Goal: Task Accomplishment & Management: Manage account settings

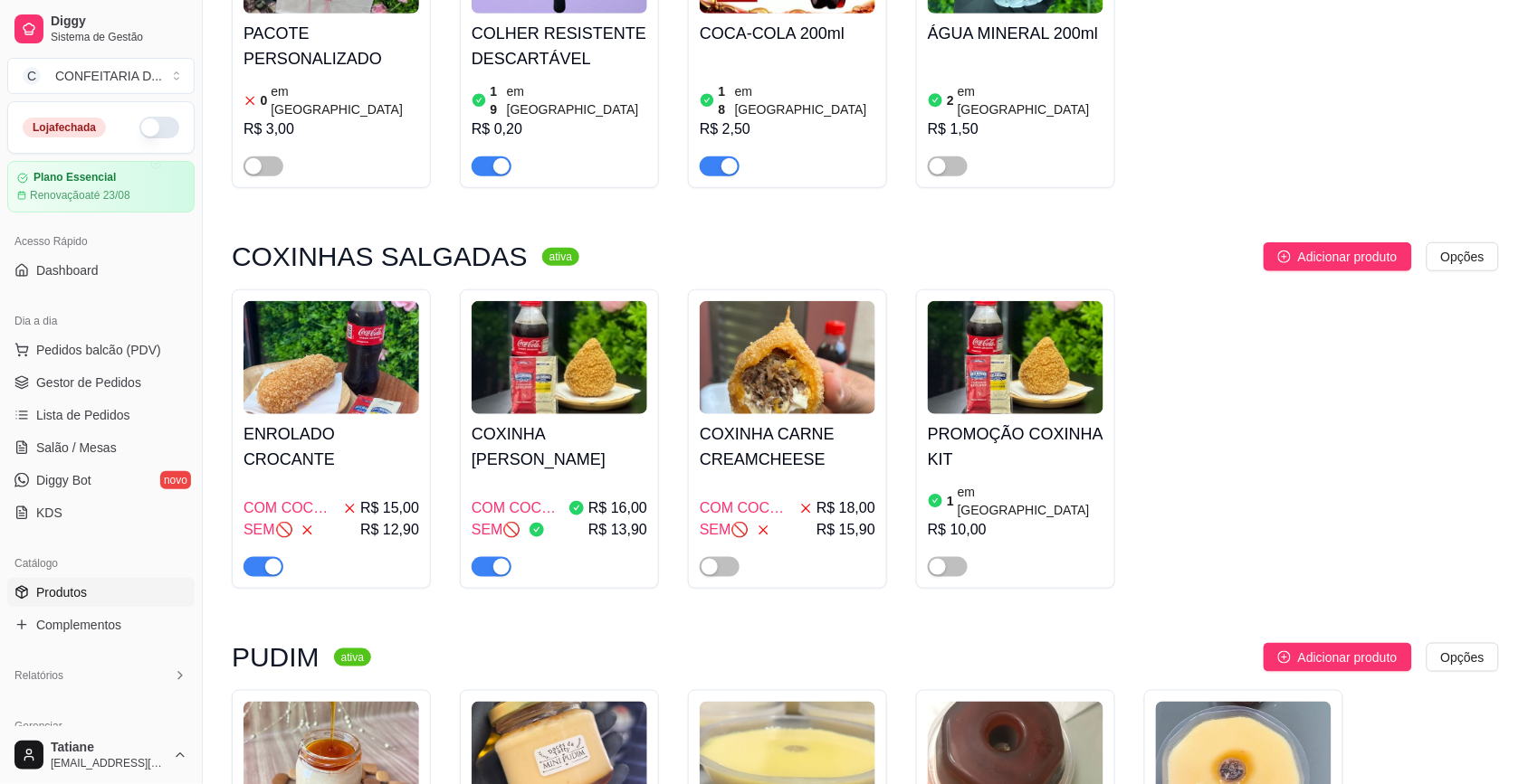
scroll to position [452, 0]
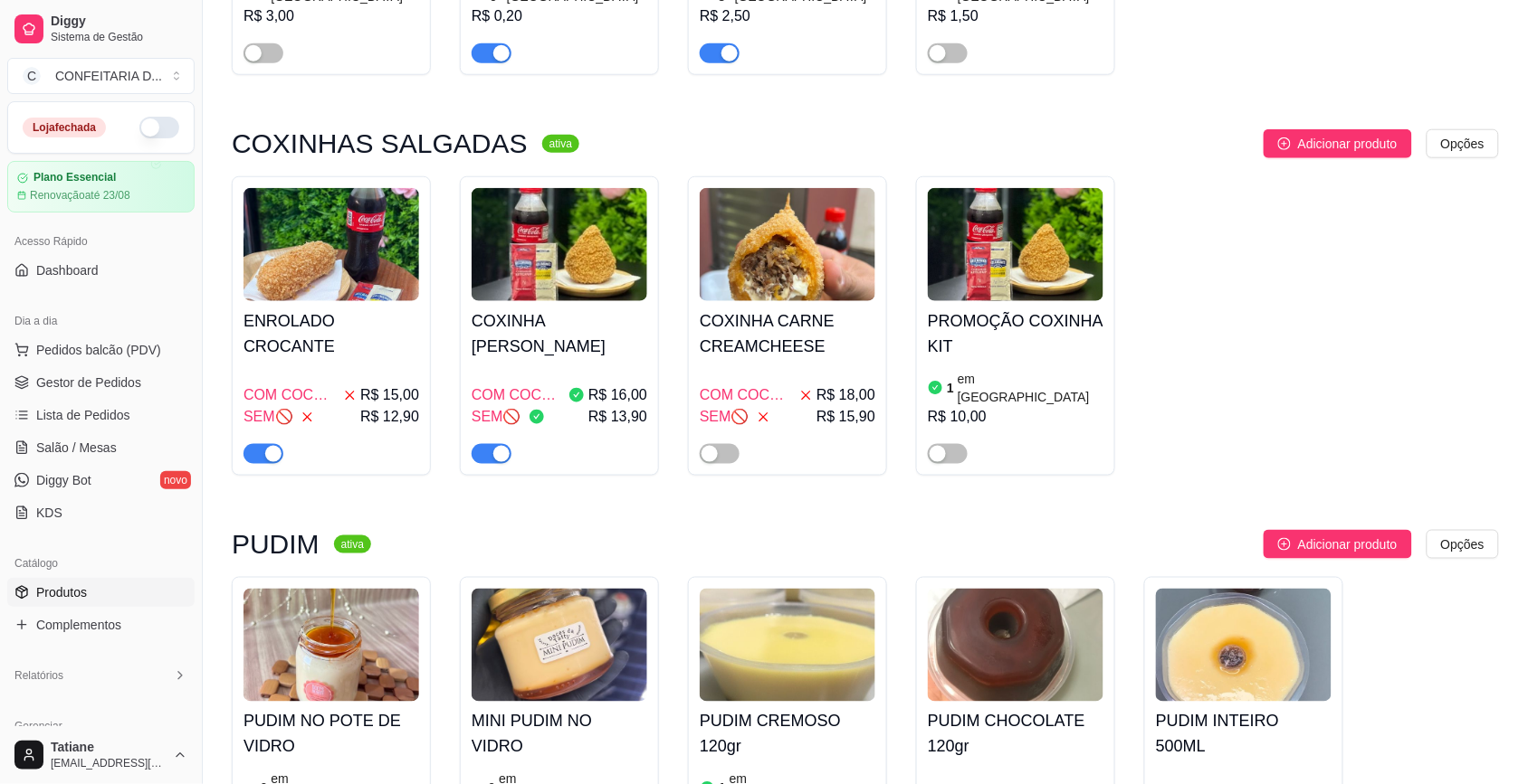
click at [491, 444] on span "button" at bounding box center [491, 454] width 40 height 20
click at [249, 444] on span "button" at bounding box center [264, 454] width 40 height 20
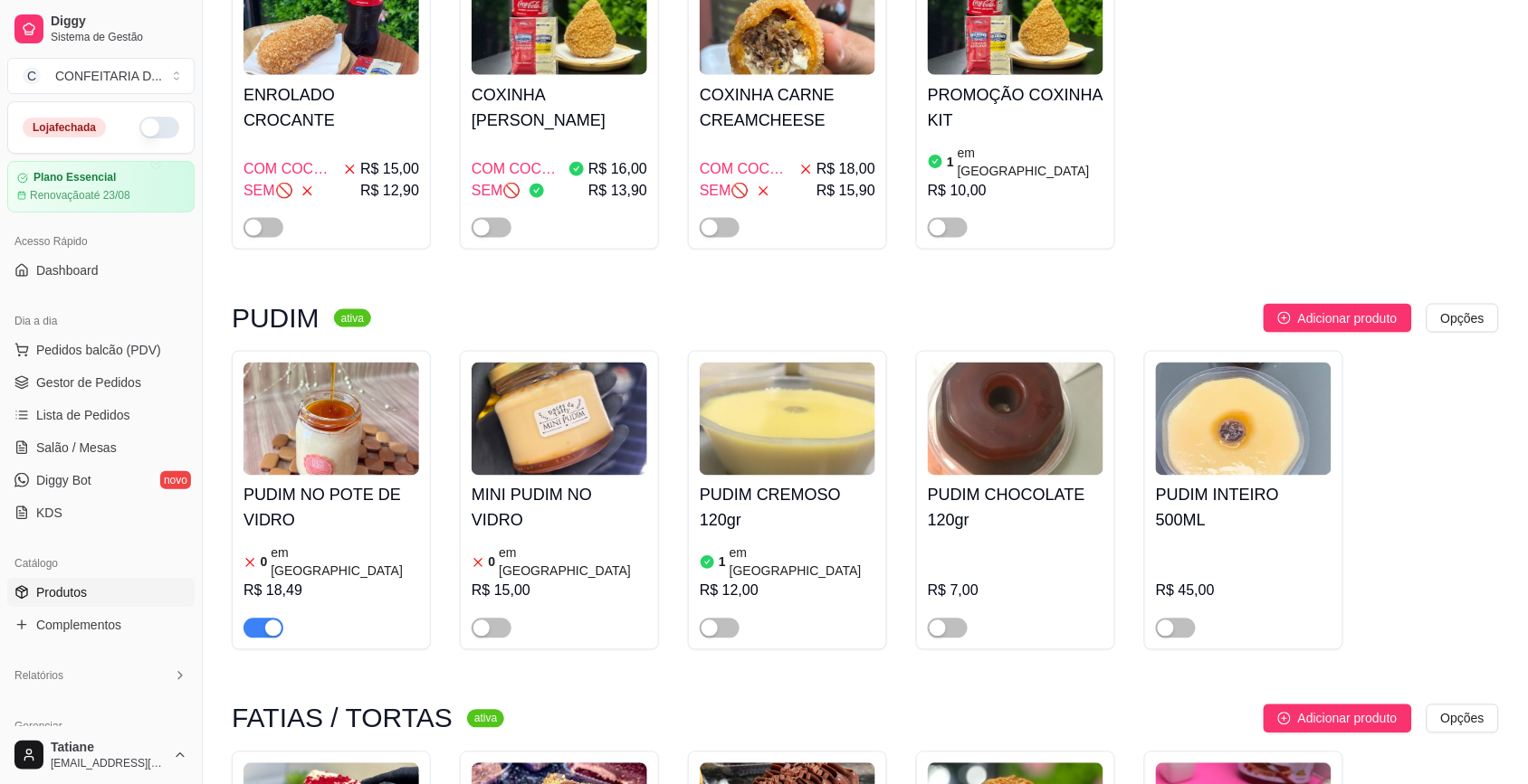
click at [358, 436] on img at bounding box center [331, 419] width 176 height 113
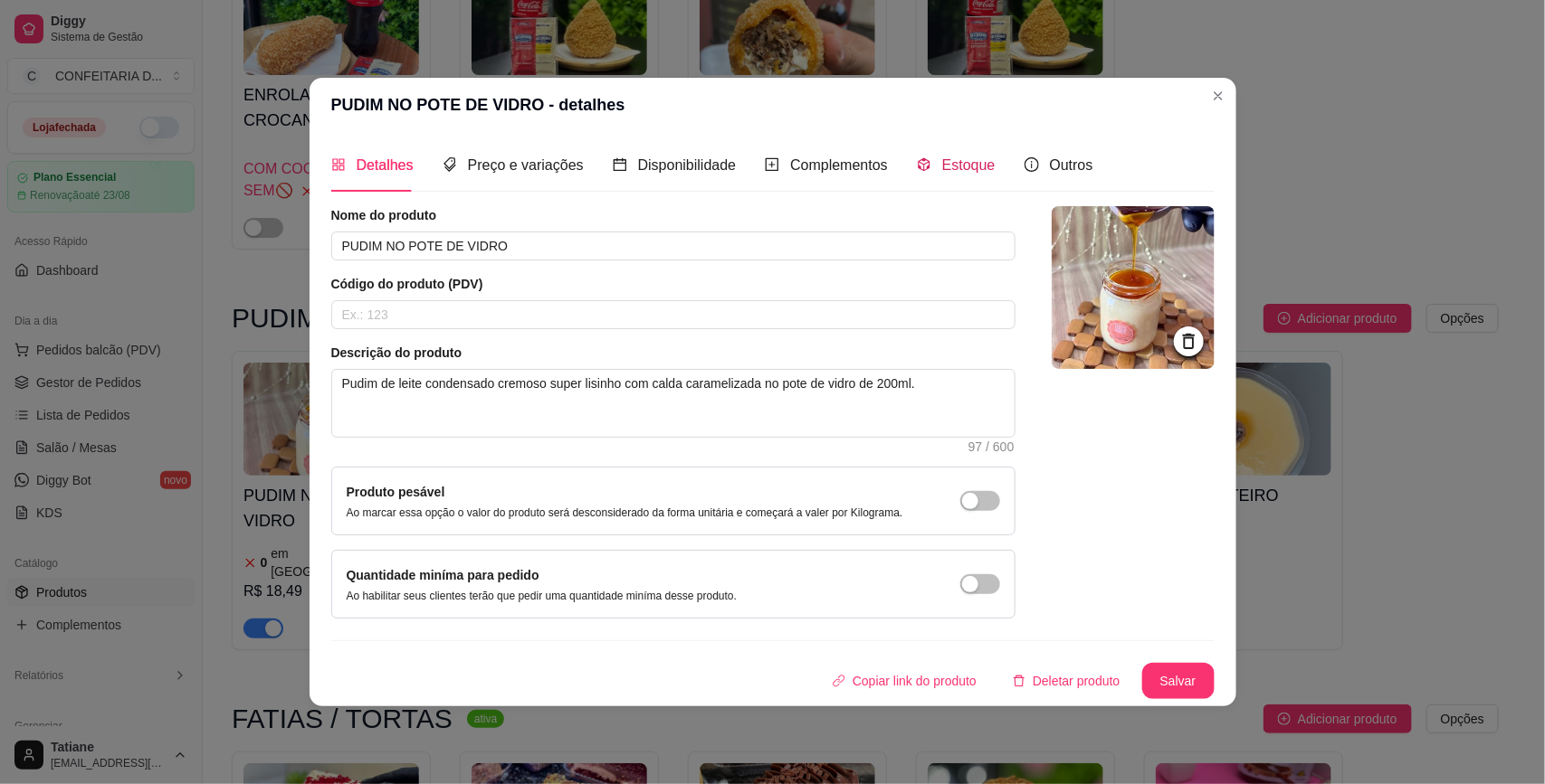
click at [923, 157] on icon "code-sandbox" at bounding box center [924, 165] width 15 height 15
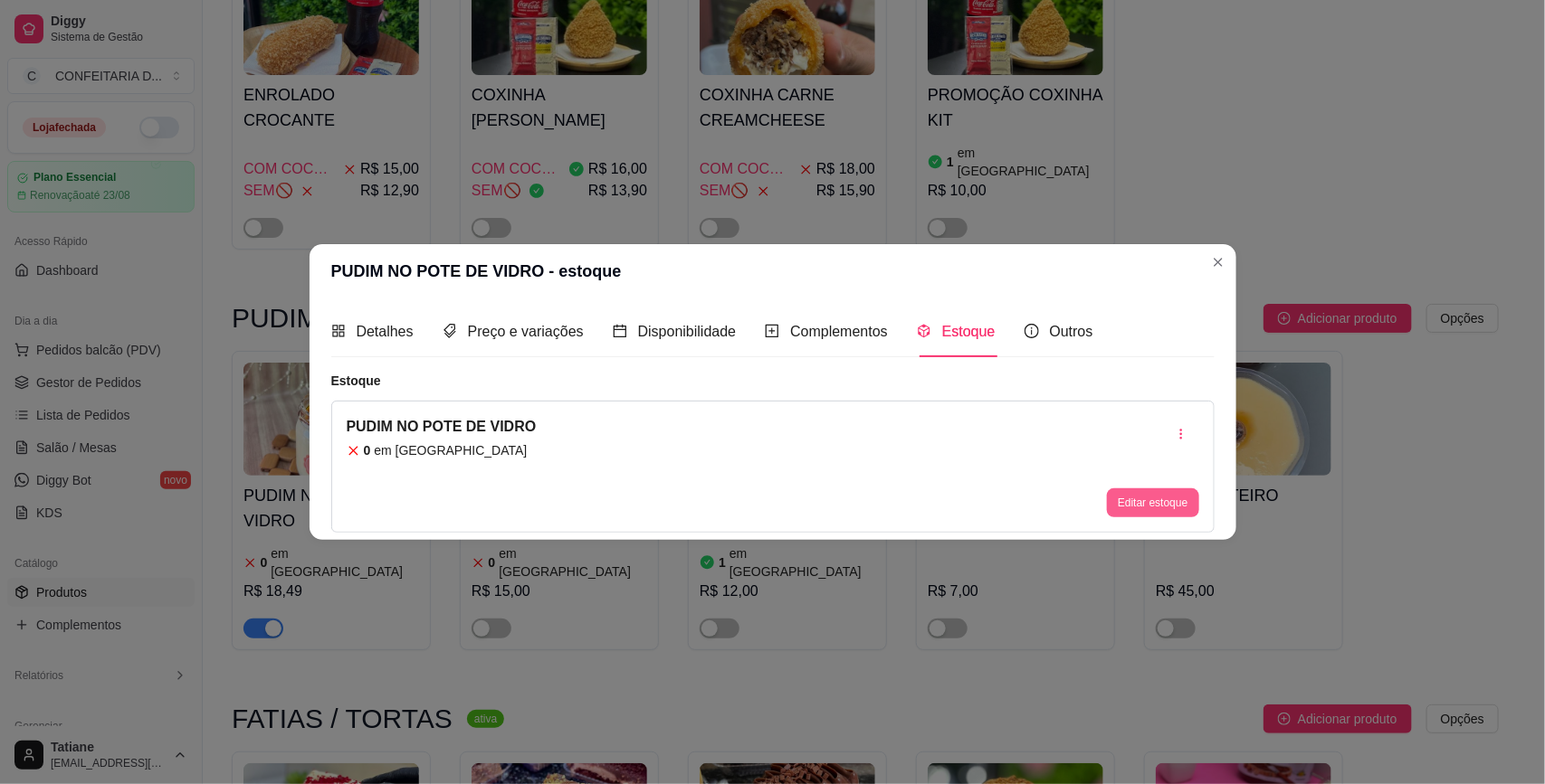
click at [1133, 498] on button "Editar estoque" at bounding box center [1152, 503] width 91 height 29
click at [580, 226] on input "0" at bounding box center [772, 232] width 565 height 29
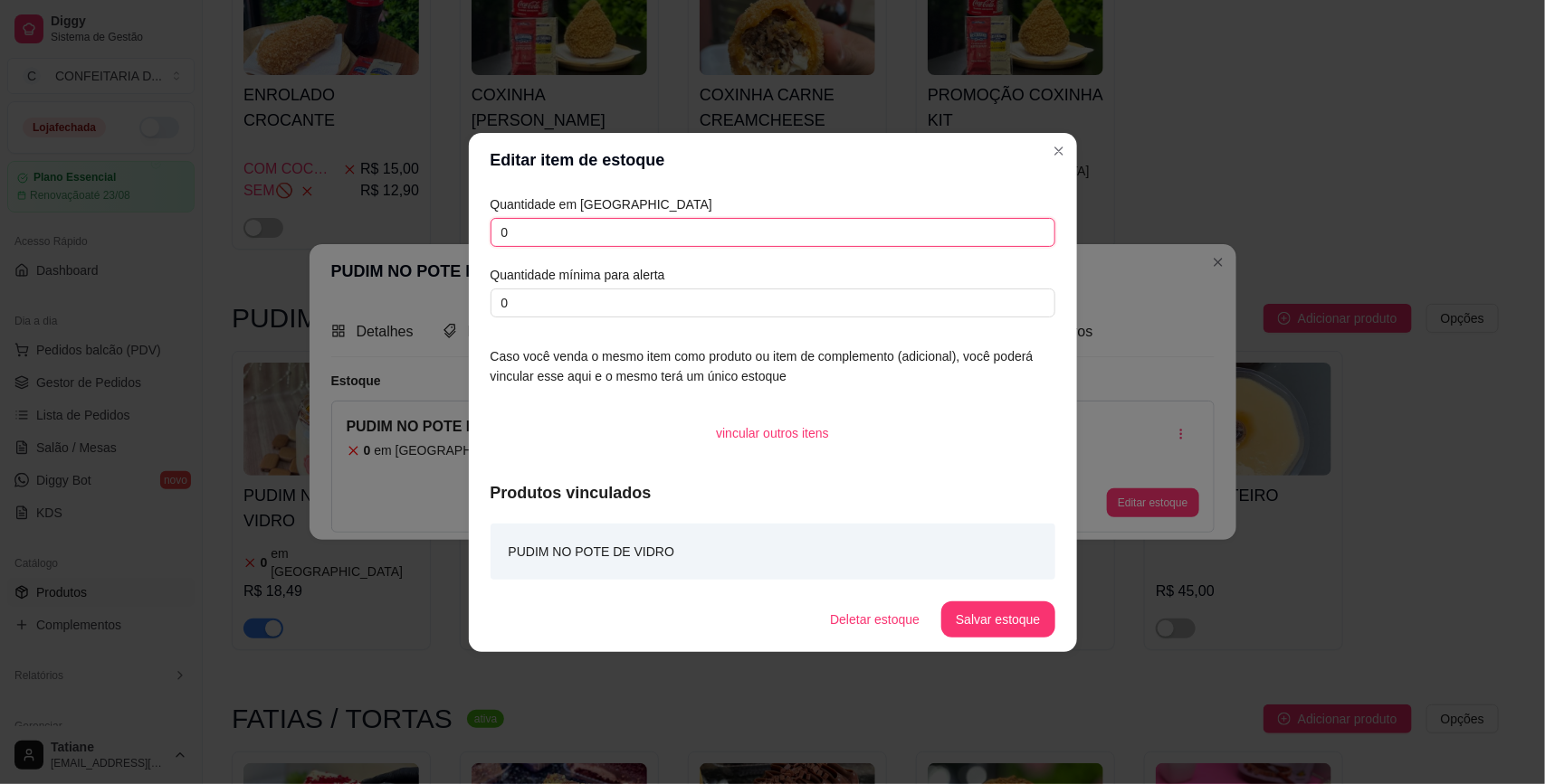
click at [580, 226] on input "0" at bounding box center [772, 233] width 565 height 29
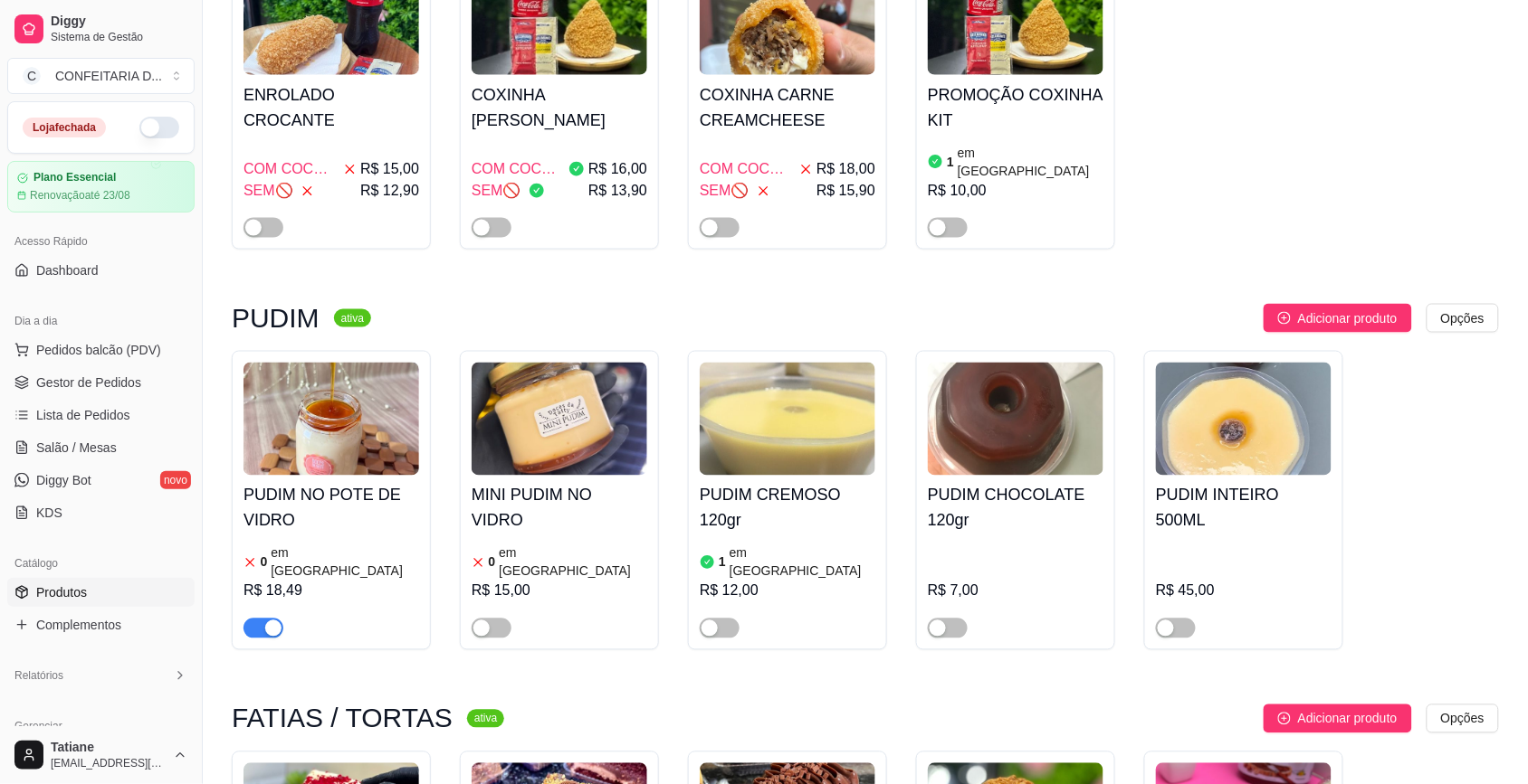
click at [265, 594] on div "PUDIM NO POTE DE VIDRO 0 em estoque R$ 18,49" at bounding box center [331, 500] width 199 height 299
click at [263, 618] on button "button" at bounding box center [264, 628] width 40 height 20
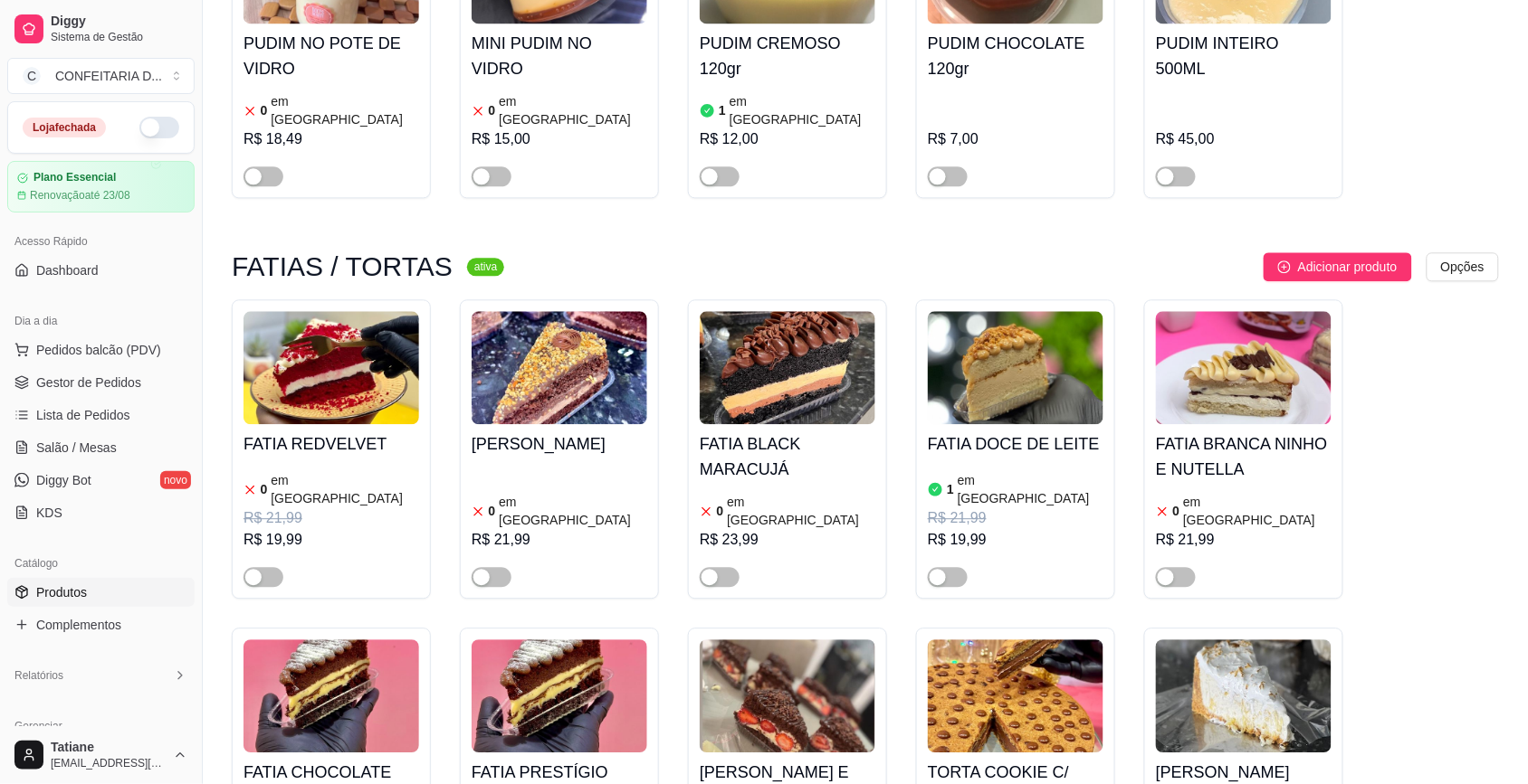
click at [831, 369] on img at bounding box center [787, 367] width 176 height 113
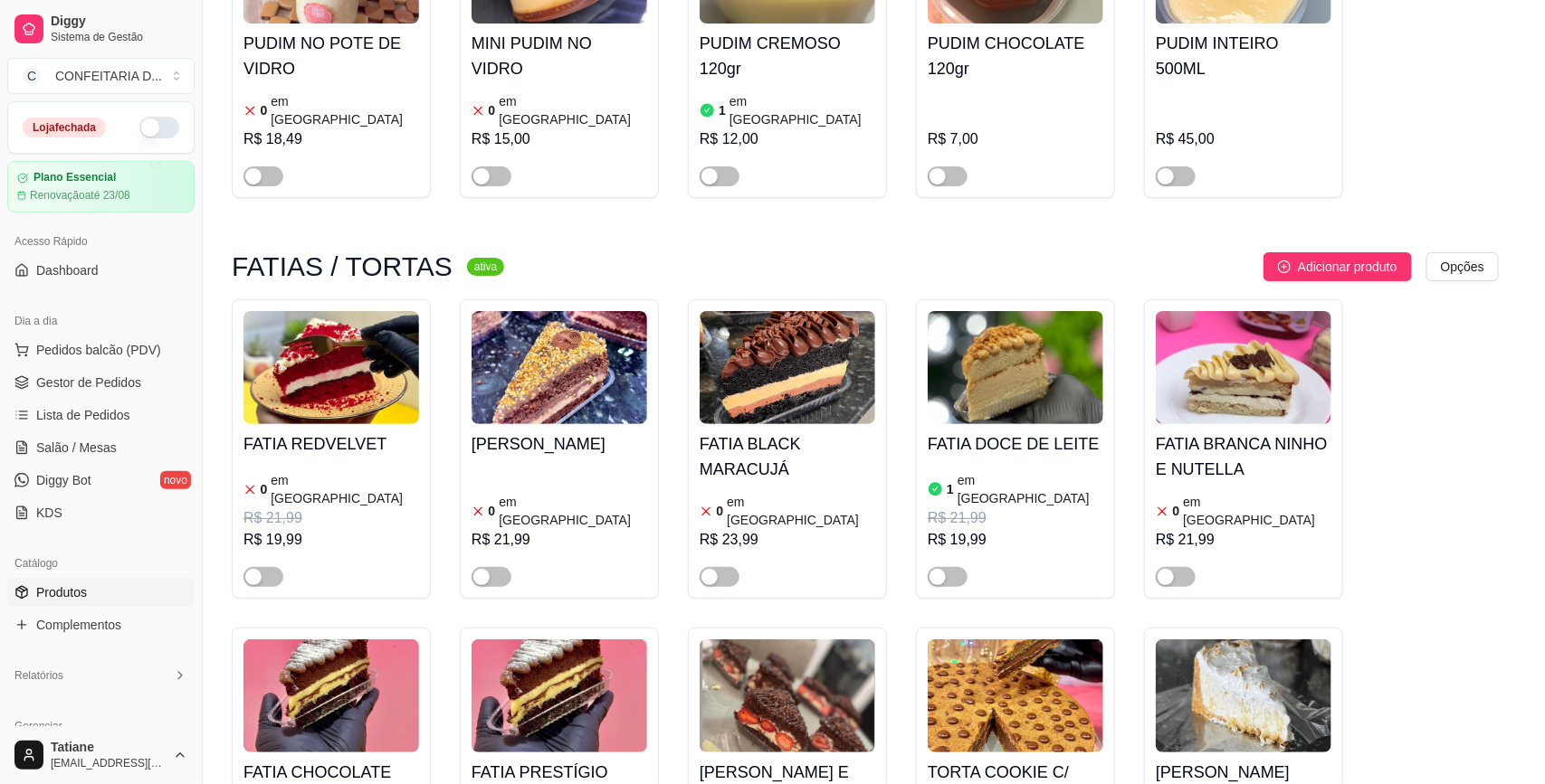
drag, startPoint x: 912, startPoint y: 155, endPoint x: 973, endPoint y: 201, distance: 76.4
click at [916, 154] on icon "code-sandbox" at bounding box center [924, 155] width 15 height 15
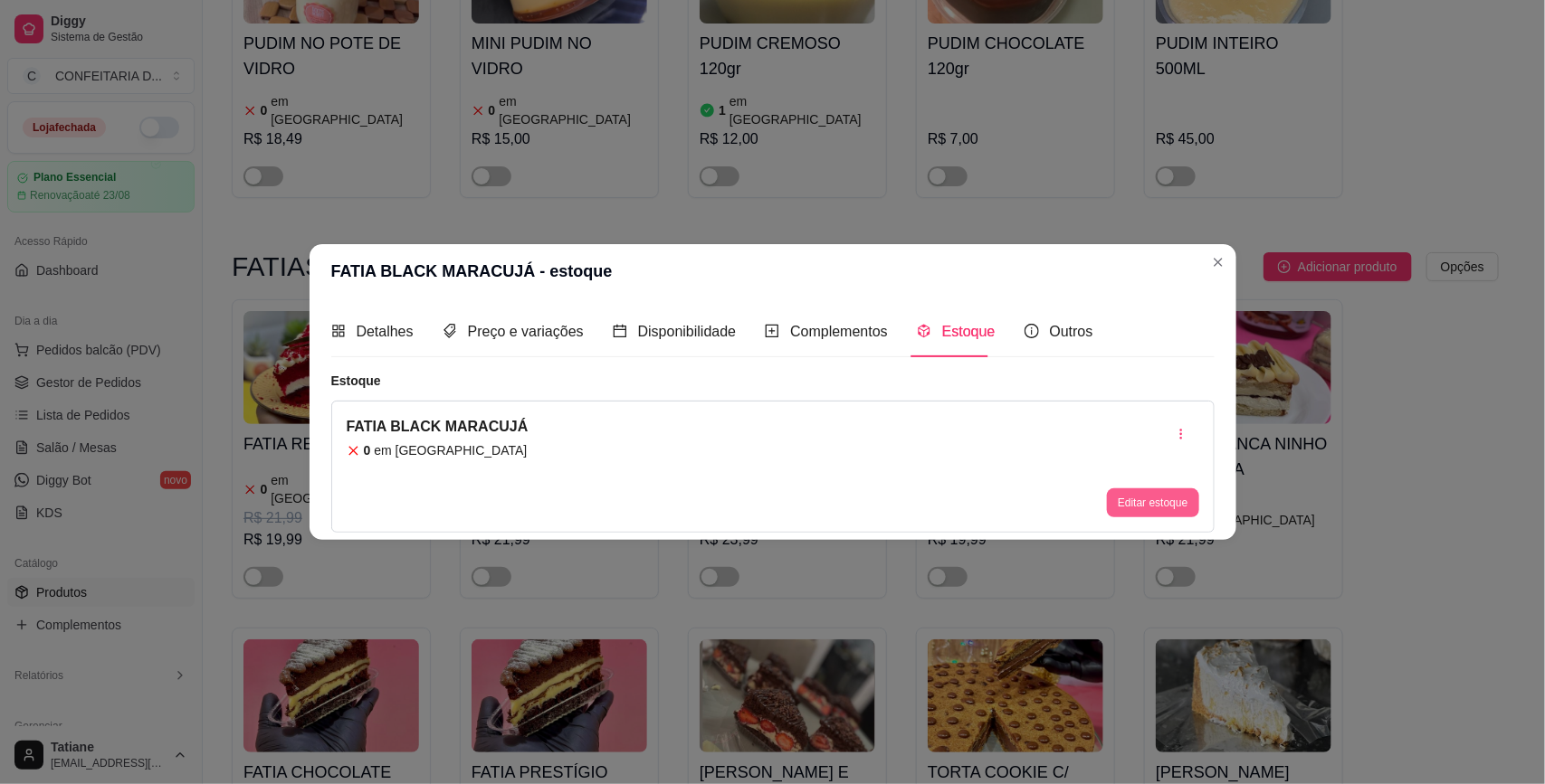
click at [1127, 507] on button "Editar estoque" at bounding box center [1152, 503] width 91 height 29
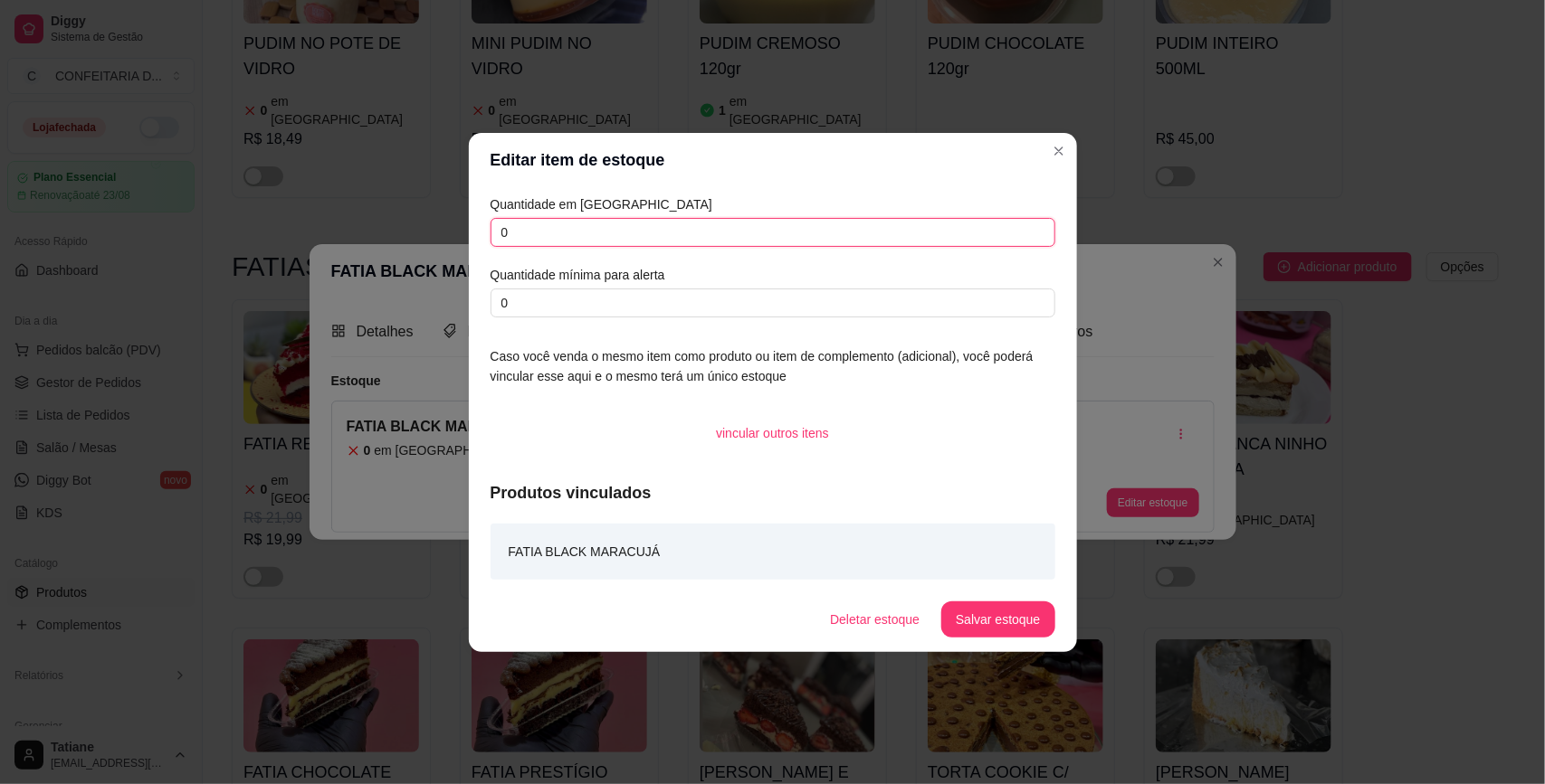
click at [569, 232] on input "0" at bounding box center [772, 233] width 565 height 29
type input "10"
click at [1015, 607] on button "Salvar estoque" at bounding box center [997, 618] width 110 height 35
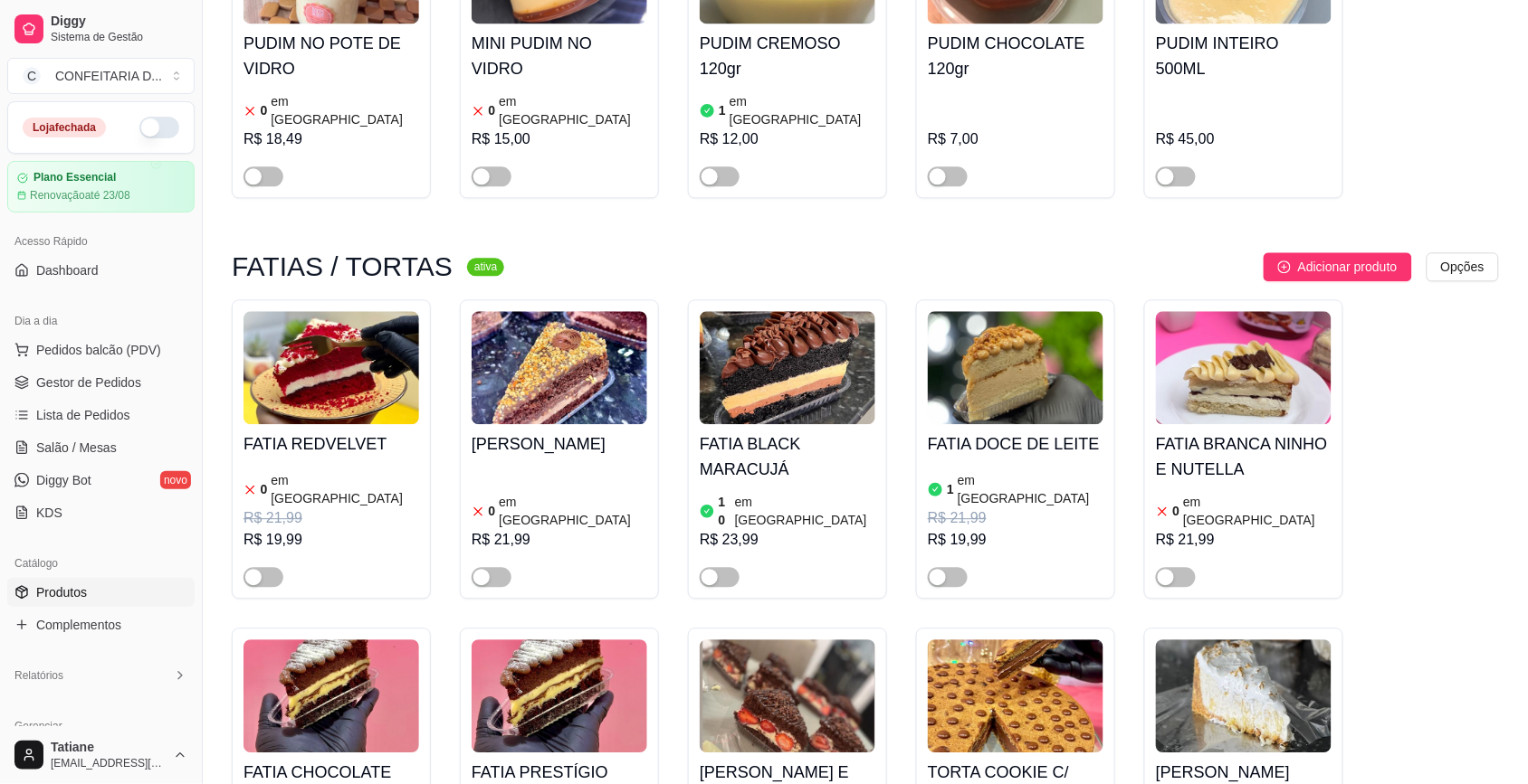
click at [1245, 355] on img at bounding box center [1243, 367] width 176 height 113
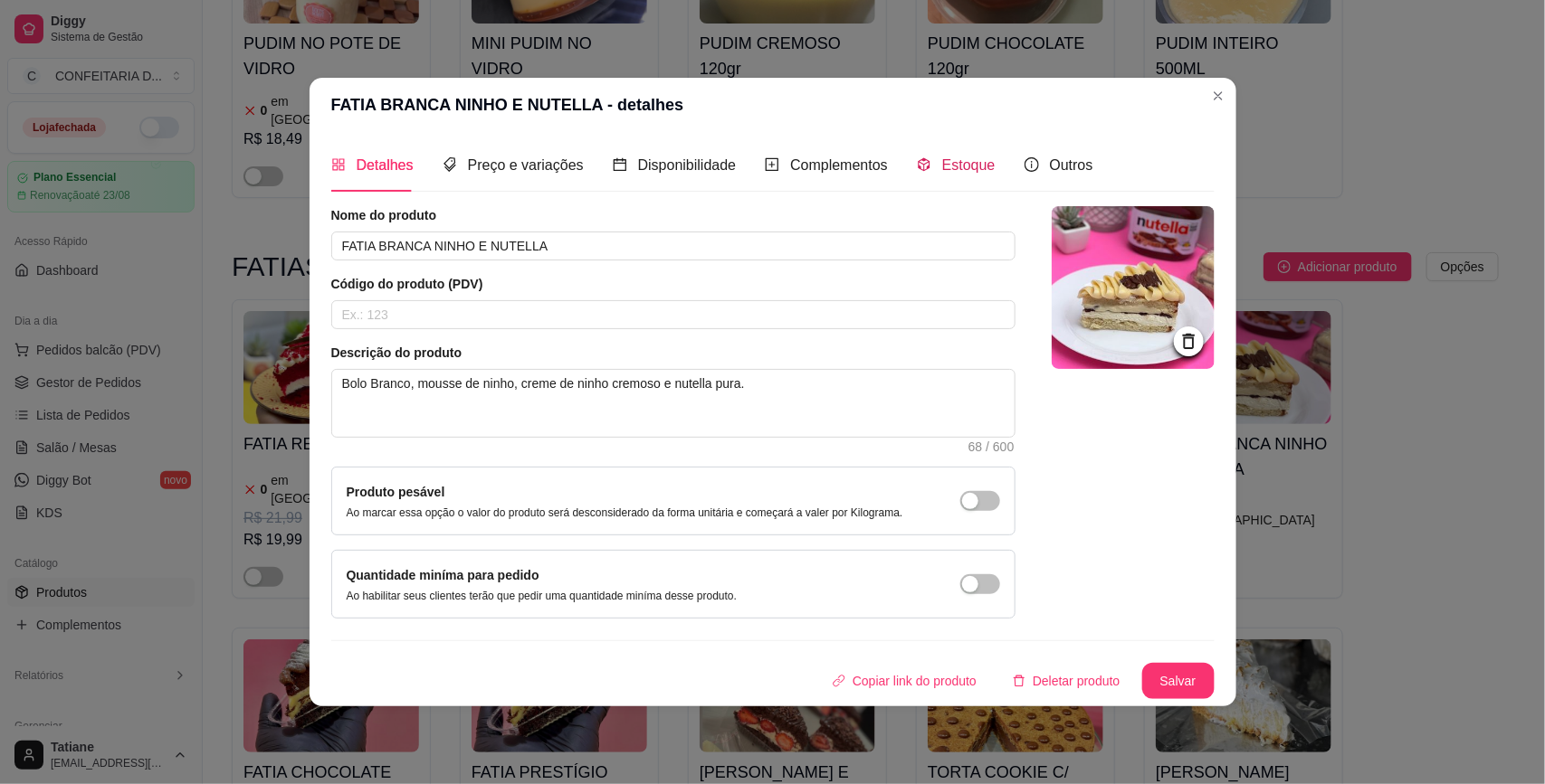
click at [973, 170] on span "Estoque" at bounding box center [968, 165] width 54 height 15
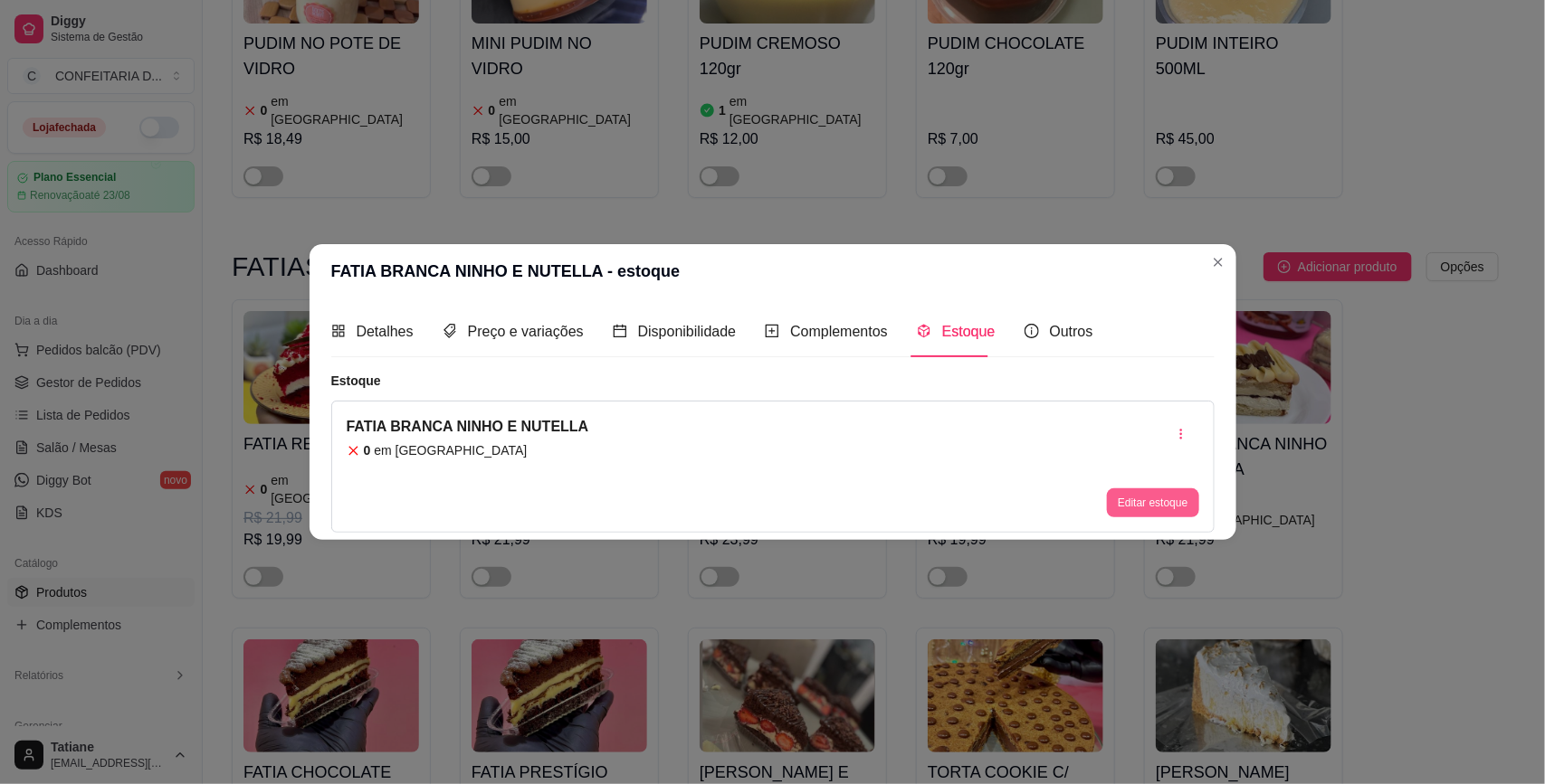
click at [1146, 500] on button "Editar estoque" at bounding box center [1152, 503] width 91 height 29
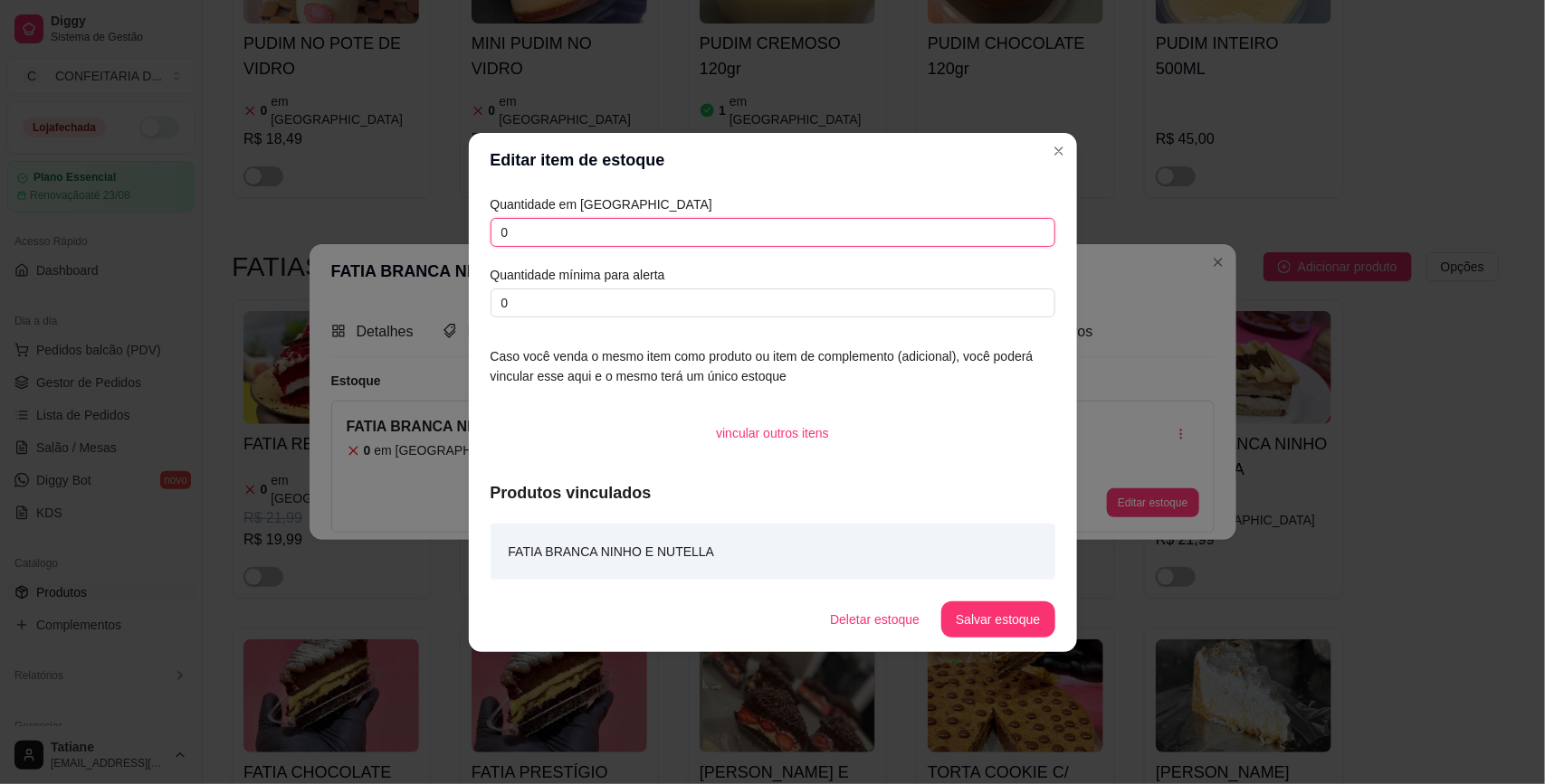
click at [631, 236] on input "0" at bounding box center [772, 233] width 565 height 29
type input "10"
click at [989, 613] on button "Salvar estoque" at bounding box center [997, 618] width 110 height 35
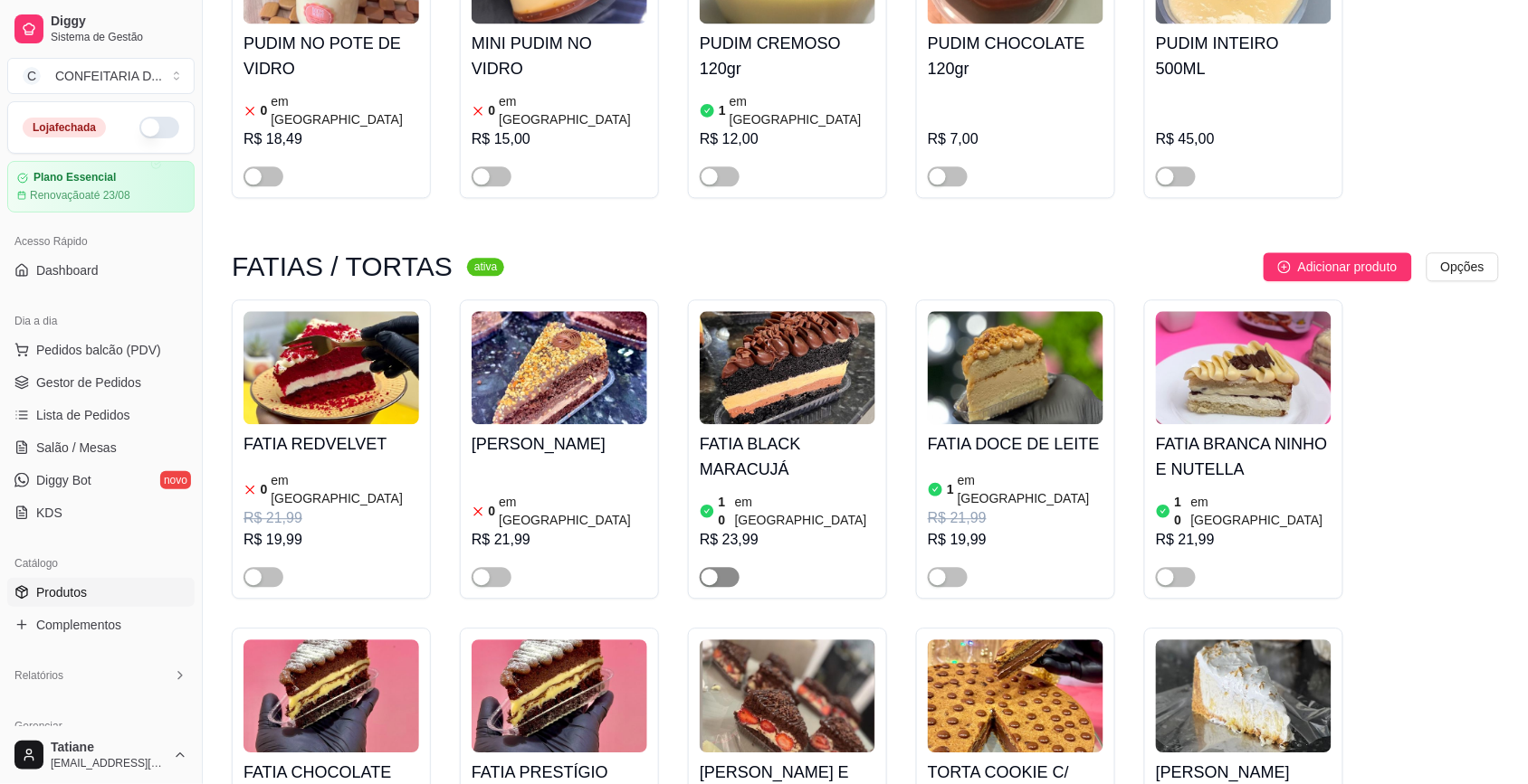
click at [724, 568] on span "button" at bounding box center [720, 578] width 40 height 20
click at [1175, 568] on span "button" at bounding box center [1176, 578] width 40 height 20
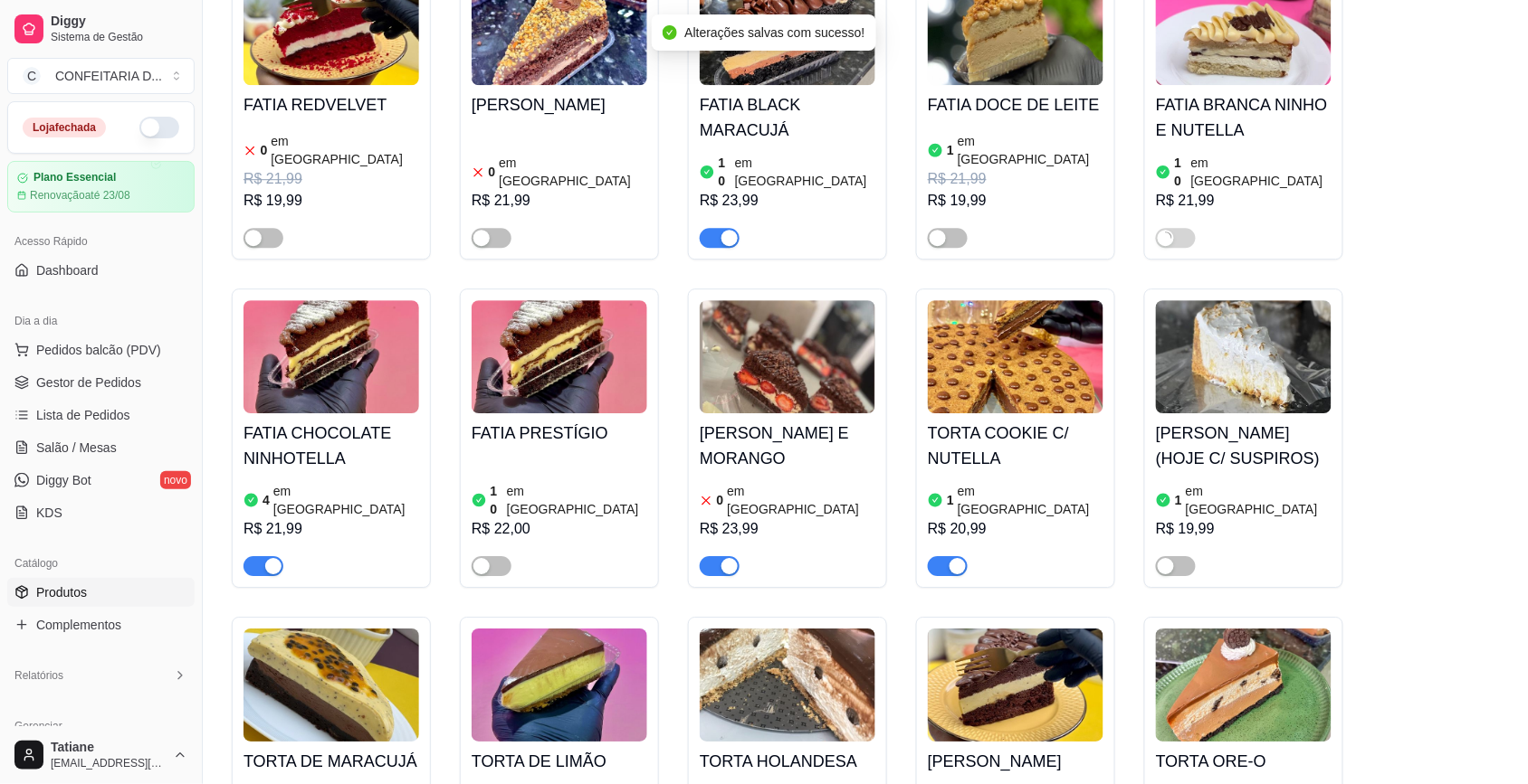
click at [720, 557] on button "button" at bounding box center [720, 567] width 40 height 20
click at [975, 340] on img at bounding box center [1015, 357] width 176 height 113
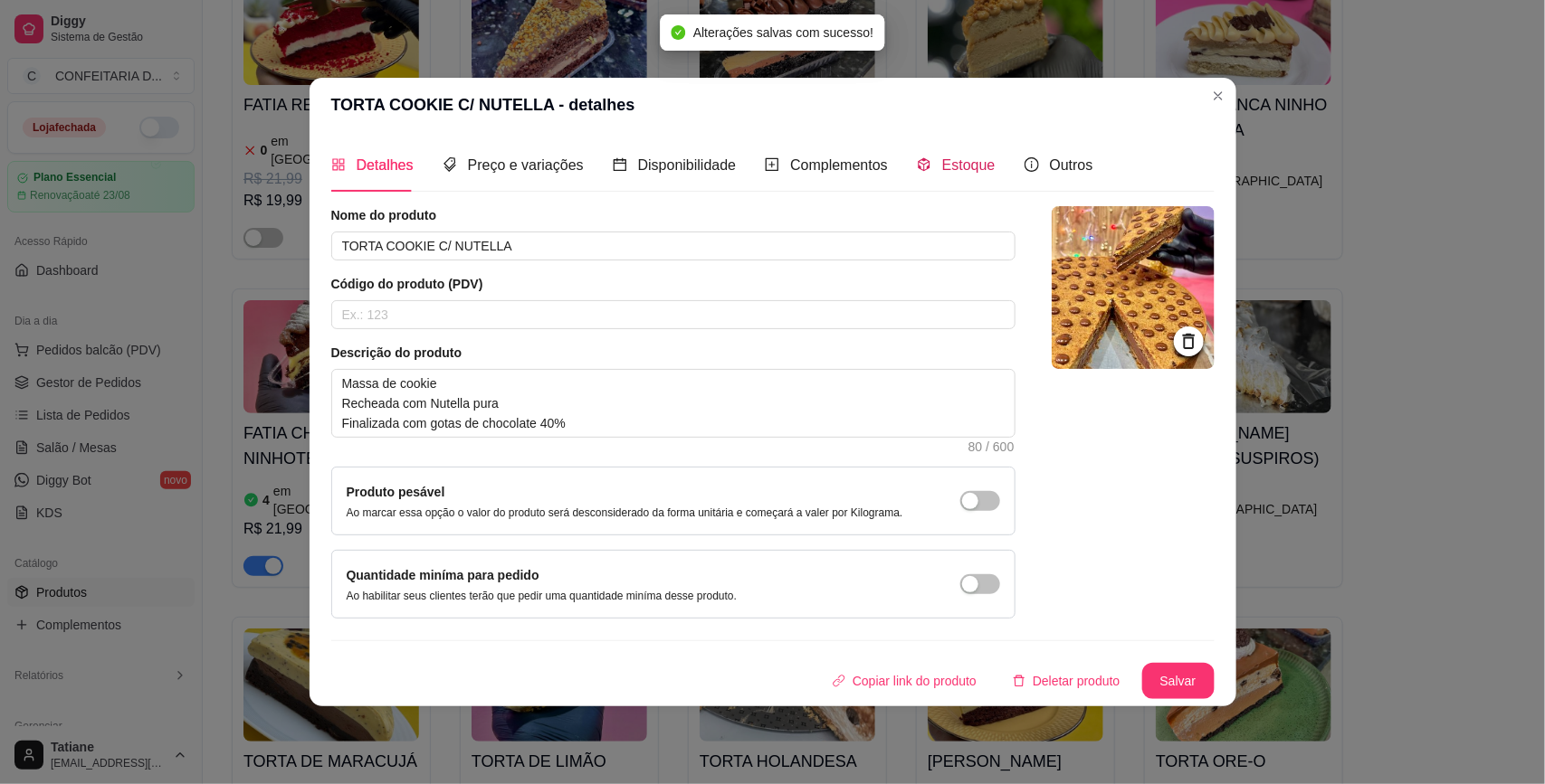
click at [944, 159] on span "Estoque" at bounding box center [968, 165] width 54 height 15
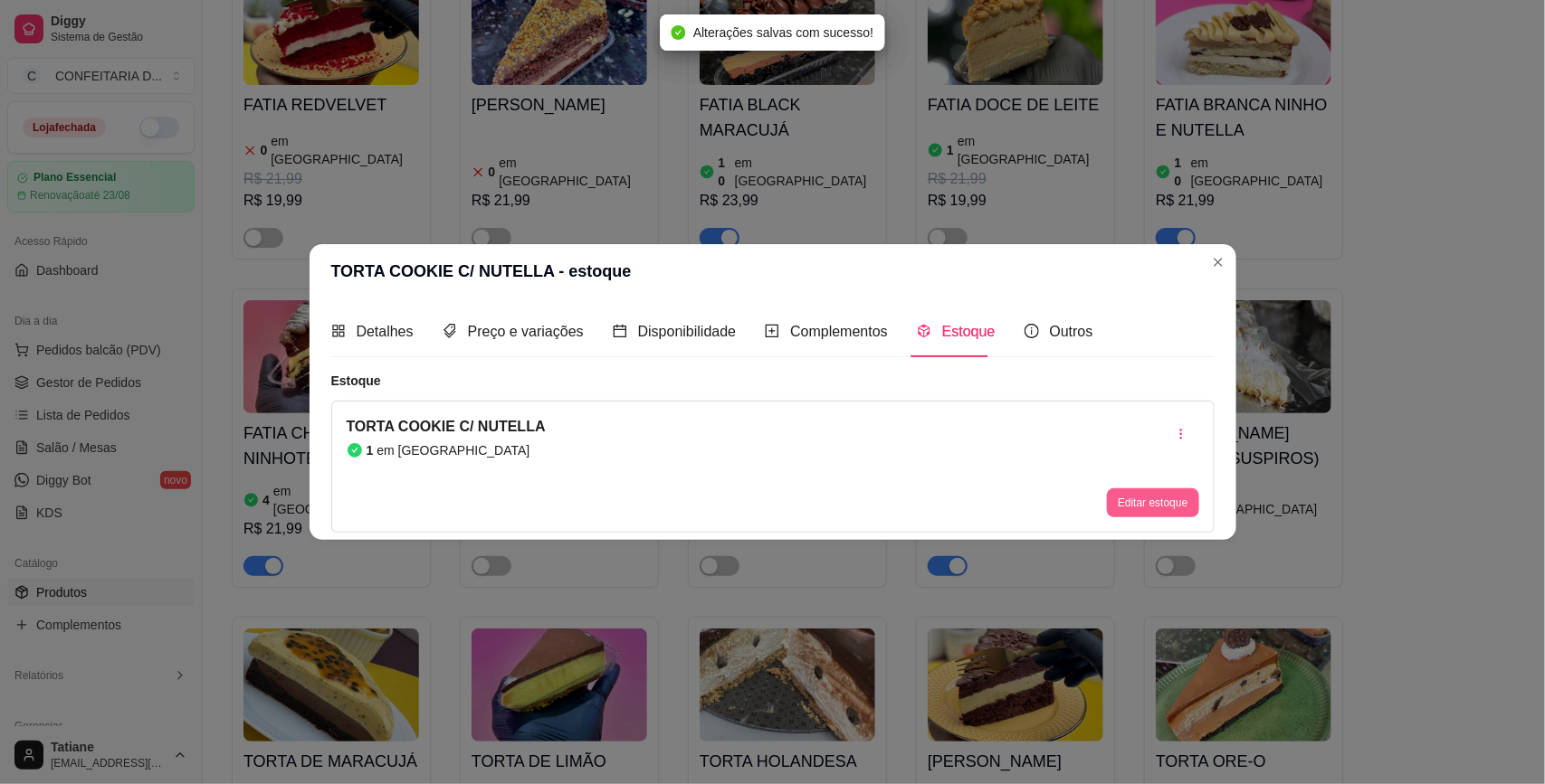
click at [1150, 498] on button "Editar estoque" at bounding box center [1152, 503] width 91 height 29
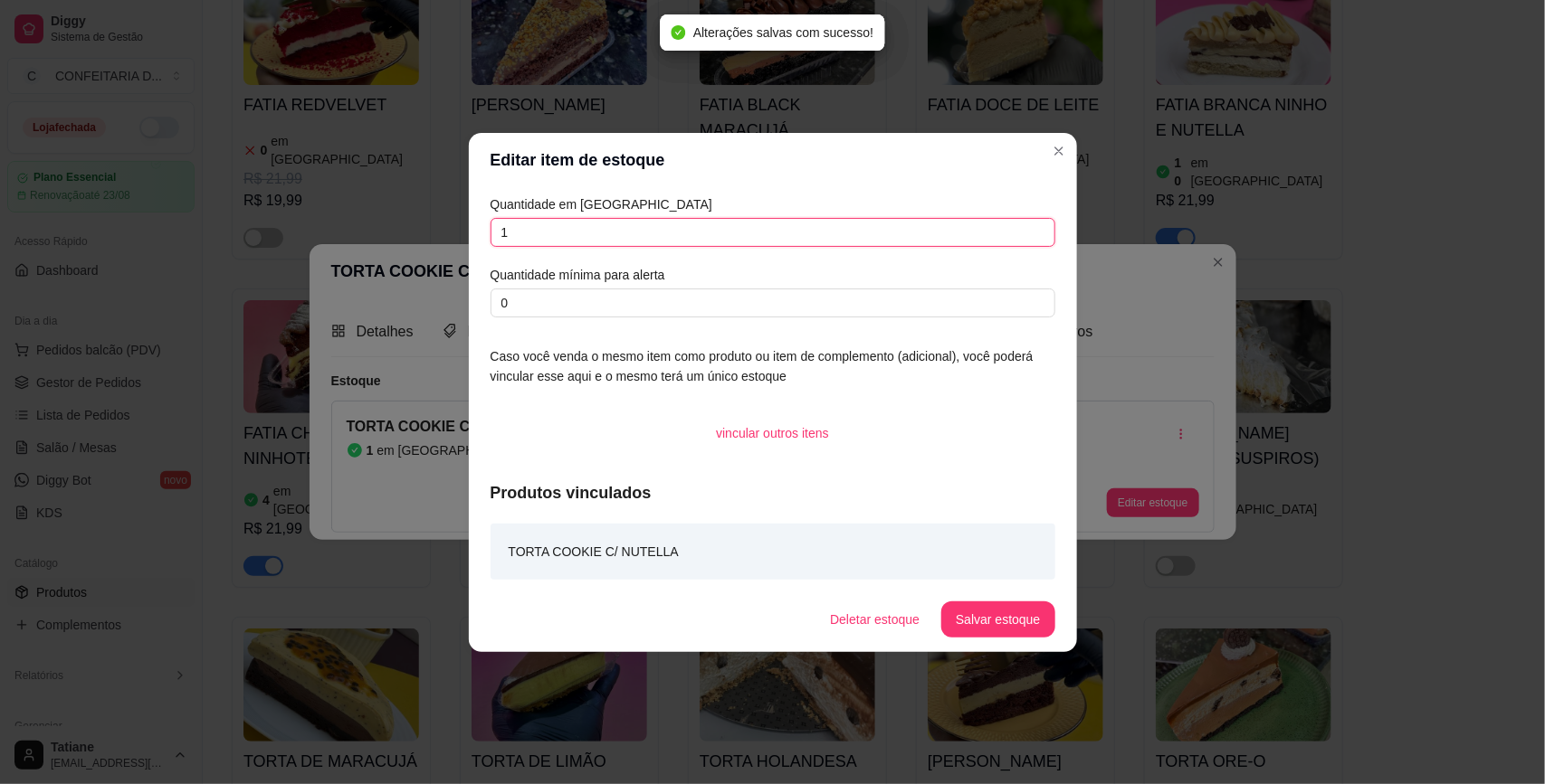
click at [666, 236] on input "1" at bounding box center [772, 233] width 565 height 29
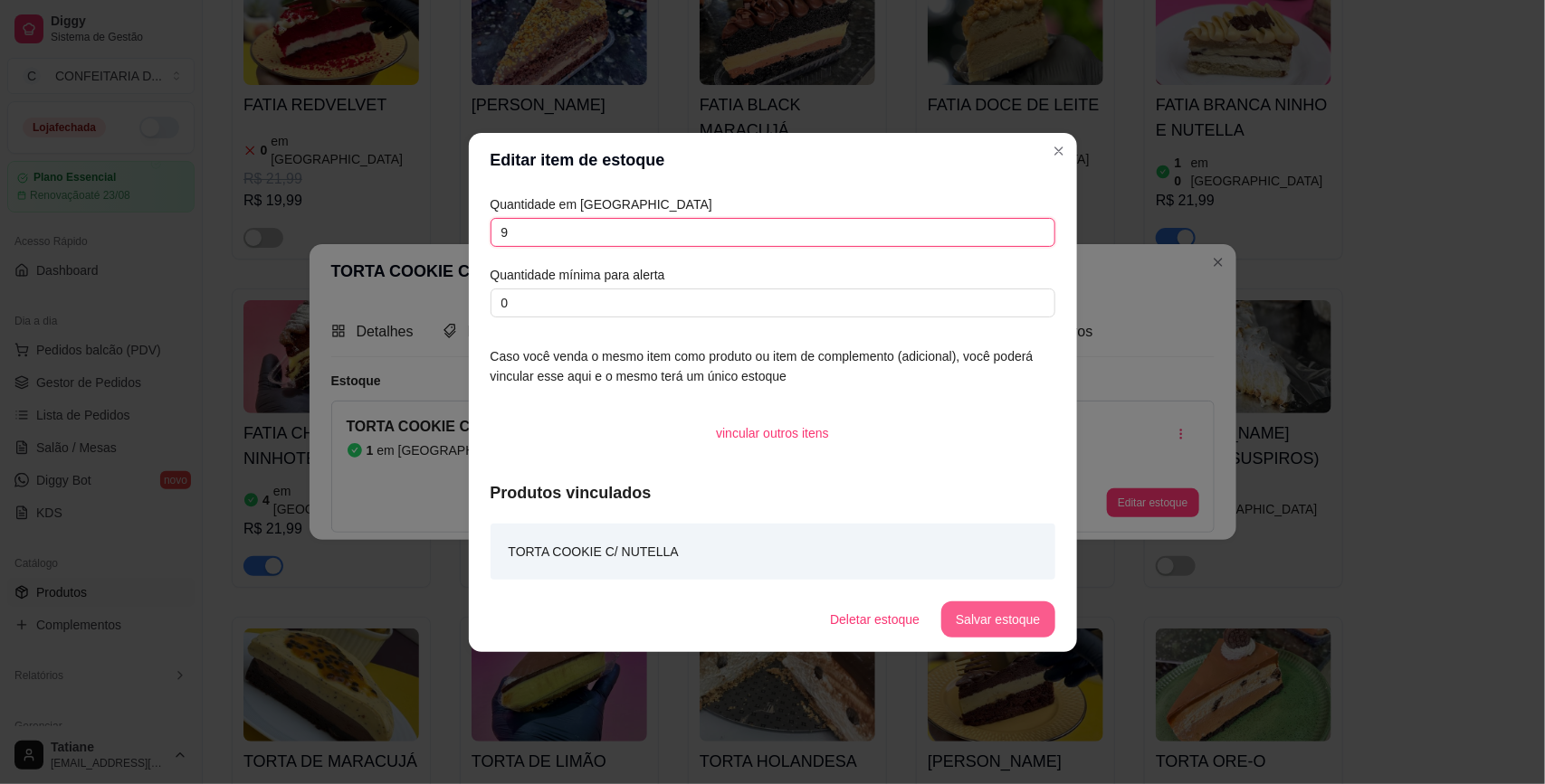
type input "9"
click at [997, 611] on button "Salvar estoque" at bounding box center [997, 619] width 113 height 36
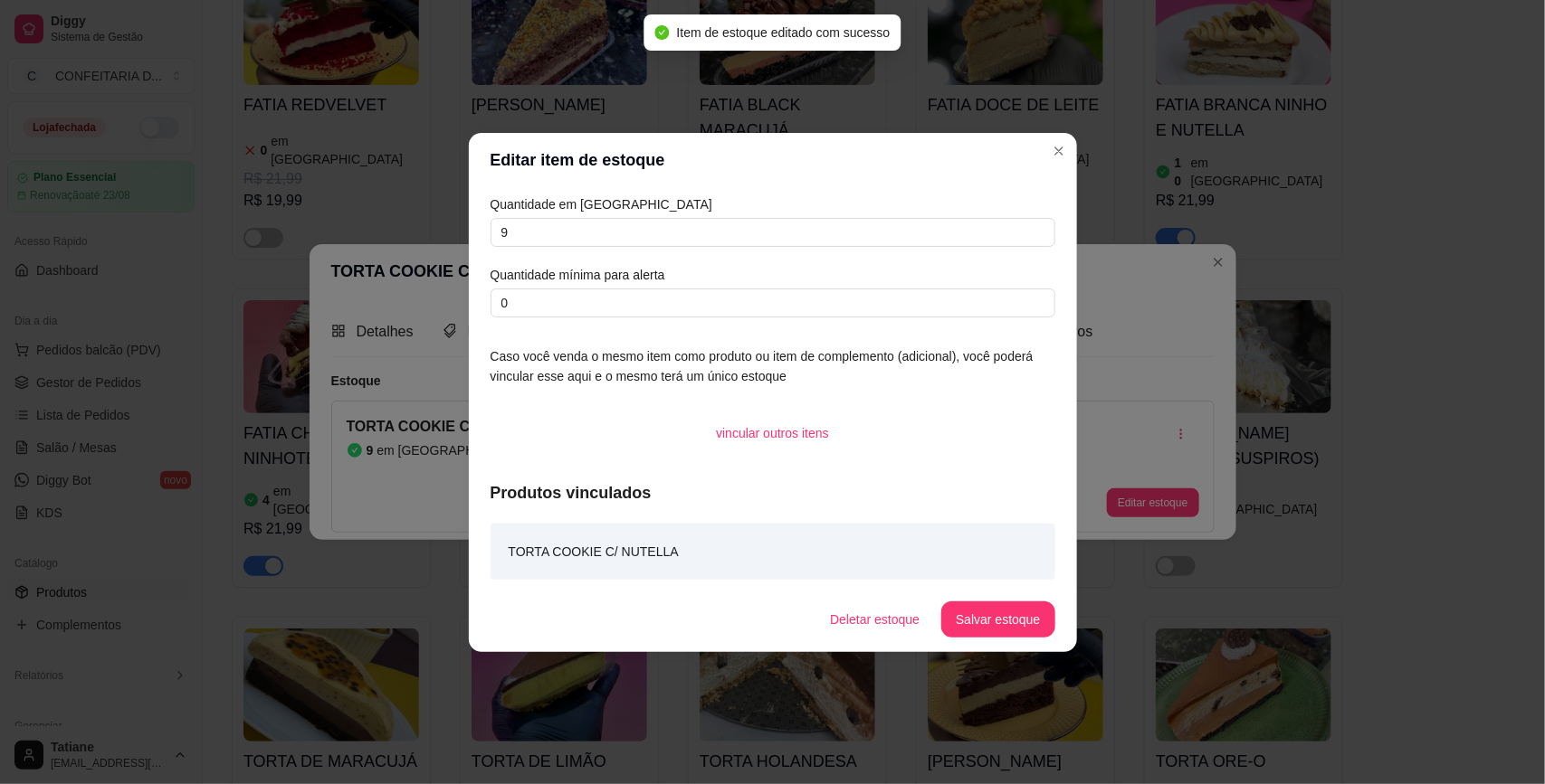
click at [1422, 354] on div "FATIA REDVELVET 0 em estoque R$ 21,99 R$ 19,99 FATIA FERRERO ROCHER 0 em estoqu…" at bounding box center [865, 753] width 1267 height 1587
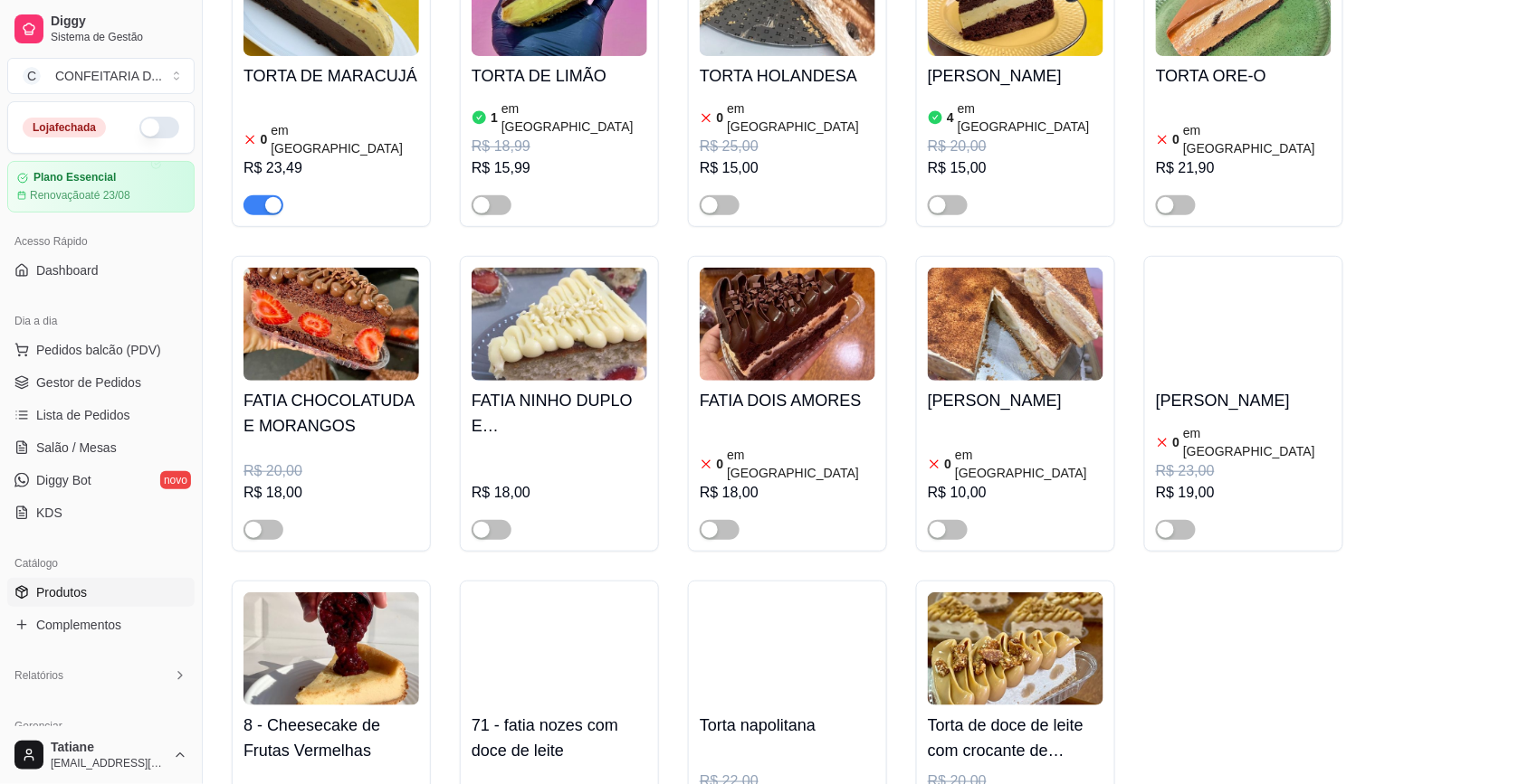
scroll to position [1816, 0]
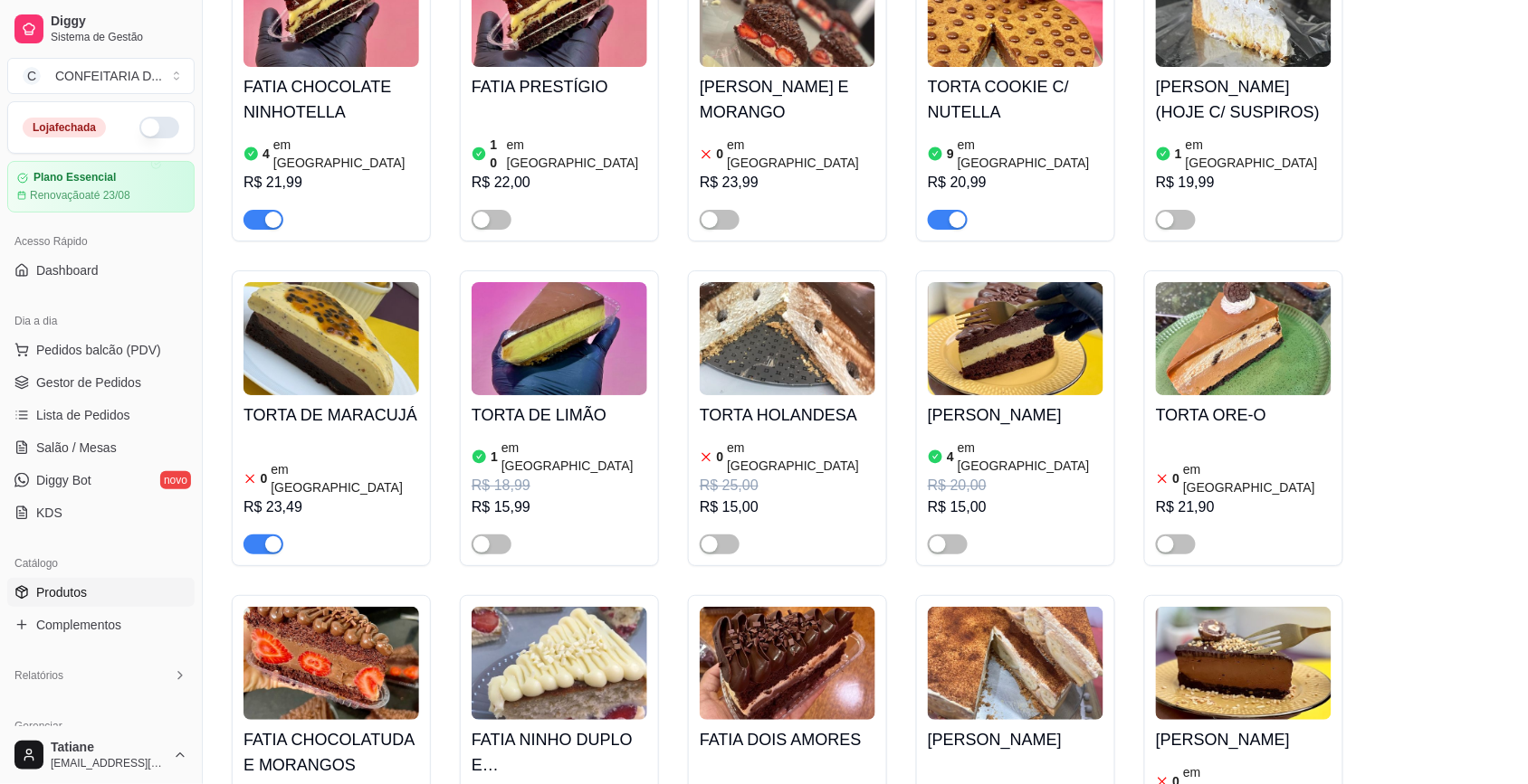
click at [1472, 251] on div "FATIA REDVELVET 0 em estoque R$ 21,99 R$ 19,99 FATIA FERRERO ROCHER 0 em estoqu…" at bounding box center [865, 407] width 1267 height 1587
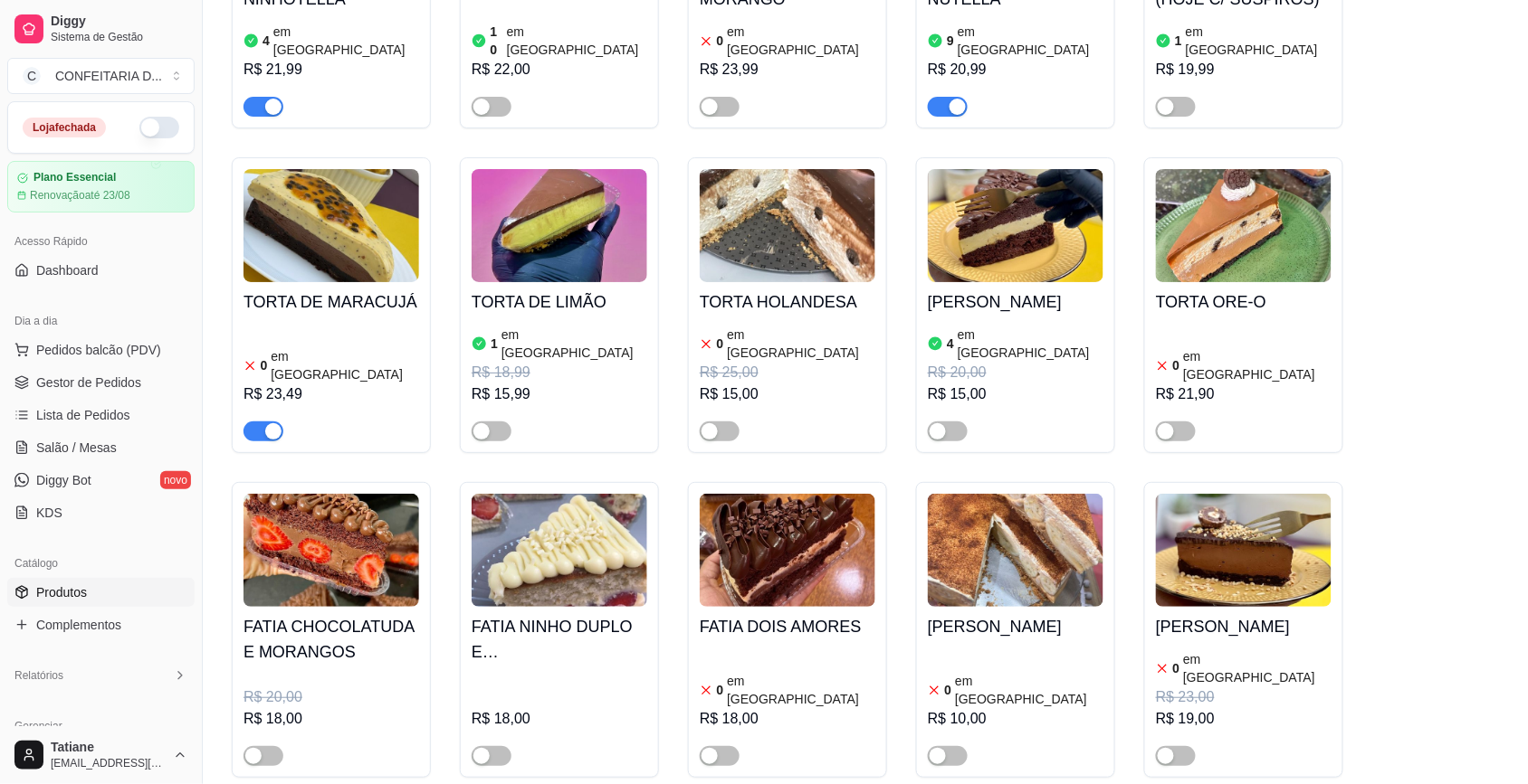
click at [273, 423] on div "button" at bounding box center [273, 431] width 16 height 16
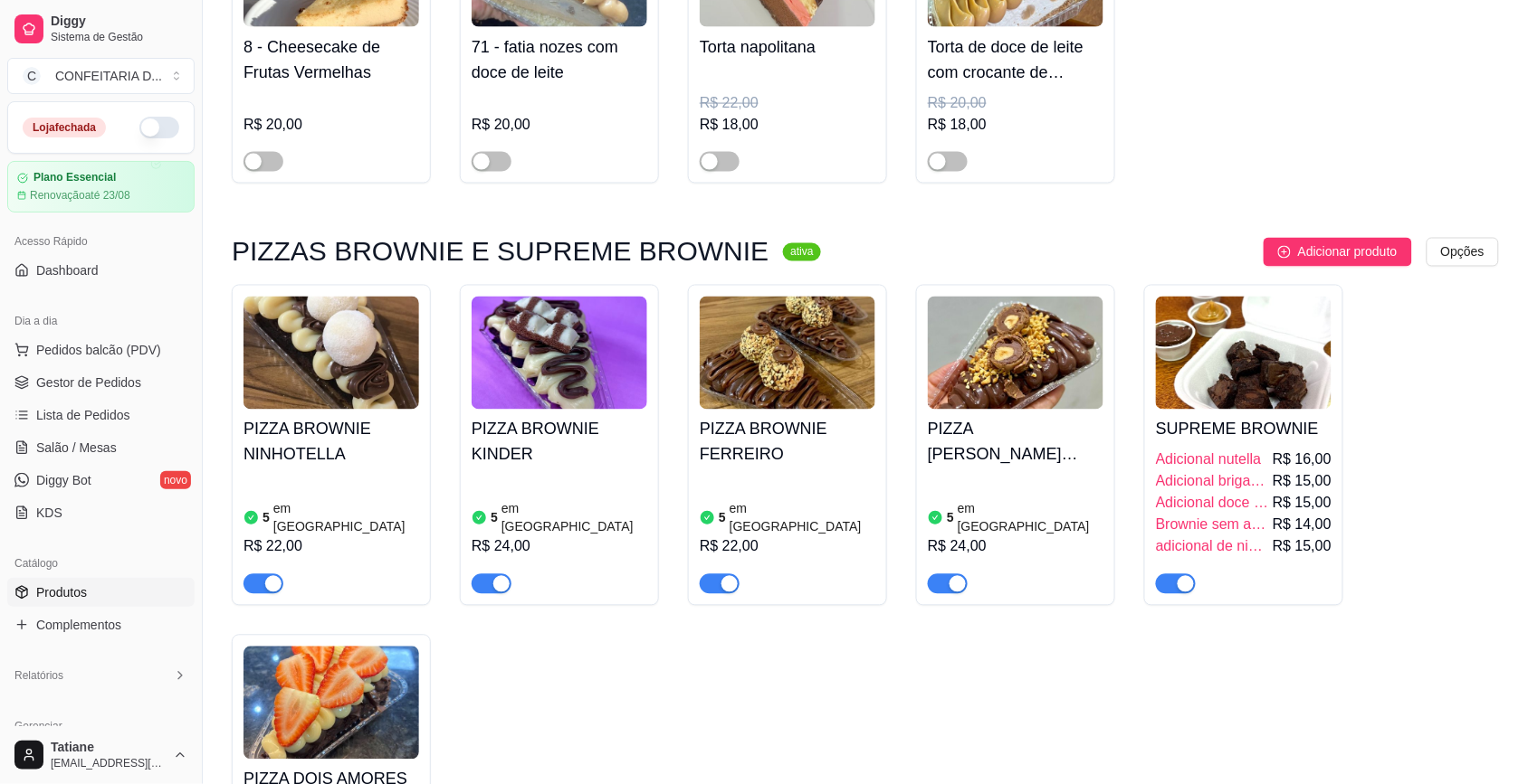
scroll to position [2947, 0]
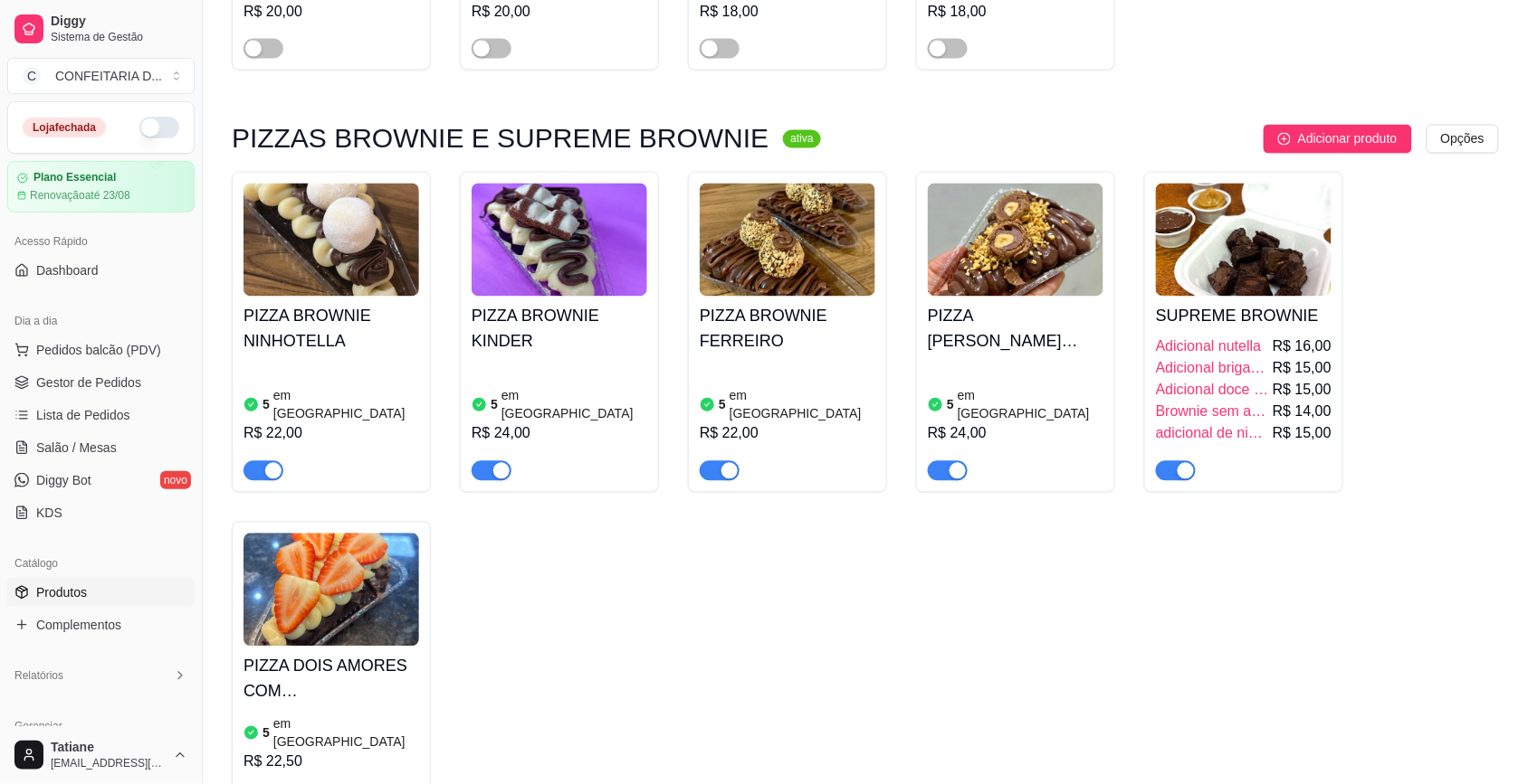
click at [263, 461] on span "button" at bounding box center [264, 471] width 40 height 20
click at [269, 783] on div "button" at bounding box center [273, 799] width 16 height 16
click at [491, 461] on button "button" at bounding box center [491, 471] width 40 height 20
drag, startPoint x: 716, startPoint y: 385, endPoint x: 898, endPoint y: 385, distance: 182.0
click at [717, 461] on span "button" at bounding box center [720, 471] width 40 height 20
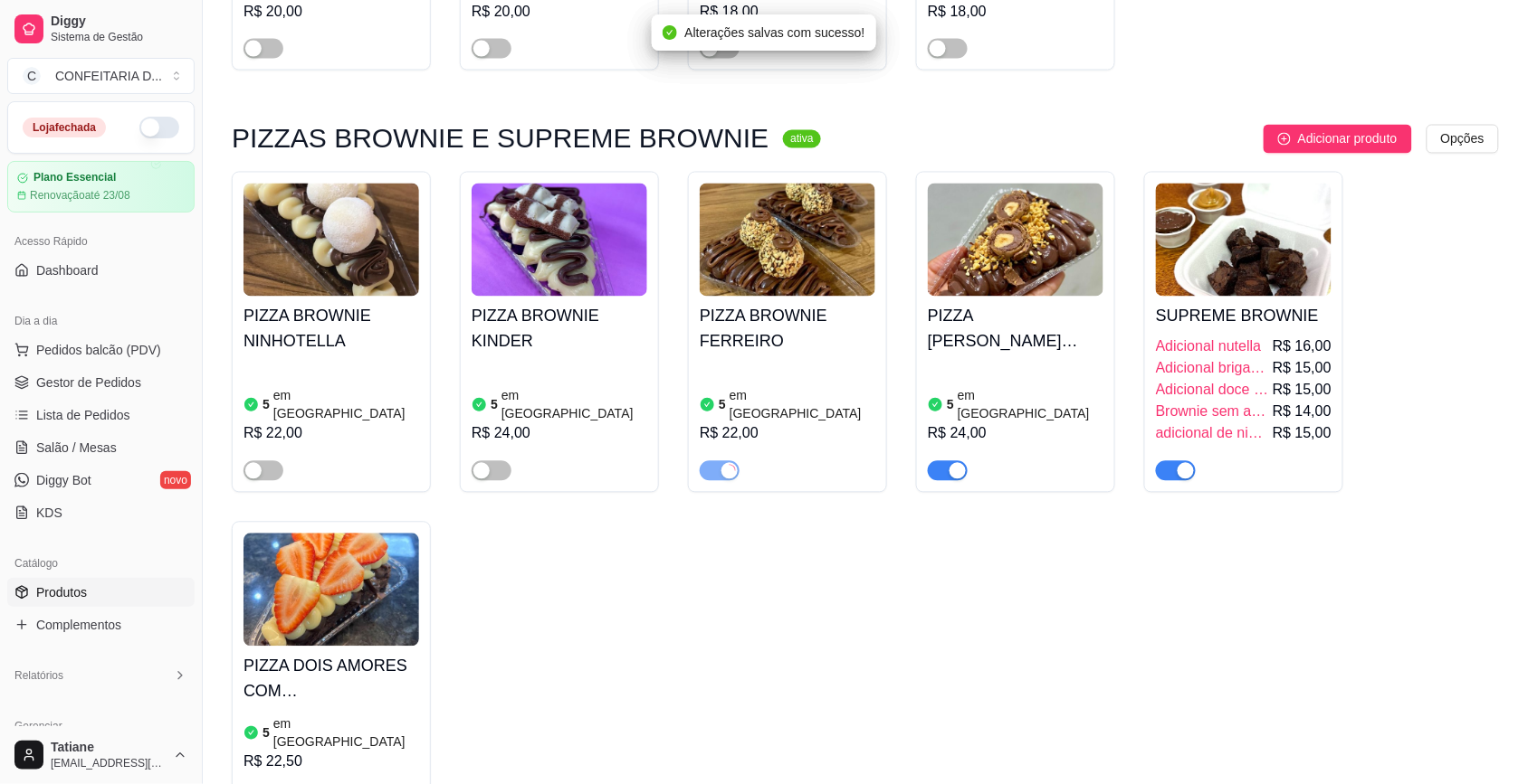
click at [961, 463] on div "button" at bounding box center [957, 471] width 16 height 16
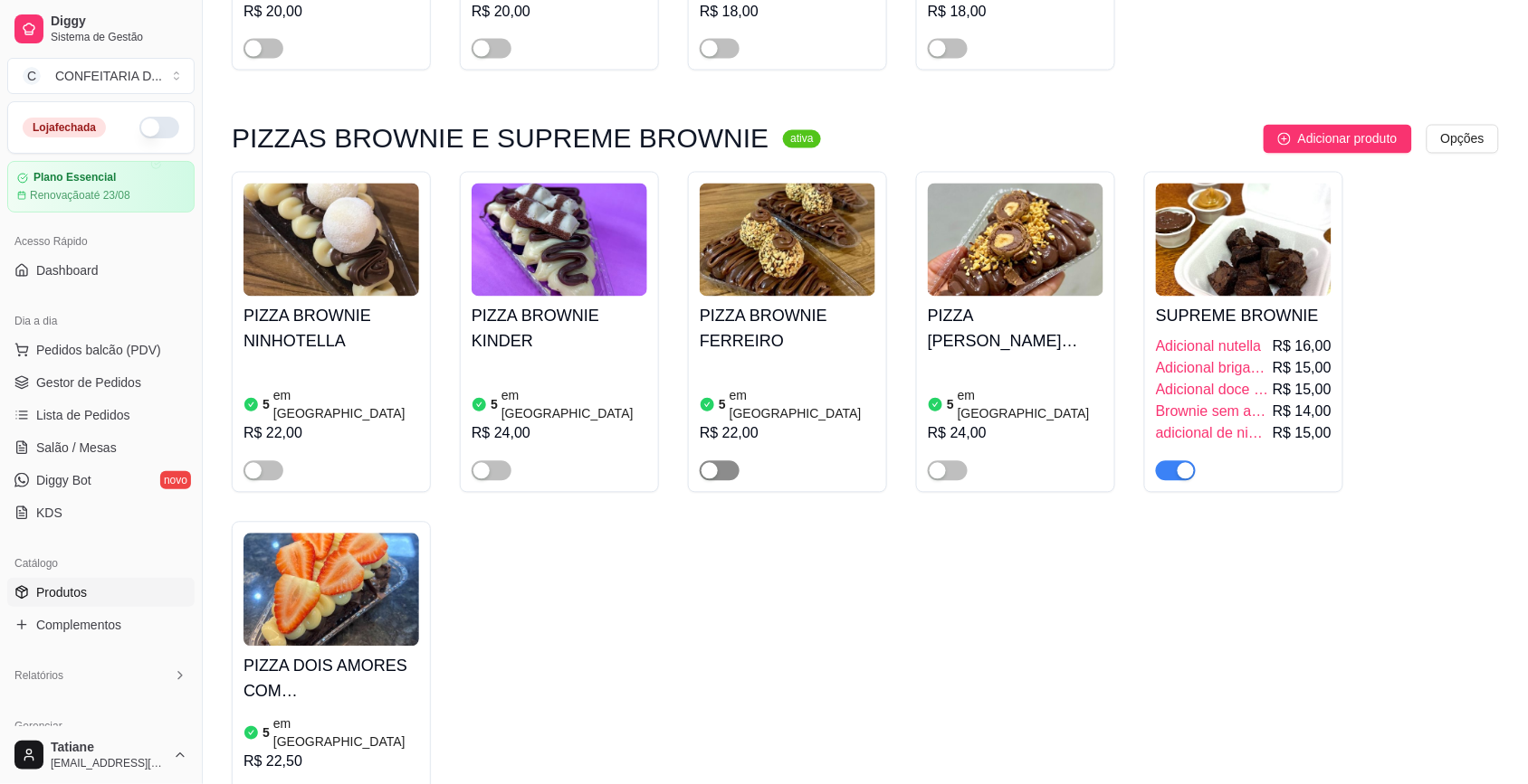
click at [718, 461] on button "button" at bounding box center [720, 471] width 40 height 20
click at [944, 463] on div "button" at bounding box center [937, 471] width 16 height 16
click at [1169, 461] on span "button" at bounding box center [1176, 471] width 40 height 20
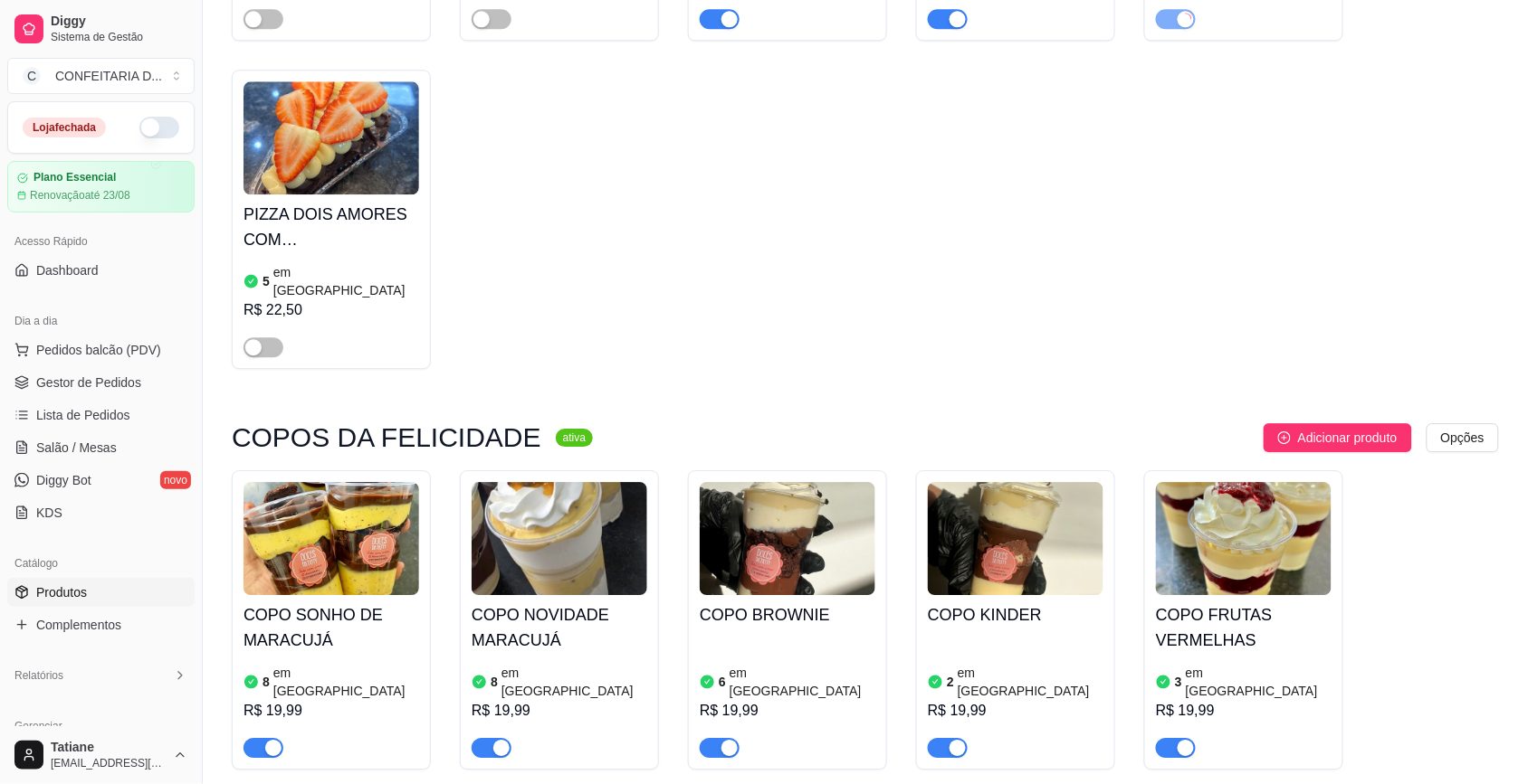
scroll to position [3512, 0]
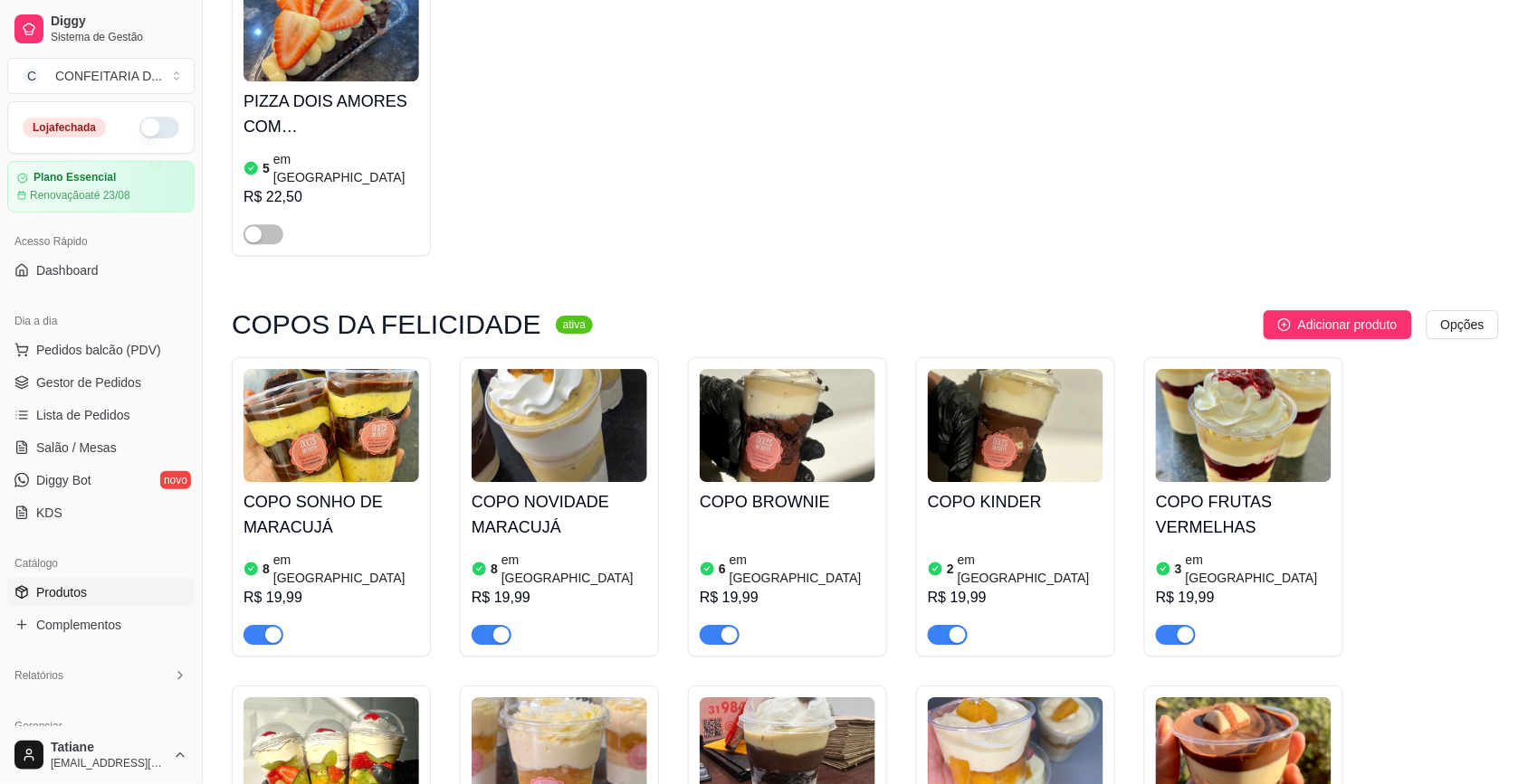
drag, startPoint x: 290, startPoint y: 401, endPoint x: 291, endPoint y: 368, distance: 33.0
click at [291, 368] on div "COPO SONHO DE MARACUJÁ 8 em estoque R$ 19,99" at bounding box center [331, 507] width 199 height 299
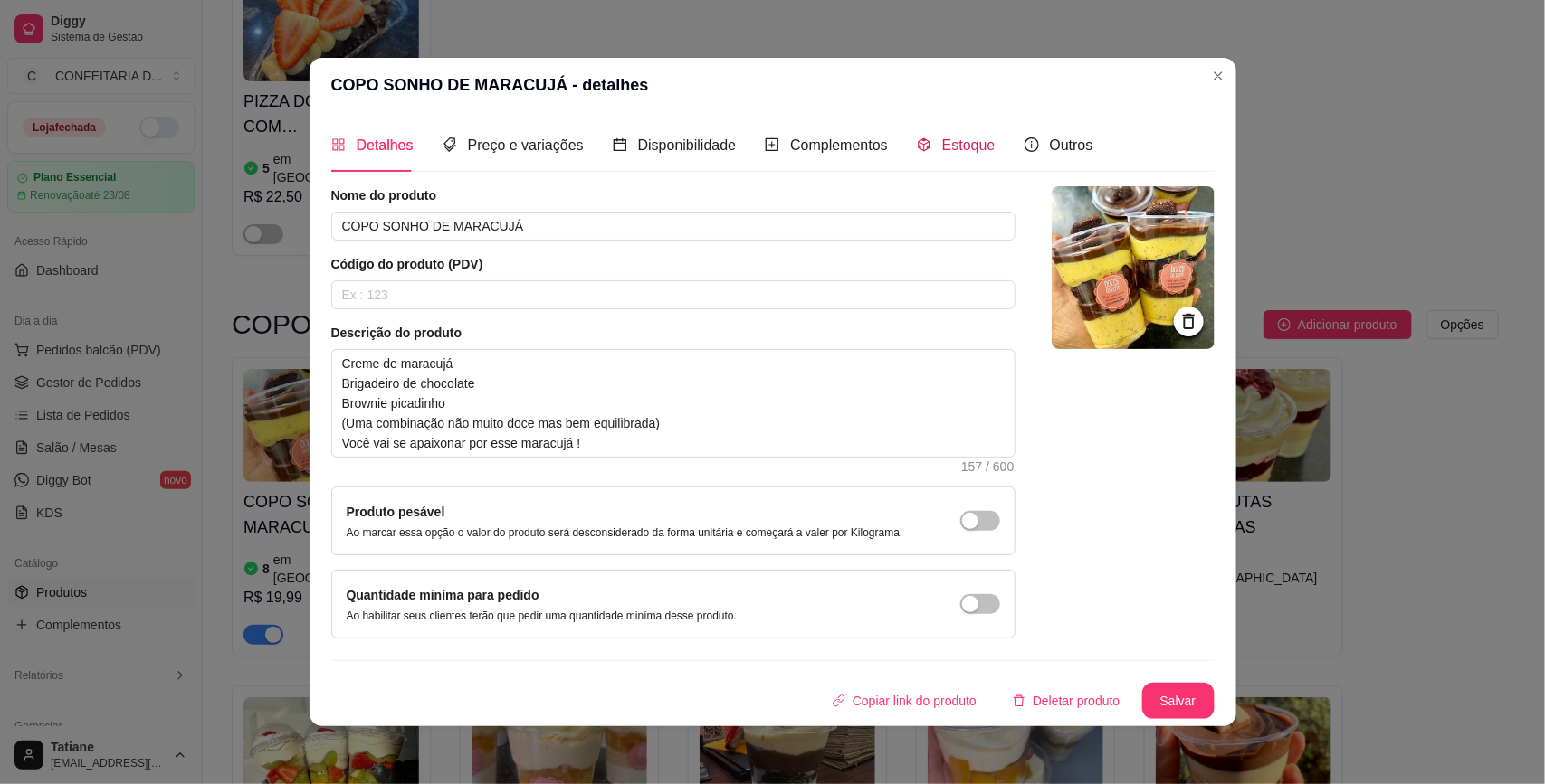
click at [942, 138] on span "Estoque" at bounding box center [968, 145] width 54 height 15
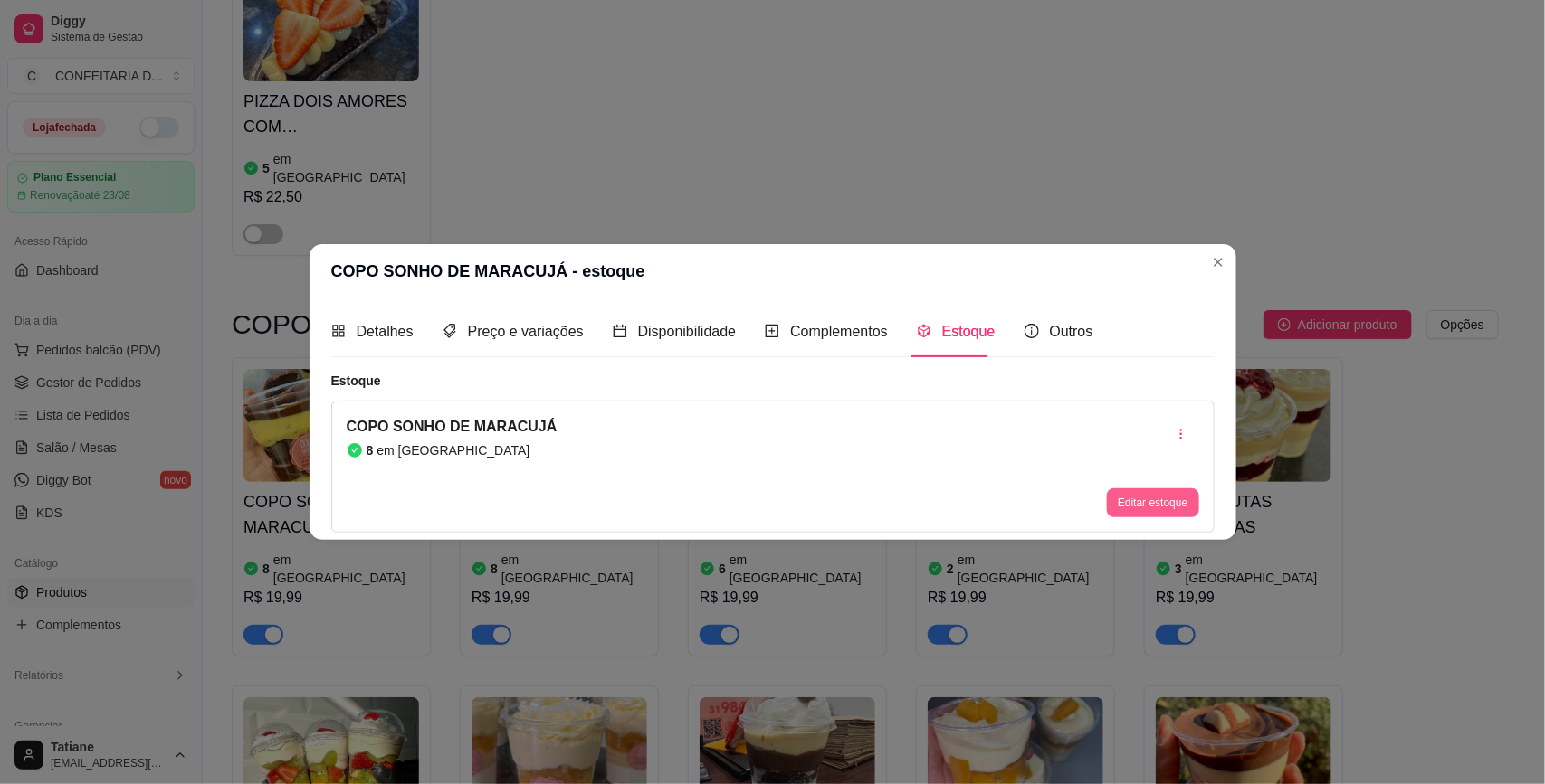
click at [1164, 508] on button "Editar estoque" at bounding box center [1152, 503] width 91 height 29
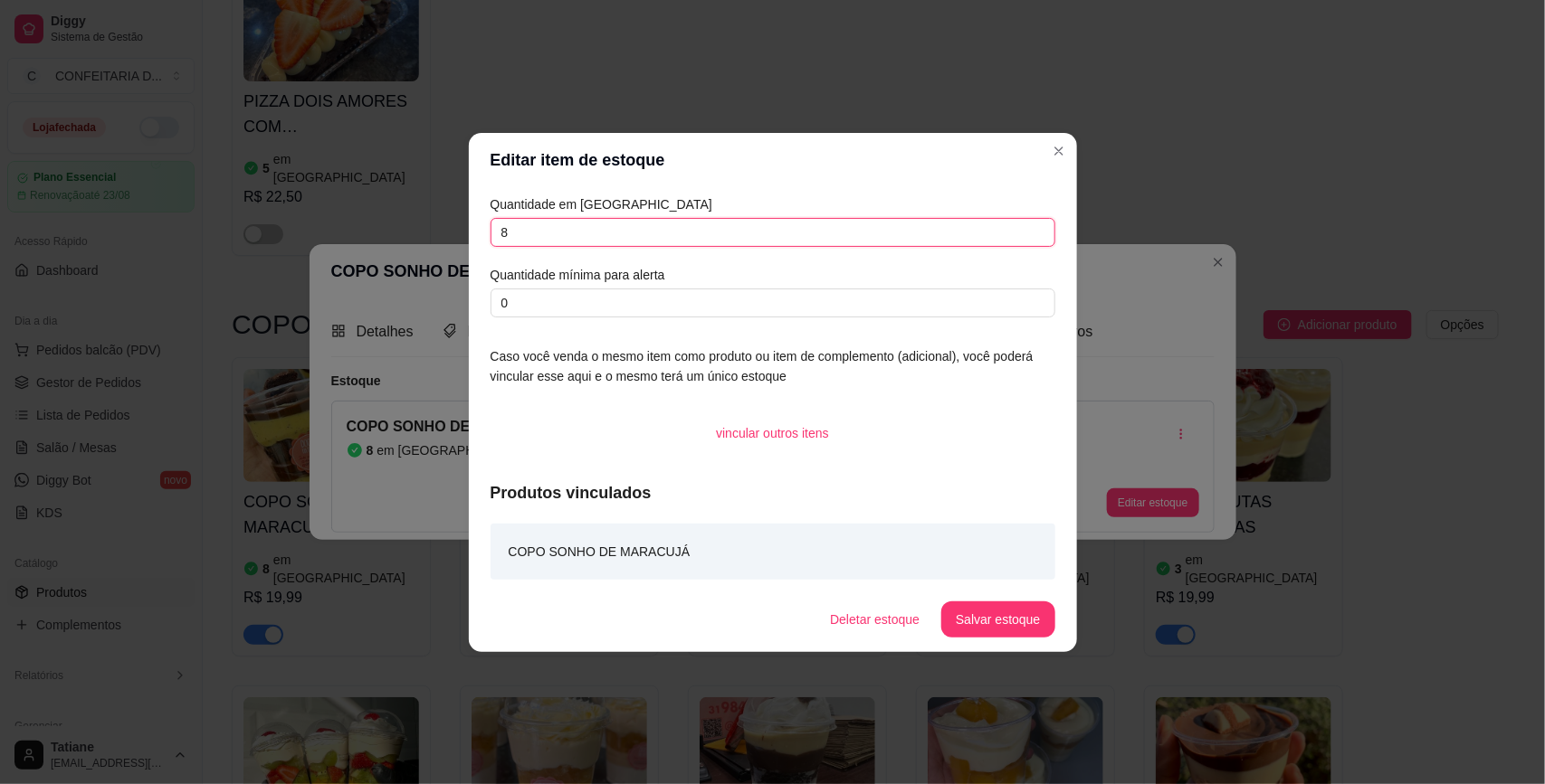
click at [581, 231] on input "8" at bounding box center [772, 233] width 565 height 29
type input "7"
click at [960, 592] on footer "Deletar estoque Salvar estoque" at bounding box center [772, 619] width 608 height 65
click at [988, 626] on button "Salvar estoque" at bounding box center [997, 618] width 110 height 35
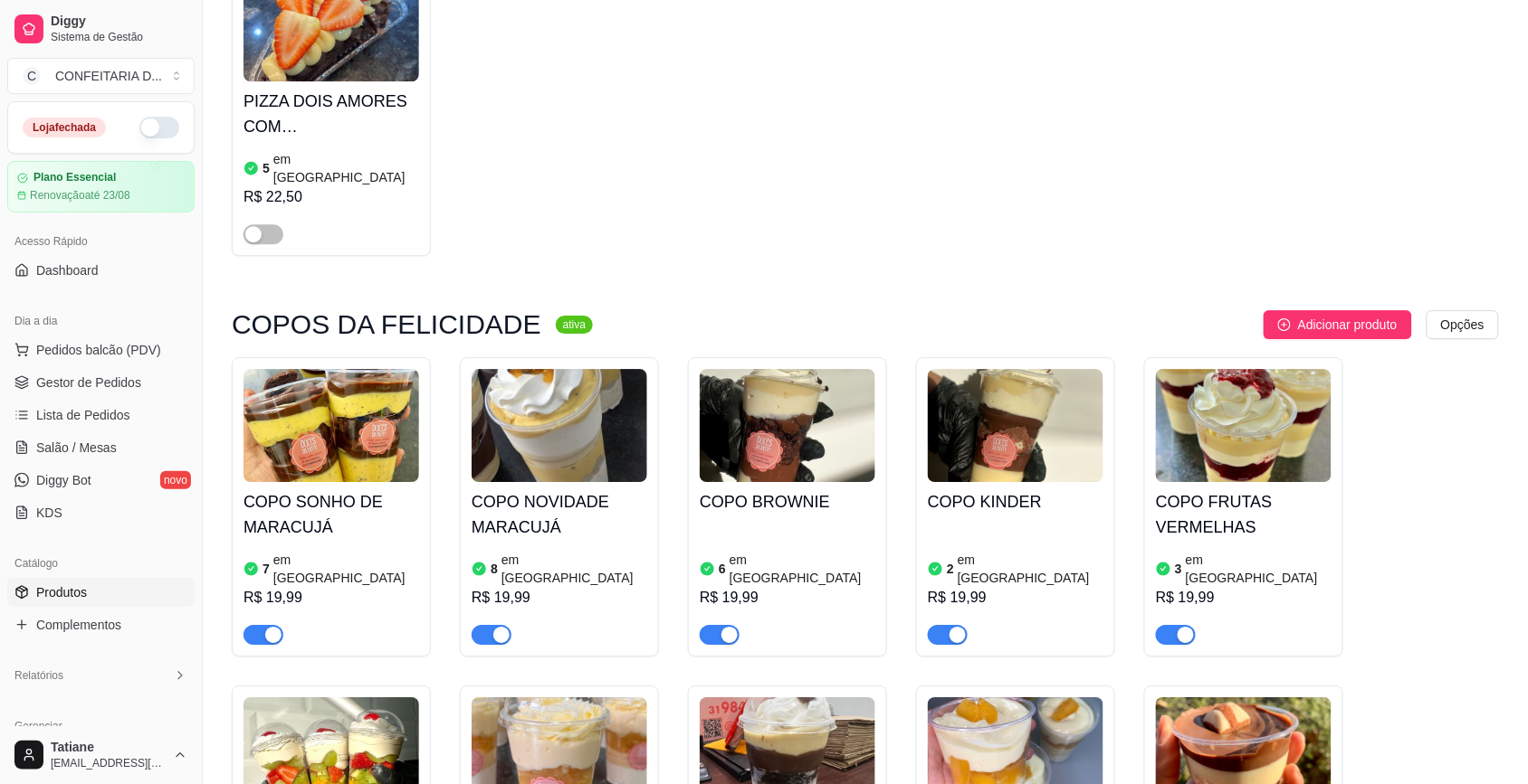
click at [572, 489] on h4 "COPO NOVIDADE MARACUJÁ" at bounding box center [559, 515] width 176 height 51
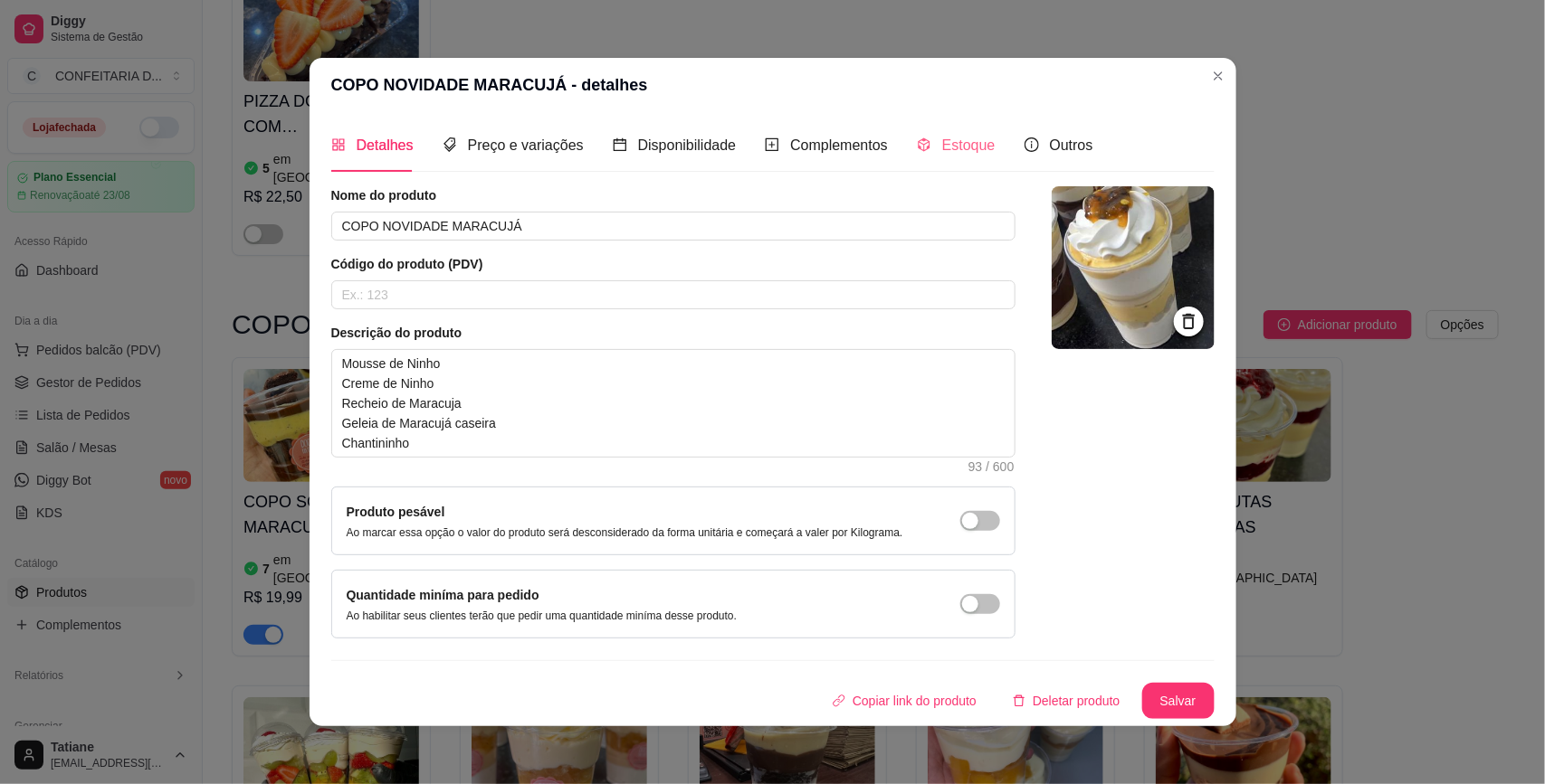
click at [934, 164] on div "Estoque" at bounding box center [955, 145] width 79 height 52
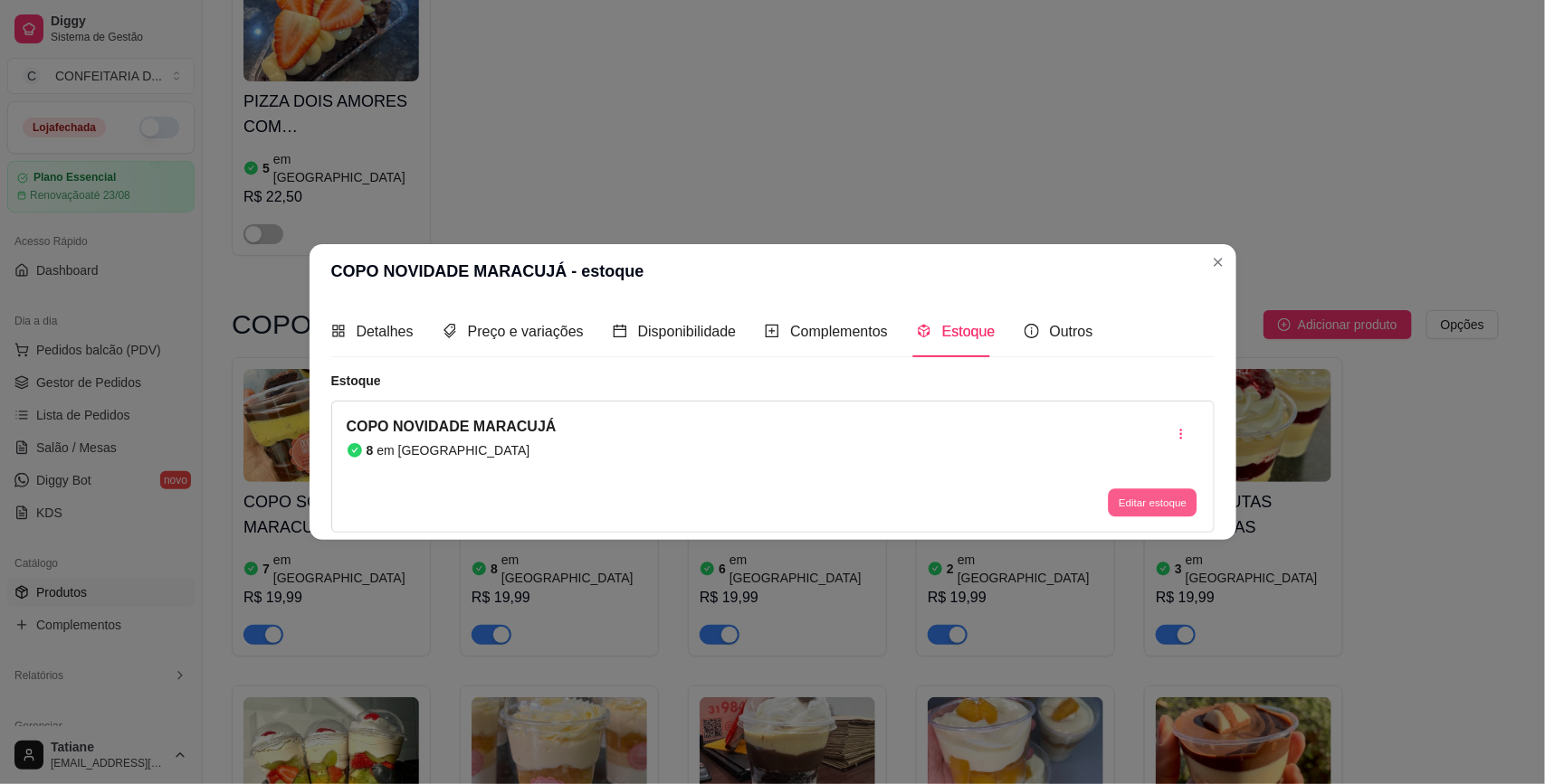
click at [1156, 494] on button "Editar estoque" at bounding box center [1152, 503] width 88 height 28
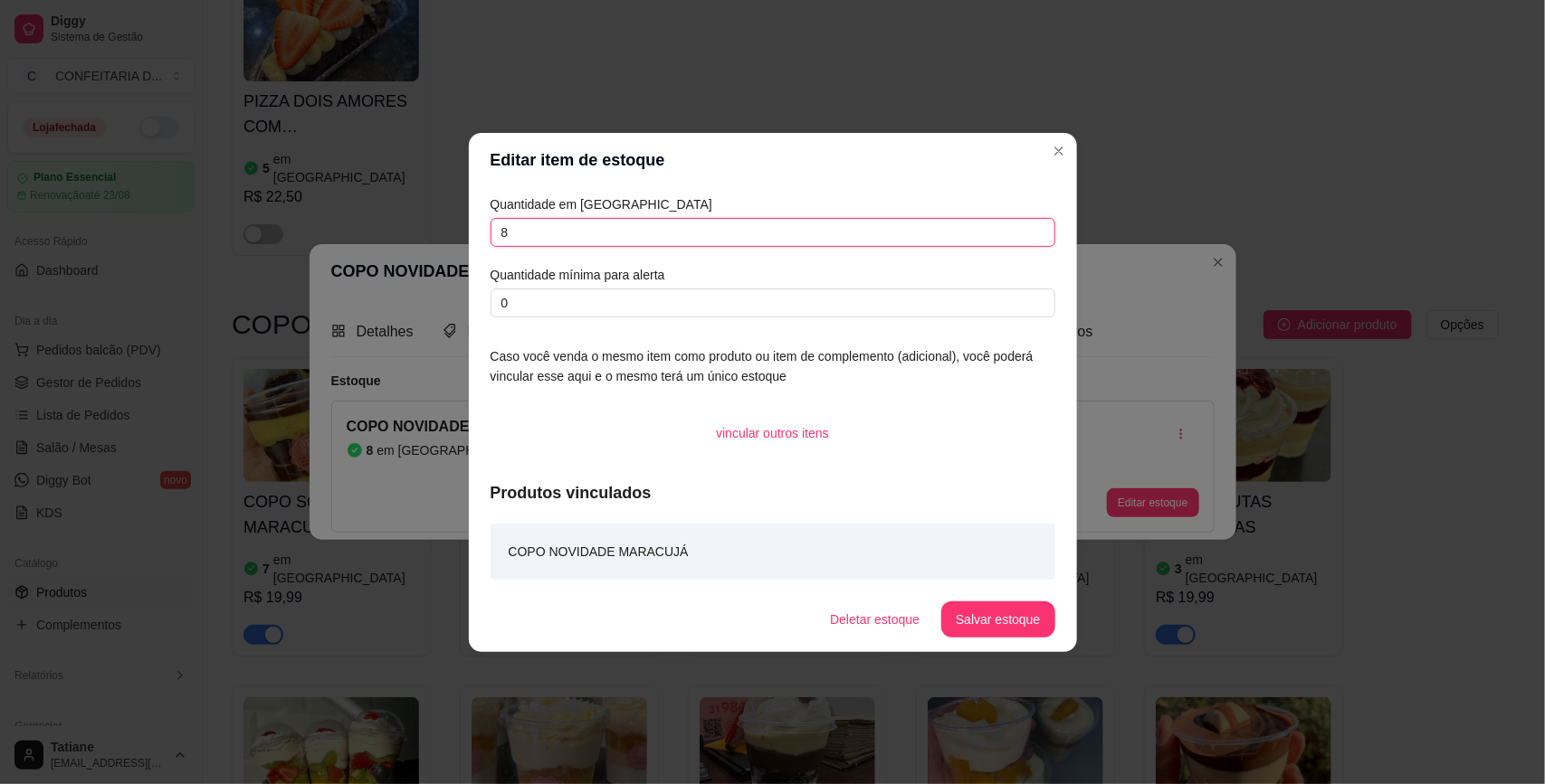
click at [528, 234] on input "8" at bounding box center [772, 233] width 565 height 29
drag, startPoint x: 528, startPoint y: 234, endPoint x: 545, endPoint y: 238, distance: 17.5
click at [530, 236] on input "8" at bounding box center [772, 233] width 565 height 29
type input "7"
click at [1021, 631] on button "Salvar estoque" at bounding box center [997, 619] width 113 height 36
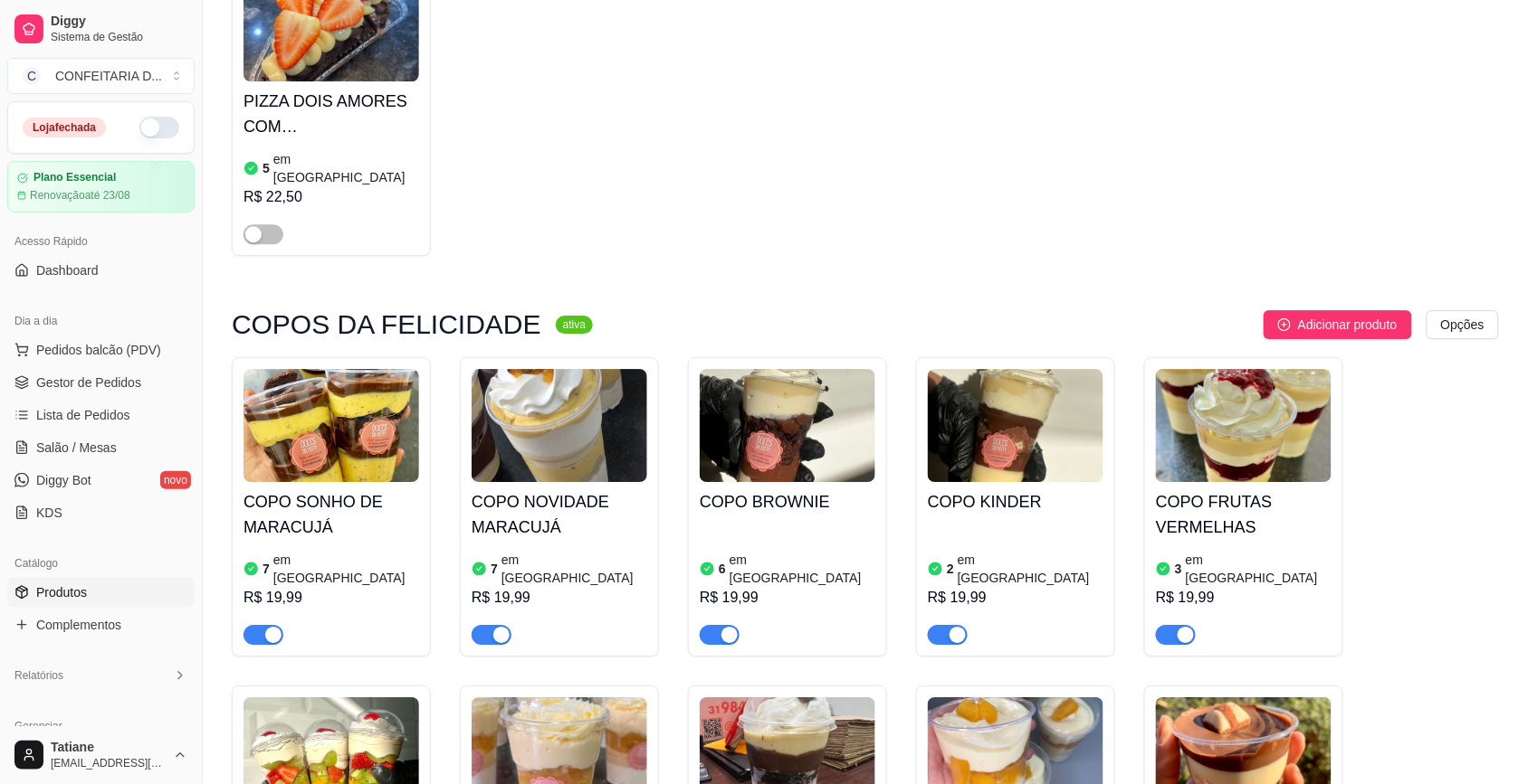
click at [1001, 489] on h4 "COPO KINDER" at bounding box center [1015, 502] width 176 height 25
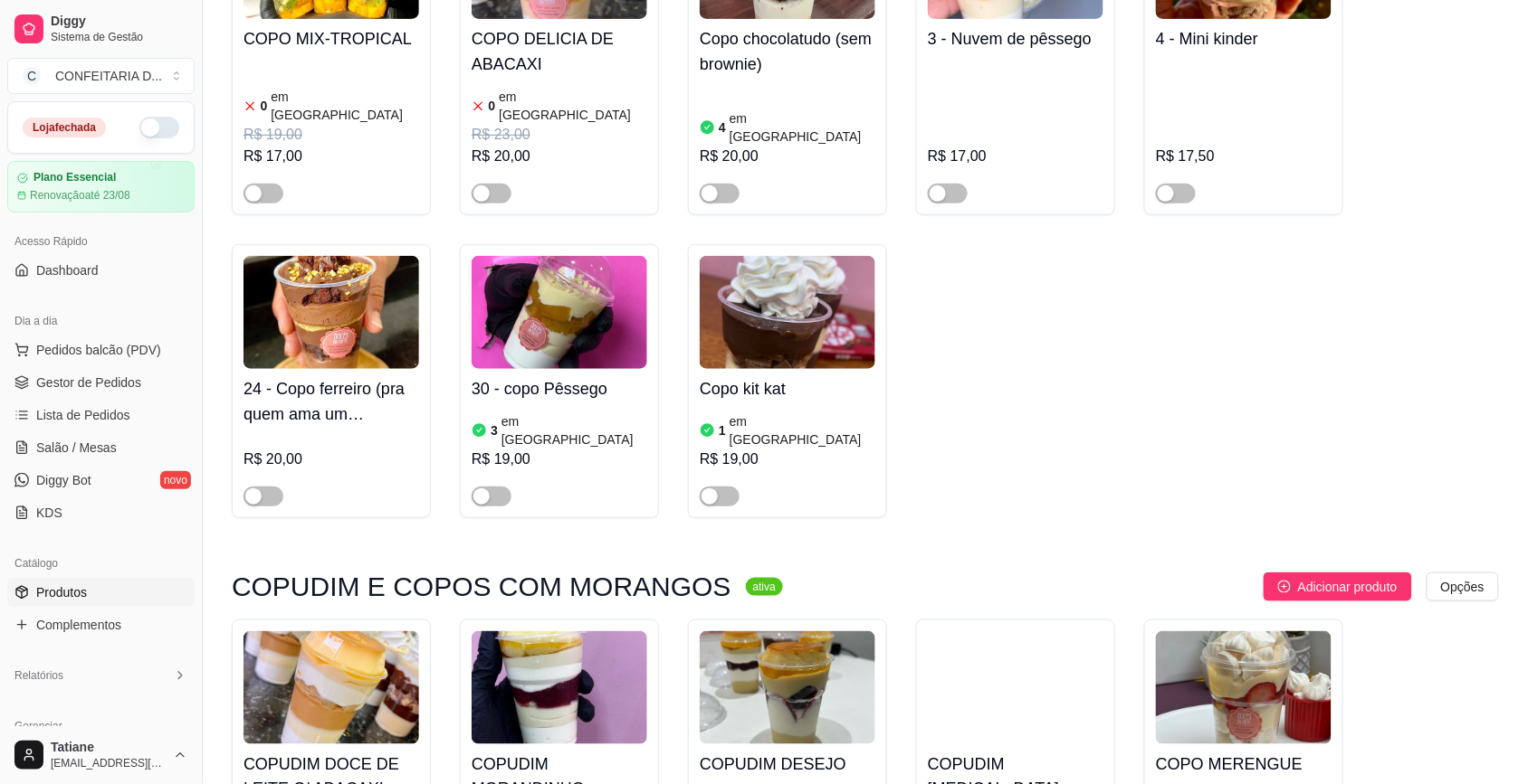
scroll to position [4529, 0]
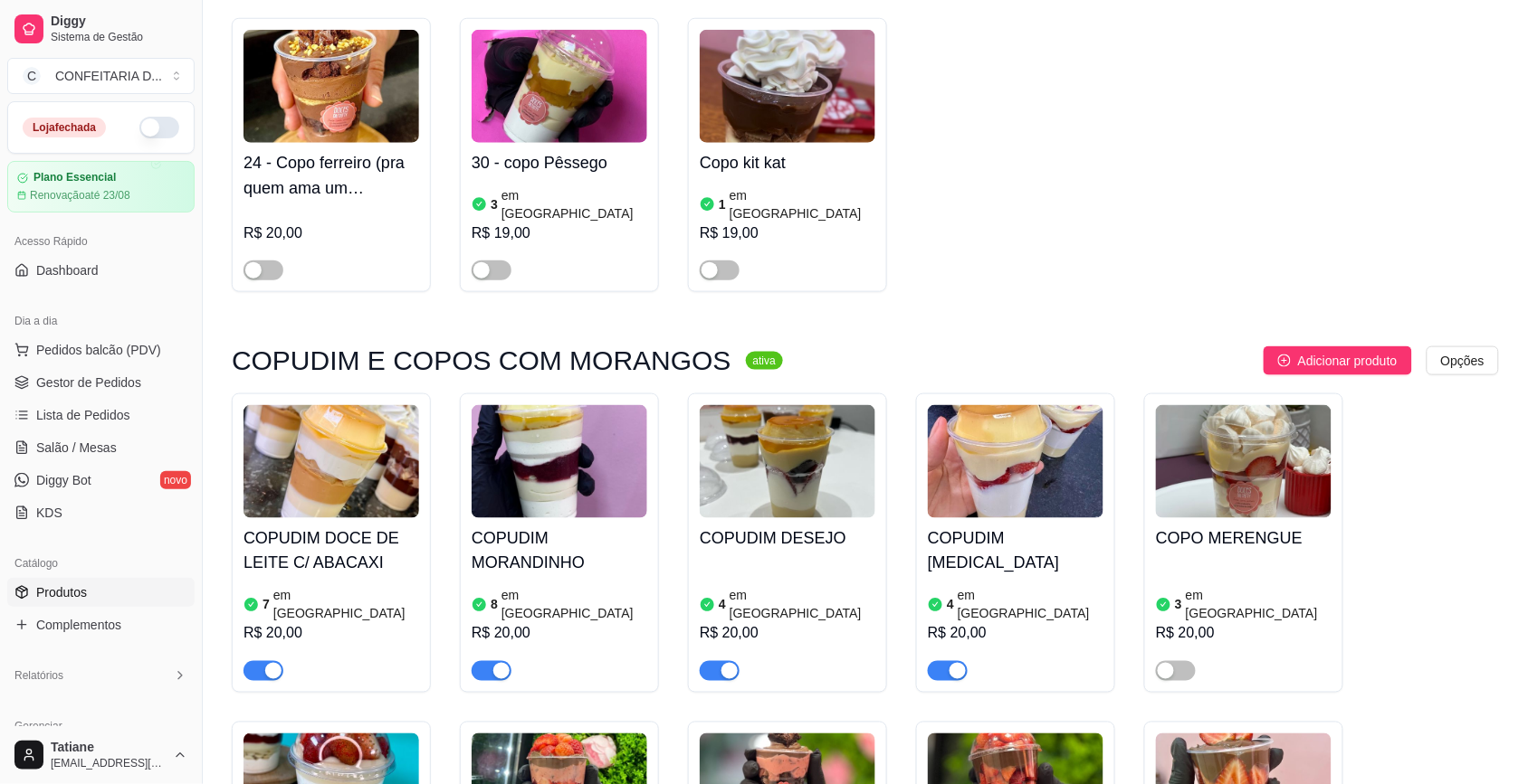
click at [314, 406] on img at bounding box center [331, 462] width 176 height 113
click at [528, 406] on img at bounding box center [559, 462] width 176 height 113
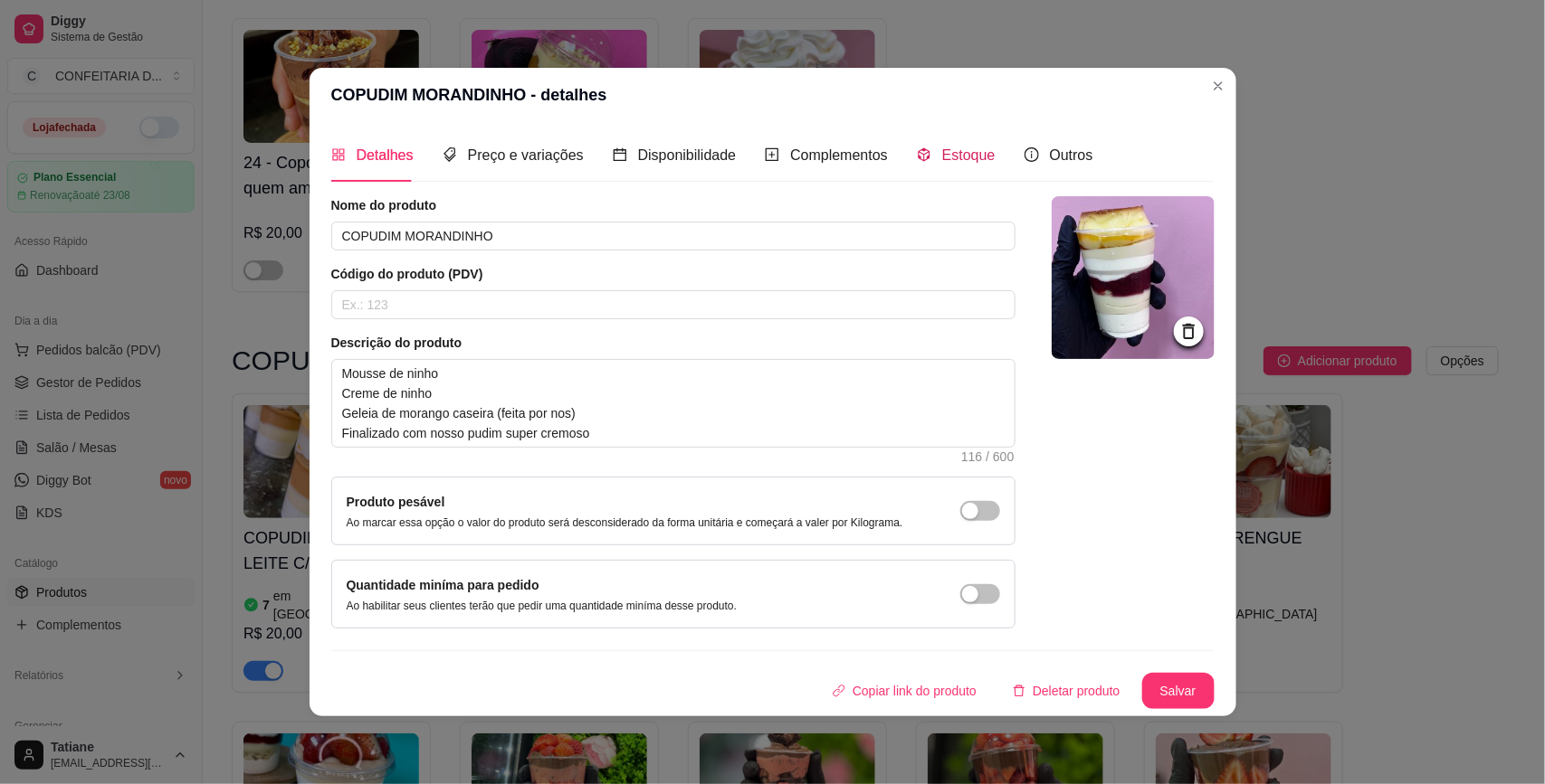
click at [925, 156] on div "Estoque" at bounding box center [955, 155] width 79 height 23
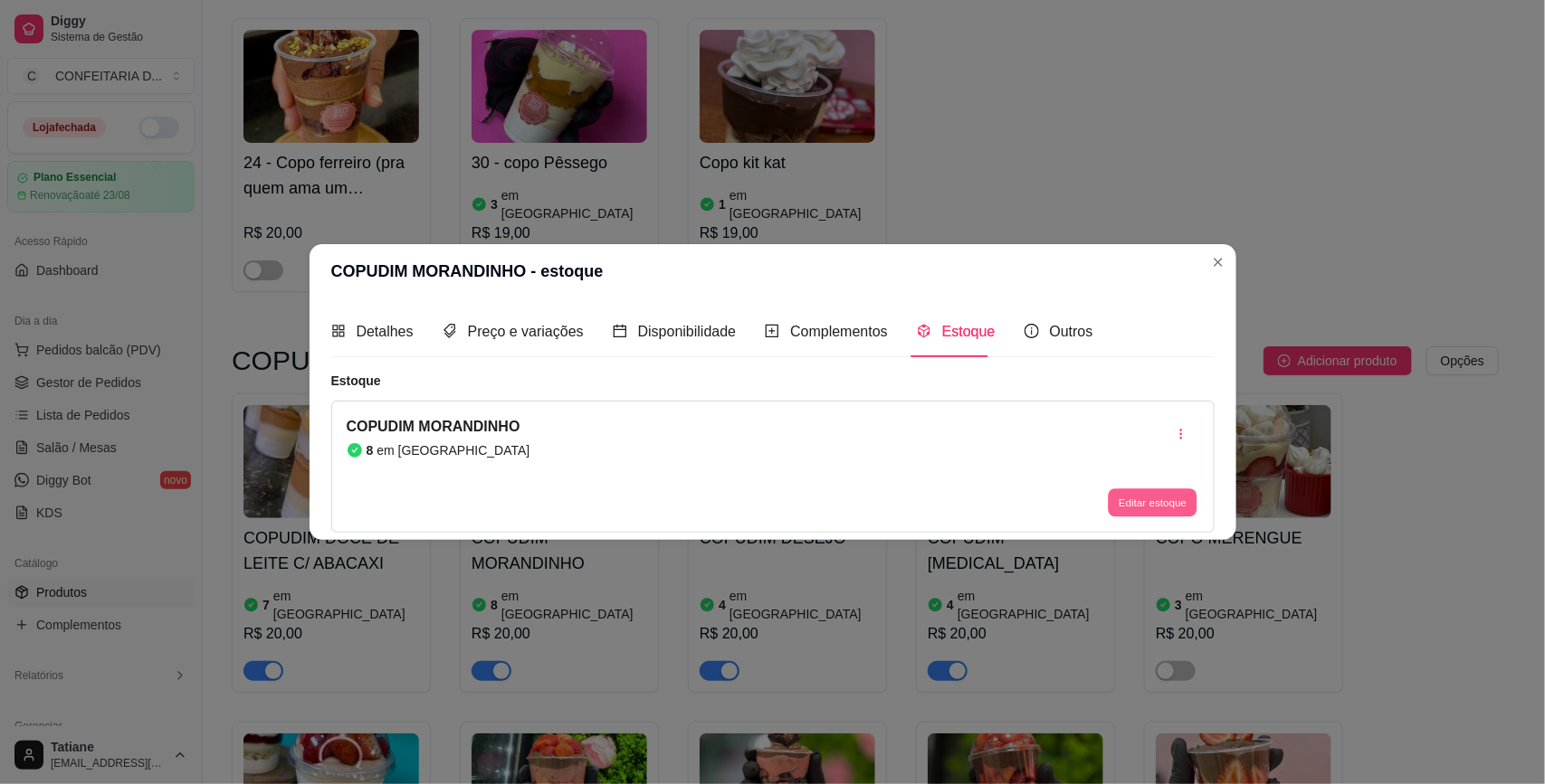
click at [1160, 511] on button "Editar estoque" at bounding box center [1152, 503] width 88 height 28
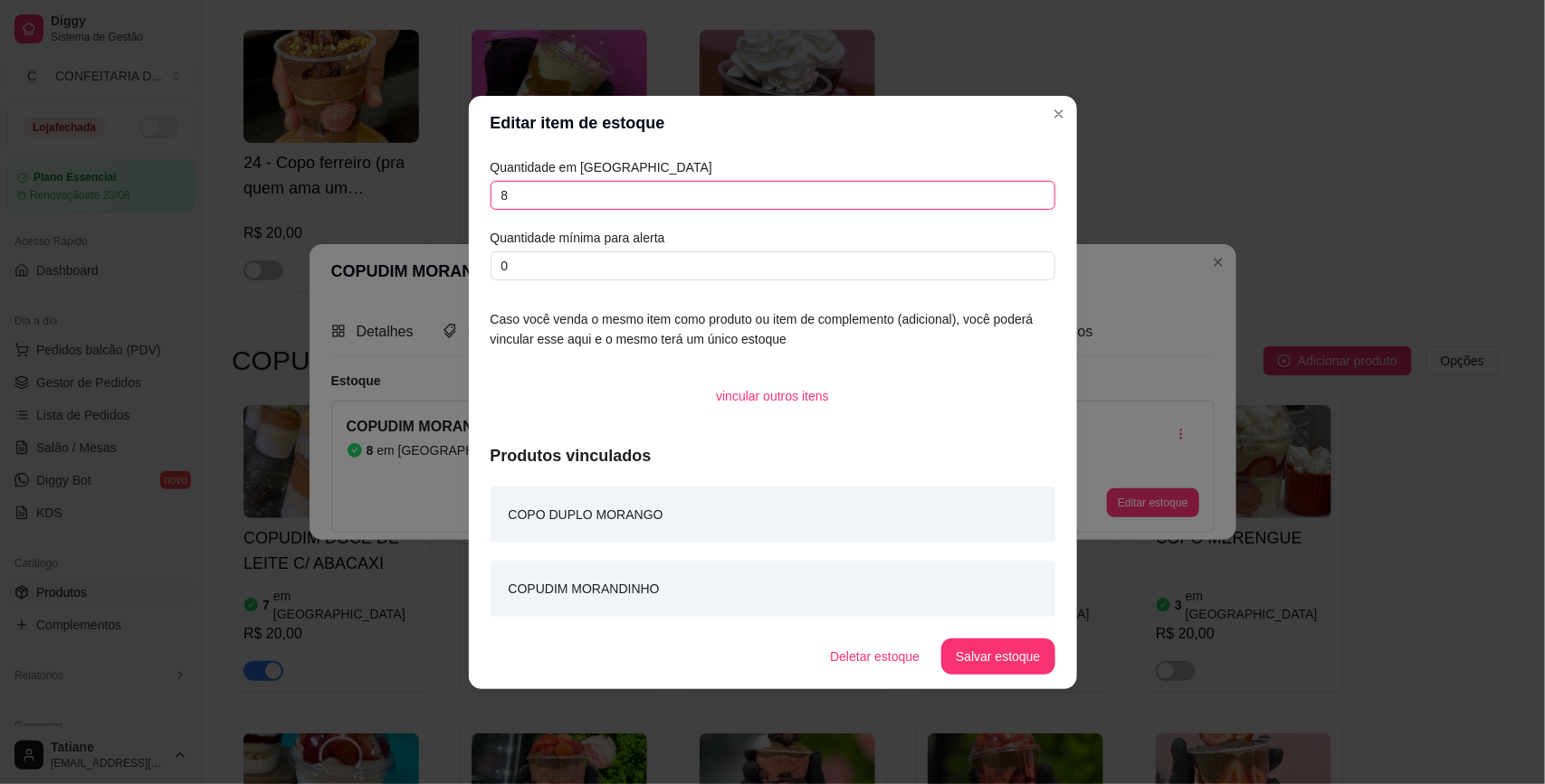
click at [534, 200] on input "8" at bounding box center [772, 196] width 565 height 29
type input "9"
click at [1025, 666] on button "Salvar estoque" at bounding box center [997, 656] width 110 height 35
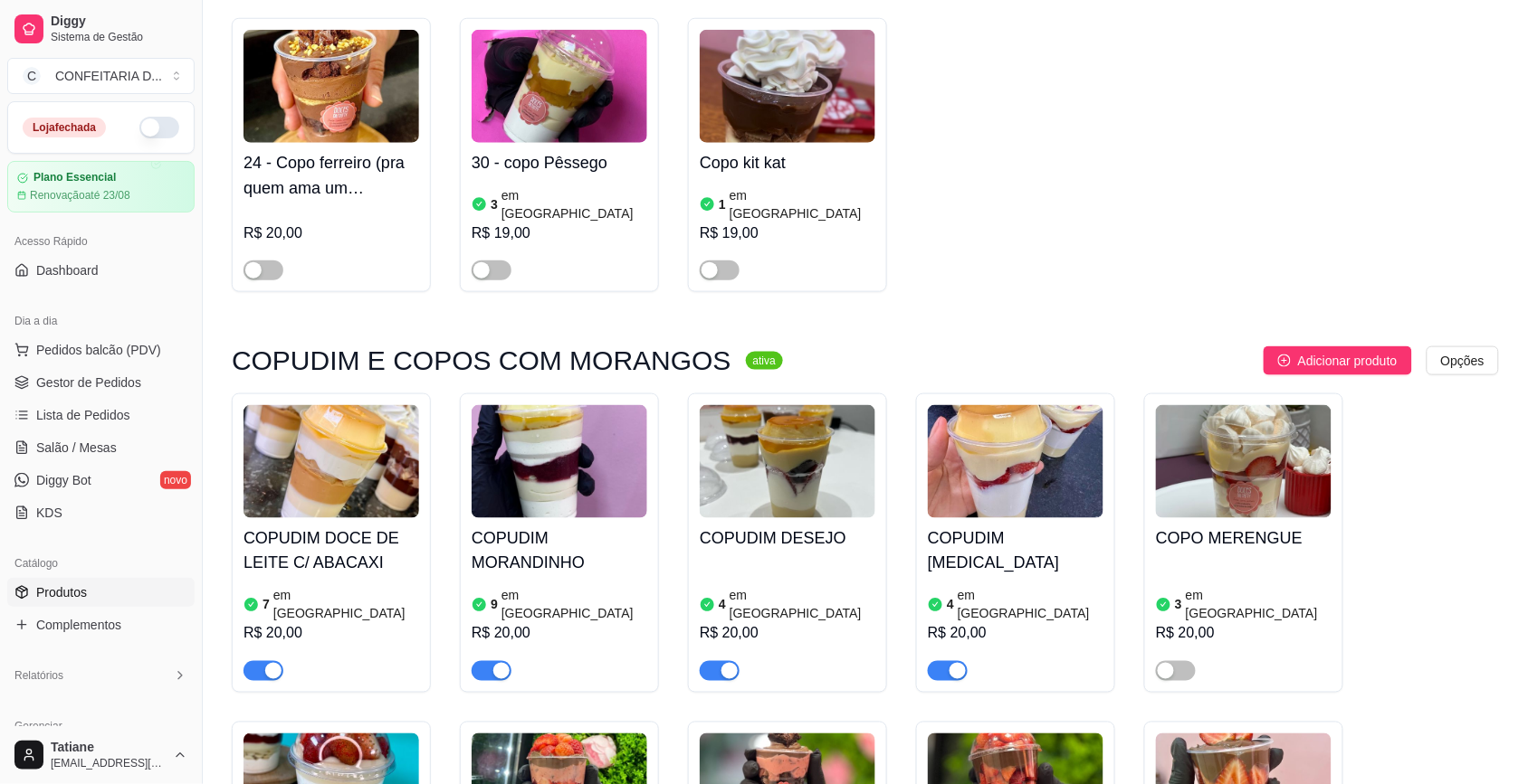
click at [767, 526] on h4 "COPUDIM DESEJO" at bounding box center [787, 538] width 176 height 25
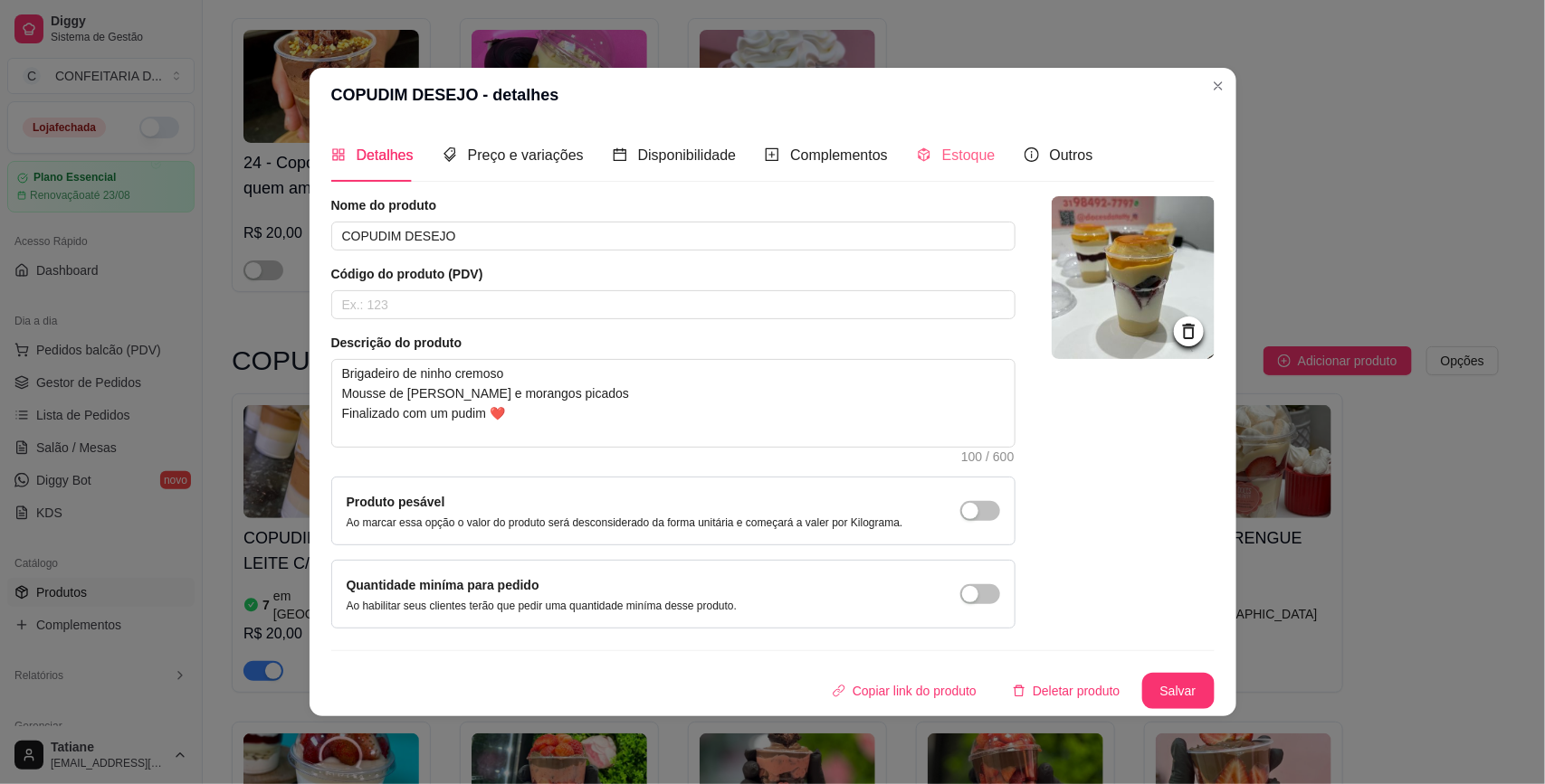
drag, startPoint x: 943, startPoint y: 131, endPoint x: 943, endPoint y: 146, distance: 15.0
click at [943, 133] on div "Estoque" at bounding box center [955, 155] width 79 height 52
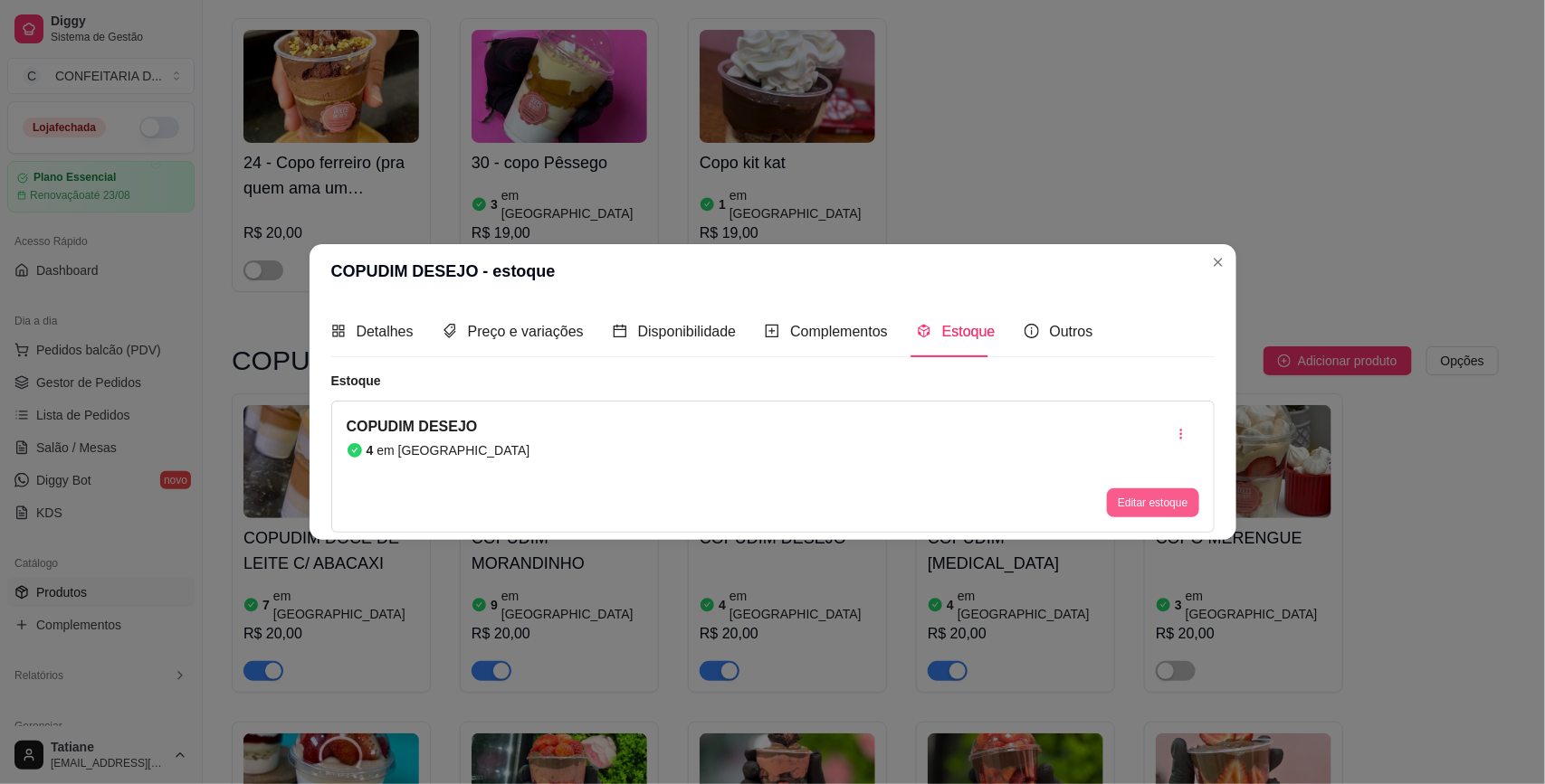
click at [1137, 498] on button "Editar estoque" at bounding box center [1152, 503] width 91 height 29
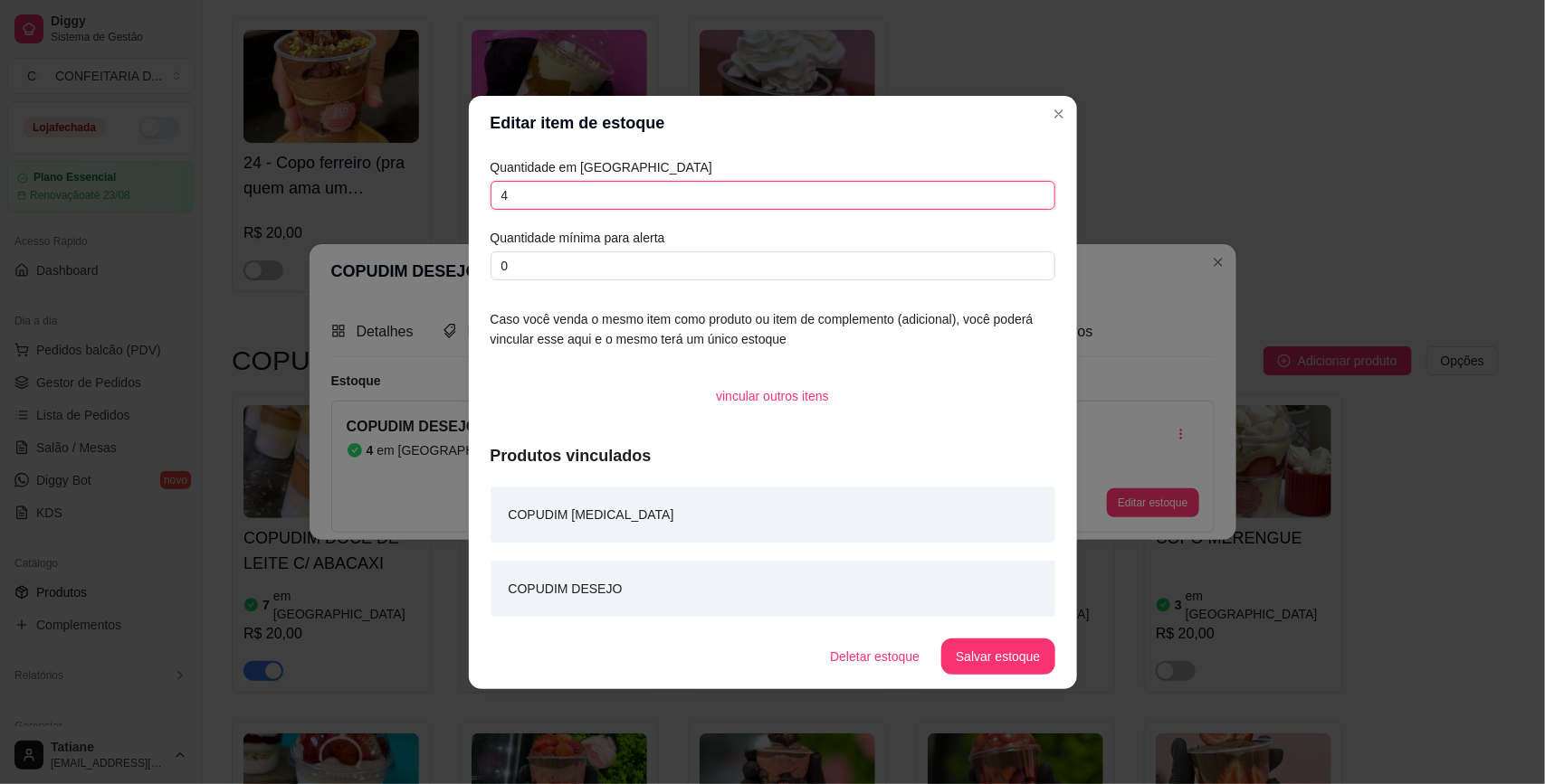
click at [541, 199] on input "4" at bounding box center [772, 196] width 565 height 29
type input "10"
click at [1010, 668] on button "Salvar estoque" at bounding box center [997, 657] width 113 height 36
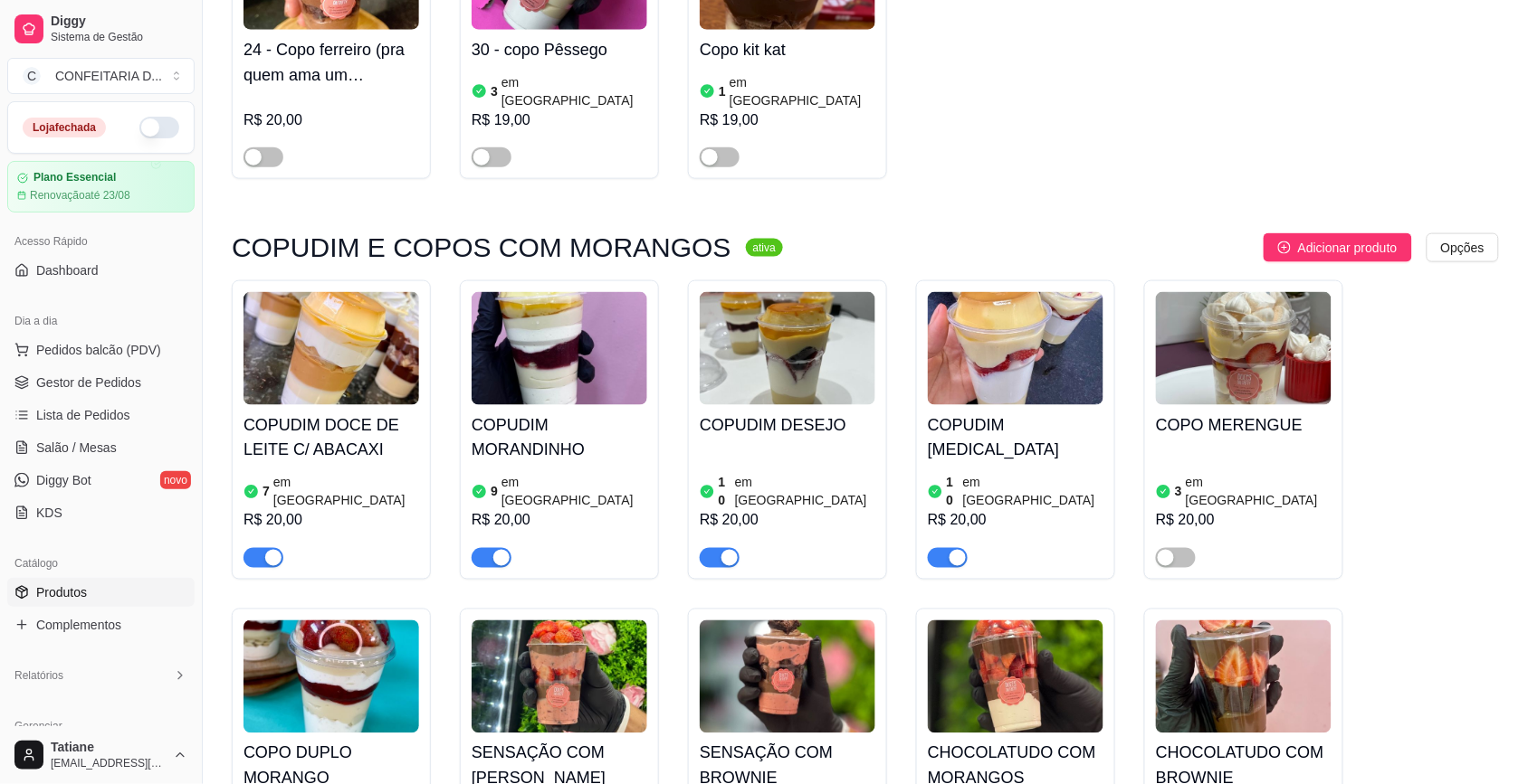
scroll to position [4981, 0]
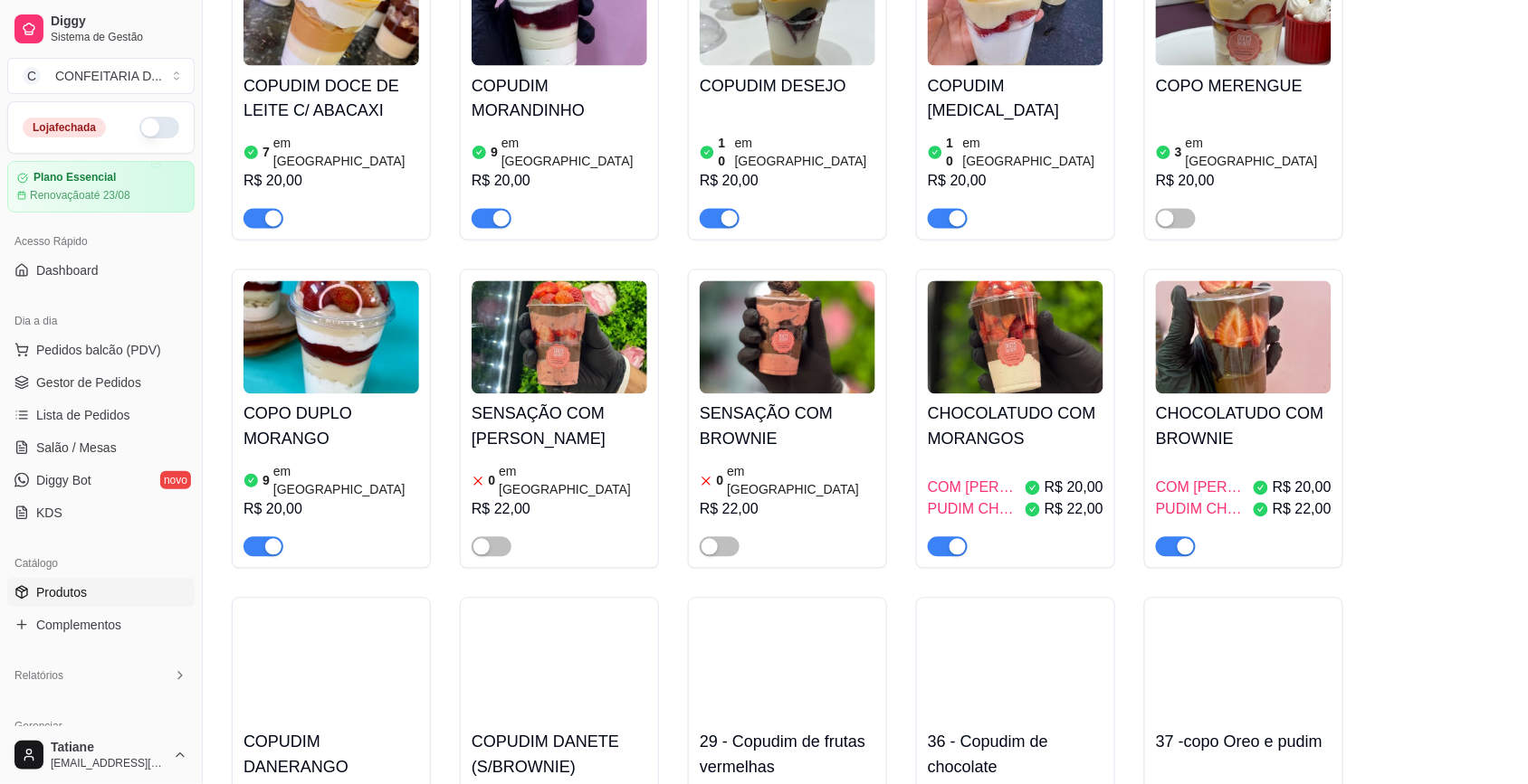
click at [1050, 402] on h4 "CHOCOLATUDO COM MORANGOS" at bounding box center [1015, 427] width 176 height 51
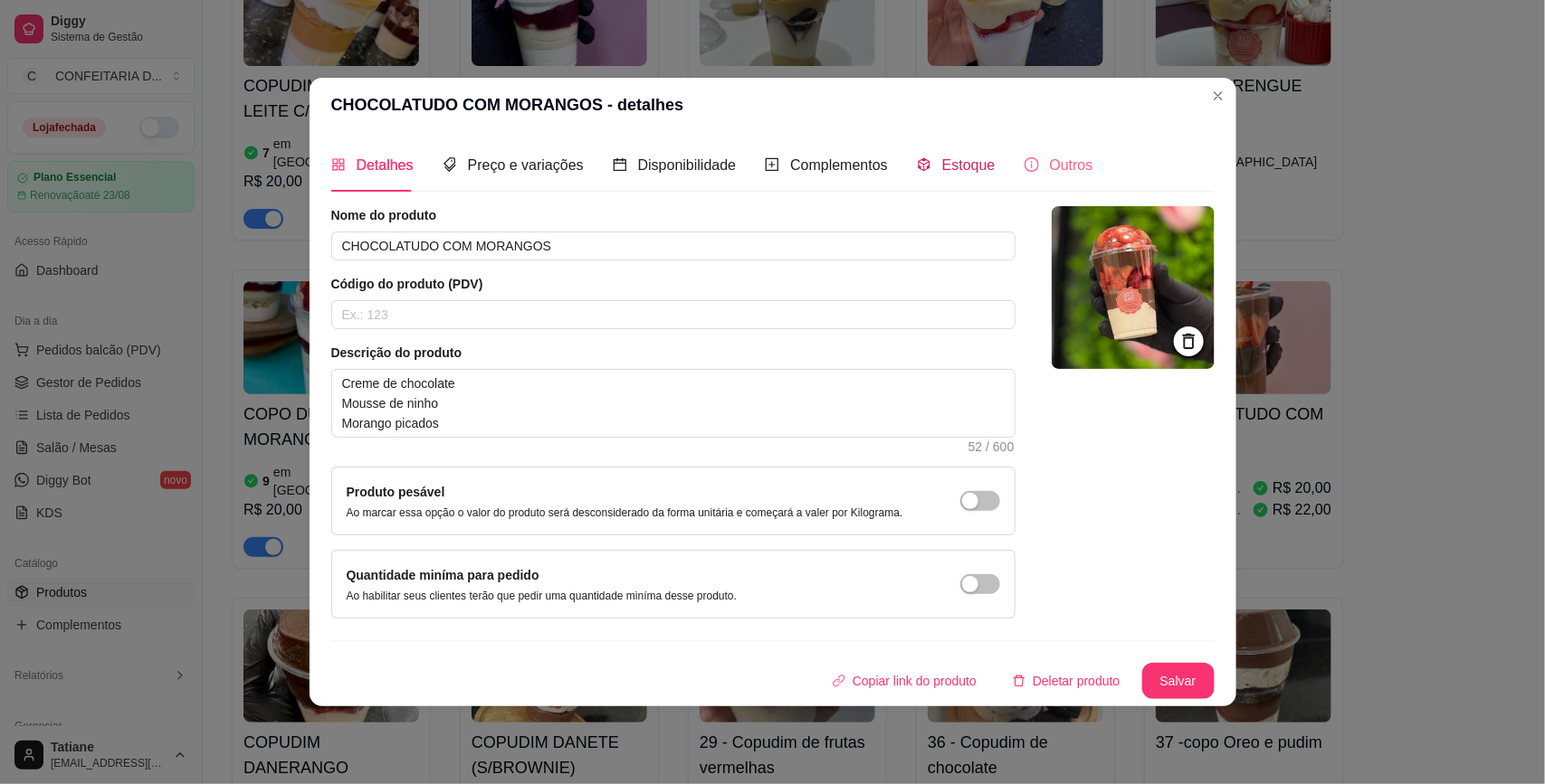
drag, startPoint x: 957, startPoint y: 173, endPoint x: 1051, endPoint y: 249, distance: 120.9
click at [959, 175] on div "Estoque" at bounding box center [955, 165] width 79 height 23
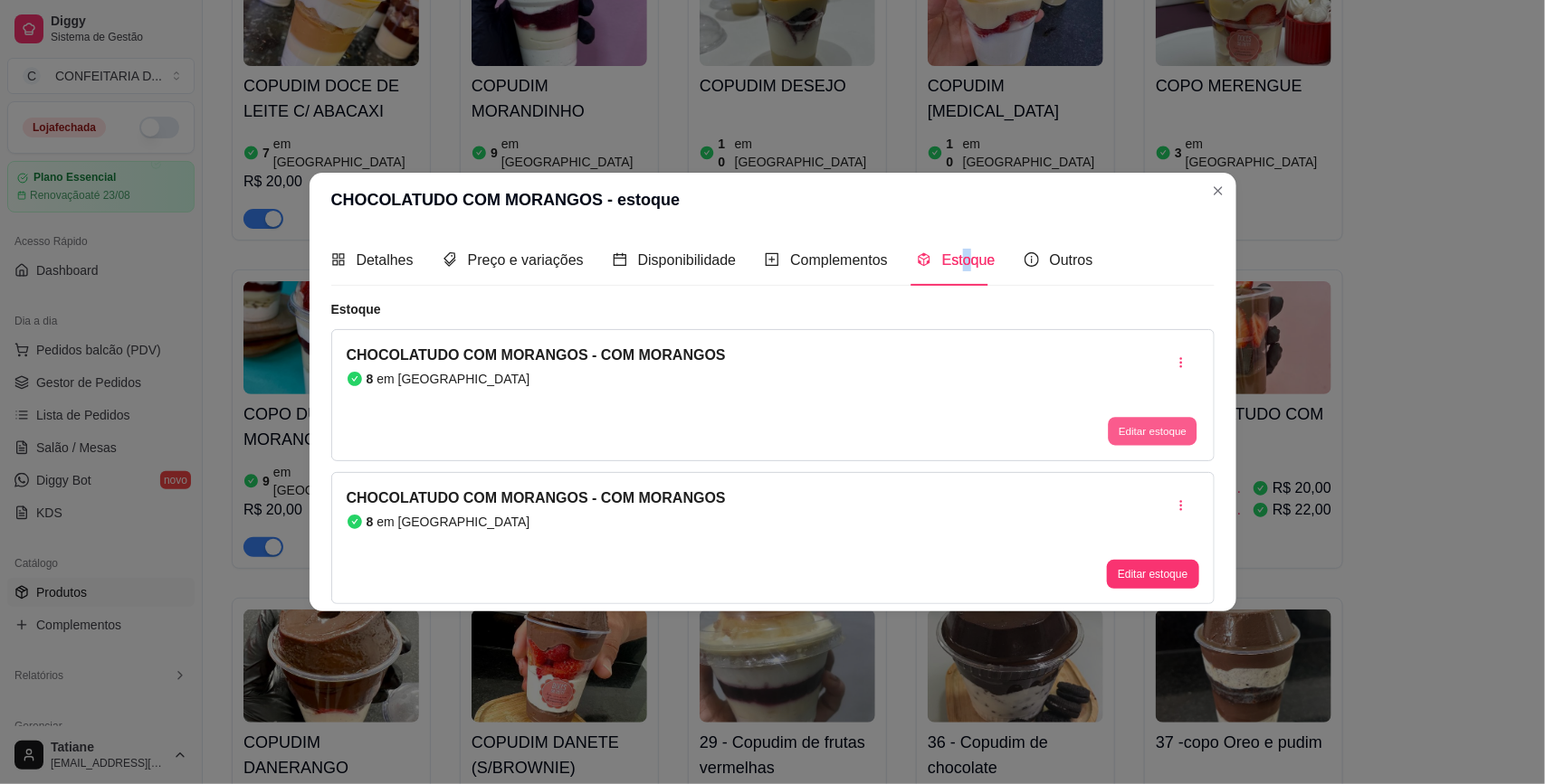
click at [1156, 425] on button "Editar estoque" at bounding box center [1152, 431] width 88 height 28
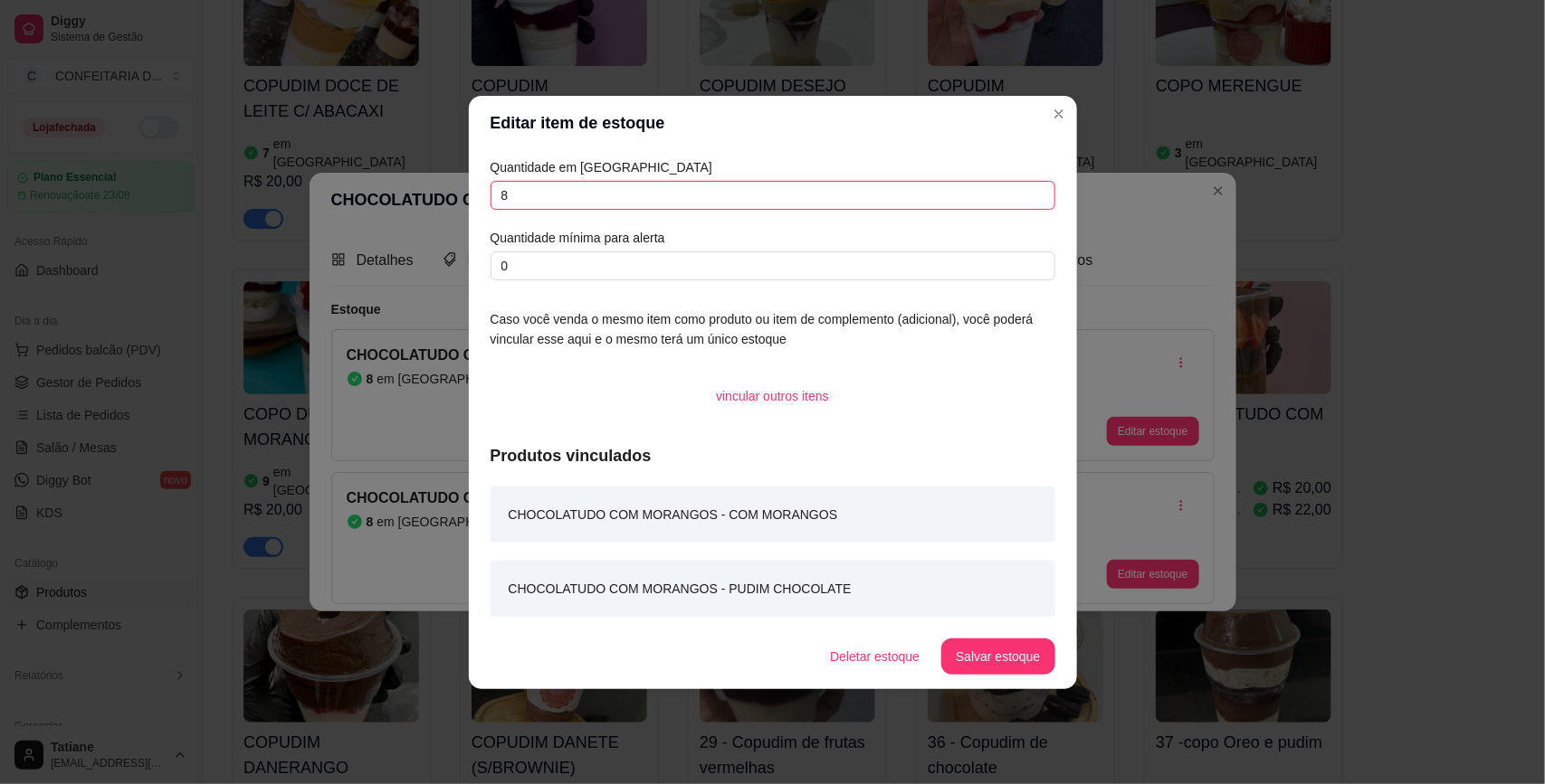
click at [643, 192] on input "8" at bounding box center [772, 196] width 565 height 29
type input "6"
click at [1036, 662] on button "Salvar estoque" at bounding box center [997, 657] width 113 height 36
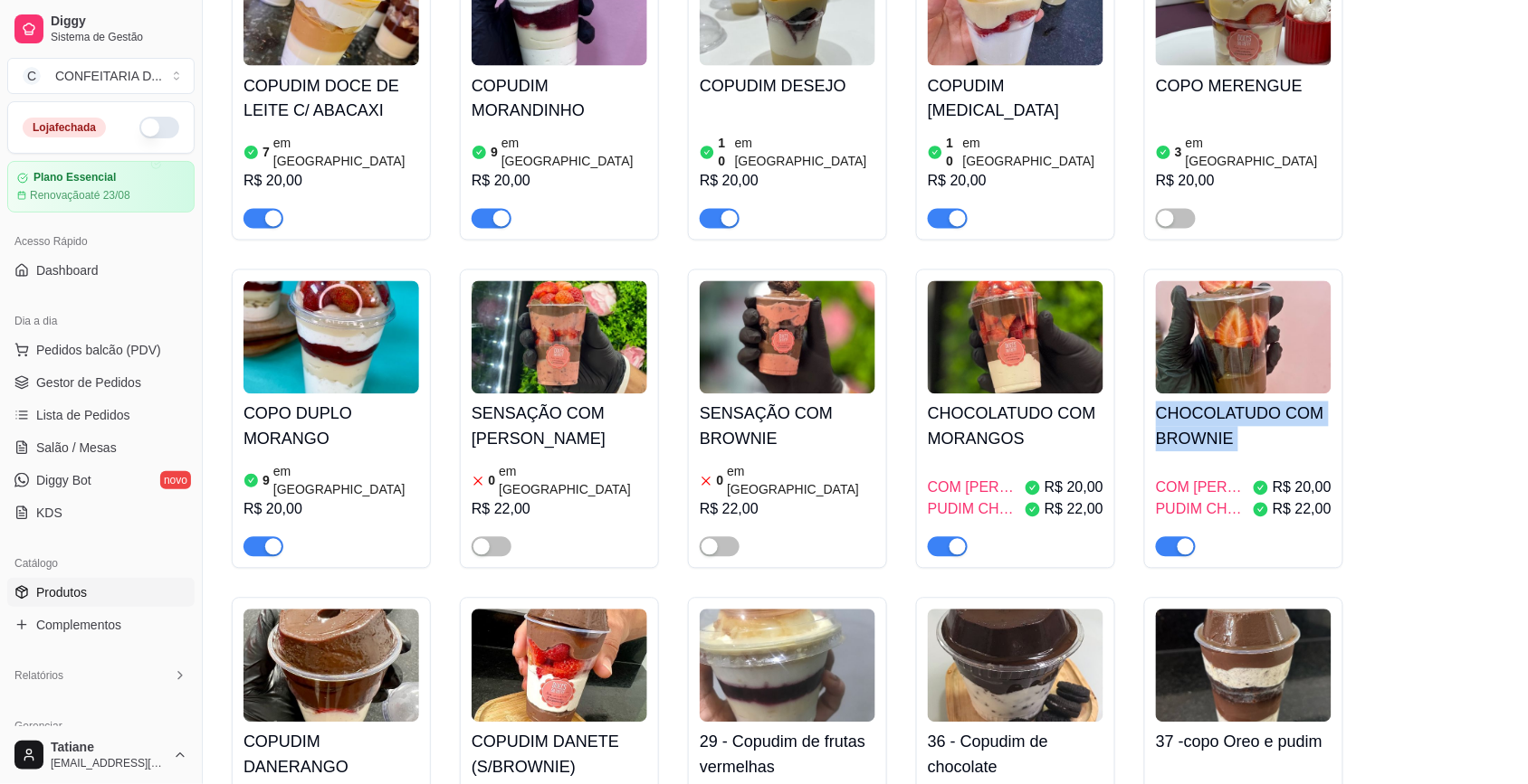
click at [1274, 402] on h4 "CHOCOLATUDO COM BROWNIE" at bounding box center [1243, 427] width 176 height 51
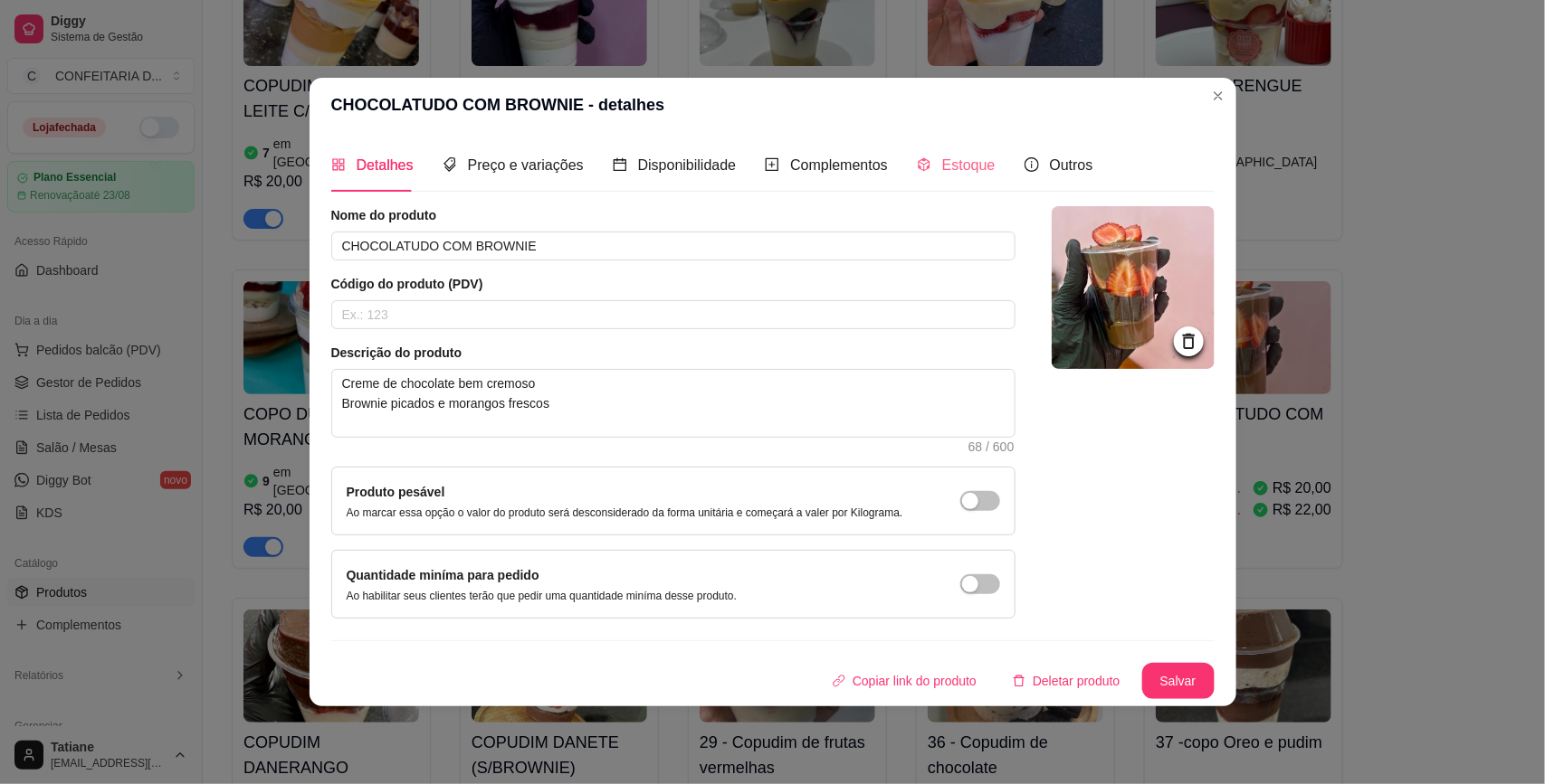
click at [982, 178] on div "Estoque" at bounding box center [955, 165] width 79 height 52
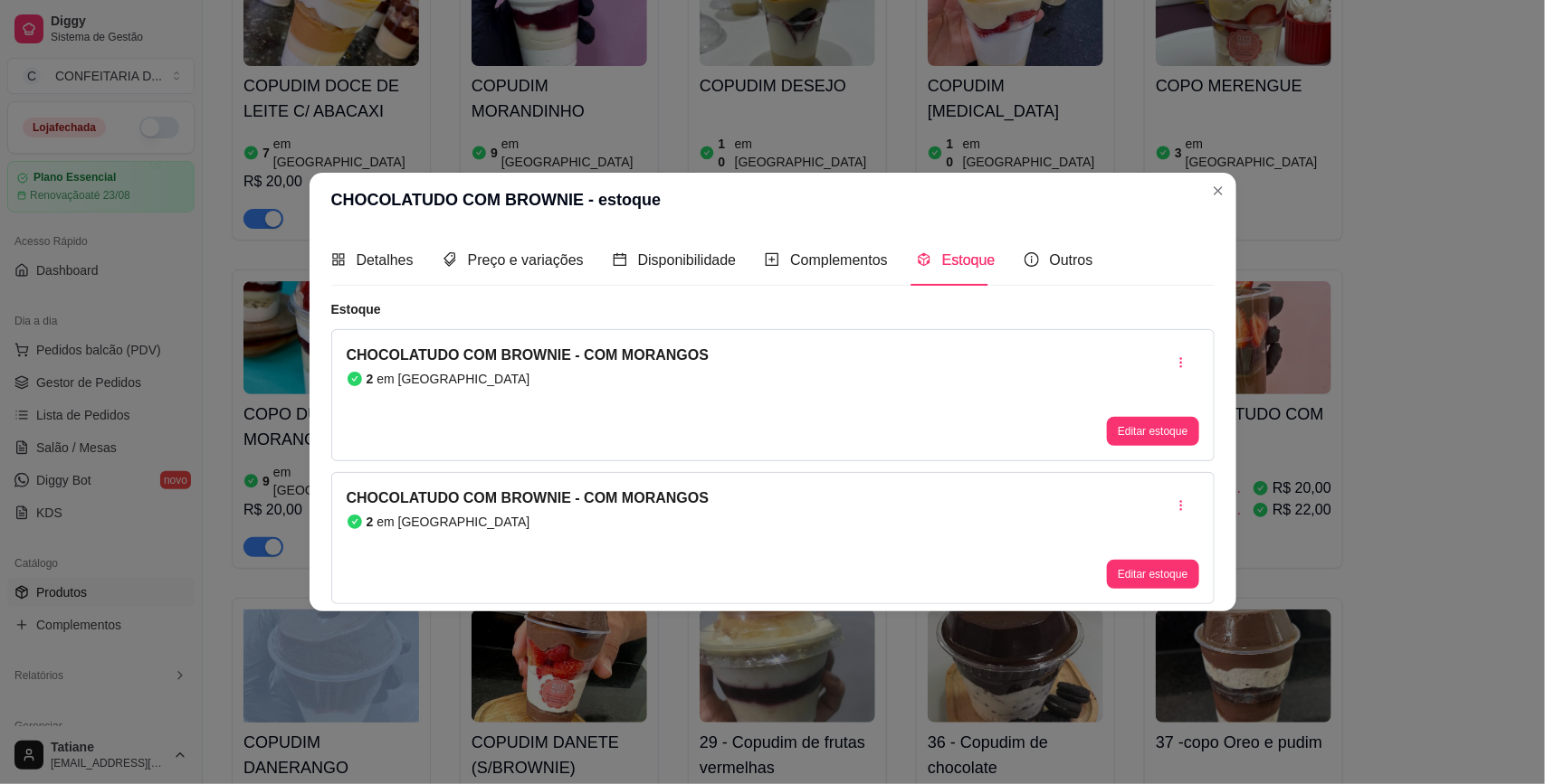
click at [1426, 327] on div "COPUDIM DOCE DE LEITE C/ ABACAXI 7 em estoque R$ 20,00 COPUDIM MORANDINHO 9 em …" at bounding box center [865, 398] width 1267 height 916
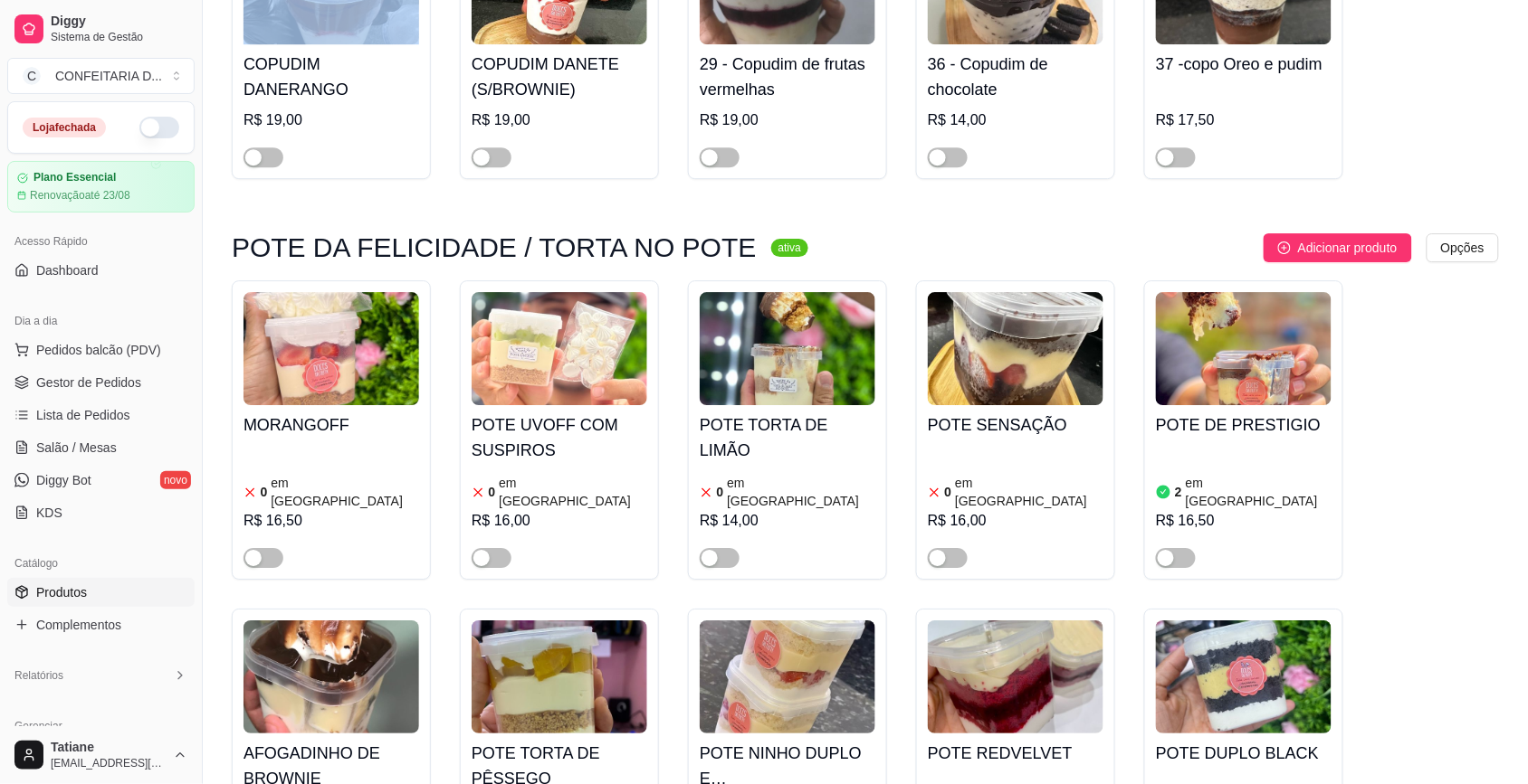
scroll to position [5774, 0]
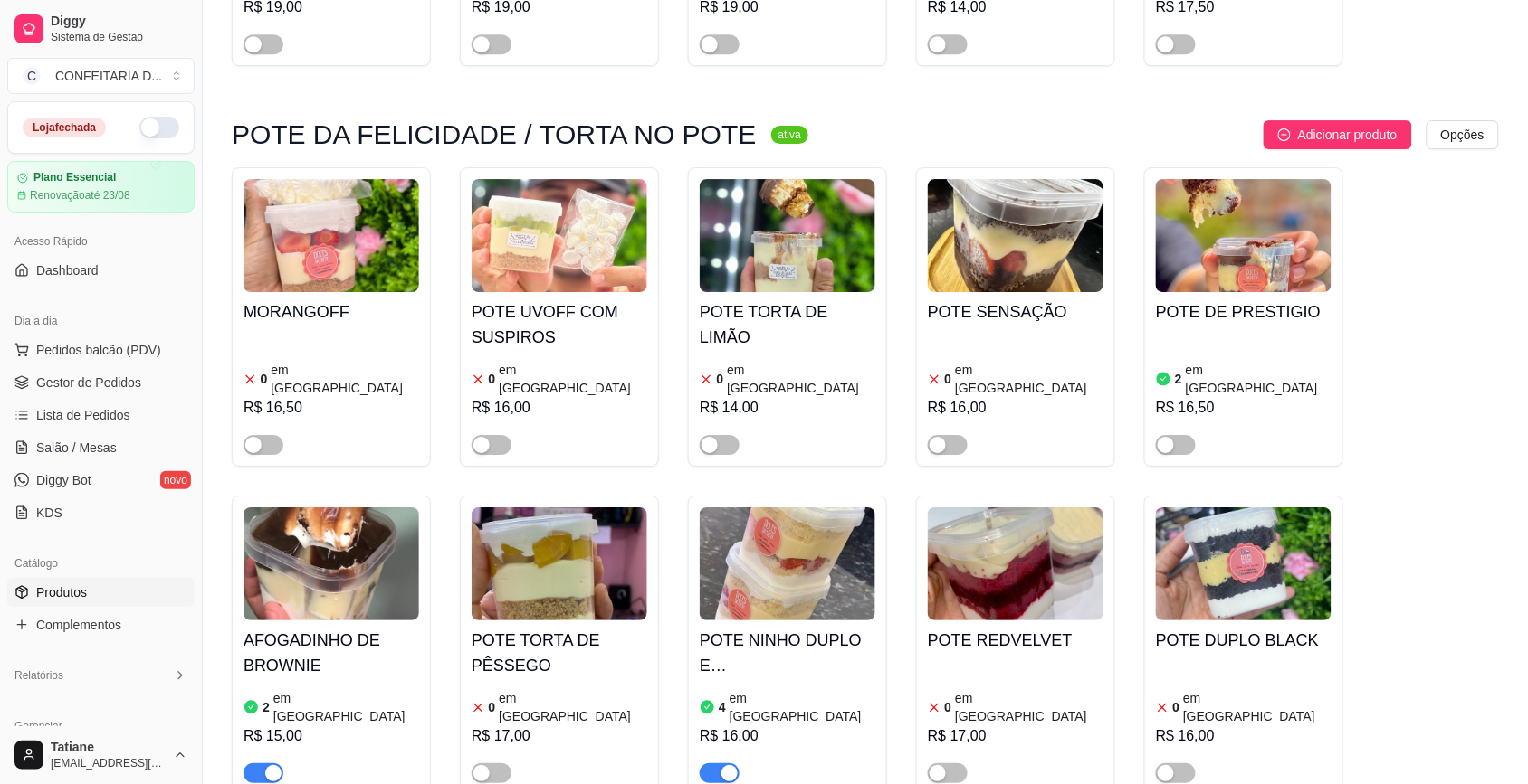
click at [321, 508] on img at bounding box center [331, 564] width 176 height 113
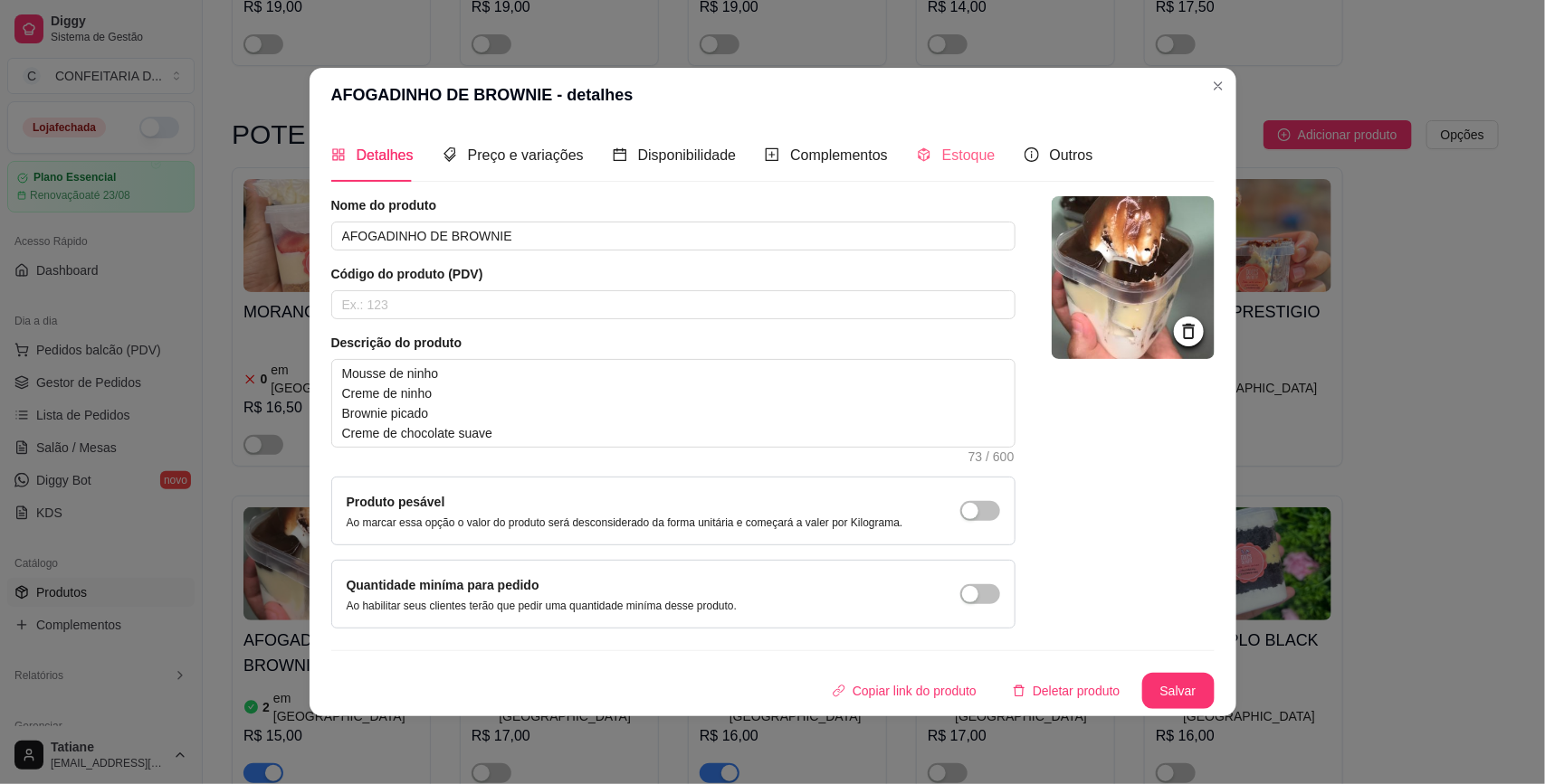
click at [965, 141] on div "Estoque" at bounding box center [955, 155] width 79 height 52
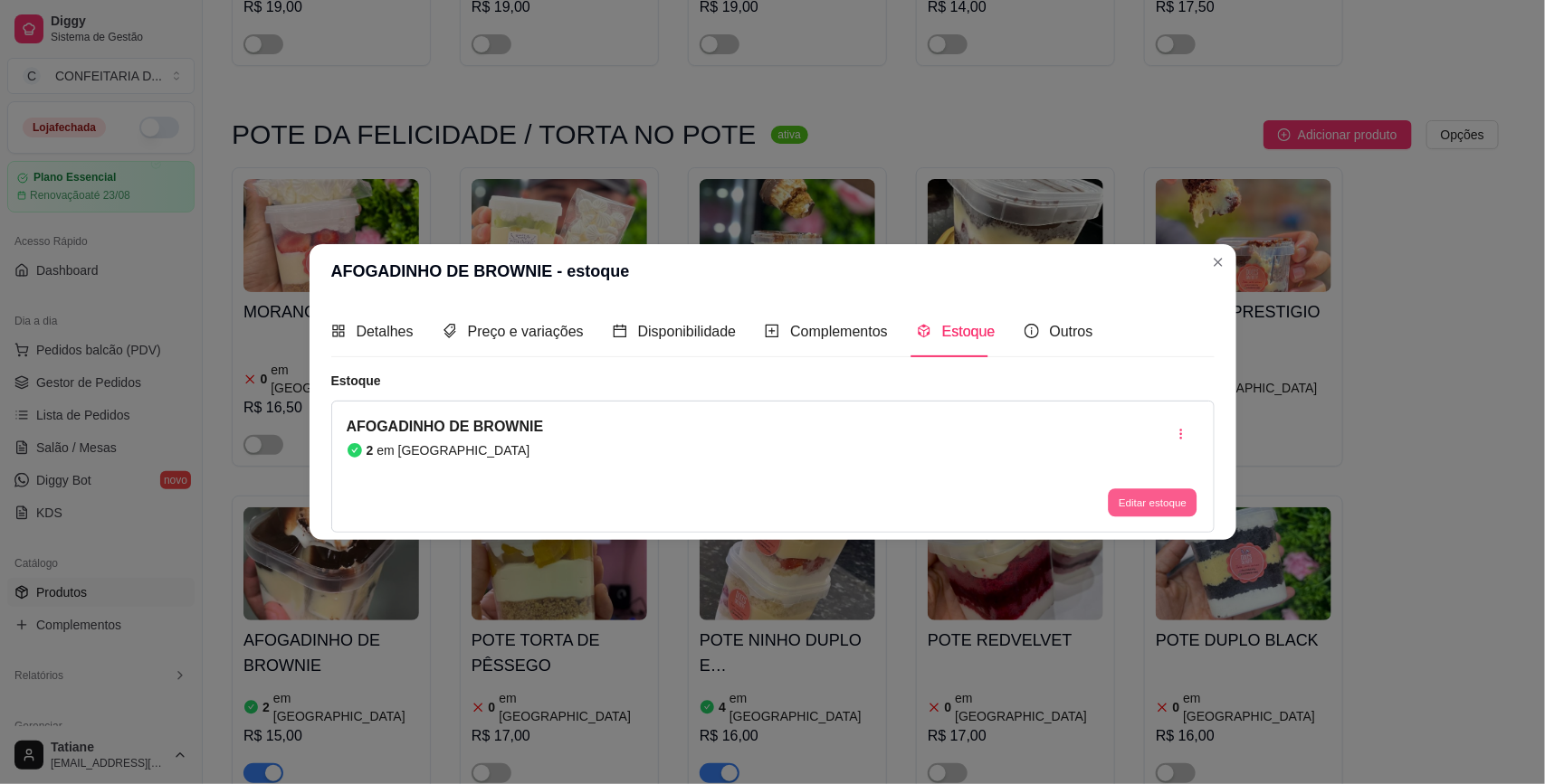
click at [1136, 505] on button "Editar estoque" at bounding box center [1152, 503] width 88 height 28
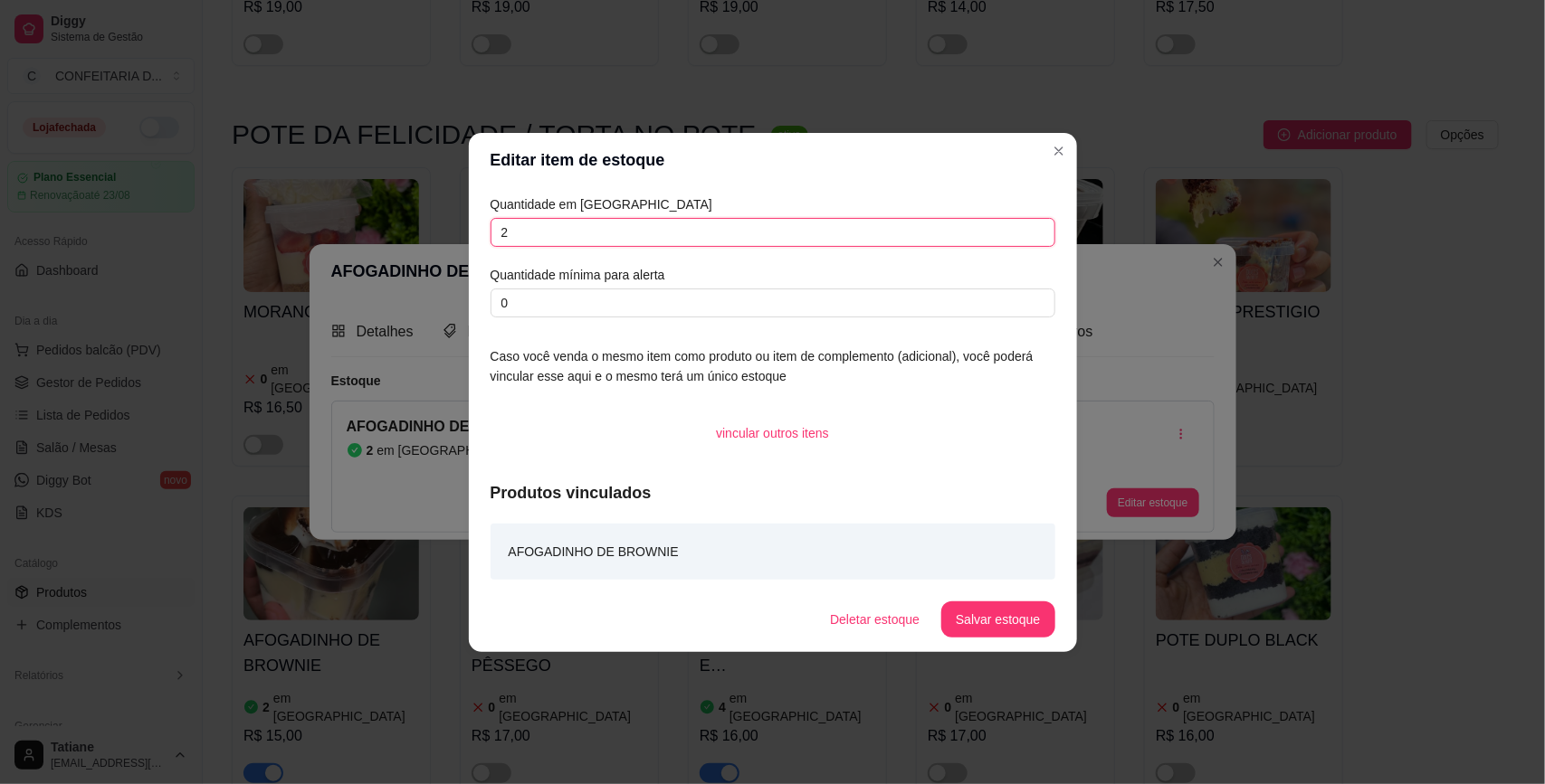
click at [617, 232] on input "2" at bounding box center [772, 233] width 565 height 29
type input "8"
click at [1012, 612] on button "Salvar estoque" at bounding box center [997, 618] width 110 height 35
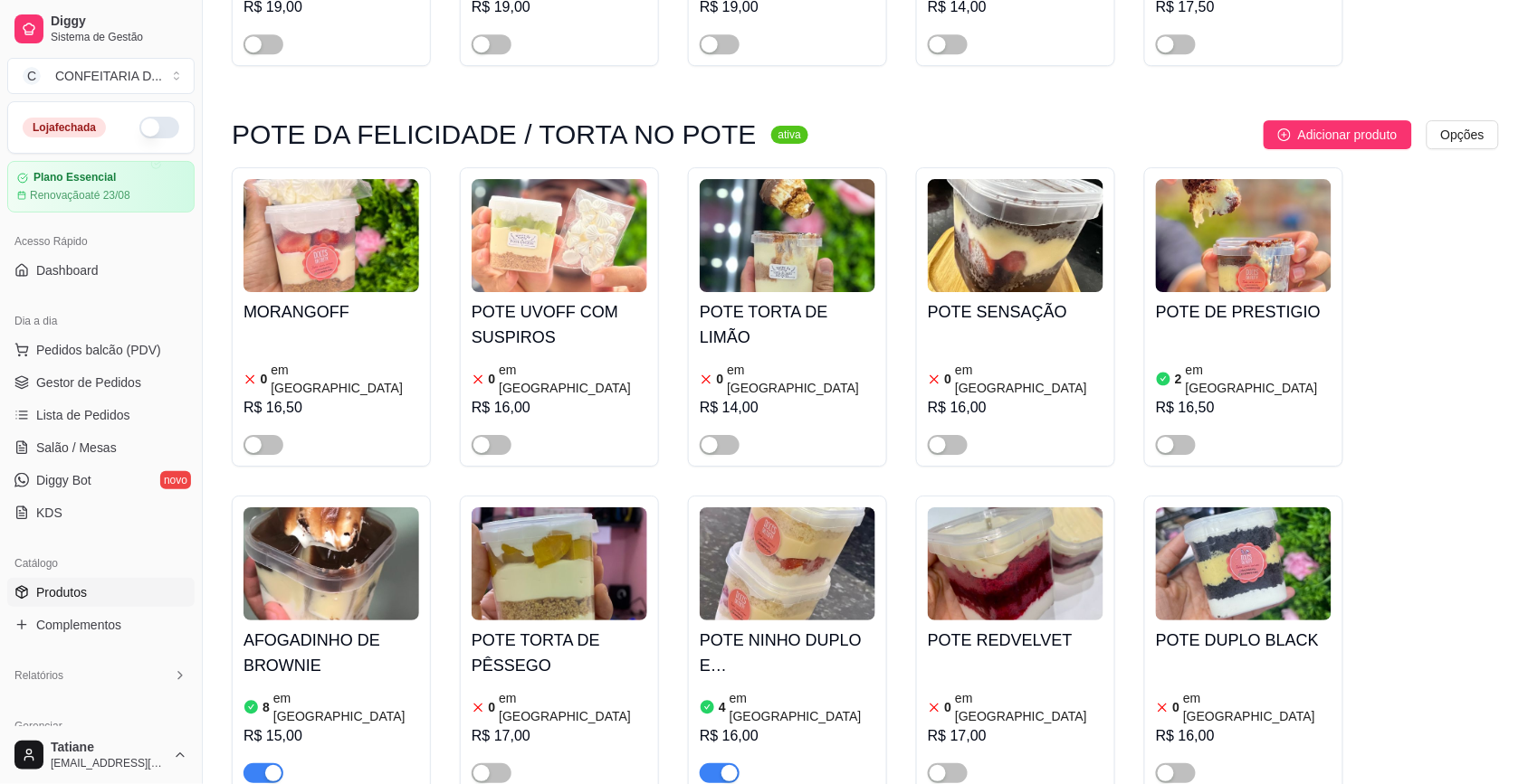
click at [1202, 179] on img at bounding box center [1243, 236] width 176 height 113
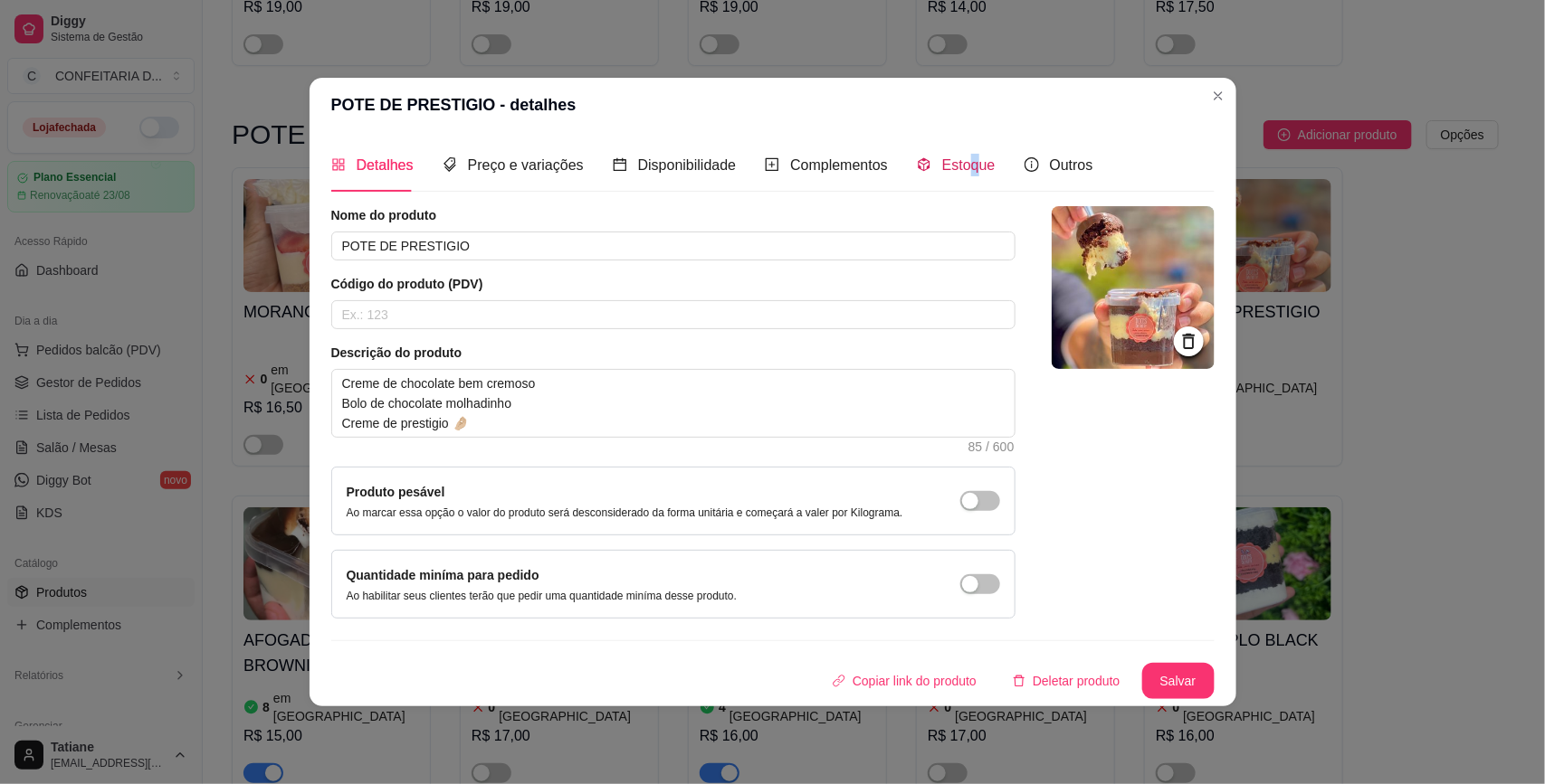
click at [966, 165] on span "Estoque" at bounding box center [968, 165] width 54 height 15
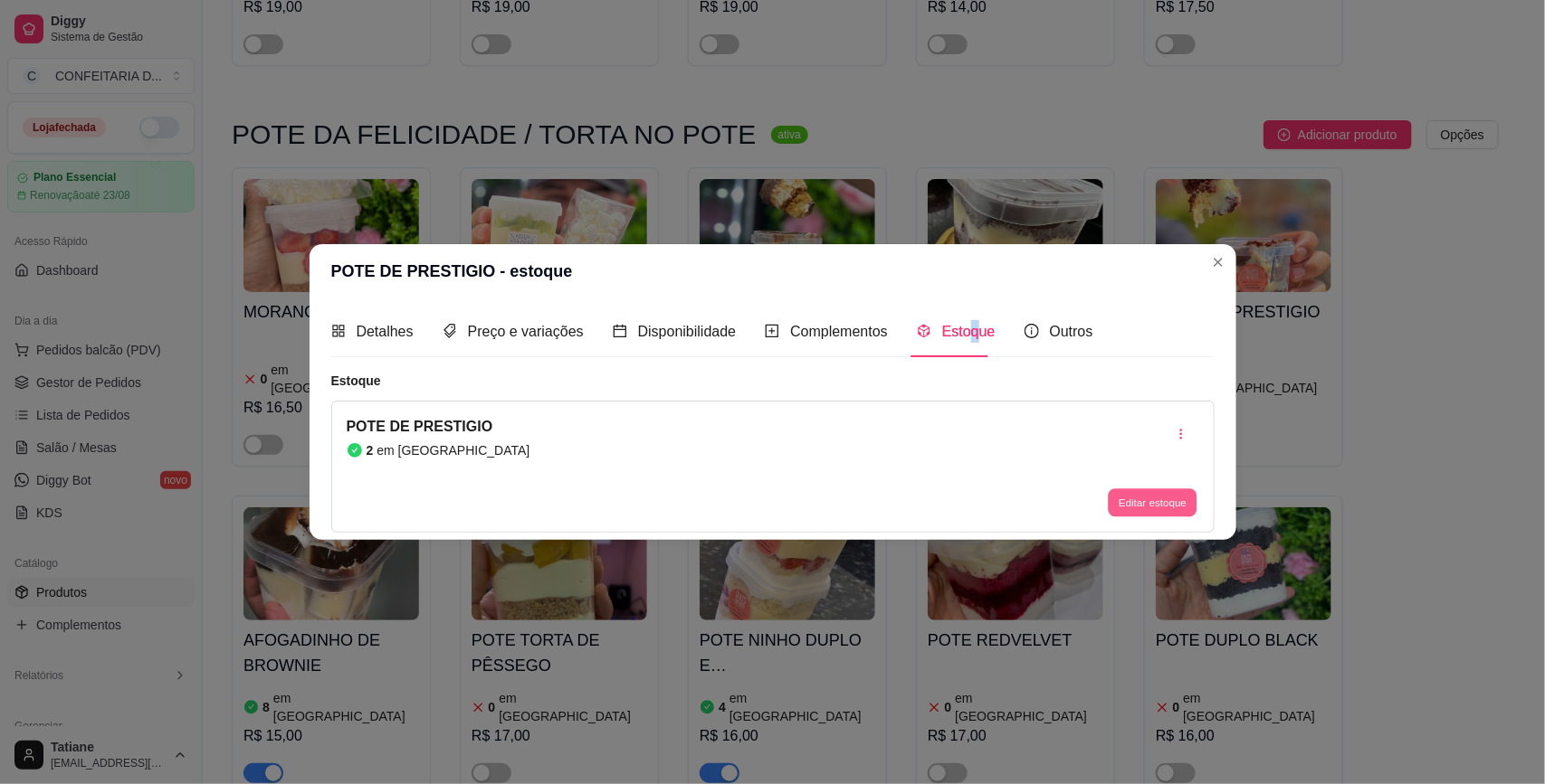
click at [1126, 496] on button "Editar estoque" at bounding box center [1152, 503] width 88 height 28
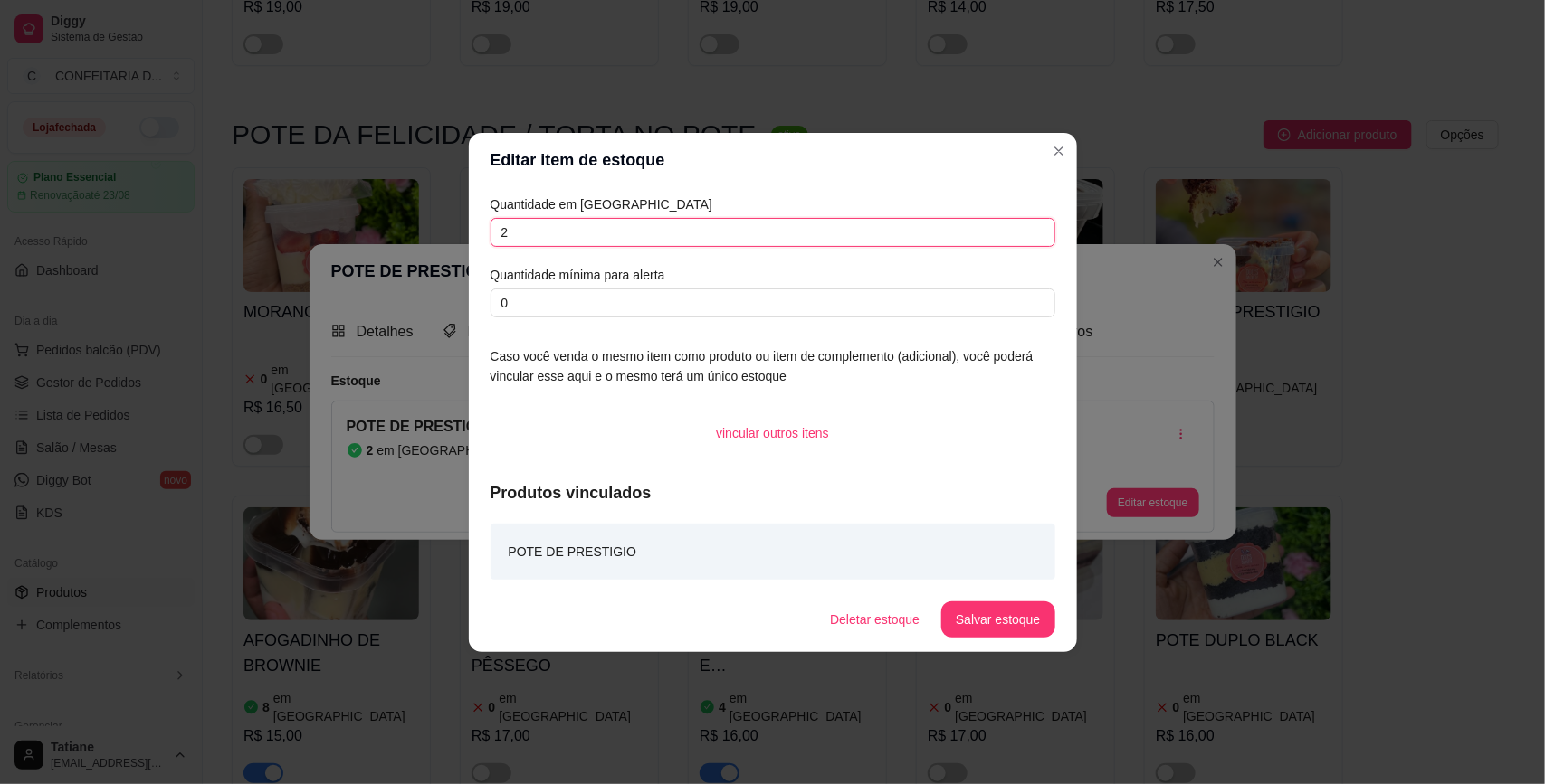
click at [640, 225] on input "2" at bounding box center [772, 233] width 565 height 29
type input "8"
click at [993, 608] on button "Salvar estoque" at bounding box center [997, 619] width 113 height 36
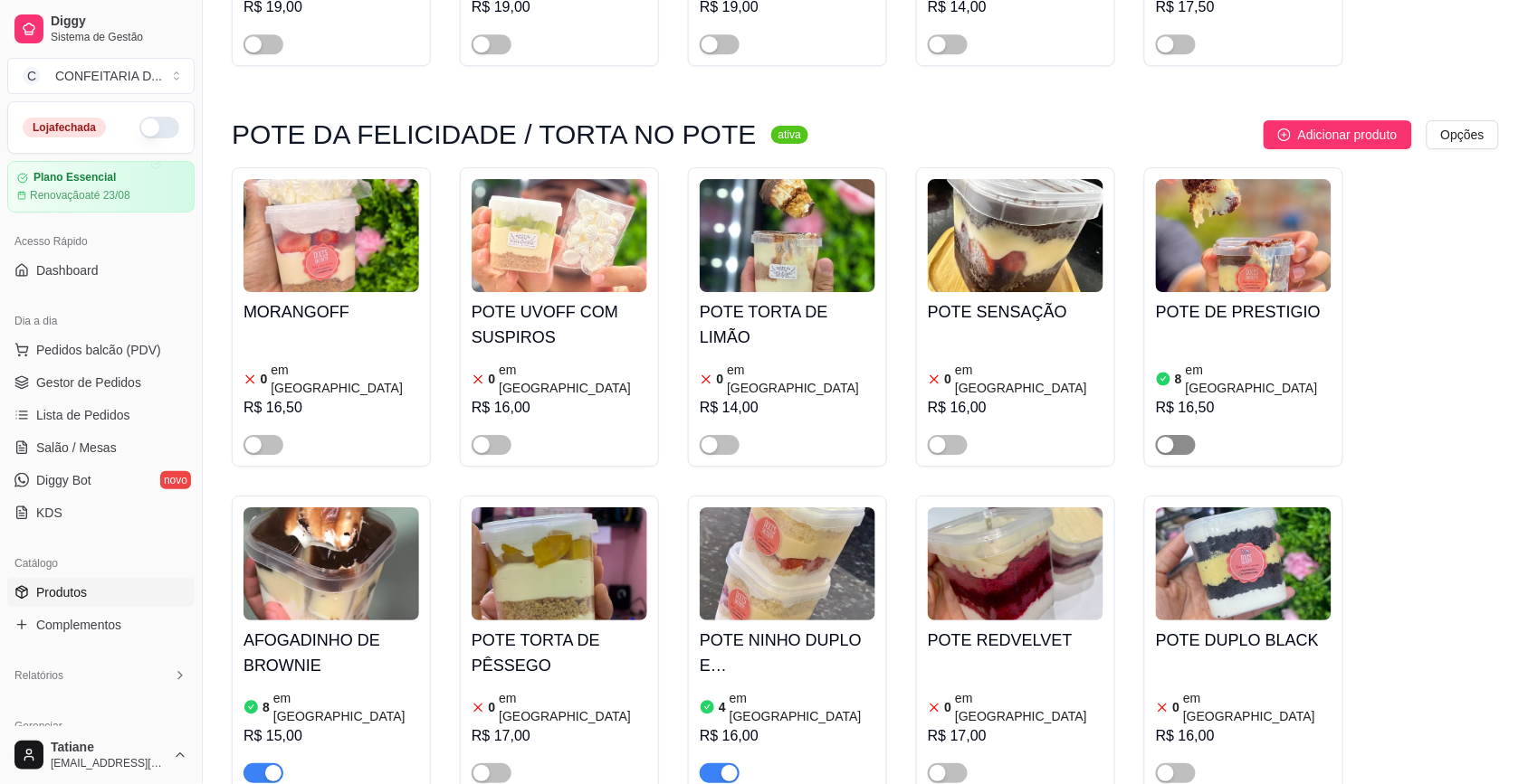
click at [1164, 437] on div "button" at bounding box center [1166, 445] width 16 height 16
click at [793, 628] on h4 "POTE NINHO DUPLO E [GEOGRAPHIC_DATA]" at bounding box center [787, 653] width 176 height 51
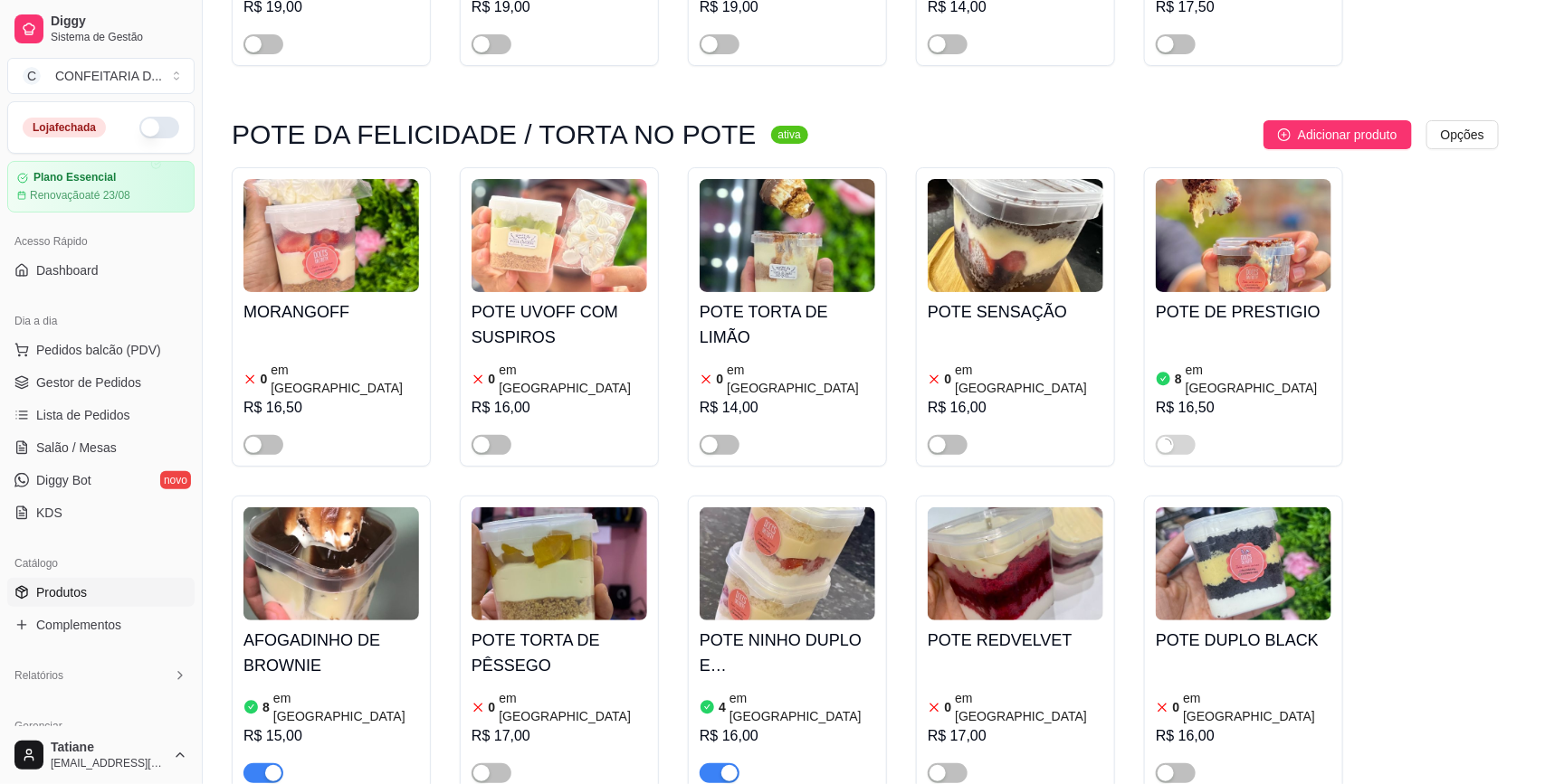
click at [942, 149] on span "Estoque" at bounding box center [968, 155] width 54 height 15
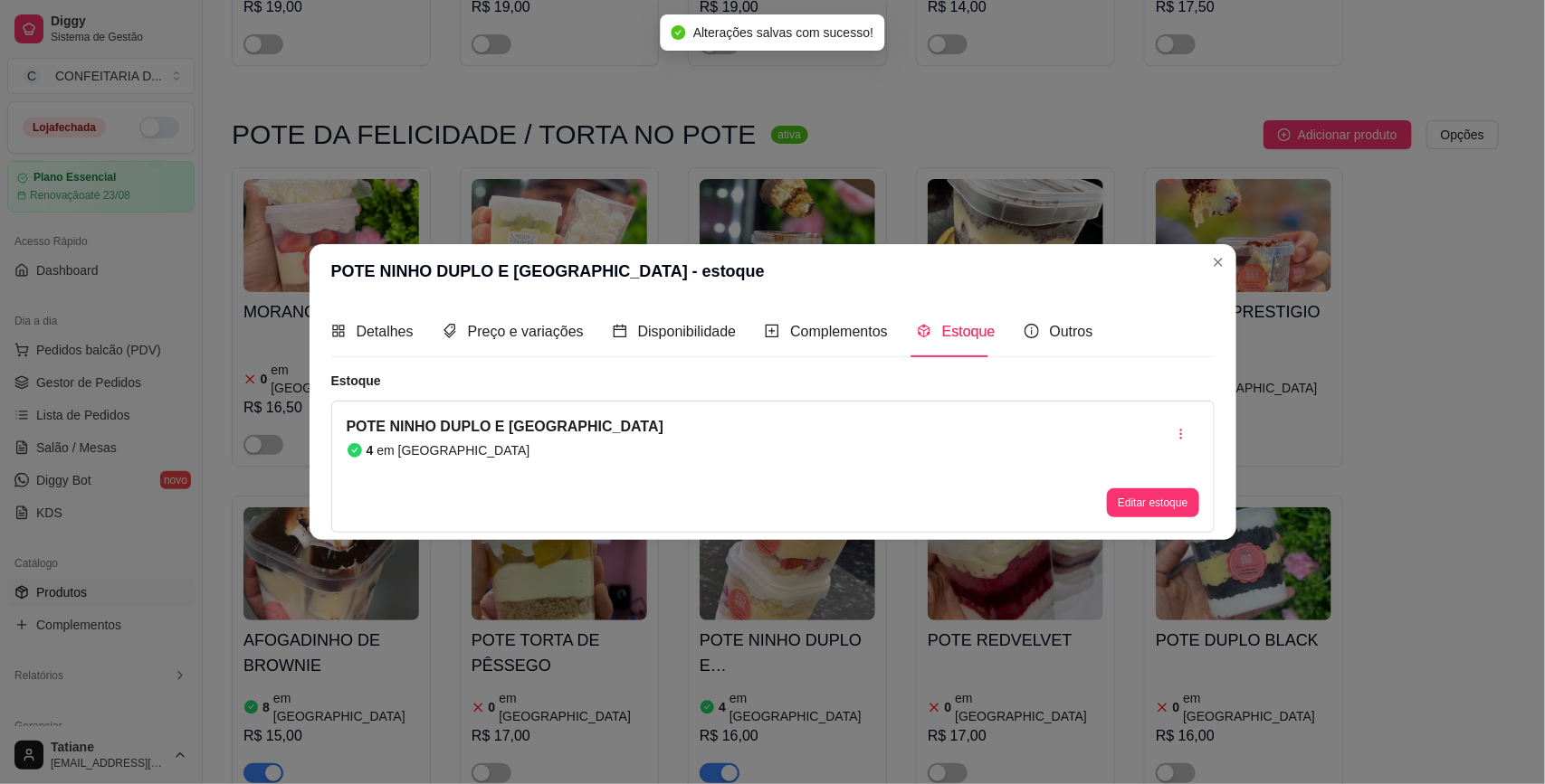
click at [1132, 487] on div "Editar estoque" at bounding box center [1152, 466] width 91 height 101
click at [1145, 508] on button "Editar estoque" at bounding box center [1152, 503] width 91 height 29
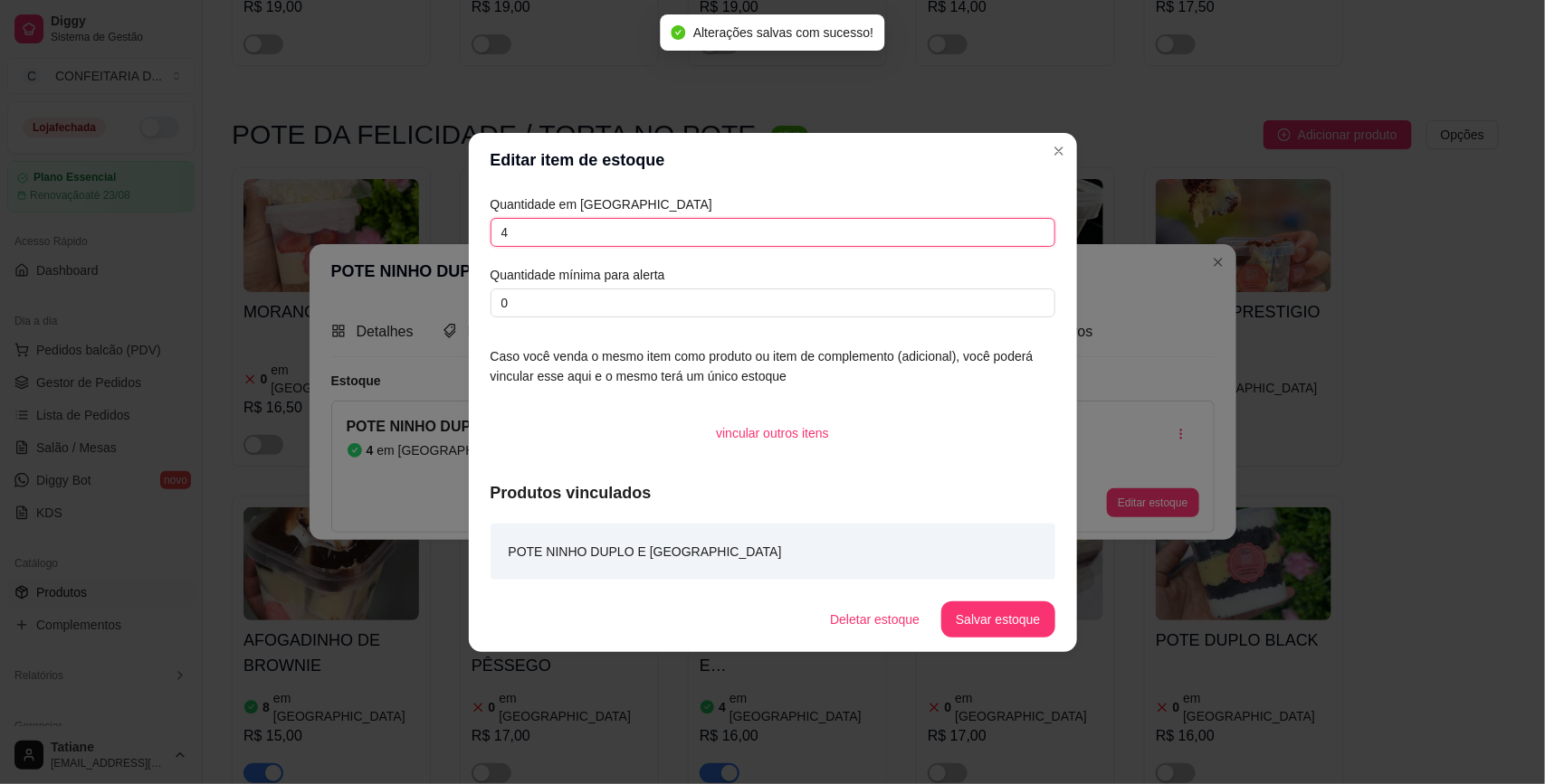
click at [552, 227] on input "4" at bounding box center [772, 233] width 565 height 29
type input "3"
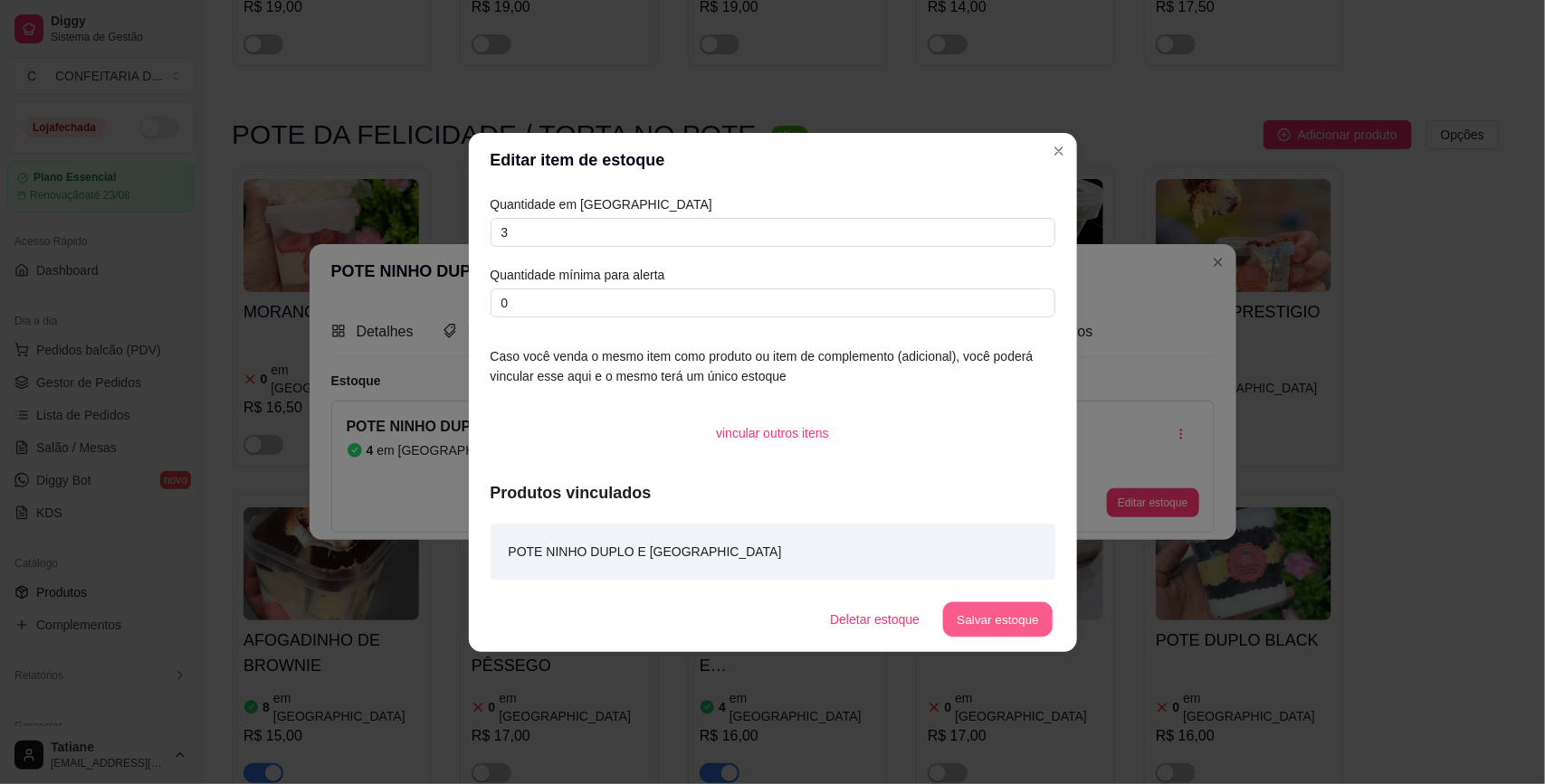
click at [1025, 621] on button "Salvar estoque" at bounding box center [997, 618] width 110 height 35
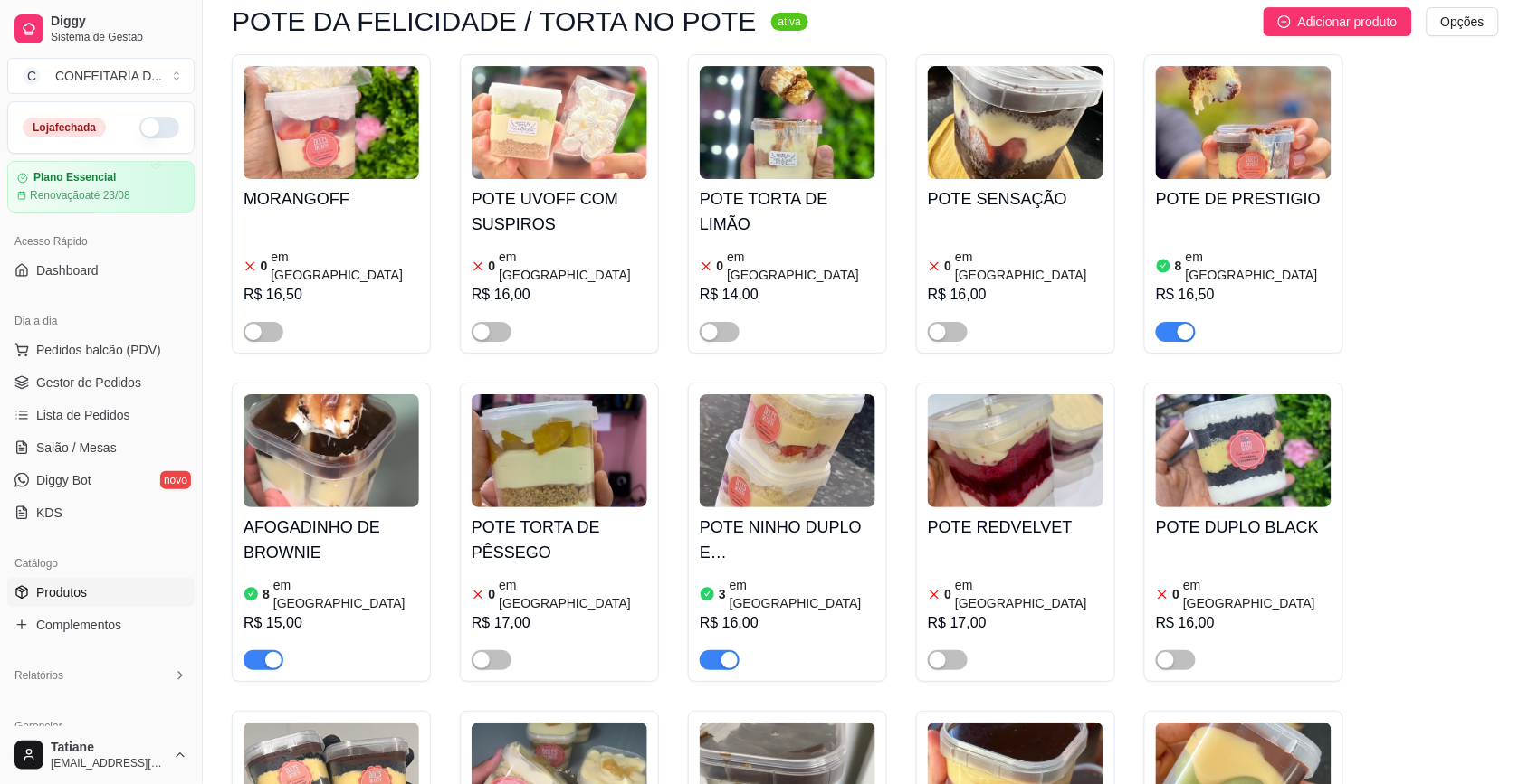
scroll to position [5999, 0]
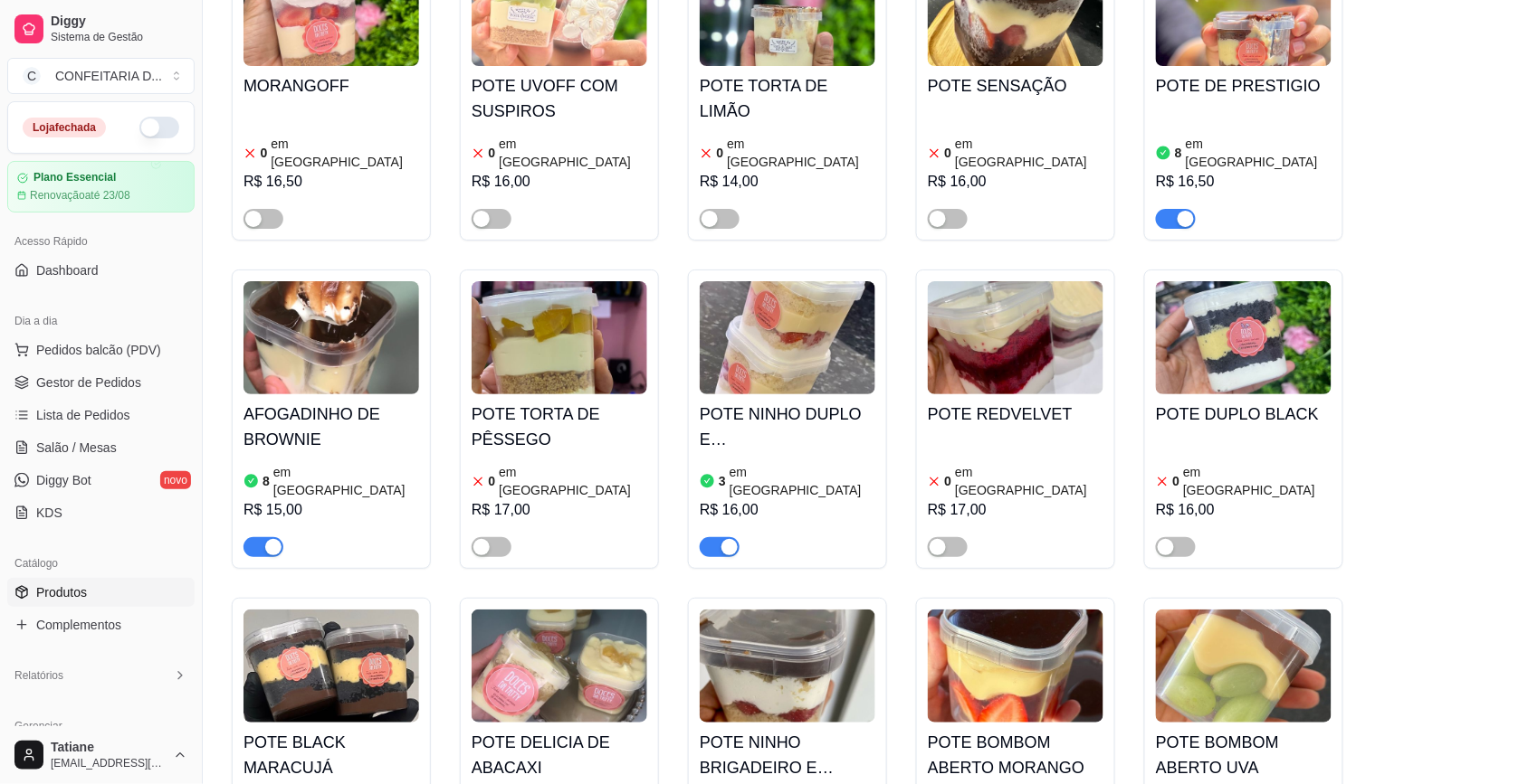
click at [321, 609] on img at bounding box center [331, 666] width 176 height 113
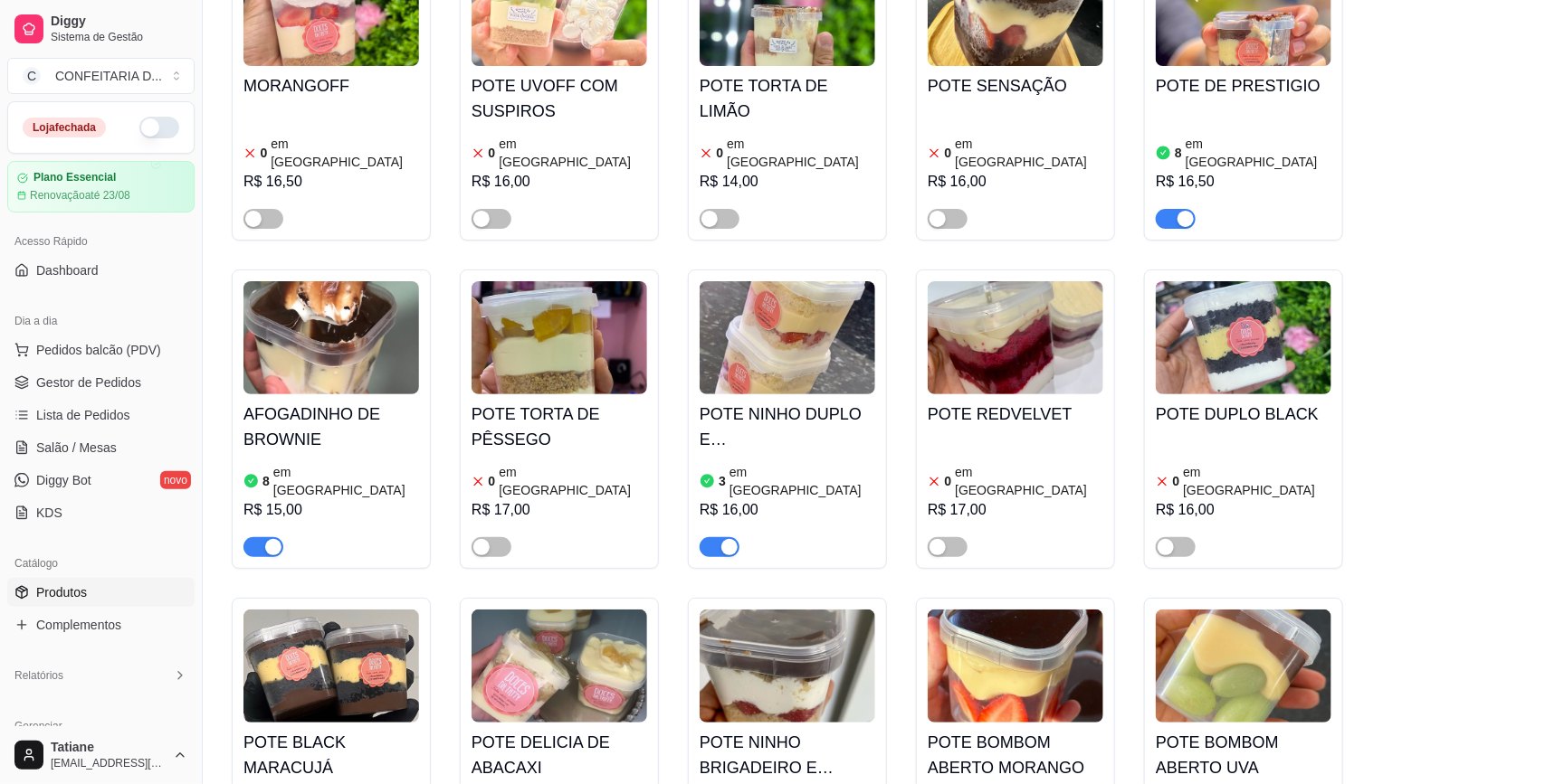
click at [1000, 169] on div "Detalhes Preço e variações Disponibilidade Complementos Estoque Outros" at bounding box center [712, 165] width 762 height 52
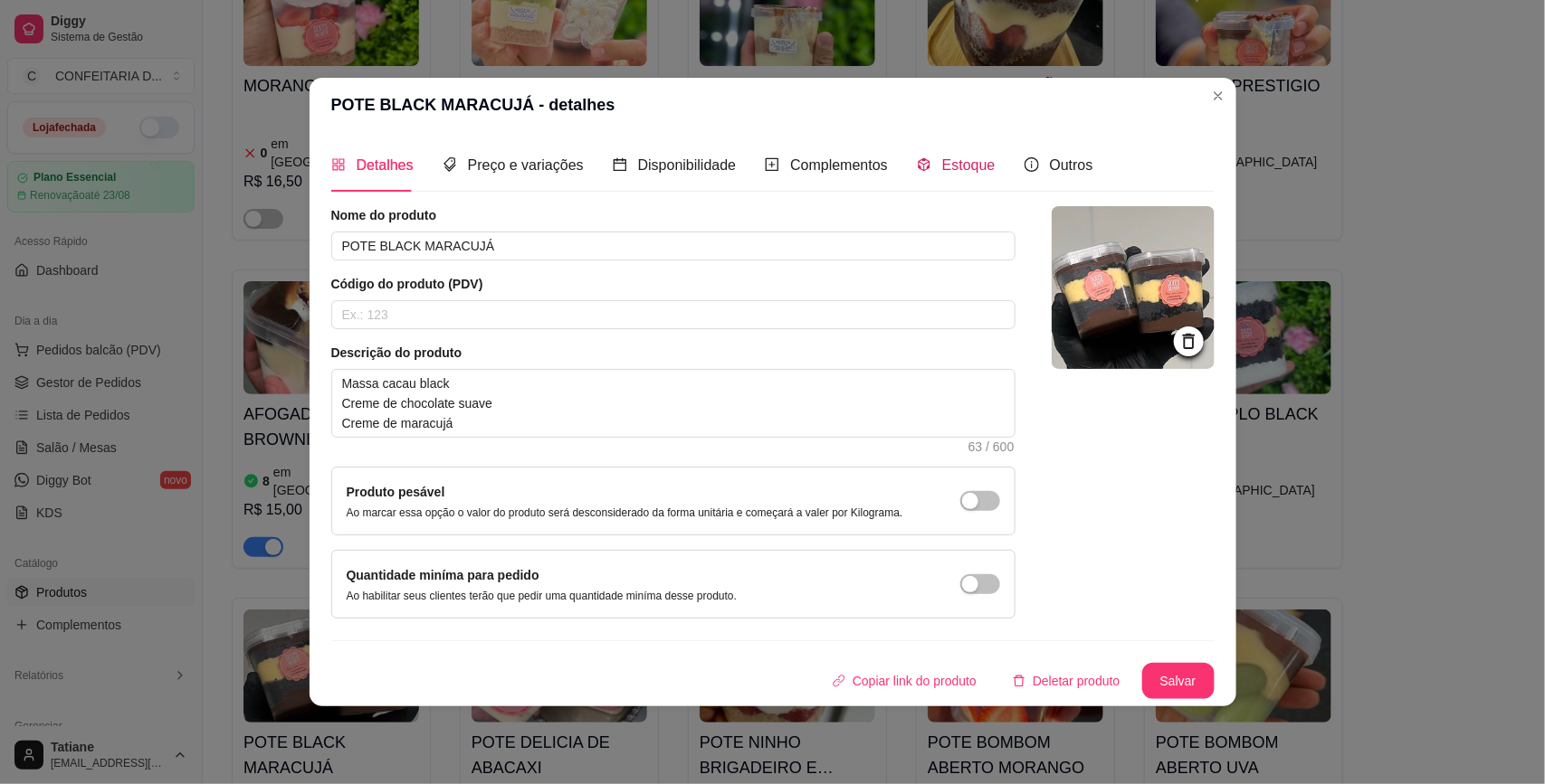
click at [980, 168] on span "Estoque" at bounding box center [968, 165] width 54 height 15
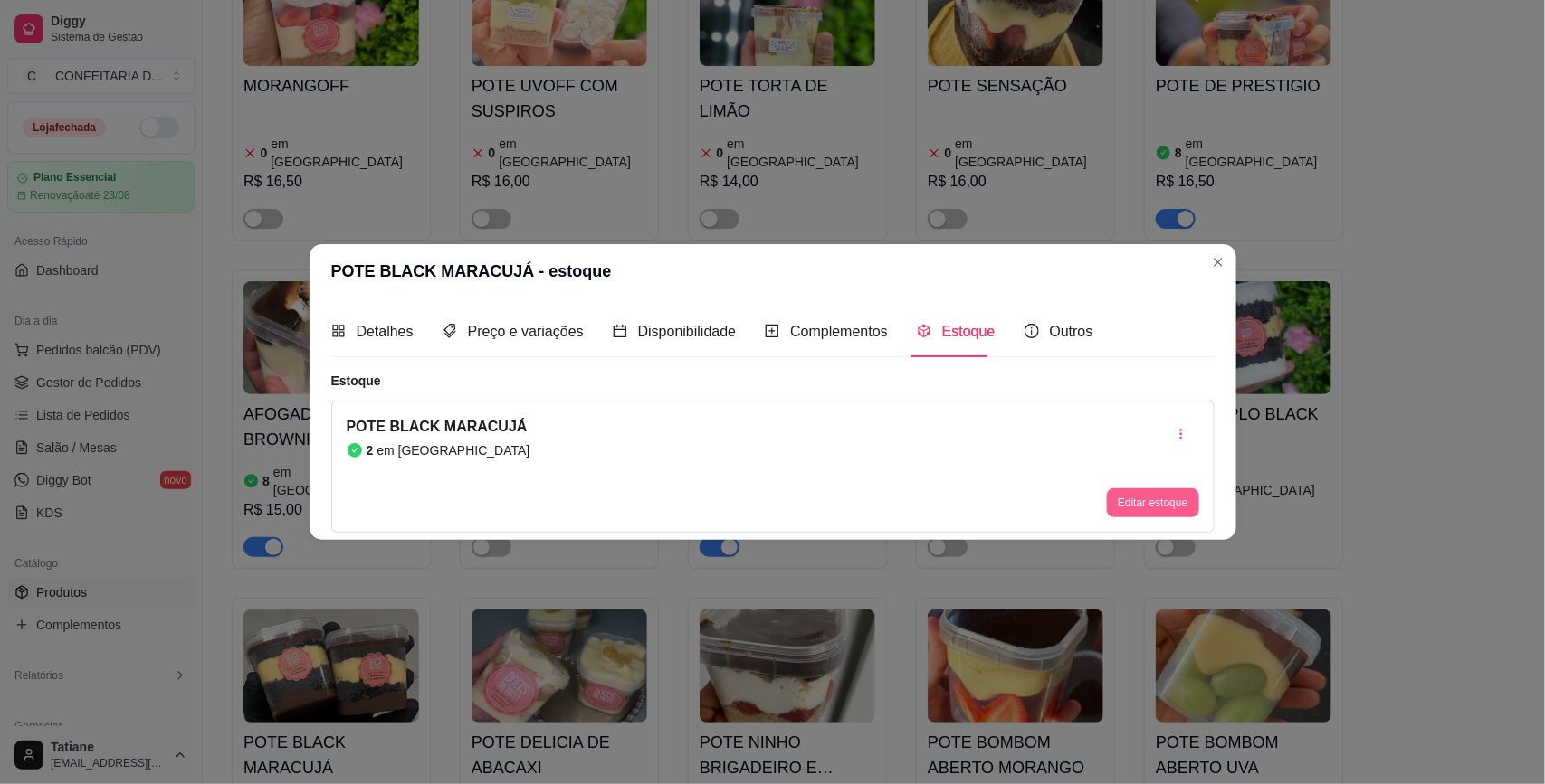
click at [1149, 500] on button "Editar estoque" at bounding box center [1152, 503] width 91 height 29
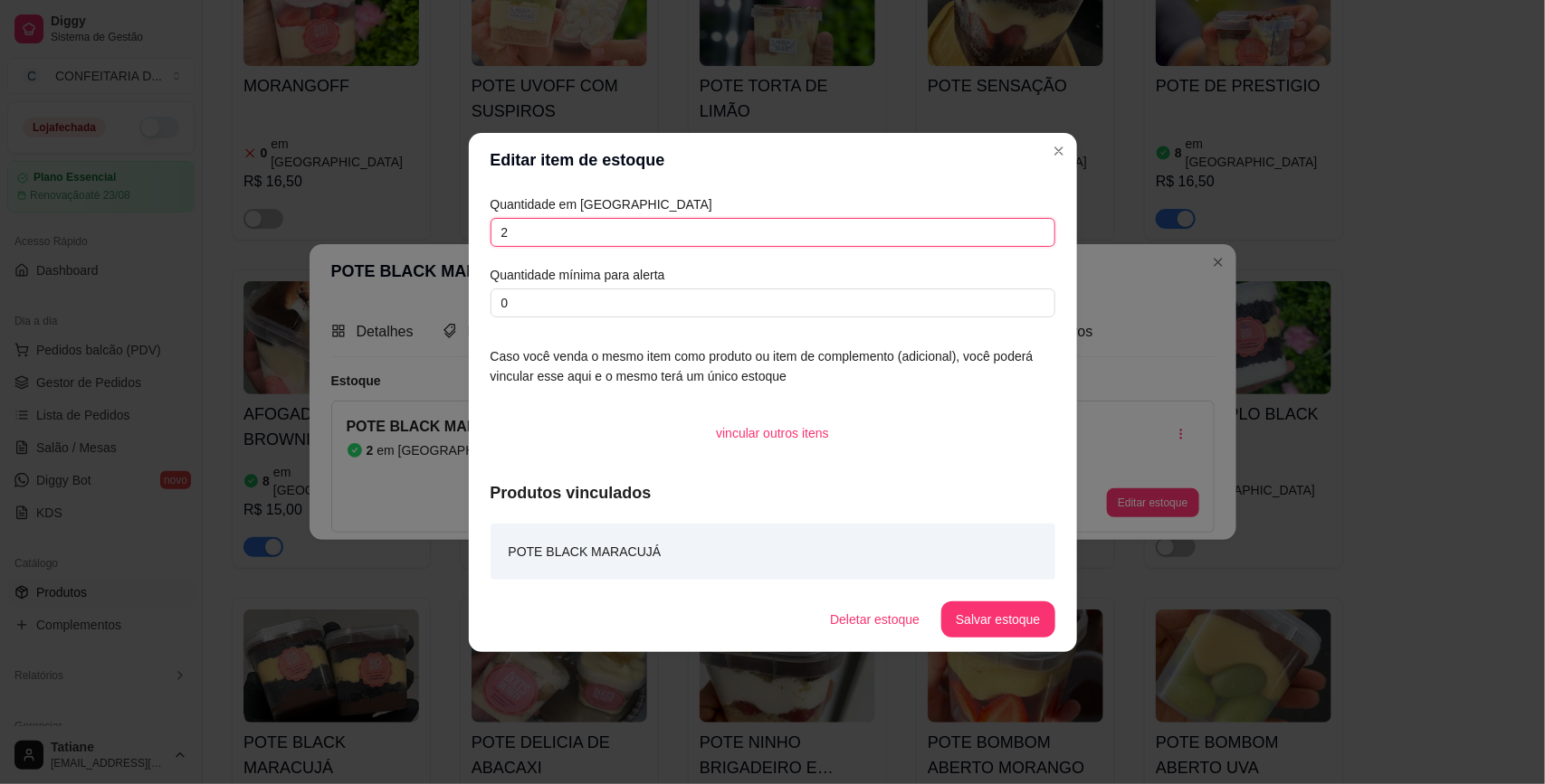
click at [574, 237] on input "2" at bounding box center [772, 233] width 565 height 29
type input "1"
click at [1023, 631] on button "Salvar estoque" at bounding box center [997, 619] width 113 height 36
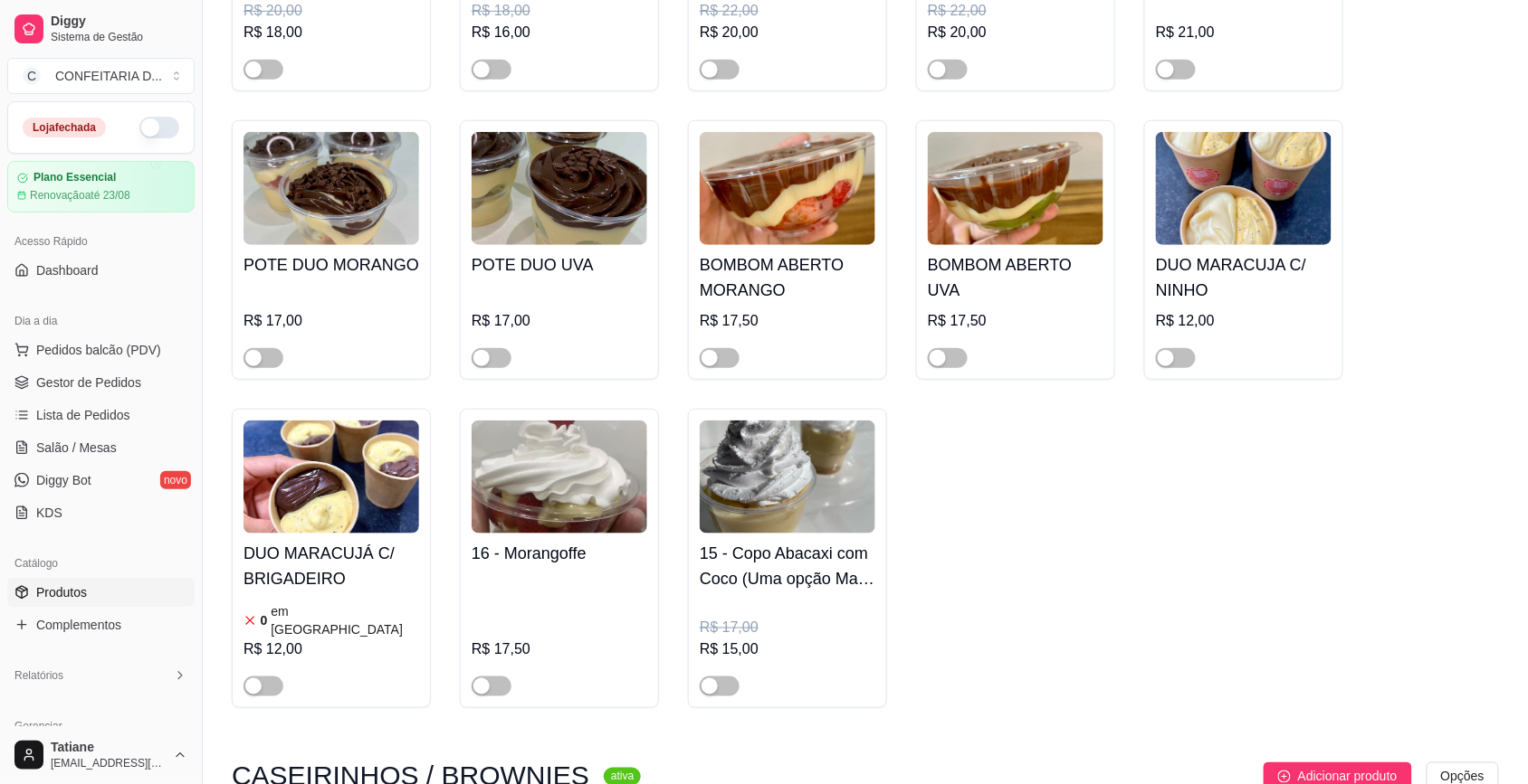
scroll to position [8713, 0]
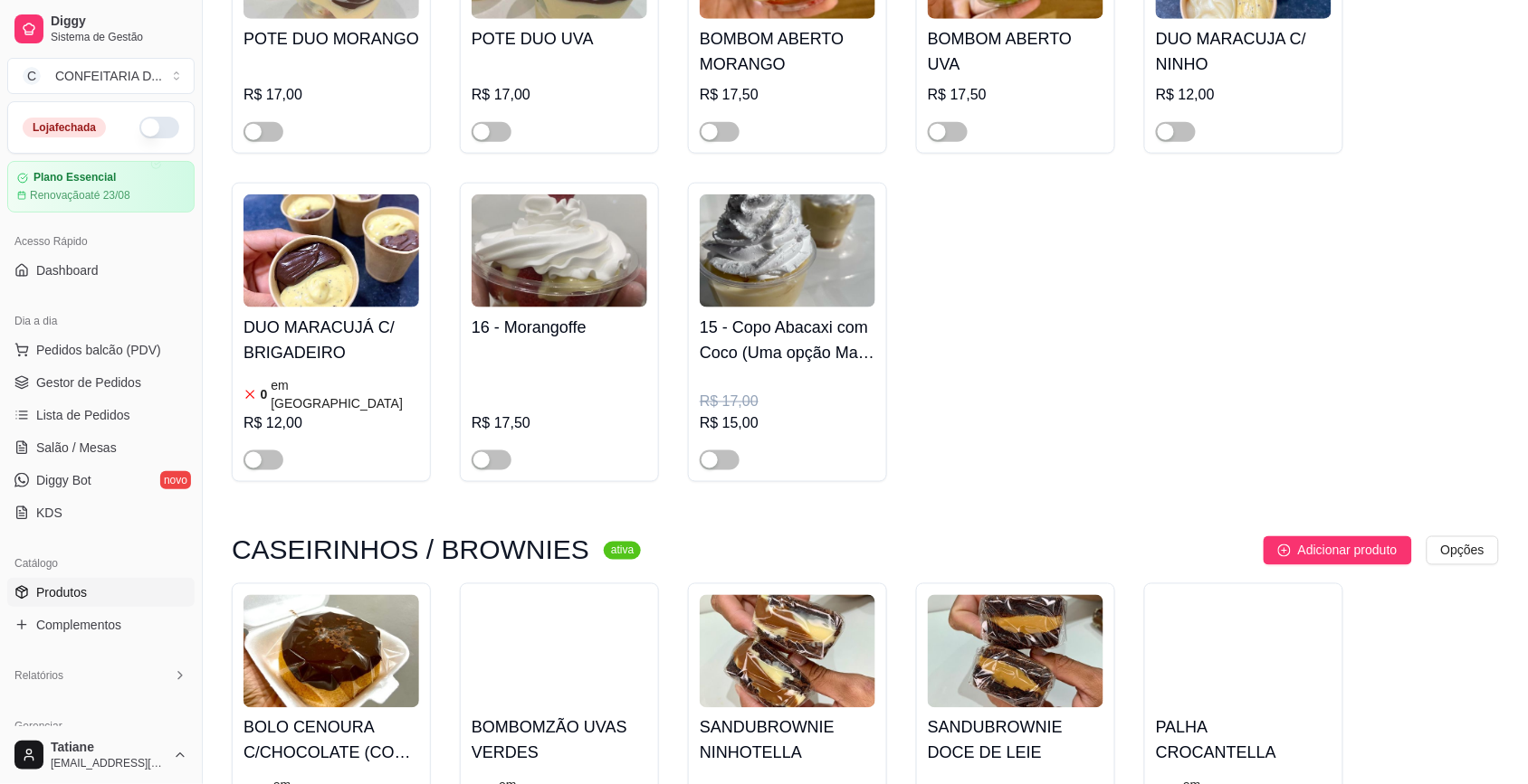
click at [918, 583] on div "SANDUBROWNIE DOCE DE LEIE 0 em estoque R$ 11,00" at bounding box center [1015, 743] width 199 height 321
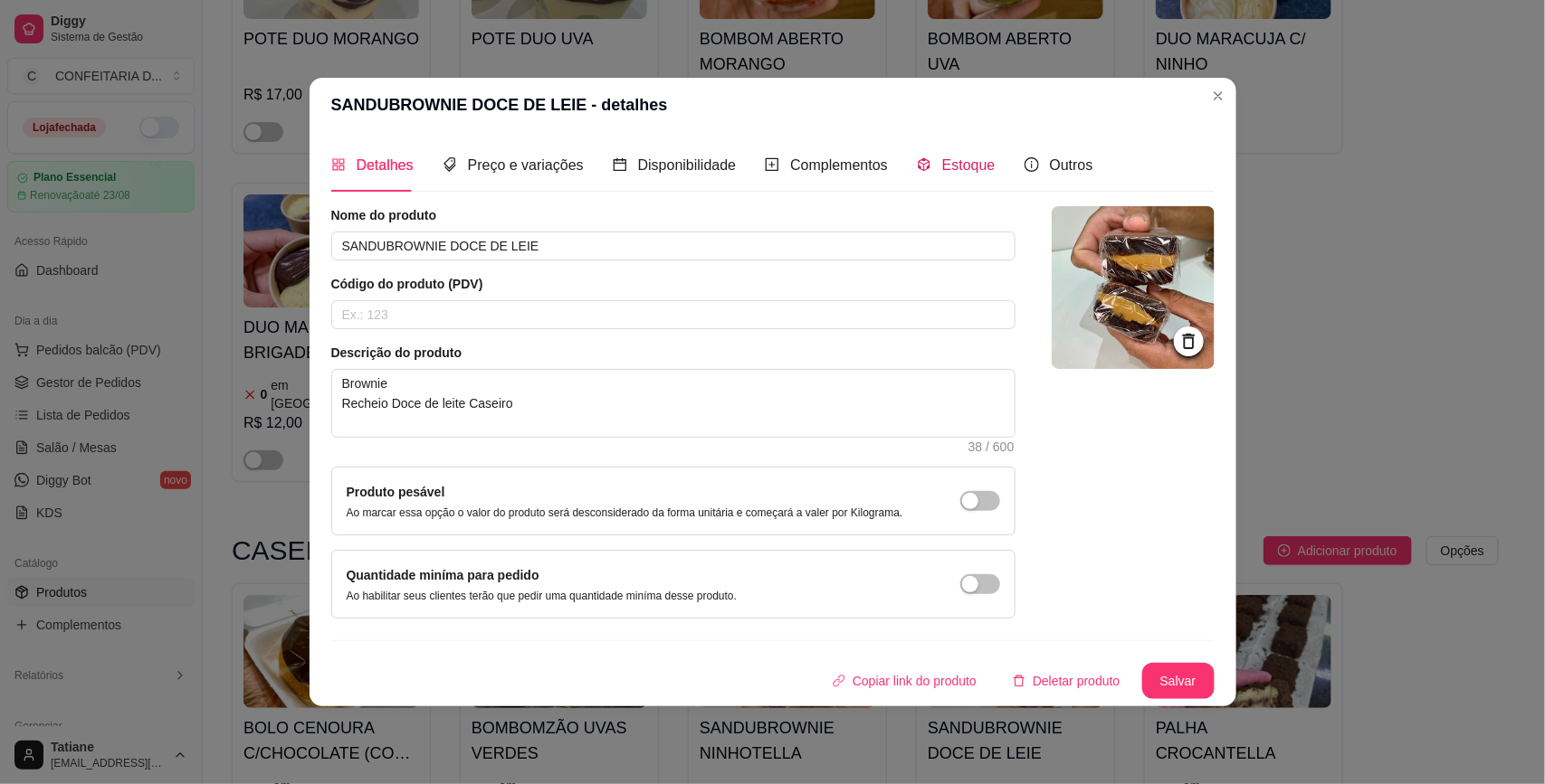
click at [934, 158] on div "Estoque" at bounding box center [955, 165] width 79 height 23
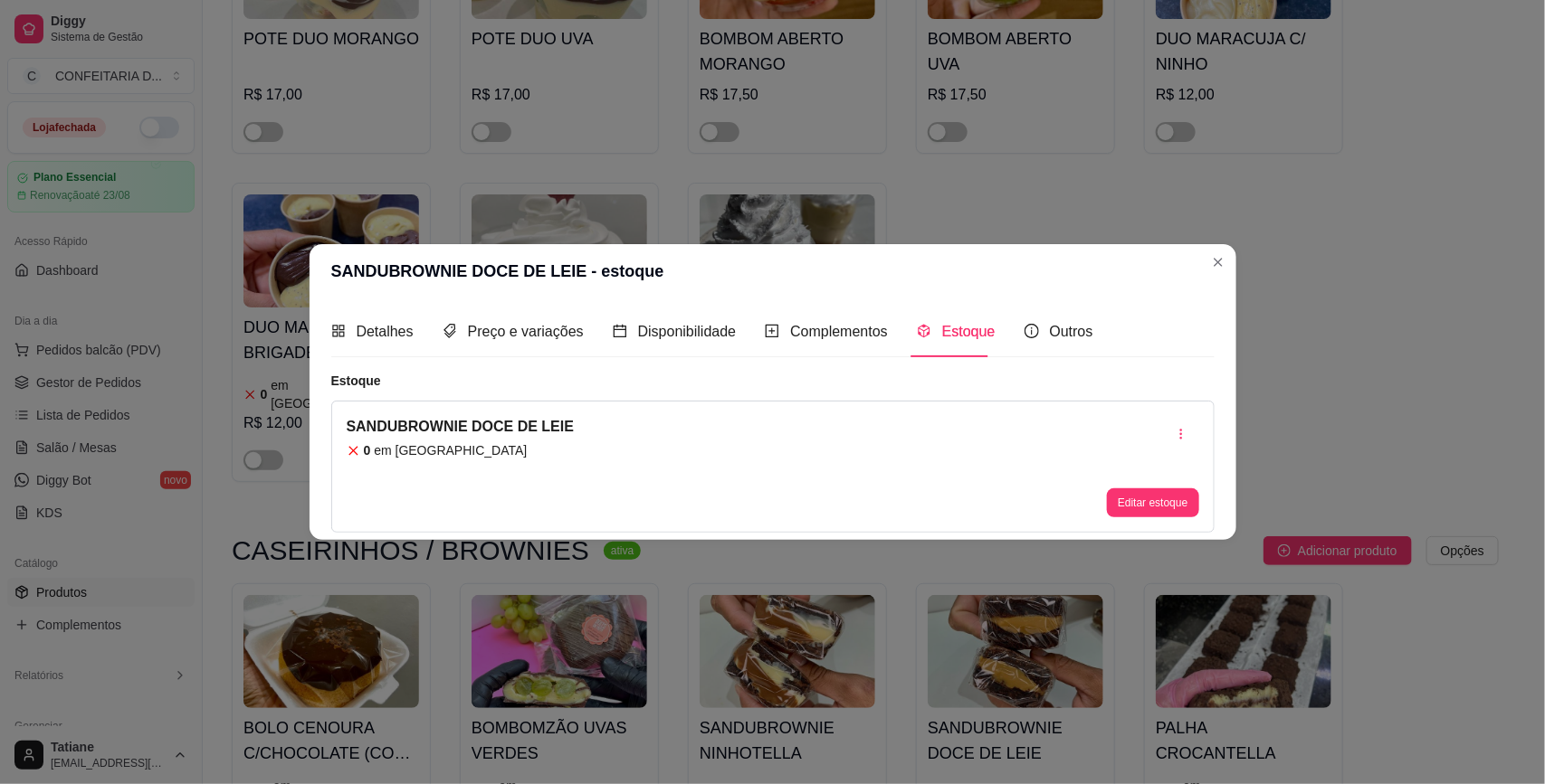
click at [1119, 516] on button "Editar estoque" at bounding box center [1152, 503] width 91 height 29
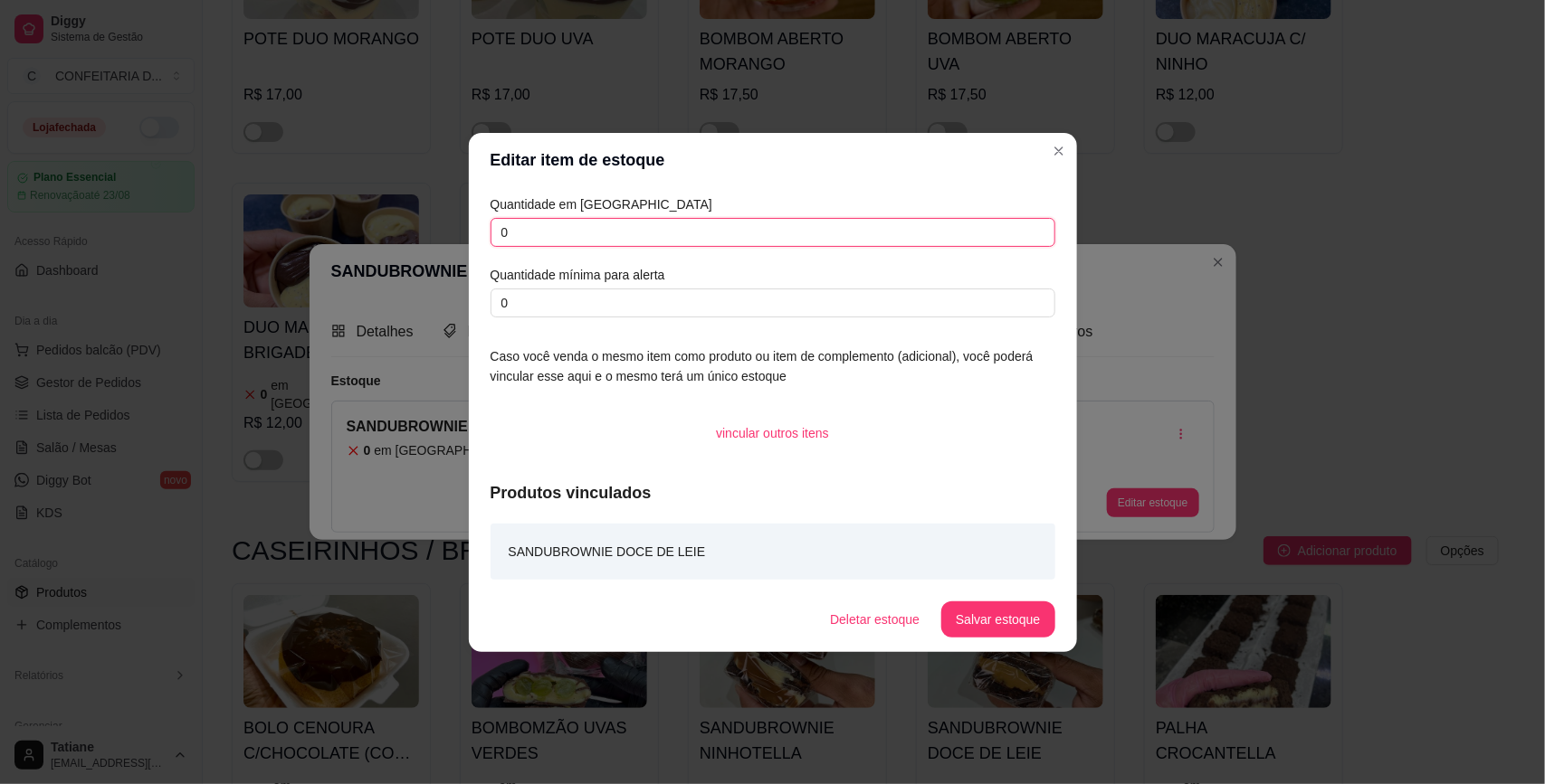
click at [685, 232] on input "0" at bounding box center [772, 233] width 565 height 29
type input "6"
drag, startPoint x: 1032, startPoint y: 651, endPoint x: 1015, endPoint y: 634, distance: 24.0
click at [1028, 651] on footer "Deletar estoque Salvar estoque" at bounding box center [772, 619] width 608 height 65
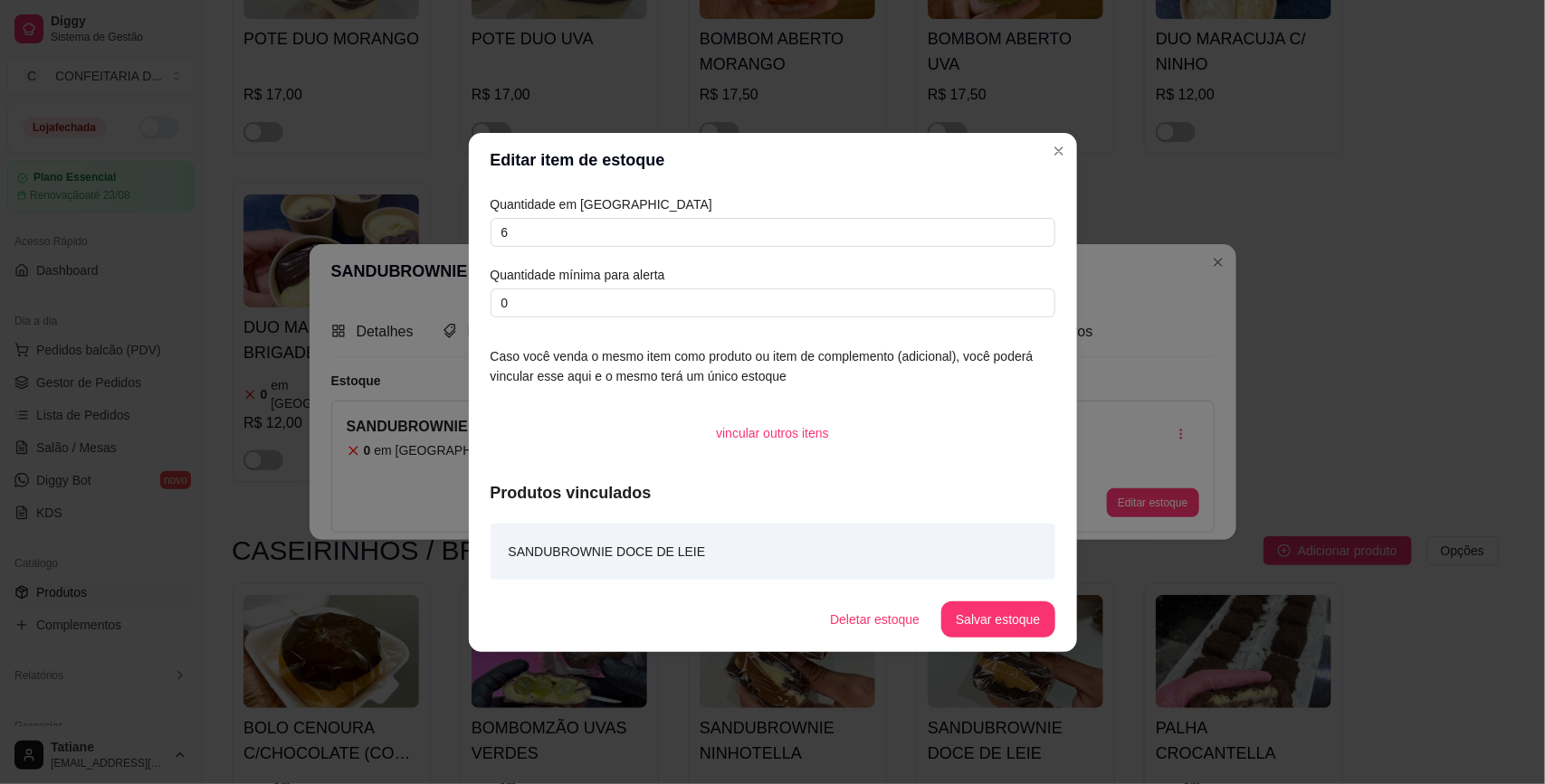
click at [1010, 630] on button "Salvar estoque" at bounding box center [997, 619] width 113 height 36
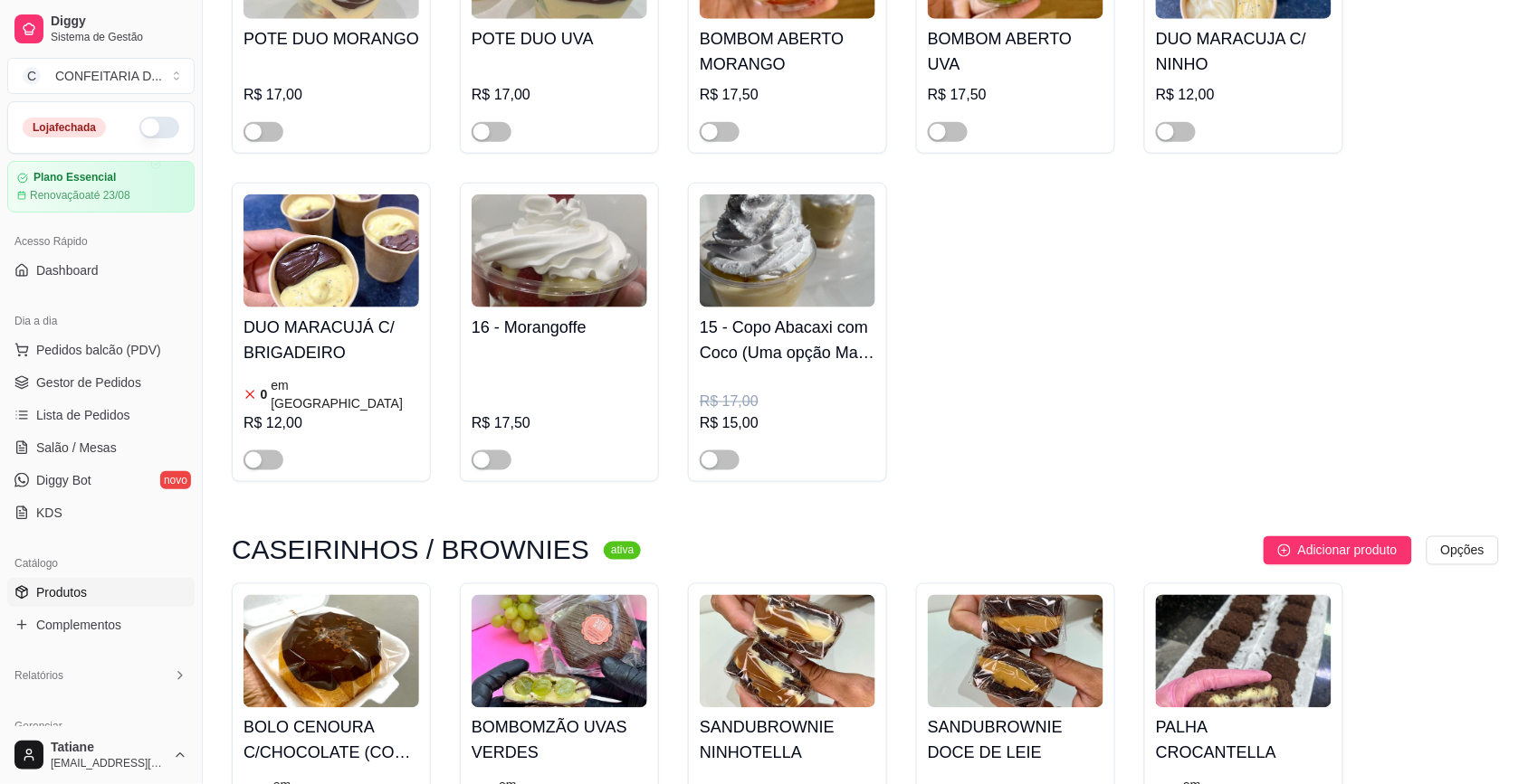
click at [345, 716] on h4 "BOLO CENOURA C/CHOCOLATE (COM BRIGADEIROS ENROLADOS)" at bounding box center [331, 741] width 176 height 51
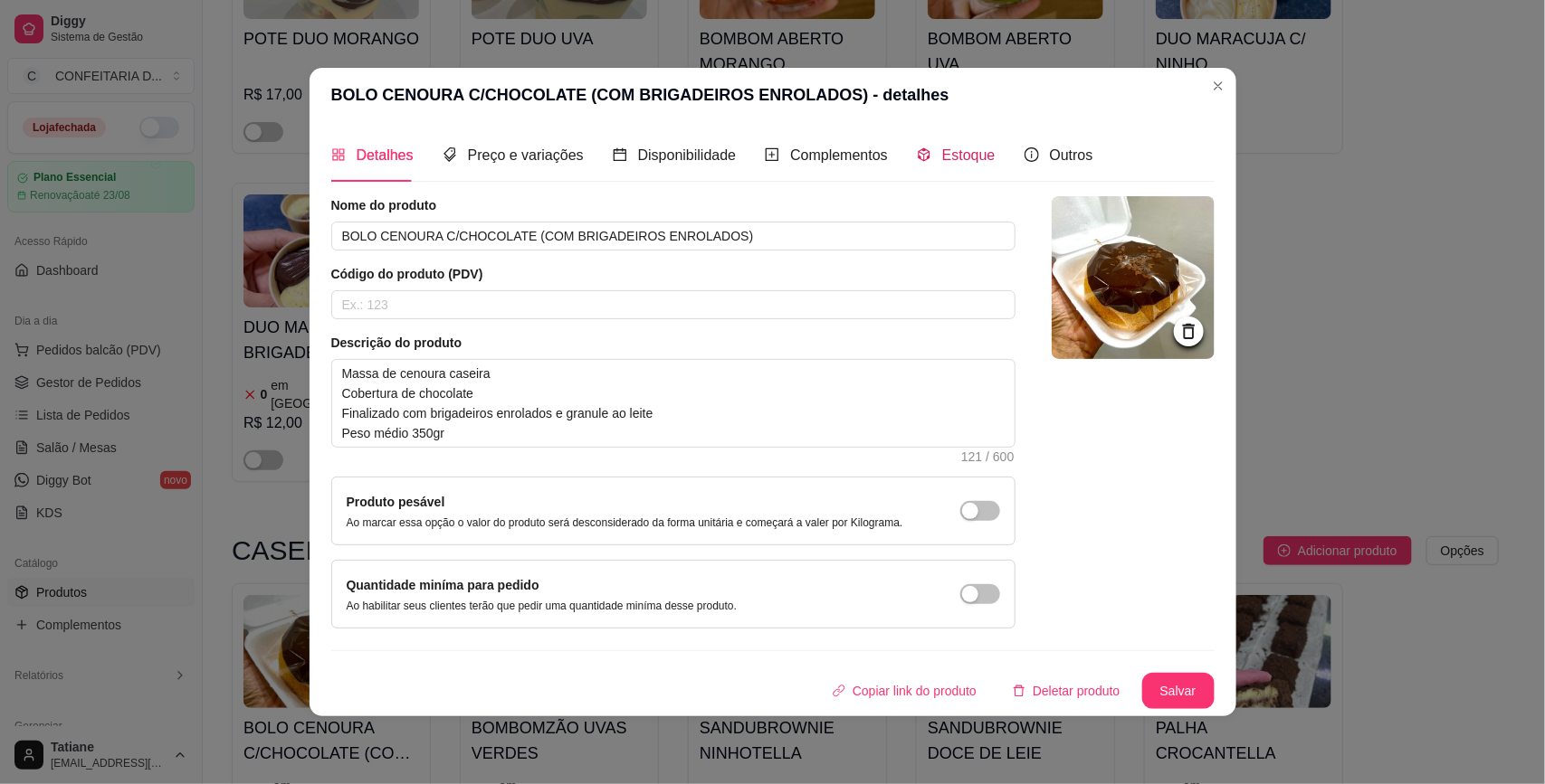
click at [947, 164] on div "Estoque" at bounding box center [955, 155] width 79 height 23
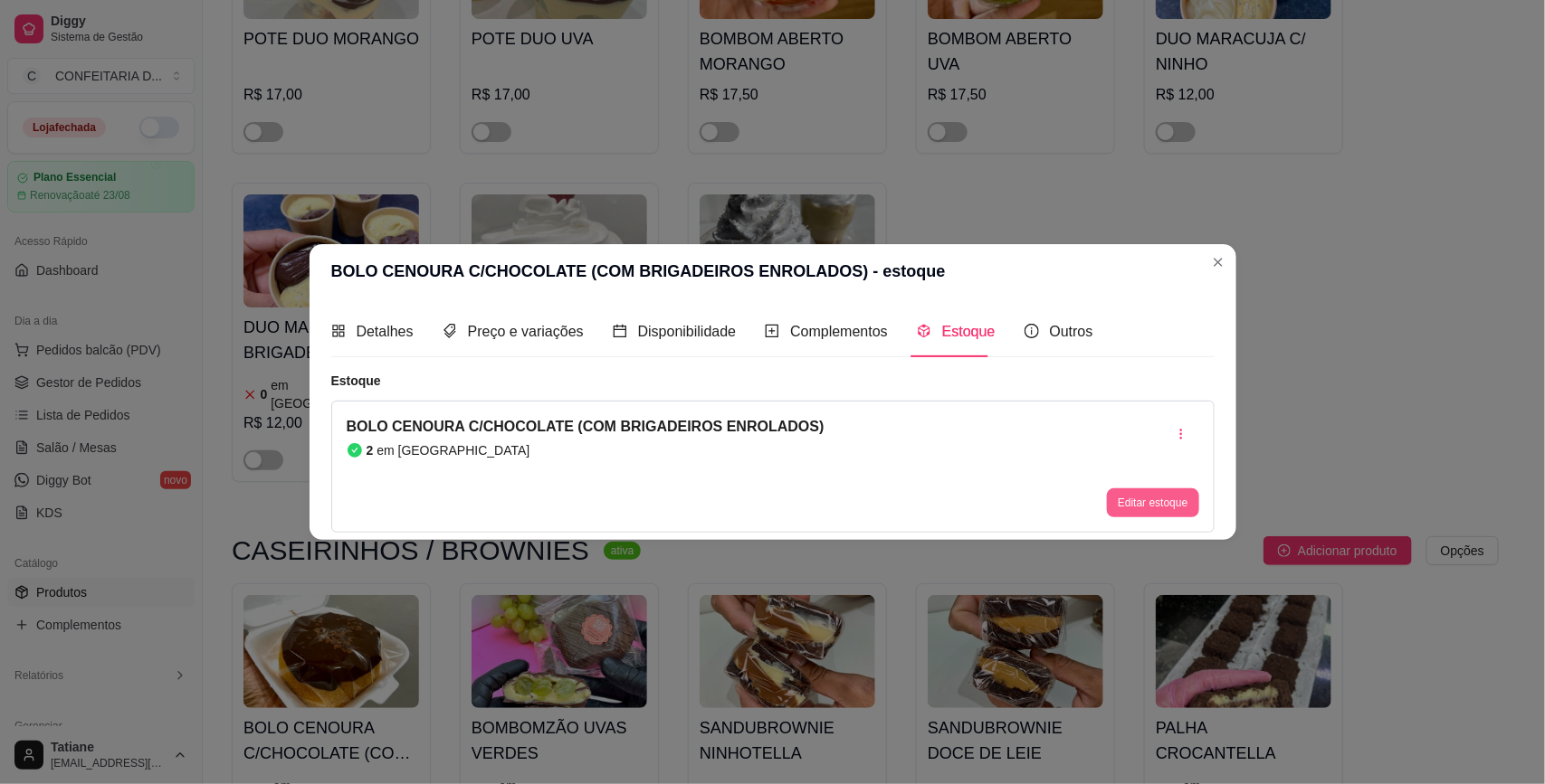
click at [1142, 498] on button "Editar estoque" at bounding box center [1152, 503] width 91 height 29
click at [546, 223] on input "2" at bounding box center [772, 233] width 565 height 29
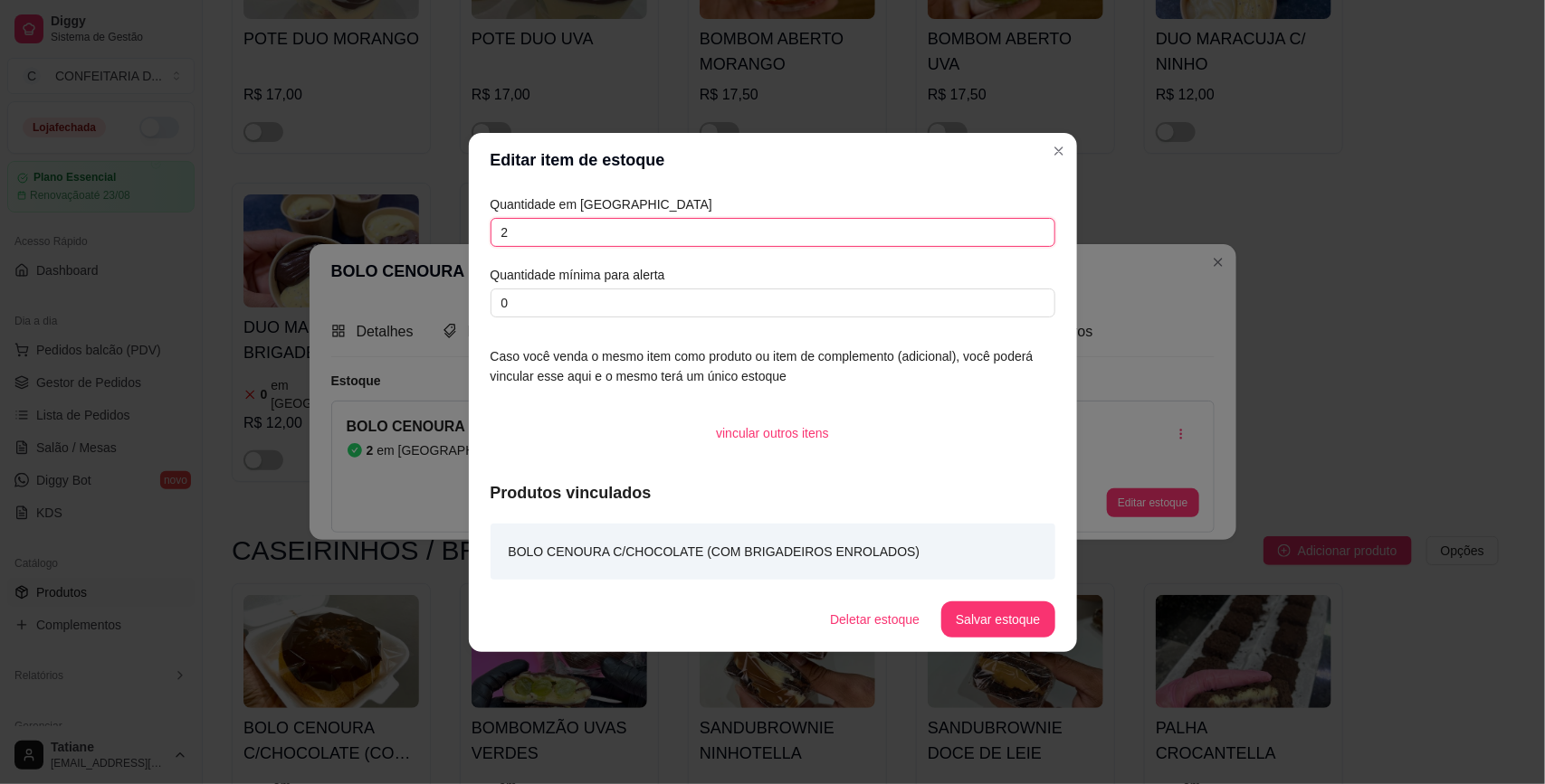
click at [546, 223] on input "2" at bounding box center [772, 233] width 565 height 29
type input "7"
click at [993, 601] on button "Salvar estoque" at bounding box center [997, 619] width 113 height 36
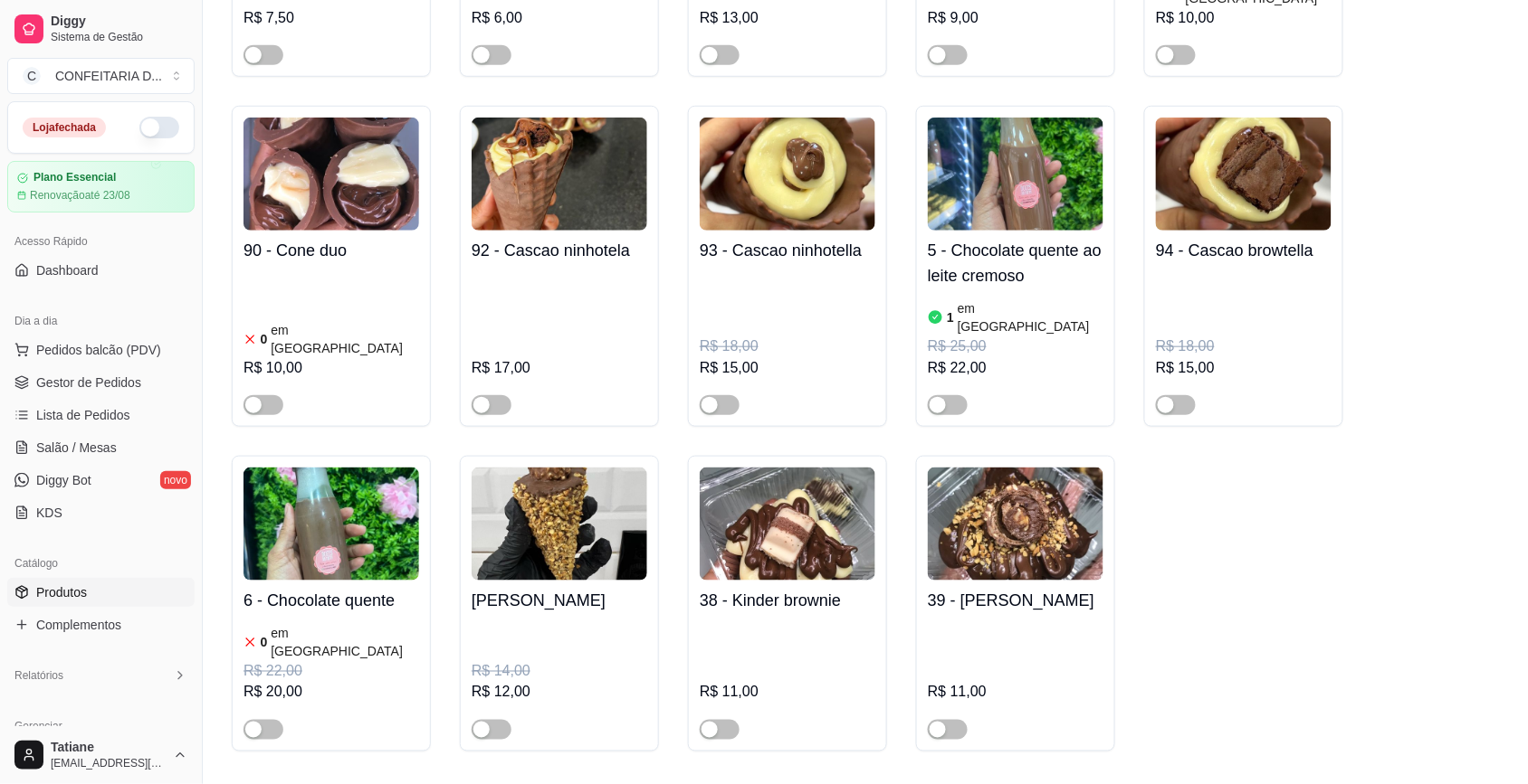
scroll to position [10748, 0]
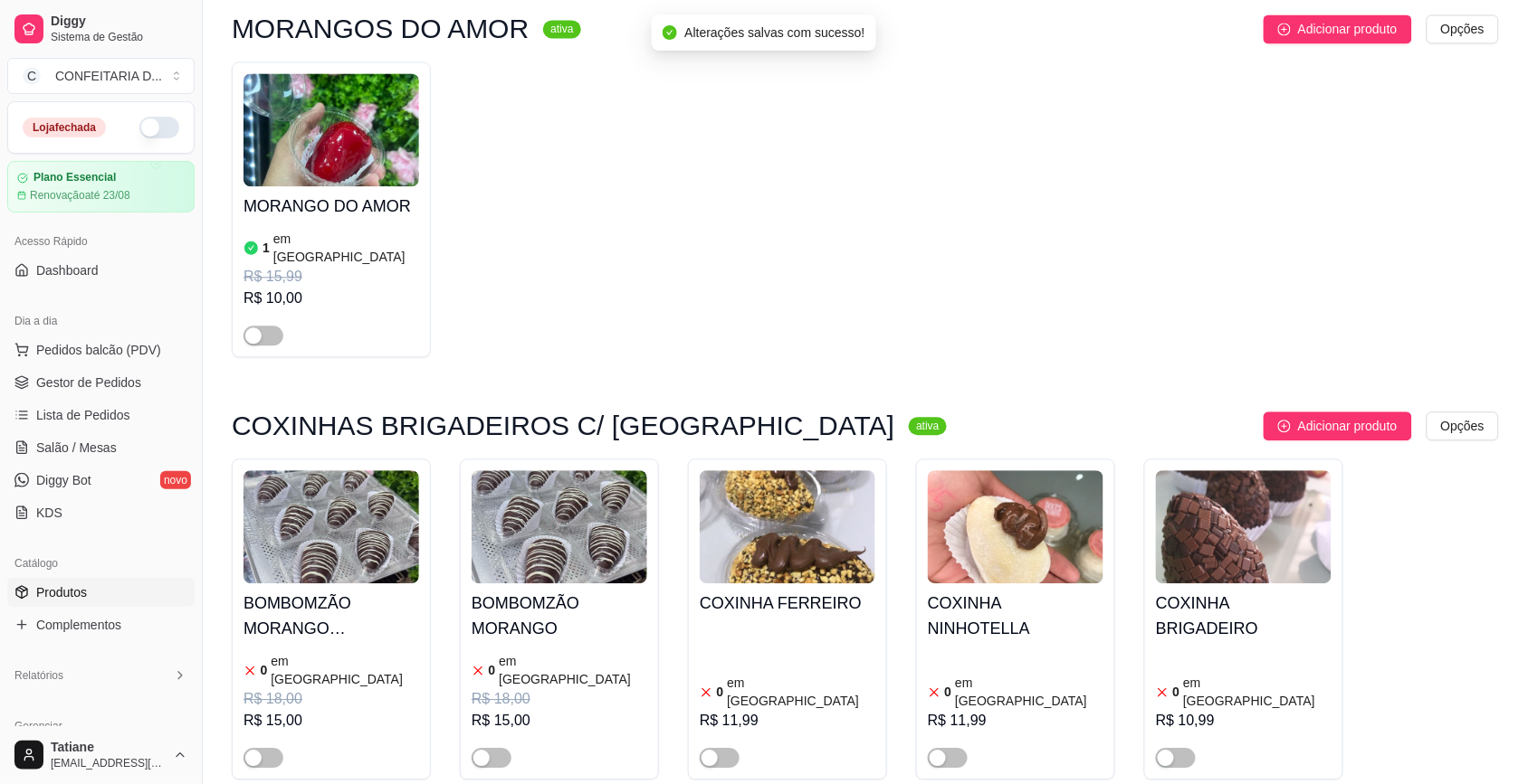
scroll to position [11765, 0]
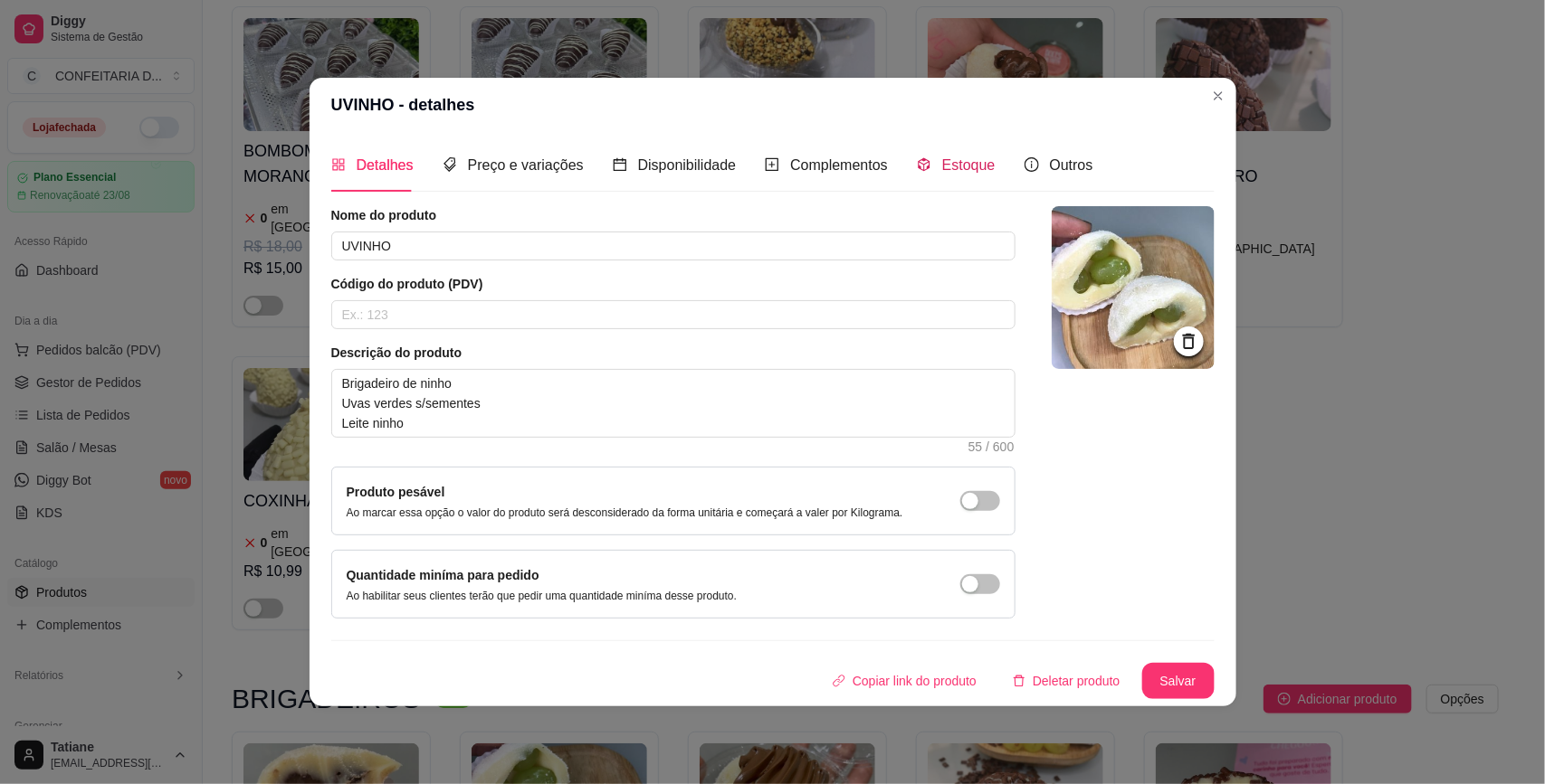
click at [944, 158] on span "Estoque" at bounding box center [968, 165] width 54 height 15
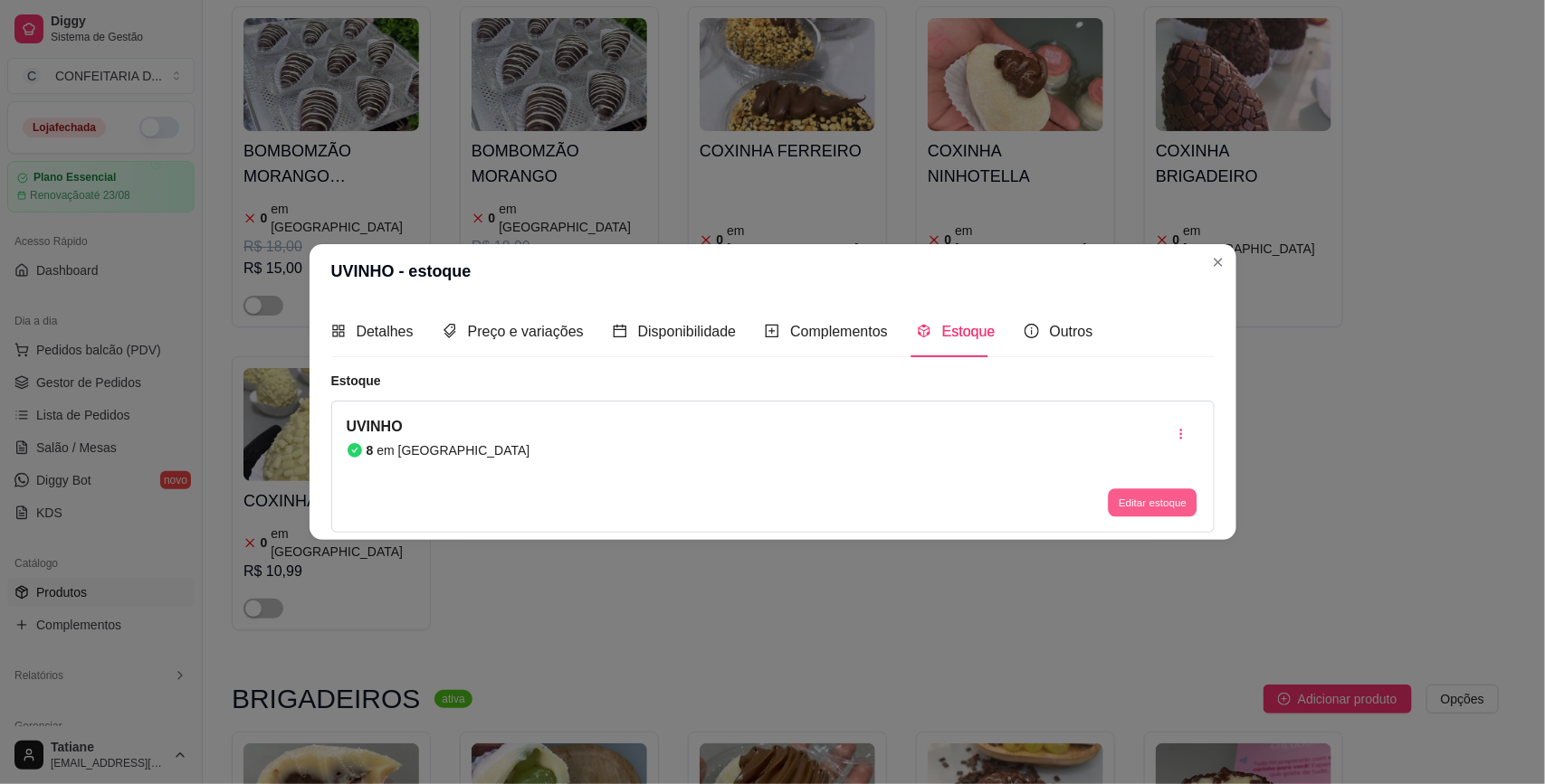
click at [1142, 500] on button "Editar estoque" at bounding box center [1152, 503] width 88 height 28
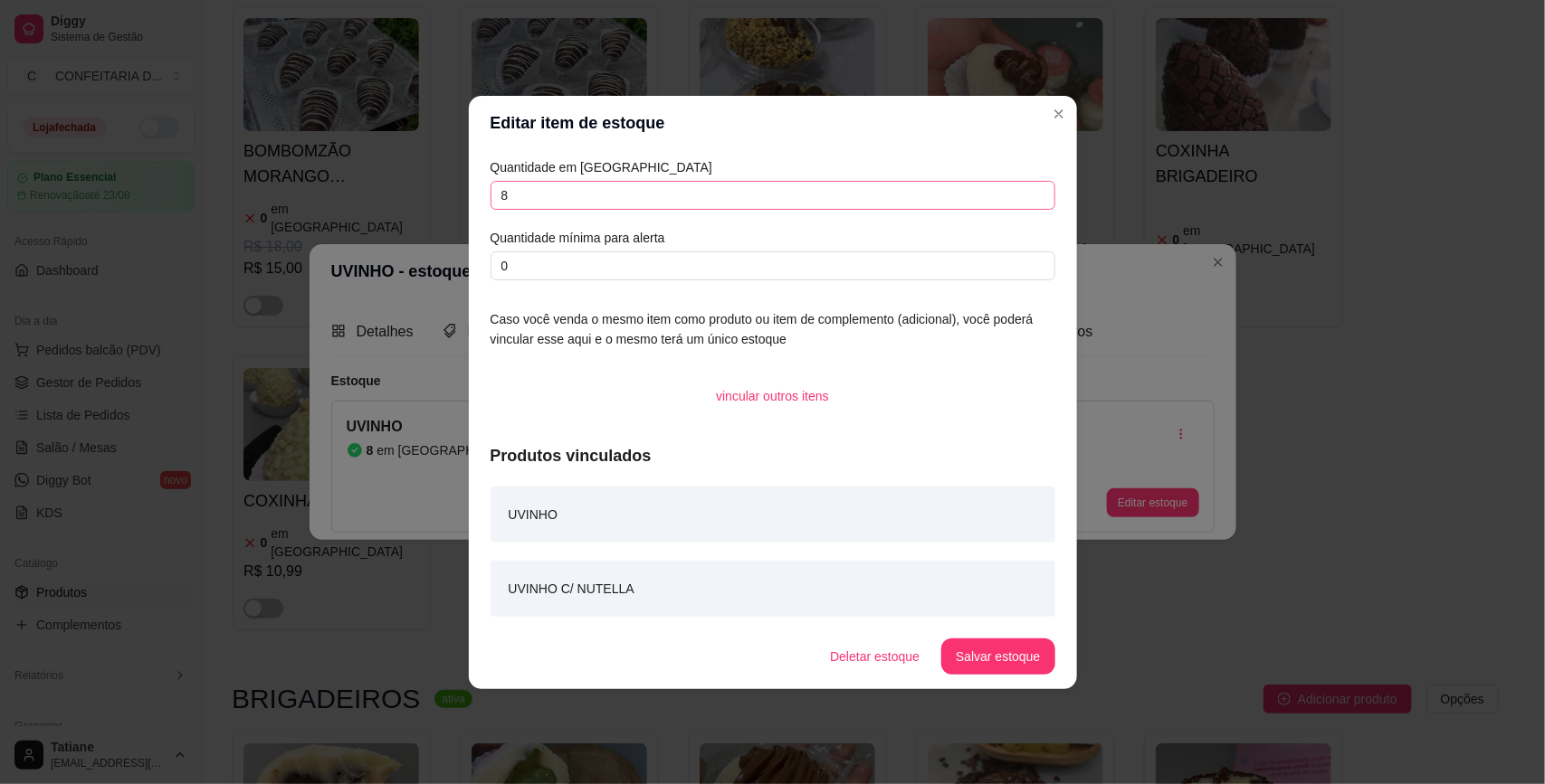
drag, startPoint x: 616, startPoint y: 214, endPoint x: 611, endPoint y: 197, distance: 17.7
click at [615, 214] on div "Quantidade em estoque 8 Quantidade mínima para alerta 0" at bounding box center [772, 218] width 565 height 123
click at [609, 190] on input "8" at bounding box center [772, 196] width 565 height 29
type input "7"
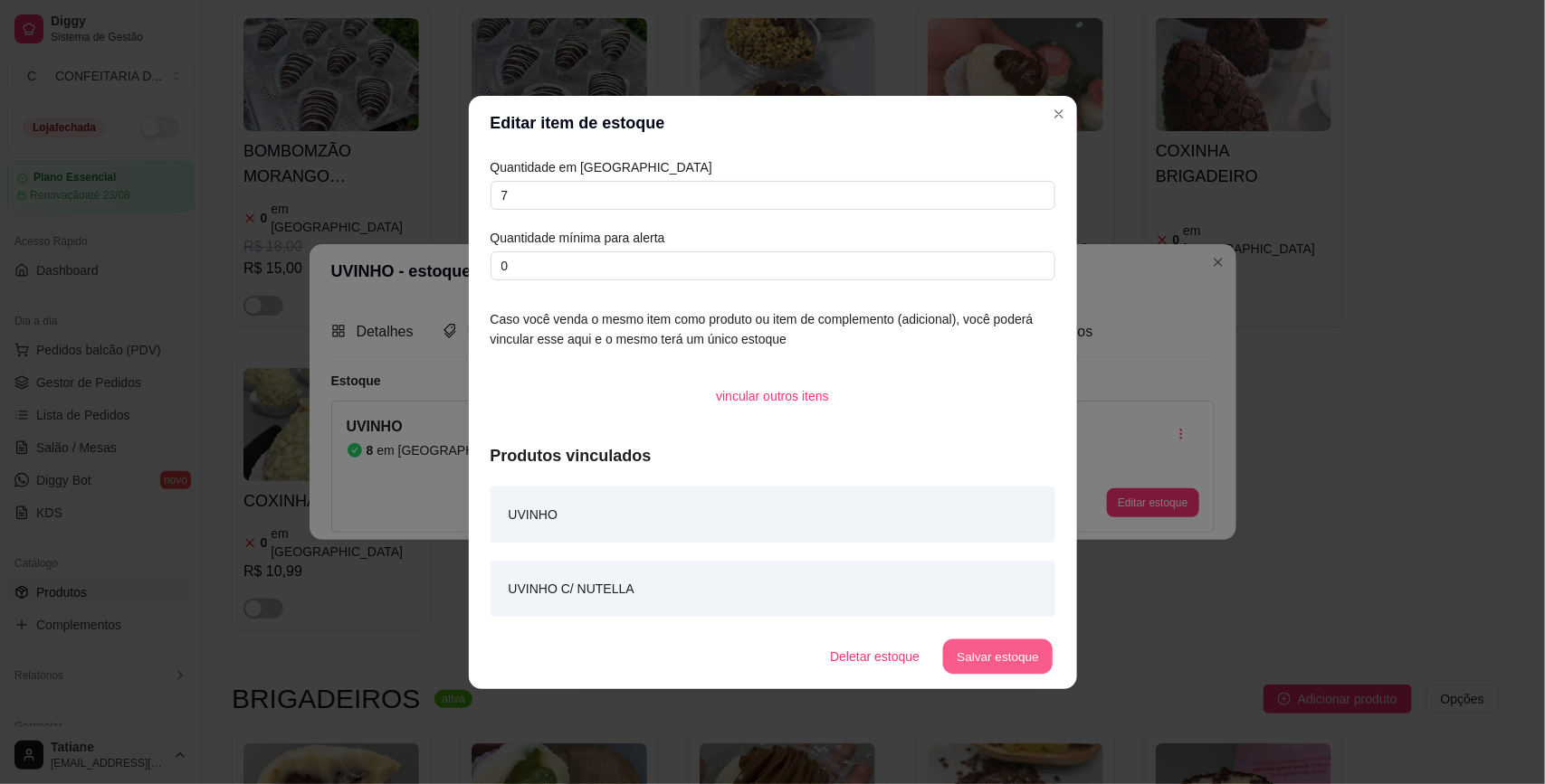
click at [1002, 657] on button "Salvar estoque" at bounding box center [997, 656] width 110 height 35
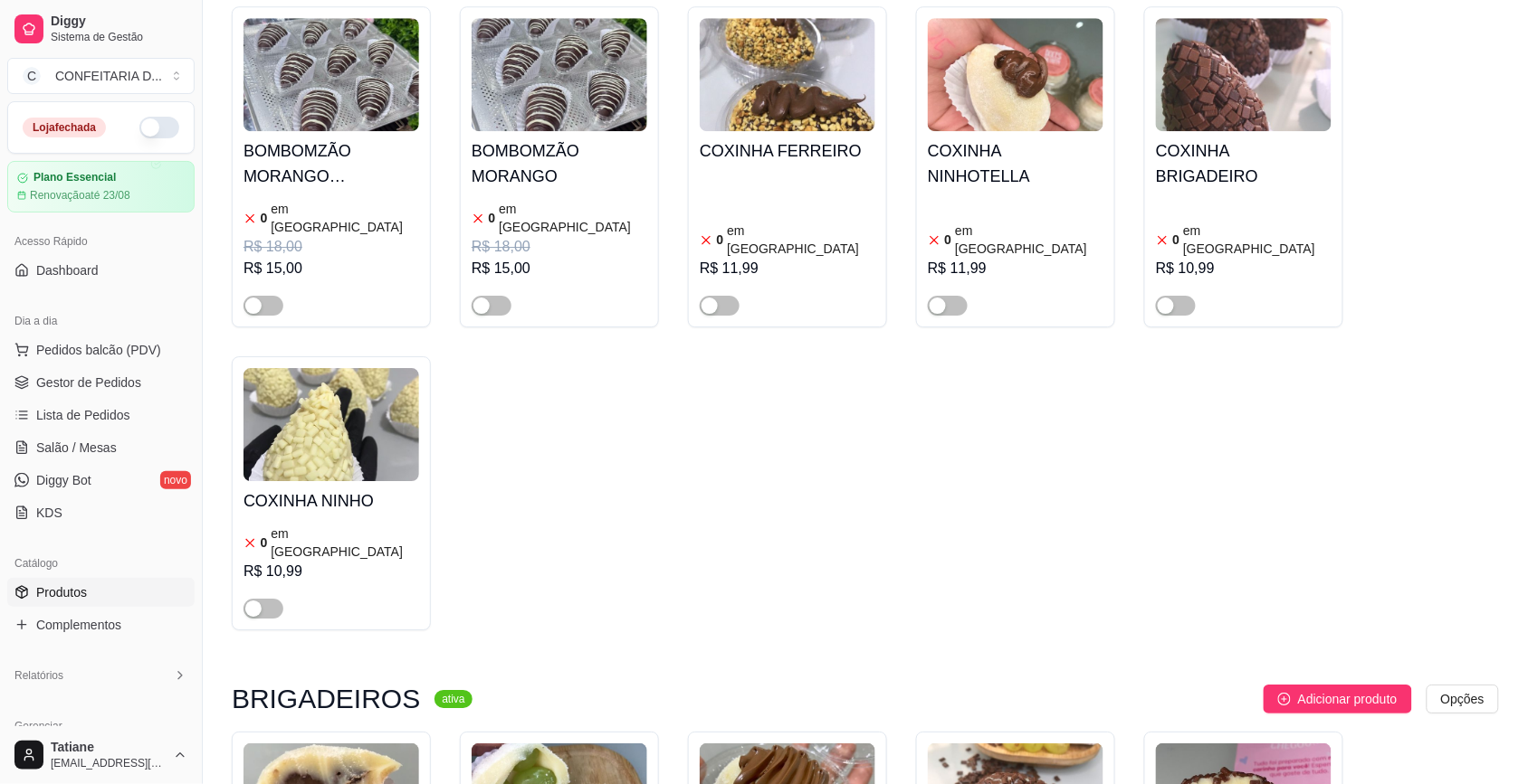
scroll to position [11878, 0]
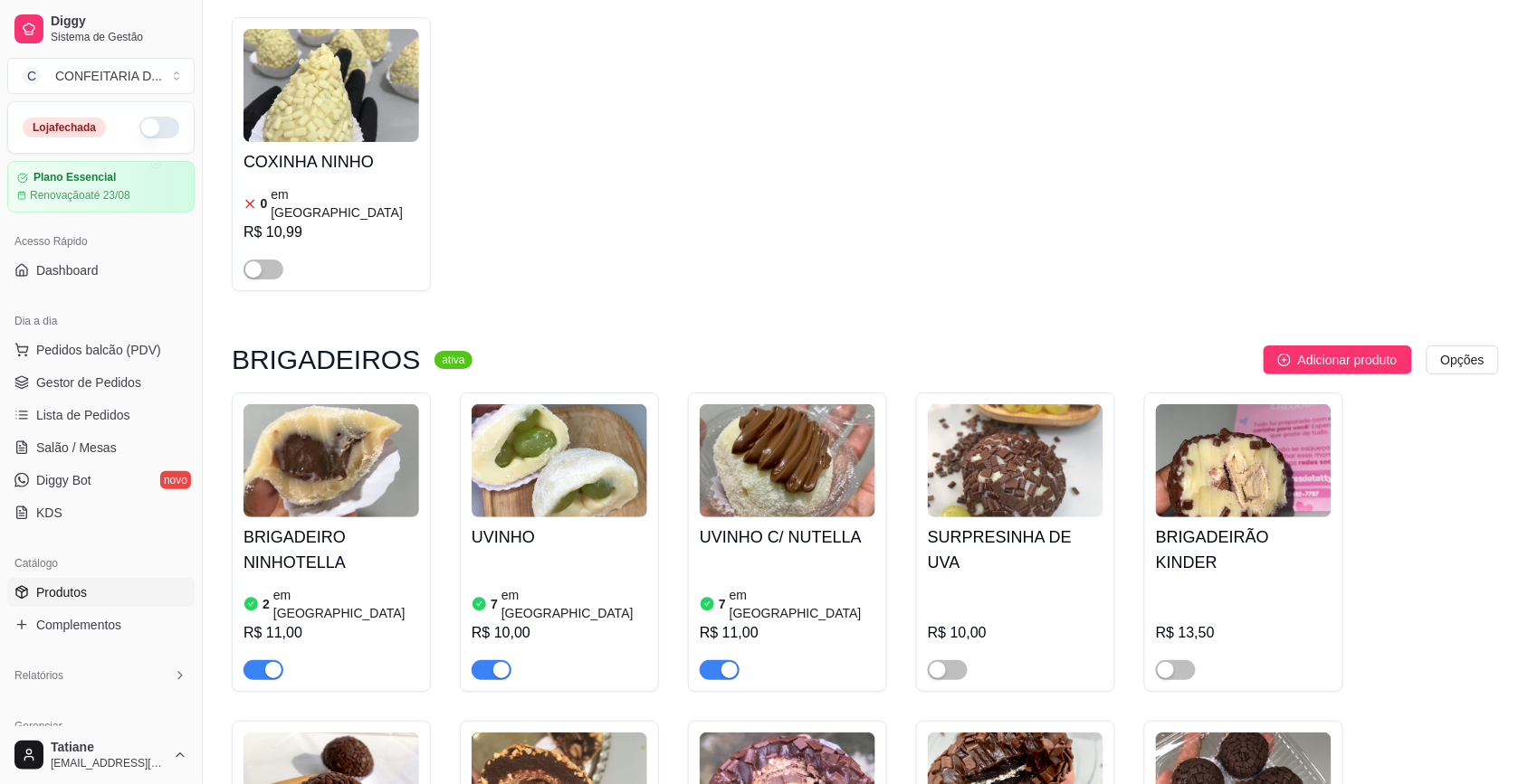
click at [1169, 662] on div "button" at bounding box center [1166, 670] width 16 height 16
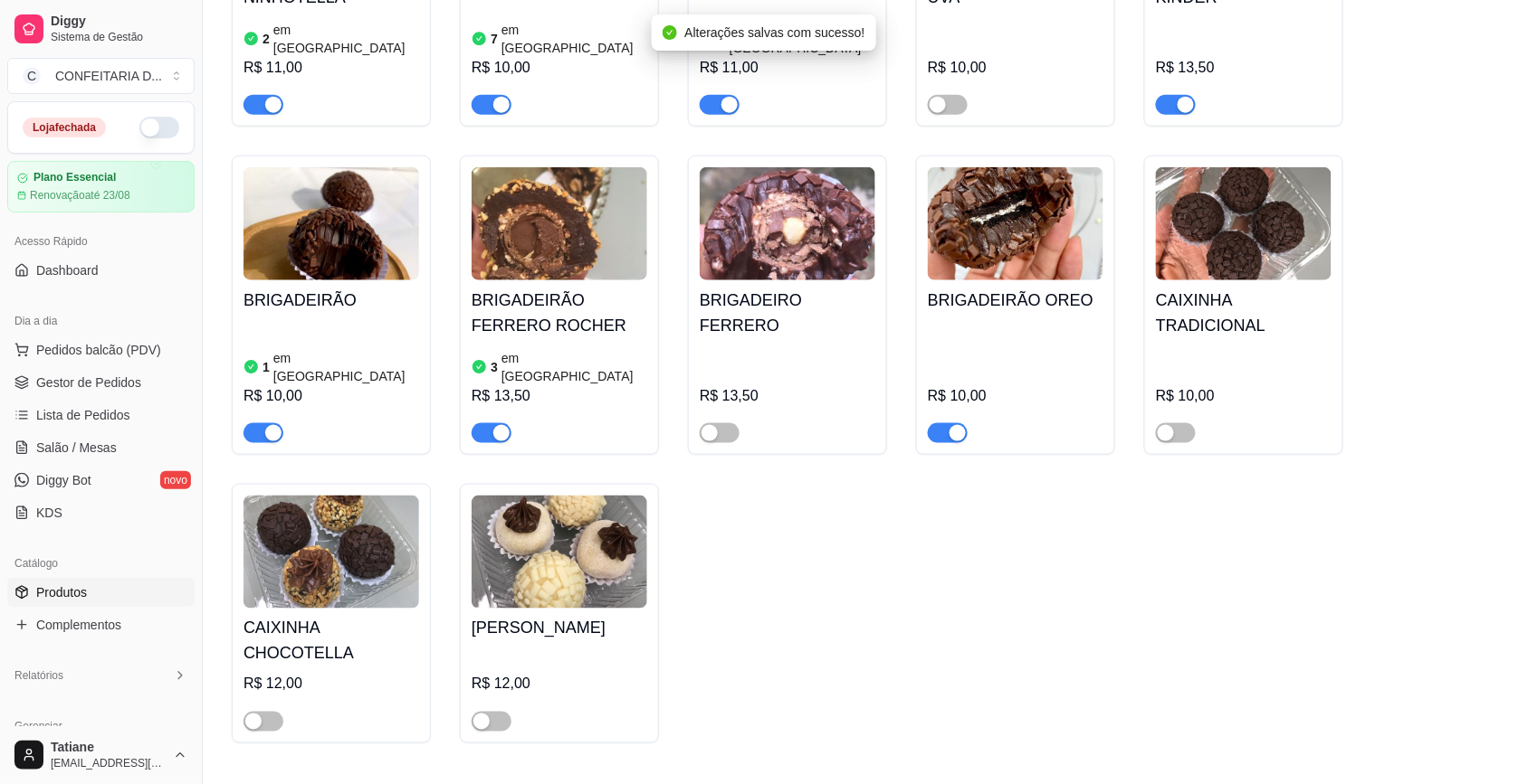
scroll to position [12896, 0]
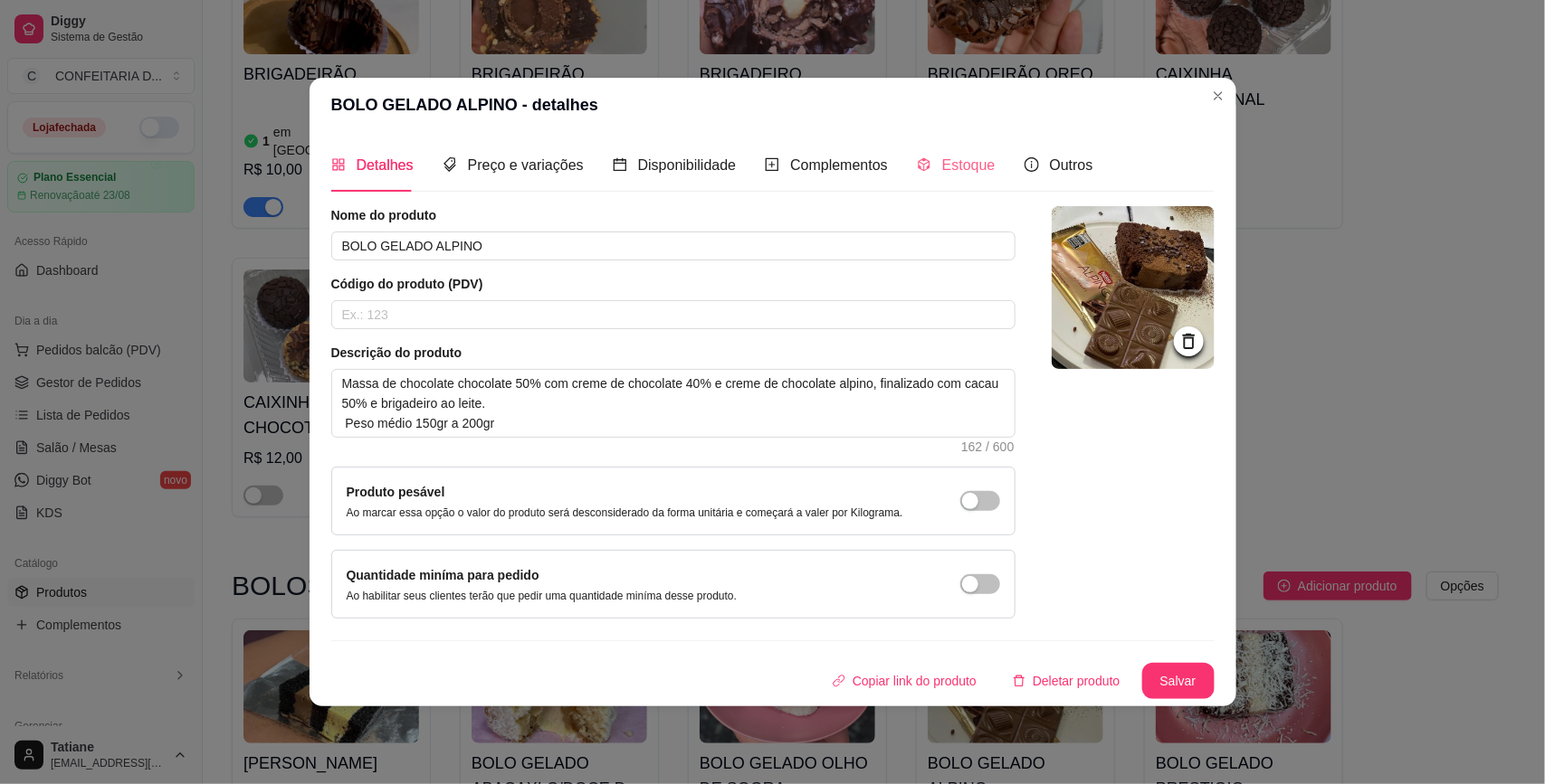
click at [927, 178] on div "Estoque" at bounding box center [955, 165] width 79 height 52
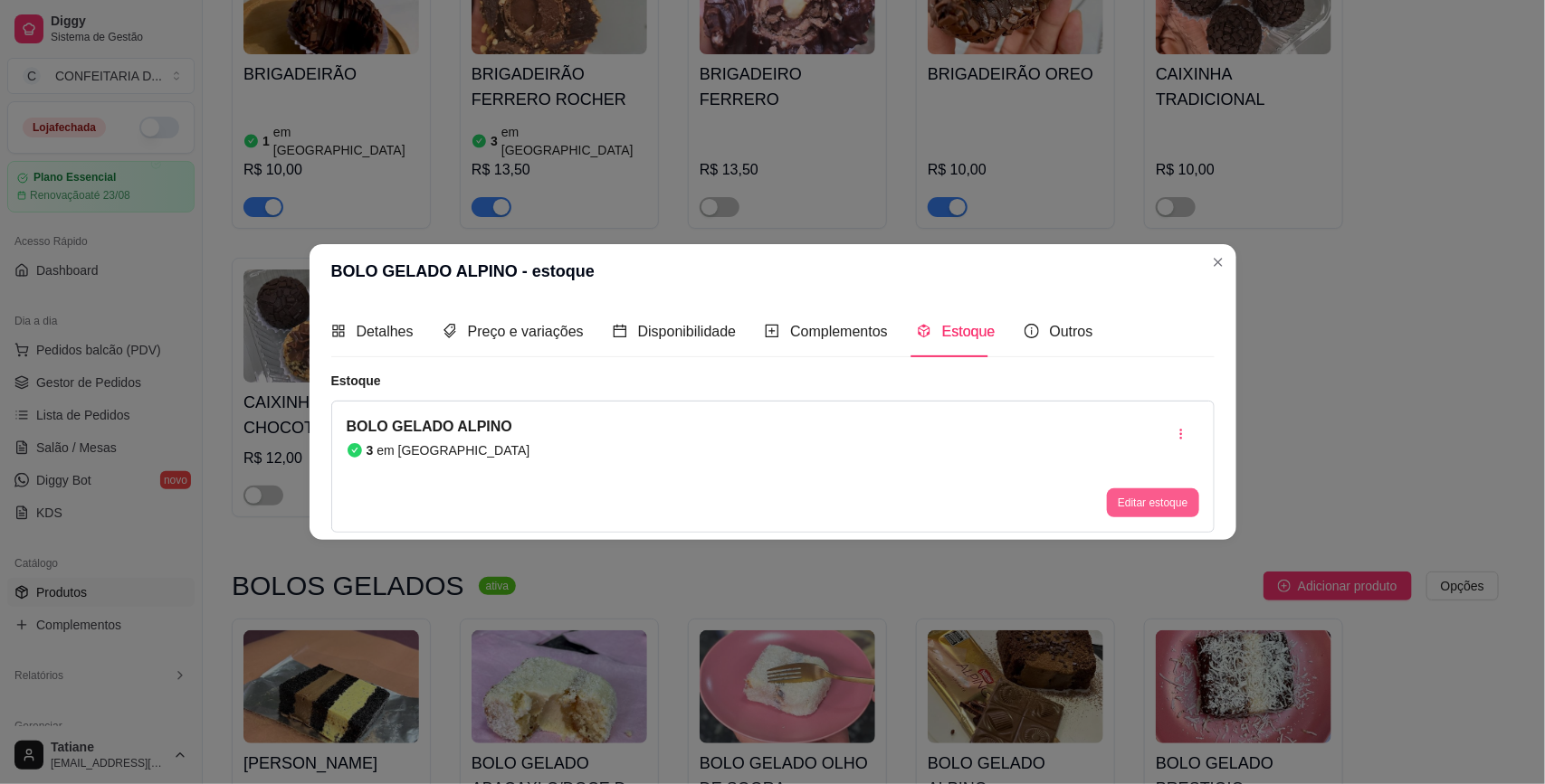
click at [1146, 508] on button "Editar estoque" at bounding box center [1152, 503] width 91 height 29
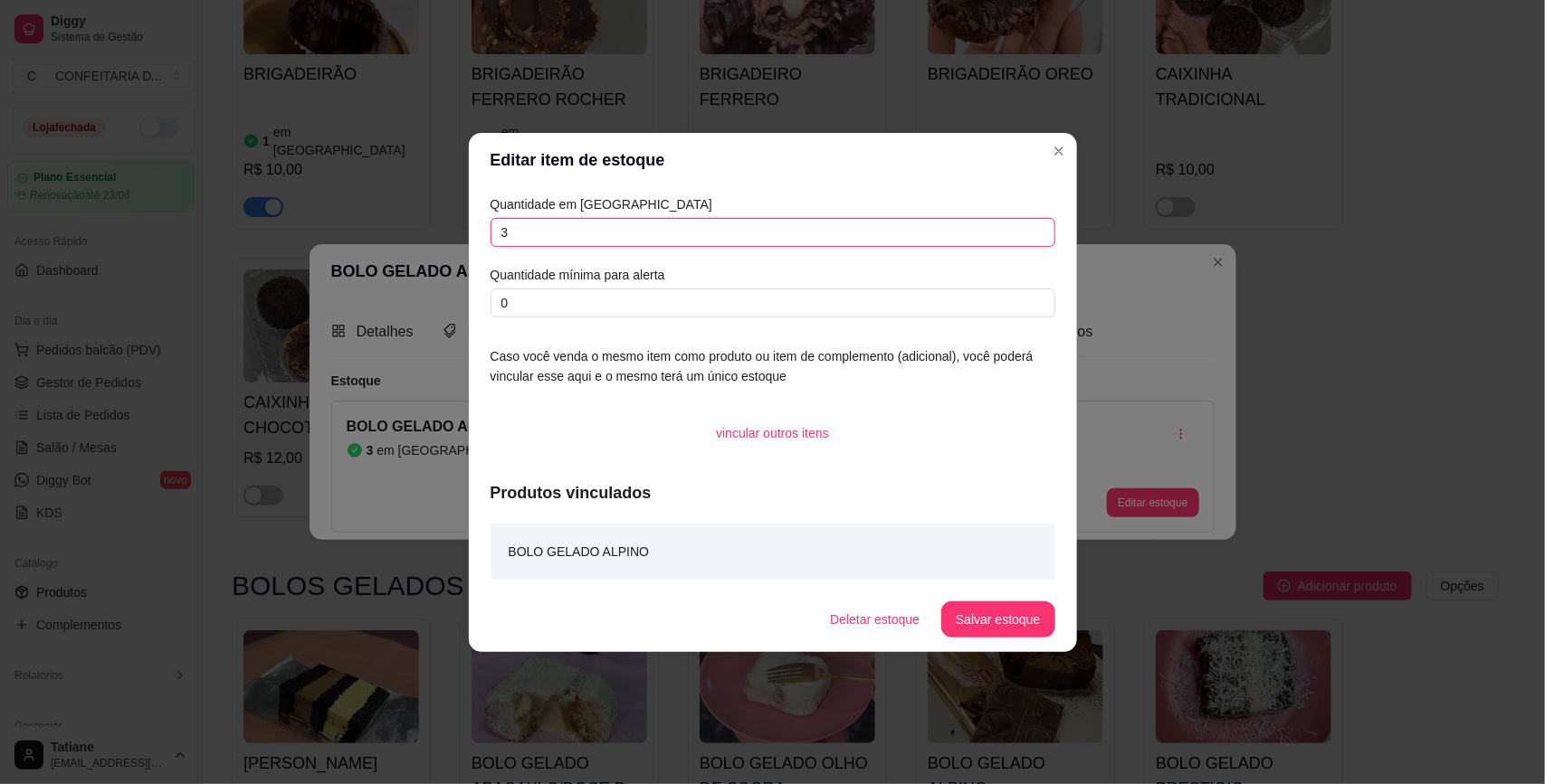
click at [607, 228] on input "3" at bounding box center [772, 233] width 565 height 29
type input "5"
click at [994, 617] on button "Salvar estoque" at bounding box center [997, 619] width 113 height 36
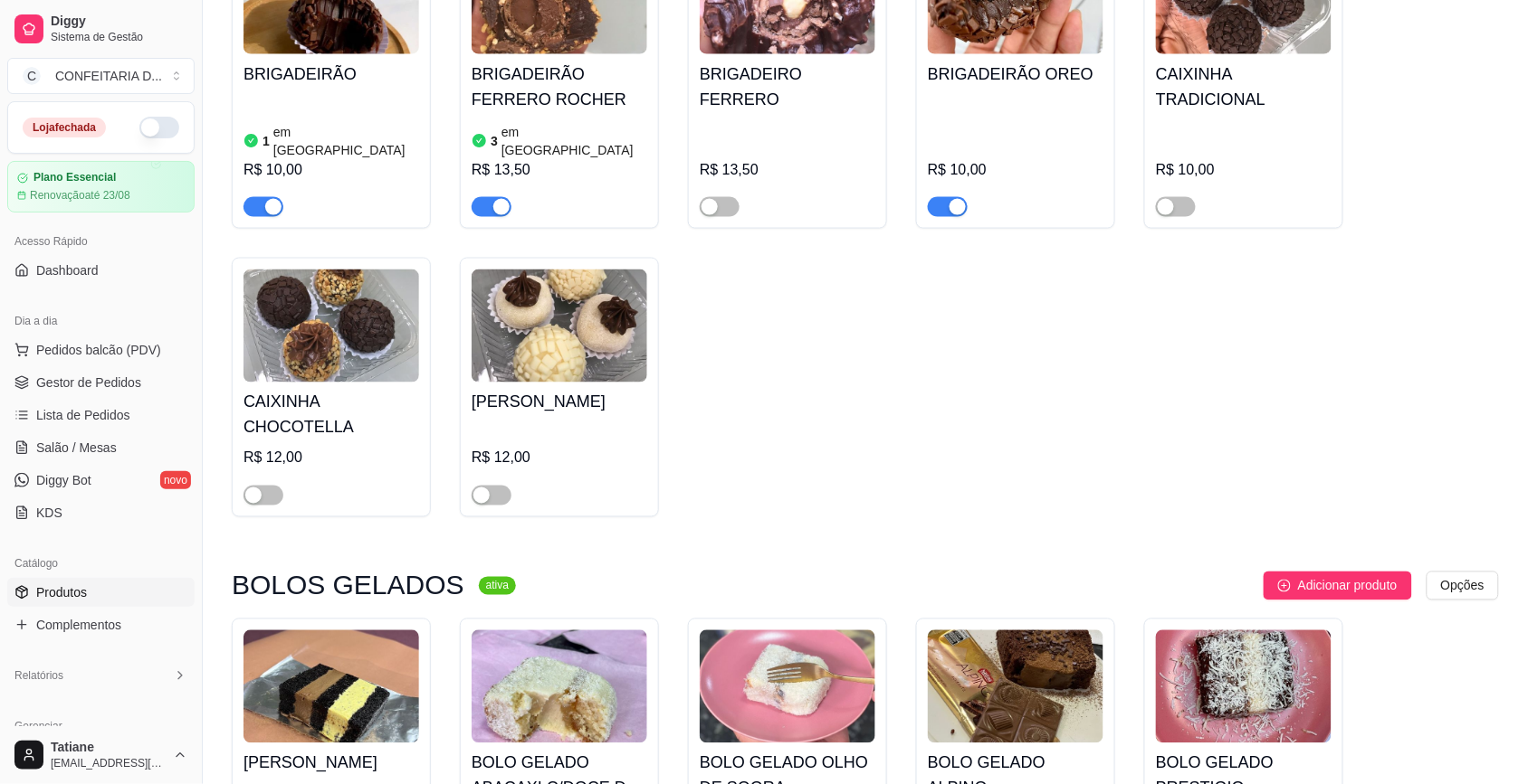
click at [801, 750] on h4 "BOLO GELADO OLHO DE SOGRA" at bounding box center [787, 776] width 176 height 51
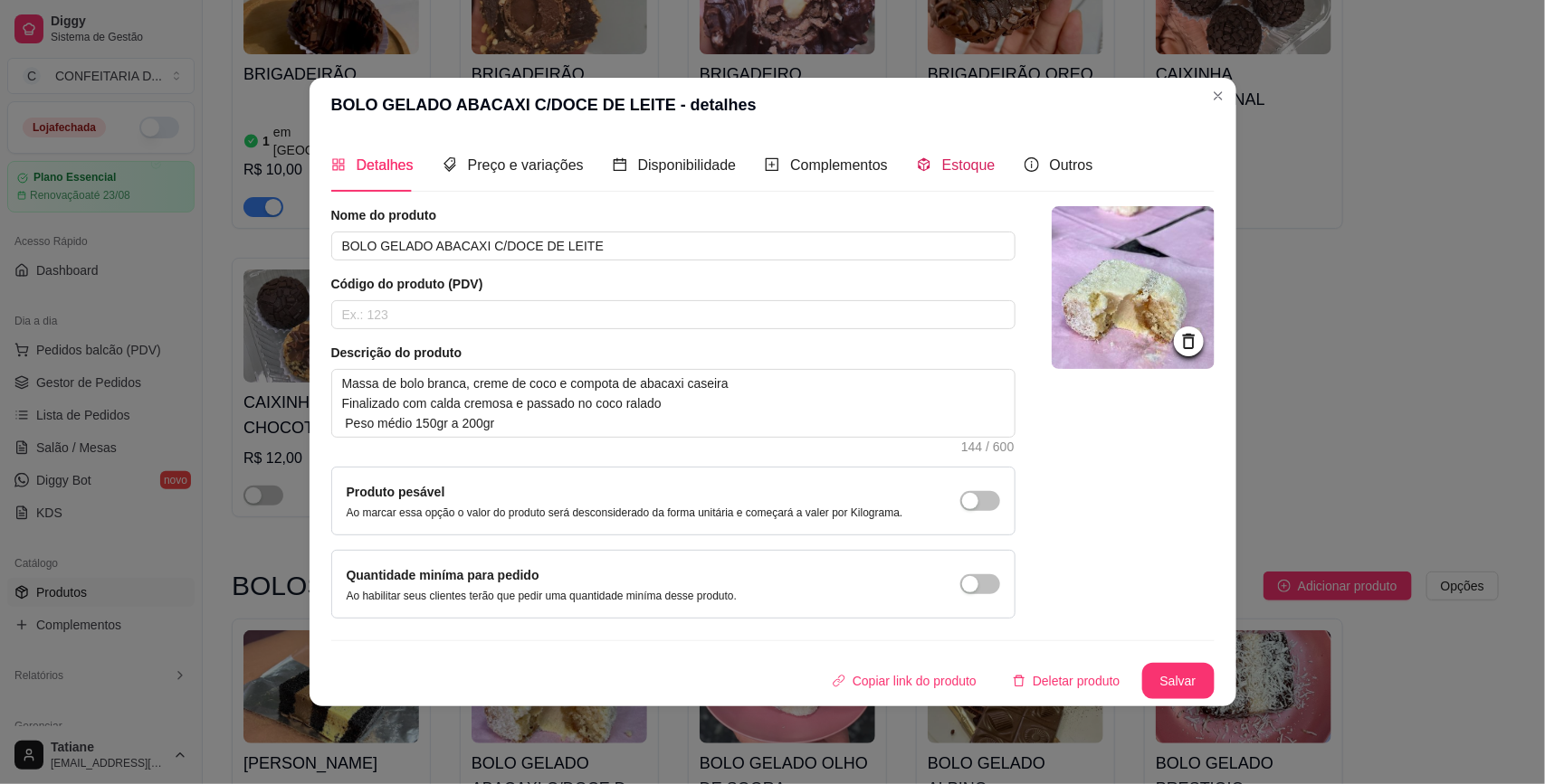
click at [970, 159] on span "Estoque" at bounding box center [968, 165] width 54 height 15
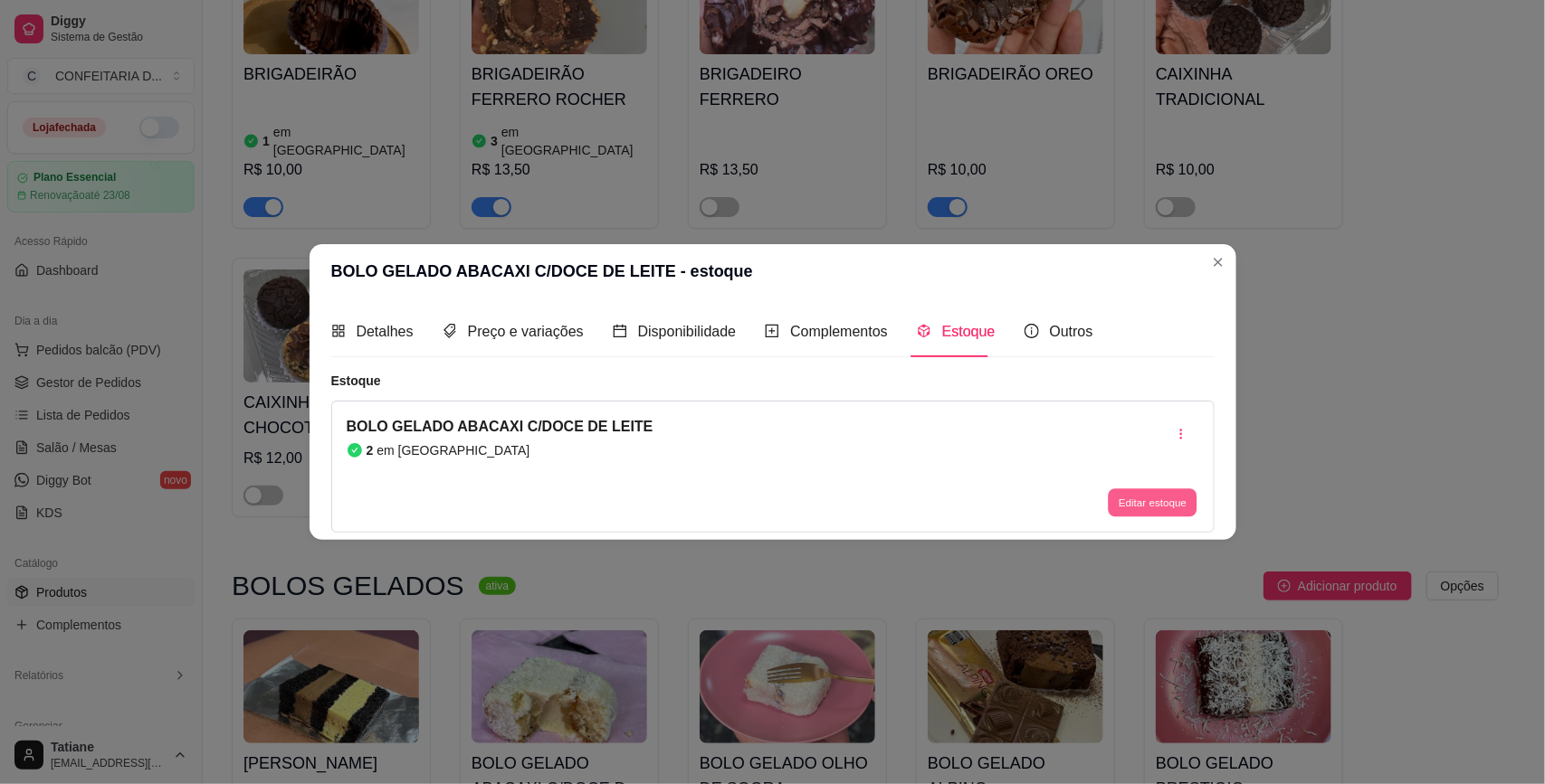
click at [1137, 499] on button "Editar estoque" at bounding box center [1152, 503] width 88 height 28
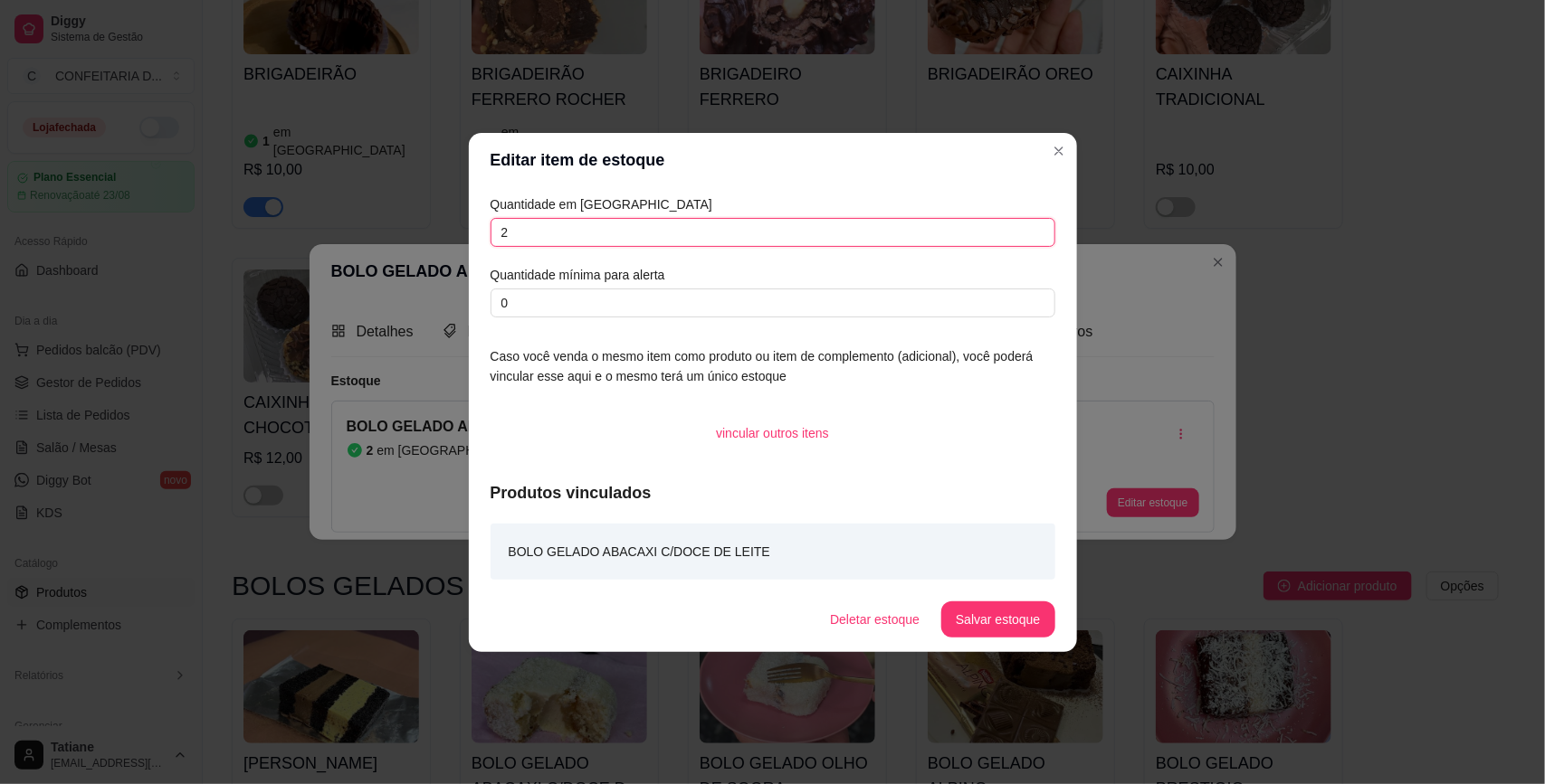
click at [550, 240] on input "2" at bounding box center [772, 233] width 565 height 29
type input "24"
click at [1019, 642] on footer "Deletar estoque Salvar estoque" at bounding box center [772, 619] width 608 height 65
click at [1020, 635] on button "Salvar estoque" at bounding box center [997, 618] width 110 height 35
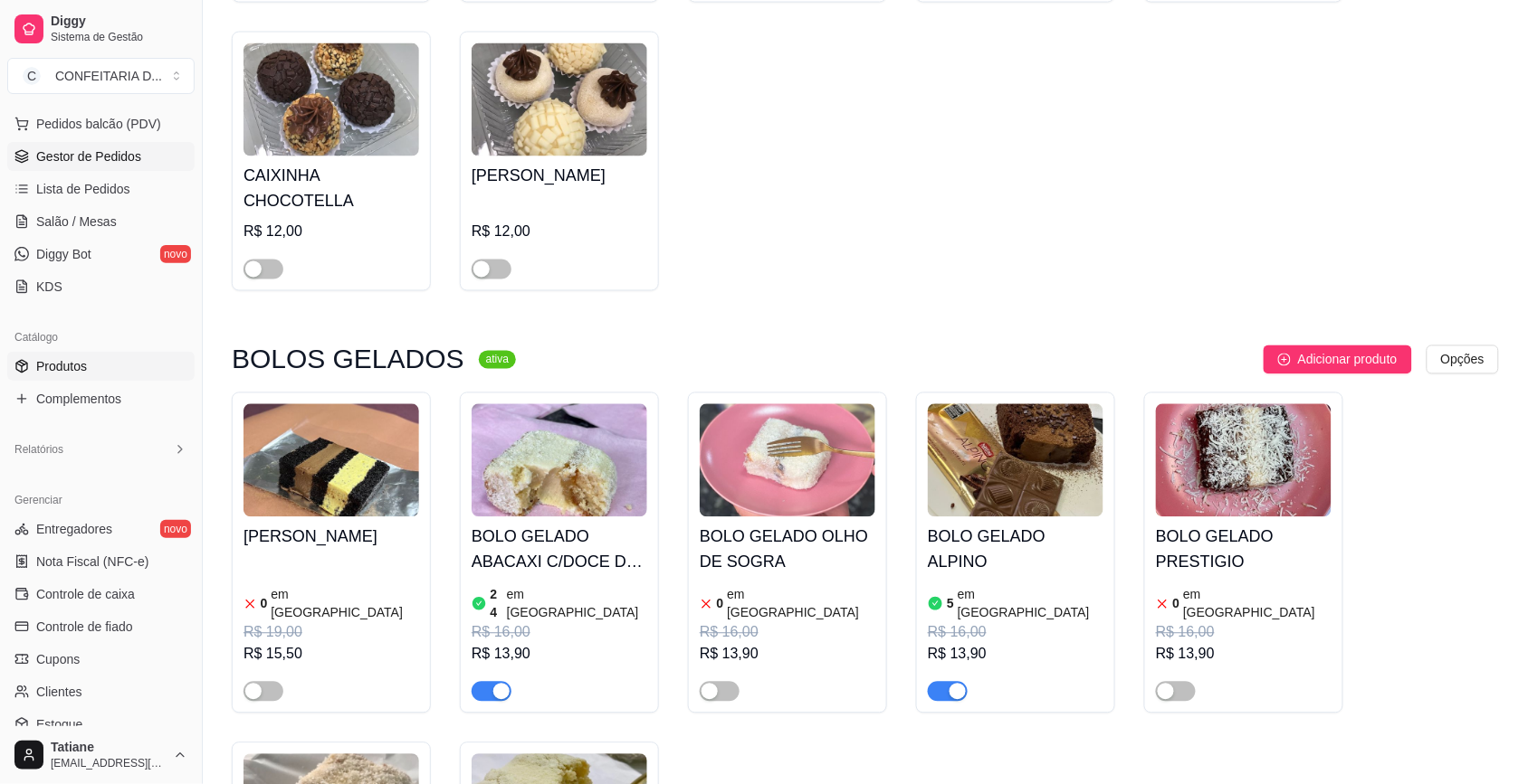
scroll to position [0, 0]
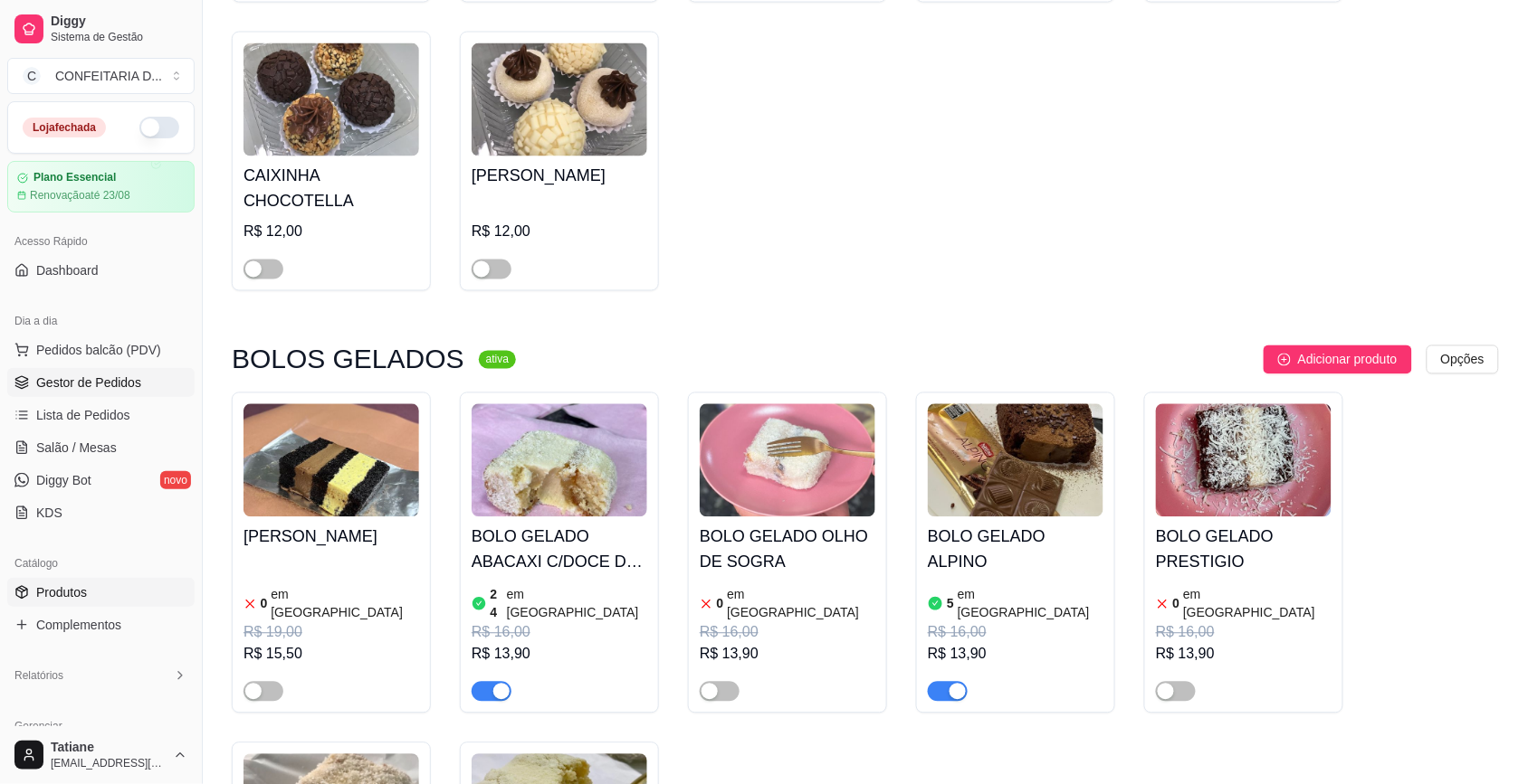
click at [73, 387] on span "Gestor de Pedidos" at bounding box center [88, 383] width 105 height 18
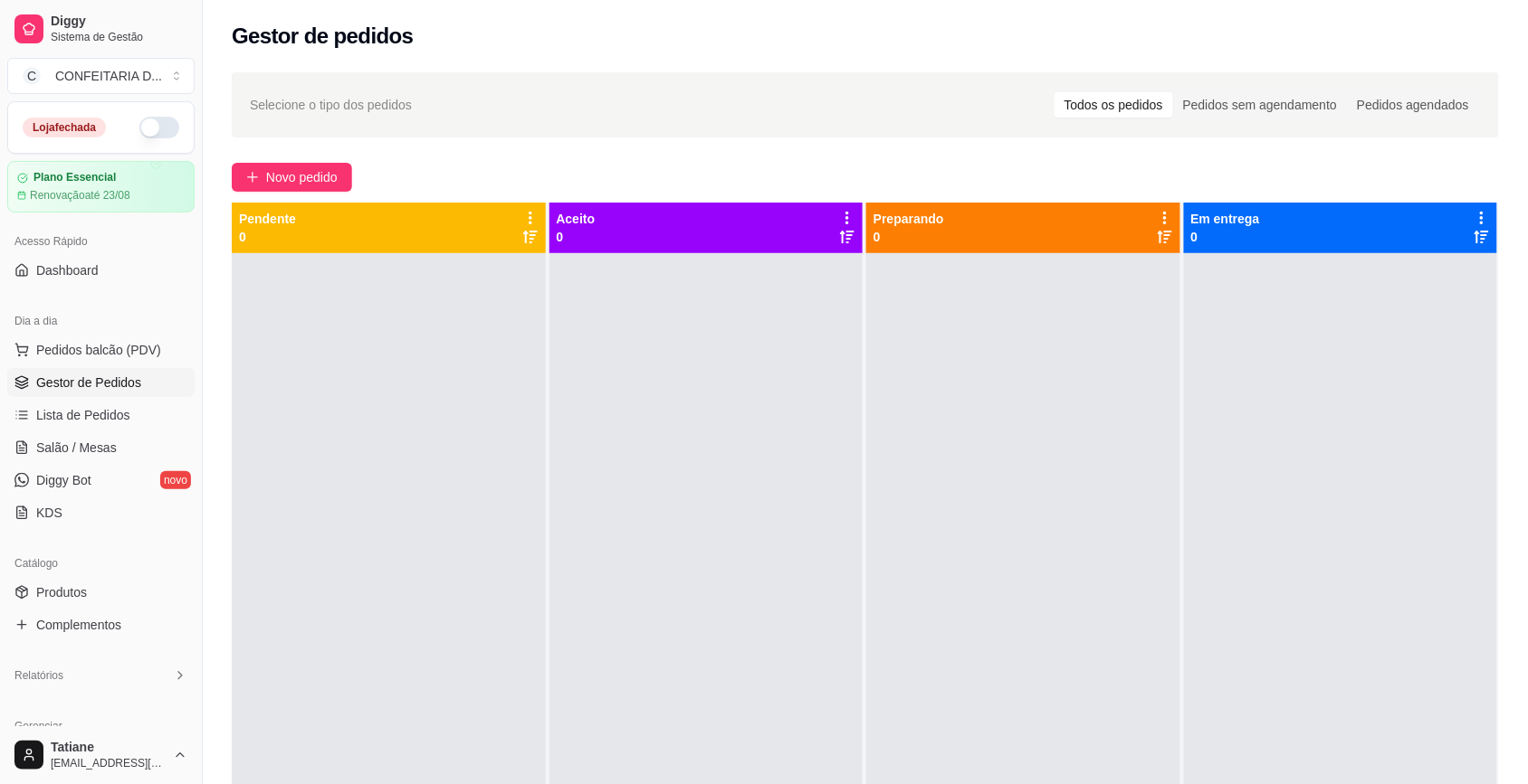
click at [82, 374] on span "Gestor de Pedidos" at bounding box center [88, 383] width 105 height 18
click at [139, 132] on button "button" at bounding box center [159, 127] width 40 height 22
click at [113, 588] on link "Produtos" at bounding box center [101, 592] width 187 height 29
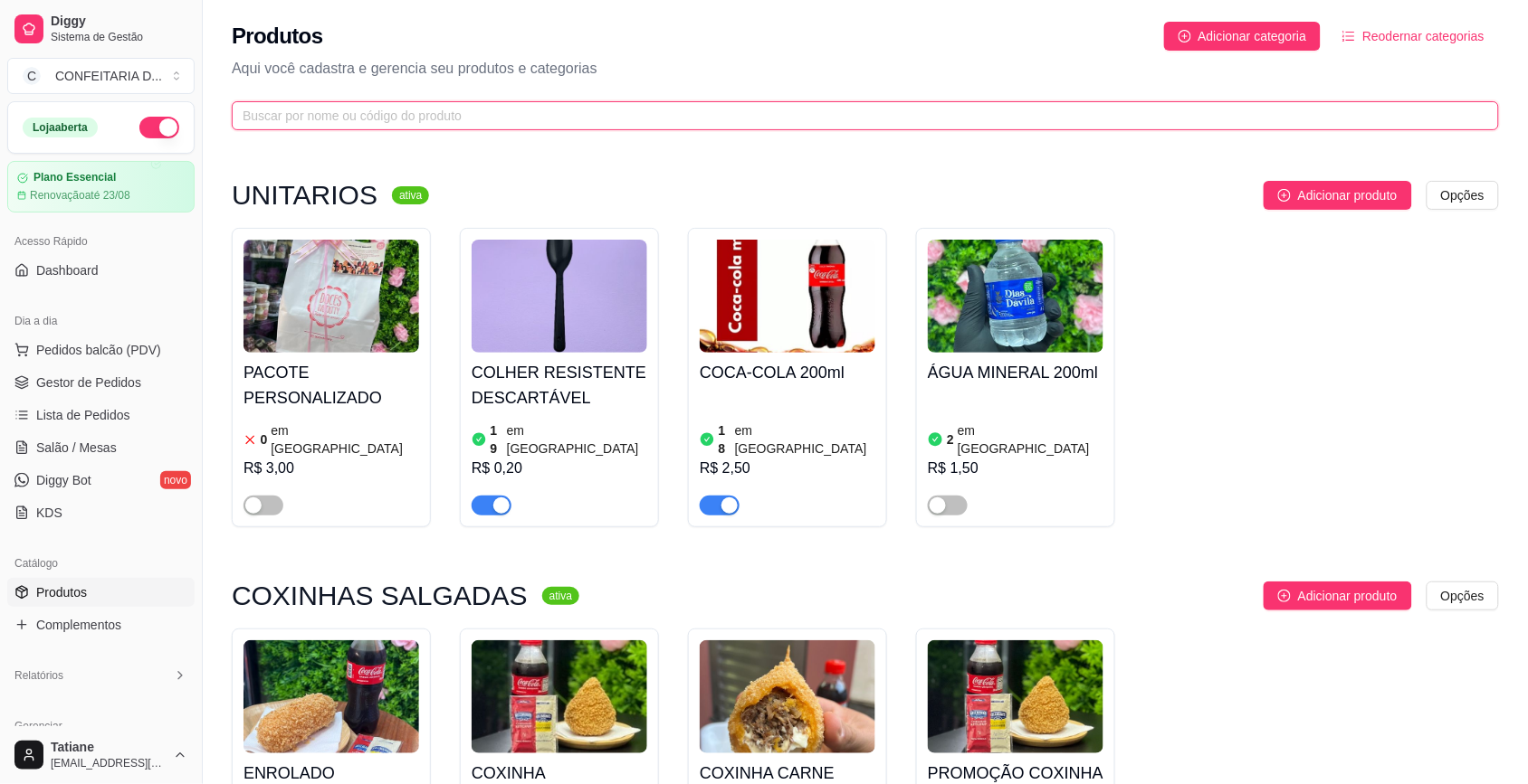
click at [283, 115] on input "text" at bounding box center [858, 116] width 1230 height 20
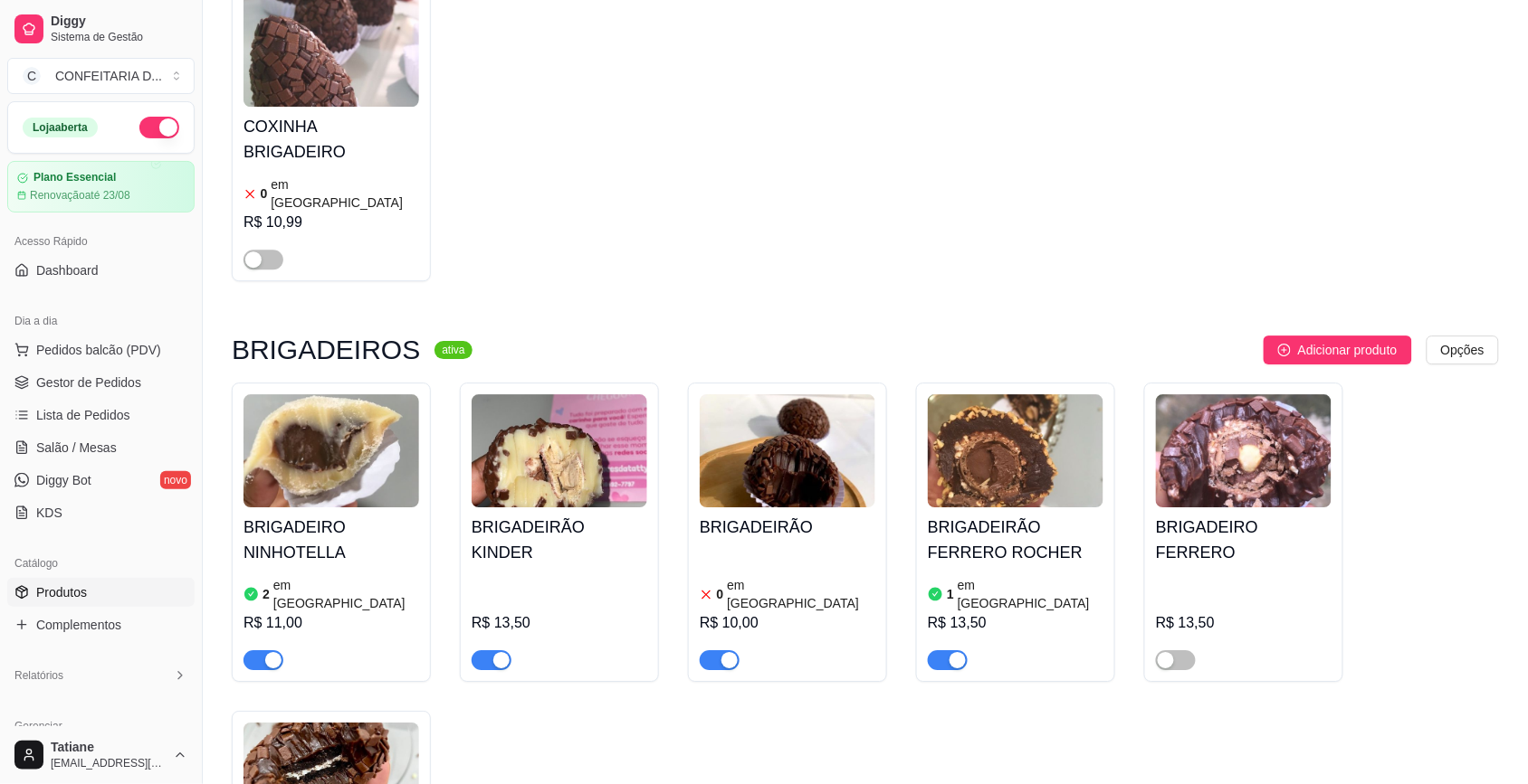
scroll to position [1583, 0]
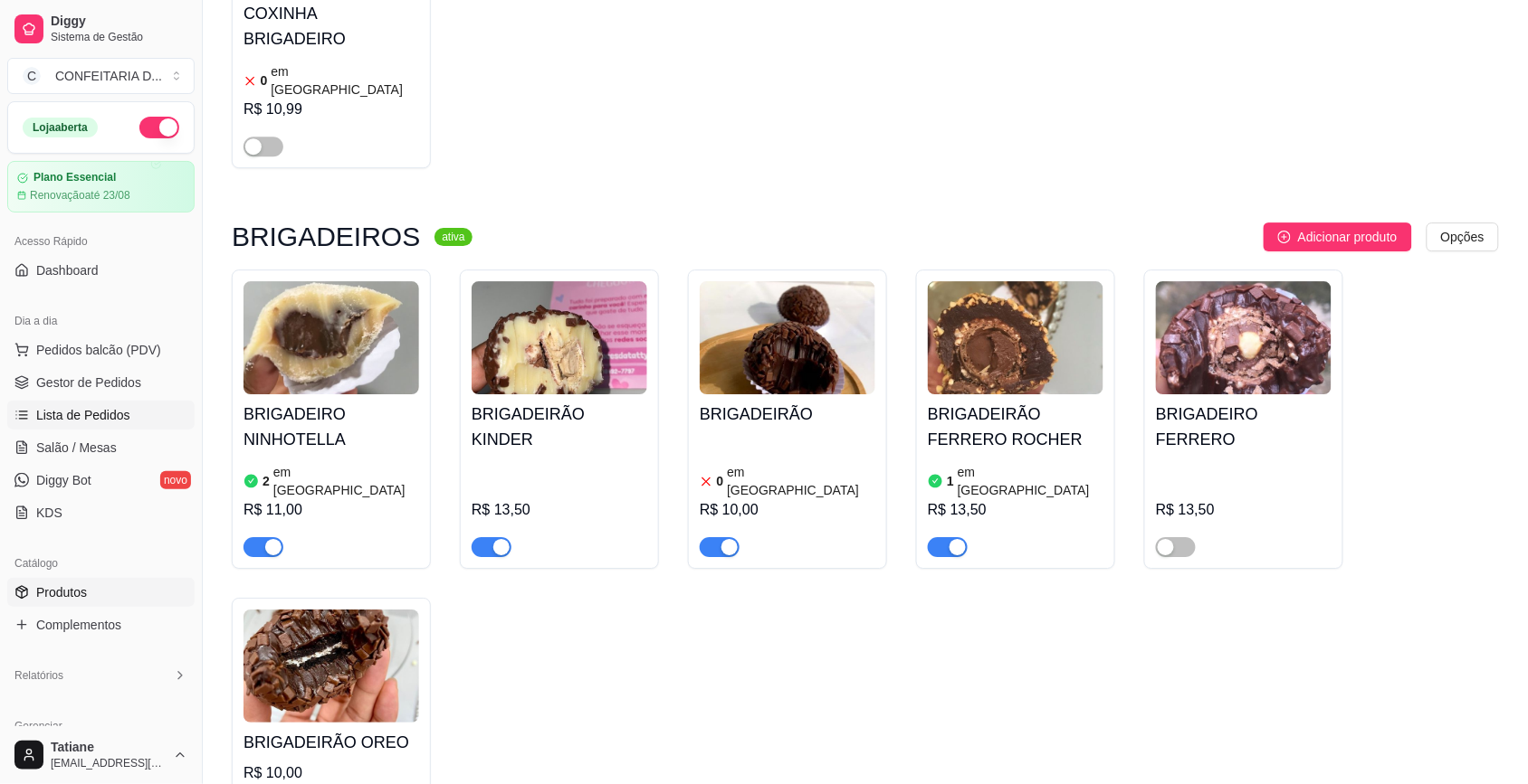
type input "brig"
click at [82, 407] on span "Lista de Pedidos" at bounding box center [83, 416] width 94 height 18
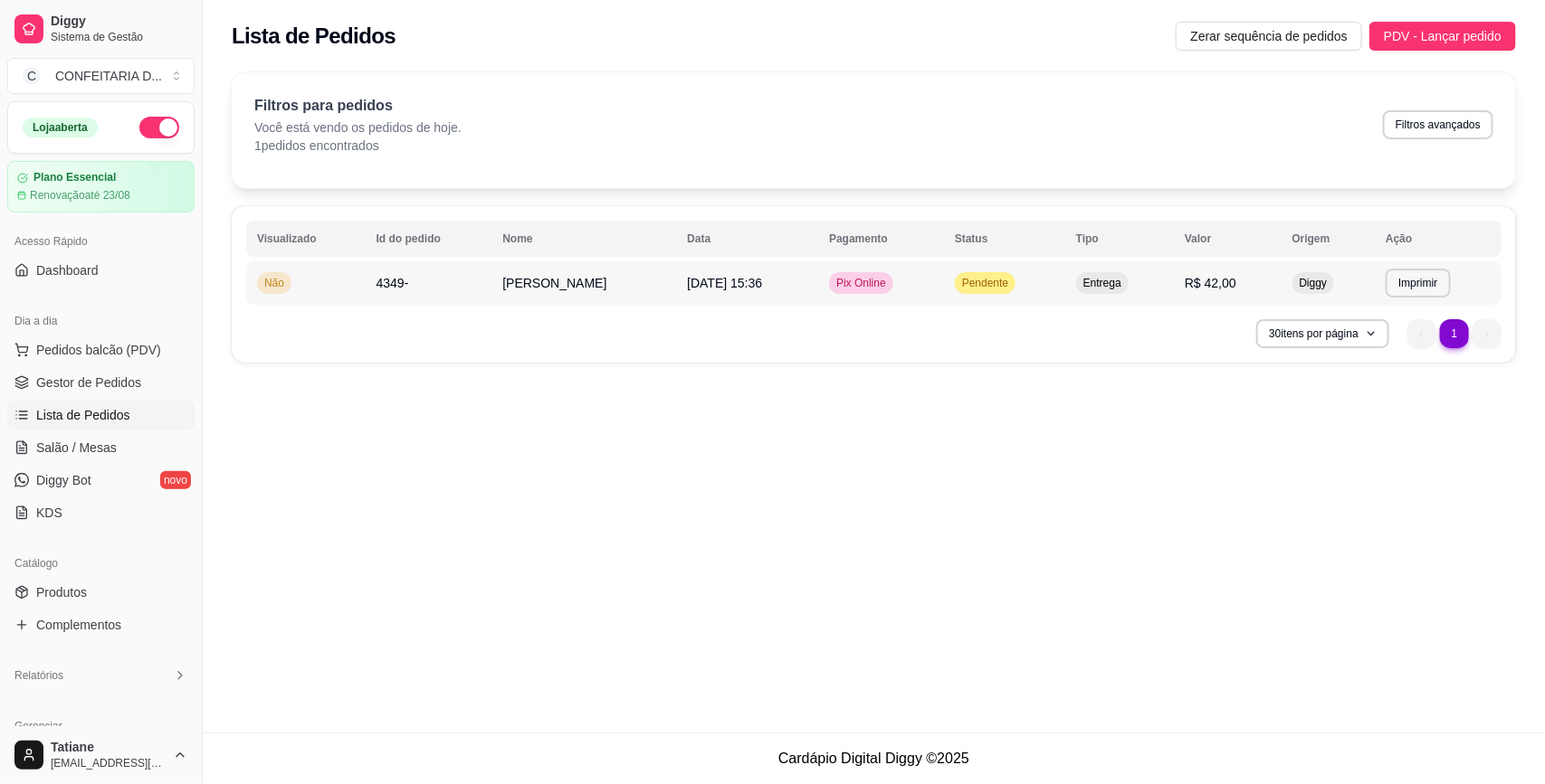
click at [486, 289] on td "4349-" at bounding box center [429, 283] width 126 height 44
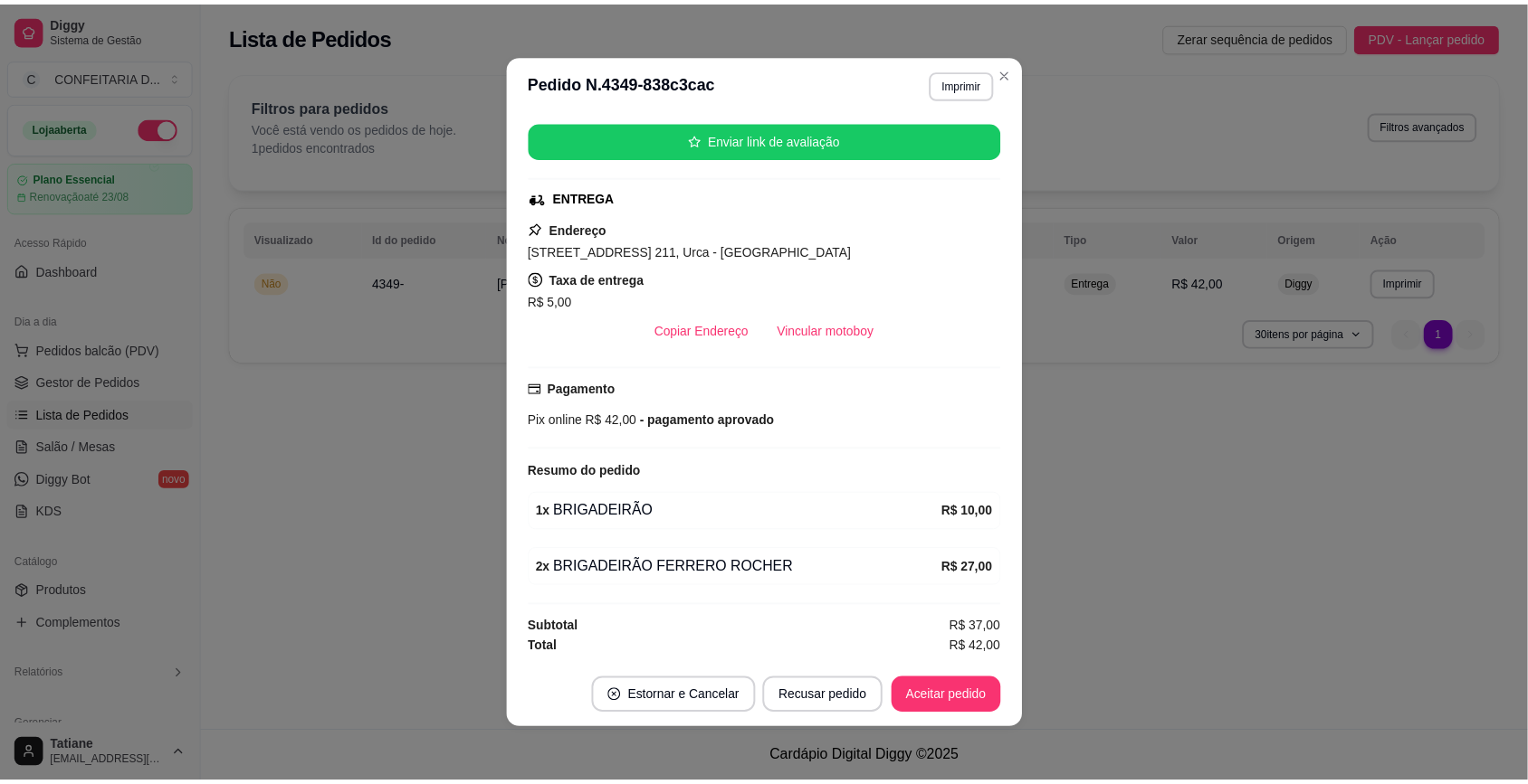
scroll to position [3, 0]
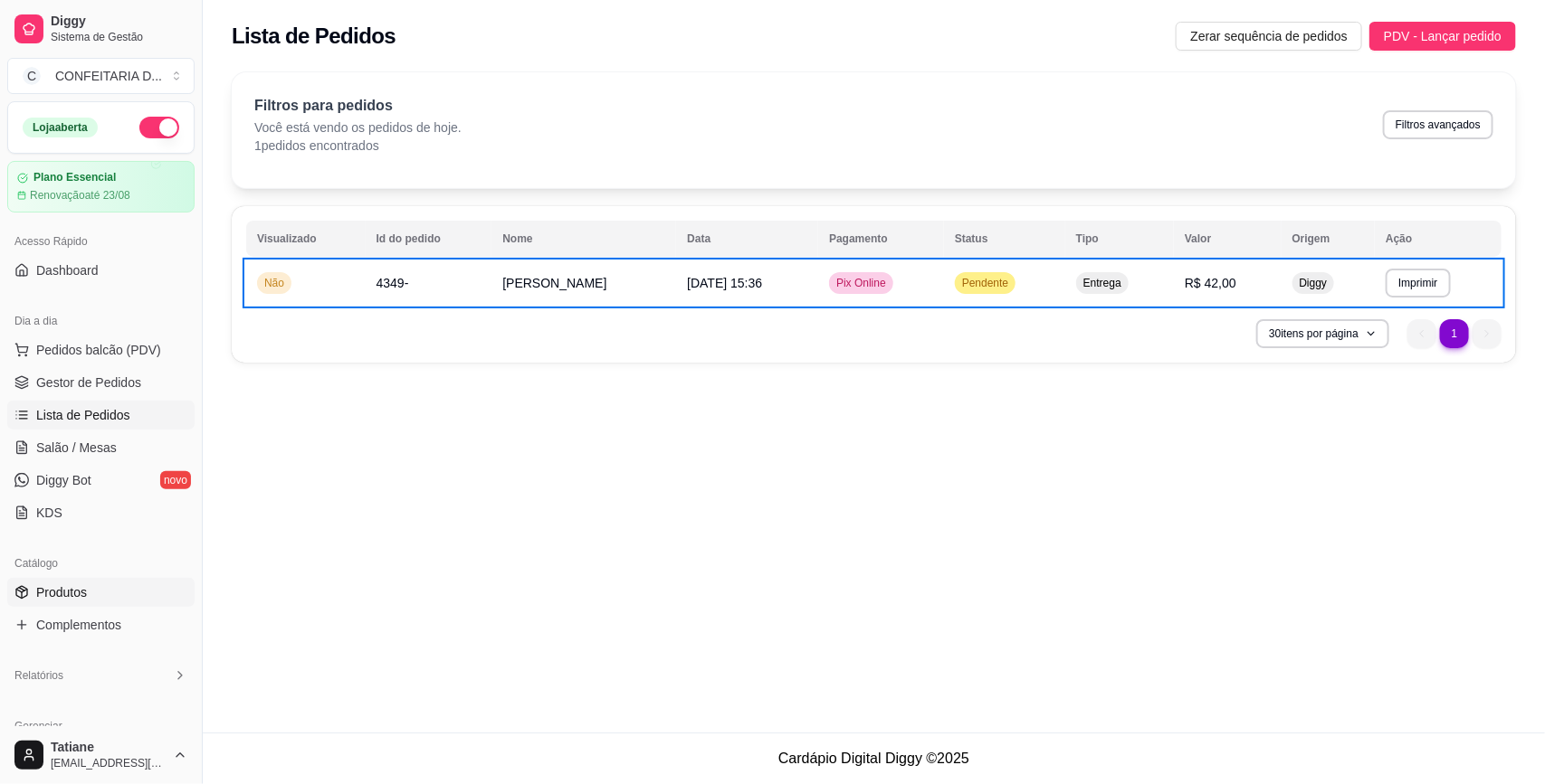
click at [84, 584] on span "Produtos" at bounding box center [62, 592] width 51 height 18
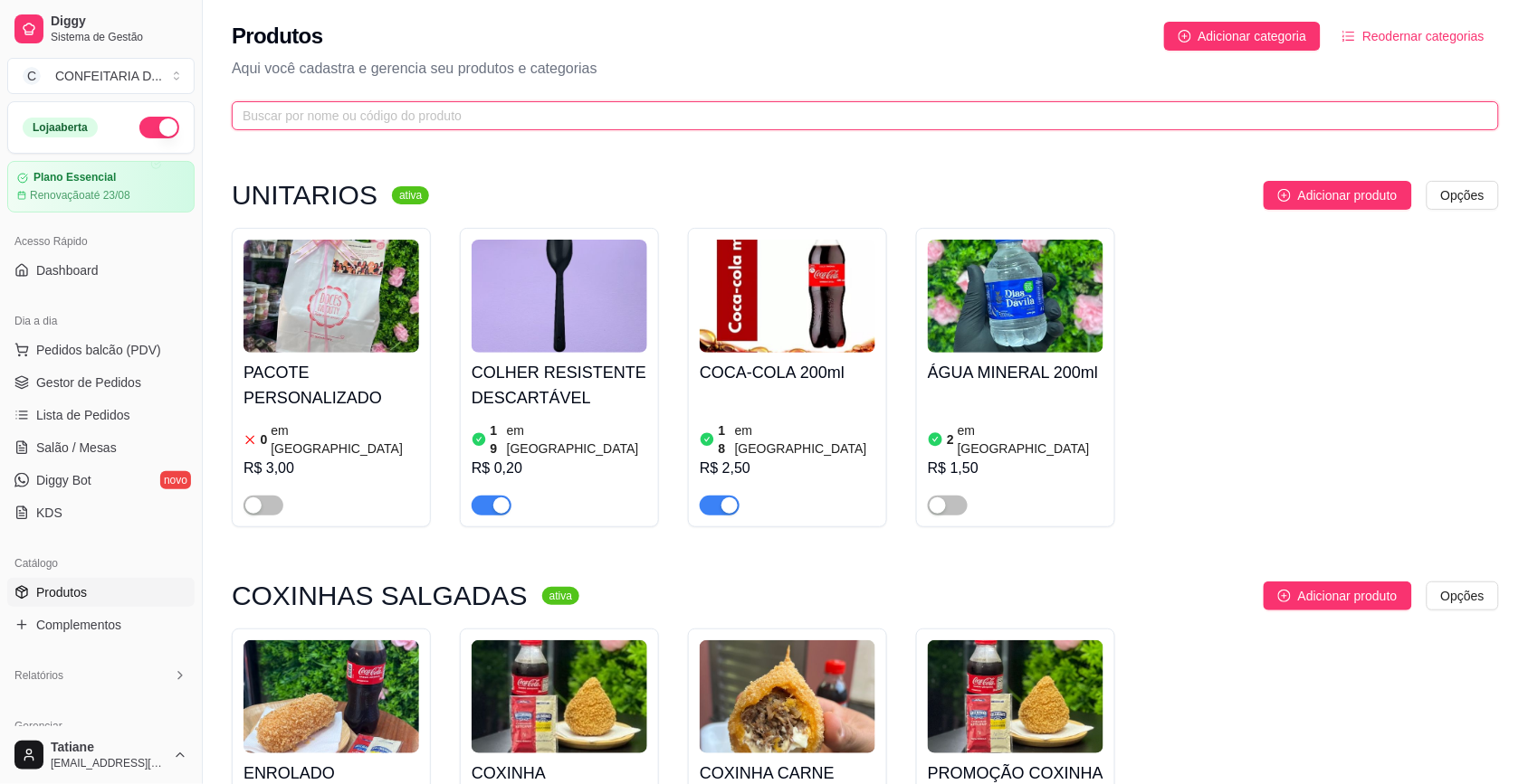
click at [303, 106] on input "text" at bounding box center [858, 116] width 1230 height 20
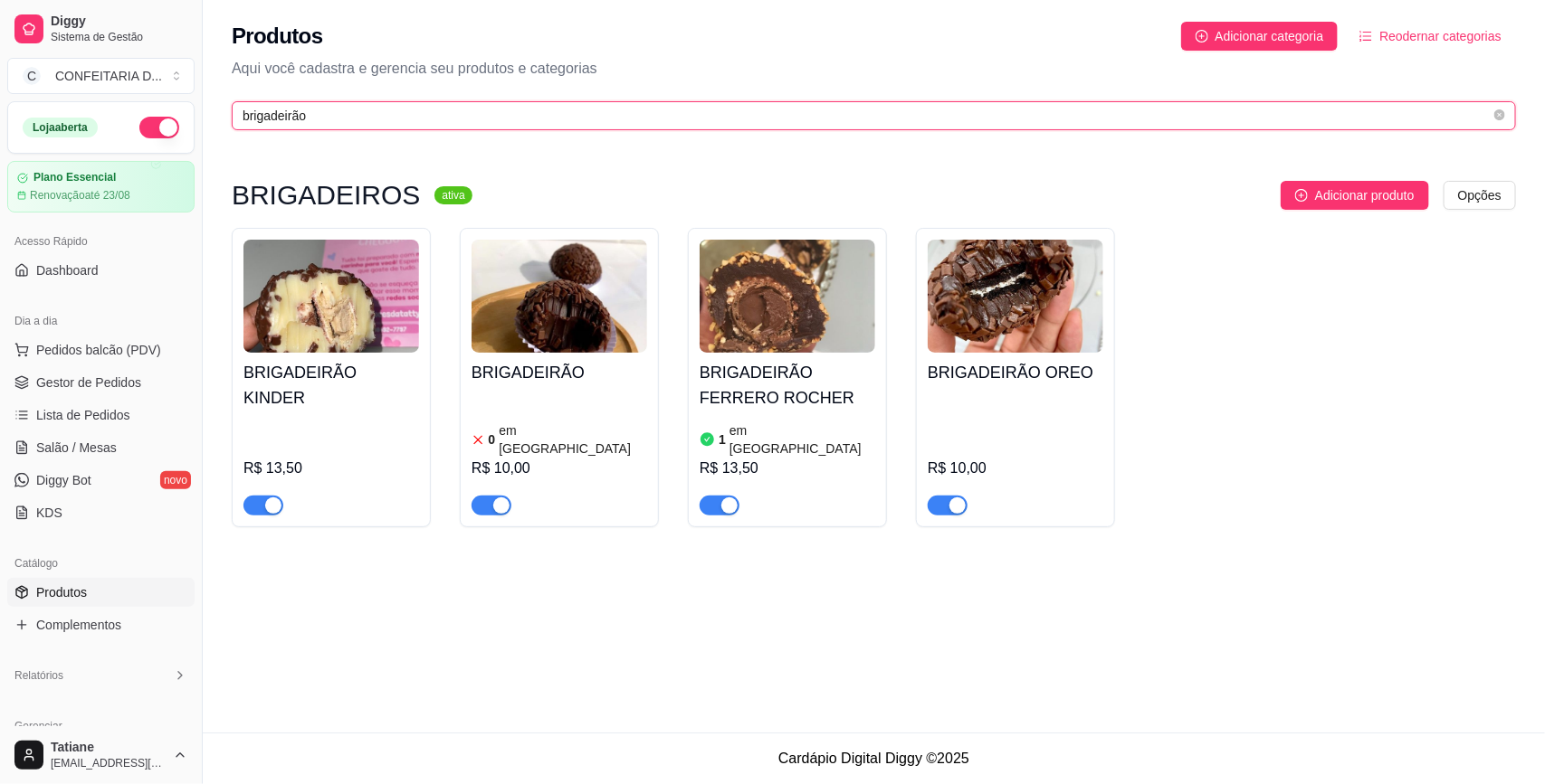
type input "brigadeirão"
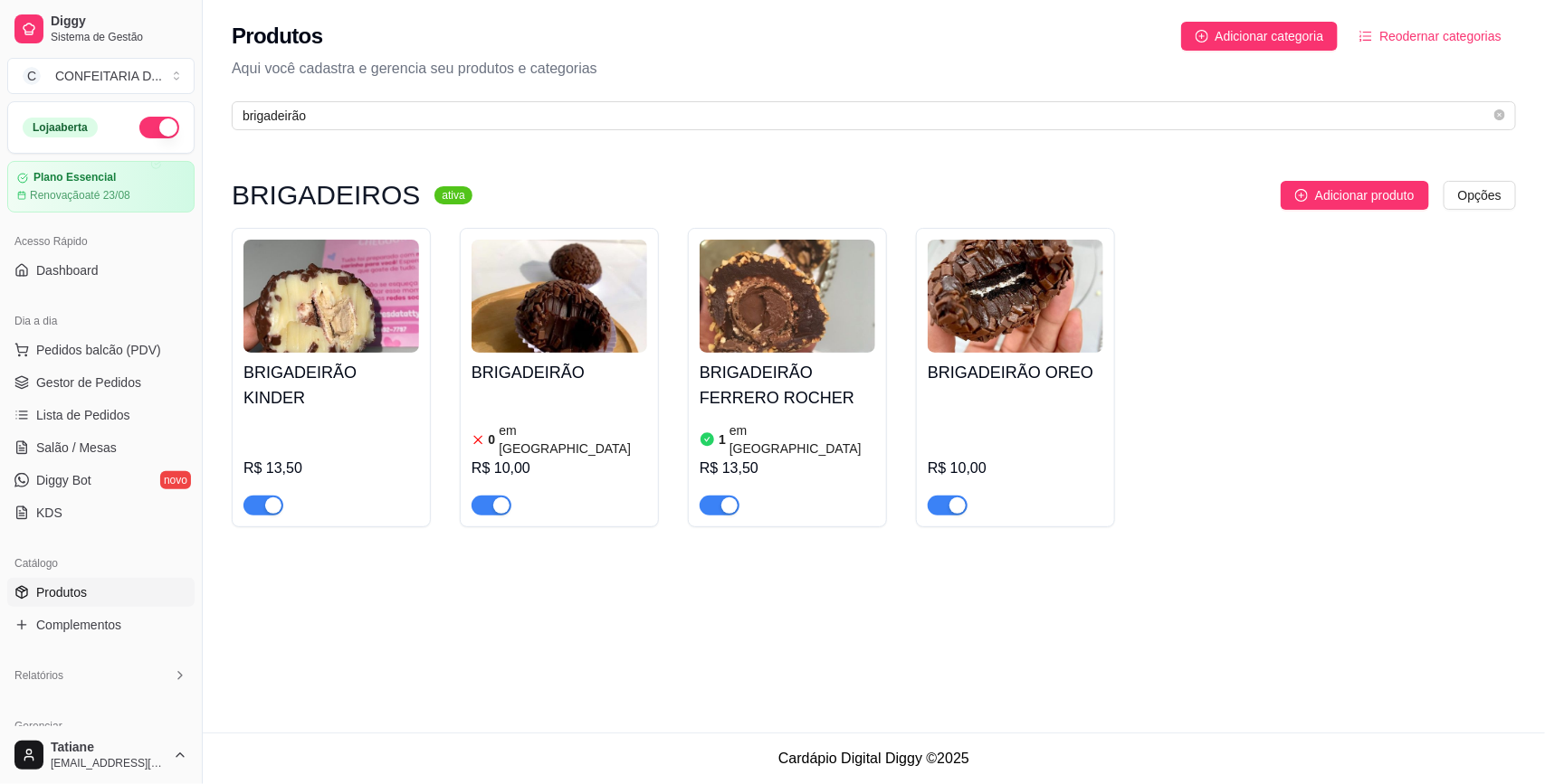
click at [487, 496] on span "button" at bounding box center [491, 506] width 40 height 20
click at [84, 380] on span "Gestor de Pedidos" at bounding box center [88, 383] width 105 height 18
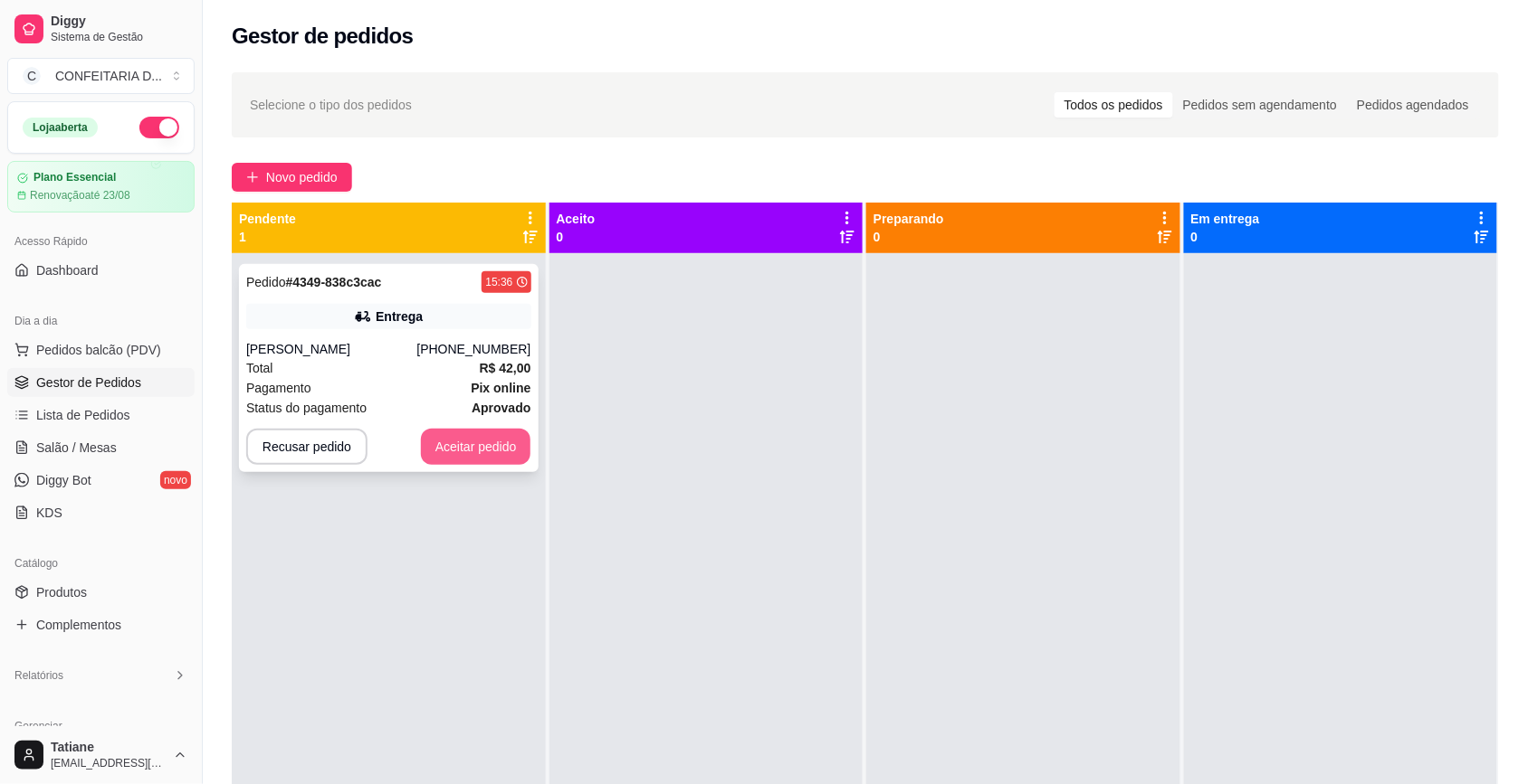
click at [476, 445] on button "Aceitar pedido" at bounding box center [475, 447] width 110 height 36
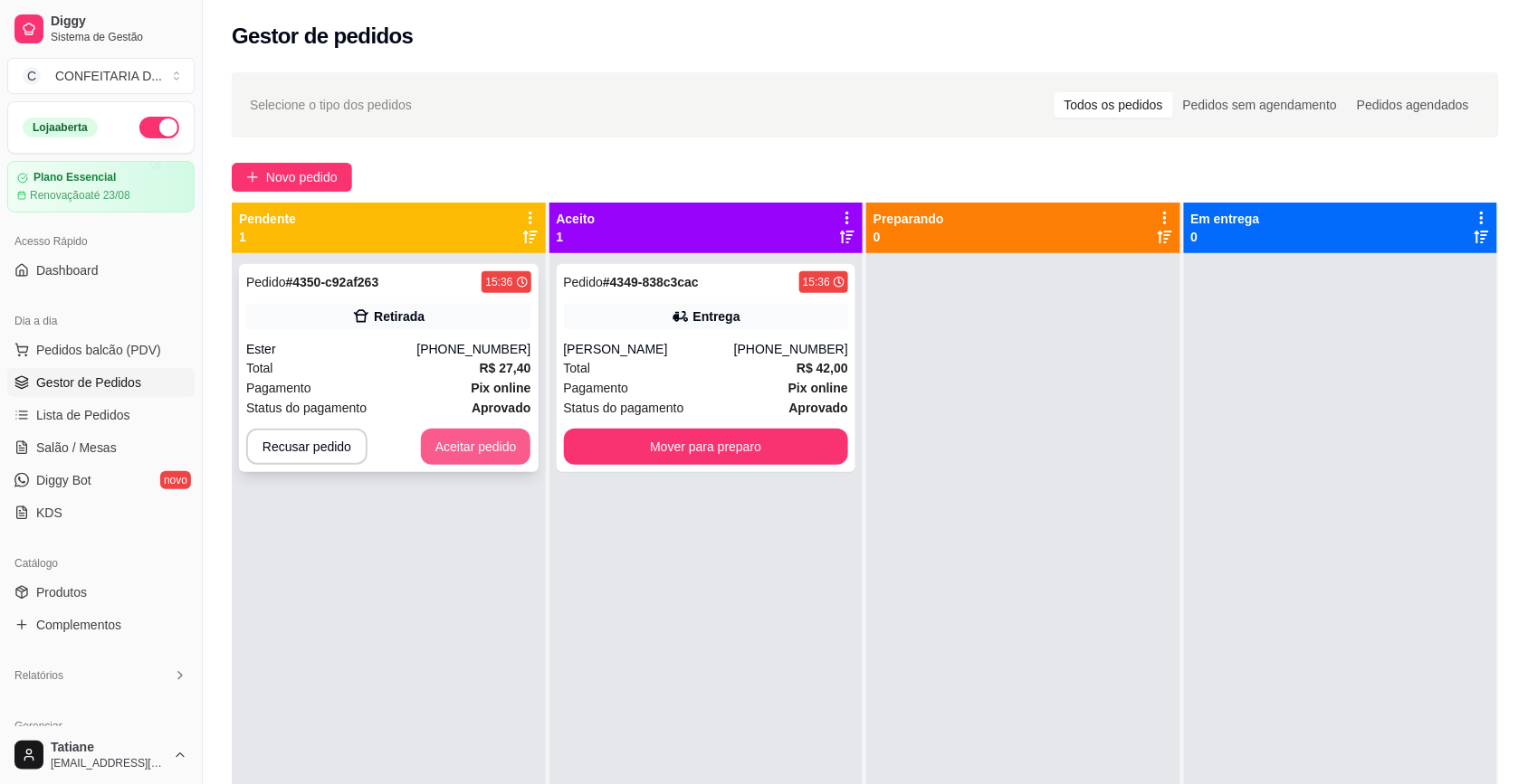
click at [469, 449] on button "Aceitar pedido" at bounding box center [475, 447] width 110 height 36
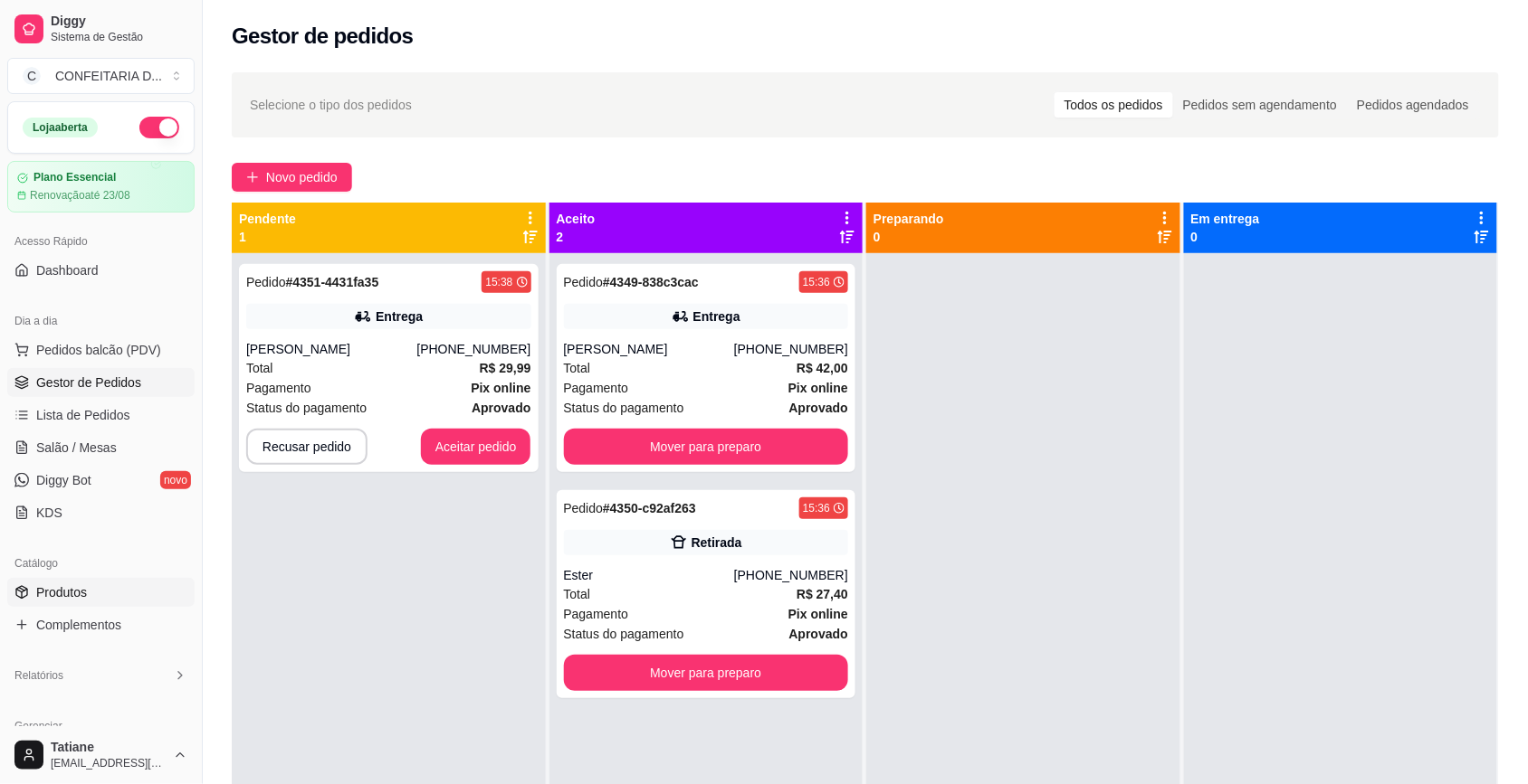
click at [101, 578] on link "Produtos" at bounding box center [101, 592] width 187 height 29
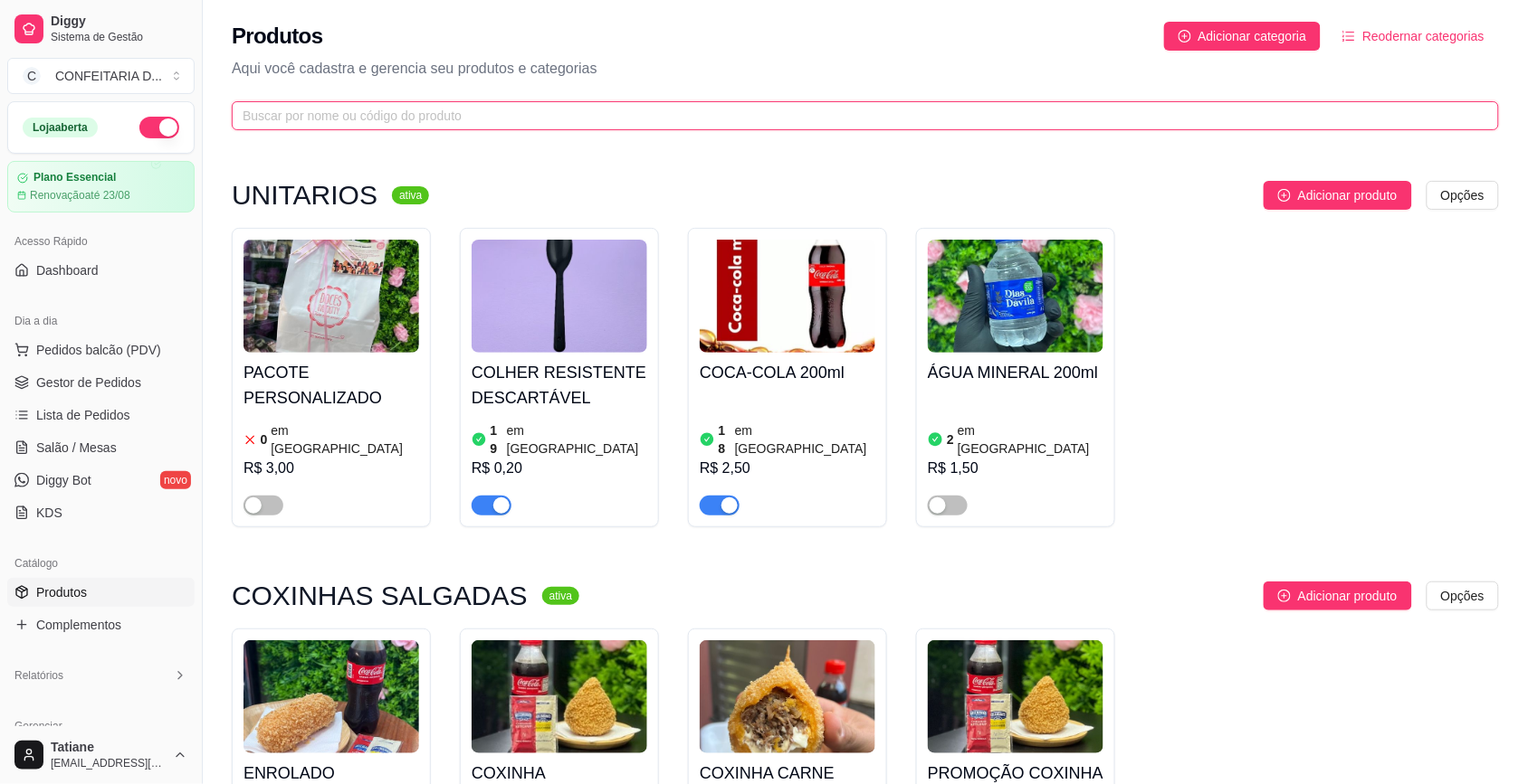
click at [306, 118] on input "text" at bounding box center [858, 116] width 1230 height 20
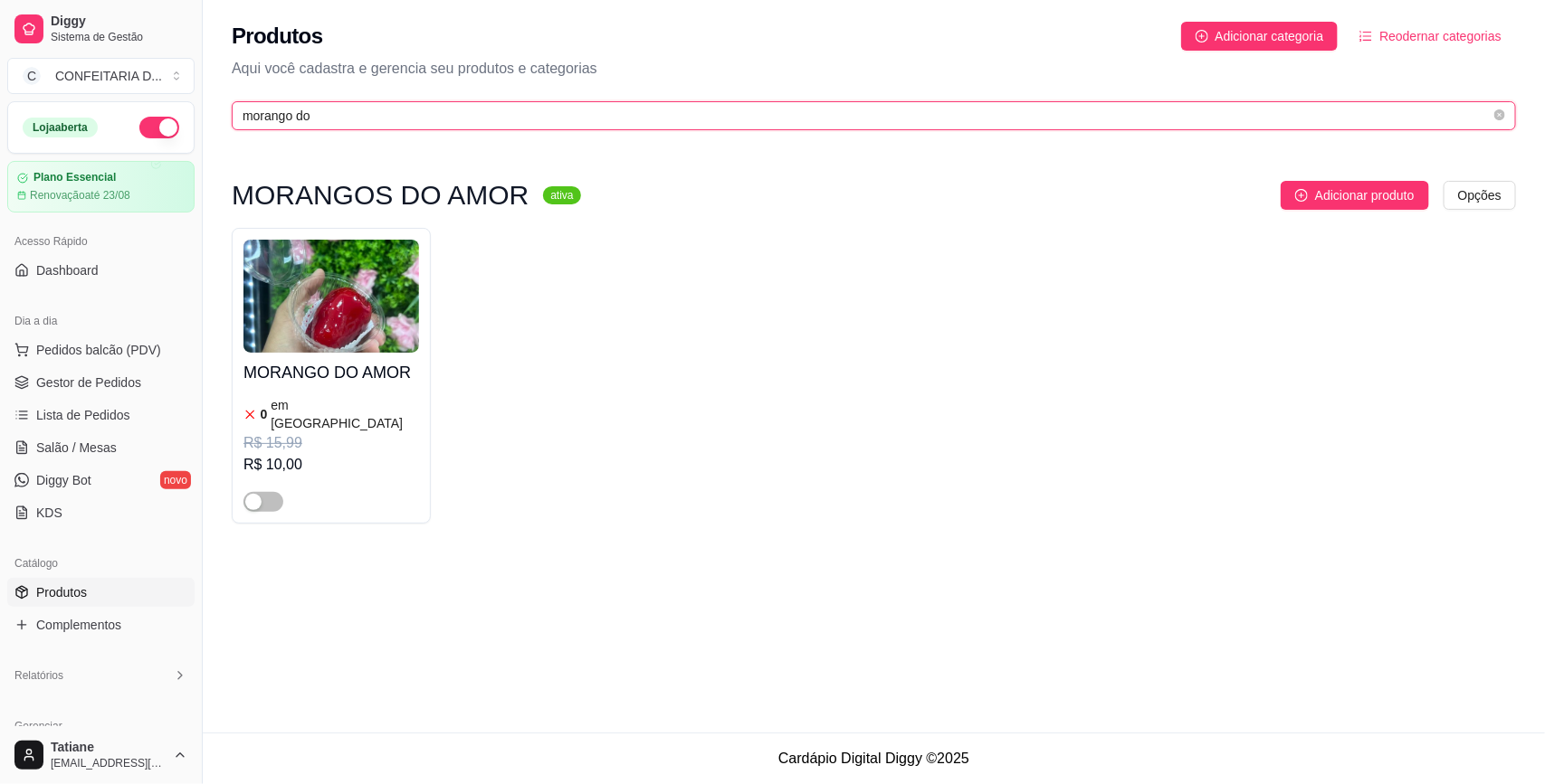
type input "morango do"
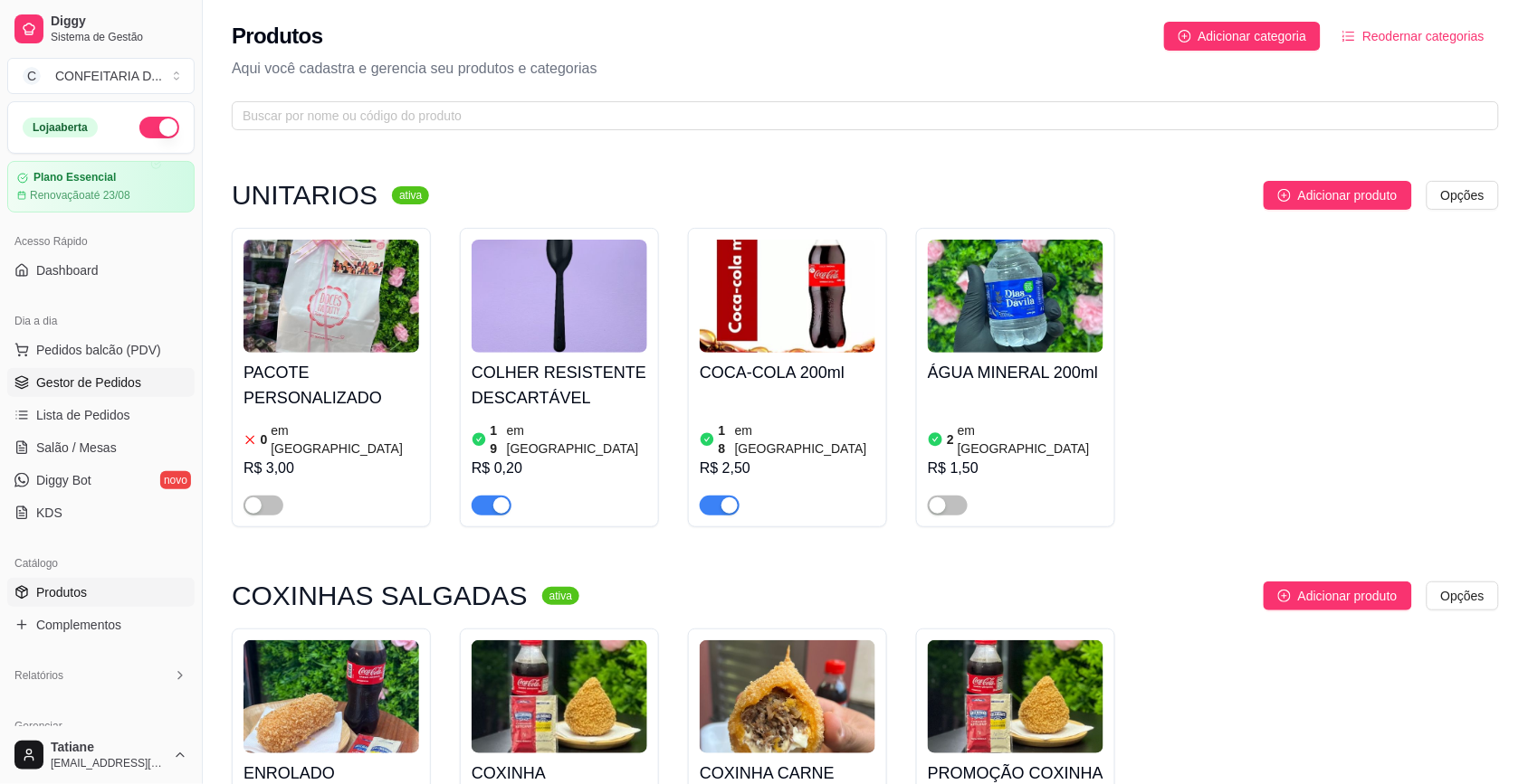
click at [109, 377] on span "Gestor de Pedidos" at bounding box center [88, 383] width 105 height 18
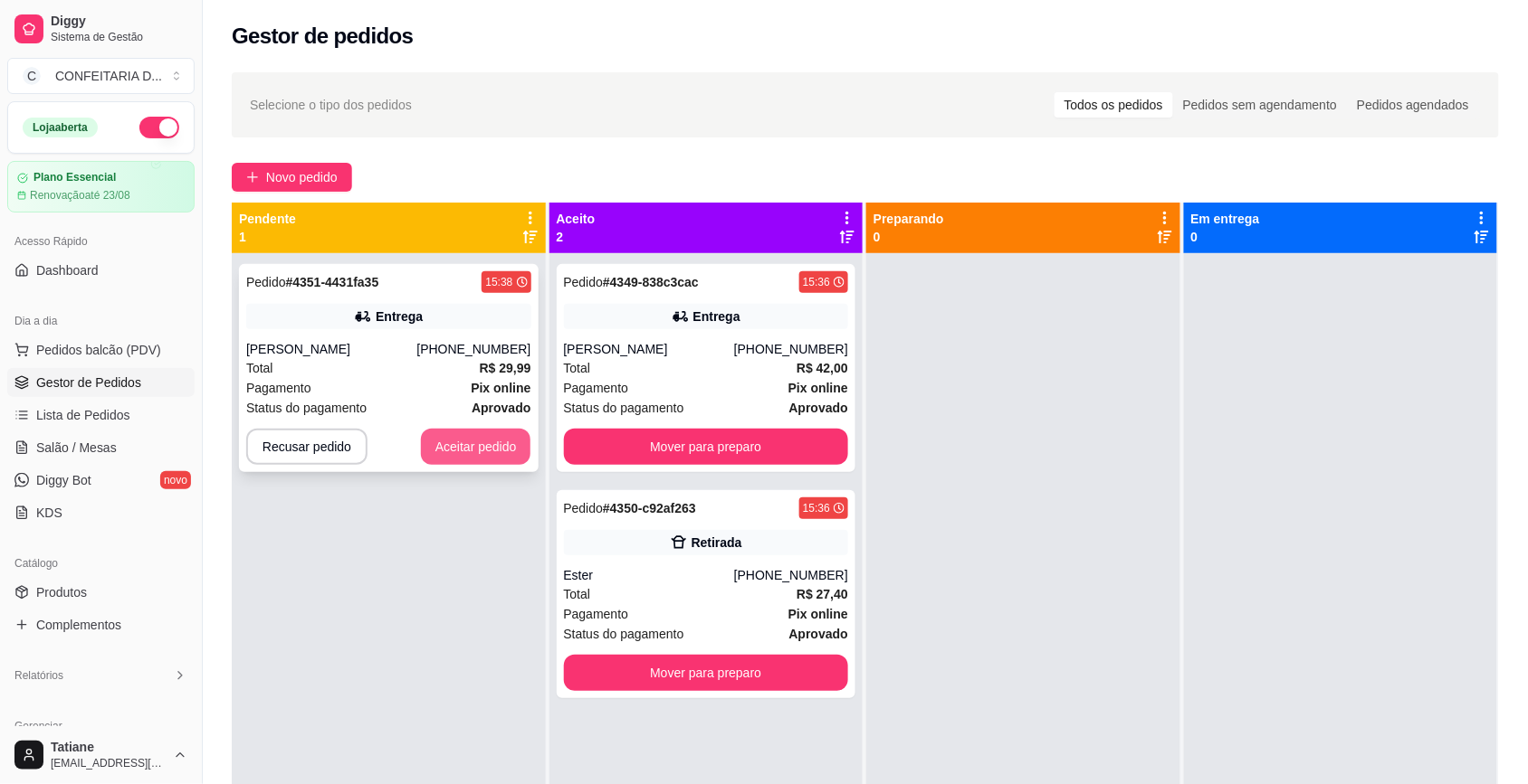
click at [467, 452] on button "Aceitar pedido" at bounding box center [475, 447] width 110 height 36
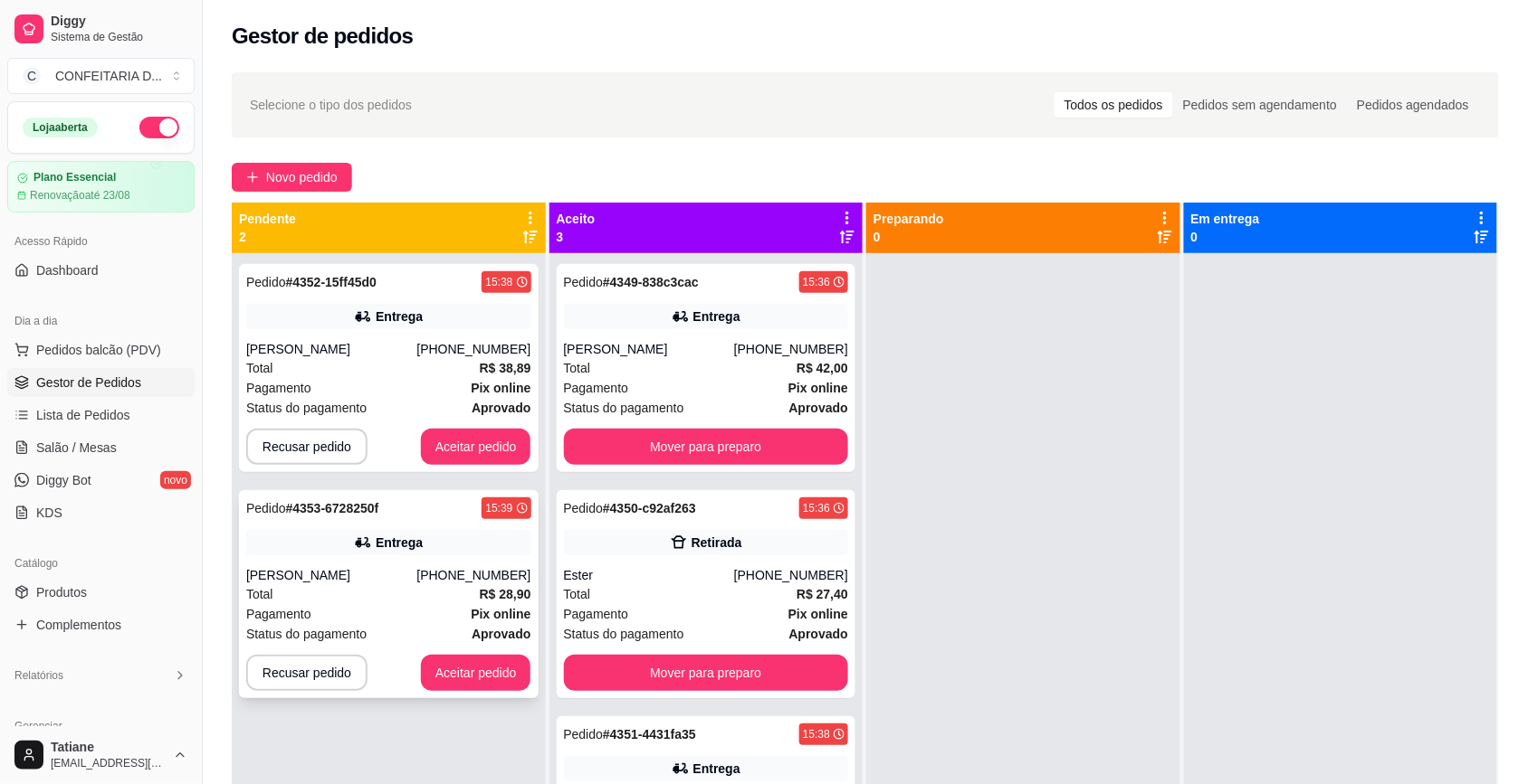
click at [374, 589] on div "Total R$ 28,90" at bounding box center [388, 594] width 285 height 20
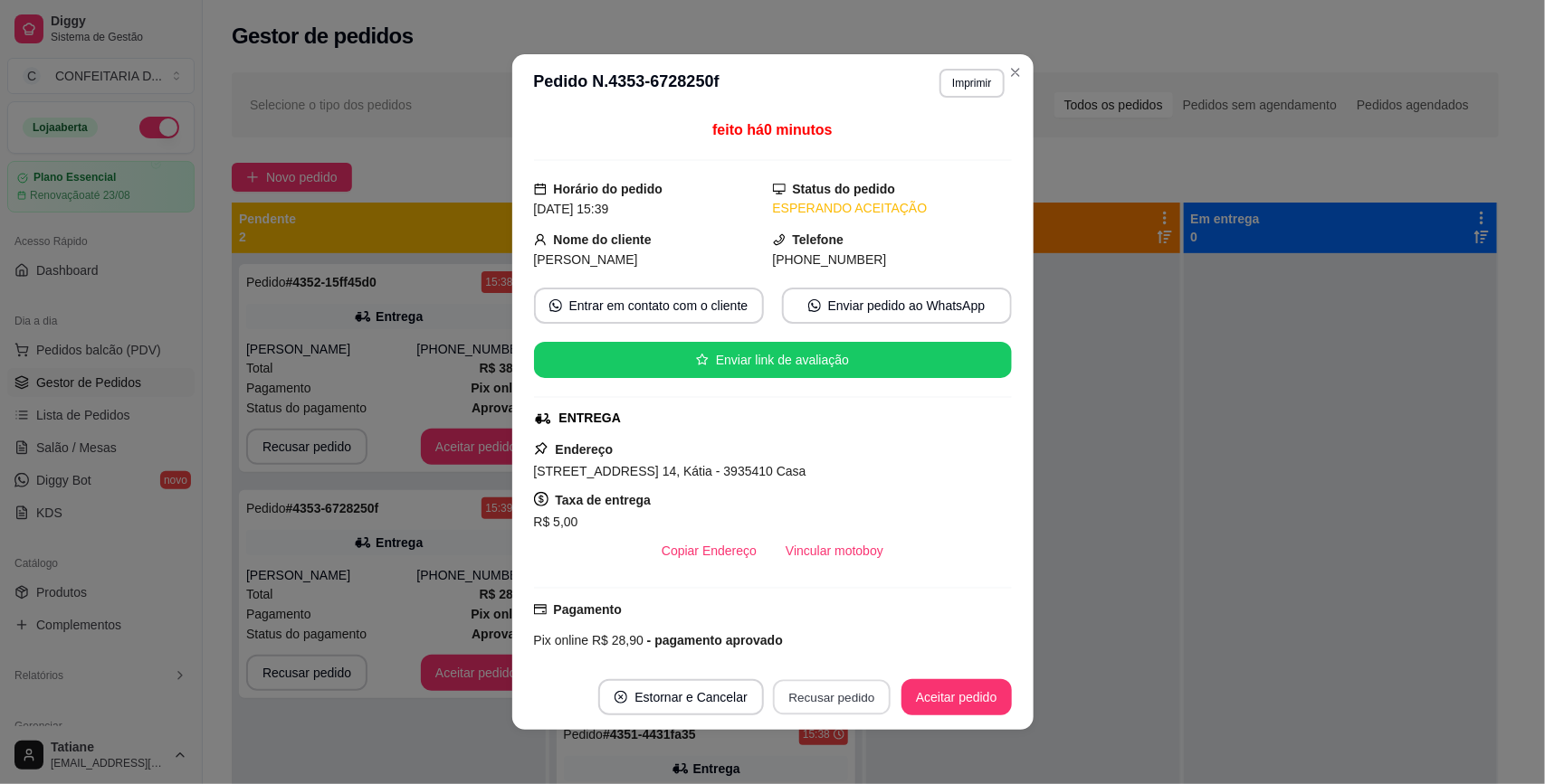
click at [811, 703] on button "Recusar pedido" at bounding box center [831, 698] width 117 height 35
click at [668, 541] on button "Copiar Endereço" at bounding box center [709, 551] width 124 height 36
click at [713, 686] on button "Estornar e Cancelar" at bounding box center [681, 698] width 166 height 36
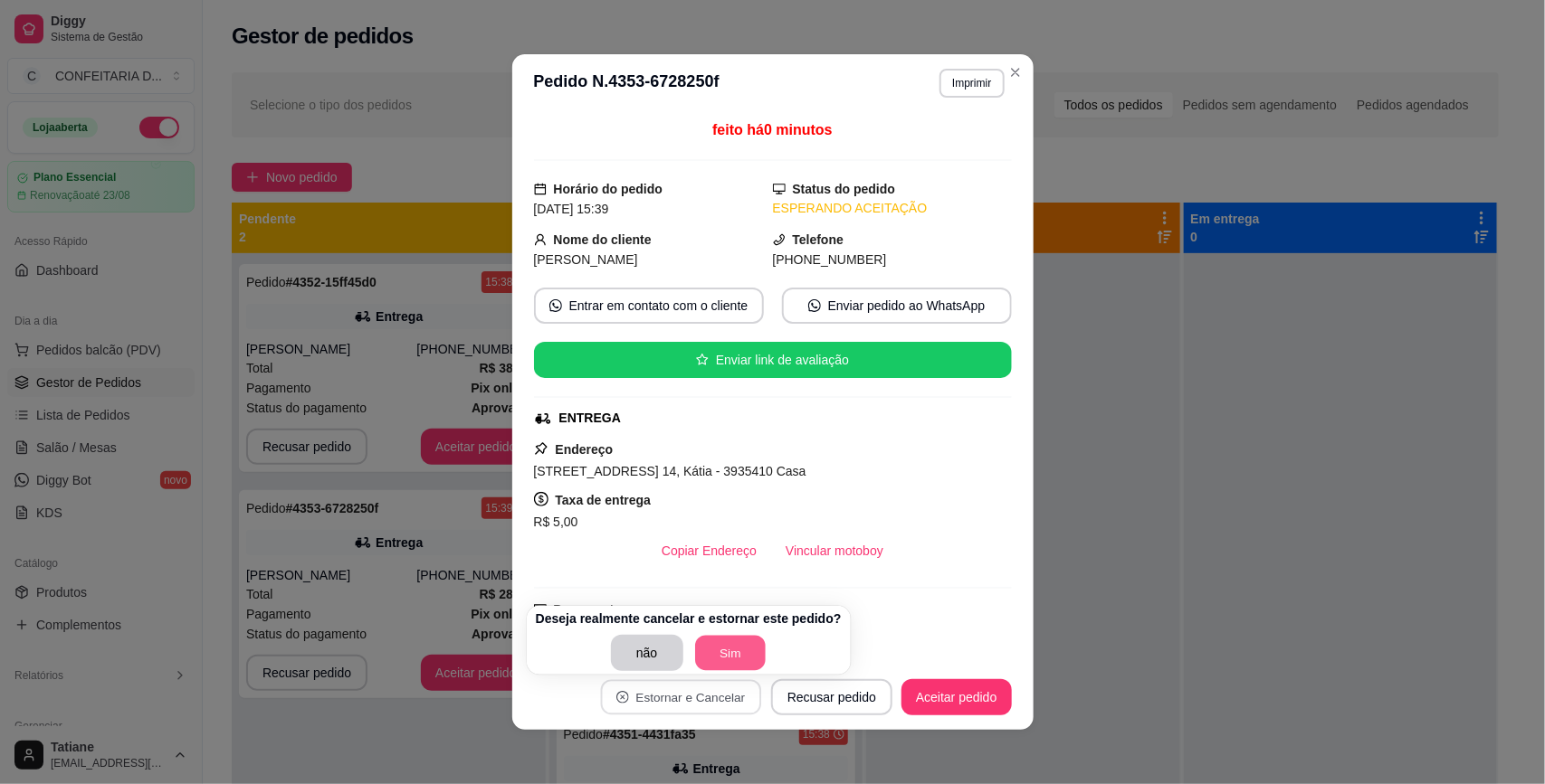
click at [732, 647] on button "Sim" at bounding box center [731, 653] width 71 height 35
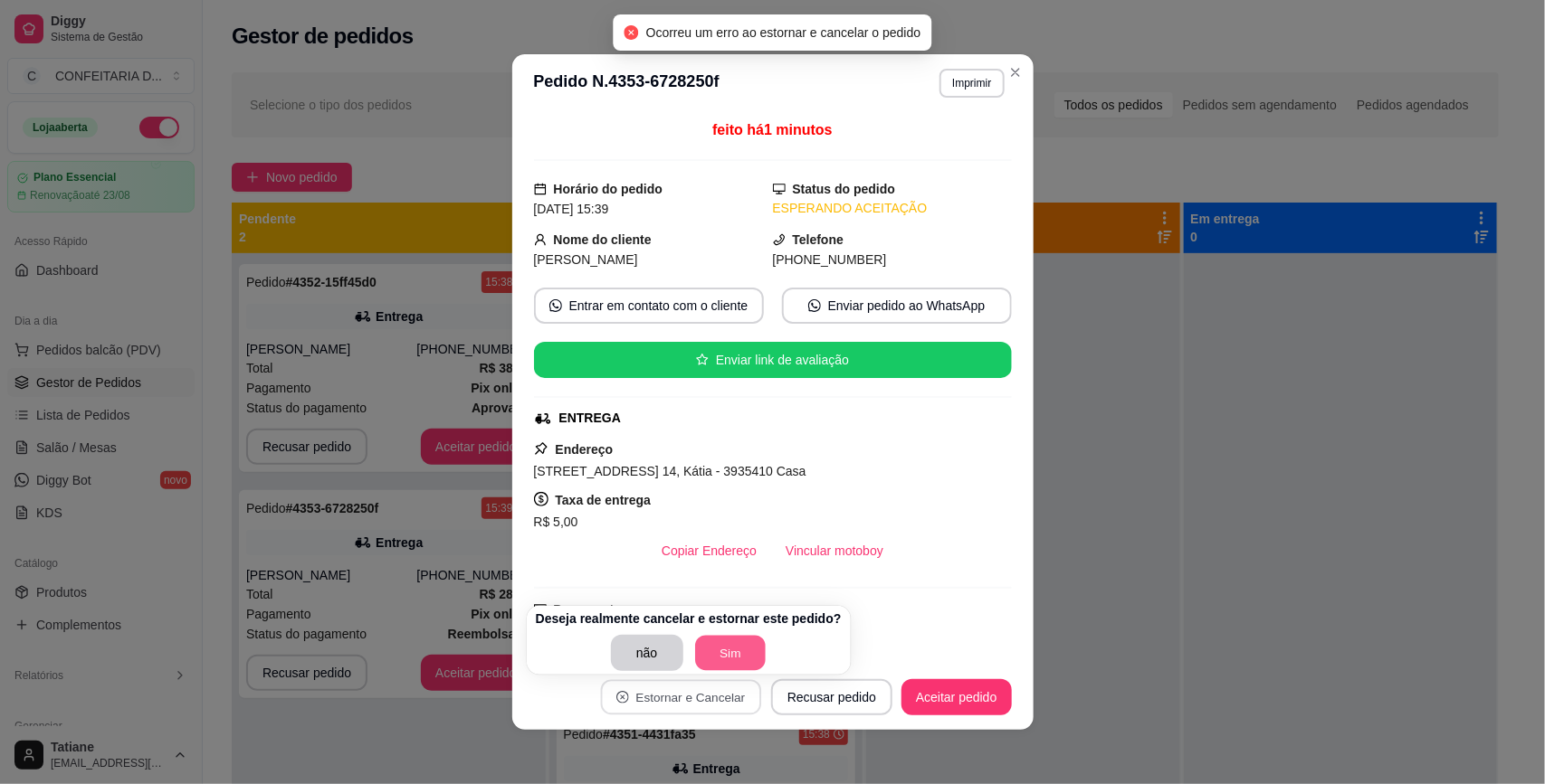
click at [727, 658] on button "Sim" at bounding box center [731, 653] width 71 height 35
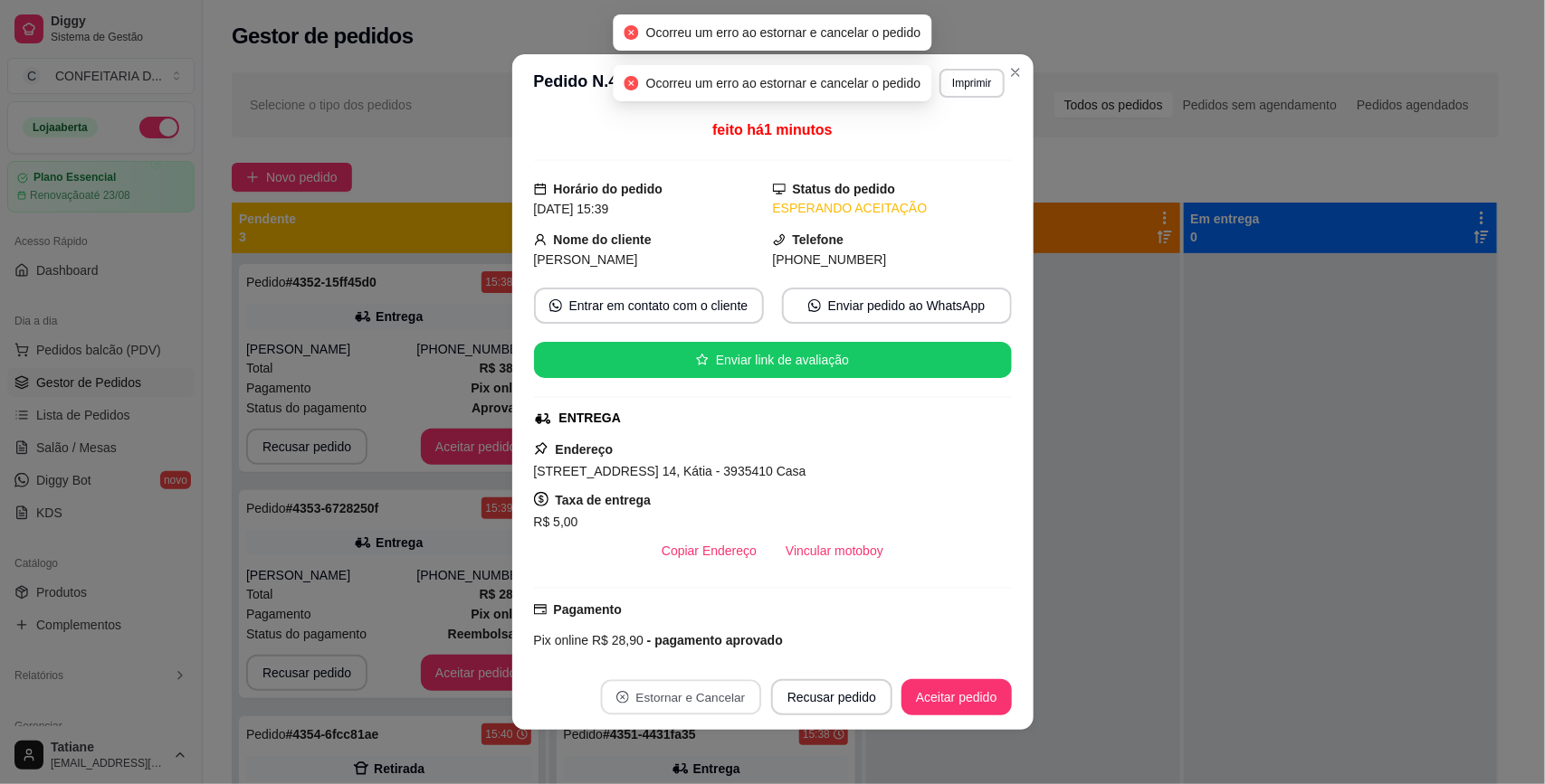
click at [892, 638] on div "Pix online R$ 28,90 - pagamento aprovado" at bounding box center [772, 640] width 478 height 20
click at [830, 702] on button "Recusar pedido" at bounding box center [831, 698] width 121 height 36
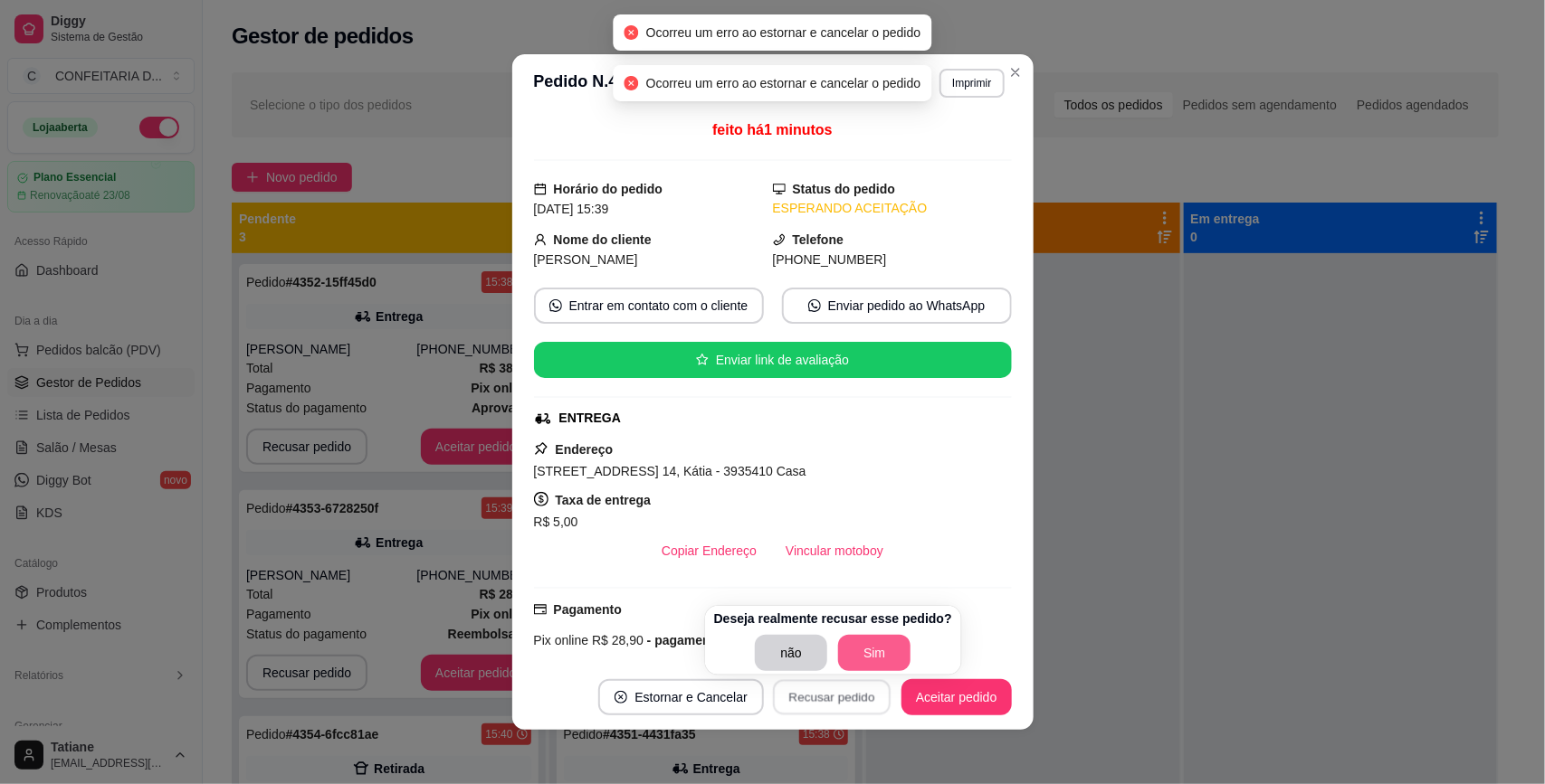
click at [855, 660] on button "Sim" at bounding box center [874, 653] width 73 height 36
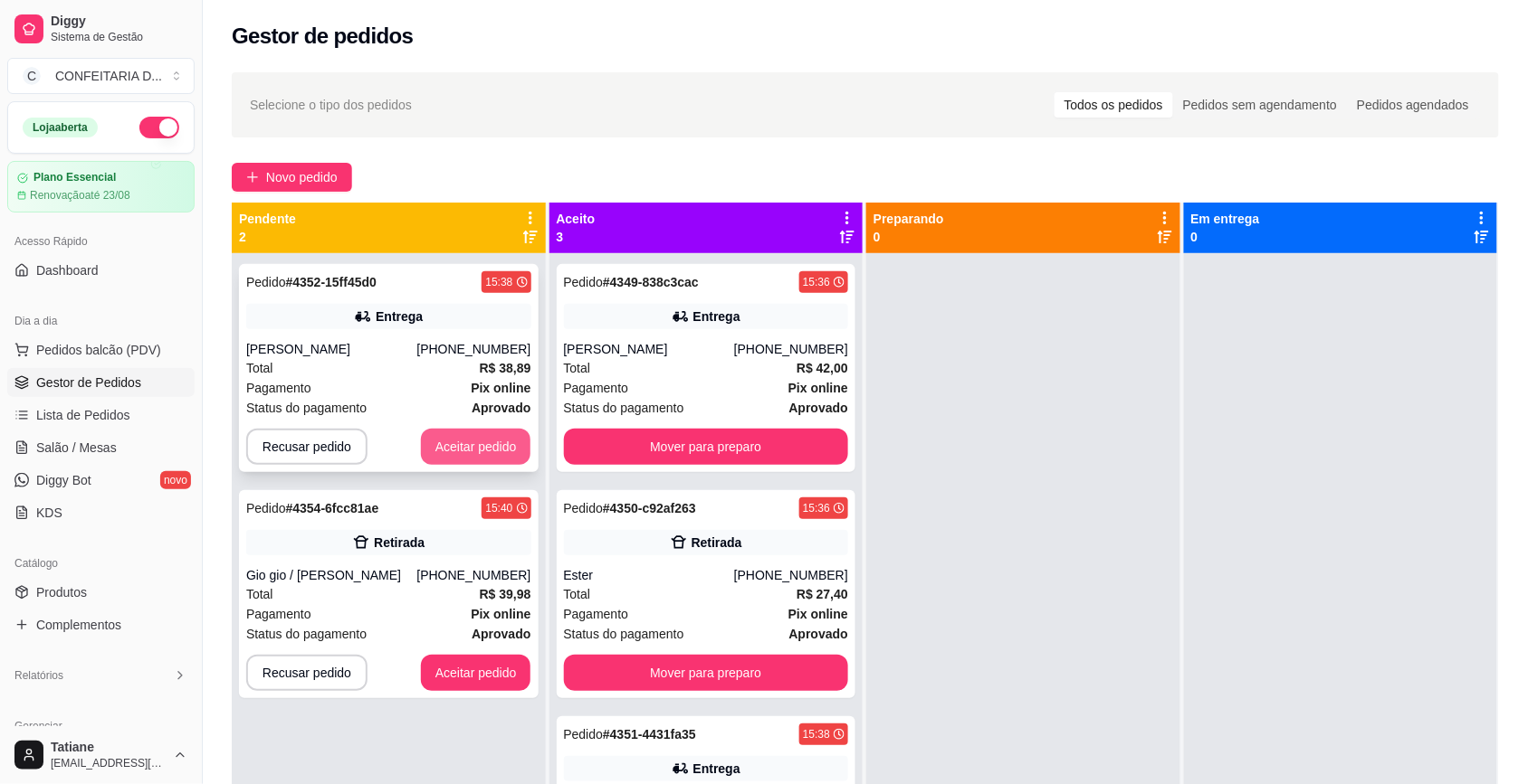
click at [462, 441] on button "Aceitar pedido" at bounding box center [475, 447] width 110 height 36
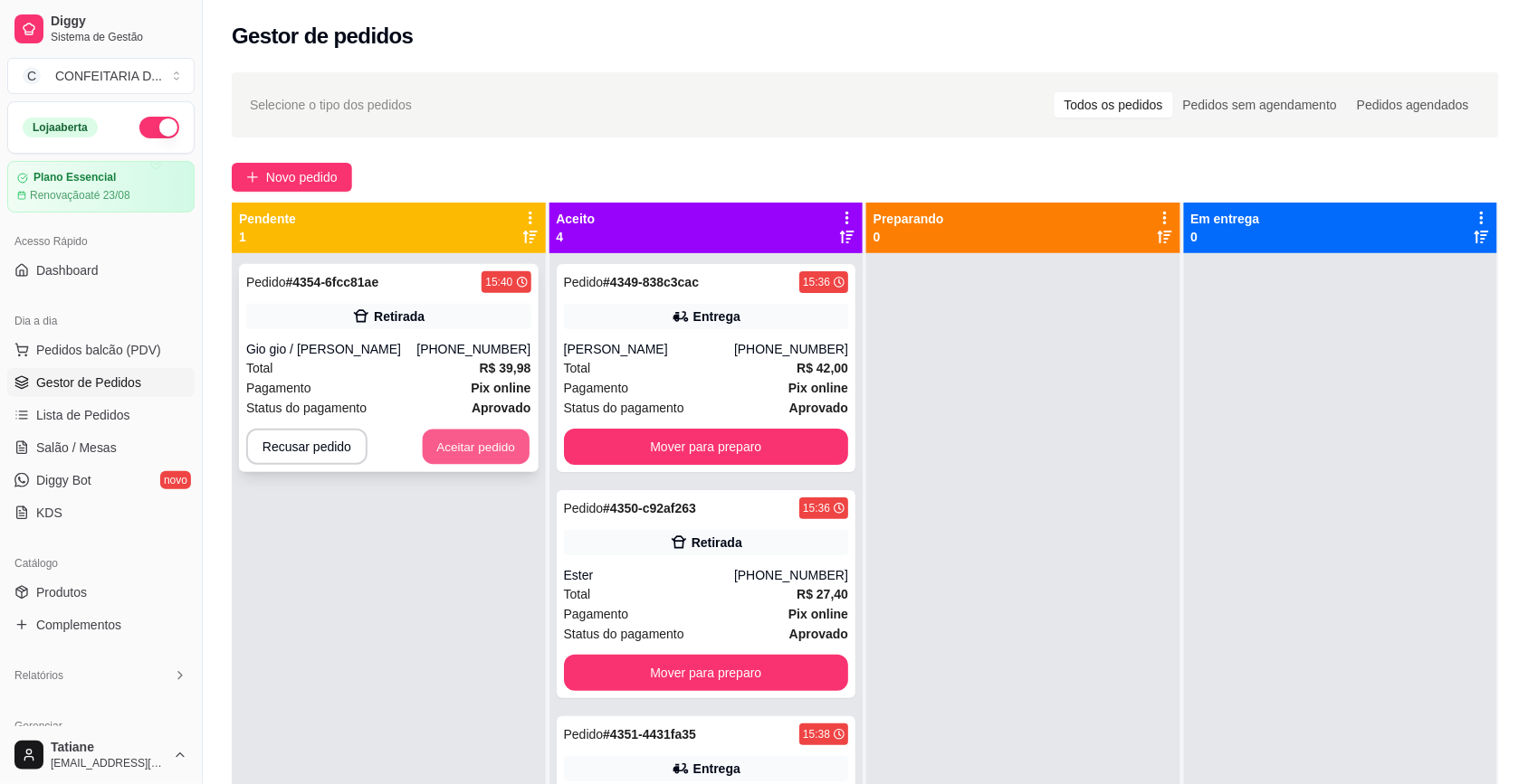
click at [460, 441] on button "Aceitar pedido" at bounding box center [475, 447] width 106 height 35
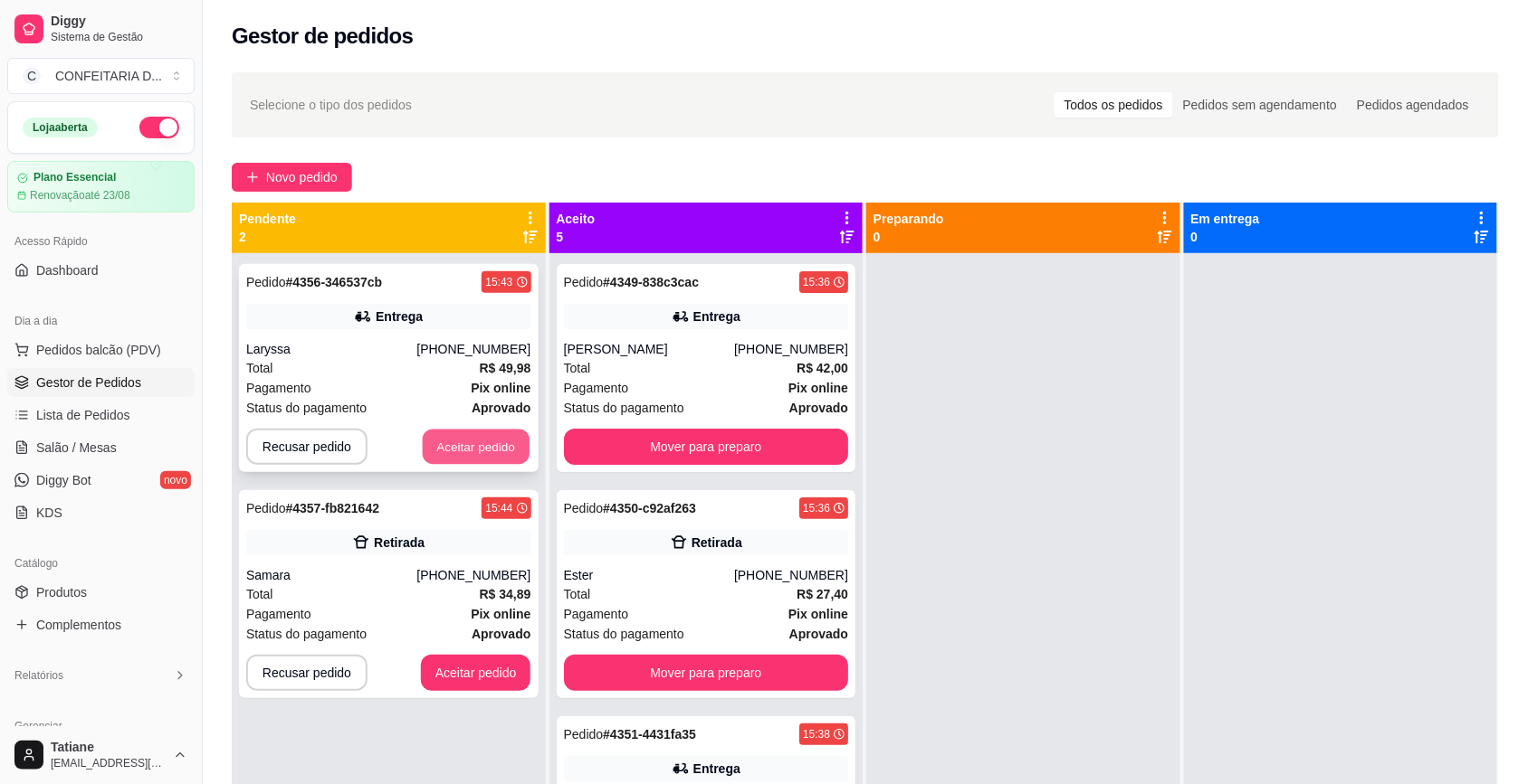
click at [480, 450] on button "Aceitar pedido" at bounding box center [475, 447] width 106 height 35
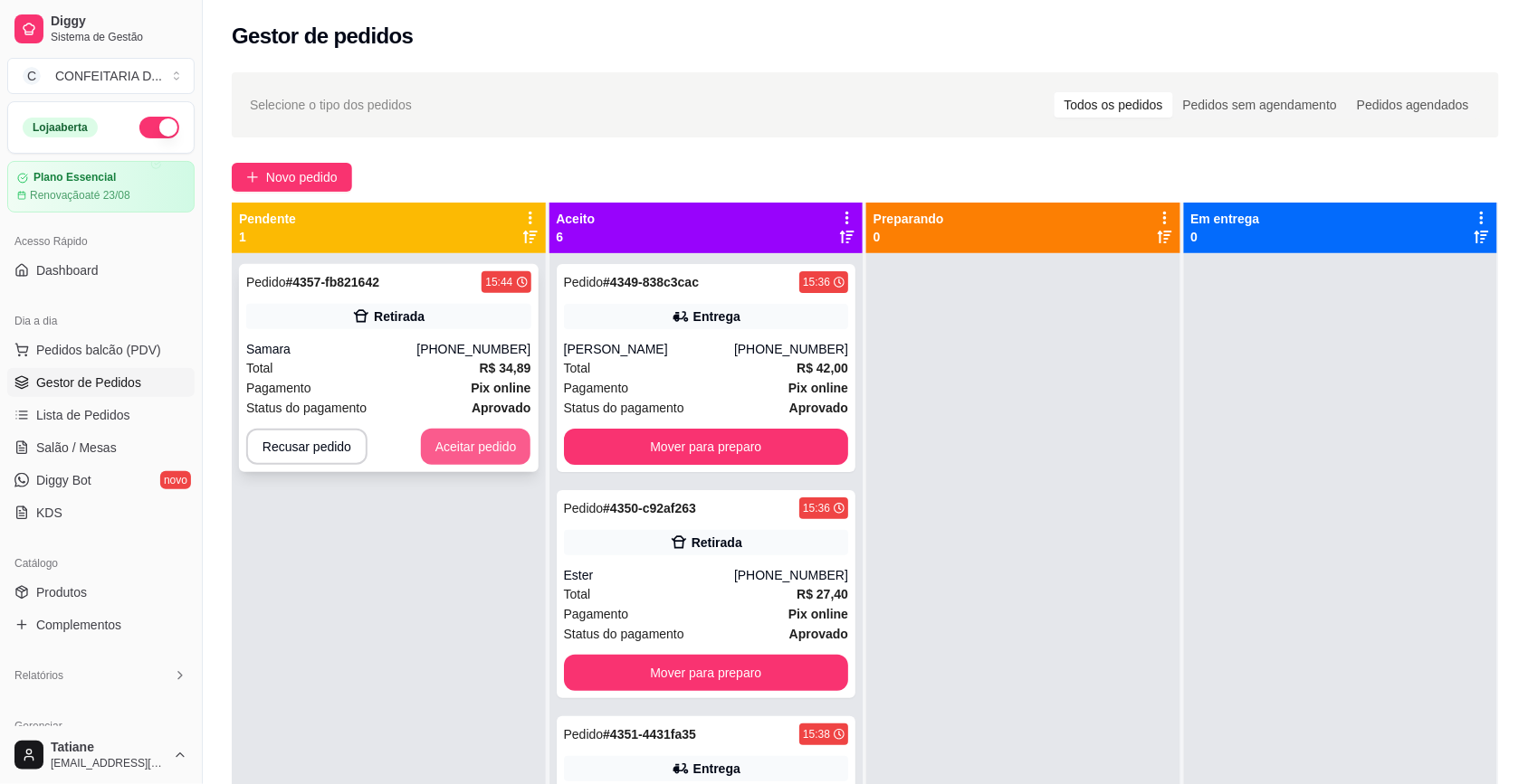
click at [477, 439] on button "Aceitar pedido" at bounding box center [475, 447] width 110 height 36
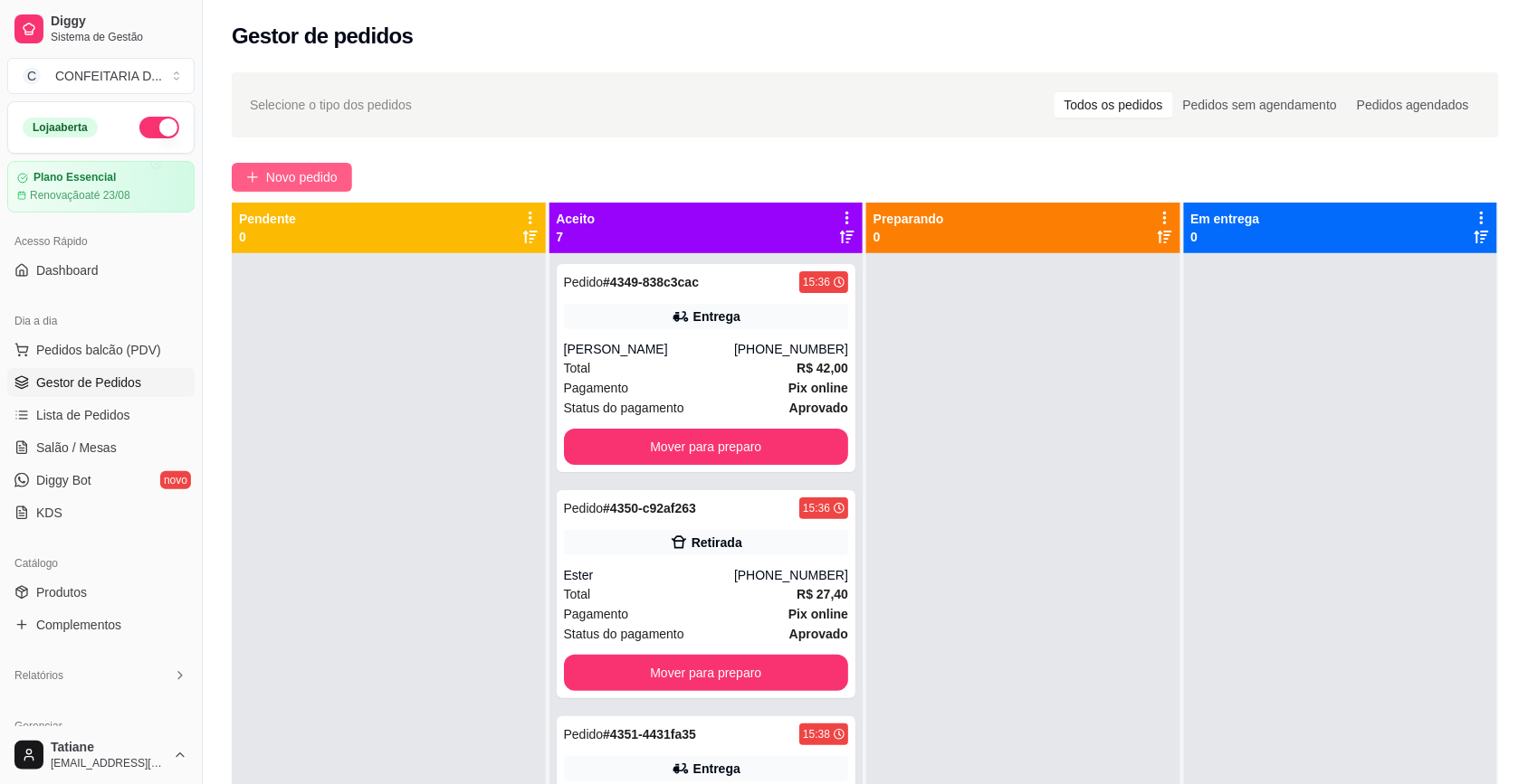
click at [312, 188] on button "Novo pedido" at bounding box center [292, 177] width 120 height 29
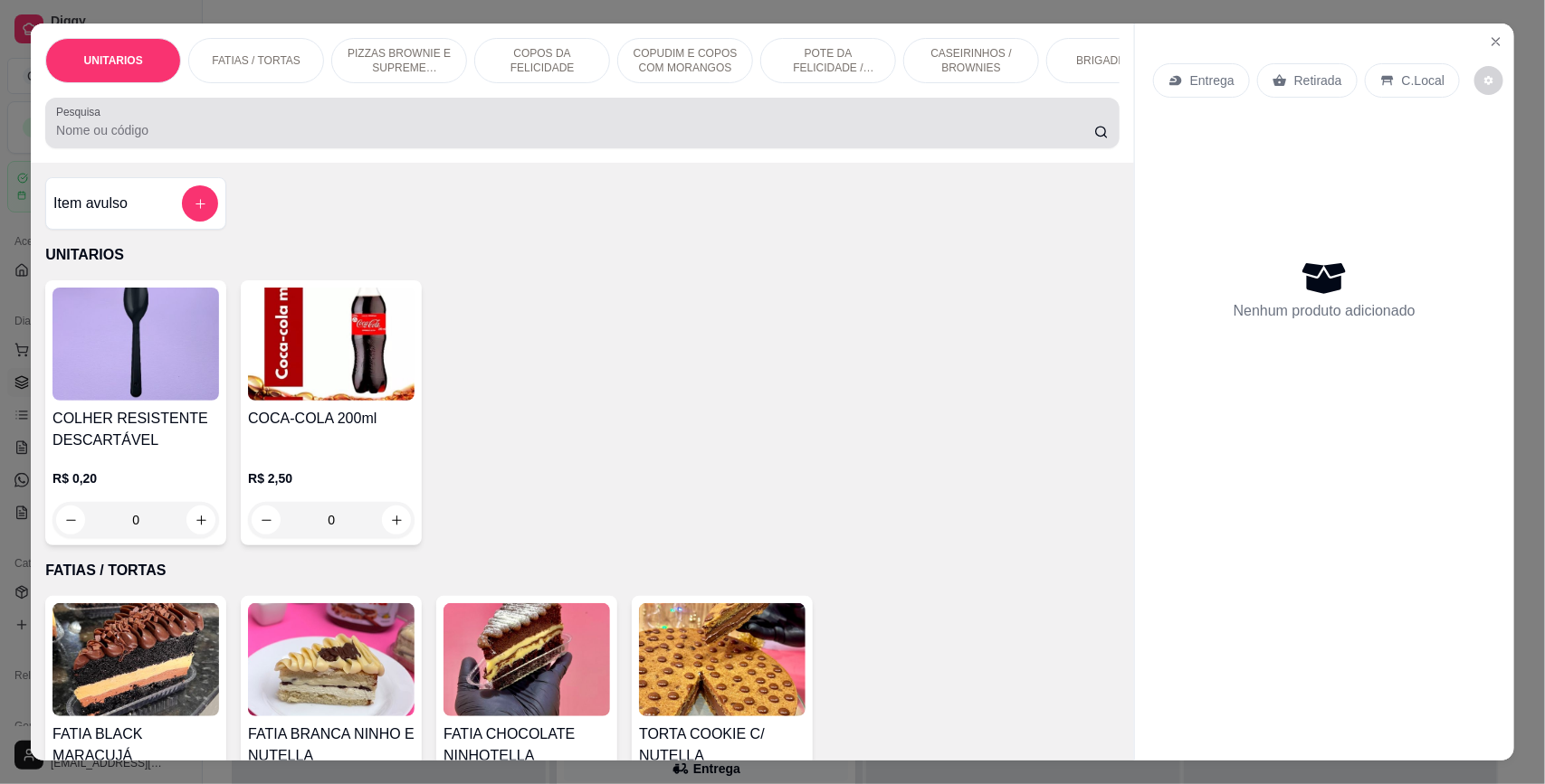
click at [111, 139] on input "Pesquisa" at bounding box center [575, 130] width 1038 height 18
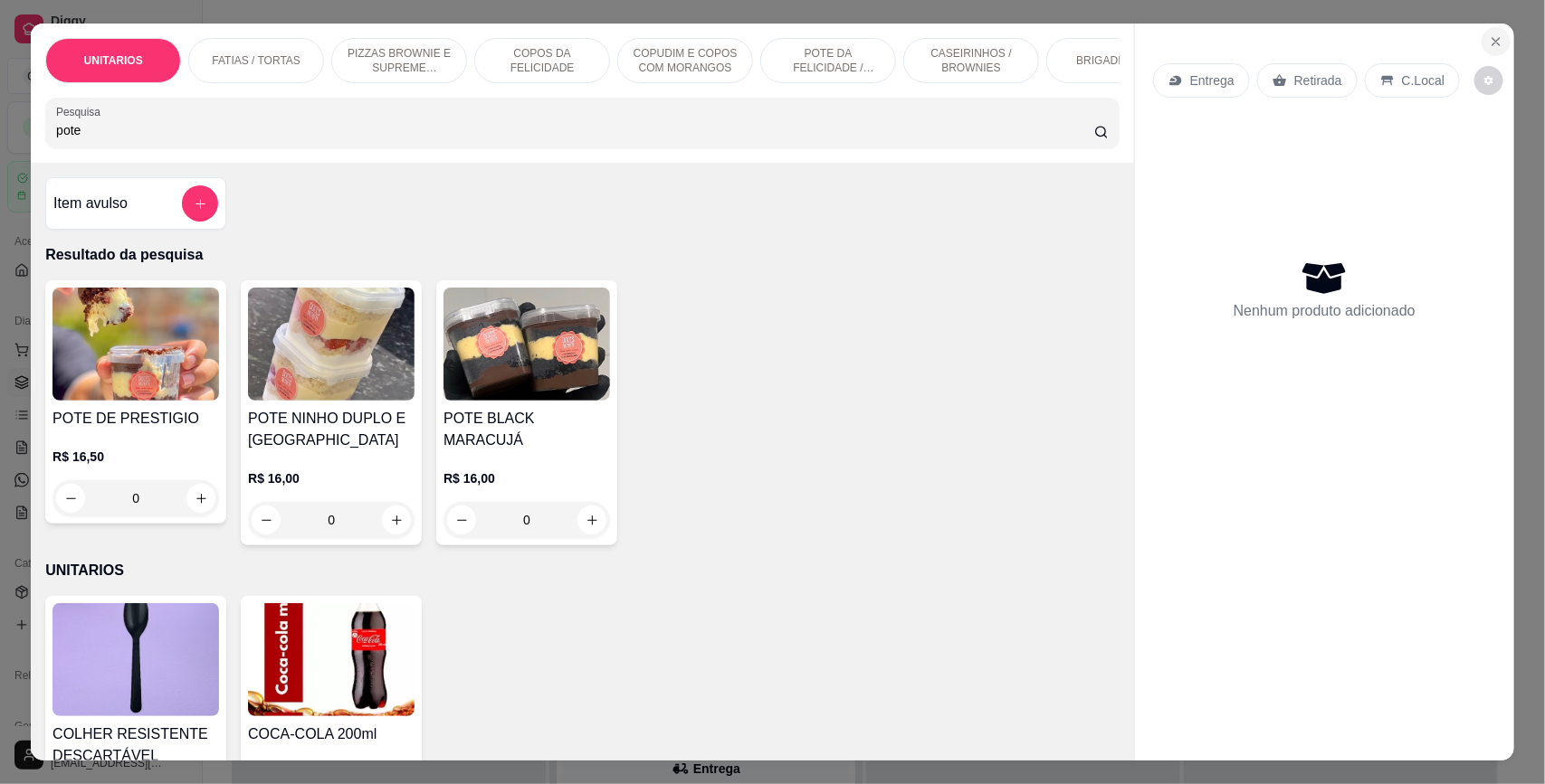
type input "pote"
click at [1495, 46] on button "Close" at bounding box center [1496, 42] width 29 height 29
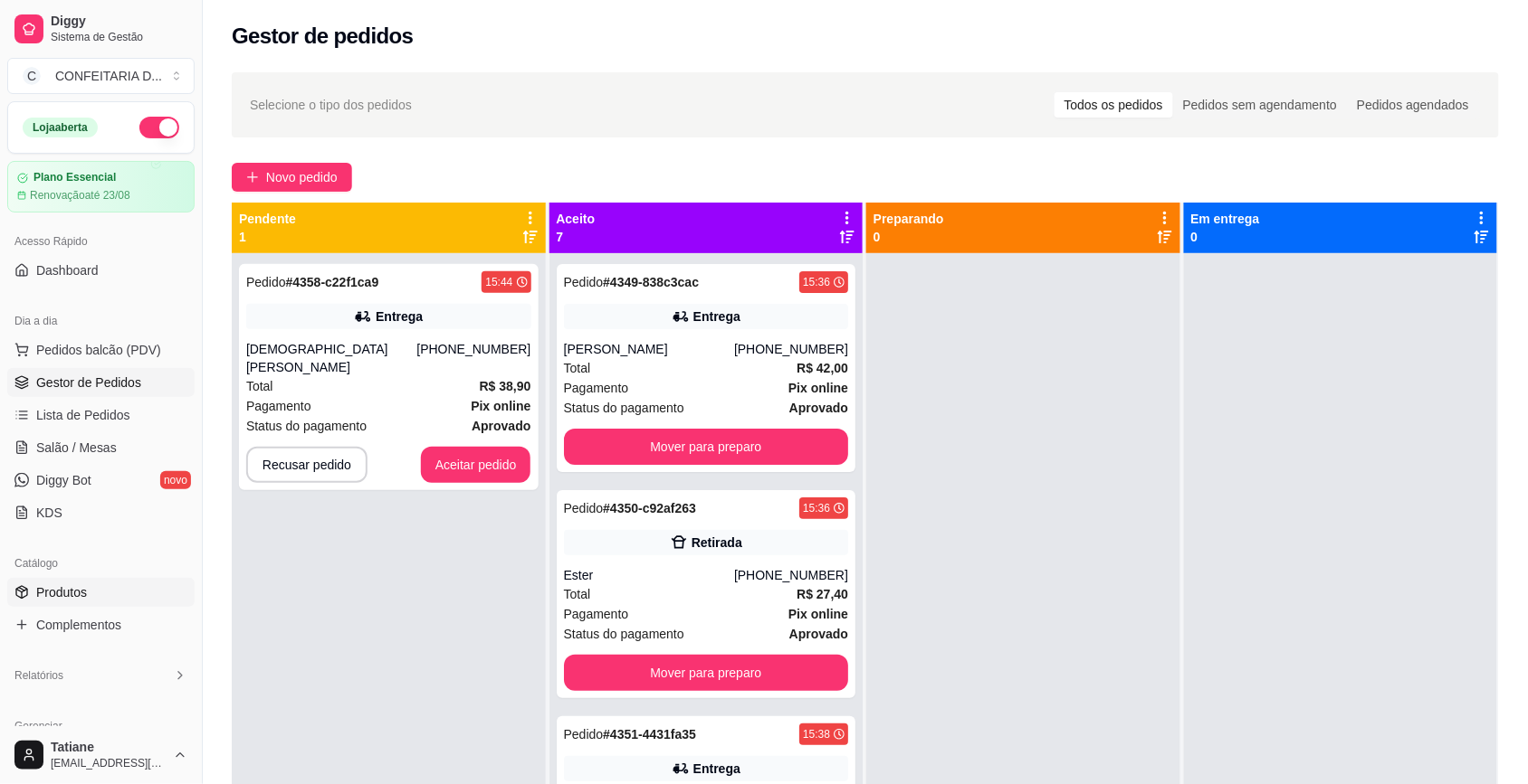
click at [90, 588] on link "Produtos" at bounding box center [101, 592] width 187 height 29
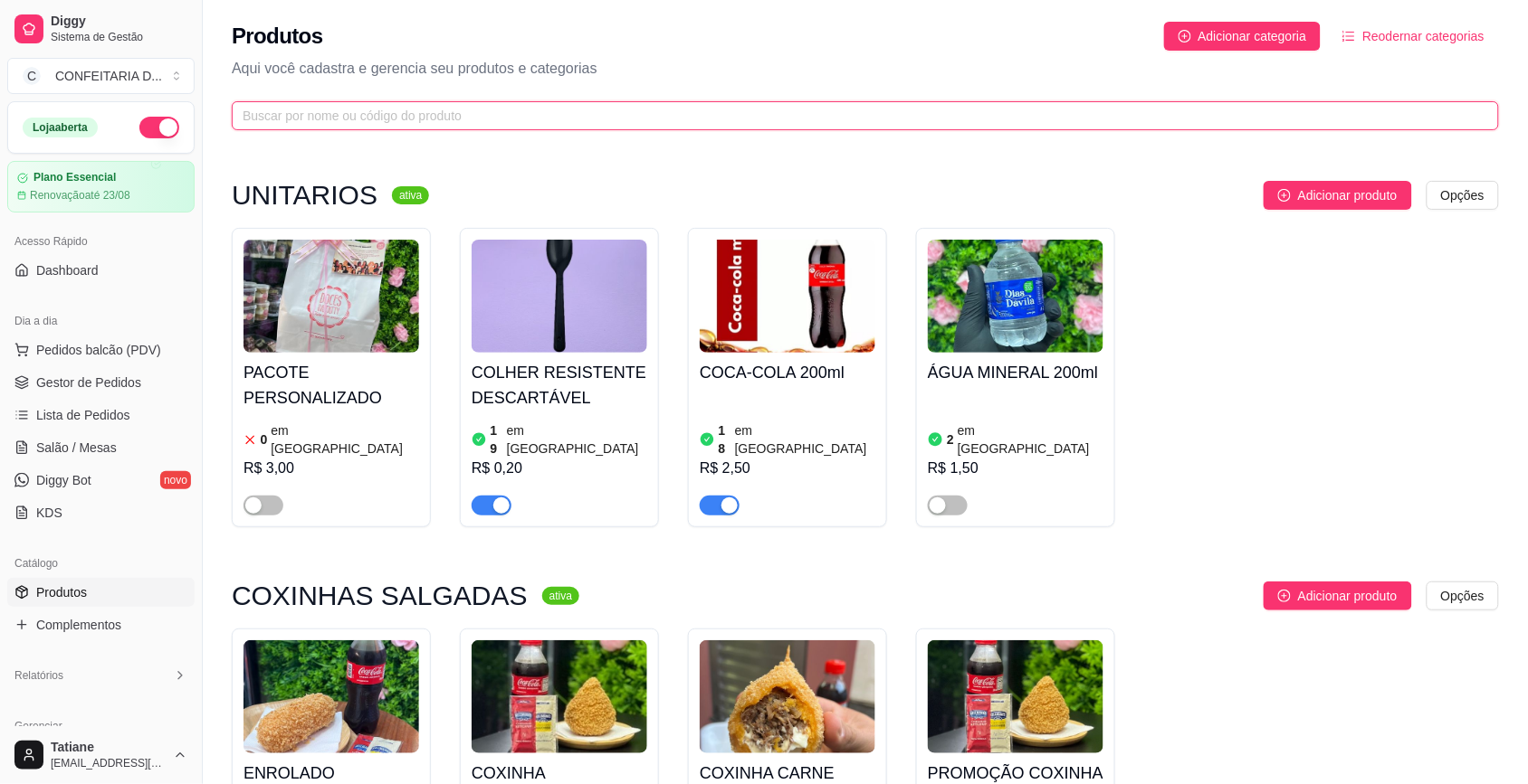
drag, startPoint x: 276, startPoint y: 120, endPoint x: 263, endPoint y: 125, distance: 13.9
click at [268, 123] on input "text" at bounding box center [858, 116] width 1230 height 20
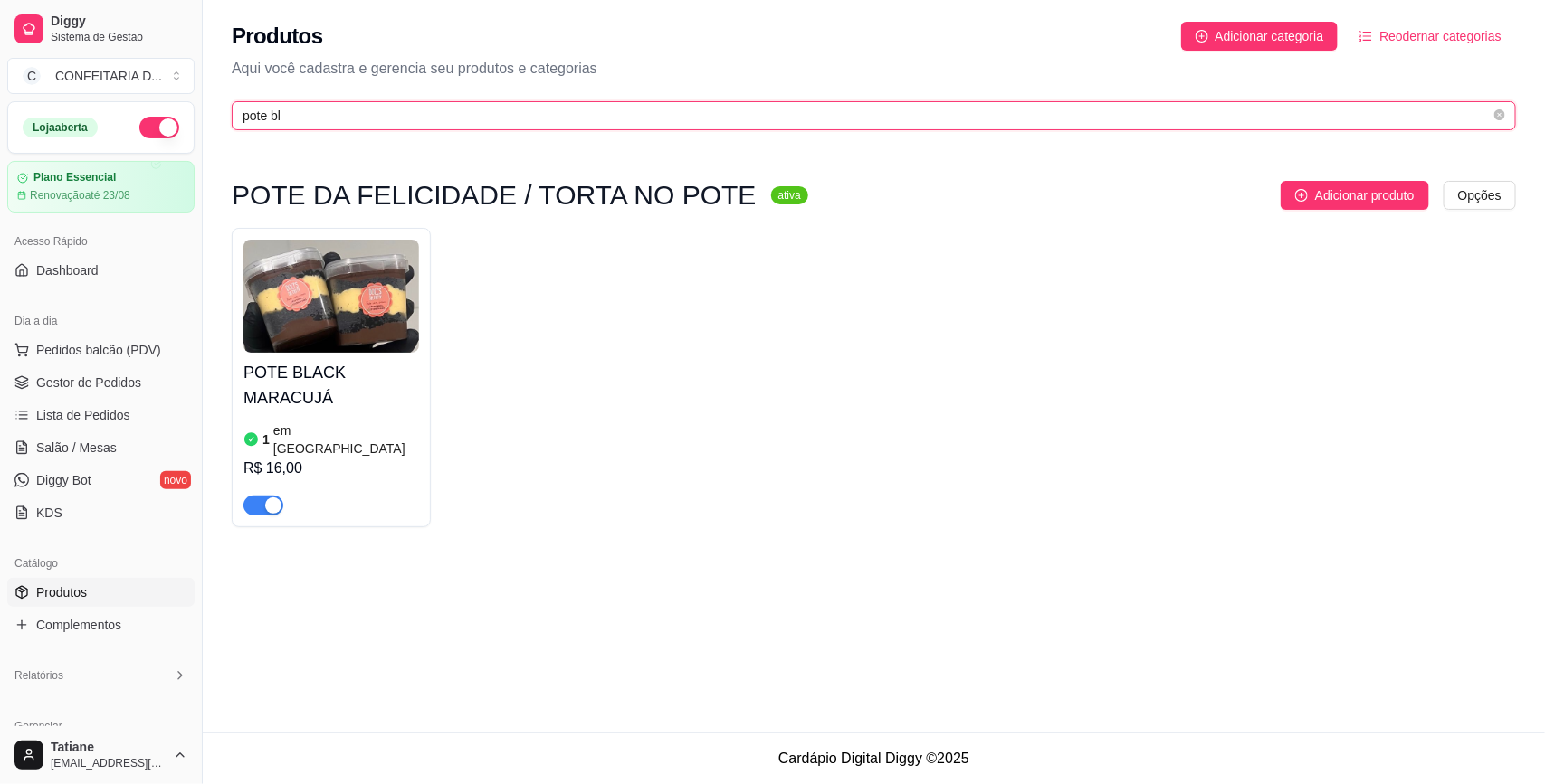
type input "pote bl"
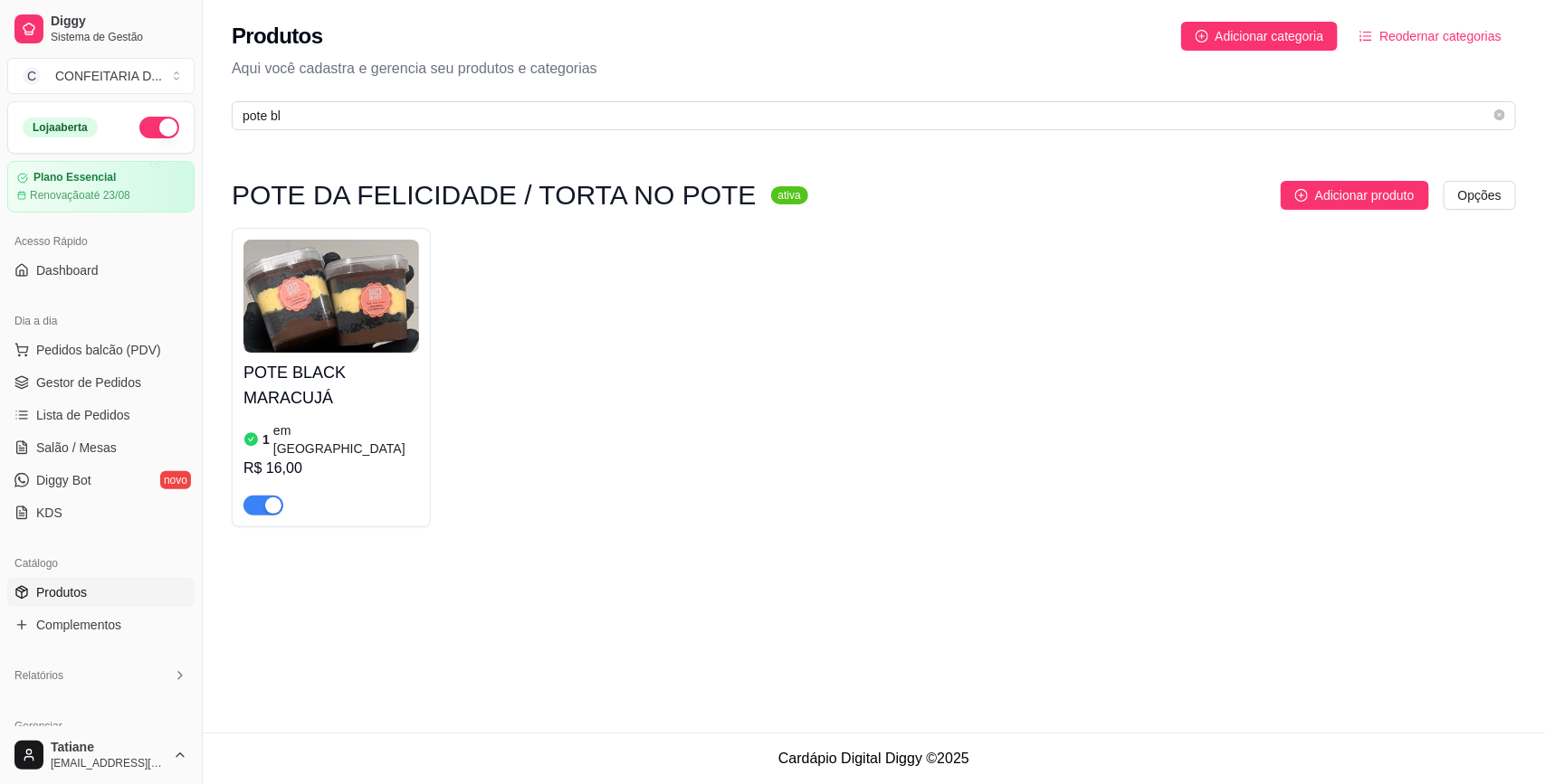
click at [274, 296] on img at bounding box center [331, 297] width 176 height 113
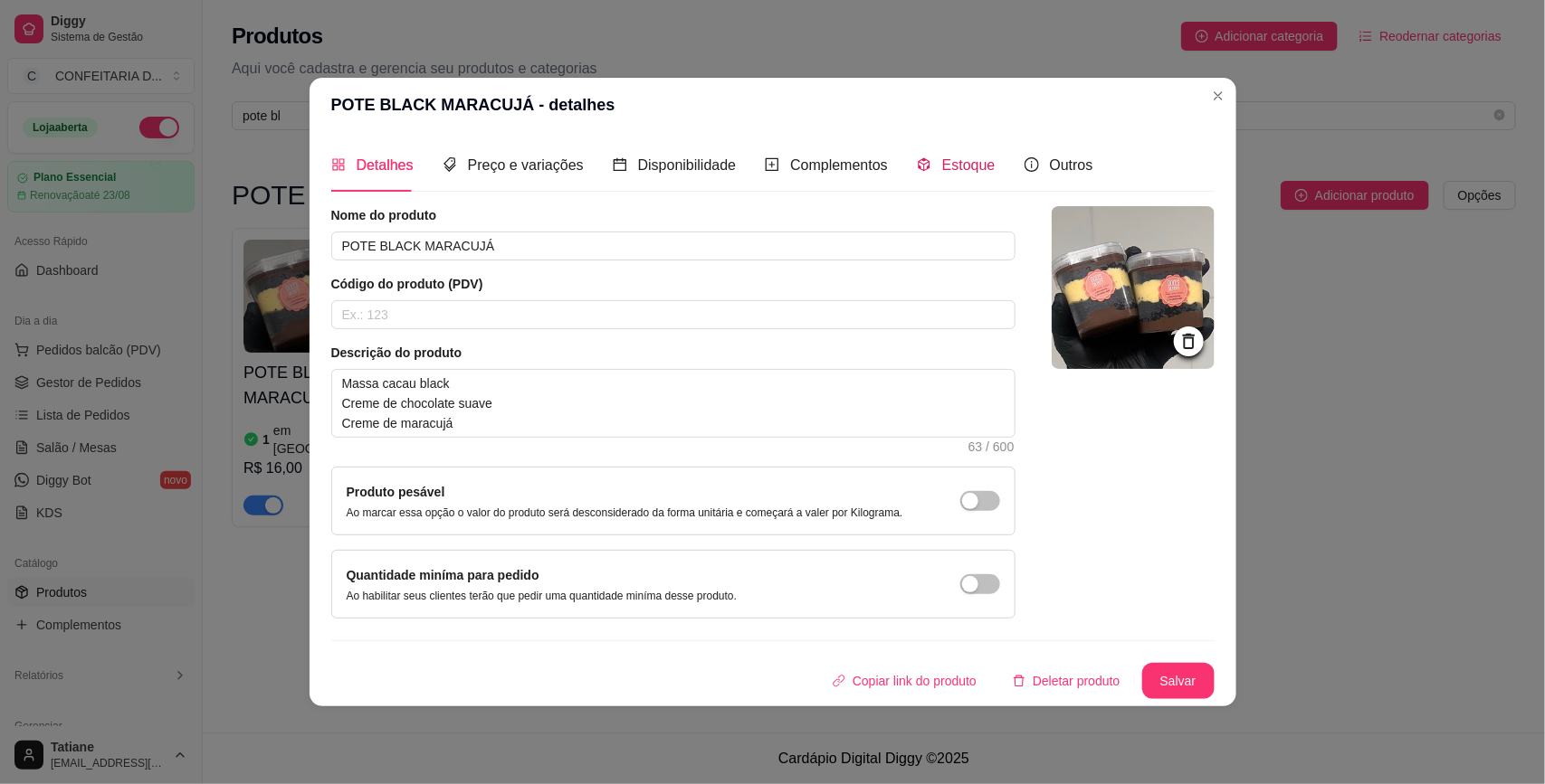
click at [961, 167] on span "Estoque" at bounding box center [968, 165] width 54 height 15
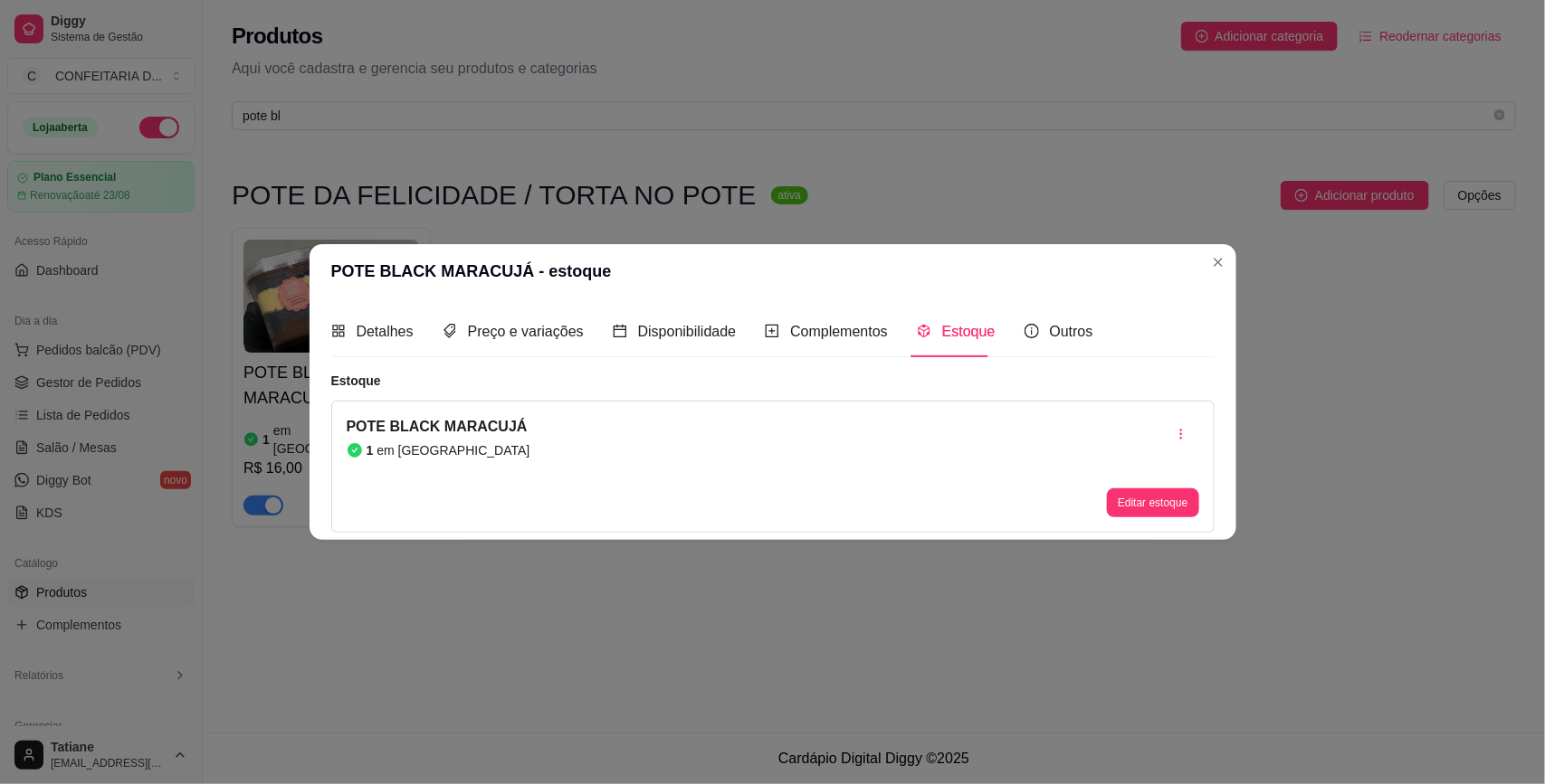
click at [1136, 499] on button "Editar estoque" at bounding box center [1152, 503] width 91 height 29
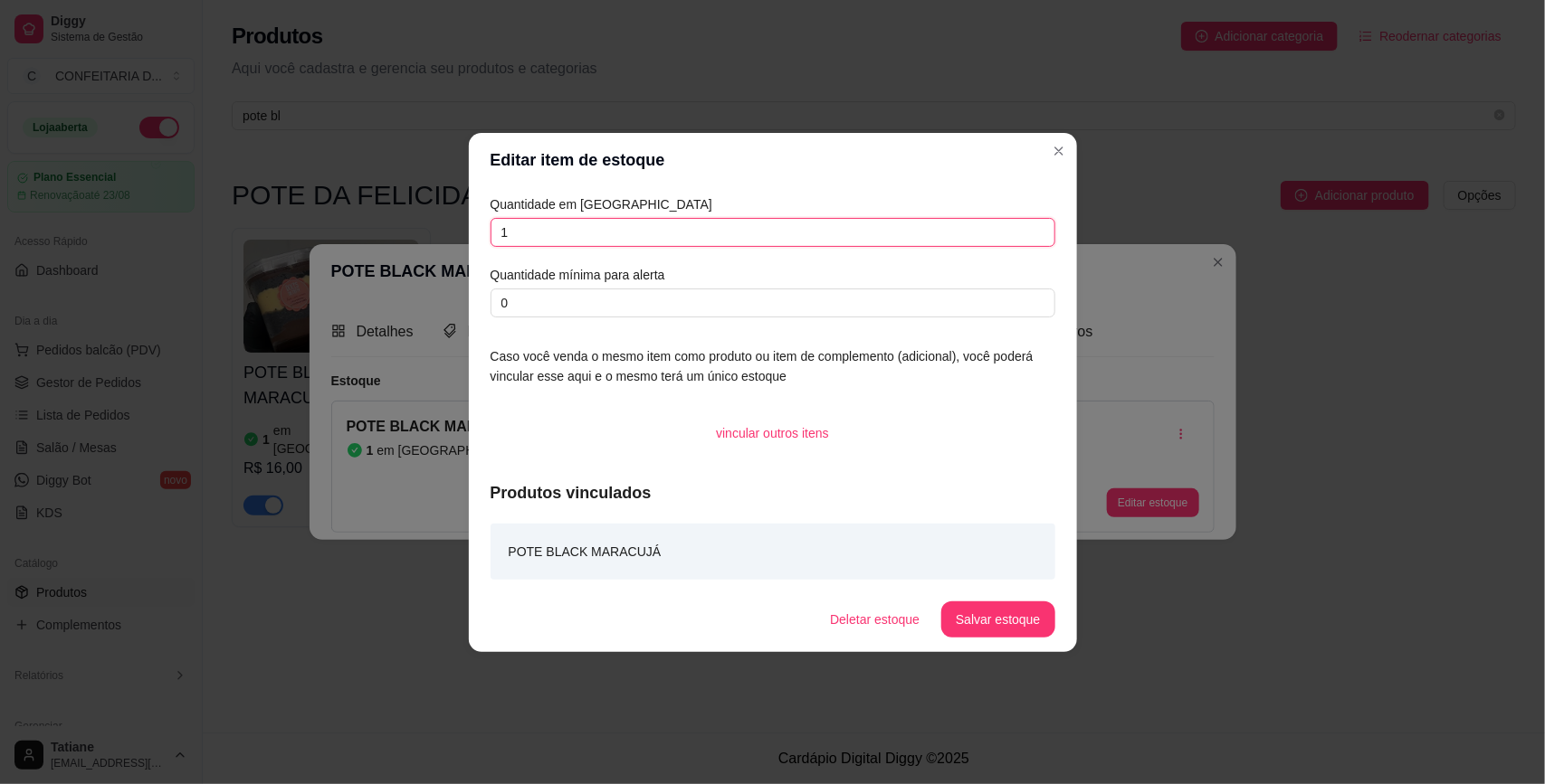
click at [586, 236] on input "1" at bounding box center [772, 233] width 565 height 29
type input "0"
click at [987, 608] on button "Salvar estoque" at bounding box center [997, 619] width 113 height 36
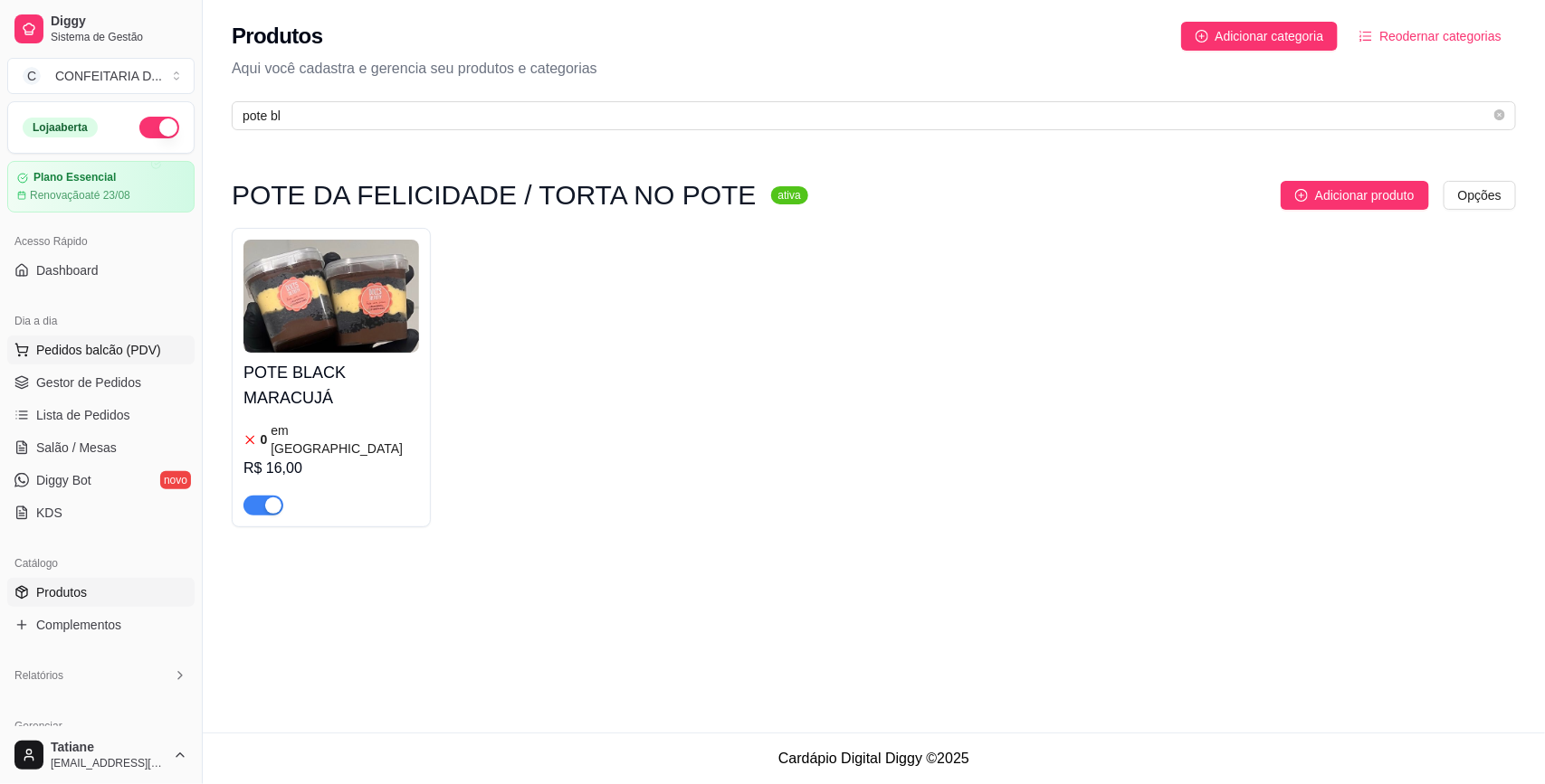
click at [101, 364] on button "Pedidos balcão (PDV)" at bounding box center [101, 350] width 187 height 29
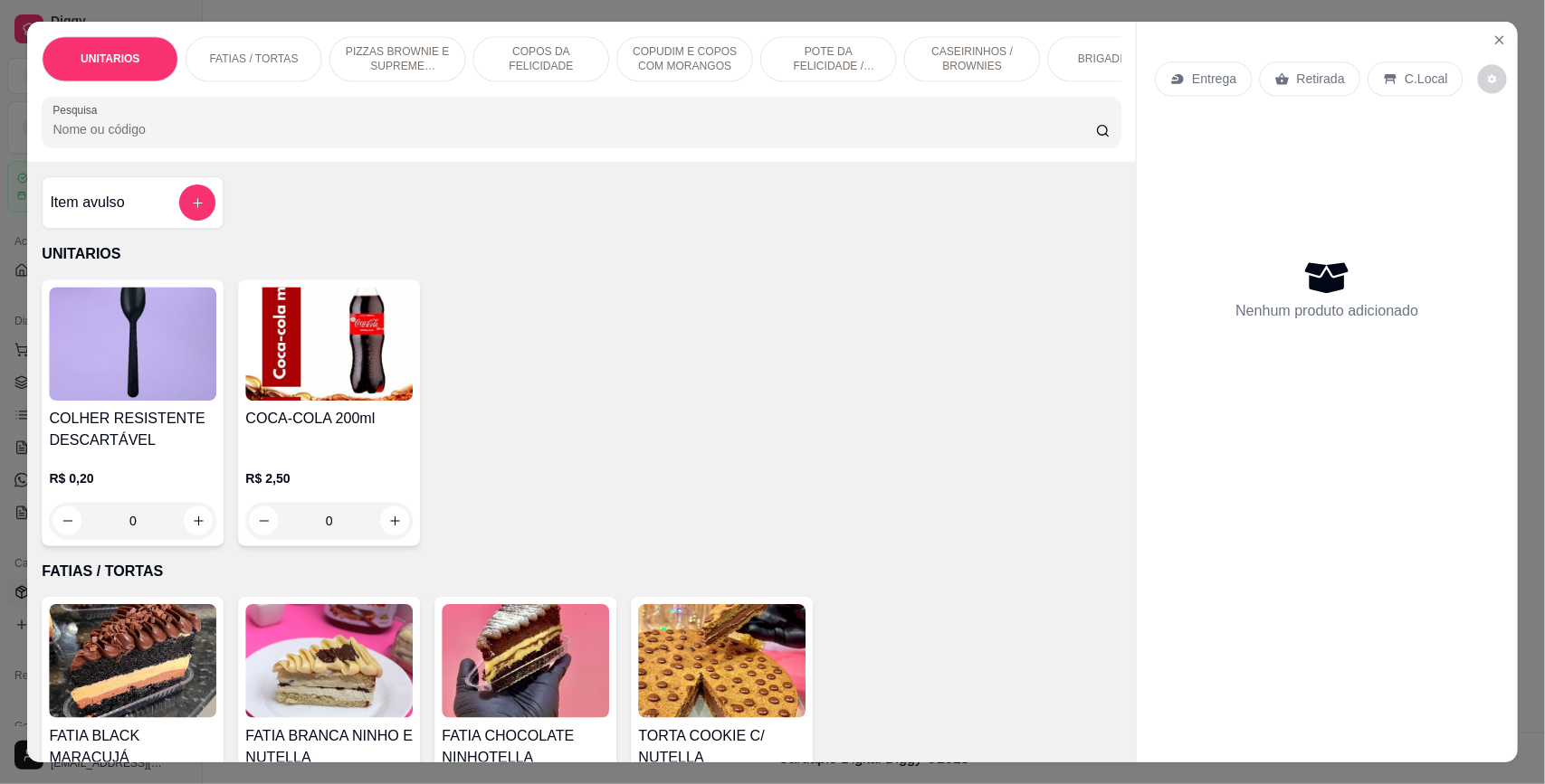
click at [91, 376] on img at bounding box center [133, 343] width 167 height 114
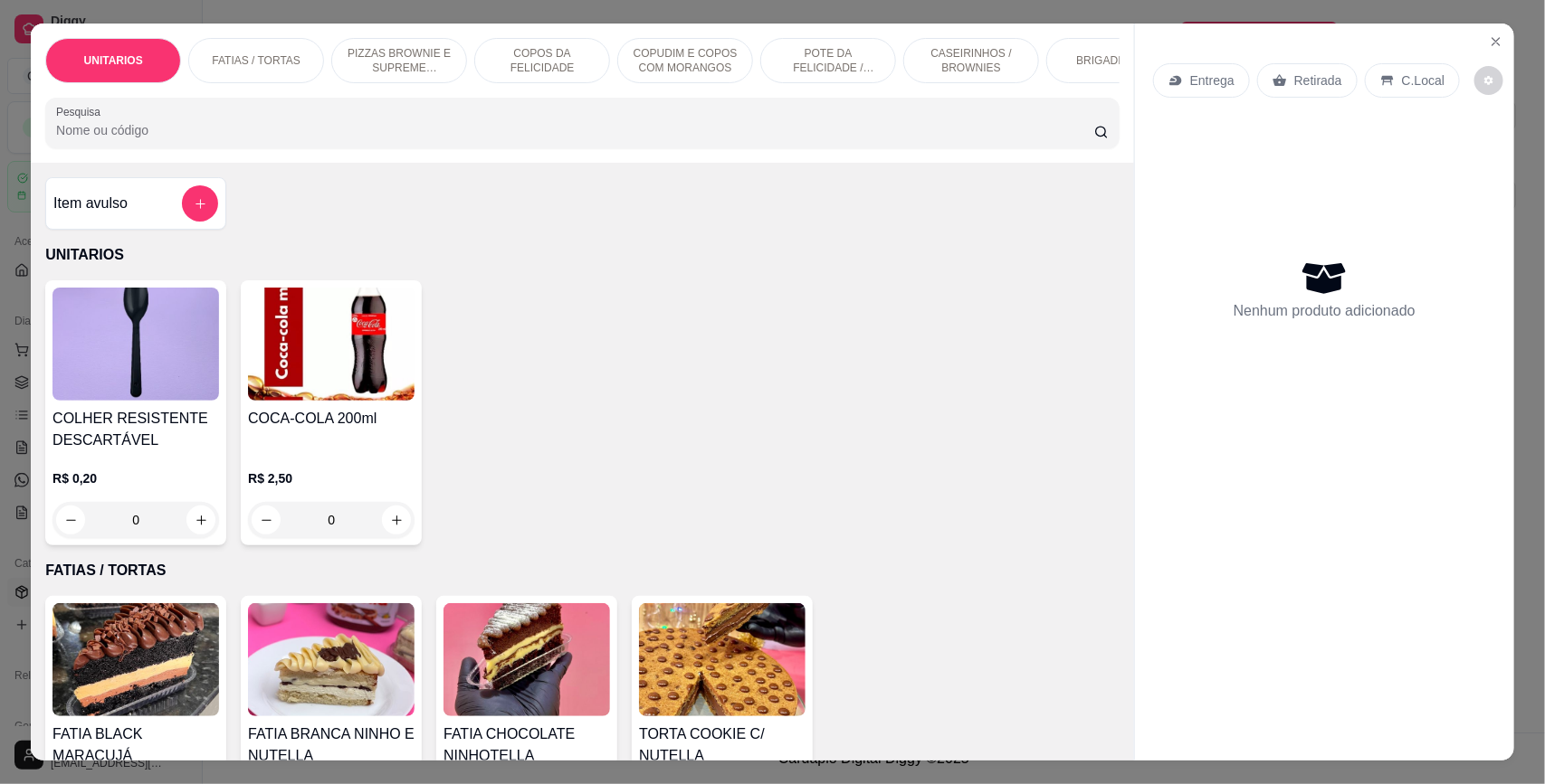
click at [10, 407] on div "UNITARIOS FATIAS / TORTAS PIZZAS BROWNIE E SUPREME BROWNIE COPOS DA FELICIDADE …" at bounding box center [772, 392] width 1545 height 784
drag, startPoint x: 15, startPoint y: 383, endPoint x: 0, endPoint y: 396, distance: 19.8
click at [14, 383] on div "UNITARIOS FATIAS / TORTAS PIZZAS BROWNIE E SUPREME BROWNIE COPOS DA FELICIDADE …" at bounding box center [772, 392] width 1545 height 784
click at [1495, 45] on button "Close" at bounding box center [1496, 42] width 29 height 29
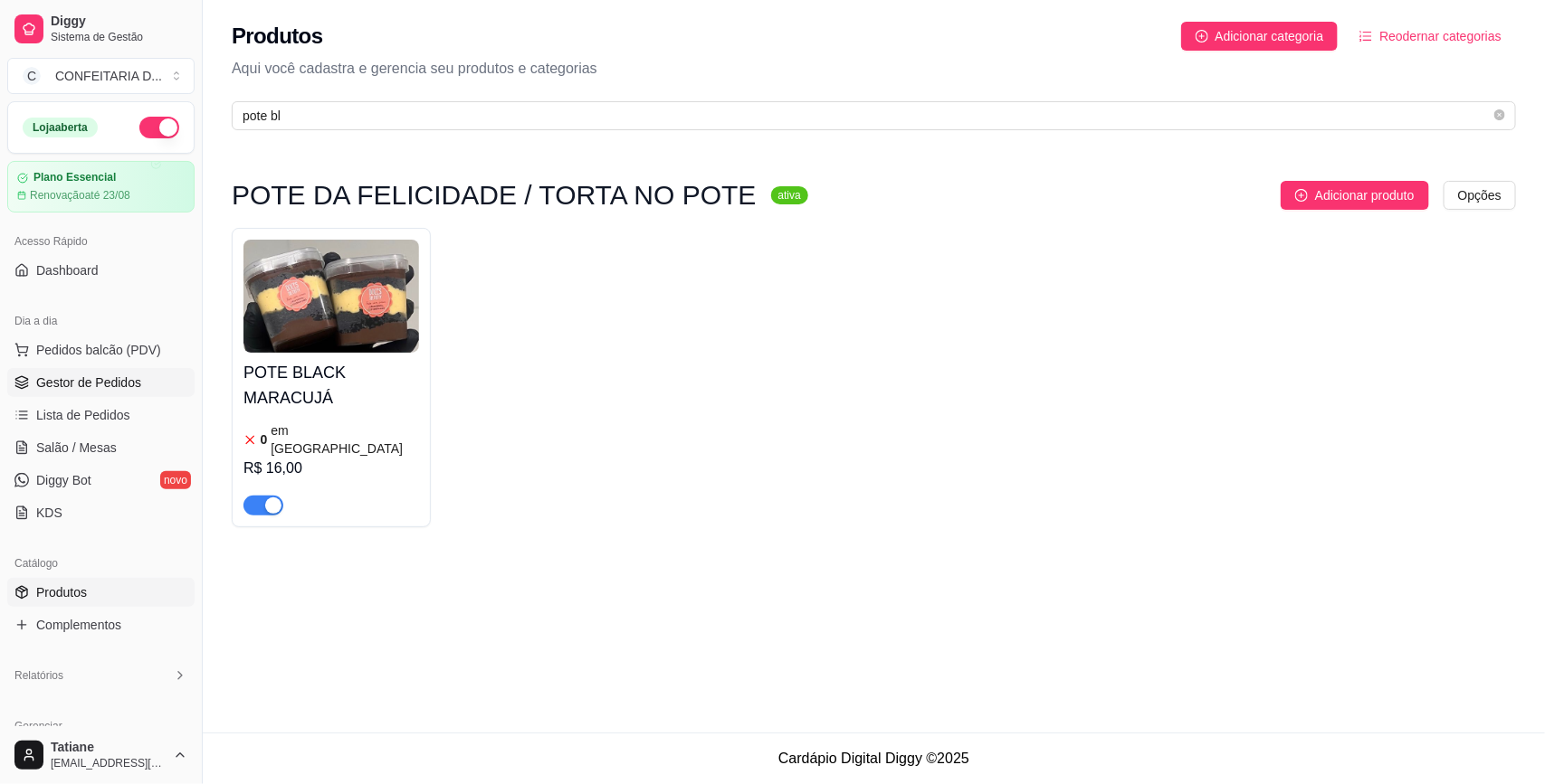
click at [71, 376] on span "Gestor de Pedidos" at bounding box center [88, 383] width 105 height 18
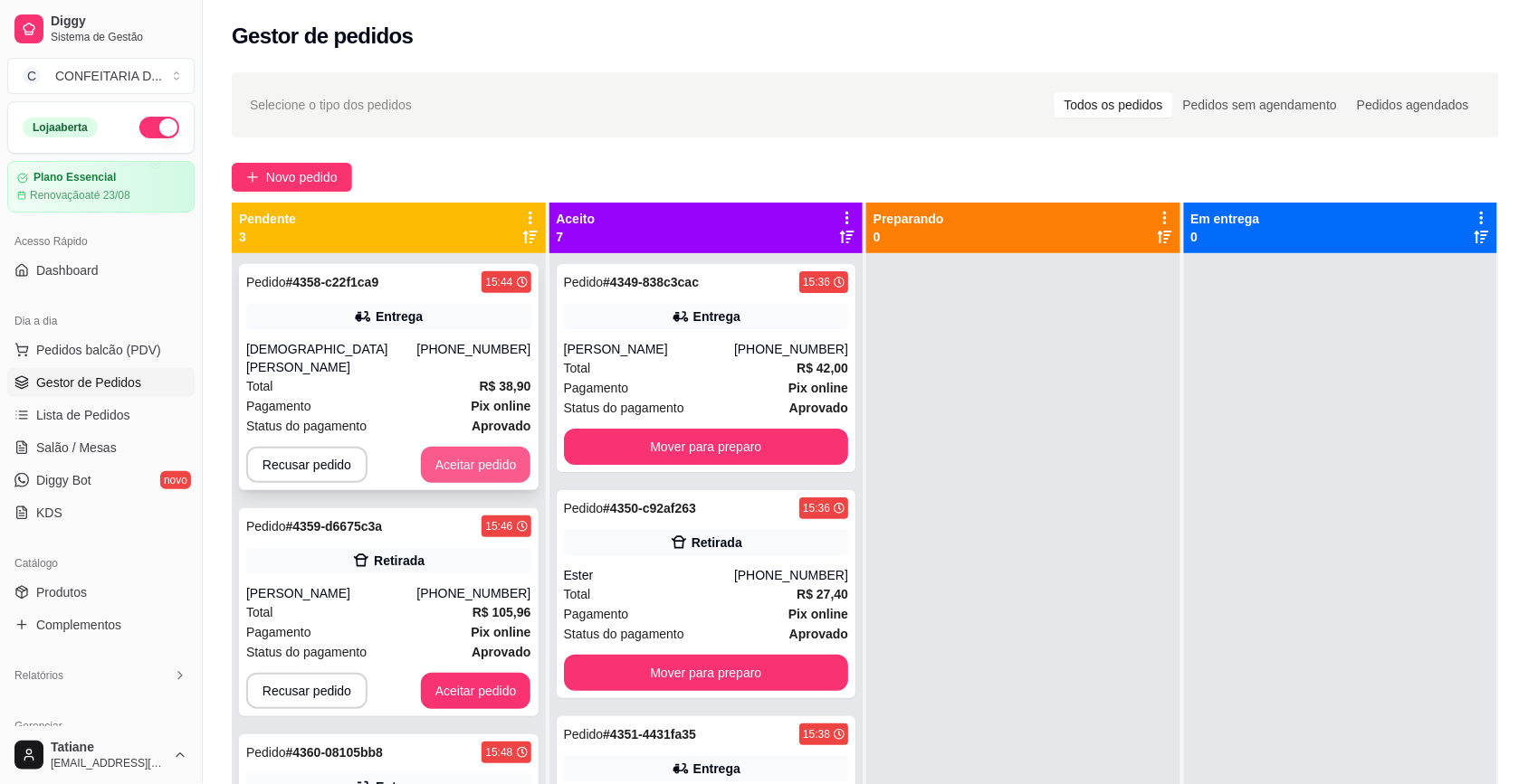
click at [498, 455] on button "Aceitar pedido" at bounding box center [475, 465] width 110 height 36
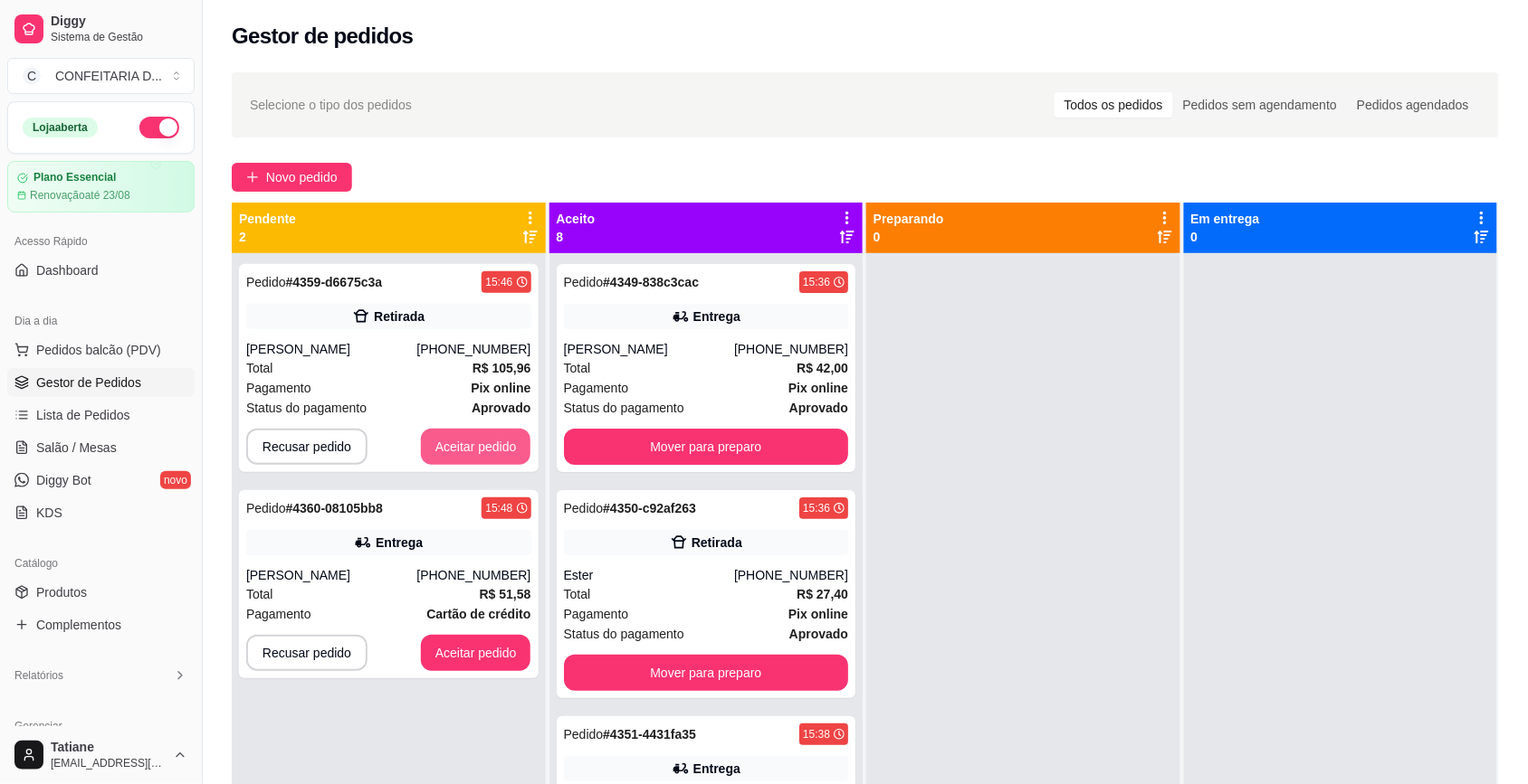
click at [498, 455] on button "Aceitar pedido" at bounding box center [475, 447] width 110 height 36
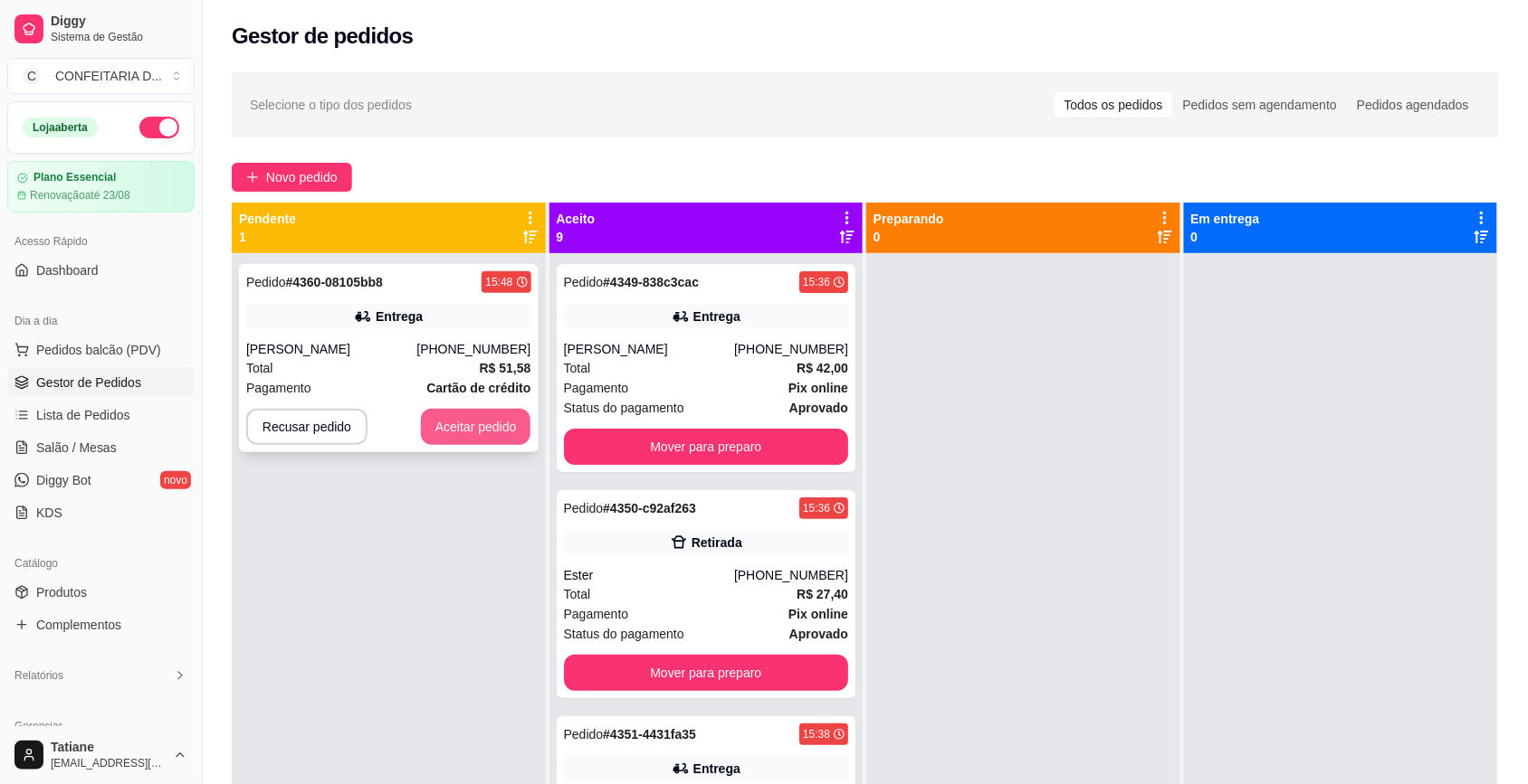
click at [502, 417] on button "Aceitar pedido" at bounding box center [475, 427] width 110 height 36
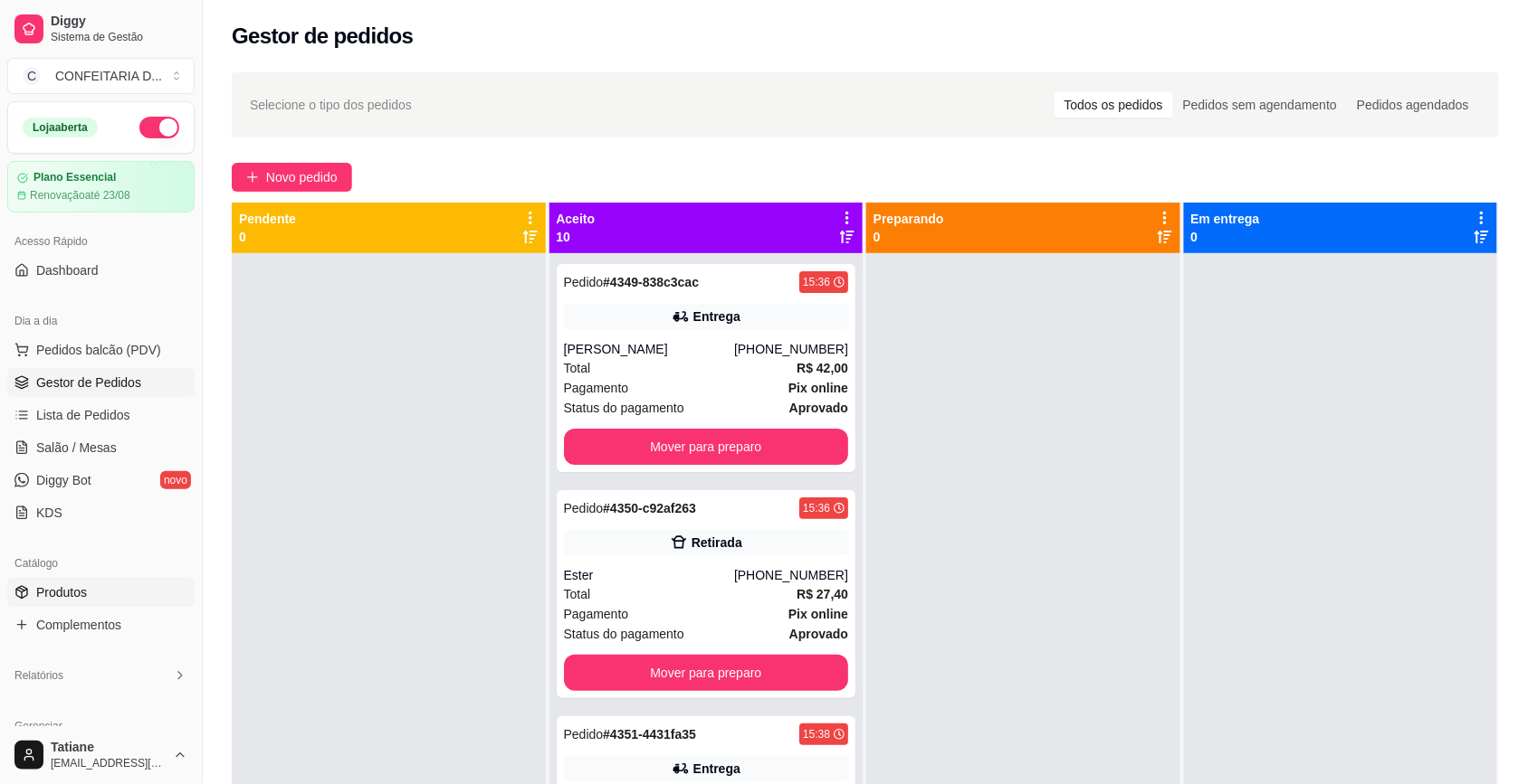
click at [69, 592] on span "Produtos" at bounding box center [62, 592] width 51 height 18
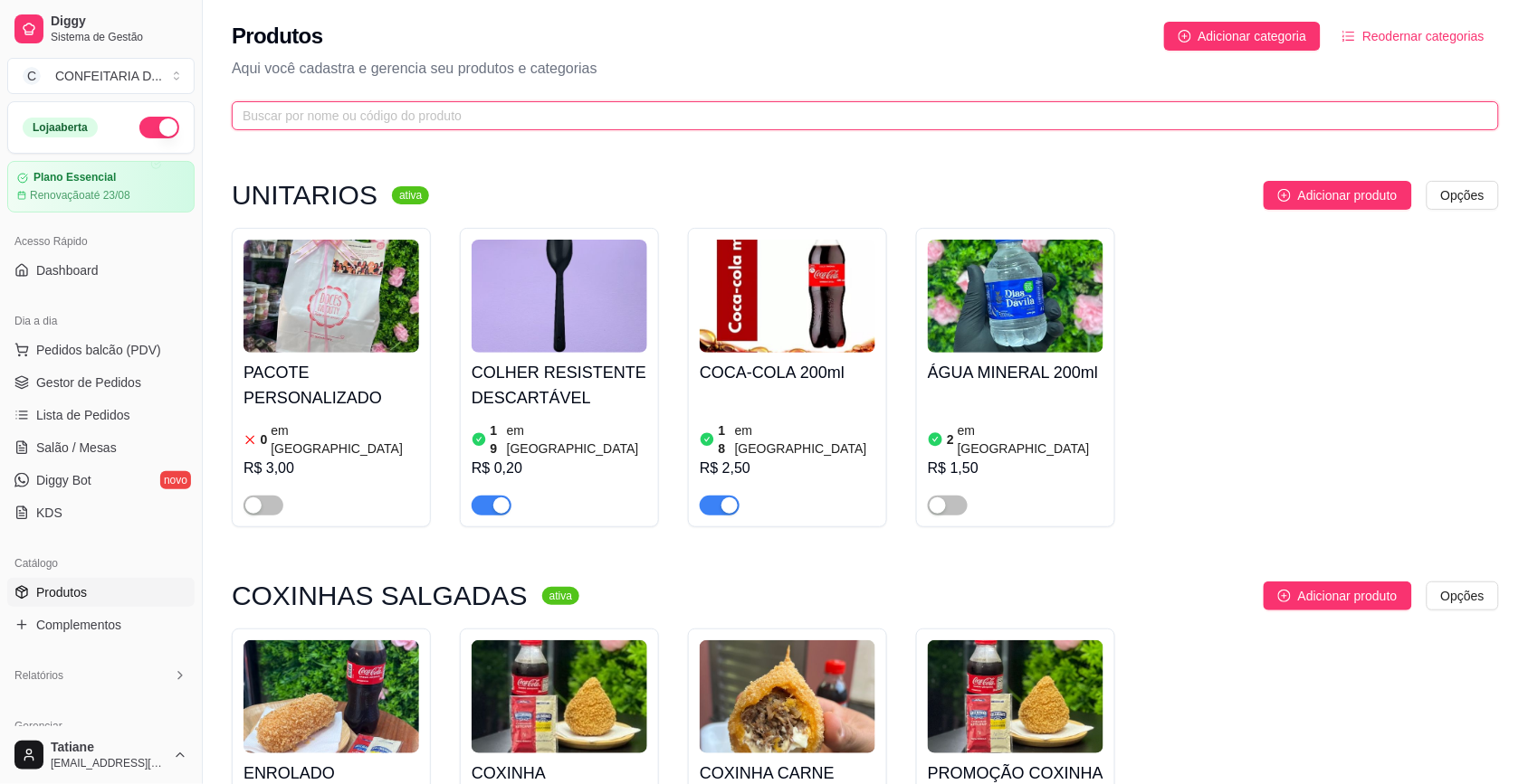
click at [291, 122] on input "text" at bounding box center [858, 116] width 1230 height 20
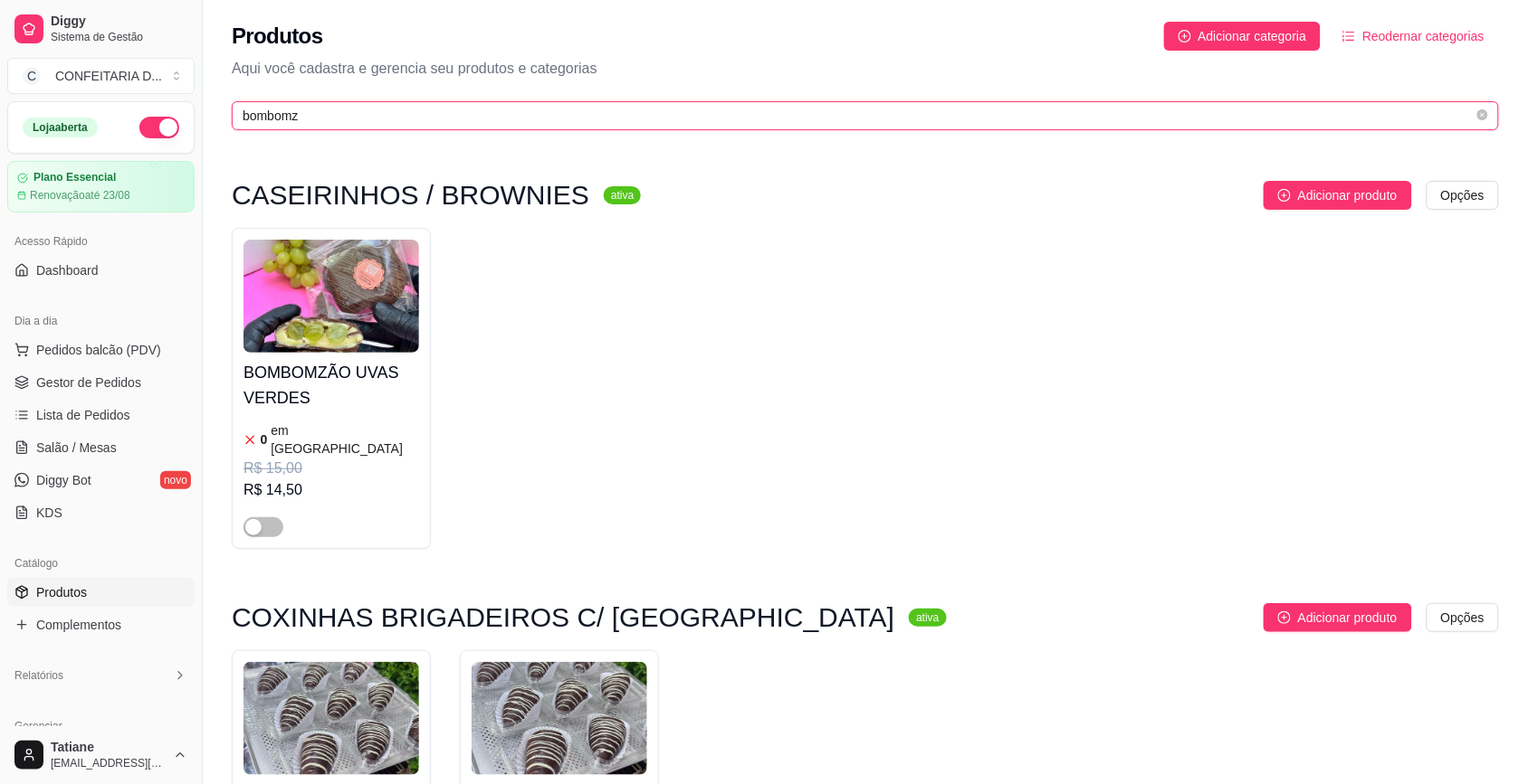
type input "bombomz"
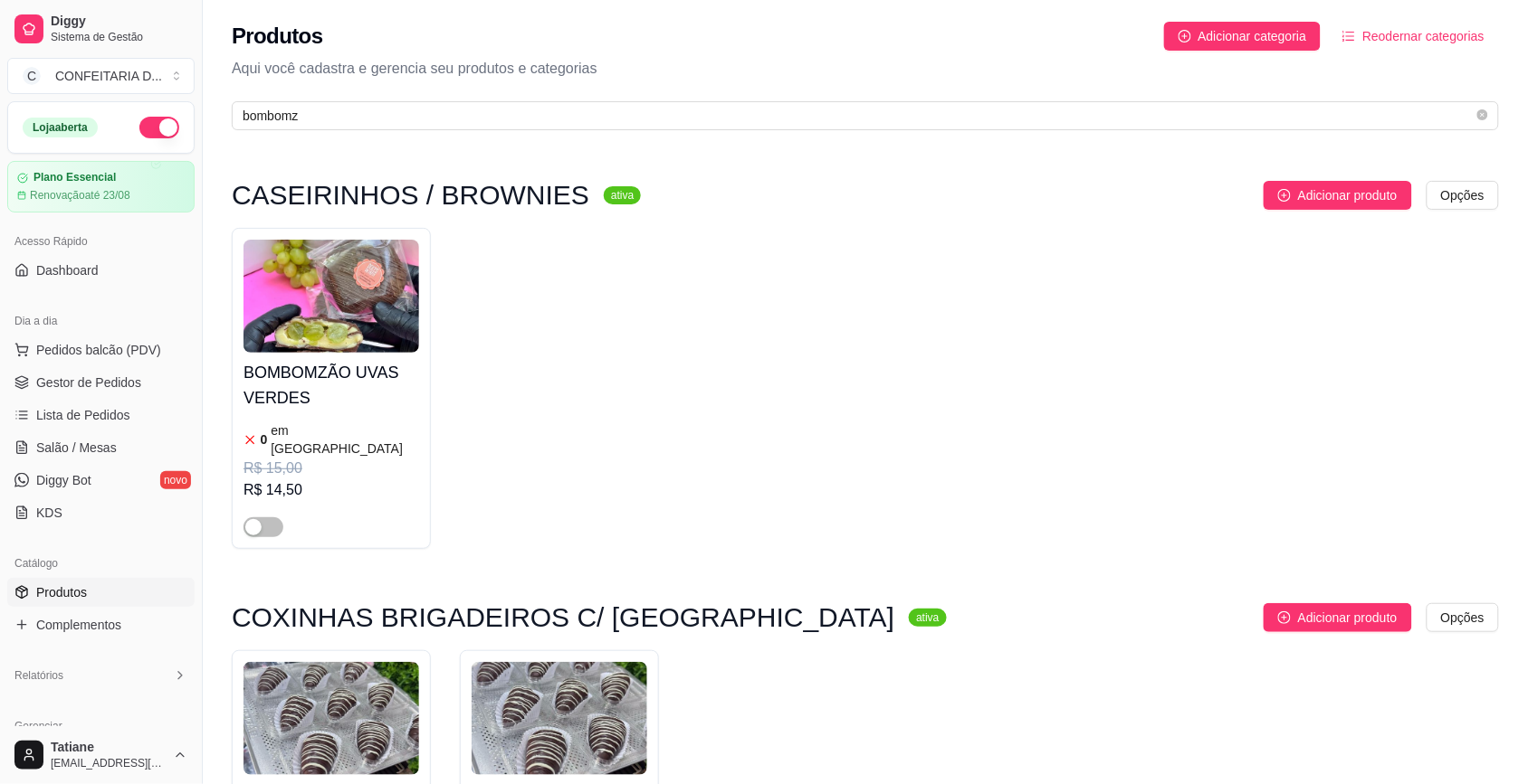
click at [281, 367] on h4 "BOMBOMZÃO UVAS VERDES" at bounding box center [331, 386] width 176 height 51
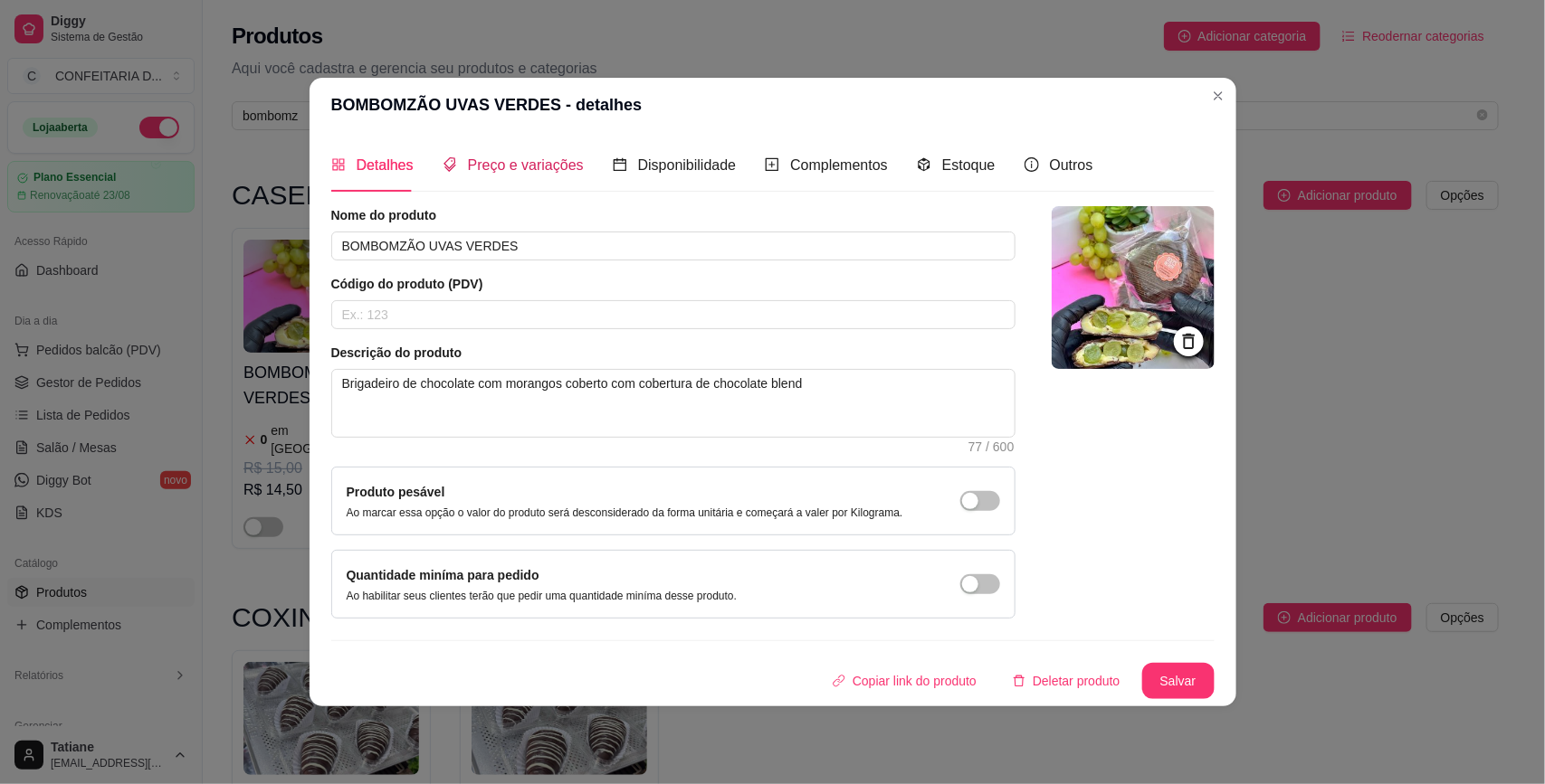
click at [541, 172] on span "Preço e variações" at bounding box center [525, 165] width 116 height 15
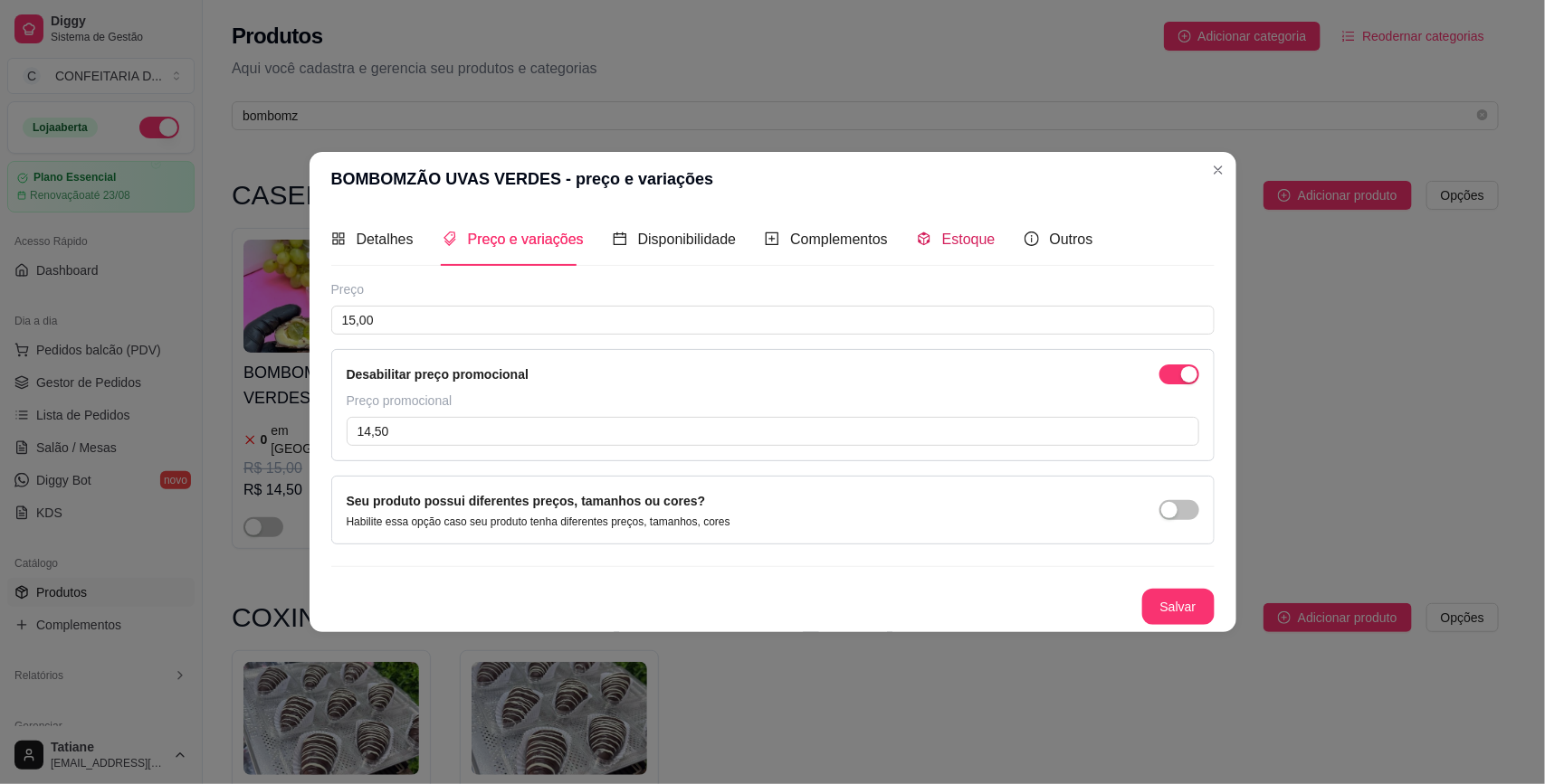
click at [969, 232] on span "Estoque" at bounding box center [968, 239] width 54 height 15
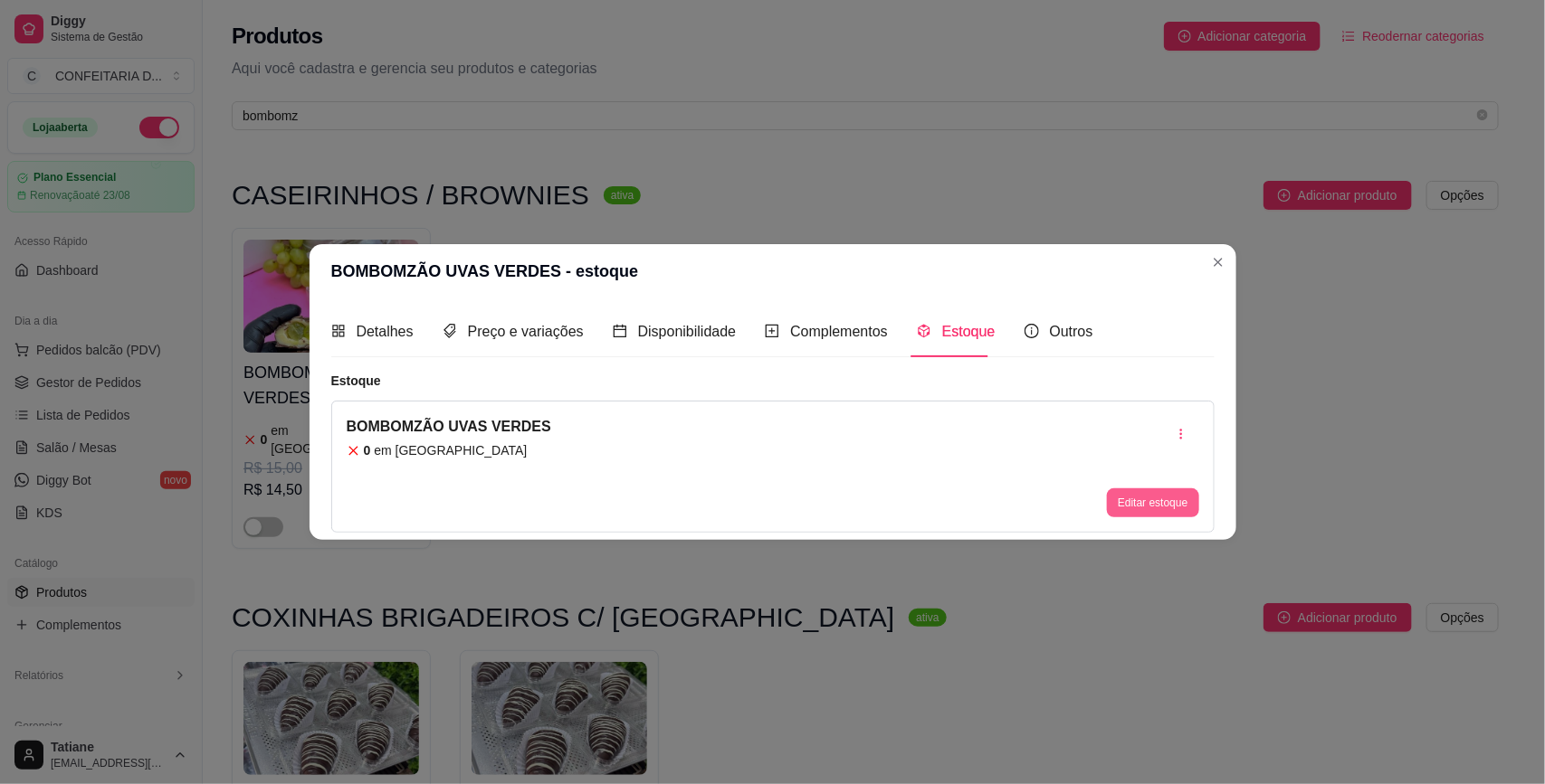
click at [1142, 503] on button "Editar estoque" at bounding box center [1152, 503] width 91 height 29
click at [549, 242] on input "0" at bounding box center [772, 232] width 565 height 29
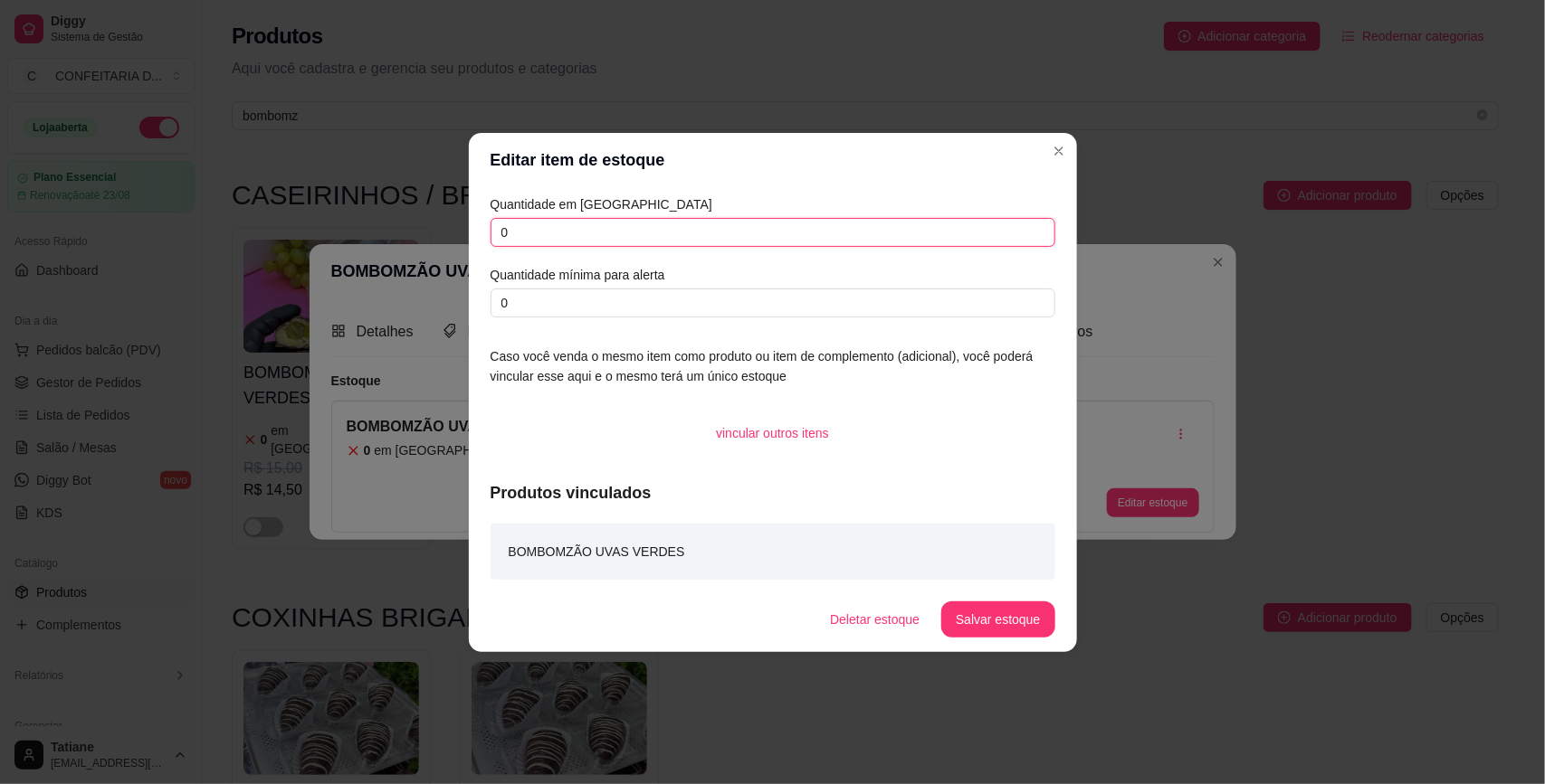
click at [549, 242] on input "0" at bounding box center [772, 233] width 565 height 29
type input "10"
click at [979, 625] on button "Salvar estoque" at bounding box center [997, 618] width 110 height 35
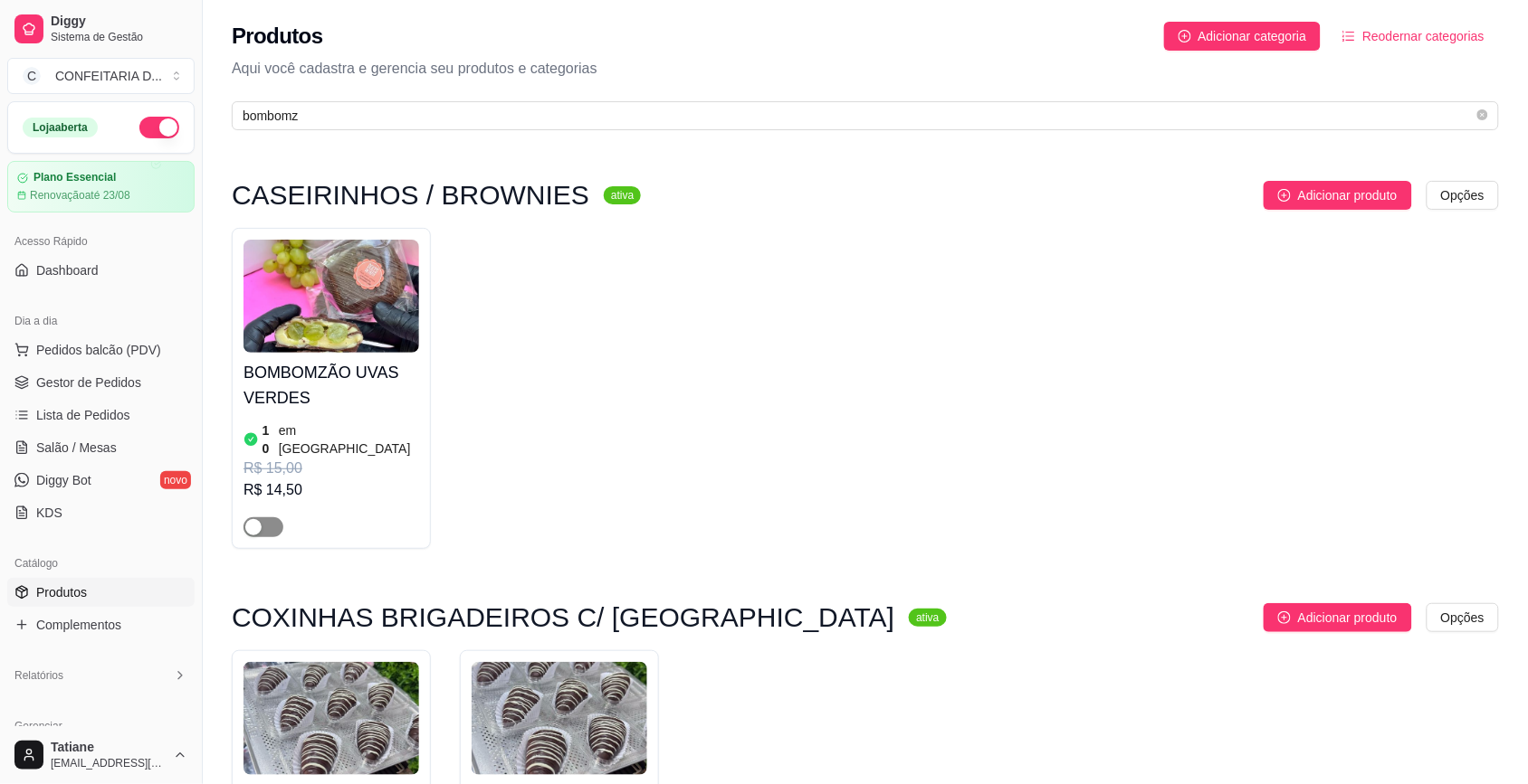
click at [256, 518] on span "button" at bounding box center [264, 528] width 40 height 20
click at [73, 385] on span "Gestor de Pedidos" at bounding box center [88, 383] width 105 height 18
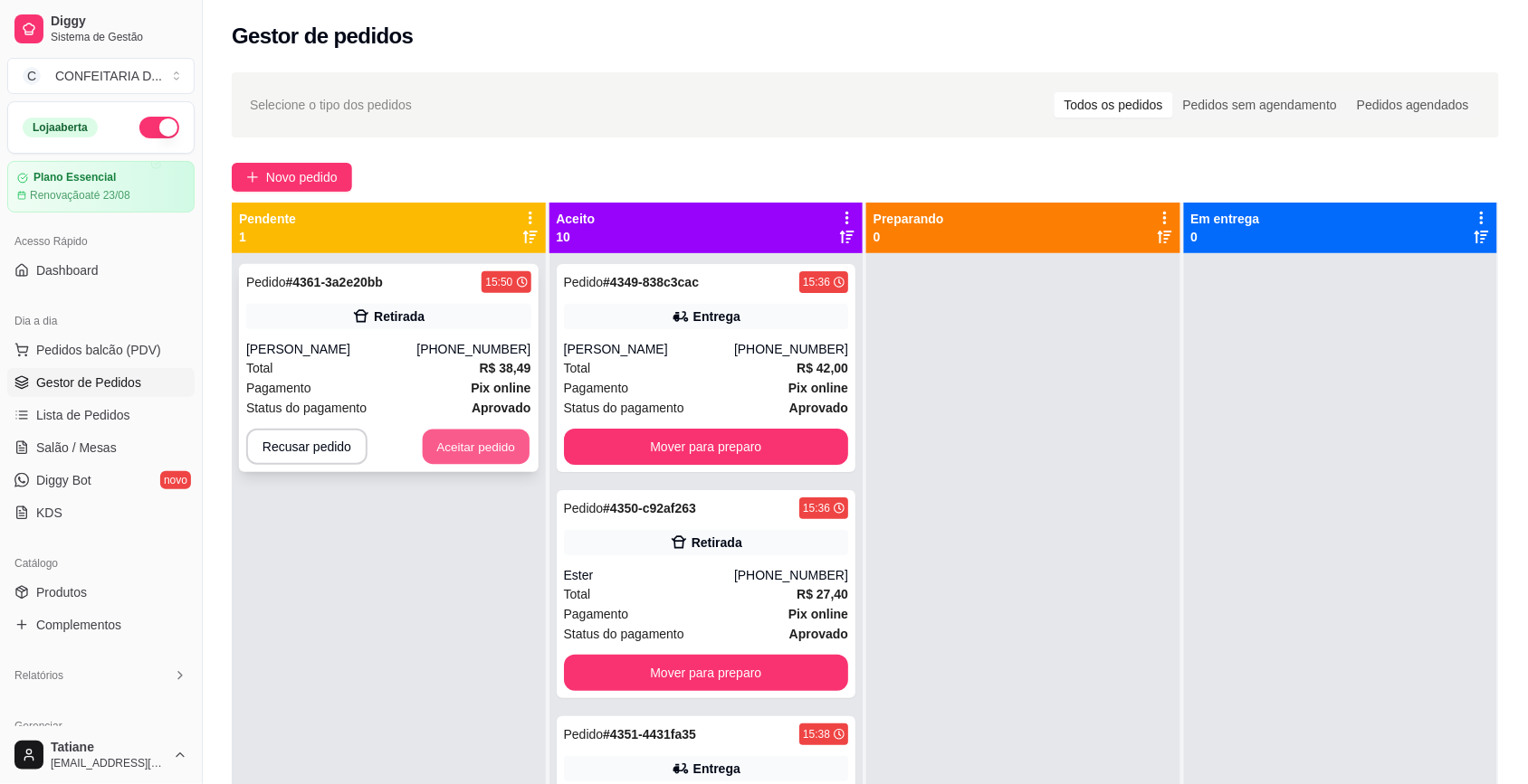
click at [459, 455] on button "Aceitar pedido" at bounding box center [475, 447] width 106 height 35
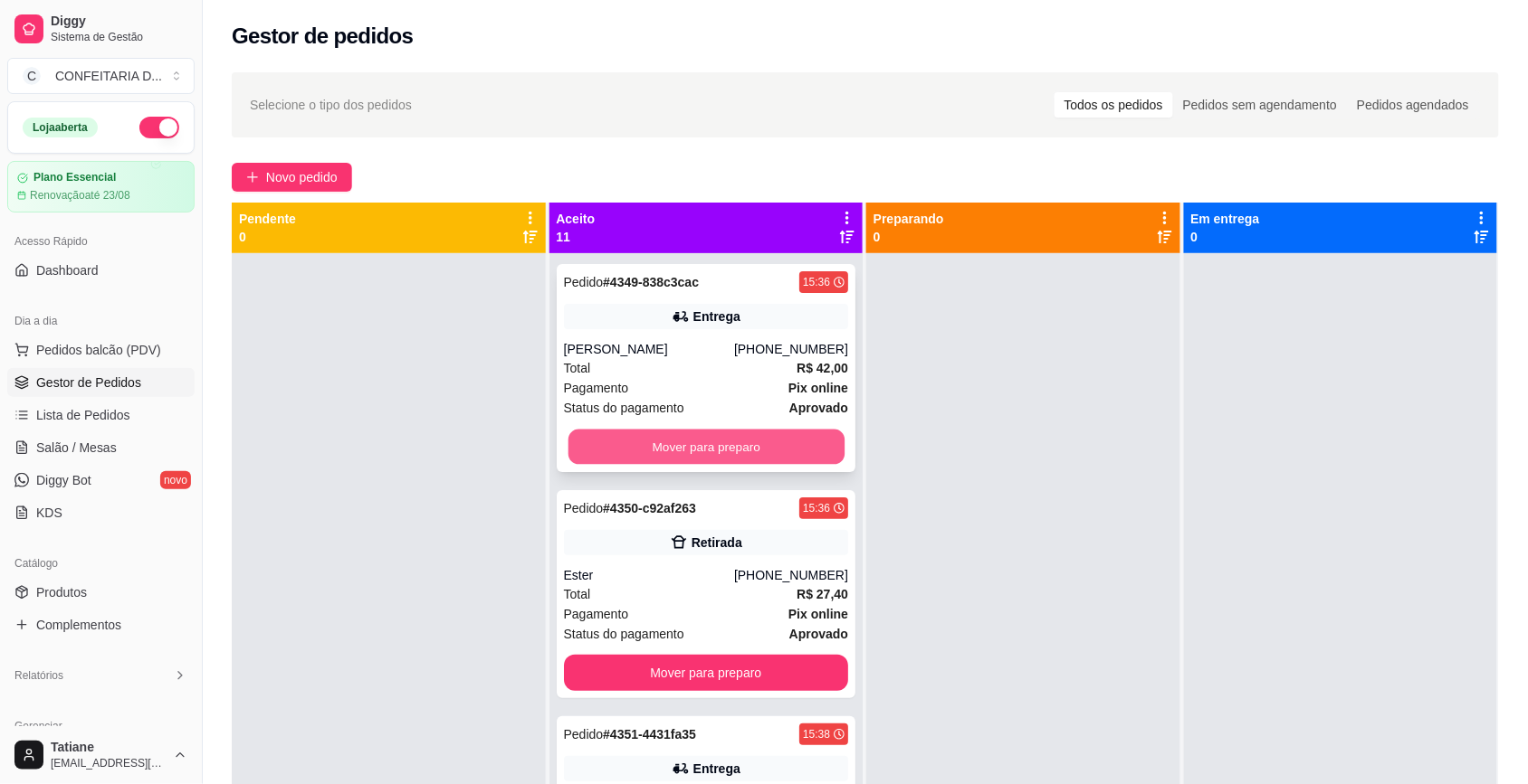
click at [645, 444] on button "Mover para preparo" at bounding box center [705, 447] width 276 height 35
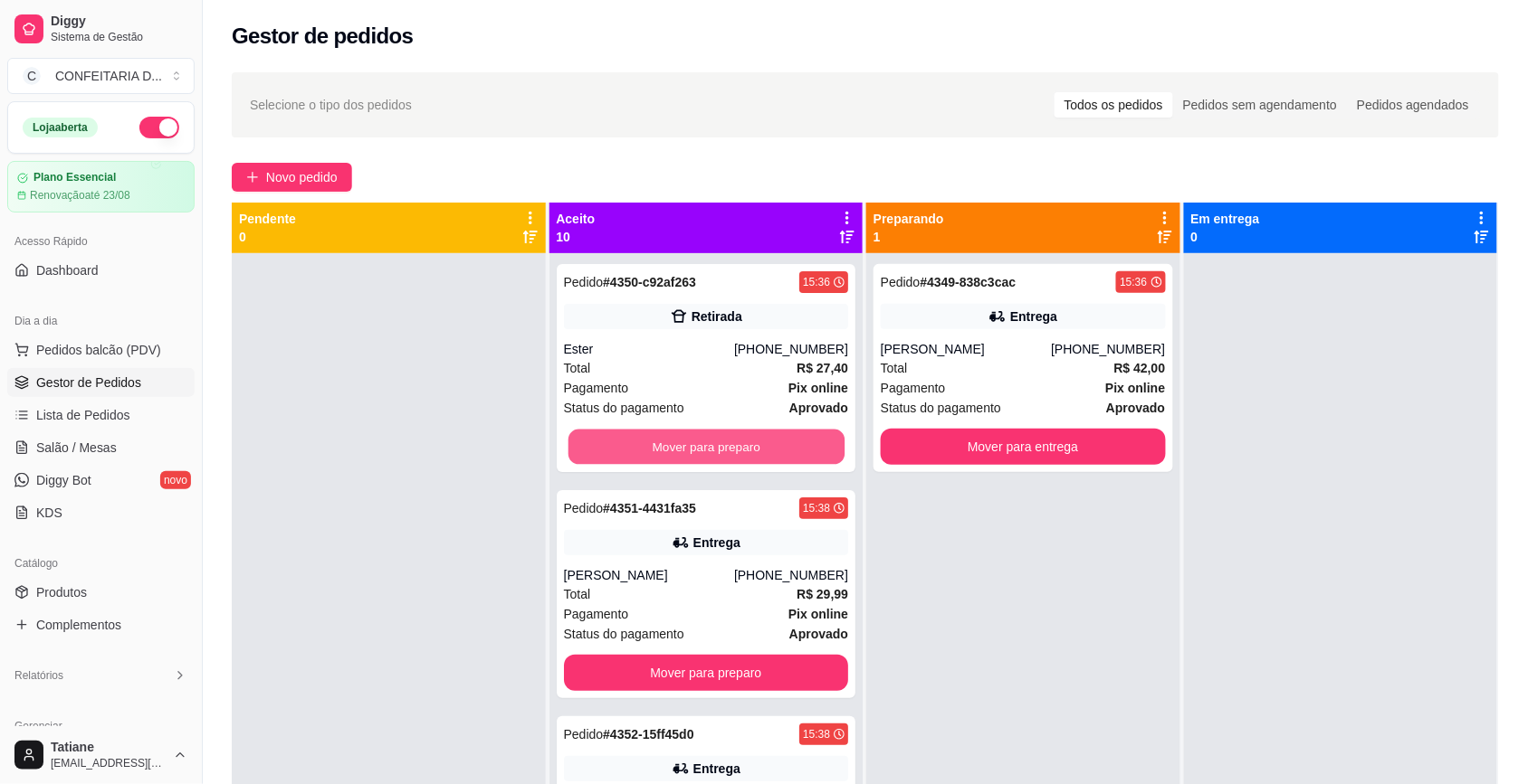
click at [645, 444] on button "Mover para preparo" at bounding box center [705, 447] width 276 height 35
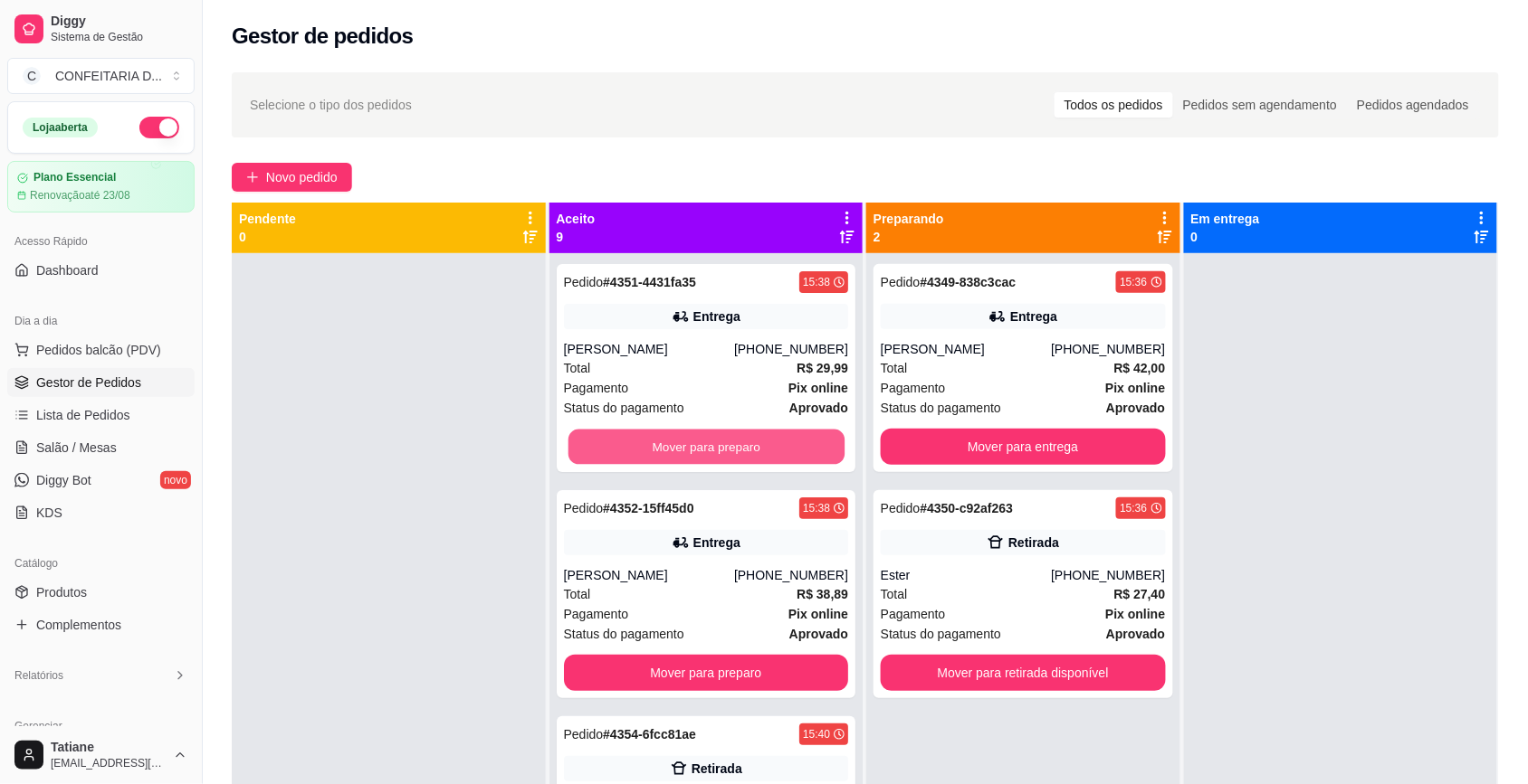
click at [645, 444] on button "Mover para preparo" at bounding box center [705, 447] width 276 height 35
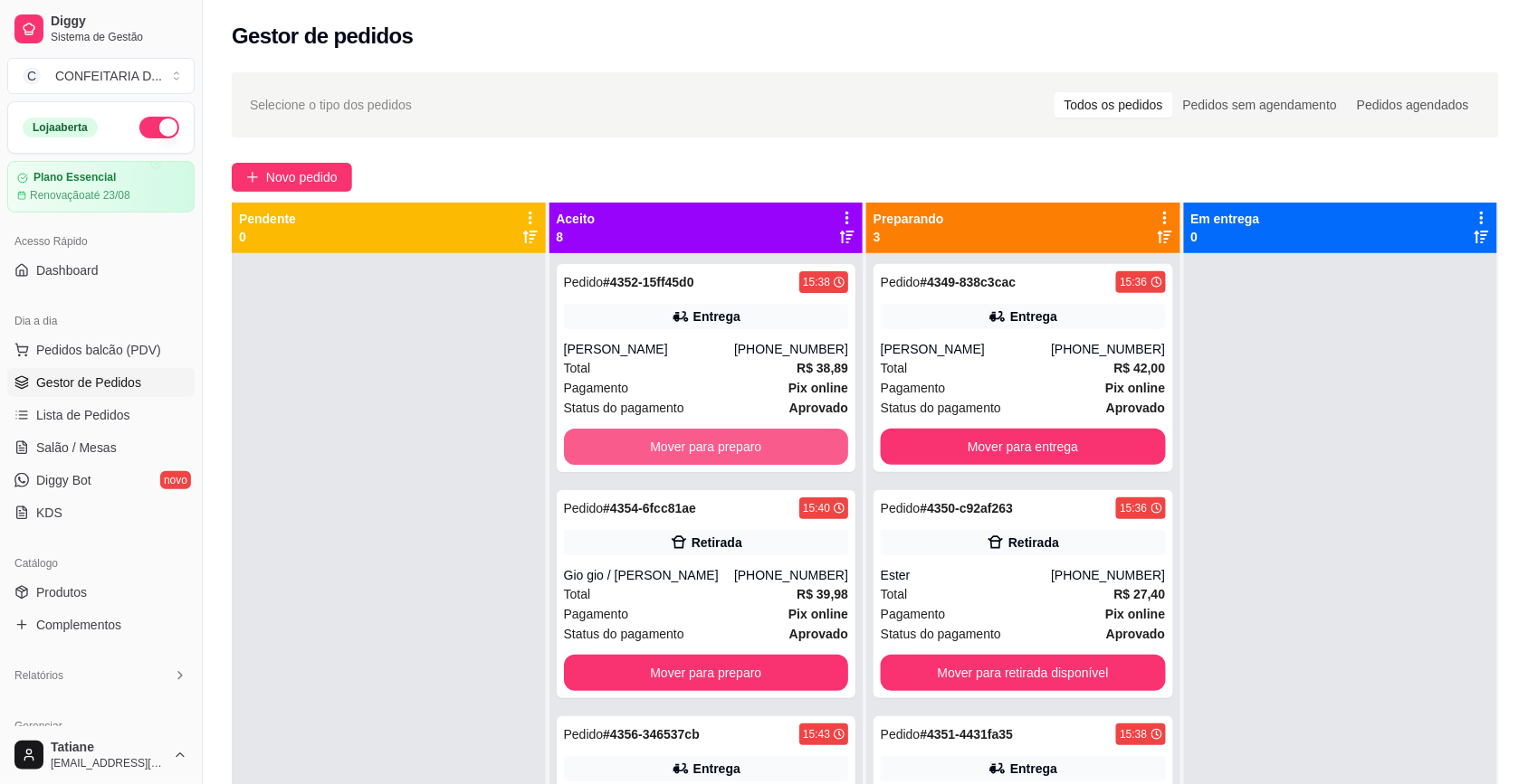
click at [645, 444] on button "Mover para preparo" at bounding box center [706, 447] width 285 height 36
click at [645, 444] on button "Mover para preparo" at bounding box center [705, 447] width 276 height 35
click at [645, 444] on button "Mover para preparo" at bounding box center [706, 447] width 285 height 36
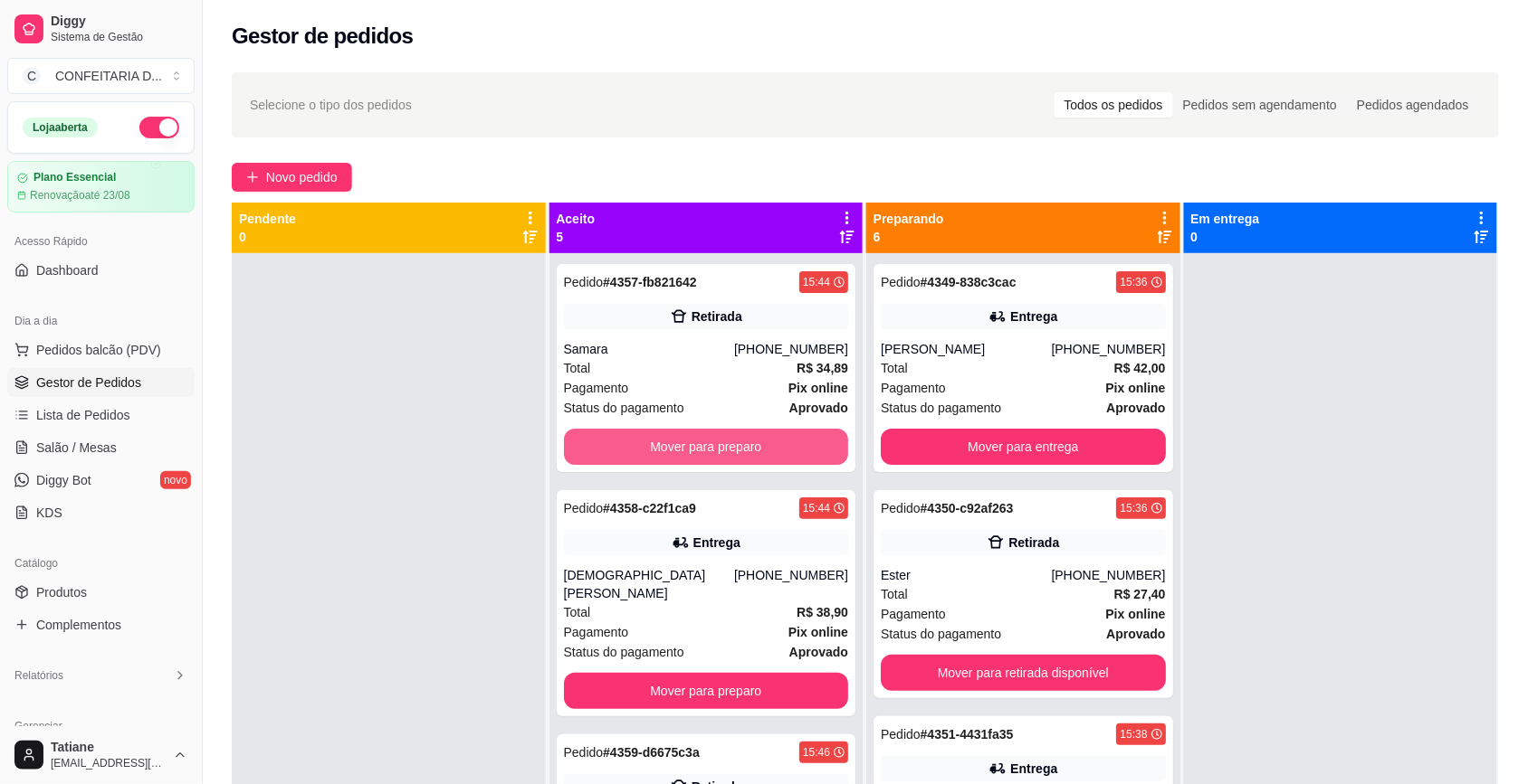
click at [645, 444] on button "Mover para preparo" at bounding box center [706, 447] width 285 height 36
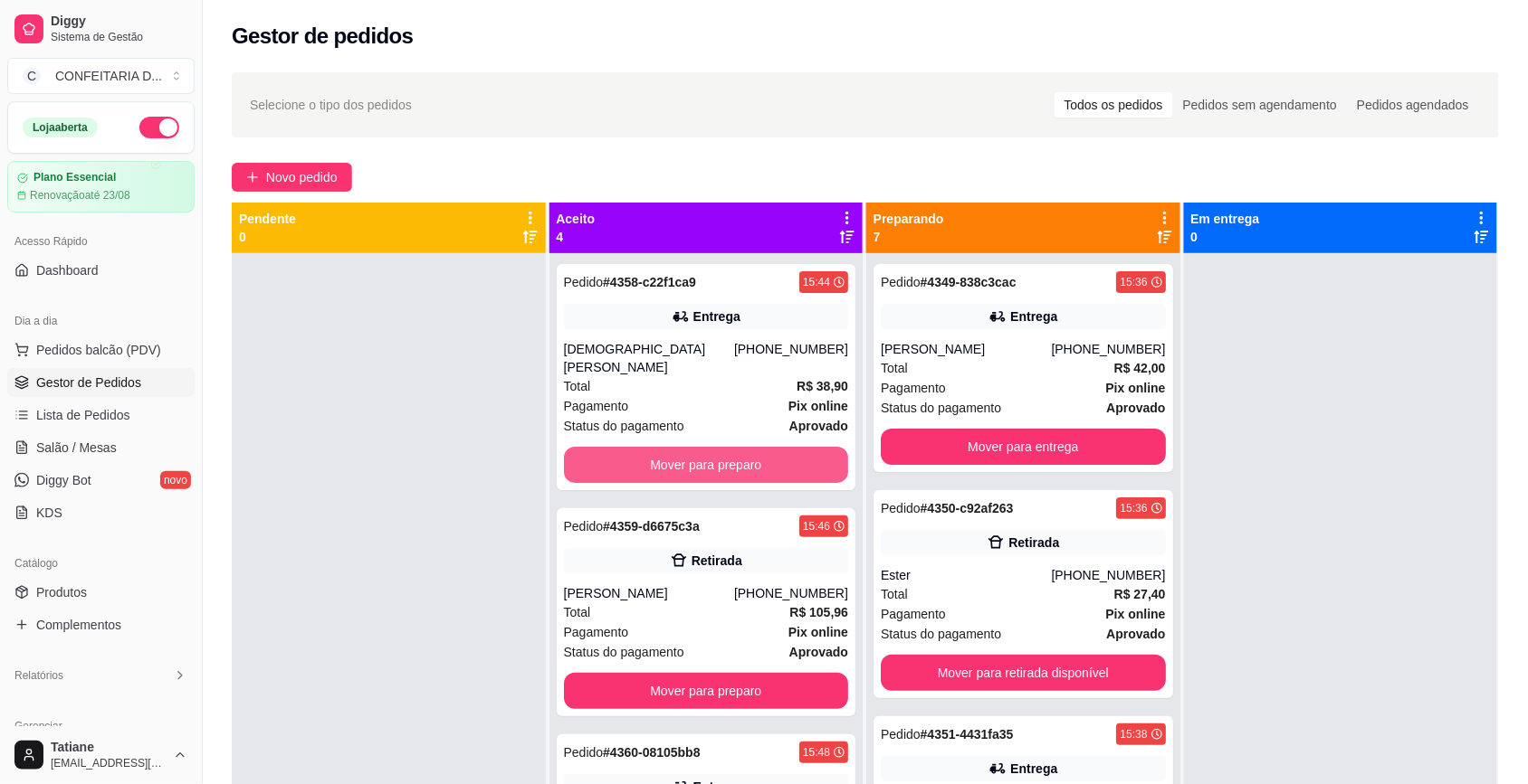
click at [645, 447] on button "Mover para preparo" at bounding box center [706, 465] width 285 height 36
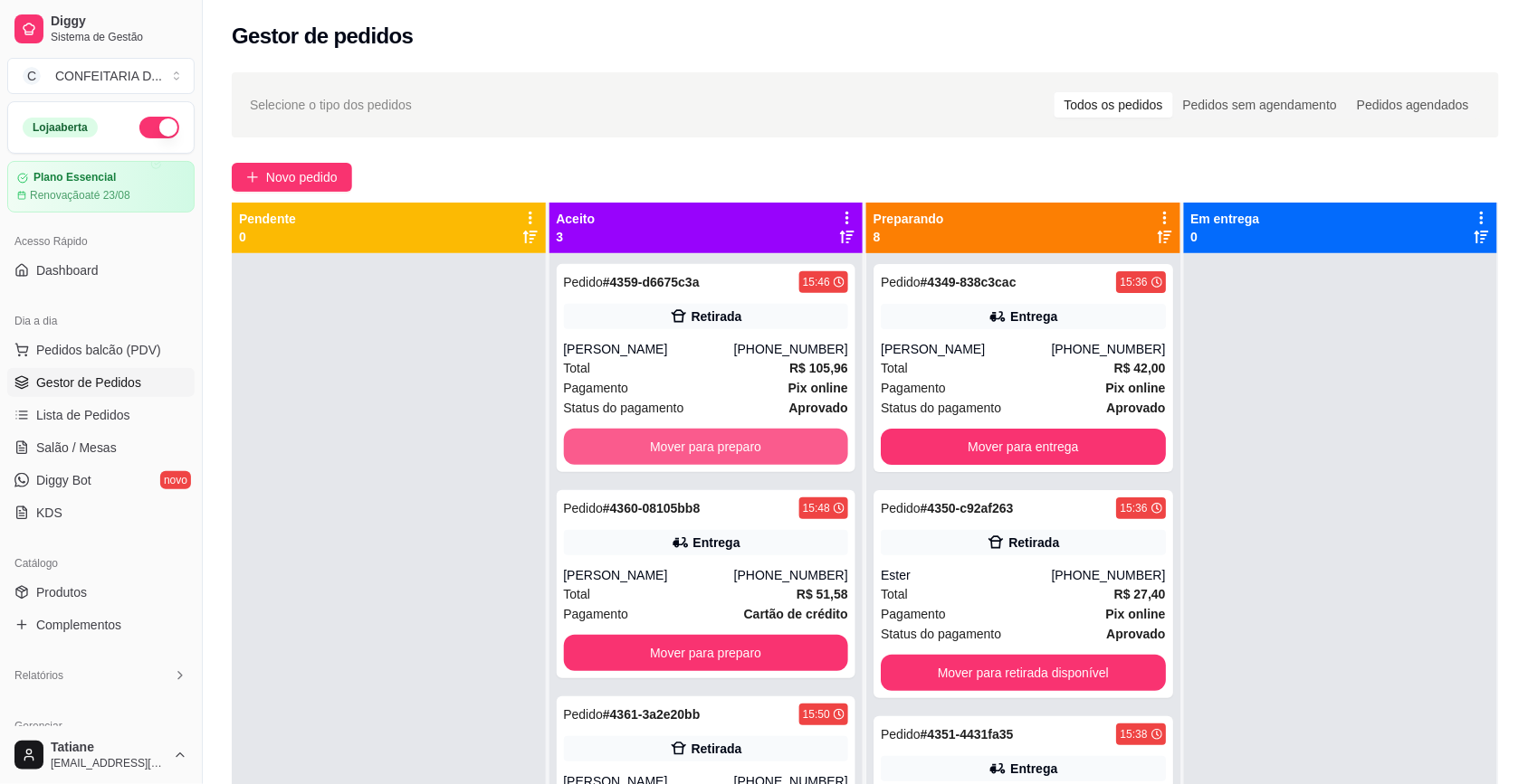
click at [645, 444] on button "Mover para preparo" at bounding box center [706, 447] width 285 height 36
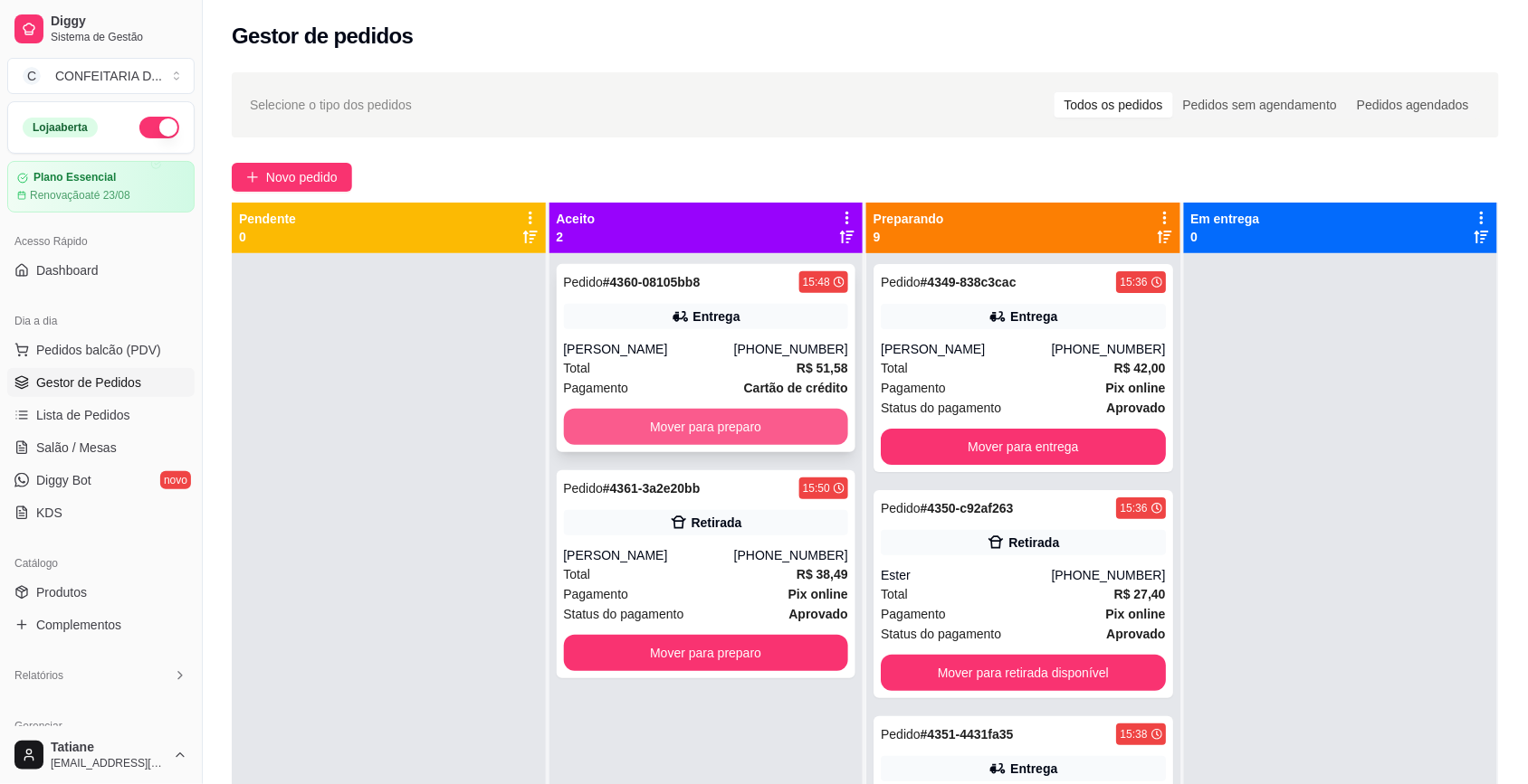
click at [647, 425] on button "Mover para preparo" at bounding box center [706, 427] width 285 height 36
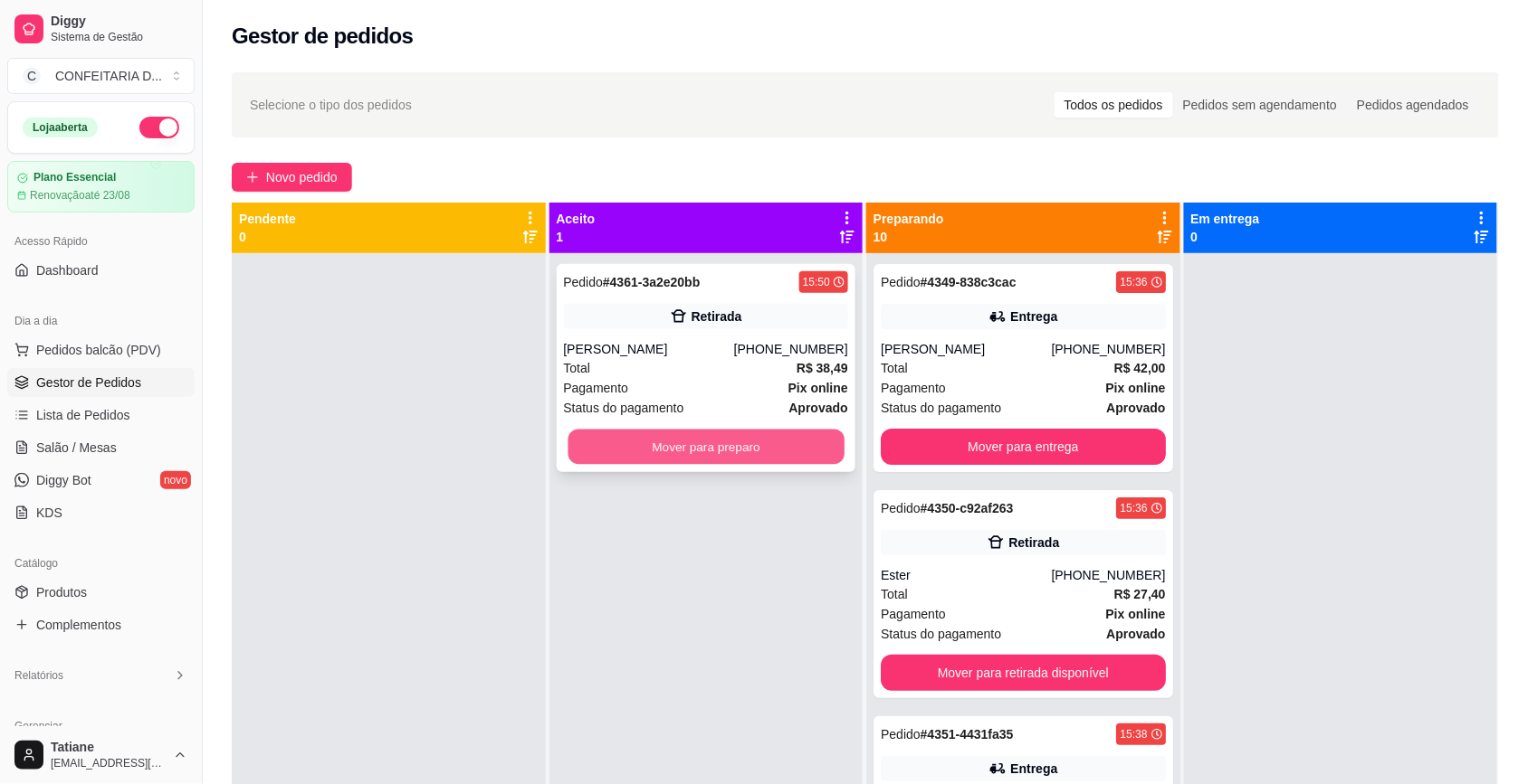
click at [644, 450] on button "Mover para preparo" at bounding box center [705, 447] width 276 height 35
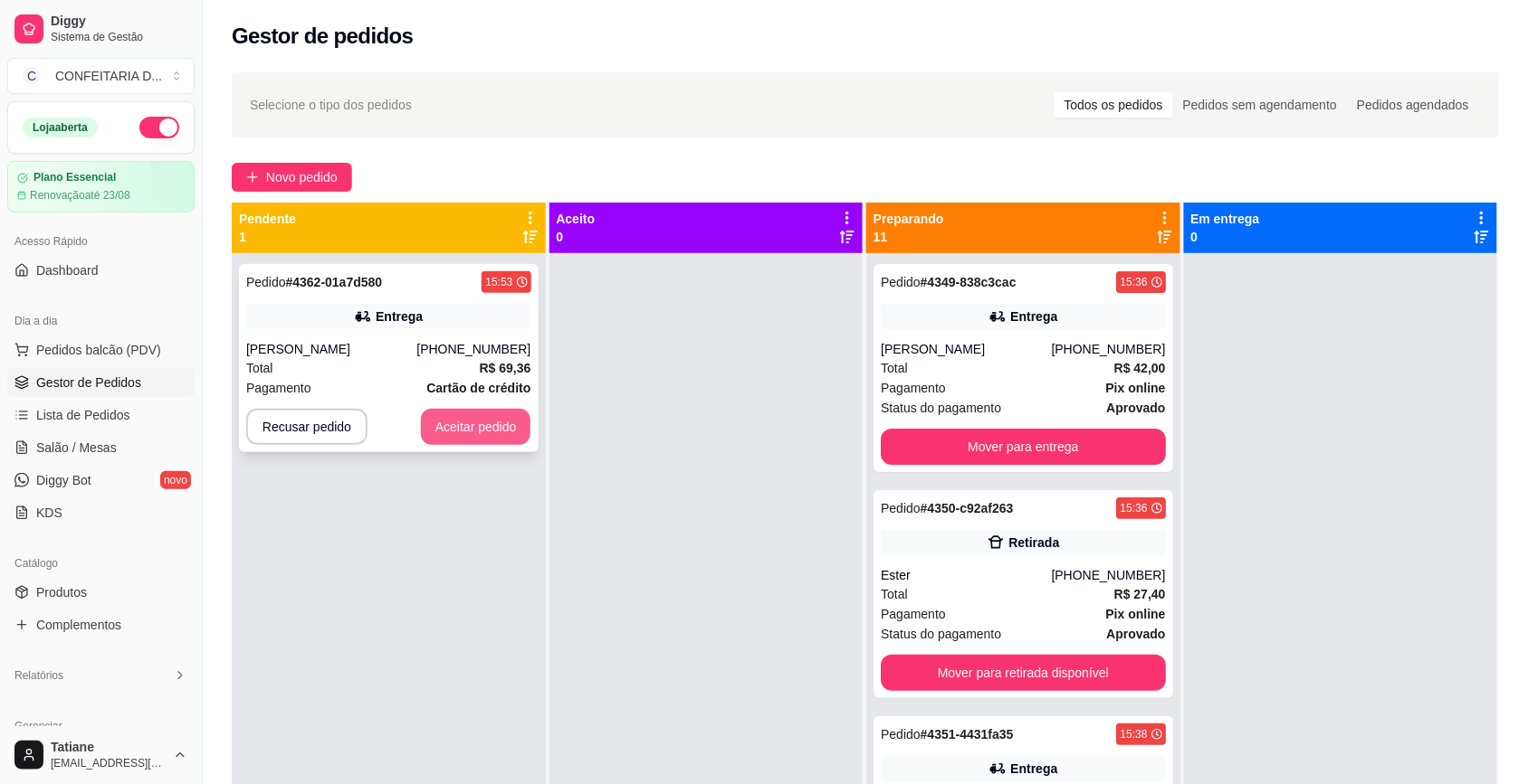
click at [452, 431] on button "Aceitar pedido" at bounding box center [475, 427] width 110 height 36
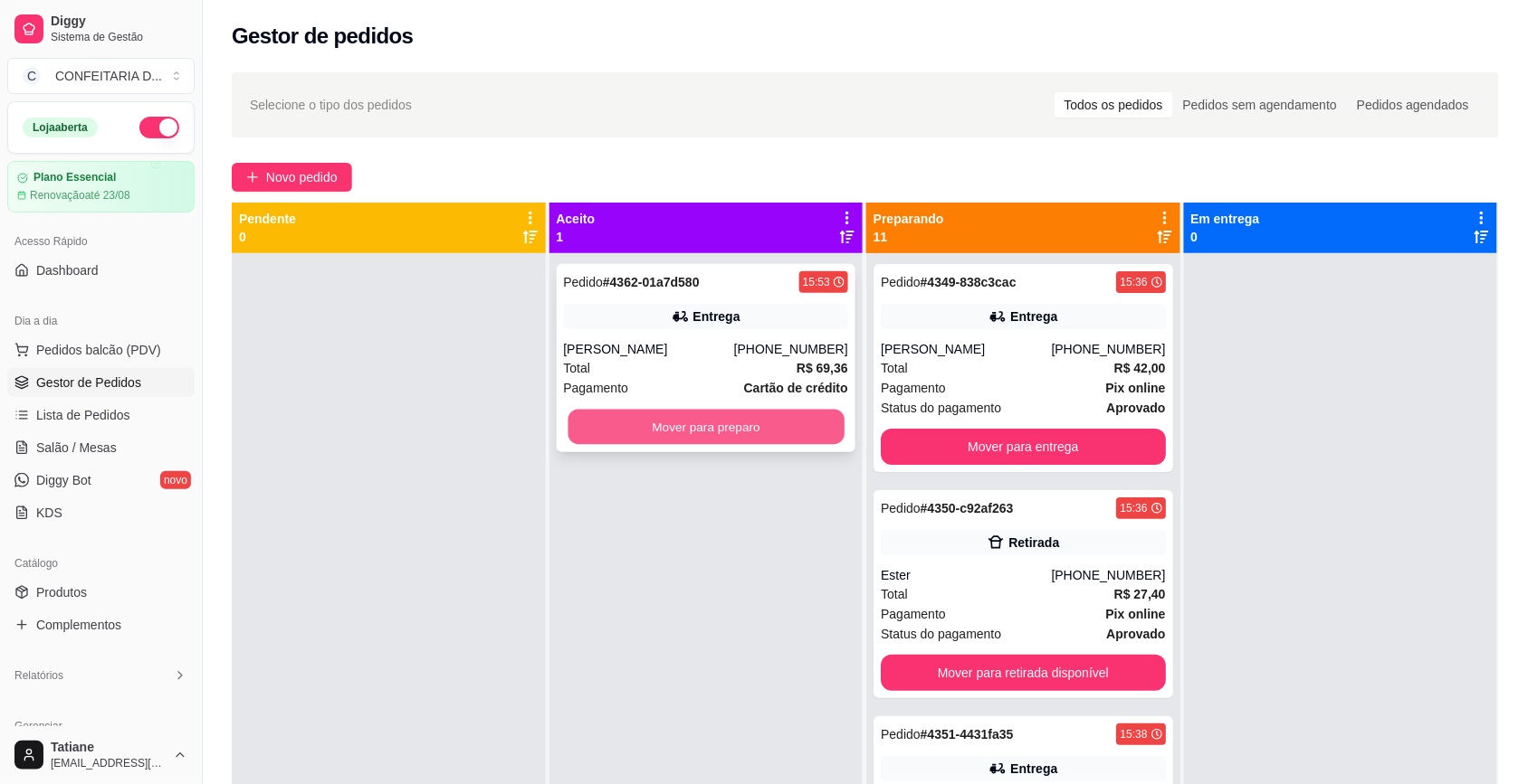
click at [661, 420] on button "Mover para preparo" at bounding box center [705, 427] width 276 height 35
click at [753, 431] on button "Mover para preparo" at bounding box center [706, 427] width 285 height 36
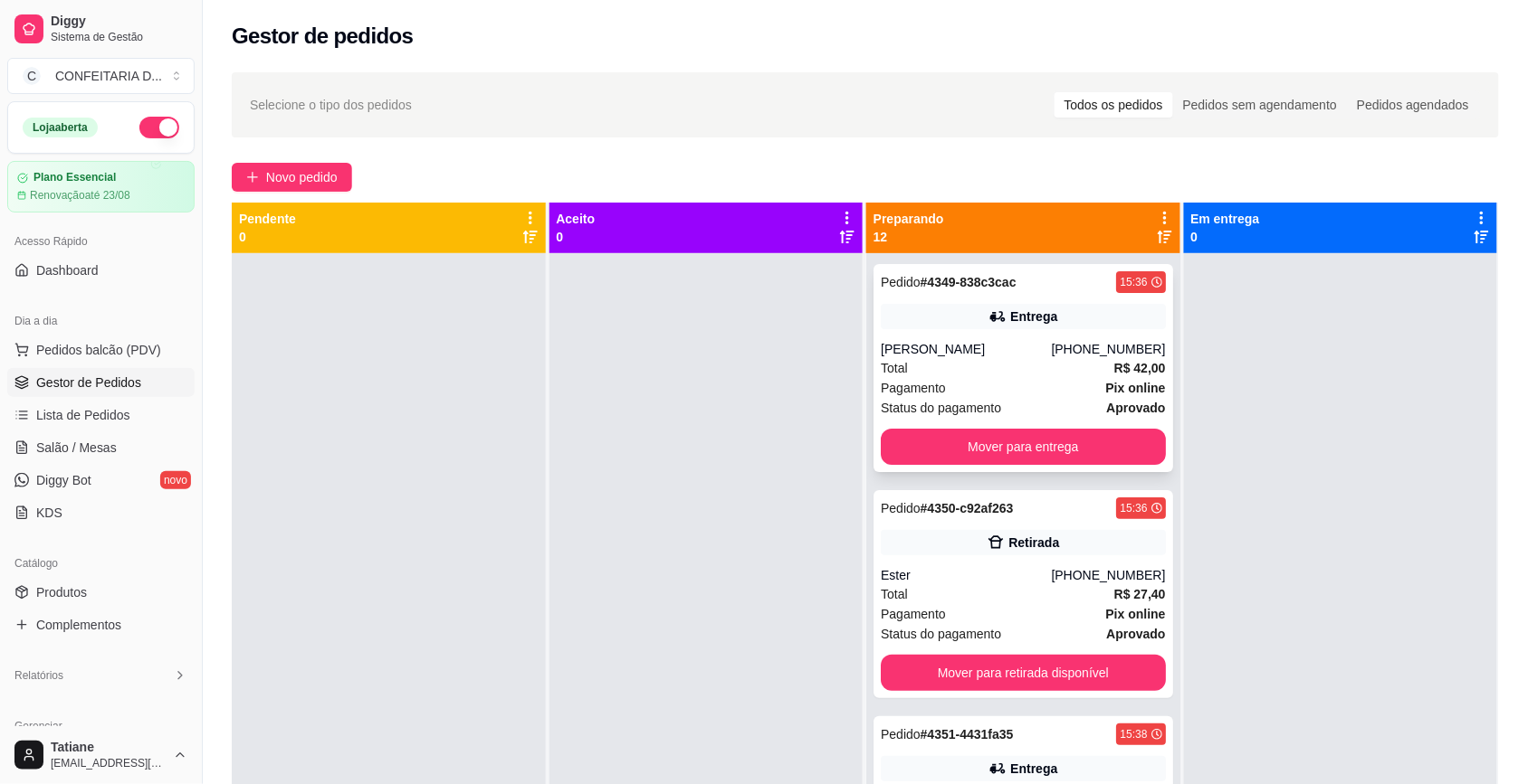
click at [982, 341] on div "[PERSON_NAME]" at bounding box center [966, 349] width 170 height 18
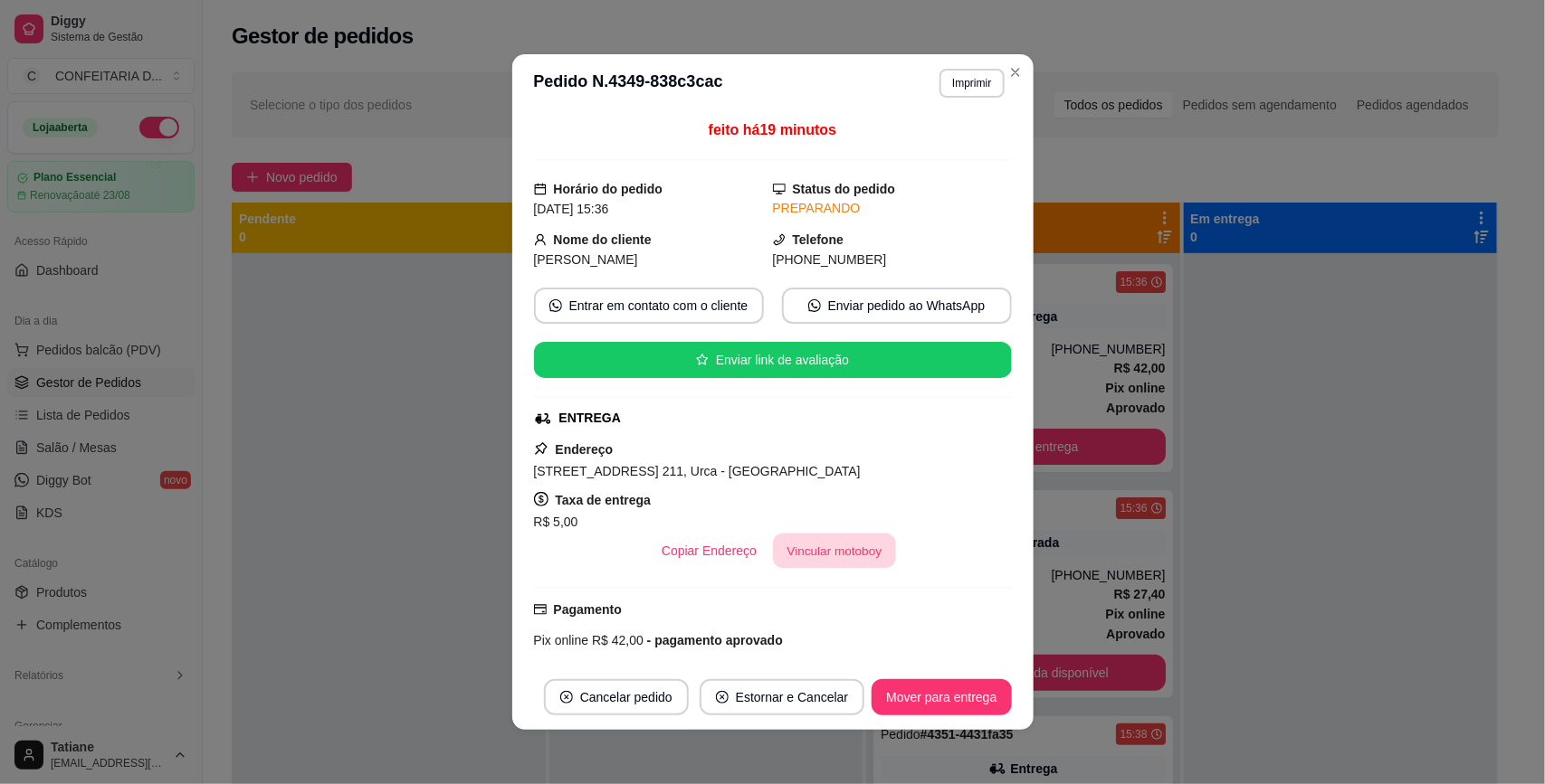
click at [814, 541] on button "Vincular motoboy" at bounding box center [833, 551] width 123 height 35
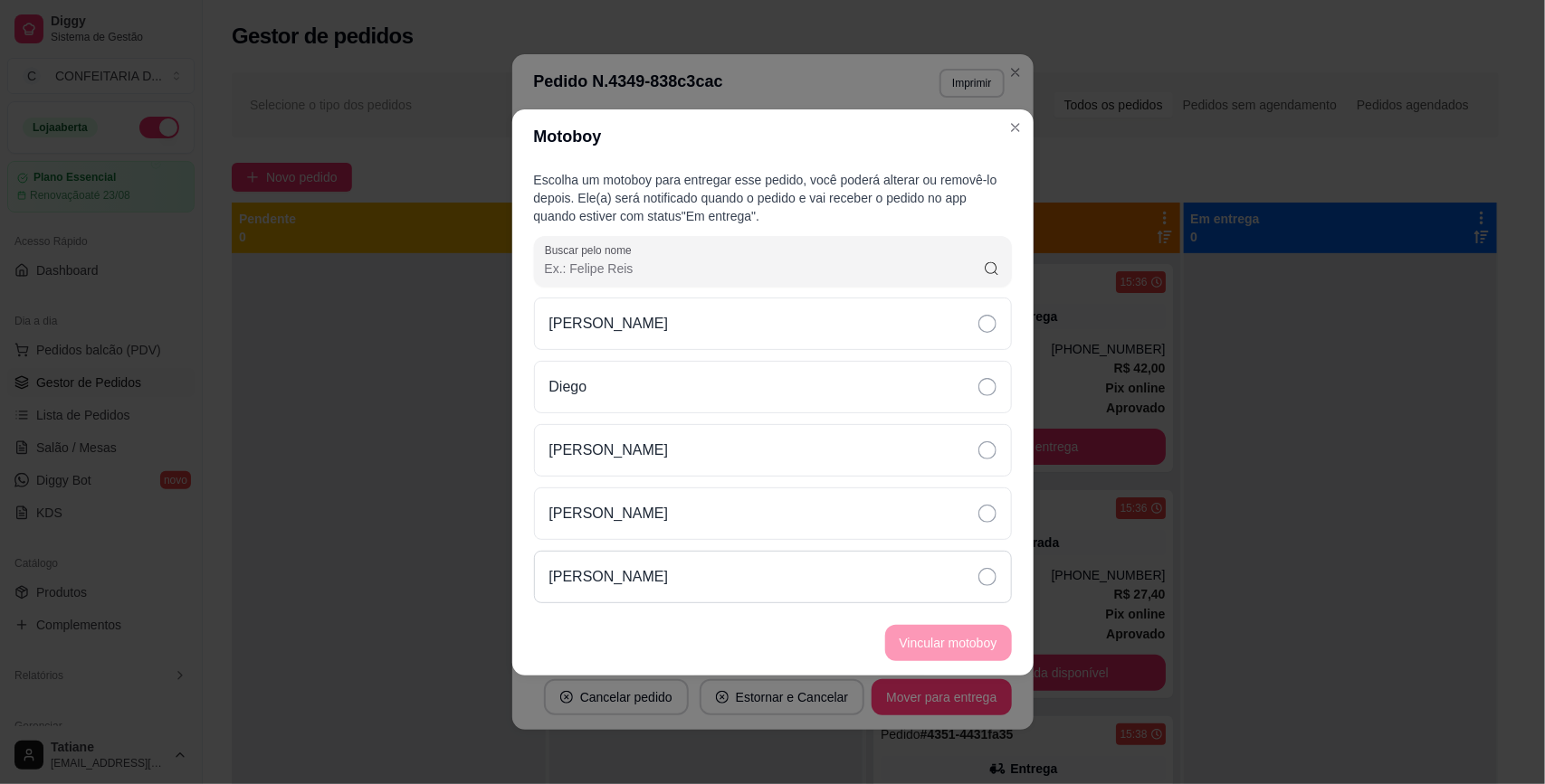
click at [671, 584] on div "[PERSON_NAME]" at bounding box center [772, 578] width 478 height 53
click at [965, 651] on button "Vincular motoboy" at bounding box center [948, 643] width 126 height 36
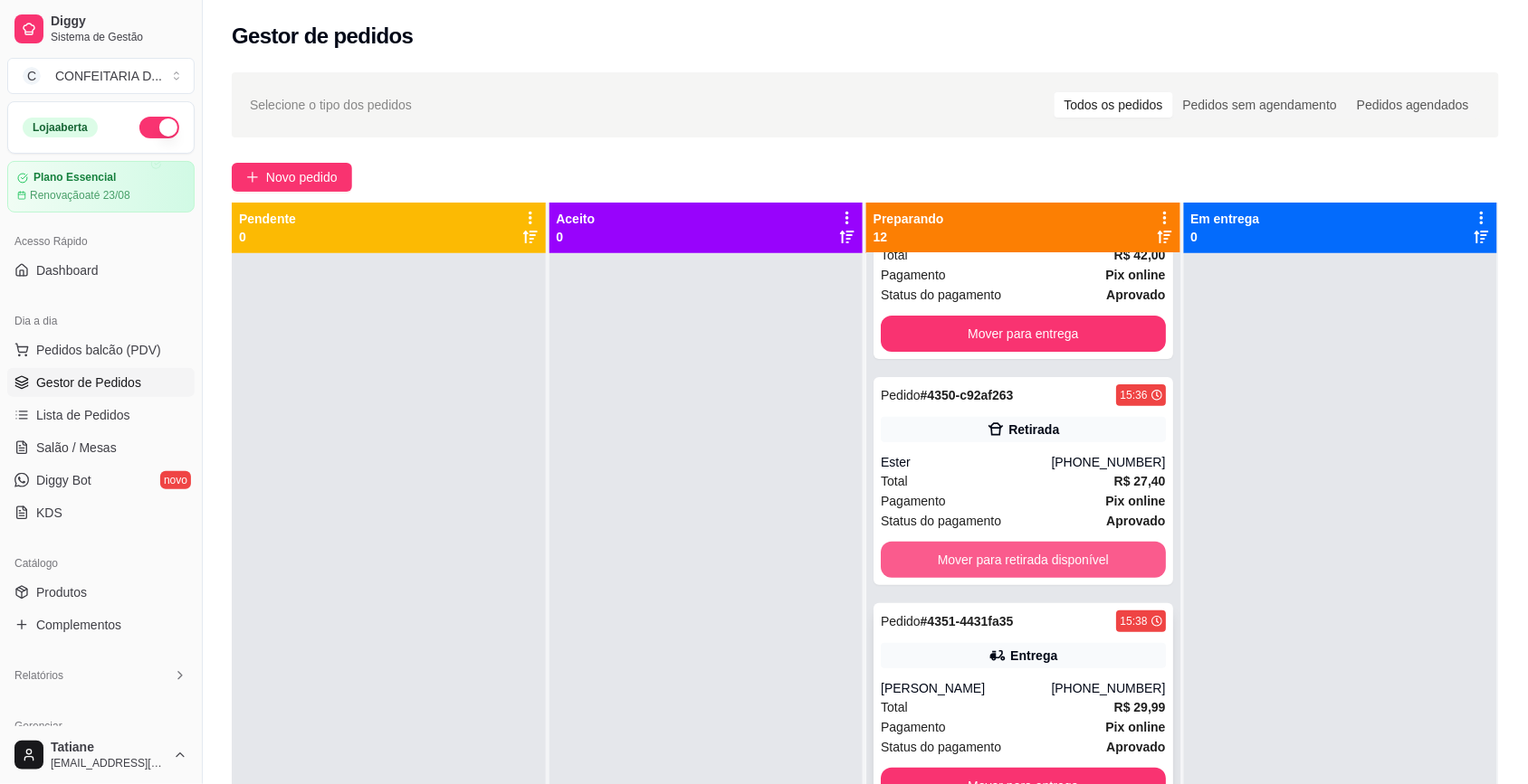
scroll to position [339, 0]
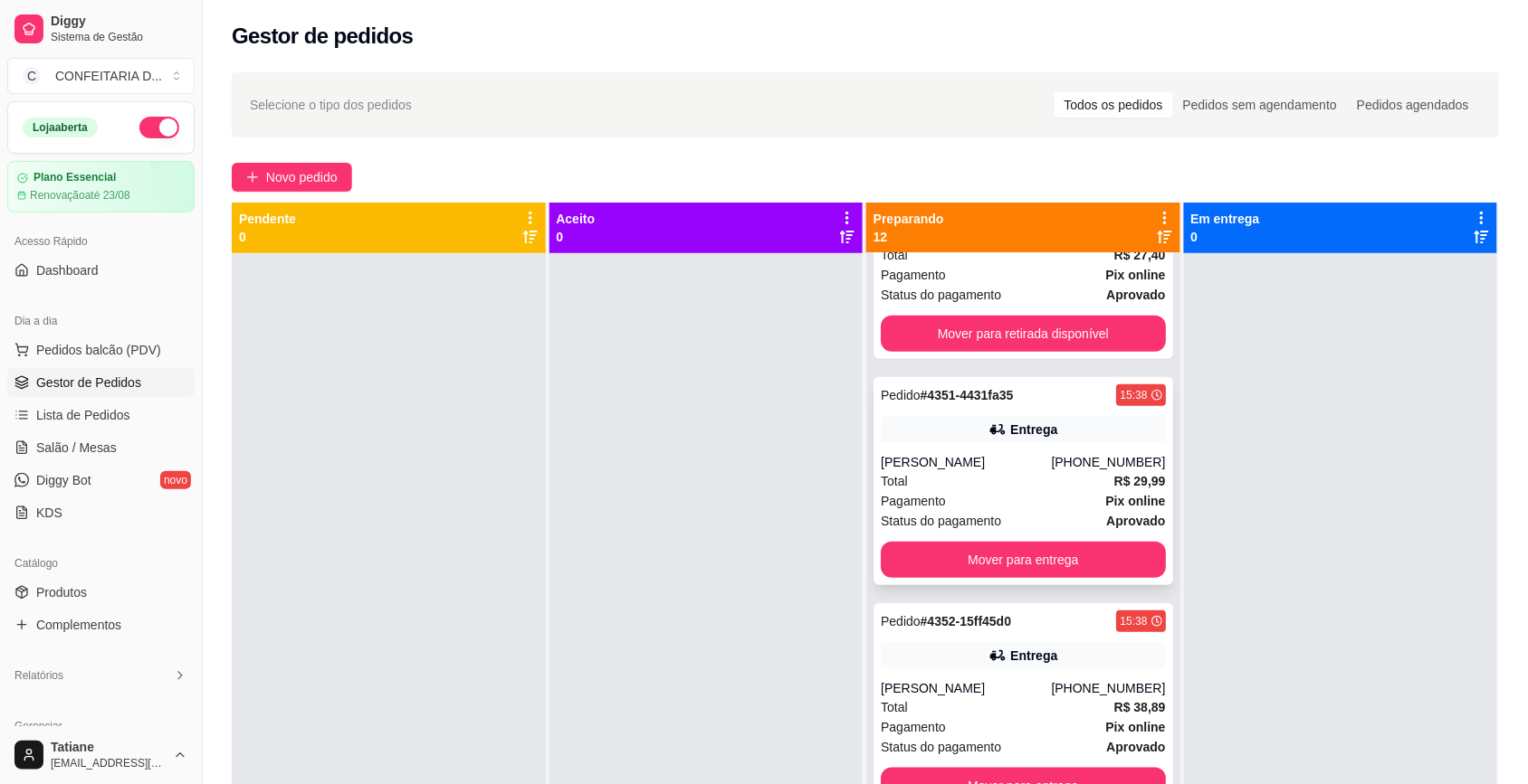
click at [982, 459] on div "[PERSON_NAME]" at bounding box center [966, 462] width 170 height 18
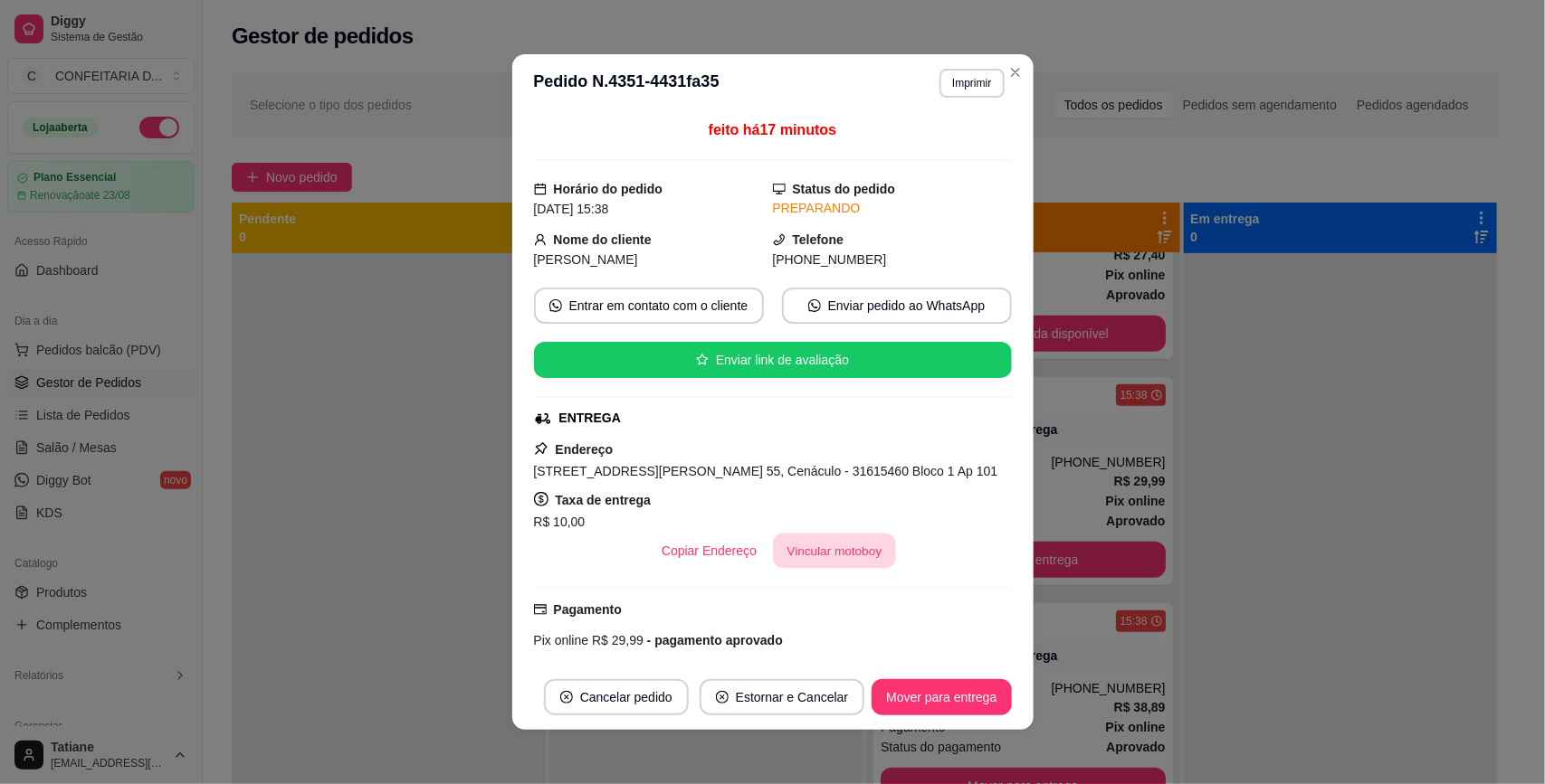
click at [828, 548] on button "Vincular motoboy" at bounding box center [833, 551] width 123 height 35
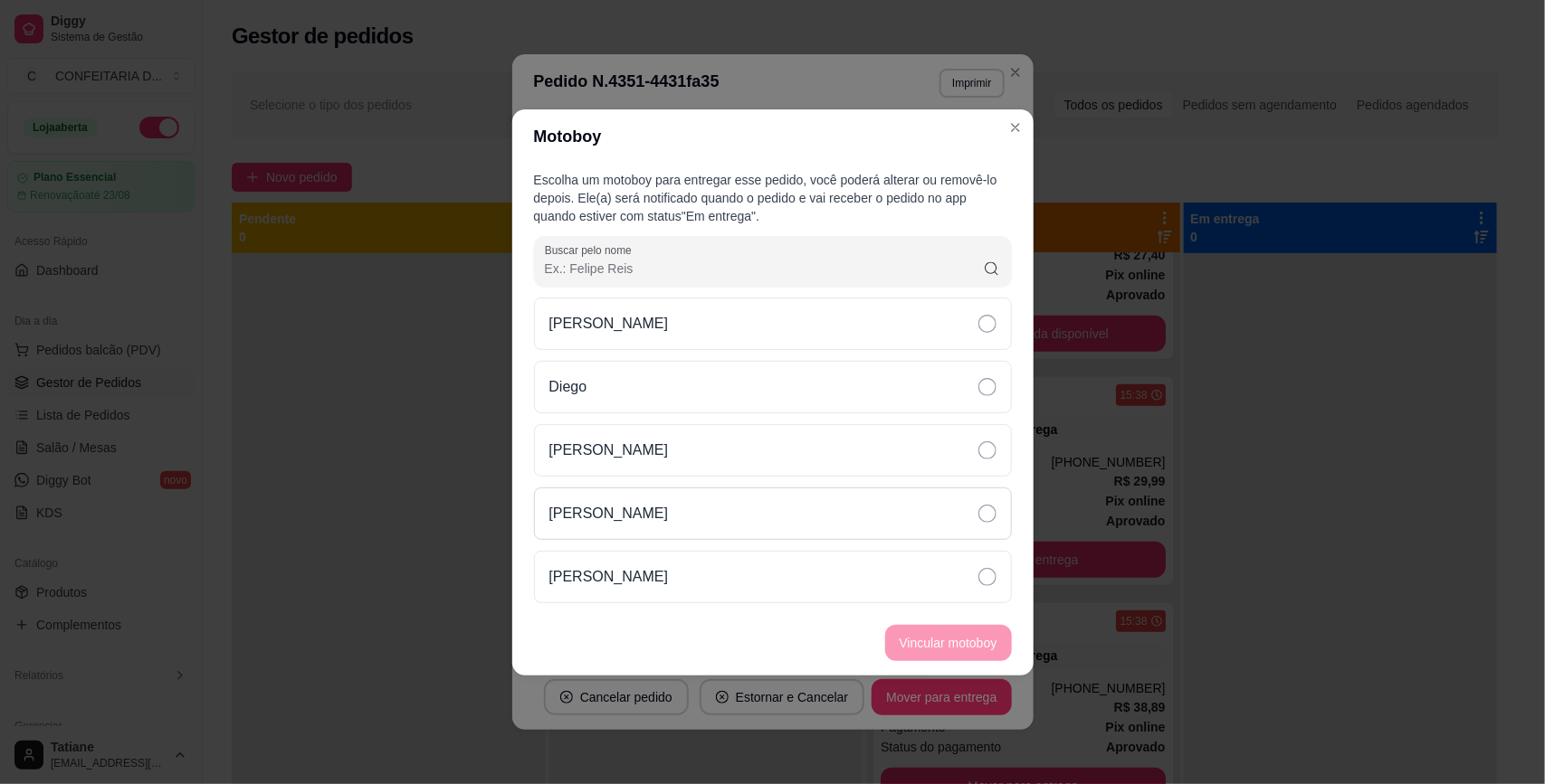
click at [607, 521] on p "[PERSON_NAME]" at bounding box center [609, 514] width 119 height 22
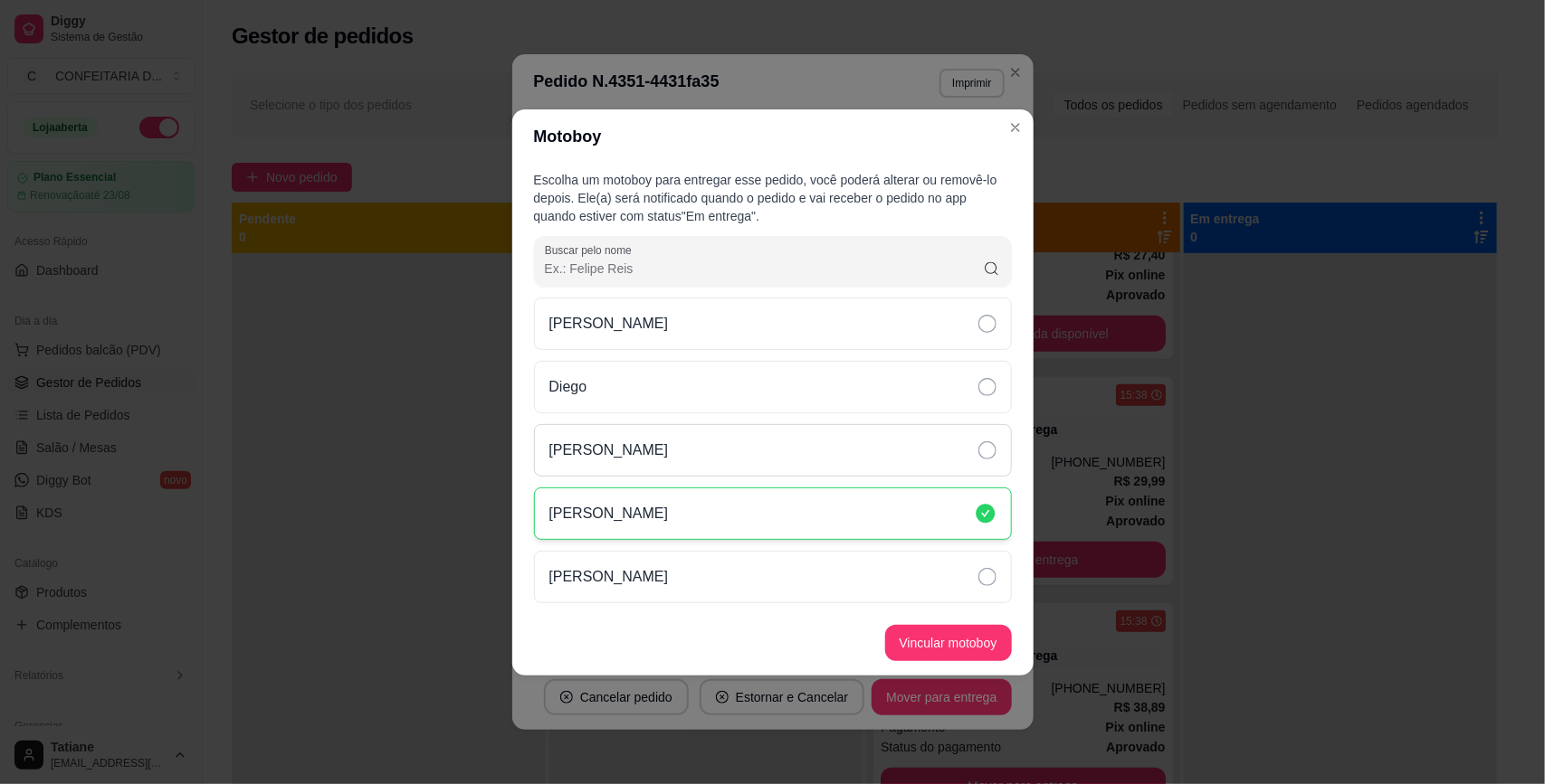
click at [633, 454] on div "[PERSON_NAME]" at bounding box center [772, 450] width 478 height 53
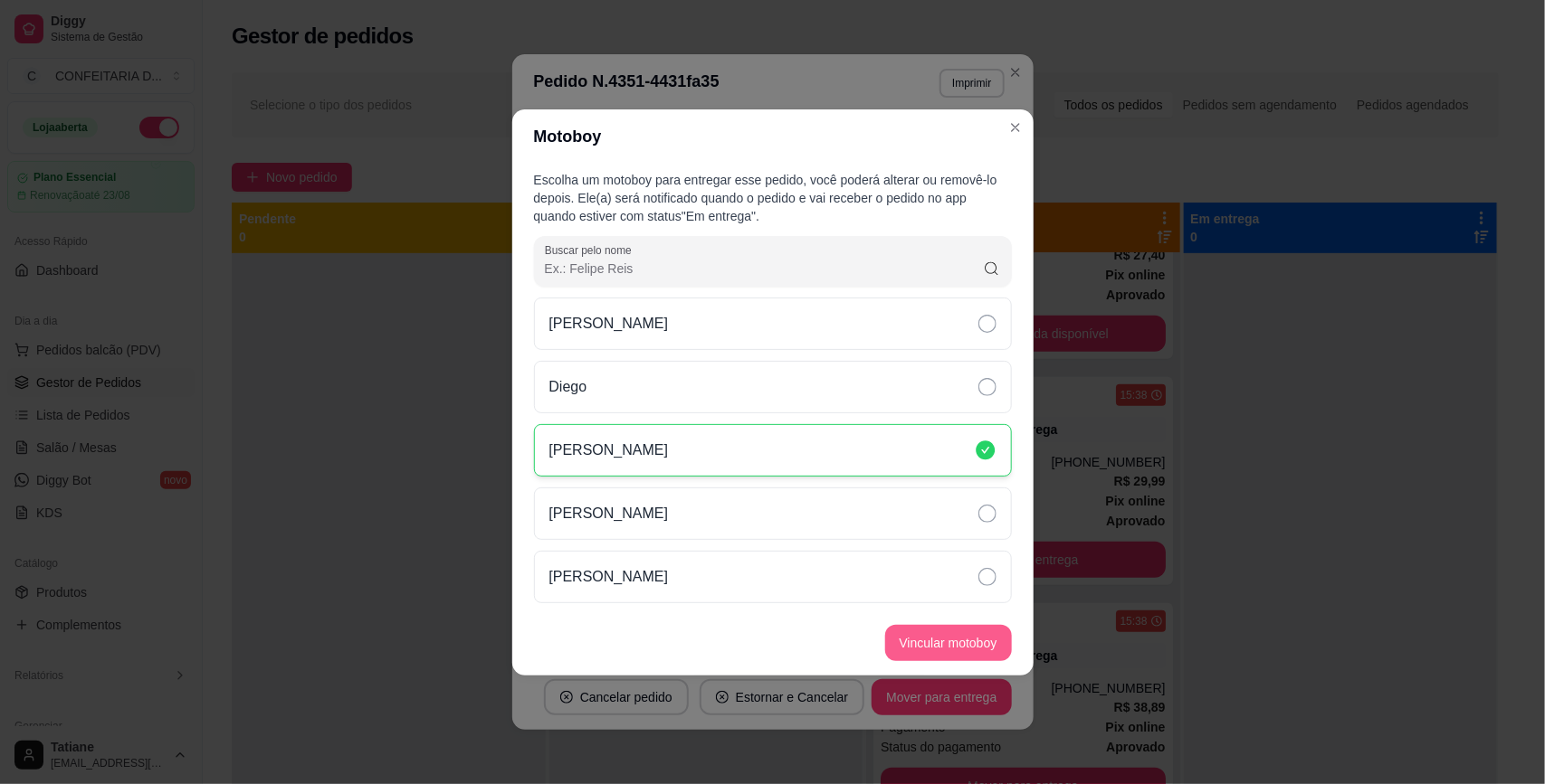
click at [953, 638] on button "Vincular motoboy" at bounding box center [948, 643] width 126 height 36
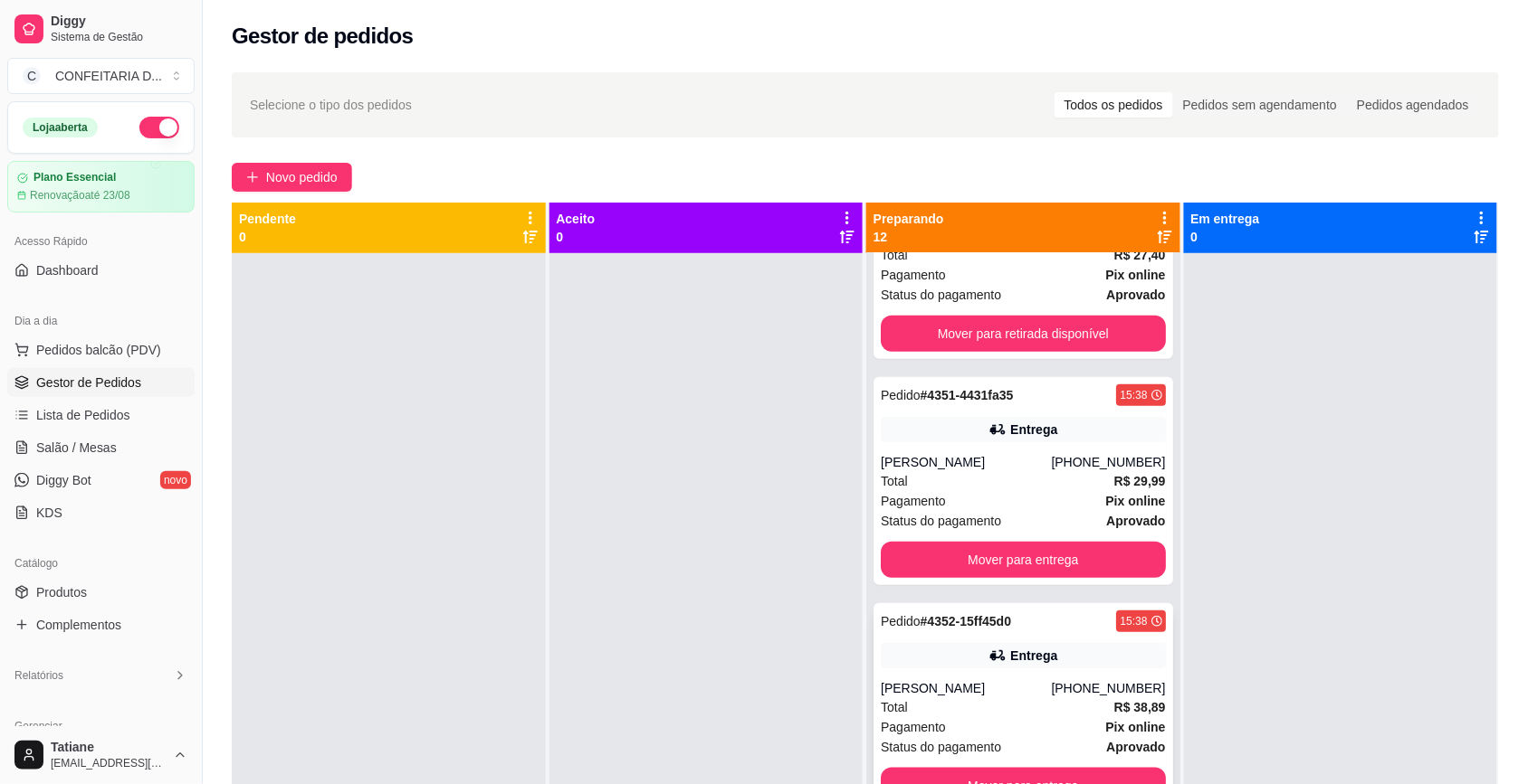
click at [1074, 675] on div "Pedido # 4352-15ff45d0 15:38 Entrega Bárbara Morais (31) 98810-1619 Total R$ 38…" at bounding box center [1023, 707] width 299 height 208
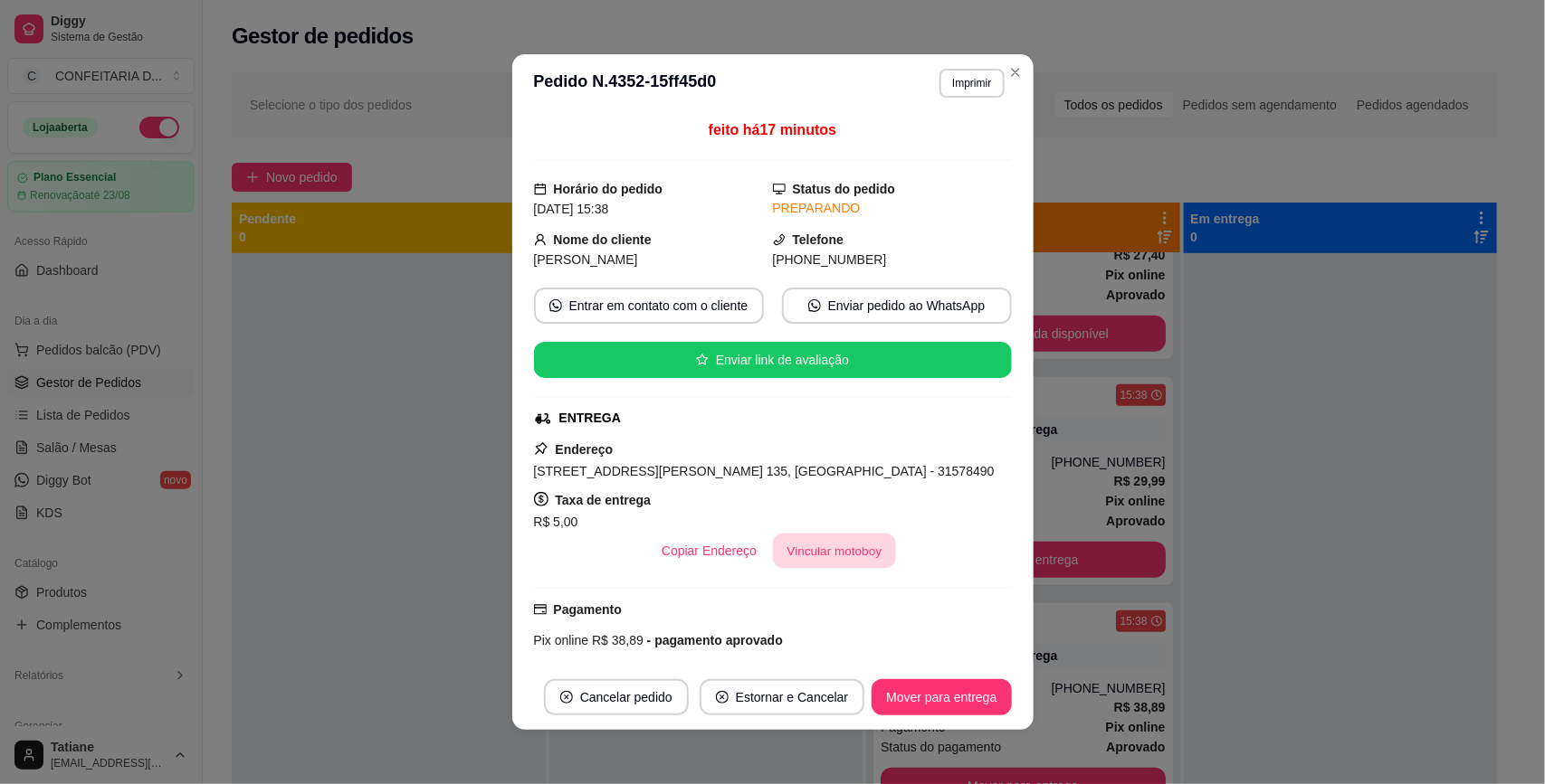
click at [808, 558] on button "Vincular motoboy" at bounding box center [833, 551] width 123 height 35
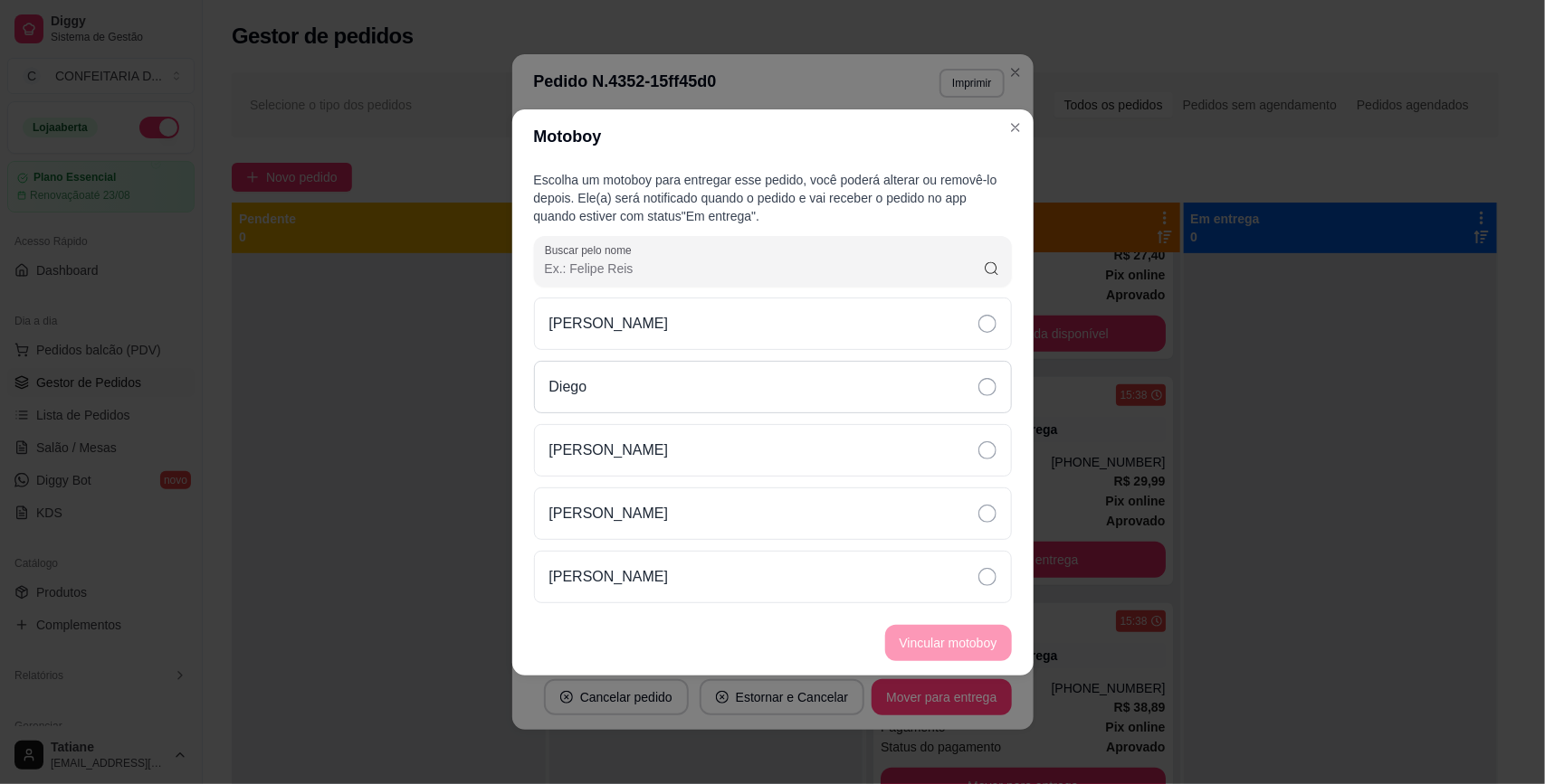
click at [647, 376] on div "Diego" at bounding box center [772, 387] width 478 height 53
click at [951, 644] on button "Vincular motoboy" at bounding box center [948, 643] width 126 height 36
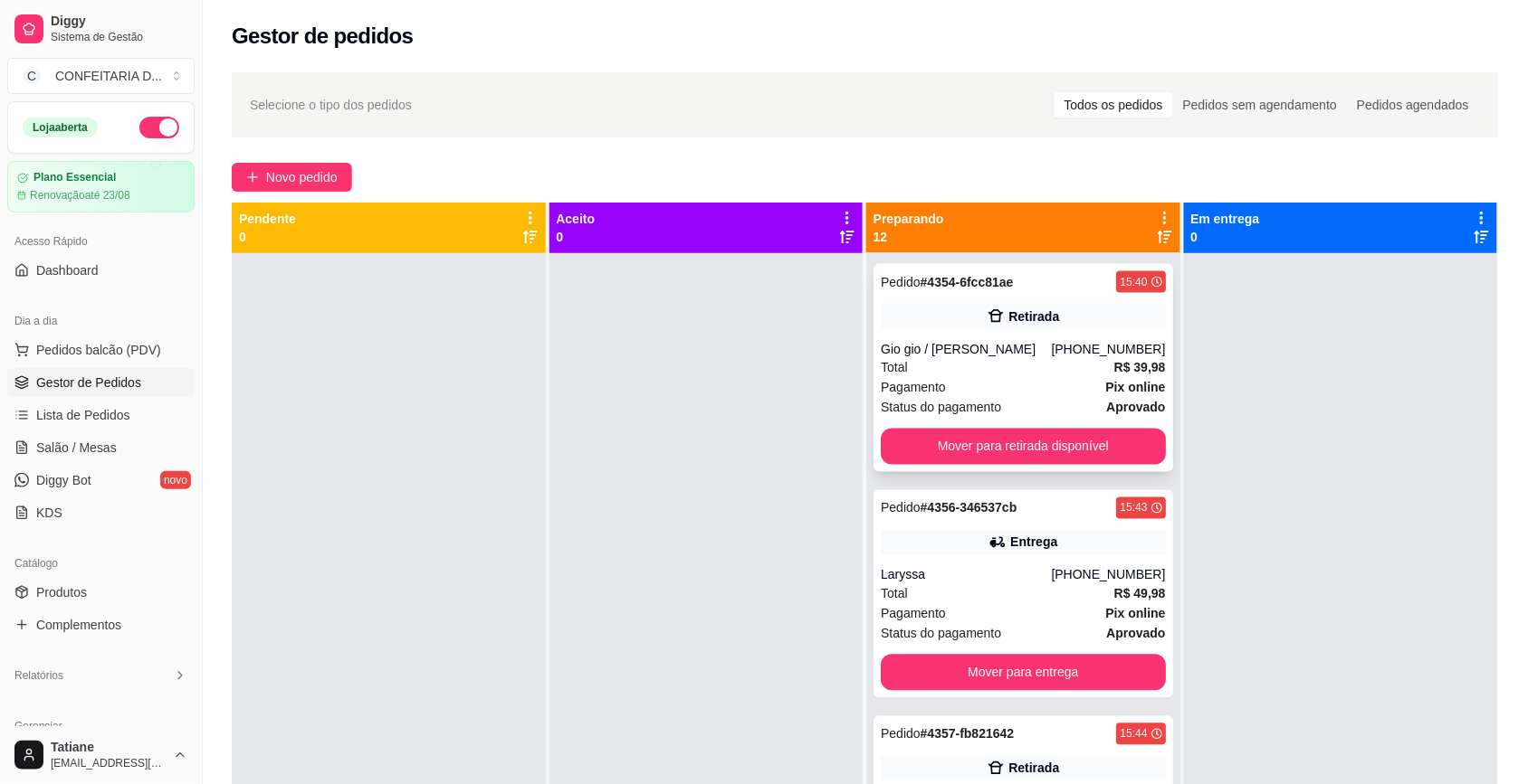
scroll to position [1018, 0]
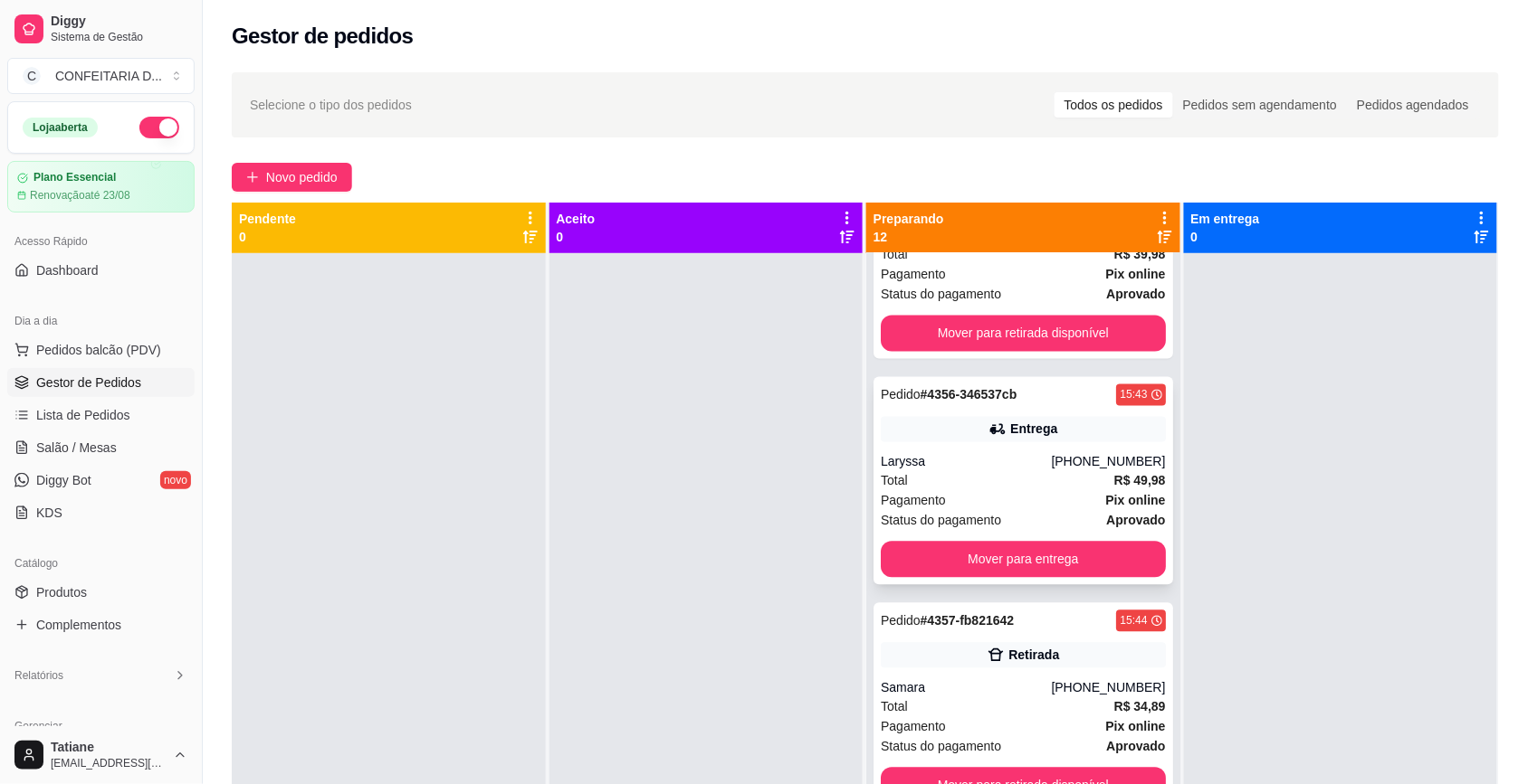
click at [960, 455] on div "Laryssa" at bounding box center [966, 462] width 170 height 18
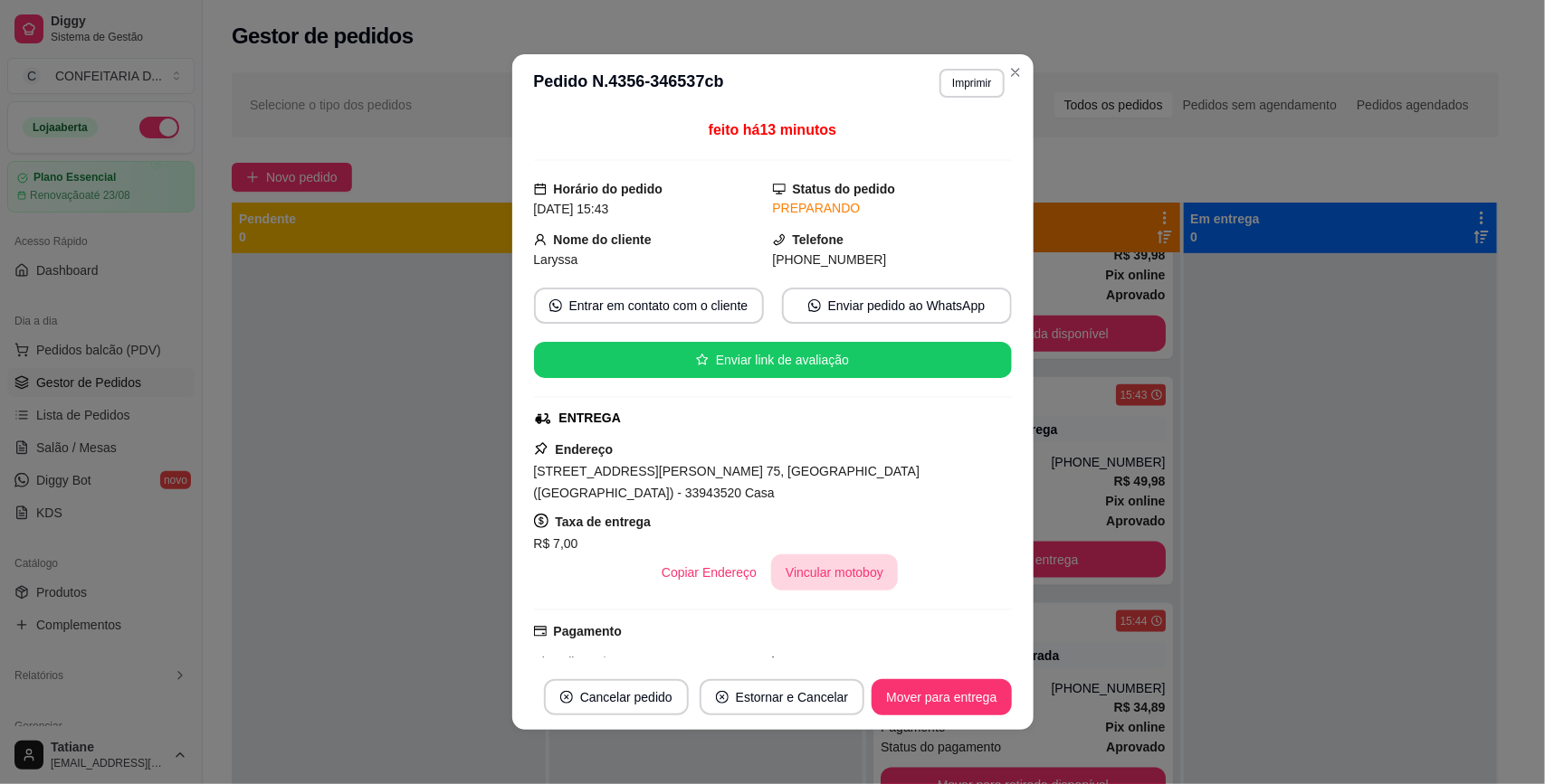
click at [799, 555] on button "Vincular motoboy" at bounding box center [833, 573] width 126 height 36
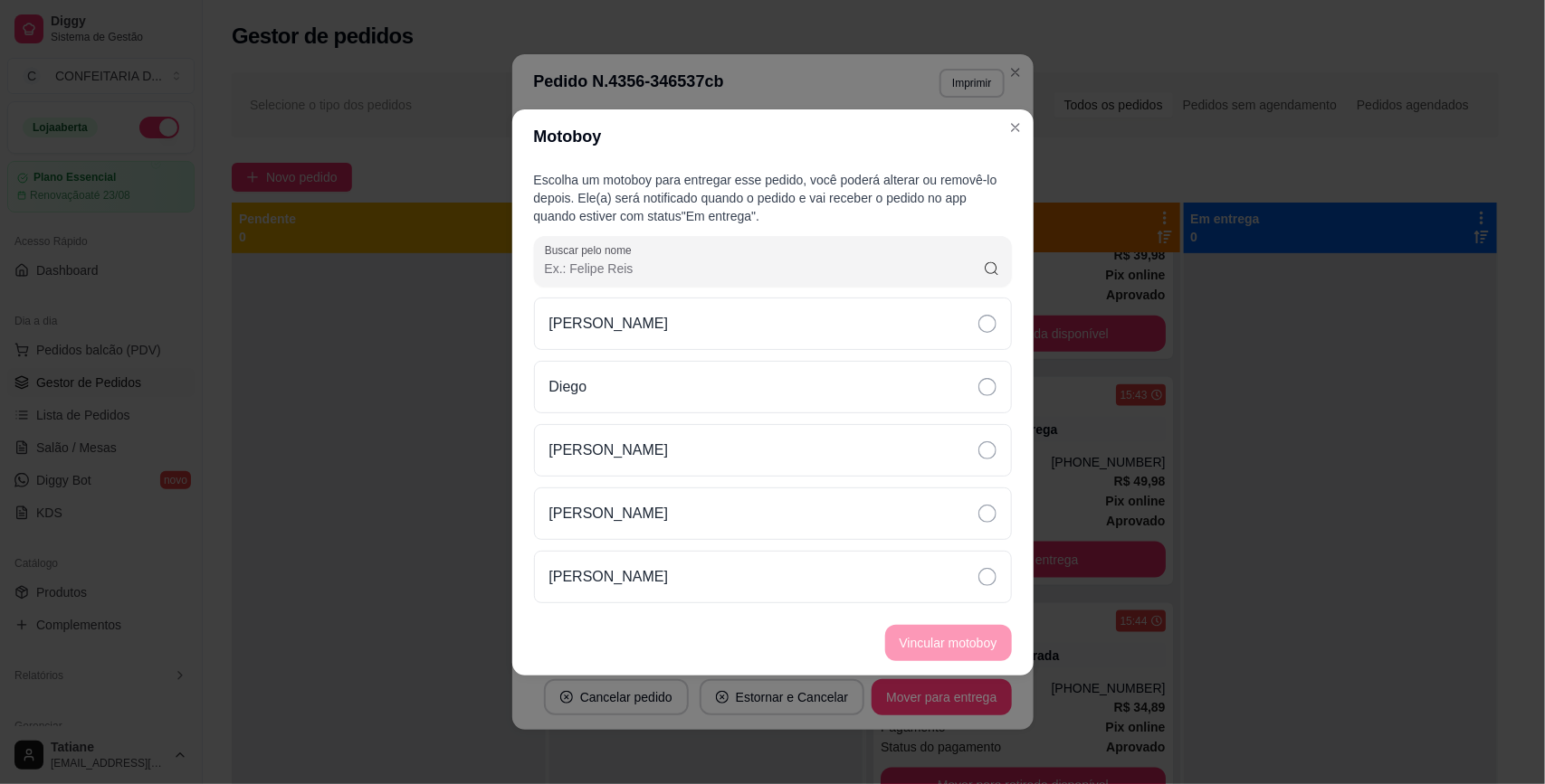
drag, startPoint x: 688, startPoint y: 568, endPoint x: 835, endPoint y: 620, distance: 155.9
click at [689, 570] on div "[PERSON_NAME]" at bounding box center [772, 578] width 478 height 53
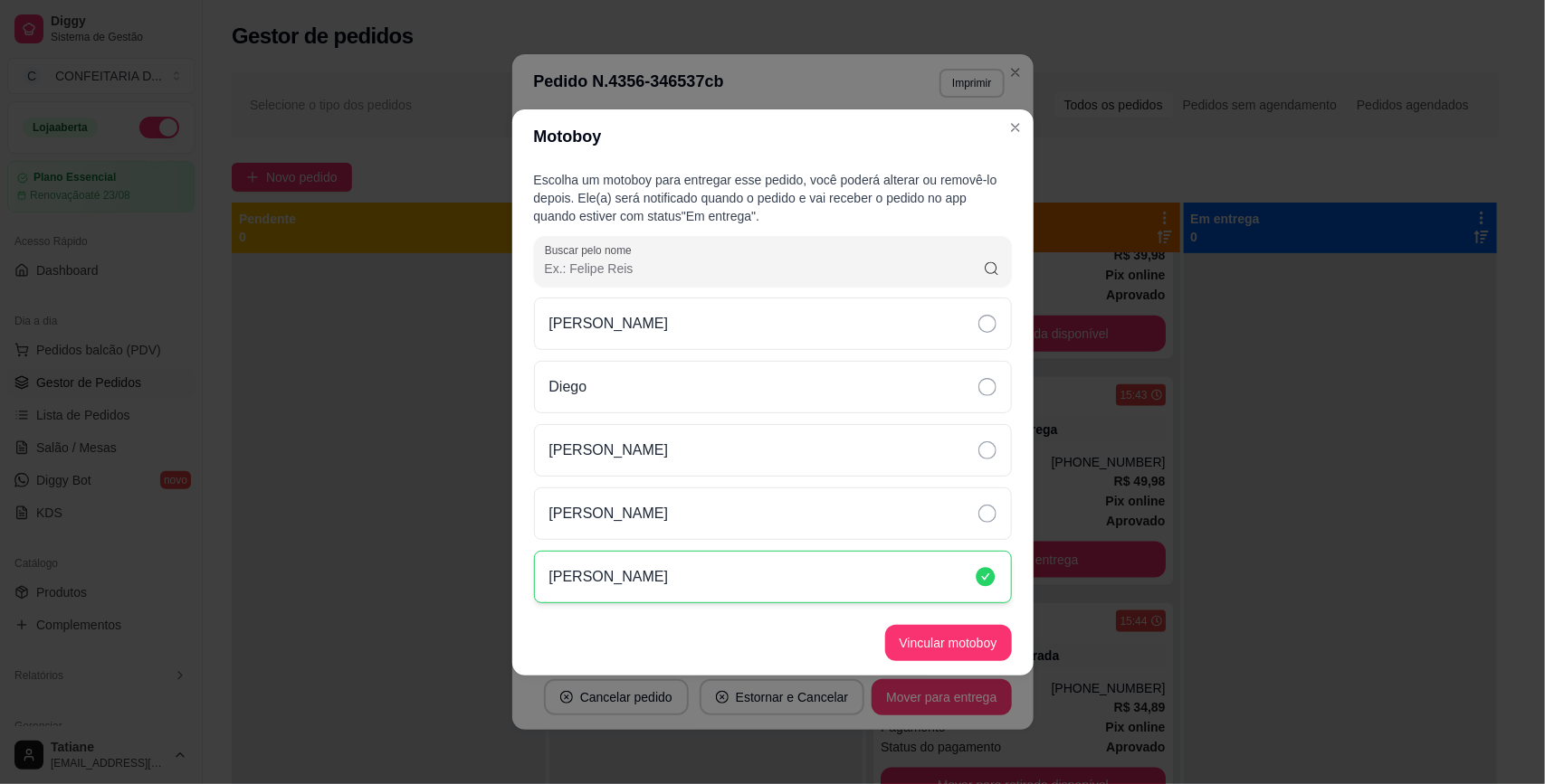
click at [961, 662] on footer "Vincular motoboy" at bounding box center [772, 643] width 521 height 65
click at [964, 651] on button "Vincular motoboy" at bounding box center [948, 643] width 126 height 36
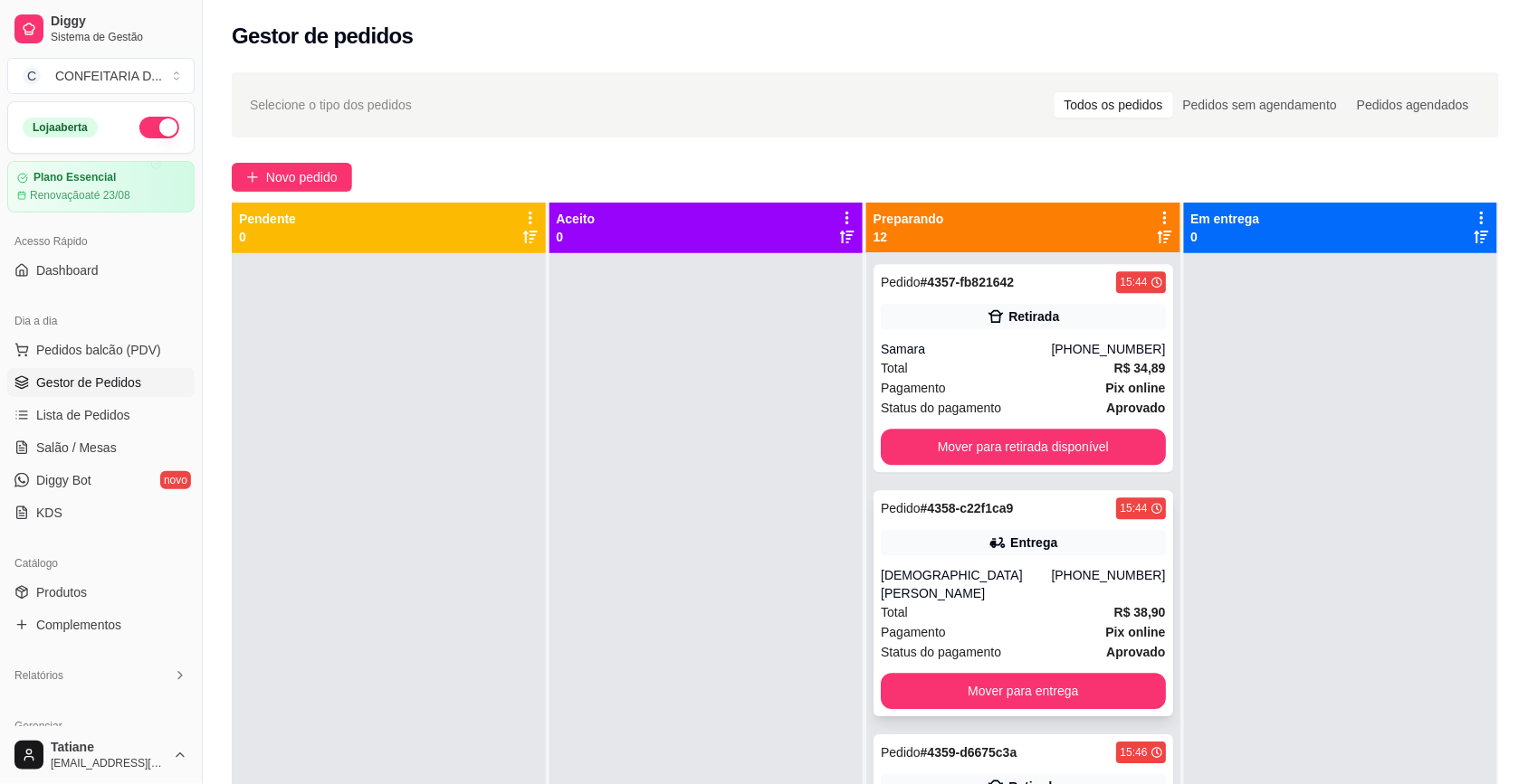
scroll to position [1470, 0]
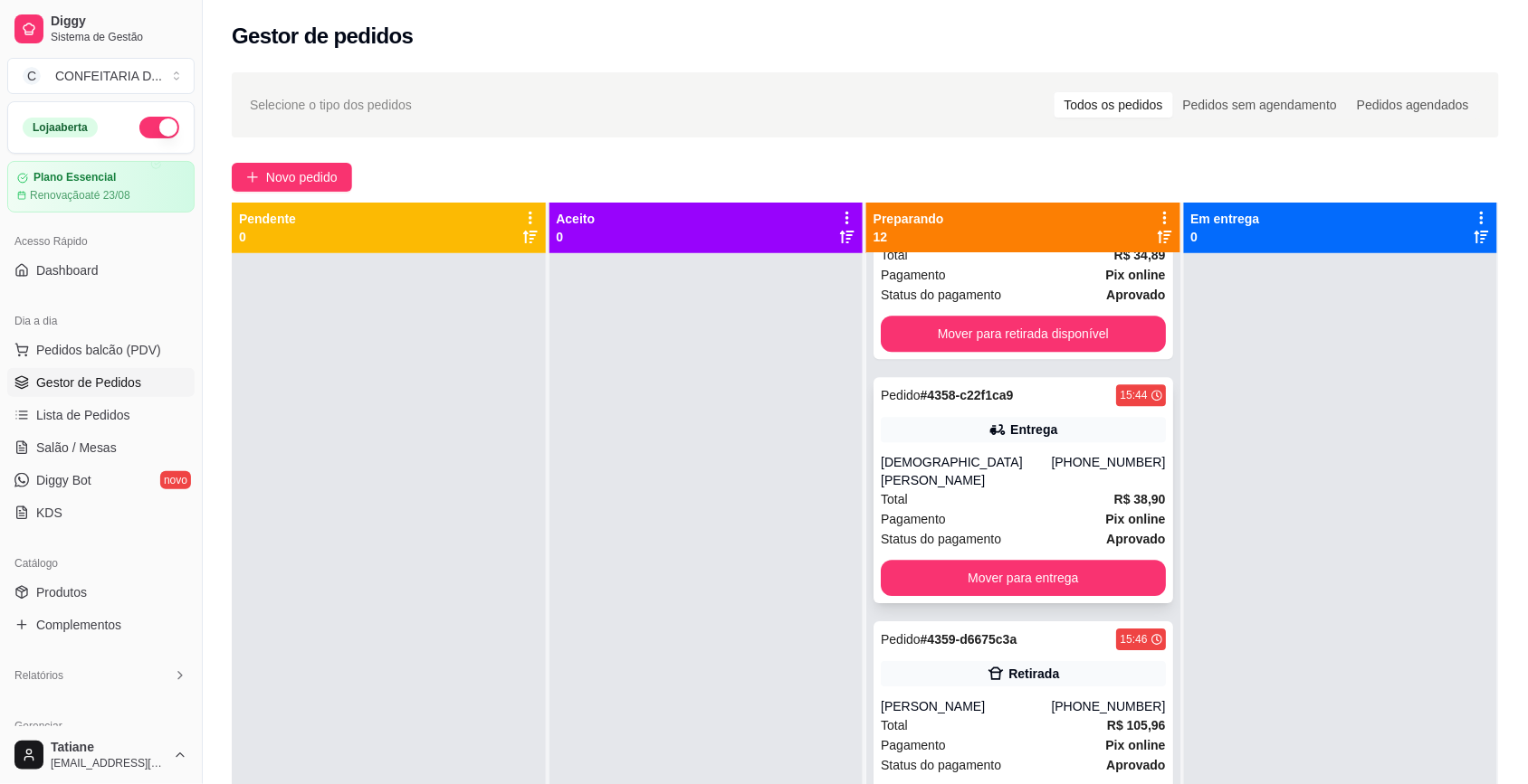
click at [978, 473] on div "[DEMOGRAPHIC_DATA][PERSON_NAME]" at bounding box center [966, 471] width 170 height 36
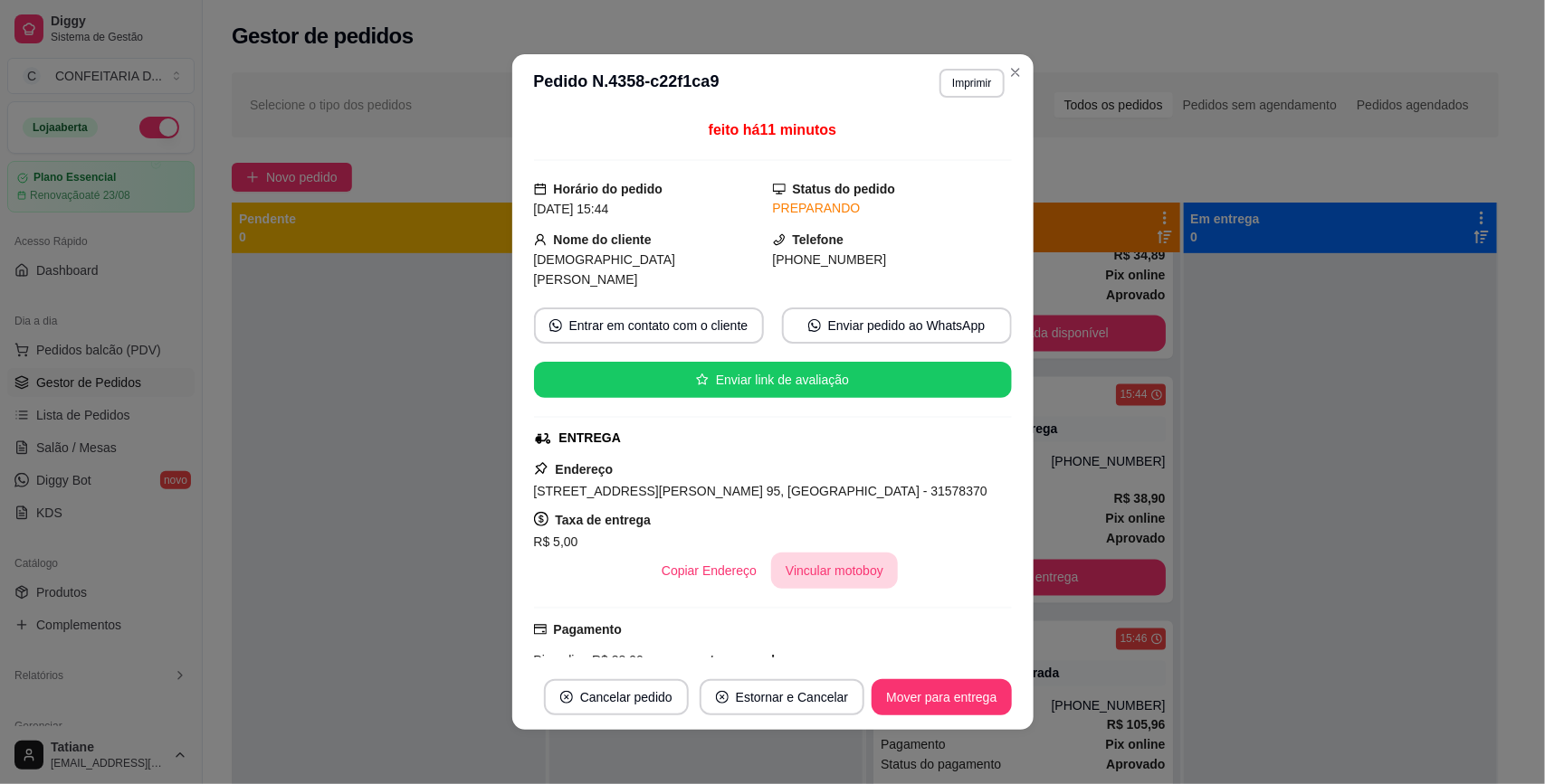
click at [819, 553] on button "Vincular motoboy" at bounding box center [833, 571] width 126 height 36
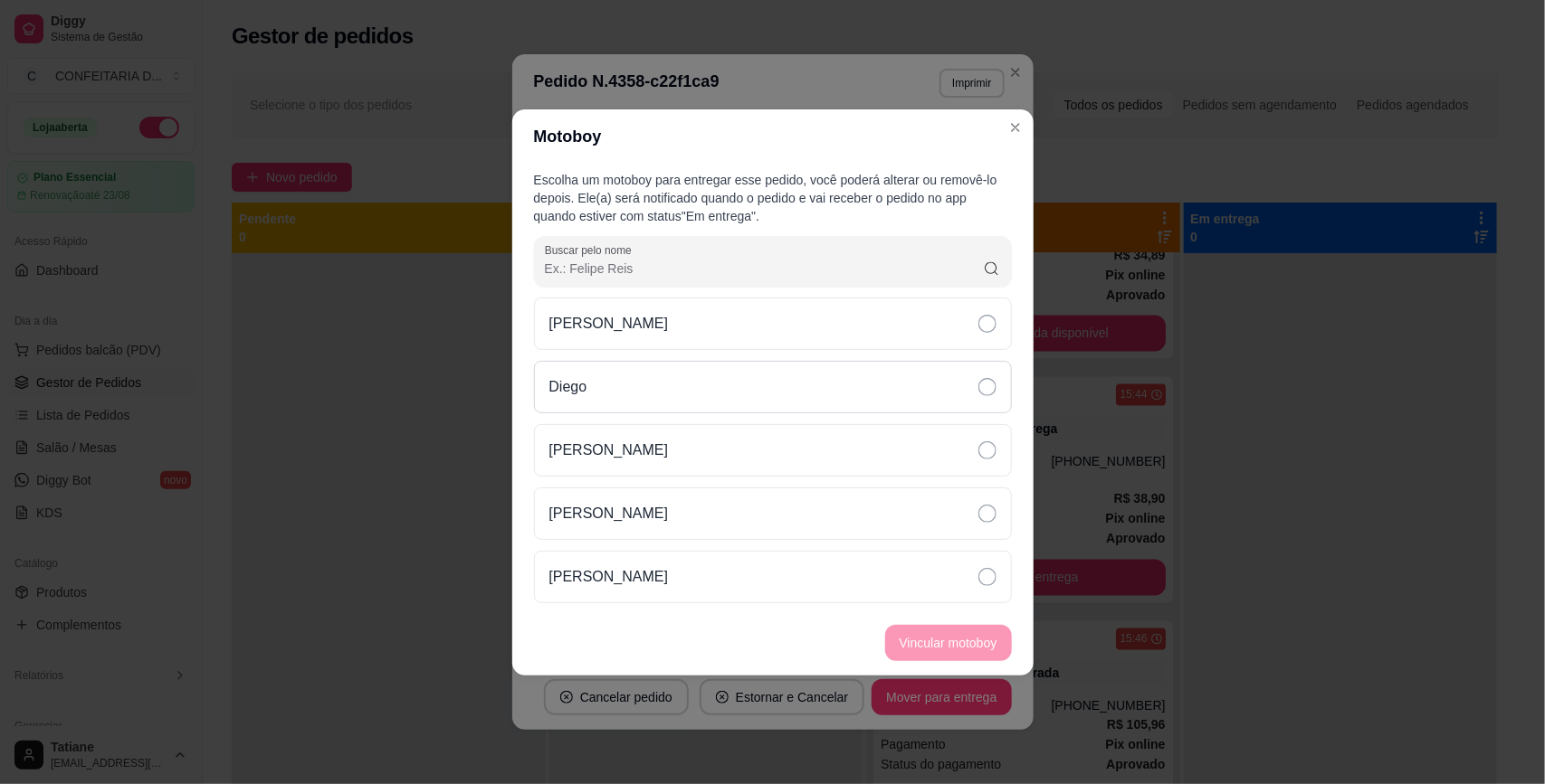
click at [650, 383] on div "Diego" at bounding box center [772, 387] width 478 height 53
click at [960, 636] on button "Vincular motoboy" at bounding box center [948, 642] width 123 height 35
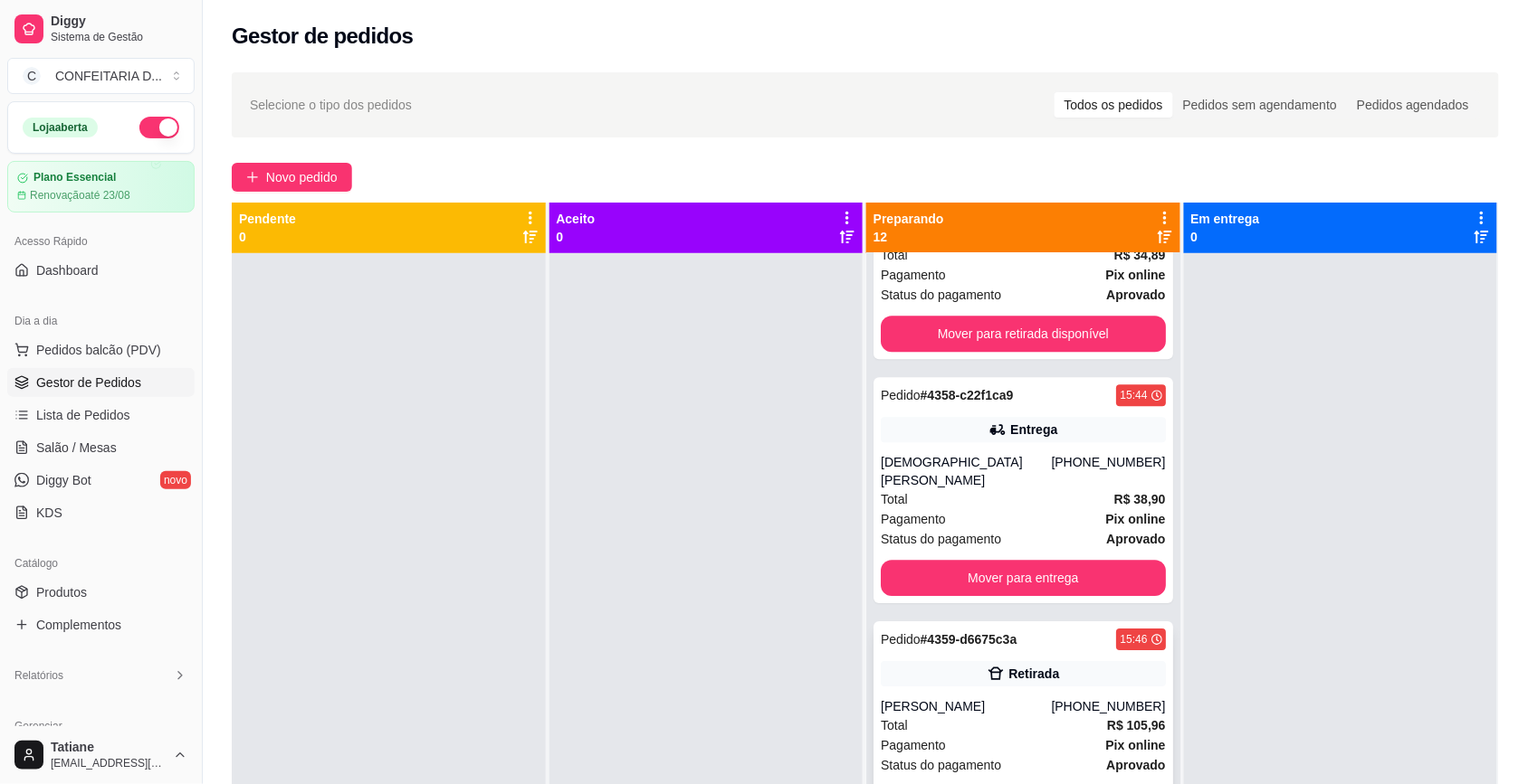
click at [1050, 676] on div "Pedido # 4359-d6675c3a 15:46 Retirada Amanda (31) 99171-5670 Total R$ 105,96 Pa…" at bounding box center [1023, 725] width 299 height 208
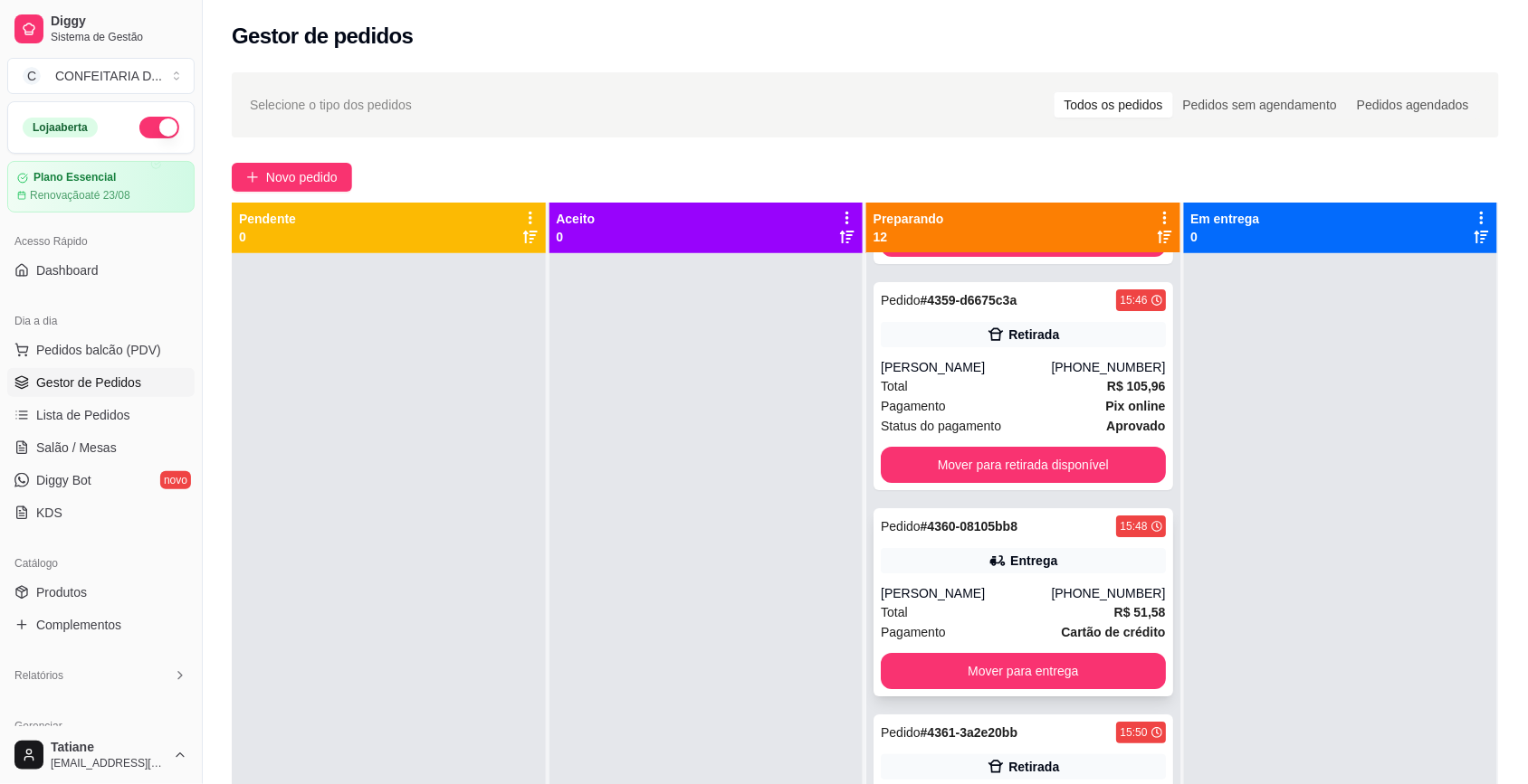
scroll to position [1910, 0]
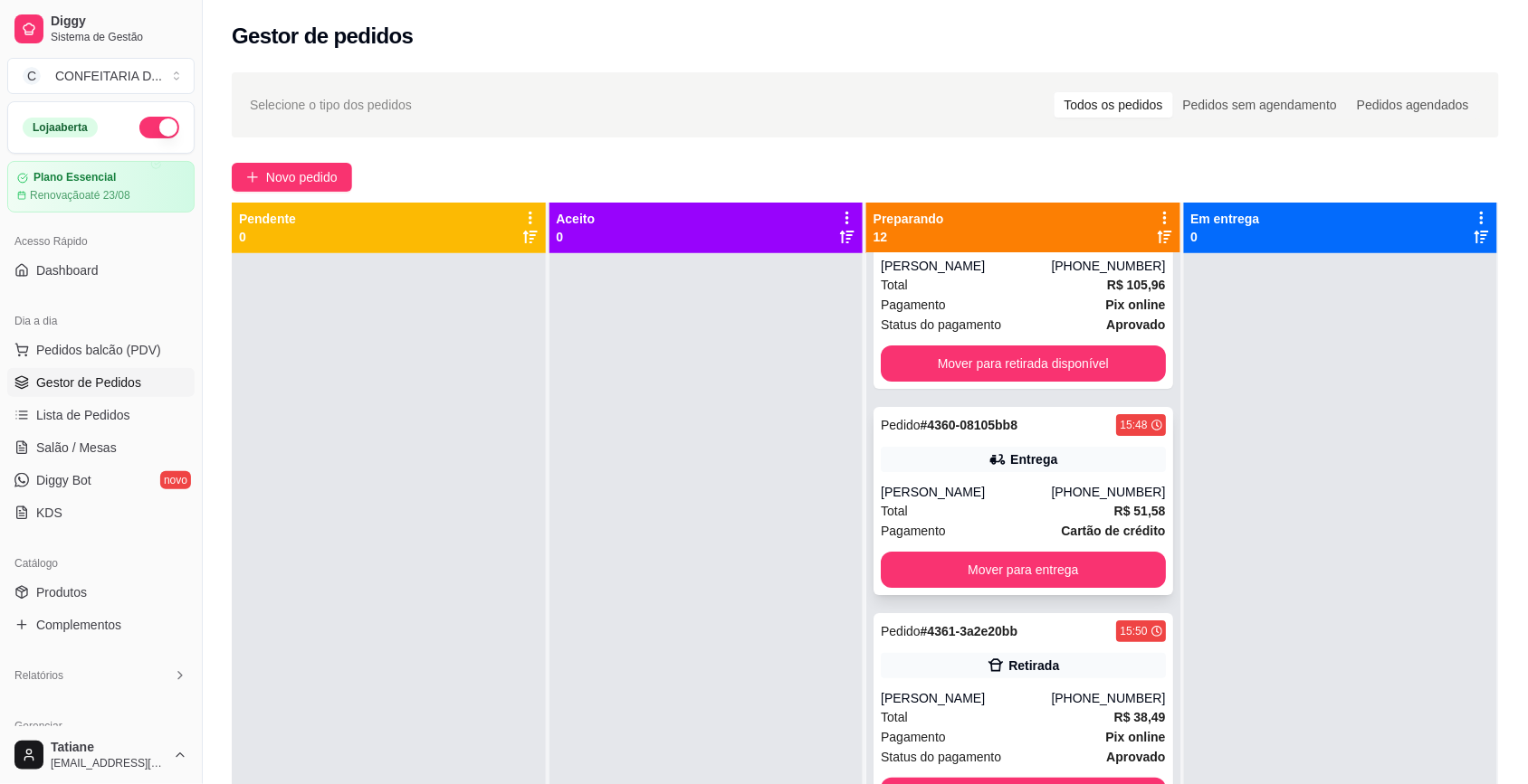
click at [1020, 461] on div "Pedido # 4360-08105bb8 15:48 Entrega Diane (31) 99820-0041 Total R$ 51,58 Pagam…" at bounding box center [1023, 501] width 299 height 188
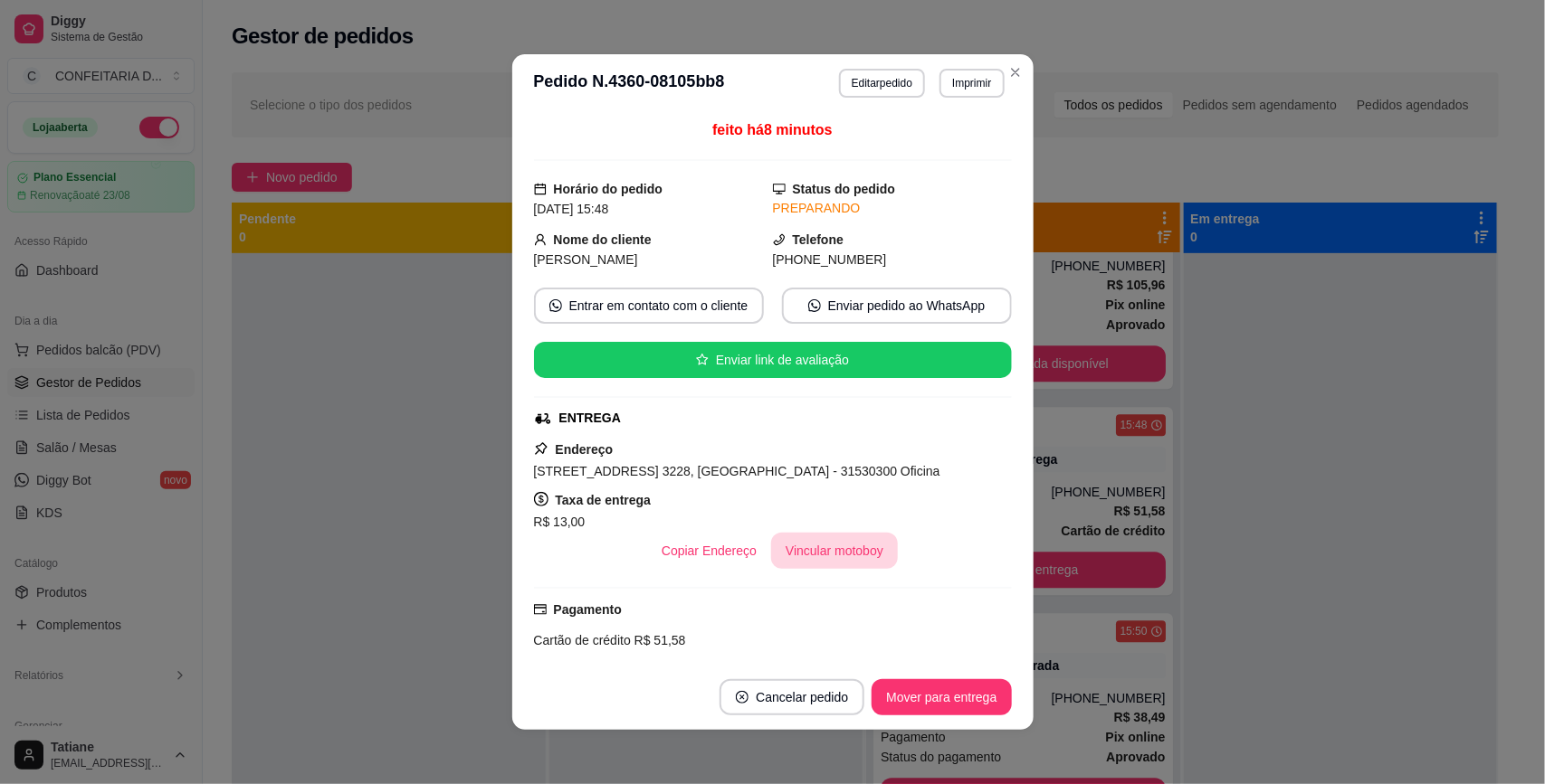
click at [822, 554] on button "Vincular motoboy" at bounding box center [833, 551] width 126 height 36
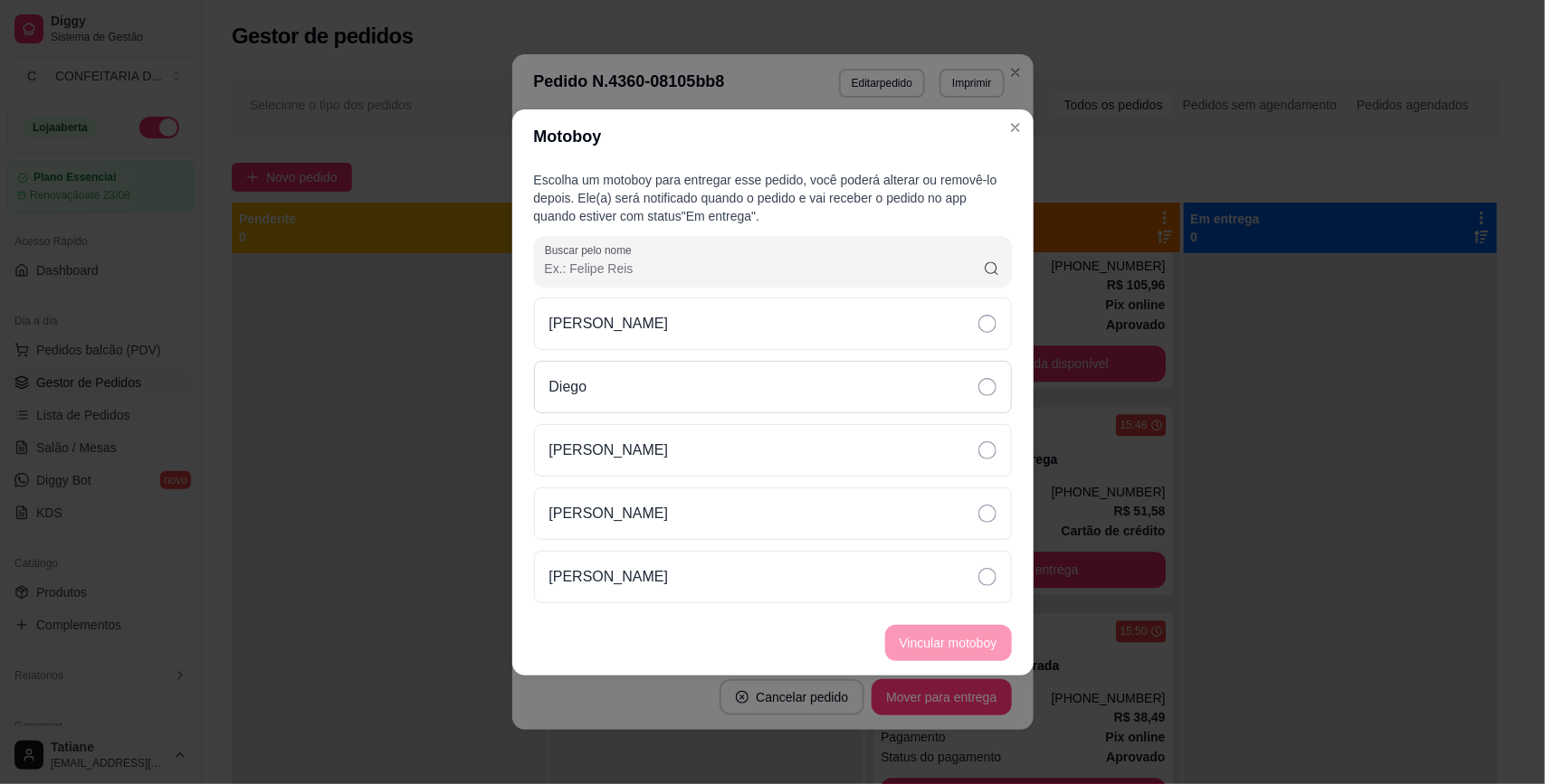
click at [615, 383] on div "Diego" at bounding box center [772, 387] width 478 height 53
click at [966, 657] on button "Vincular motoboy" at bounding box center [948, 642] width 123 height 35
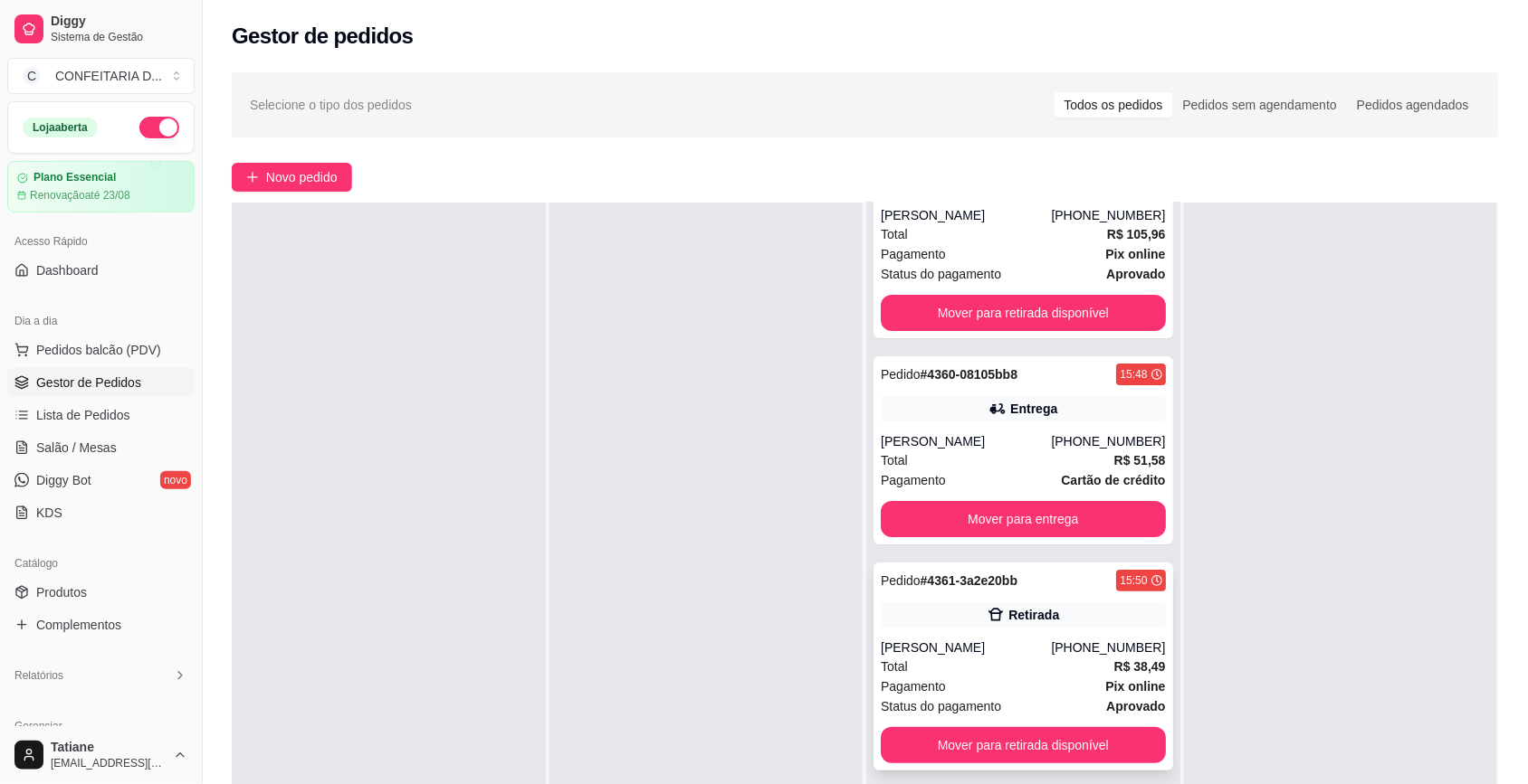
scroll to position [226, 0]
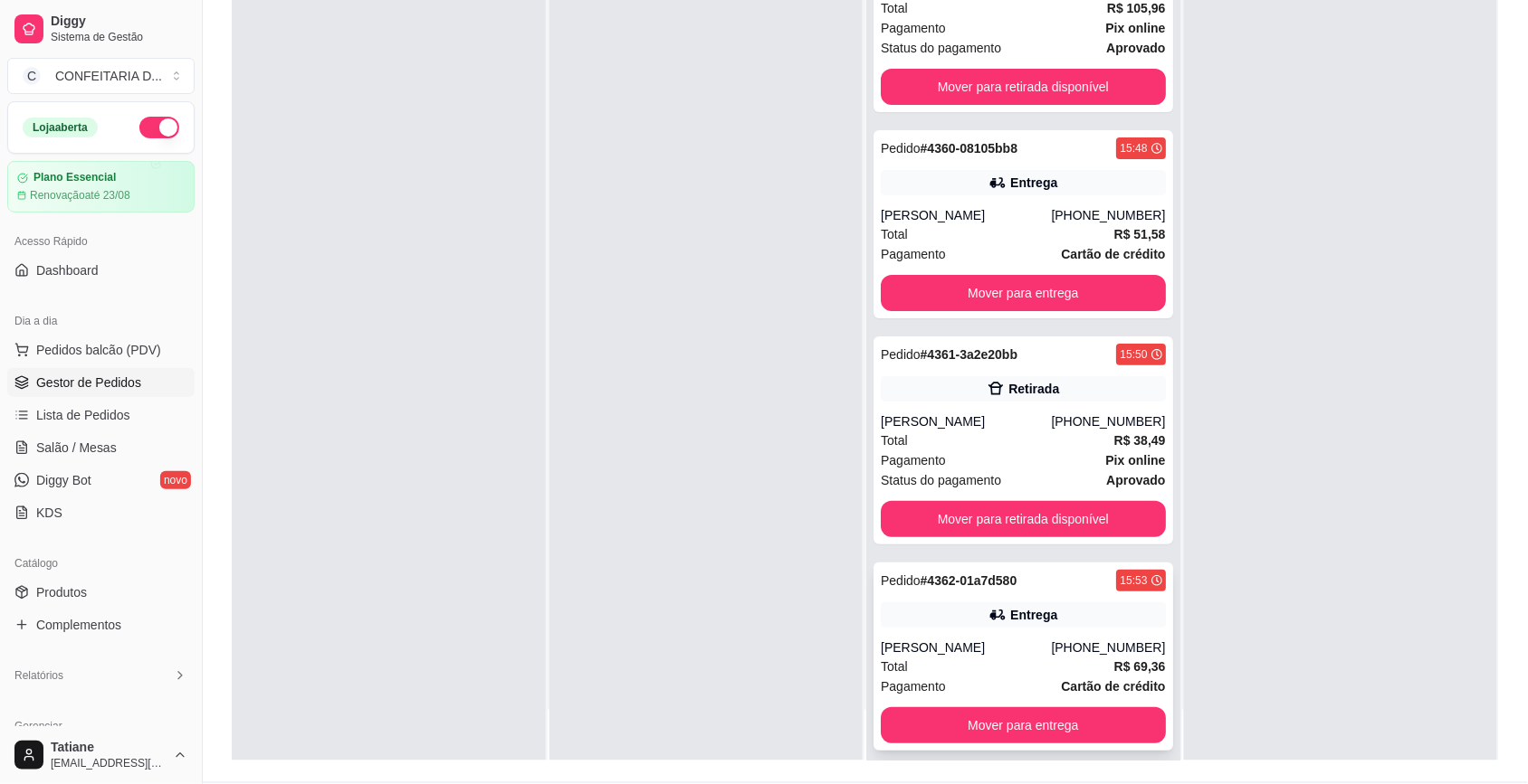
click at [974, 621] on div "Pedido # 4362-01a7d580 15:53 Entrega Giovanna (31) 98296-5317 Total R$ 69,36 Pa…" at bounding box center [1023, 657] width 299 height 188
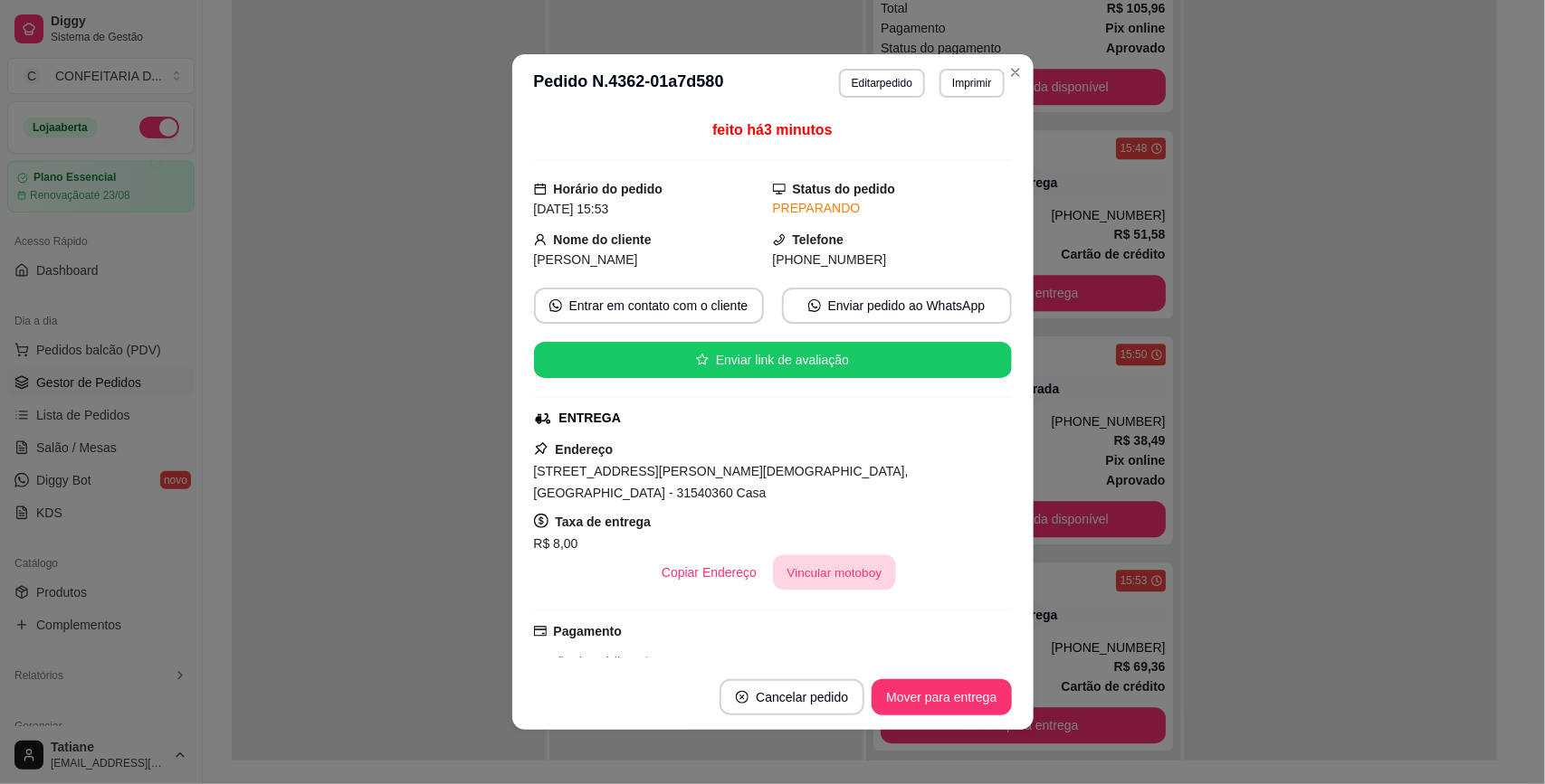
click at [783, 563] on button "Vincular motoboy" at bounding box center [833, 573] width 123 height 35
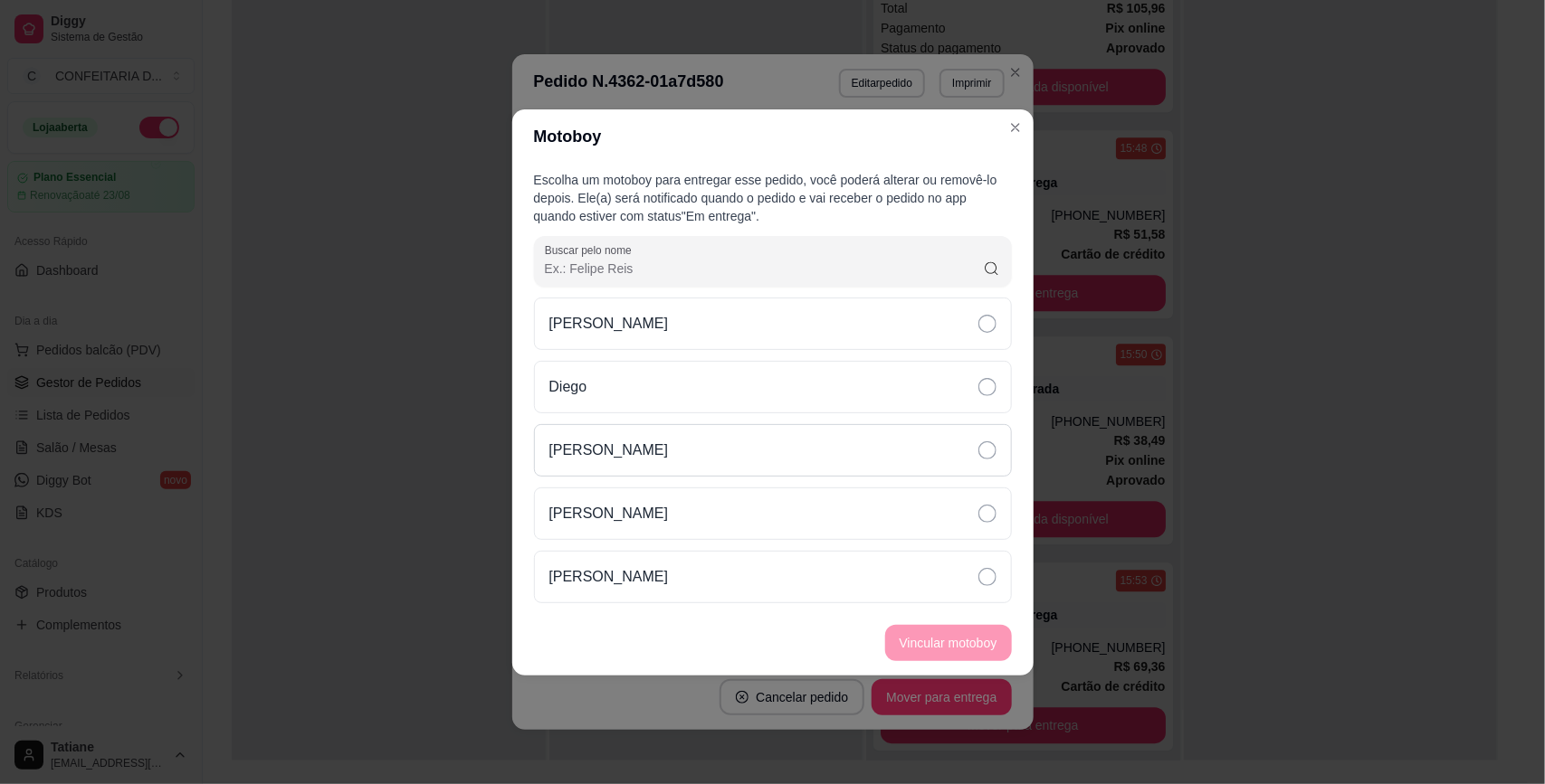
click at [639, 437] on div "[PERSON_NAME]" at bounding box center [772, 450] width 478 height 53
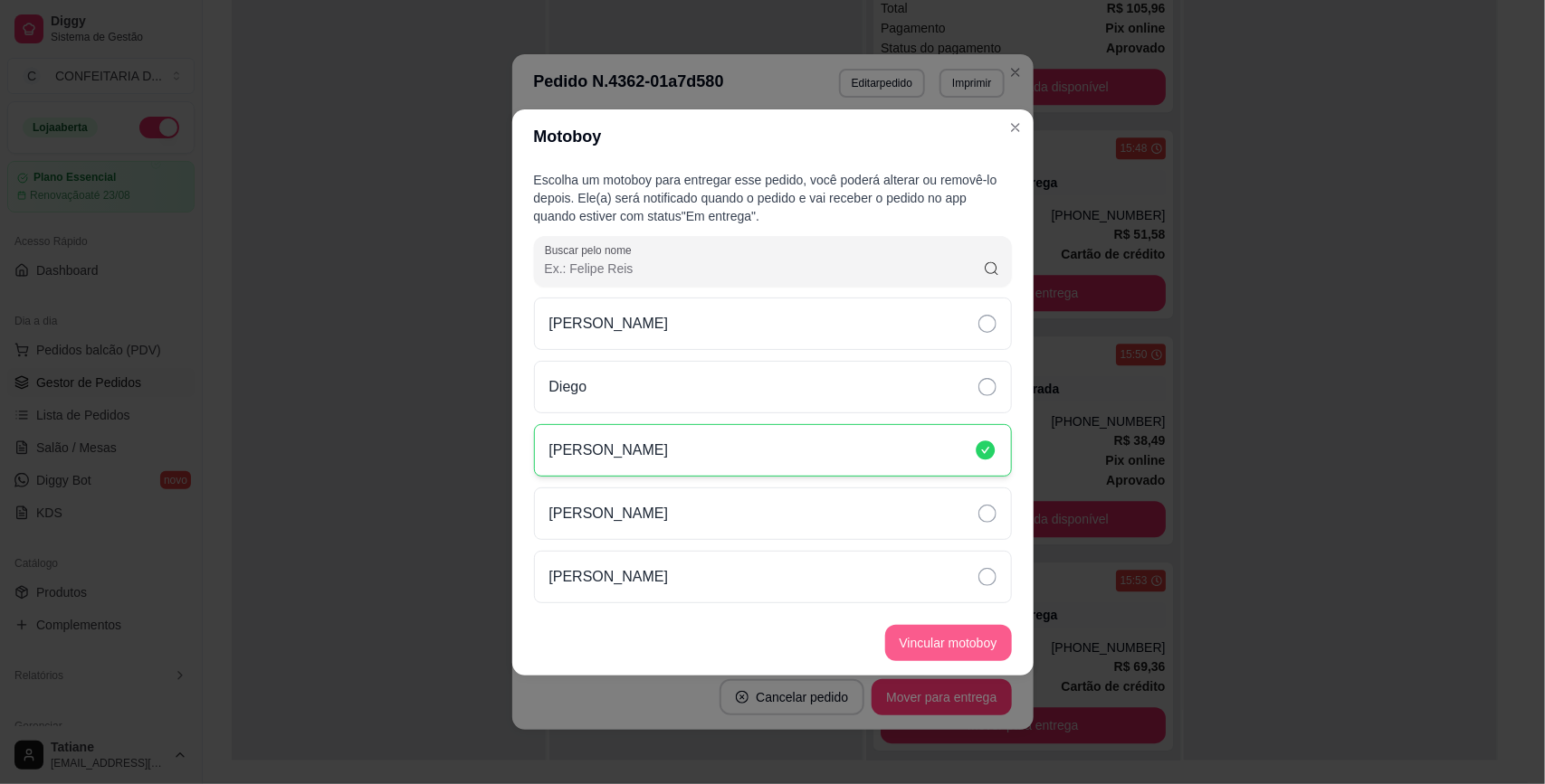
click at [986, 630] on button "Vincular motoboy" at bounding box center [948, 643] width 126 height 36
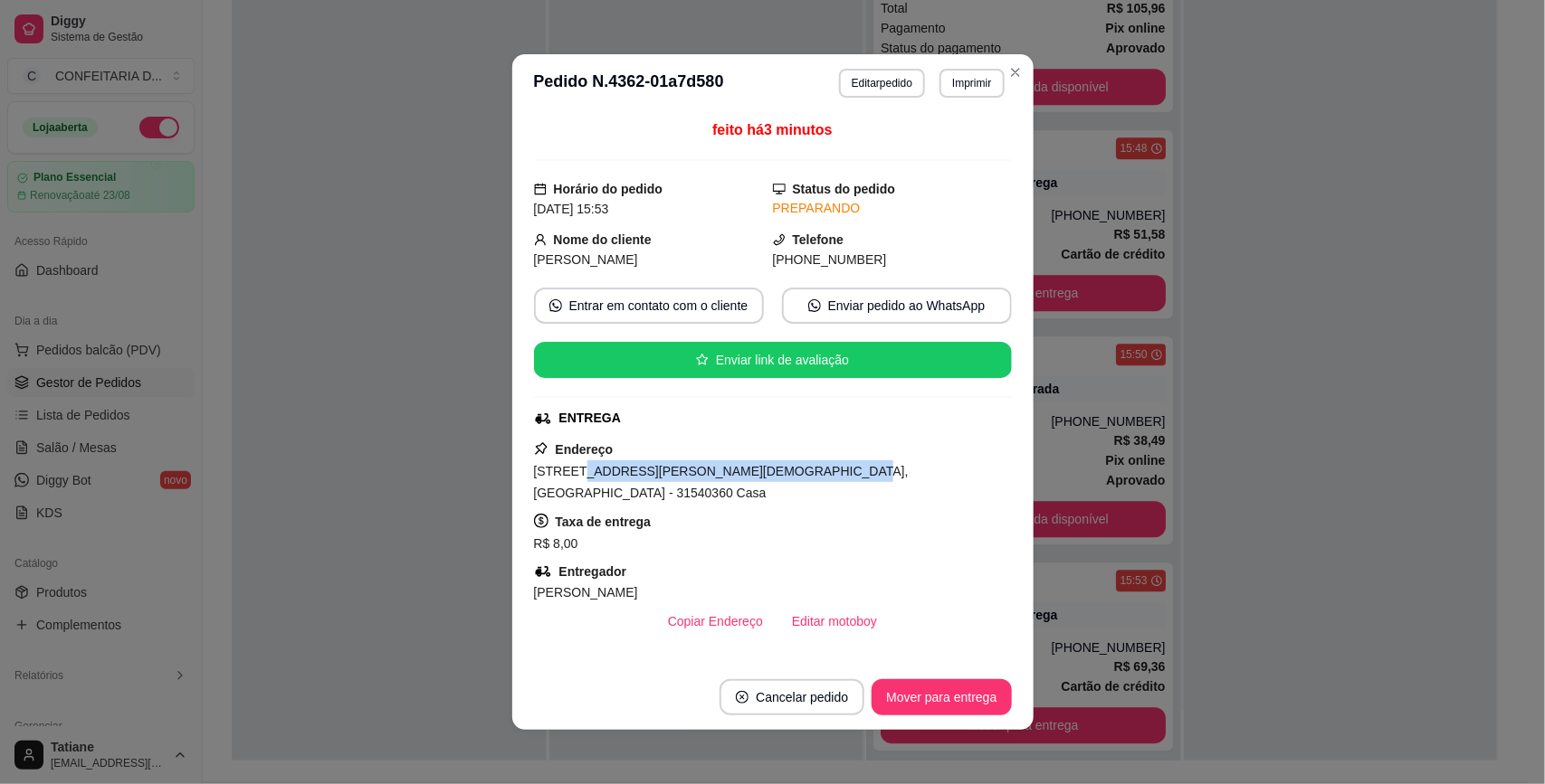
drag, startPoint x: 571, startPoint y: 477, endPoint x: 799, endPoint y: 466, distance: 228.3
click at [799, 466] on span "Rua José Joaquim dos Santos, n. 400, Copacabana - 31540360 Casa" at bounding box center [722, 482] width 375 height 36
click at [808, 463] on div "Rua José Joaquim dos Santos, n. 400, Copacabana - 31540360 Casa" at bounding box center [772, 482] width 478 height 44
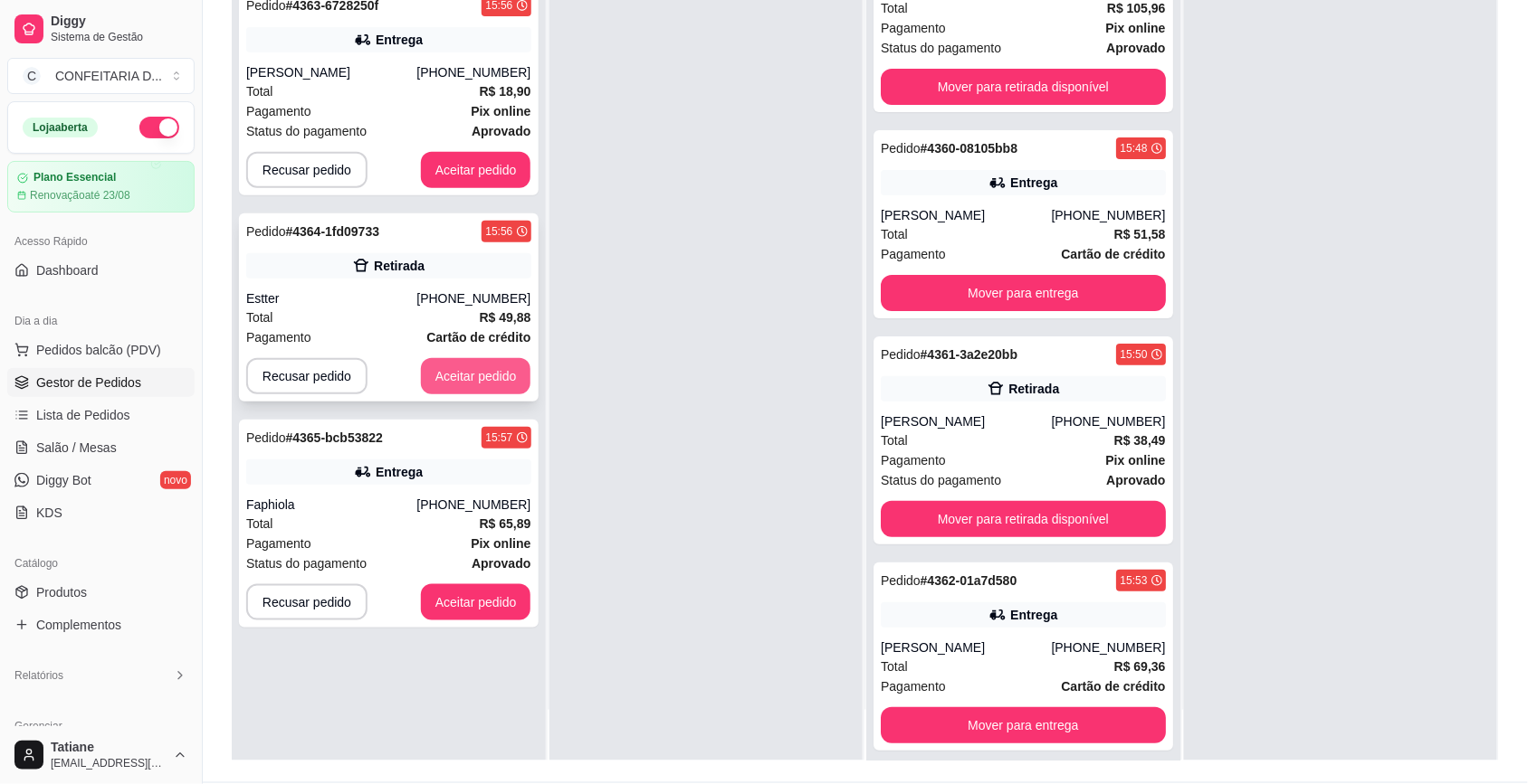
click at [487, 376] on button "Aceitar pedido" at bounding box center [475, 377] width 110 height 36
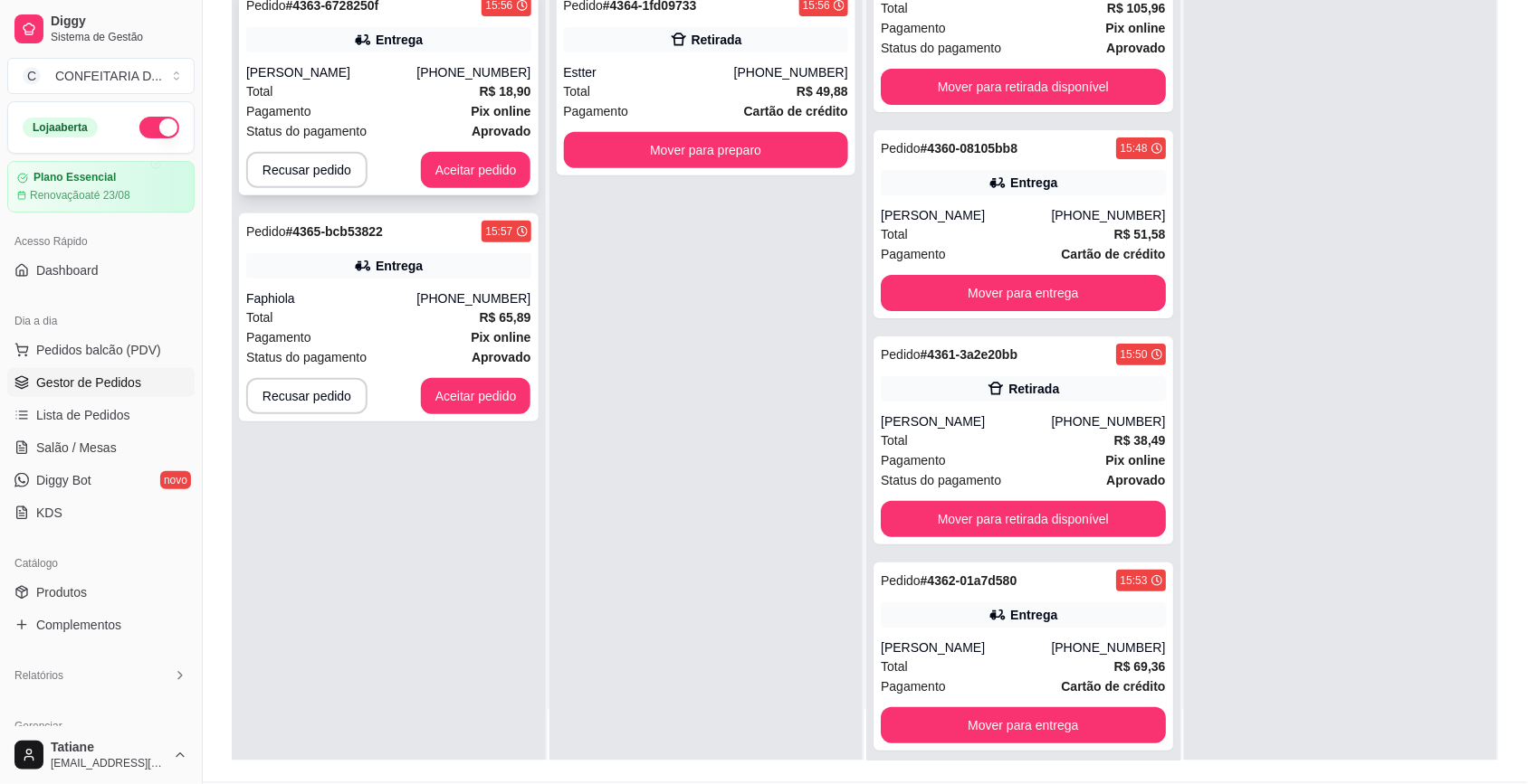
click at [395, 73] on div "[PERSON_NAME]" at bounding box center [330, 73] width 170 height 18
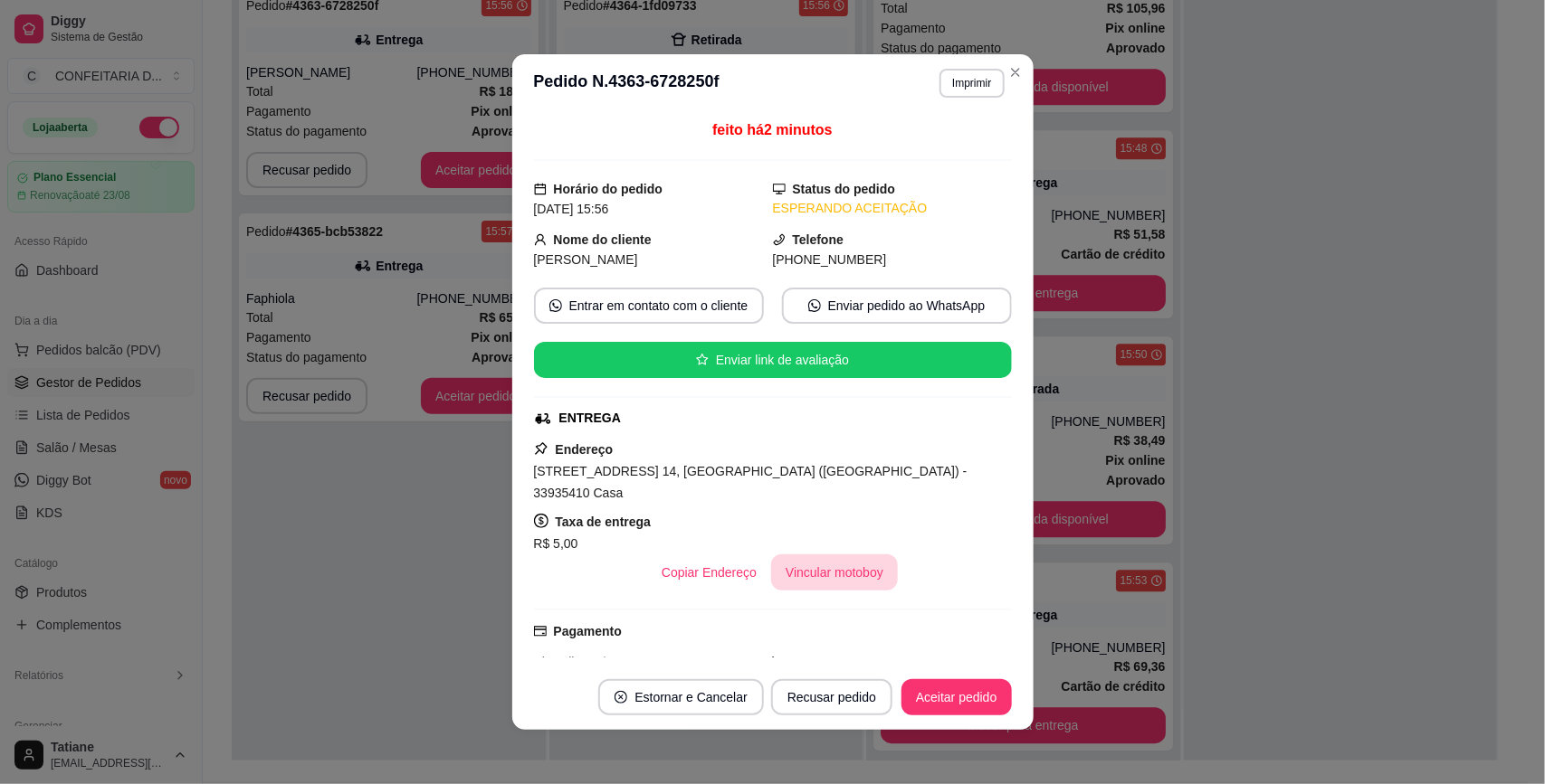
click at [825, 555] on button "Vincular motoboy" at bounding box center [833, 573] width 126 height 36
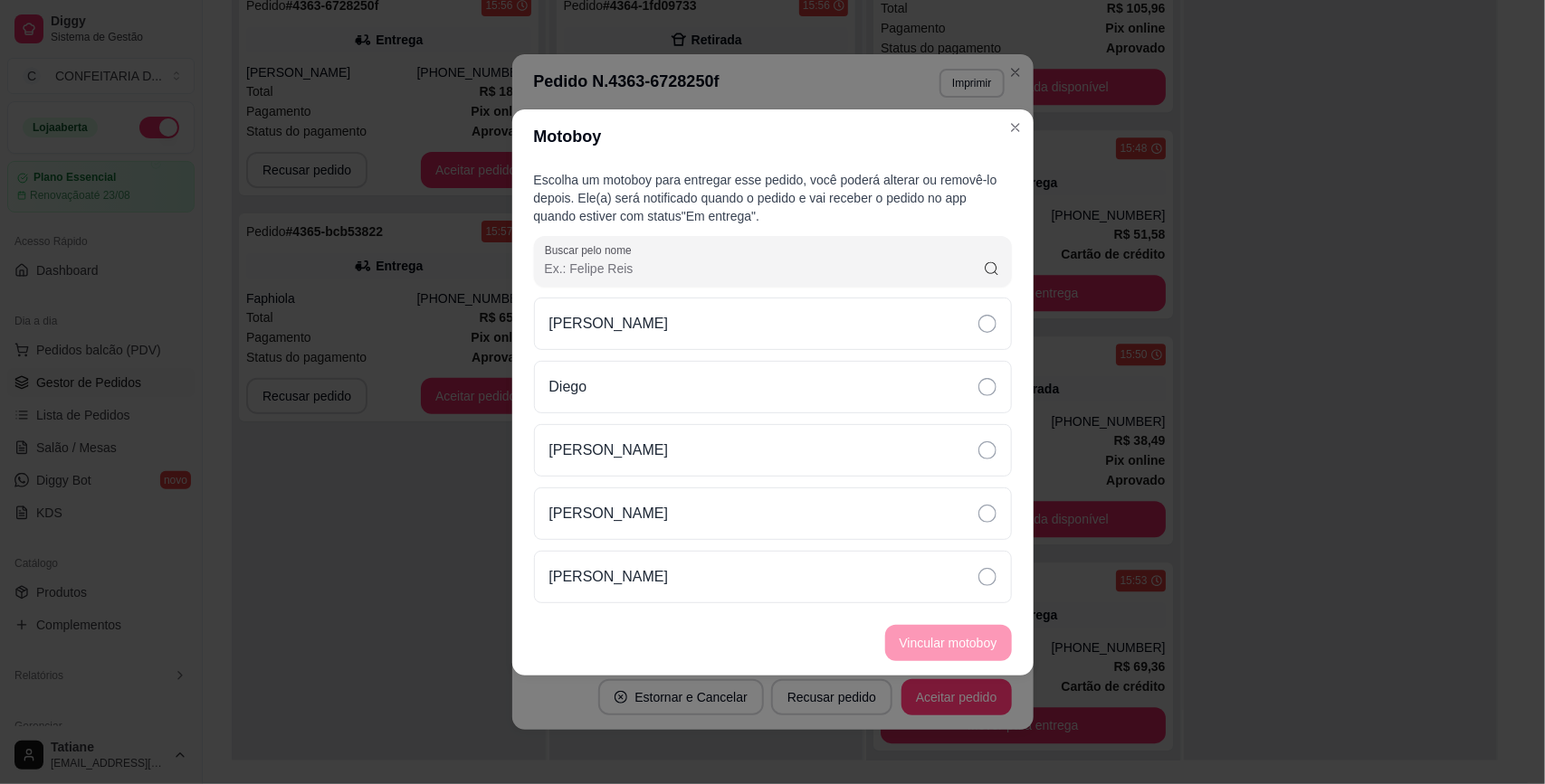
drag, startPoint x: 654, startPoint y: 571, endPoint x: 878, endPoint y: 630, distance: 231.6
click at [654, 575] on div "[PERSON_NAME]" at bounding box center [772, 578] width 478 height 53
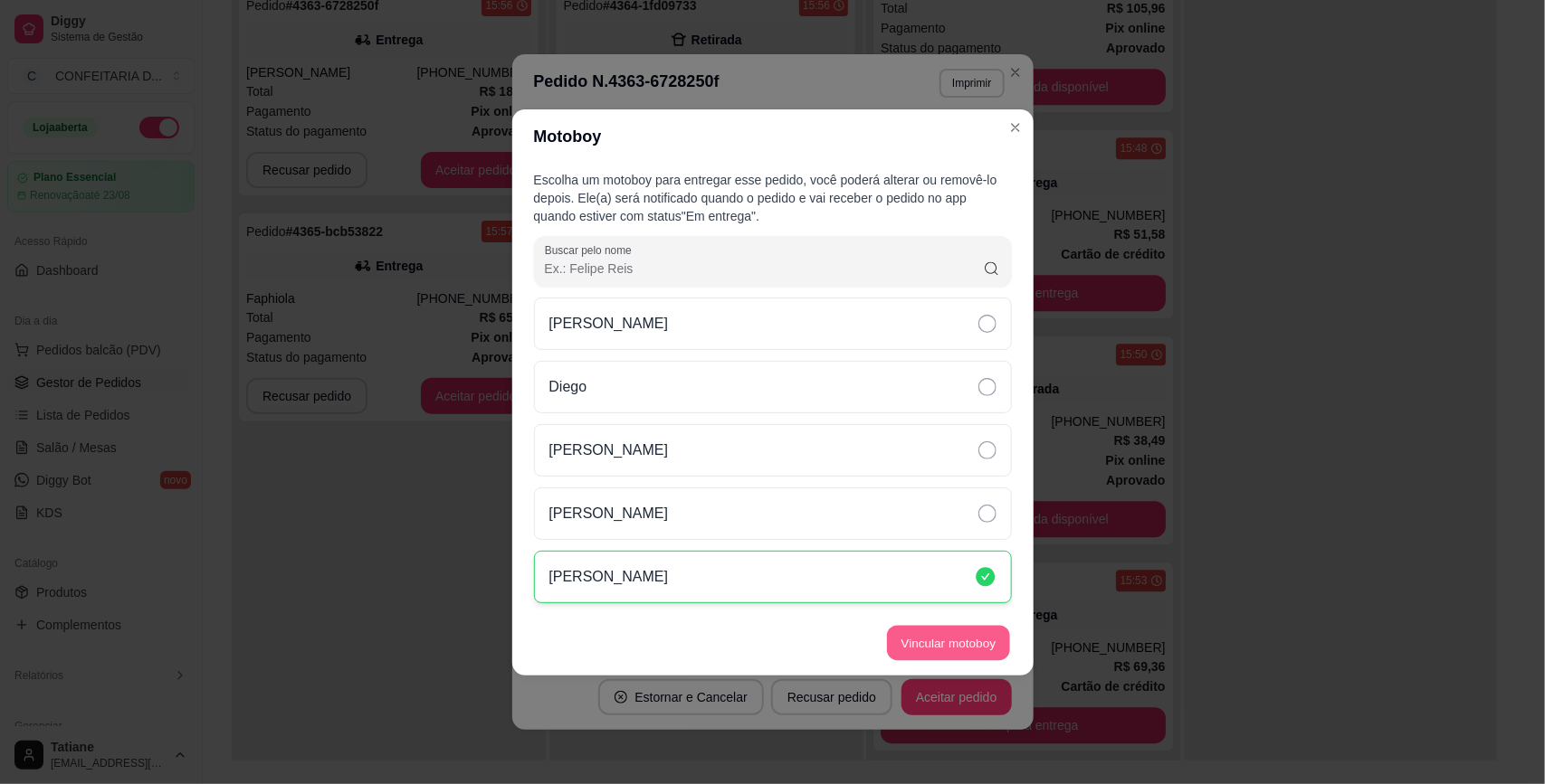
click at [950, 638] on button "Vincular motoboy" at bounding box center [948, 642] width 123 height 35
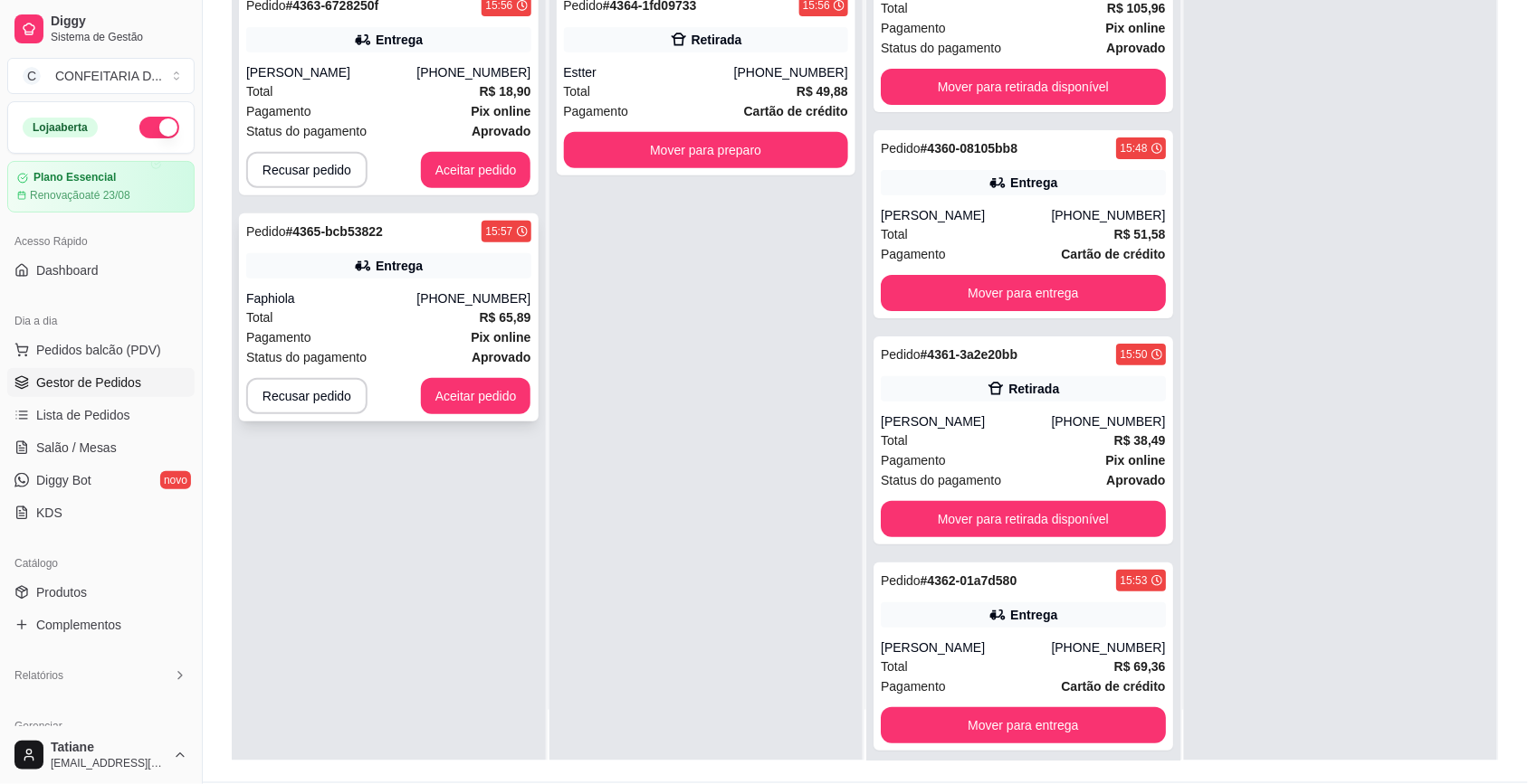
click at [327, 300] on div "Faphiola" at bounding box center [330, 298] width 170 height 18
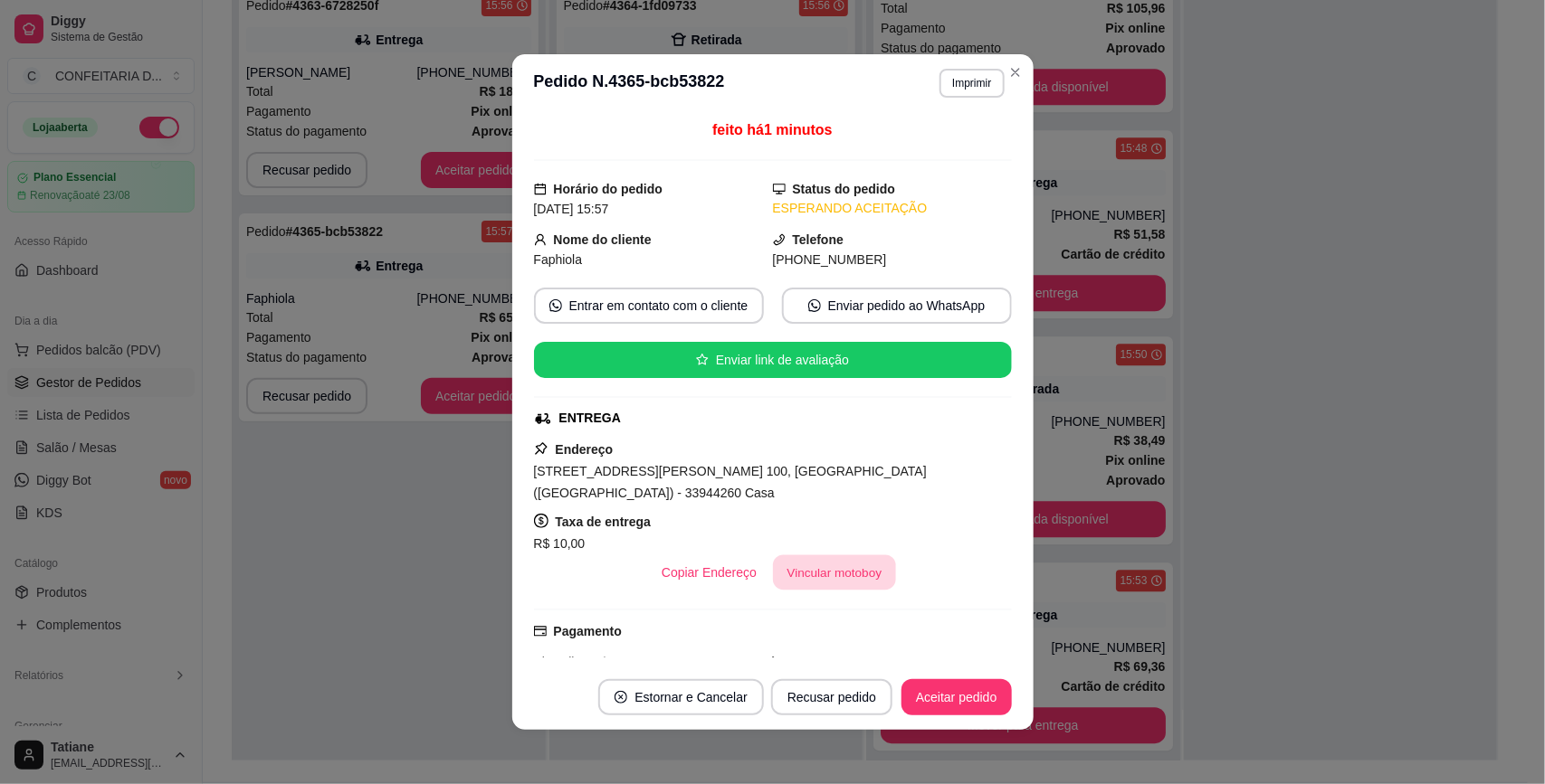
click at [775, 557] on button "Vincular motoboy" at bounding box center [833, 573] width 123 height 35
click at [676, 568] on div "[PERSON_NAME]" at bounding box center [772, 578] width 478 height 53
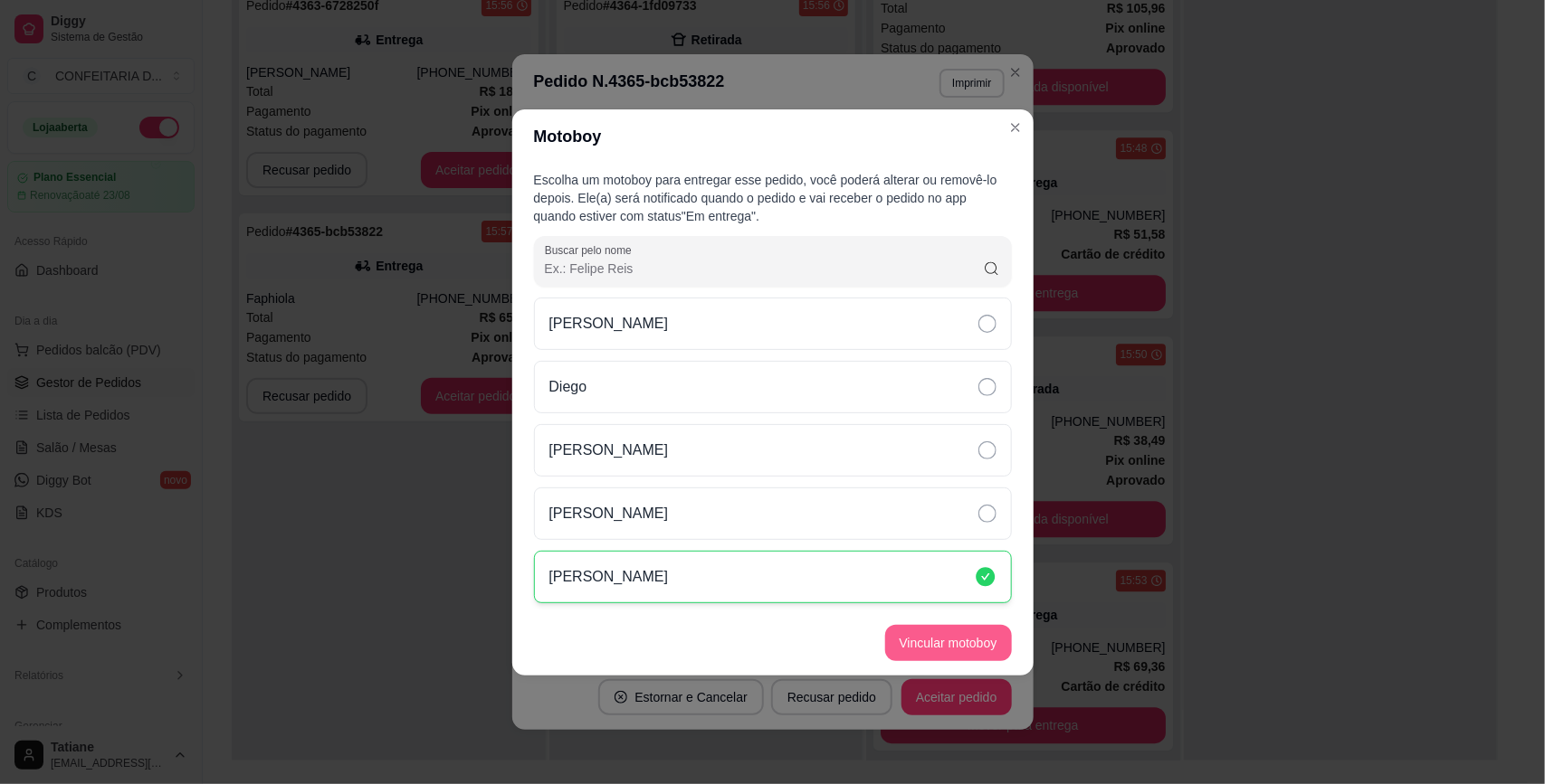
click at [936, 630] on button "Vincular motoboy" at bounding box center [948, 643] width 126 height 36
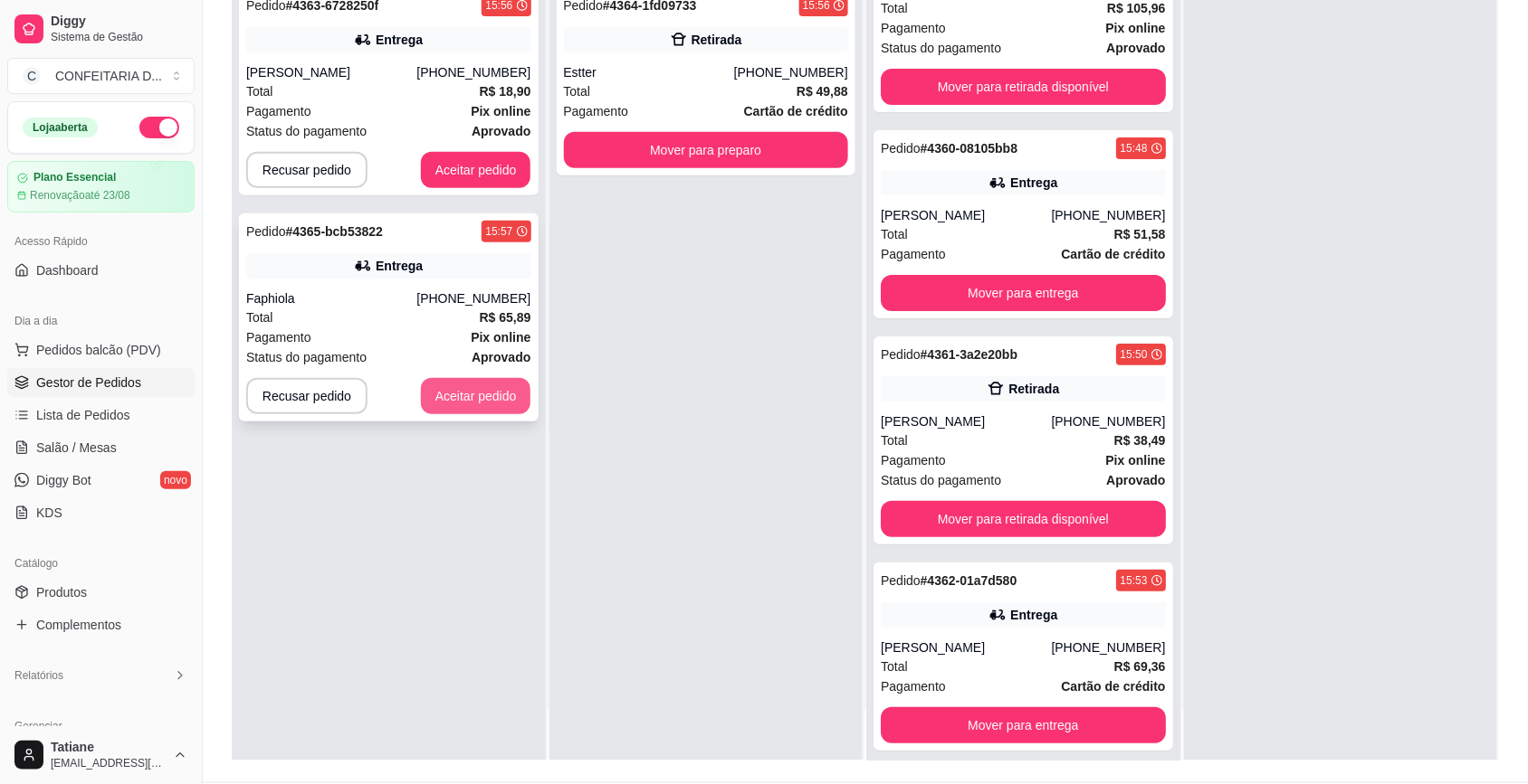
click at [453, 408] on button "Aceitar pedido" at bounding box center [475, 397] width 110 height 36
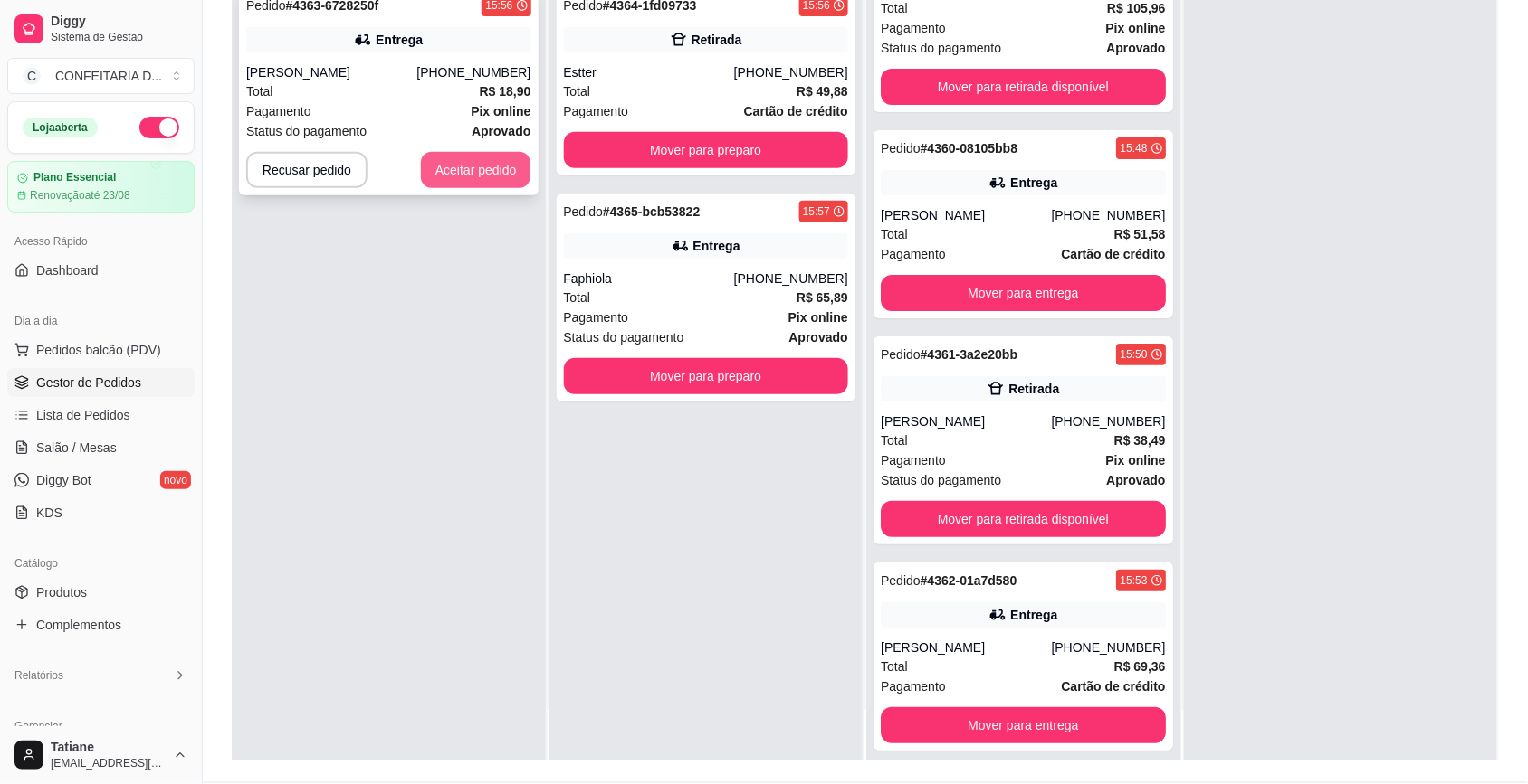
click at [473, 156] on button "Aceitar pedido" at bounding box center [475, 170] width 110 height 36
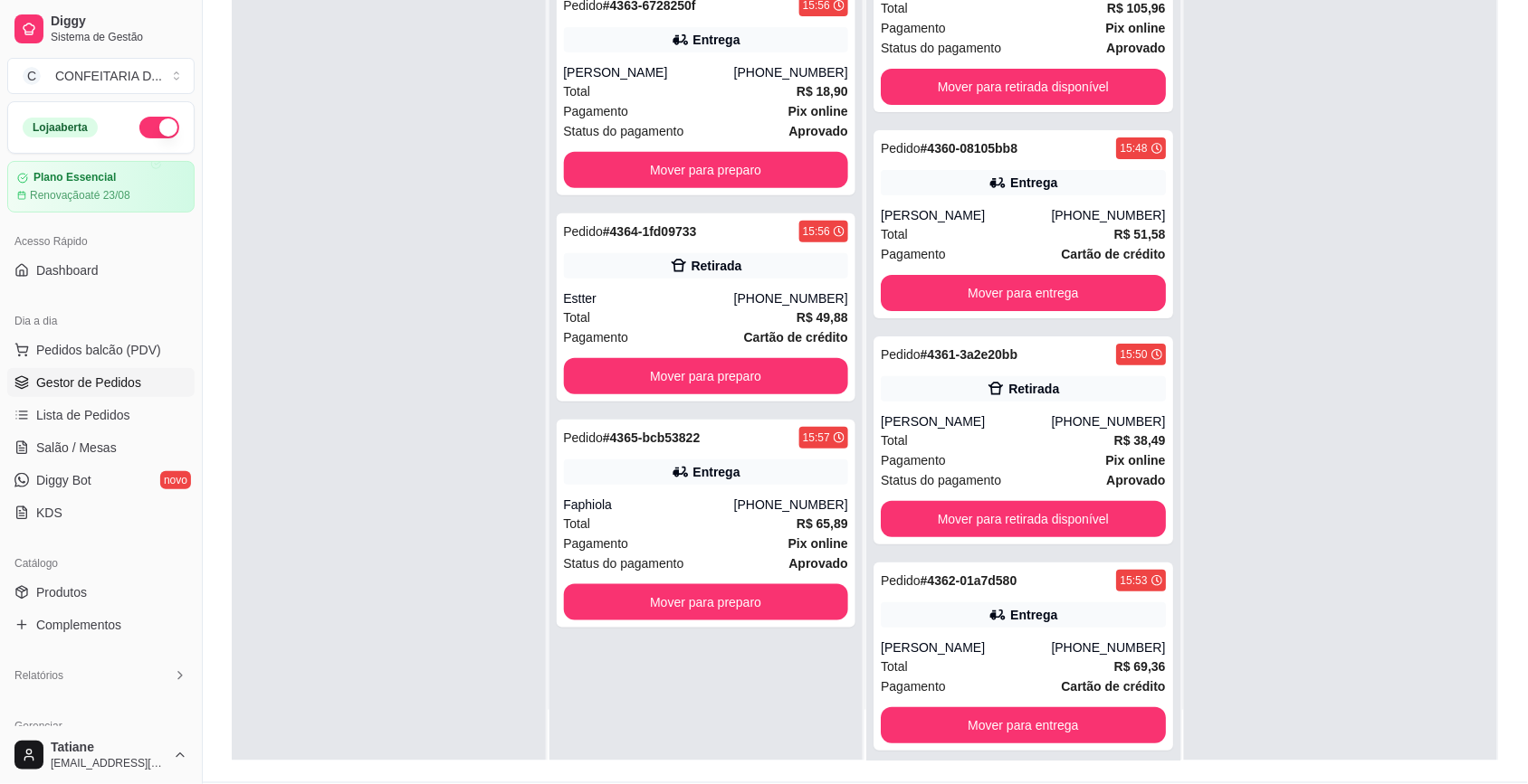
click at [589, 150] on div "Pedido # 4363-6728250f 15:56 Entrega Graciele Martins (31) 98923-3845 Total R$ …" at bounding box center [706, 91] width 299 height 208
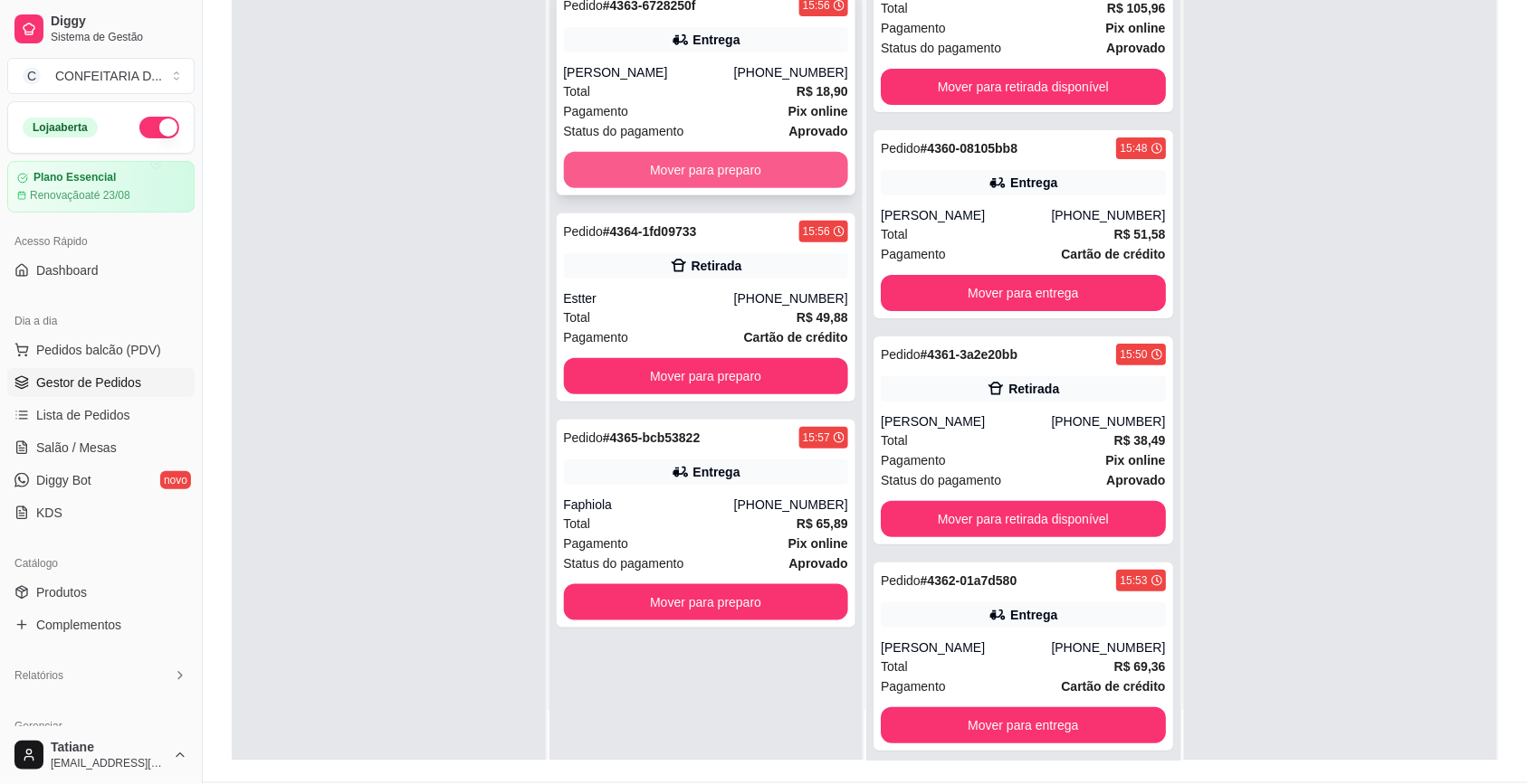
click at [602, 158] on button "Mover para preparo" at bounding box center [706, 170] width 285 height 36
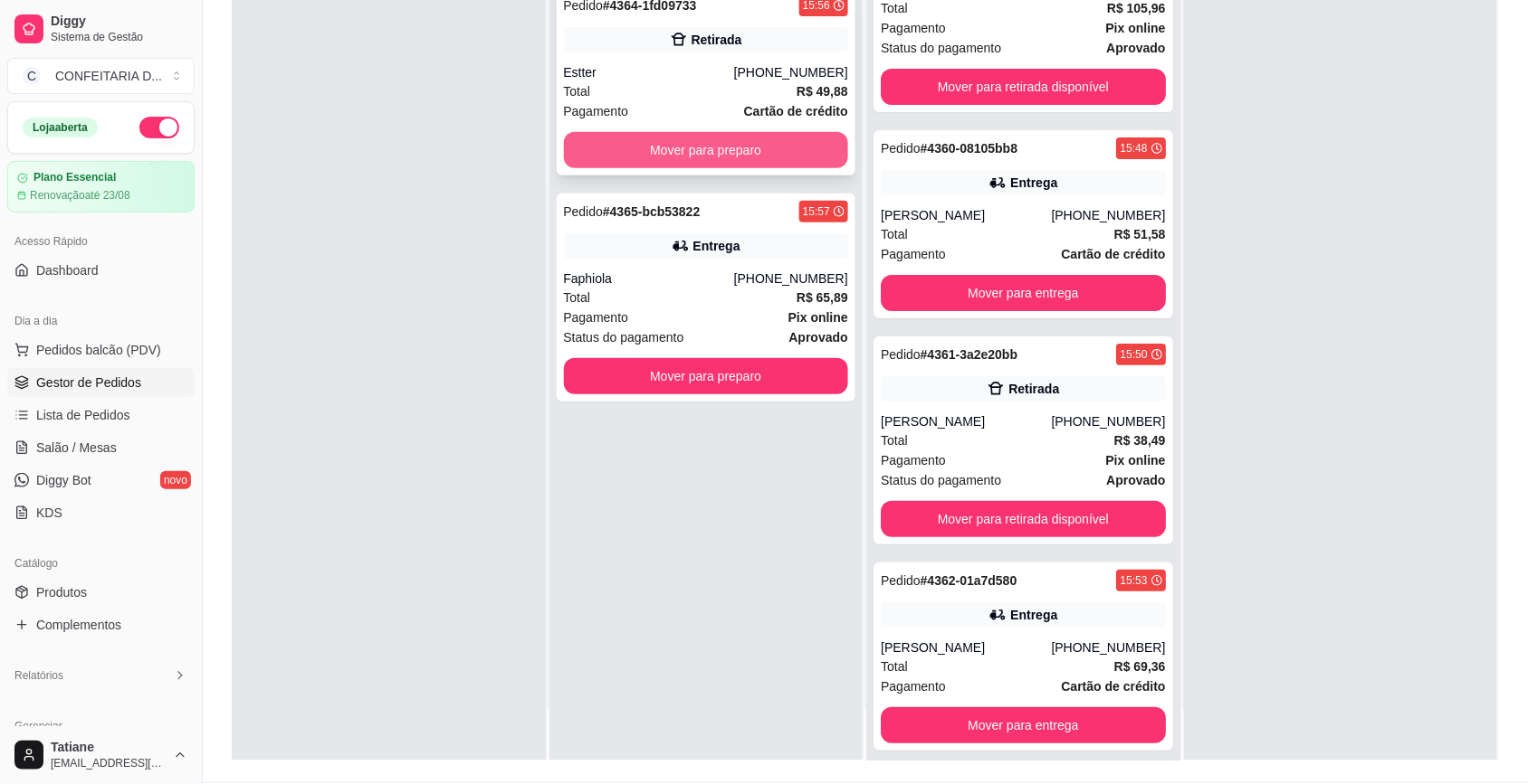
click at [653, 161] on button "Mover para preparo" at bounding box center [706, 150] width 285 height 36
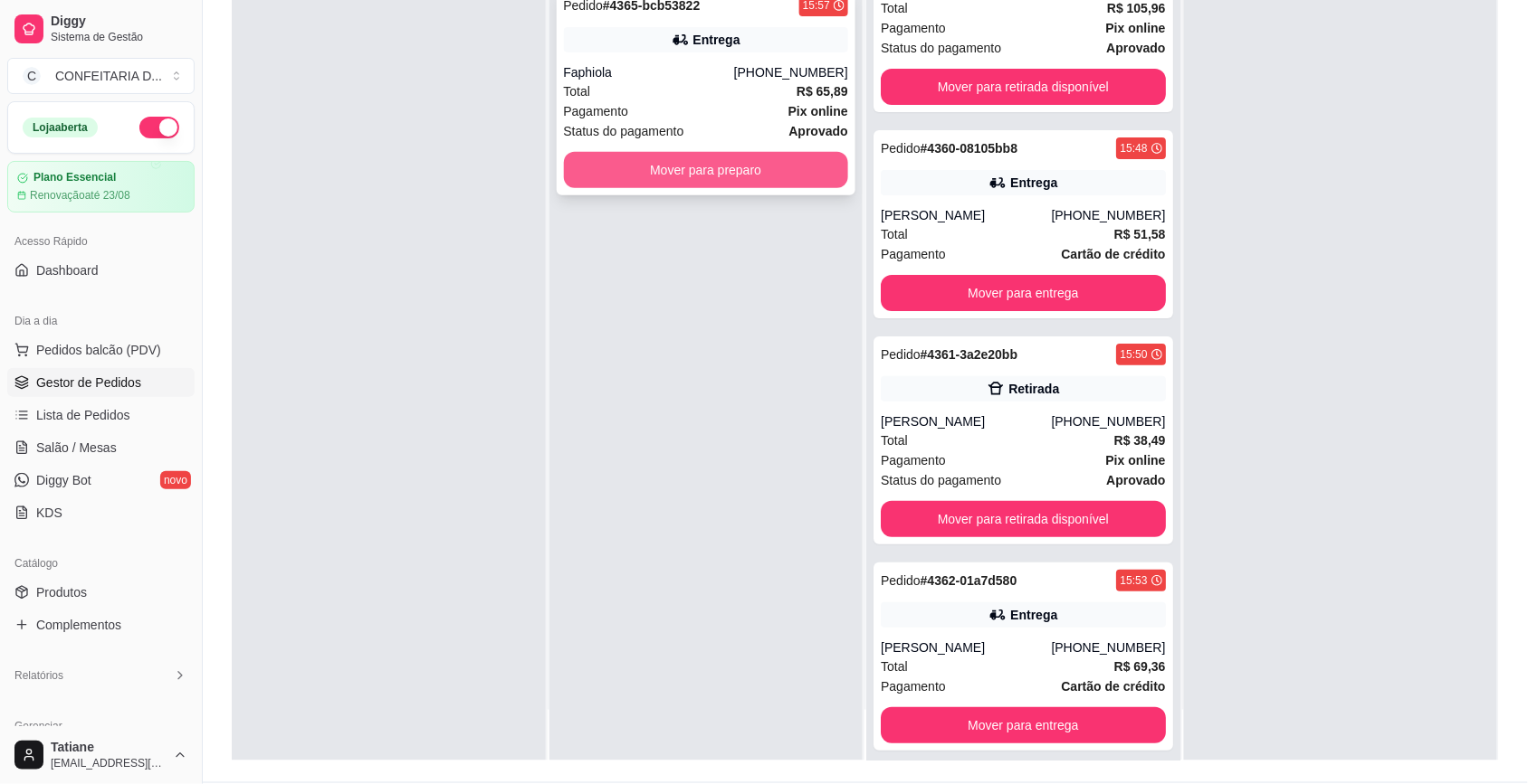
click at [666, 152] on button "Mover para preparo" at bounding box center [706, 170] width 285 height 36
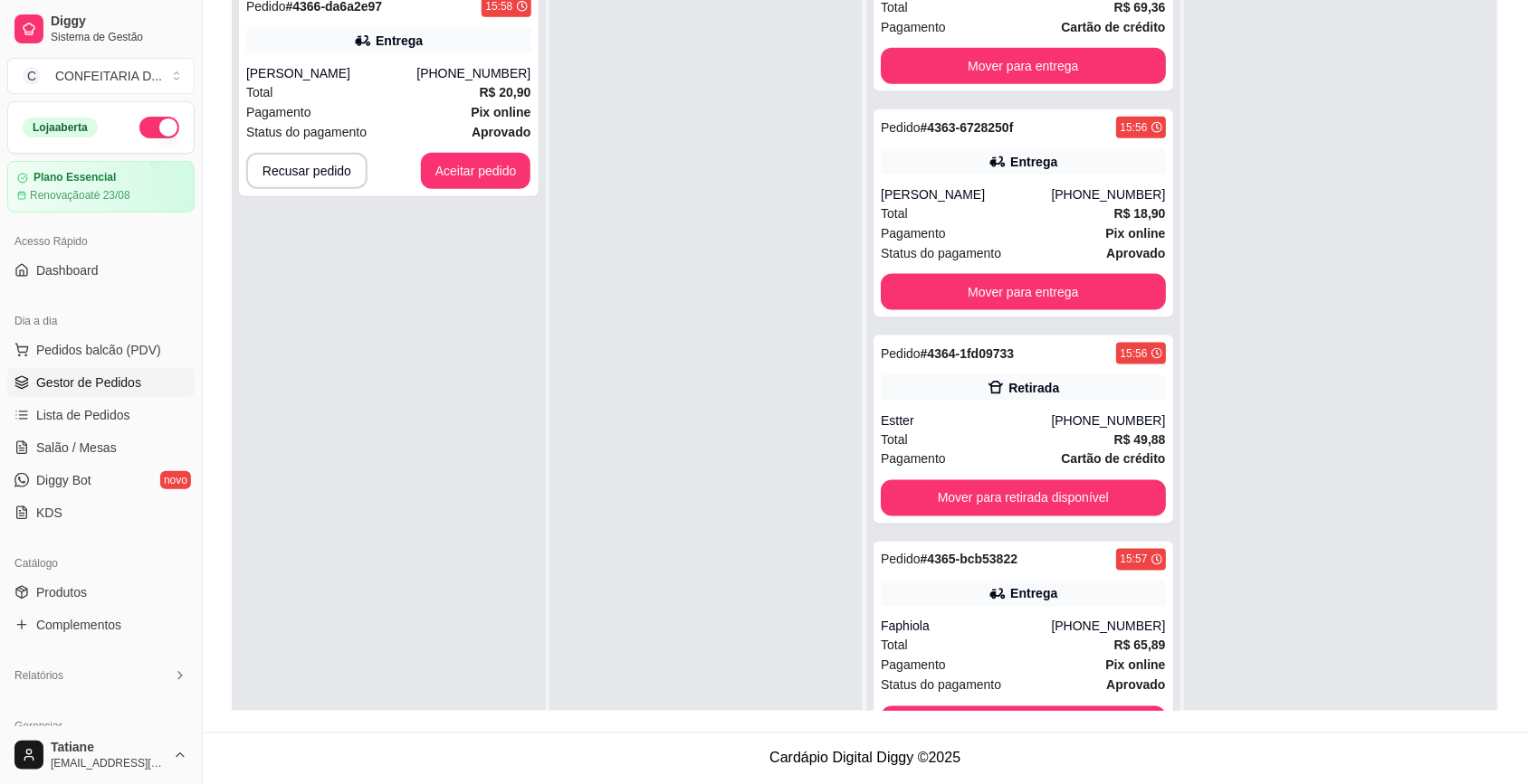
scroll to position [0, 0]
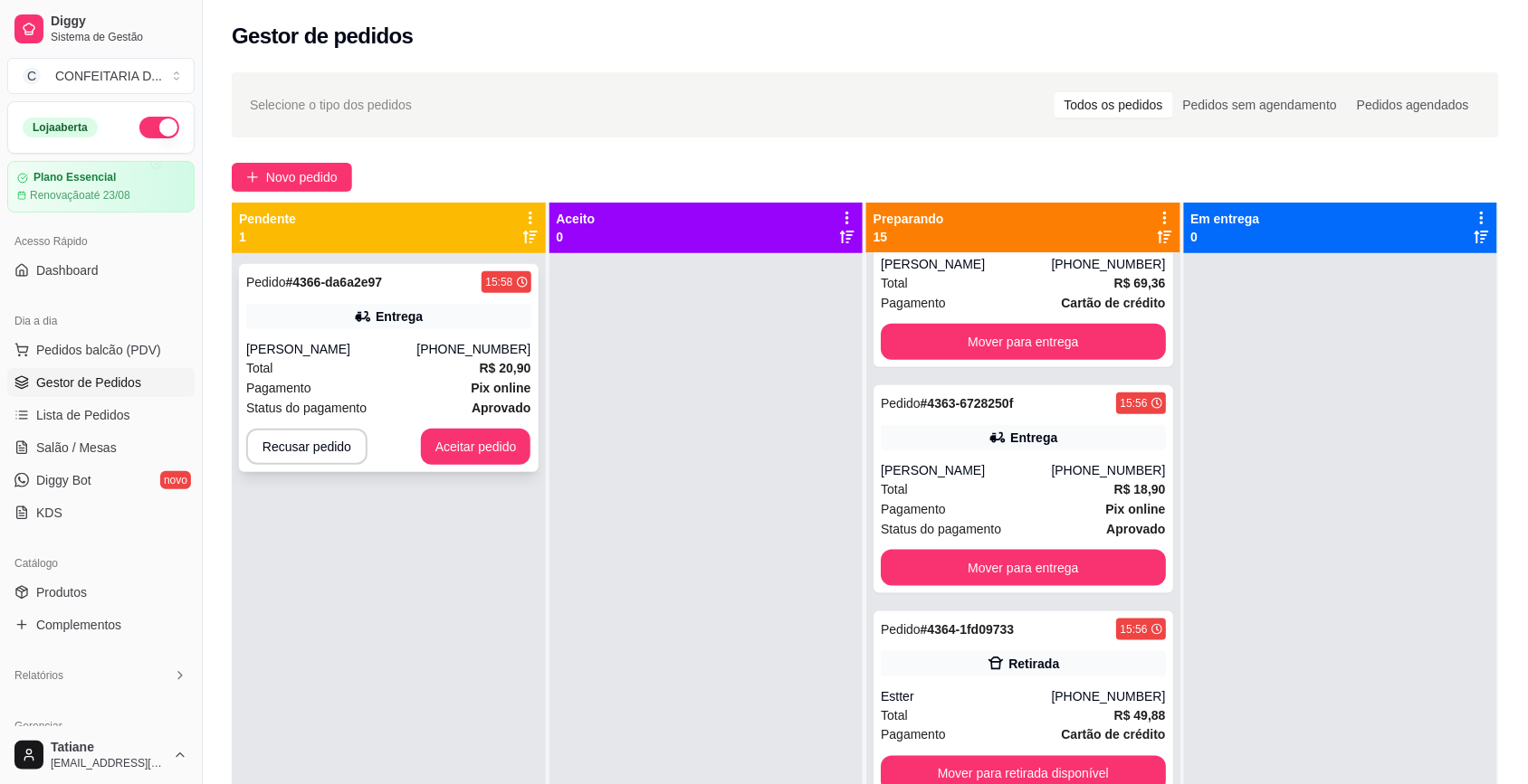
click at [399, 298] on div "Pedido # 4366-da6a2e97 15:58 Entrega Juliana (31) 98883-1555 Total R$ 20,90 Pag…" at bounding box center [389, 367] width 299 height 208
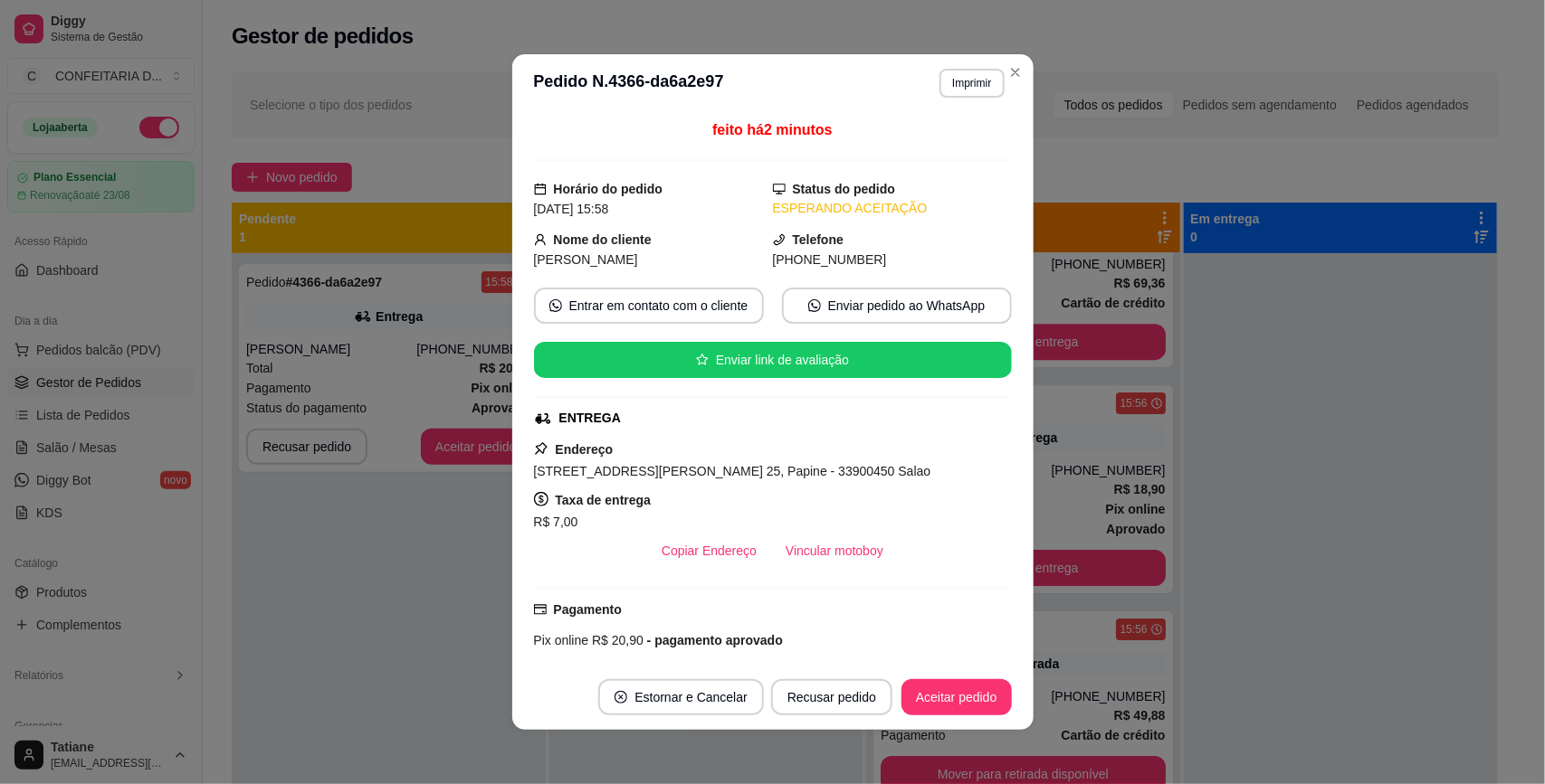
click at [793, 531] on div "R$ 7,00" at bounding box center [772, 522] width 478 height 22
click at [807, 559] on button "Vincular motoboy" at bounding box center [833, 551] width 126 height 36
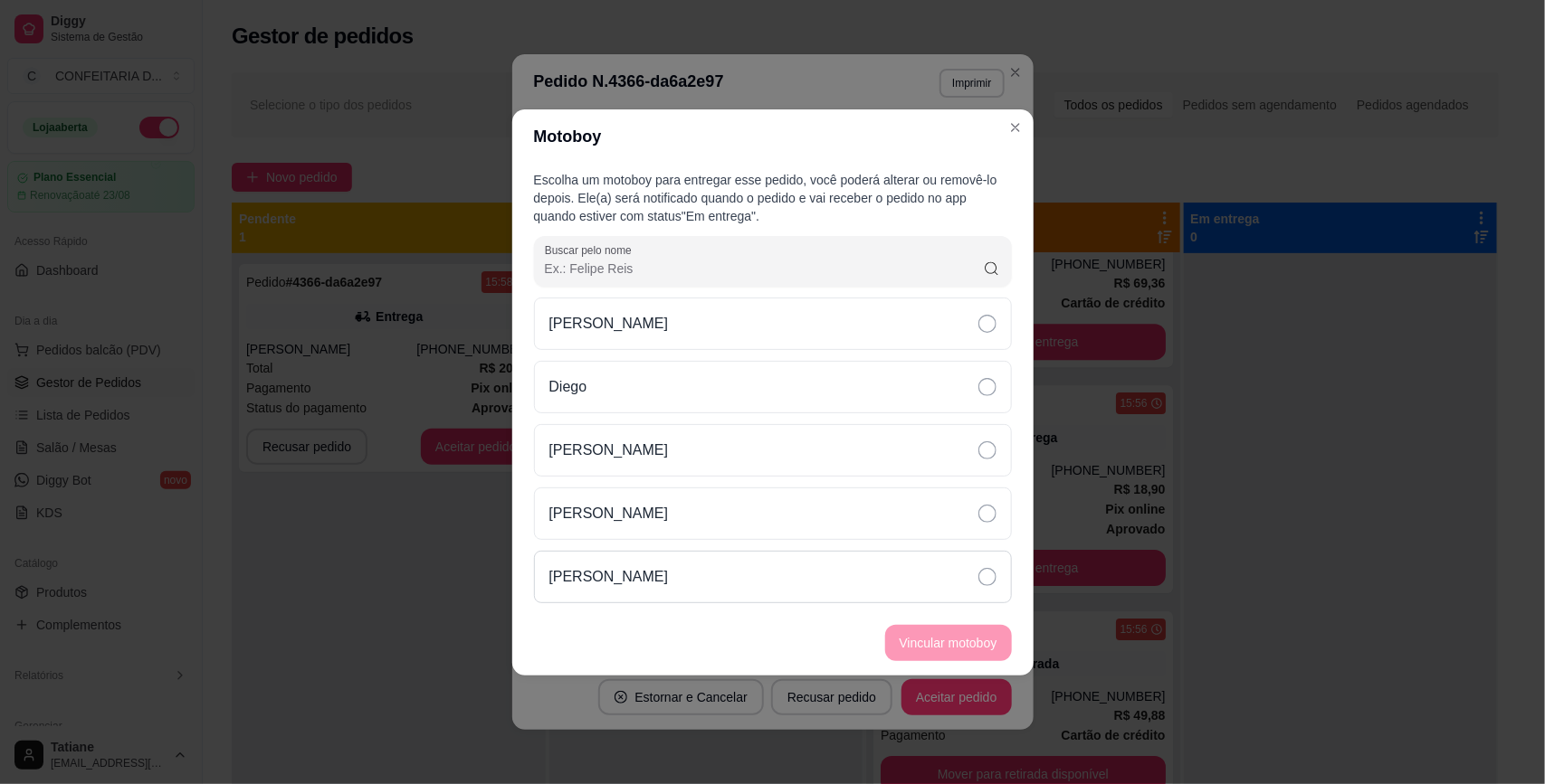
click at [689, 570] on div "[PERSON_NAME]" at bounding box center [772, 578] width 478 height 53
click at [991, 648] on button "Vincular motoboy" at bounding box center [948, 643] width 126 height 36
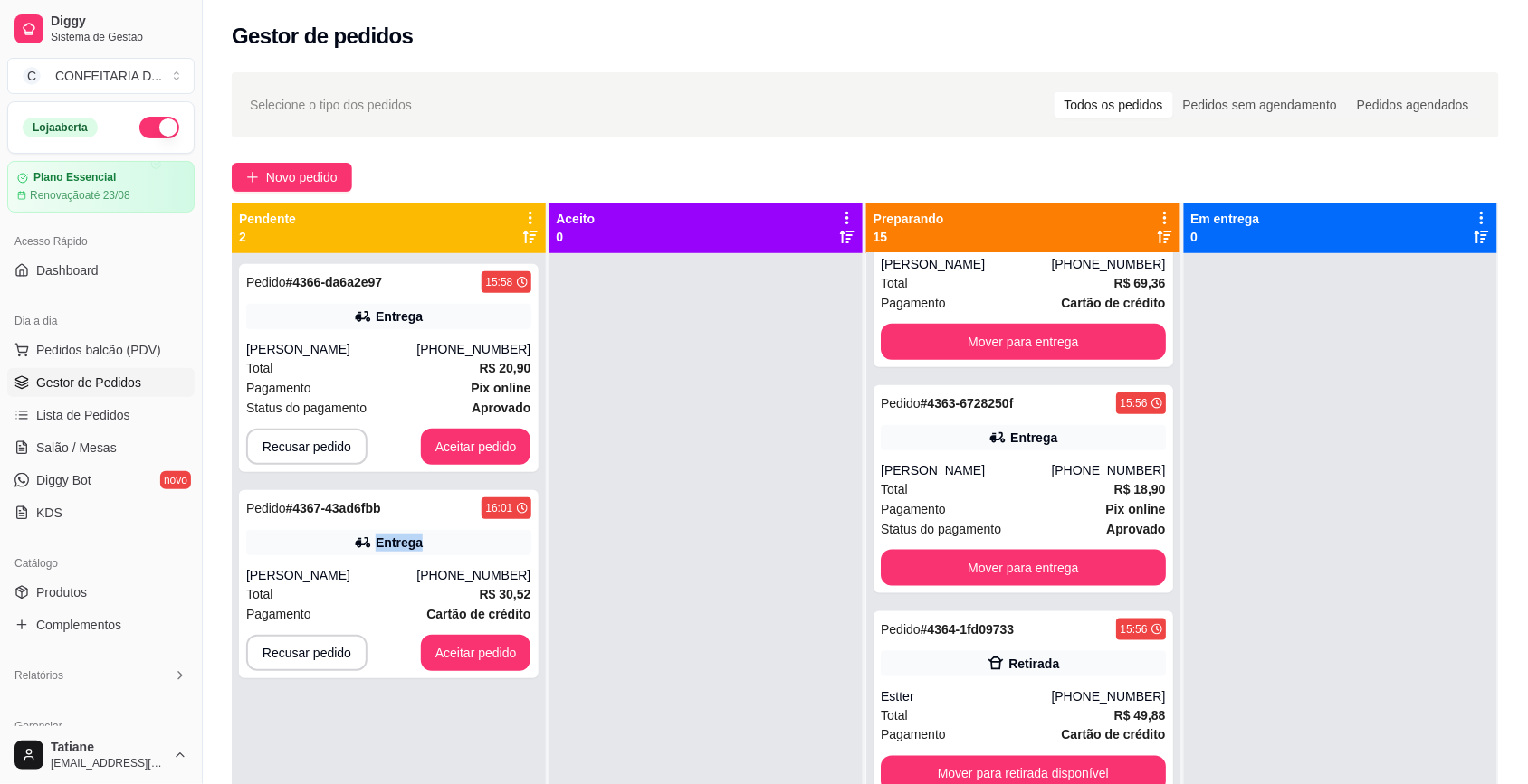
click at [381, 553] on div "Entrega" at bounding box center [388, 543] width 285 height 25
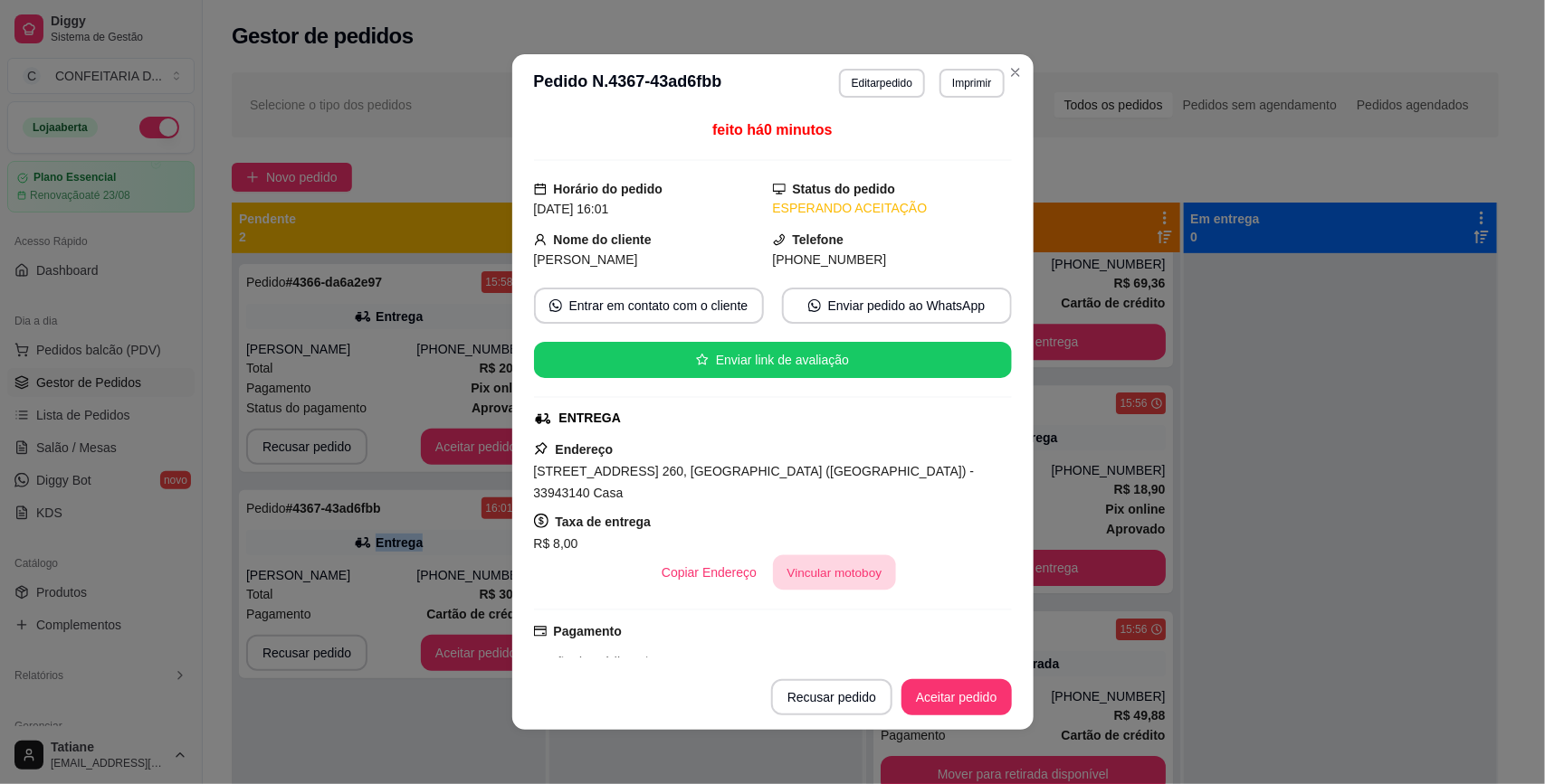
click at [793, 566] on button "Vincular motoboy" at bounding box center [833, 573] width 123 height 35
click at [599, 572] on p "[PERSON_NAME]" at bounding box center [609, 578] width 119 height 22
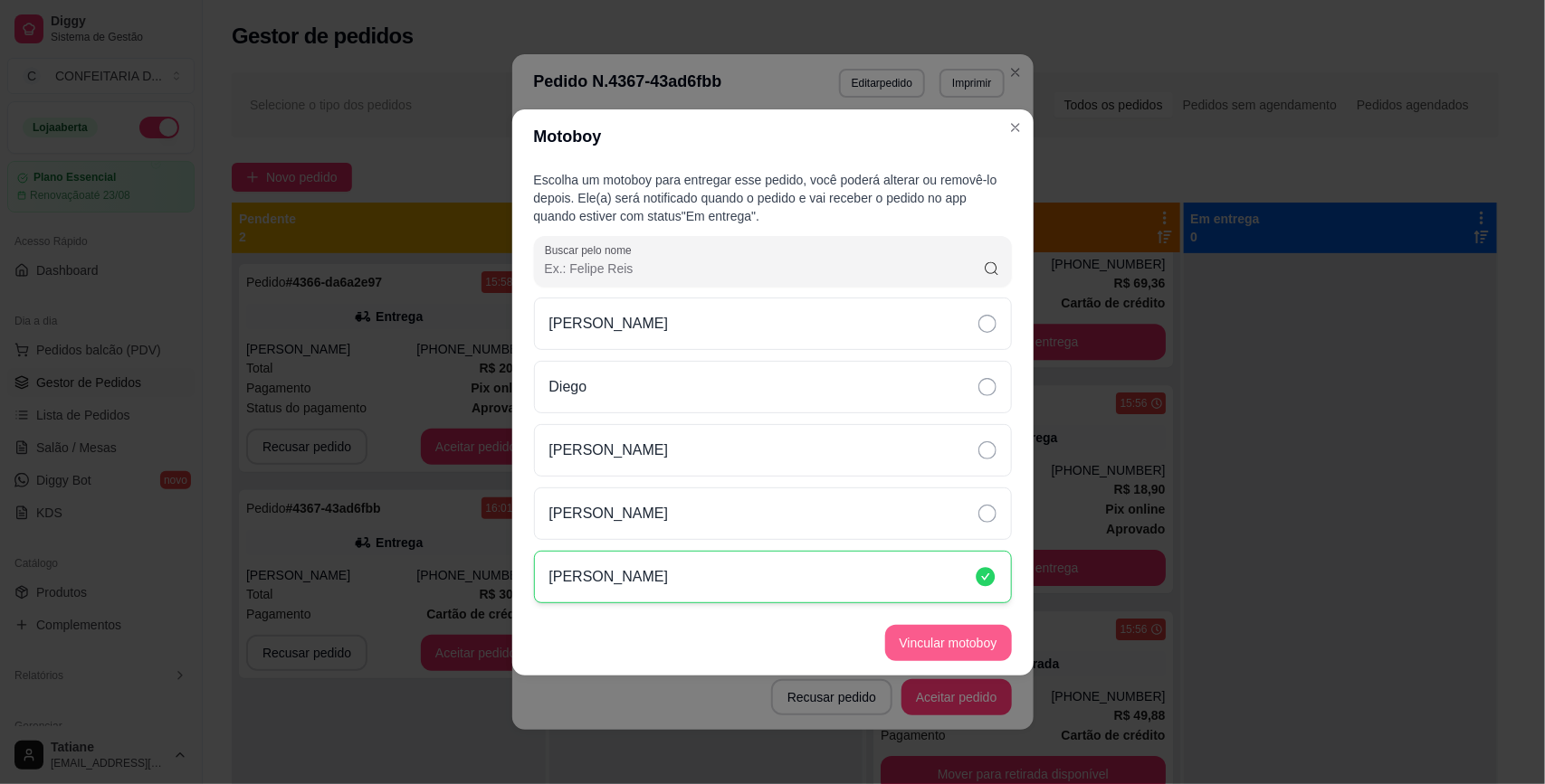
click at [910, 639] on button "Vincular motoboy" at bounding box center [948, 643] width 126 height 36
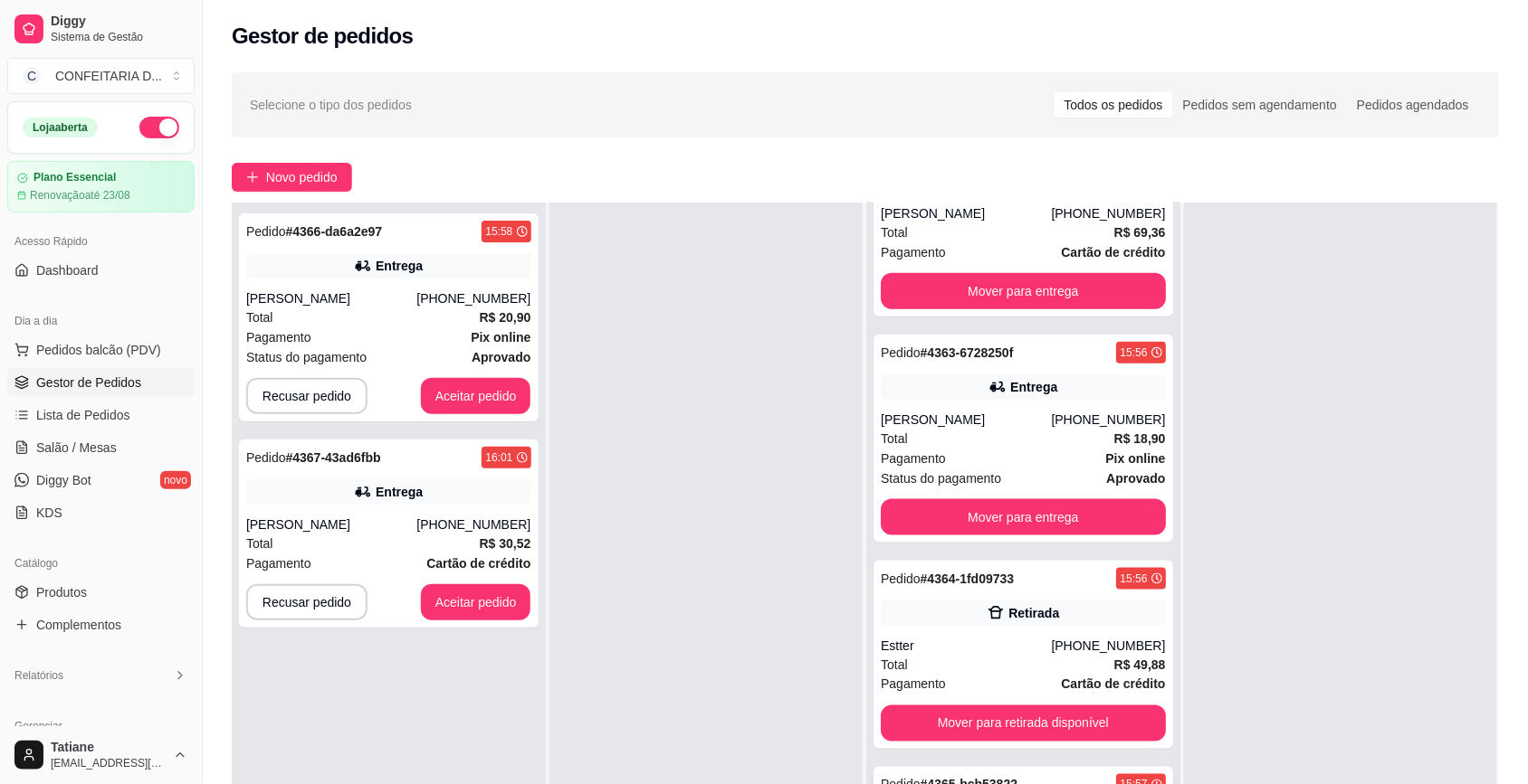
scroll to position [276, 0]
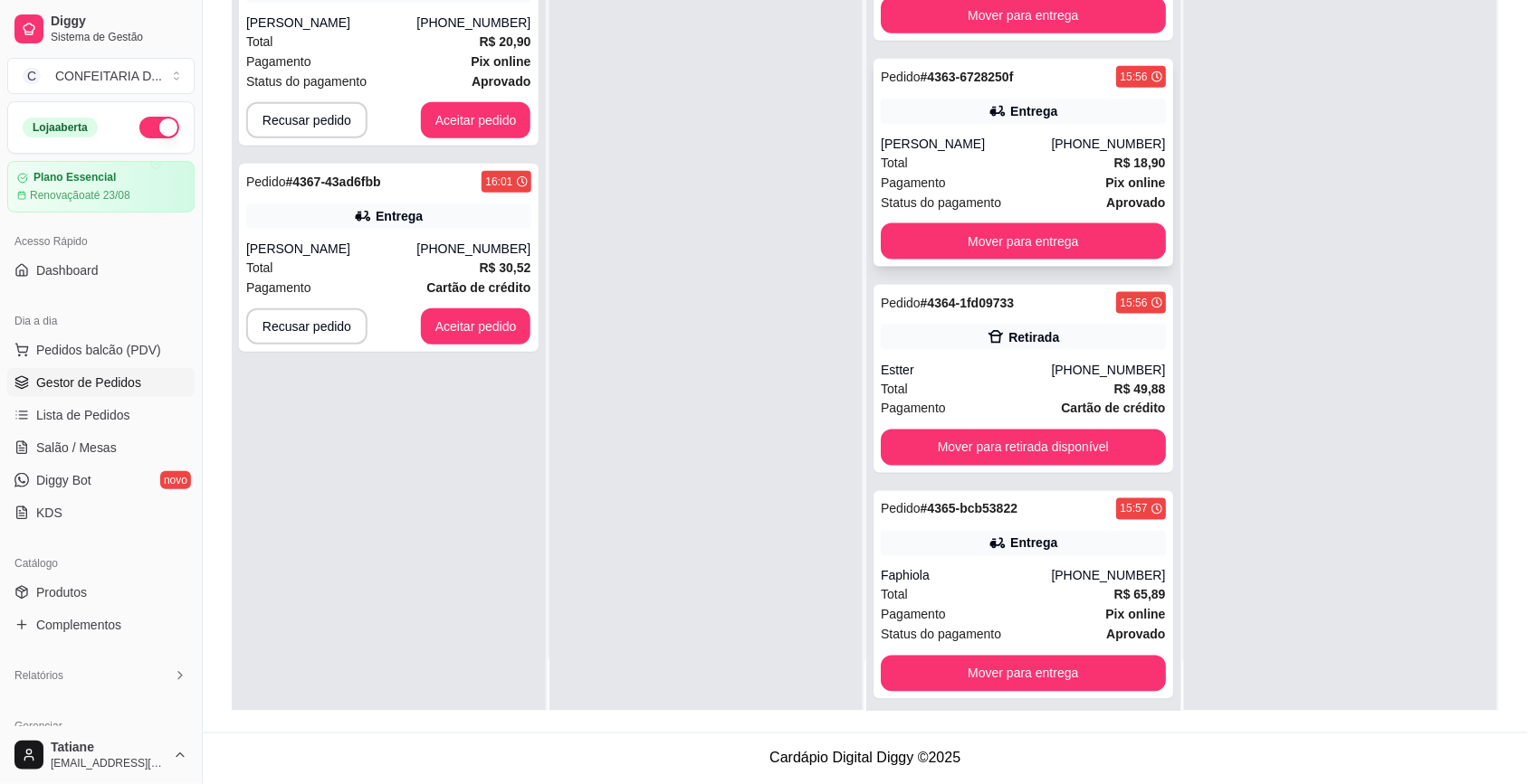
click at [978, 153] on div "Total R$ 18,90" at bounding box center [1023, 163] width 285 height 20
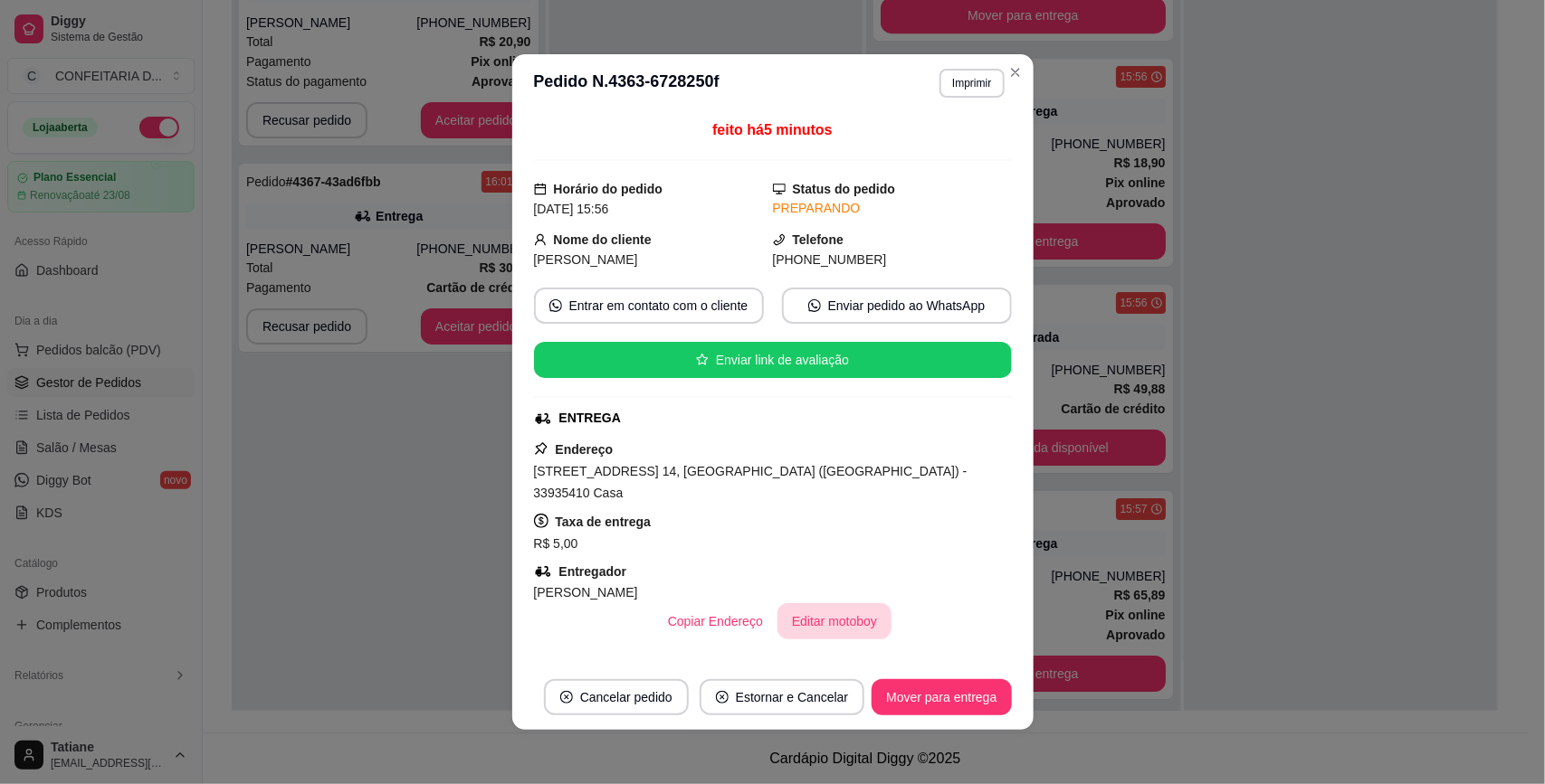
click at [838, 603] on button "Editar motoboy" at bounding box center [833, 621] width 114 height 36
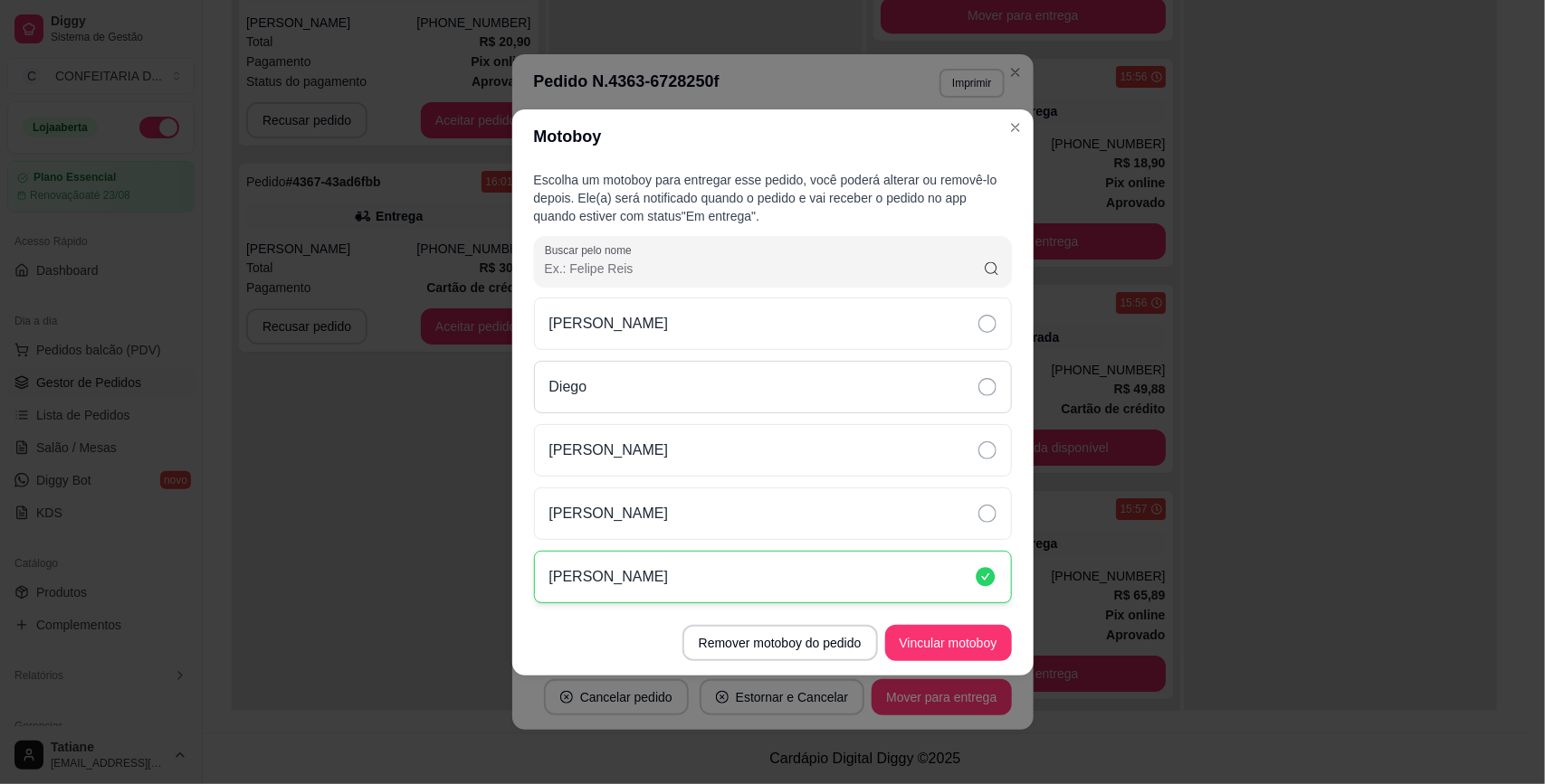
click at [634, 389] on div "Diego" at bounding box center [772, 387] width 478 height 53
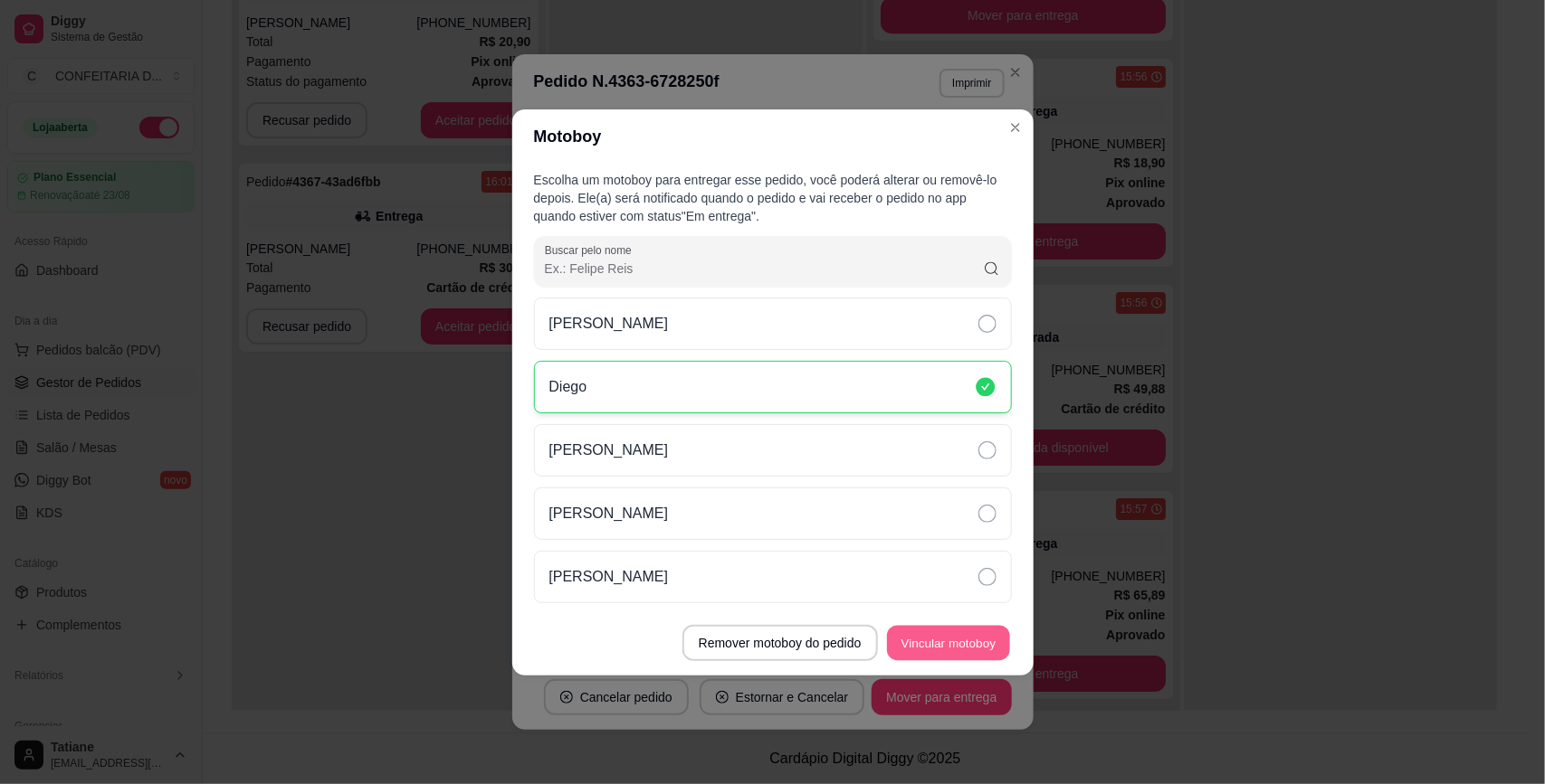
click at [987, 638] on button "Vincular motoboy" at bounding box center [948, 642] width 123 height 35
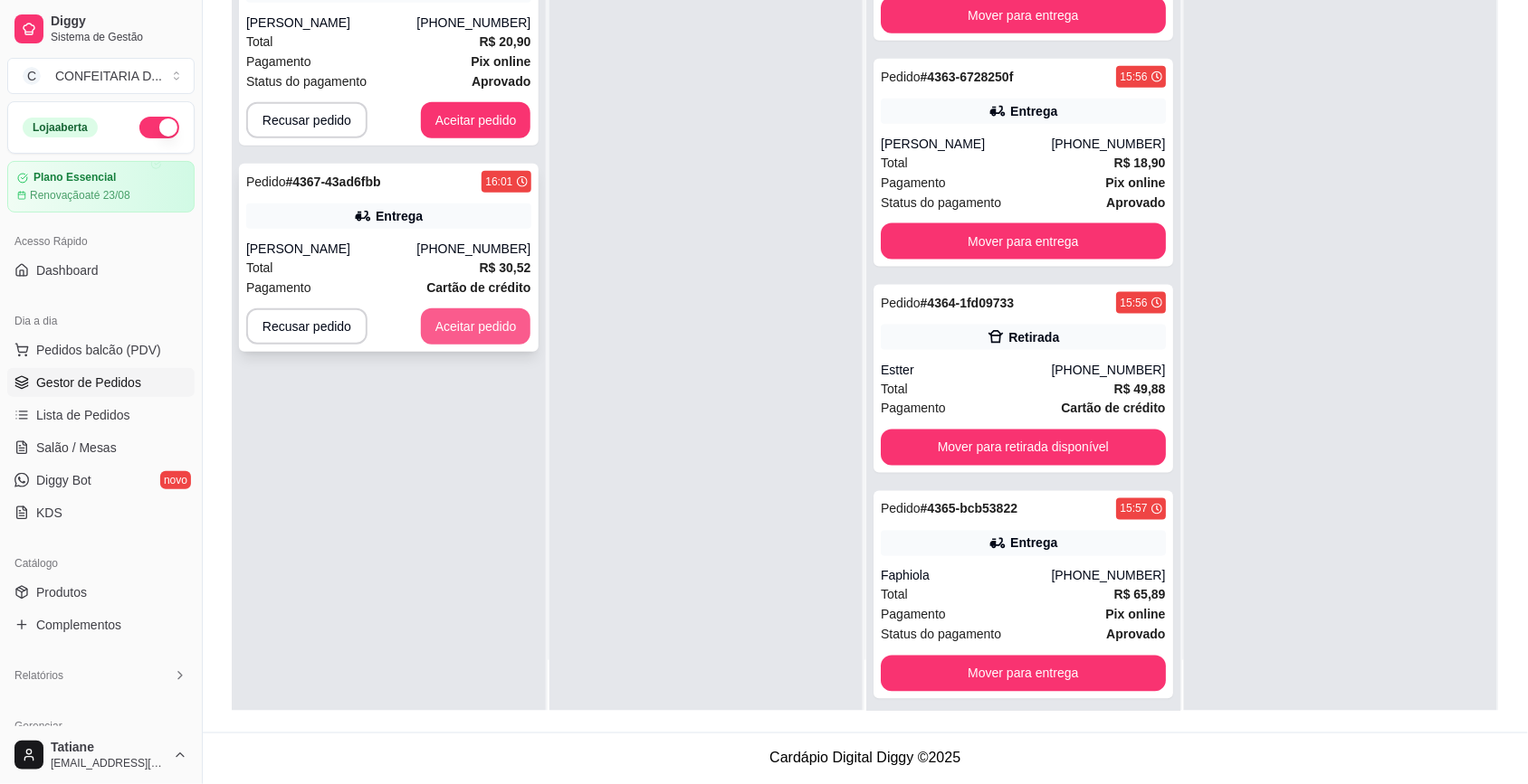
click at [458, 326] on button "Aceitar pedido" at bounding box center [475, 327] width 110 height 36
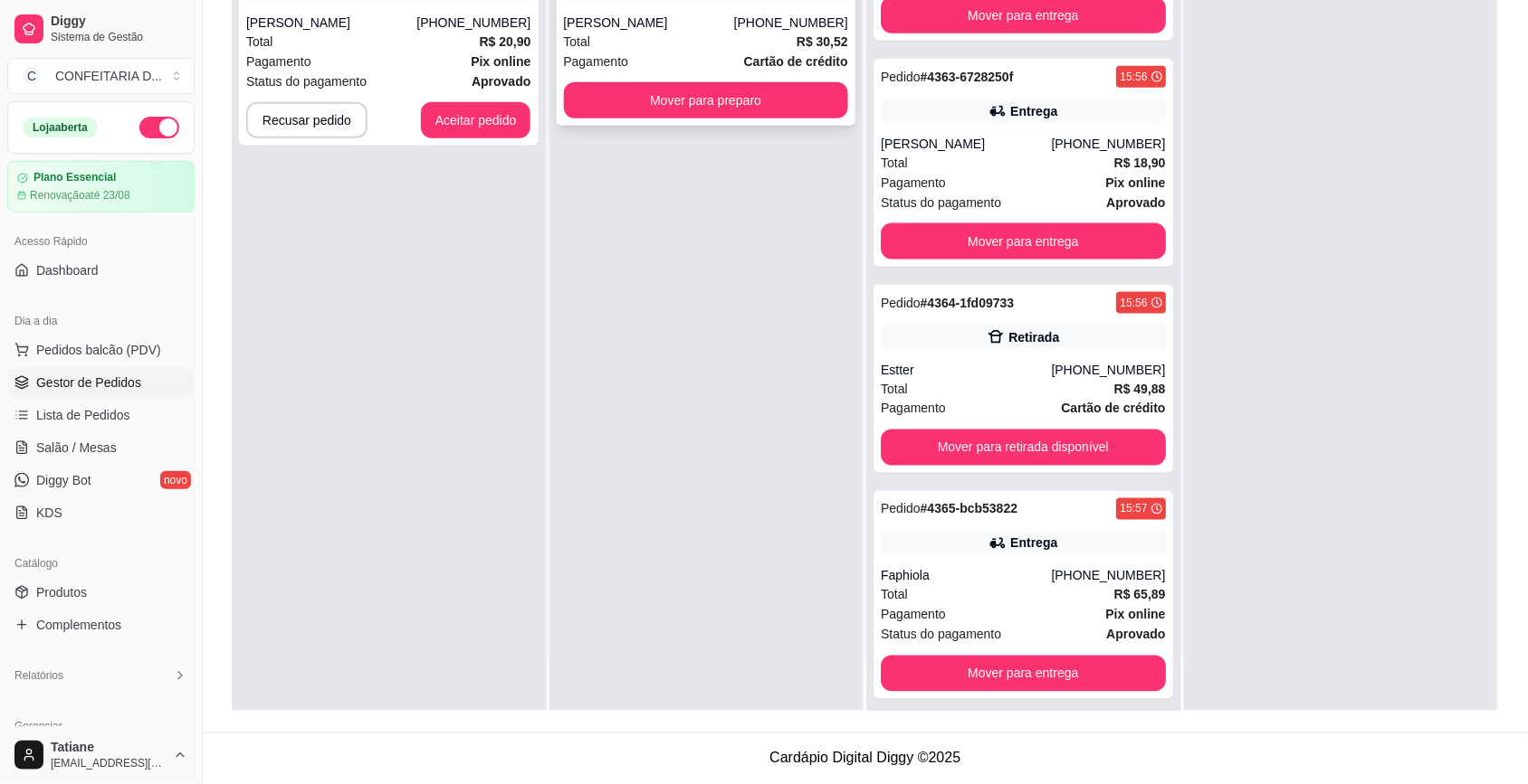
click at [702, 18] on div "[PERSON_NAME]" at bounding box center [649, 23] width 170 height 18
click at [435, 100] on div "Pedido # 4366-da6a2e97 15:58 Entrega Juliana (31) 98883-1555 Total R$ 20,90 Pag…" at bounding box center [389, 41] width 299 height 208
click at [466, 108] on button "Aceitar pedido" at bounding box center [475, 120] width 110 height 36
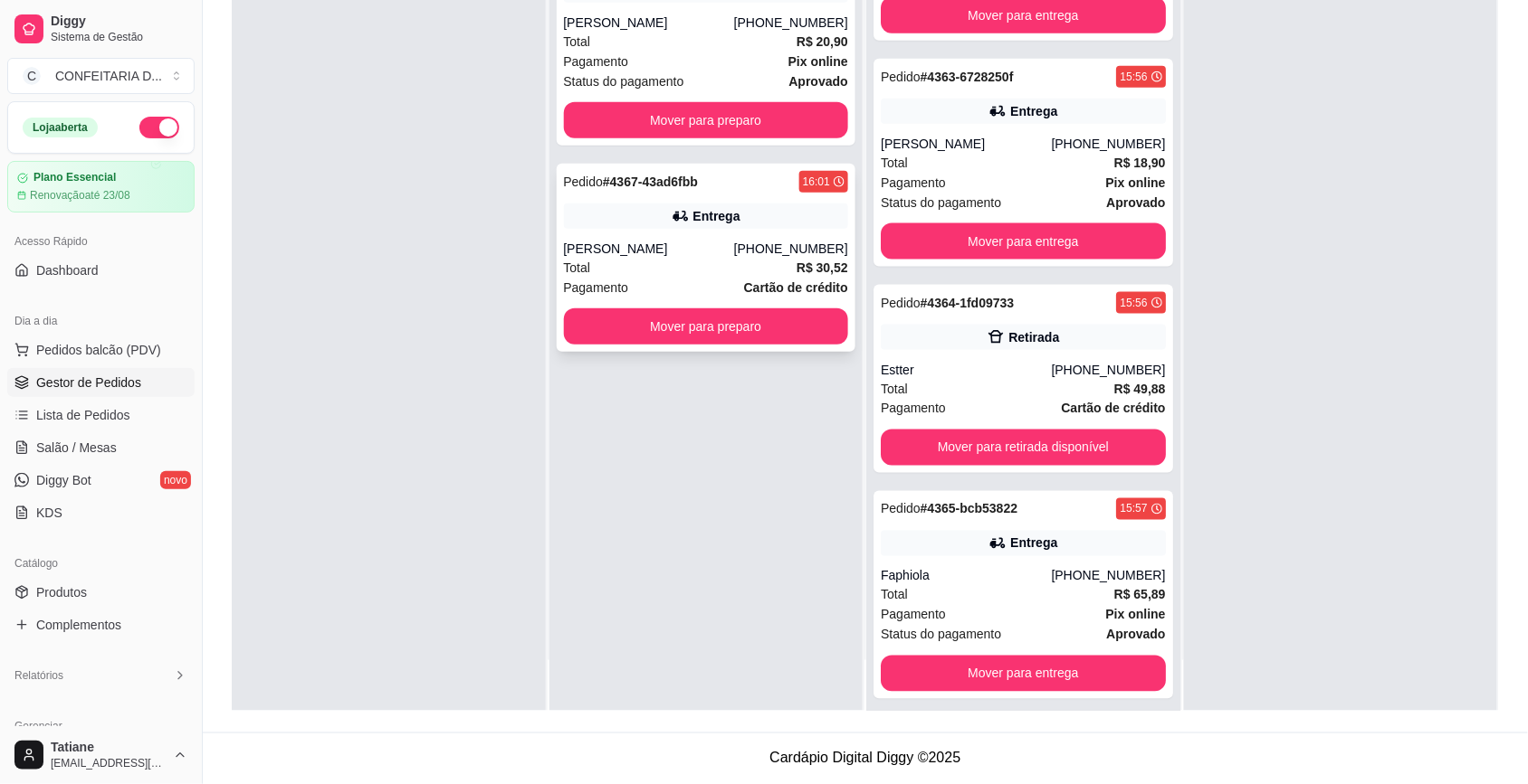
click at [650, 97] on div "Pedido # 4366-da6a2e97 15:58 Entrega Juliana (31) 98883-1555 Total R$ 20,90 Pag…" at bounding box center [706, 41] width 299 height 208
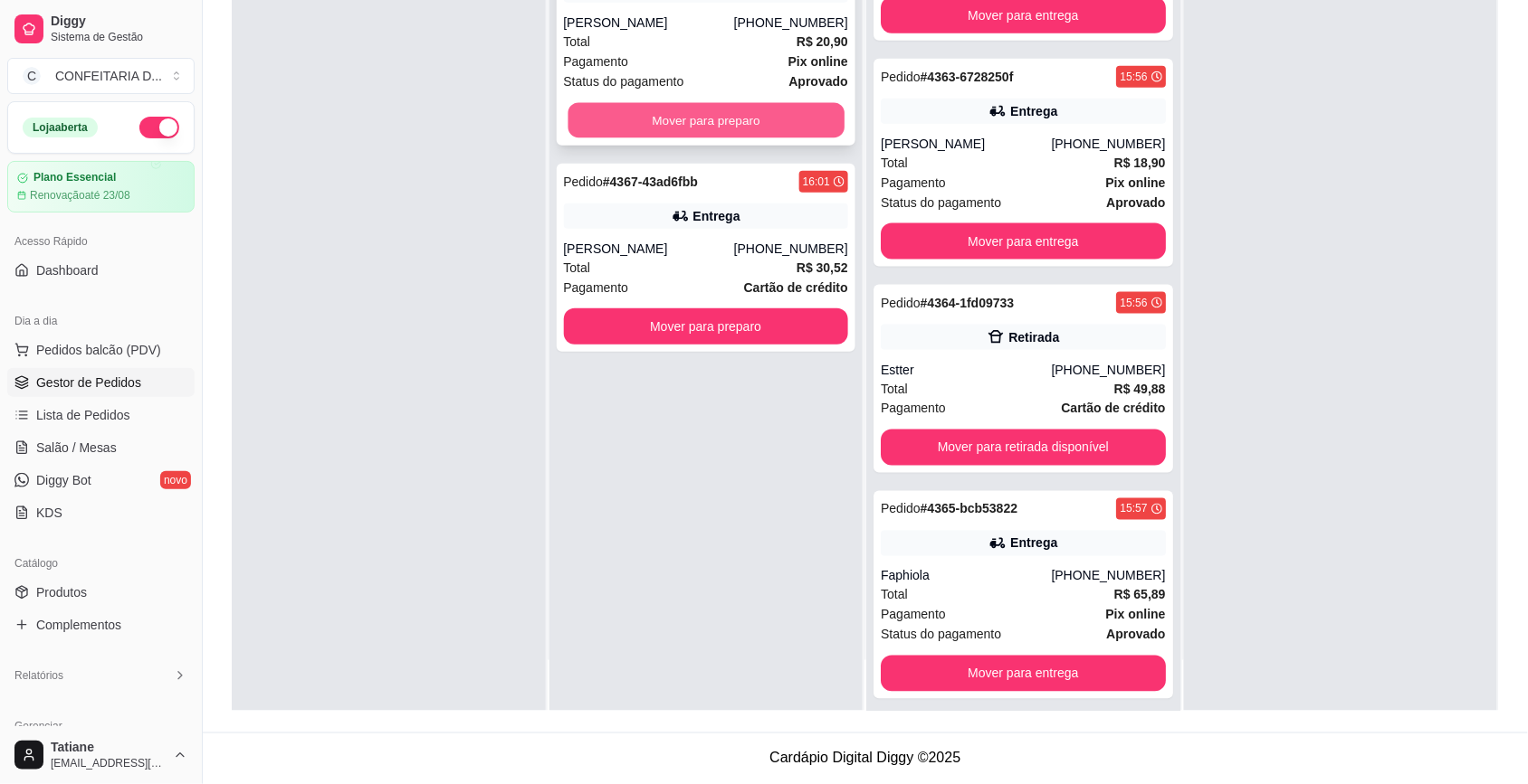
click at [653, 120] on button "Mover para preparo" at bounding box center [705, 120] width 276 height 35
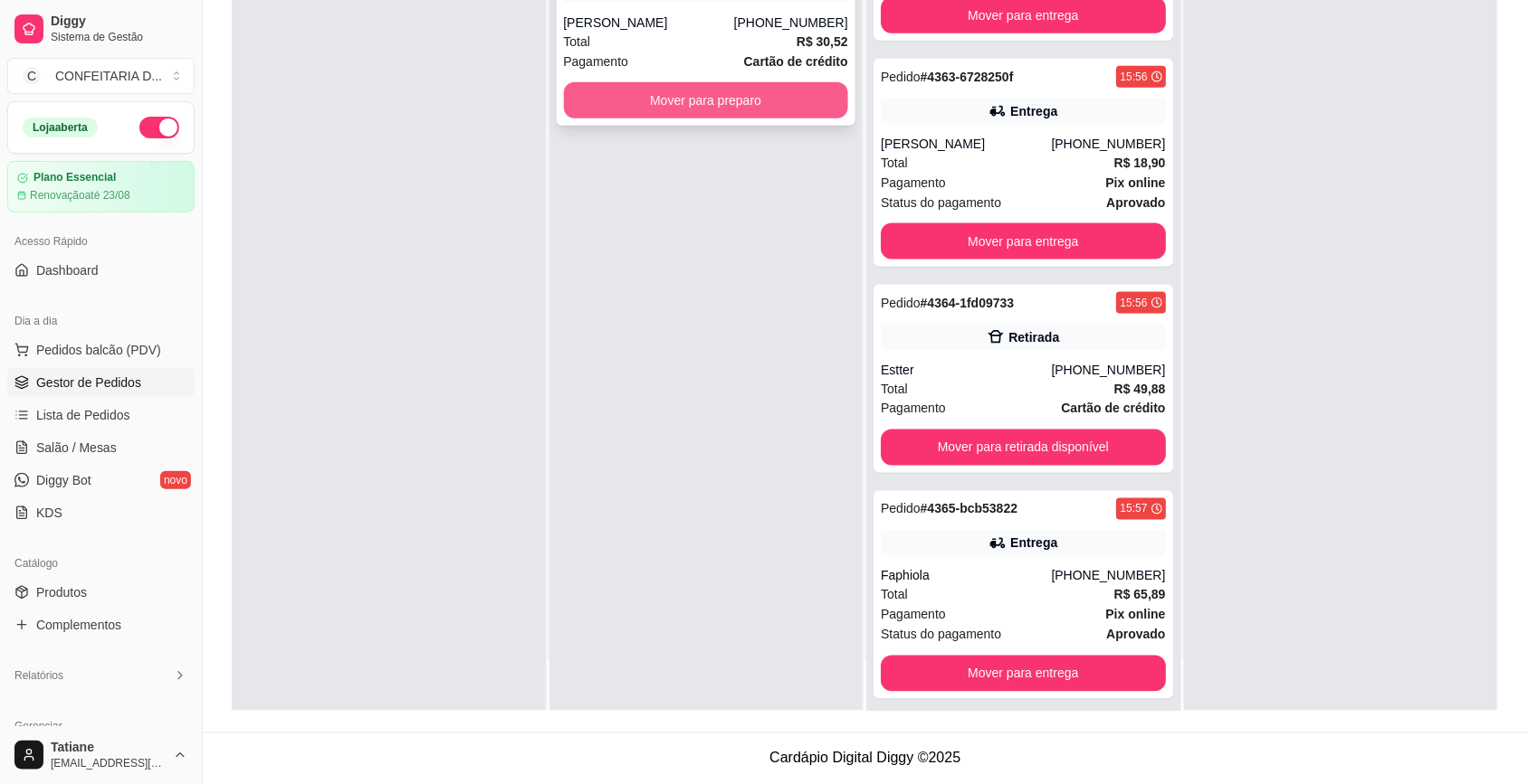
click at [684, 104] on button "Mover para preparo" at bounding box center [706, 100] width 285 height 36
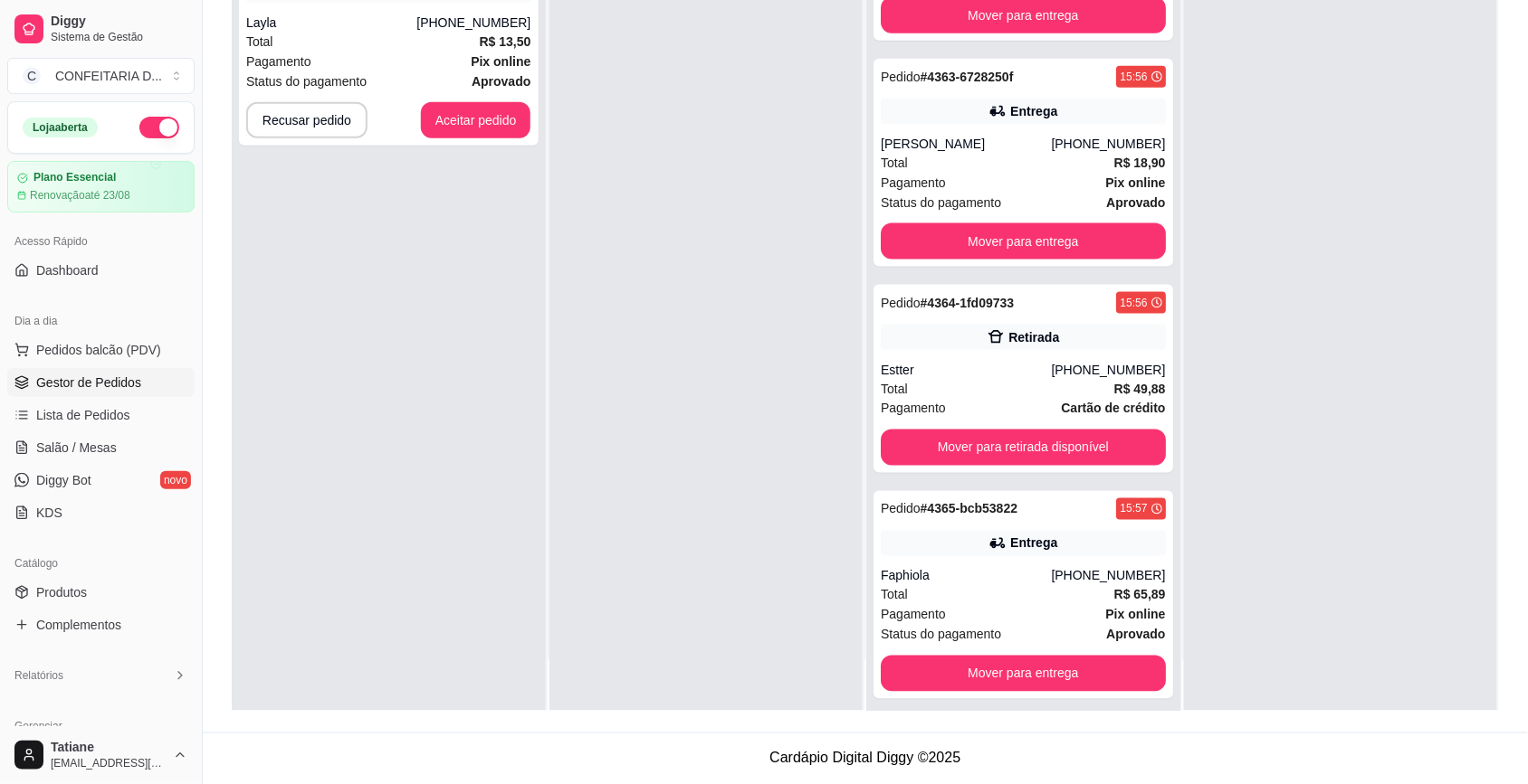
scroll to position [0, 0]
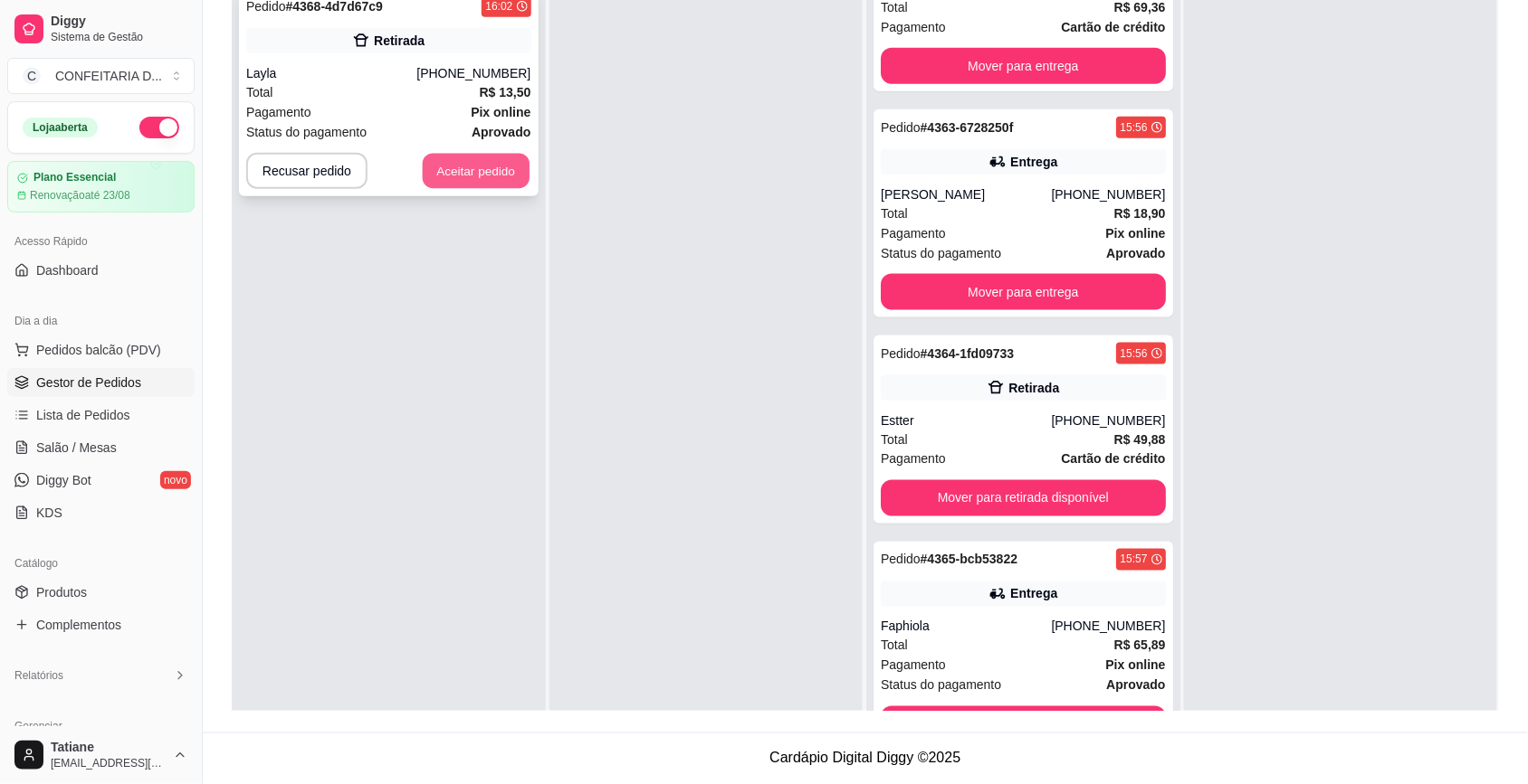
click at [481, 184] on button "Aceitar pedido" at bounding box center [475, 171] width 106 height 35
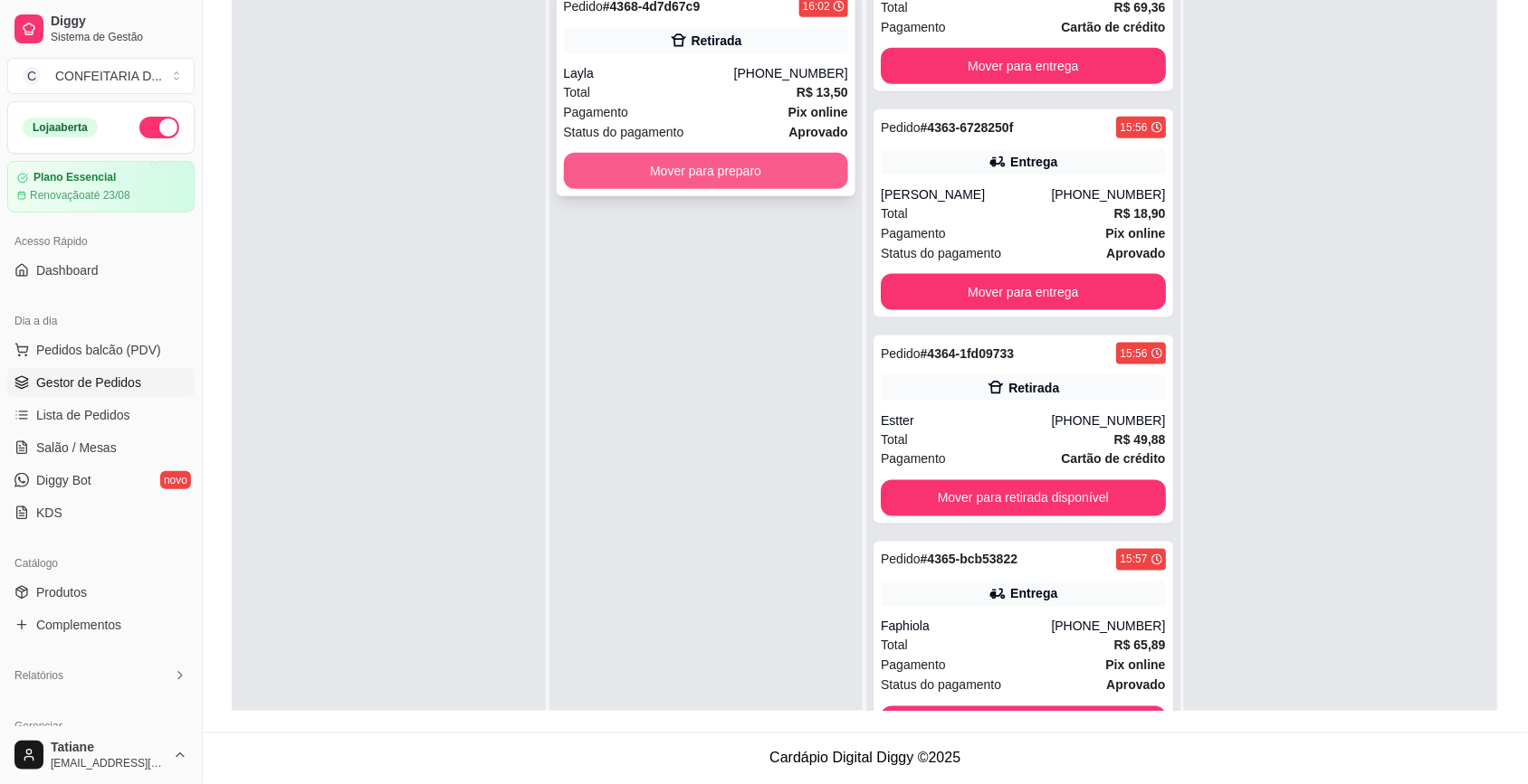
click at [659, 170] on button "Mover para preparo" at bounding box center [706, 171] width 285 height 36
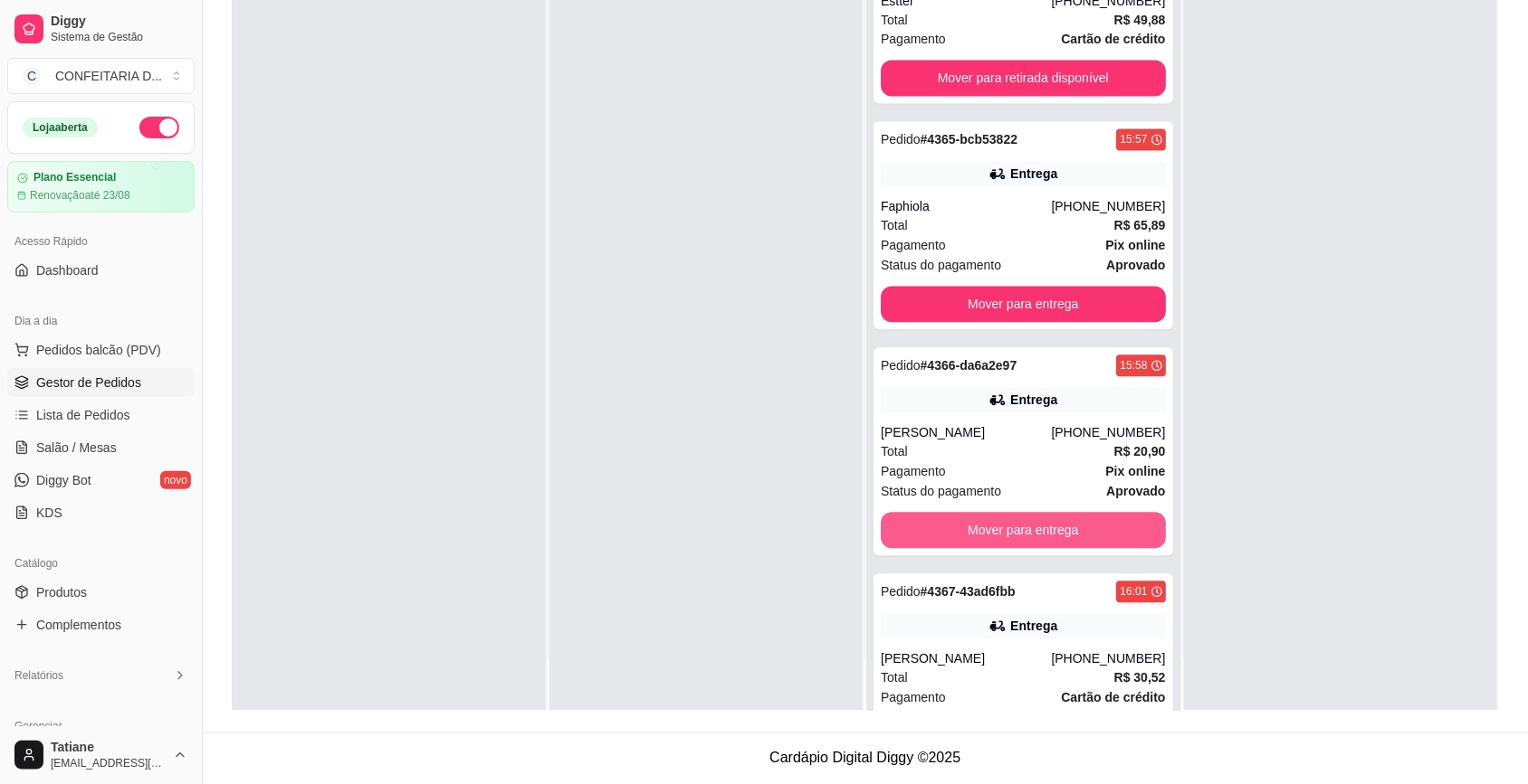
scroll to position [3230, 0]
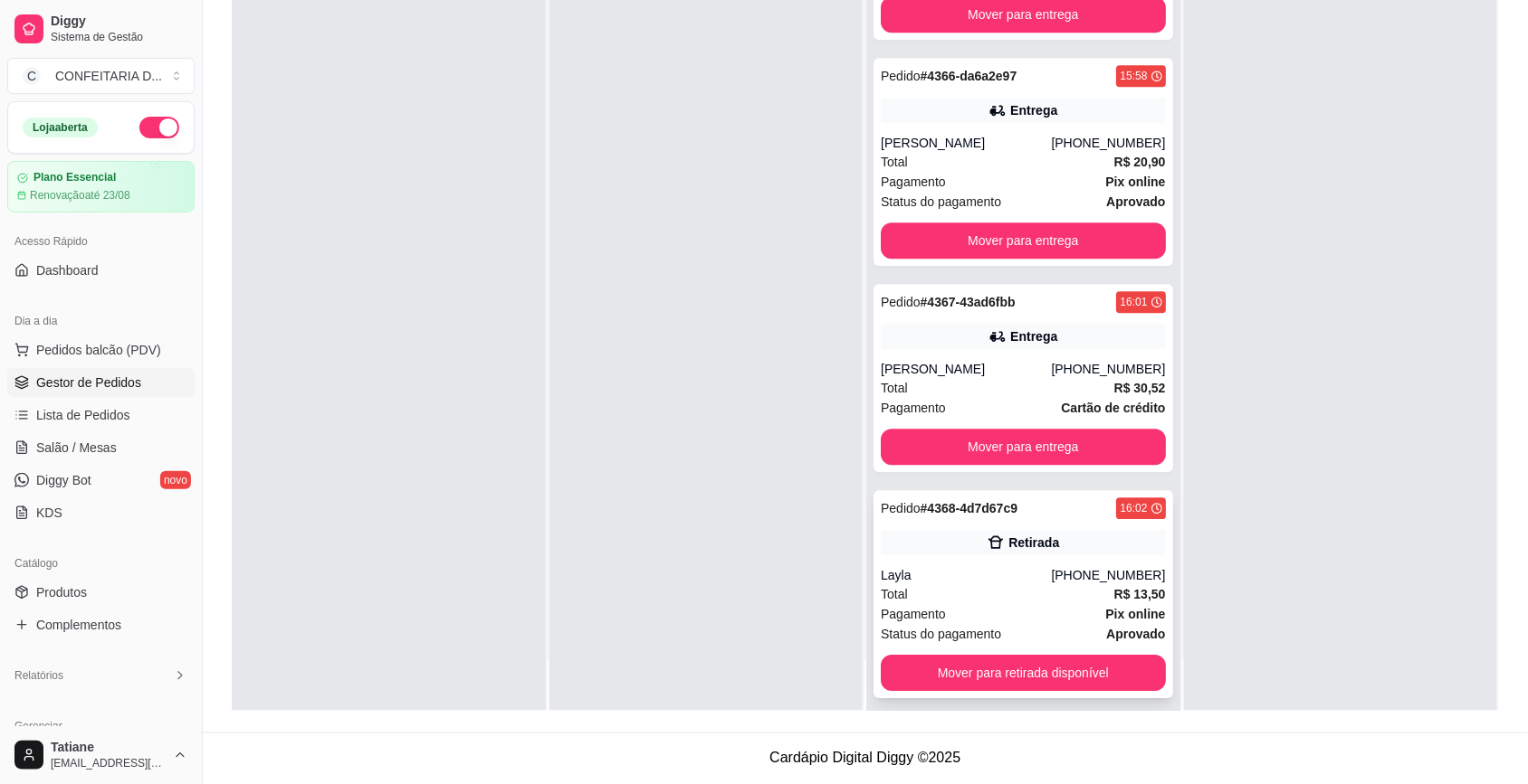
click at [987, 536] on icon at bounding box center [996, 543] width 18 height 18
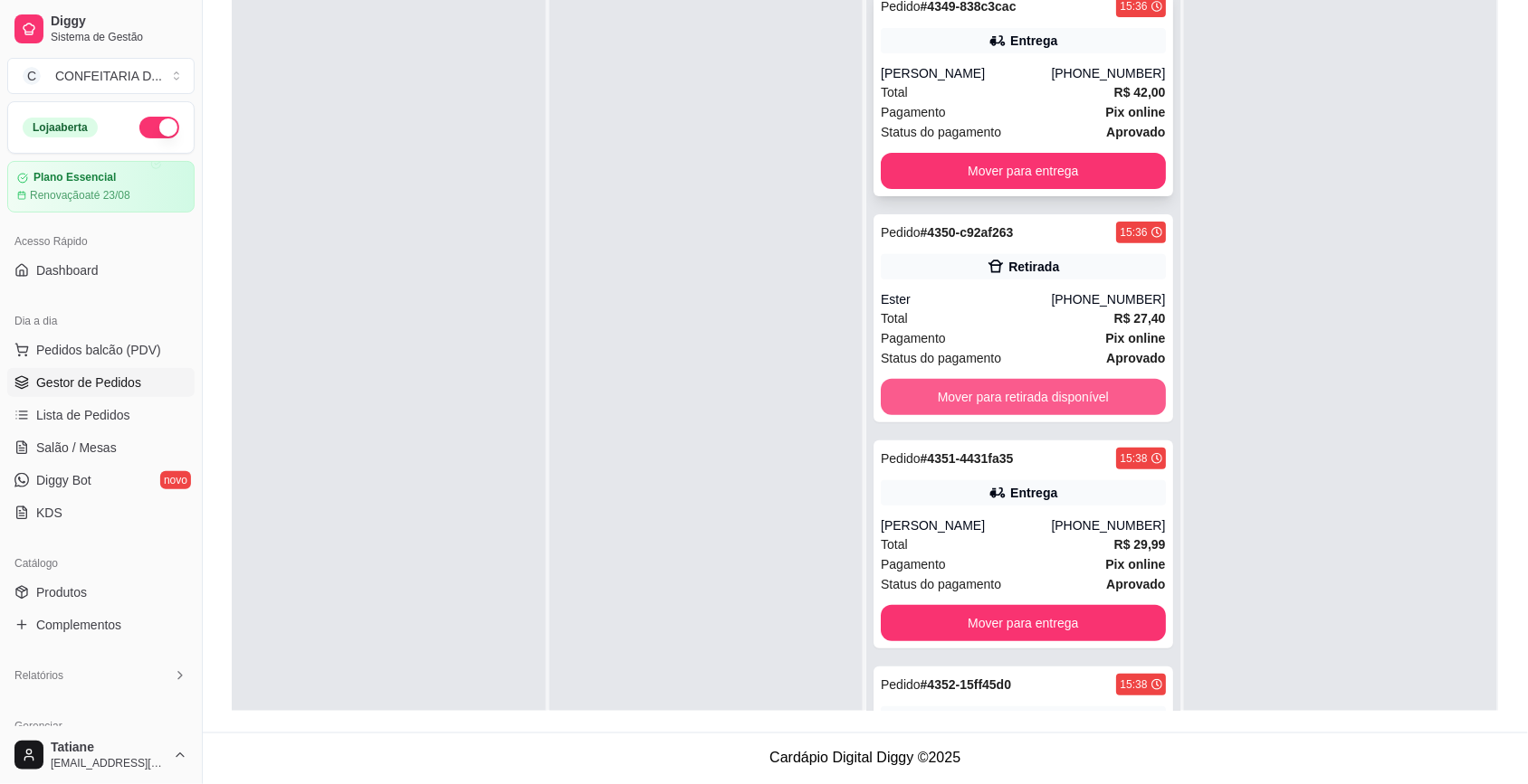
scroll to position [0, 0]
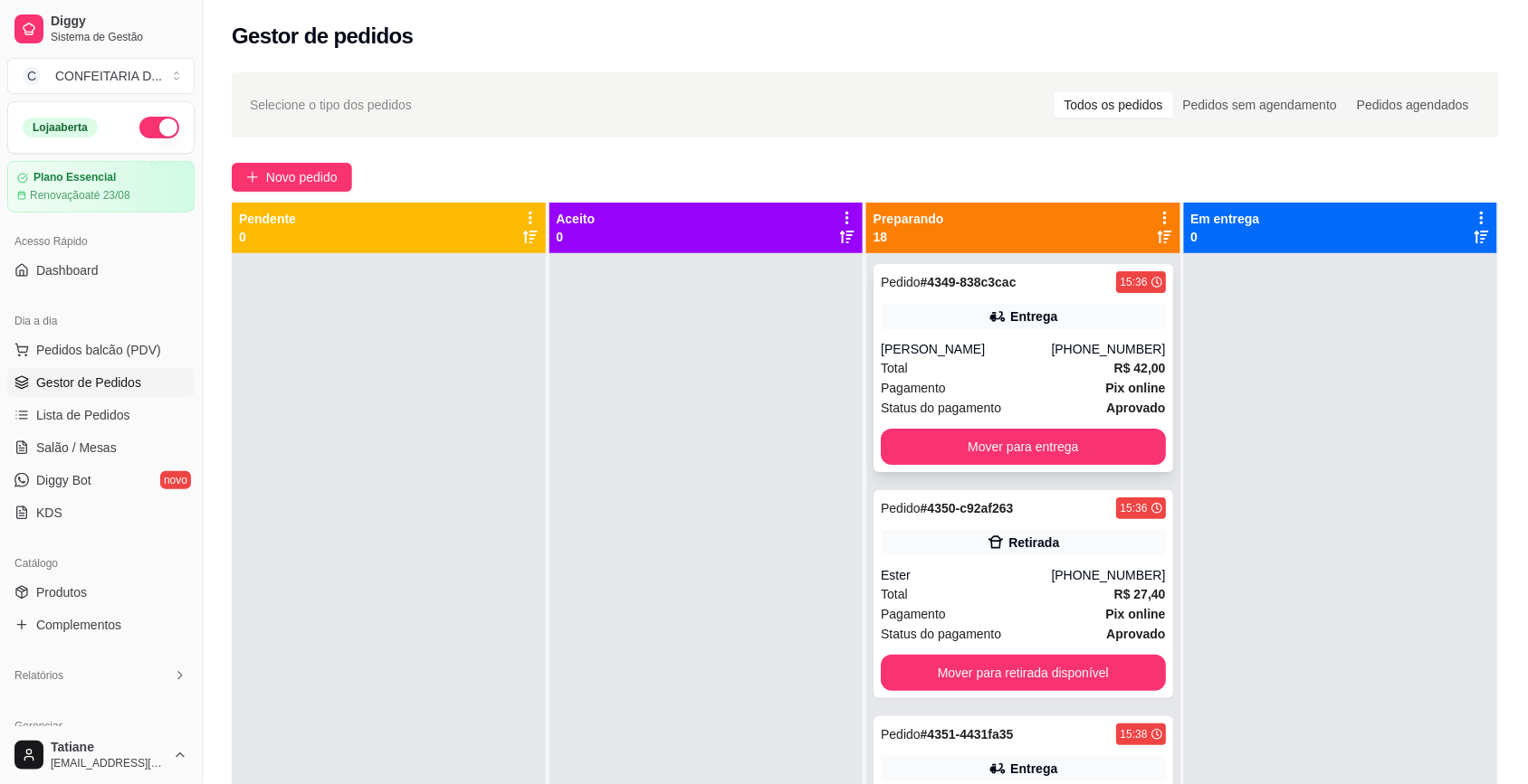
click at [971, 359] on div "Total R$ 42,00" at bounding box center [1023, 368] width 285 height 20
click at [1002, 443] on button "Mover para entrega" at bounding box center [1023, 447] width 285 height 36
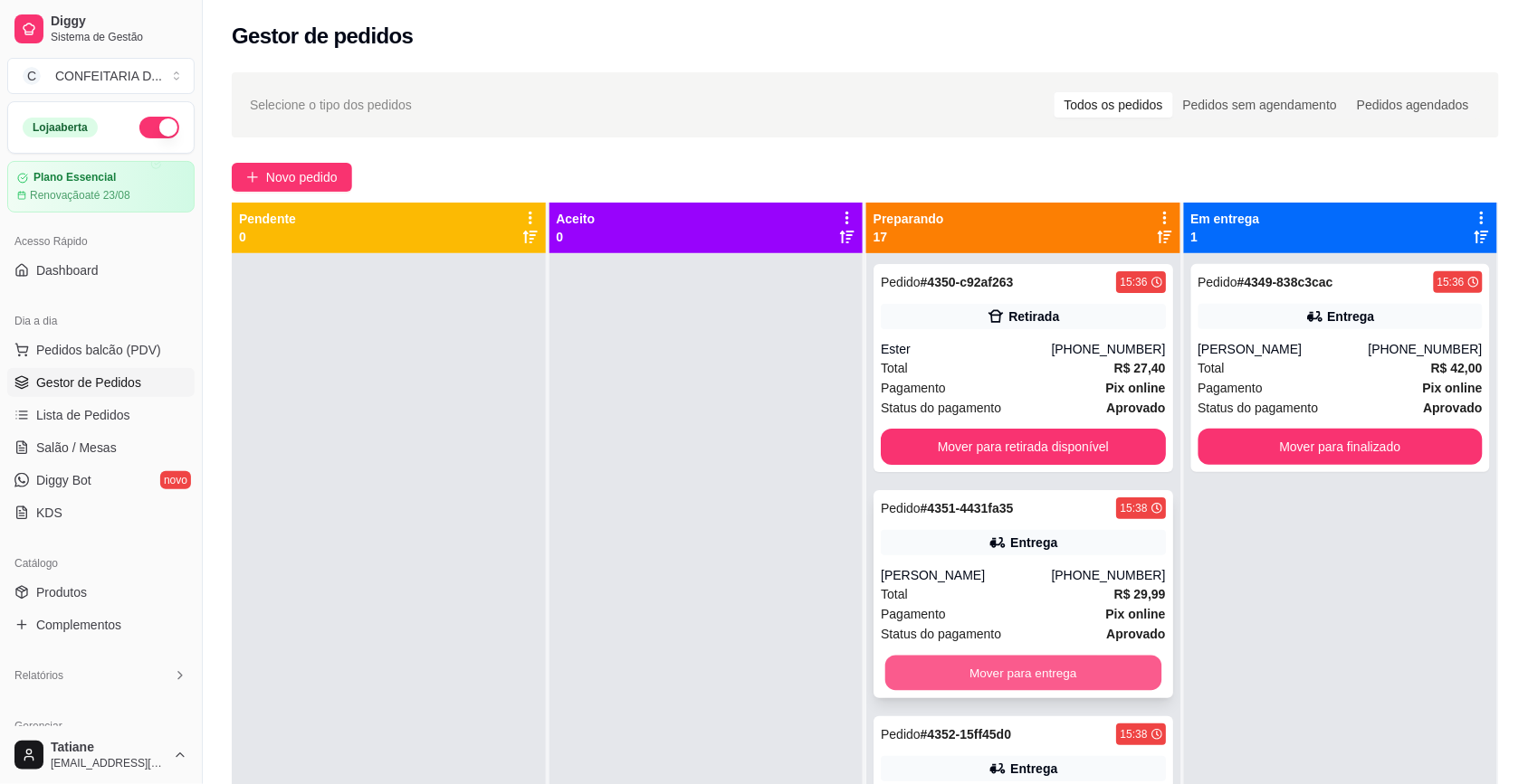
click at [987, 670] on button "Mover para entrega" at bounding box center [1023, 673] width 276 height 35
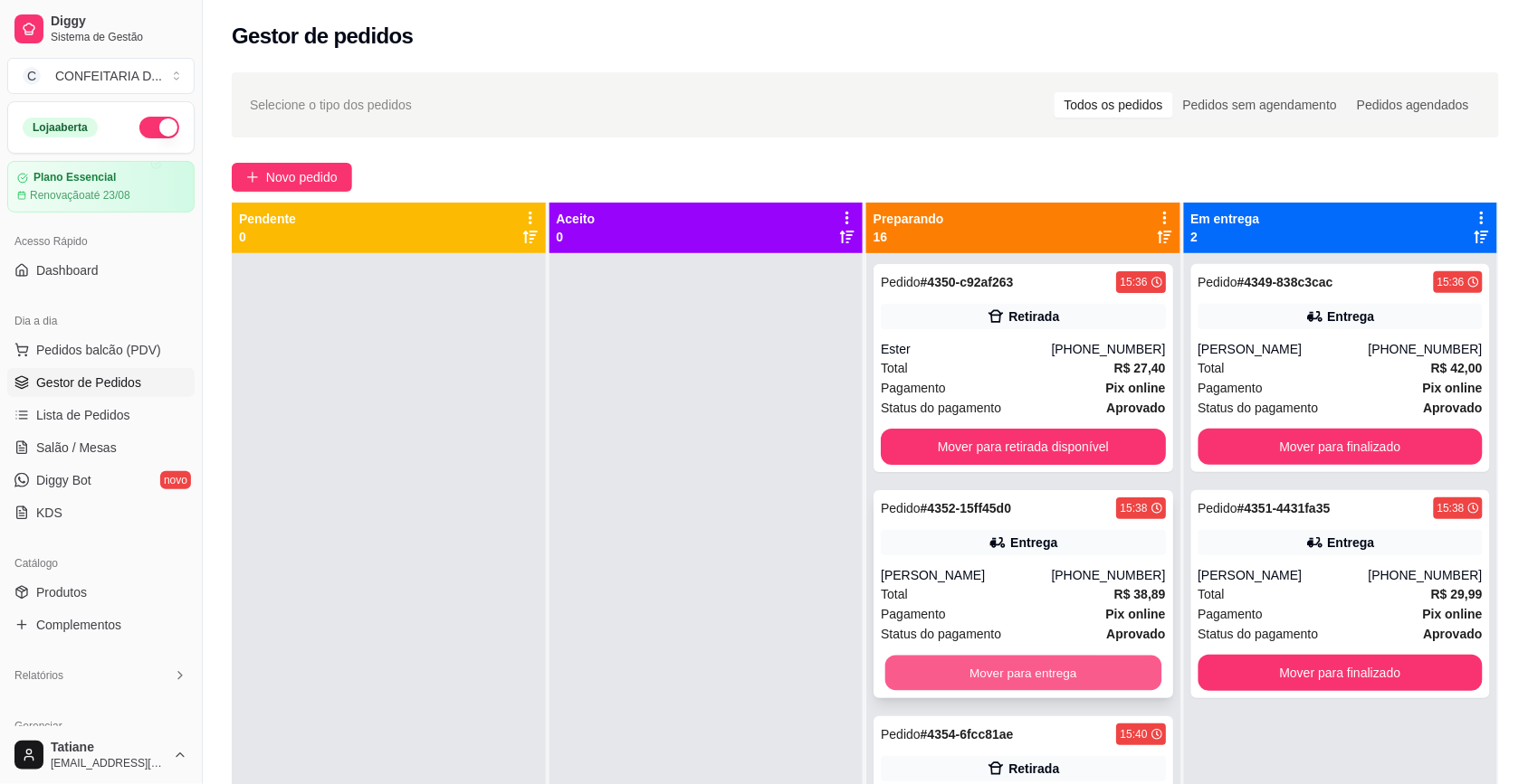
click at [985, 671] on button "Mover para entrega" at bounding box center [1023, 673] width 276 height 35
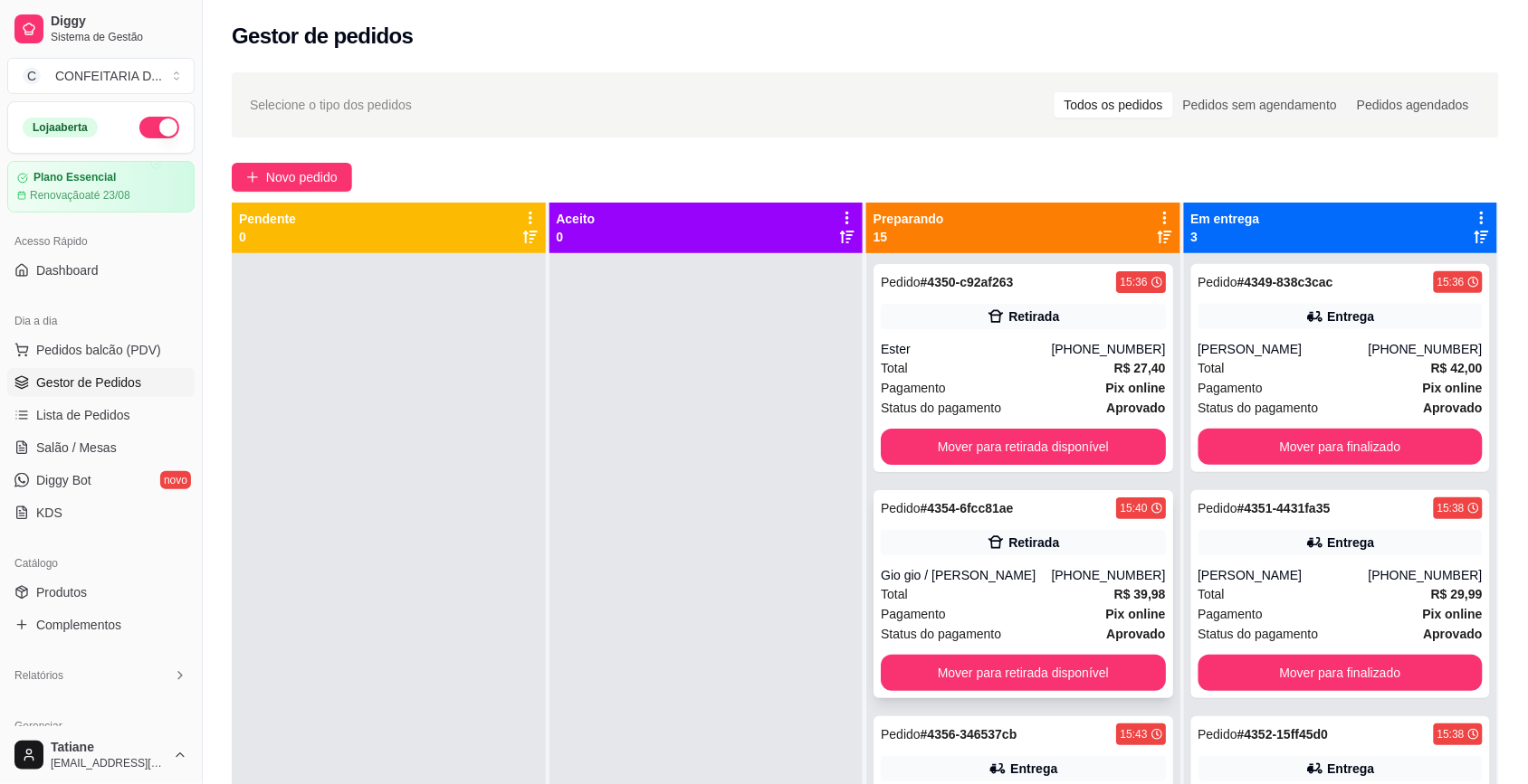
scroll to position [226, 0]
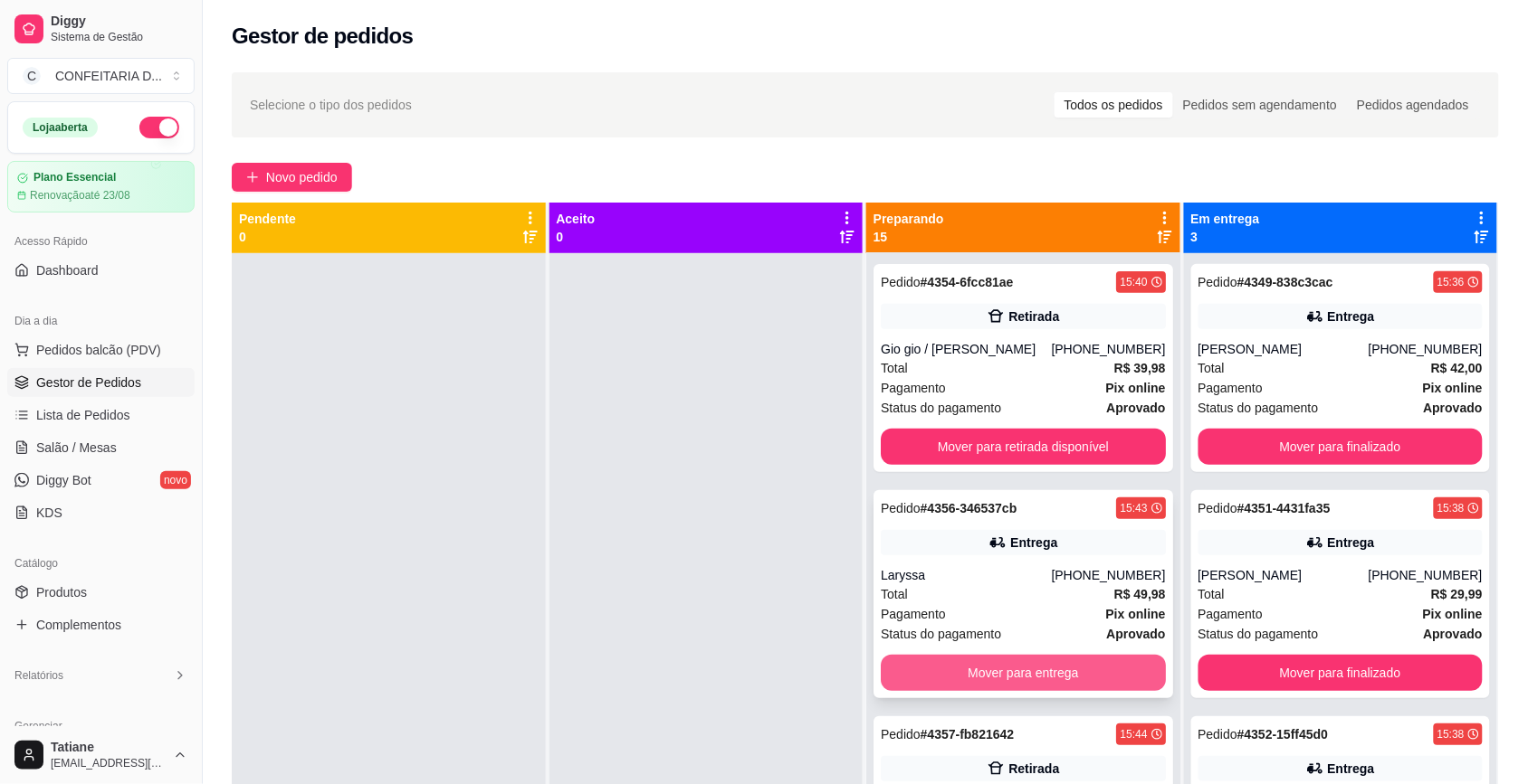
click at [988, 674] on button "Mover para entrega" at bounding box center [1023, 673] width 285 height 36
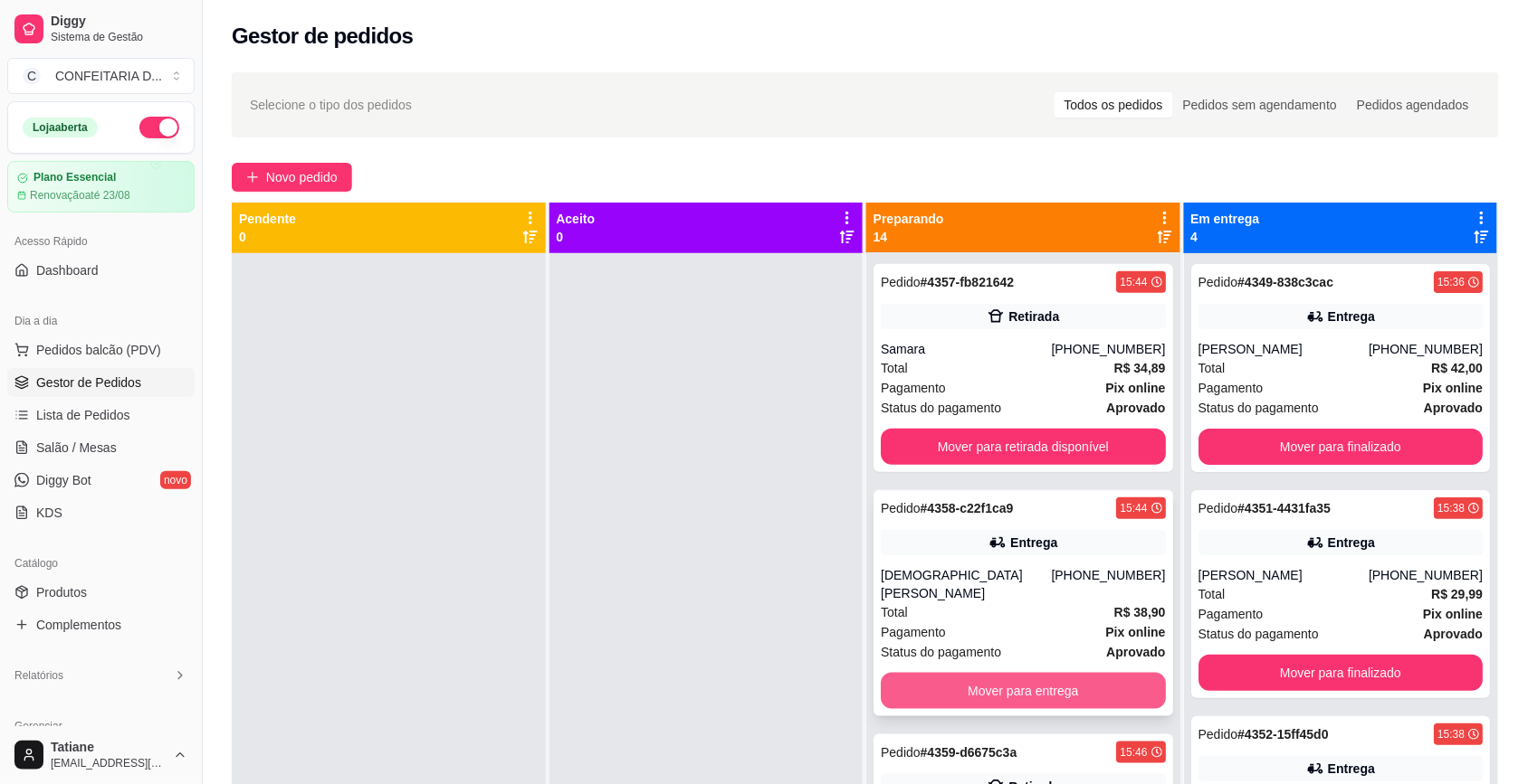
click at [1006, 673] on button "Mover para entrega" at bounding box center [1023, 691] width 285 height 36
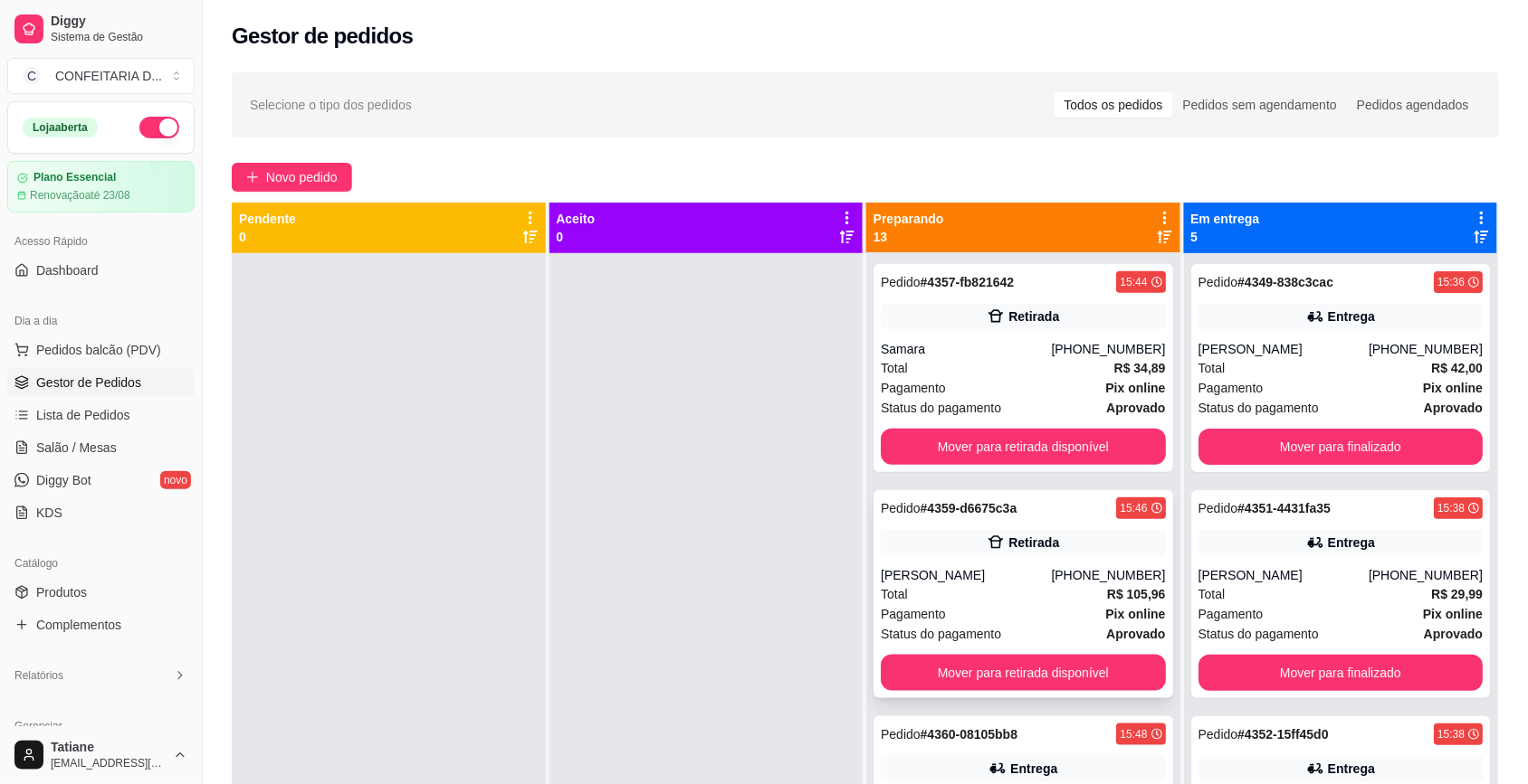
scroll to position [678, 0]
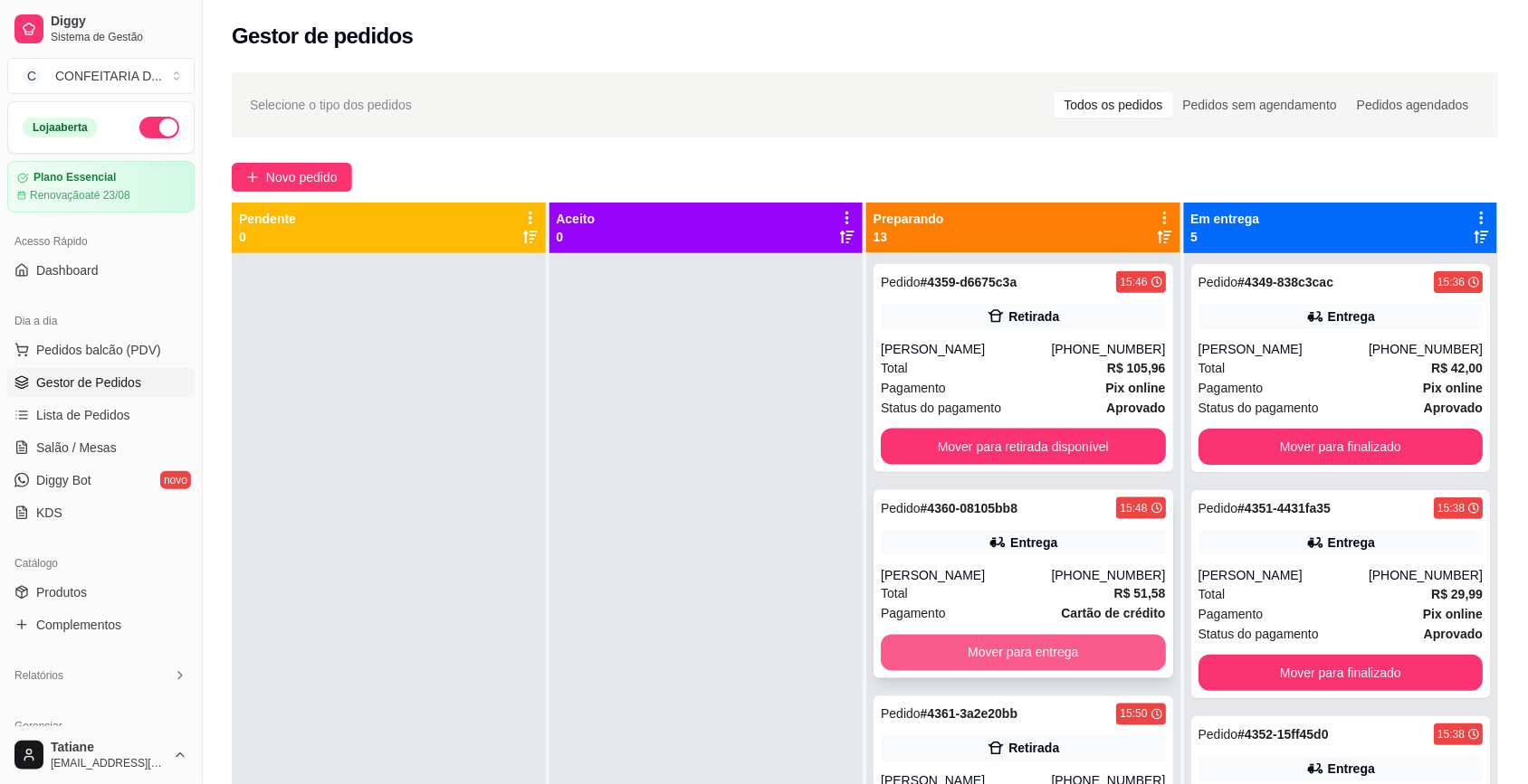
click at [998, 653] on button "Mover para entrega" at bounding box center [1023, 653] width 285 height 36
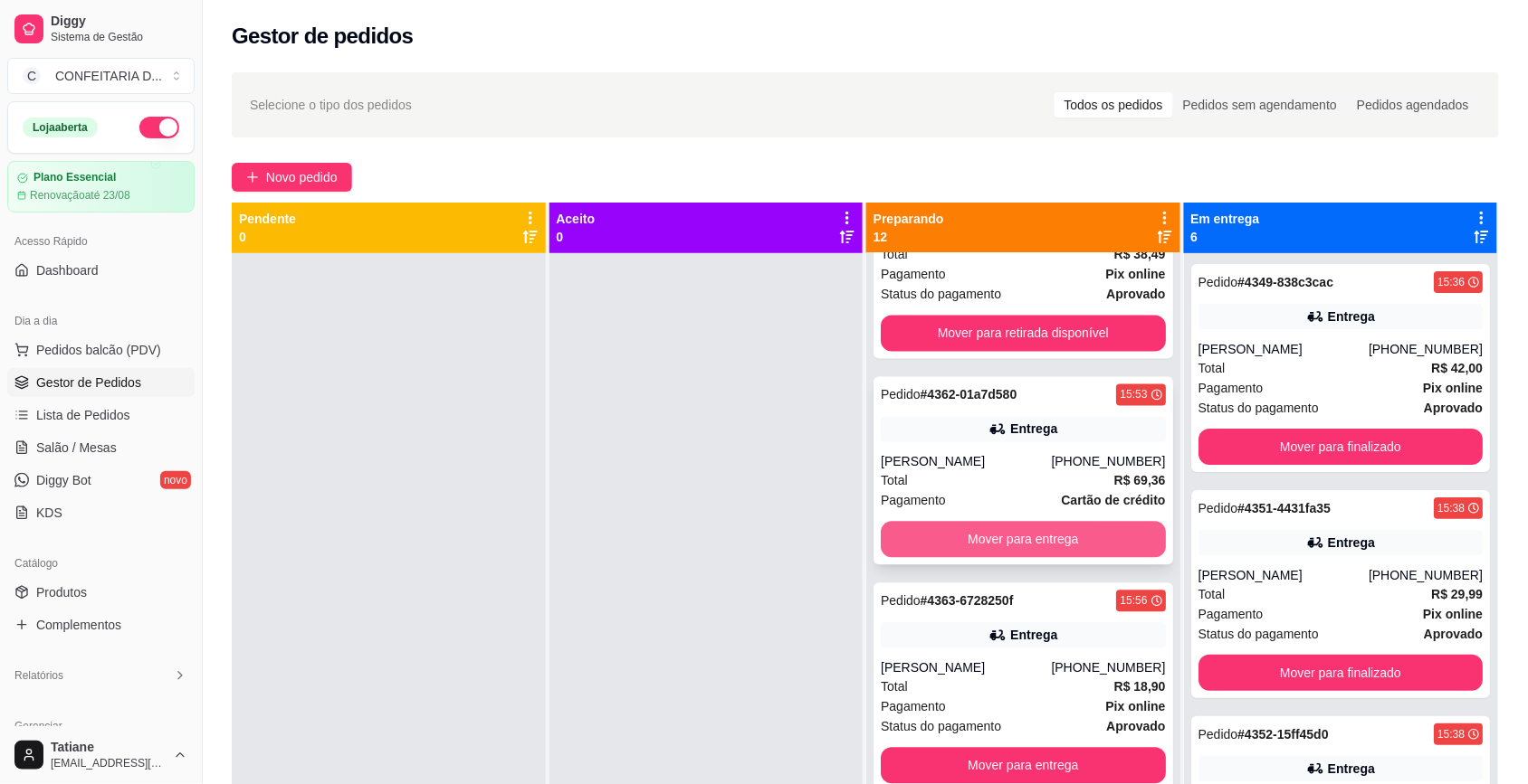
click at [985, 546] on button "Mover para entrega" at bounding box center [1023, 540] width 285 height 36
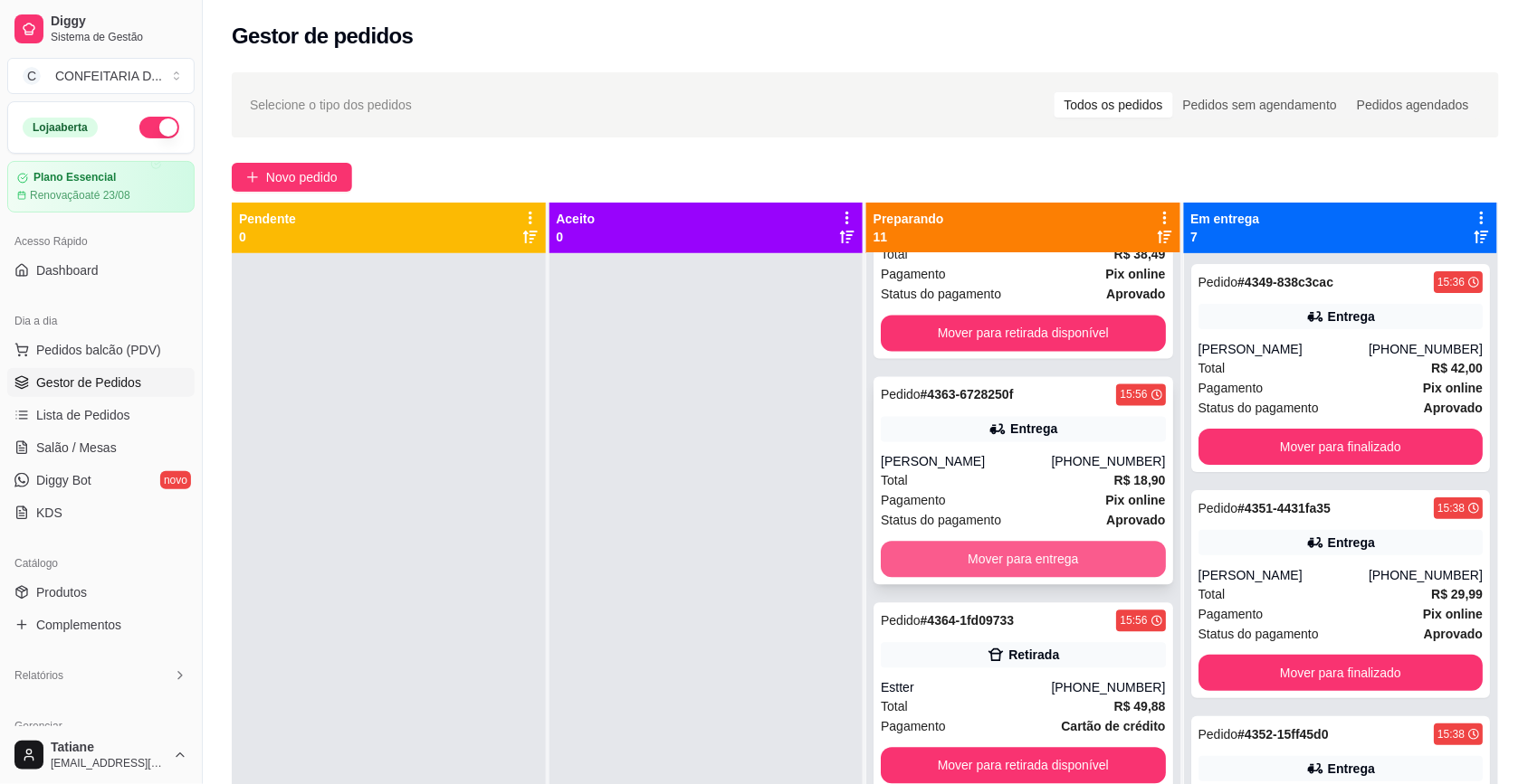
click at [984, 563] on button "Mover para entrega" at bounding box center [1023, 560] width 285 height 36
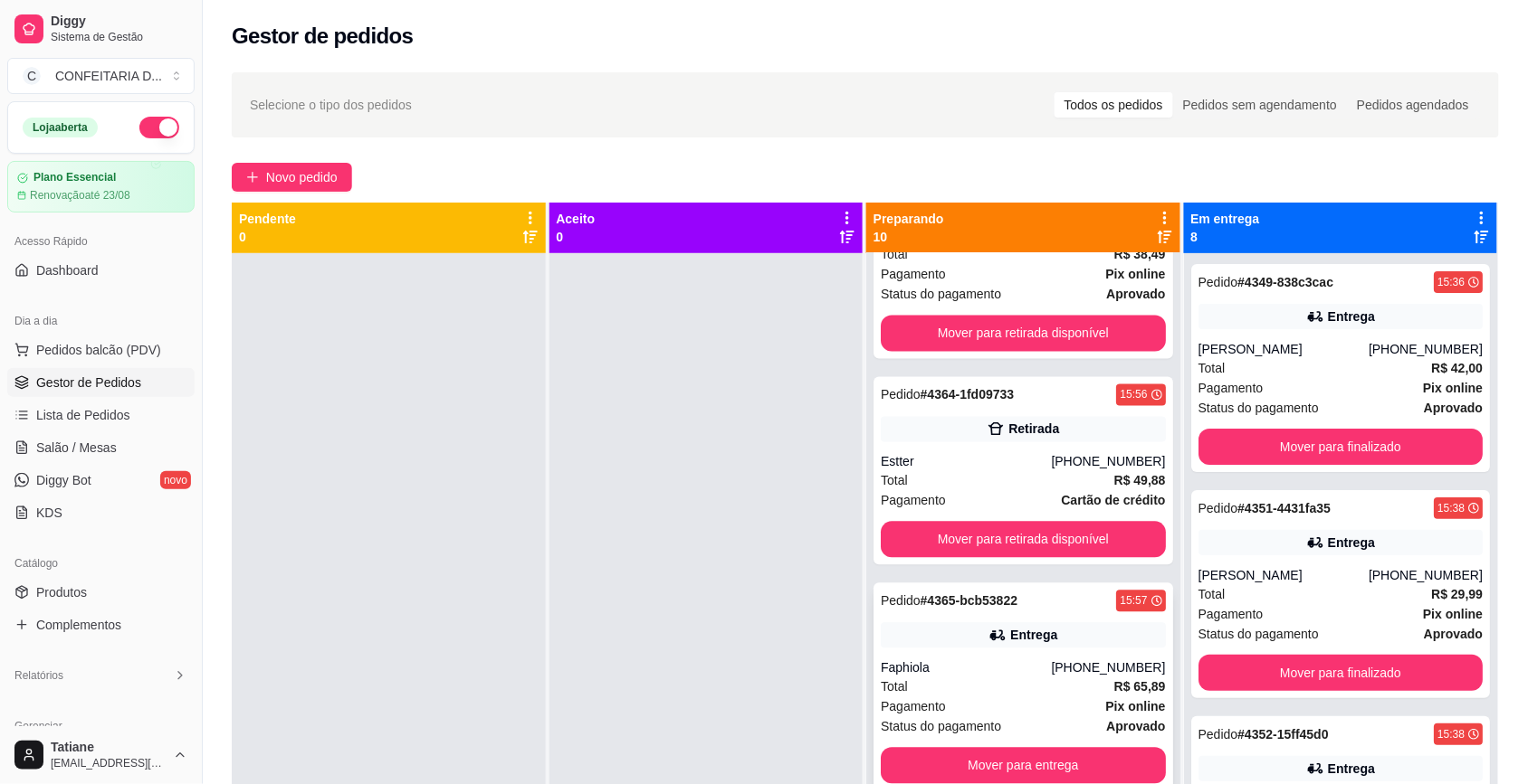
scroll to position [1243, 0]
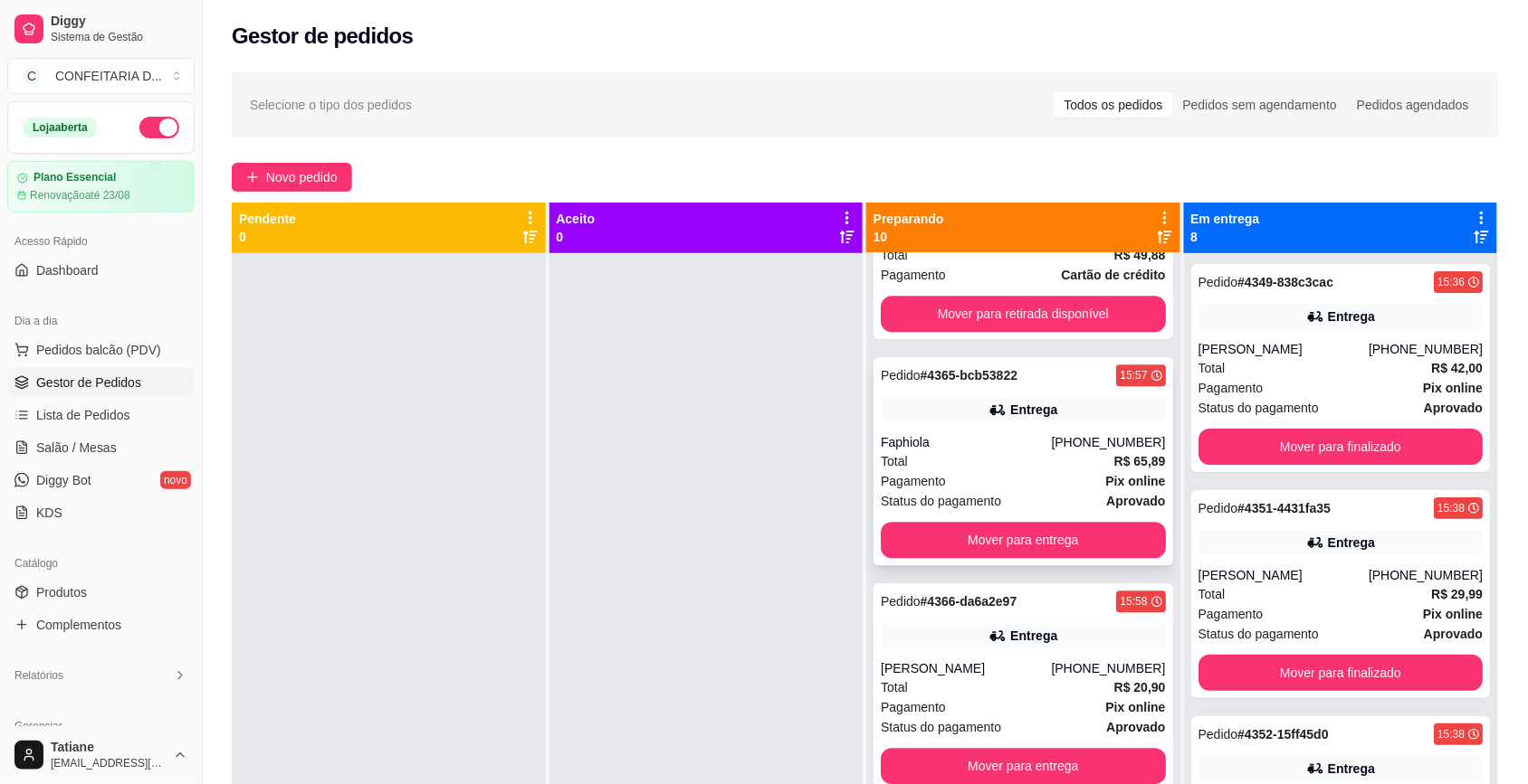
click at [1003, 457] on div "Total R$ 65,89" at bounding box center [1023, 461] width 285 height 20
click at [1005, 548] on button "Mover para entrega" at bounding box center [1023, 540] width 276 height 35
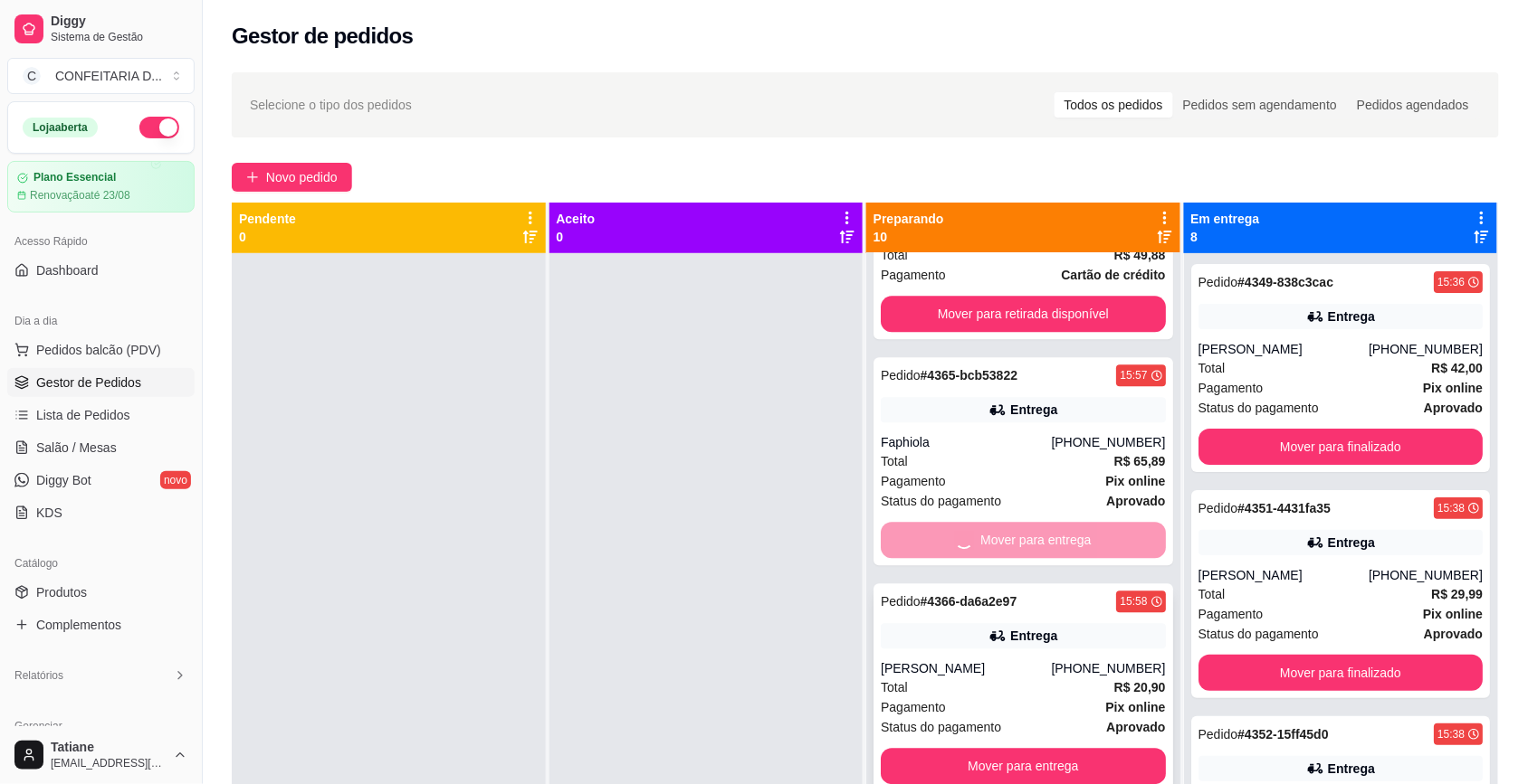
scroll to position [1231, 0]
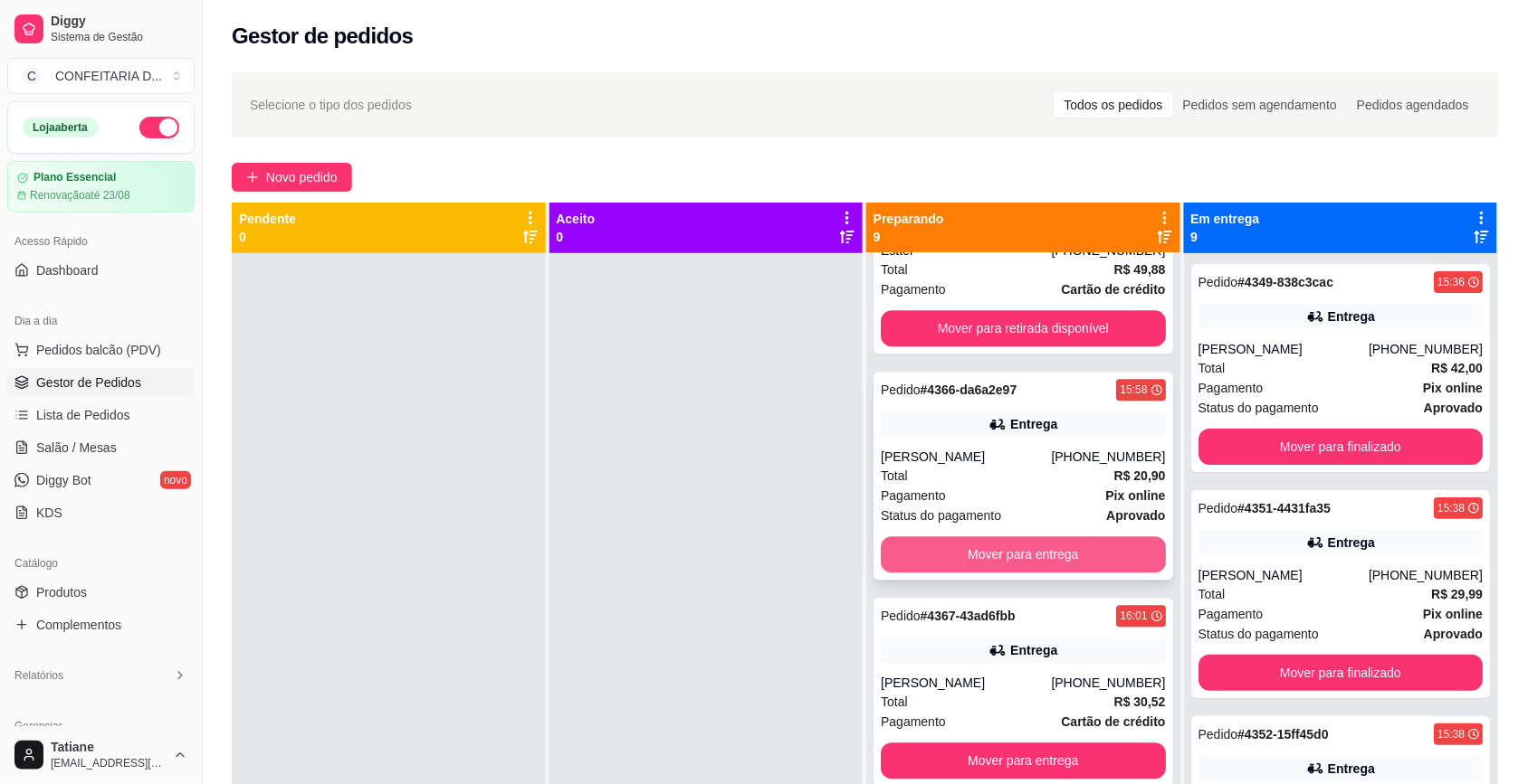
click at [1002, 558] on button "Mover para entrega" at bounding box center [1023, 555] width 285 height 36
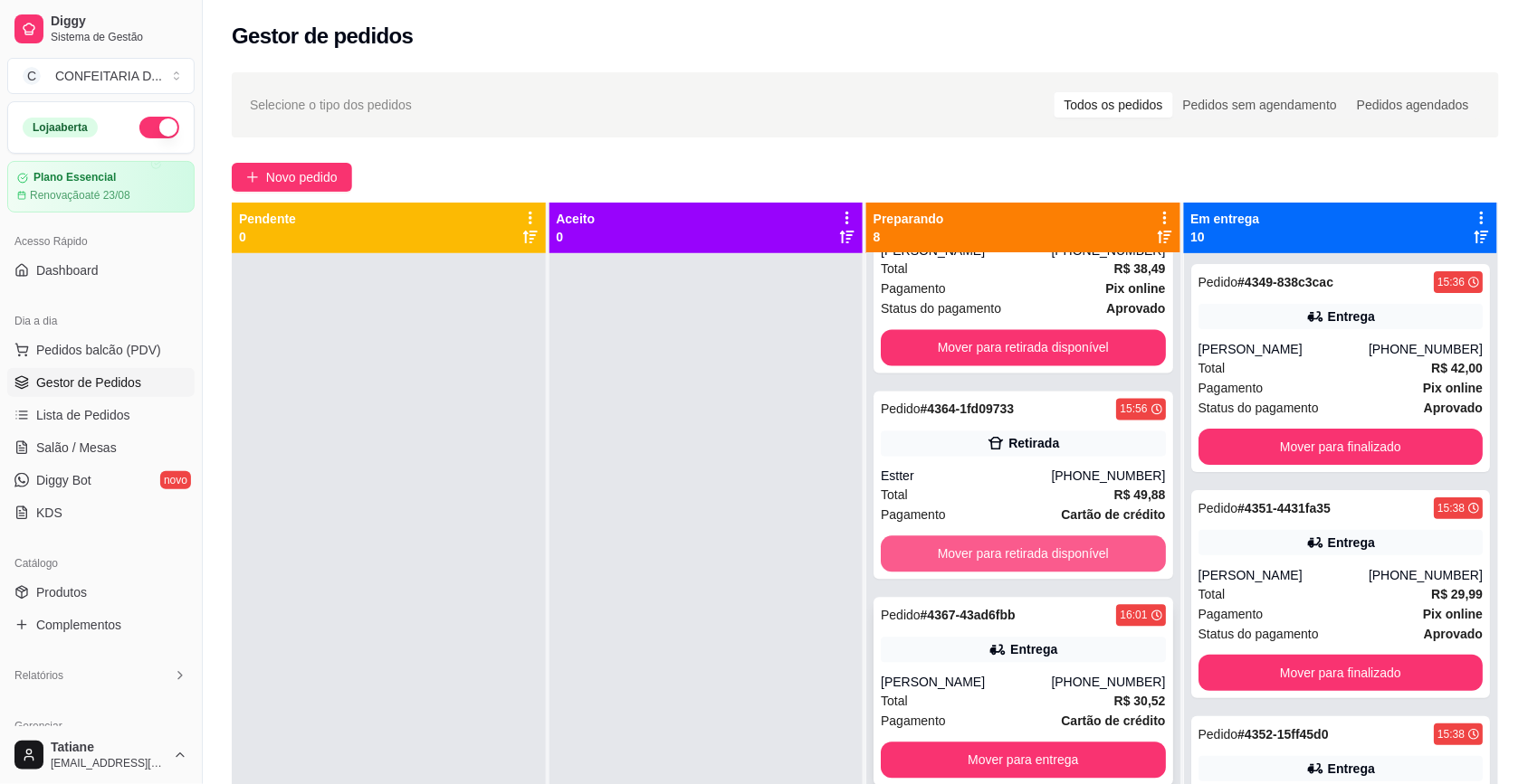
scroll to position [51, 0]
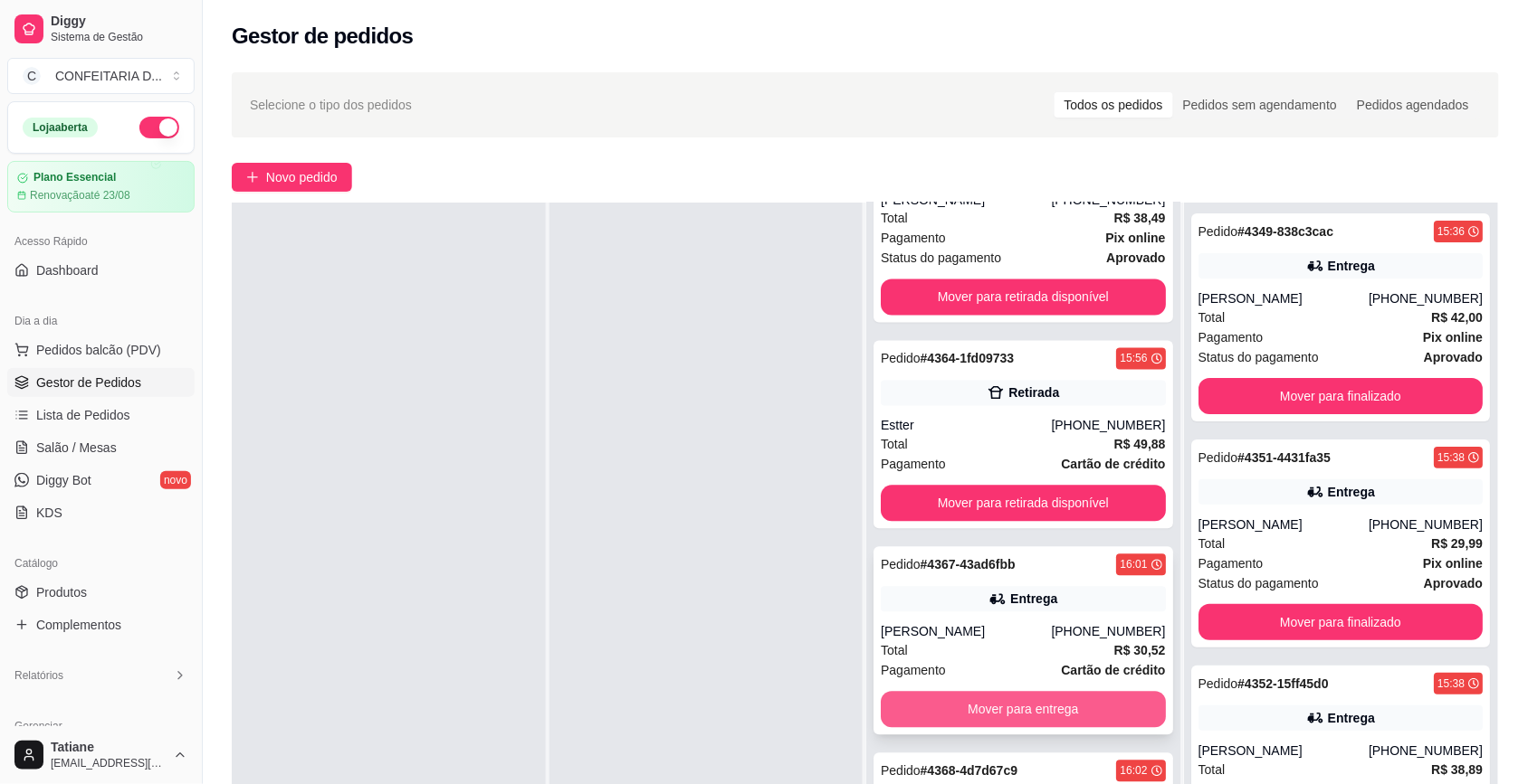
click at [1000, 699] on button "Mover para entrega" at bounding box center [1023, 710] width 285 height 36
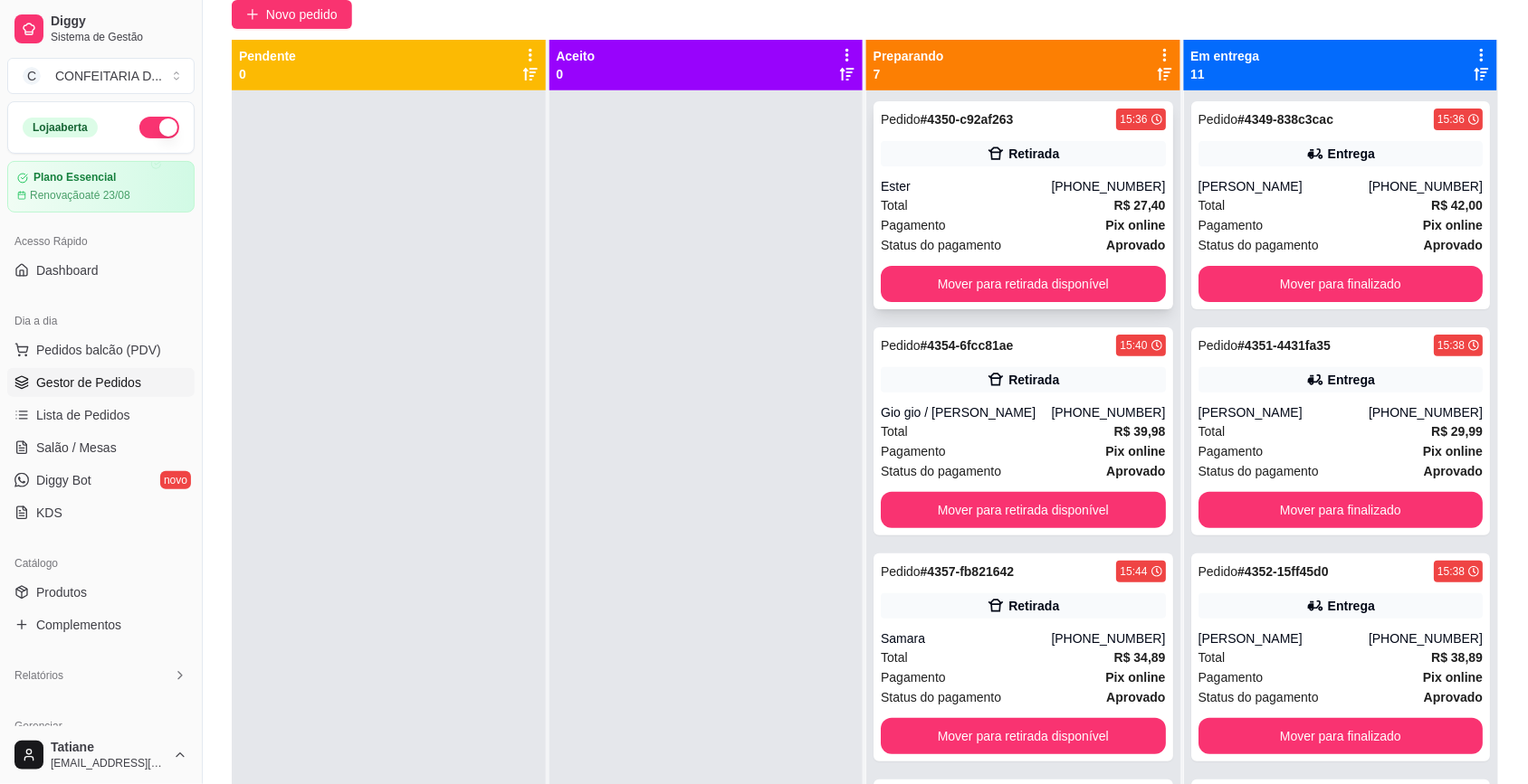
scroll to position [0, 0]
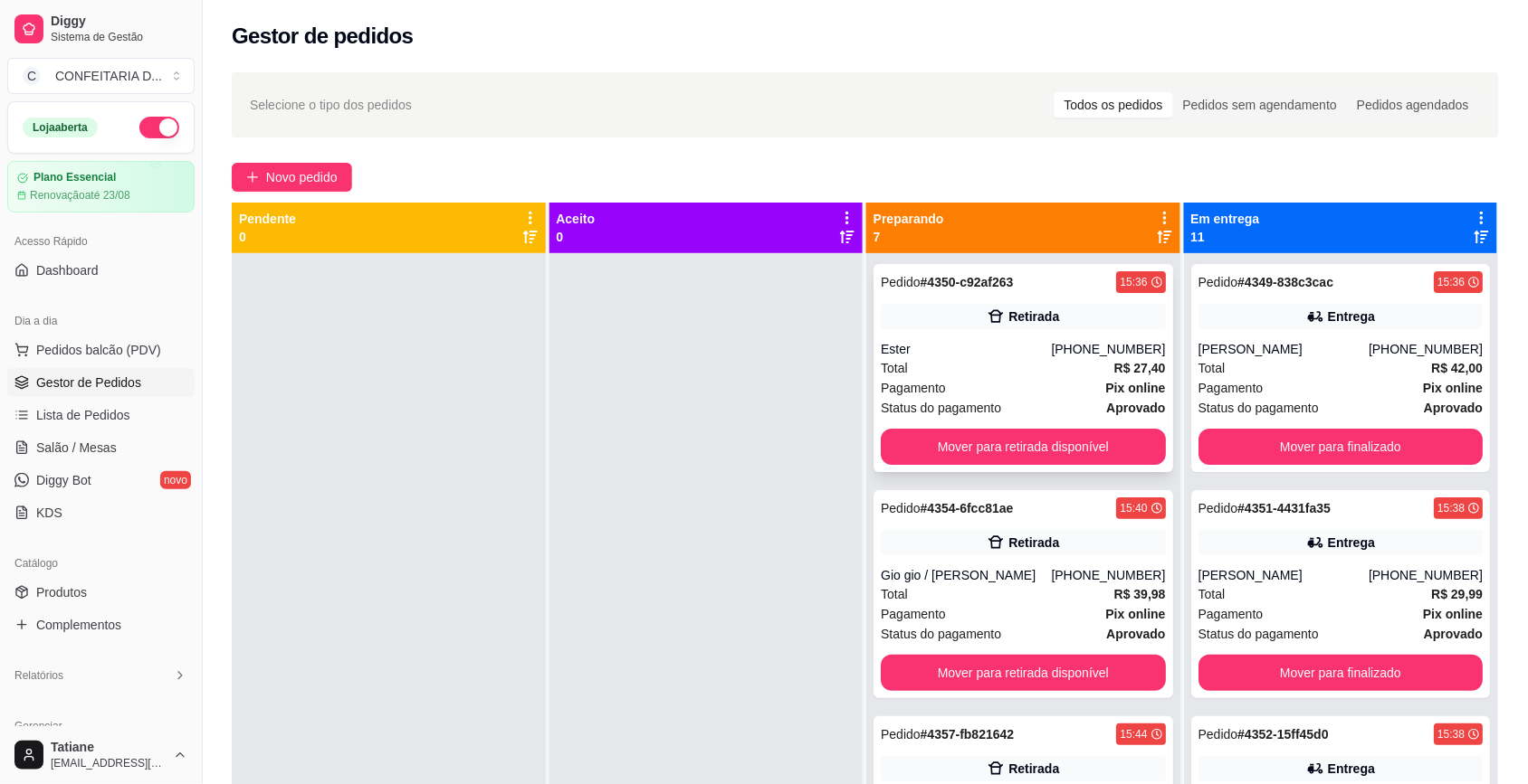
click at [996, 335] on div "Pedido # 4350-c92af263 15:36 Retirada Ester (31) 99596-4394 Total R$ 27,40 Paga…" at bounding box center [1023, 367] width 299 height 208
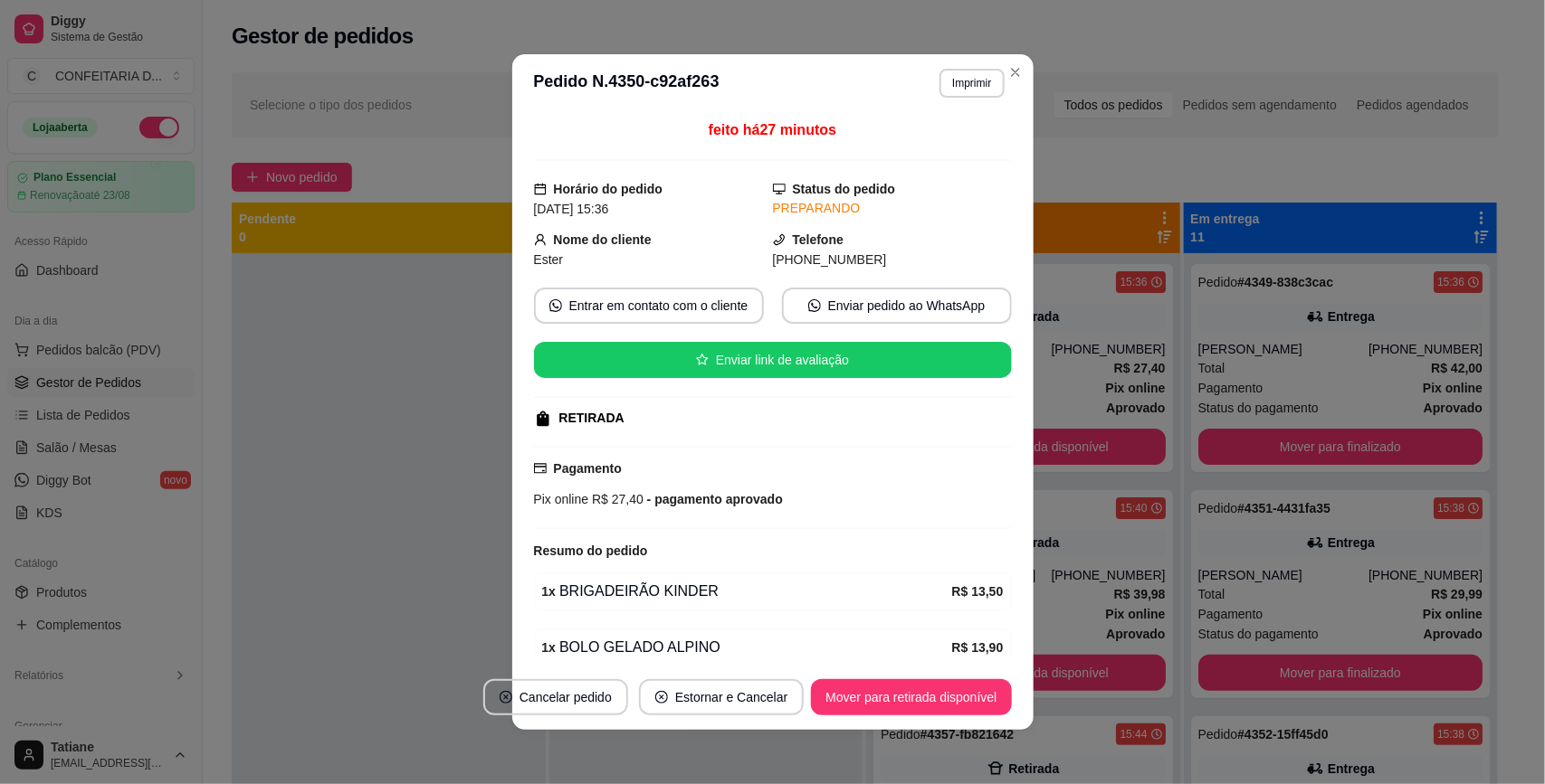
drag, startPoint x: 571, startPoint y: 241, endPoint x: 953, endPoint y: 267, distance: 382.9
click at [953, 267] on div "Nome do cliente Ester Telefone (31) 9 9596-4394" at bounding box center [772, 250] width 478 height 40
copy div "Nome do cliente Ester Telefone (31) 9 9596-4394"
click at [910, 707] on button "Mover para retirada disponível" at bounding box center [911, 698] width 200 height 36
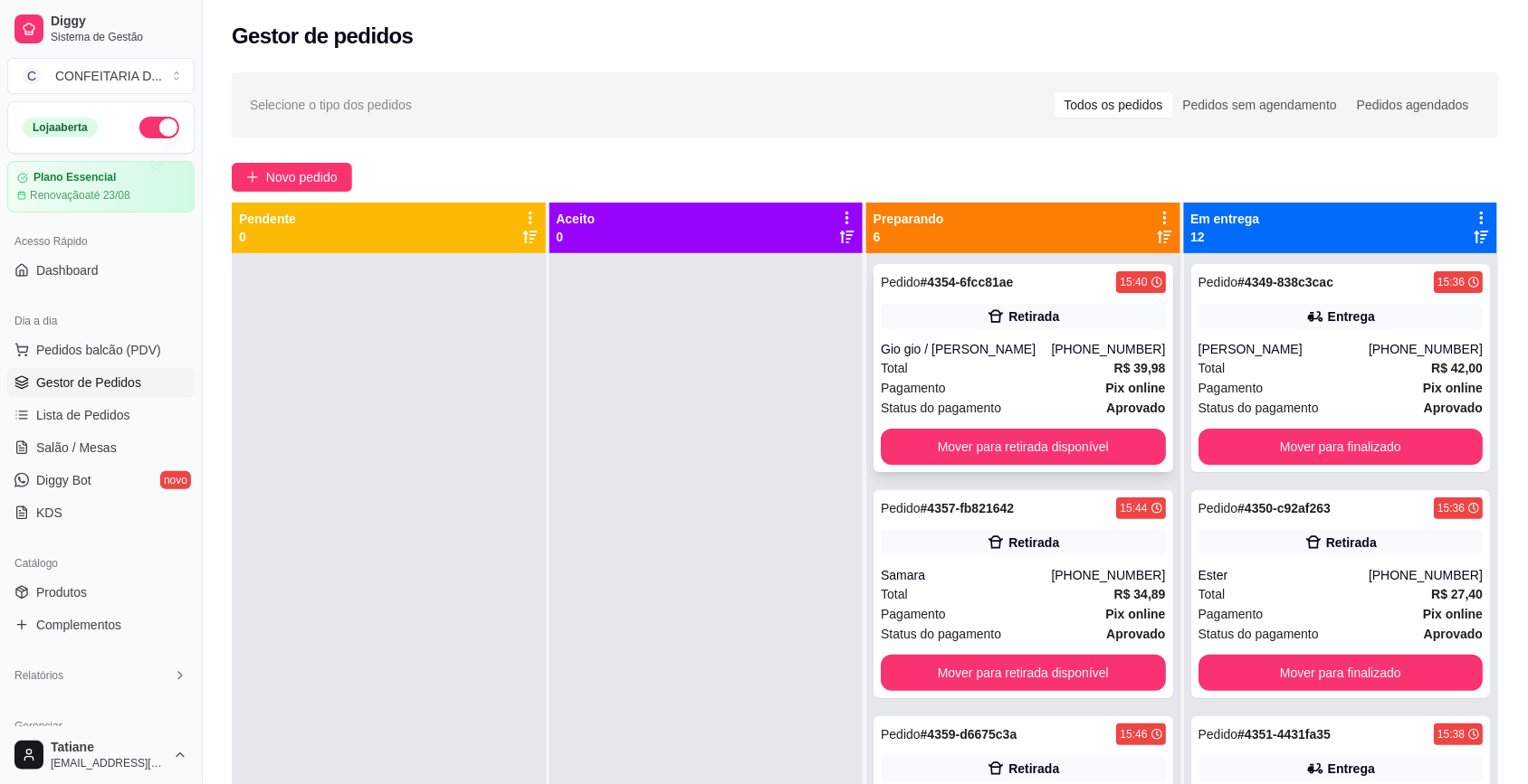
click at [1056, 359] on div "Total R$ 39,98" at bounding box center [1023, 368] width 285 height 20
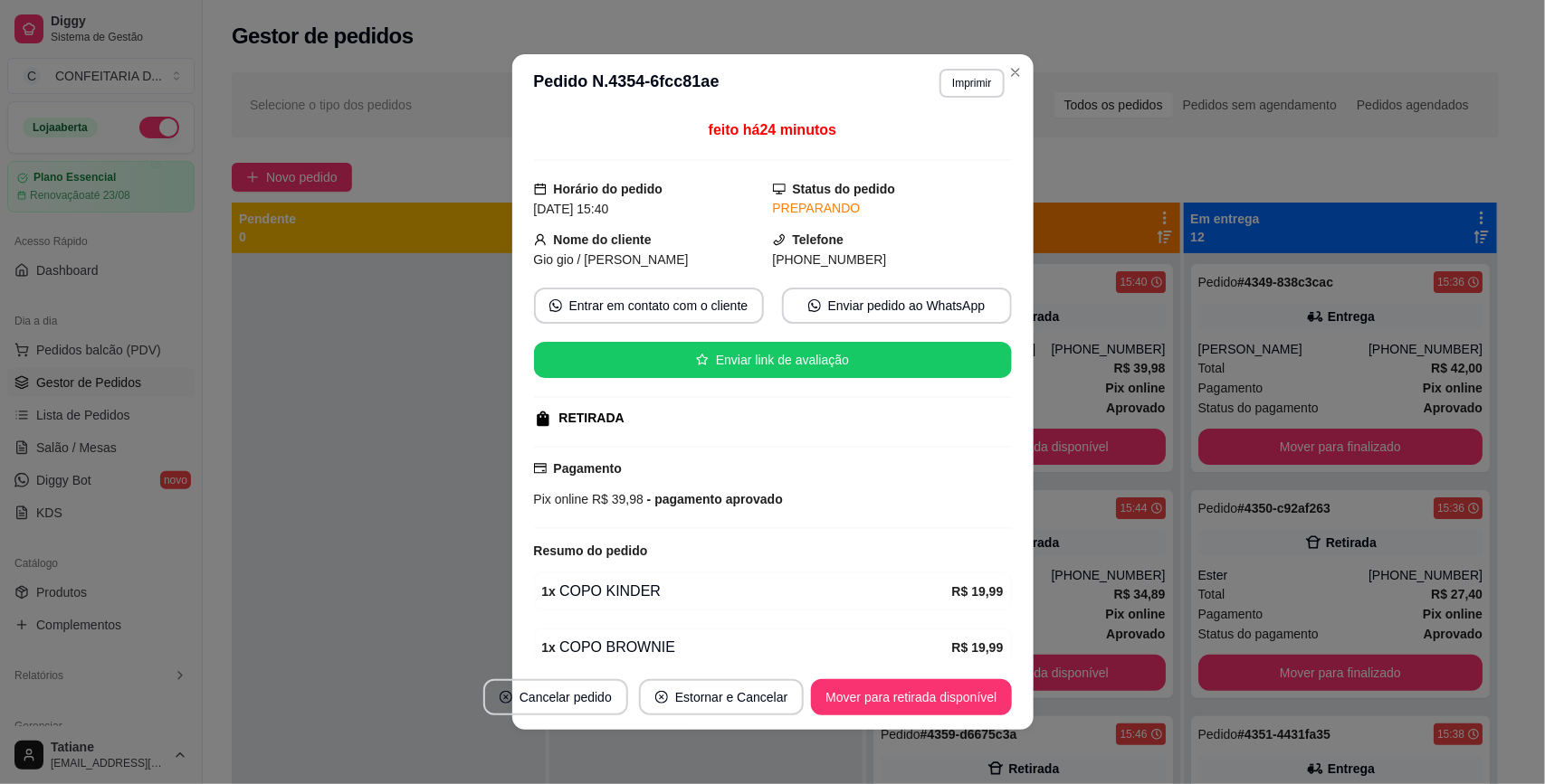
drag, startPoint x: 530, startPoint y: 238, endPoint x: 867, endPoint y: 263, distance: 337.9
click at [867, 263] on div "Nome do cliente Gio gio / Geovana Izadora Telefone (31) 9 7154-0504" at bounding box center [772, 250] width 478 height 40
copy div "Nome do cliente Gio gio / Geovana Izadora Telefone (31) 9 7154-0504"
click at [918, 698] on button "Mover para retirada disponível" at bounding box center [911, 698] width 200 height 36
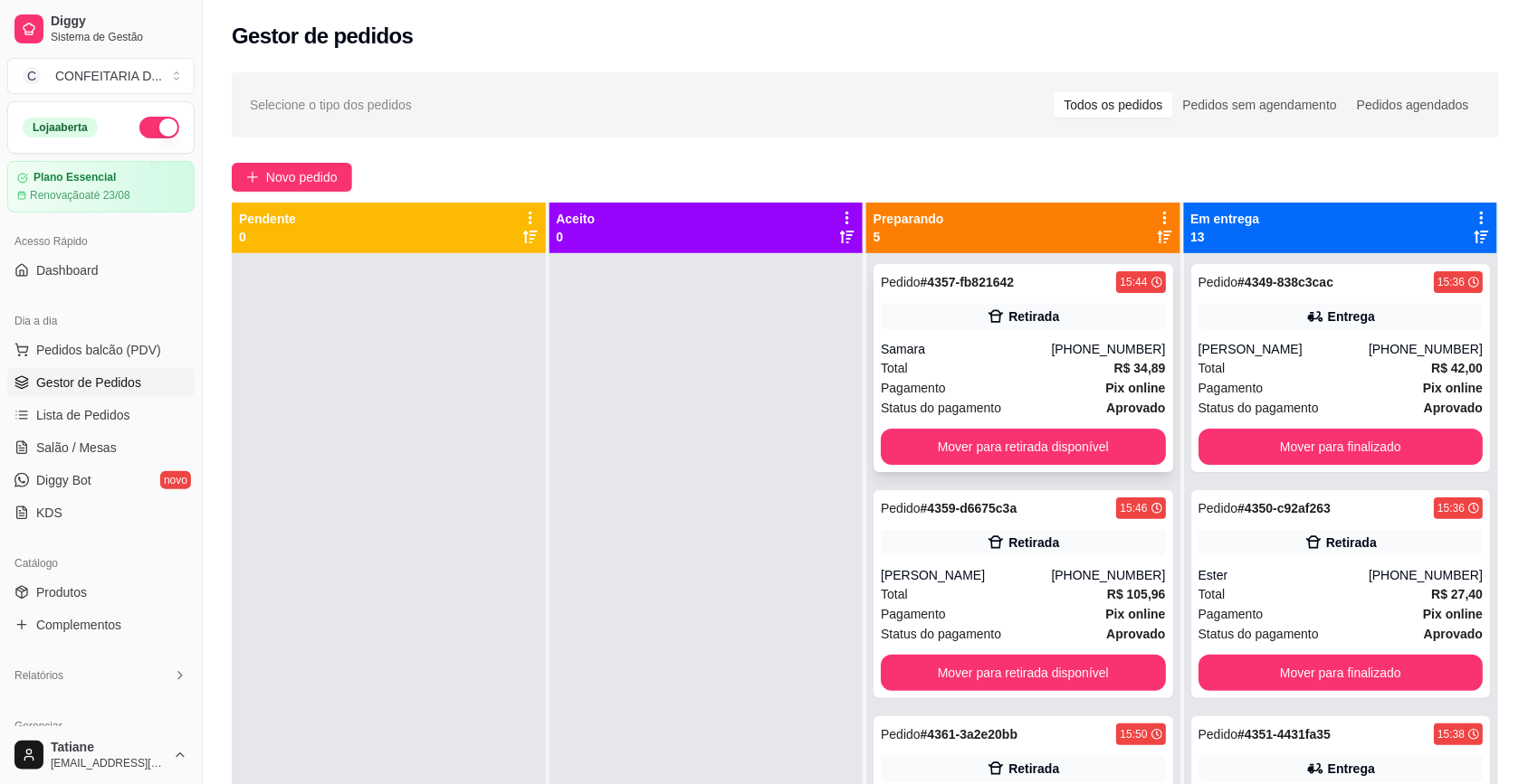
click at [997, 355] on div "Samara" at bounding box center [966, 349] width 170 height 18
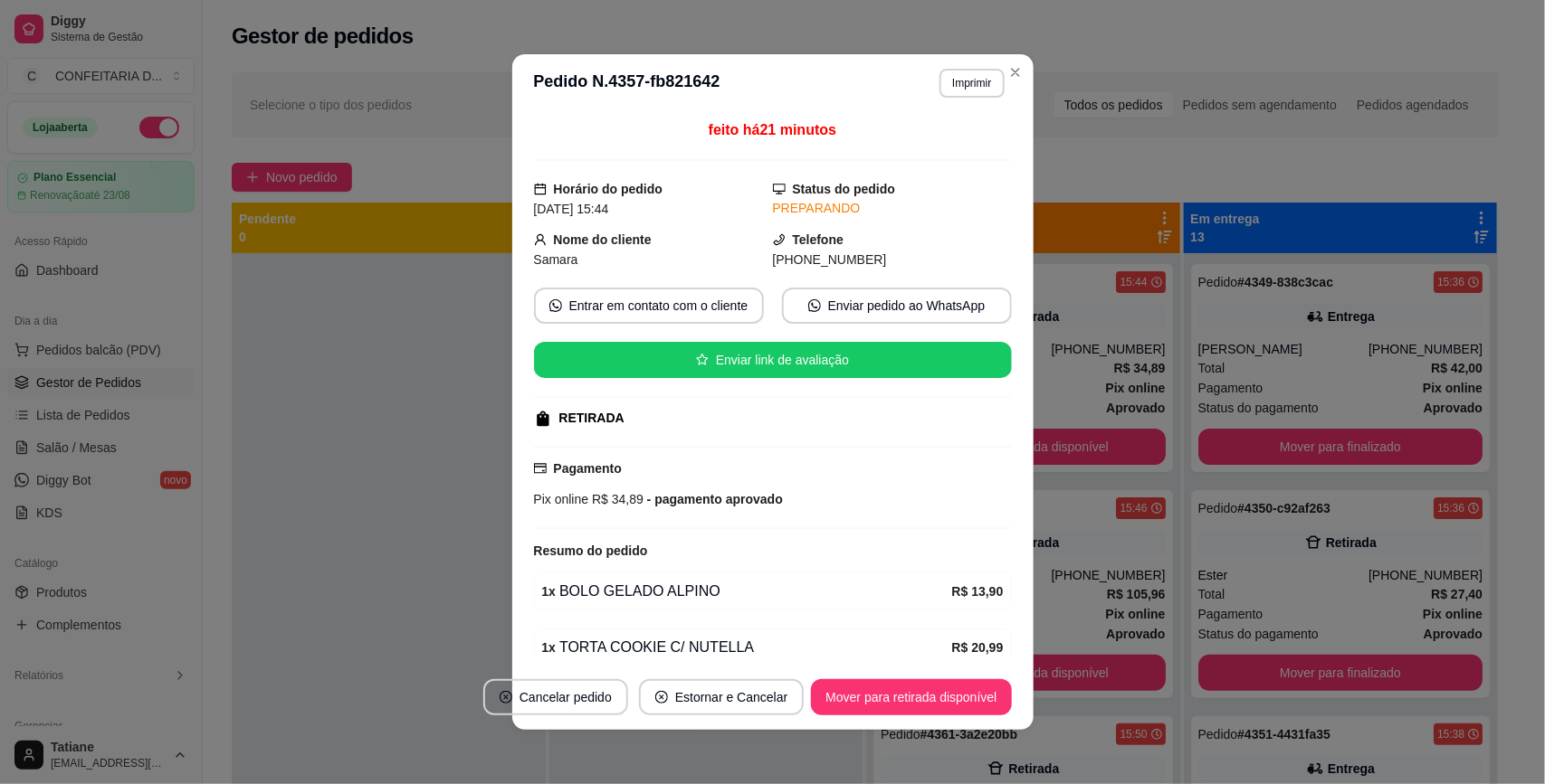
drag, startPoint x: 548, startPoint y: 236, endPoint x: 863, endPoint y: 255, distance: 315.6
click at [863, 255] on div "Nome do cliente Samara Telefone (31) 9 8303-1863" at bounding box center [772, 250] width 478 height 40
copy div "Nome do cliente Samara Telefone (31) 9 8303-1863"
click at [897, 688] on button "Mover para retirada disponível" at bounding box center [911, 698] width 200 height 36
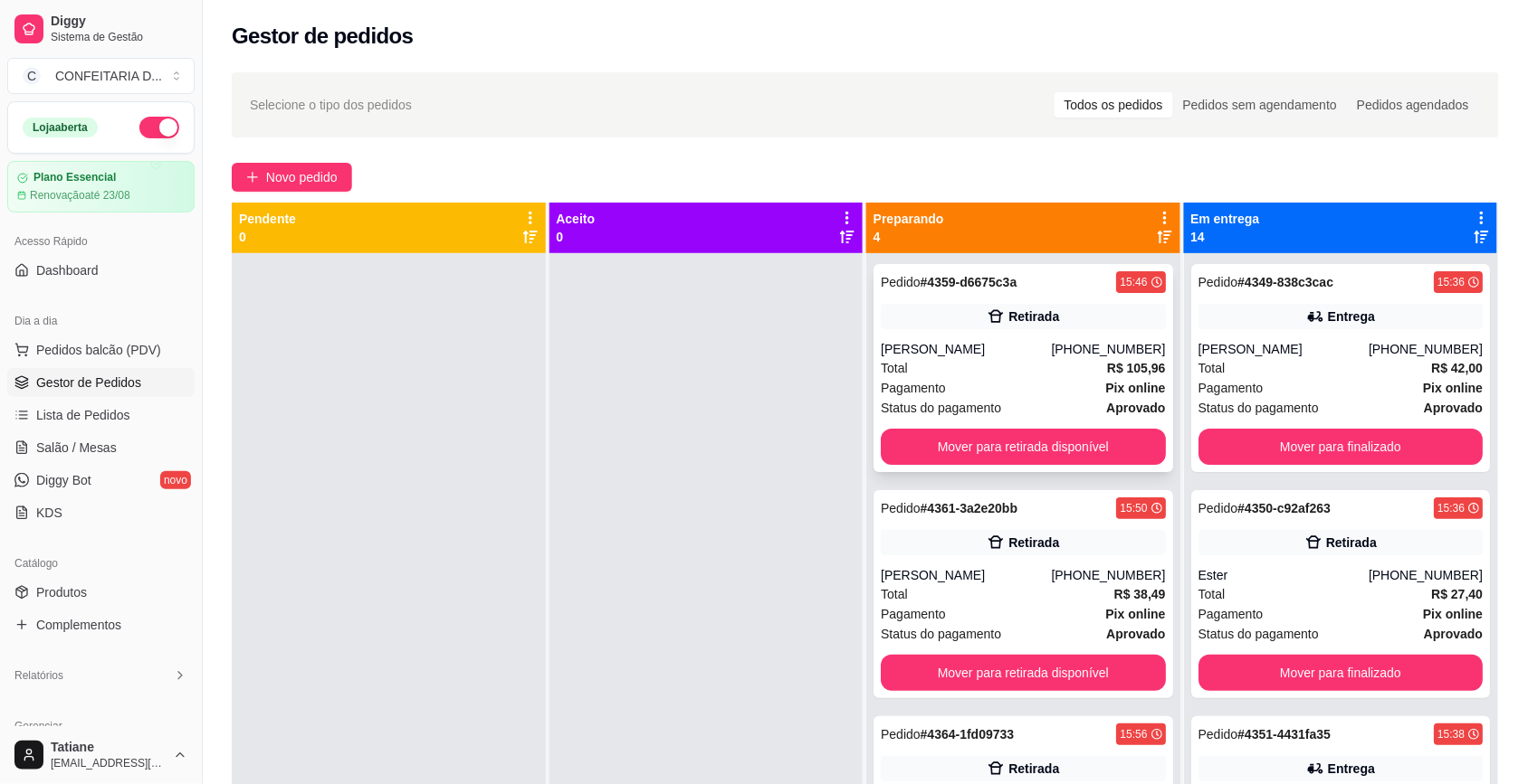
click at [1020, 359] on div "Total R$ 105,96" at bounding box center [1023, 368] width 285 height 20
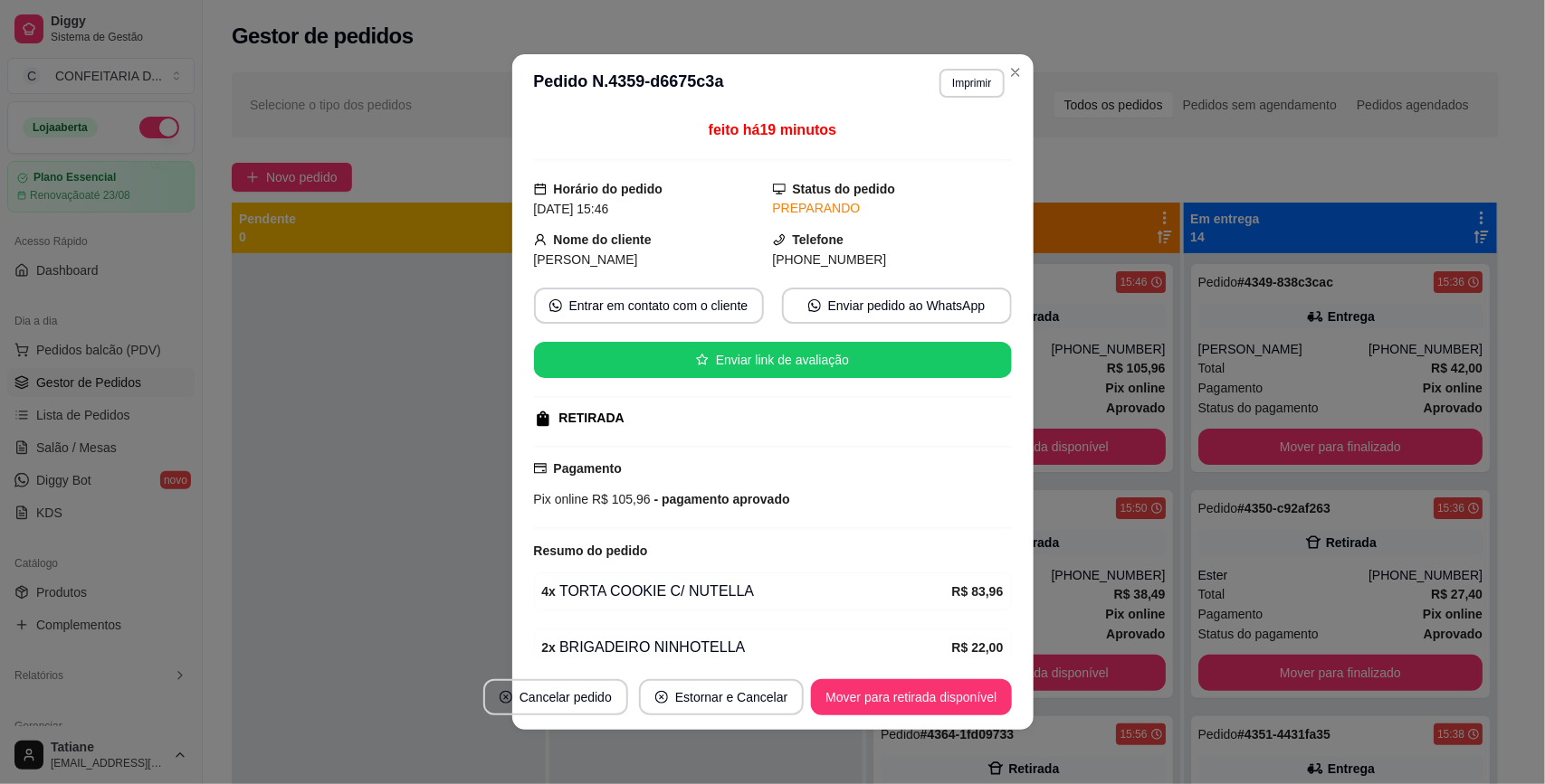
drag, startPoint x: 546, startPoint y: 241, endPoint x: 894, endPoint y: 266, distance: 348.9
click at [894, 266] on div "Nome do cliente Amanda Telefone (31) 9 9171-5670" at bounding box center [772, 250] width 478 height 40
copy div "Nome do cliente Amanda Telefone (31) 9 9171-5670"
click at [924, 703] on button "Mover para retirada disponível" at bounding box center [911, 698] width 200 height 36
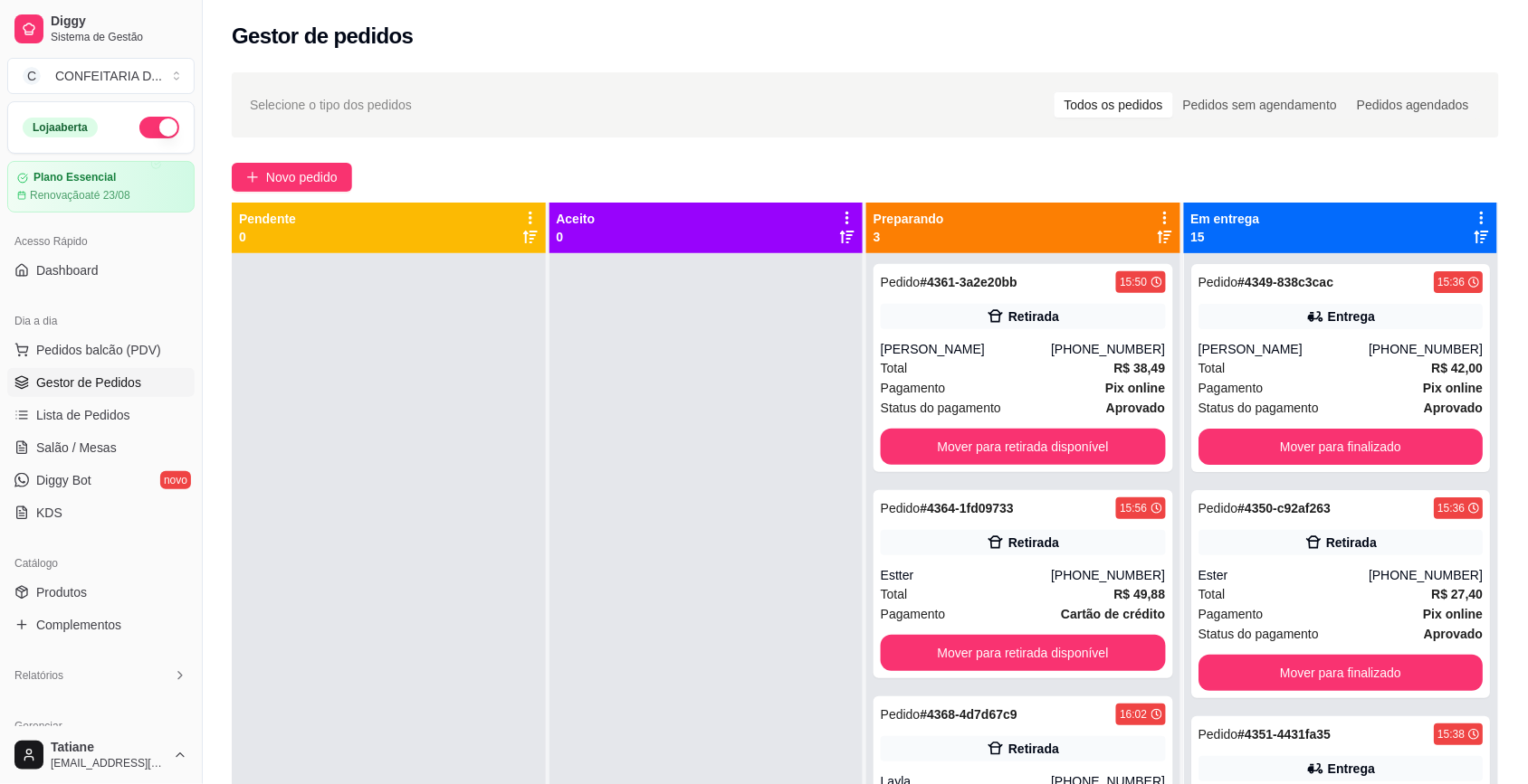
click at [1060, 360] on div "Total R$ 38,49" at bounding box center [1023, 368] width 285 height 20
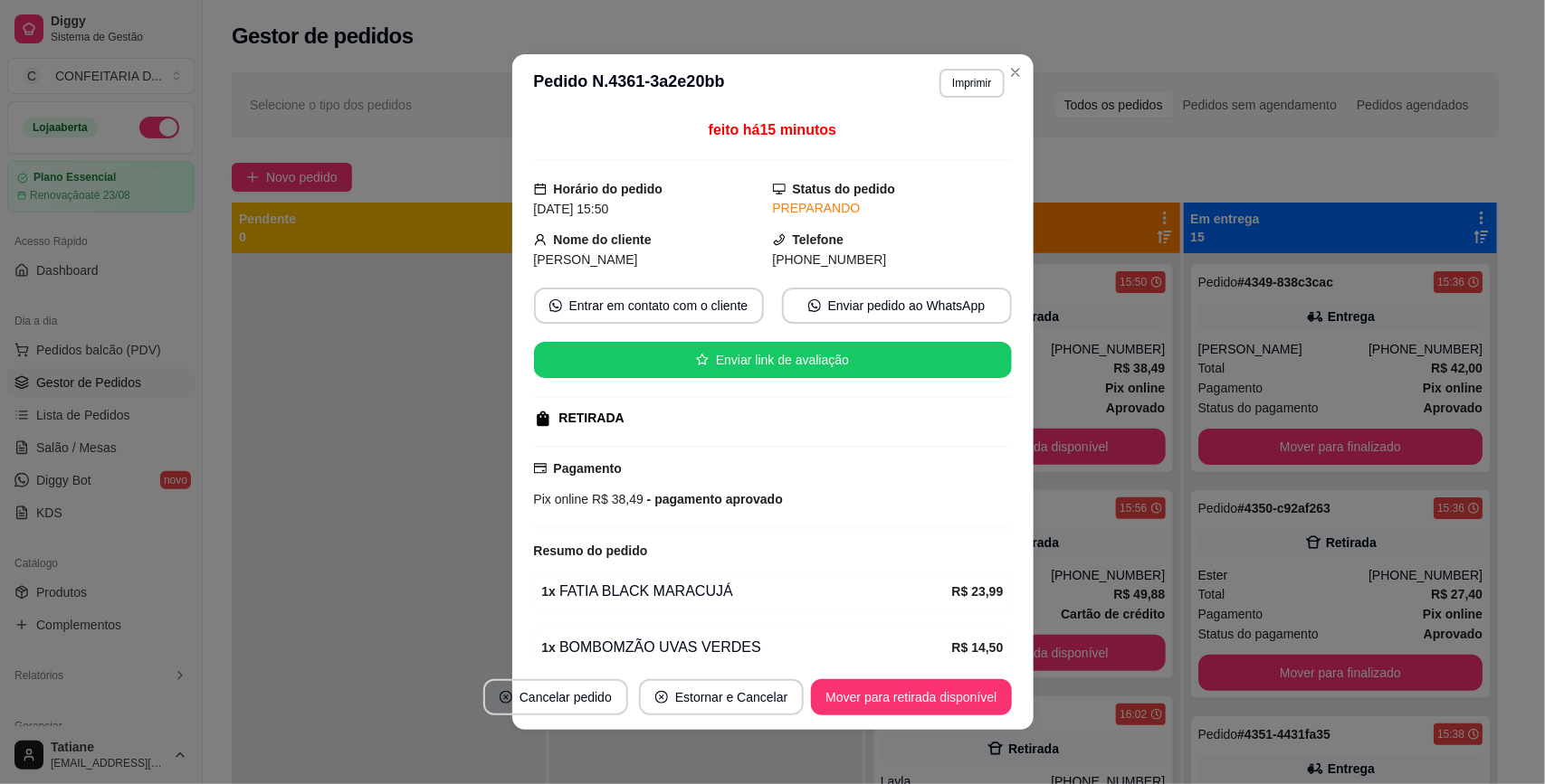
drag, startPoint x: 545, startPoint y: 241, endPoint x: 867, endPoint y: 266, distance: 323.0
click at [867, 266] on div "Nome do cliente Samuel Telefone (31) 9 9235-5599" at bounding box center [772, 250] width 478 height 40
copy div "Nome do cliente Samuel Telefone (31) 9 9235-5599"
click at [944, 693] on button "Mover para retirada disponível" at bounding box center [911, 698] width 200 height 36
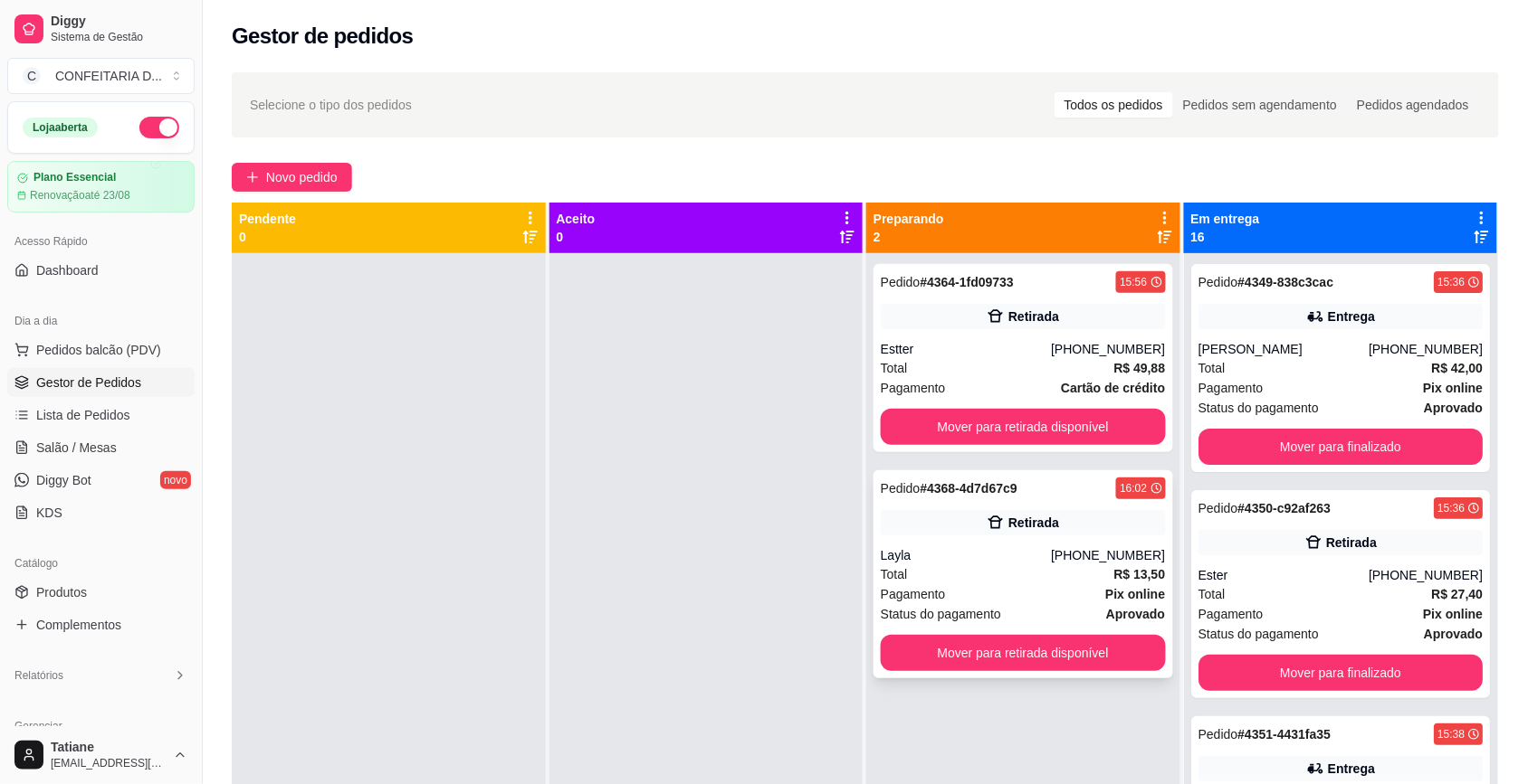
click at [1046, 571] on div "Total R$ 13,50" at bounding box center [1023, 575] width 285 height 20
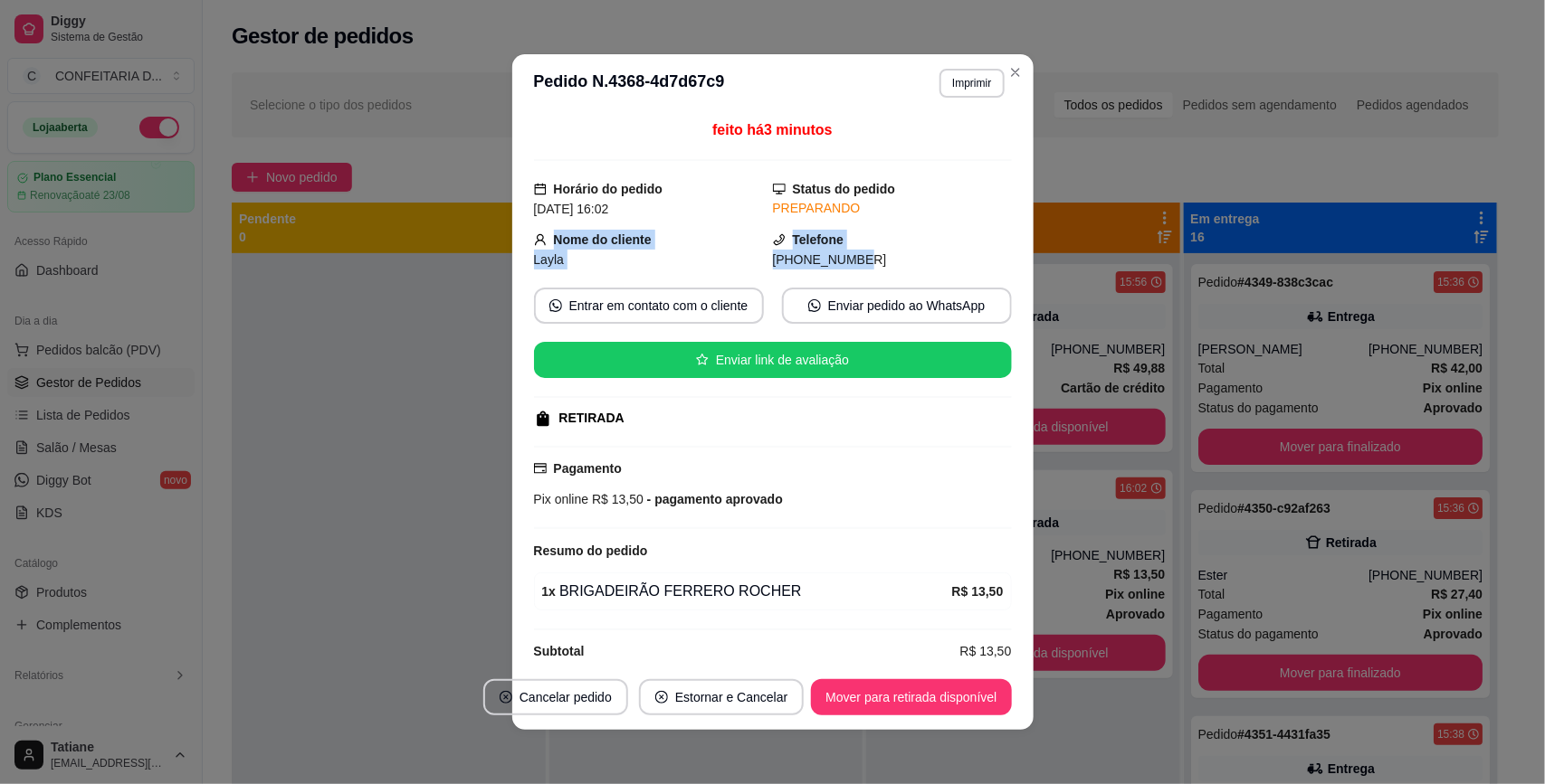
drag, startPoint x: 666, startPoint y: 240, endPoint x: 975, endPoint y: 273, distance: 310.8
click at [914, 272] on div "feito há 3 minutos Horário do pedido 22/08/2025 16:02 Status do pedido PREPARAN…" at bounding box center [772, 388] width 478 height 538
click at [975, 273] on div "feito há 3 minutos Horário do pedido 22/08/2025 16:02 Status do pedido PREPARAN…" at bounding box center [772, 388] width 478 height 538
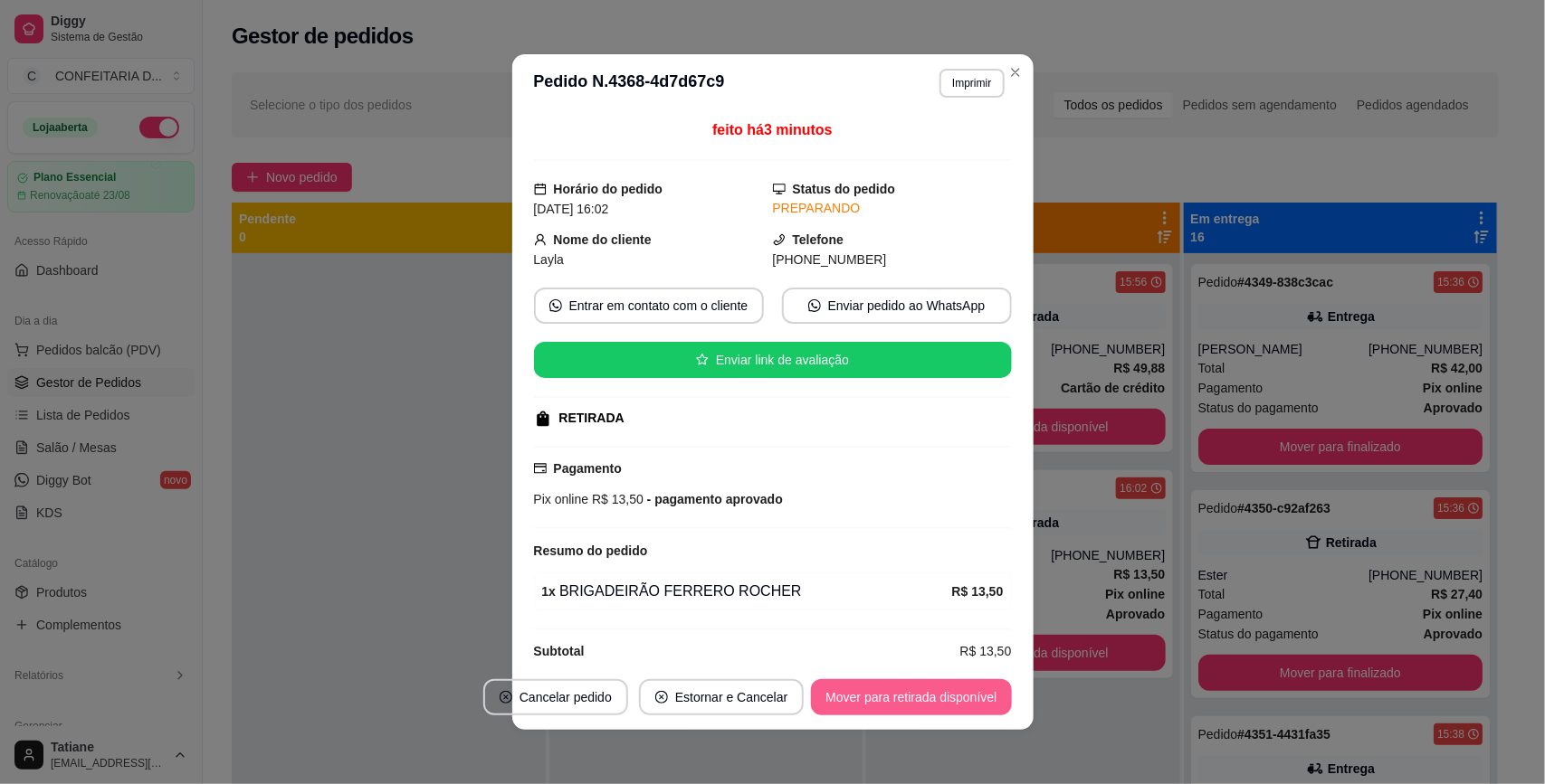
click at [921, 695] on button "Mover para retirada disponível" at bounding box center [911, 698] width 200 height 36
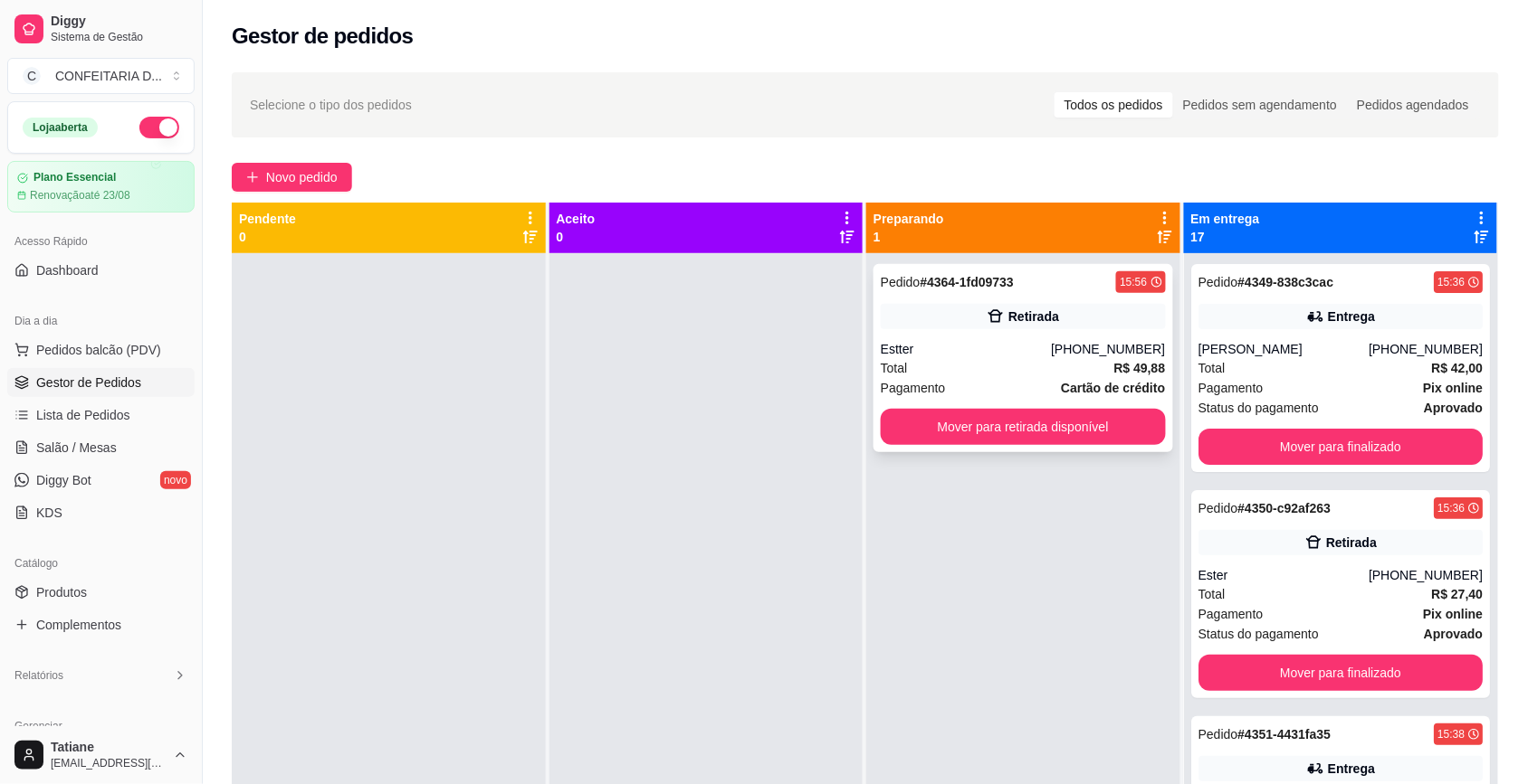
click at [1039, 362] on div "Total R$ 49,88" at bounding box center [1023, 368] width 285 height 20
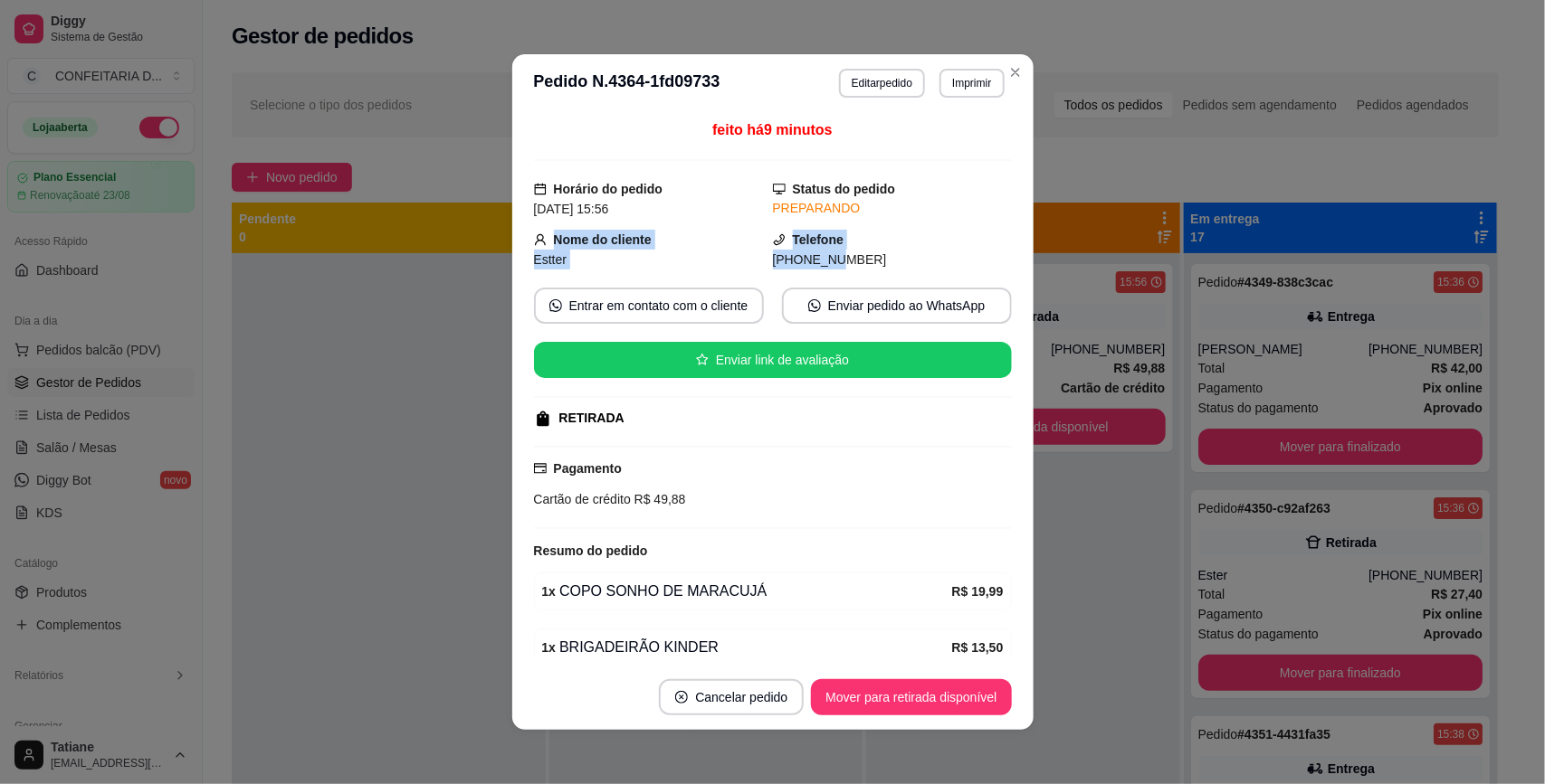
drag, startPoint x: 535, startPoint y: 233, endPoint x: 874, endPoint y: 264, distance: 340.4
click at [861, 264] on div "Nome do cliente Estter Telefone (31) 9 7361-5020" at bounding box center [772, 250] width 478 height 40
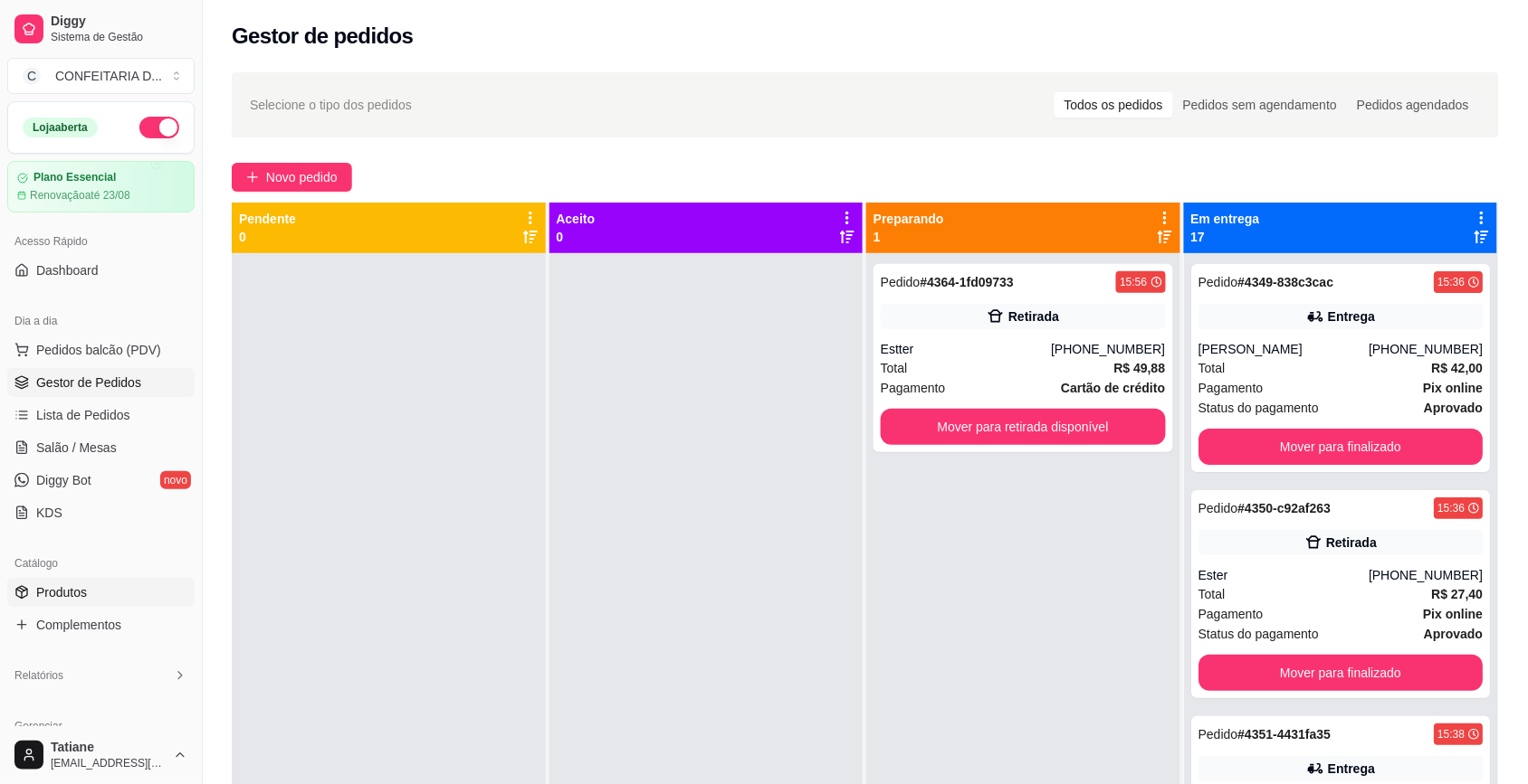
click at [73, 589] on span "Produtos" at bounding box center [62, 592] width 51 height 18
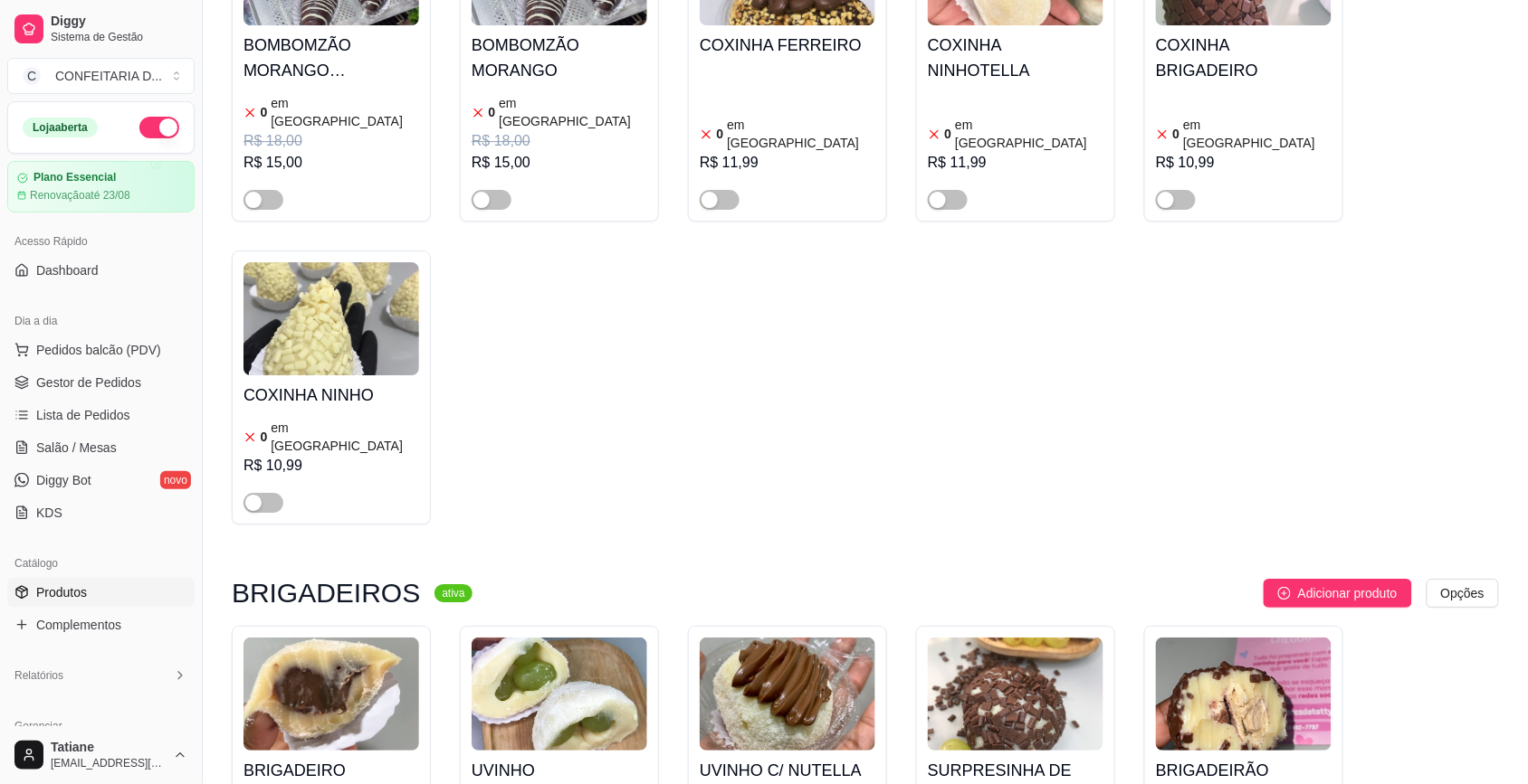
scroll to position [11984, 0]
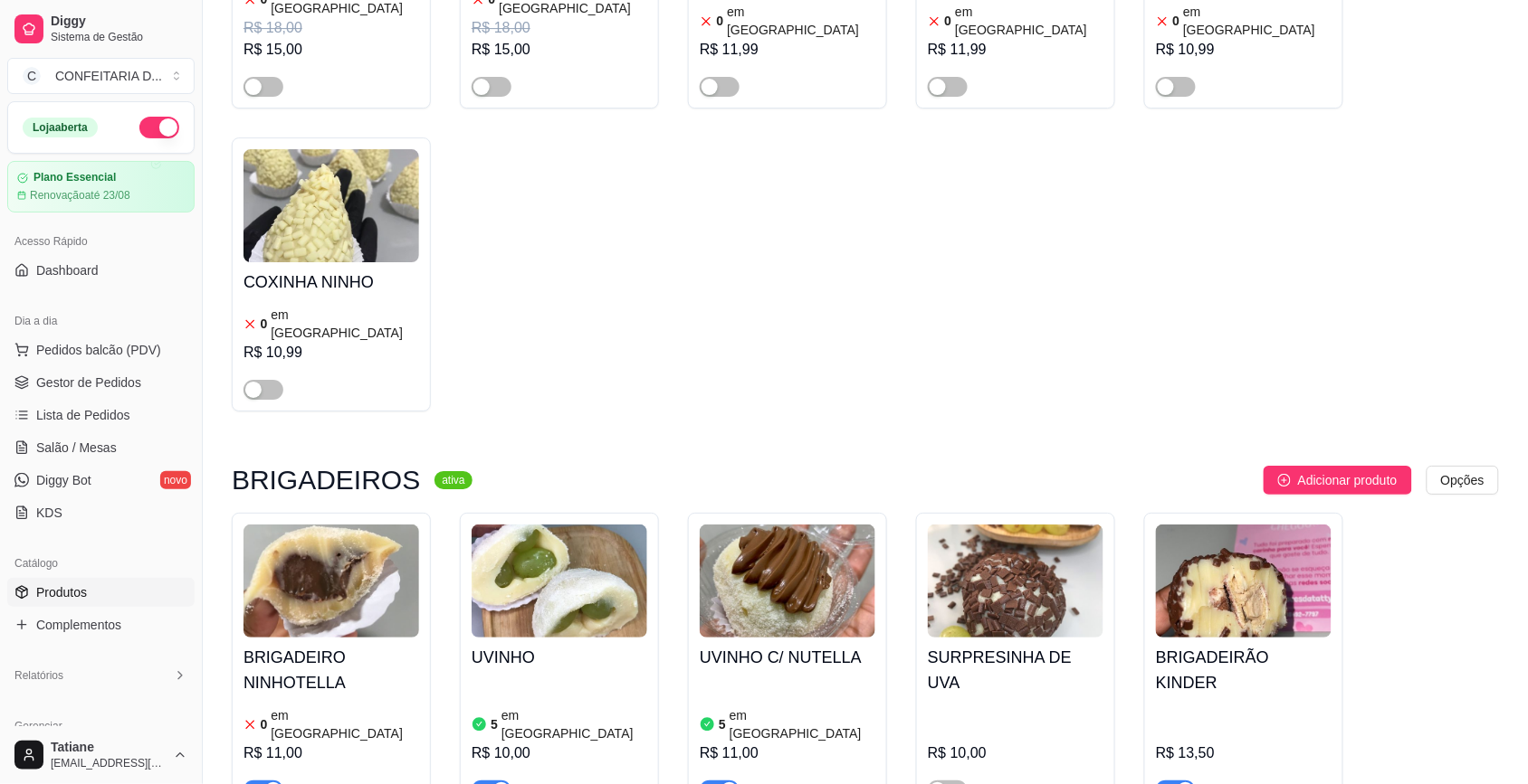
click at [271, 782] on div "button" at bounding box center [273, 790] width 16 height 16
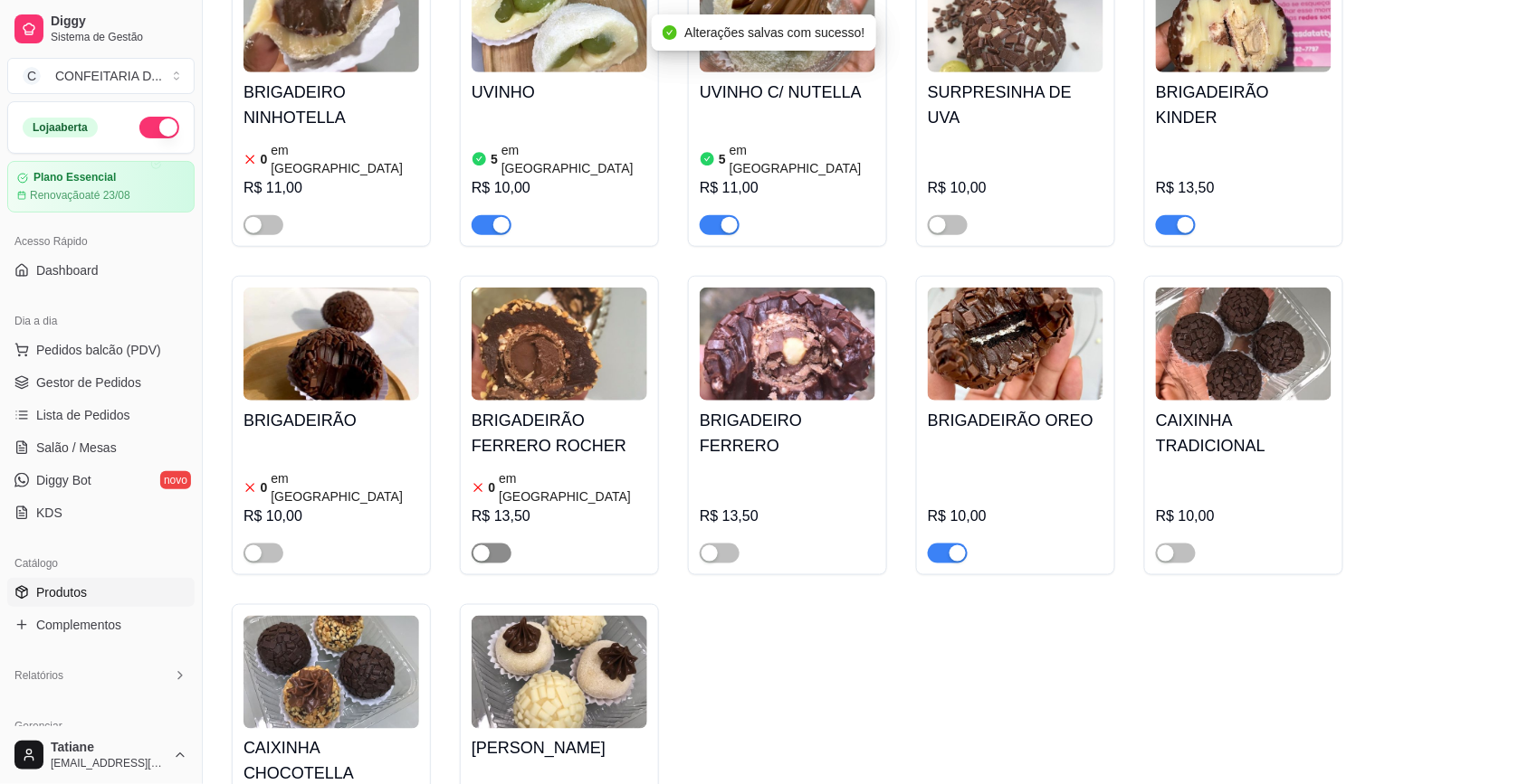
scroll to position [12889, 0]
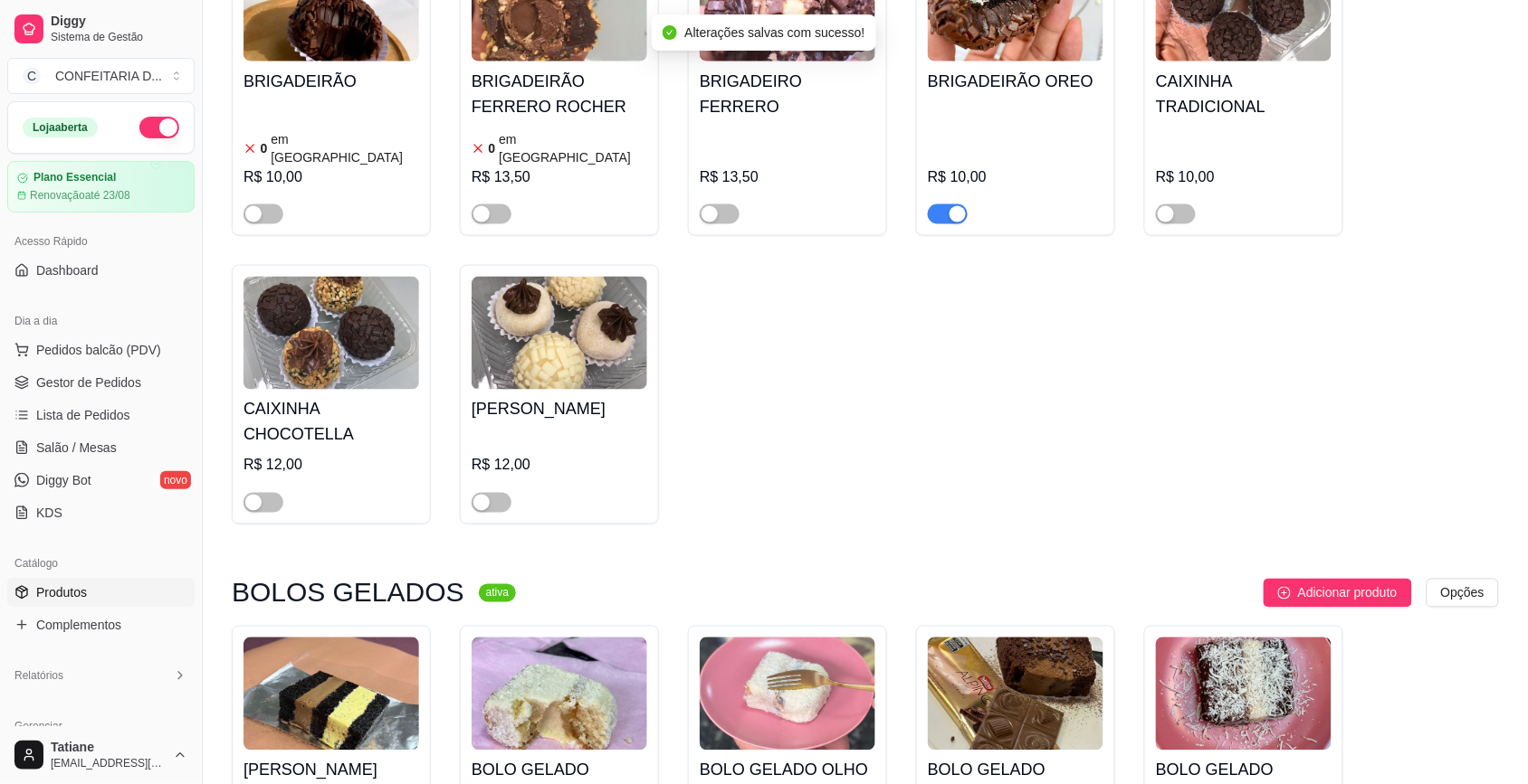
click at [65, 371] on link "Gestor de Pedidos" at bounding box center [101, 383] width 187 height 29
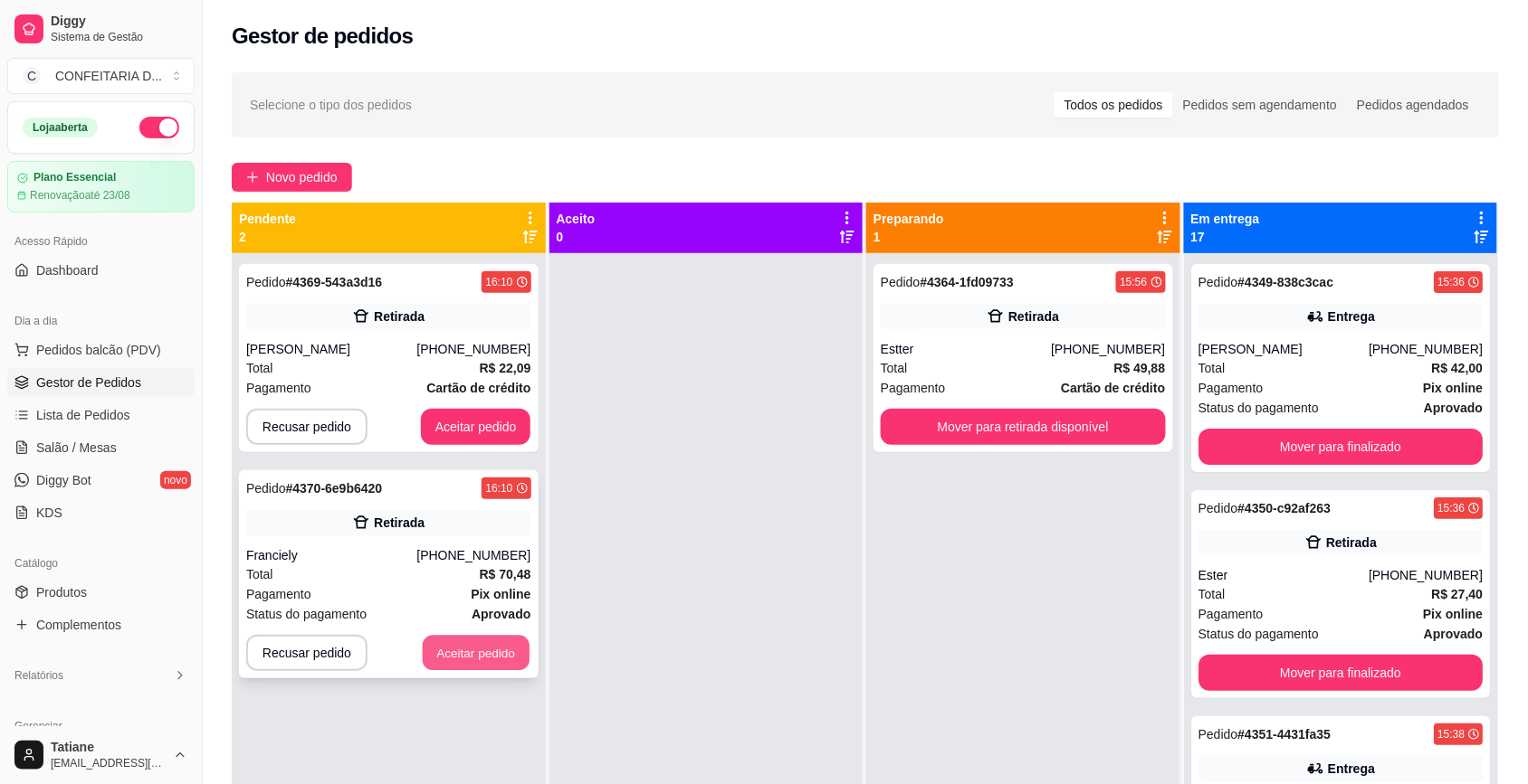
click at [489, 667] on button "Aceitar pedido" at bounding box center [475, 653] width 106 height 35
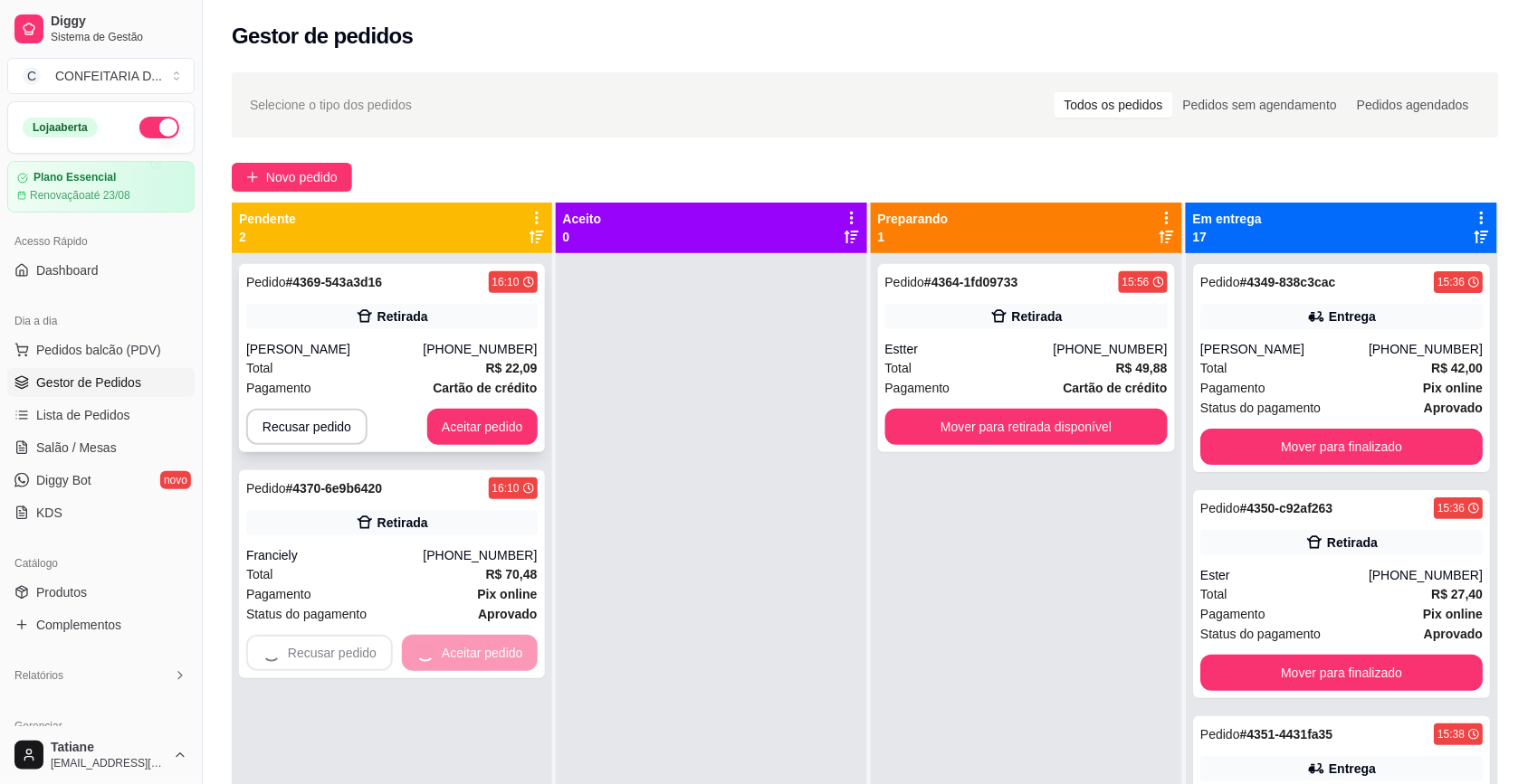
click at [342, 359] on div "Total R$ 22,09" at bounding box center [391, 368] width 291 height 20
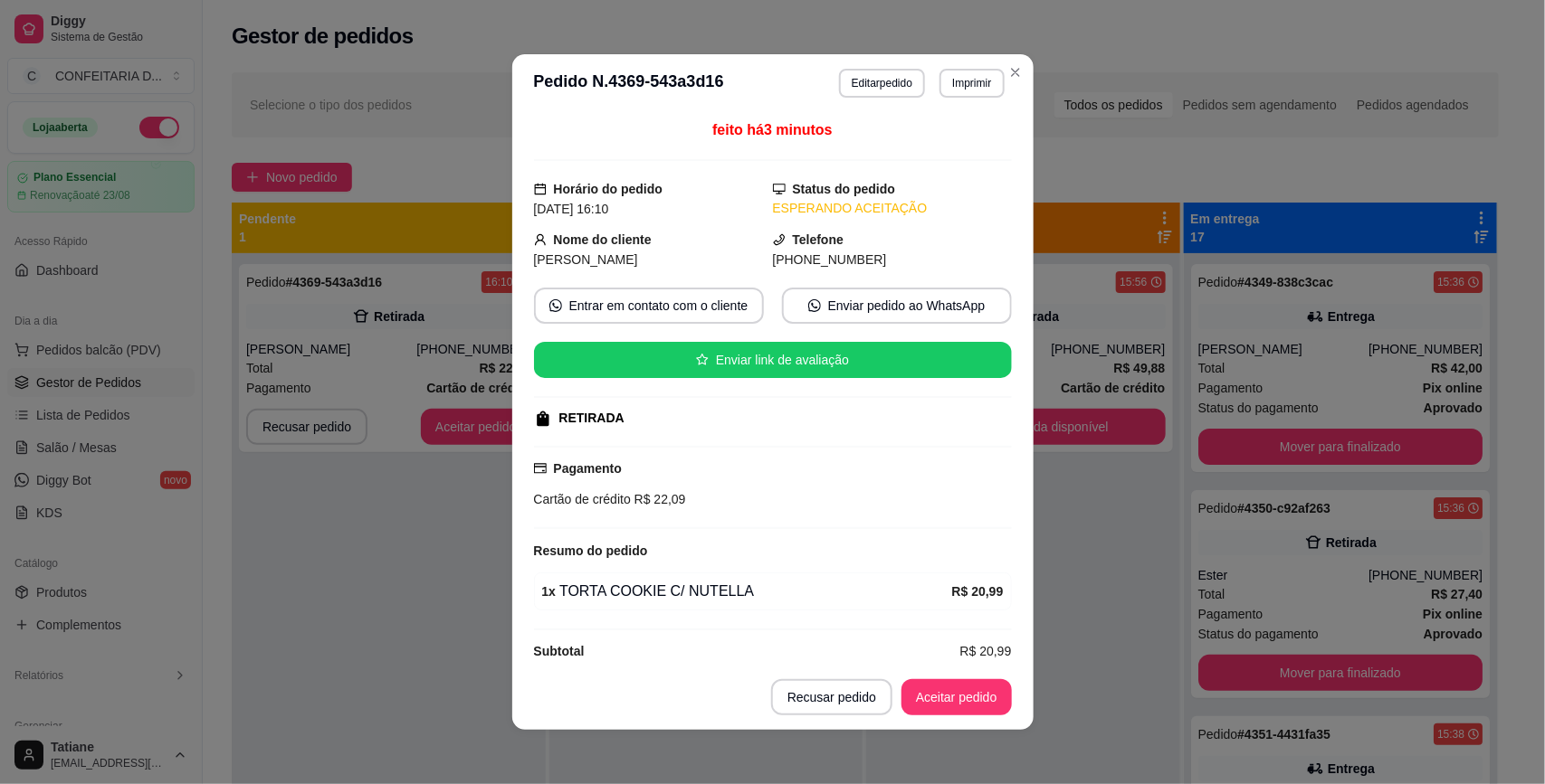
drag, startPoint x: 751, startPoint y: 262, endPoint x: 911, endPoint y: 262, distance: 160.0
click at [911, 262] on div "Nome do cliente Ana bessa Telefone (31) 9 9887-8739" at bounding box center [772, 250] width 478 height 40
copy div "Telefone (31) 9 9887-8739"
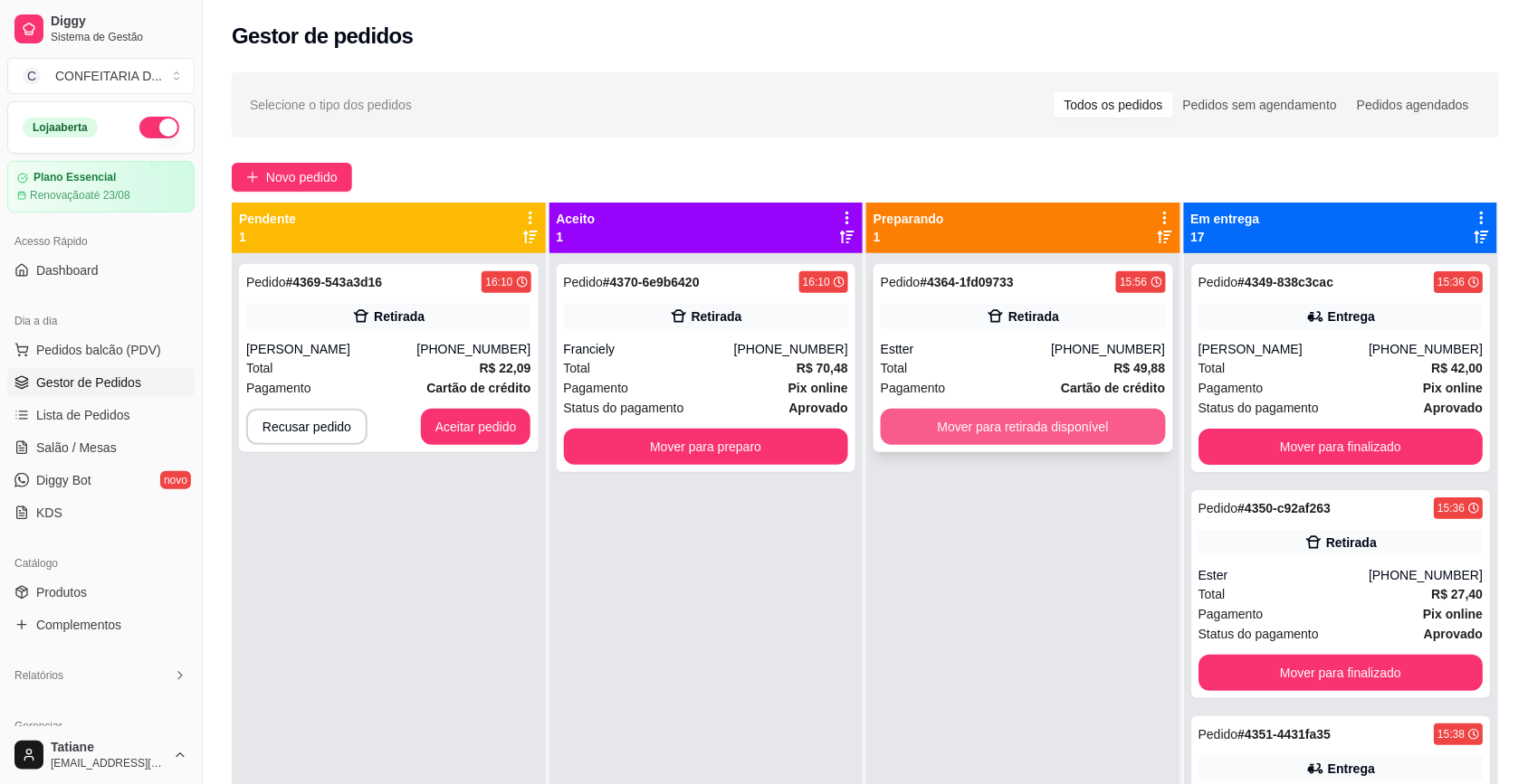
click at [1046, 429] on button "Mover para retirada disponível" at bounding box center [1023, 427] width 285 height 36
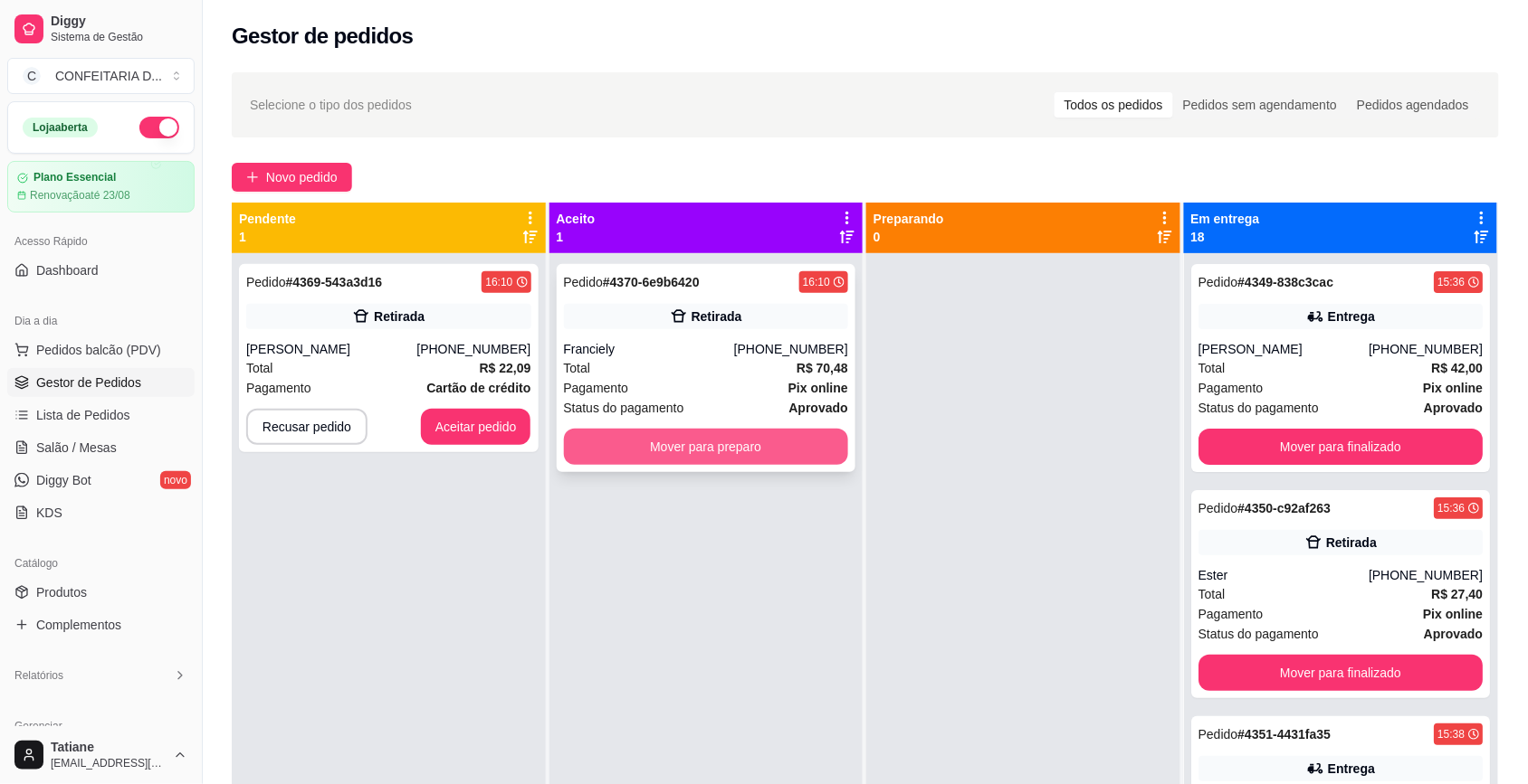
click at [748, 446] on button "Mover para preparo" at bounding box center [706, 447] width 285 height 36
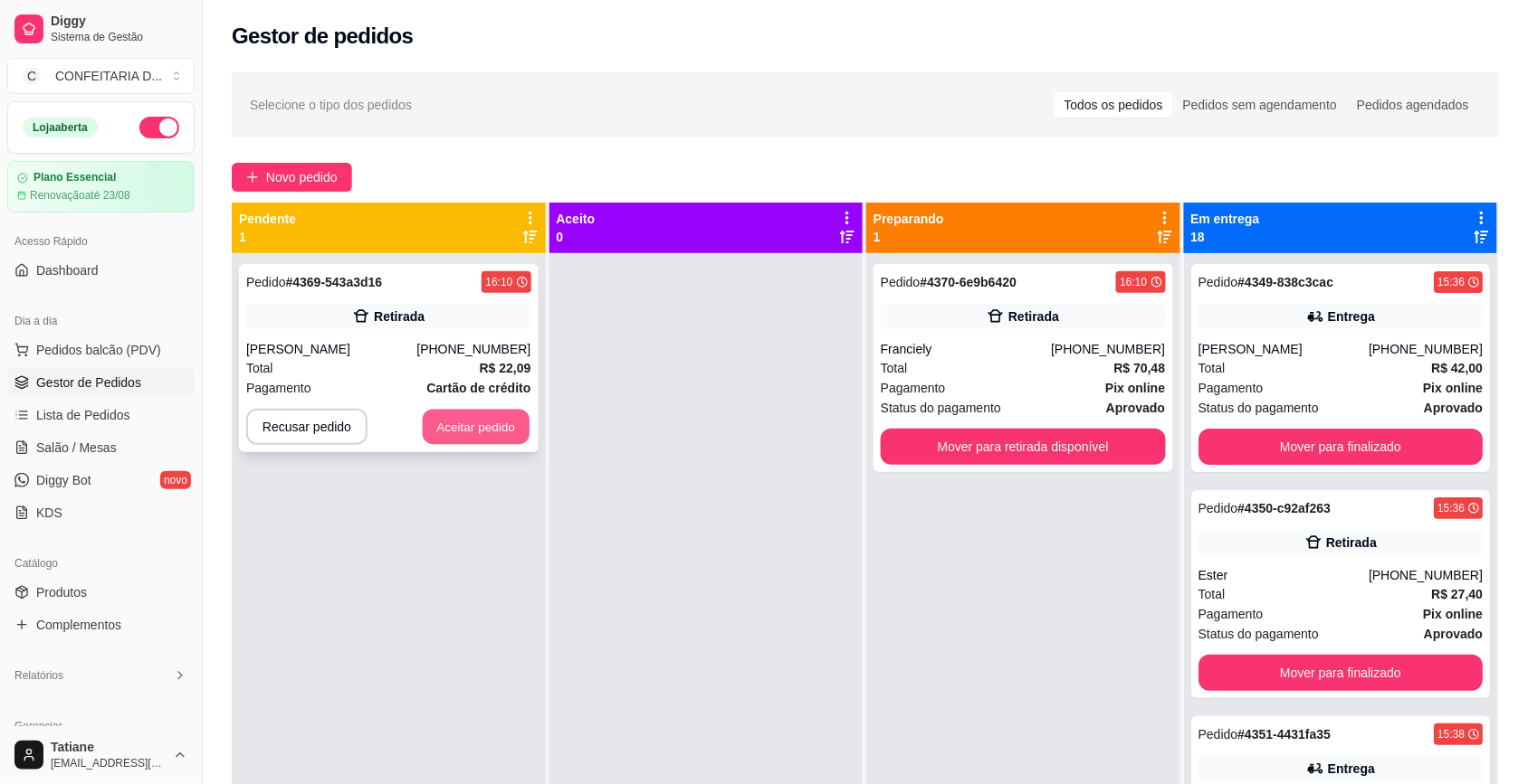
click at [473, 431] on button "Aceitar pedido" at bounding box center [475, 427] width 106 height 35
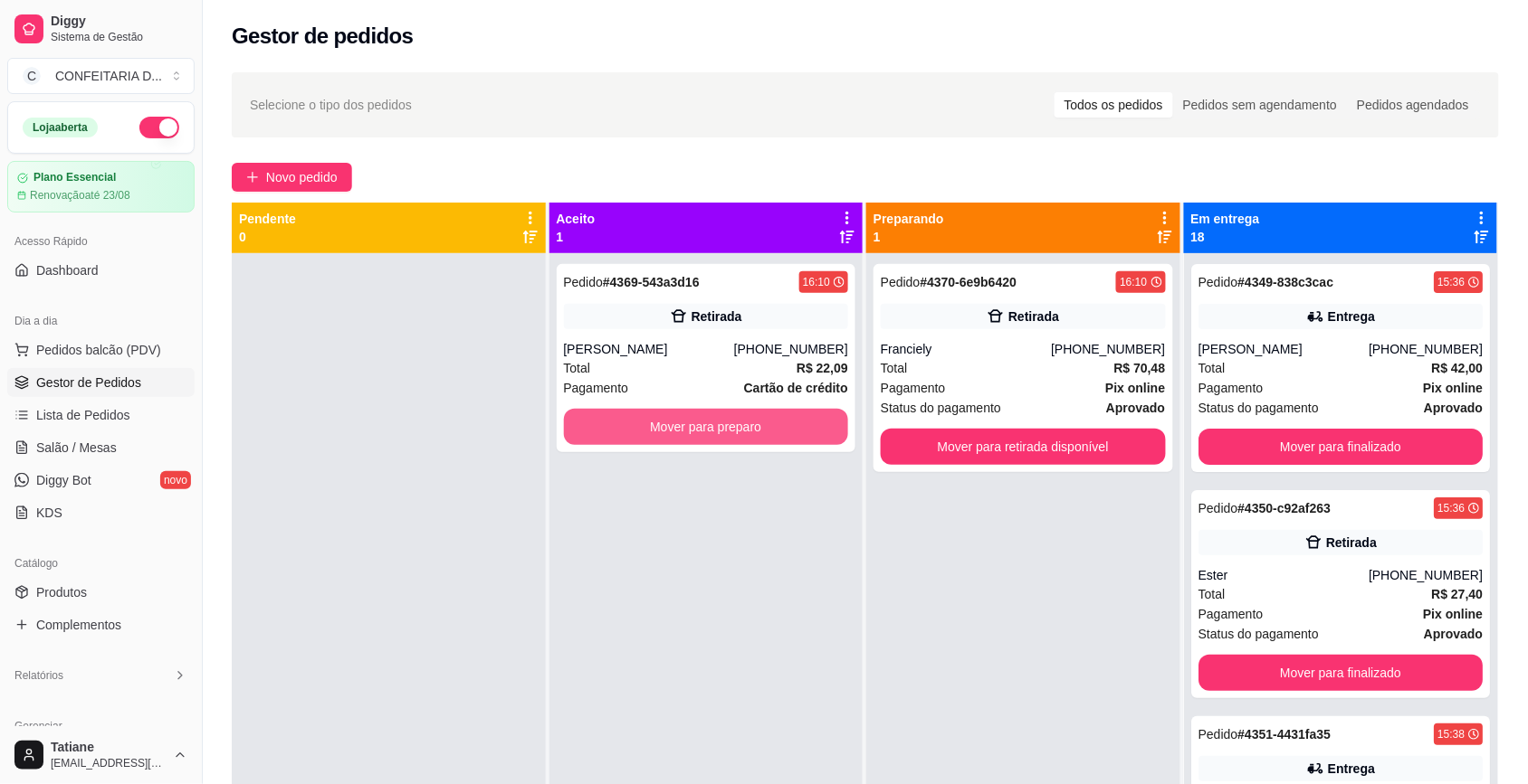
click at [677, 429] on button "Mover para preparo" at bounding box center [706, 427] width 285 height 36
click at [713, 409] on button "Mover para preparo" at bounding box center [706, 427] width 285 height 36
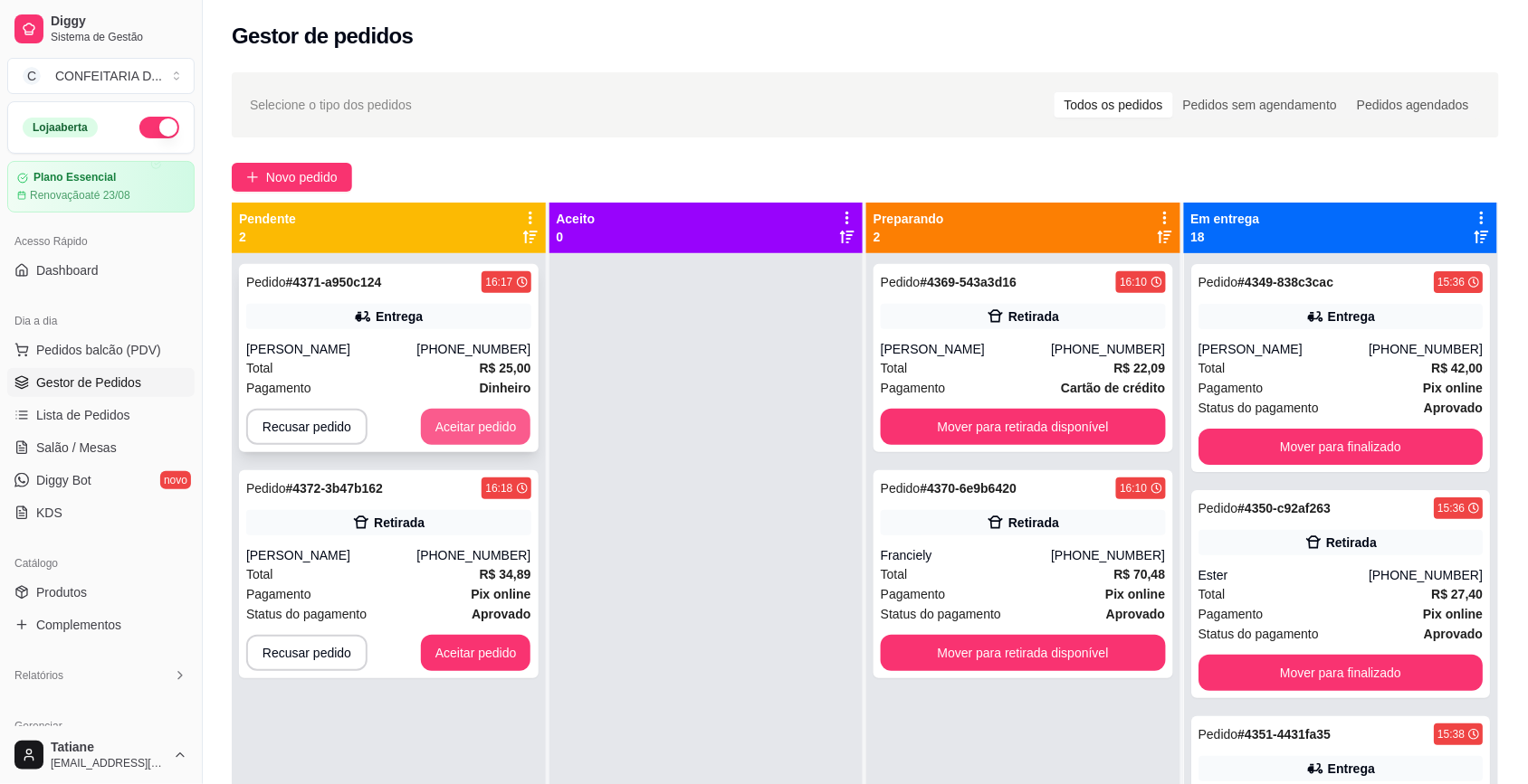
click at [466, 422] on button "Aceitar pedido" at bounding box center [475, 427] width 110 height 36
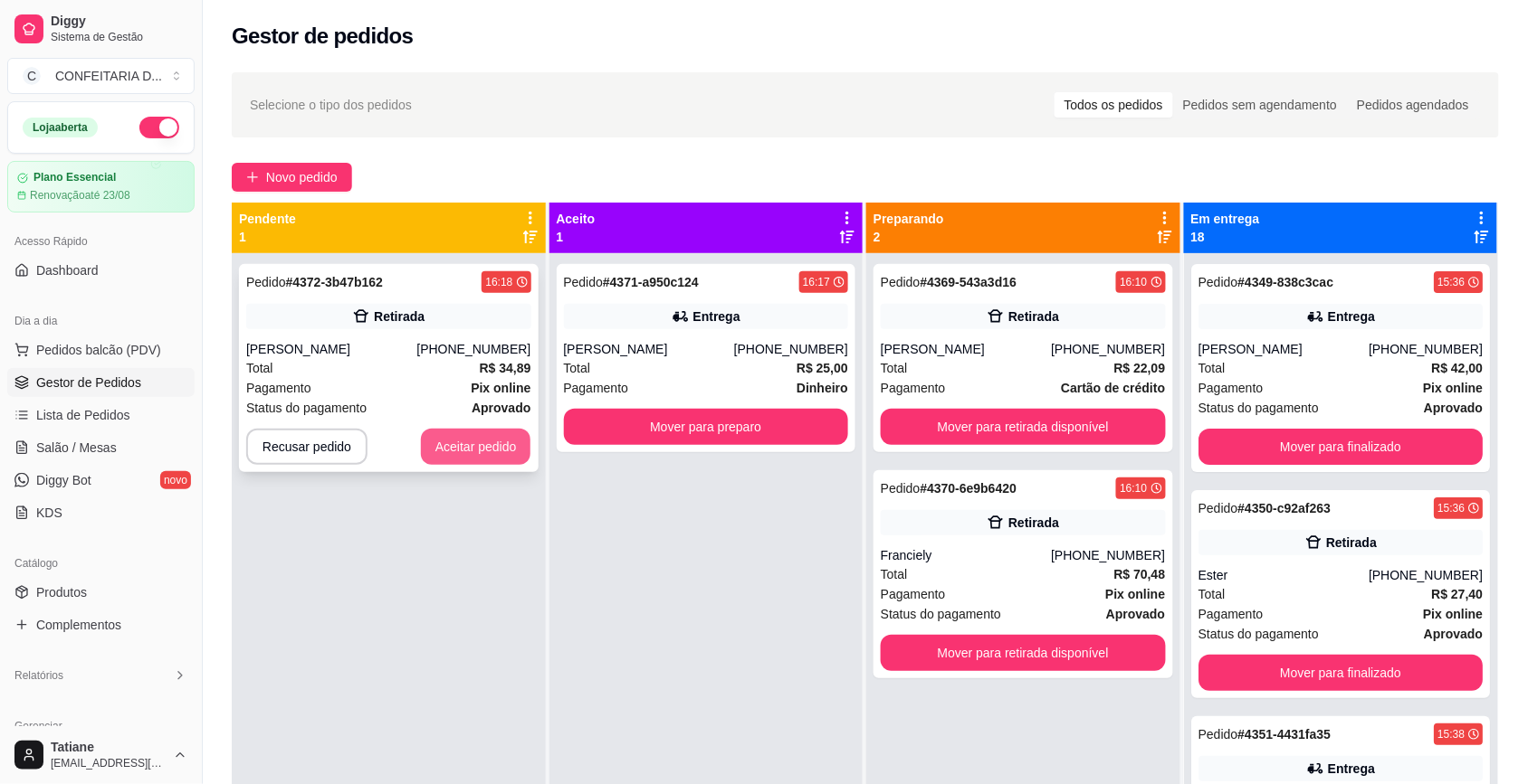
click at [491, 445] on button "Aceitar pedido" at bounding box center [475, 447] width 110 height 36
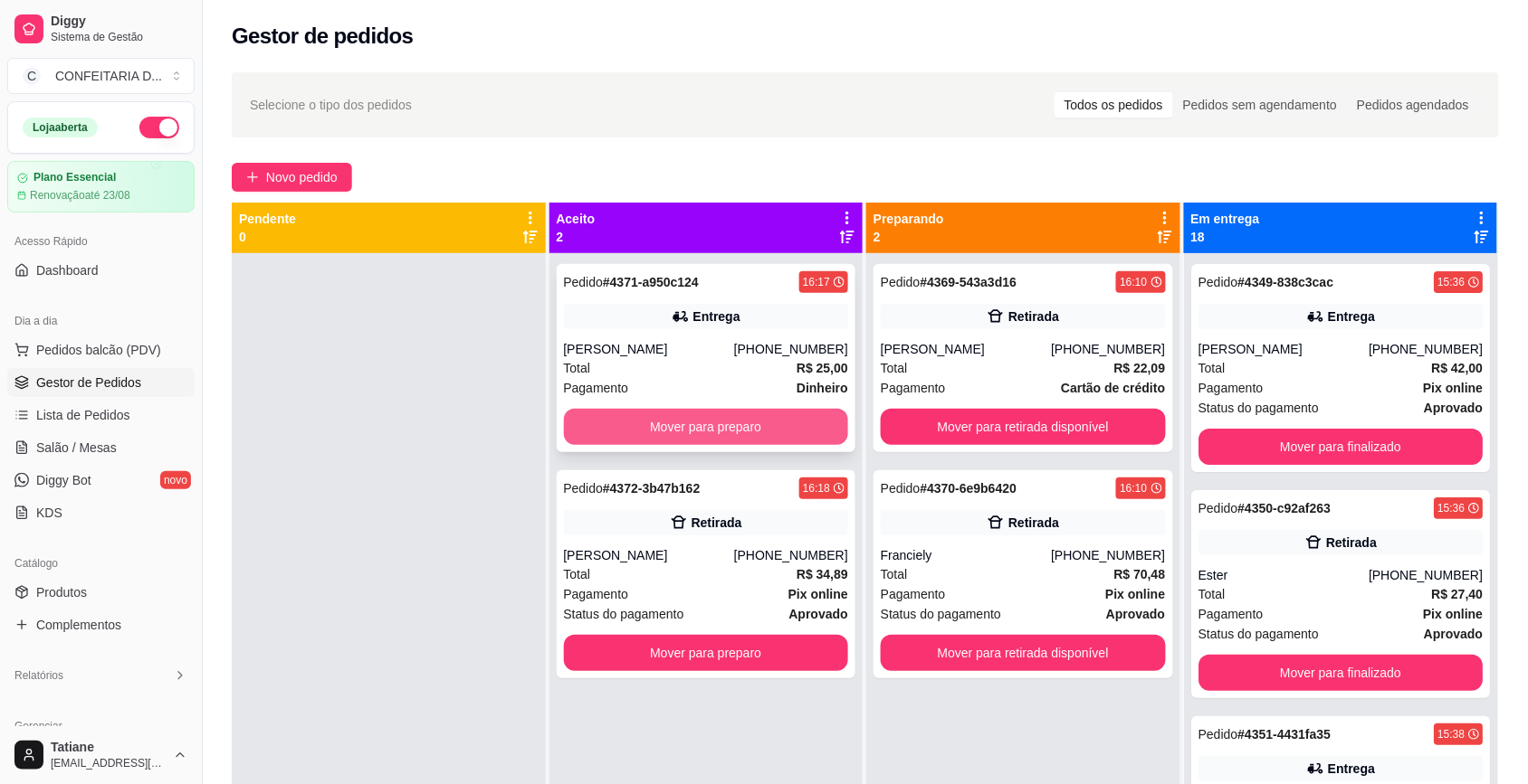
click at [639, 422] on button "Mover para preparo" at bounding box center [706, 427] width 285 height 36
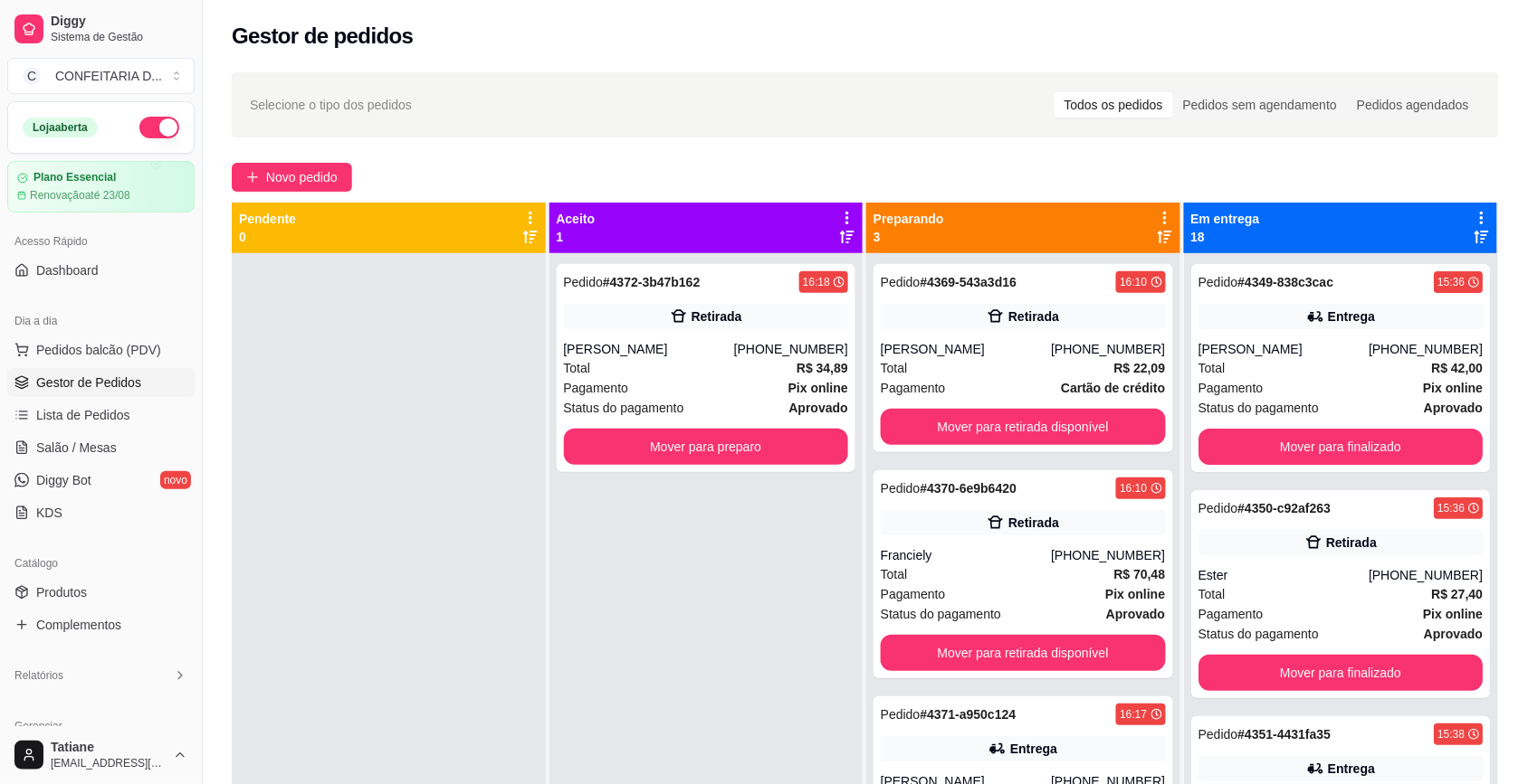
click at [639, 422] on div "Pedido # 4372-3b47b162 16:18 Retirada ana carolina (31) 99704-9969 Total R$ 34,…" at bounding box center [706, 367] width 299 height 208
click at [630, 444] on button "Mover para preparo" at bounding box center [705, 447] width 276 height 35
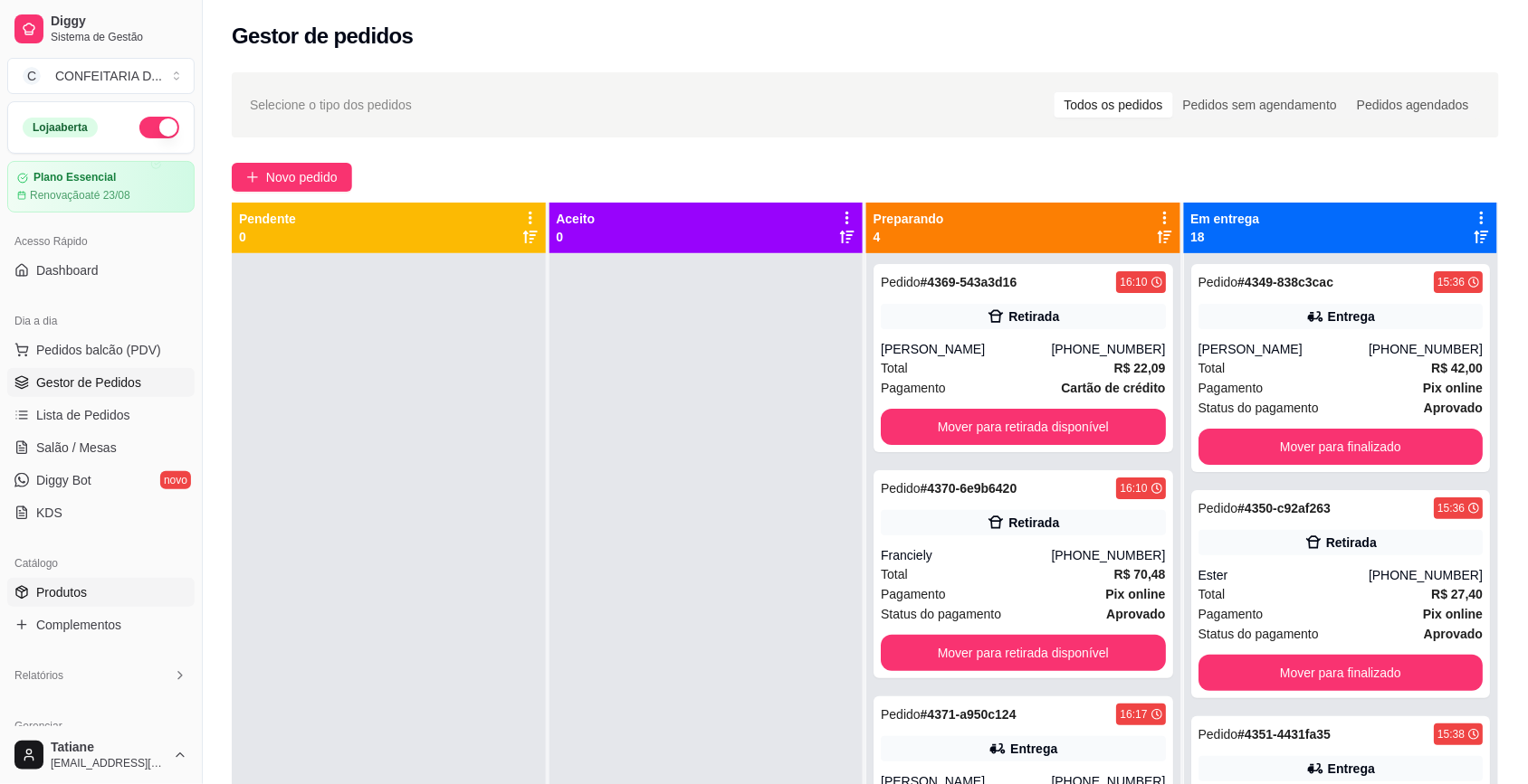
click at [104, 592] on link "Produtos" at bounding box center [101, 592] width 187 height 29
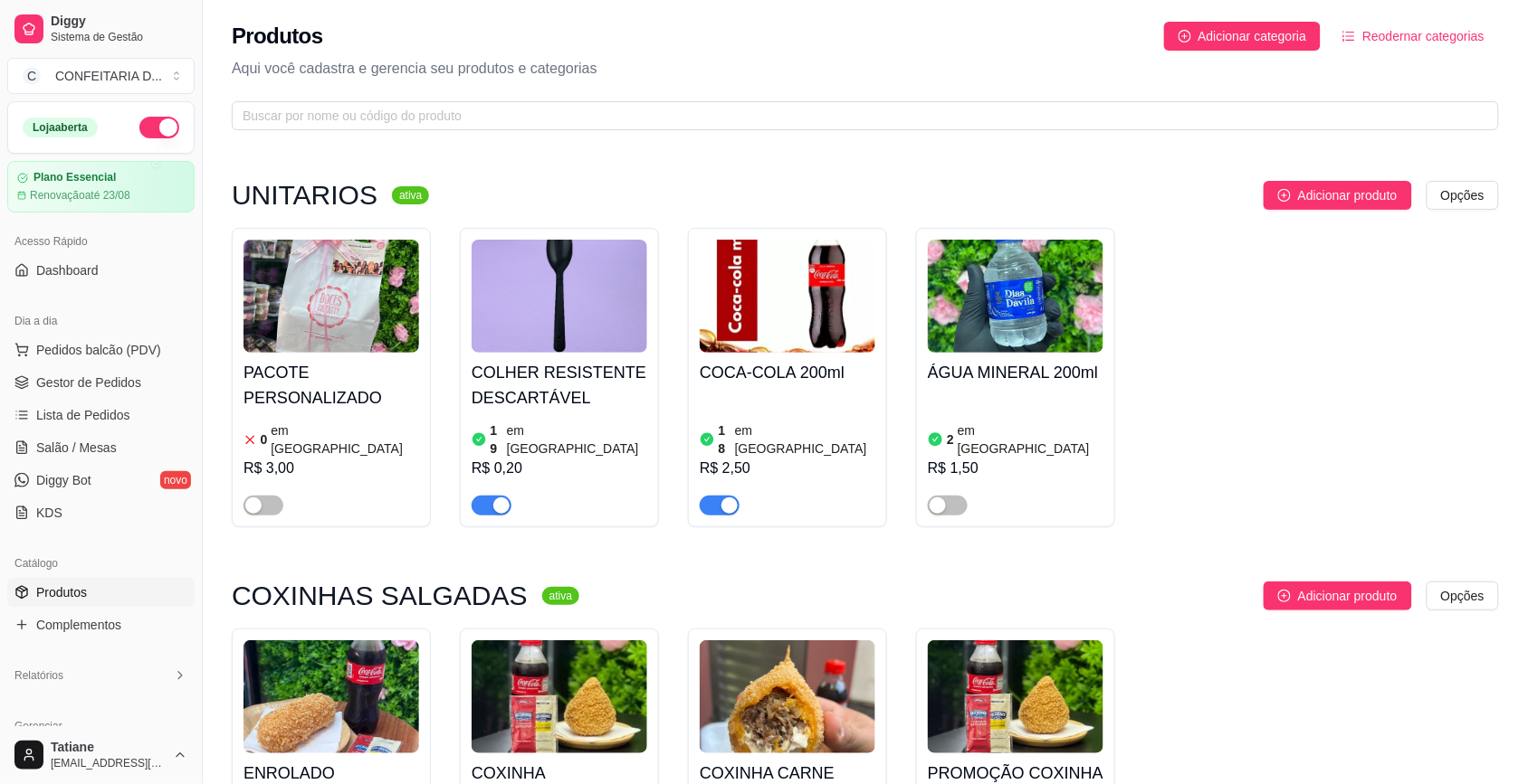
click at [294, 133] on div "Produtos Adicionar categoria Reodernar categorias Aqui você cadastra e gerencia…" at bounding box center [865, 70] width 1325 height 141
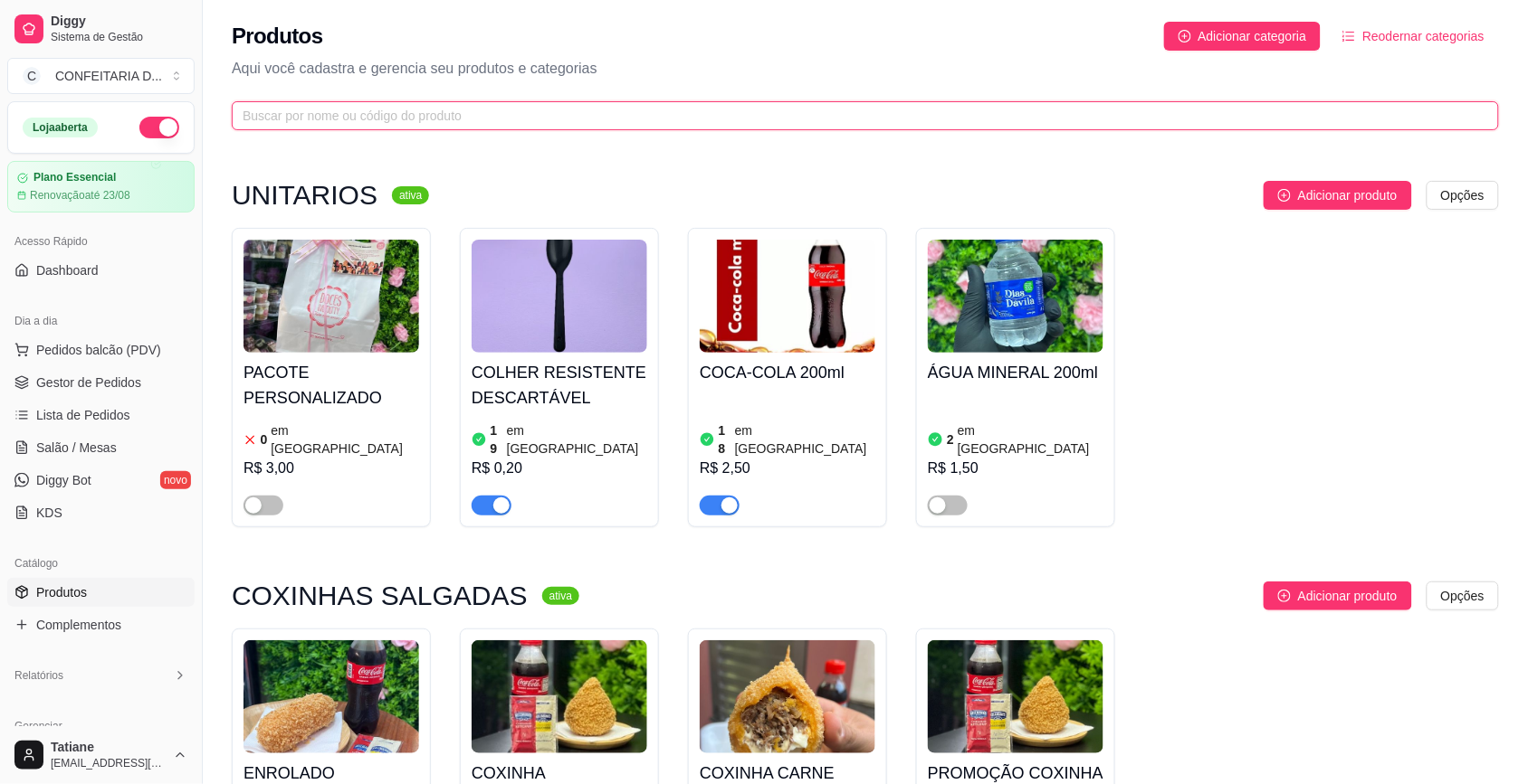
click at [303, 119] on input "text" at bounding box center [858, 116] width 1230 height 20
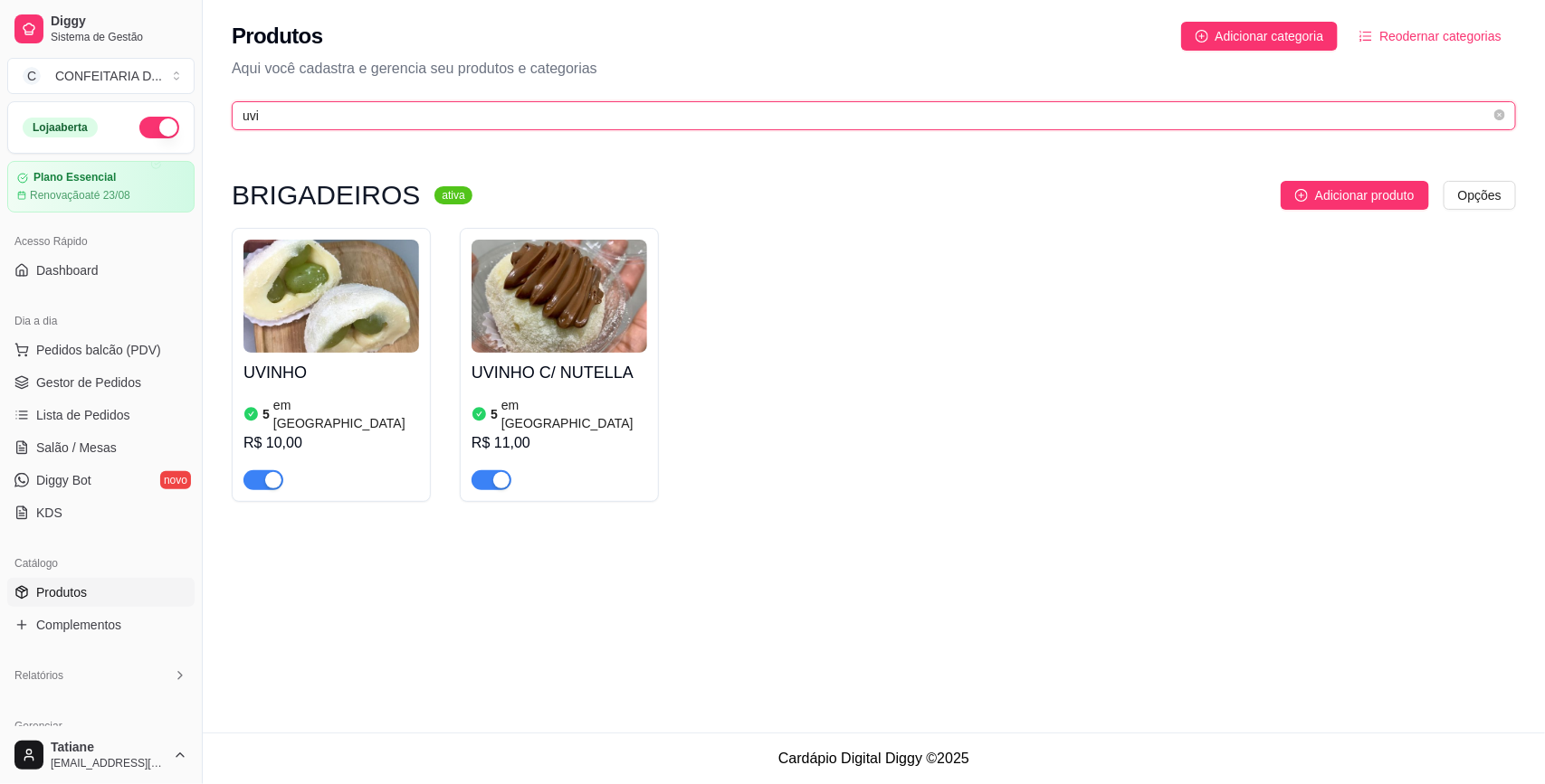
type input "uvi"
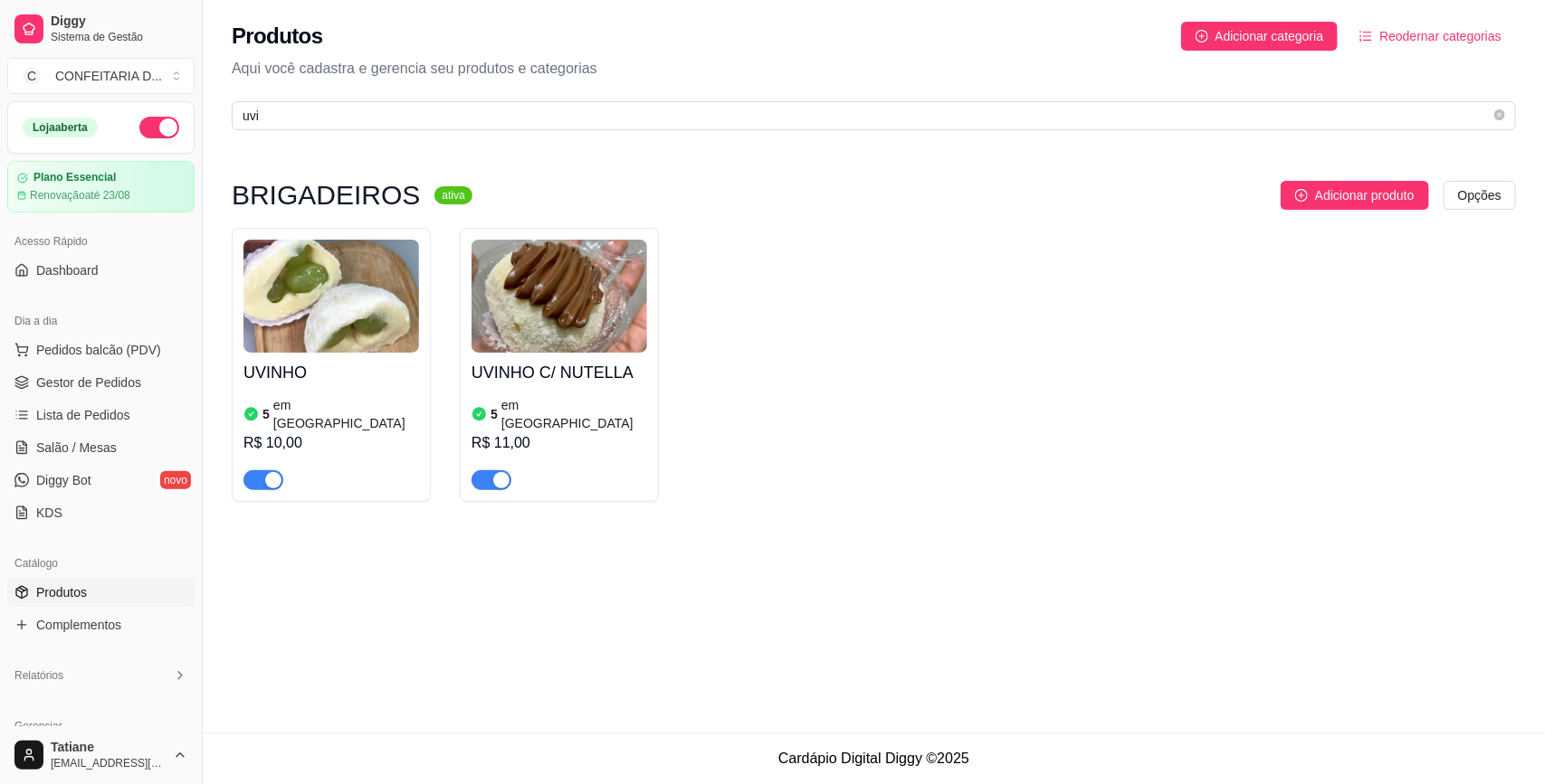
click at [373, 354] on div "UVINHO 5 em estoque R$ 10,00" at bounding box center [331, 421] width 176 height 137
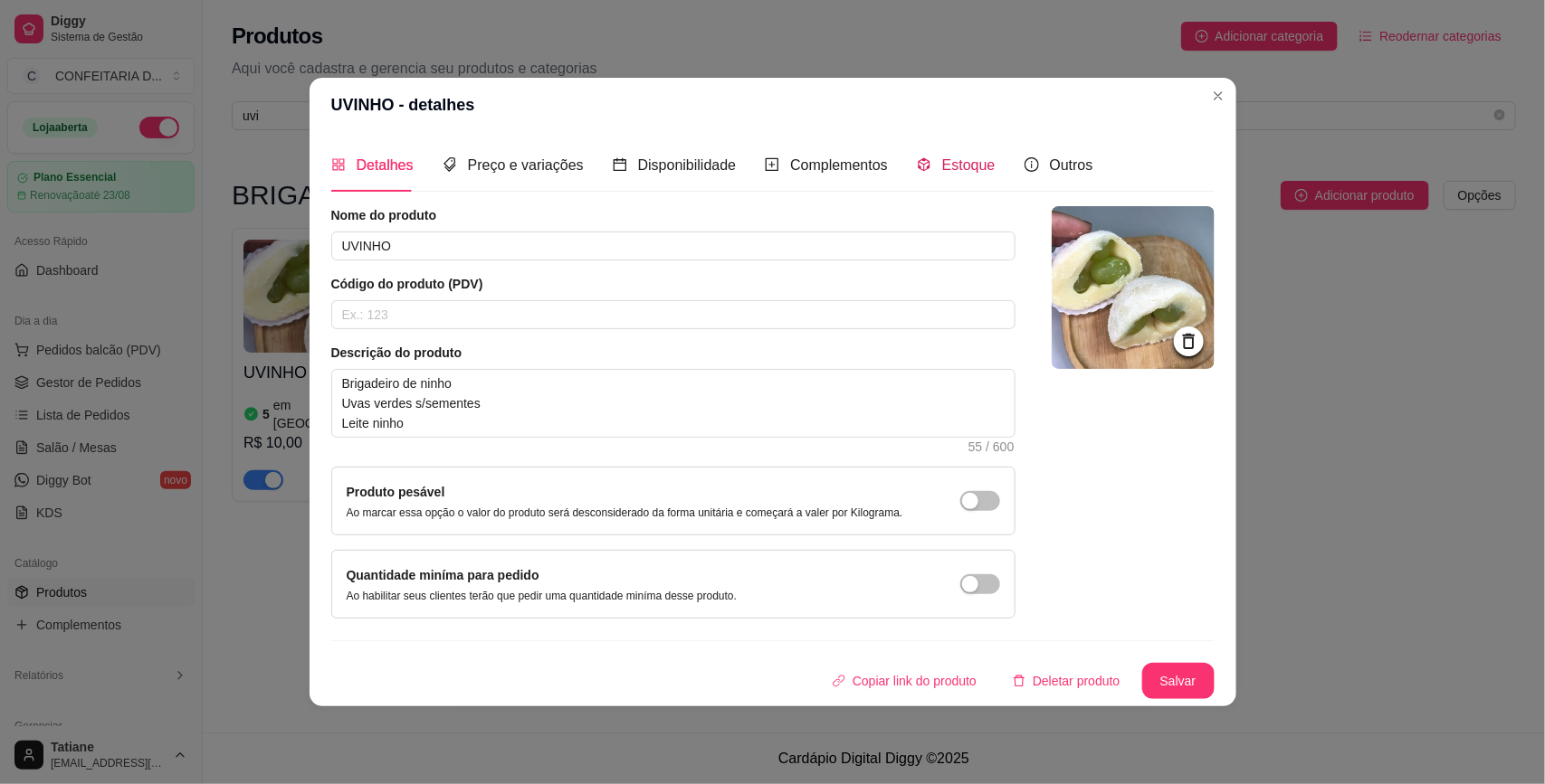
drag, startPoint x: 936, startPoint y: 158, endPoint x: 1104, endPoint y: 363, distance: 265.0
click at [942, 159] on span "Estoque" at bounding box center [968, 165] width 54 height 15
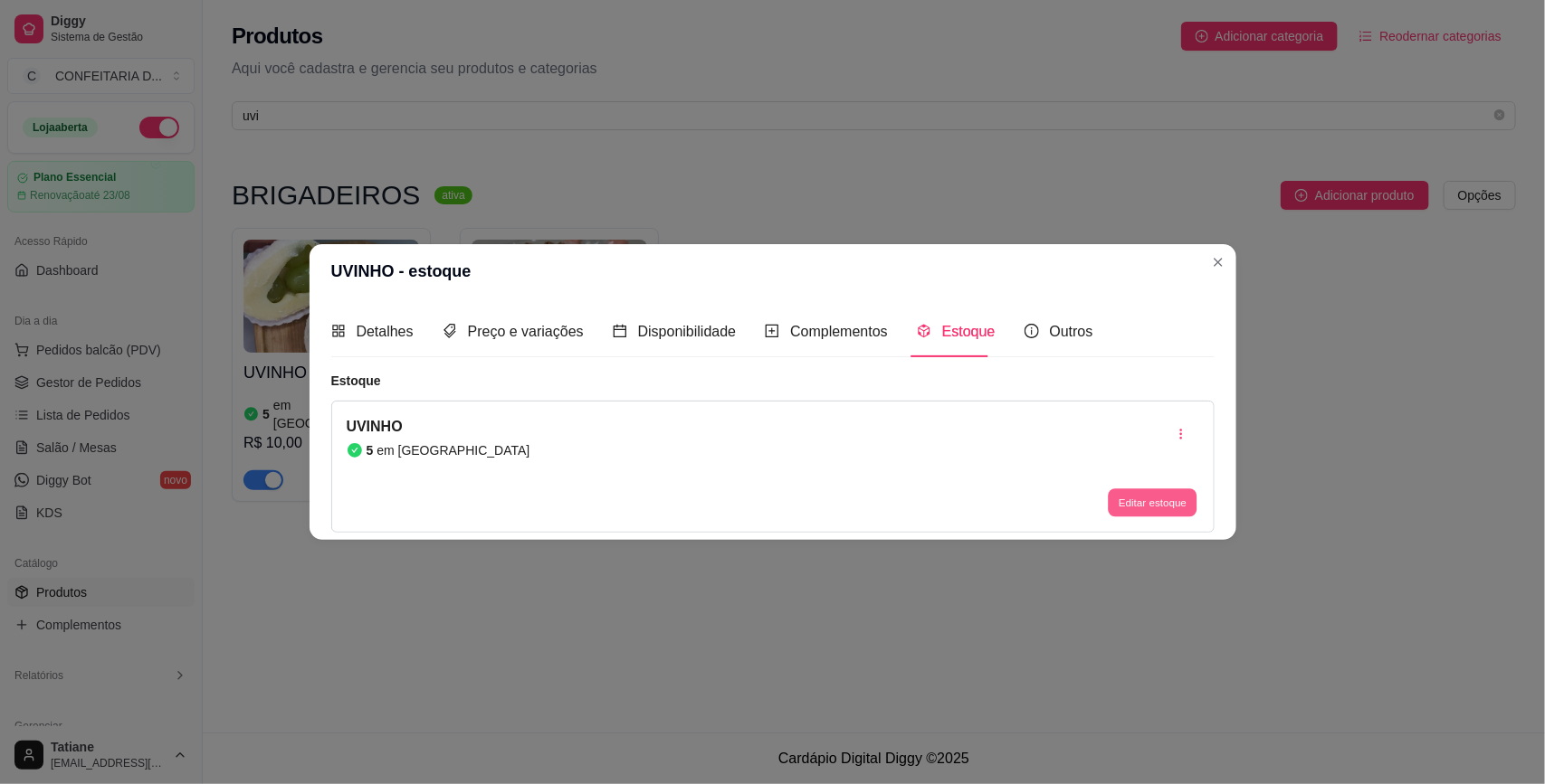
click at [1134, 496] on button "Editar estoque" at bounding box center [1152, 503] width 88 height 28
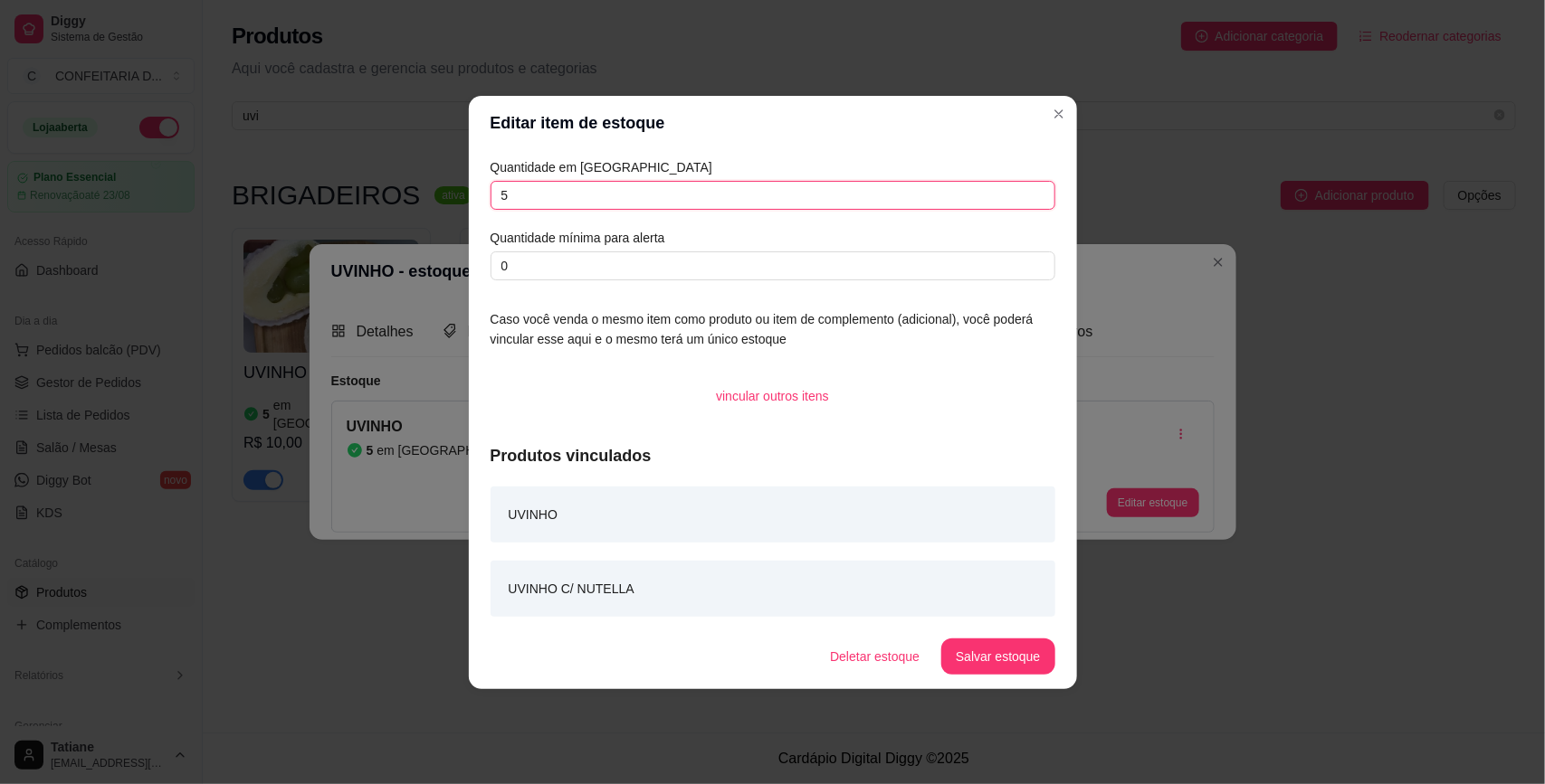
click at [563, 200] on input "5" at bounding box center [772, 196] width 565 height 29
type input "4"
click at [973, 648] on button "Salvar estoque" at bounding box center [997, 657] width 113 height 36
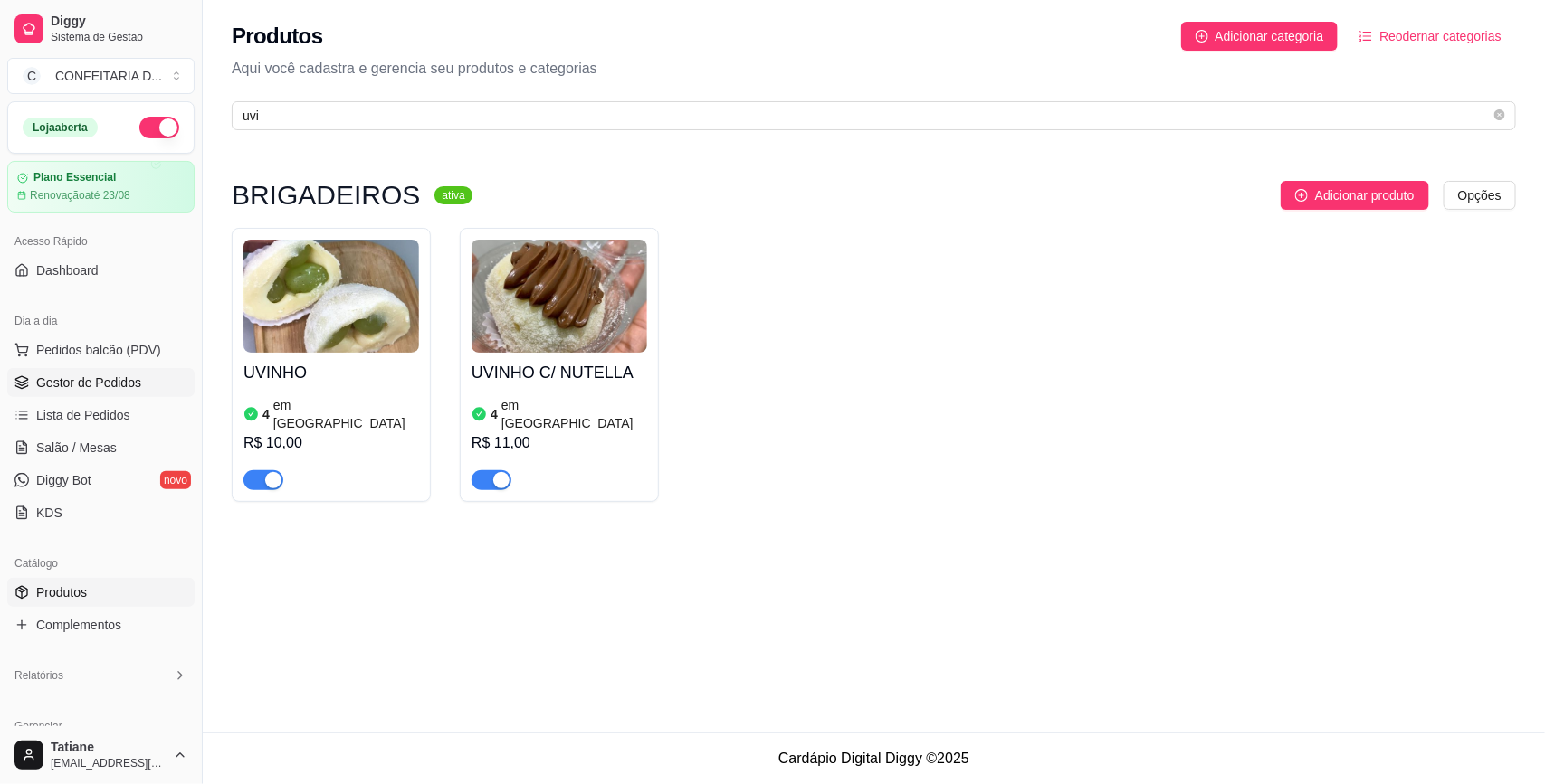
click at [47, 381] on span "Gestor de Pedidos" at bounding box center [88, 383] width 105 height 18
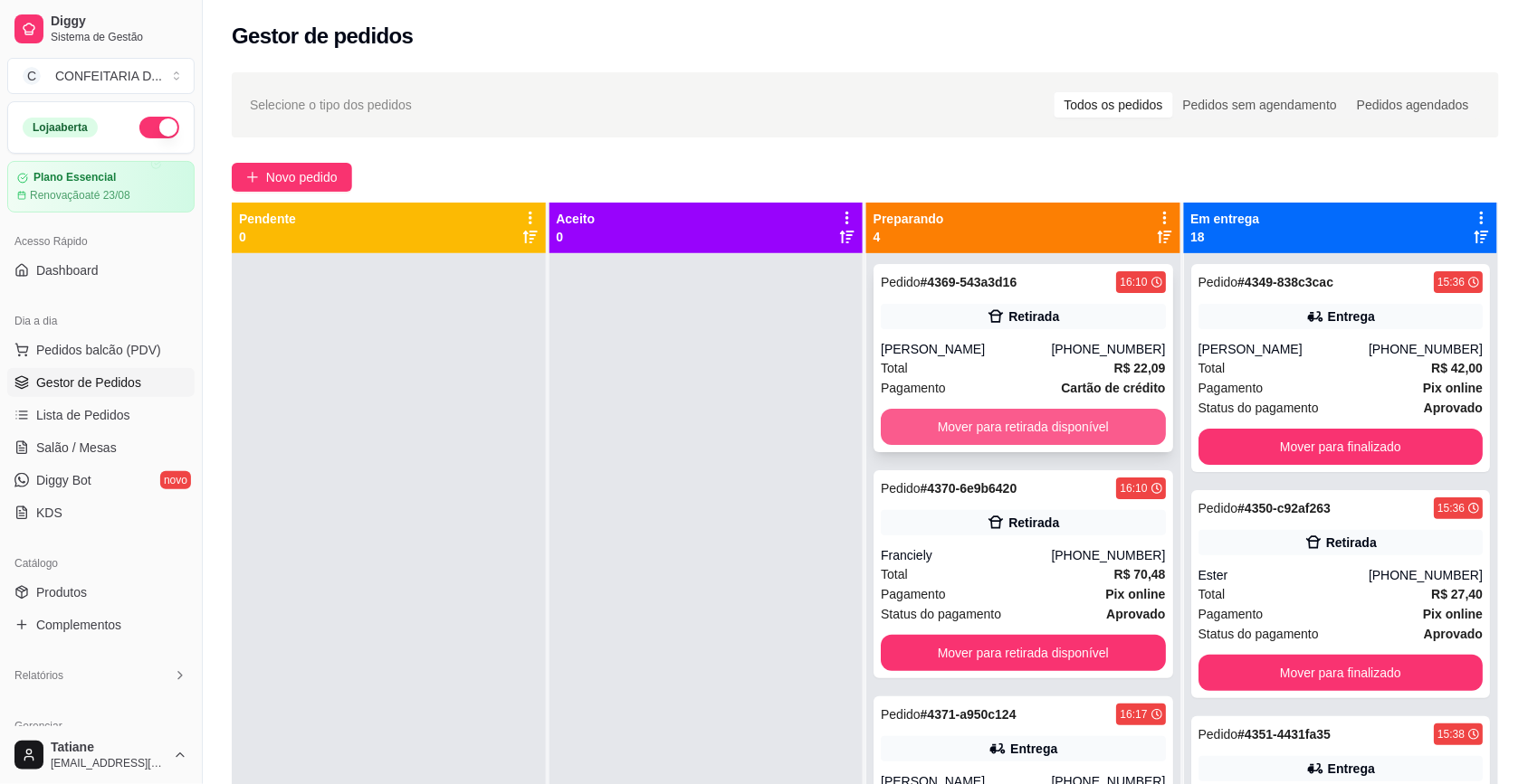
click at [980, 421] on button "Mover para retirada disponível" at bounding box center [1023, 427] width 285 height 36
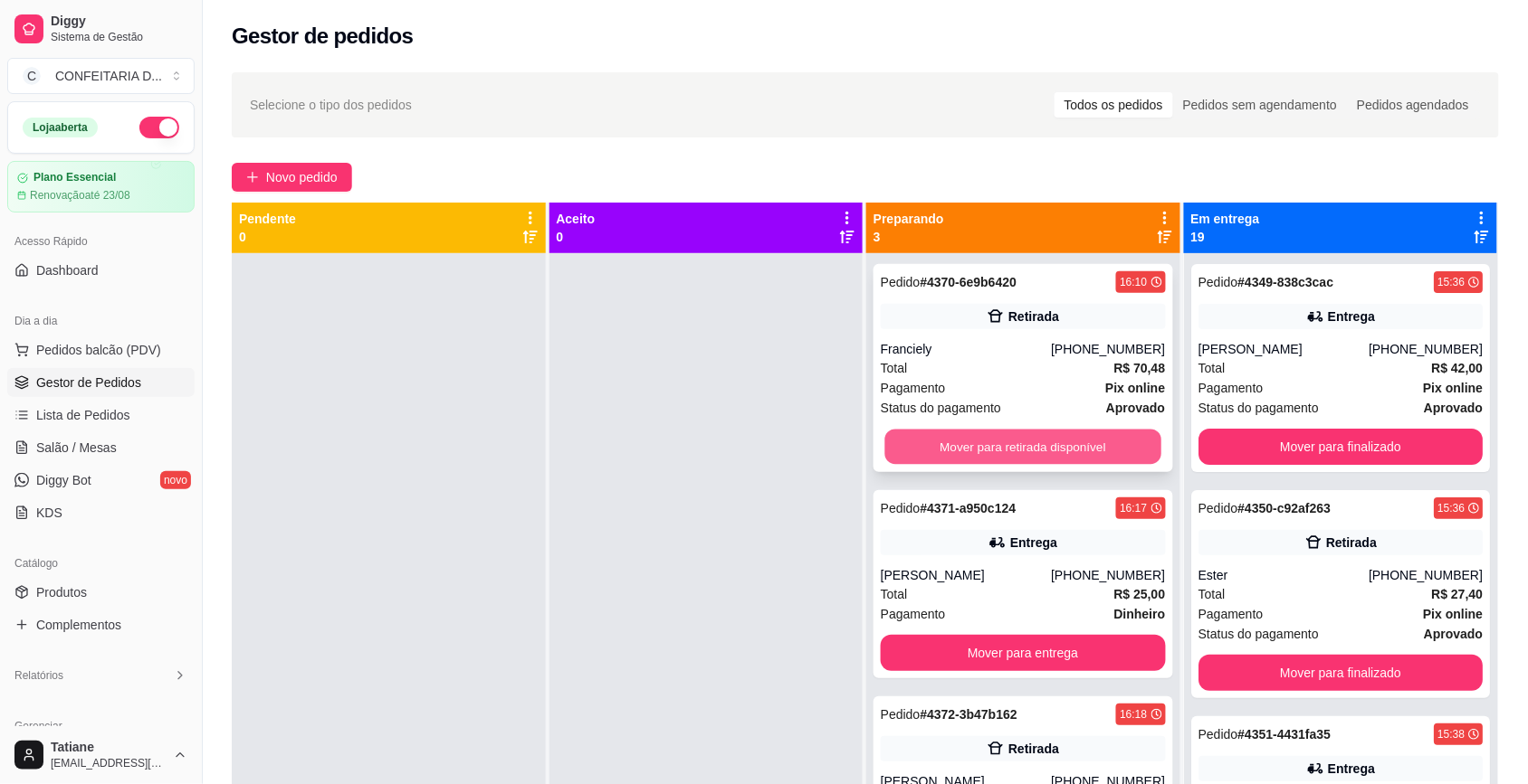
click at [983, 452] on button "Mover para retirada disponível" at bounding box center [1023, 447] width 276 height 35
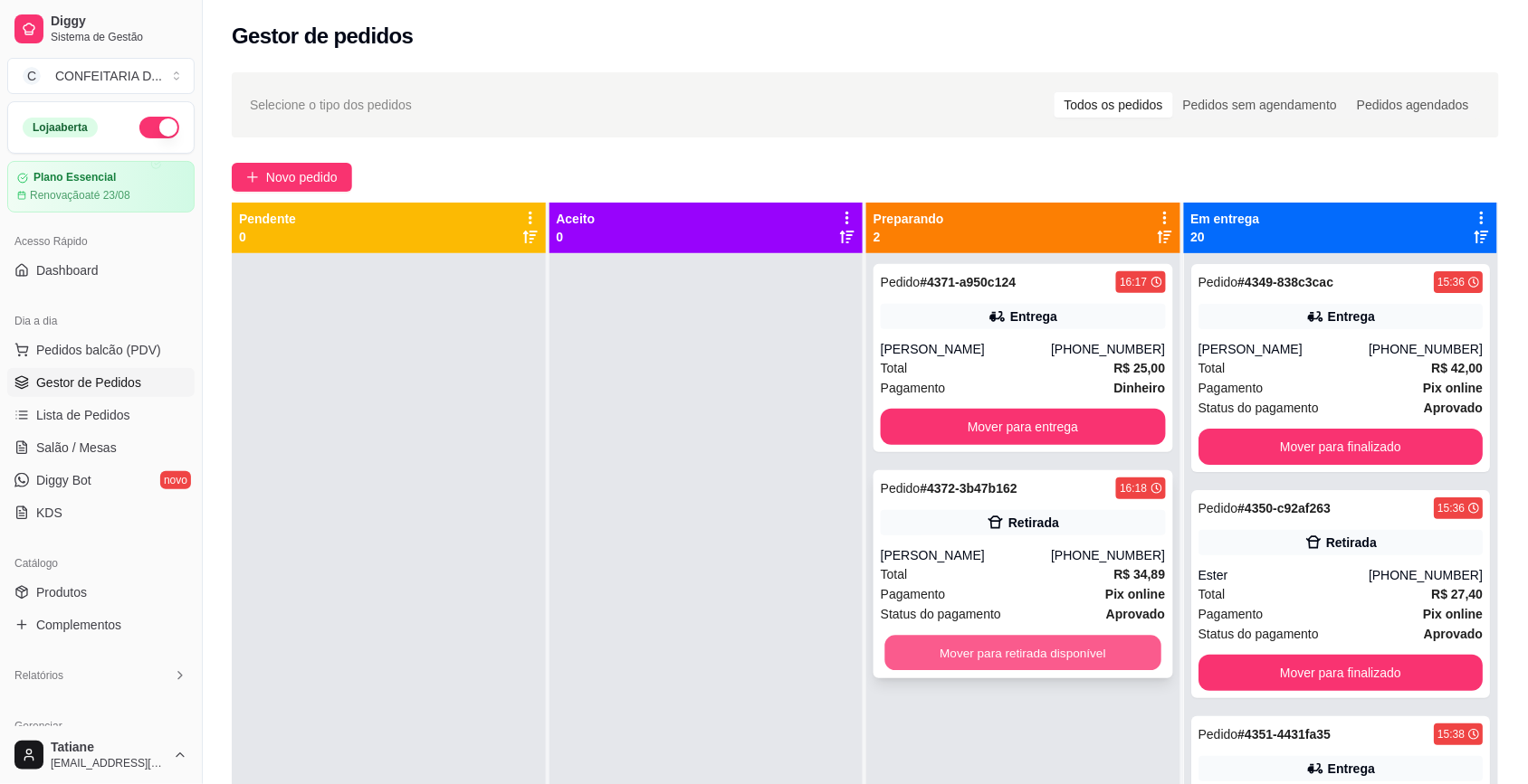
click at [1012, 653] on button "Mover para retirada disponível" at bounding box center [1023, 653] width 276 height 35
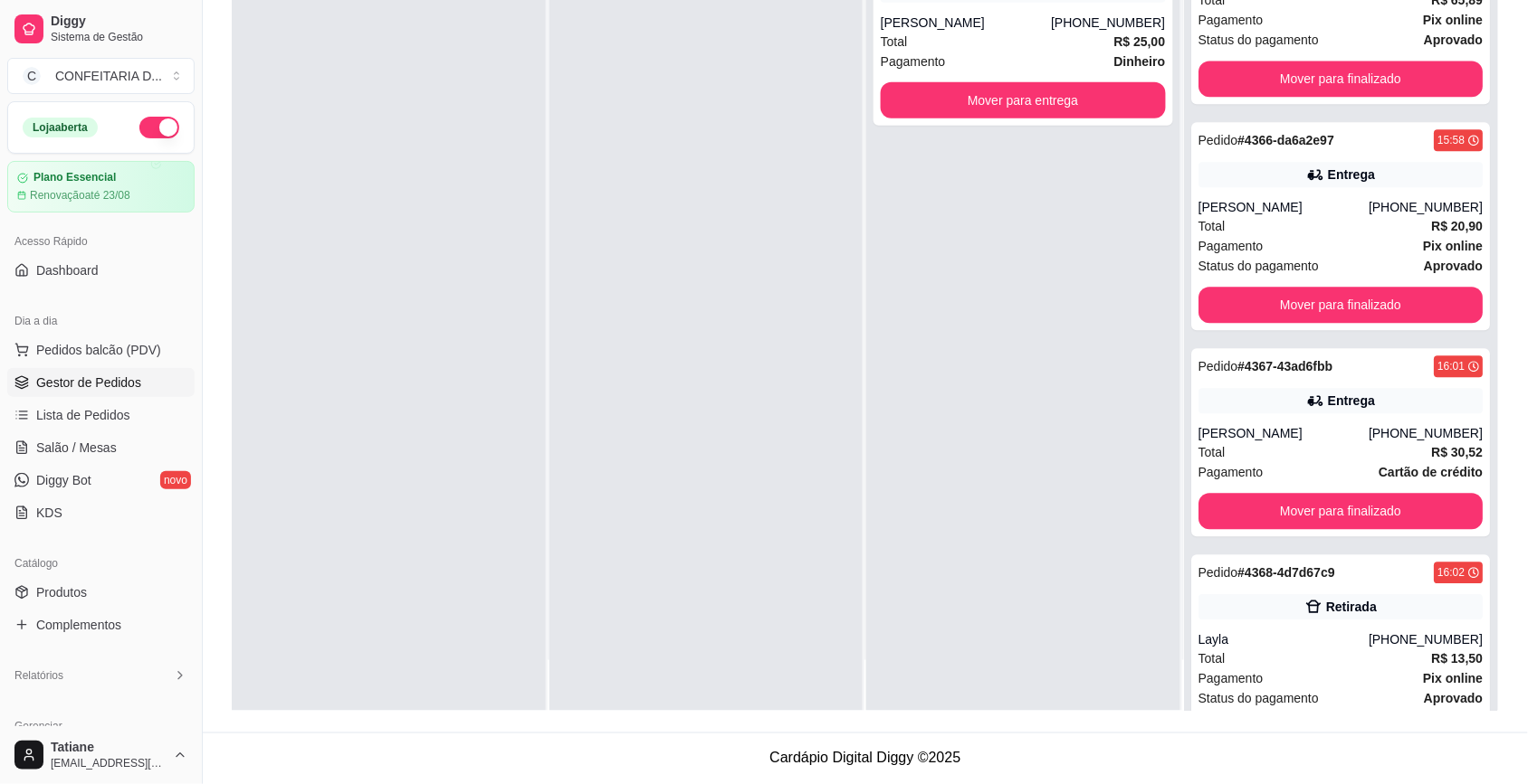
scroll to position [3889, 0]
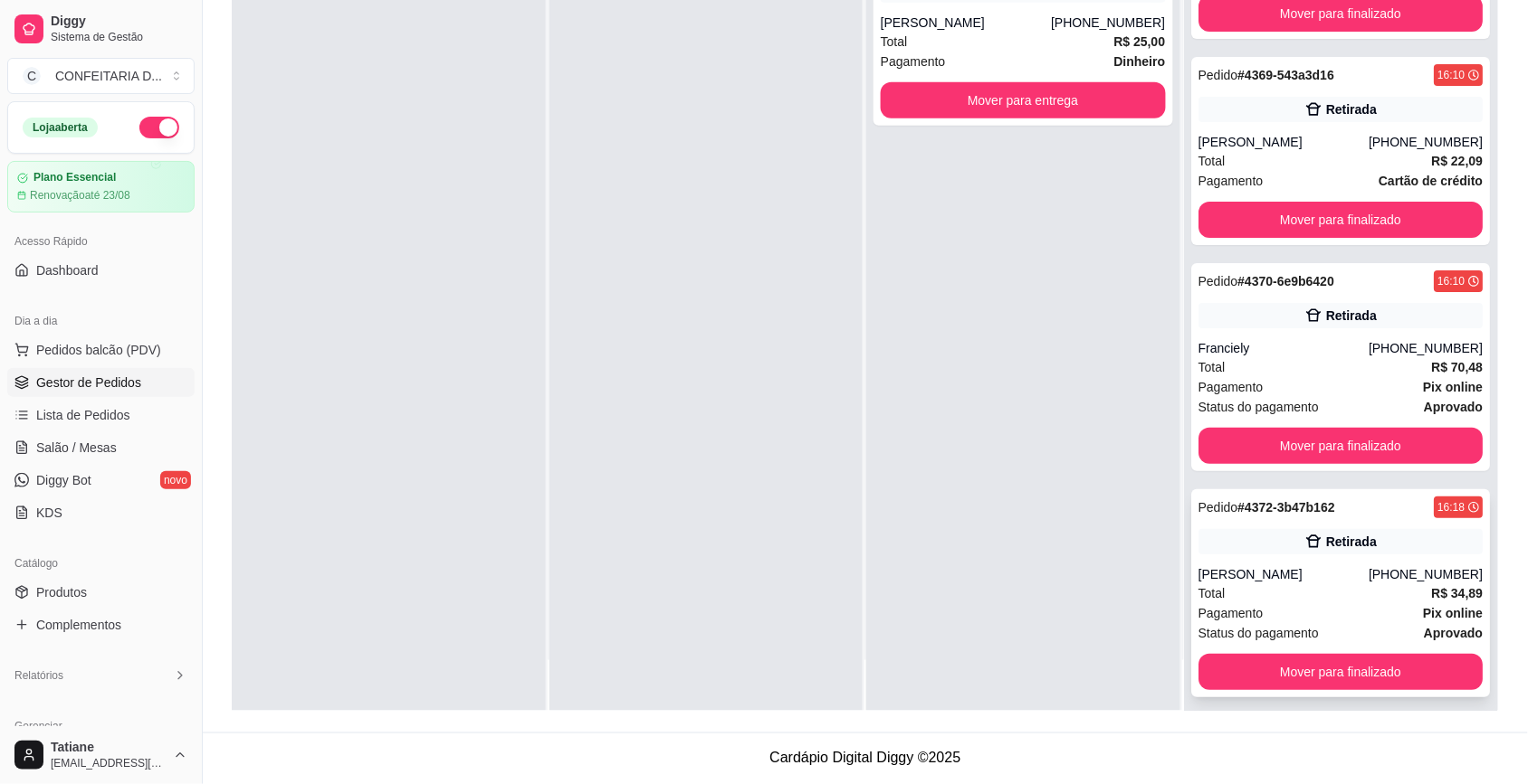
click at [1301, 568] on div "[PERSON_NAME]" at bounding box center [1283, 575] width 170 height 18
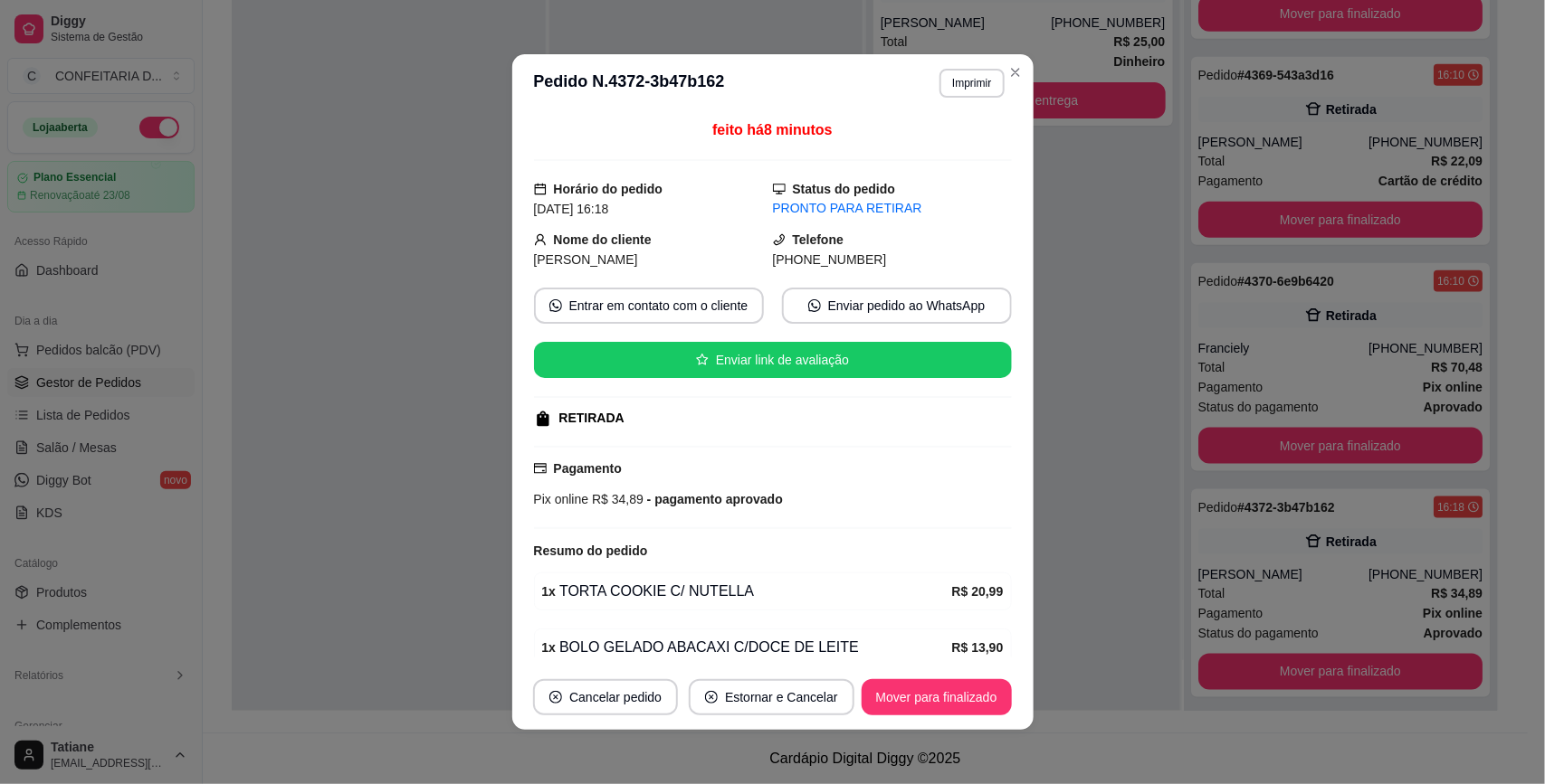
drag, startPoint x: 643, startPoint y: 238, endPoint x: 955, endPoint y: 266, distance: 313.3
click at [955, 266] on div "Nome do cliente ana carolina Telefone (31) 9 9704-9969" at bounding box center [772, 250] width 478 height 40
copy div "Nome do cliente ana carolina Telefone (31) 9 9704-9969"
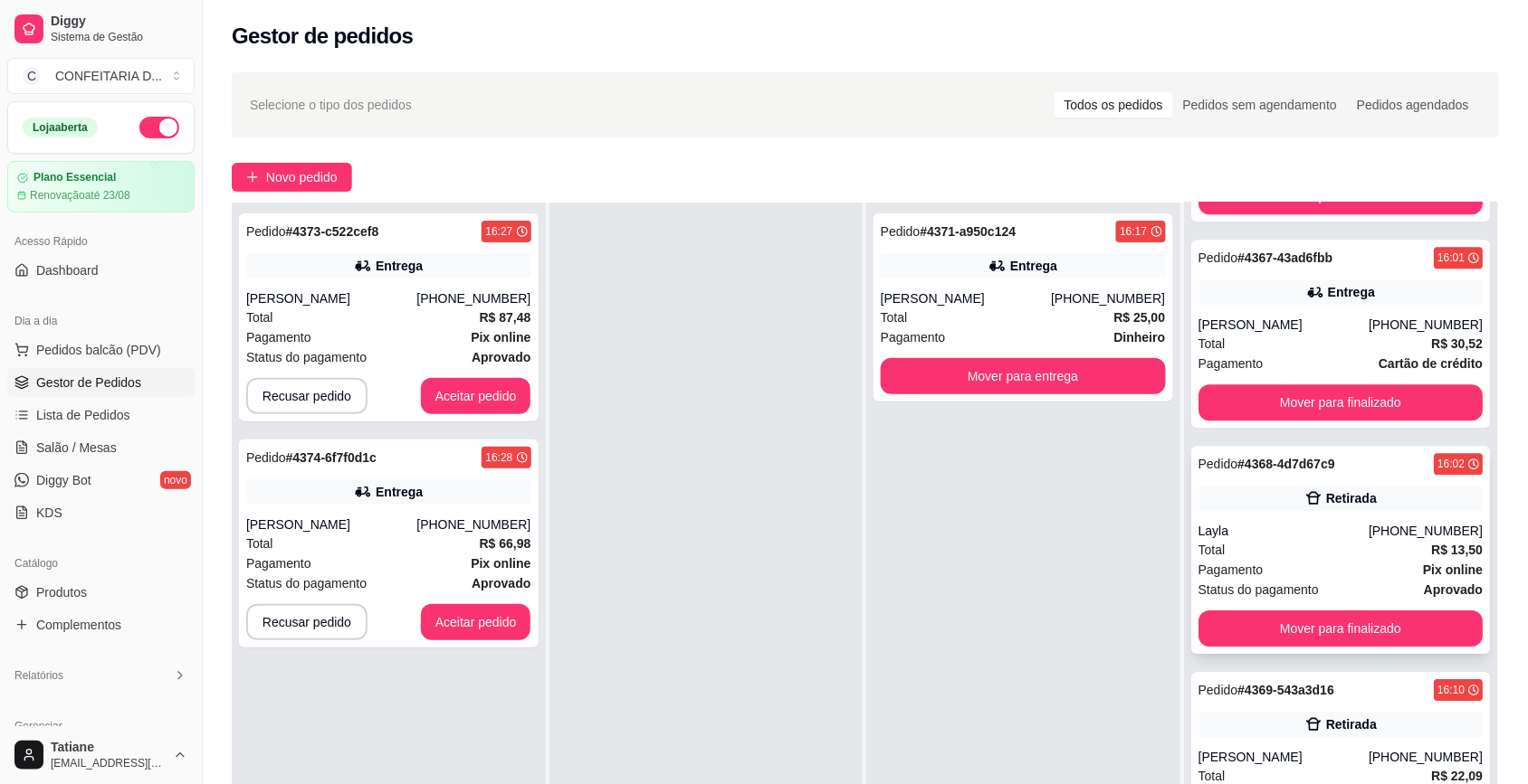
scroll to position [3437, 0]
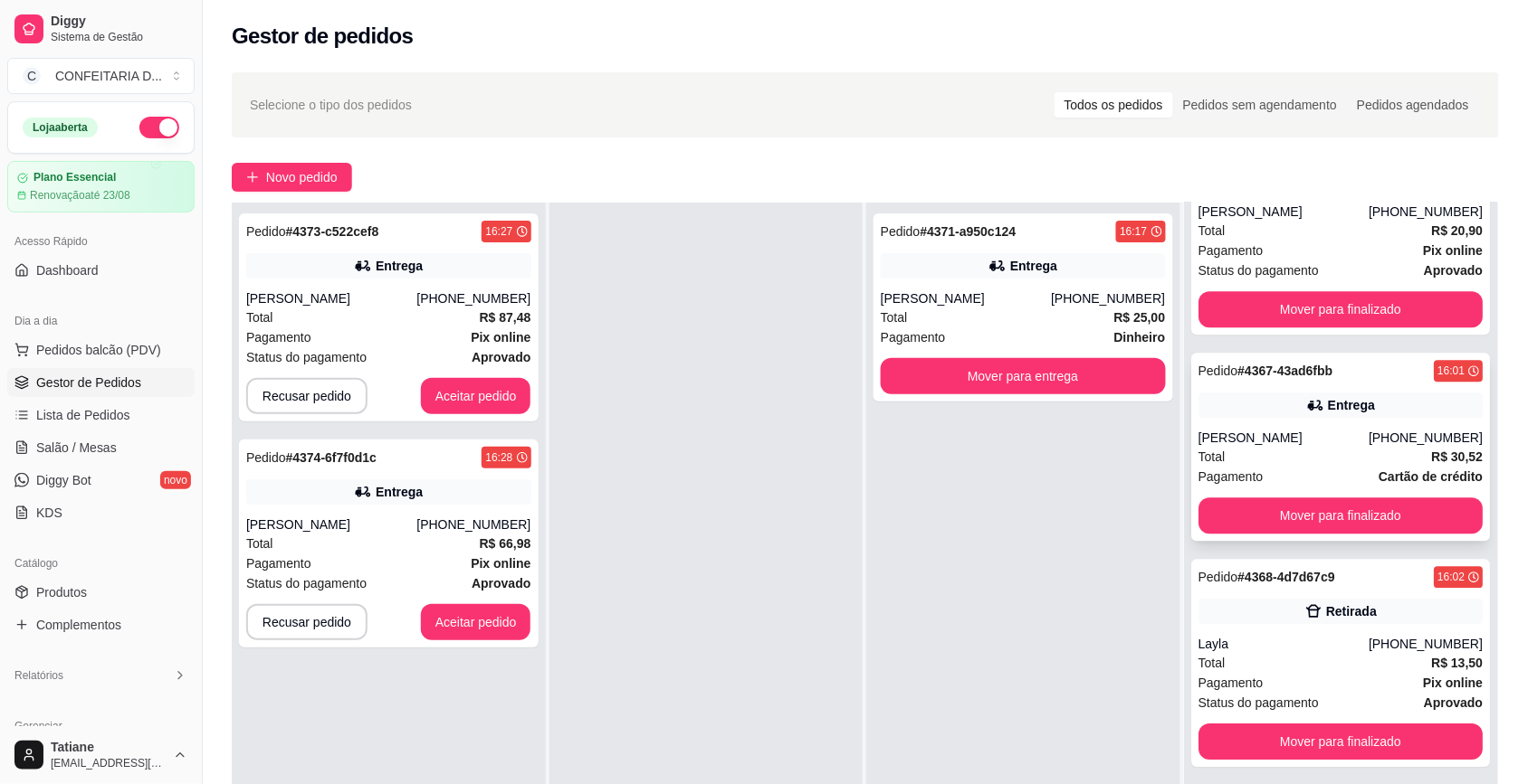
click at [1294, 364] on strong "# 4367-43ad6fbb" at bounding box center [1284, 371] width 95 height 15
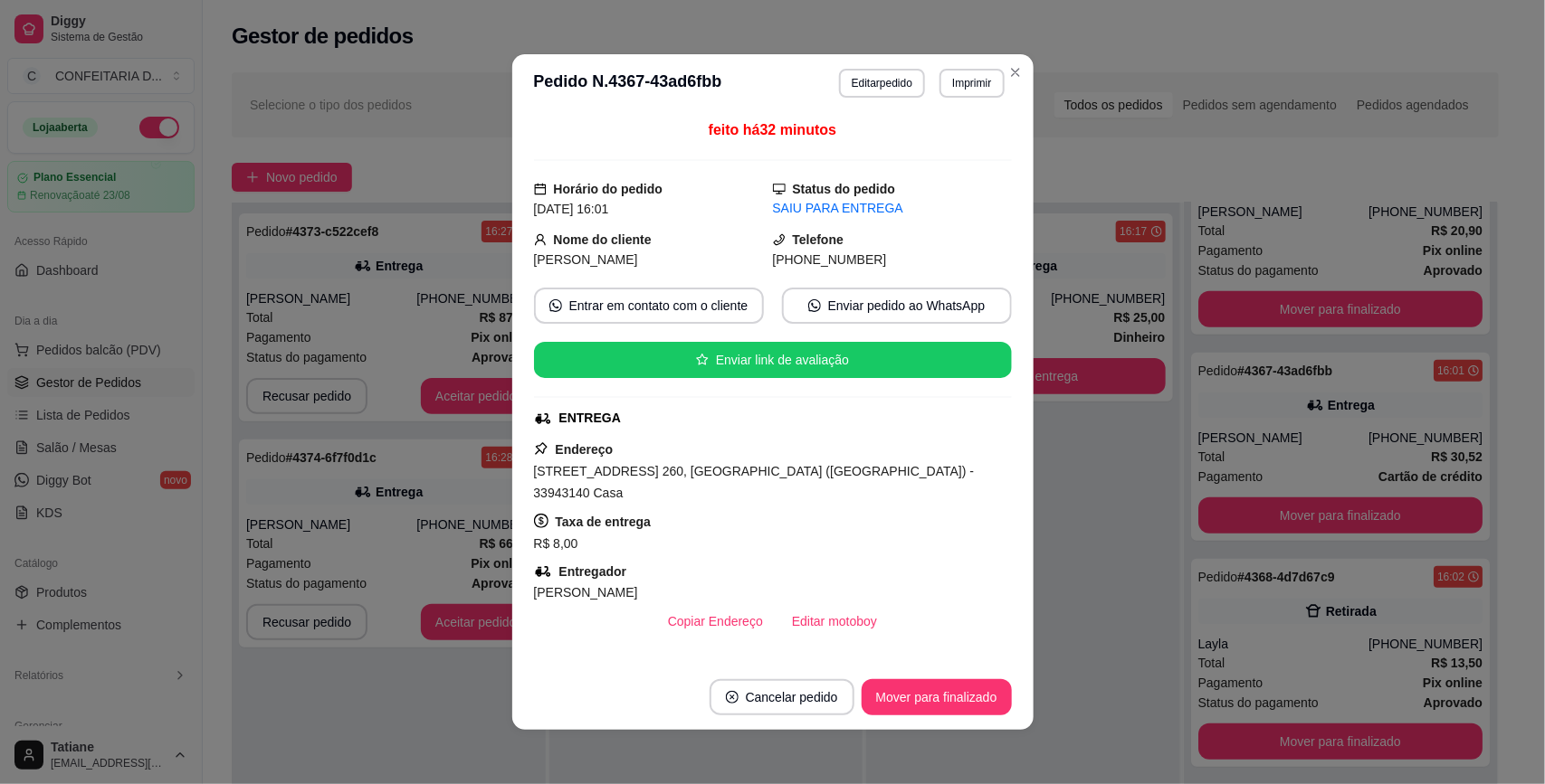
drag, startPoint x: 530, startPoint y: 240, endPoint x: 874, endPoint y: 258, distance: 344.5
click at [874, 258] on div "Nome do cliente Emilly Eduarda Telefone (31) 9 9989-4064" at bounding box center [772, 250] width 478 height 40
copy div "Nome do cliente Emilly Eduarda Telefone (31) 9 9989-4064"
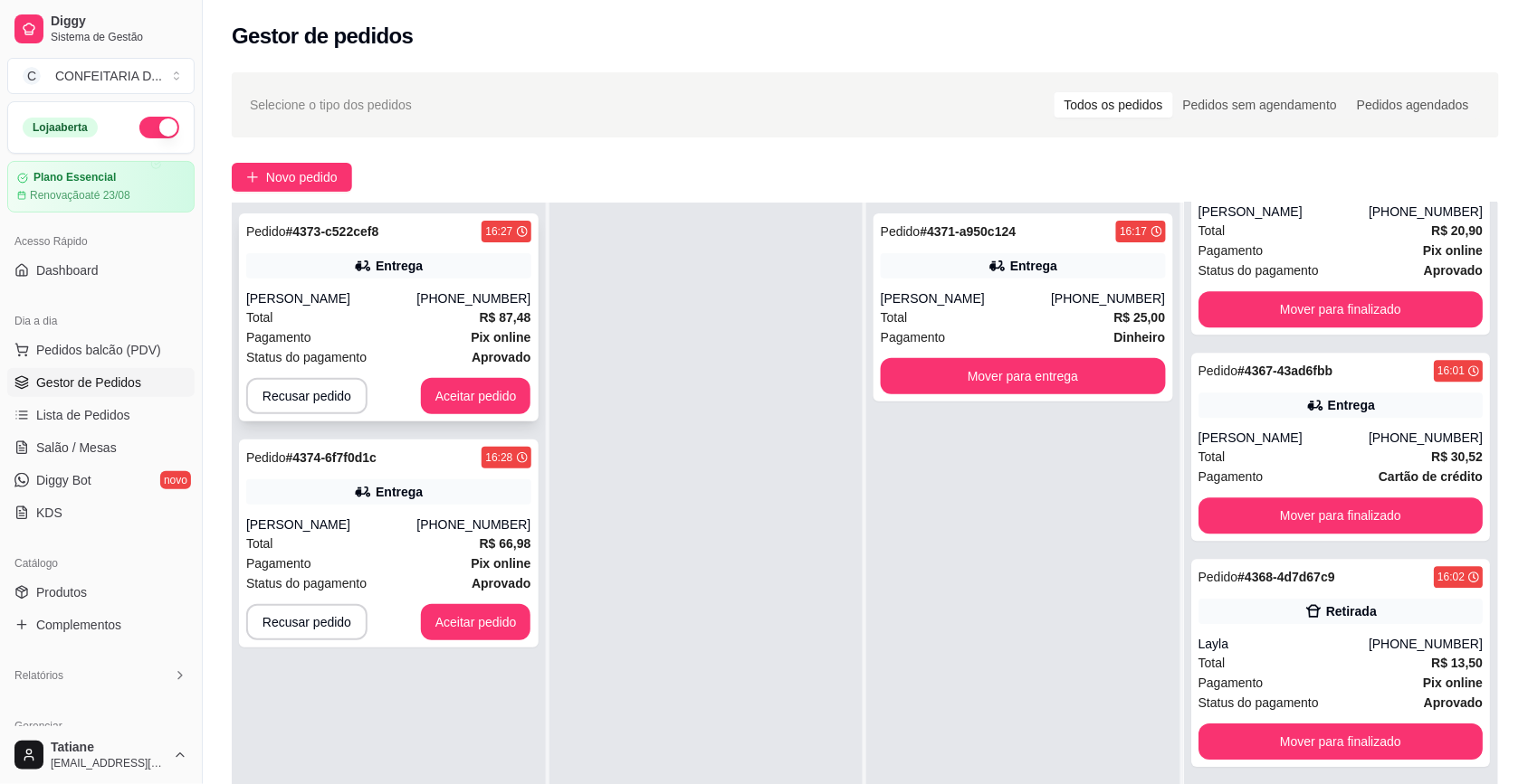
click at [461, 367] on div "Pedido # 4373-c522cef8 16:27 Entrega Sara Fagundes (31) 99369-7176 Total R$ 87,…" at bounding box center [389, 317] width 299 height 208
click at [445, 407] on button "Aceitar pedido" at bounding box center [475, 397] width 110 height 36
click at [452, 396] on button "Aceitar pedido" at bounding box center [475, 397] width 106 height 35
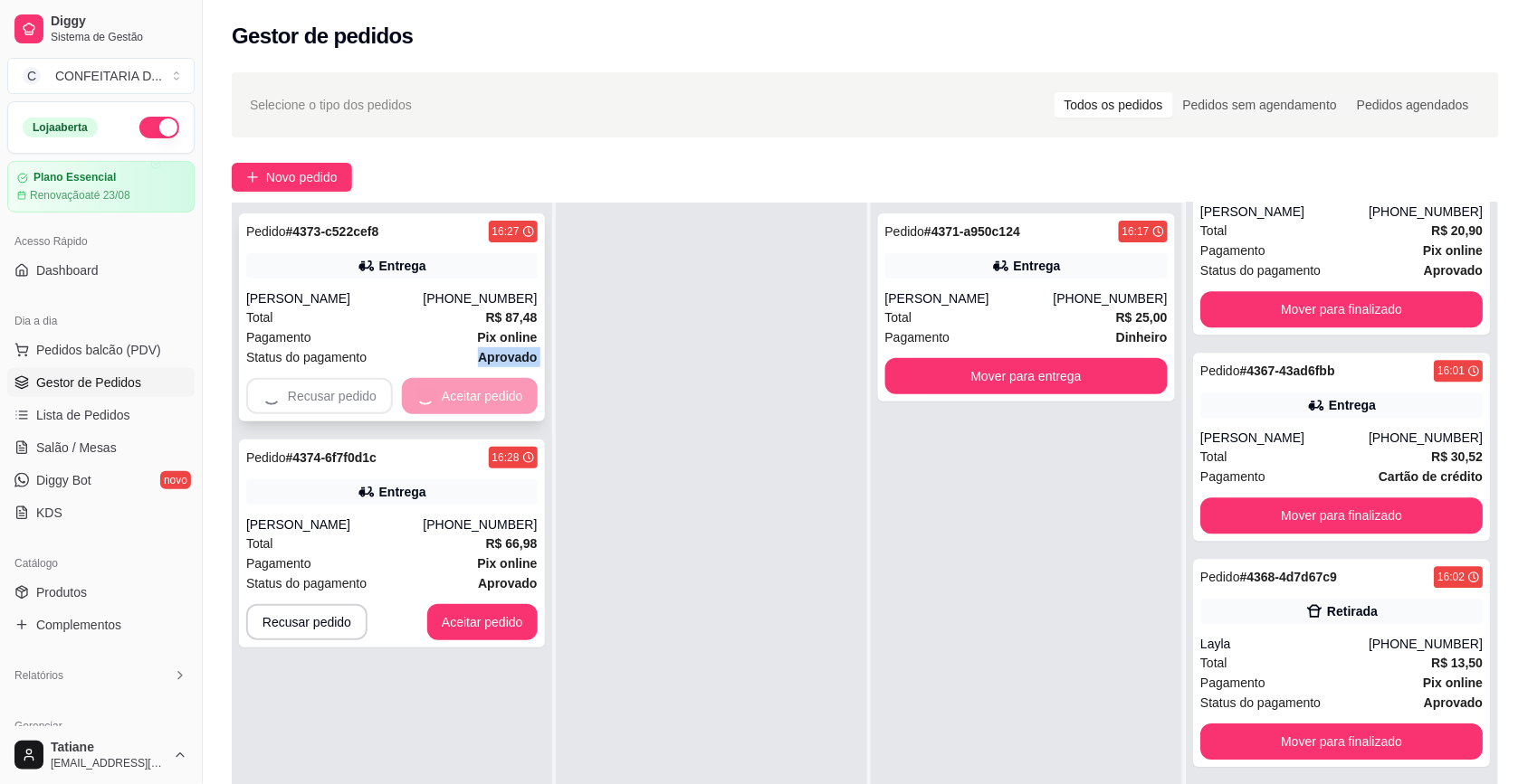
scroll to position [0, 0]
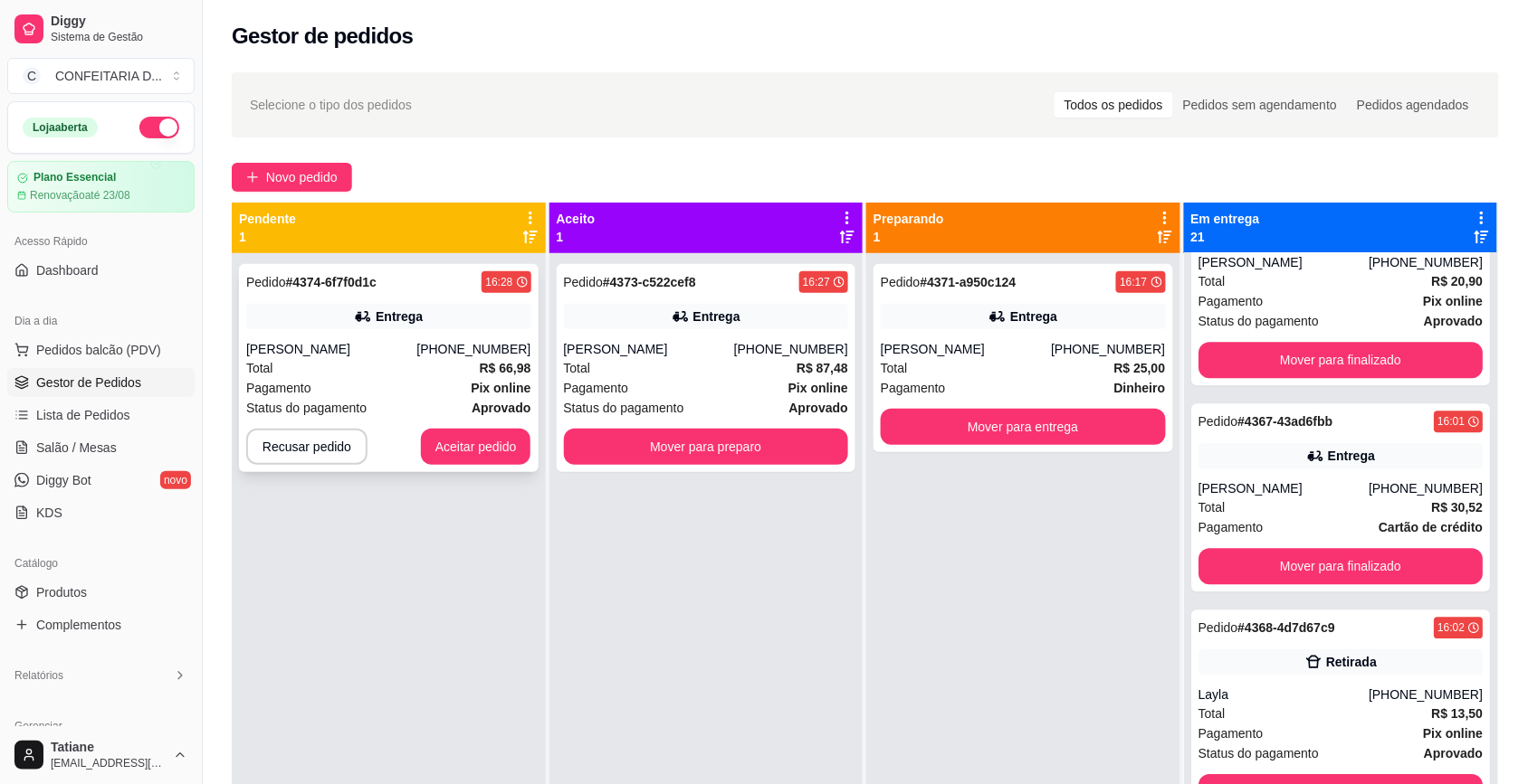
click at [478, 467] on div "Pedido # 4374-6f7f0d1c 16:28 Entrega Natalia (31) 98579-6425 Total R$ 66,98 Pag…" at bounding box center [389, 367] width 299 height 208
click at [478, 437] on button "Aceitar pedido" at bounding box center [475, 447] width 106 height 35
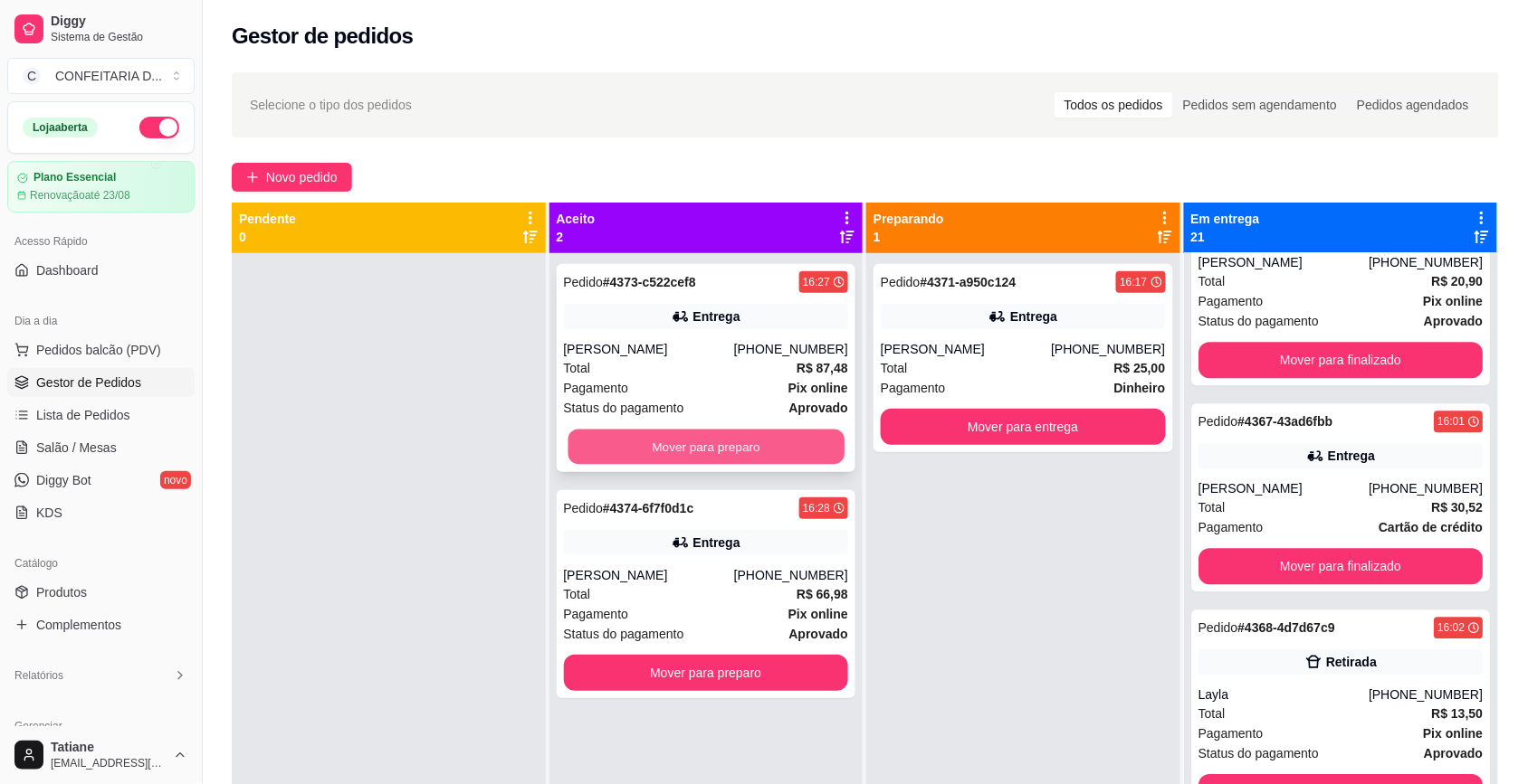
click at [672, 436] on button "Mover para preparo" at bounding box center [705, 447] width 276 height 35
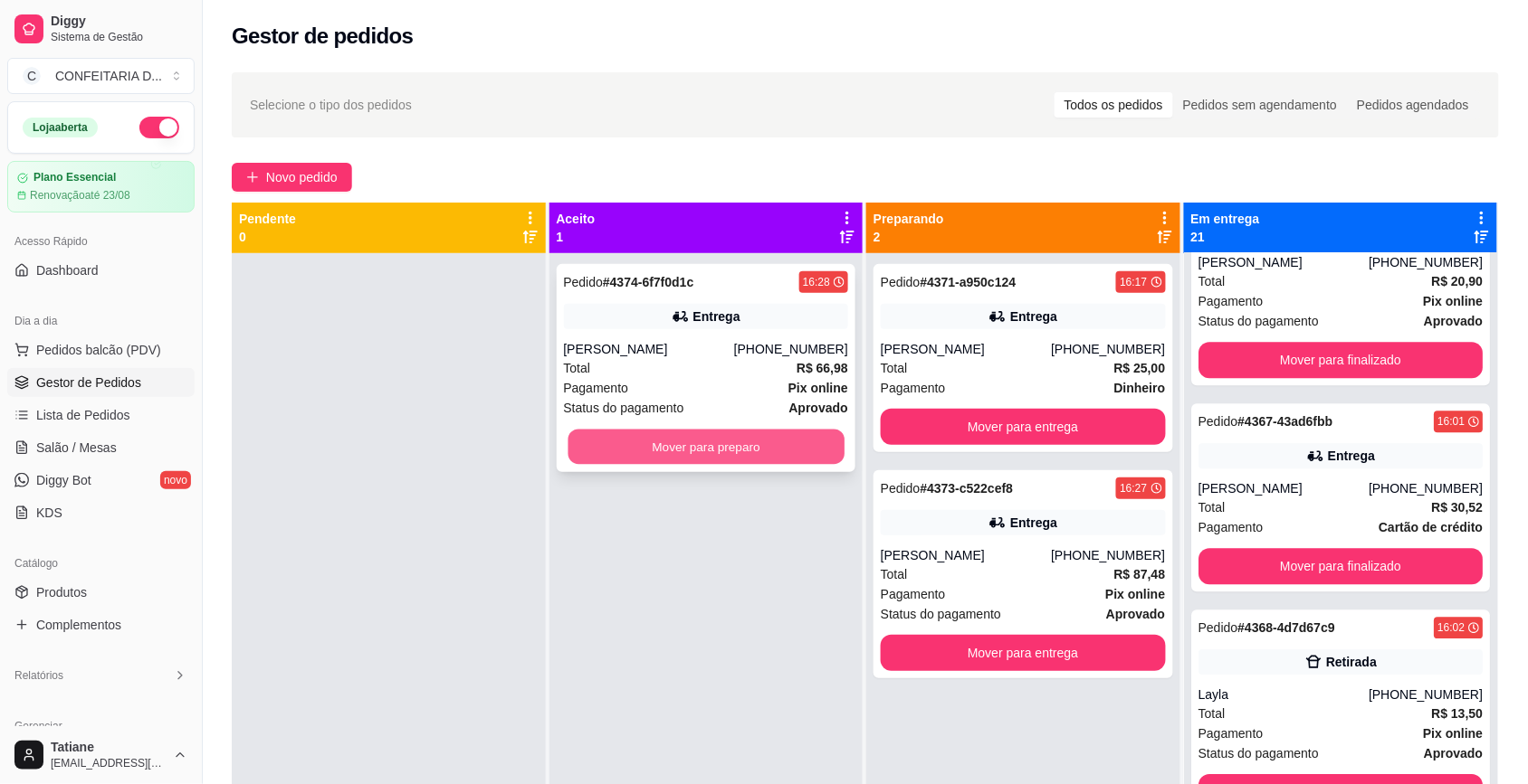
click at [717, 454] on button "Mover para preparo" at bounding box center [705, 447] width 276 height 35
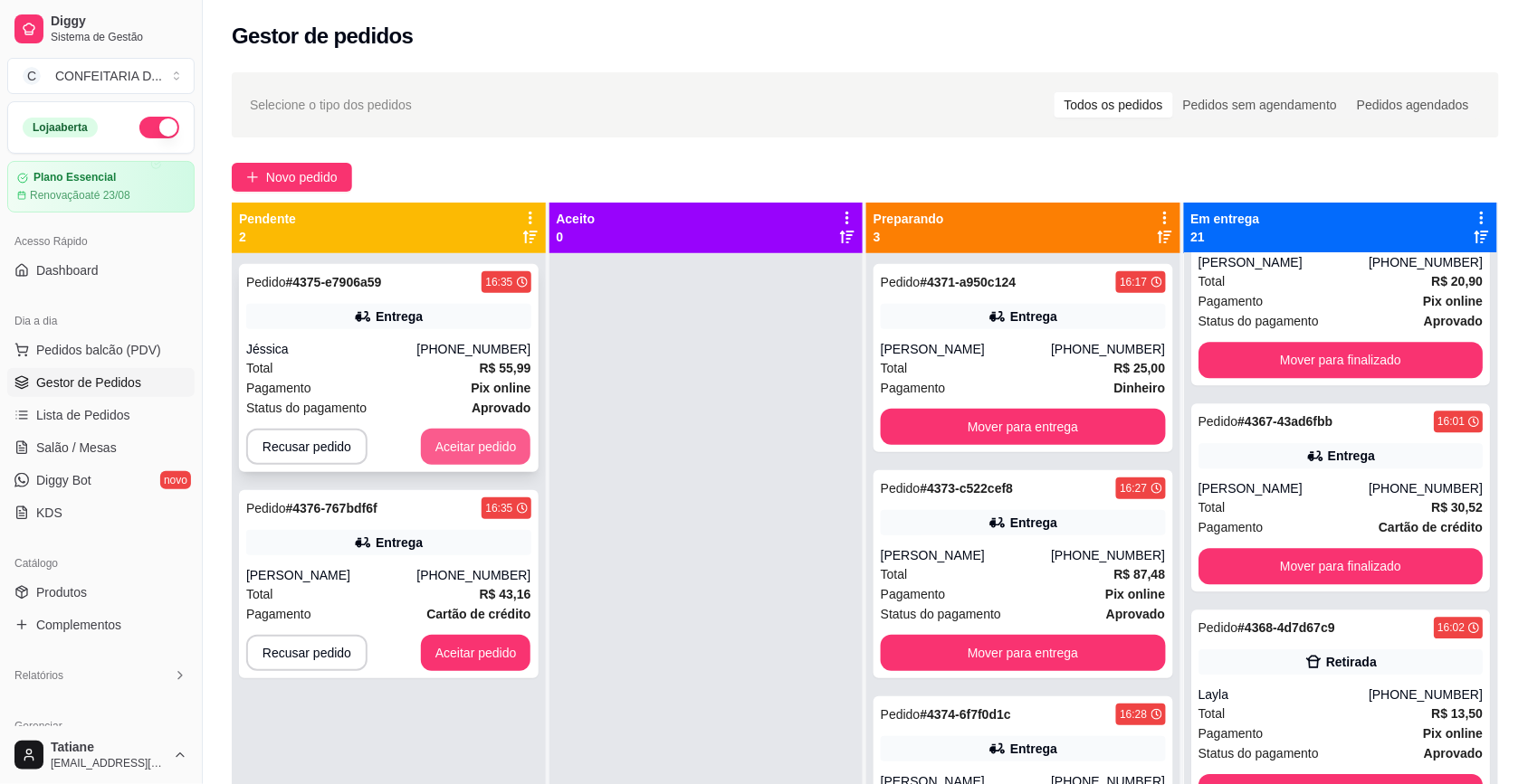
click at [455, 445] on button "Aceitar pedido" at bounding box center [475, 447] width 110 height 36
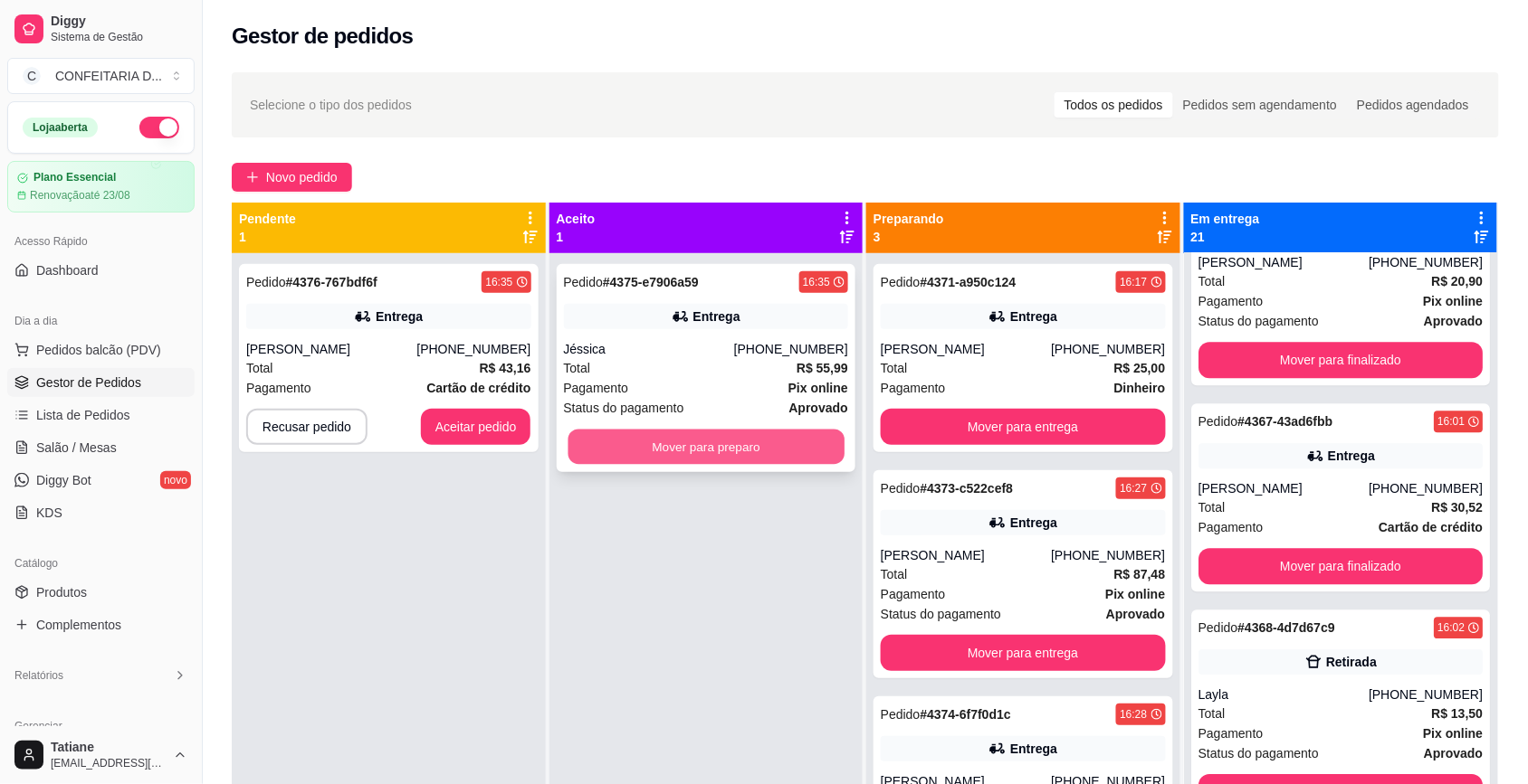
click at [615, 452] on button "Mover para preparo" at bounding box center [705, 447] width 276 height 35
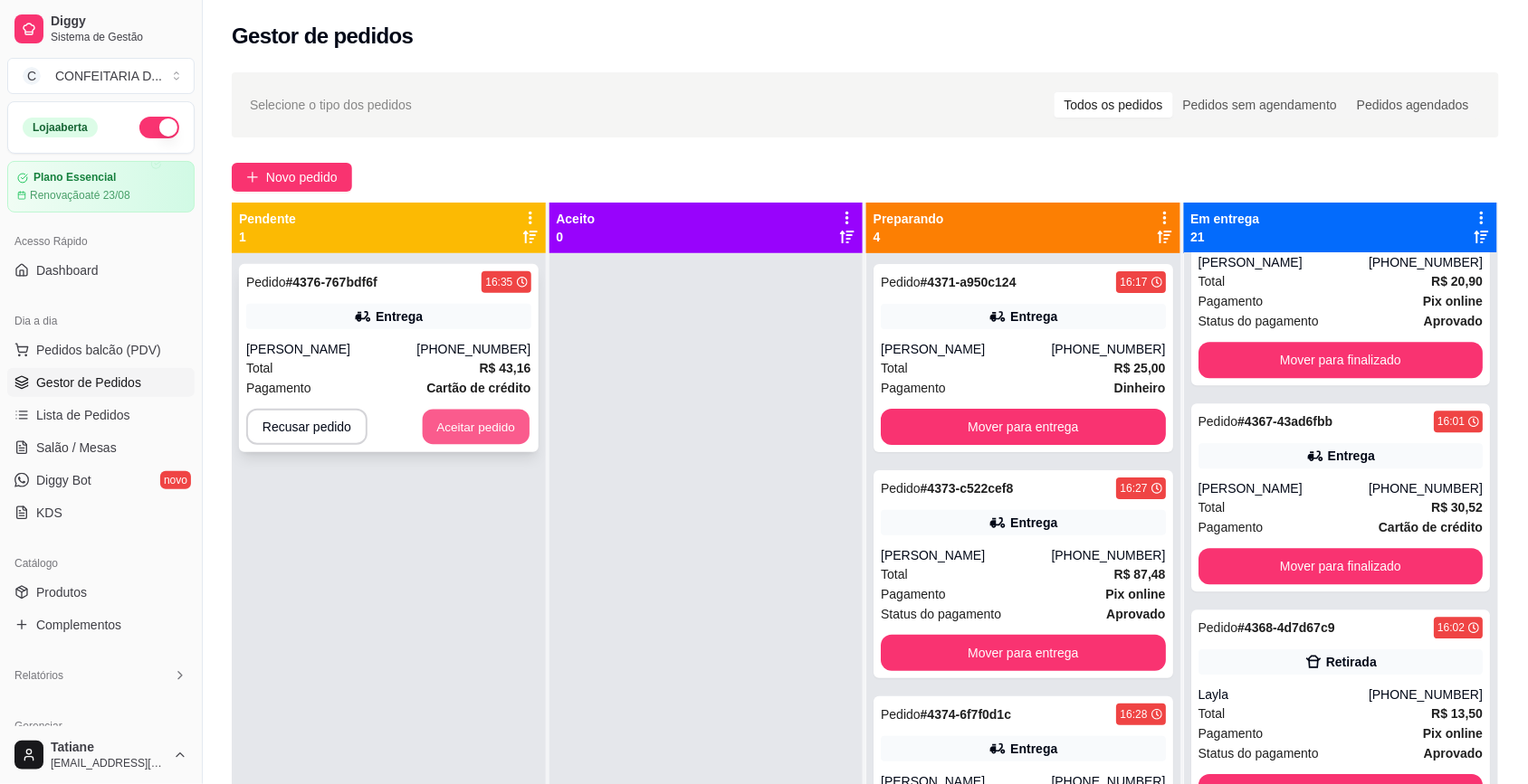
click at [485, 427] on button "Aceitar pedido" at bounding box center [475, 427] width 106 height 35
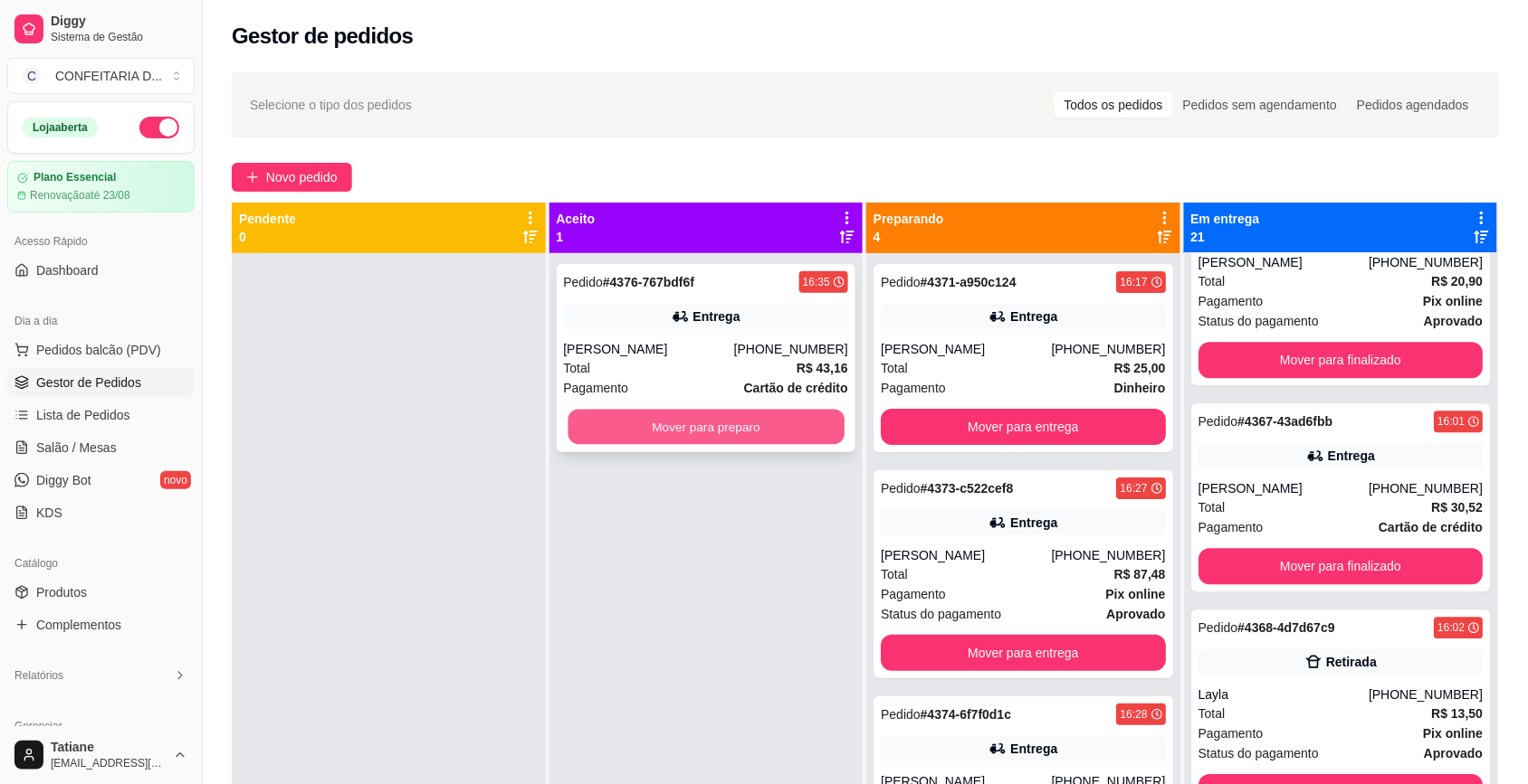
click at [676, 422] on button "Mover para preparo" at bounding box center [705, 427] width 276 height 35
click at [647, 430] on button "Mover para preparo" at bounding box center [706, 427] width 285 height 36
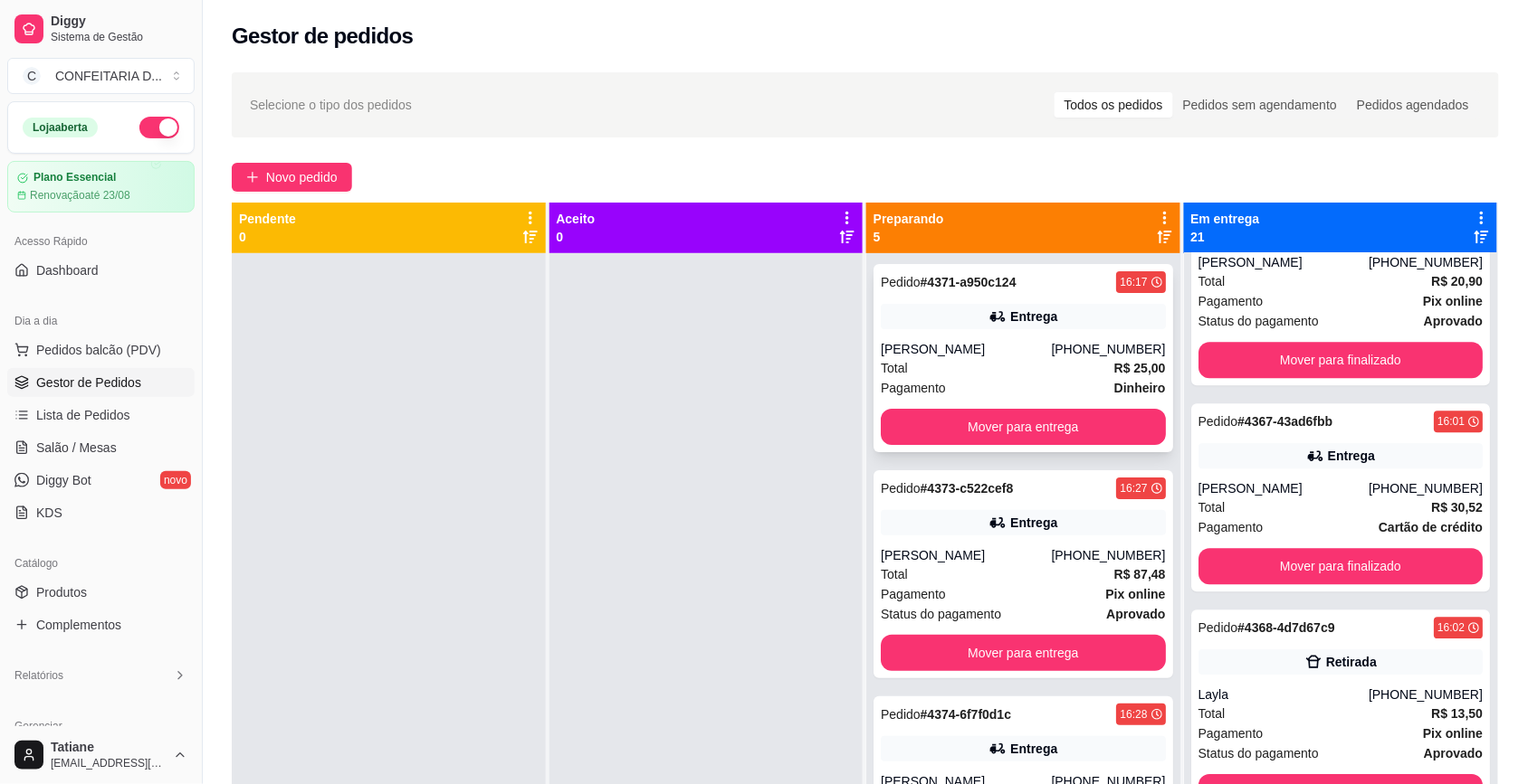
click at [1015, 344] on div "[PERSON_NAME]" at bounding box center [966, 349] width 170 height 18
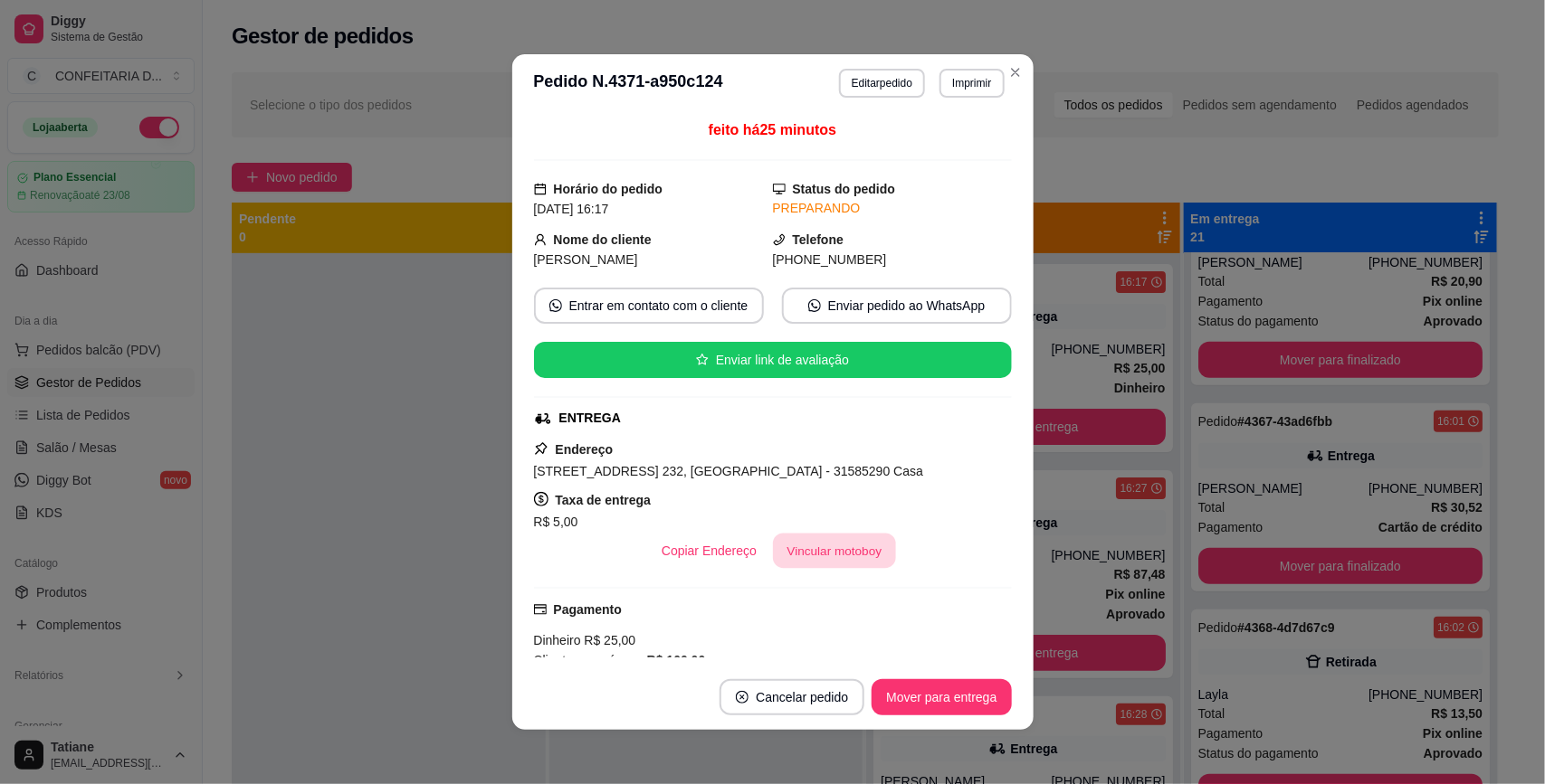
click at [825, 546] on button "Vincular motoboy" at bounding box center [833, 551] width 123 height 35
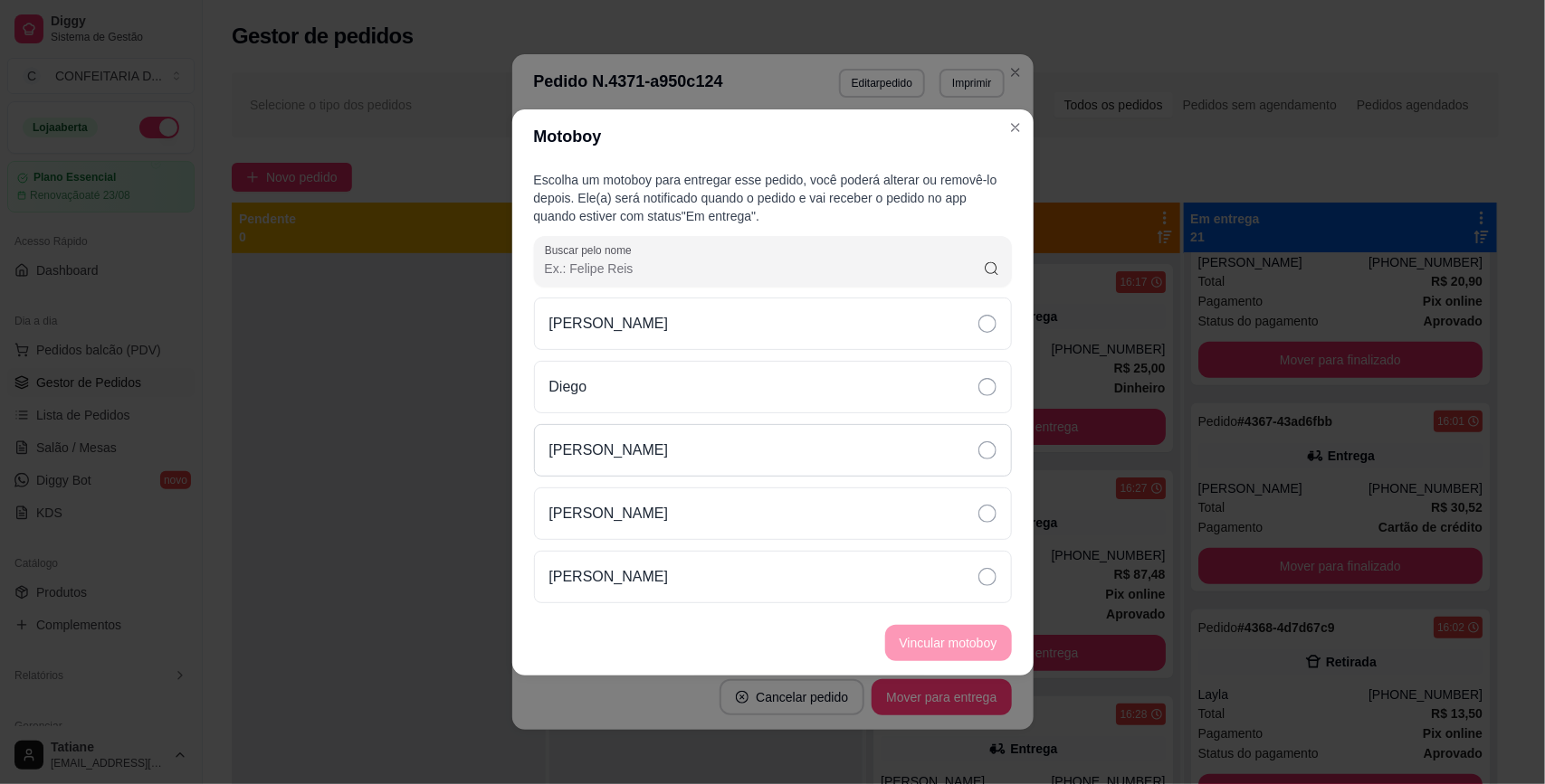
click at [670, 455] on div "[PERSON_NAME]" at bounding box center [772, 450] width 478 height 53
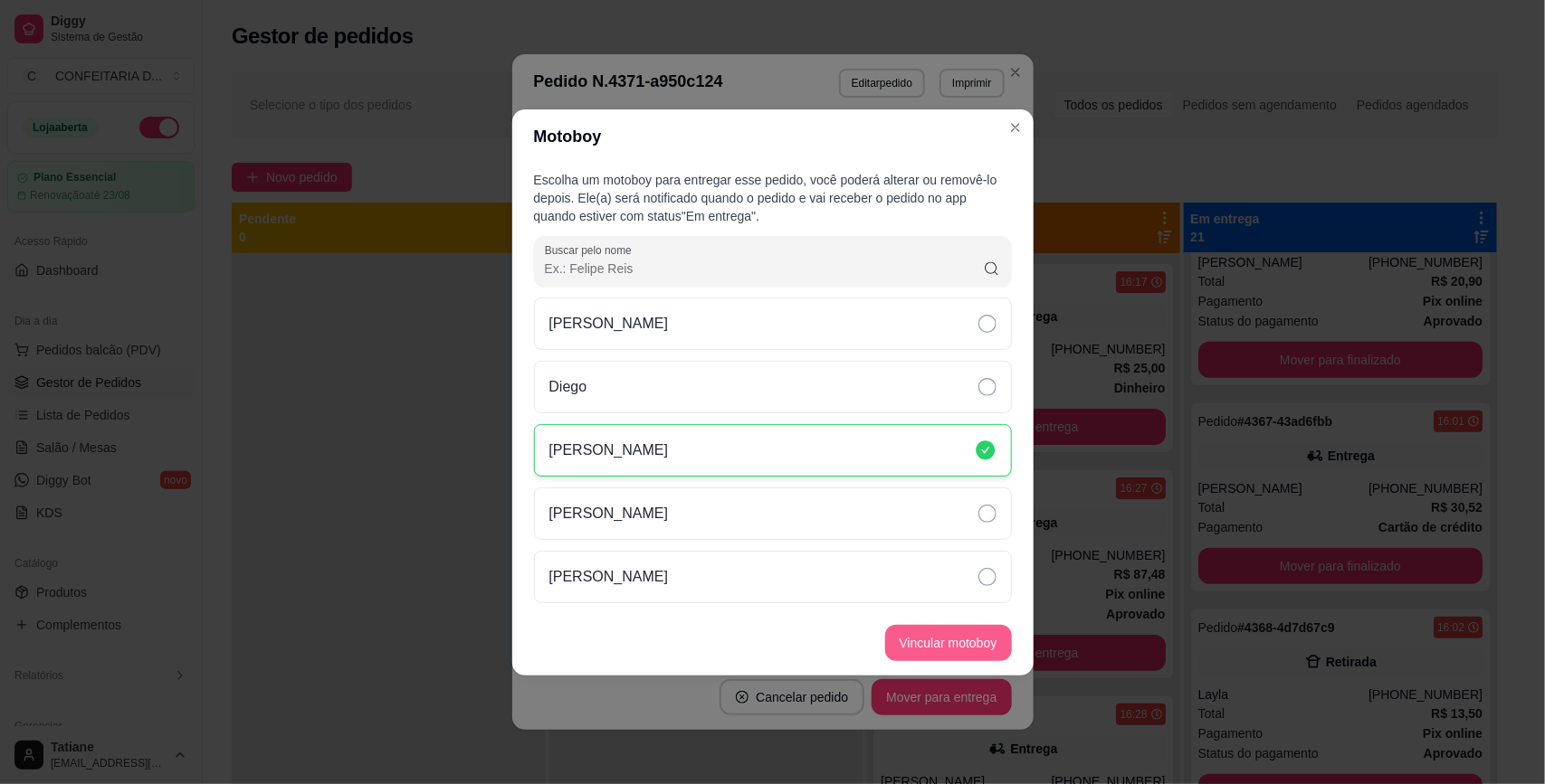
click at [954, 645] on button "Vincular motoboy" at bounding box center [948, 643] width 126 height 36
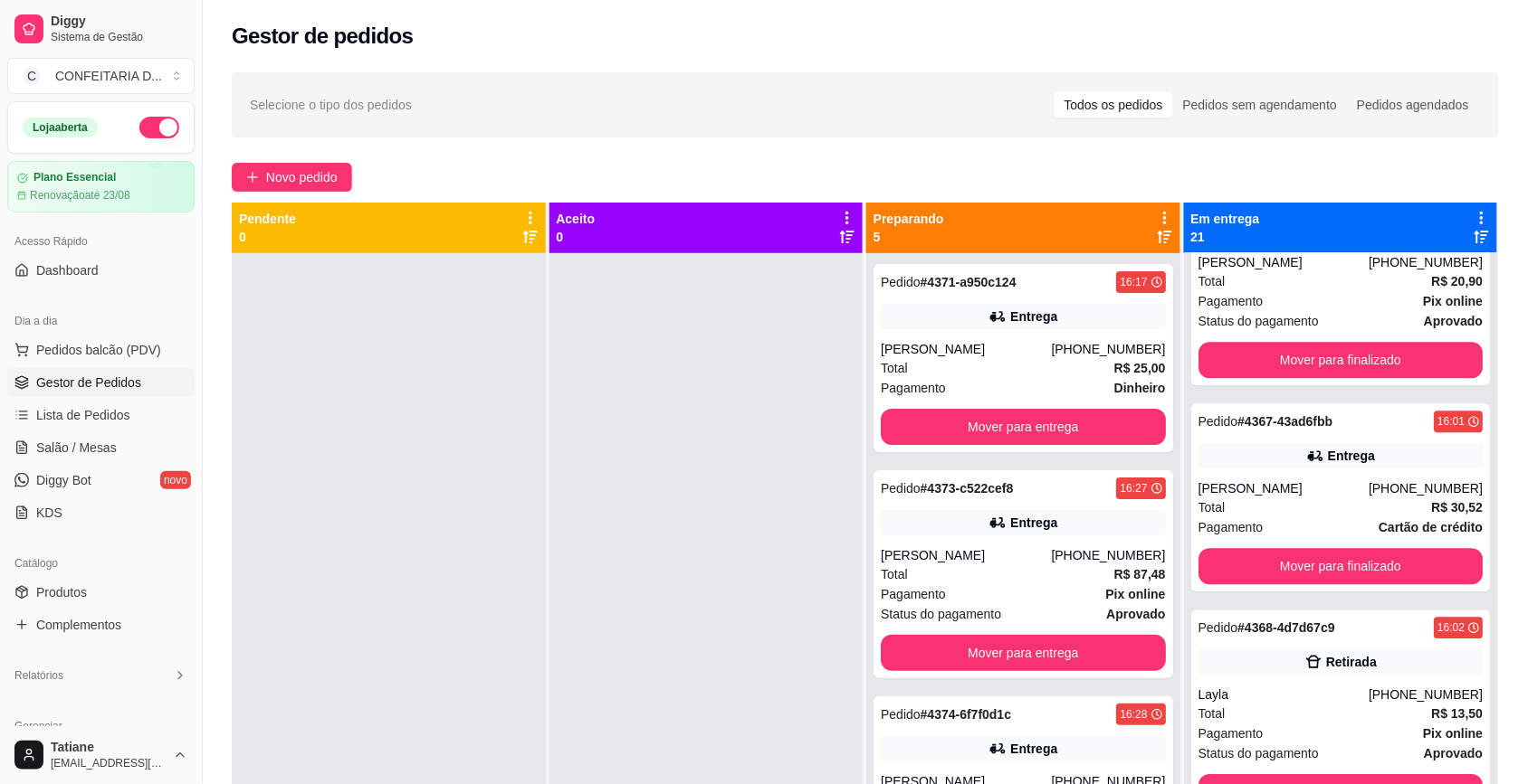
click at [1079, 534] on div "Entrega" at bounding box center [1023, 523] width 285 height 25
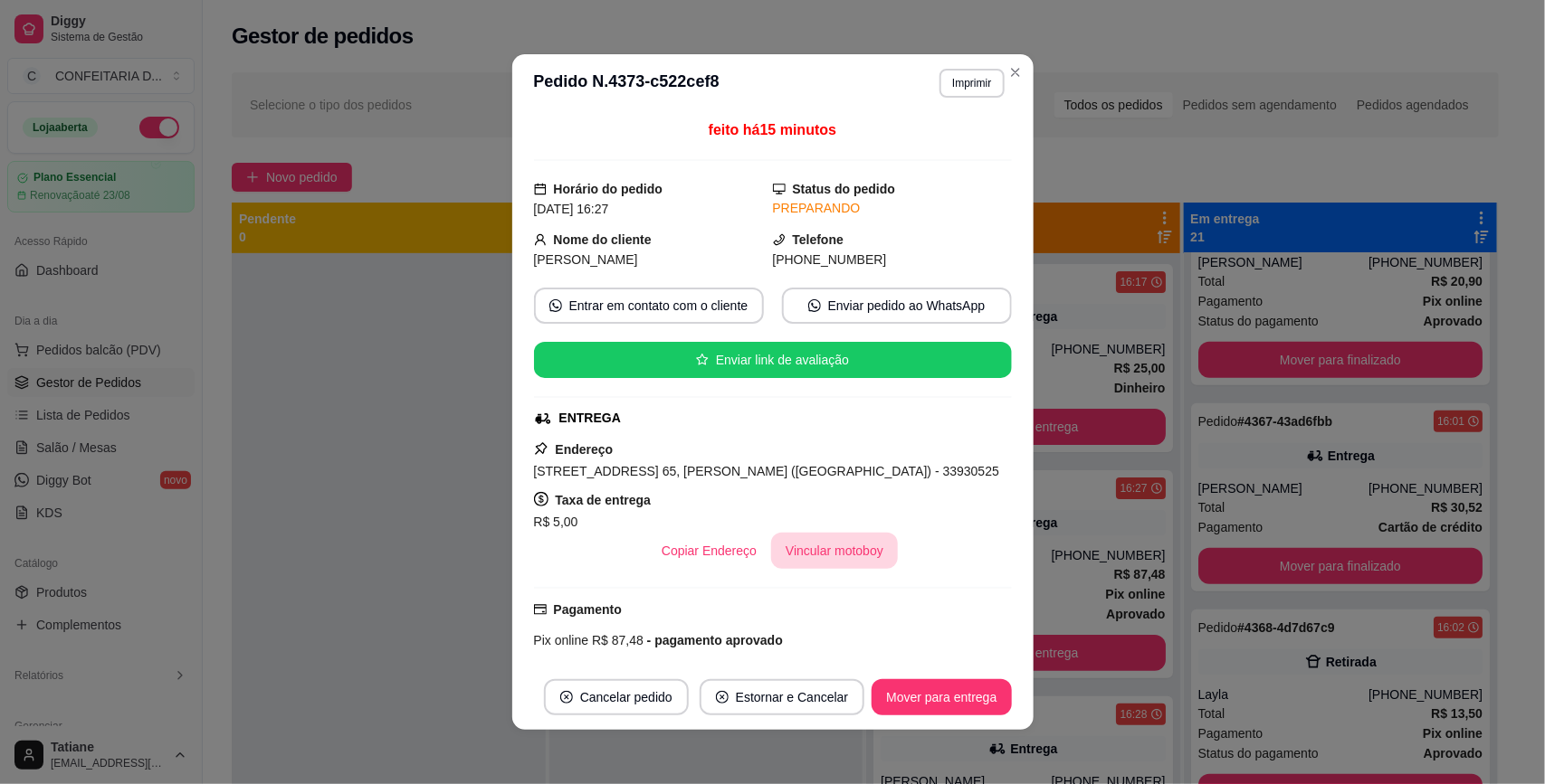
click at [805, 554] on button "Vincular motoboy" at bounding box center [833, 551] width 126 height 36
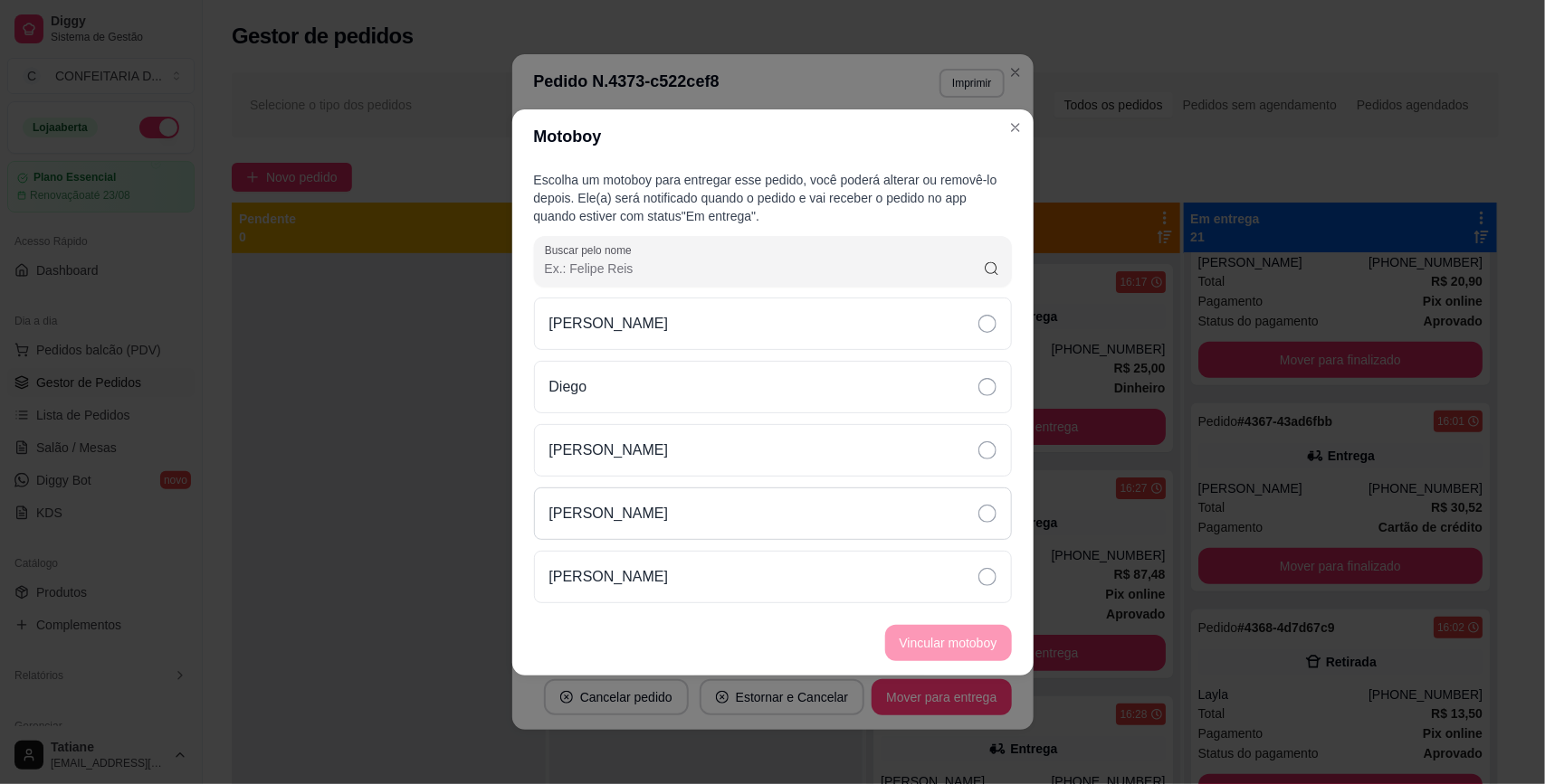
drag, startPoint x: 625, startPoint y: 463, endPoint x: 757, endPoint y: 517, distance: 142.6
click at [626, 464] on div "[PERSON_NAME]" at bounding box center [772, 450] width 478 height 53
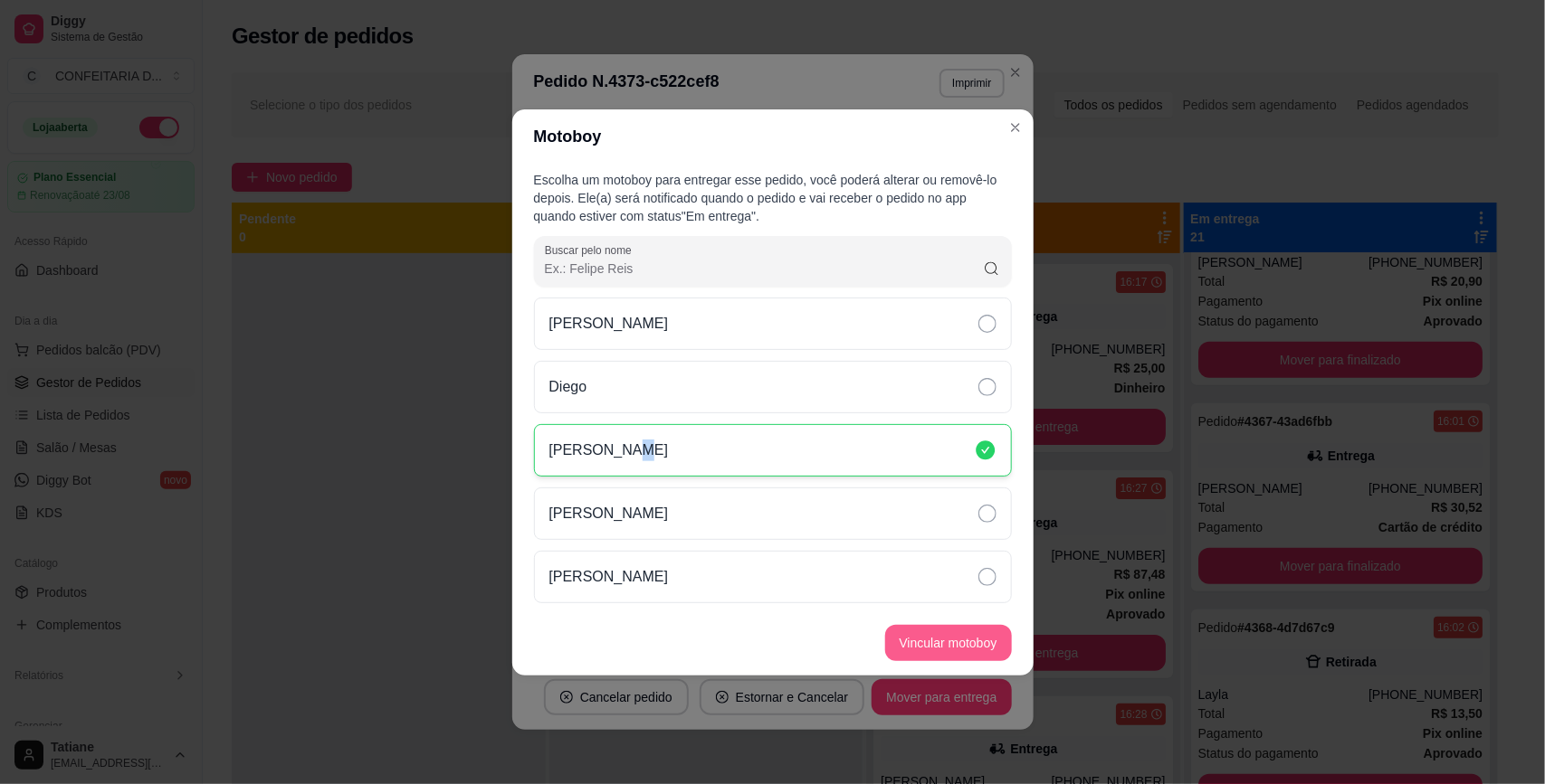
click at [942, 634] on button "Vincular motoboy" at bounding box center [948, 643] width 126 height 36
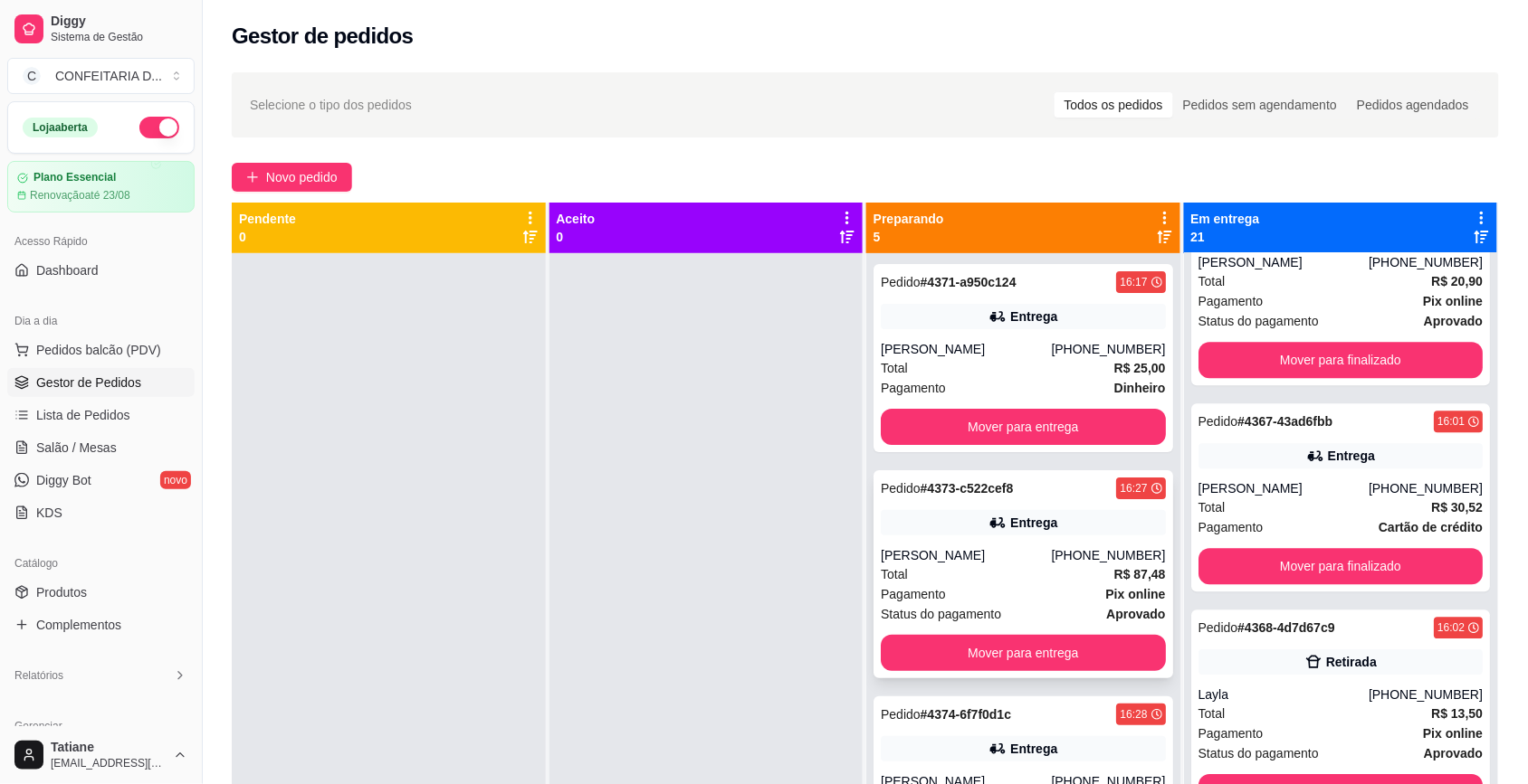
click at [1099, 548] on div "[PHONE_NUMBER]" at bounding box center [1108, 556] width 114 height 18
click at [987, 354] on div "[PERSON_NAME]" at bounding box center [966, 349] width 170 height 18
click at [1033, 566] on div "Total R$ 87,48" at bounding box center [1023, 575] width 285 height 20
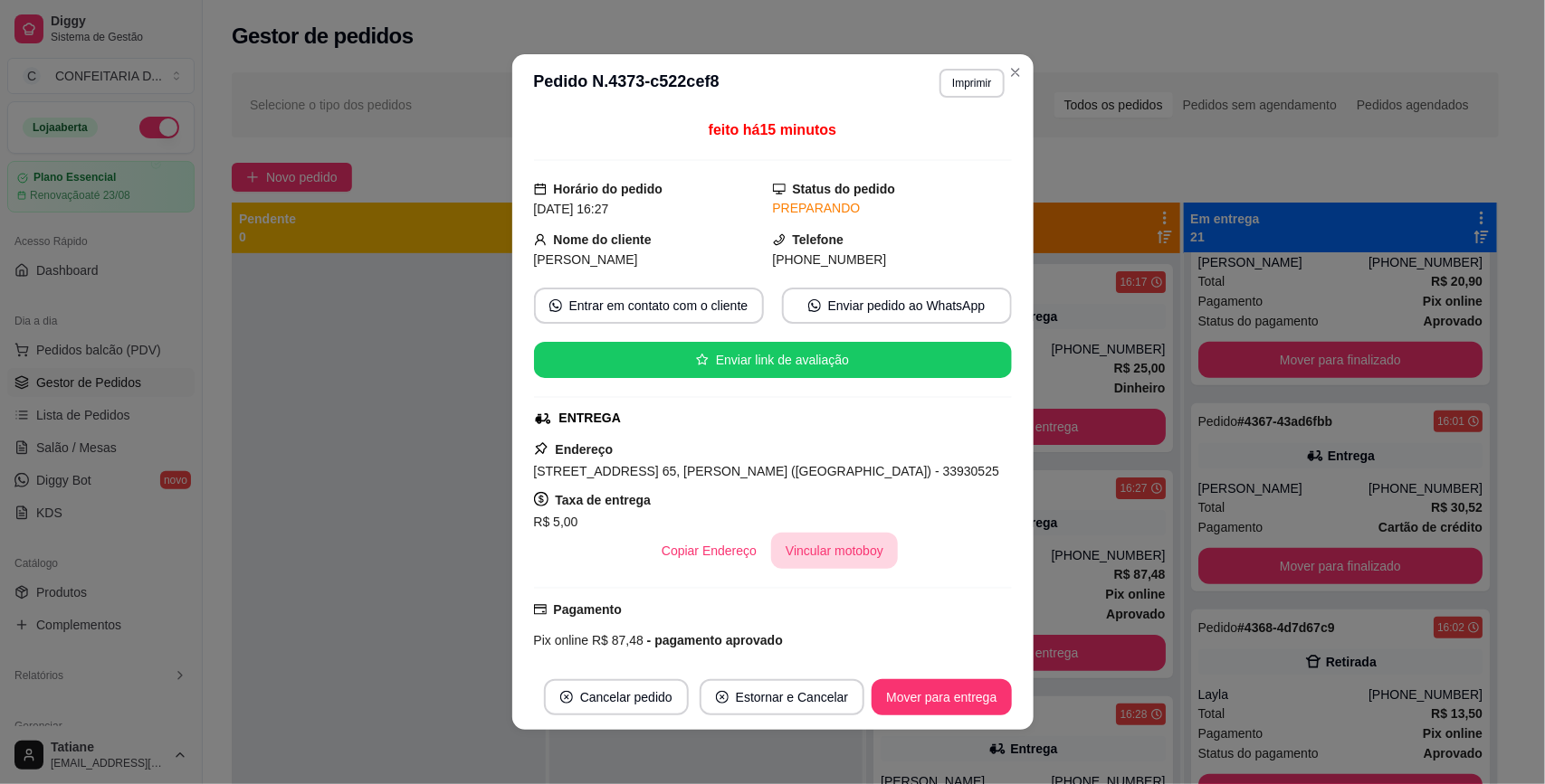
click at [793, 548] on button "Vincular motoboy" at bounding box center [833, 551] width 126 height 36
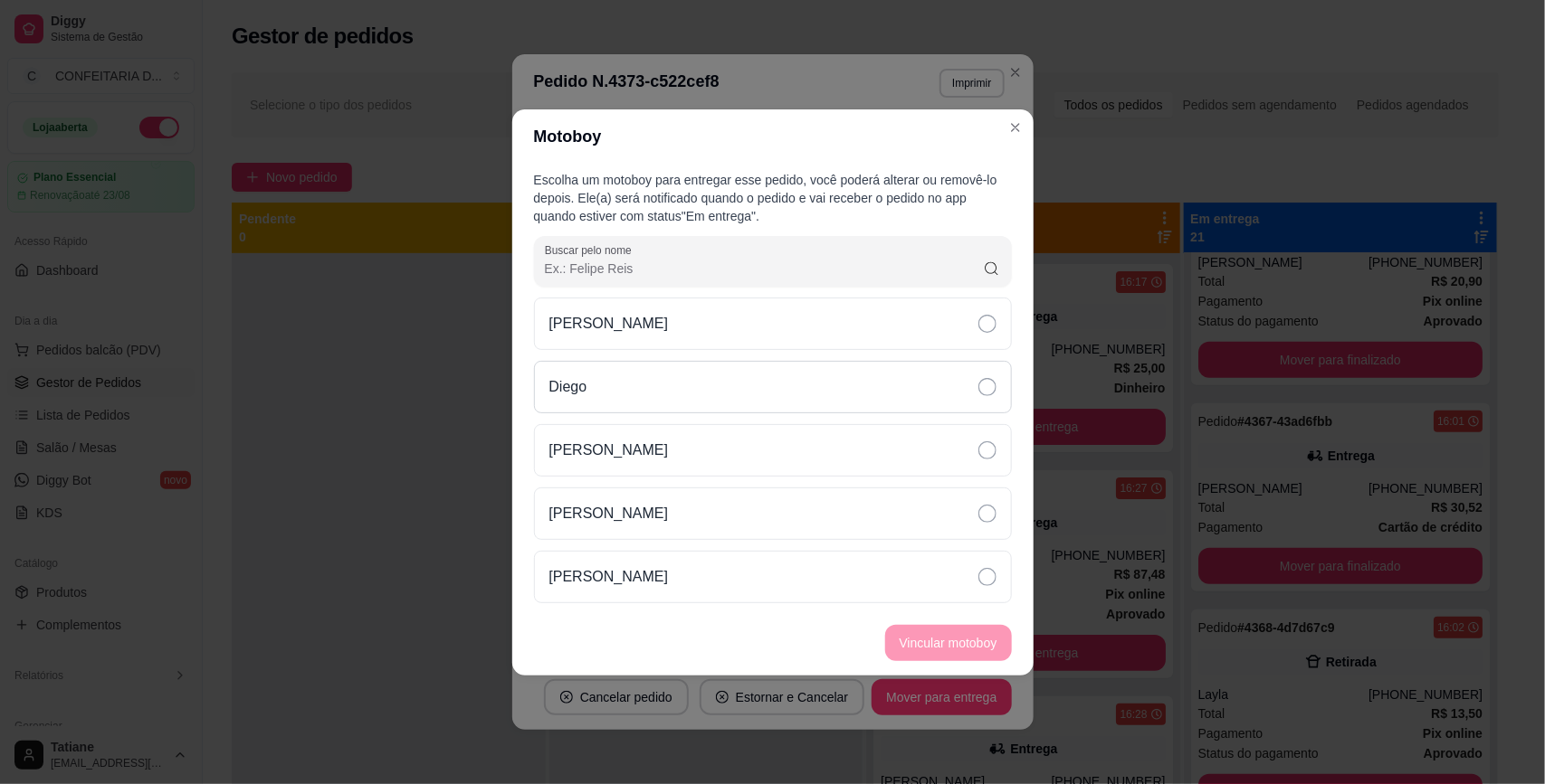
drag, startPoint x: 604, startPoint y: 396, endPoint x: 618, endPoint y: 397, distance: 14.0
click at [606, 396] on div "Diego" at bounding box center [772, 387] width 478 height 53
click at [952, 628] on button "Vincular motoboy" at bounding box center [948, 642] width 123 height 35
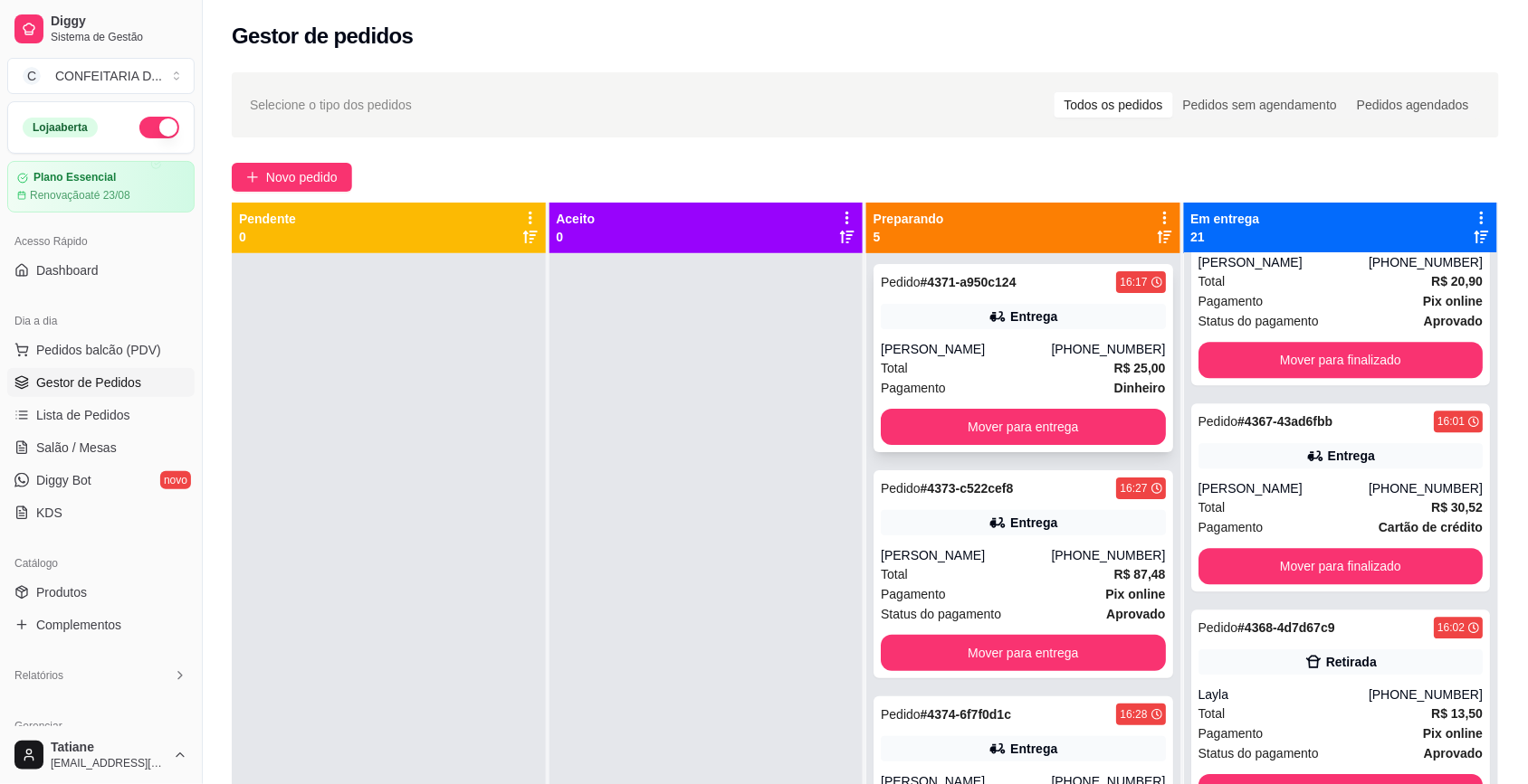
click at [1014, 364] on div "Total R$ 25,00" at bounding box center [1023, 368] width 285 height 20
click at [1048, 570] on div "Total R$ 87,48" at bounding box center [1023, 575] width 285 height 20
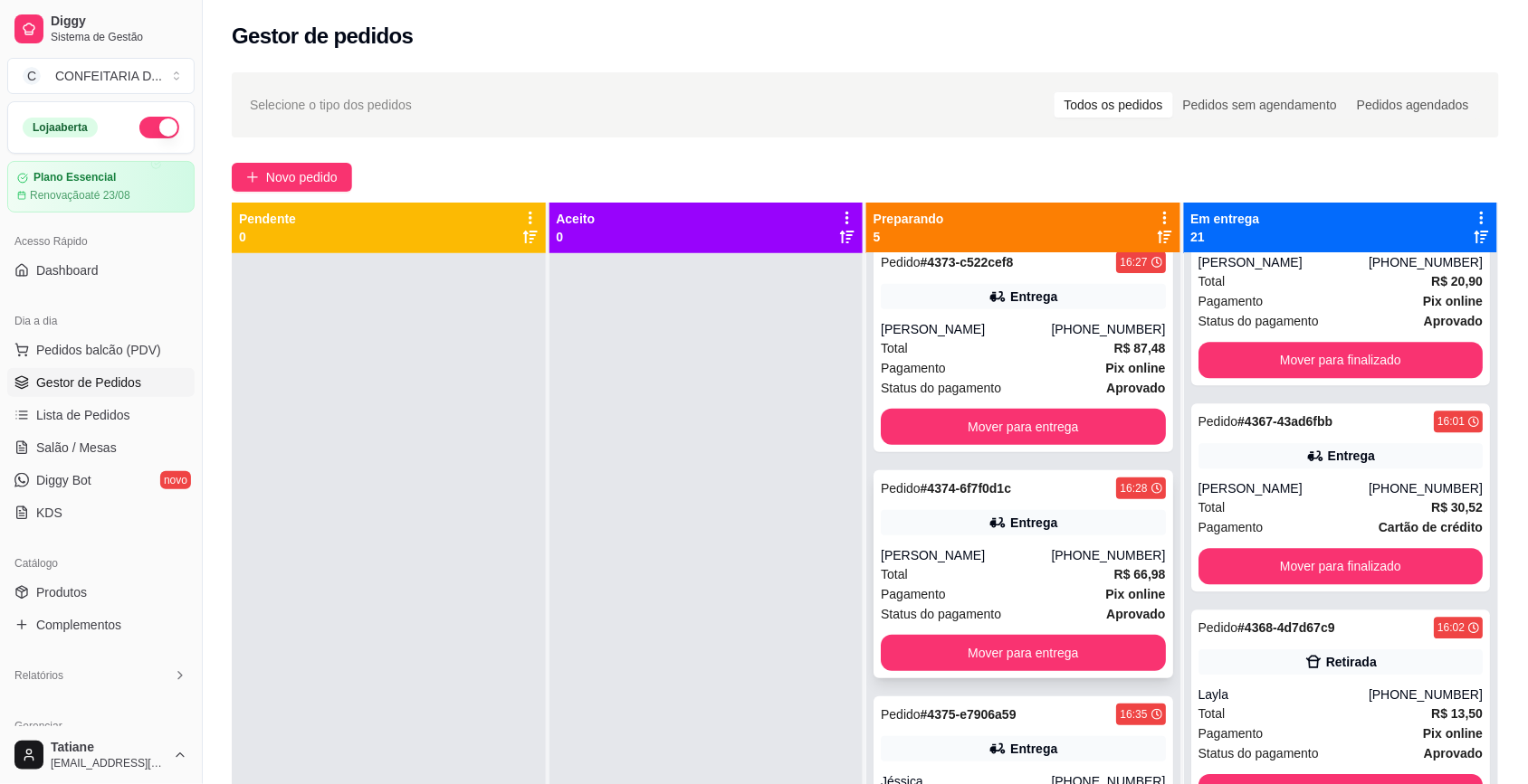
click at [1038, 570] on div "Total R$ 66,98" at bounding box center [1023, 575] width 285 height 20
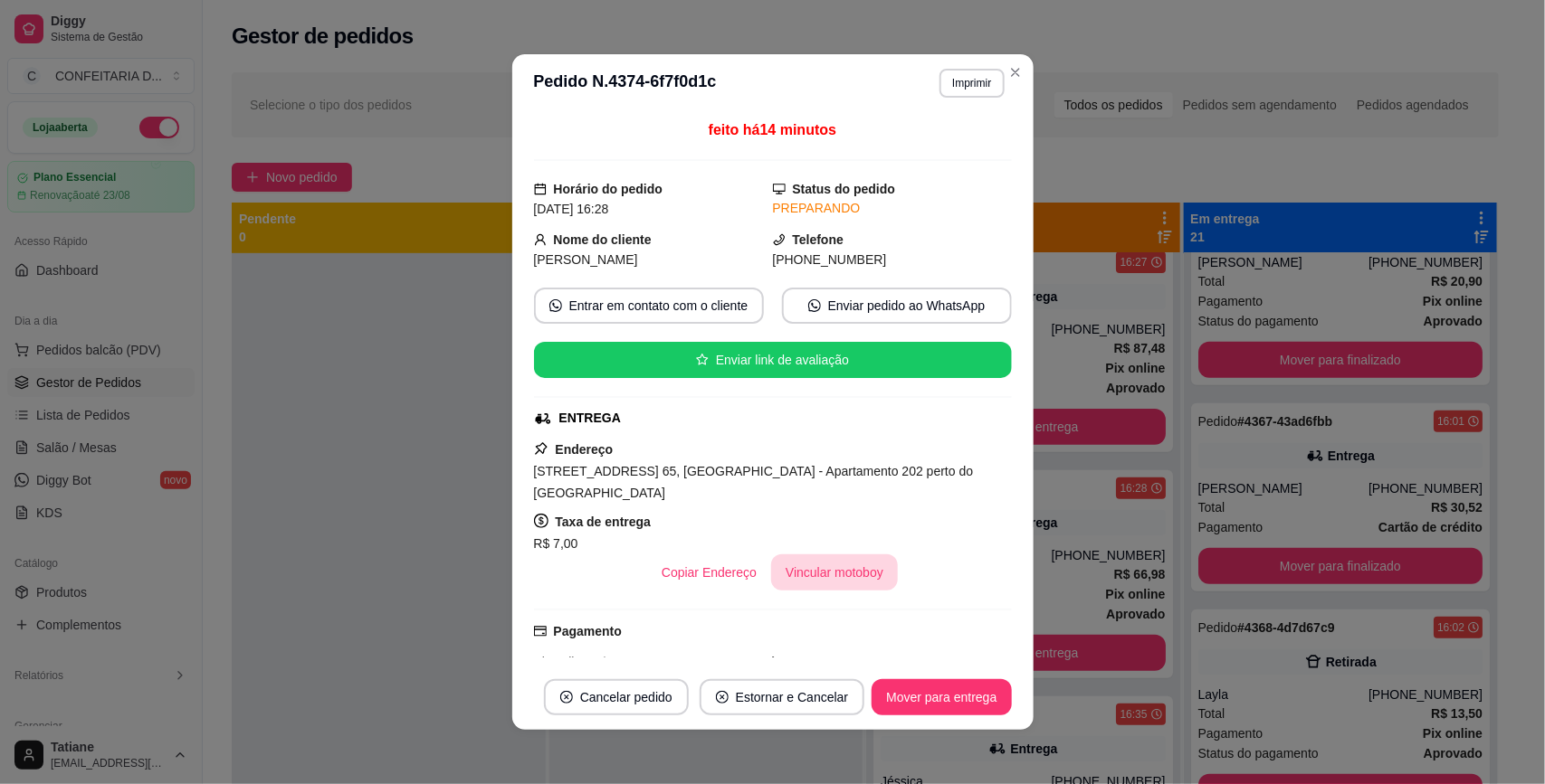
click at [803, 575] on button "Vincular motoboy" at bounding box center [833, 573] width 126 height 36
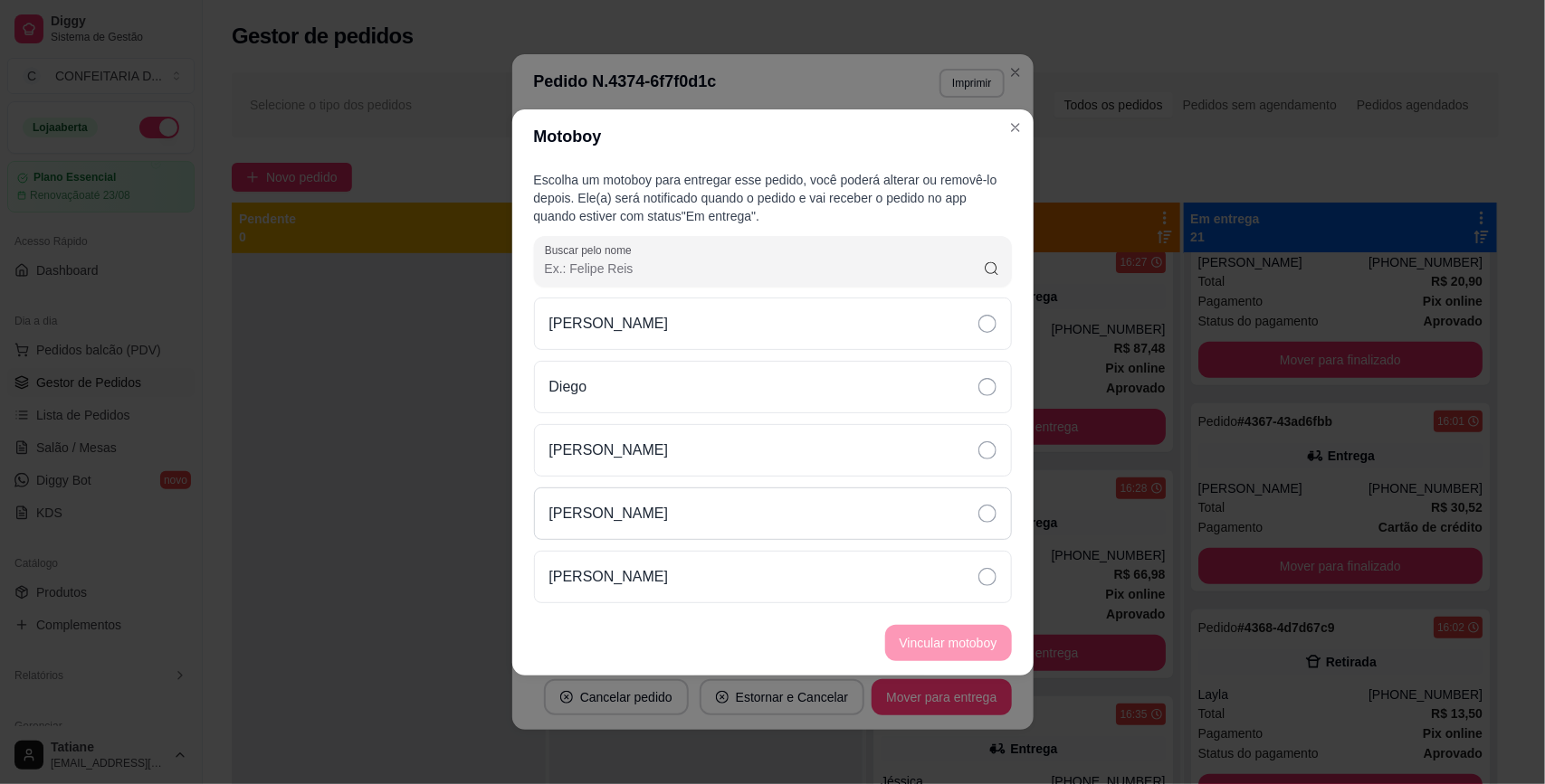
drag, startPoint x: 654, startPoint y: 447, endPoint x: 830, endPoint y: 487, distance: 180.5
click at [659, 449] on div "[PERSON_NAME]" at bounding box center [772, 450] width 478 height 53
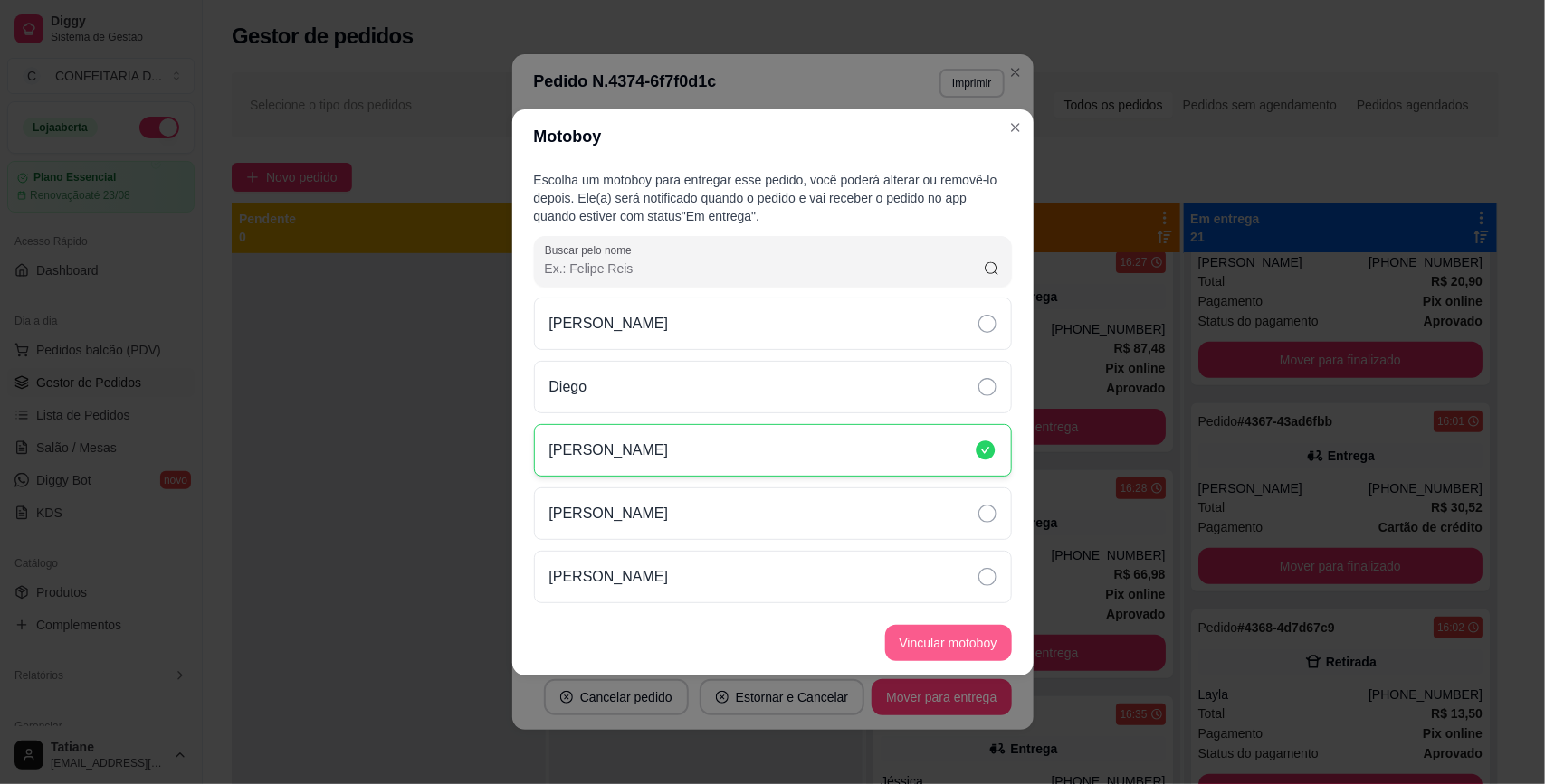
click at [953, 645] on button "Vincular motoboy" at bounding box center [948, 643] width 126 height 36
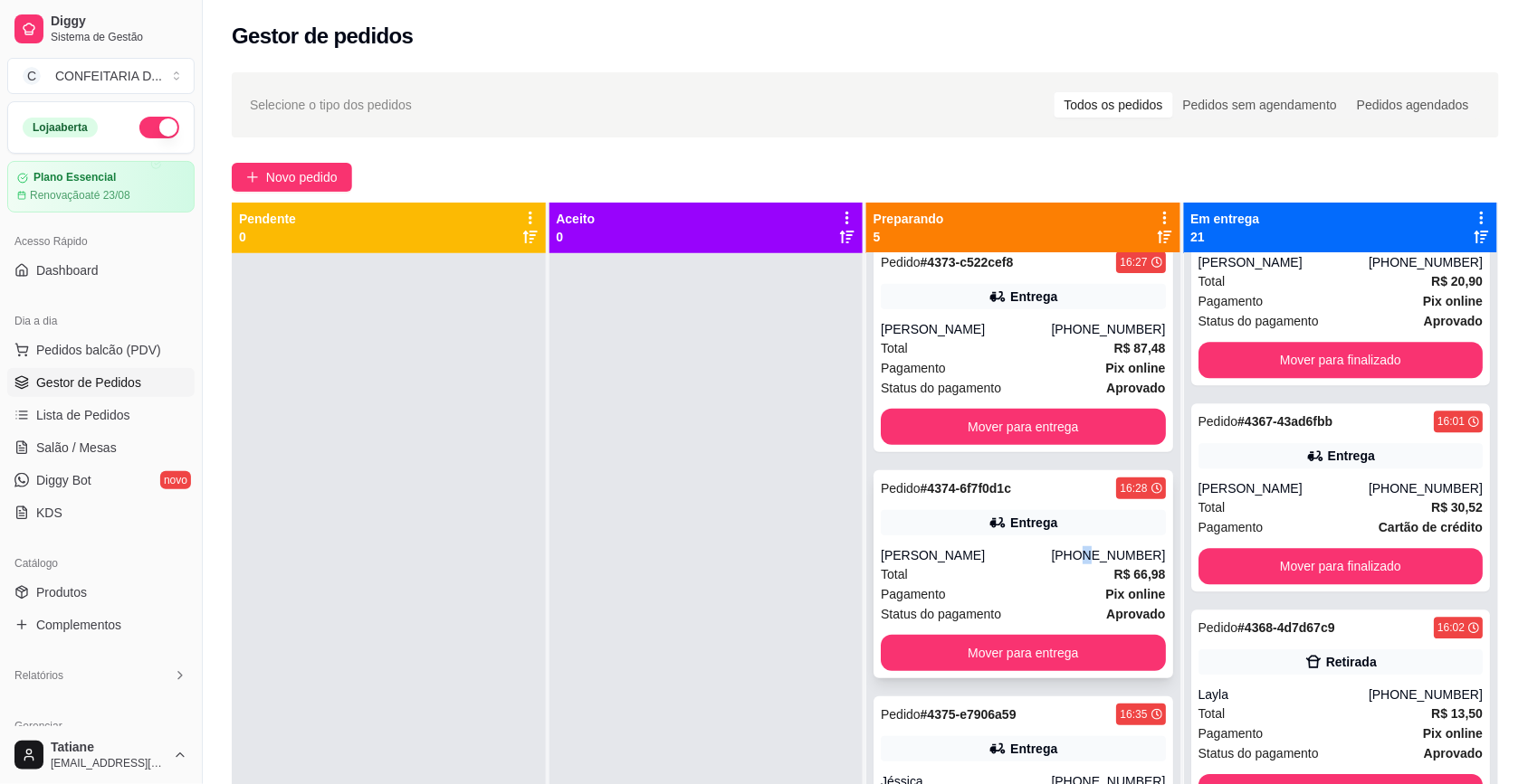
click at [1065, 544] on div "Pedido # 4374-6f7f0d1c 16:28 Entrega Natalia (31) 98579-6425 Total R$ 66,98 Pag…" at bounding box center [1023, 574] width 299 height 208
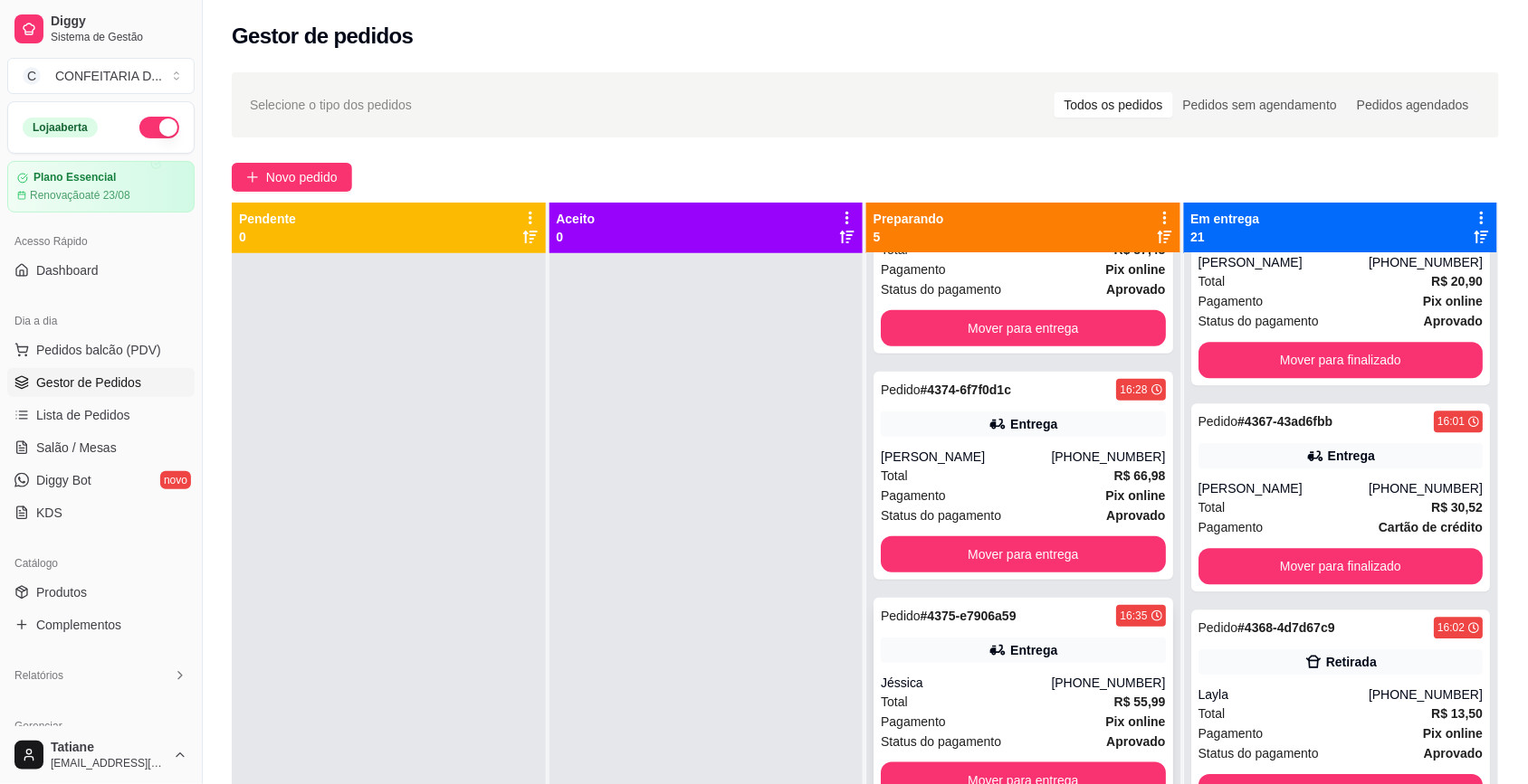
click at [1039, 658] on div "Entrega" at bounding box center [1023, 650] width 285 height 25
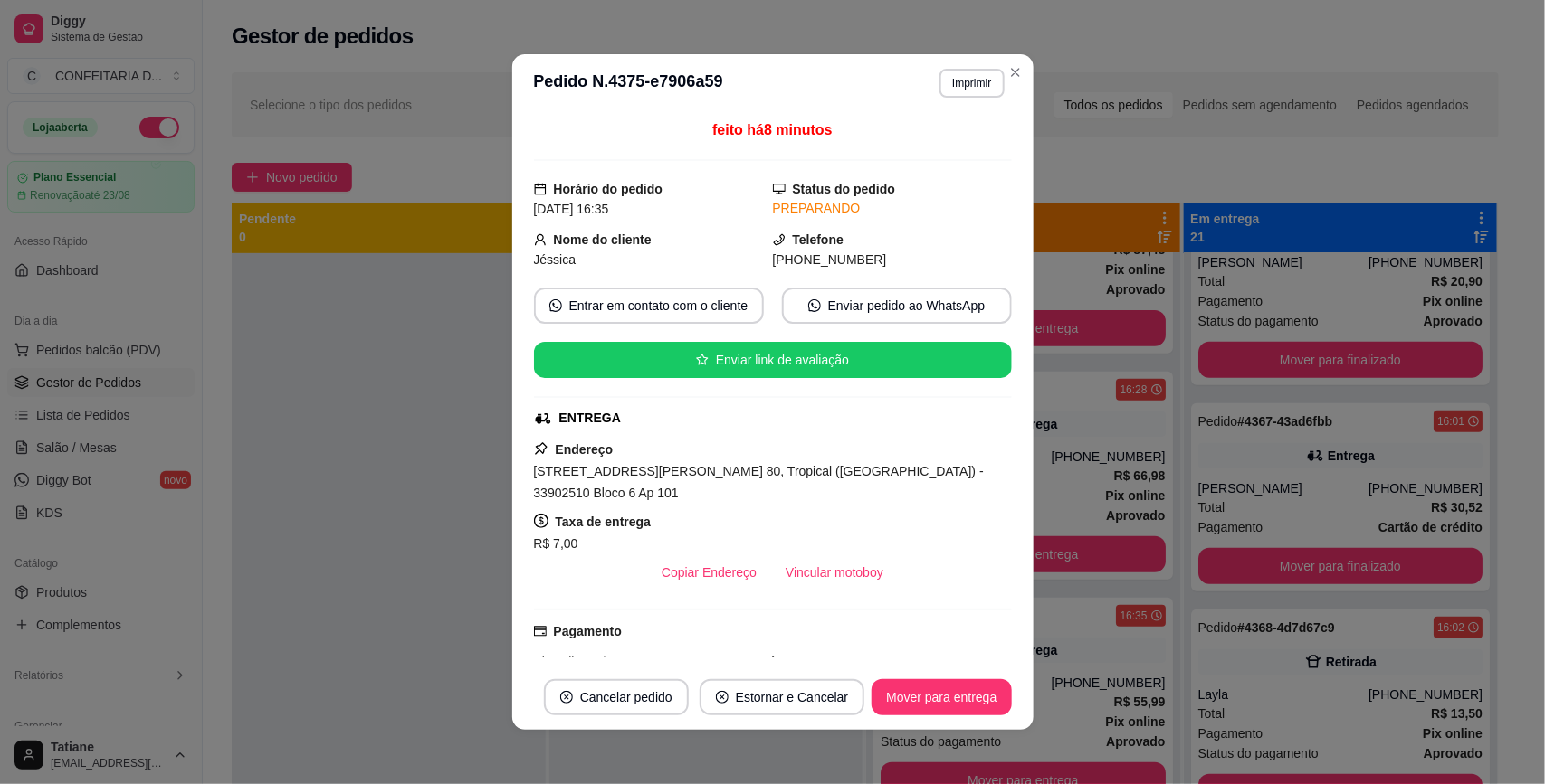
click at [814, 555] on div "R$ 7,00" at bounding box center [772, 544] width 478 height 22
click at [813, 566] on button "Vincular motoboy" at bounding box center [833, 573] width 126 height 36
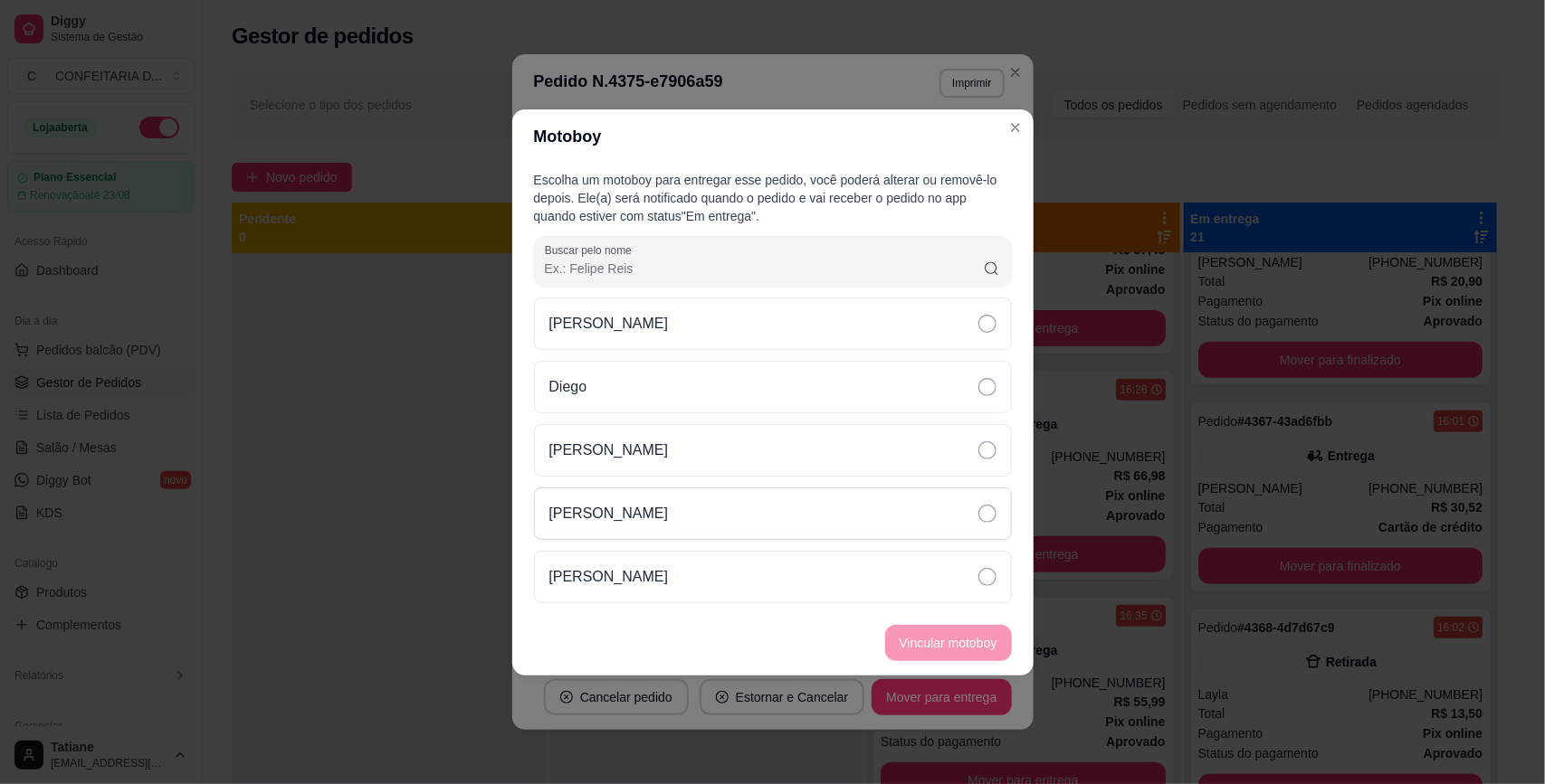
drag, startPoint x: 653, startPoint y: 461, endPoint x: 724, endPoint y: 498, distance: 80.1
click at [654, 459] on div "[PERSON_NAME]" at bounding box center [772, 450] width 478 height 53
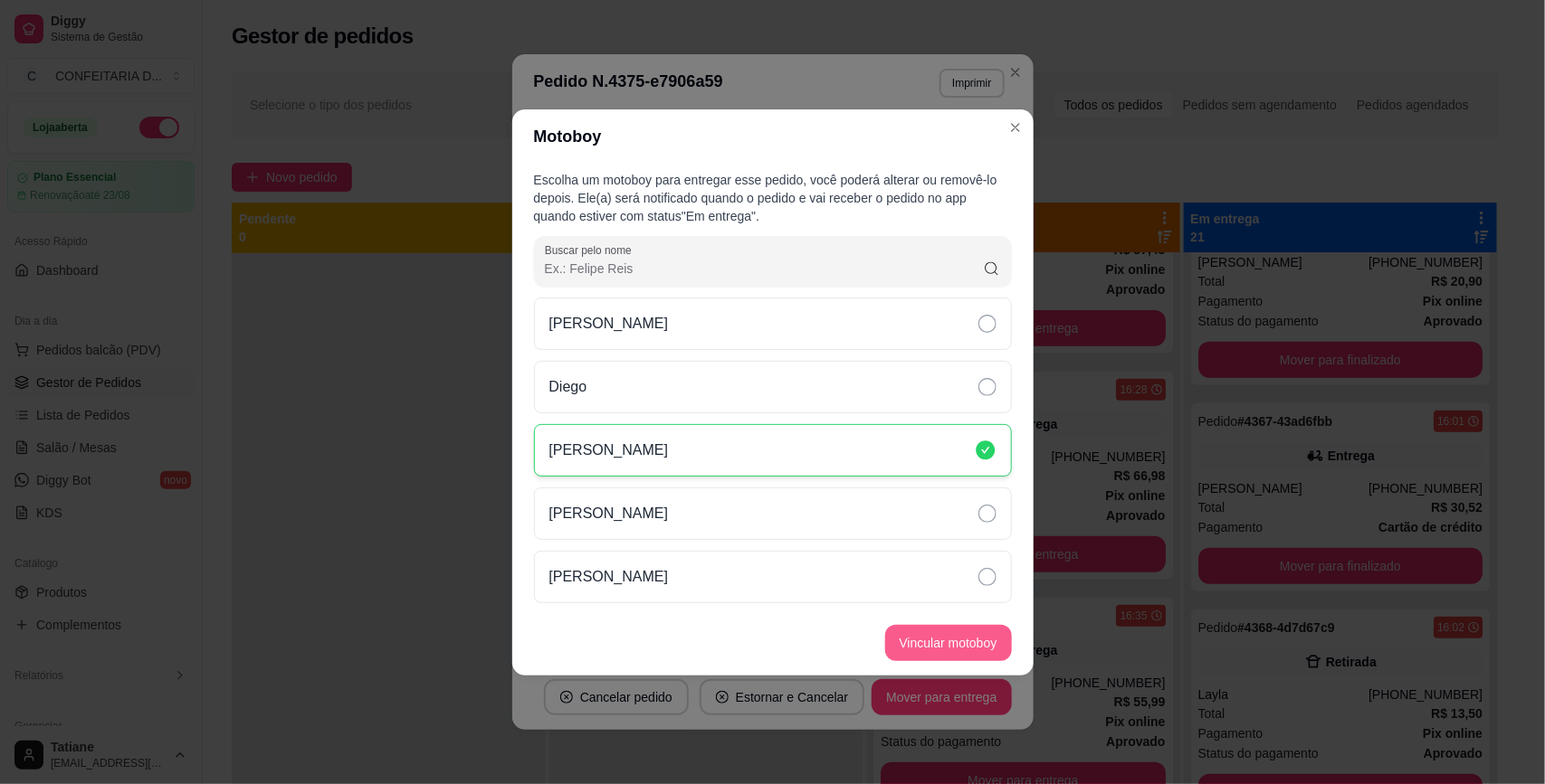
click at [936, 645] on button "Vincular motoboy" at bounding box center [948, 643] width 126 height 36
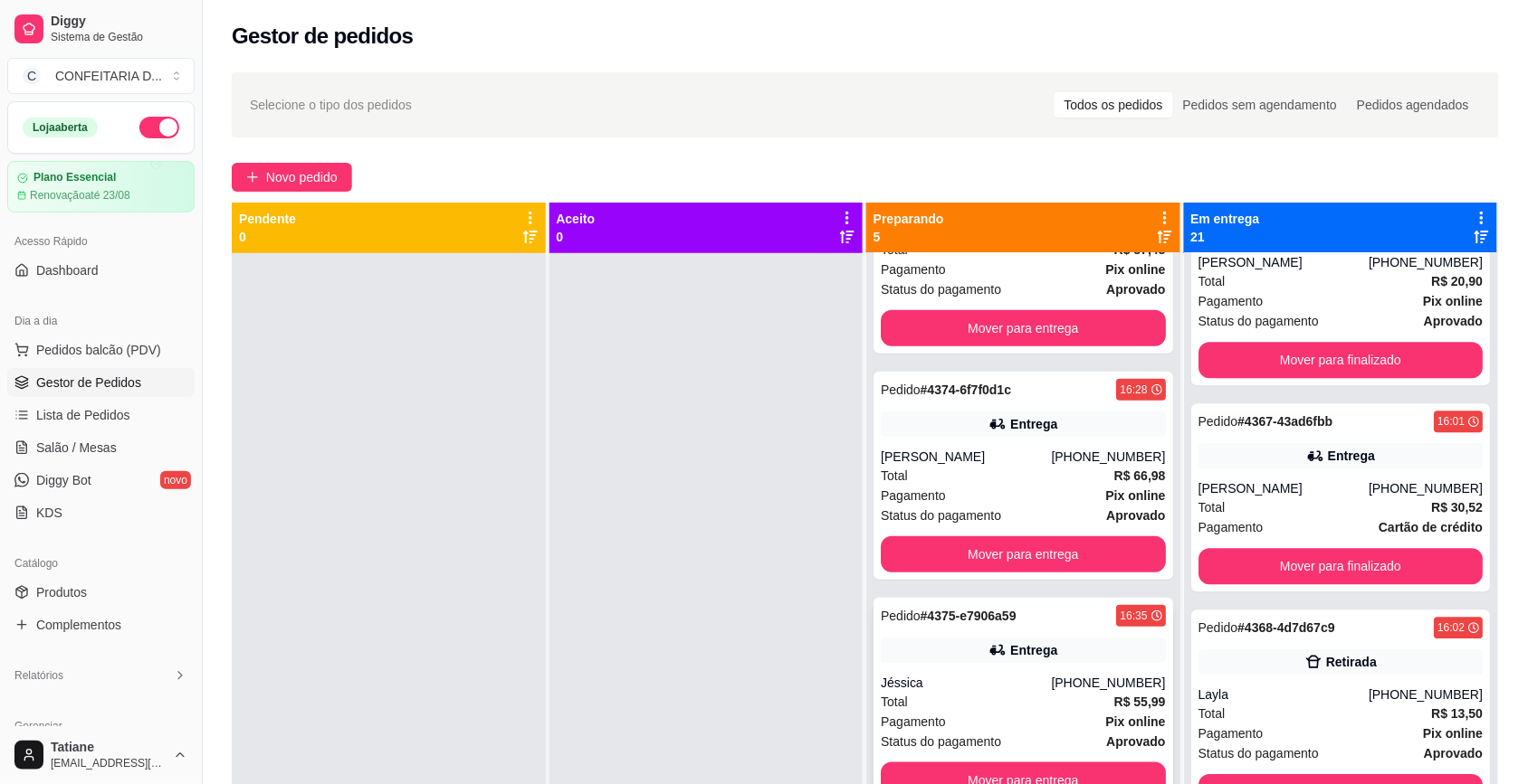
click at [1048, 645] on div "Entrega" at bounding box center [1023, 650] width 285 height 25
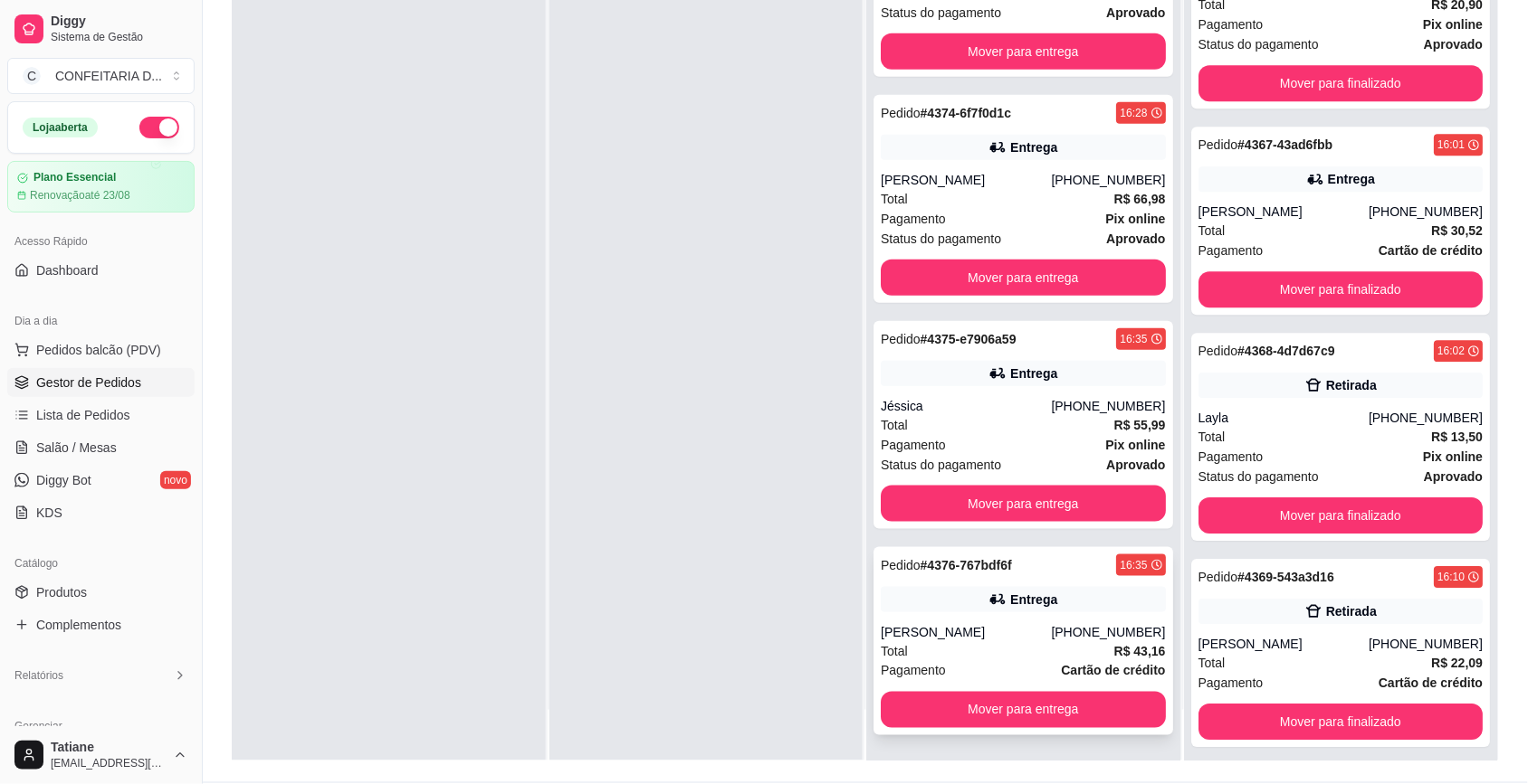
scroll to position [276, 0]
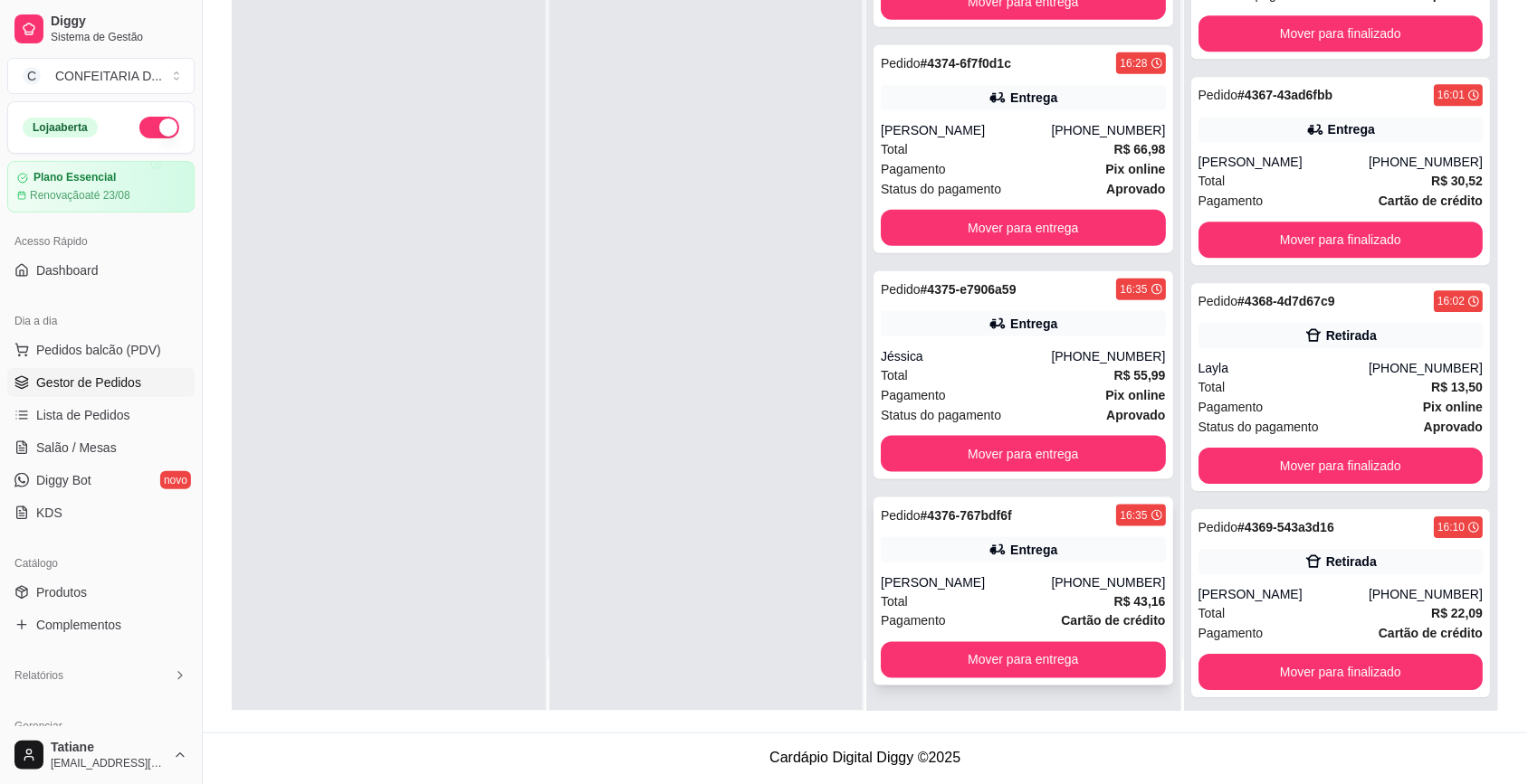
click at [975, 562] on div "Entrega" at bounding box center [1023, 550] width 285 height 25
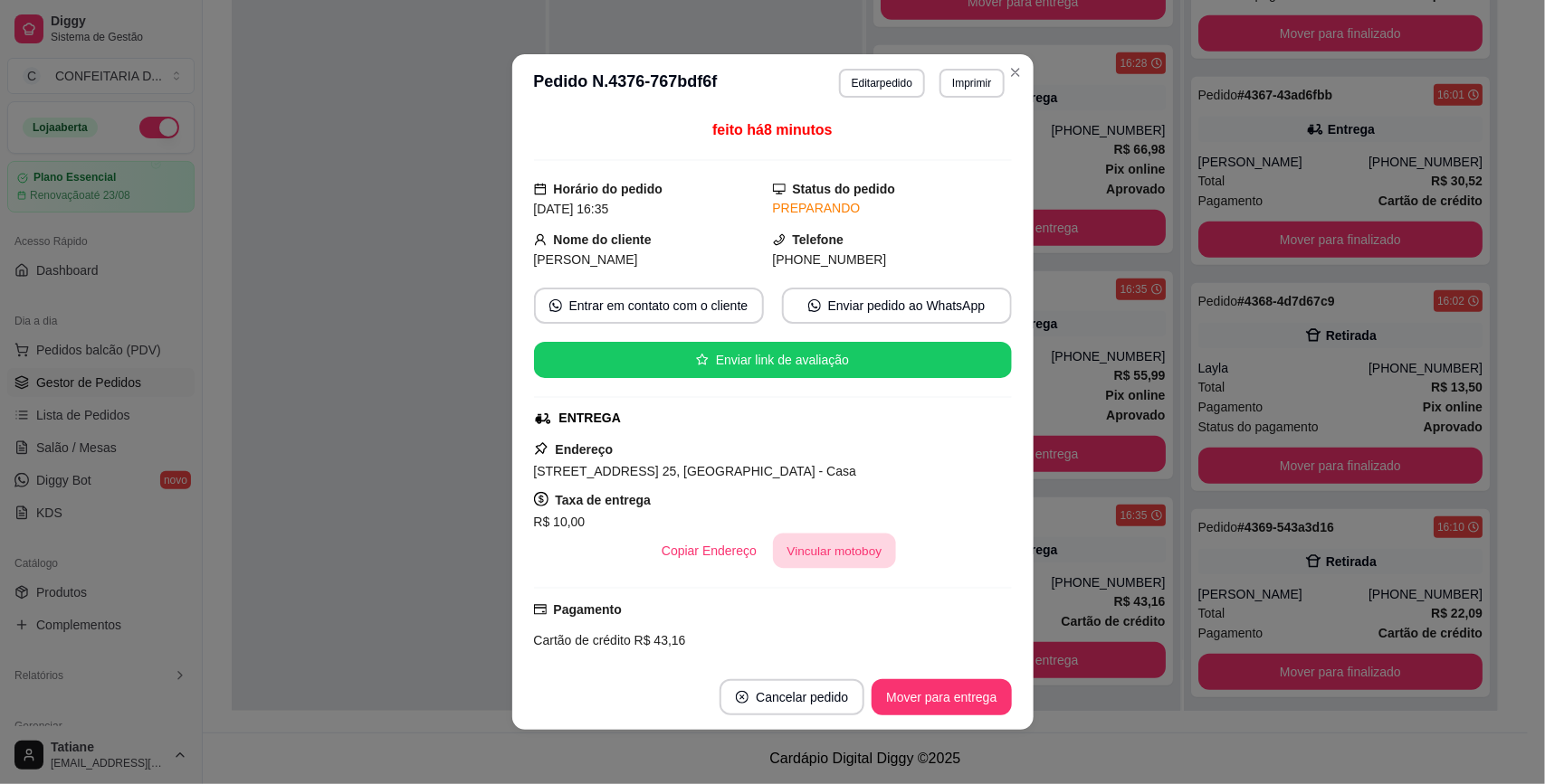
click at [788, 546] on button "Vincular motoboy" at bounding box center [833, 551] width 123 height 35
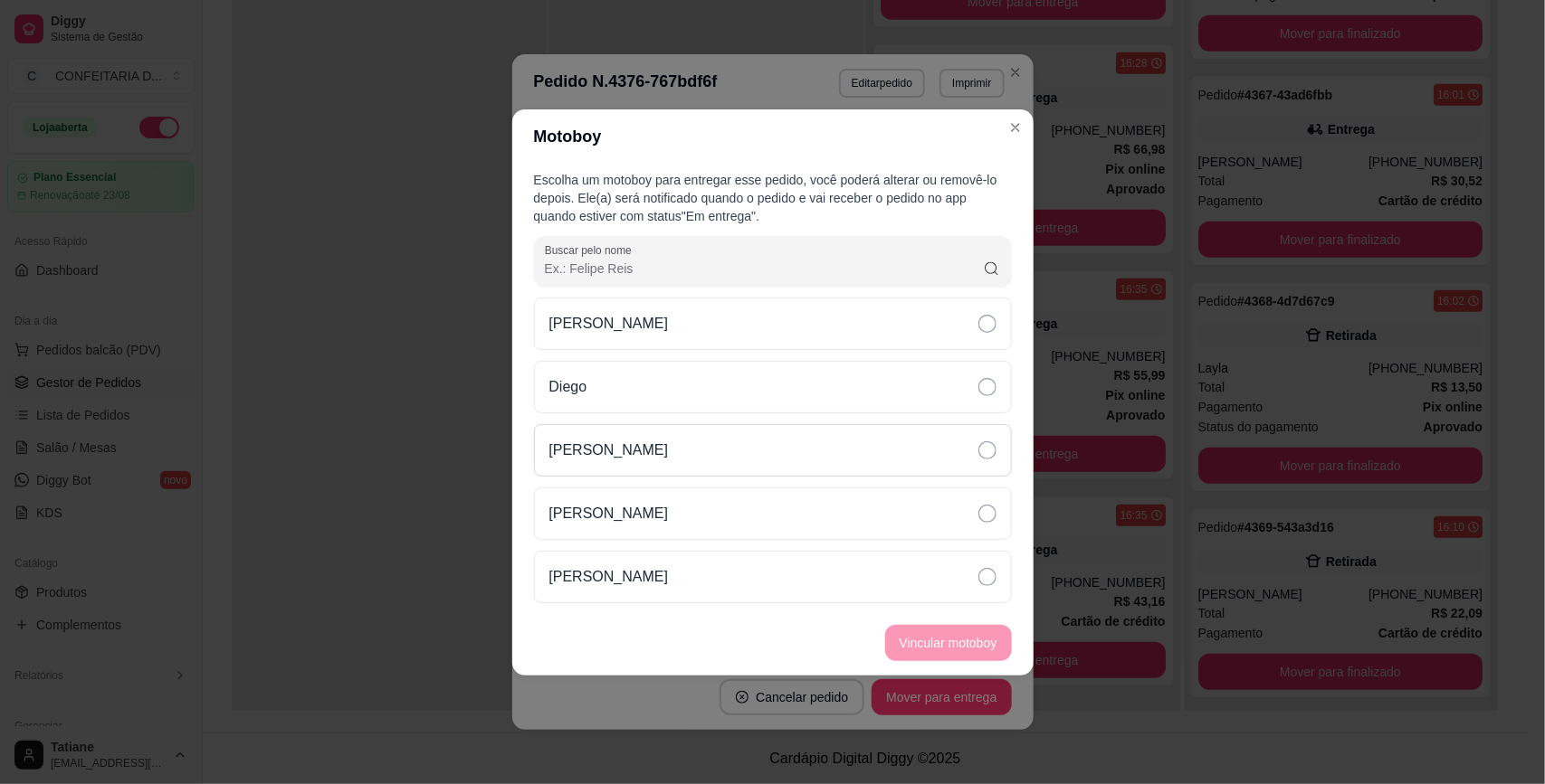
click at [657, 454] on div "[PERSON_NAME]" at bounding box center [772, 450] width 478 height 53
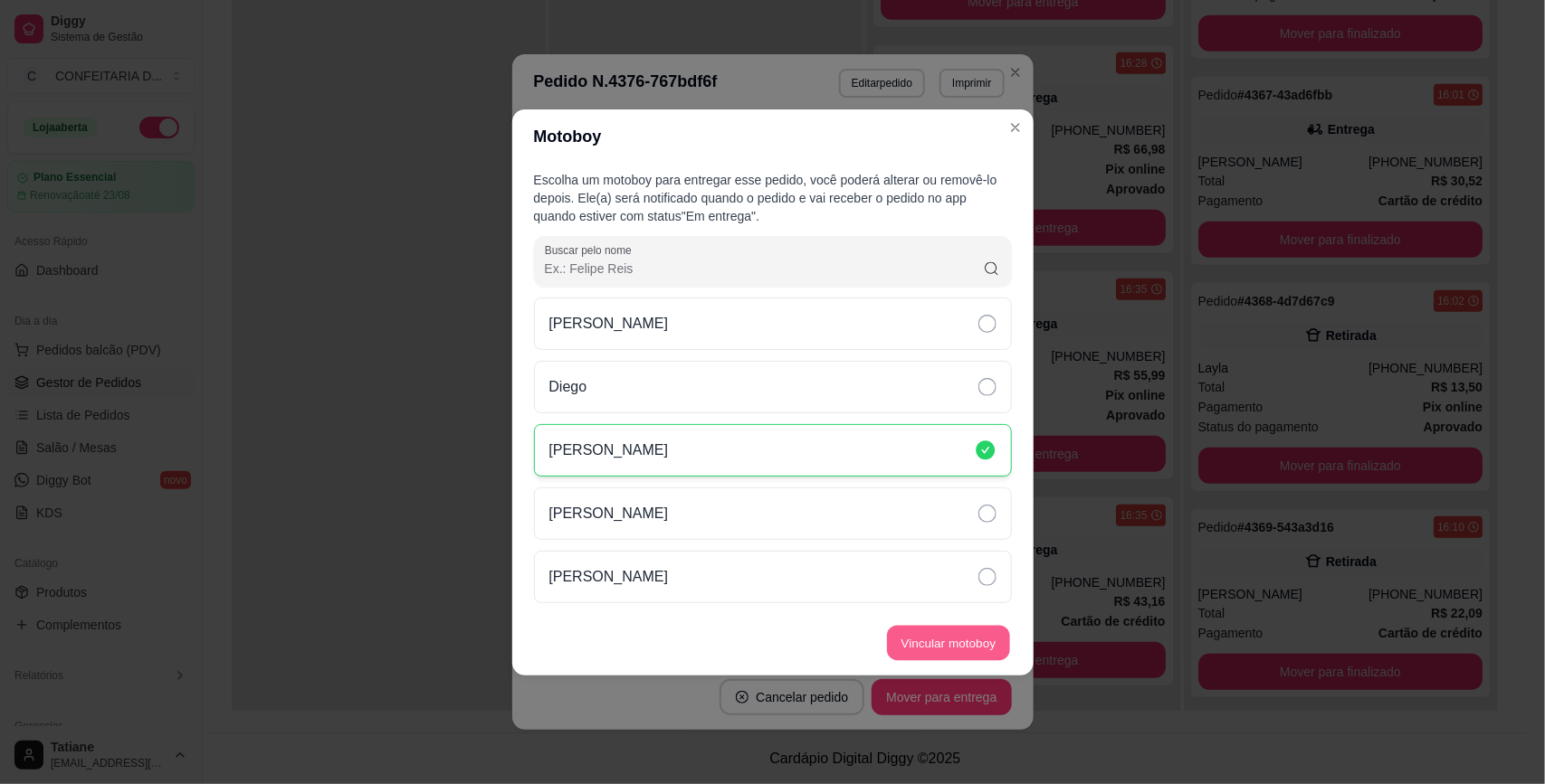
click at [945, 642] on button "Vincular motoboy" at bounding box center [948, 642] width 123 height 35
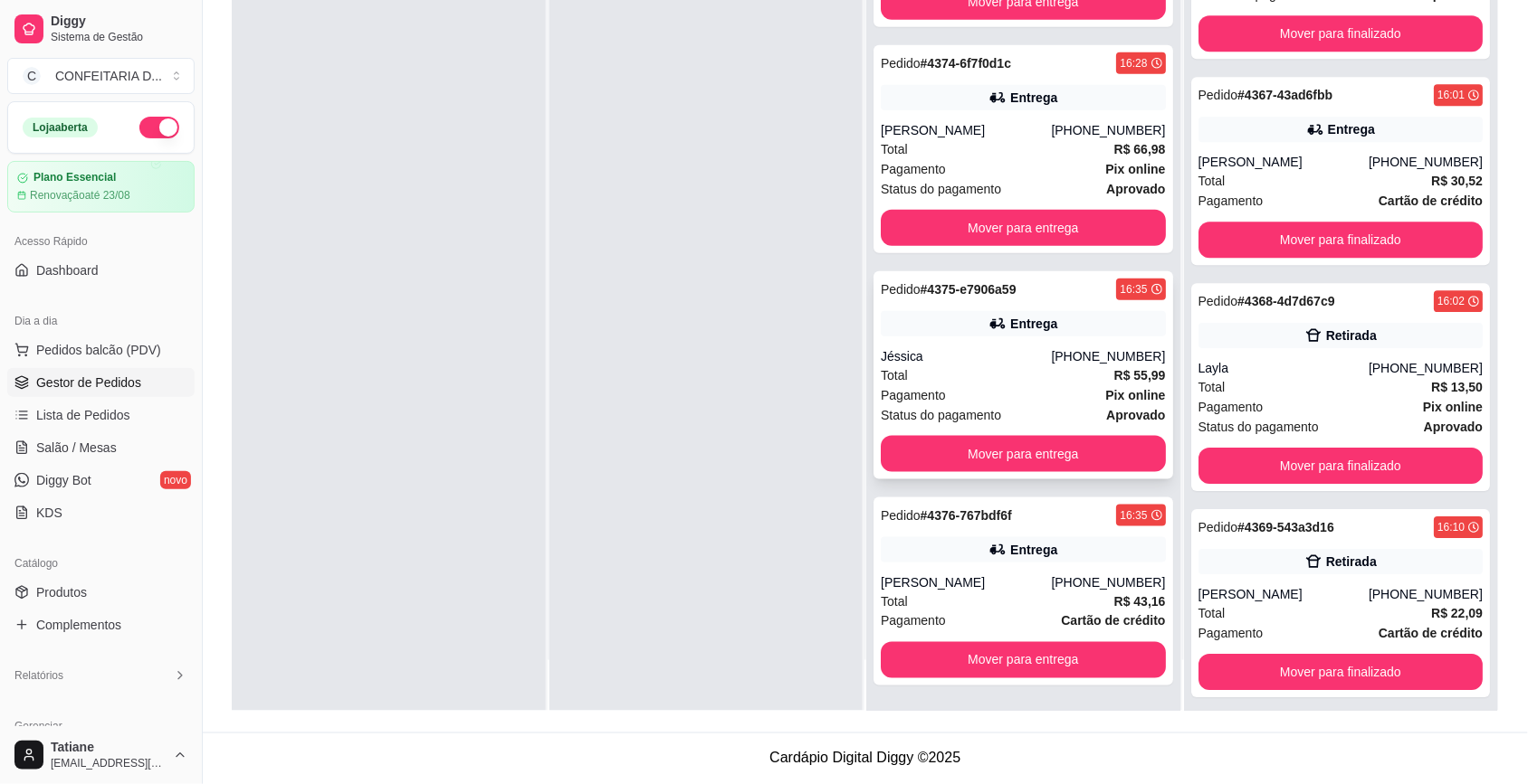
click at [1007, 369] on div "Total R$ 55,99" at bounding box center [1023, 376] width 285 height 20
click at [973, 140] on div "Total R$ 66,98" at bounding box center [1023, 149] width 285 height 20
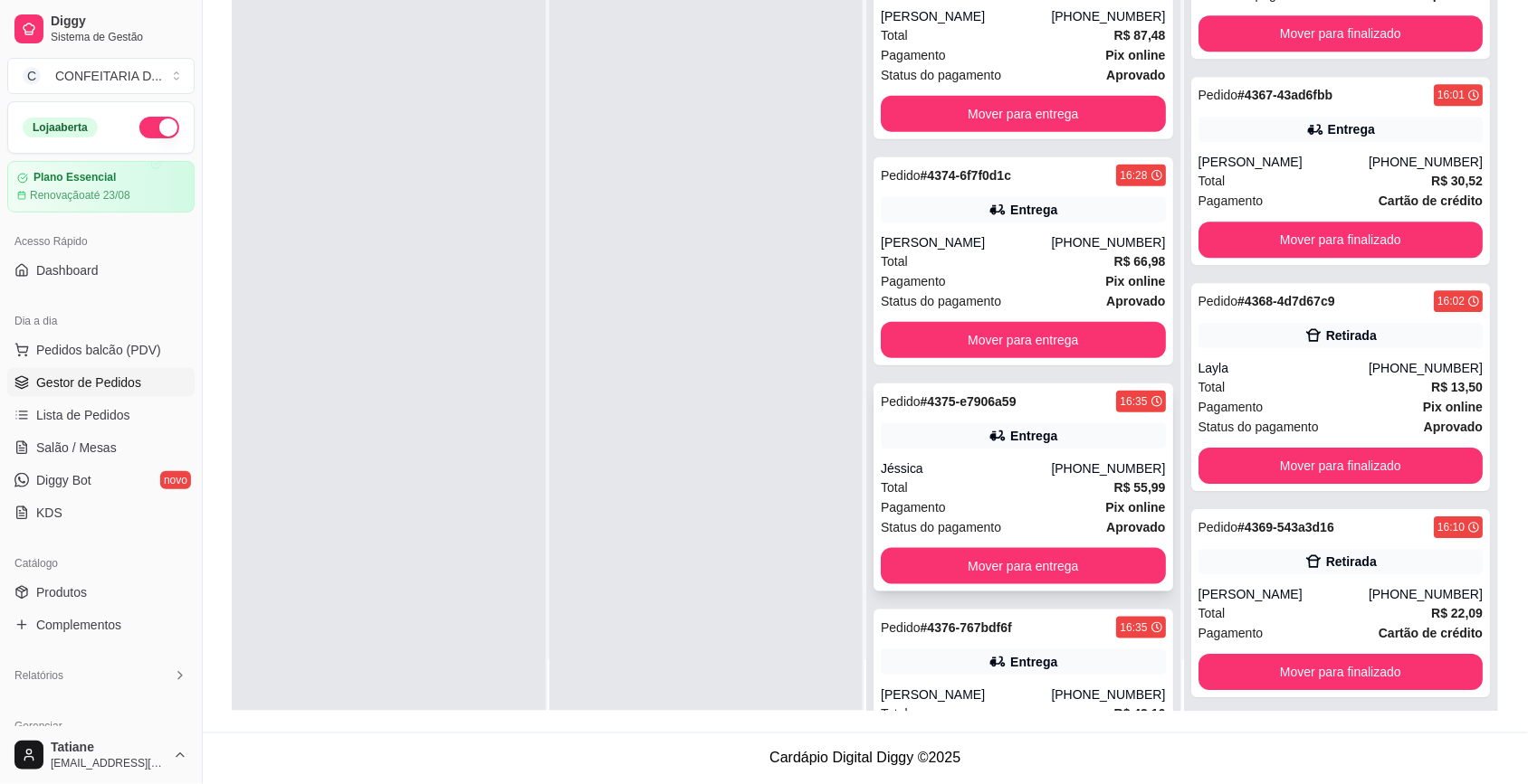
scroll to position [0, 0]
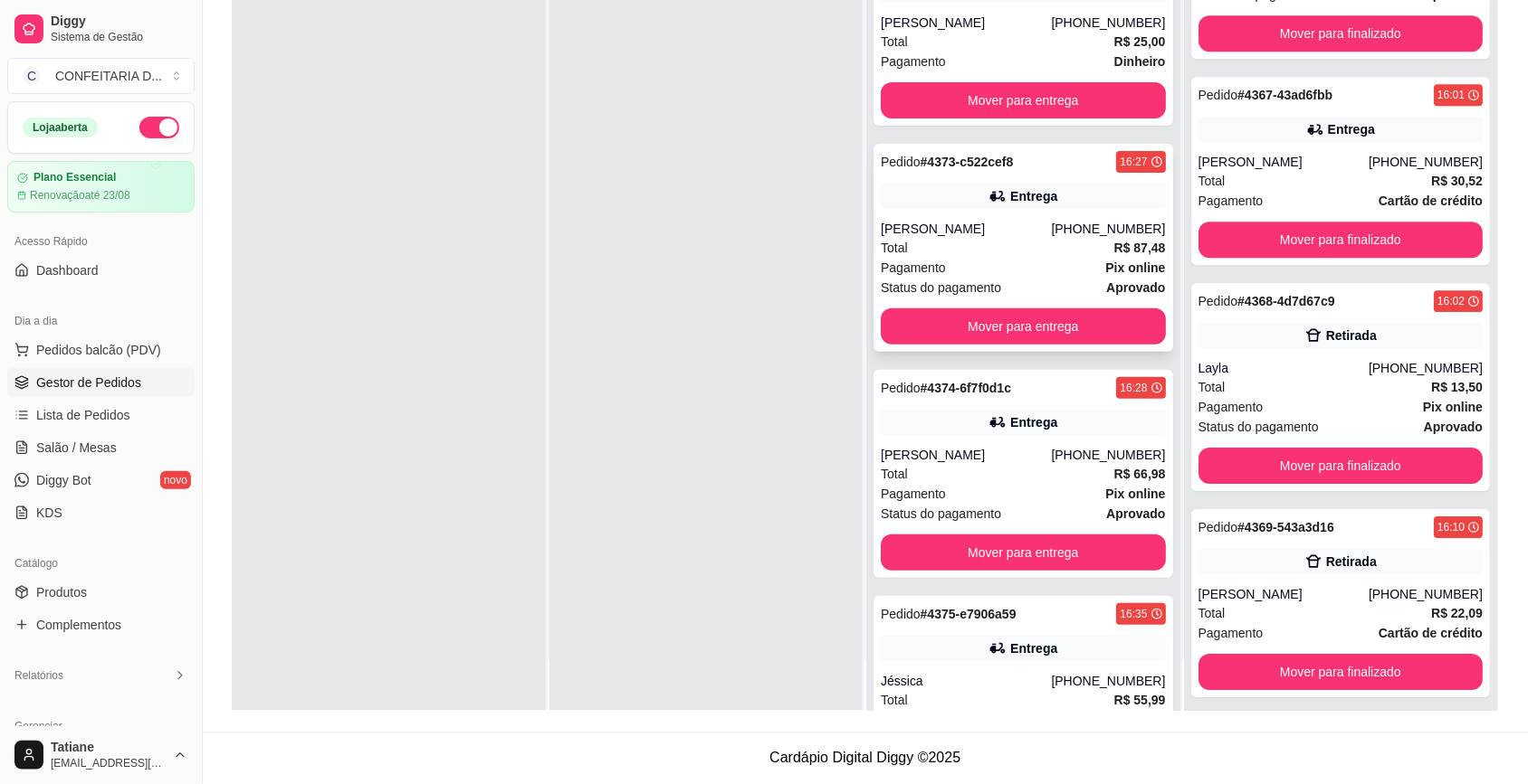
click at [1012, 201] on div "Entrega" at bounding box center [1034, 196] width 47 height 18
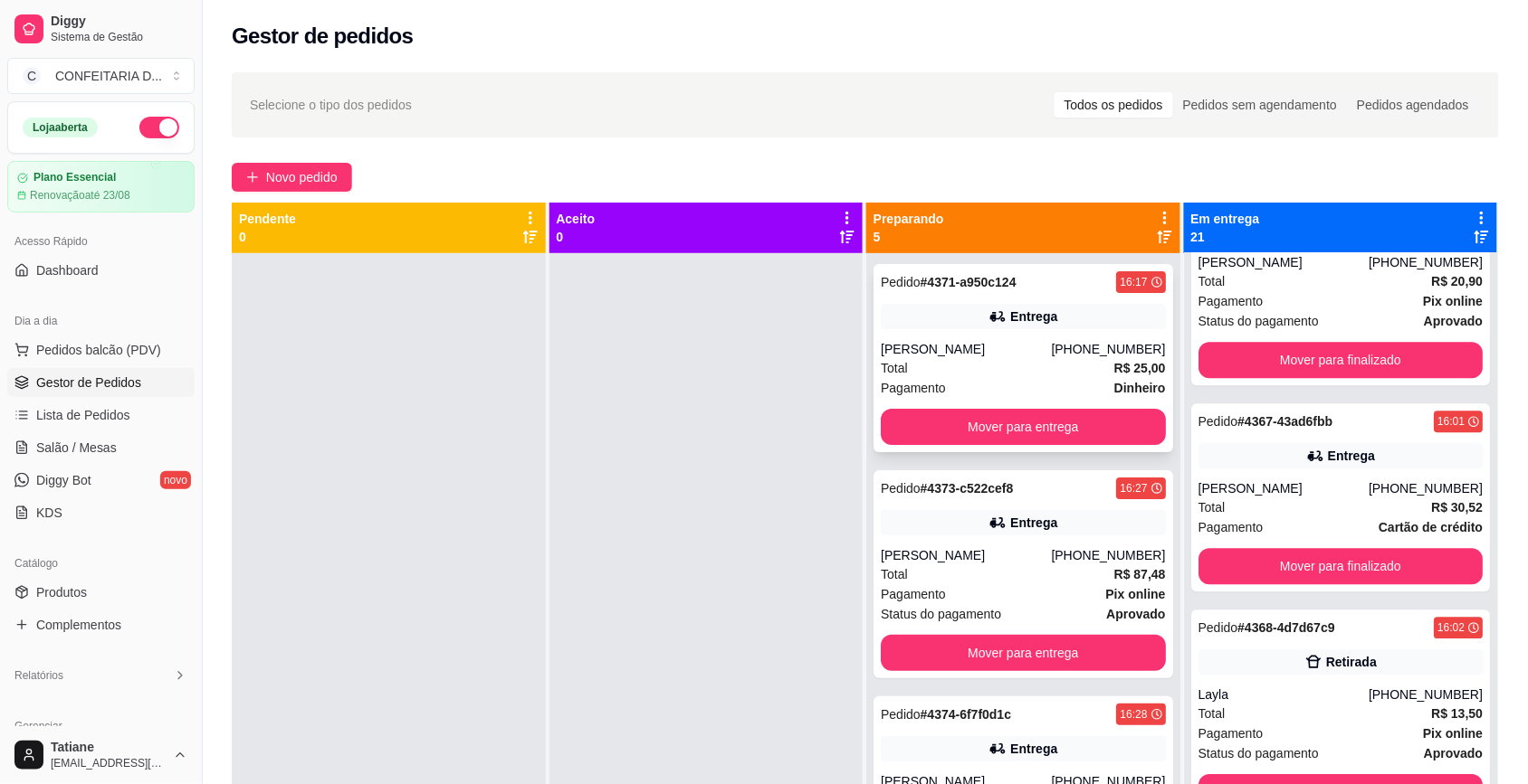
click at [988, 326] on icon at bounding box center [997, 317] width 18 height 18
click at [90, 583] on link "Produtos" at bounding box center [101, 592] width 187 height 29
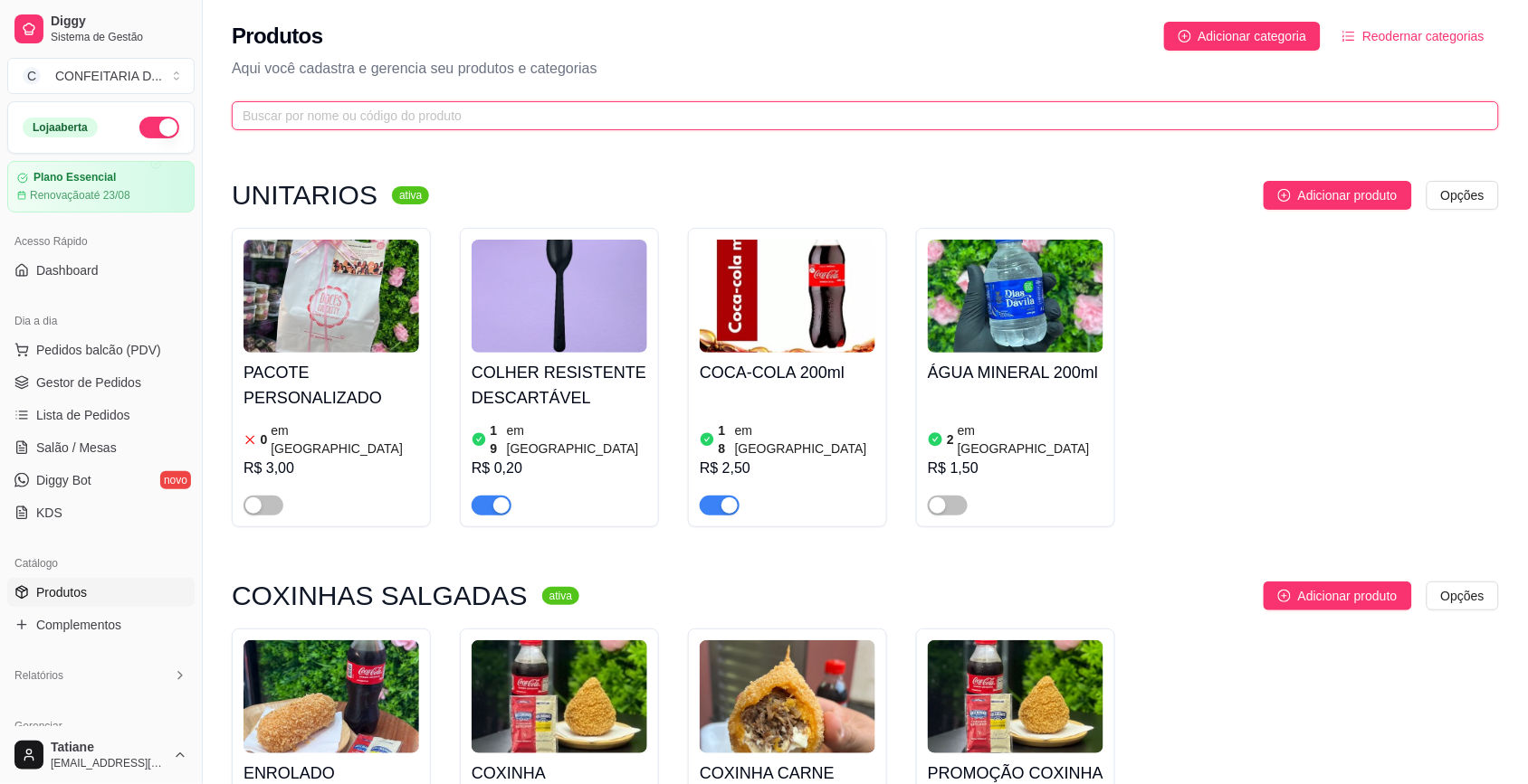
click at [308, 119] on input "text" at bounding box center [858, 116] width 1230 height 20
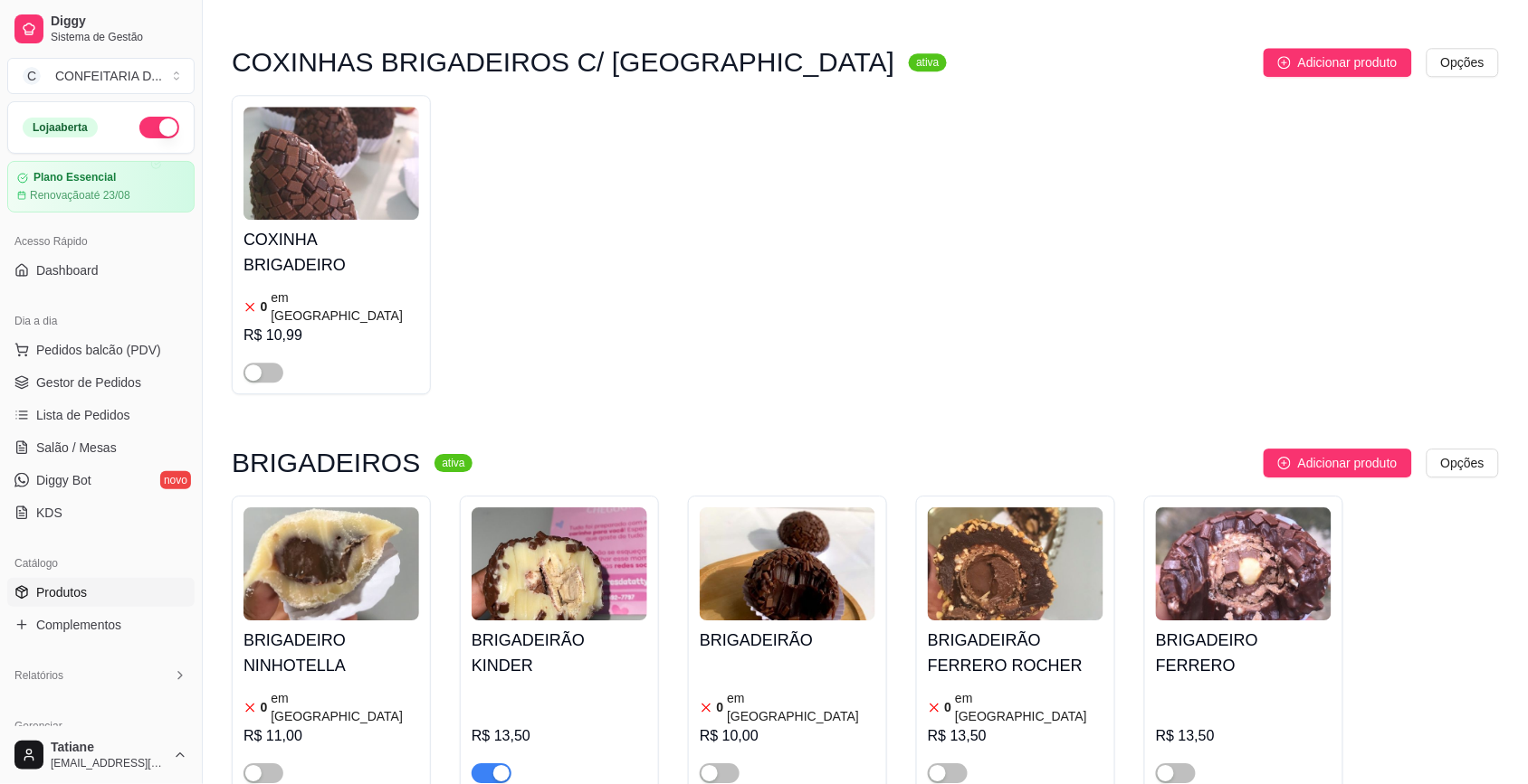
scroll to position [1617, 0]
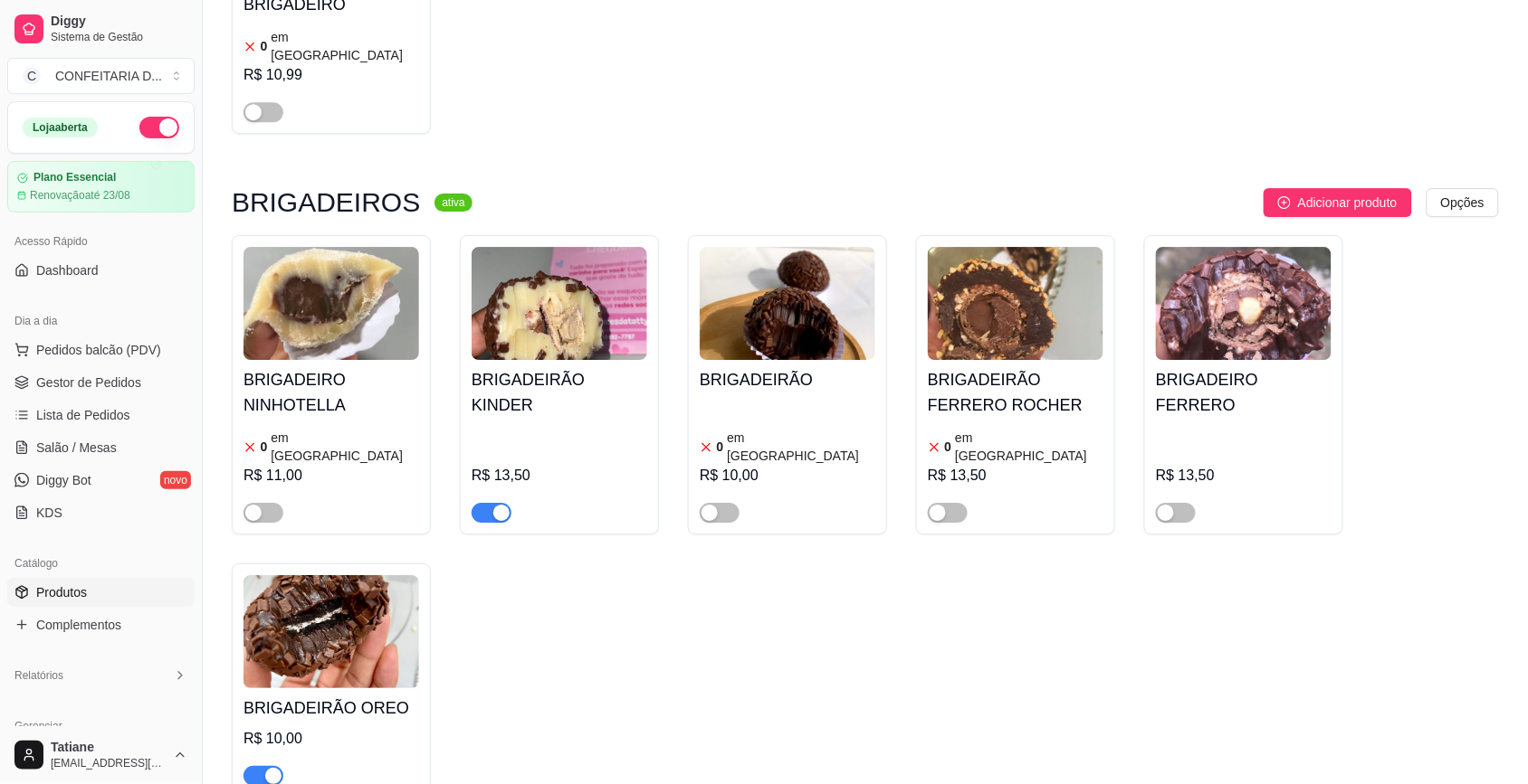
type input "brigade"
click at [776, 248] on img at bounding box center [787, 303] width 176 height 113
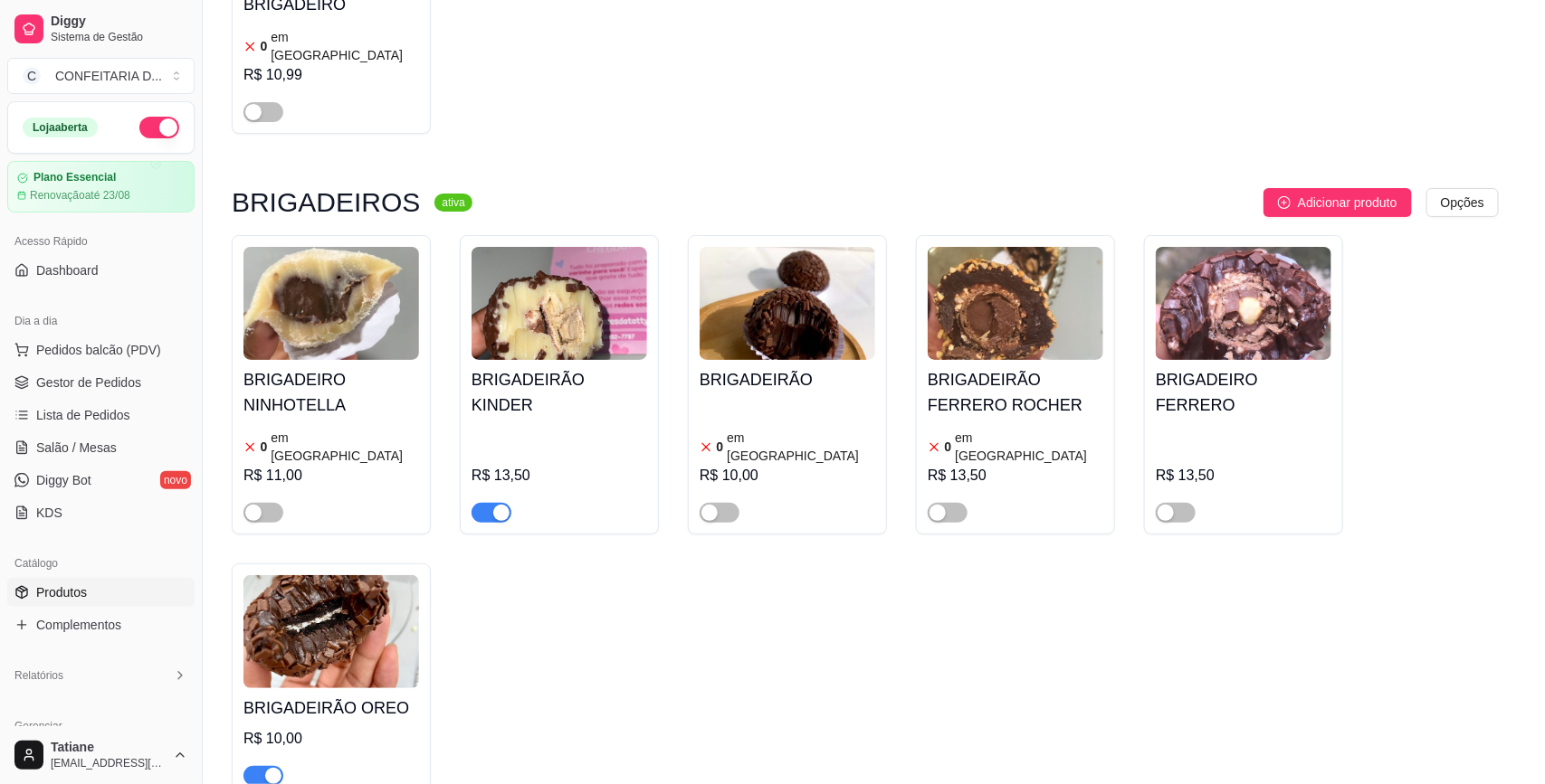
drag, startPoint x: 945, startPoint y: 146, endPoint x: 956, endPoint y: 156, distance: 14.9
click at [947, 149] on div "Estoque" at bounding box center [955, 165] width 79 height 52
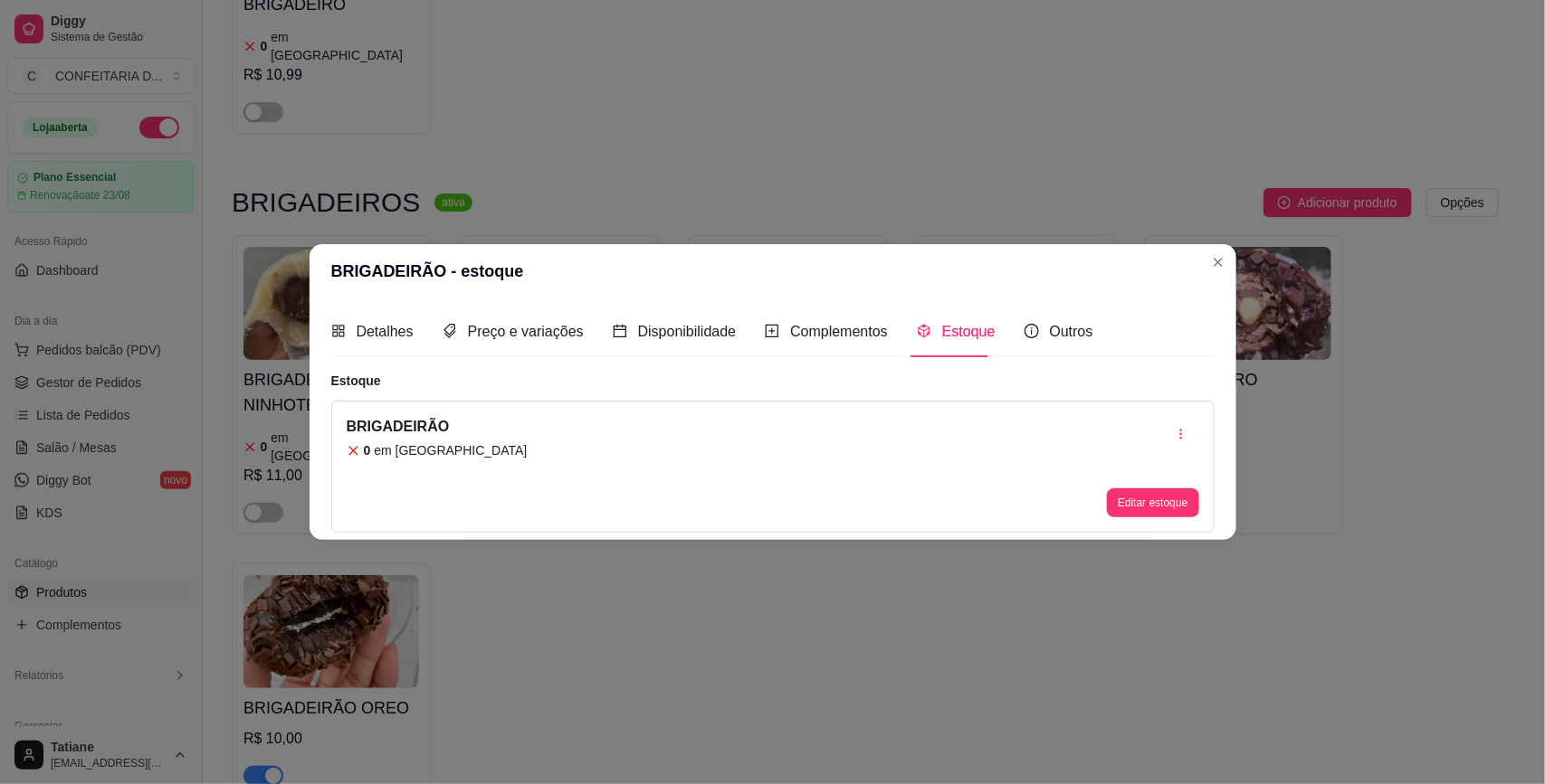
drag, startPoint x: 1137, startPoint y: 523, endPoint x: 1137, endPoint y: 488, distance: 35.0
click at [1137, 522] on div "BRIGADEIRÃO 0 em estoque Editar estoque" at bounding box center [772, 467] width 884 height 132
click at [1137, 489] on button "Editar estoque" at bounding box center [1152, 503] width 88 height 28
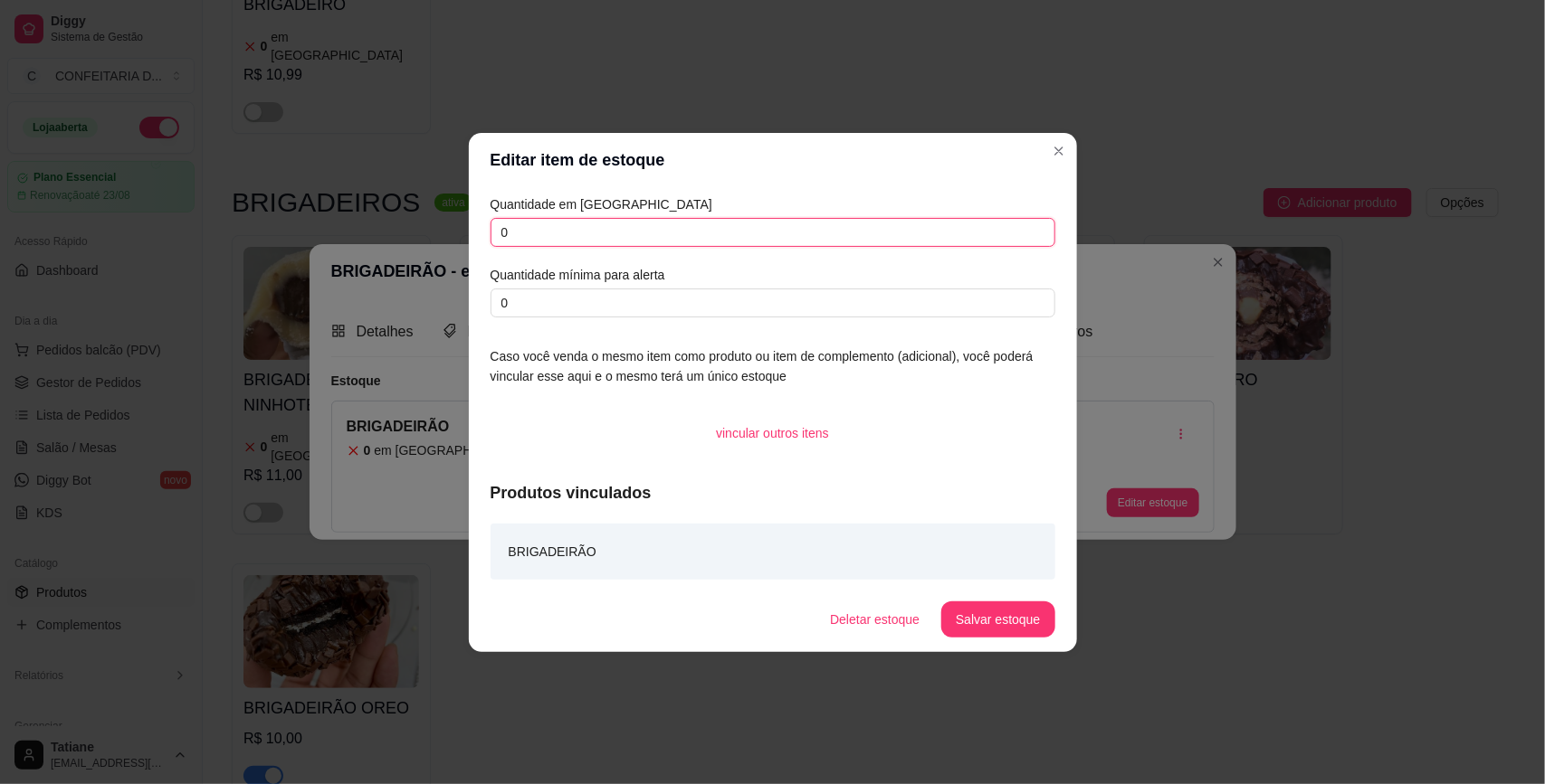
click at [644, 243] on input "0" at bounding box center [772, 233] width 565 height 29
type input "5"
click at [986, 624] on button "Salvar estoque" at bounding box center [997, 619] width 113 height 36
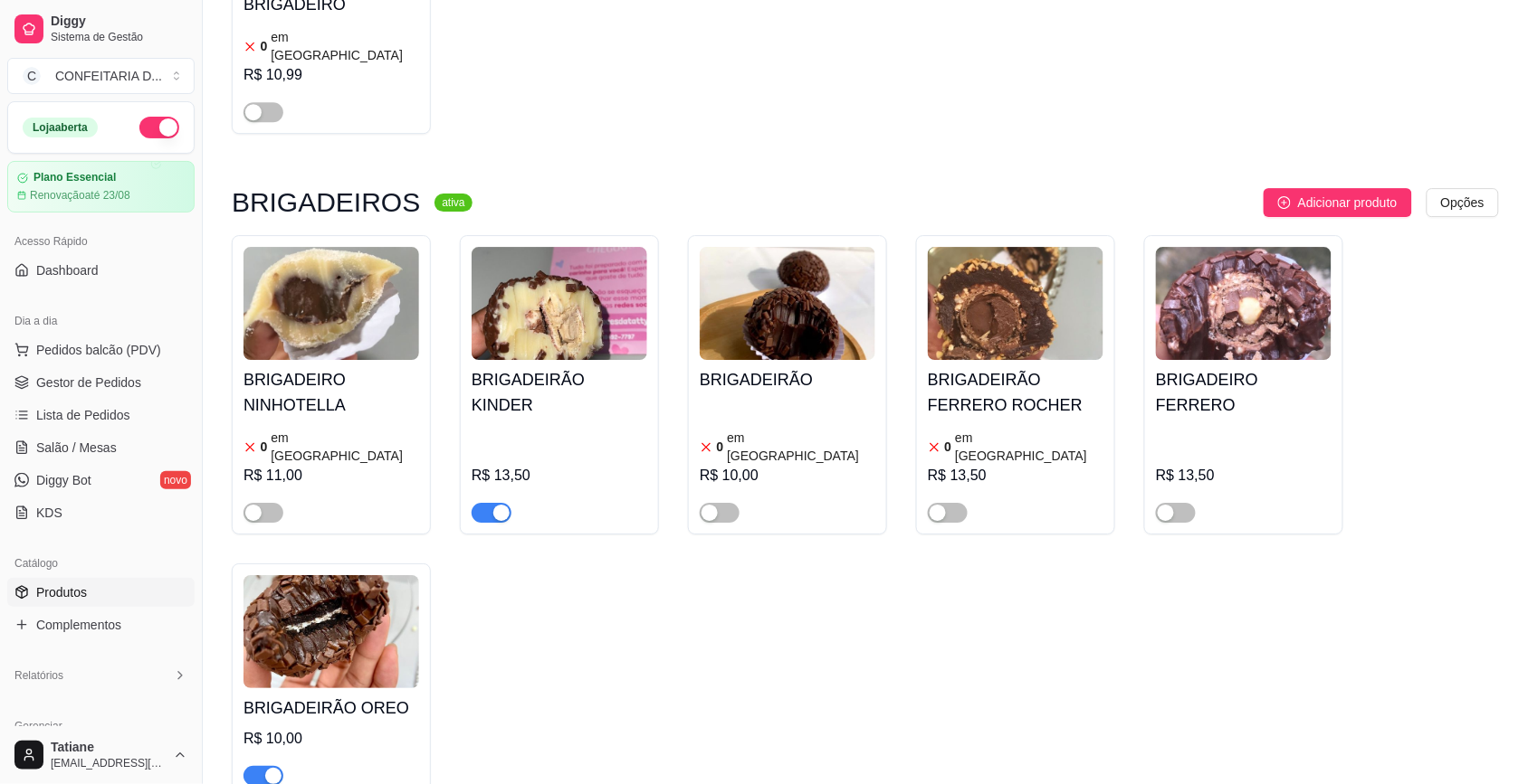
click at [989, 264] on img at bounding box center [1015, 303] width 176 height 113
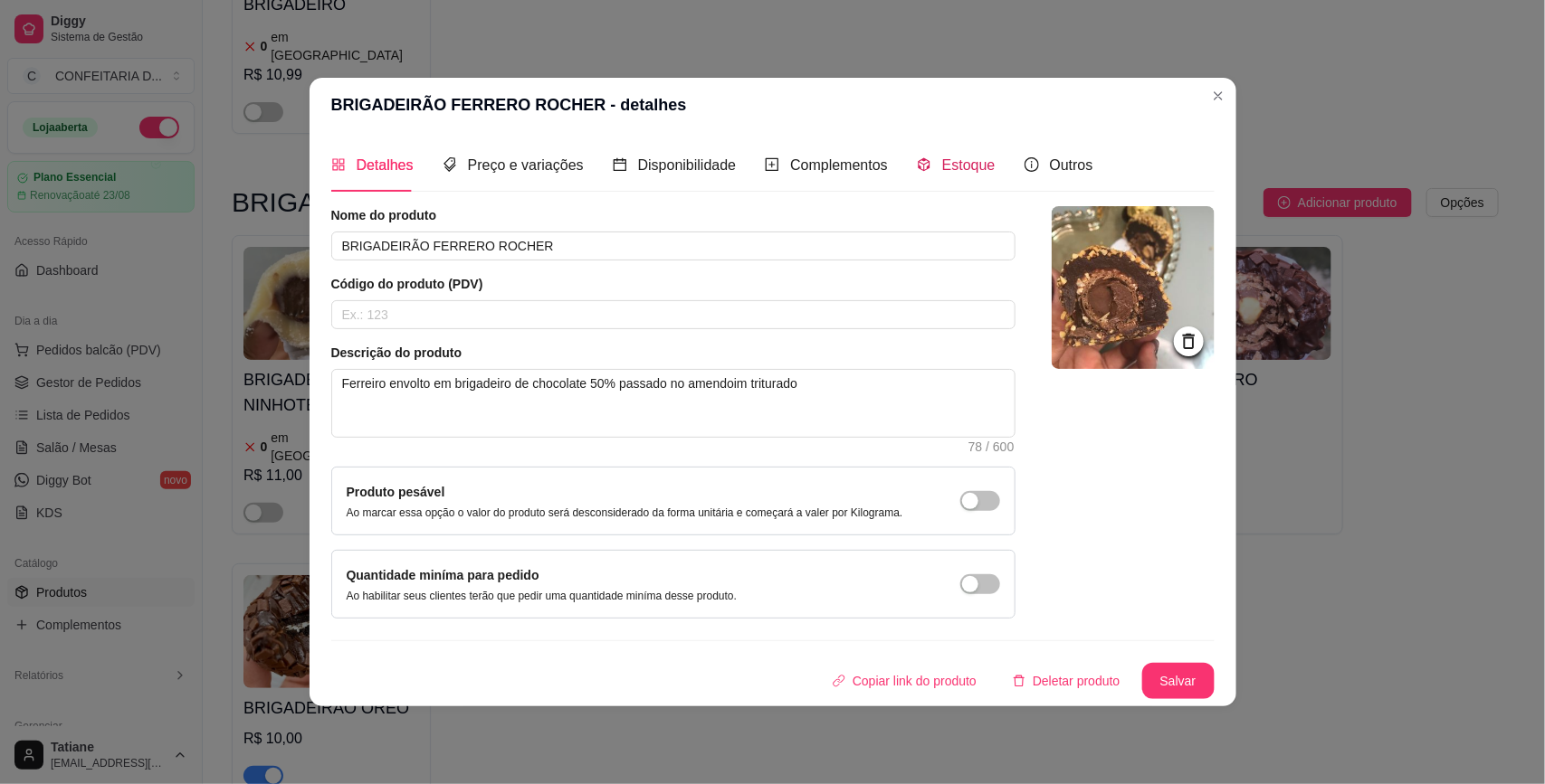
drag, startPoint x: 942, startPoint y: 164, endPoint x: 1021, endPoint y: 236, distance: 106.9
click at [946, 166] on span "Estoque" at bounding box center [968, 165] width 54 height 15
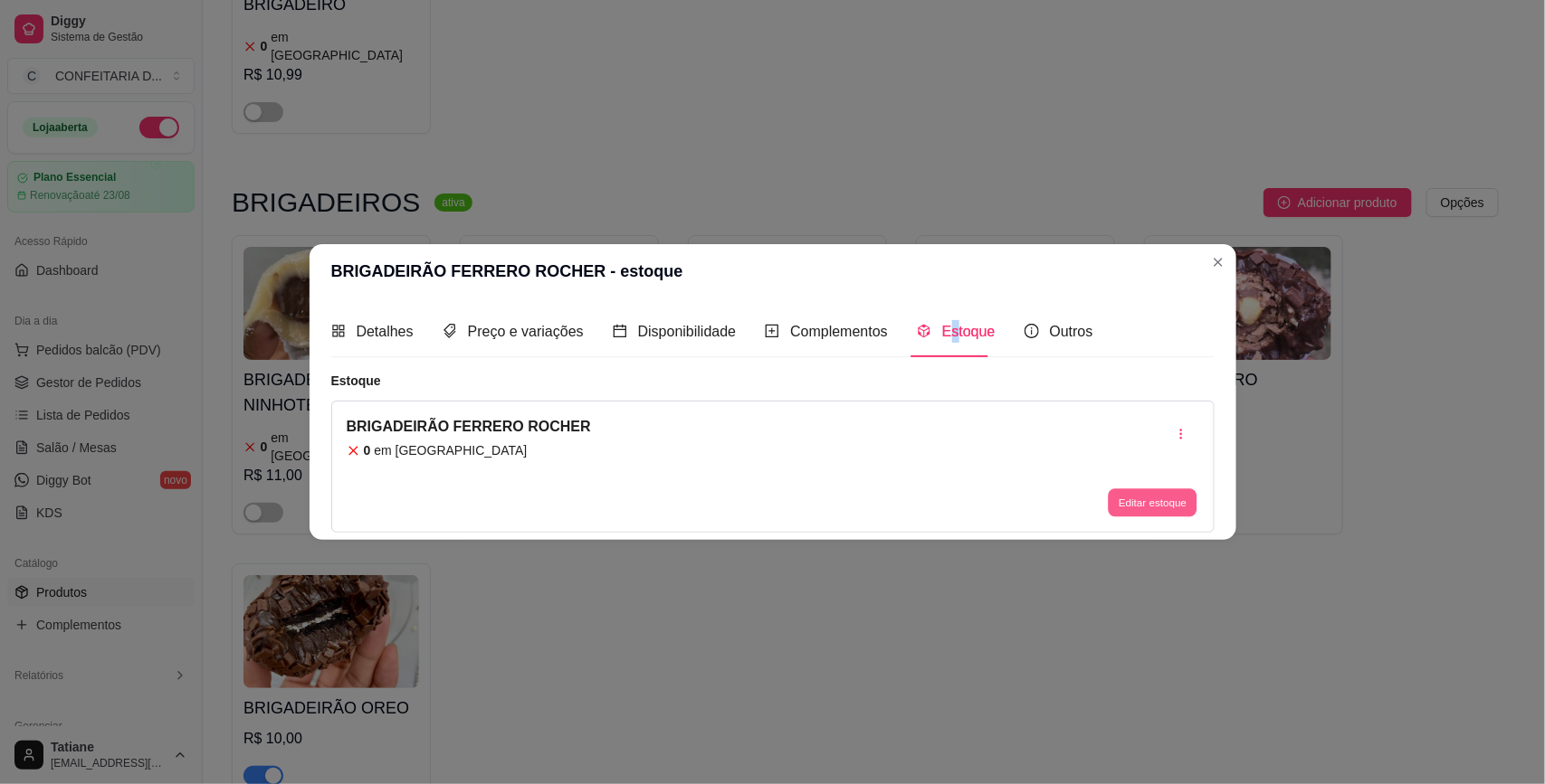
click at [1129, 500] on button "Editar estoque" at bounding box center [1152, 503] width 88 height 28
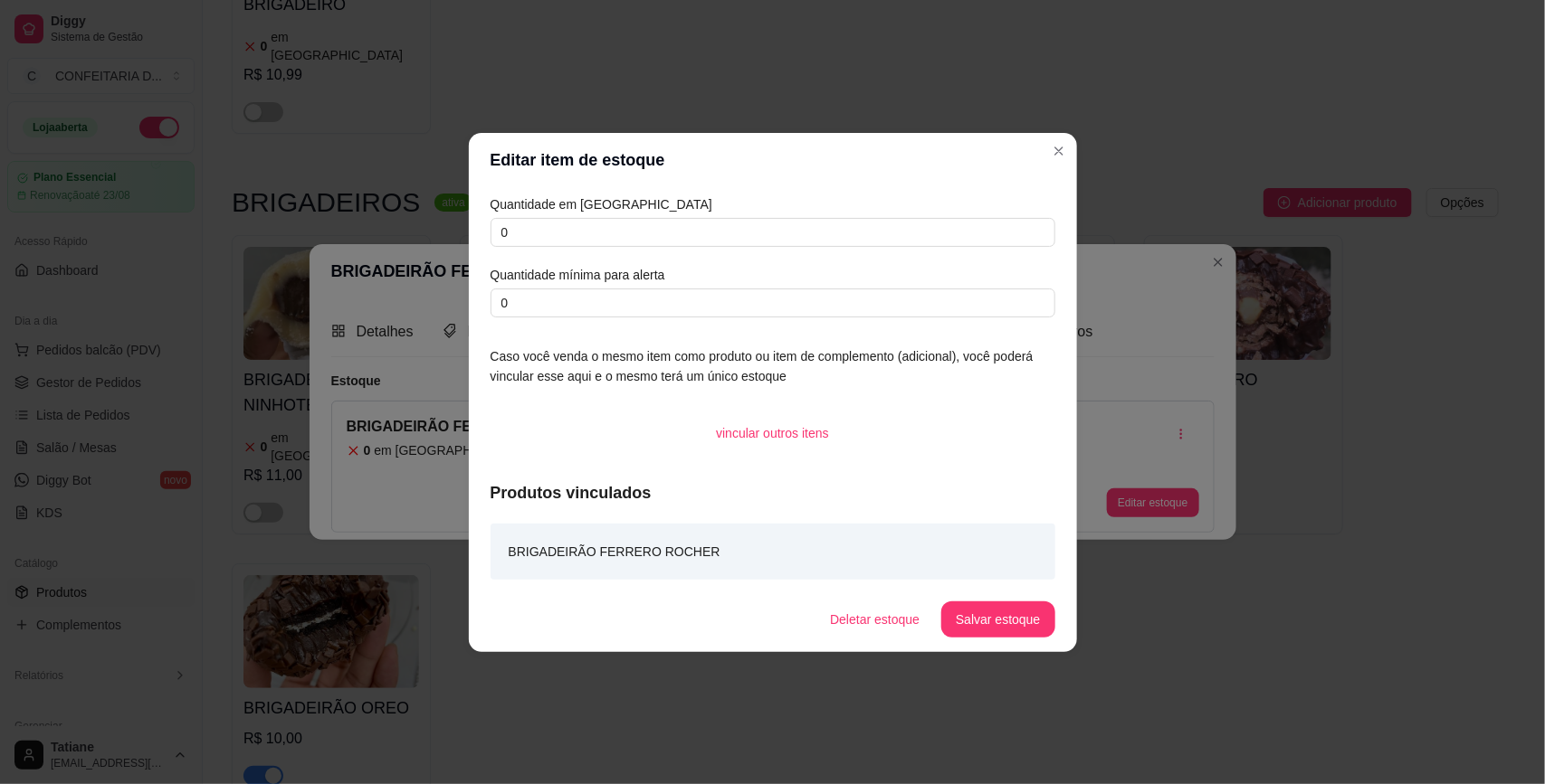
click at [584, 210] on article "Quantidade em estoque" at bounding box center [772, 205] width 565 height 20
click at [584, 220] on input "0" at bounding box center [772, 233] width 565 height 29
type input "3"
click at [984, 619] on button "Salvar estoque" at bounding box center [997, 618] width 110 height 35
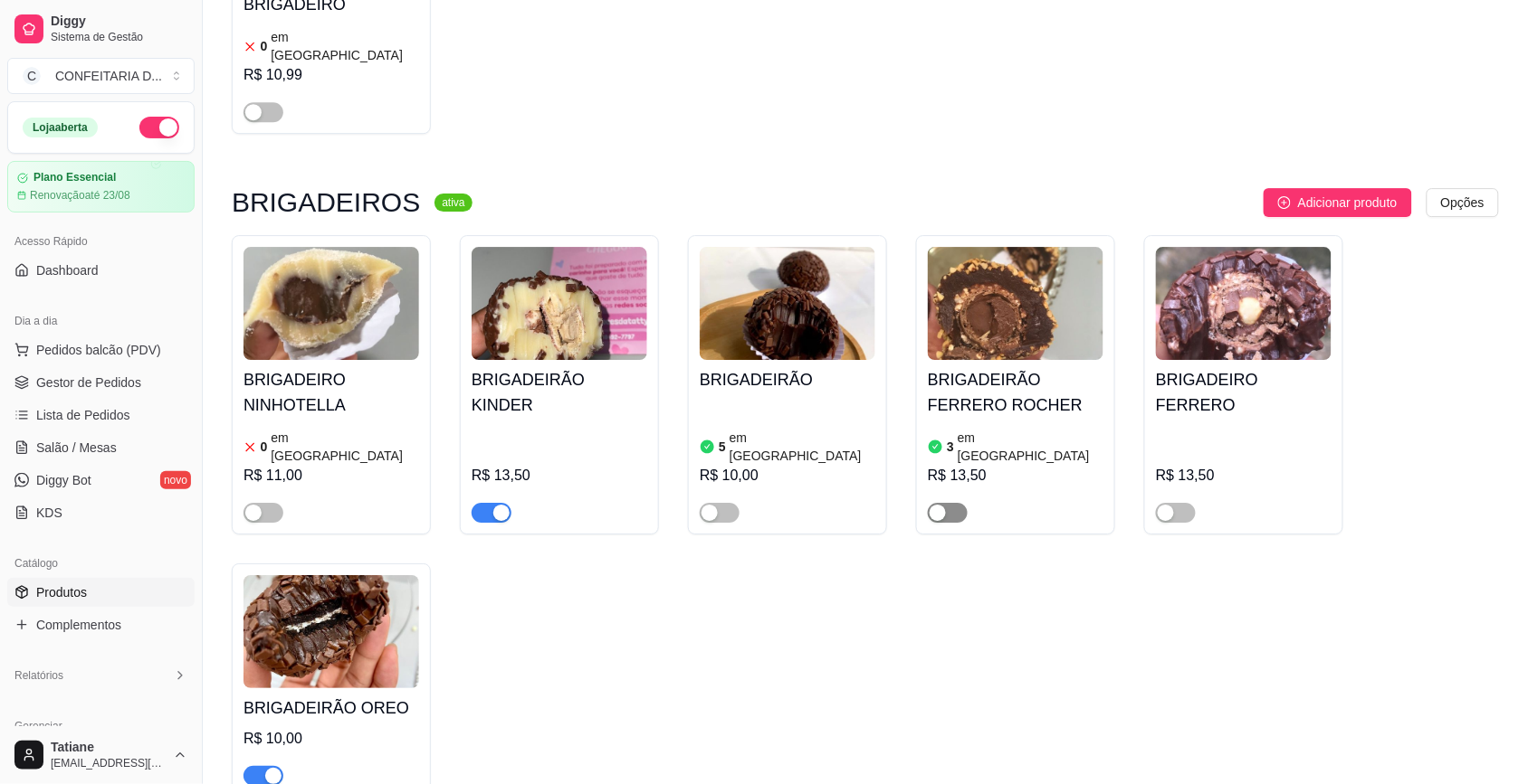
click at [952, 503] on span "button" at bounding box center [947, 513] width 40 height 20
click at [734, 503] on span "button" at bounding box center [720, 513] width 40 height 20
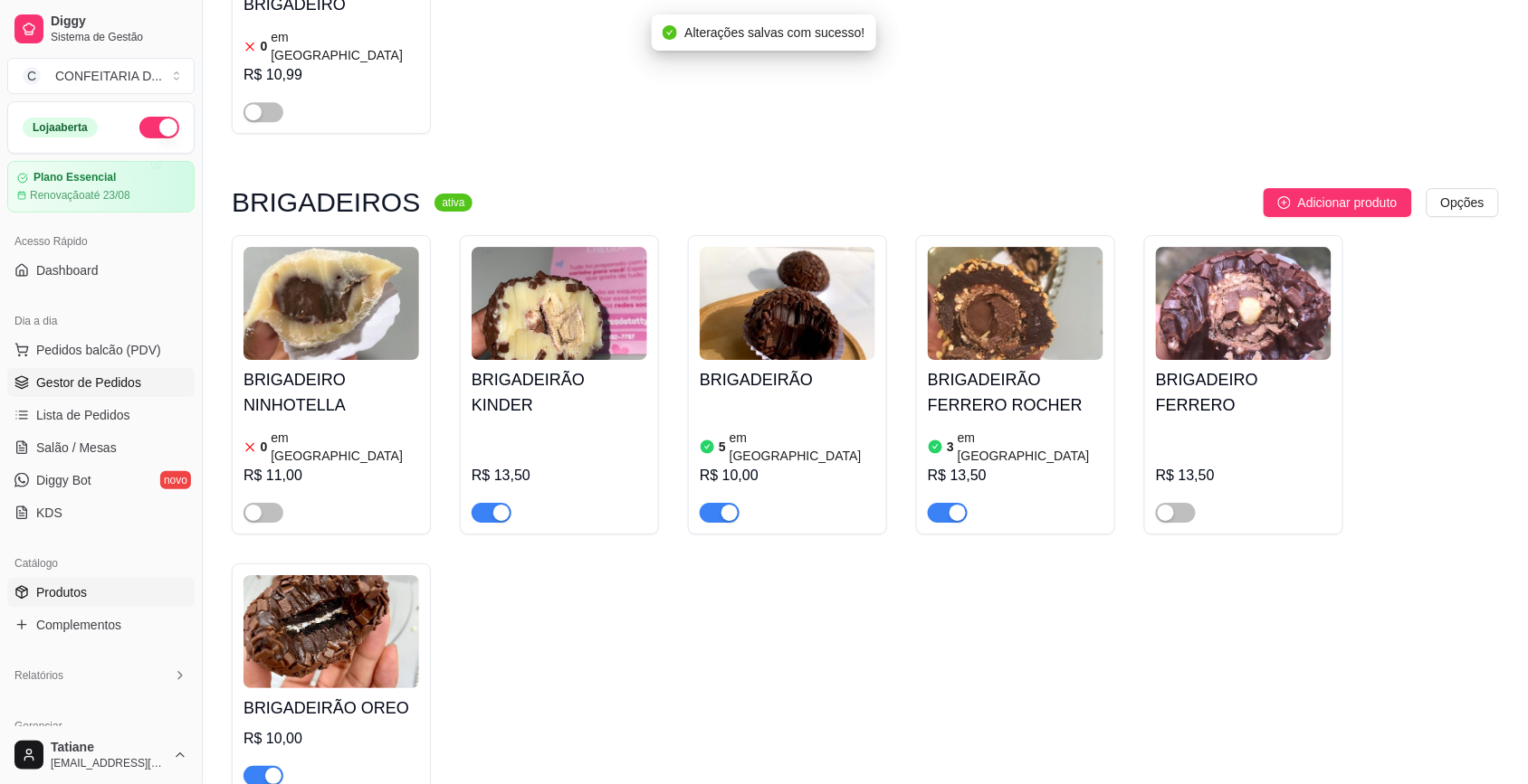
click at [80, 377] on span "Gestor de Pedidos" at bounding box center [88, 383] width 105 height 18
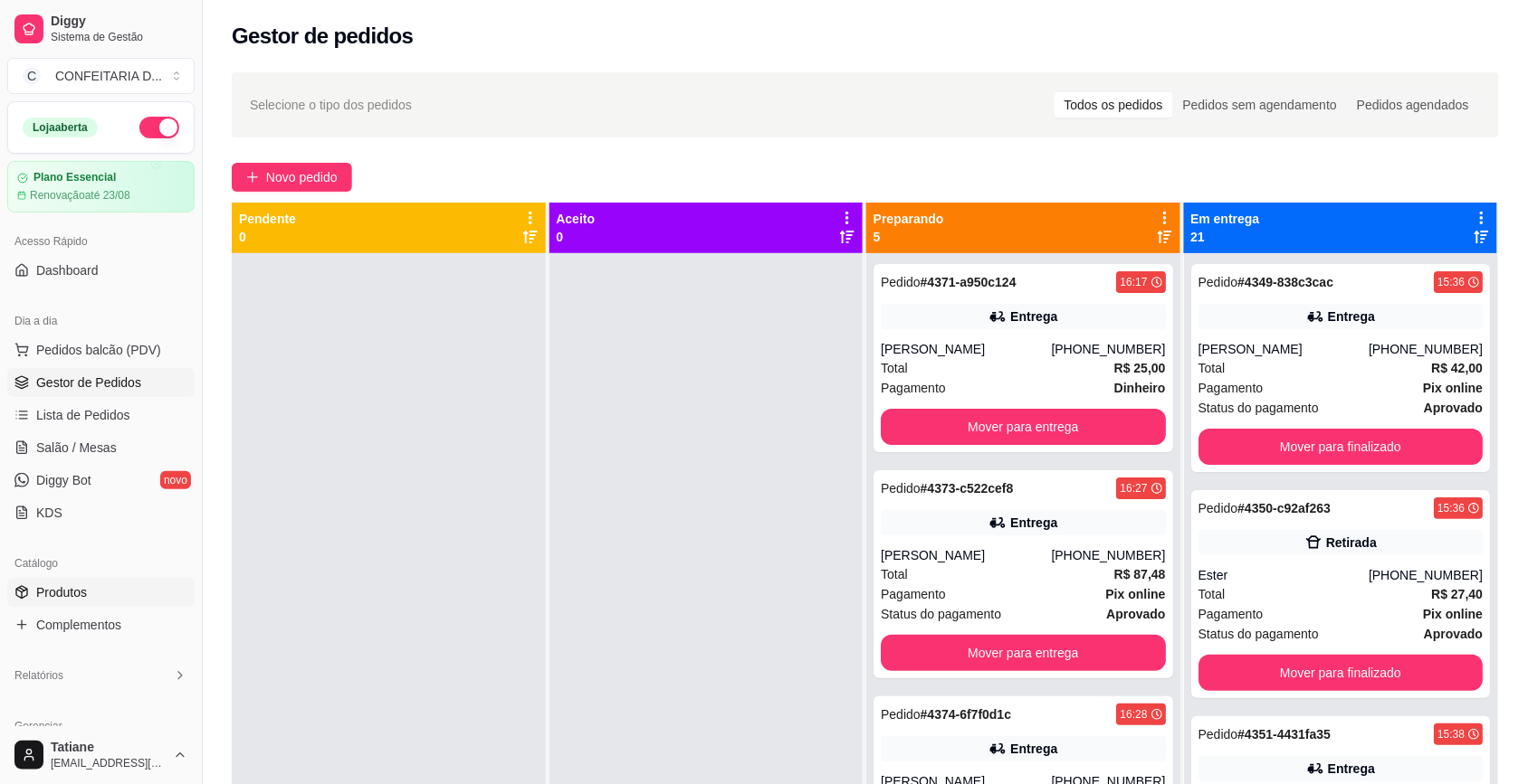
click at [76, 592] on span "Produtos" at bounding box center [62, 592] width 51 height 18
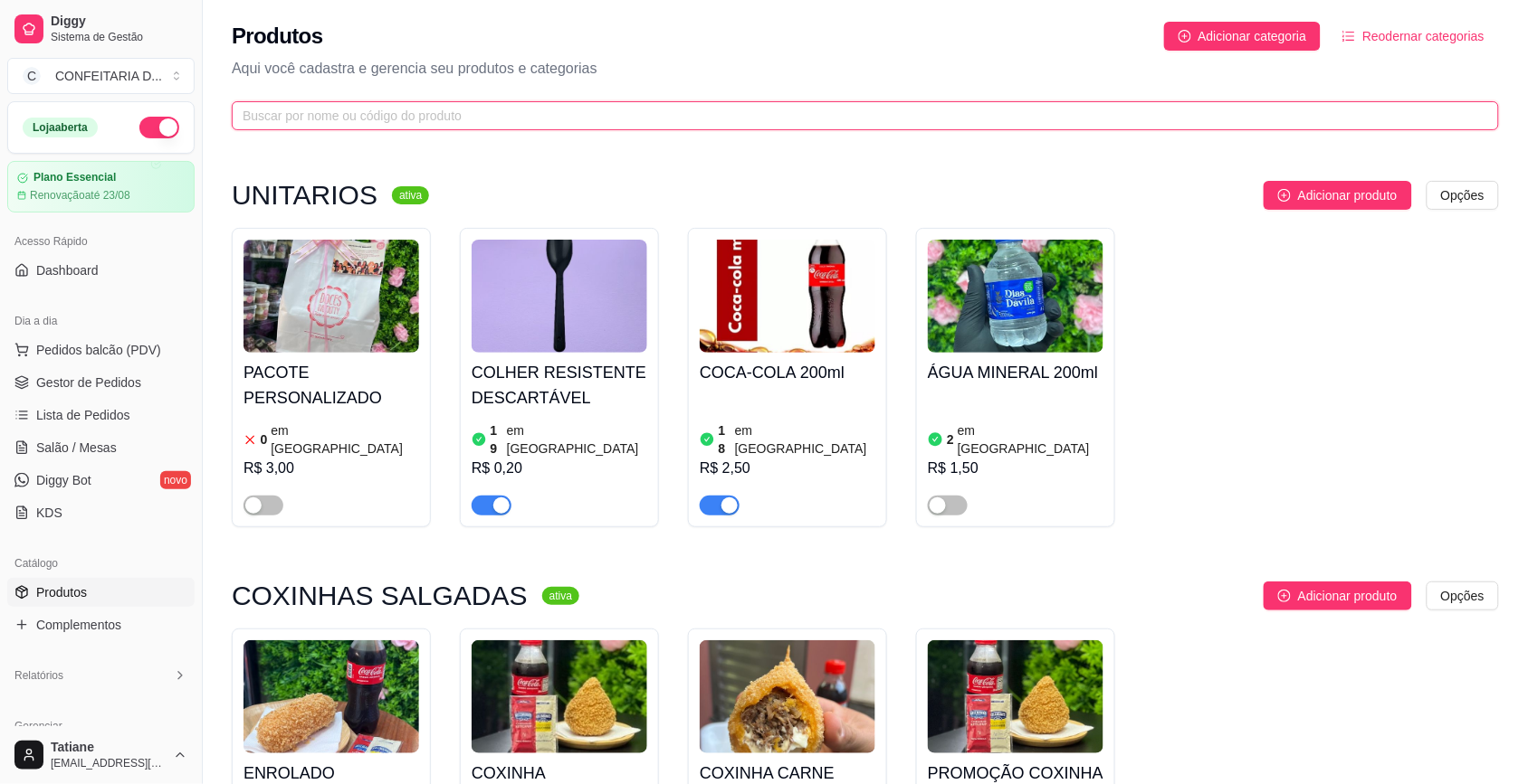
click at [508, 106] on input "text" at bounding box center [858, 116] width 1230 height 20
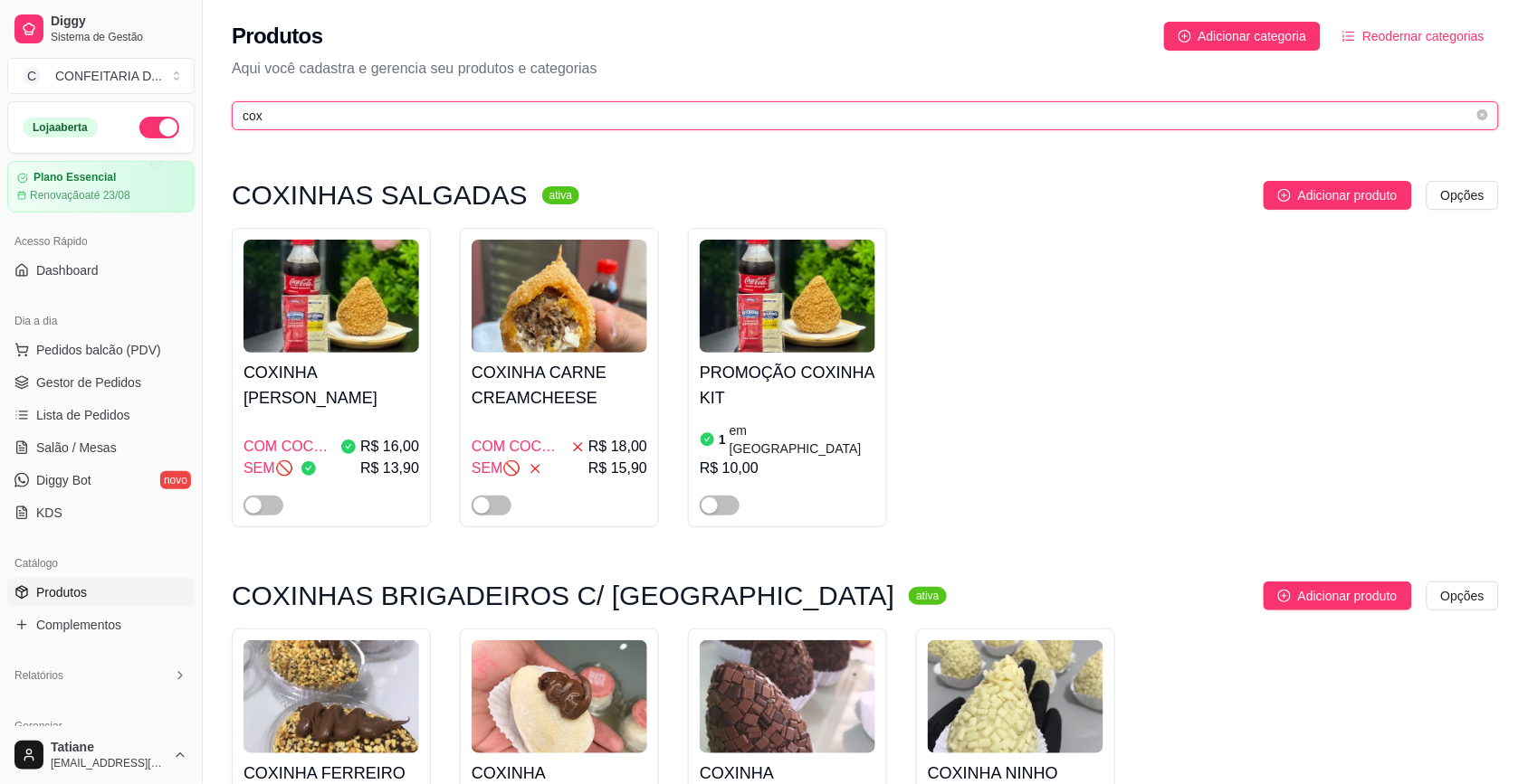
type input "cox"
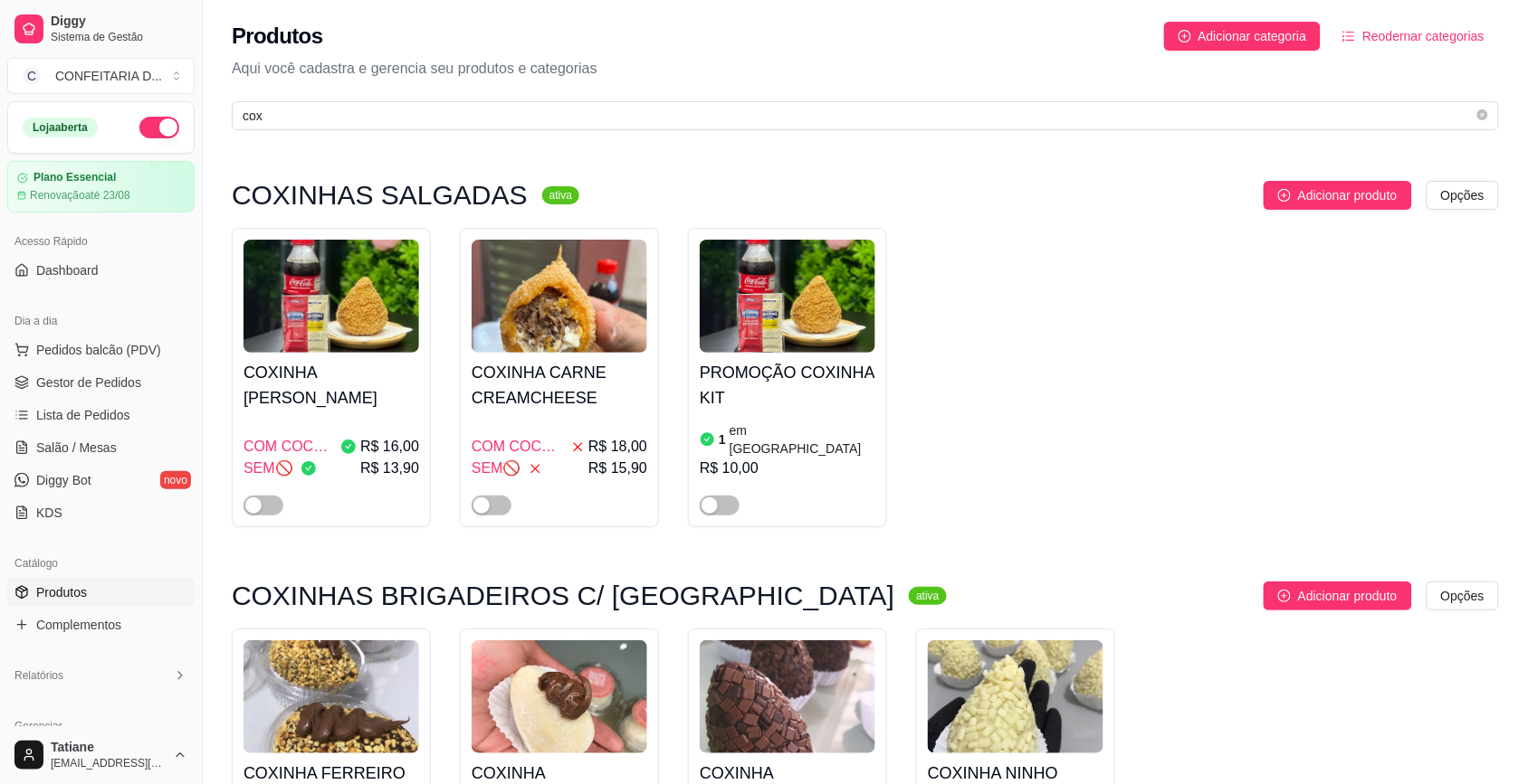
click at [294, 395] on h4 "COXINHA [PERSON_NAME]" at bounding box center [331, 386] width 176 height 51
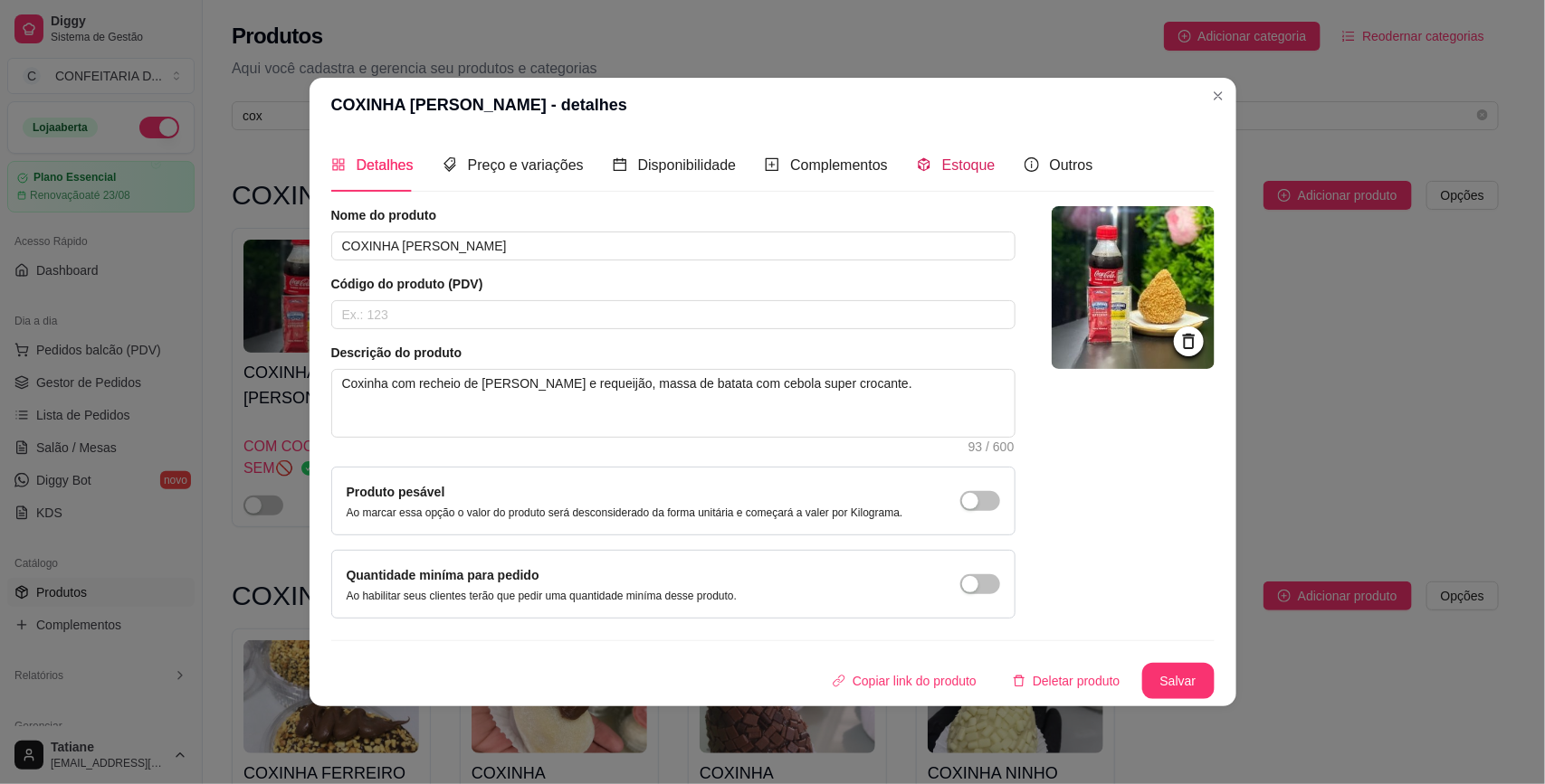
click at [970, 165] on span "Estoque" at bounding box center [968, 165] width 54 height 15
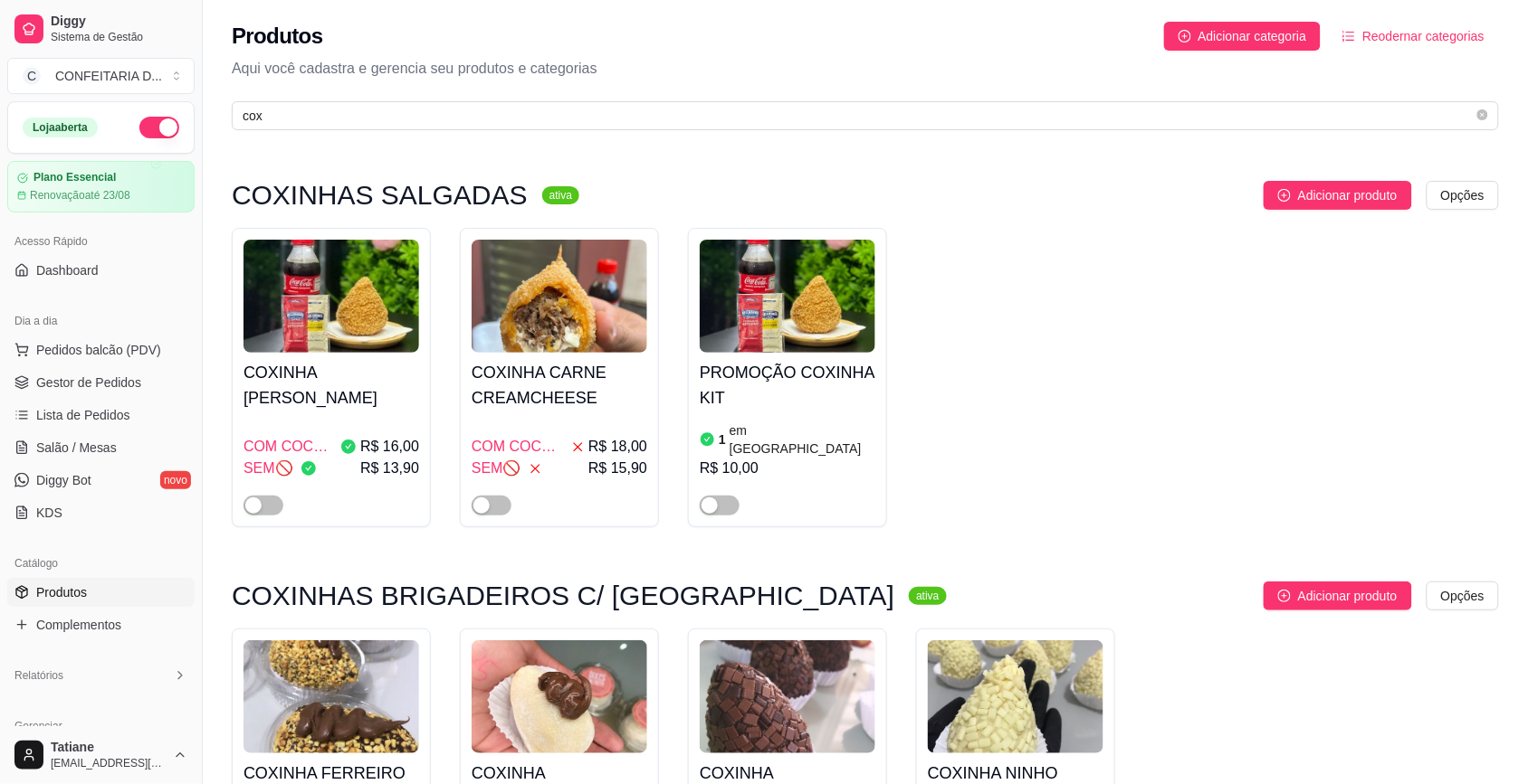
click at [339, 357] on div "COXINHA FRANGO REQUEIJÃO COM COCA-COLA✅ R$ 16,00 SEM🚫 R$ 13,90" at bounding box center [331, 434] width 176 height 163
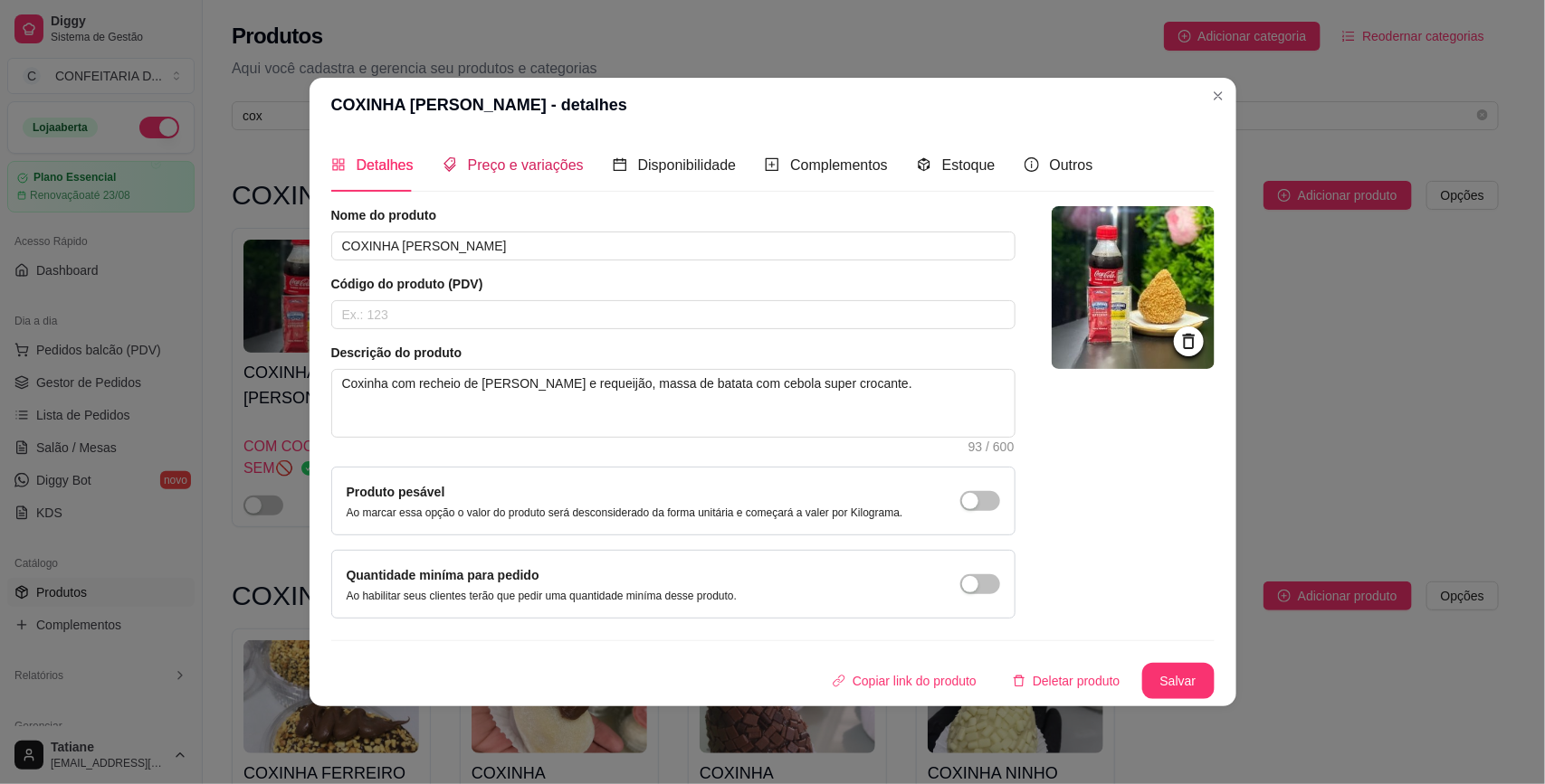
click at [490, 173] on span "Preço e variações" at bounding box center [525, 165] width 116 height 15
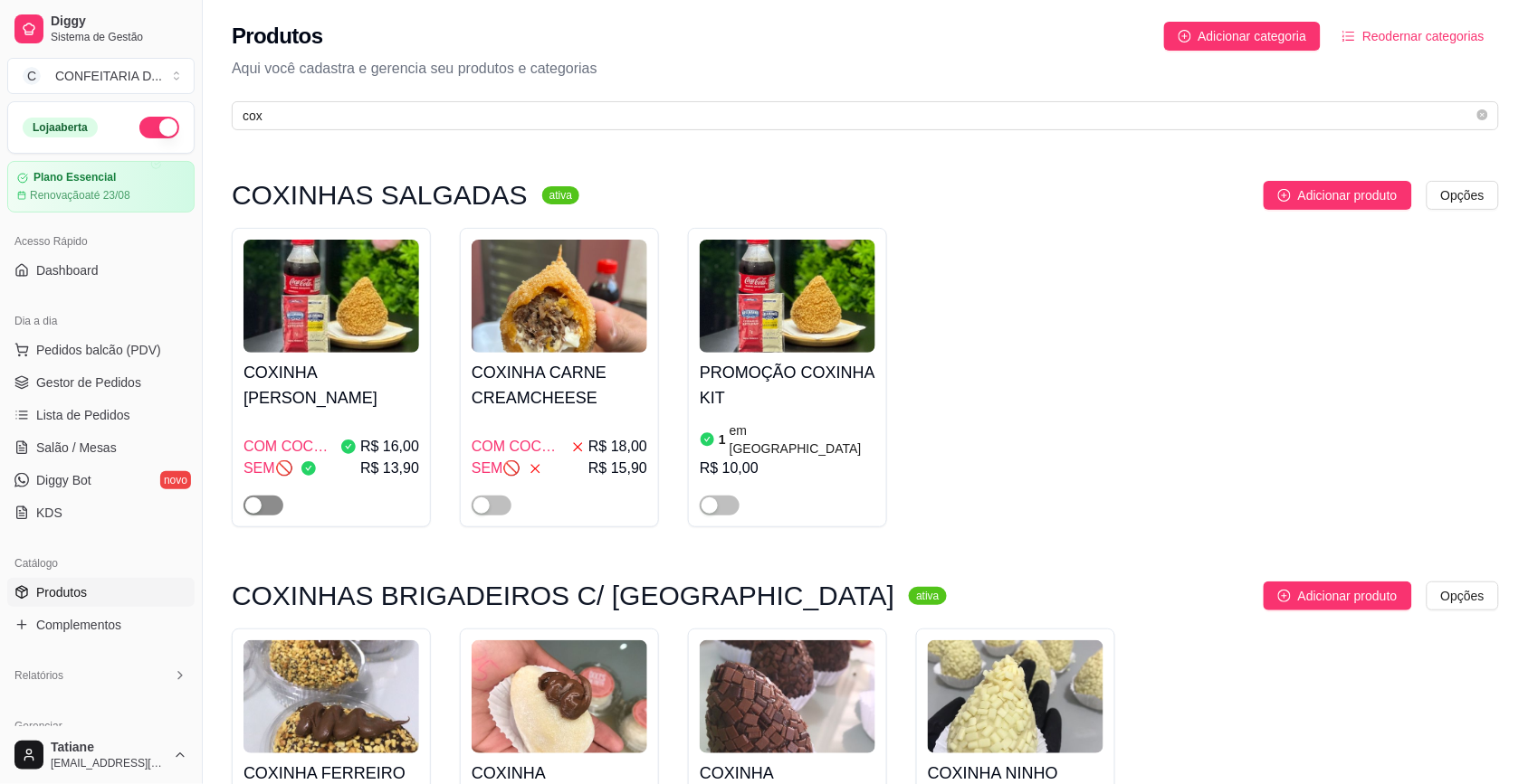
click at [258, 498] on div "button" at bounding box center [253, 506] width 16 height 16
click at [437, 97] on div "Produtos Adicionar categoria Reodernar categorias Aqui você cadastra e gerencia…" at bounding box center [865, 70] width 1325 height 141
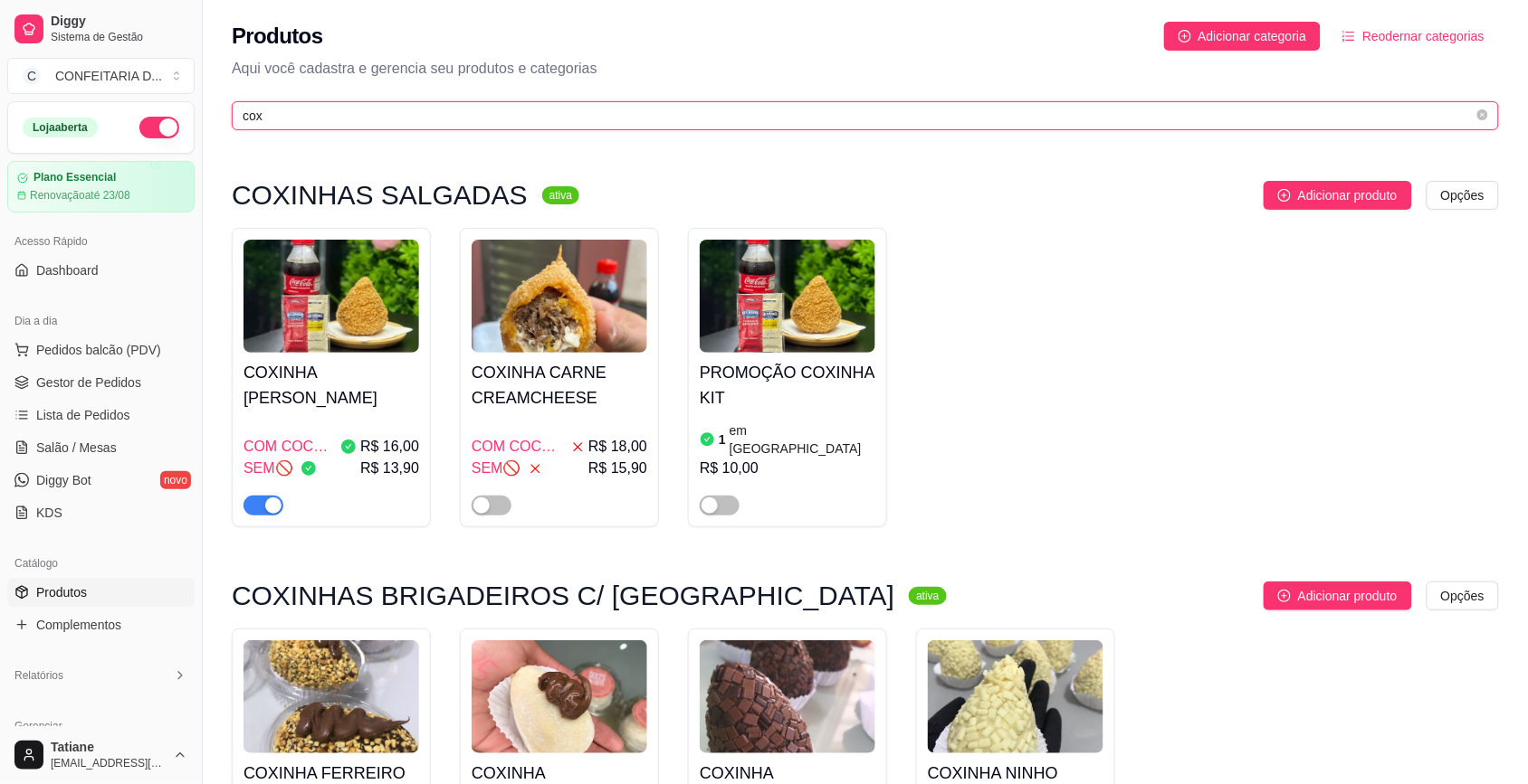
click at [430, 106] on input "cox" at bounding box center [858, 116] width 1230 height 20
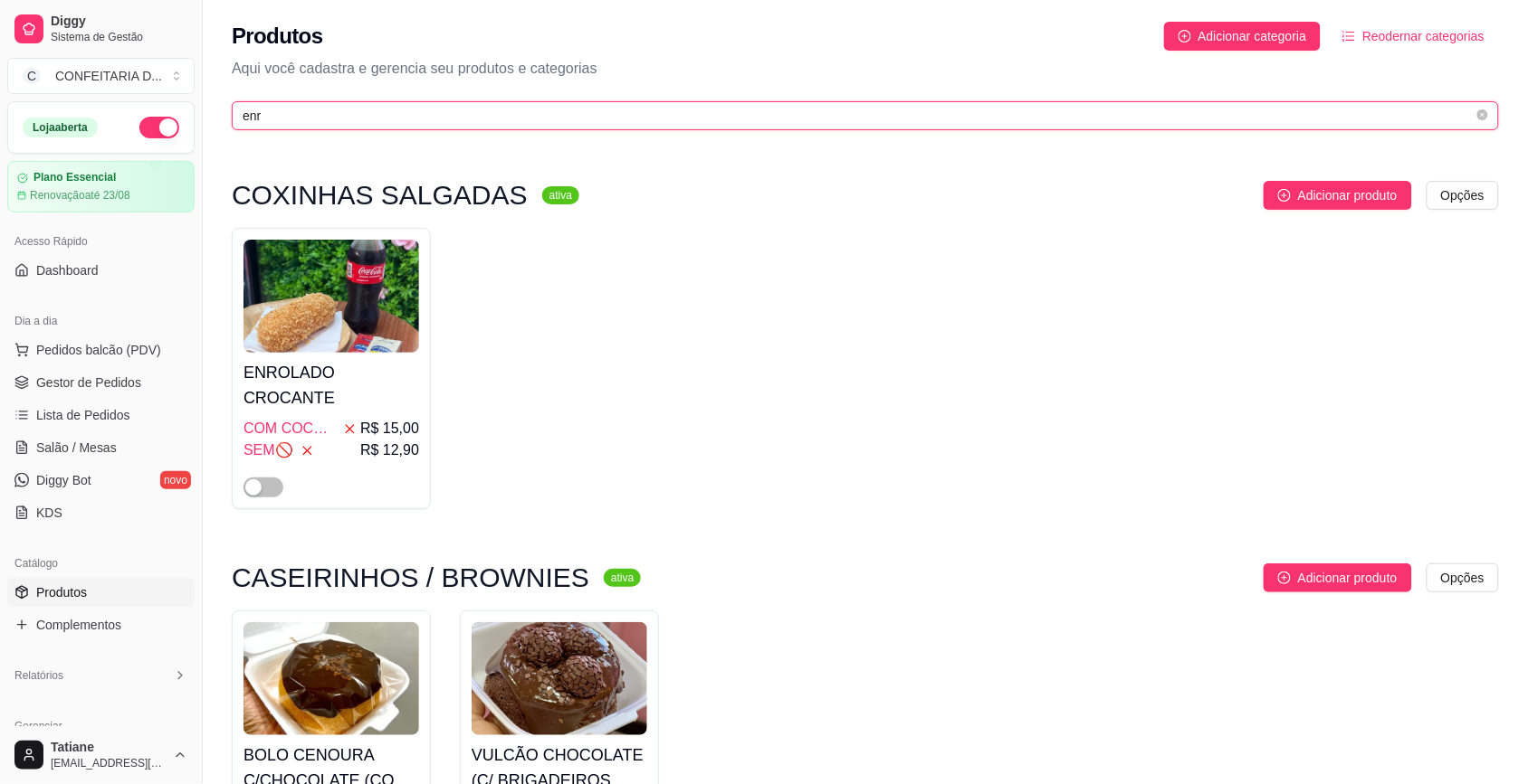
type input "enr"
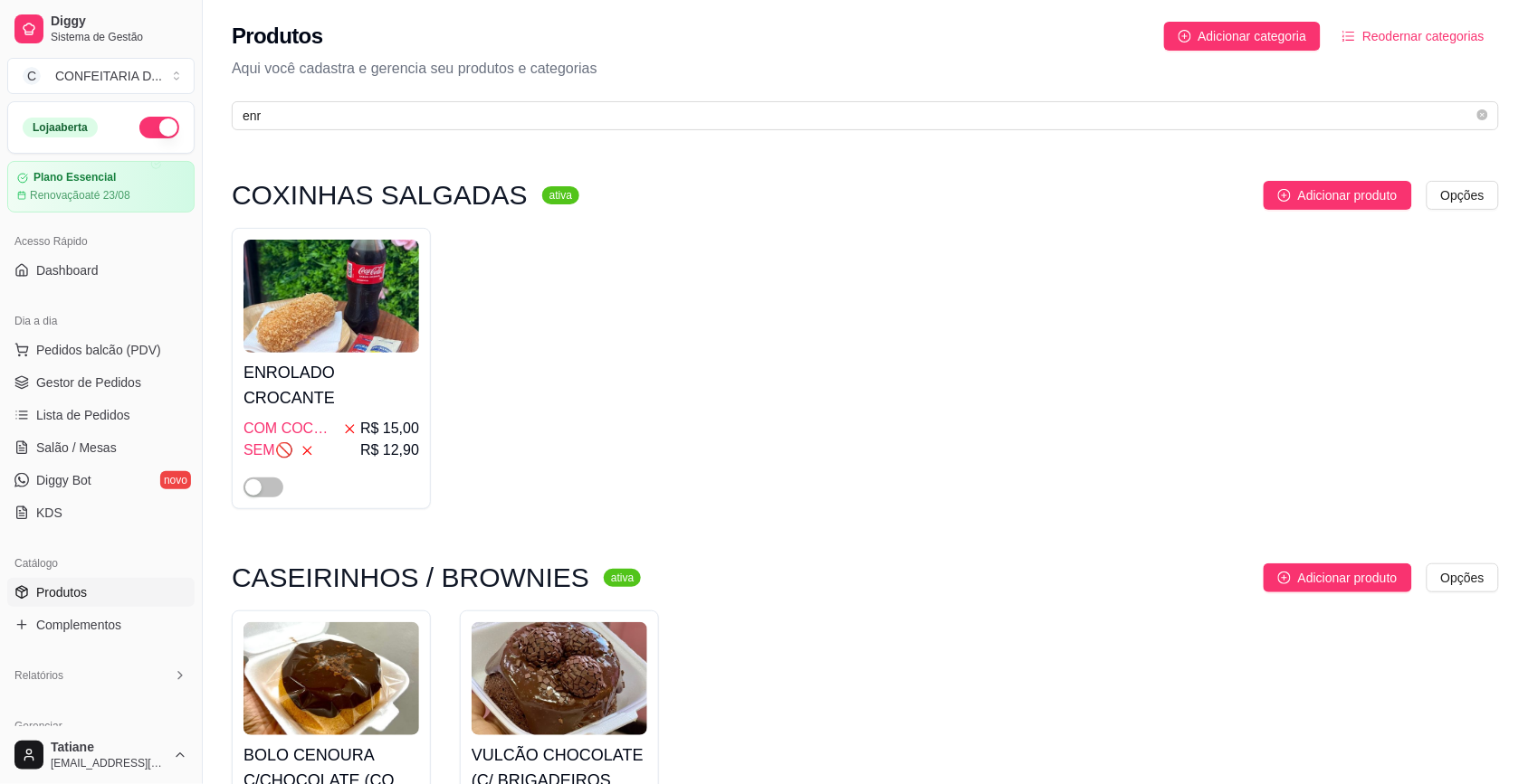
click at [288, 377] on h4 "ENROLADO CROCANTE" at bounding box center [331, 386] width 176 height 51
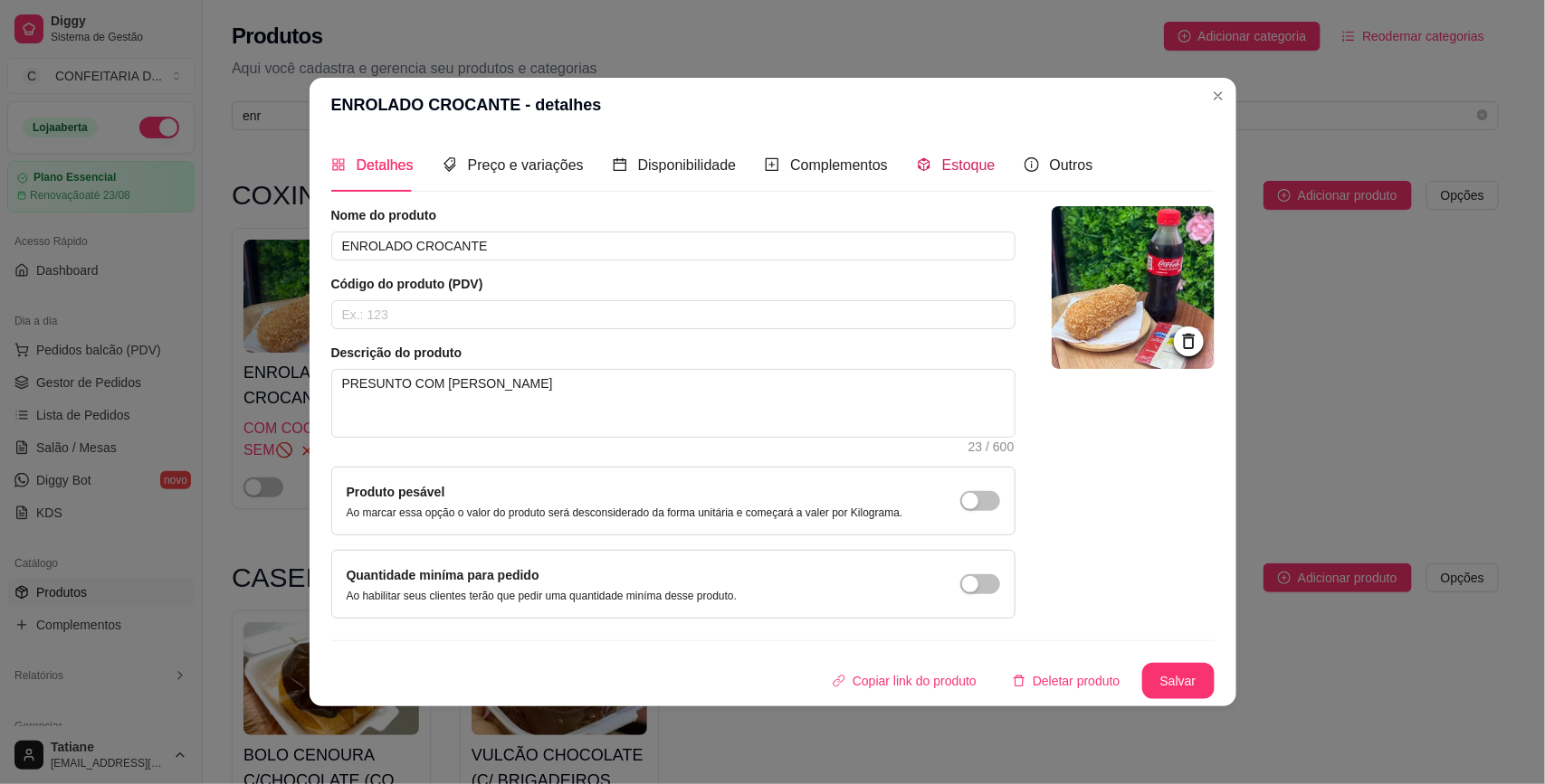
click at [959, 167] on span "Estoque" at bounding box center [968, 165] width 54 height 15
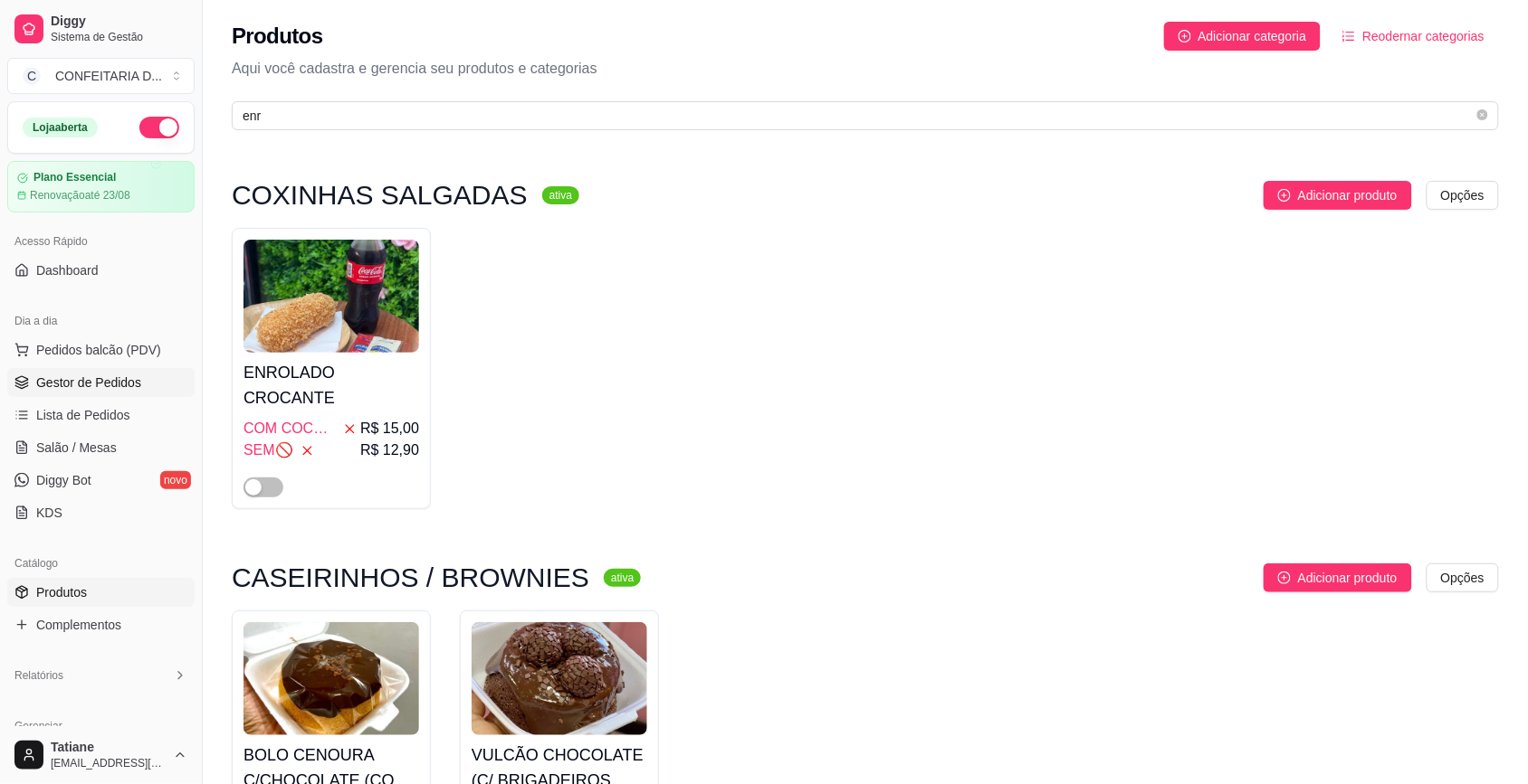
click at [129, 376] on span "Gestor de Pedidos" at bounding box center [88, 383] width 105 height 18
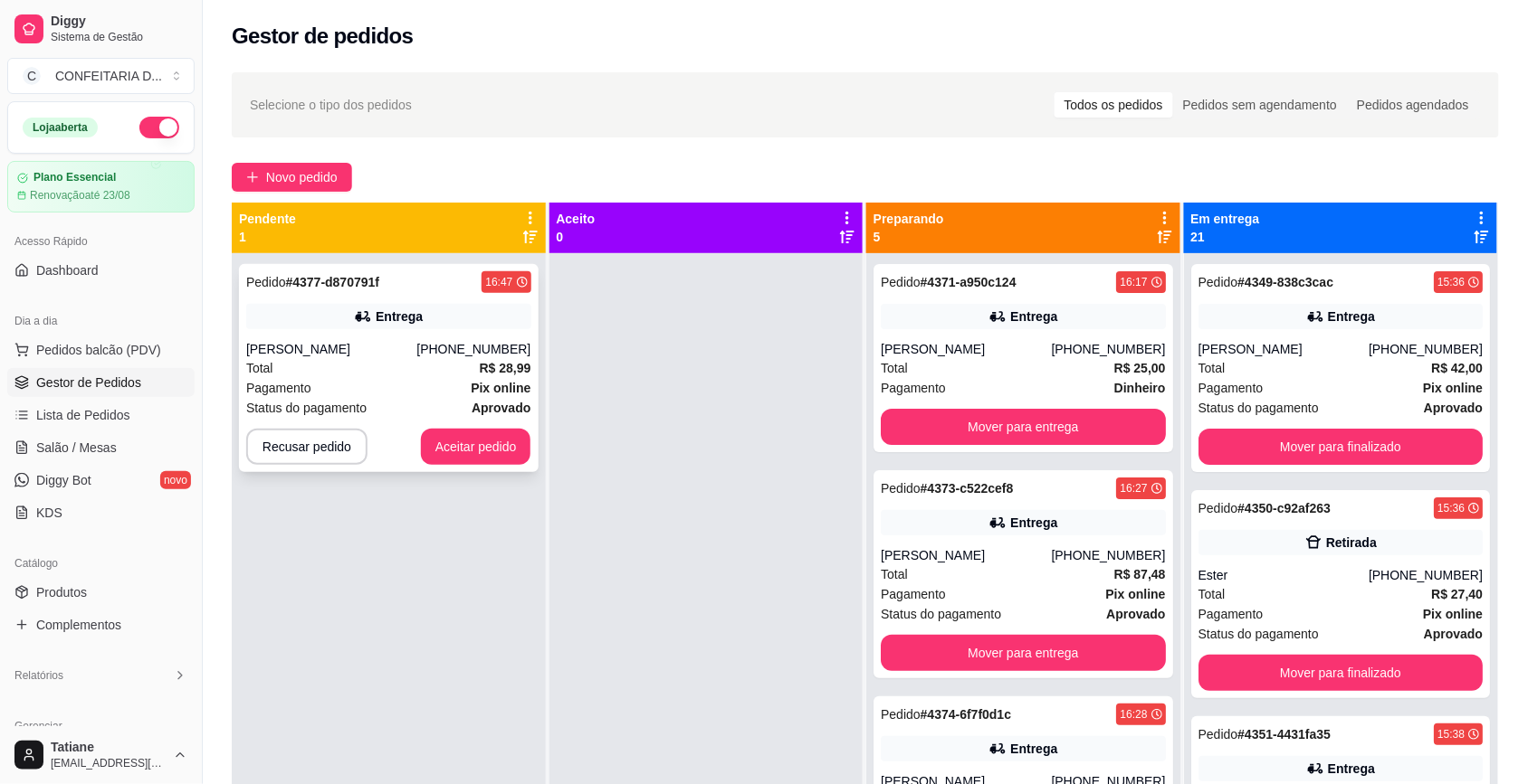
click at [440, 341] on div "[PHONE_NUMBER]" at bounding box center [472, 349] width 114 height 18
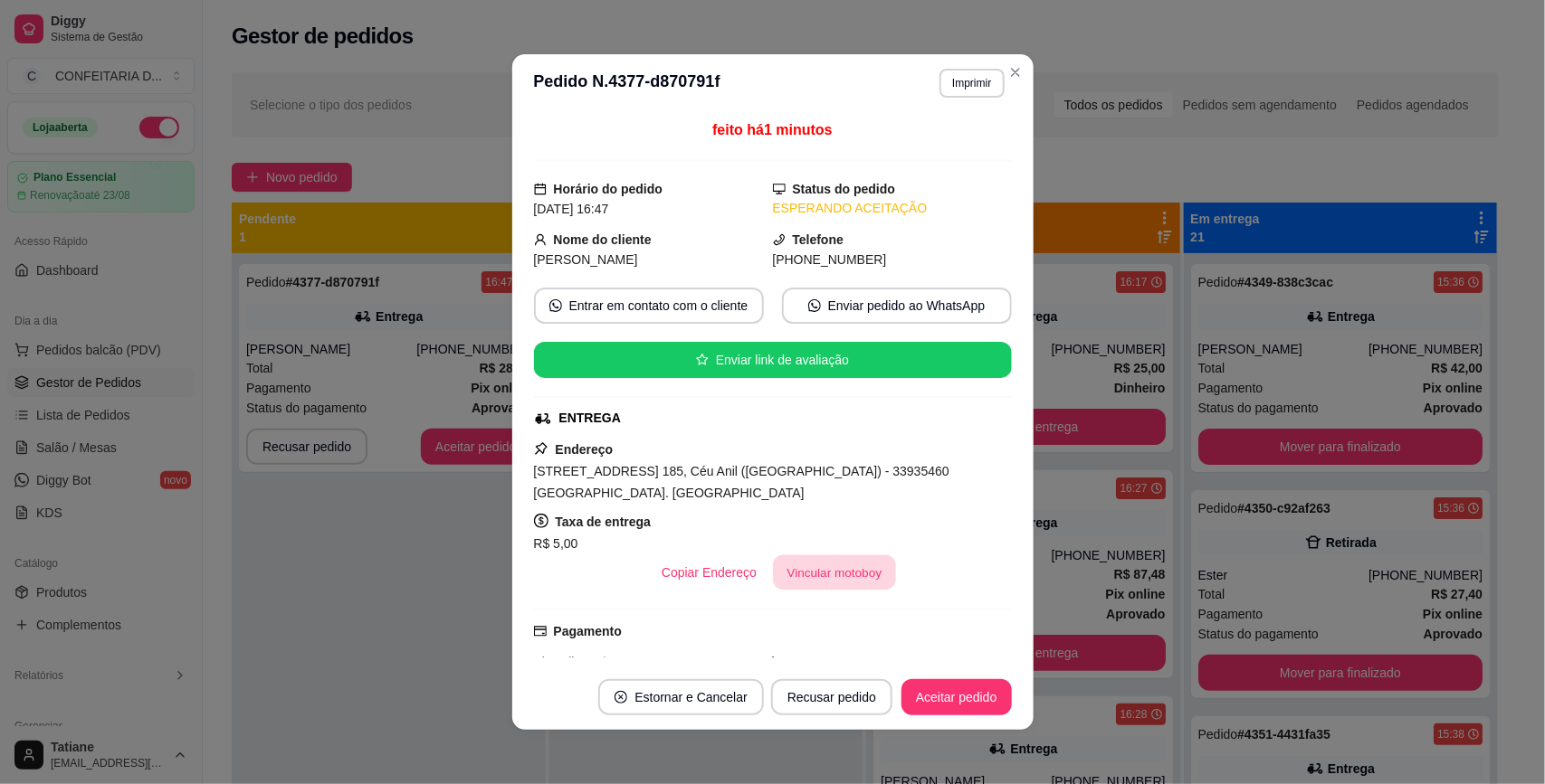
click at [805, 572] on button "Vincular motoboy" at bounding box center [833, 573] width 123 height 35
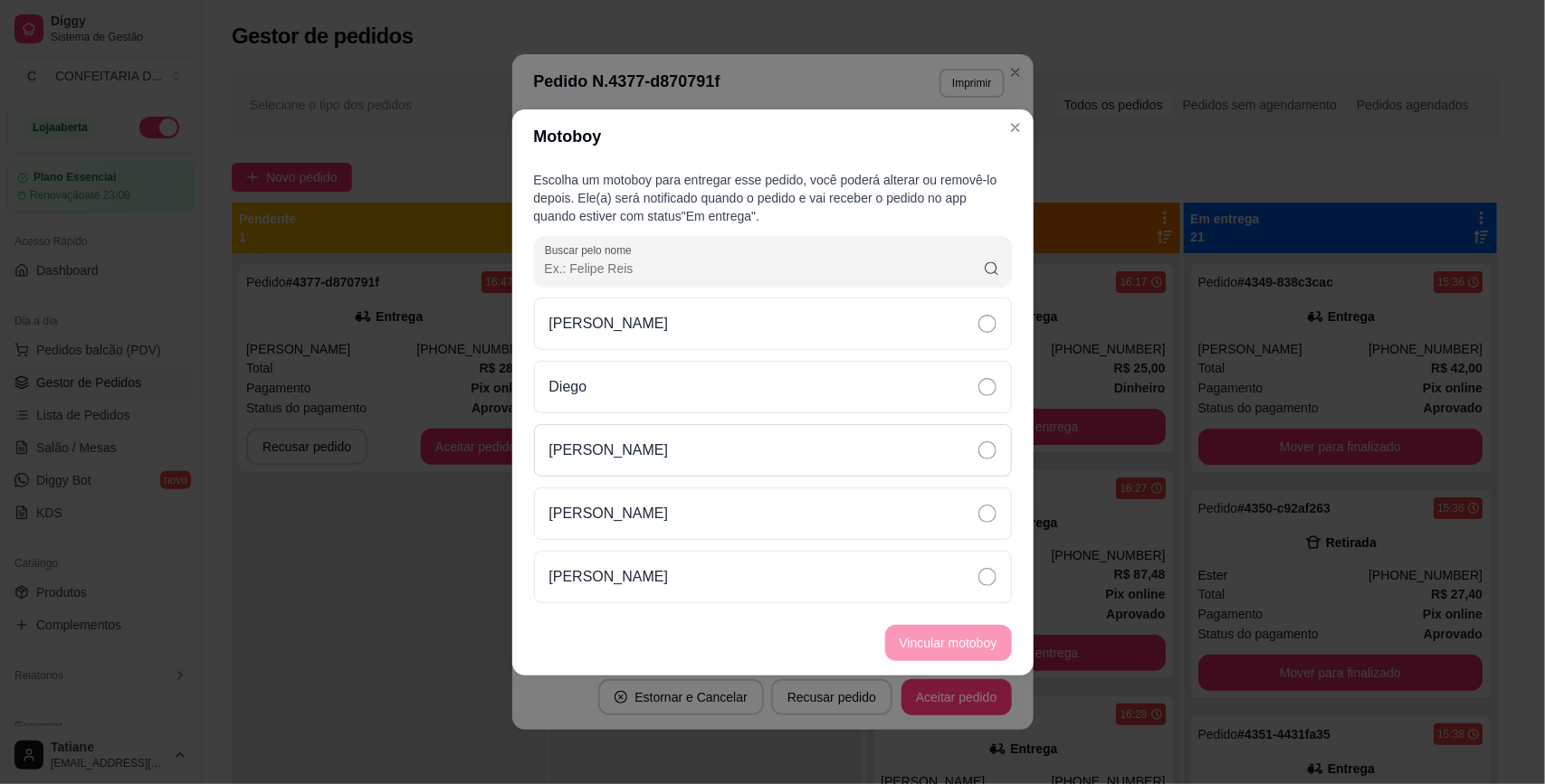
click at [624, 446] on p "[PERSON_NAME]" at bounding box center [609, 450] width 119 height 22
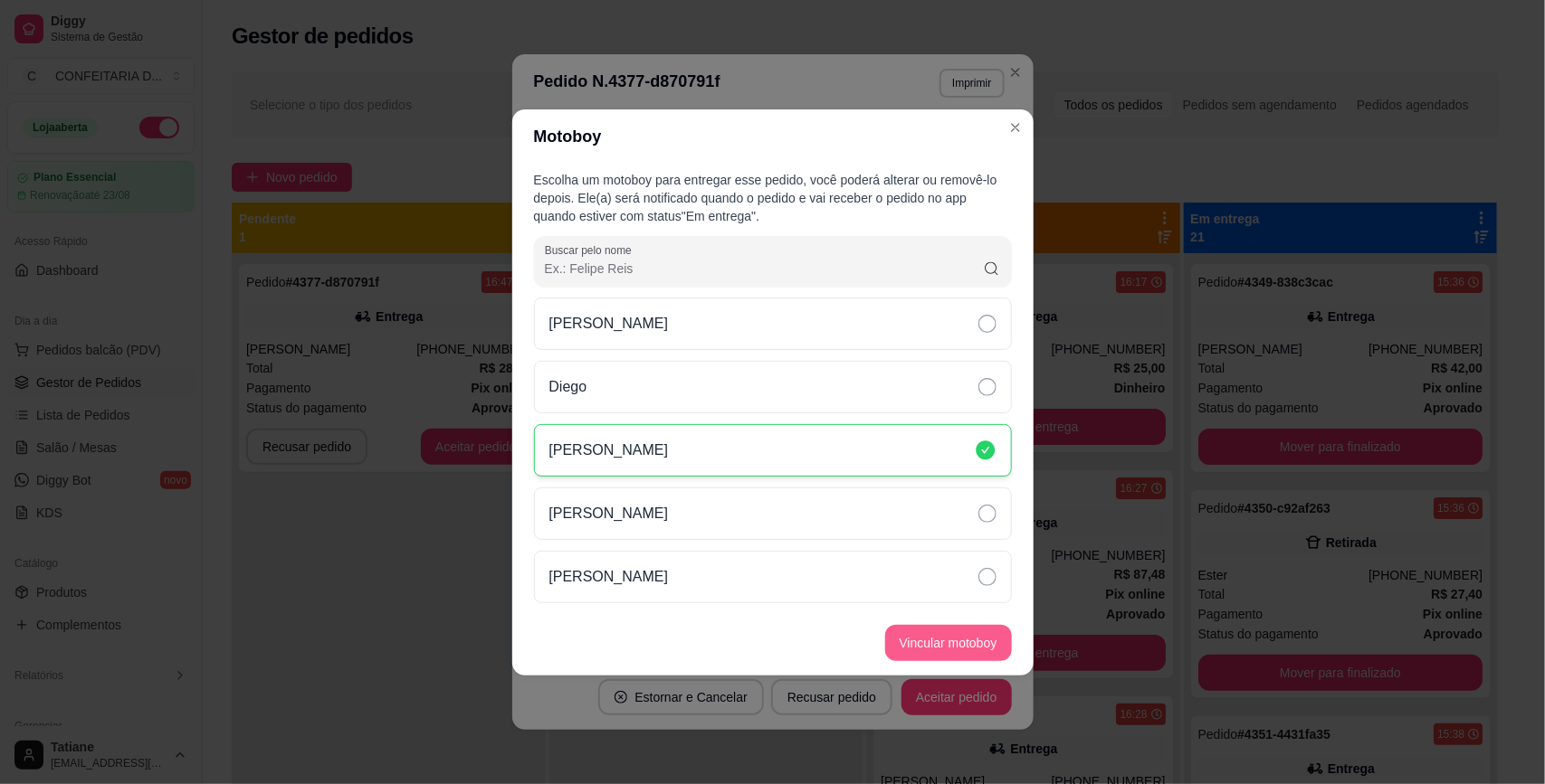
click at [923, 648] on button "Vincular motoboy" at bounding box center [948, 643] width 126 height 36
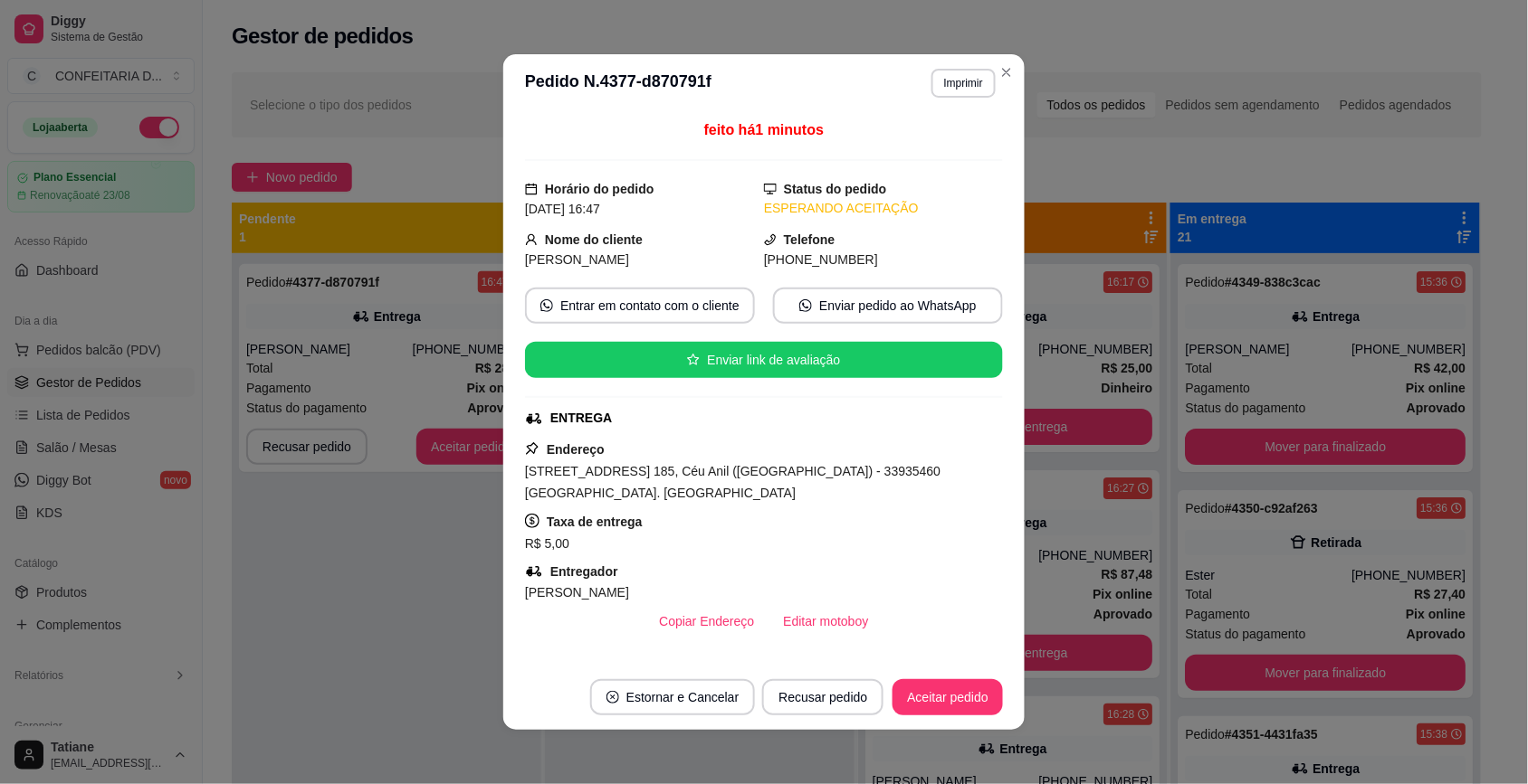
click at [434, 601] on div "Pedido # 4377-d870791f 16:47 Entrega Samuel (31) 99235-5599 Total R$ 28,99 Paga…" at bounding box center [387, 645] width 309 height 784
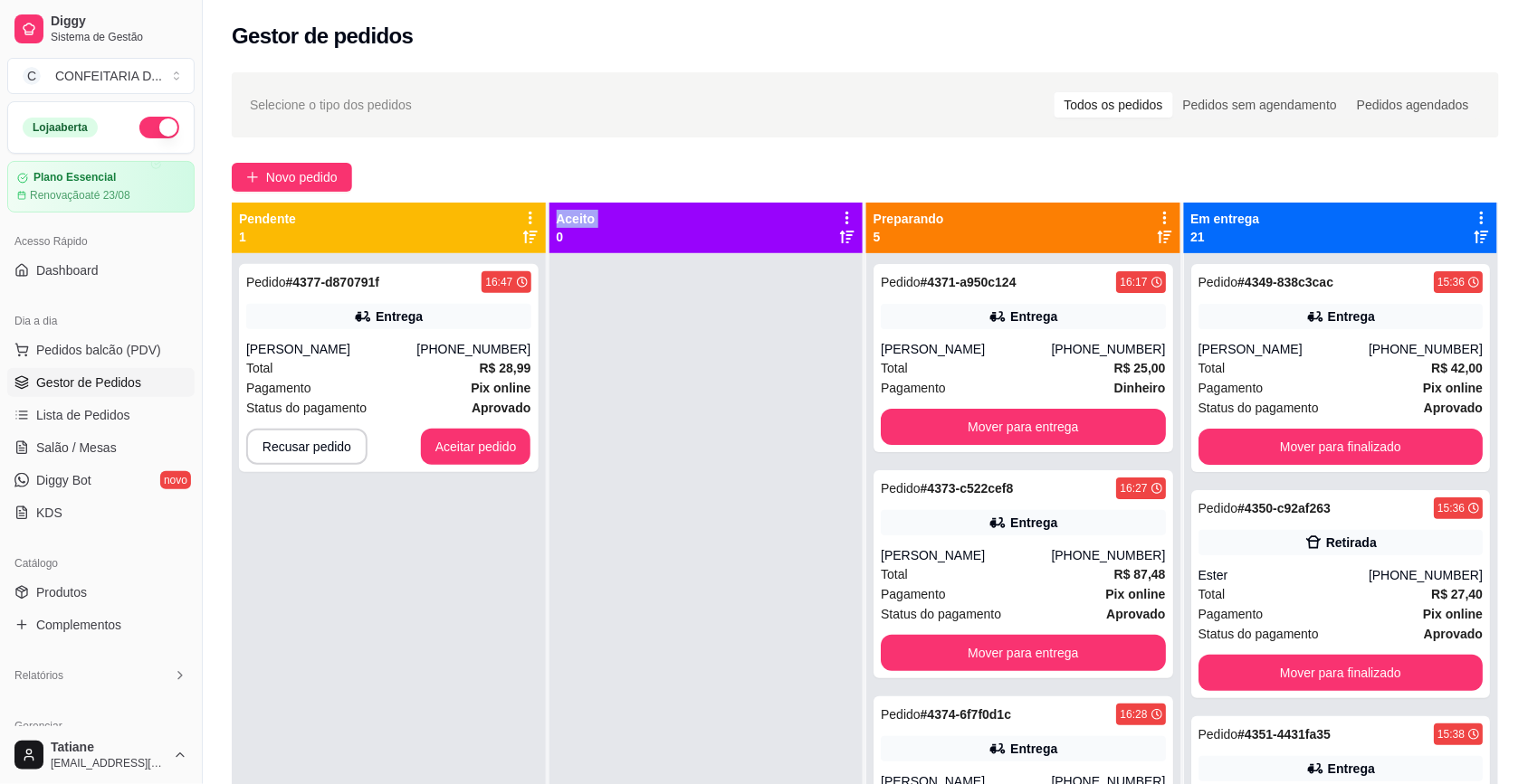
click at [434, 601] on div "Pedido # 4377-d870791f 16:47 Entrega Samuel (31) 99235-5599 Total R$ 28,99 Paga…" at bounding box center [389, 645] width 314 height 784
click at [459, 466] on div "Pedido # 4377-d870791f 16:47 Entrega Samuel (31) 99235-5599 Total R$ 28,99 Paga…" at bounding box center [389, 367] width 299 height 208
click at [476, 436] on button "Aceitar pedido" at bounding box center [475, 447] width 106 height 35
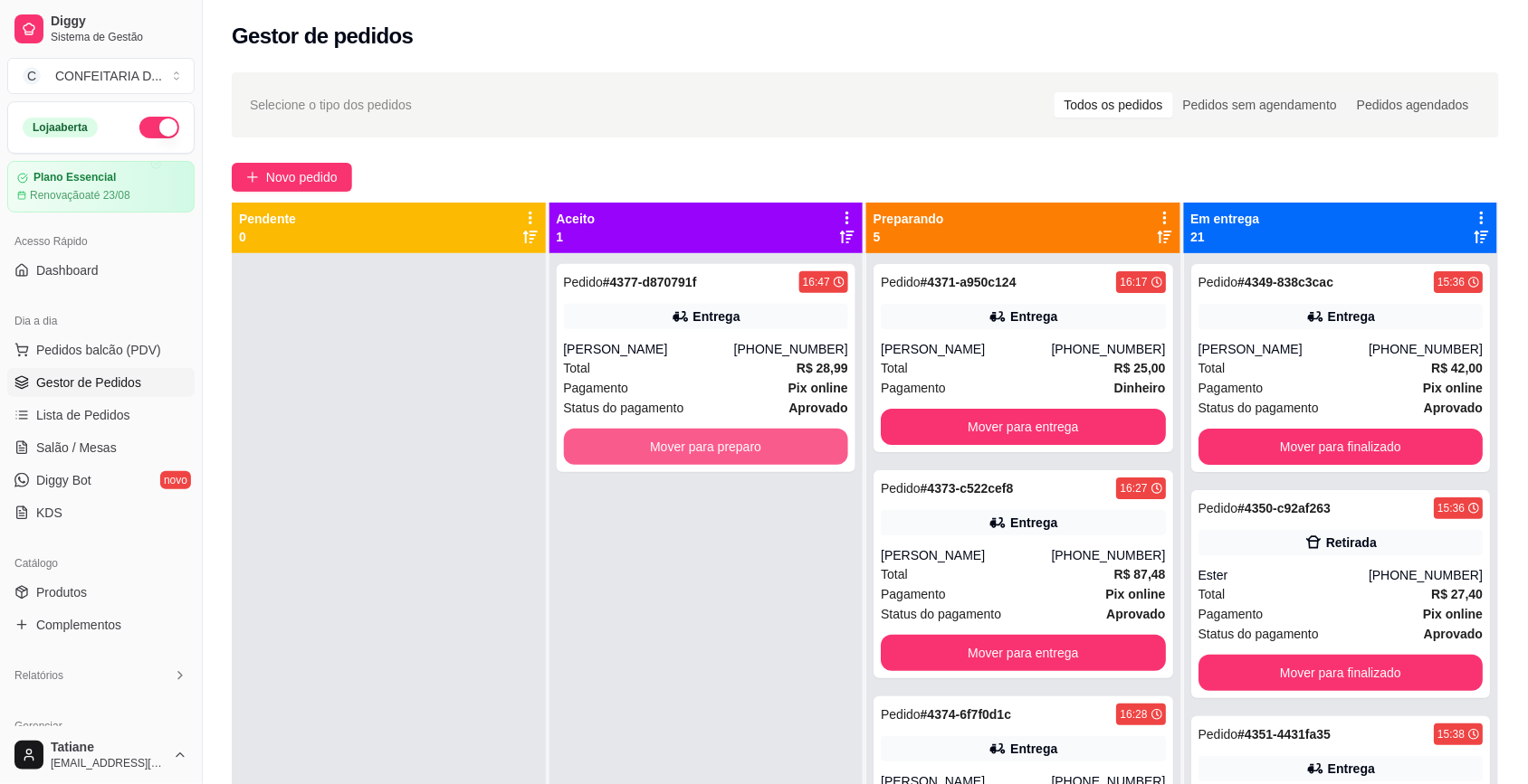
click at [693, 436] on button "Mover para preparo" at bounding box center [706, 447] width 285 height 36
click at [778, 448] on button "Mover para preparo" at bounding box center [706, 447] width 285 height 36
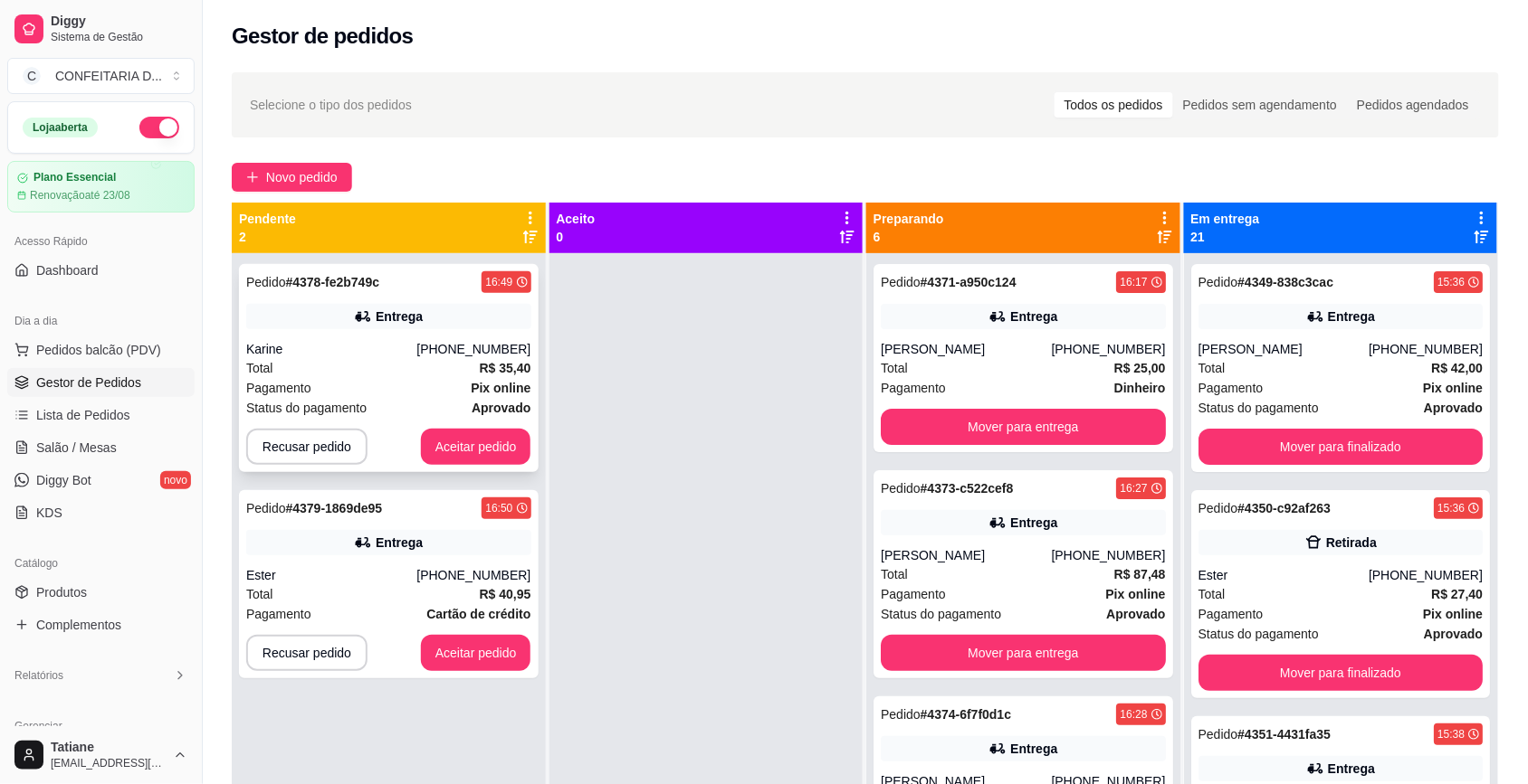
click at [430, 332] on div "Pedido # 4378-fe2b749c 16:49 Entrega Karine (31) 97570-7529 Total R$ 35,40 Paga…" at bounding box center [389, 367] width 299 height 208
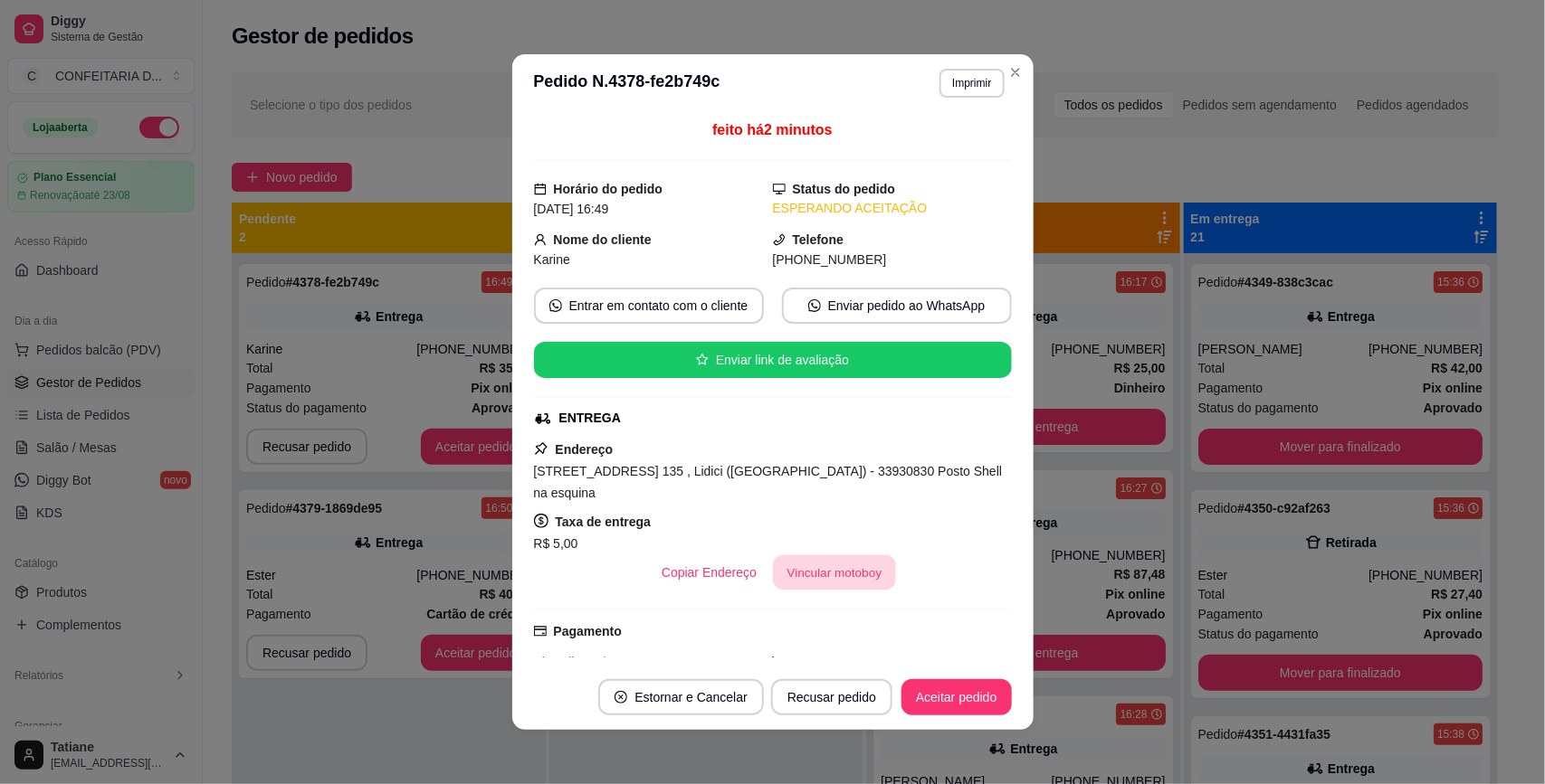
click at [822, 562] on button "Vincular motoboy" at bounding box center [833, 573] width 123 height 35
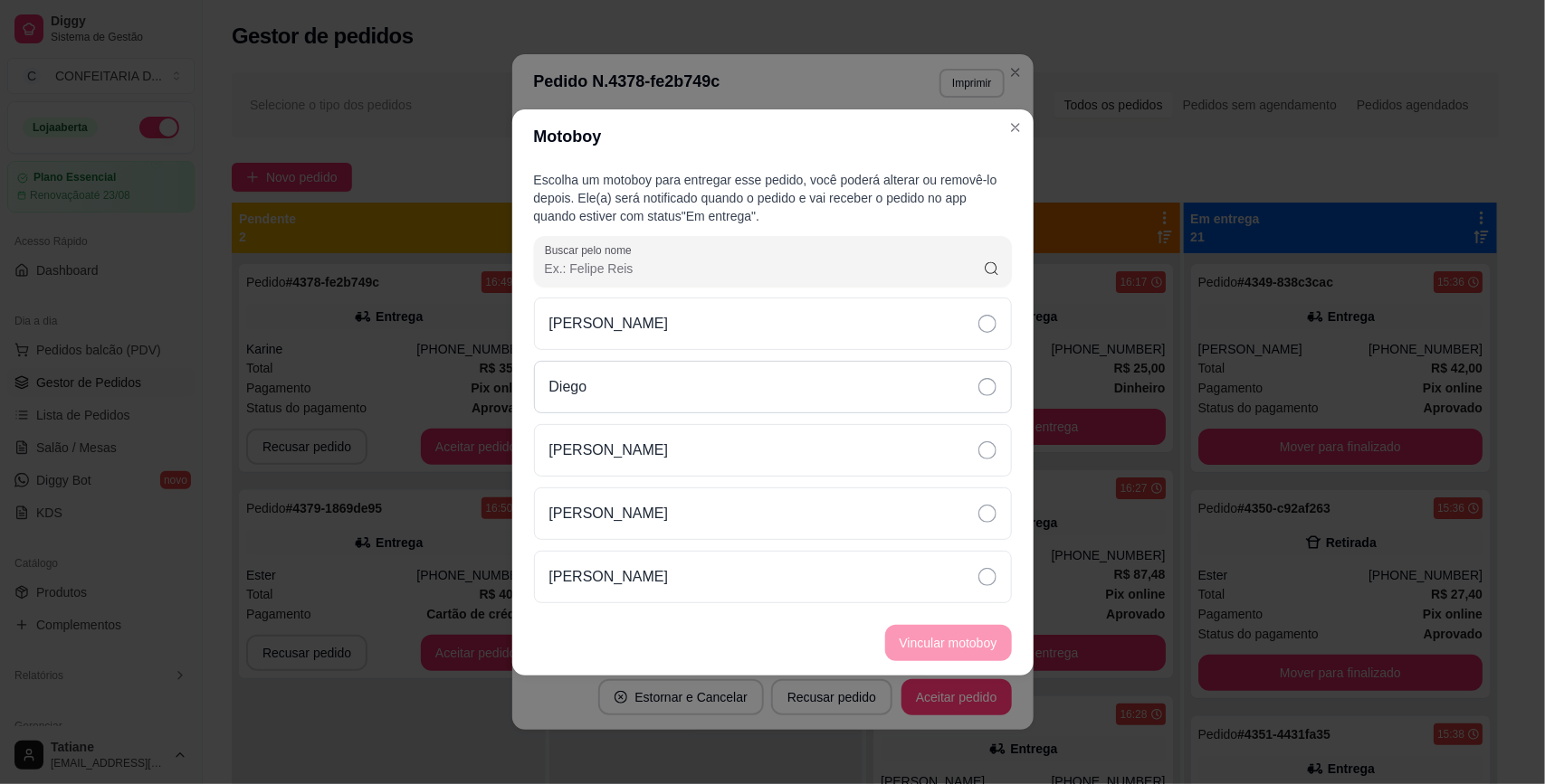
click at [611, 390] on div "Diego" at bounding box center [772, 387] width 478 height 53
click at [986, 648] on button "Vincular motoboy" at bounding box center [948, 642] width 123 height 35
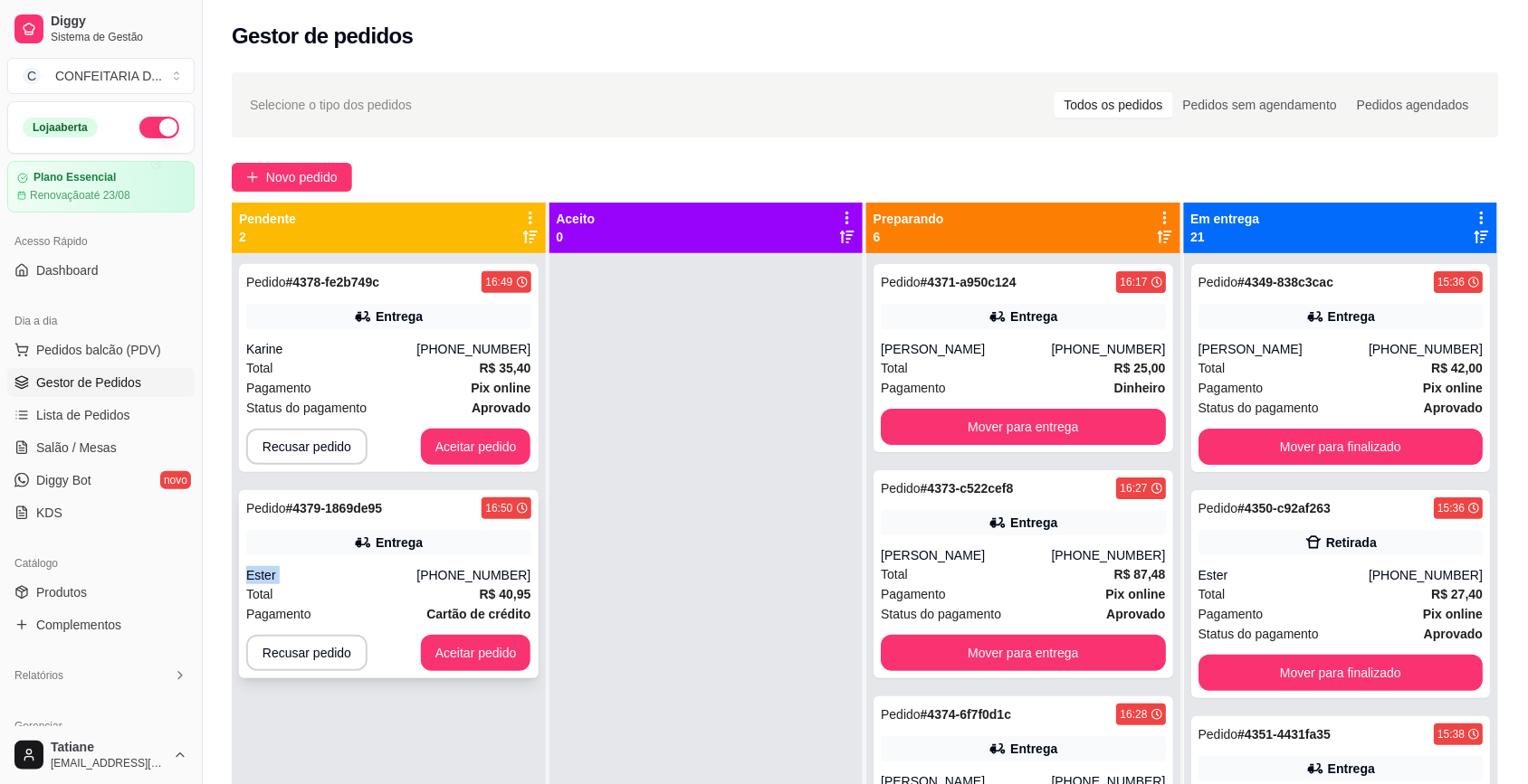
click at [416, 567] on div "Ester" at bounding box center [330, 576] width 170 height 18
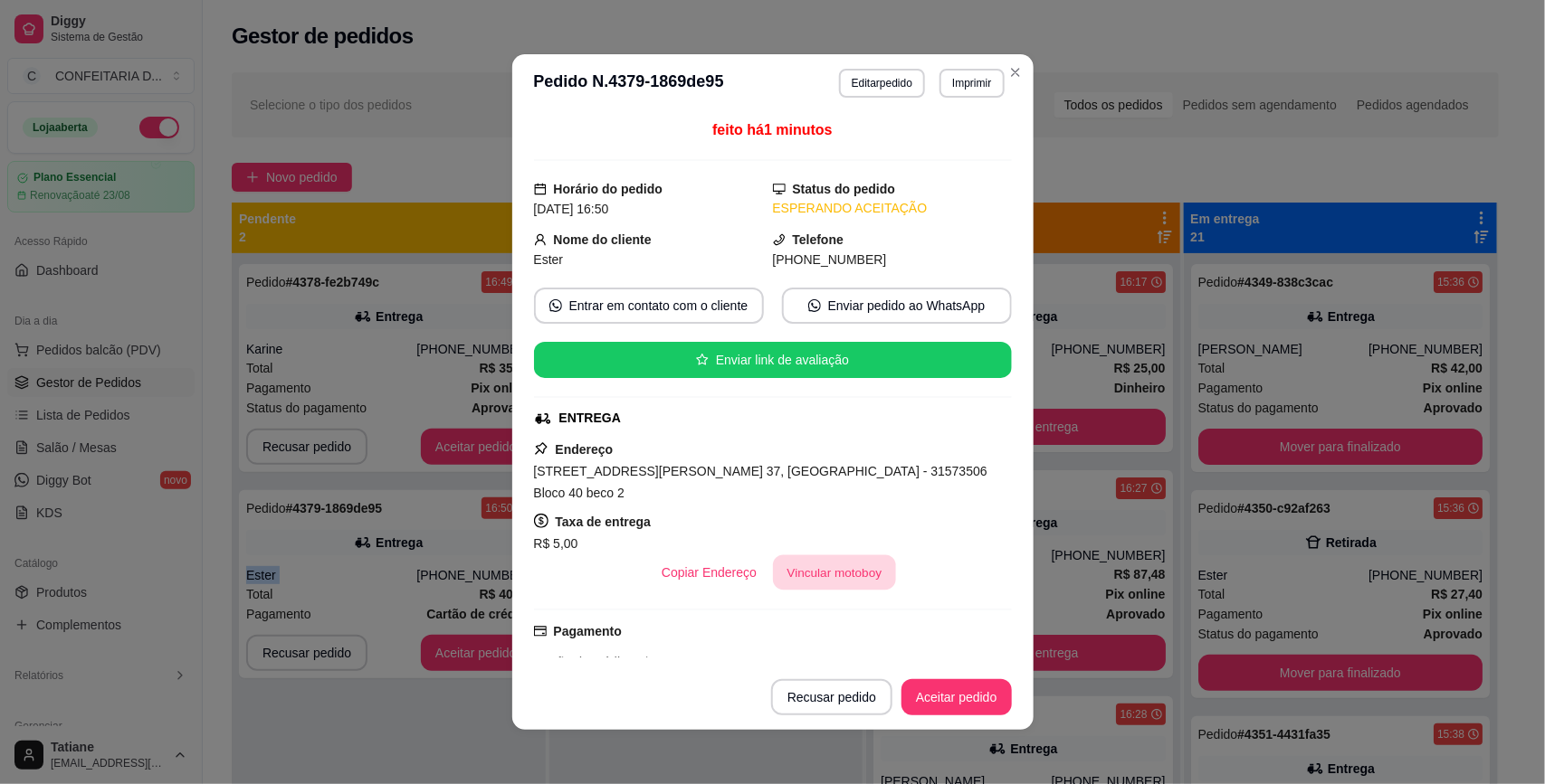
click at [784, 556] on button "Vincular motoboy" at bounding box center [833, 573] width 123 height 35
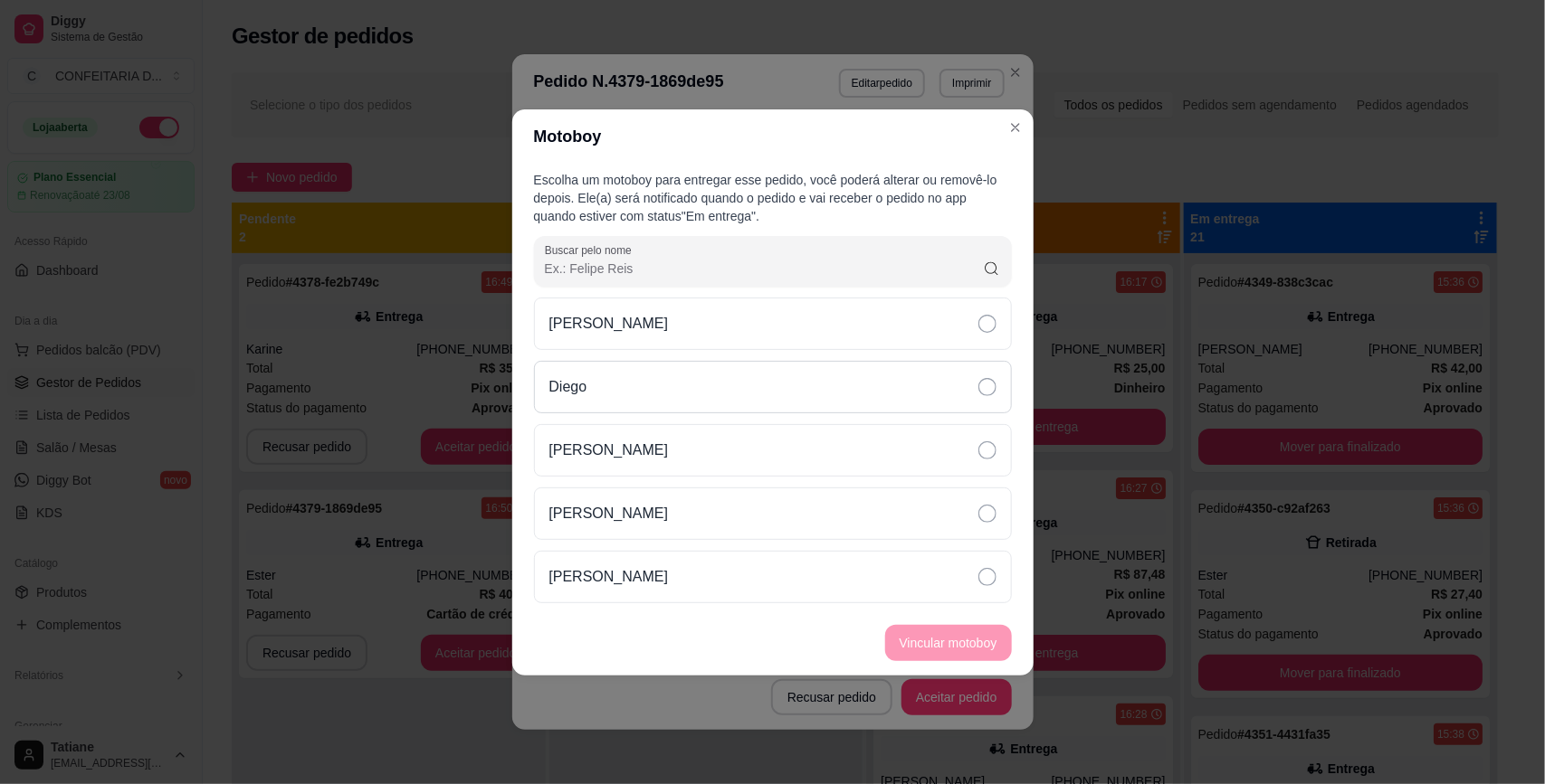
click at [625, 389] on div "Diego" at bounding box center [772, 387] width 478 height 53
click at [937, 643] on button "Vincular motoboy" at bounding box center [948, 643] width 126 height 36
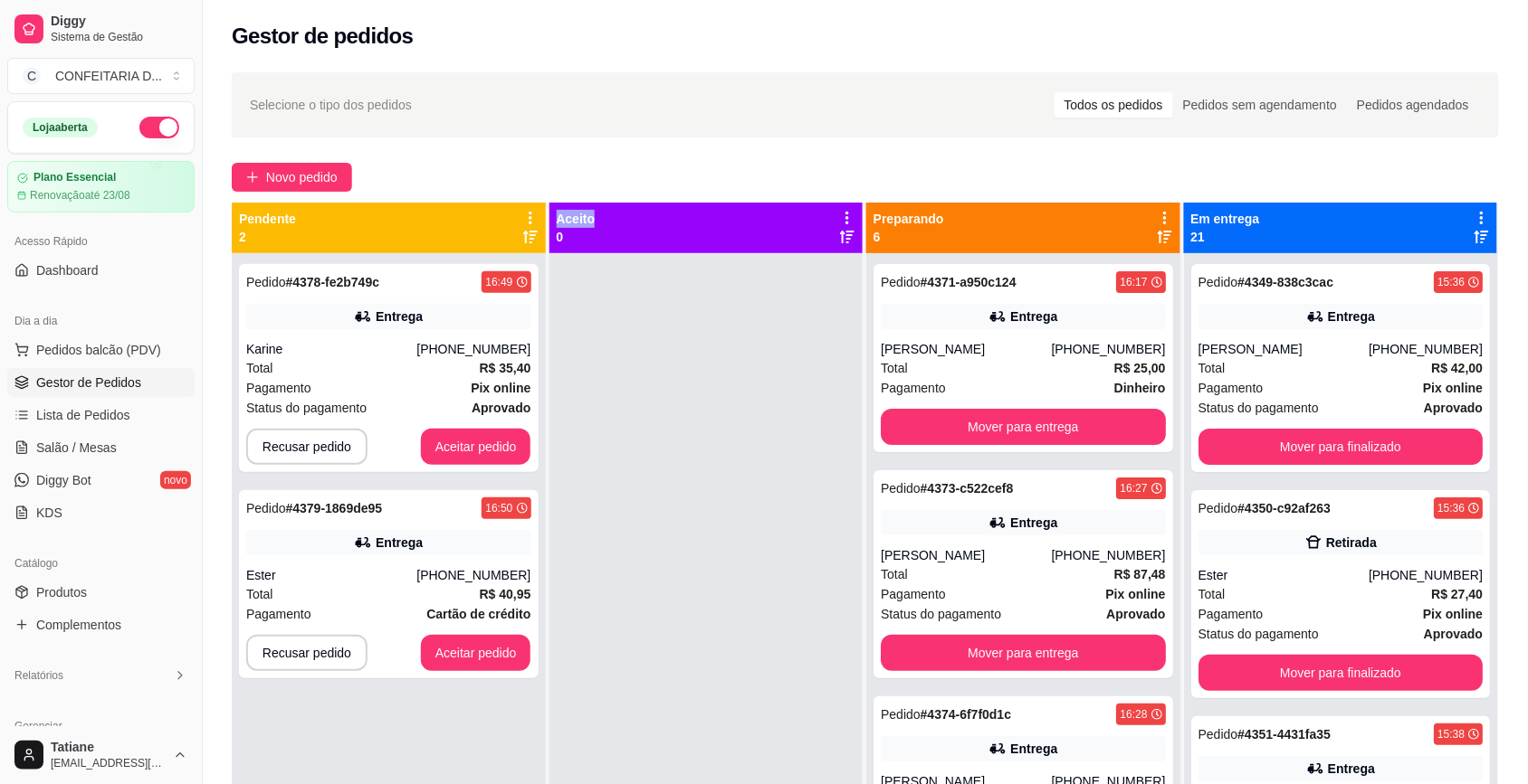
click at [417, 722] on div "Pedido # 4378-fe2b749c 16:49 Entrega Karine (31) 97570-7529 Total R$ 35,40 Paga…" at bounding box center [389, 645] width 314 height 784
click at [481, 651] on button "Aceitar pedido" at bounding box center [475, 653] width 106 height 35
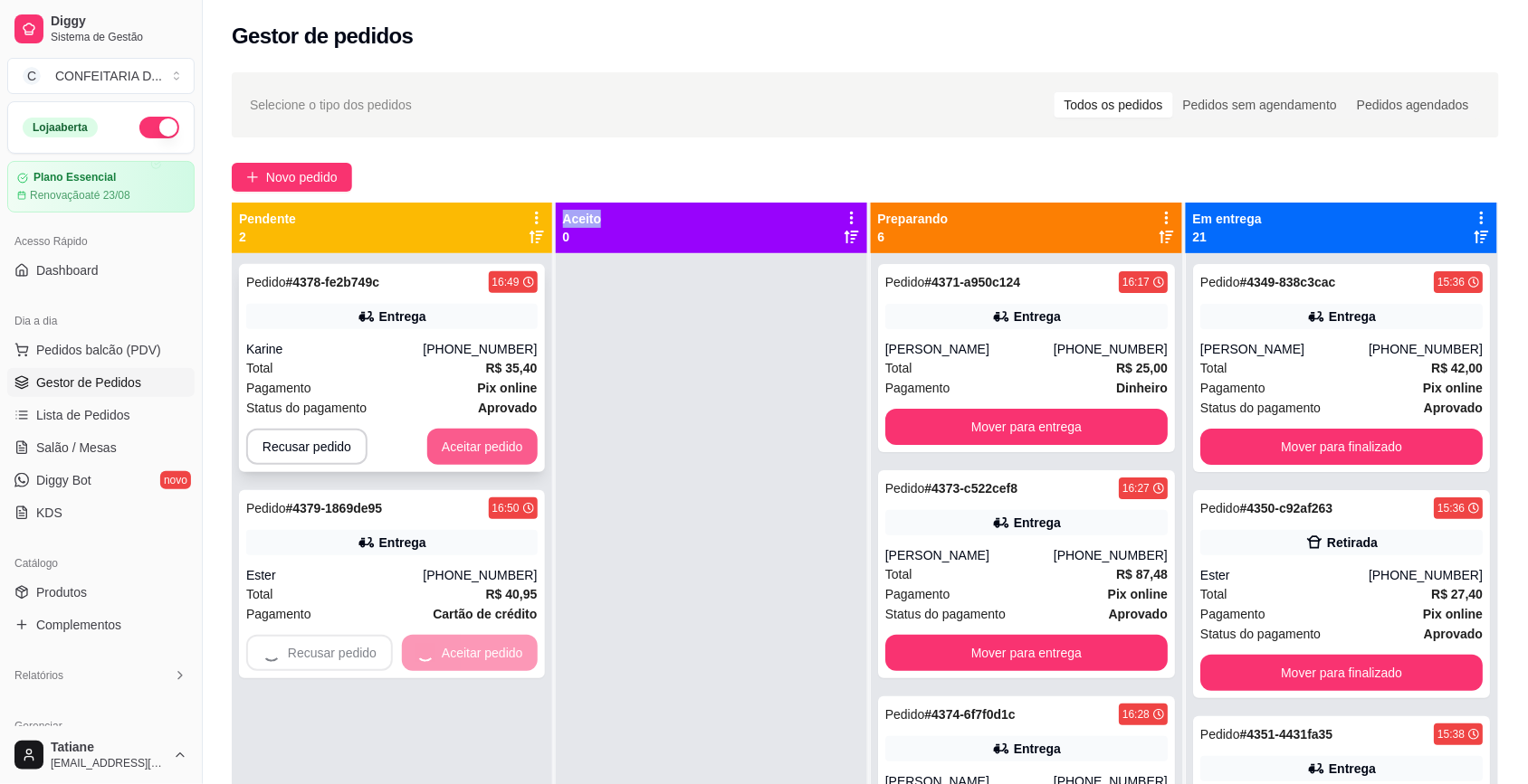
click at [482, 435] on button "Aceitar pedido" at bounding box center [481, 447] width 110 height 36
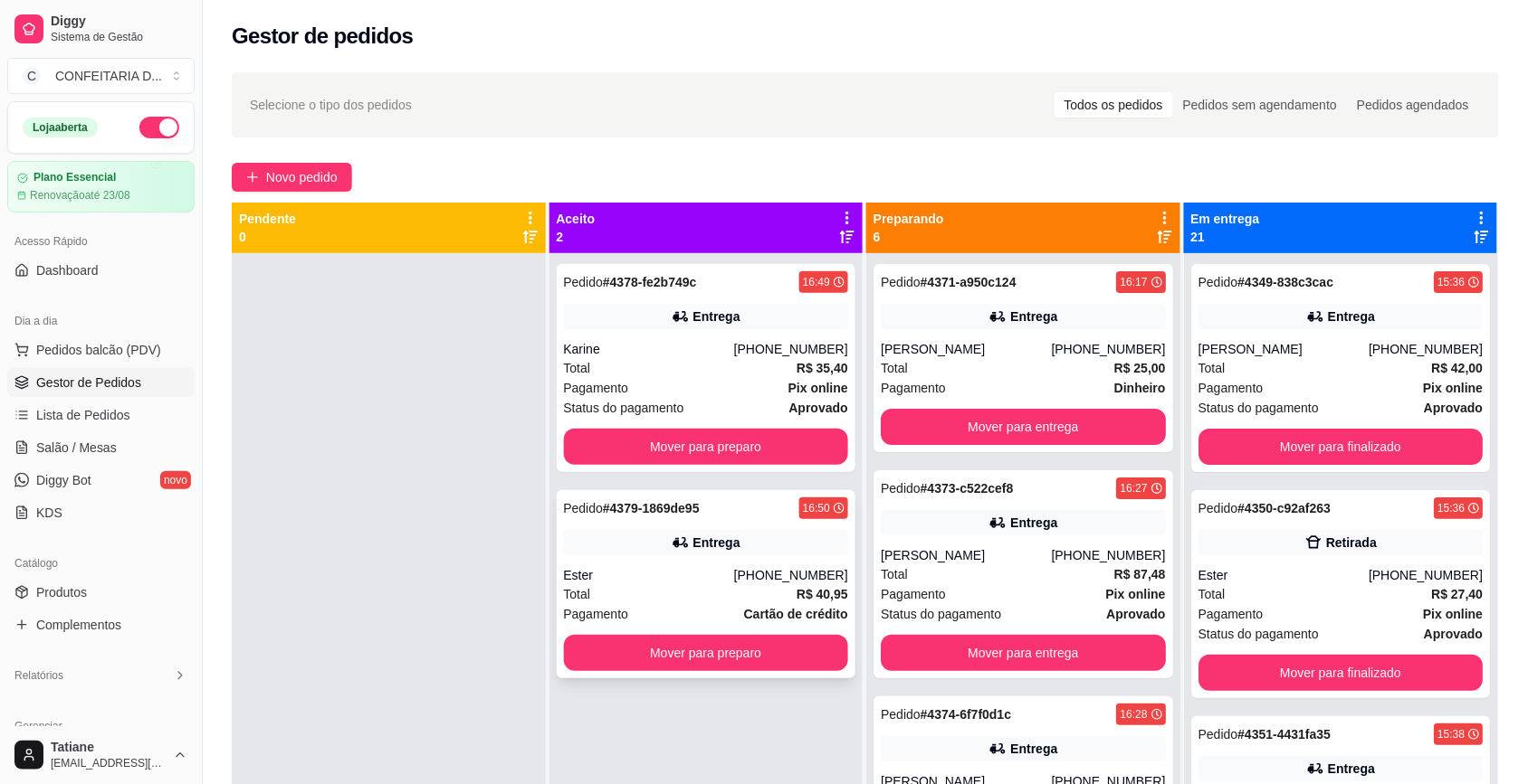
click at [670, 423] on div "Pedido # 4378-fe2b749c 16:49 Entrega Karine (31) 97570-7529 Total R$ 35,40 Paga…" at bounding box center [706, 367] width 299 height 208
click at [661, 440] on button "Mover para preparo" at bounding box center [706, 447] width 285 height 36
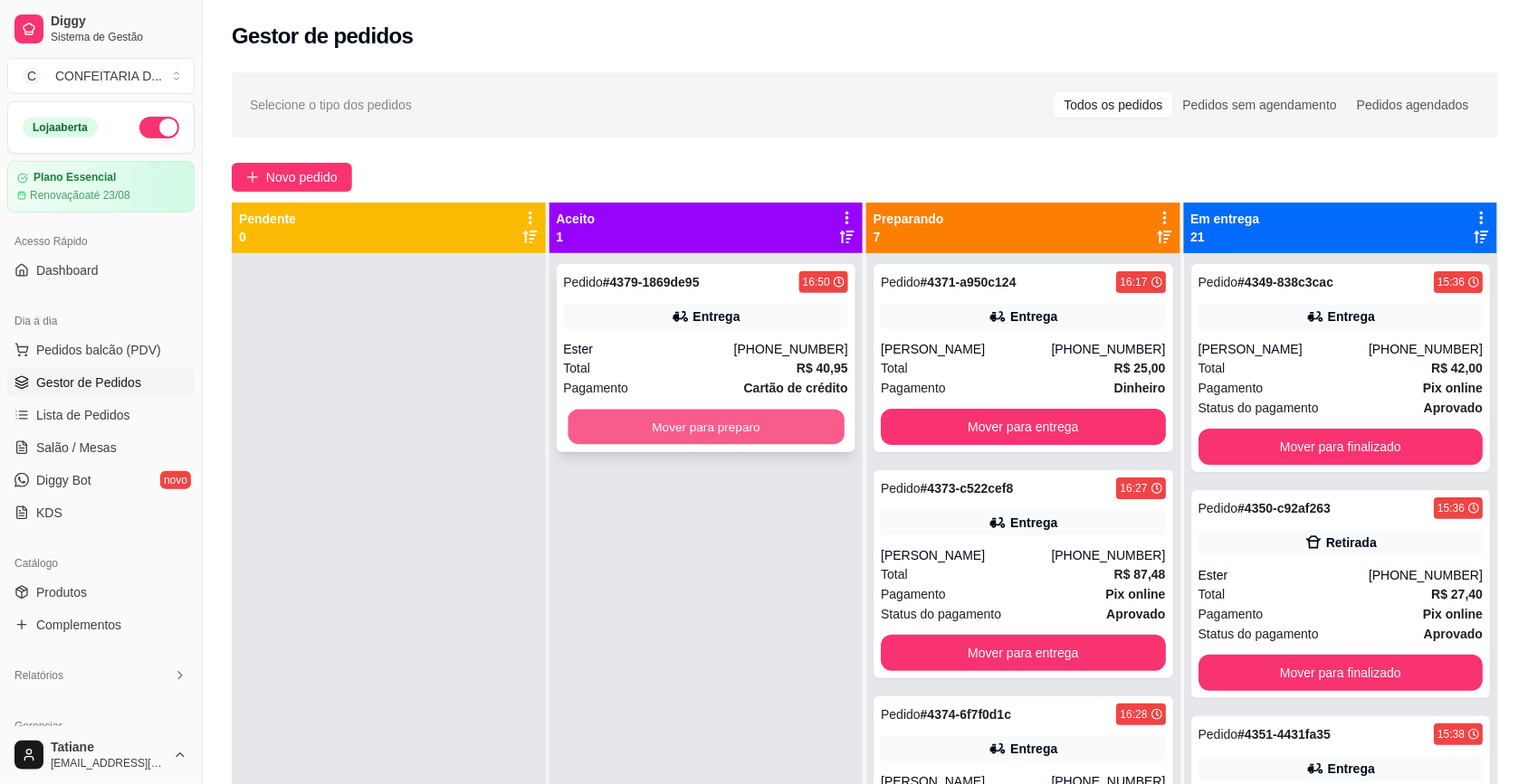
click at [665, 426] on button "Mover para preparo" at bounding box center [705, 427] width 276 height 35
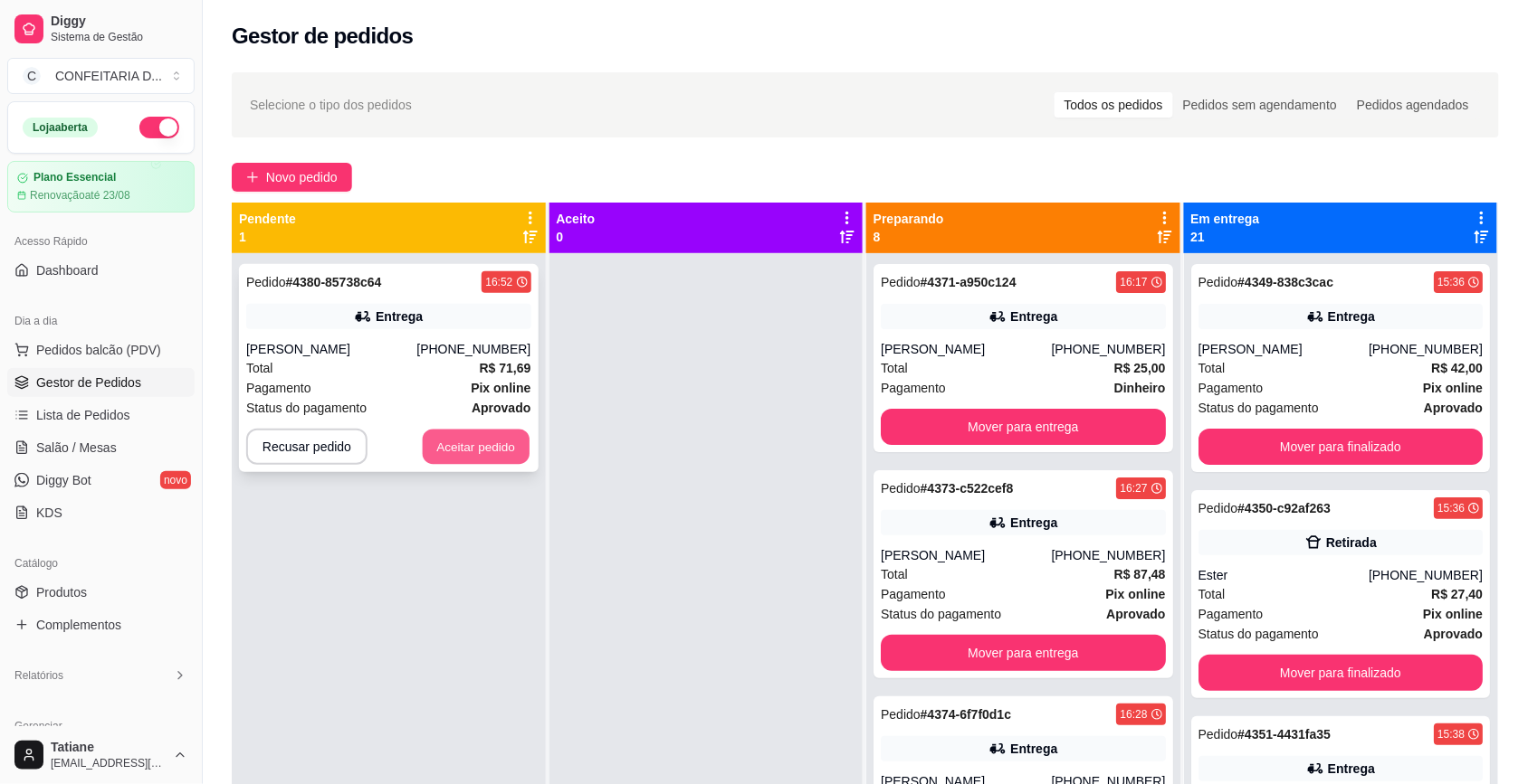
click at [478, 434] on button "Aceitar pedido" at bounding box center [475, 447] width 106 height 35
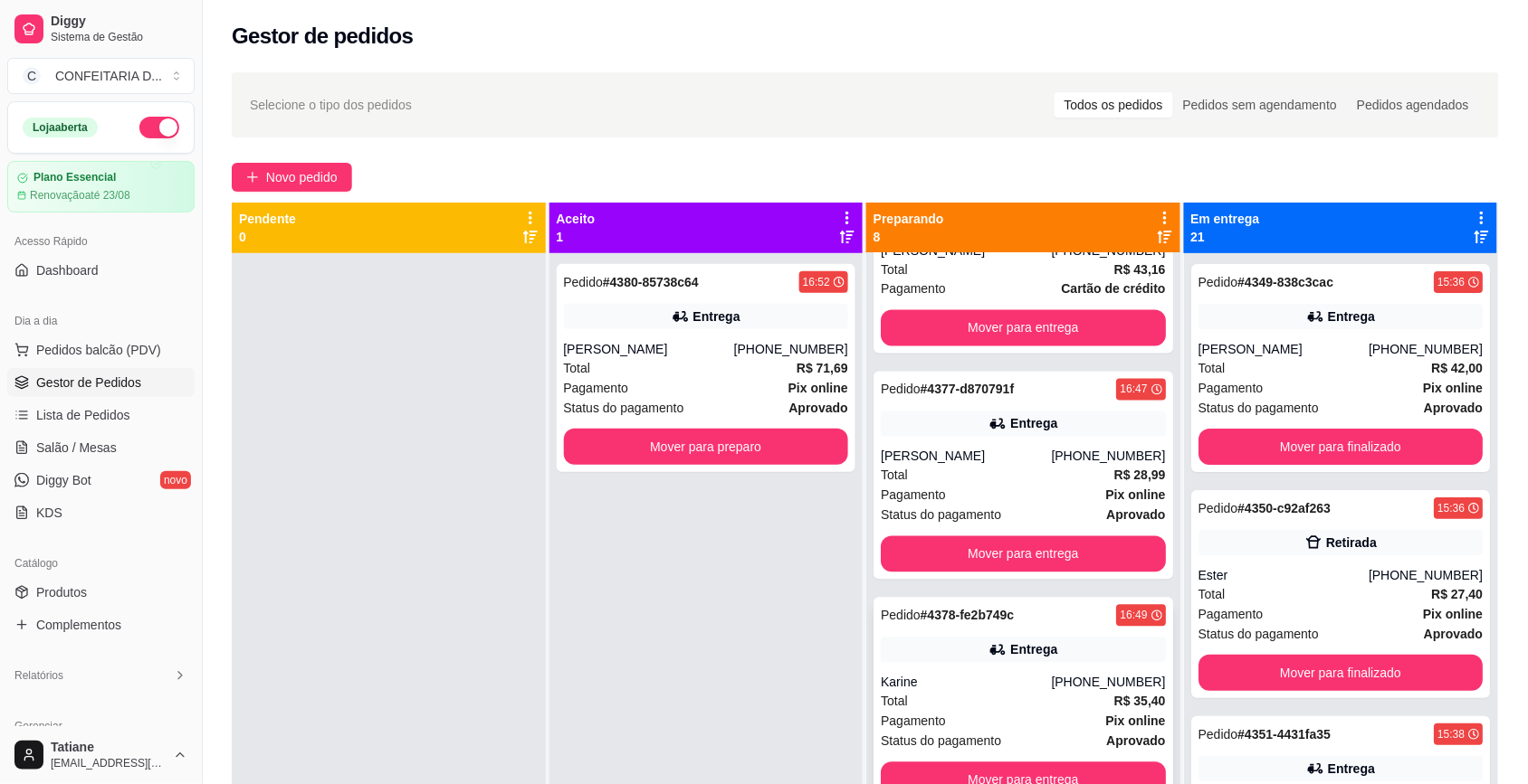
click at [1023, 701] on div "Total R$ 35,40" at bounding box center [1023, 702] width 285 height 20
click at [1011, 398] on div "Pedido # 4377-d870791f 16:47" at bounding box center [1023, 390] width 285 height 22
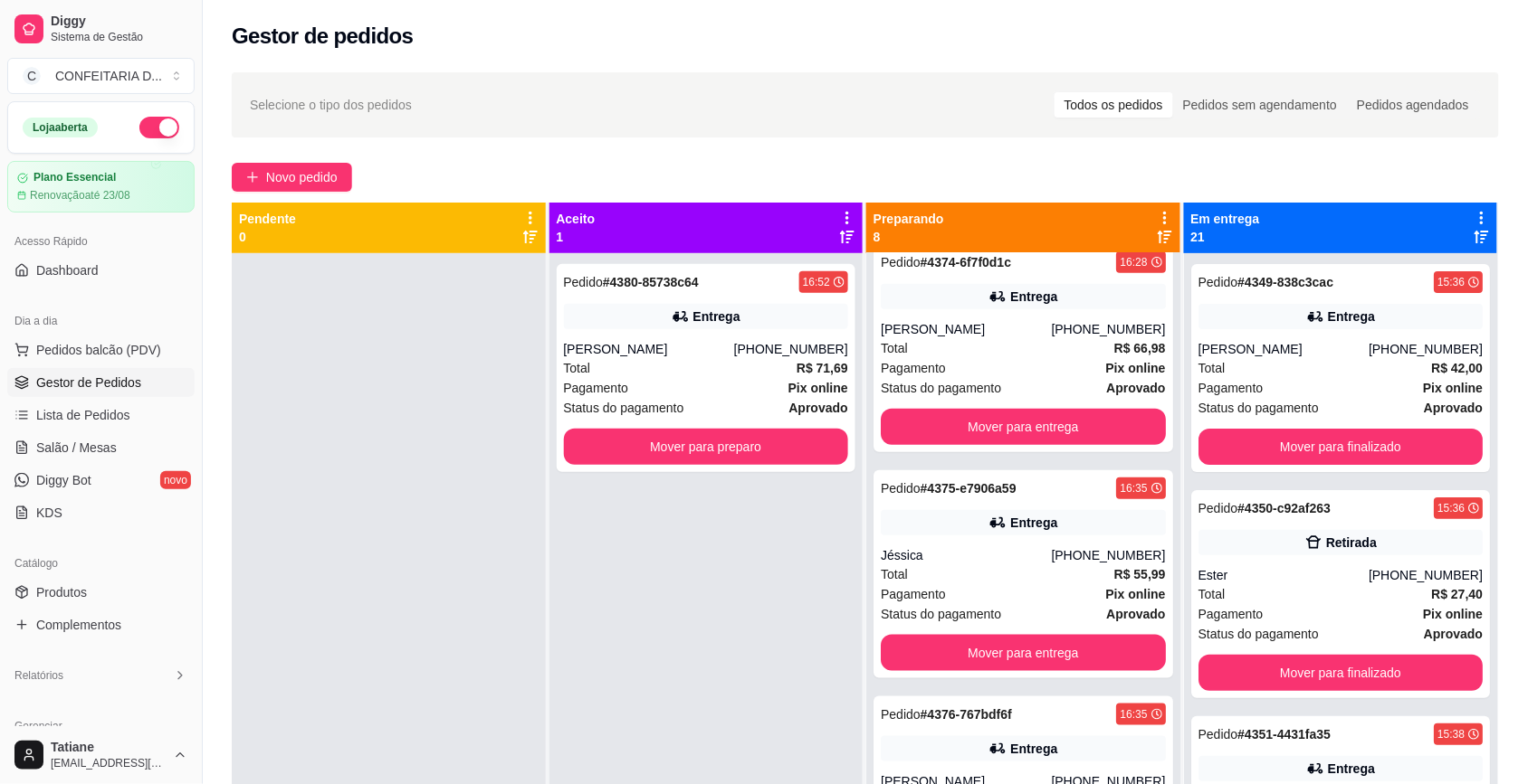
scroll to position [791, 0]
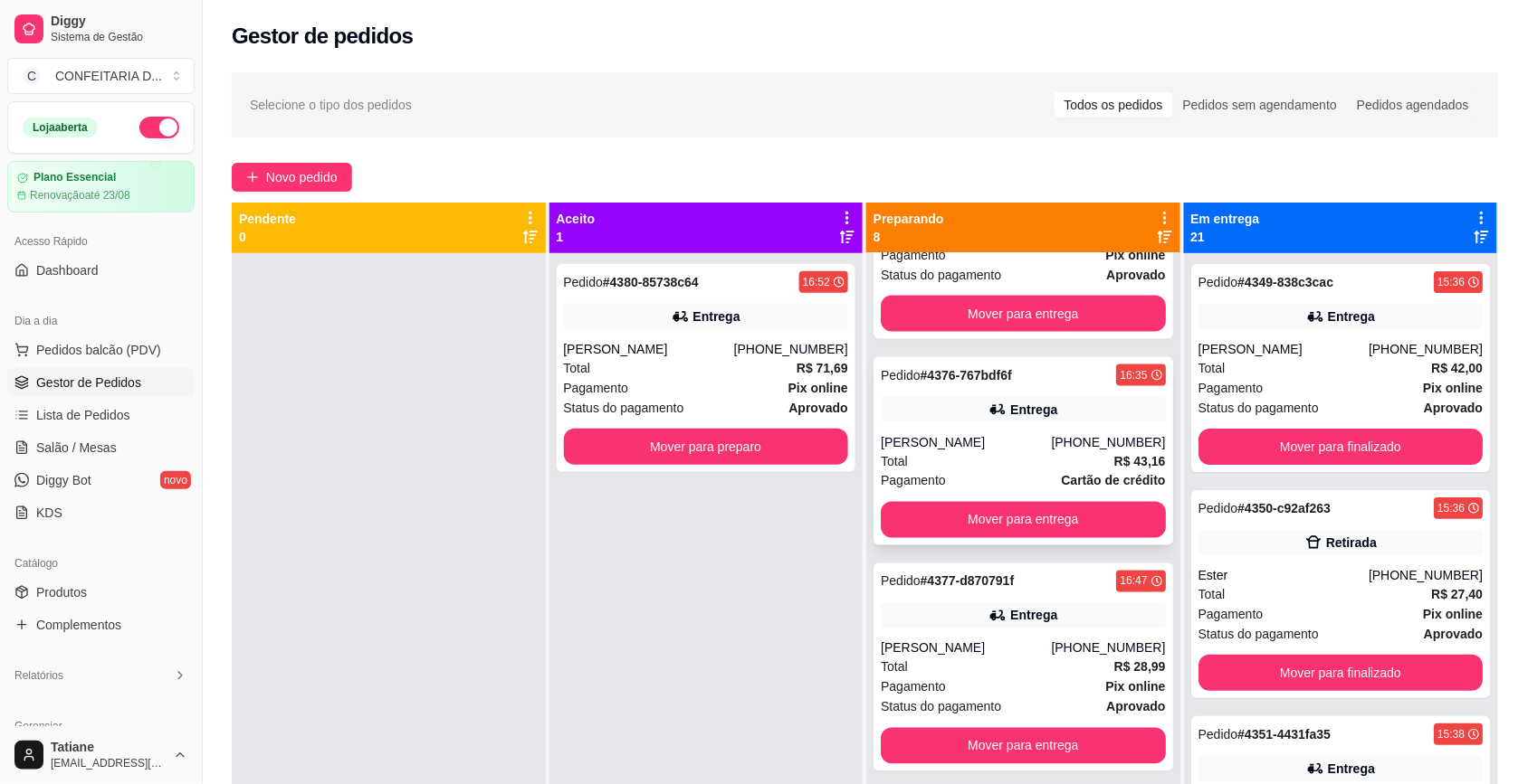
click at [1005, 447] on div "[PERSON_NAME]" at bounding box center [966, 442] width 170 height 18
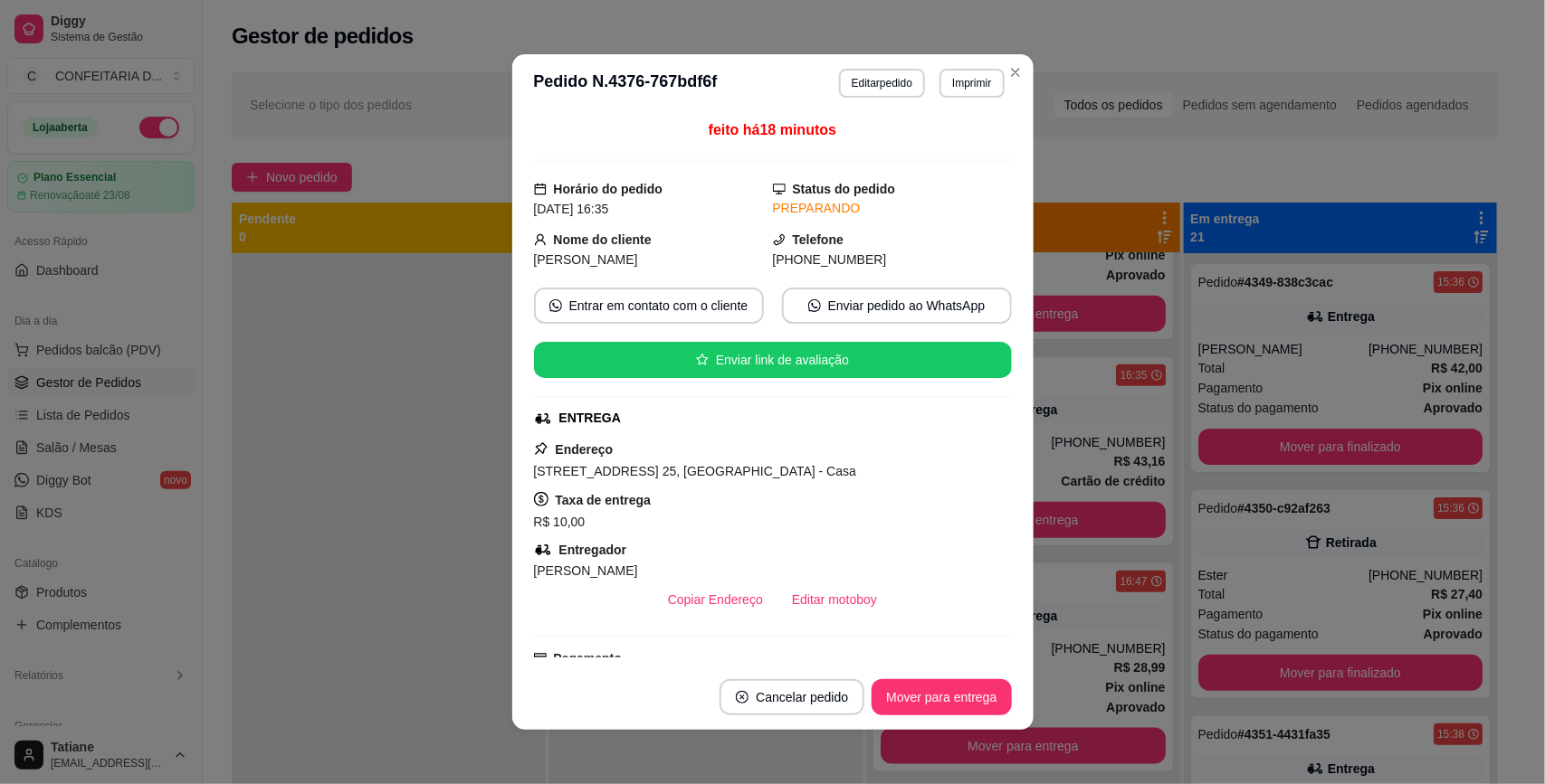
drag, startPoint x: 530, startPoint y: 237, endPoint x: 888, endPoint y: 264, distance: 359.0
click at [888, 264] on div "Nome do cliente Natália Oliveira Telefone (31) 9 7507-9926" at bounding box center [772, 250] width 478 height 40
copy div "Nome do cliente Natália Oliveira Telefone (31) 9 7507-9926"
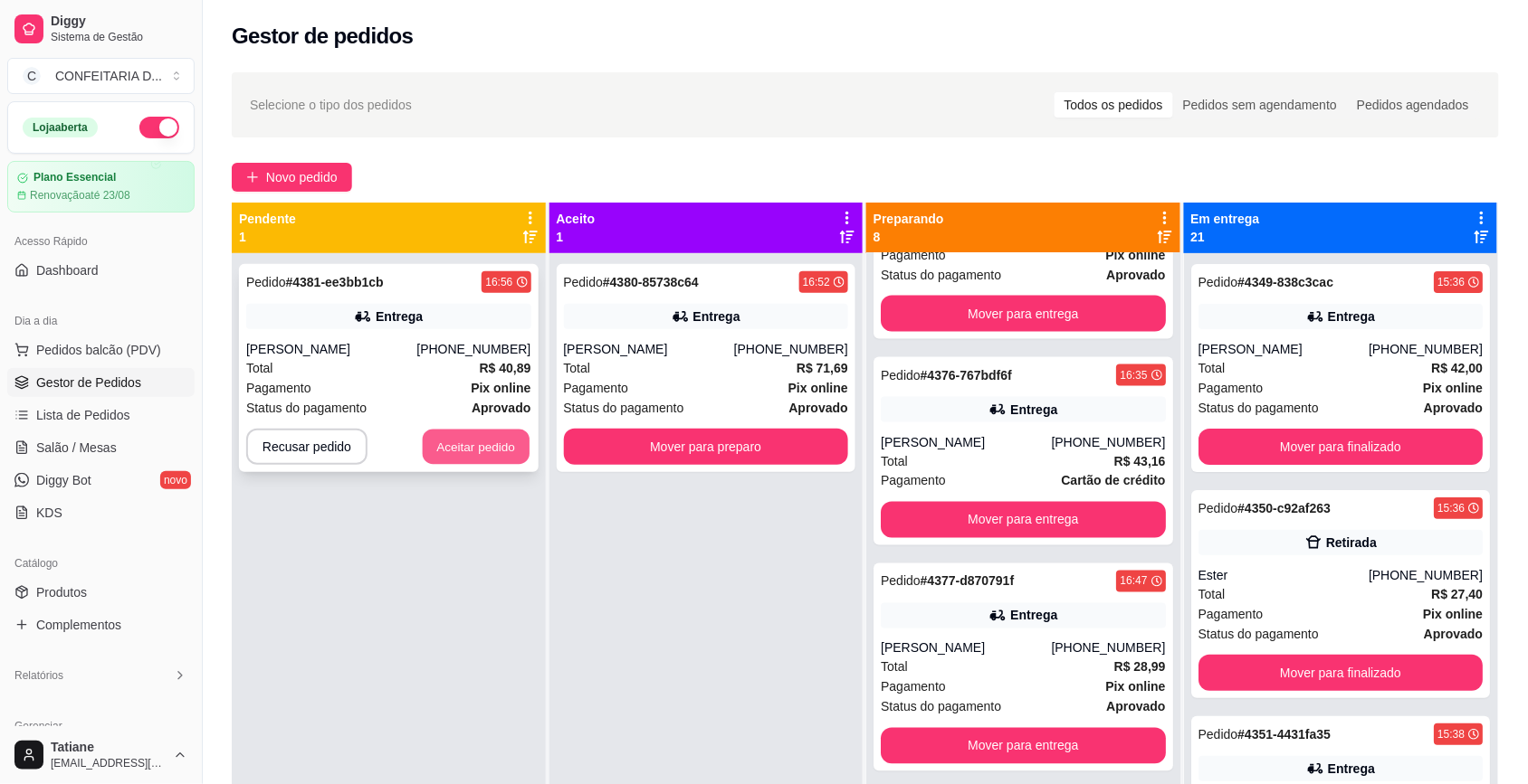
click at [466, 452] on button "Aceitar pedido" at bounding box center [475, 447] width 106 height 35
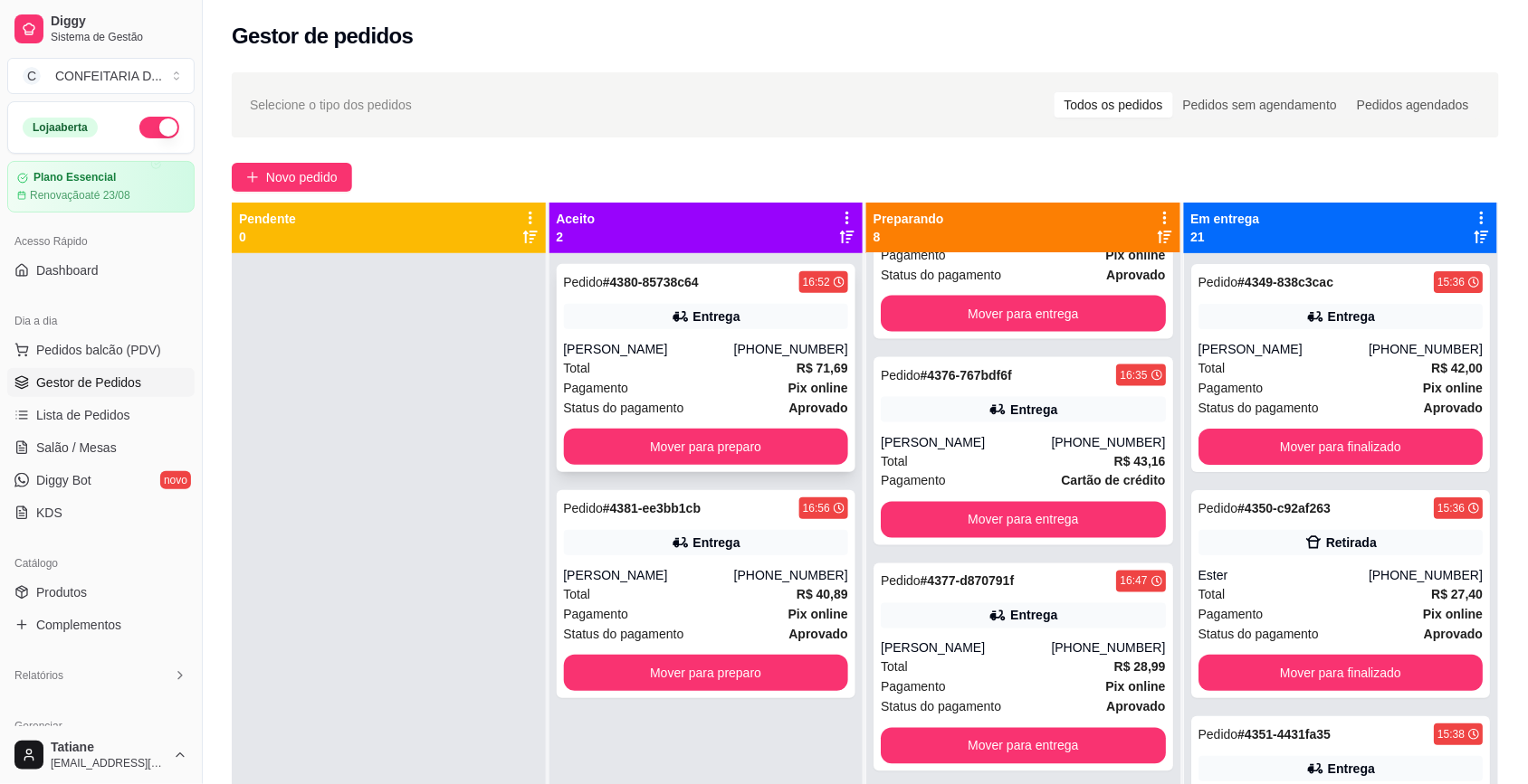
click at [658, 337] on div "Pedido # 4380-85738c64 16:52 Entrega Mariane caroline (31) 98904-9725 Total R$ …" at bounding box center [706, 367] width 299 height 208
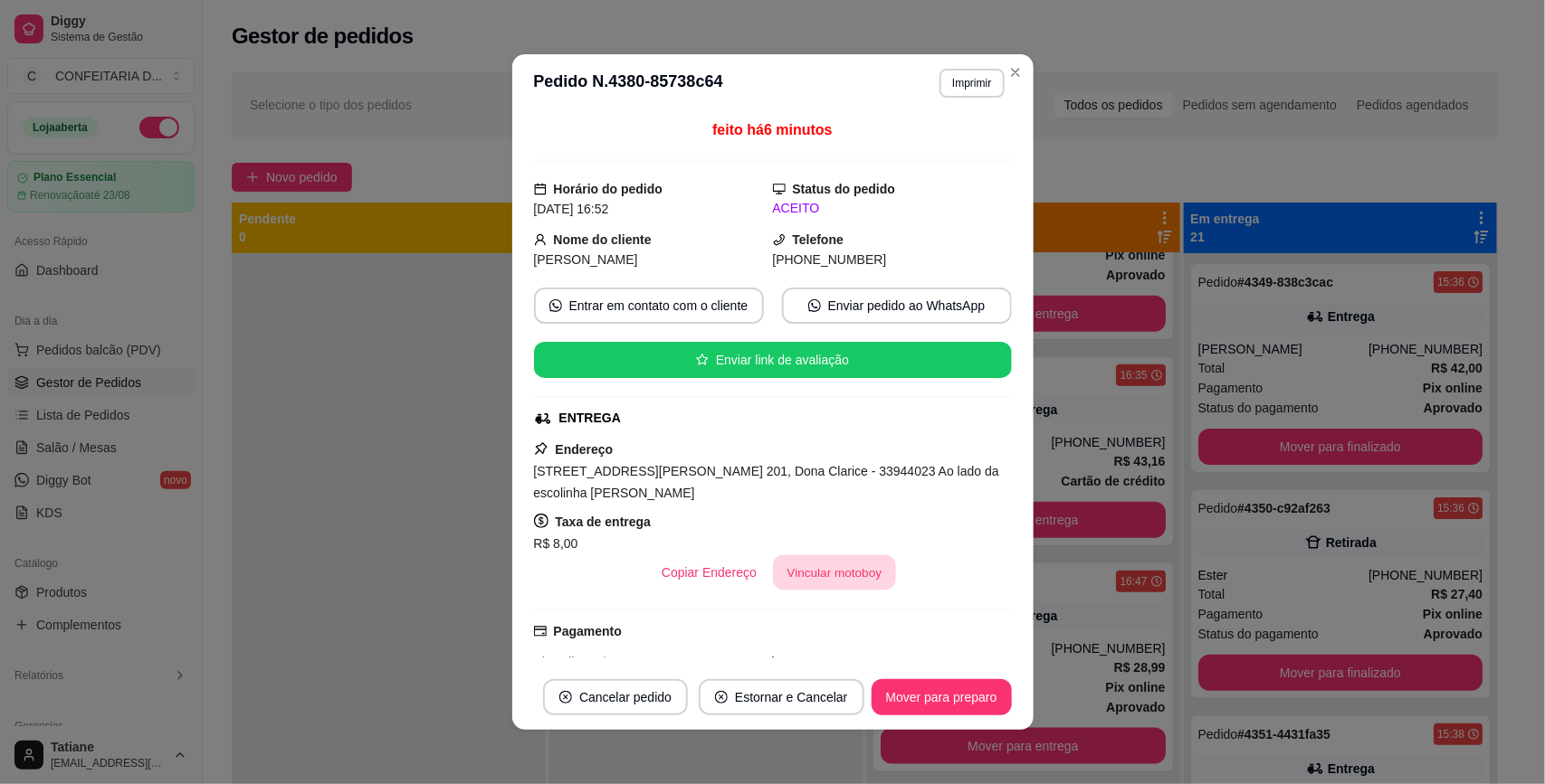
click at [843, 581] on button "Vincular motoboy" at bounding box center [833, 573] width 123 height 35
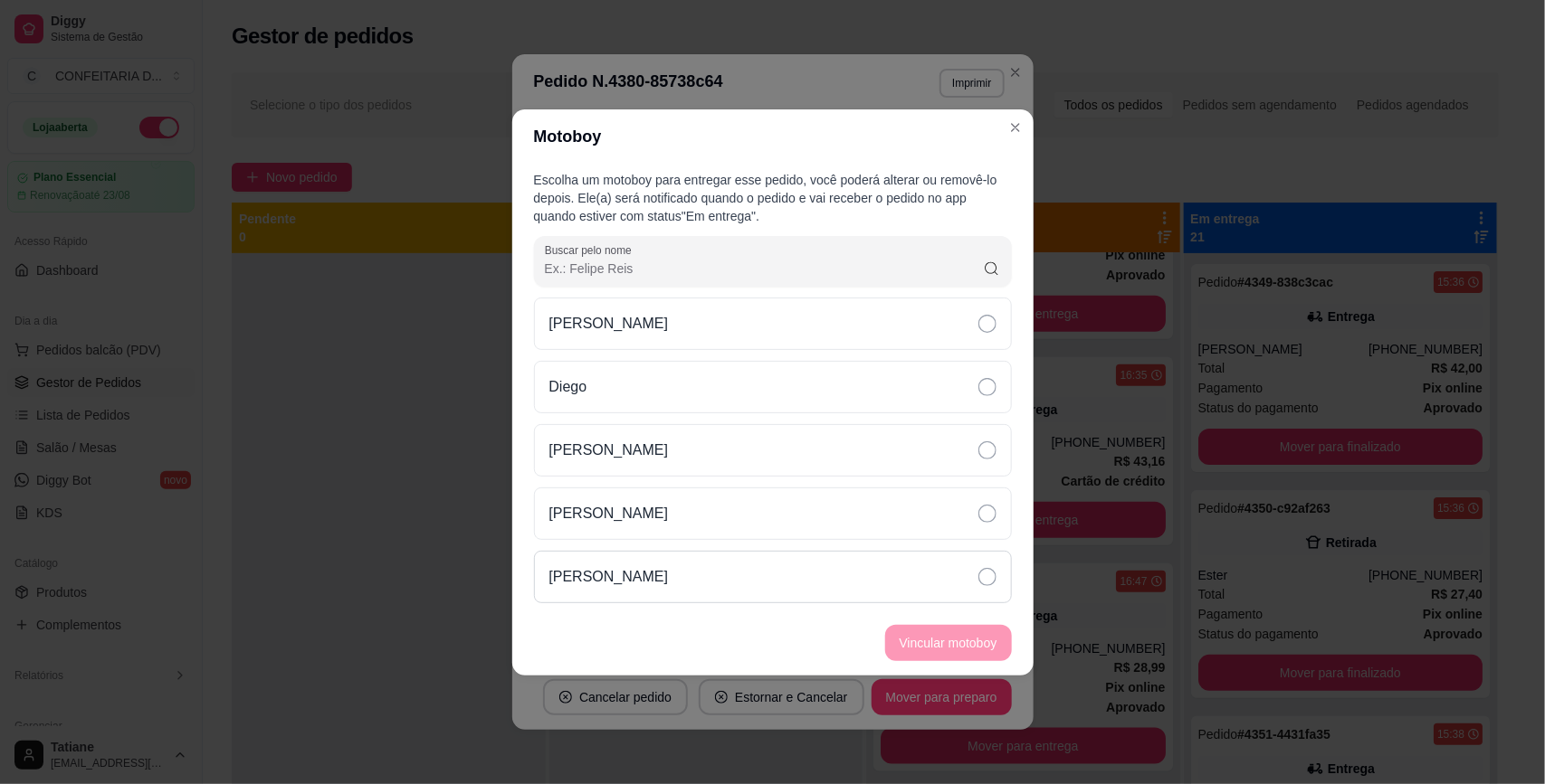
click at [622, 568] on p "[PERSON_NAME]" at bounding box center [609, 578] width 119 height 22
click at [897, 638] on button "Vincular motoboy" at bounding box center [948, 642] width 123 height 35
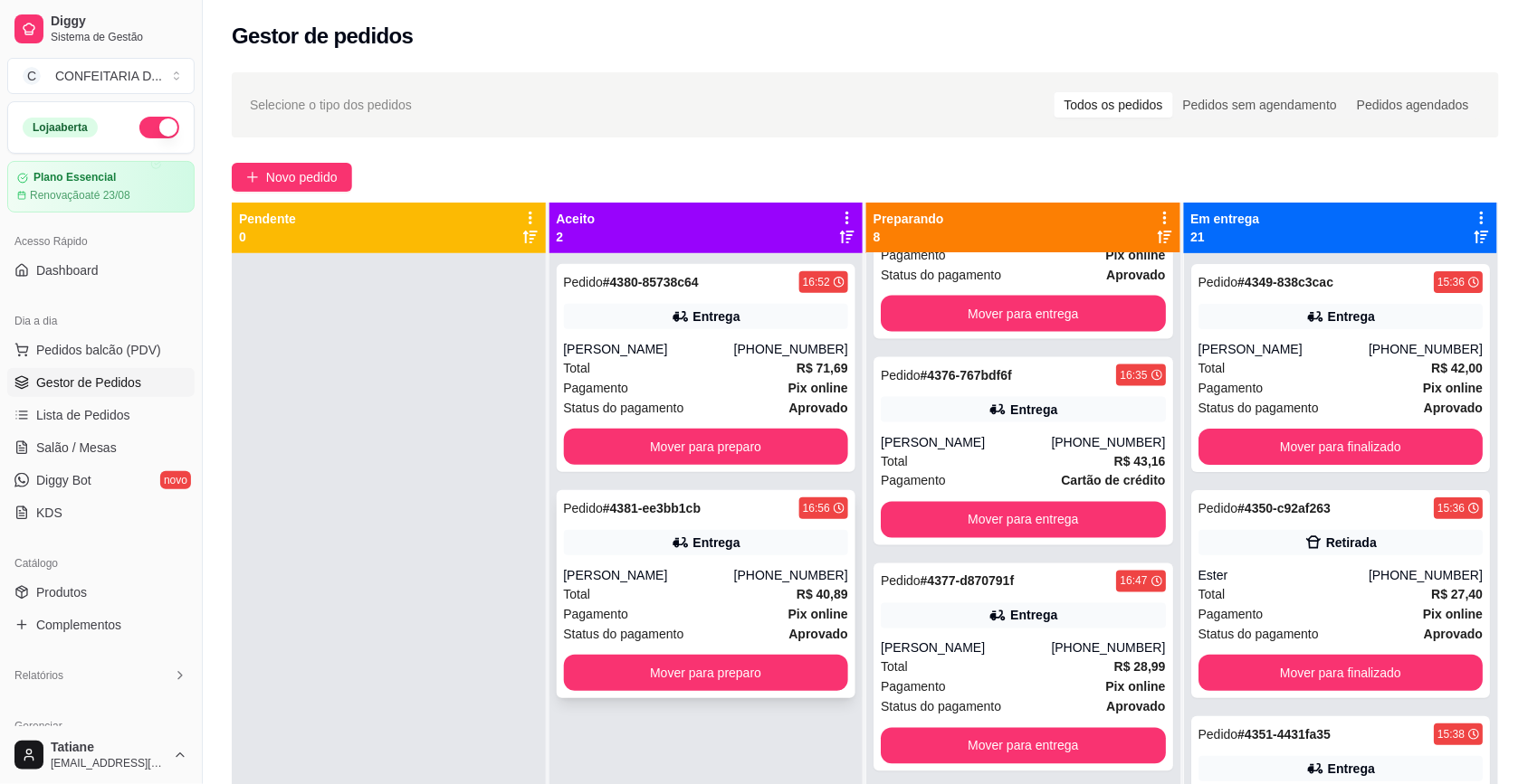
click at [713, 564] on div "Pedido # 4381-ee3bb1cb 16:56 Entrega Izabela ribeiro (31) 99909-7764 Total R$ 4…" at bounding box center [706, 594] width 299 height 208
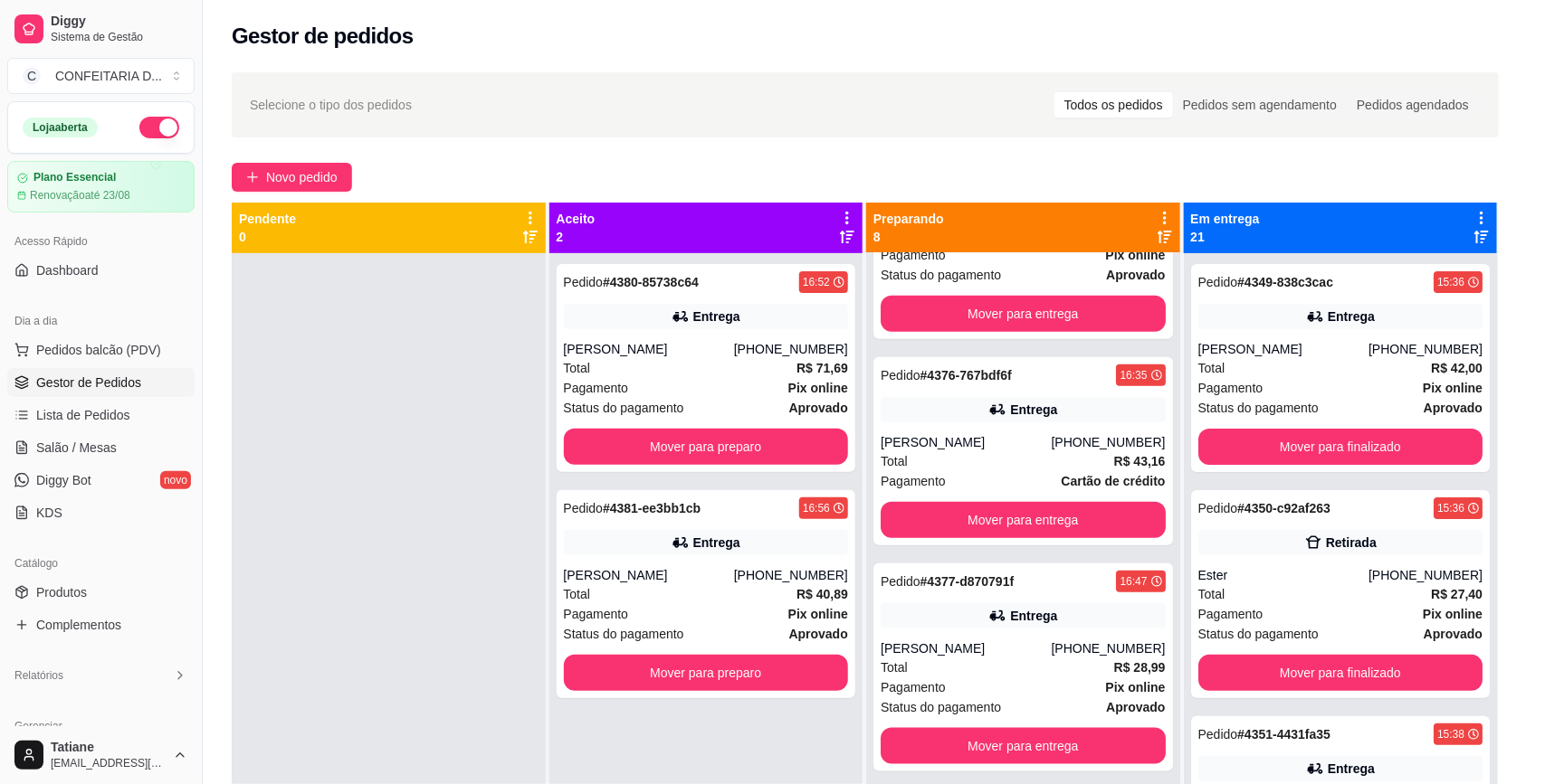
click at [794, 555] on button "Vincular motoboy" at bounding box center [833, 573] width 126 height 36
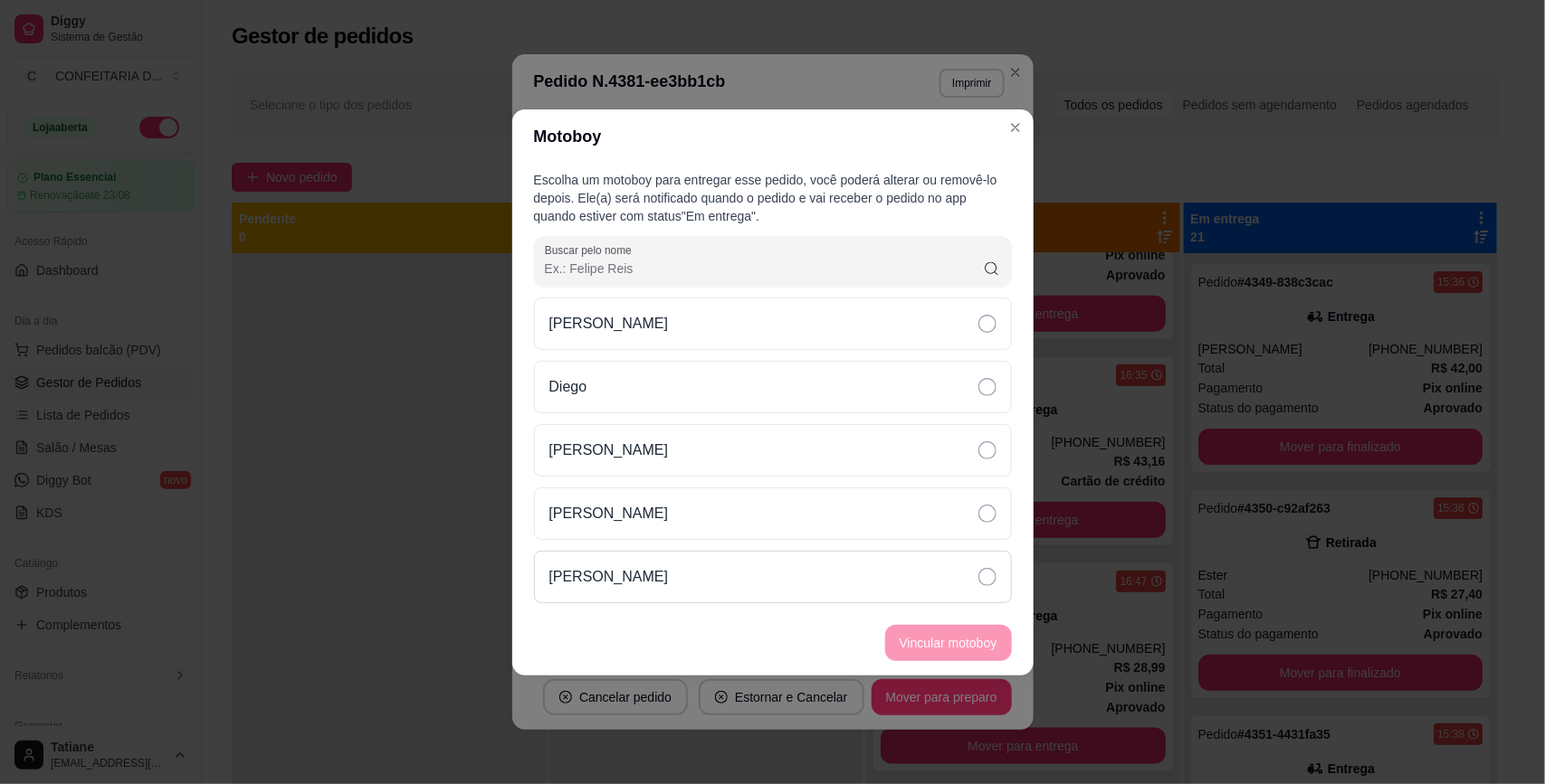
click at [697, 576] on div "[PERSON_NAME]" at bounding box center [772, 578] width 478 height 53
click at [915, 651] on button "Vincular motoboy" at bounding box center [948, 643] width 126 height 36
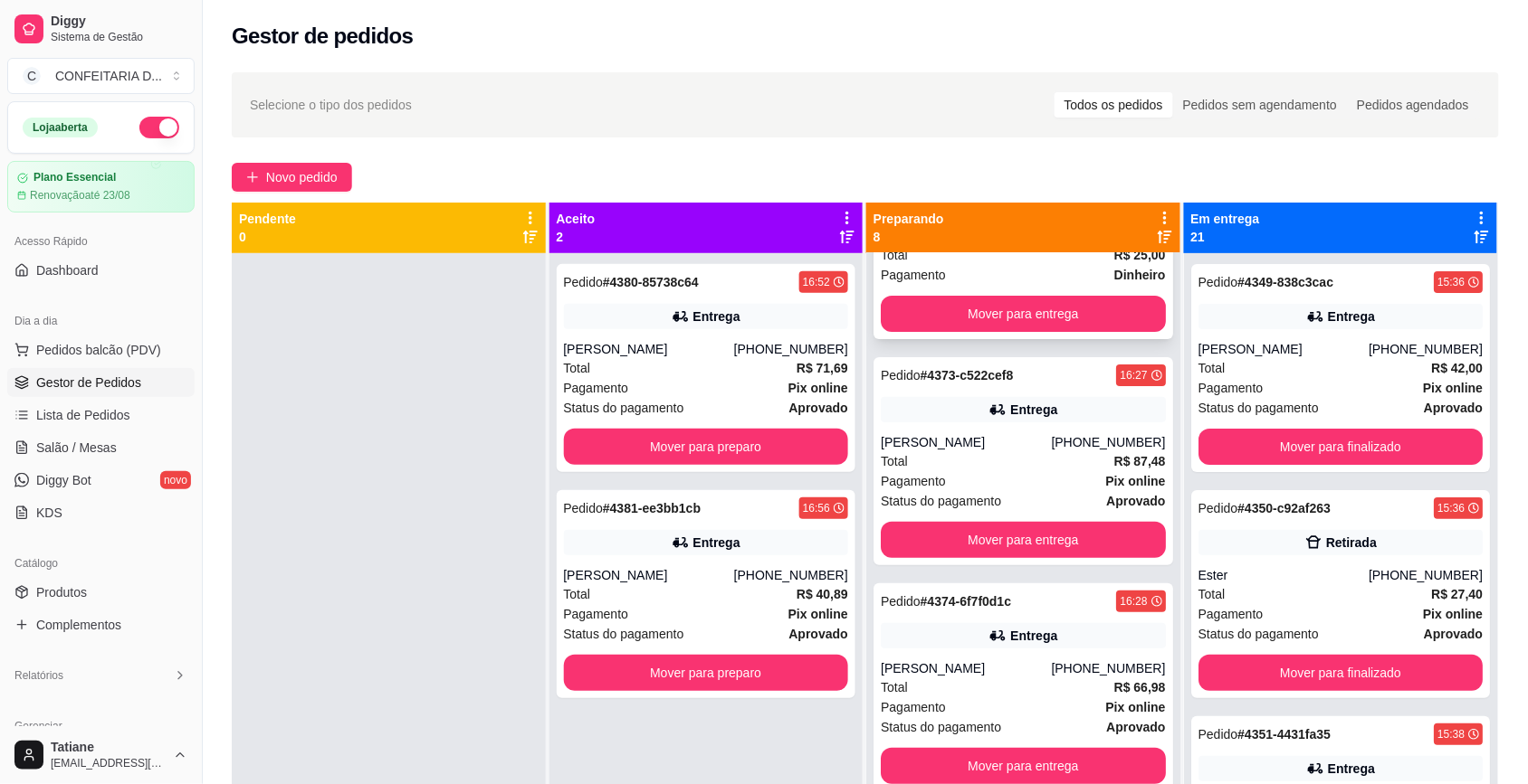
scroll to position [0, 0]
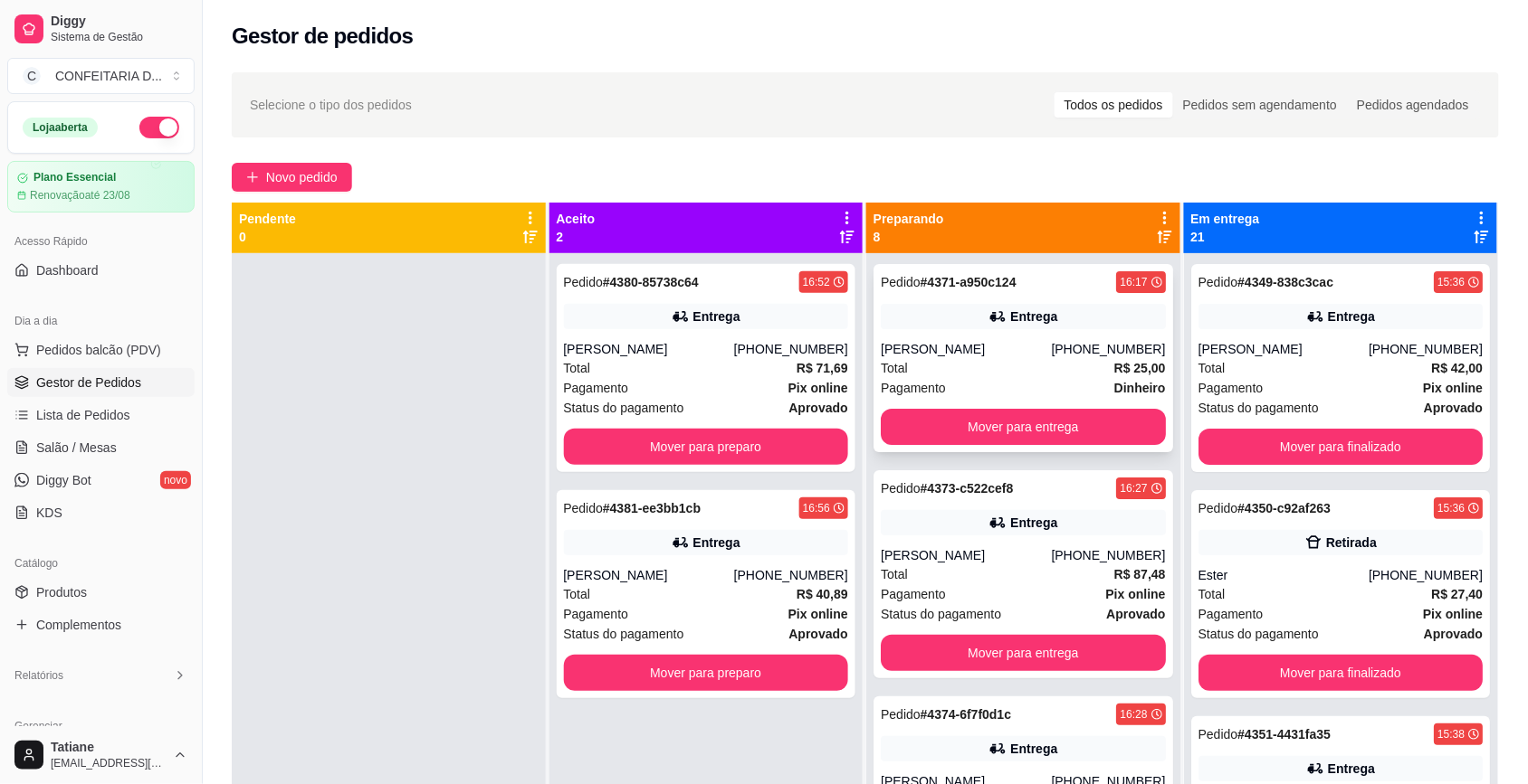
click at [985, 344] on div "[PERSON_NAME]" at bounding box center [966, 349] width 170 height 18
click at [1037, 405] on div "Pedido # 4371-a950c124 16:17 Entrega Jessica (31) 98782-4858 Total R$ 25,00 Pag…" at bounding box center [1023, 357] width 299 height 188
click at [1041, 418] on button "Mover para entrega" at bounding box center [1023, 427] width 285 height 36
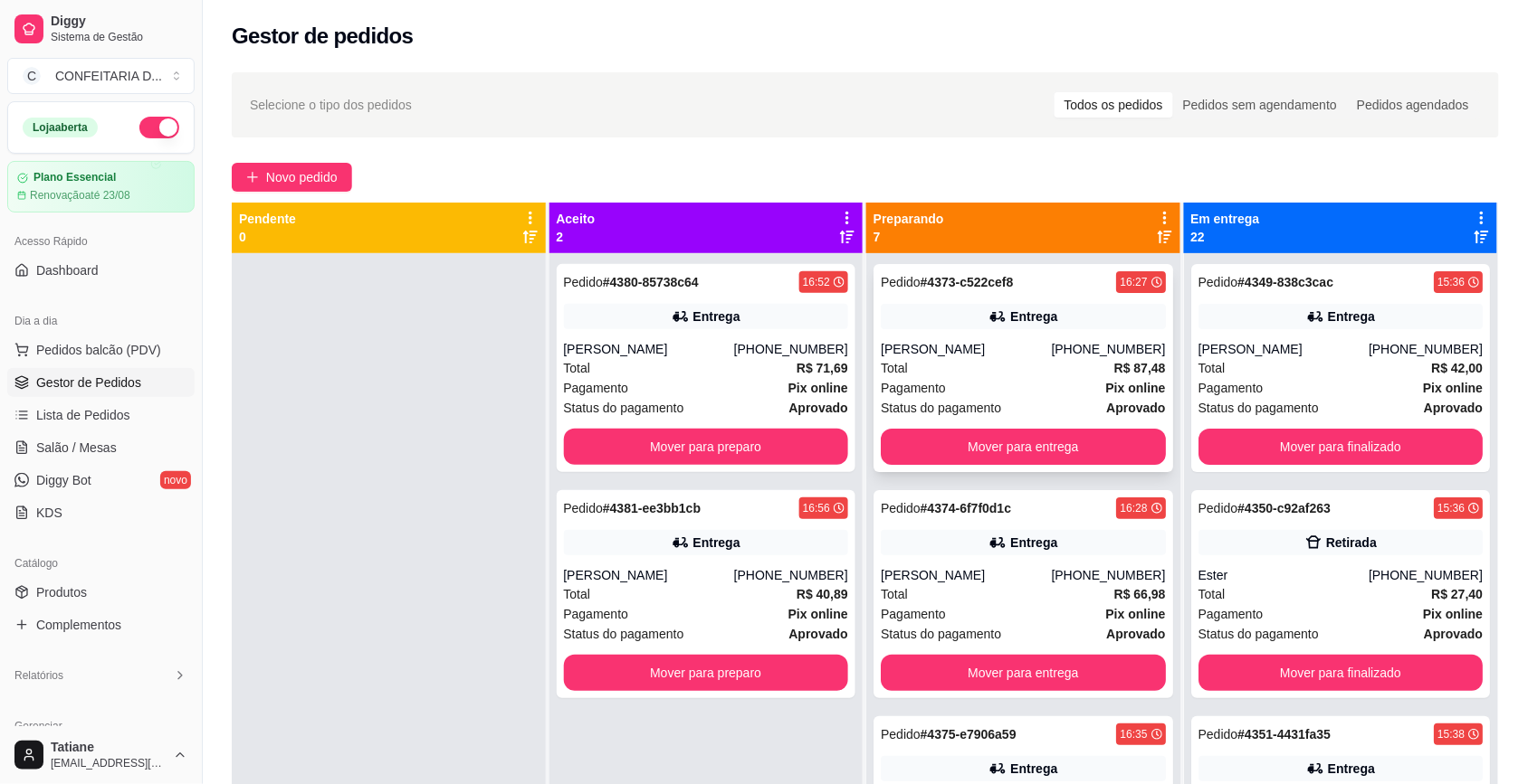
click at [1050, 339] on div "Pedido # 4373-c522cef8 16:27 Entrega Sara Fagundes (31) 99369-7176 Total R$ 87,…" at bounding box center [1023, 367] width 299 height 208
click at [1064, 522] on div "Pedido # 4374-6f7f0d1c 16:28 Entrega Natalia (31) 98579-6425 Total R$ 66,98 Pag…" at bounding box center [1023, 594] width 299 height 208
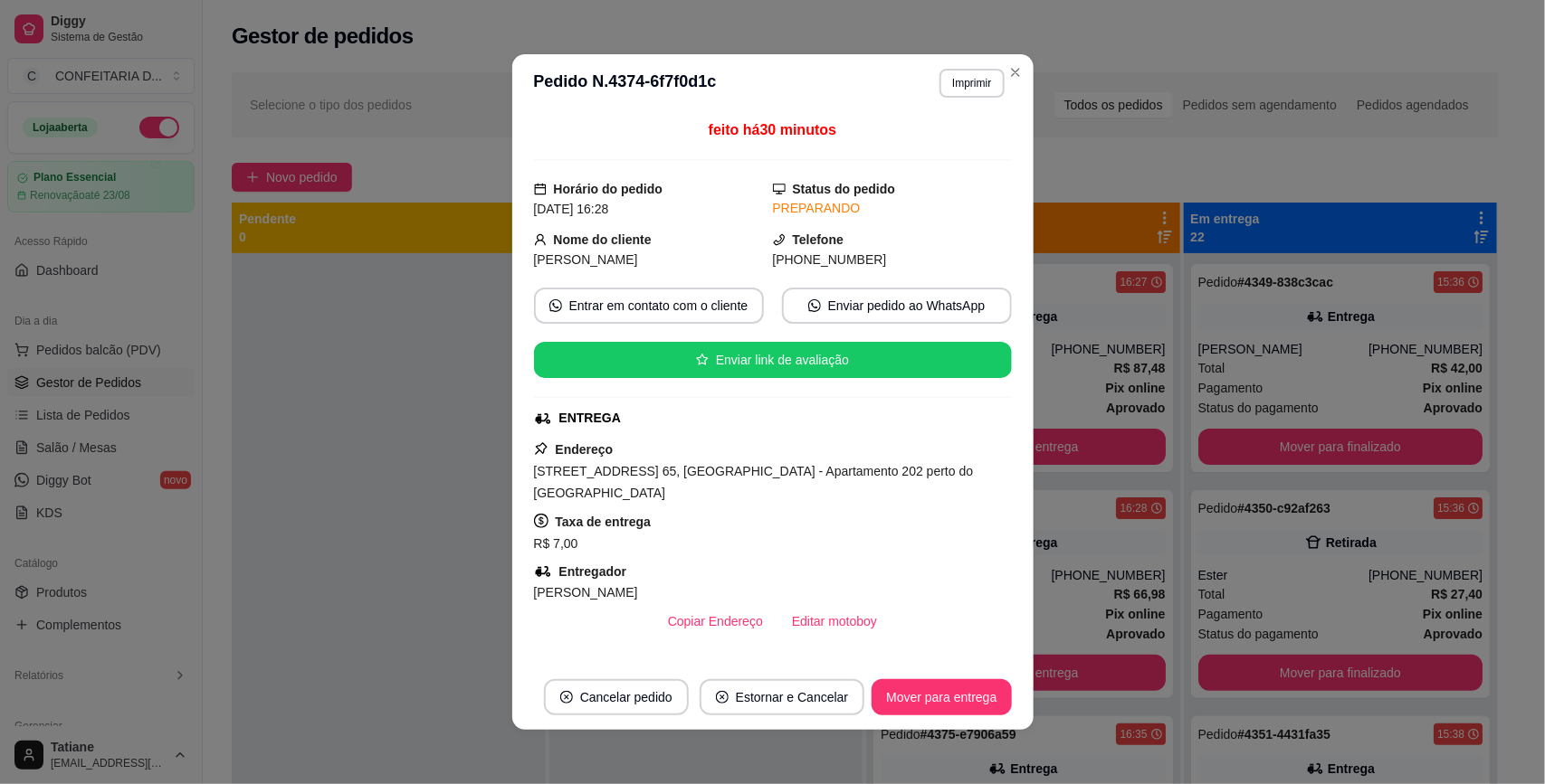
click at [953, 693] on button "Mover para entrega" at bounding box center [941, 698] width 139 height 36
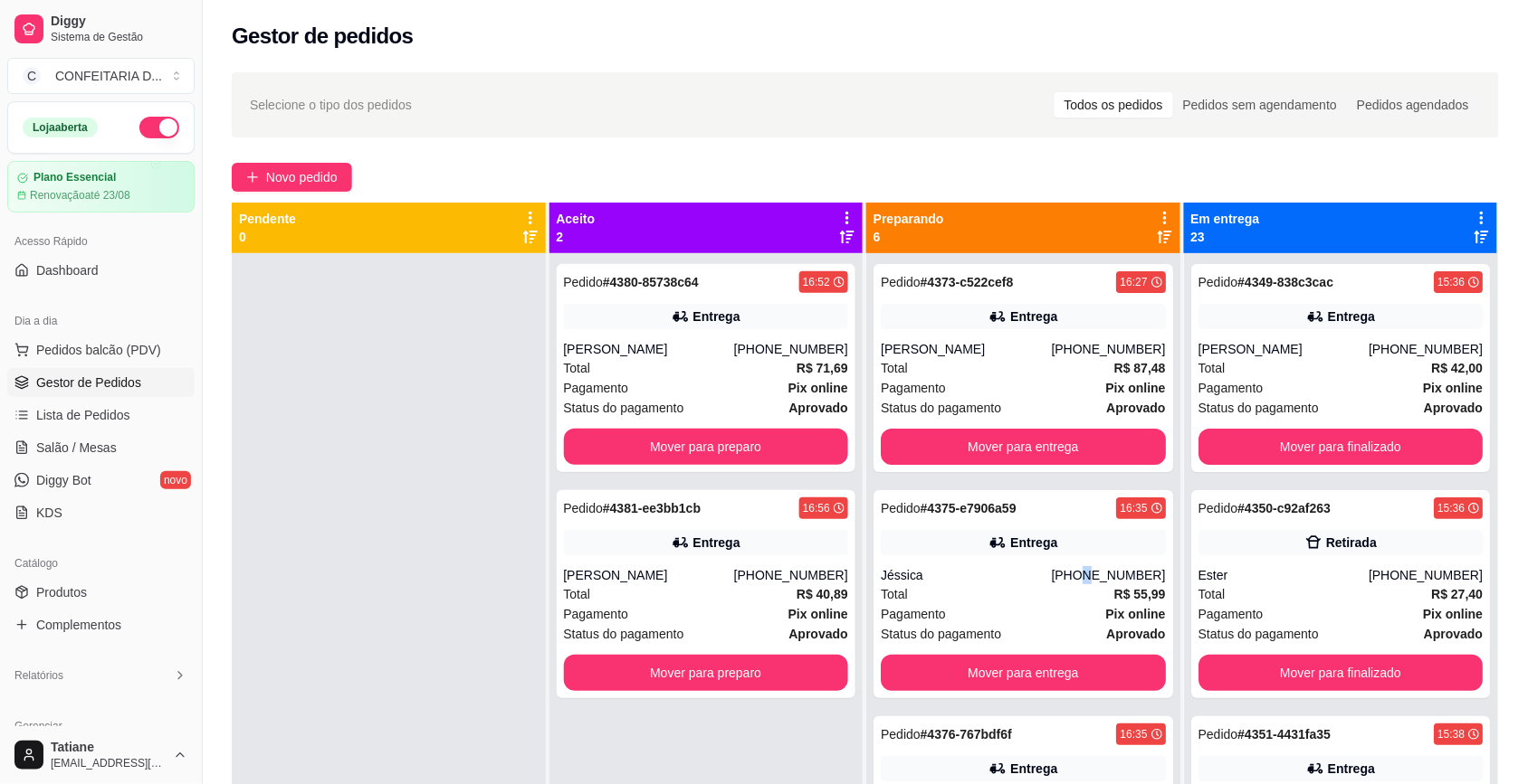
click at [1065, 574] on div "[PHONE_NUMBER]" at bounding box center [1108, 576] width 114 height 18
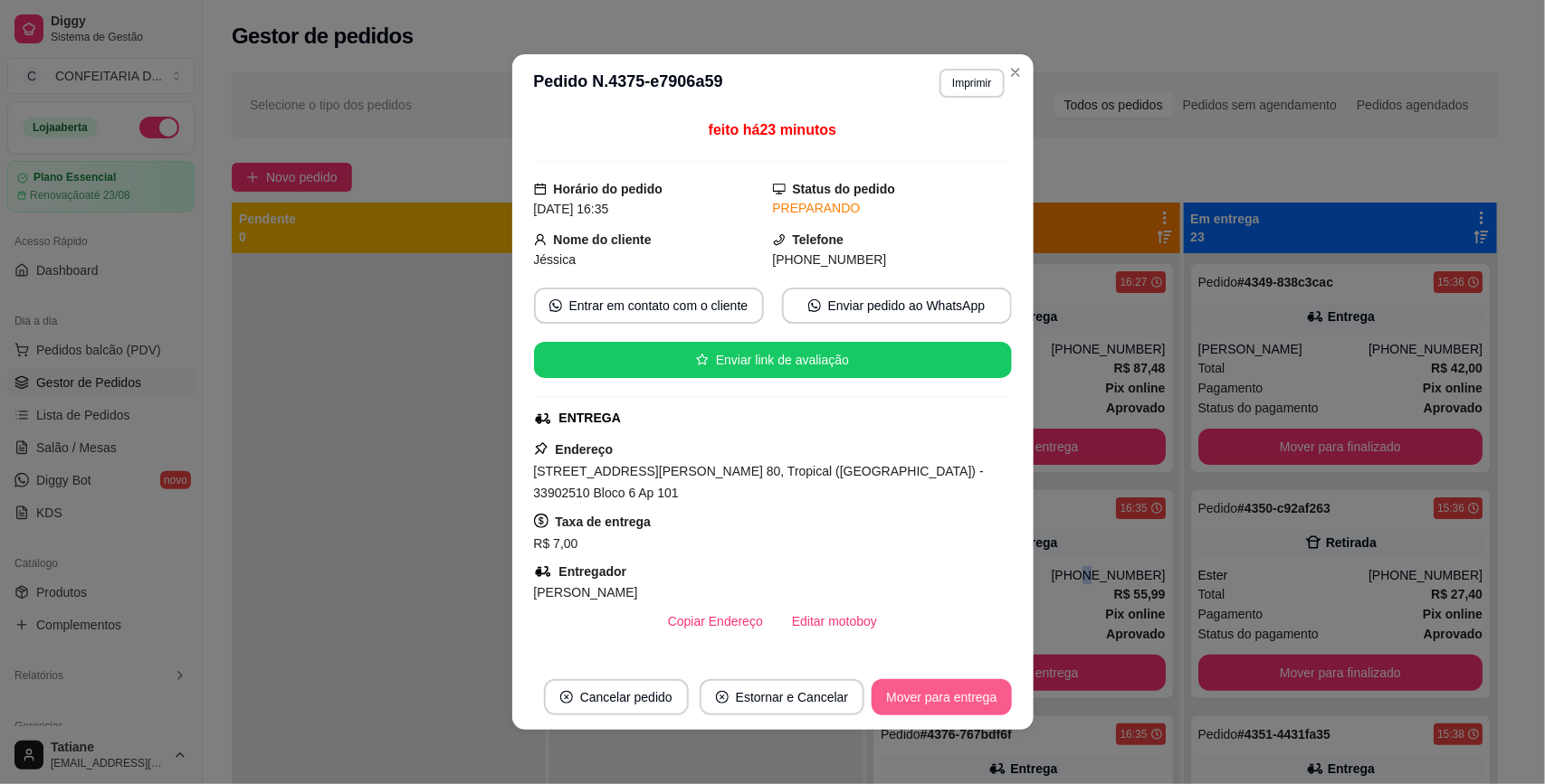
click at [911, 693] on button "Mover para entrega" at bounding box center [941, 698] width 139 height 36
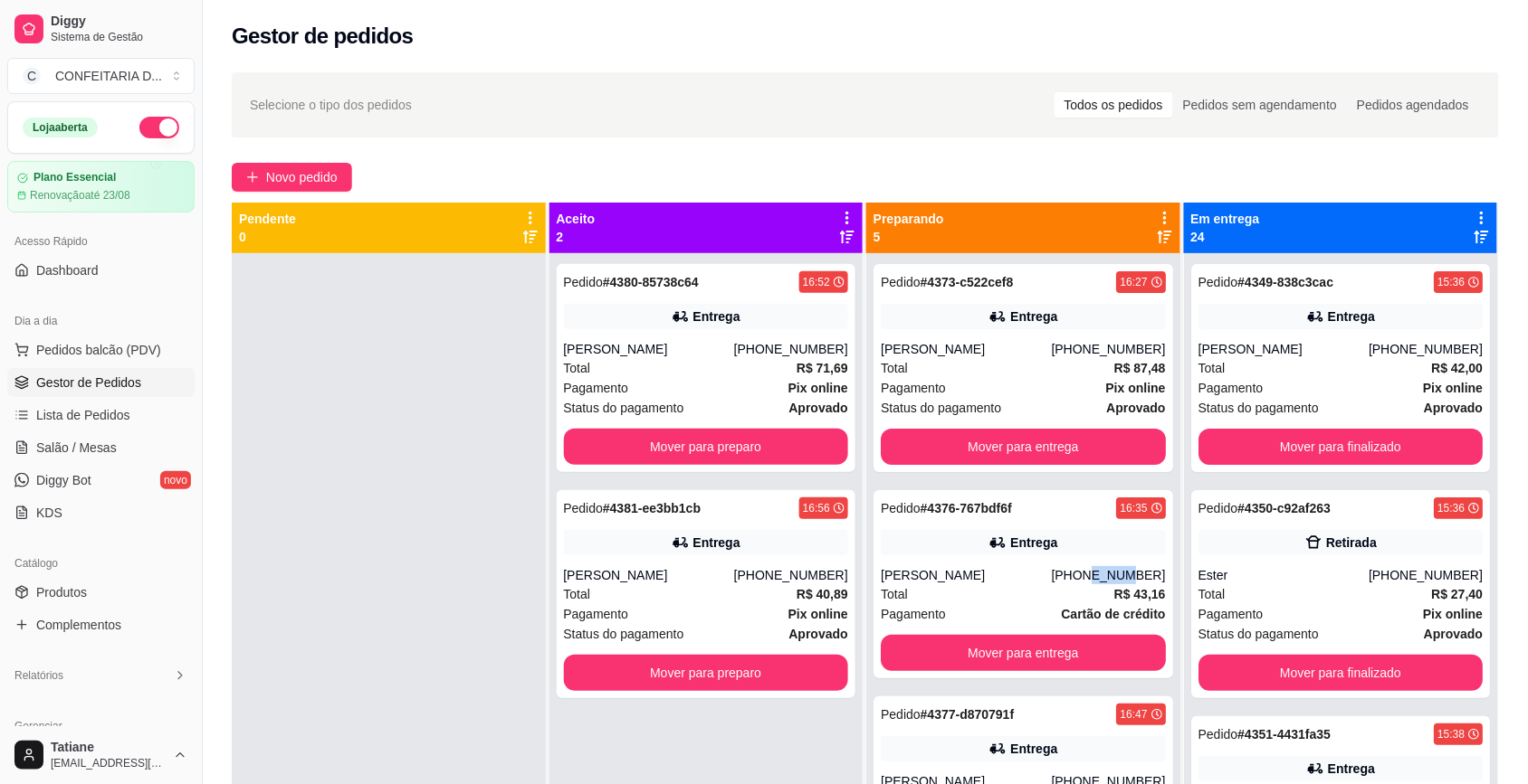
click at [1081, 570] on div "[PHONE_NUMBER]" at bounding box center [1108, 576] width 114 height 18
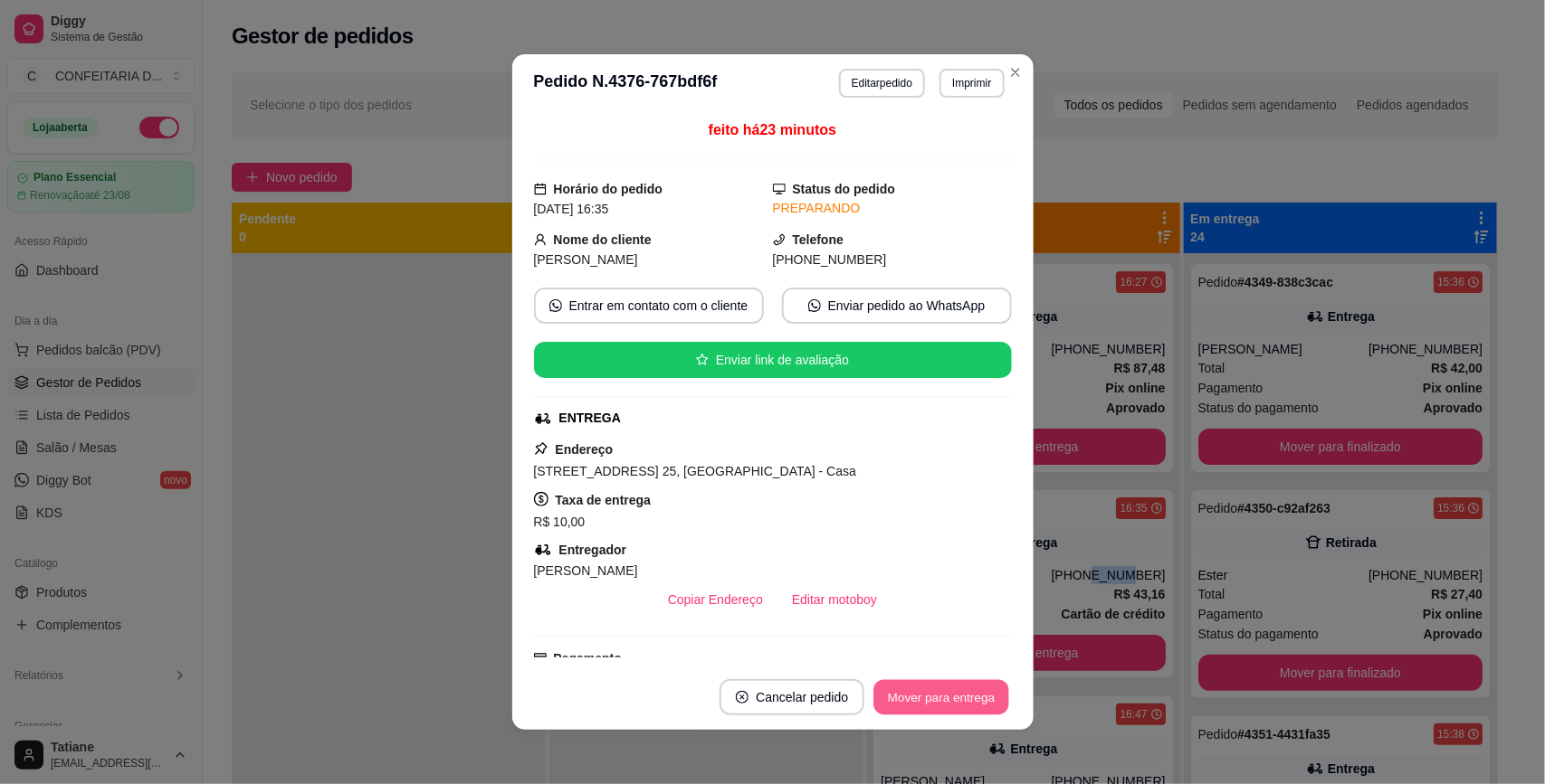
click at [915, 690] on button "Mover para entrega" at bounding box center [942, 698] width 136 height 35
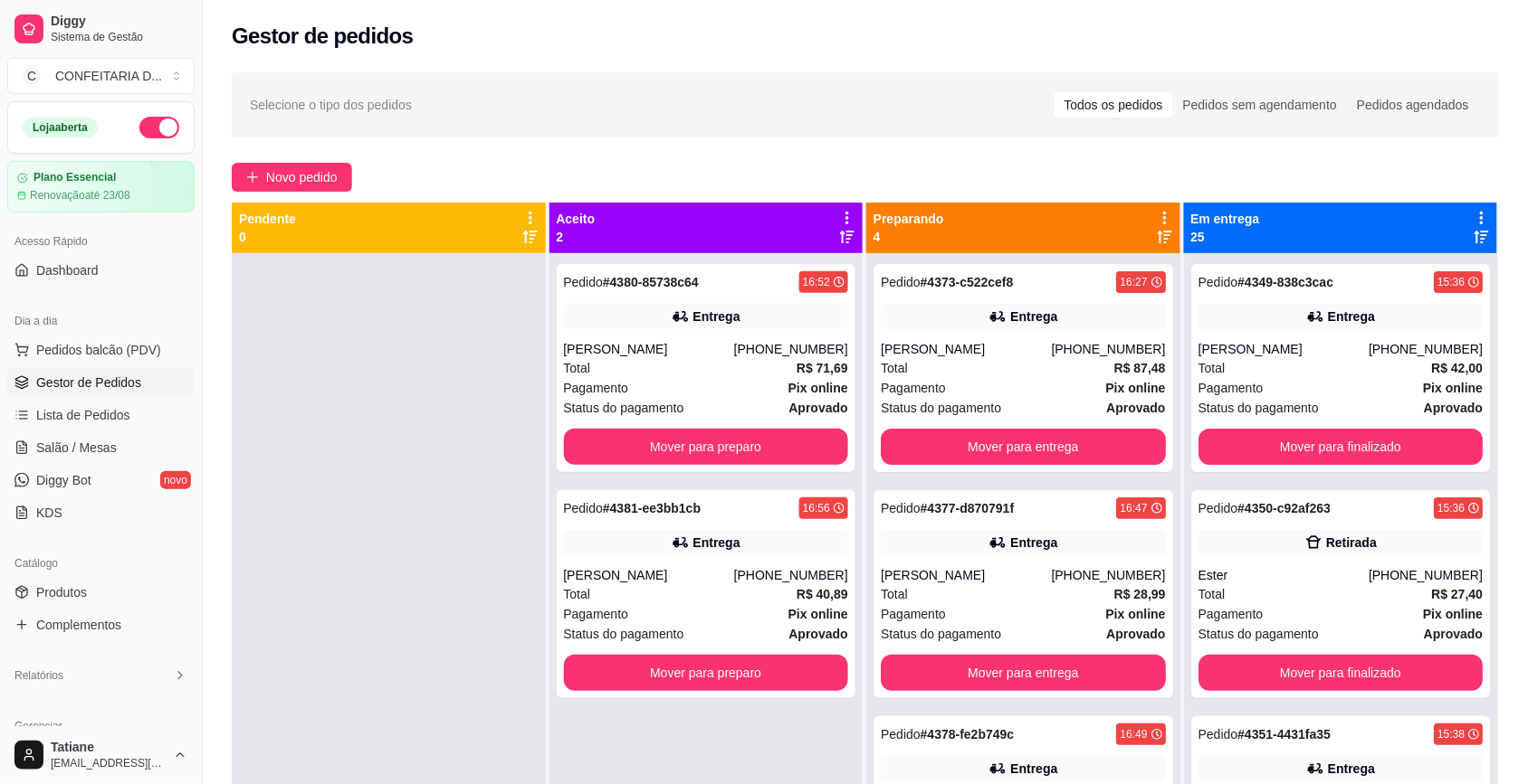
click at [1064, 550] on div "Entrega" at bounding box center [1023, 543] width 285 height 25
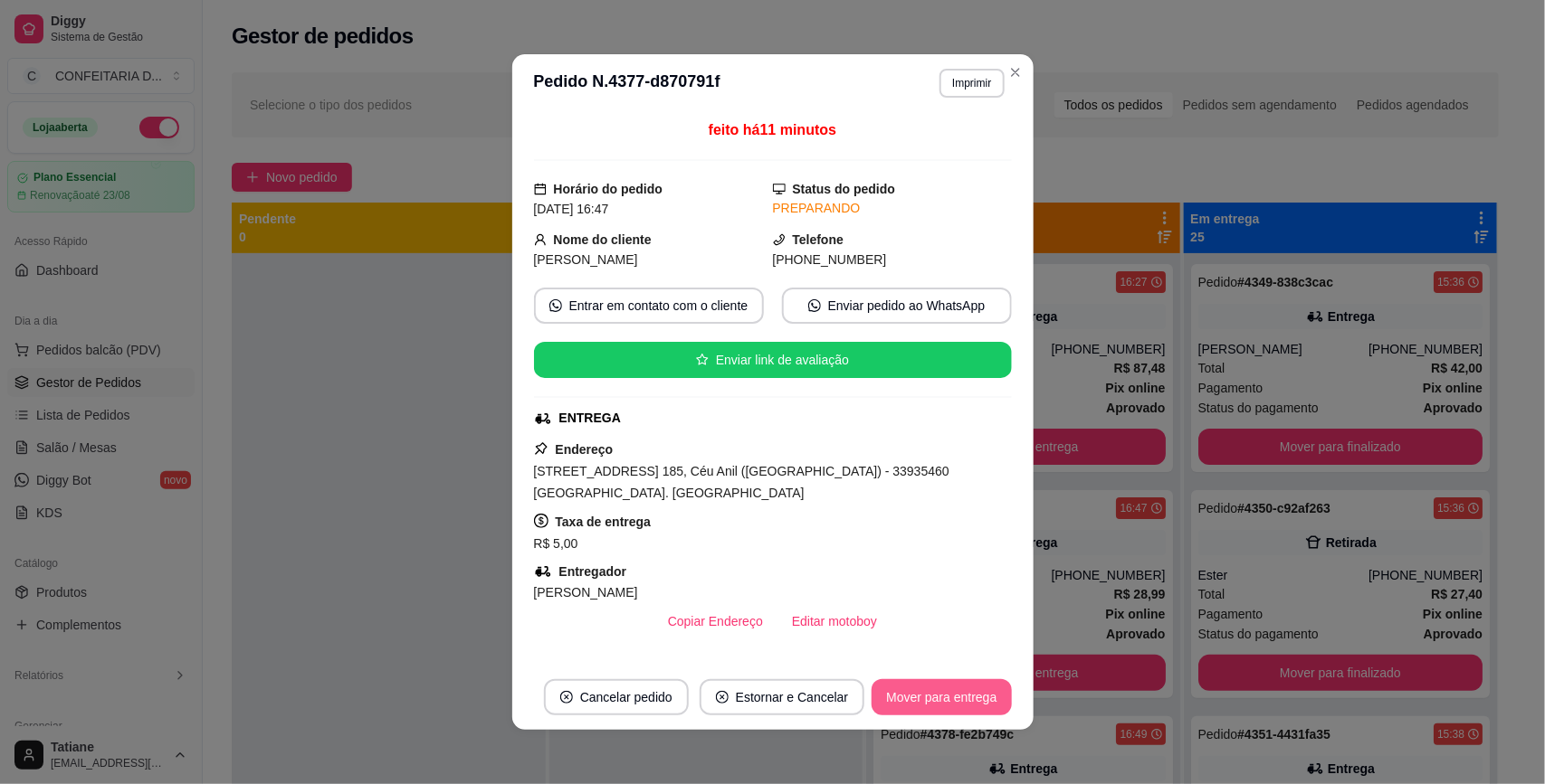
click at [946, 697] on button "Mover para entrega" at bounding box center [941, 698] width 139 height 36
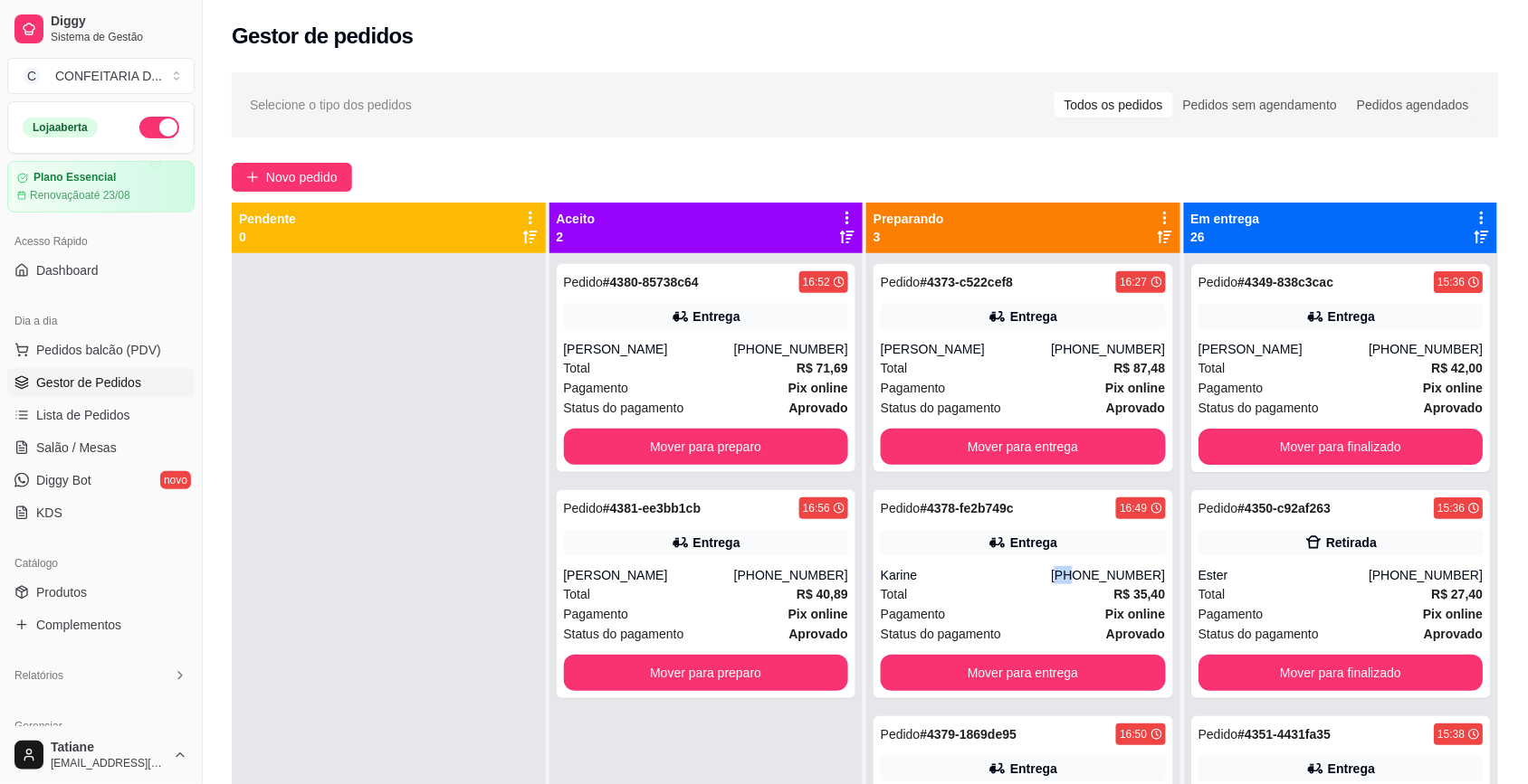
click at [1074, 558] on div "Pedido # 4378-fe2b749c 16:49 Entrega Karine (31) 97570-7529 Total R$ 35,40 Paga…" at bounding box center [1023, 594] width 299 height 208
click at [744, 669] on button "Mover para preparo" at bounding box center [706, 673] width 285 height 36
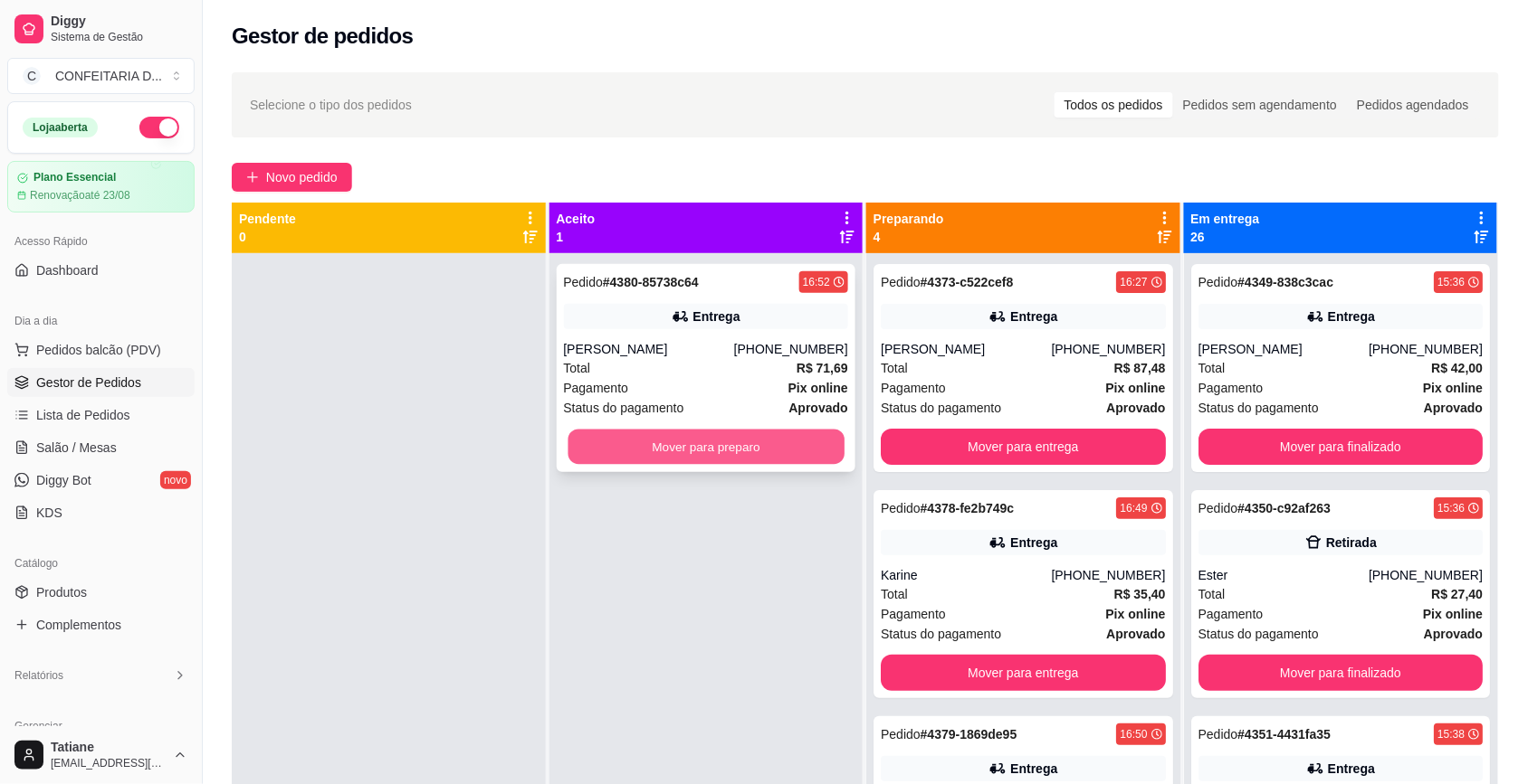
click at [703, 440] on button "Mover para preparo" at bounding box center [705, 447] width 276 height 35
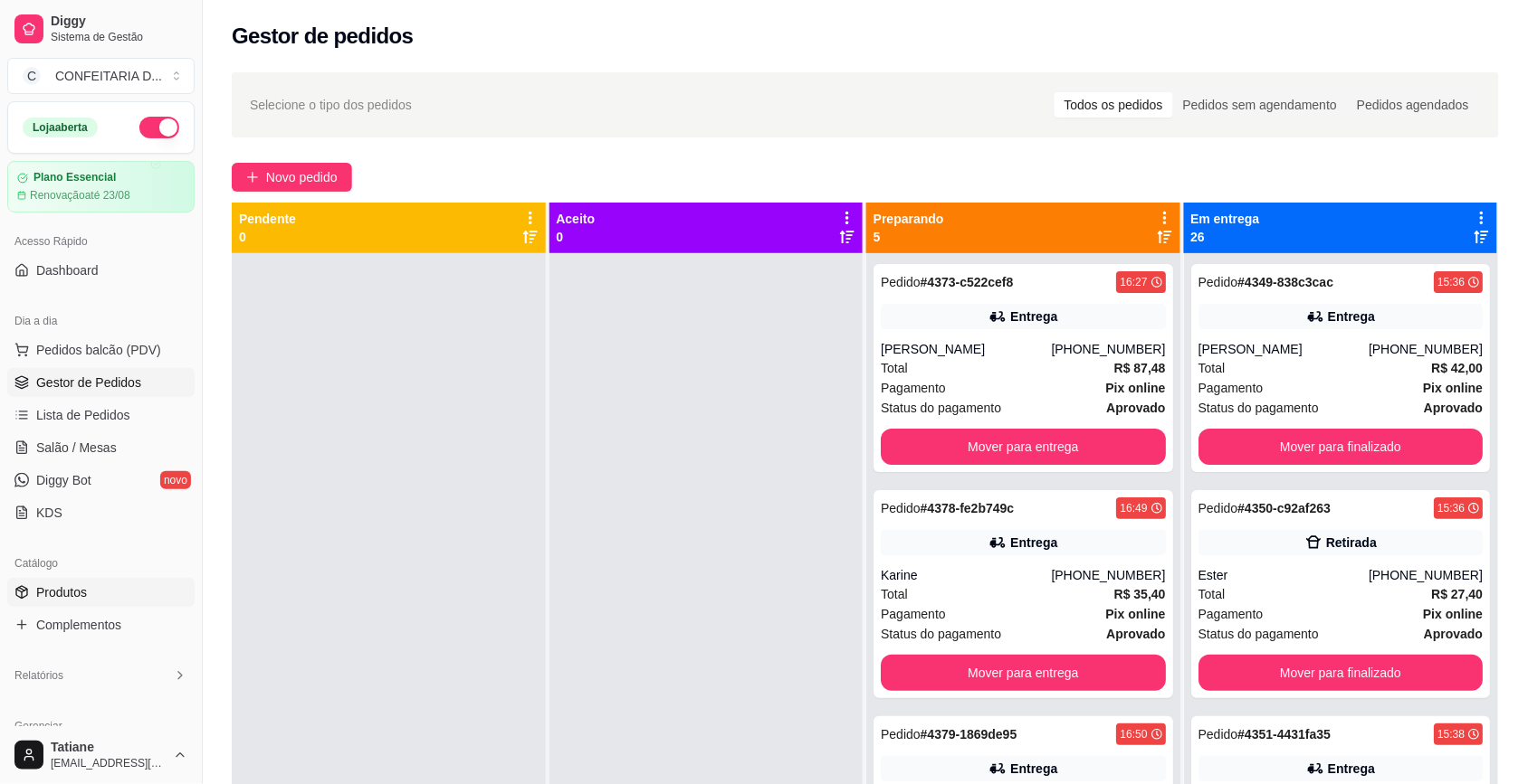
click at [30, 588] on link "Produtos" at bounding box center [101, 592] width 187 height 29
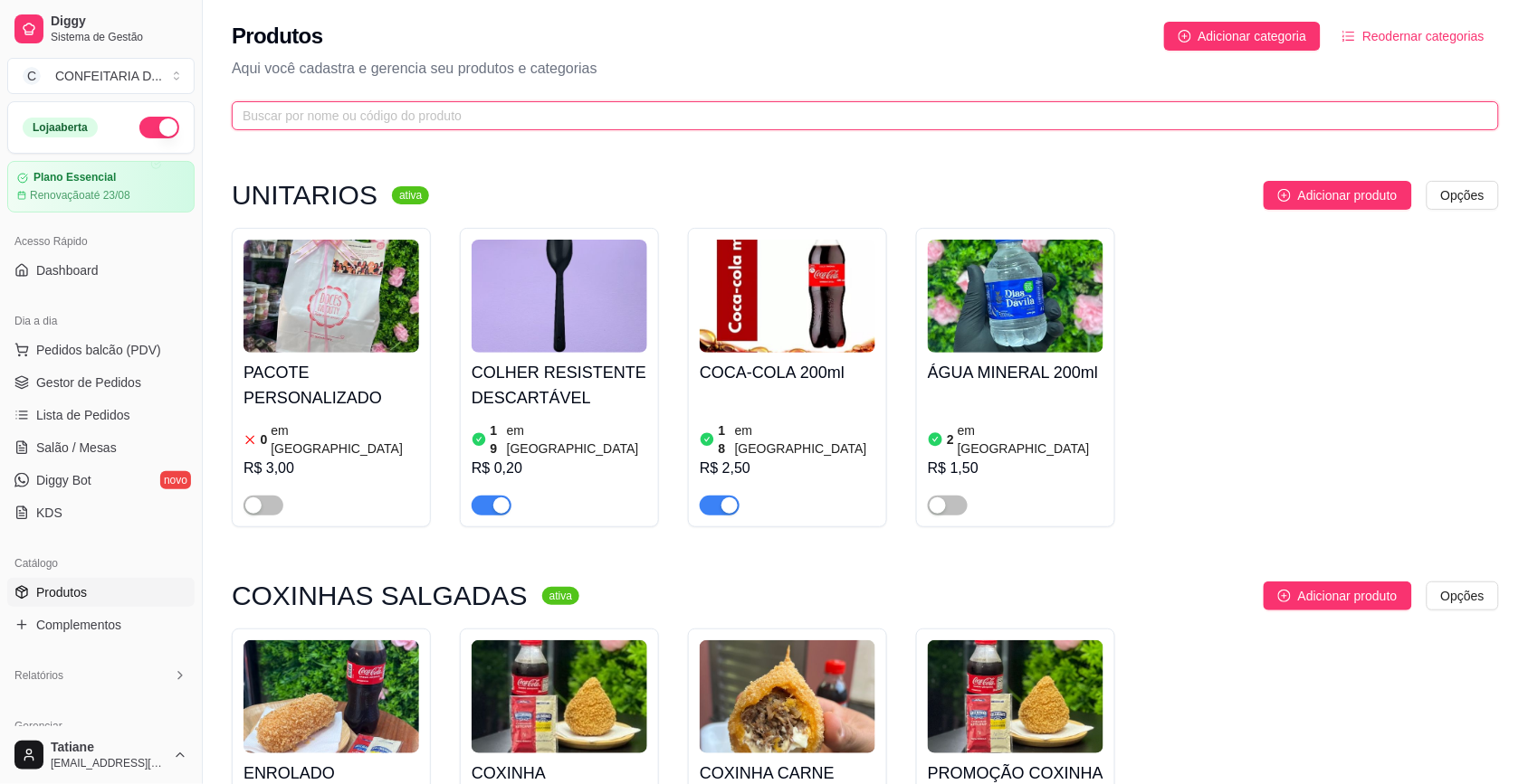
click at [304, 122] on input "text" at bounding box center [858, 116] width 1230 height 20
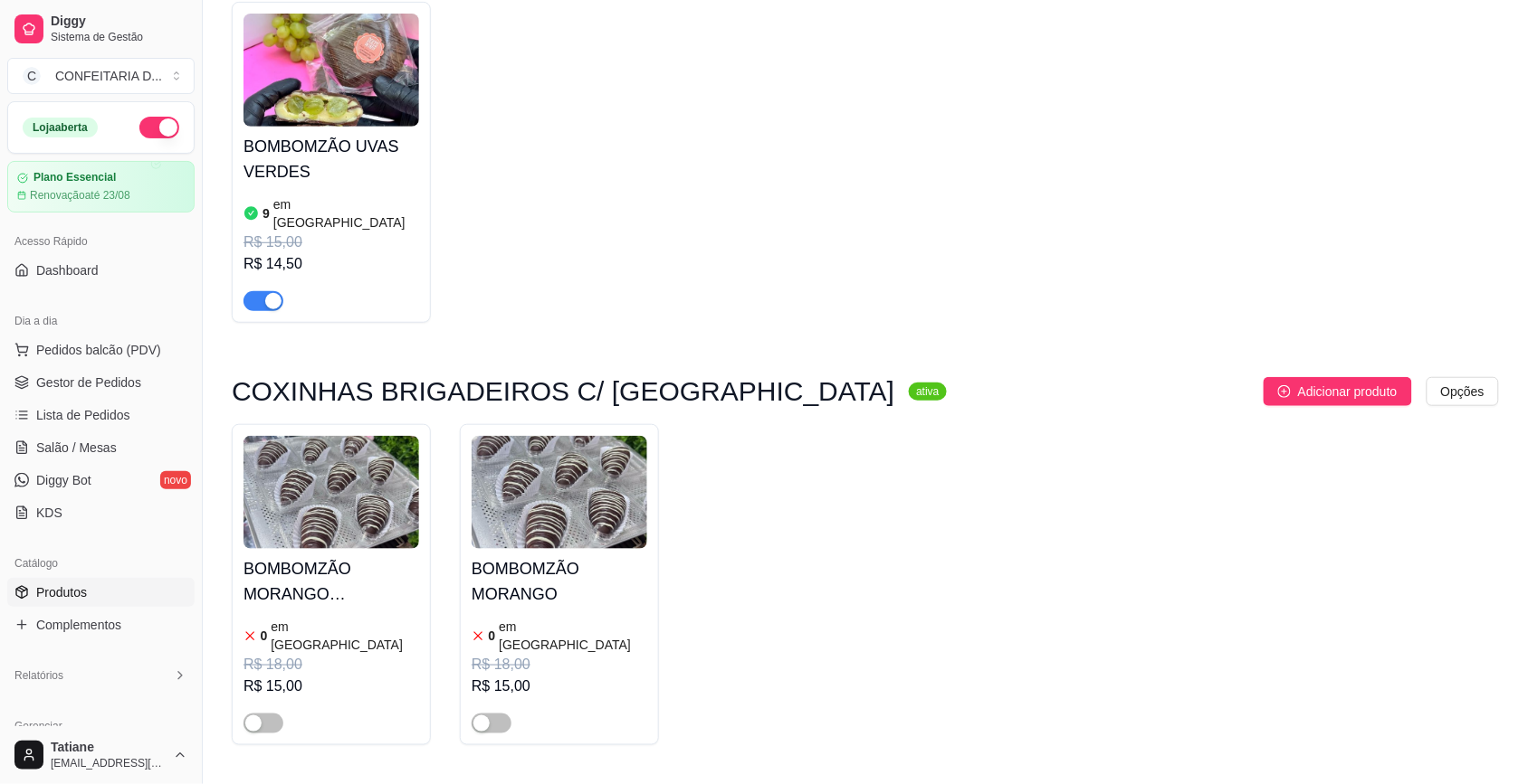
scroll to position [246, 0]
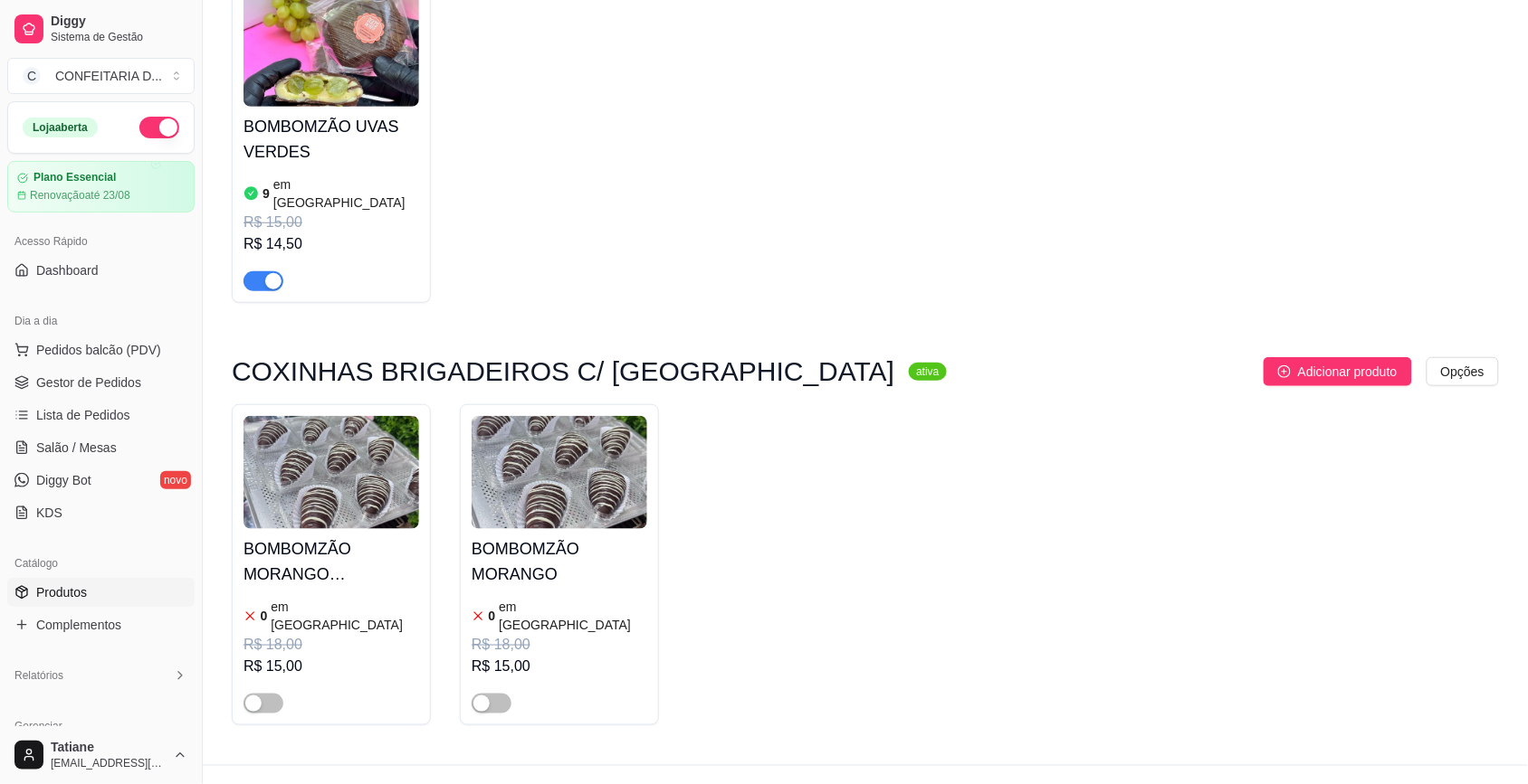
type input "bombomz"
click at [559, 468] on img at bounding box center [559, 472] width 176 height 113
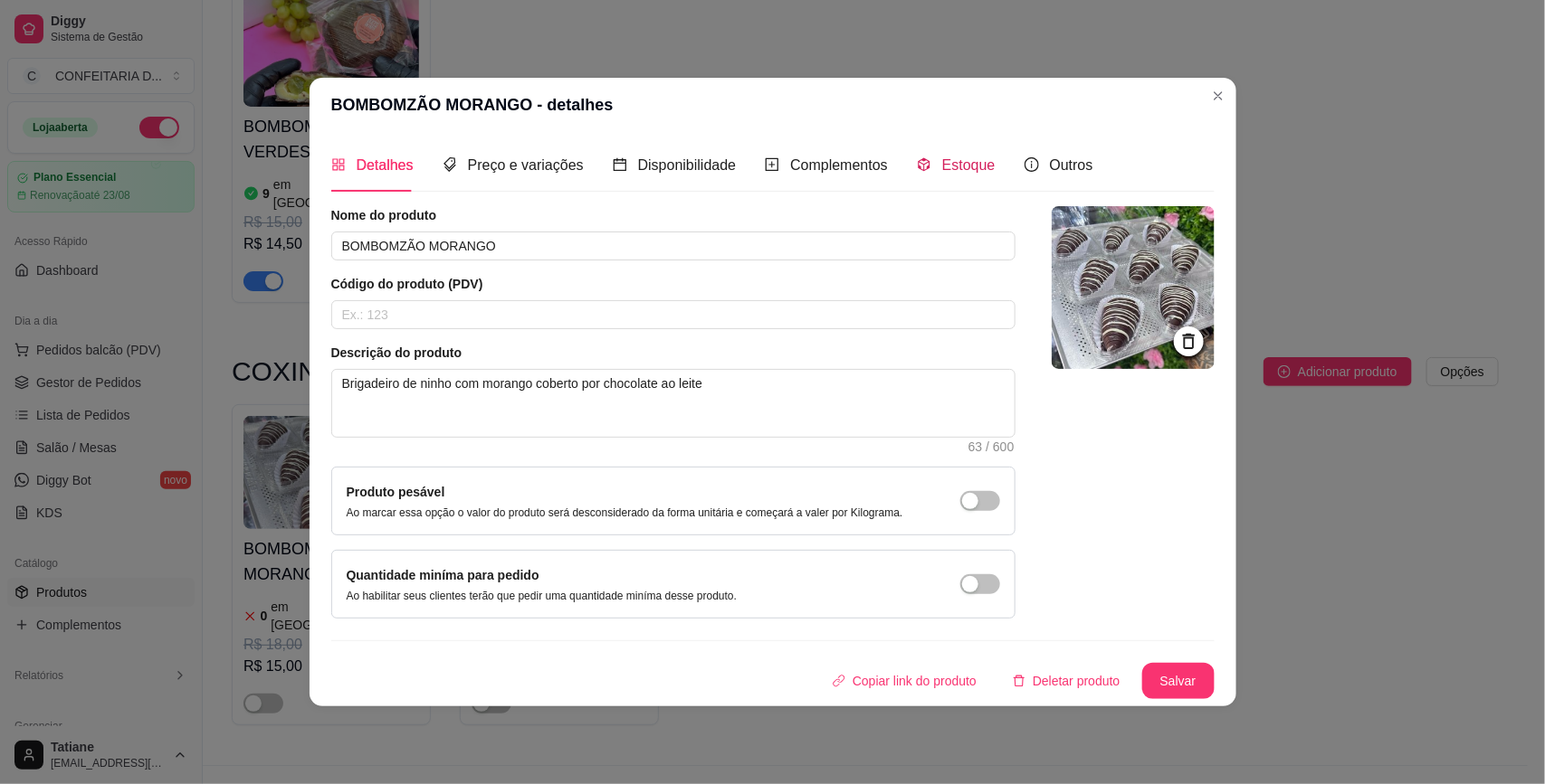
click at [964, 159] on span "Estoque" at bounding box center [968, 165] width 54 height 15
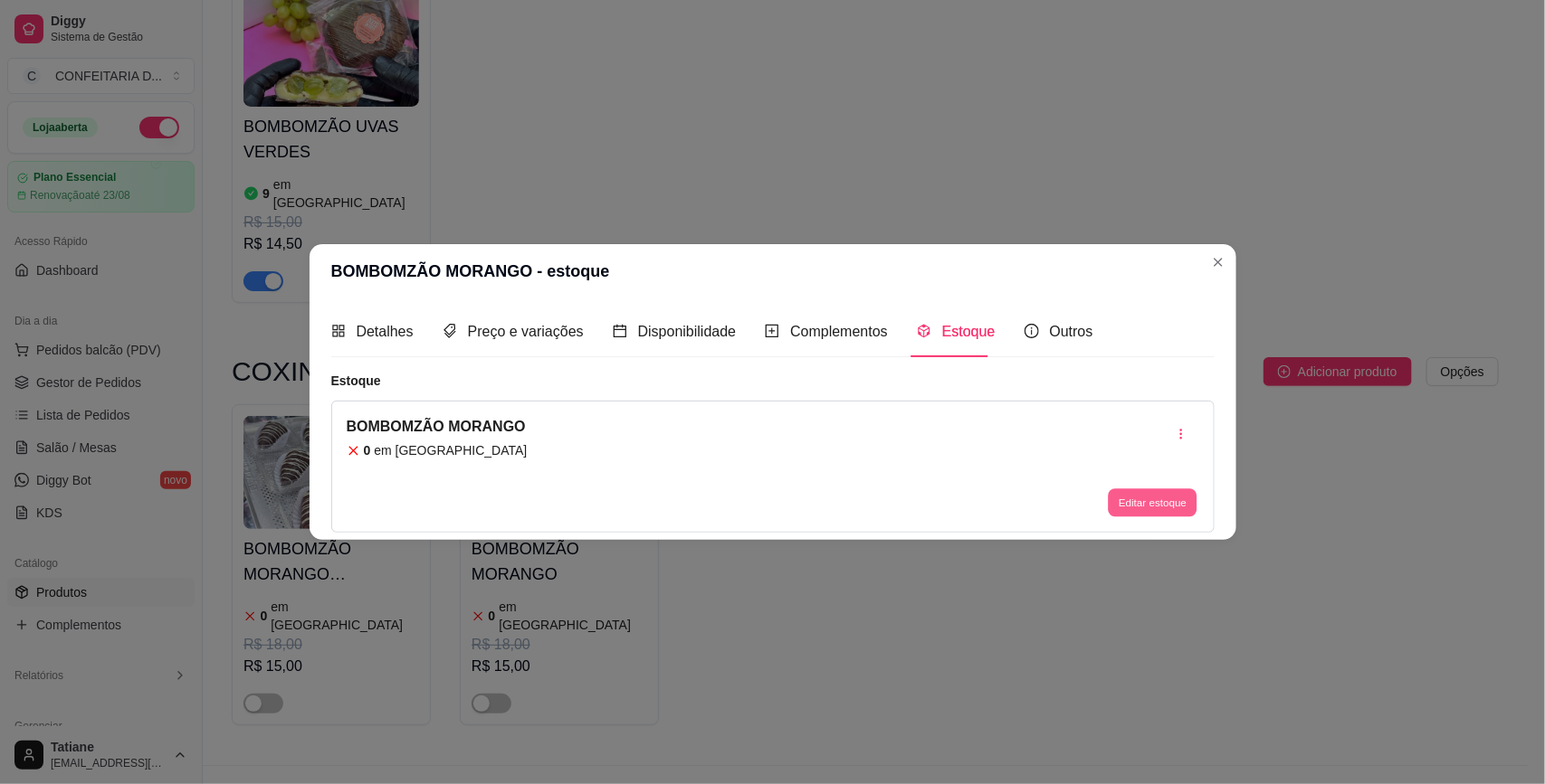
click at [1125, 495] on button "Editar estoque" at bounding box center [1152, 503] width 88 height 28
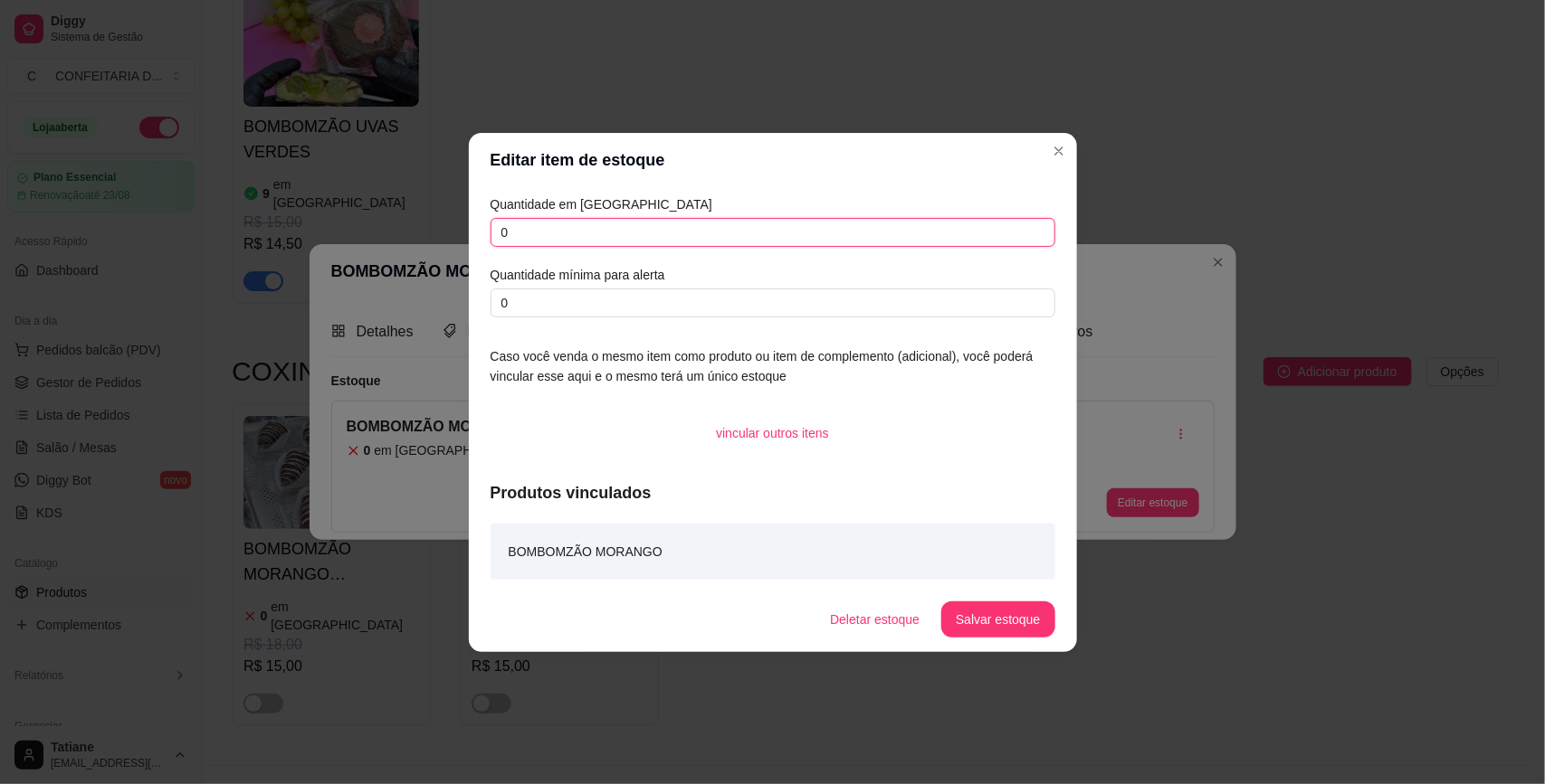
click at [579, 234] on input "0" at bounding box center [772, 233] width 565 height 29
type input "~"
type input "16"
click at [1029, 616] on button "Salvar estoque" at bounding box center [997, 618] width 110 height 35
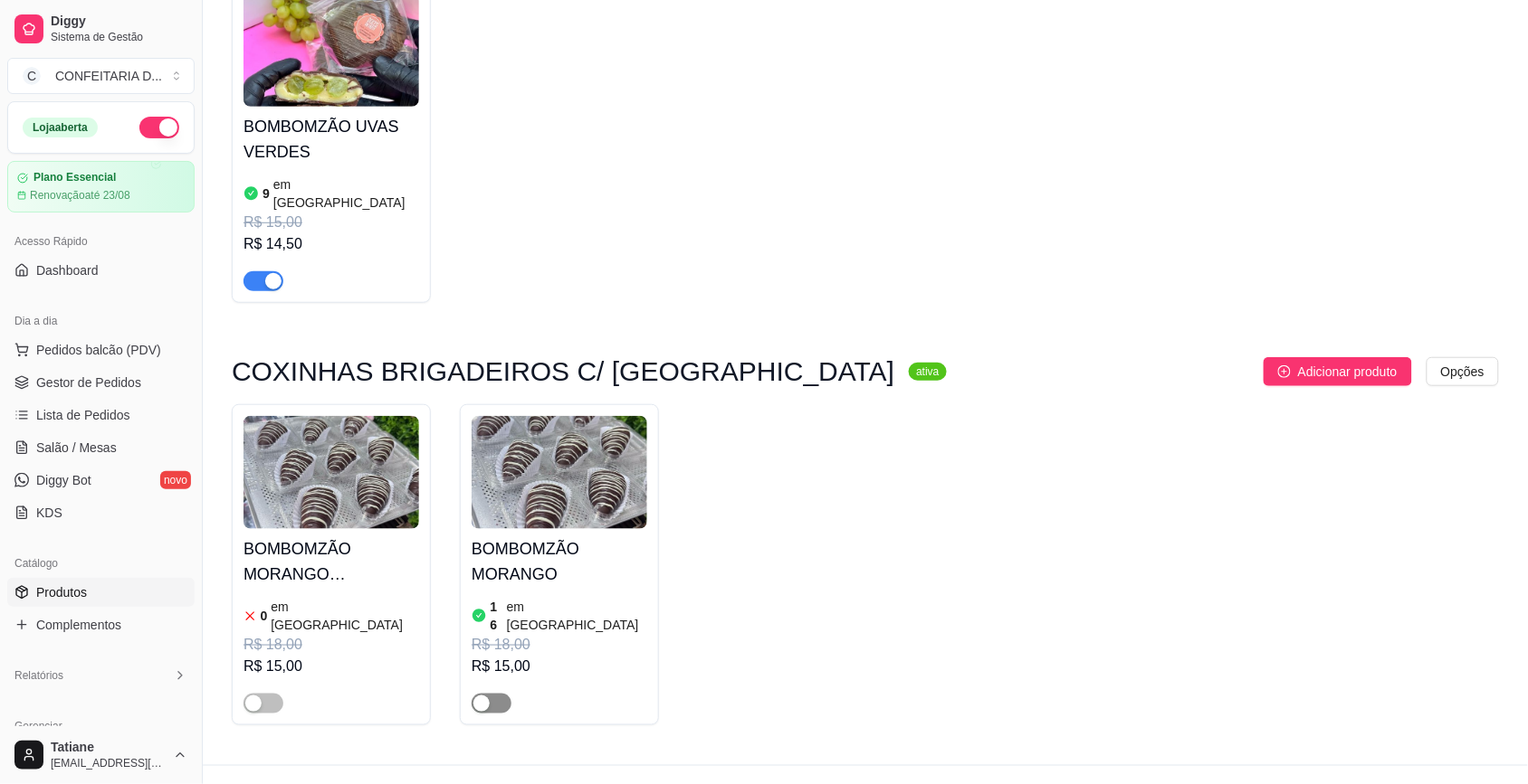
click at [496, 694] on span "button" at bounding box center [491, 704] width 40 height 20
click at [344, 471] on img at bounding box center [331, 472] width 176 height 113
click at [1304, 486] on div "BOMBOMZÃO MORANGO CHOCOLATE 0 em estoque R$ 18,00 R$ 15,00 BOMBOMZÃO MORANGO 16…" at bounding box center [865, 565] width 1267 height 321
click at [116, 380] on span "Gestor de Pedidos" at bounding box center [88, 383] width 105 height 18
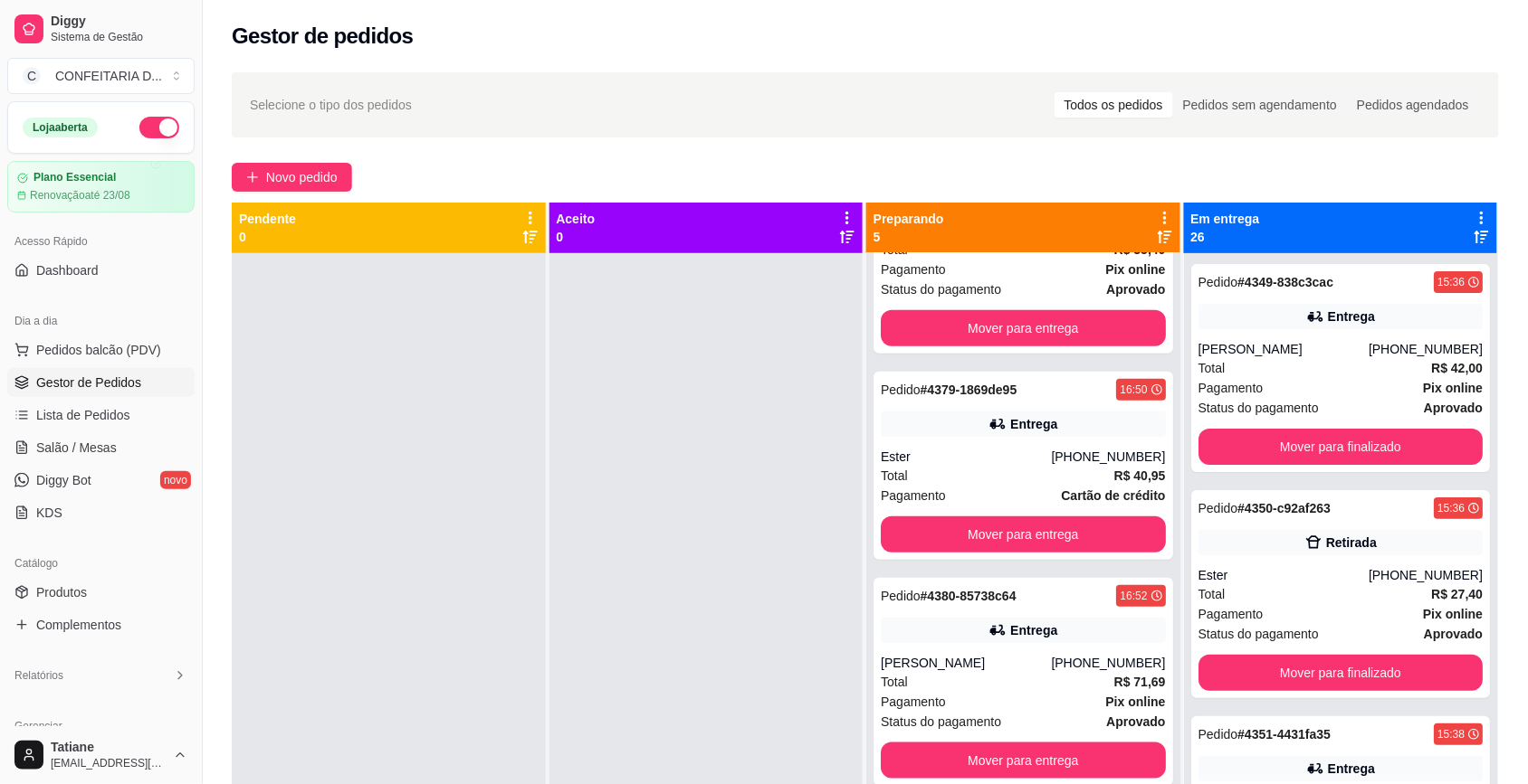
scroll to position [276, 0]
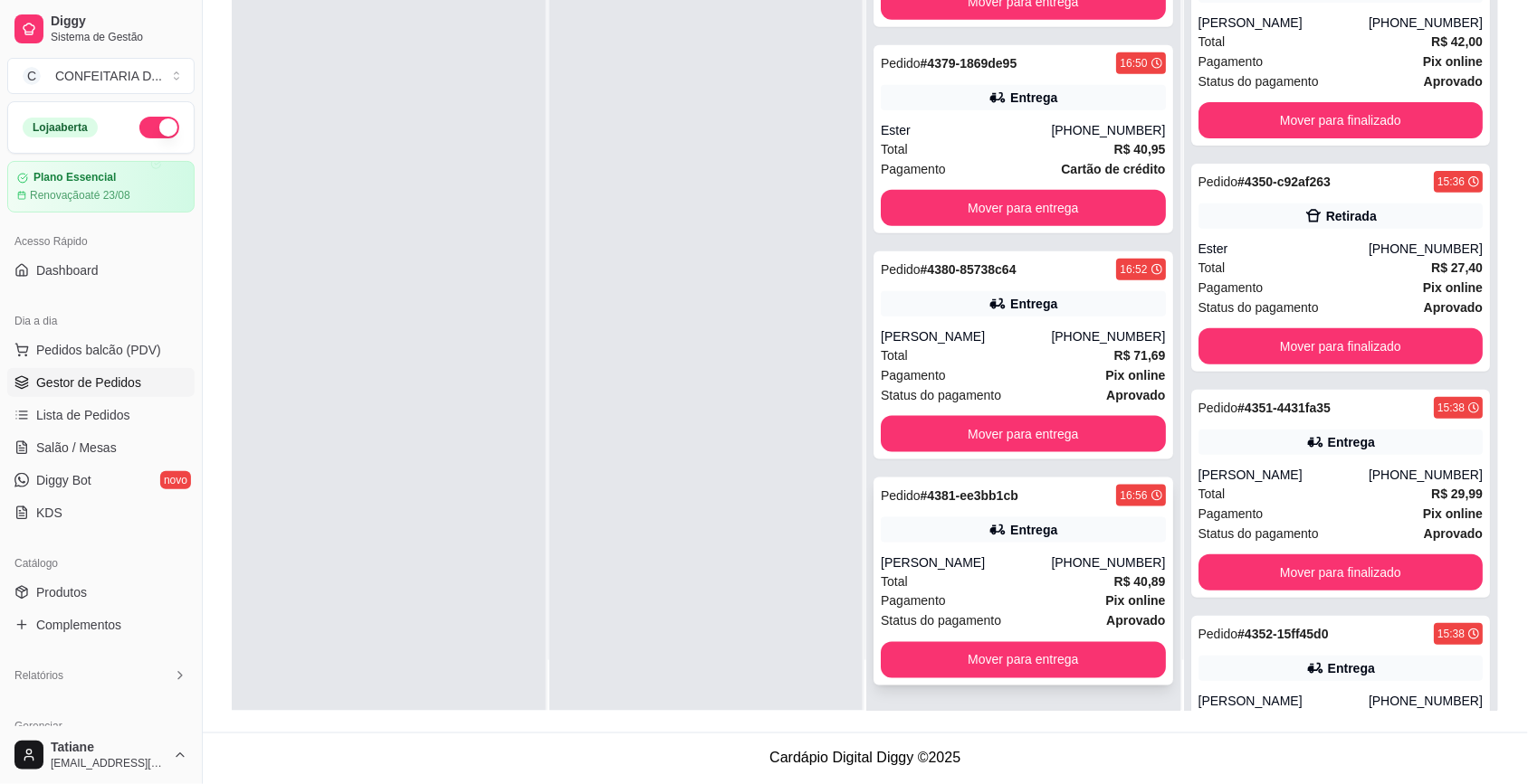
click at [976, 549] on div "Pedido # 4381-ee3bb1cb 16:56 Entrega Izabela ribeiro (31) 99909-7764 Total R$ 4…" at bounding box center [1023, 581] width 299 height 208
click at [966, 308] on div "Entrega" at bounding box center [1023, 304] width 285 height 25
click at [980, 115] on div "Pedido # 4379-1869de95 16:50 Entrega Ester (31) 99945-2747 Total R$ 40,95 Pagam…" at bounding box center [1023, 139] width 299 height 188
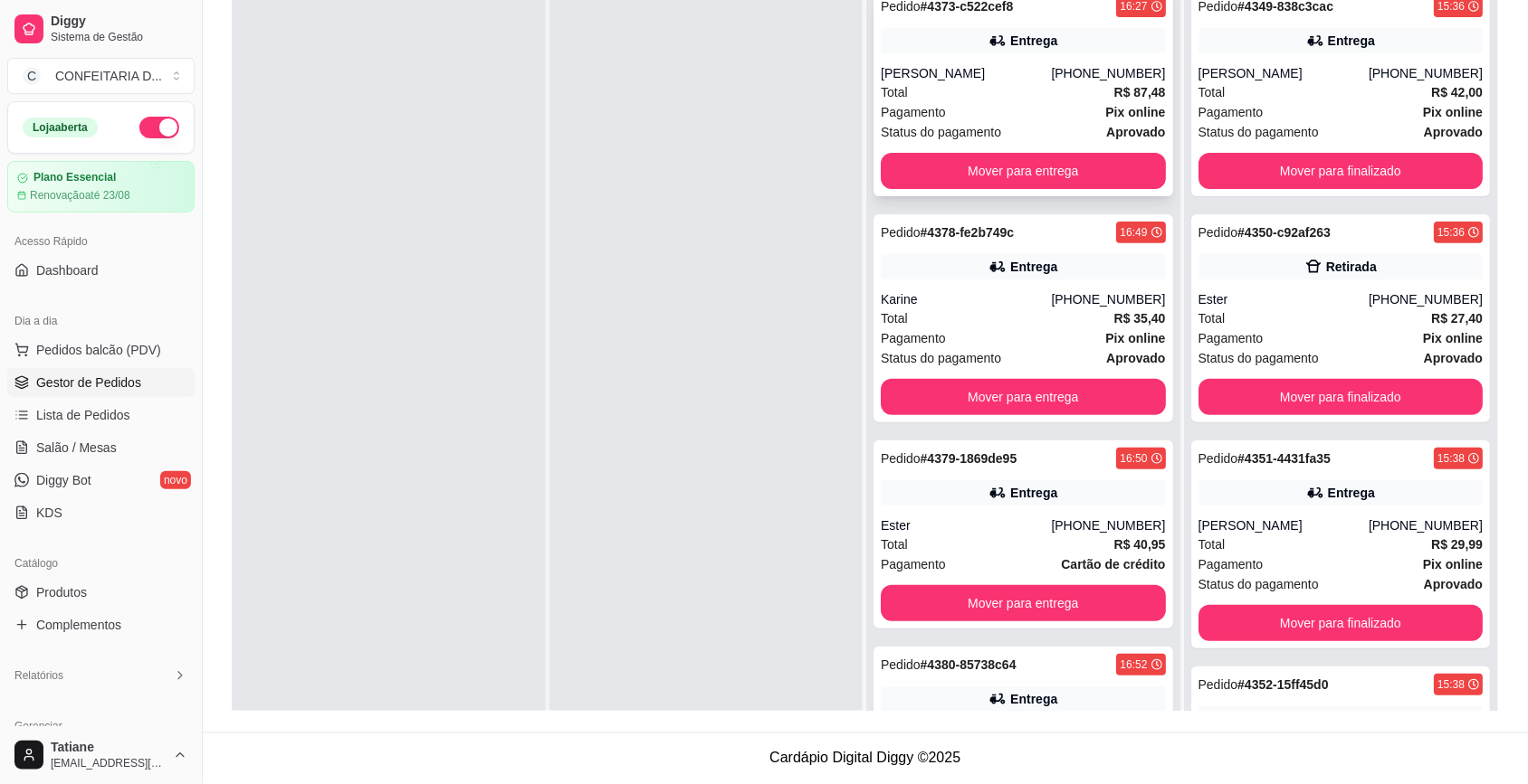
scroll to position [50, 0]
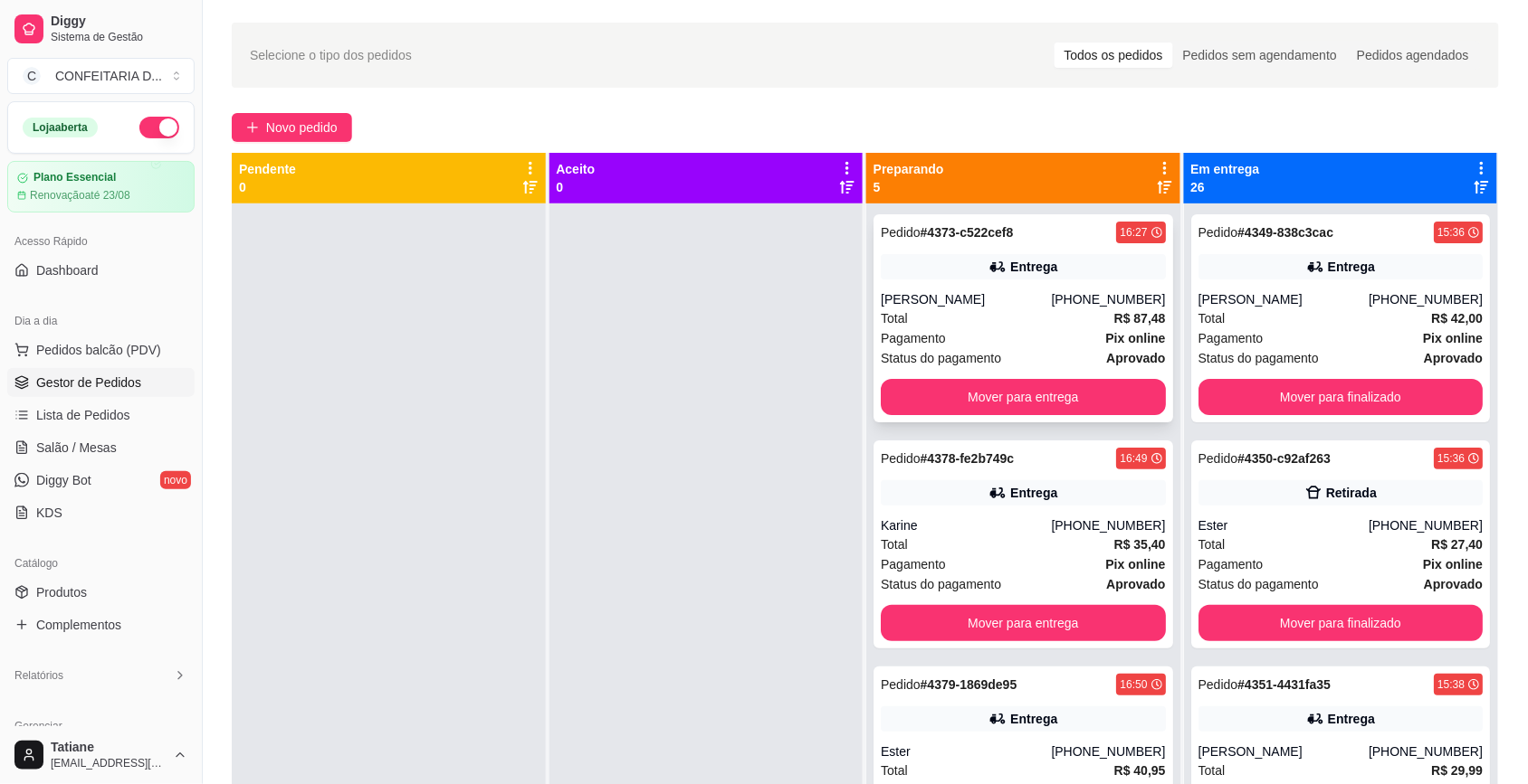
click at [966, 292] on div "[PERSON_NAME]" at bounding box center [966, 299] width 170 height 18
click at [998, 416] on div "Pedido # 4373-c522cef8 16:27 Entrega Sara Fagundes (31) 99369-7176 Total R$ 87,…" at bounding box center [1023, 318] width 299 height 208
click at [1016, 400] on button "Mover para entrega" at bounding box center [1023, 397] width 276 height 35
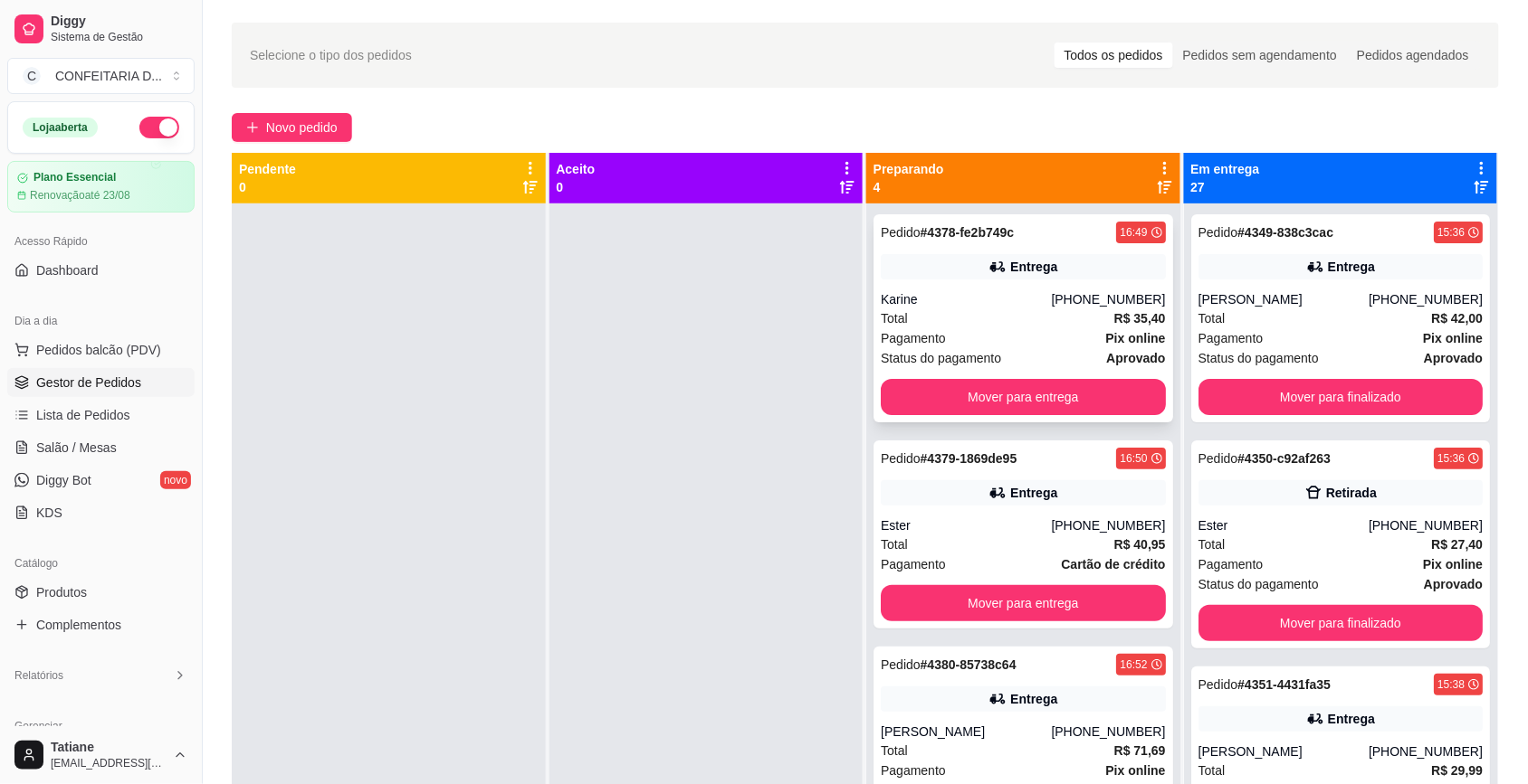
click at [1012, 324] on div "Total R$ 35,40" at bounding box center [1023, 318] width 285 height 20
click at [1016, 398] on button "Mover para entrega" at bounding box center [1023, 397] width 285 height 36
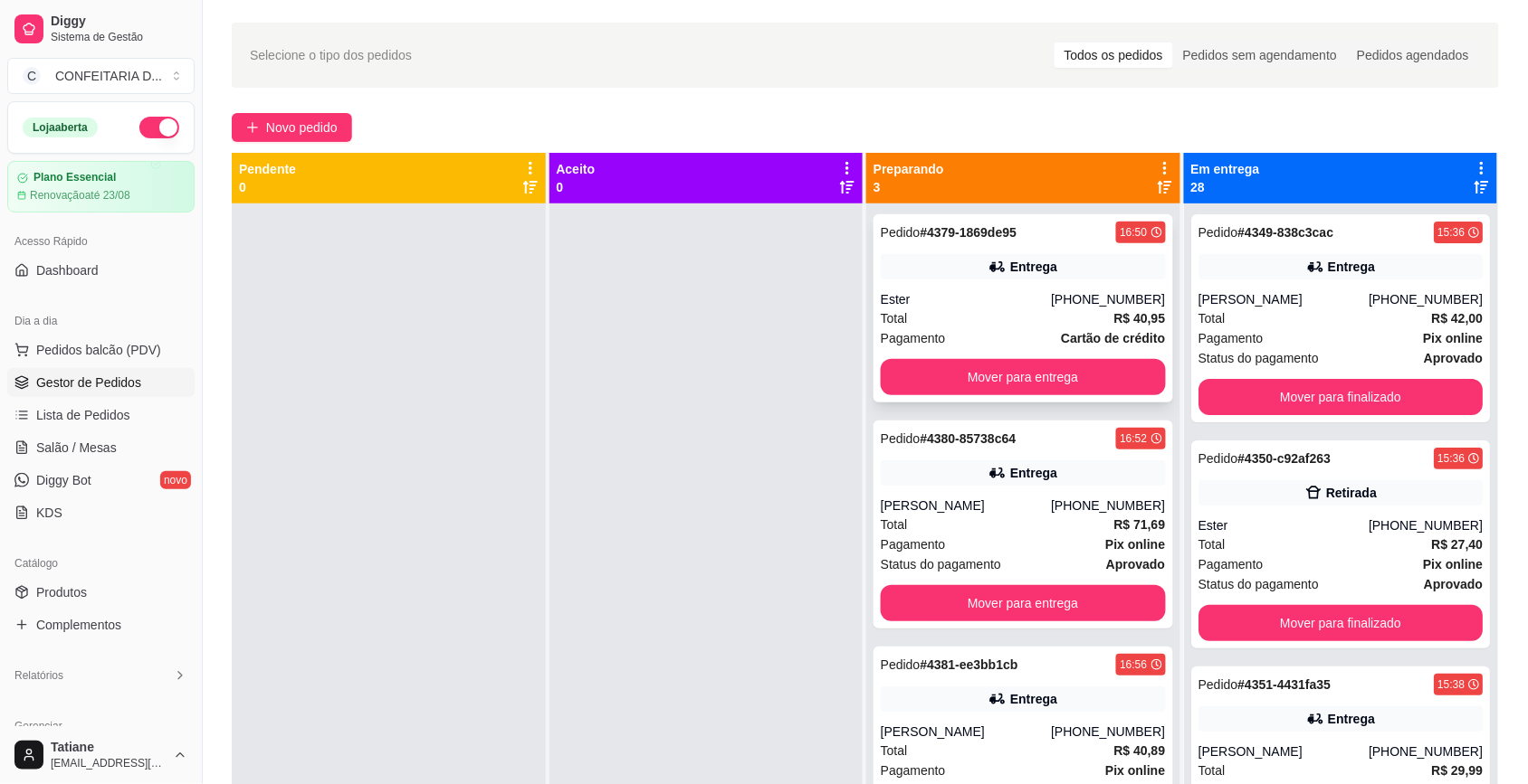
click at [1009, 296] on div "Ester" at bounding box center [966, 299] width 170 height 18
click at [1010, 381] on button "Mover para entrega" at bounding box center [1023, 377] width 285 height 36
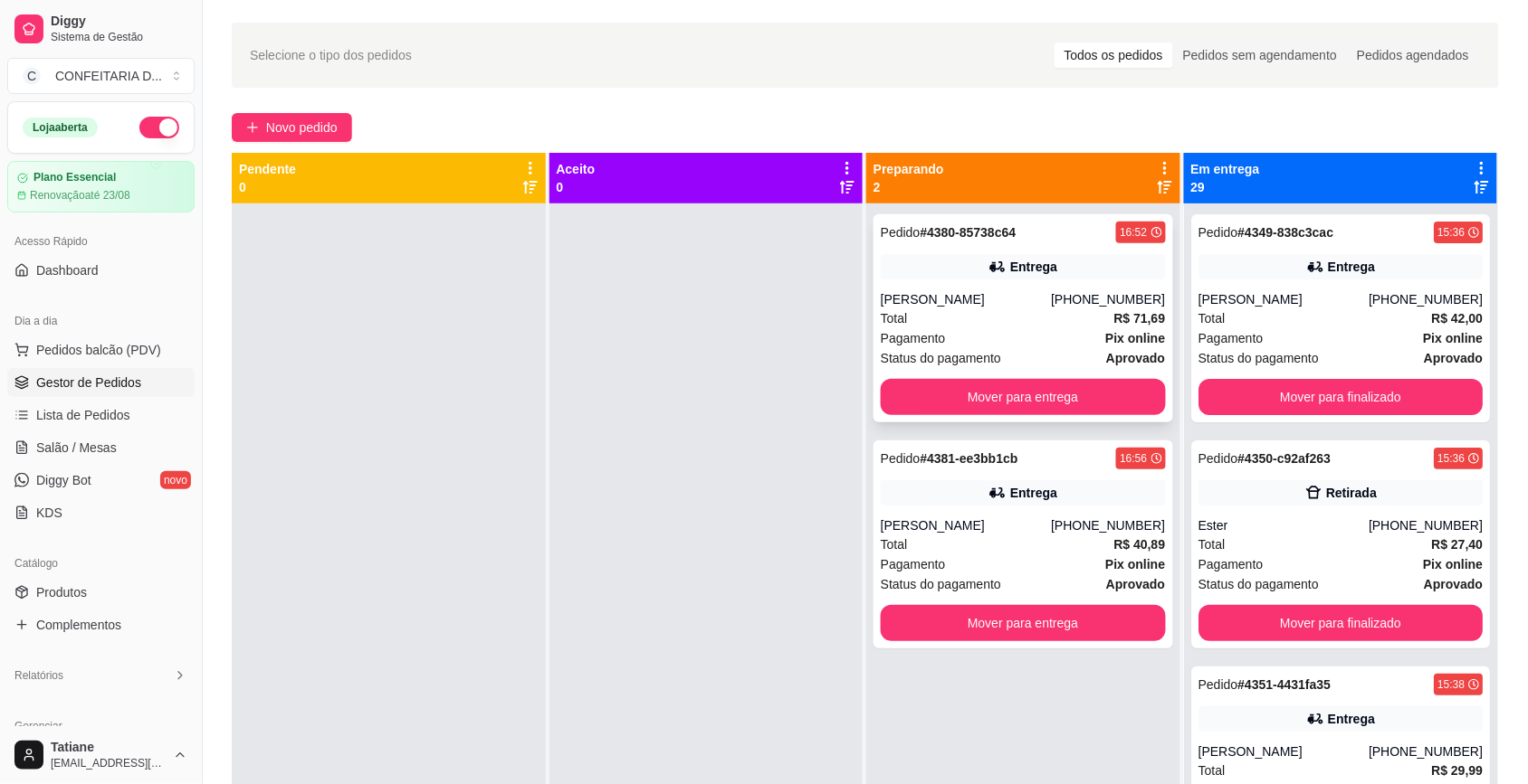
click at [1005, 277] on div "Entrega" at bounding box center [1023, 266] width 285 height 25
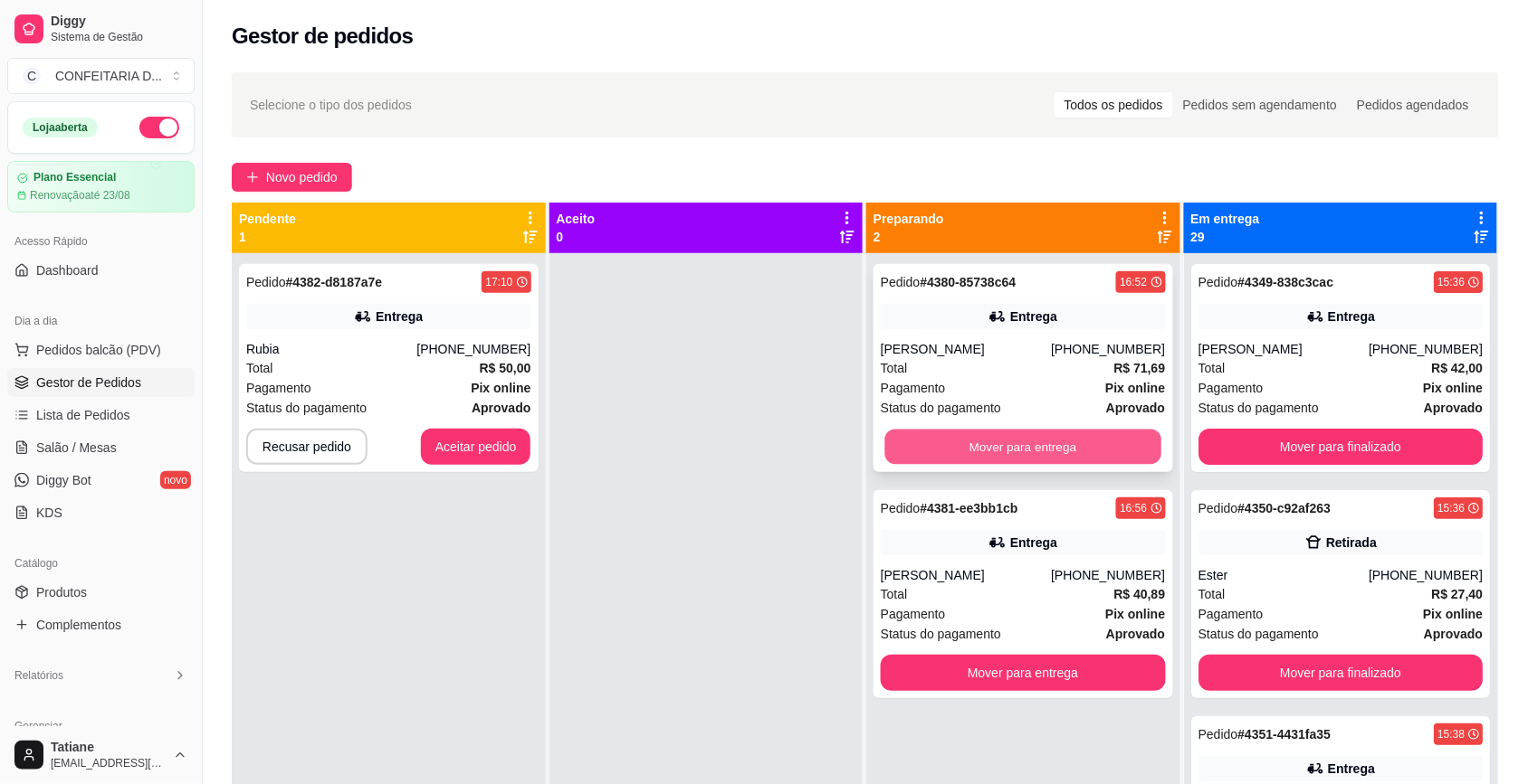
click at [955, 444] on button "Mover para entrega" at bounding box center [1023, 447] width 276 height 35
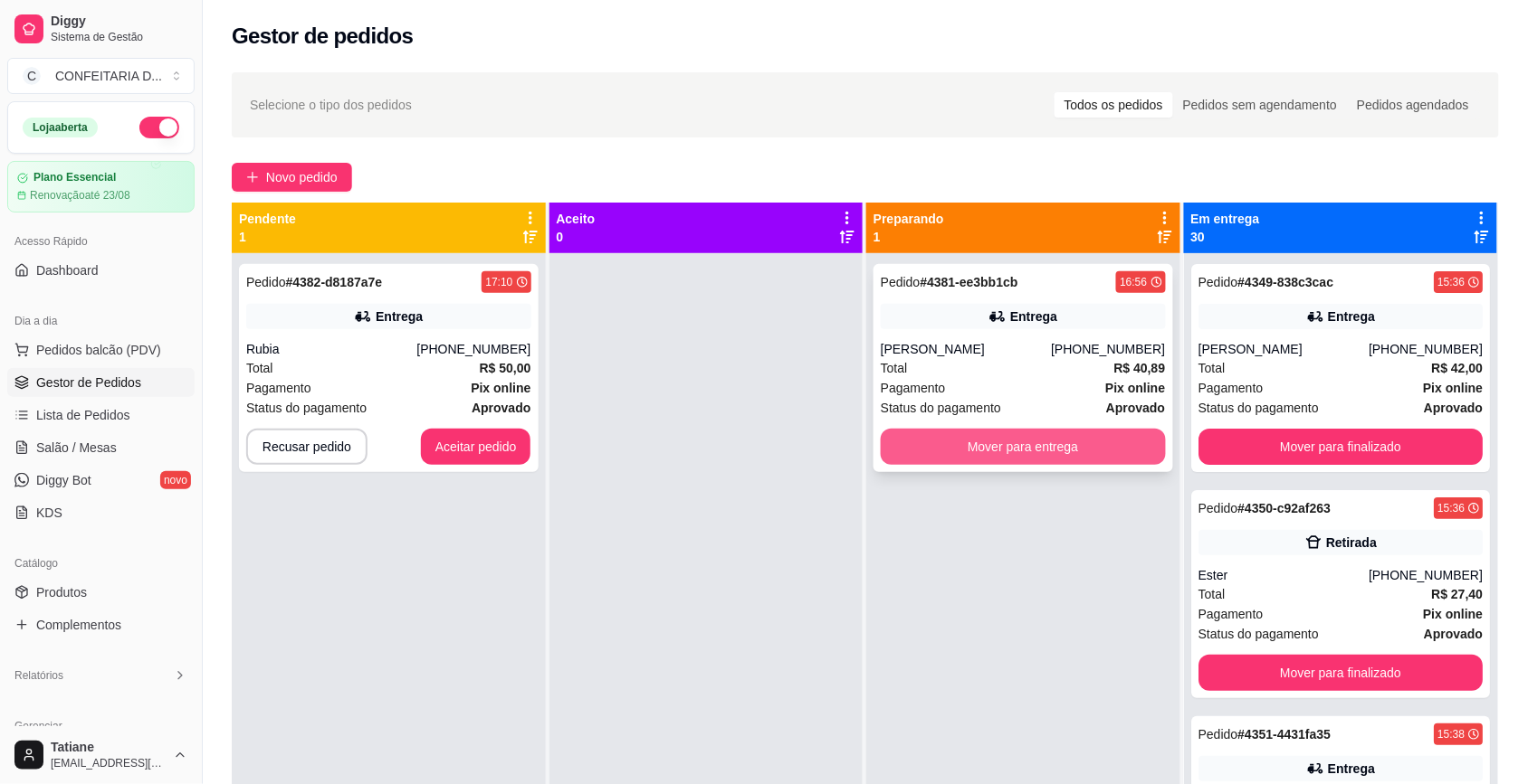
click at [955, 443] on button "Mover para entrega" at bounding box center [1023, 447] width 285 height 36
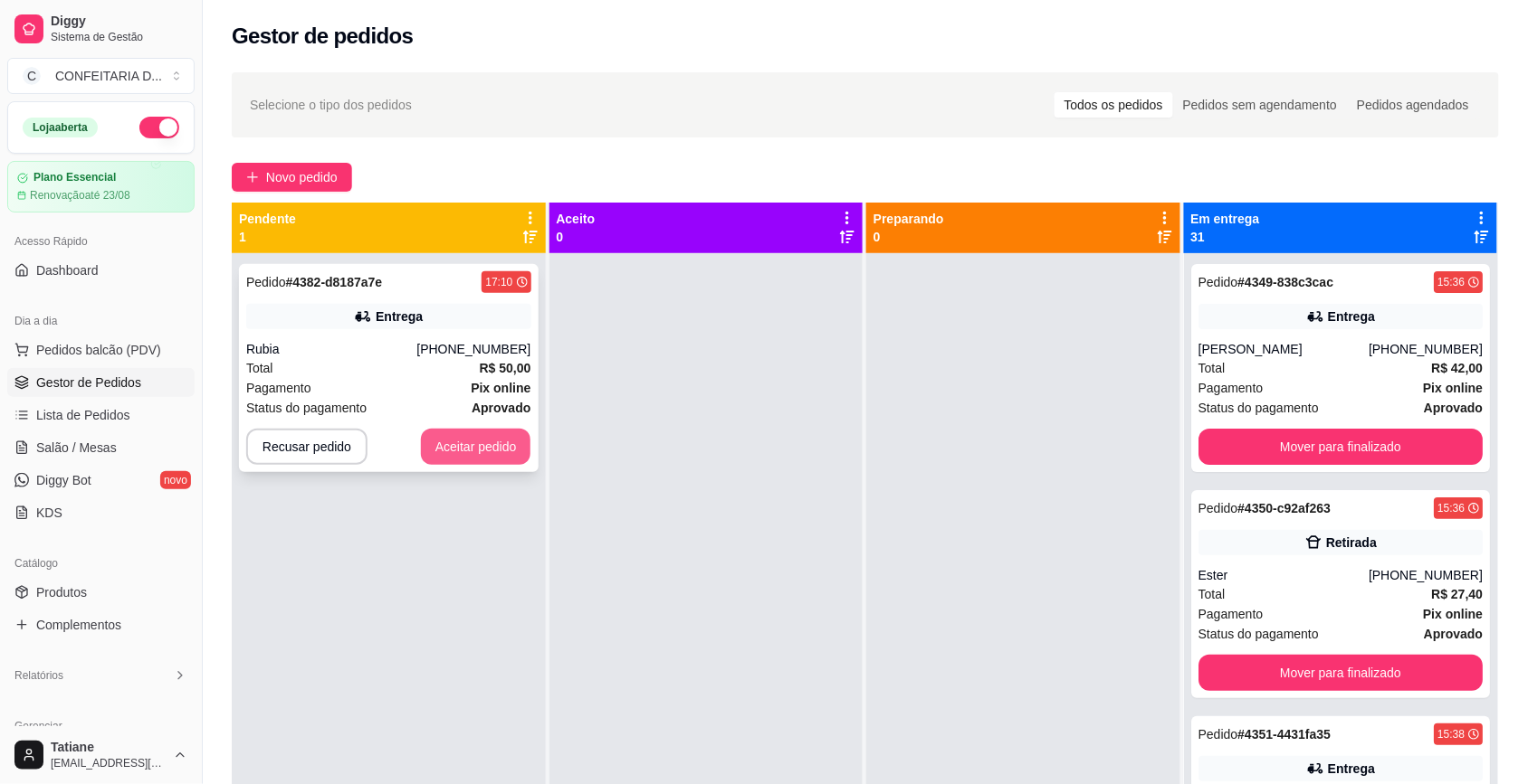
click at [457, 448] on button "Aceitar pedido" at bounding box center [475, 447] width 110 height 36
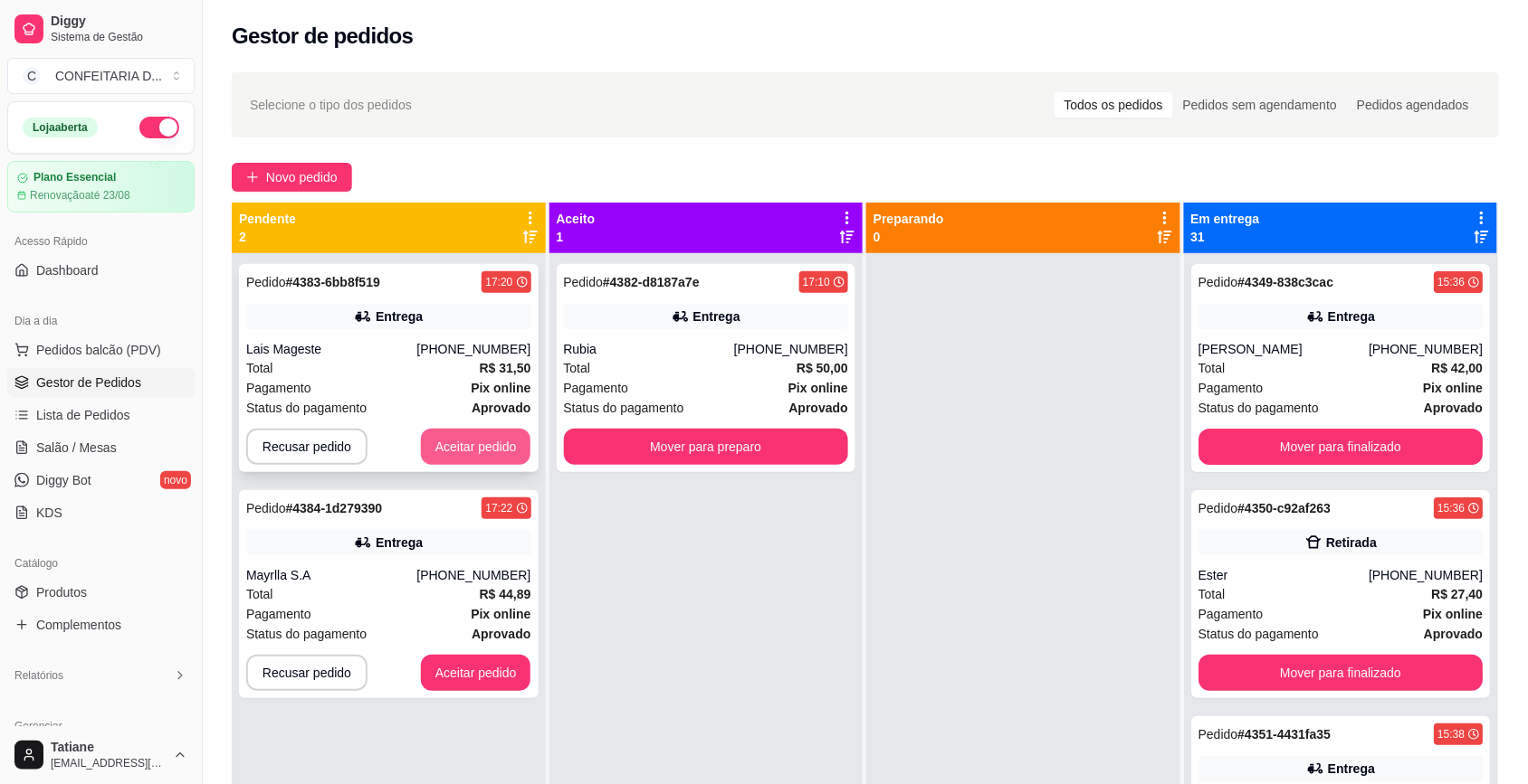
click at [467, 449] on button "Aceitar pedido" at bounding box center [475, 447] width 110 height 36
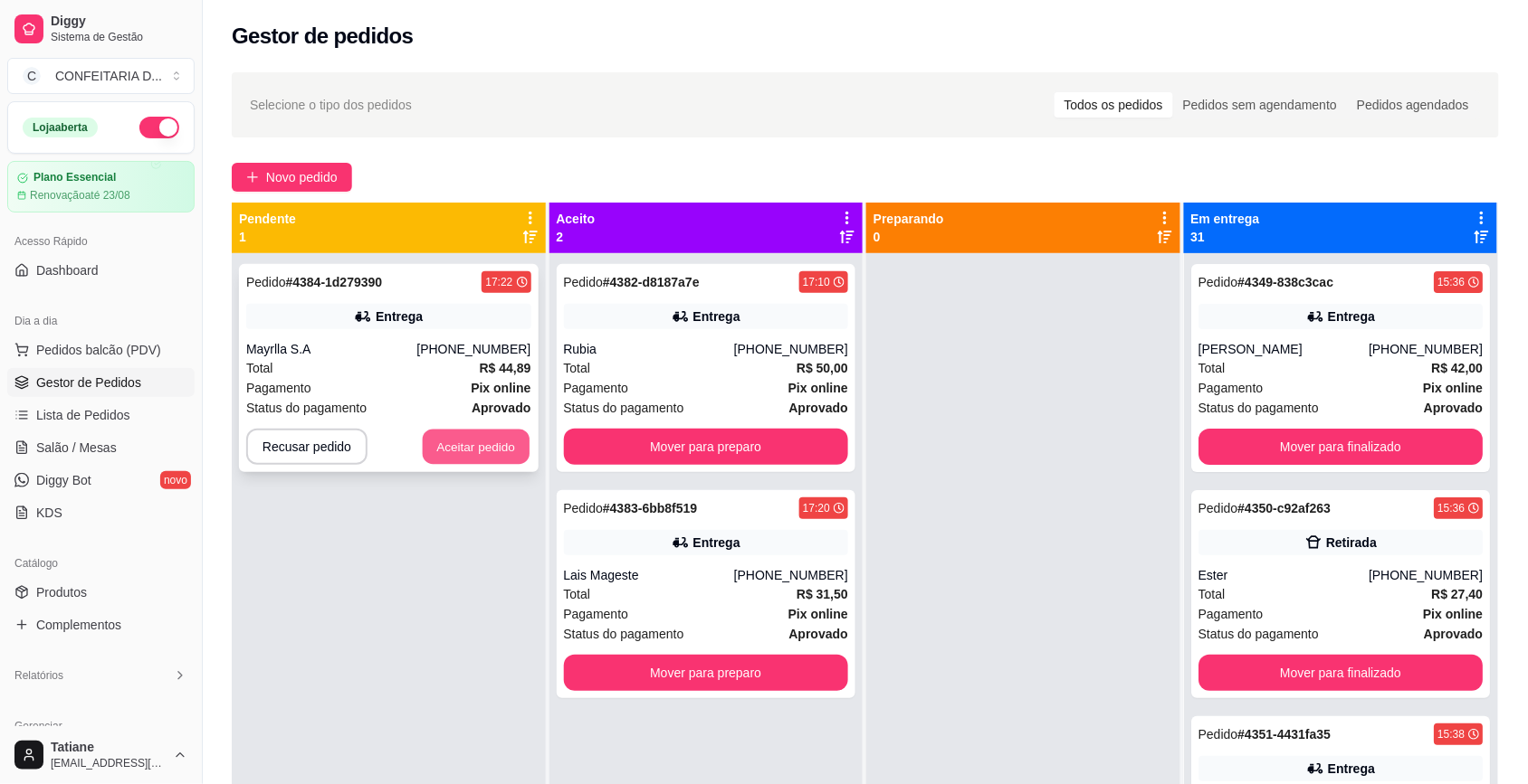
click at [464, 449] on button "Aceitar pedido" at bounding box center [475, 447] width 106 height 35
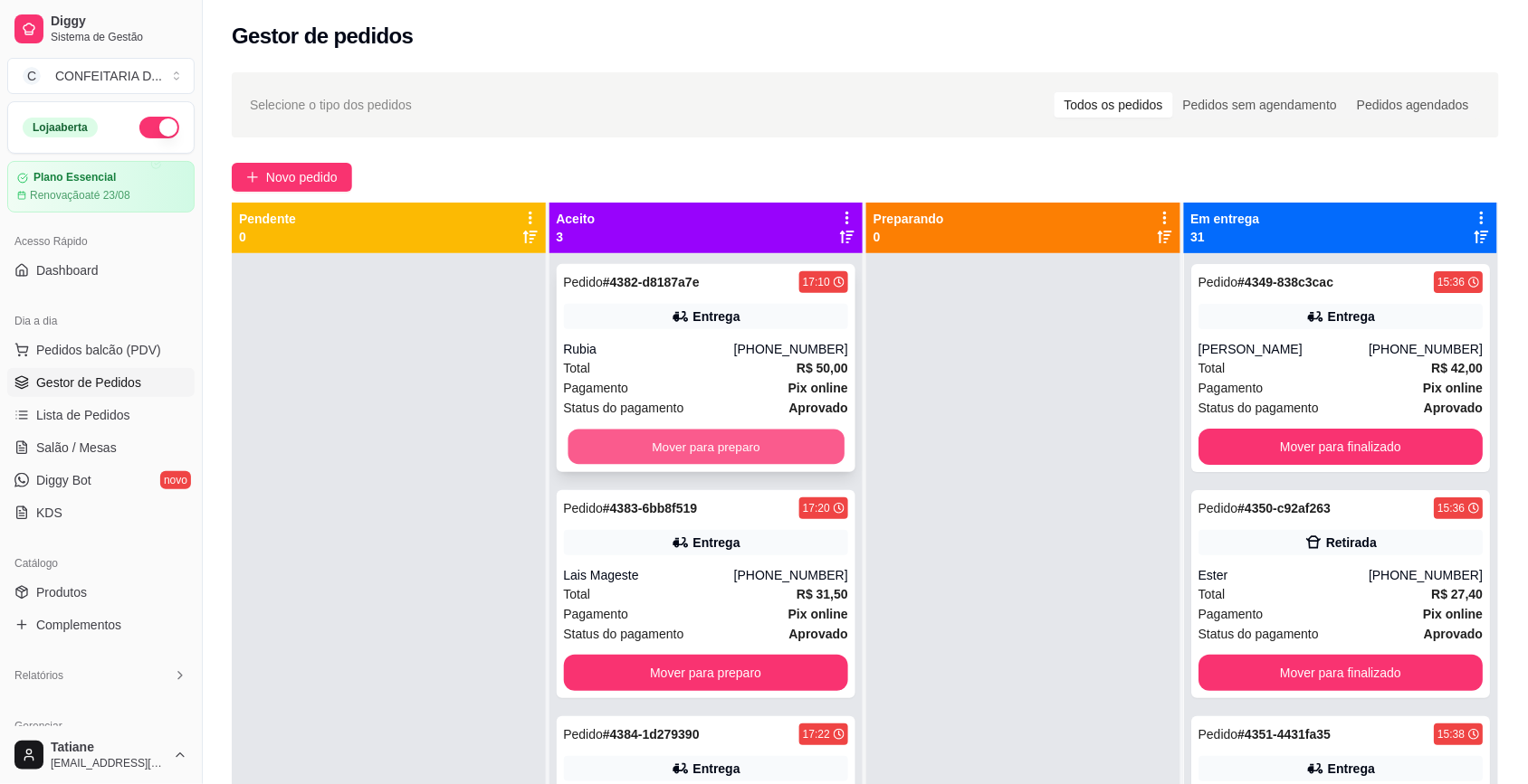
click at [675, 441] on button "Mover para preparo" at bounding box center [705, 447] width 276 height 35
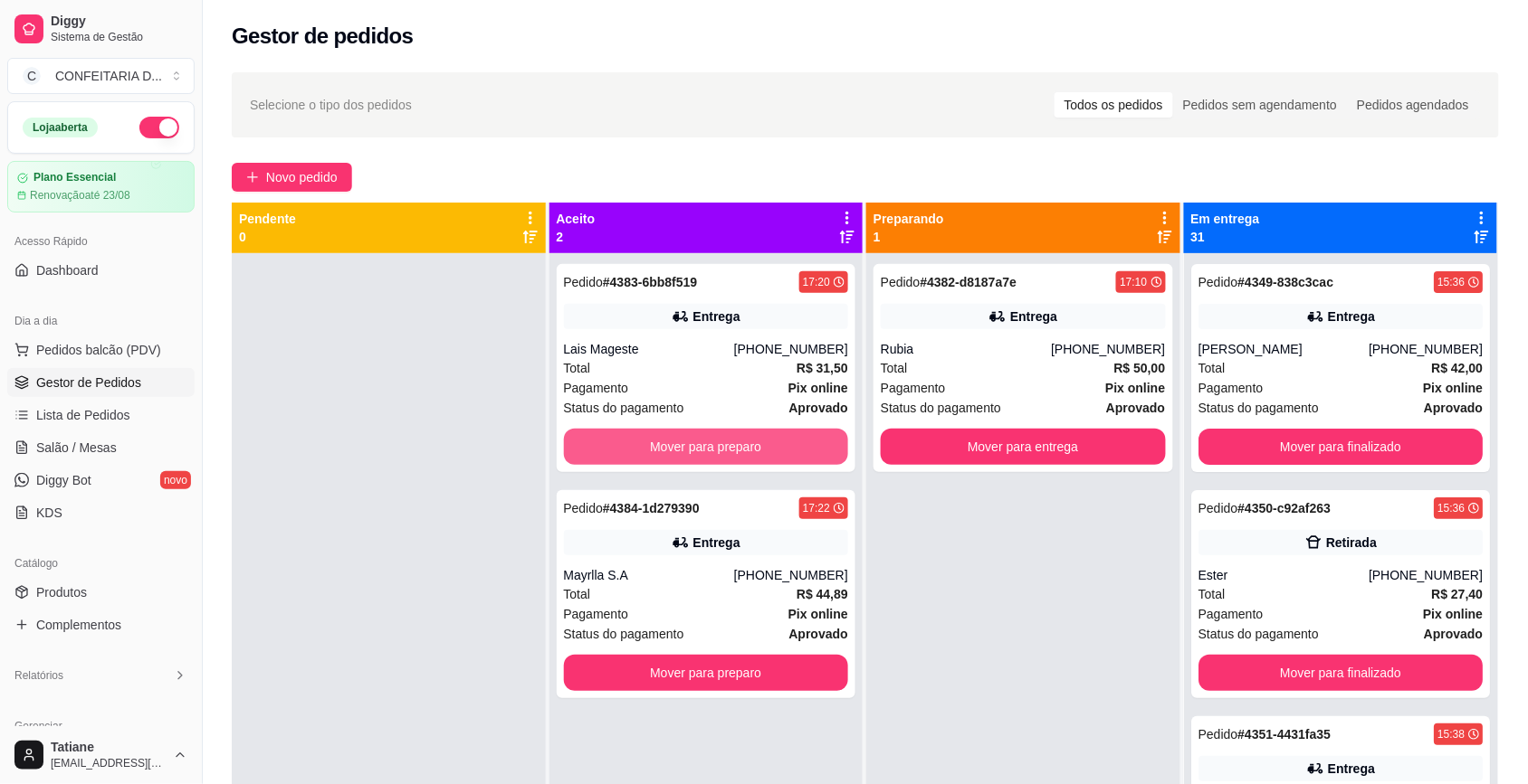
click at [675, 441] on button "Mover para preparo" at bounding box center [706, 447] width 285 height 36
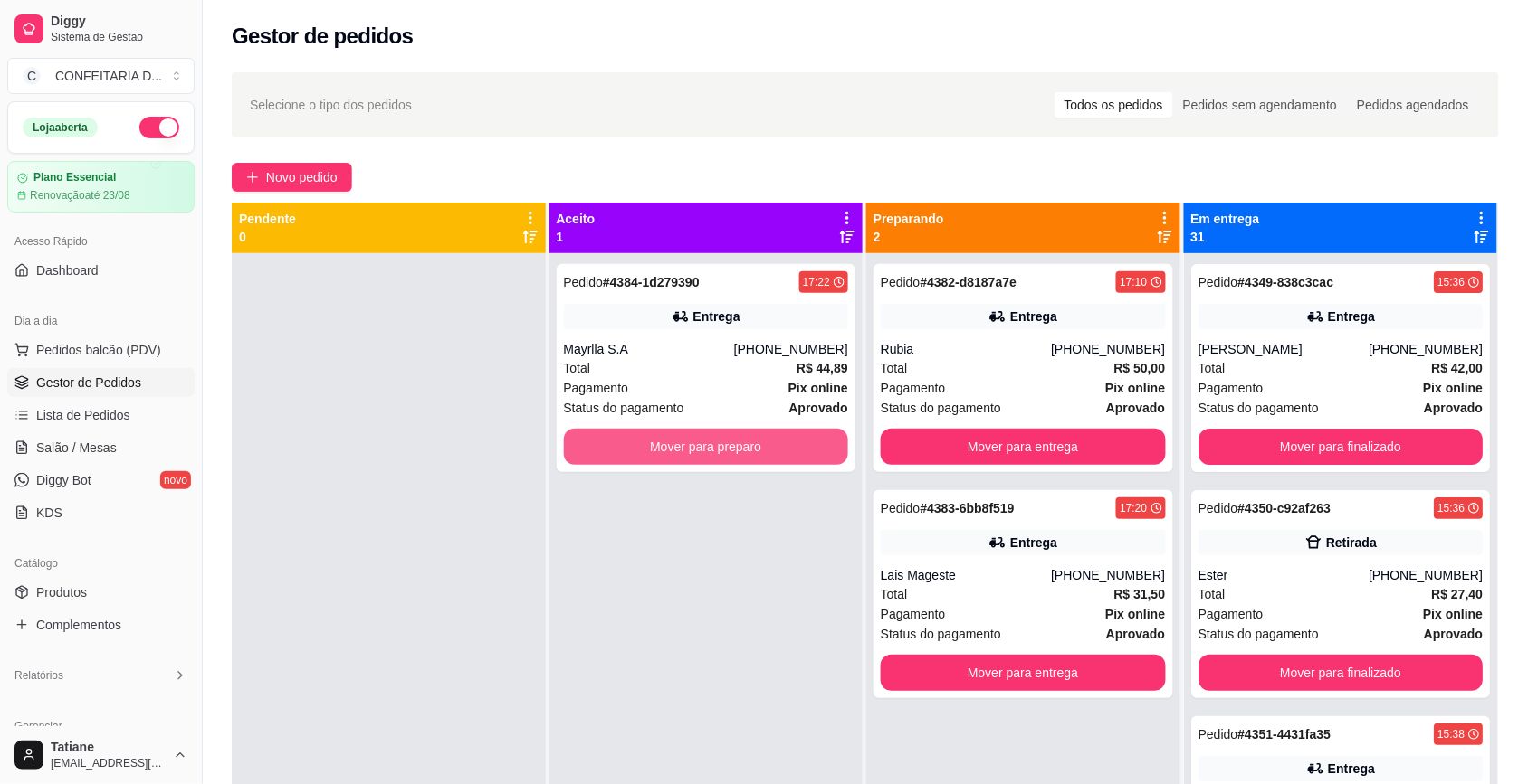
click at [675, 441] on button "Mover para preparo" at bounding box center [706, 447] width 285 height 36
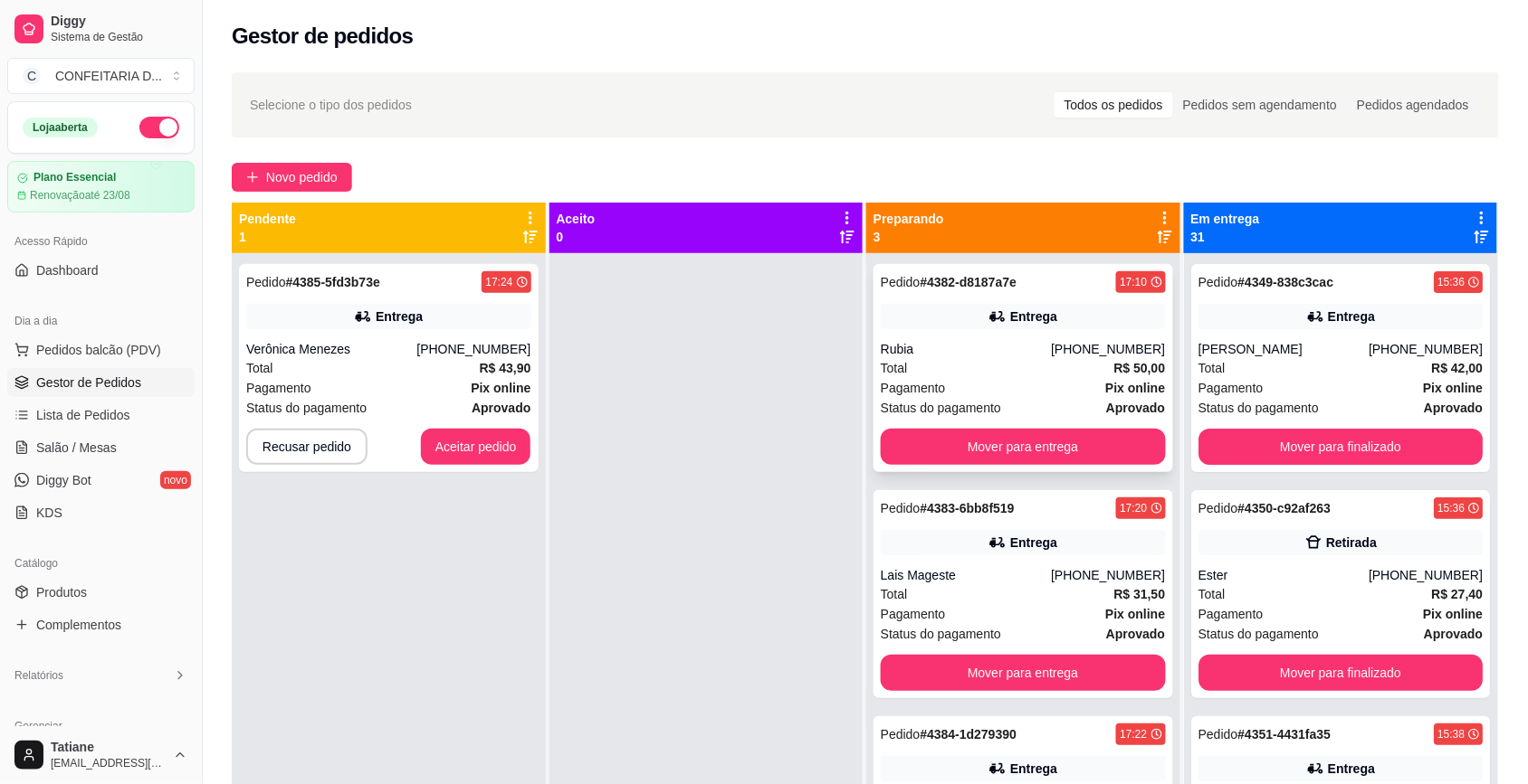
click at [984, 345] on div "Rubia" at bounding box center [966, 349] width 170 height 18
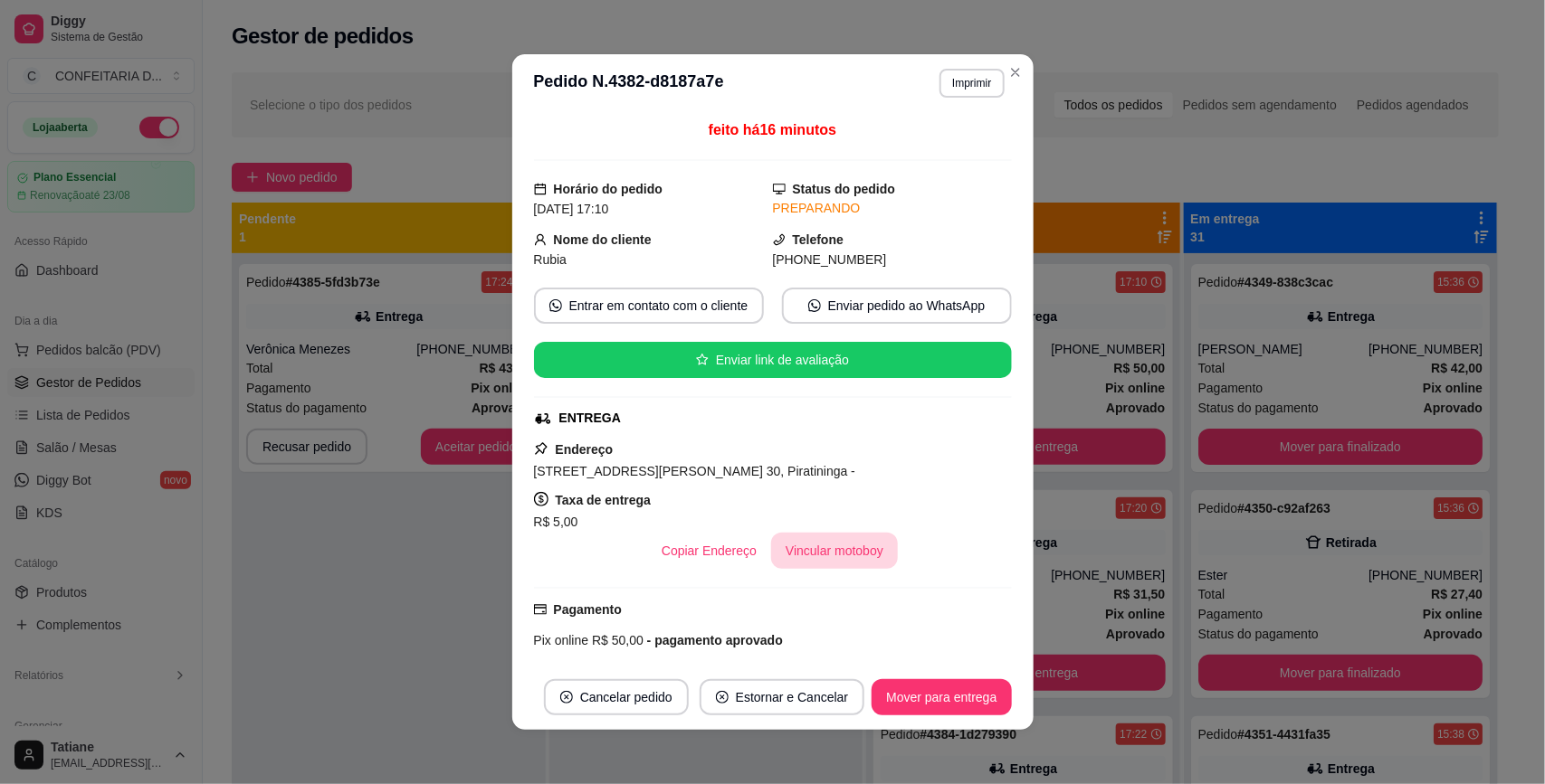
click at [863, 563] on button "Vincular motoboy" at bounding box center [833, 551] width 126 height 36
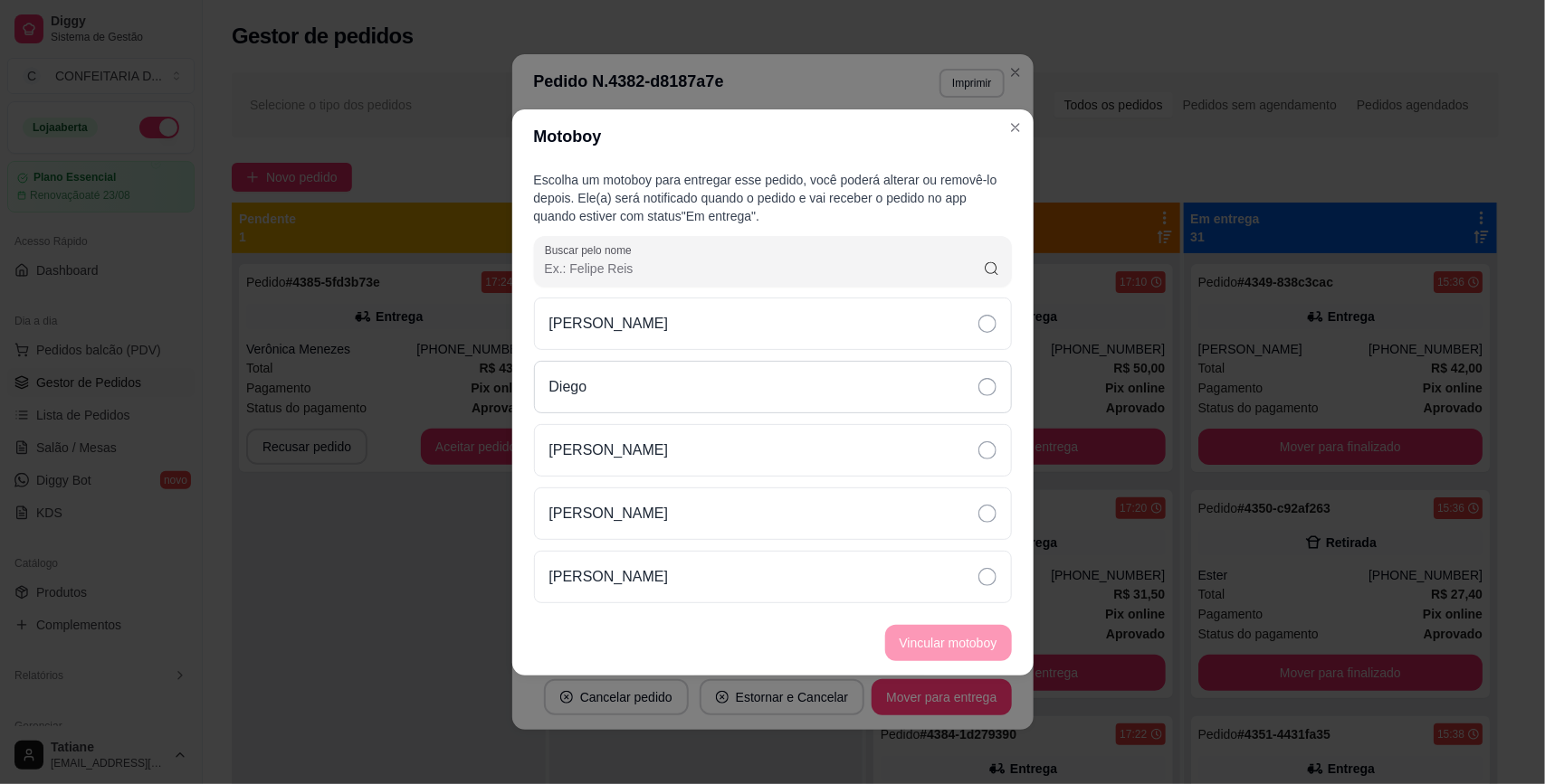
click at [574, 382] on p "Diego" at bounding box center [569, 387] width 38 height 22
click at [957, 651] on button "Vincular motoboy" at bounding box center [948, 643] width 126 height 36
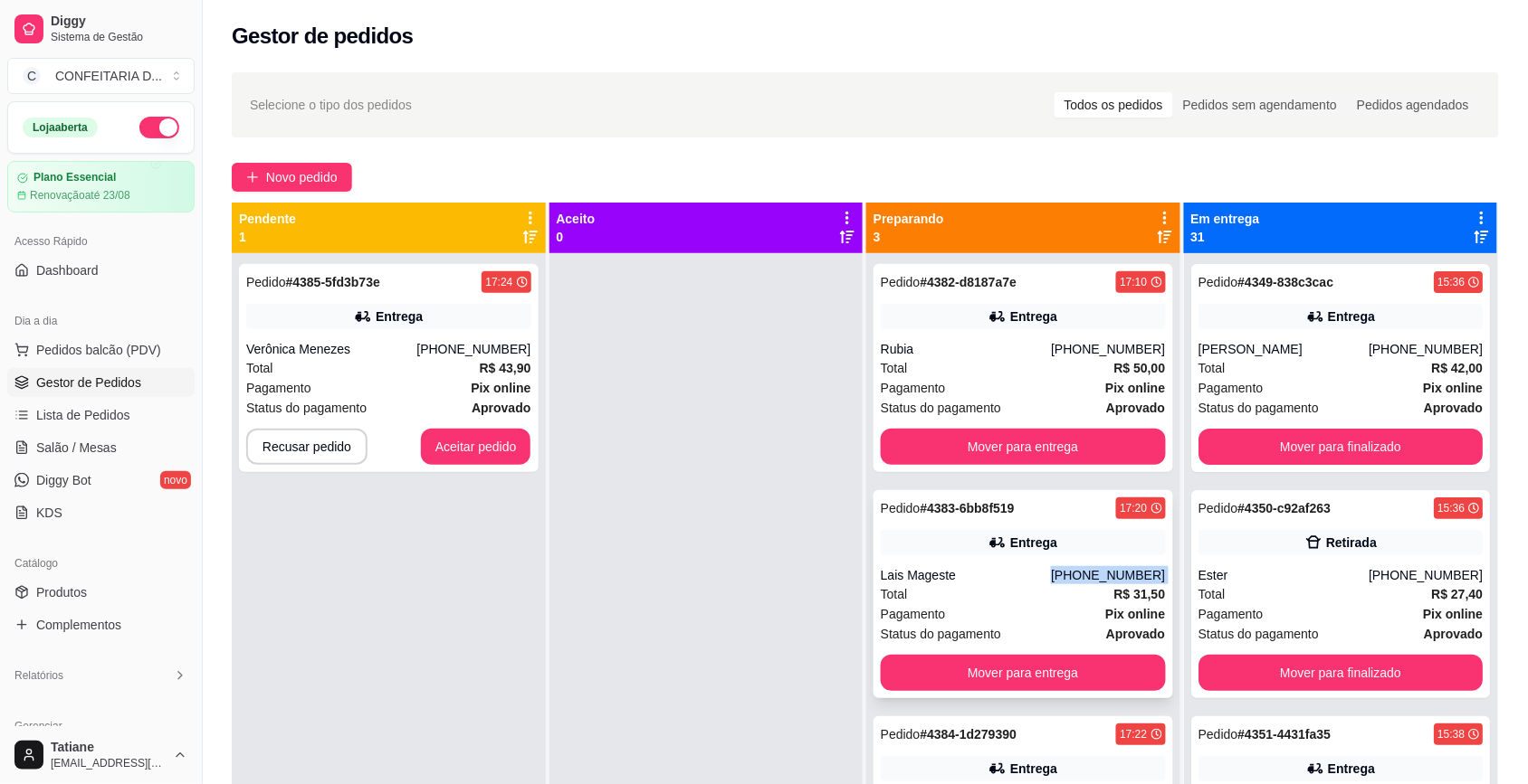
click at [1077, 570] on div "[PHONE_NUMBER]" at bounding box center [1108, 576] width 114 height 18
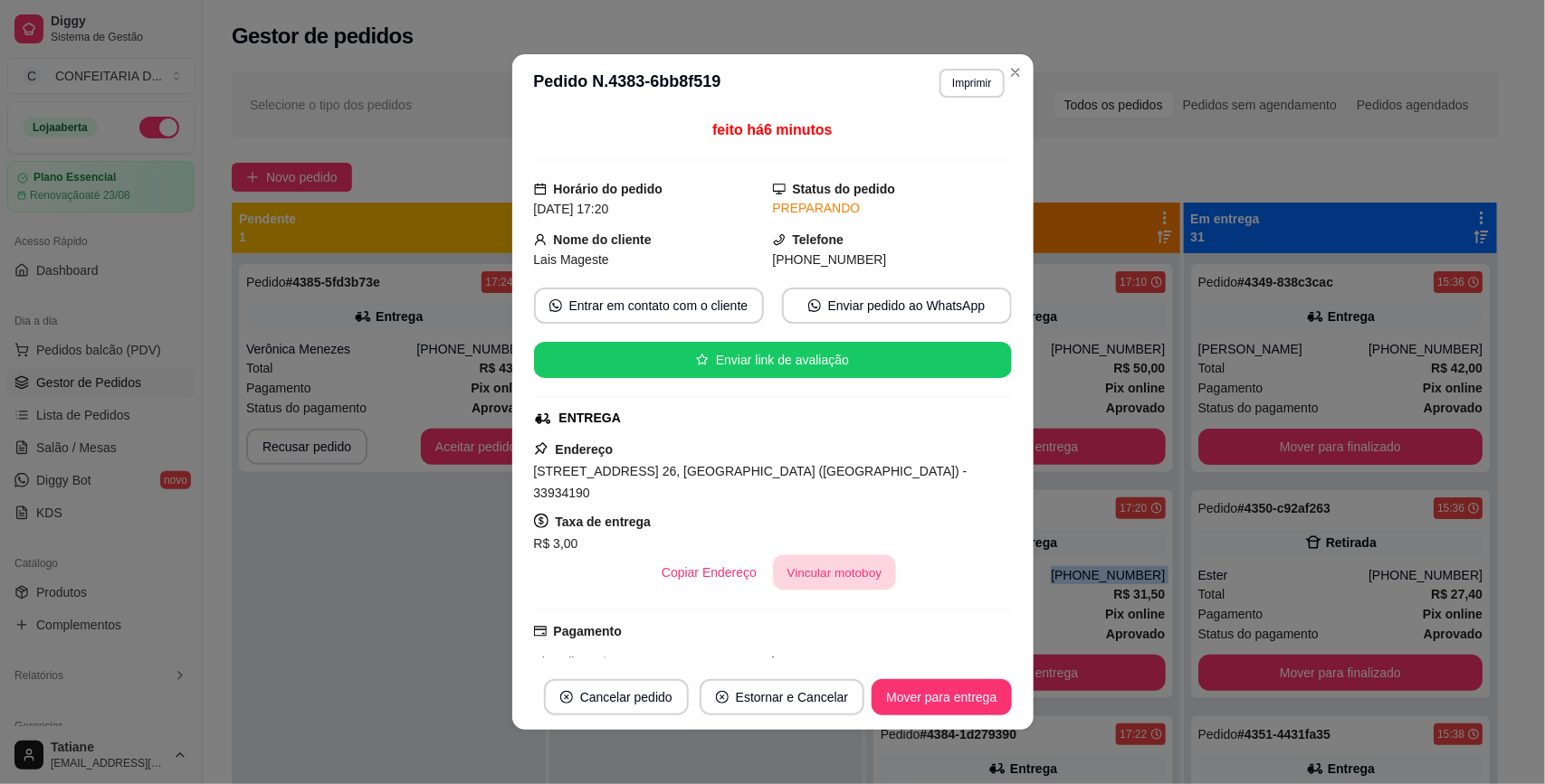
click at [815, 556] on button "Vincular motoboy" at bounding box center [833, 573] width 123 height 35
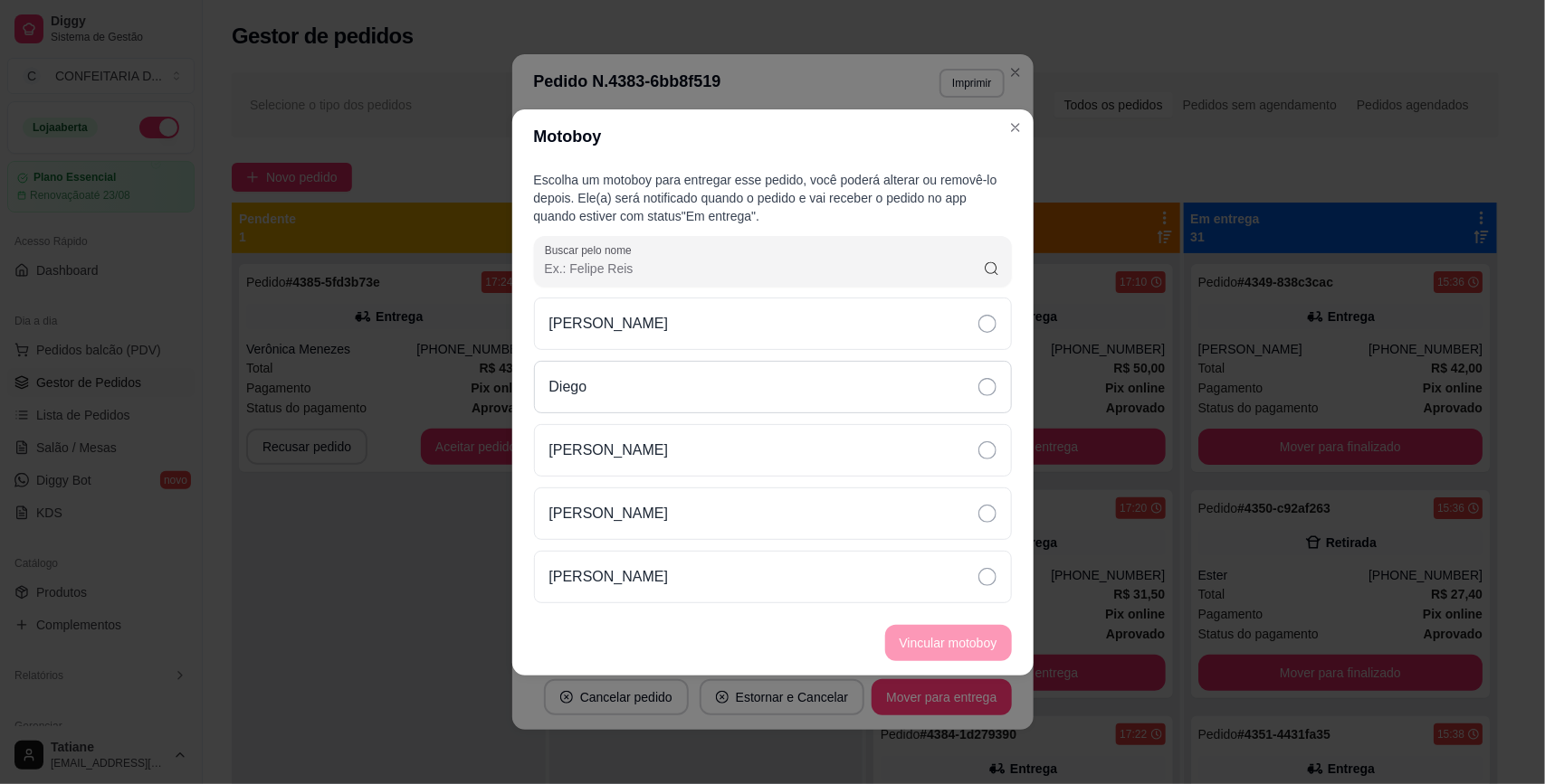
click at [612, 374] on div "Diego" at bounding box center [772, 387] width 478 height 53
click at [946, 629] on button "Vincular motoboy" at bounding box center [948, 642] width 123 height 35
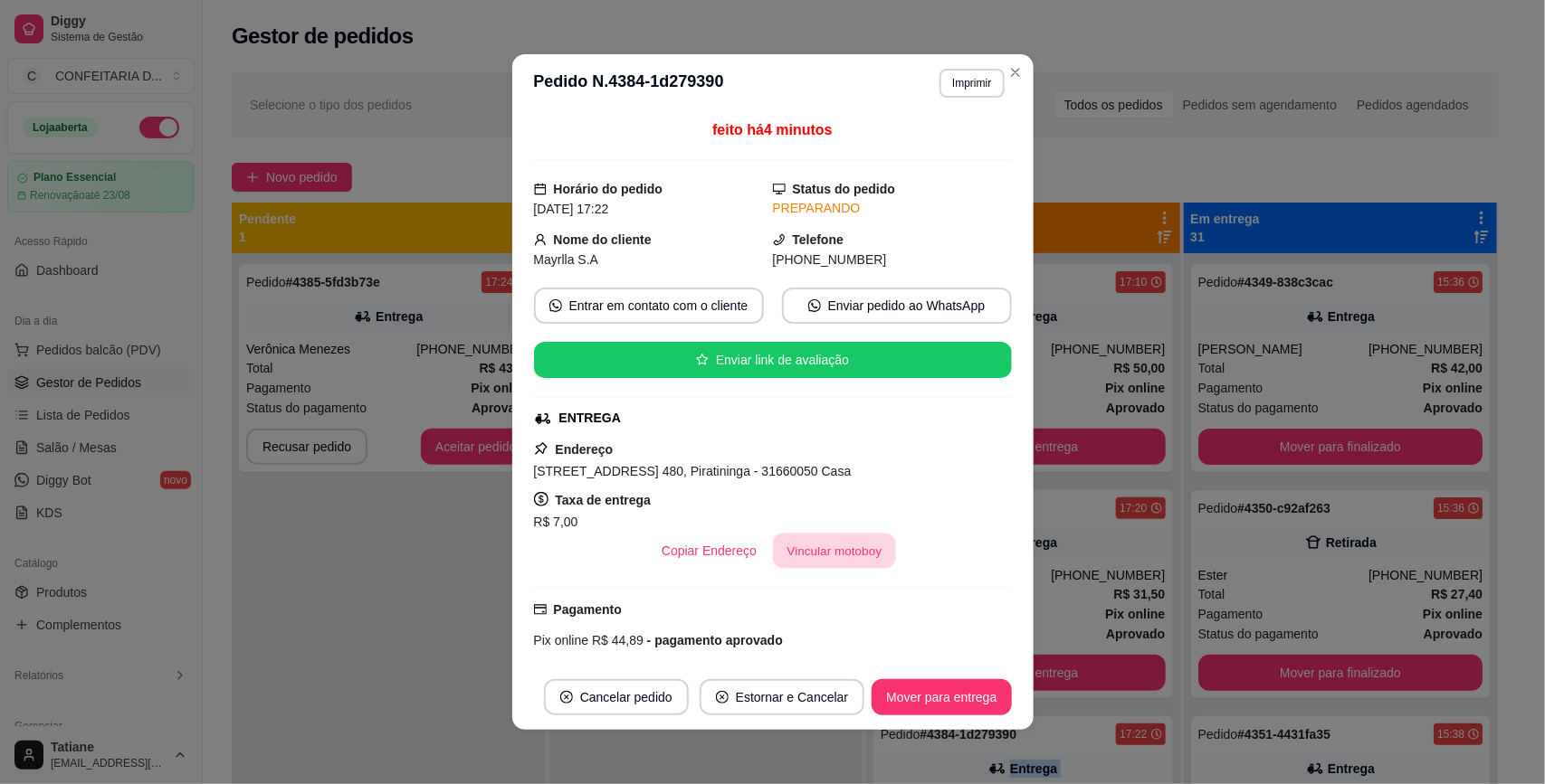
click at [830, 559] on button "Vincular motoboy" at bounding box center [833, 551] width 123 height 35
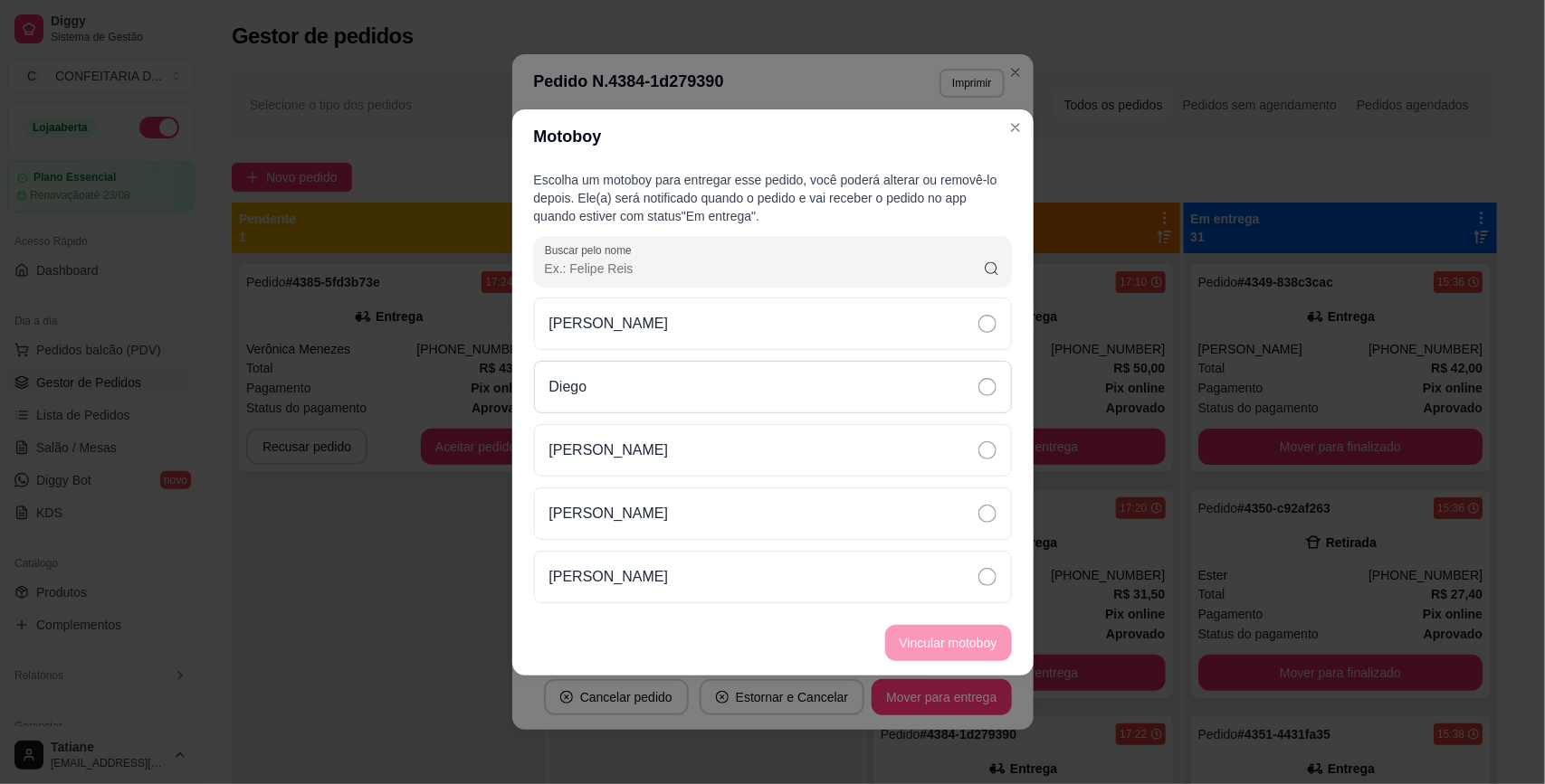
click at [592, 377] on div "Diego" at bounding box center [772, 387] width 478 height 53
click at [966, 658] on button "Vincular motoboy" at bounding box center [948, 643] width 126 height 36
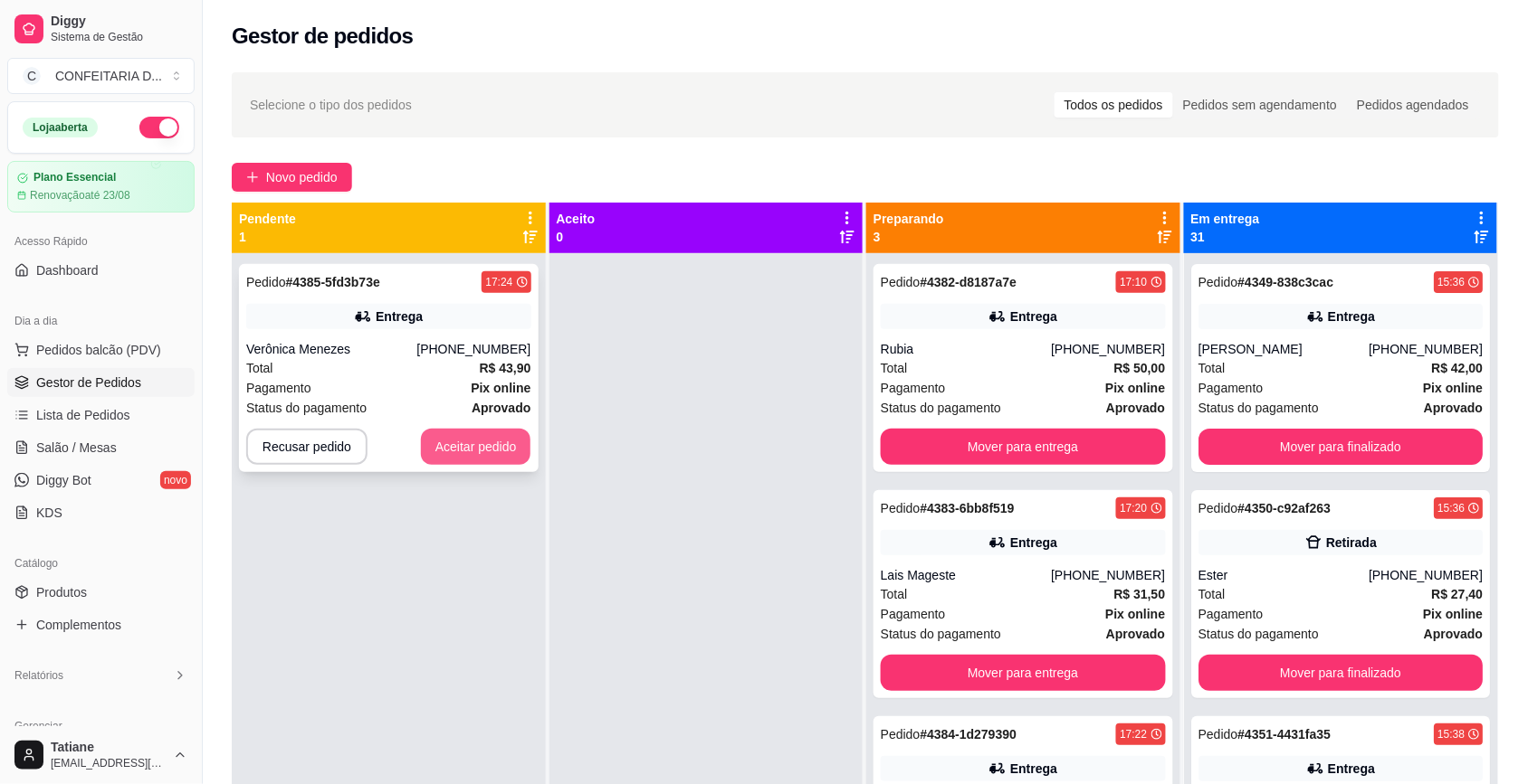
click at [462, 445] on button "Aceitar pedido" at bounding box center [475, 447] width 110 height 36
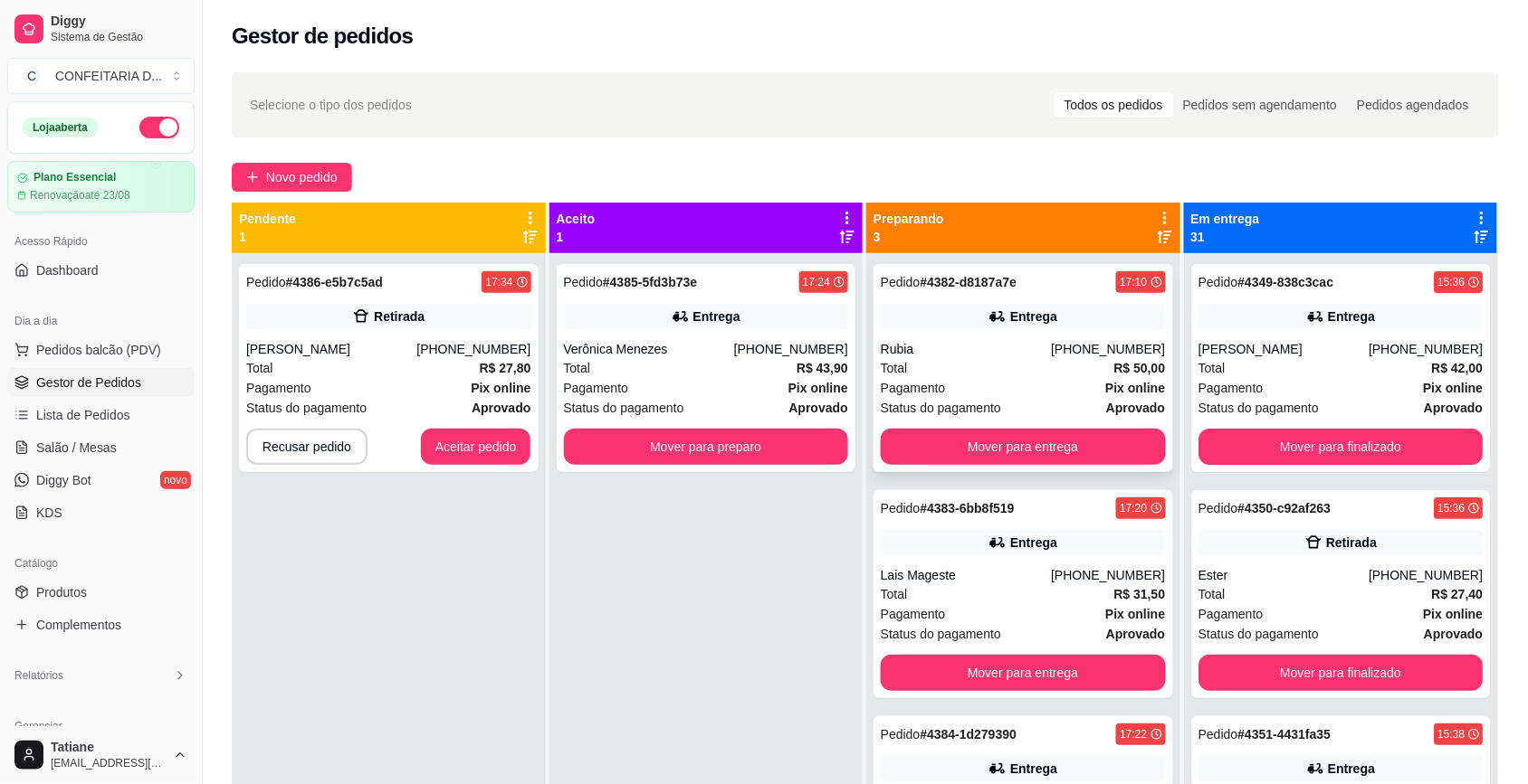
click at [997, 345] on div "Rubia" at bounding box center [966, 349] width 170 height 18
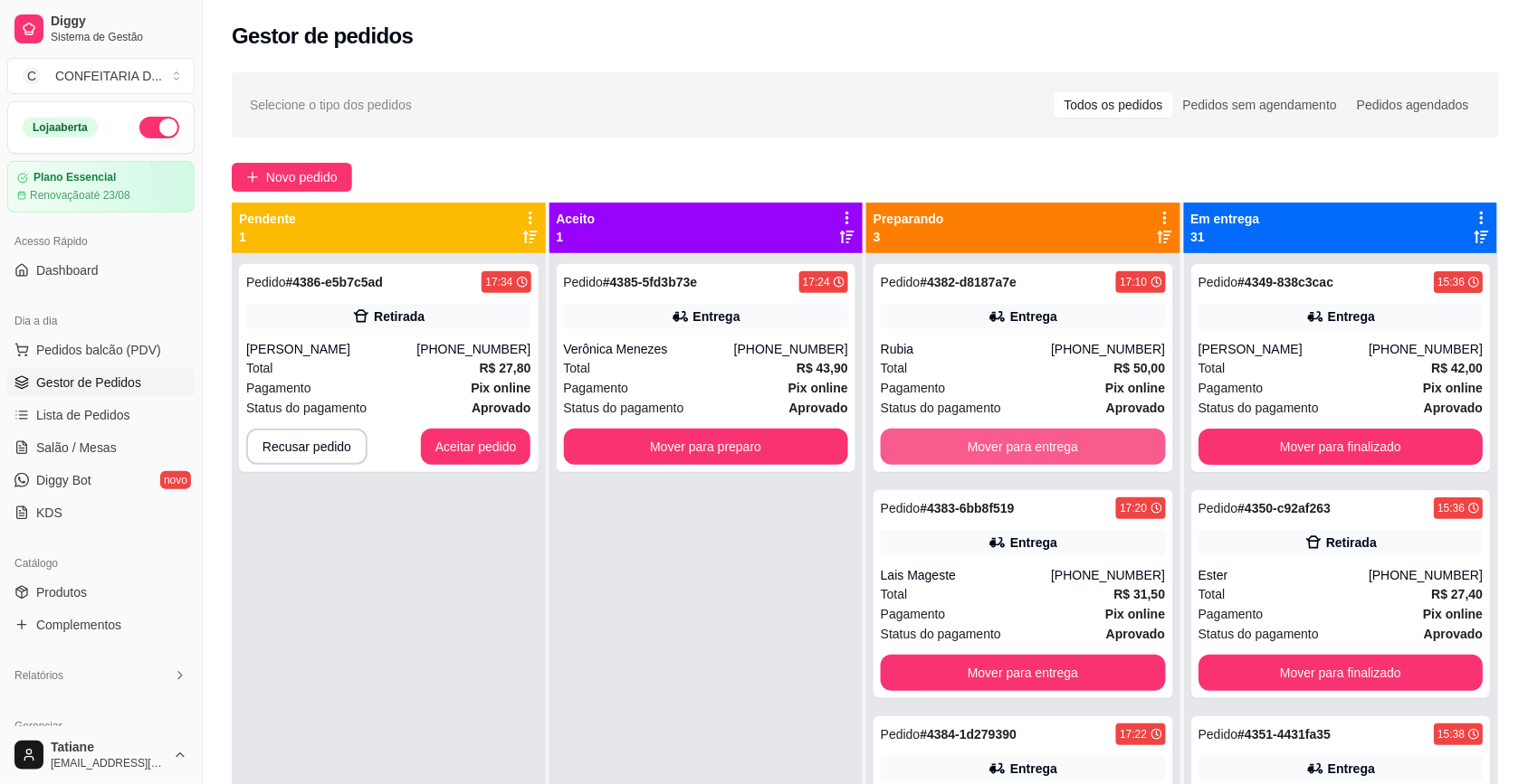
click at [1023, 449] on button "Mover para entrega" at bounding box center [1023, 447] width 285 height 36
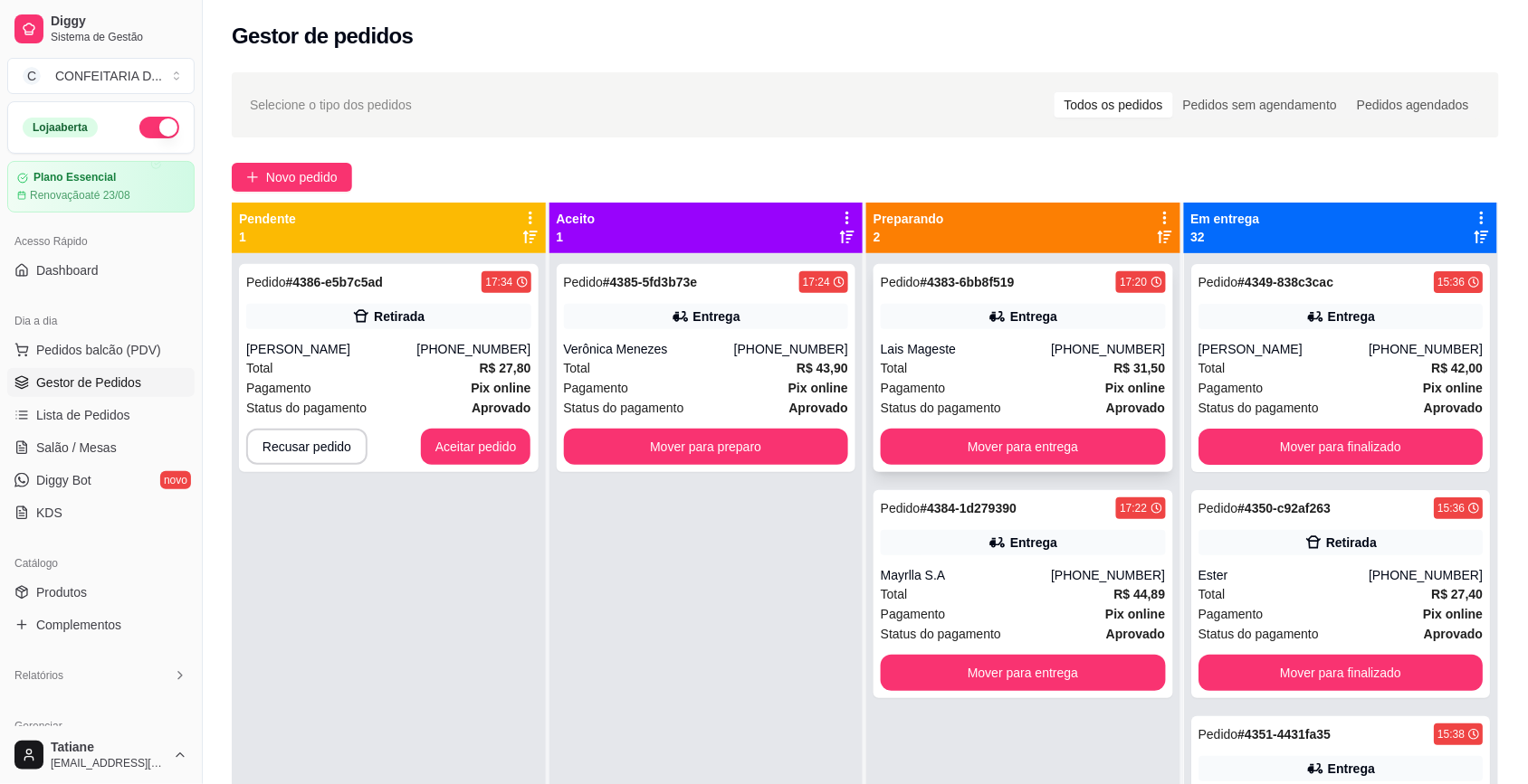
click at [1014, 365] on div "Total R$ 31,50" at bounding box center [1023, 368] width 285 height 20
click at [1025, 439] on button "Mover para entrega" at bounding box center [1023, 447] width 285 height 36
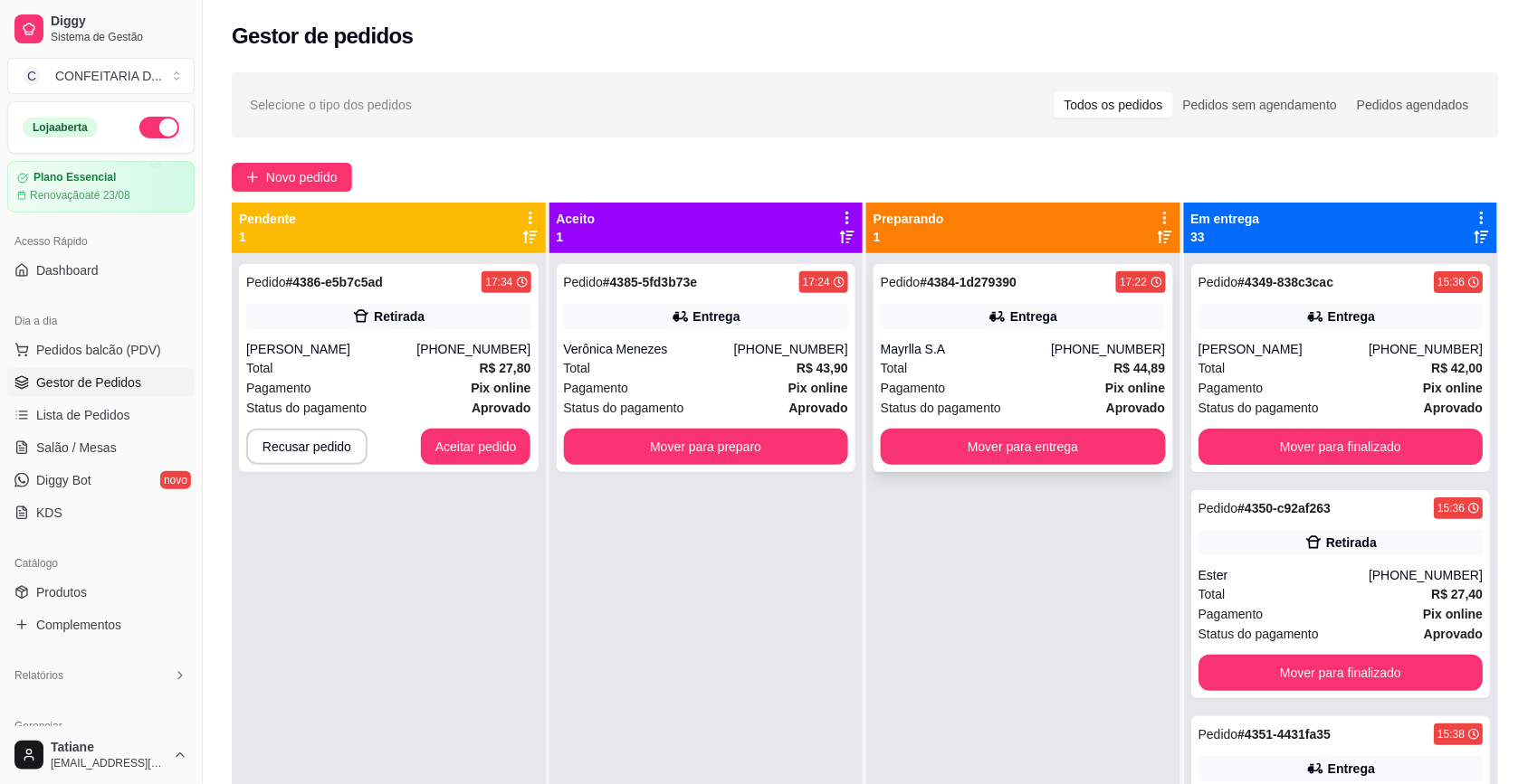
click at [1034, 380] on div "Pagamento Pix online" at bounding box center [1023, 388] width 285 height 20
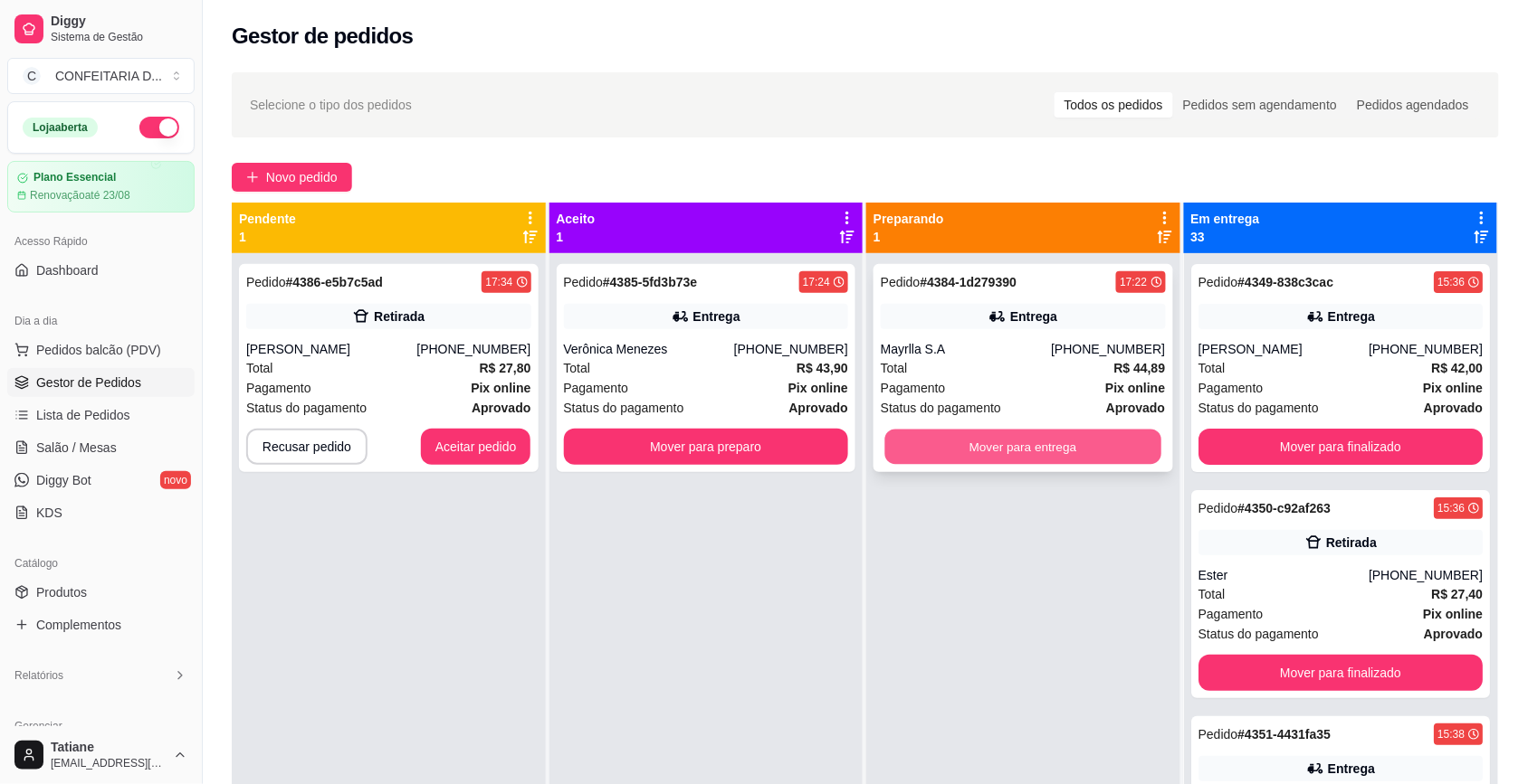
click at [1029, 445] on button "Mover para entrega" at bounding box center [1023, 447] width 276 height 35
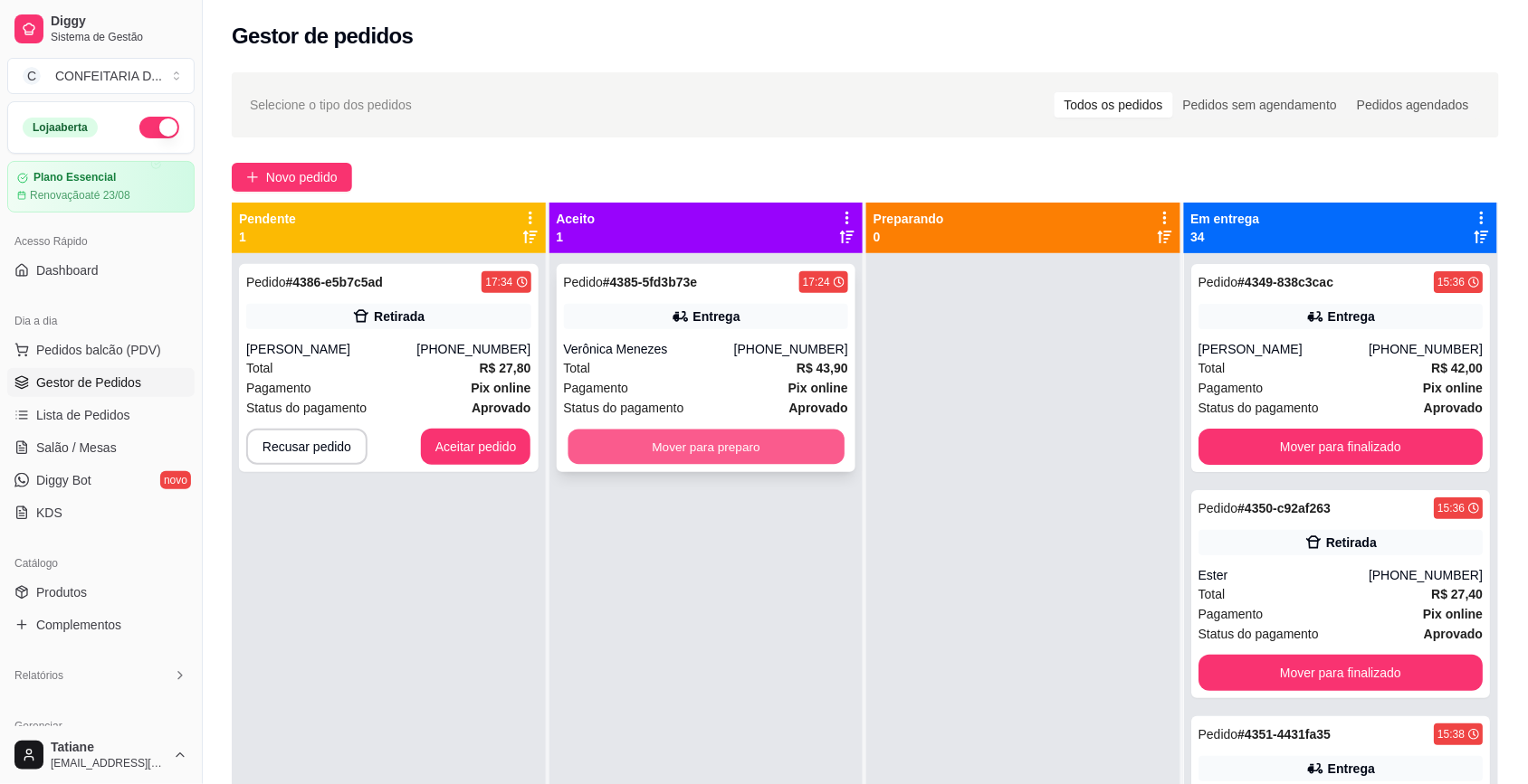
click at [758, 458] on button "Mover para preparo" at bounding box center [705, 447] width 276 height 35
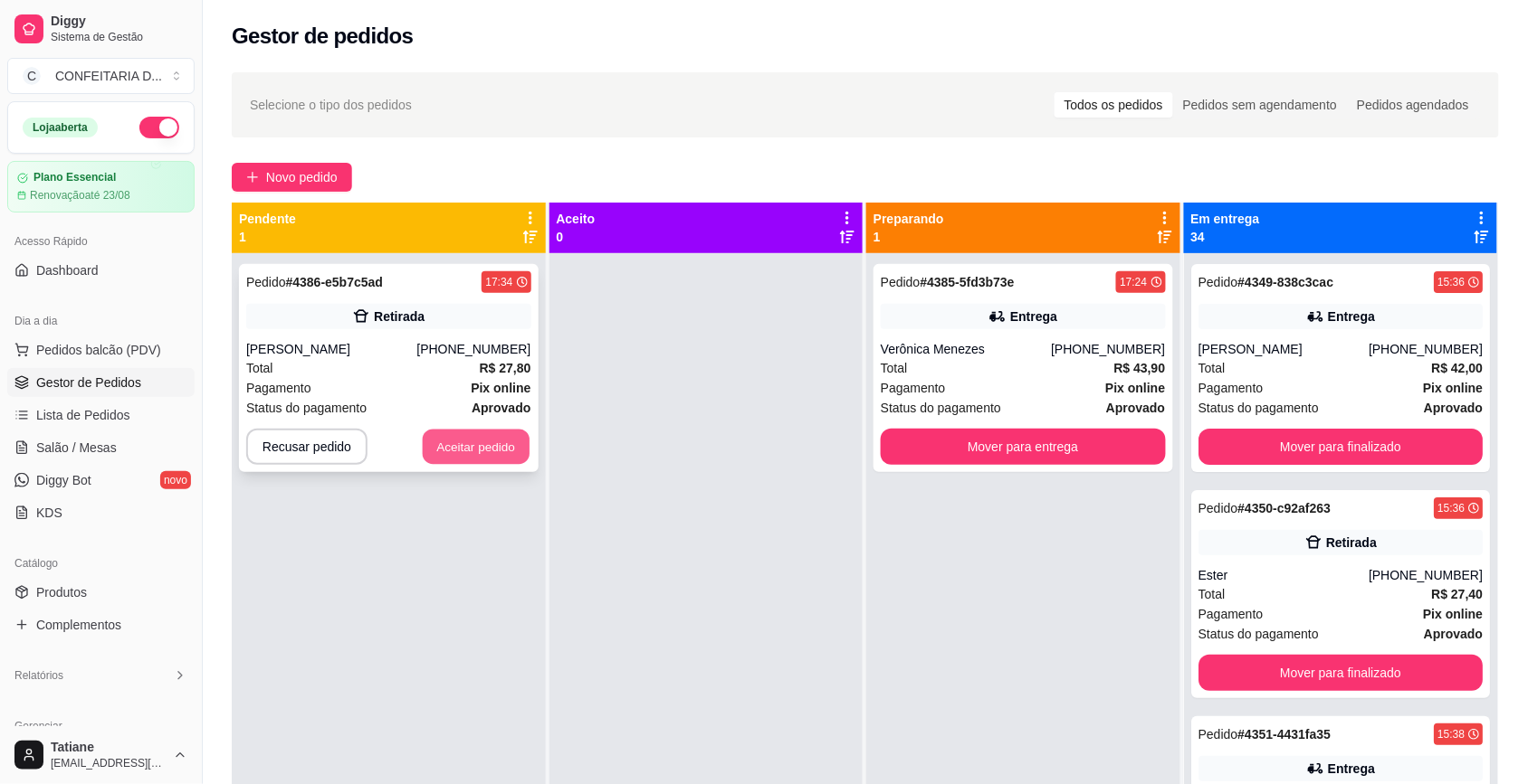
click at [449, 449] on button "Aceitar pedido" at bounding box center [475, 447] width 106 height 35
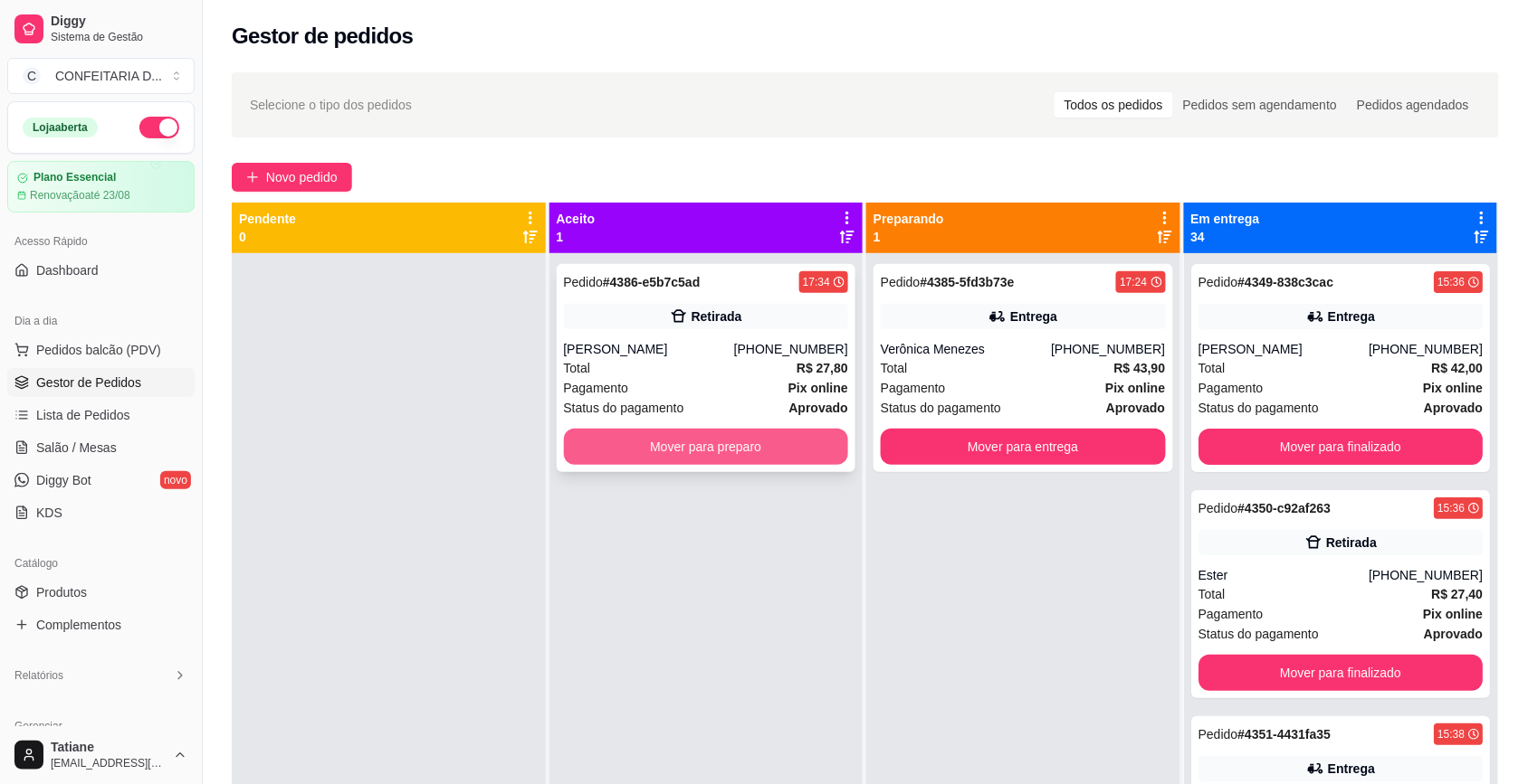
click at [677, 441] on button "Mover para preparo" at bounding box center [706, 447] width 285 height 36
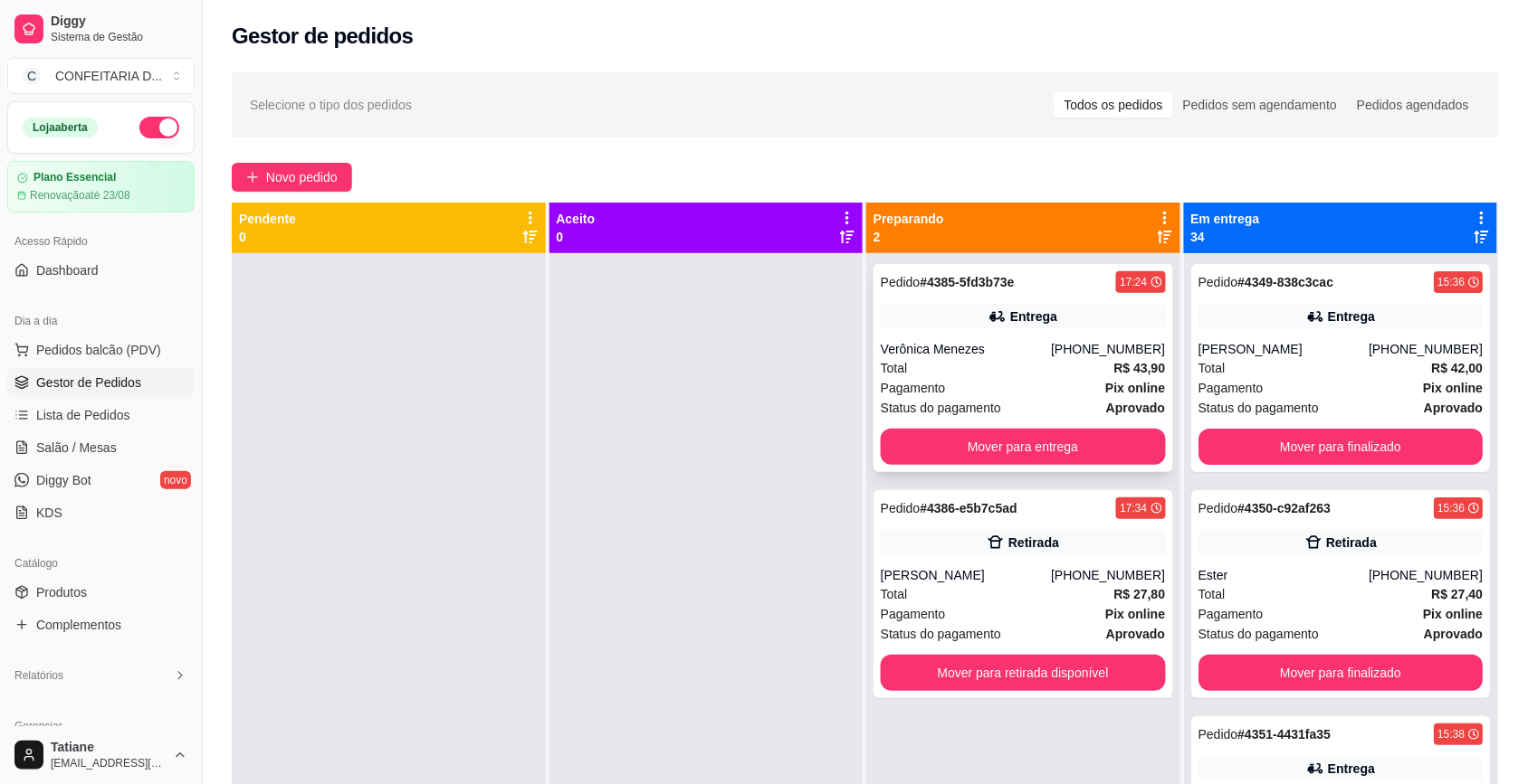
click at [929, 349] on div "Verônica Menezes" at bounding box center [966, 349] width 170 height 18
click at [88, 589] on link "Produtos" at bounding box center [101, 592] width 187 height 29
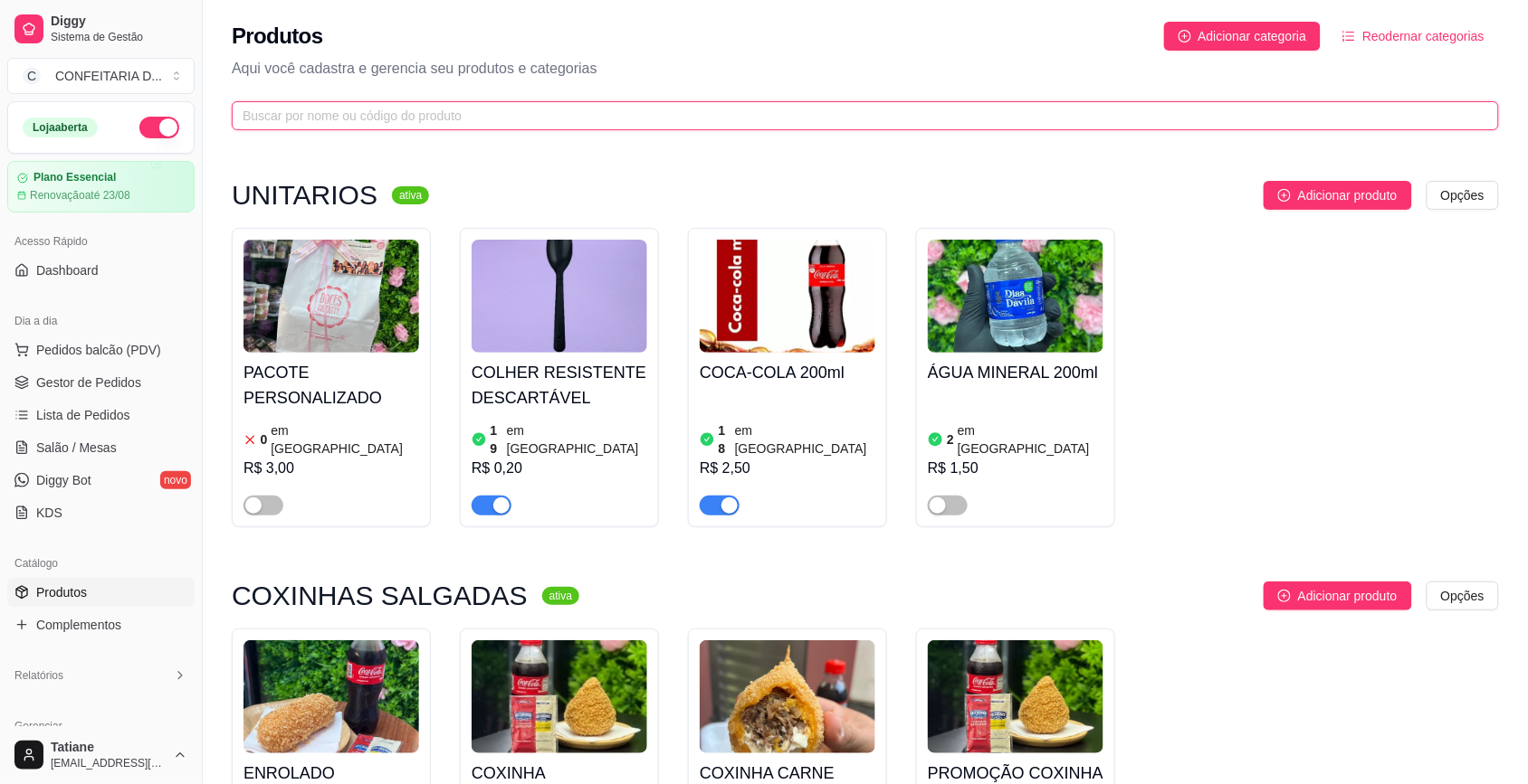
click at [264, 109] on input "text" at bounding box center [858, 116] width 1230 height 20
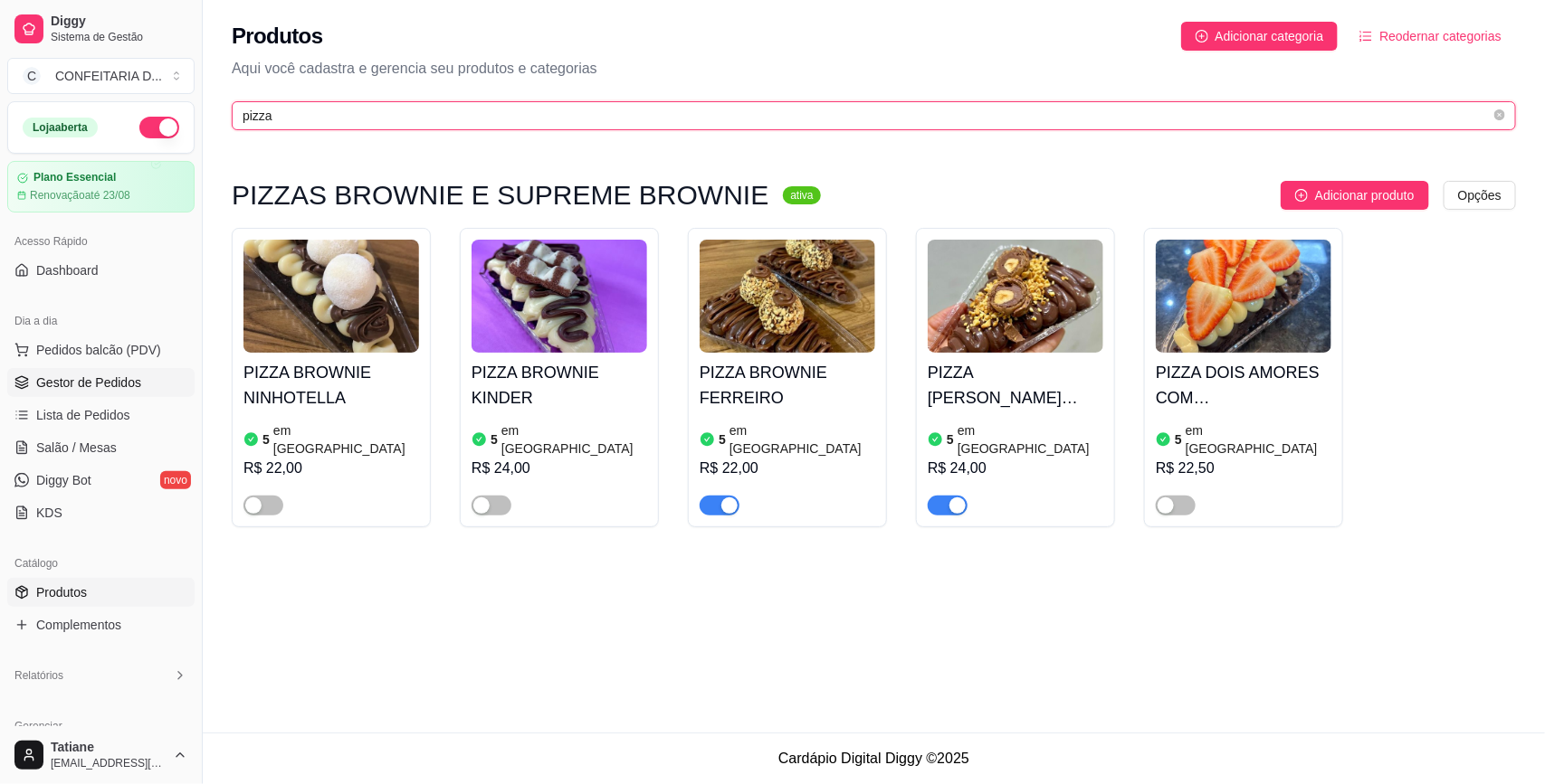
type input "pizza"
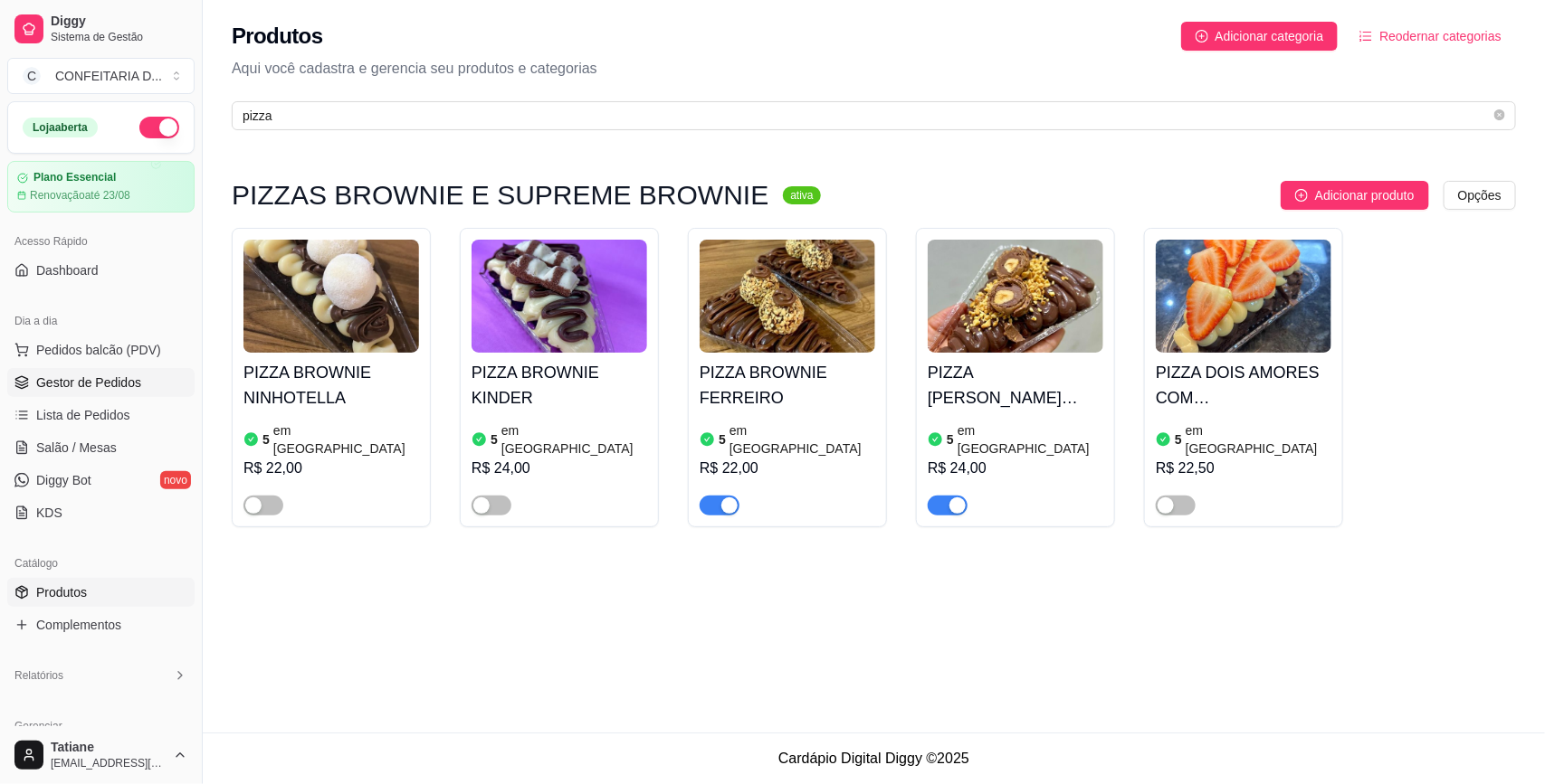
click at [70, 373] on link "Gestor de Pedidos" at bounding box center [101, 383] width 187 height 29
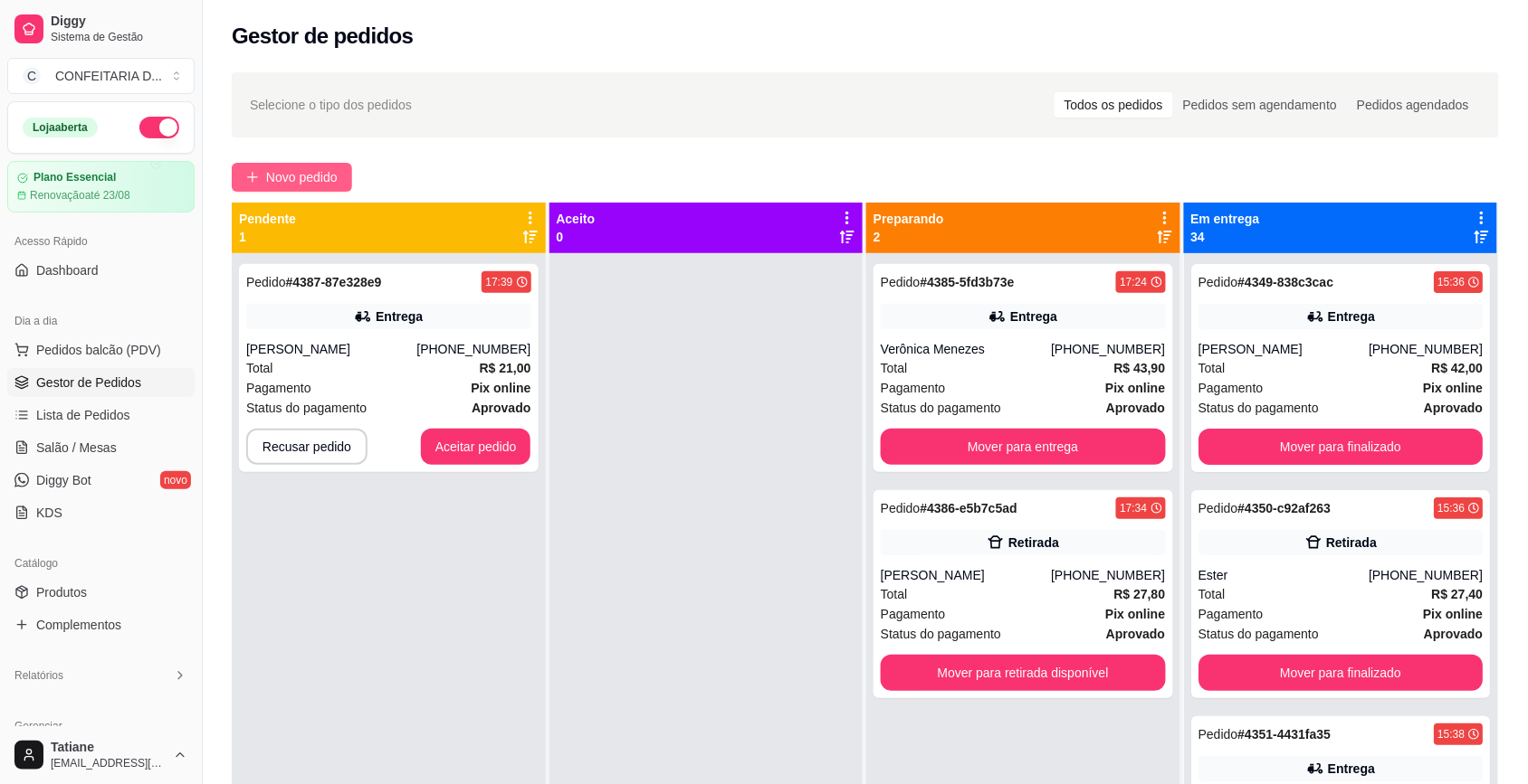
click at [282, 168] on span "Novo pedido" at bounding box center [301, 177] width 72 height 20
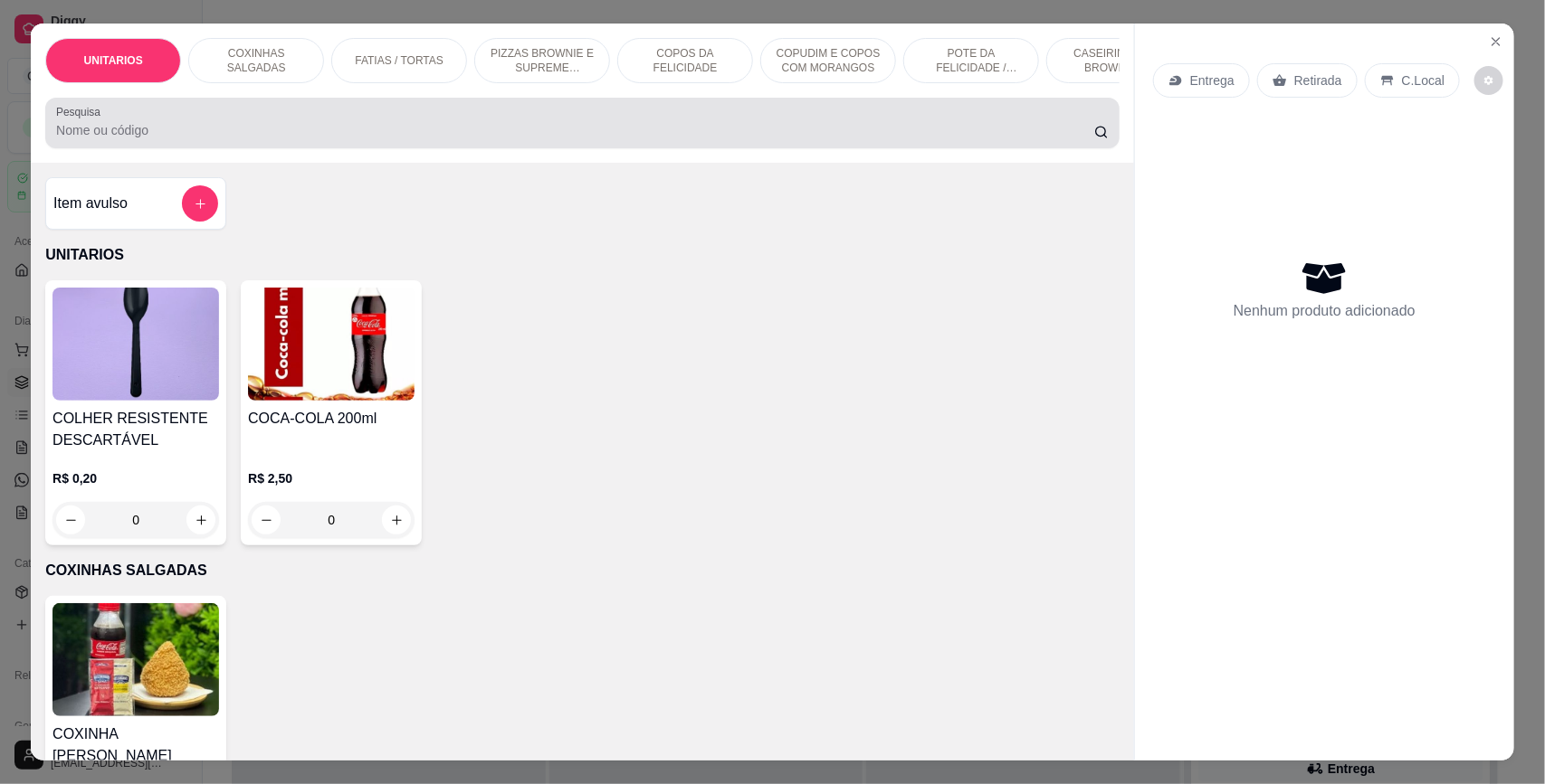
click at [278, 139] on input "Pesquisa" at bounding box center [575, 130] width 1038 height 18
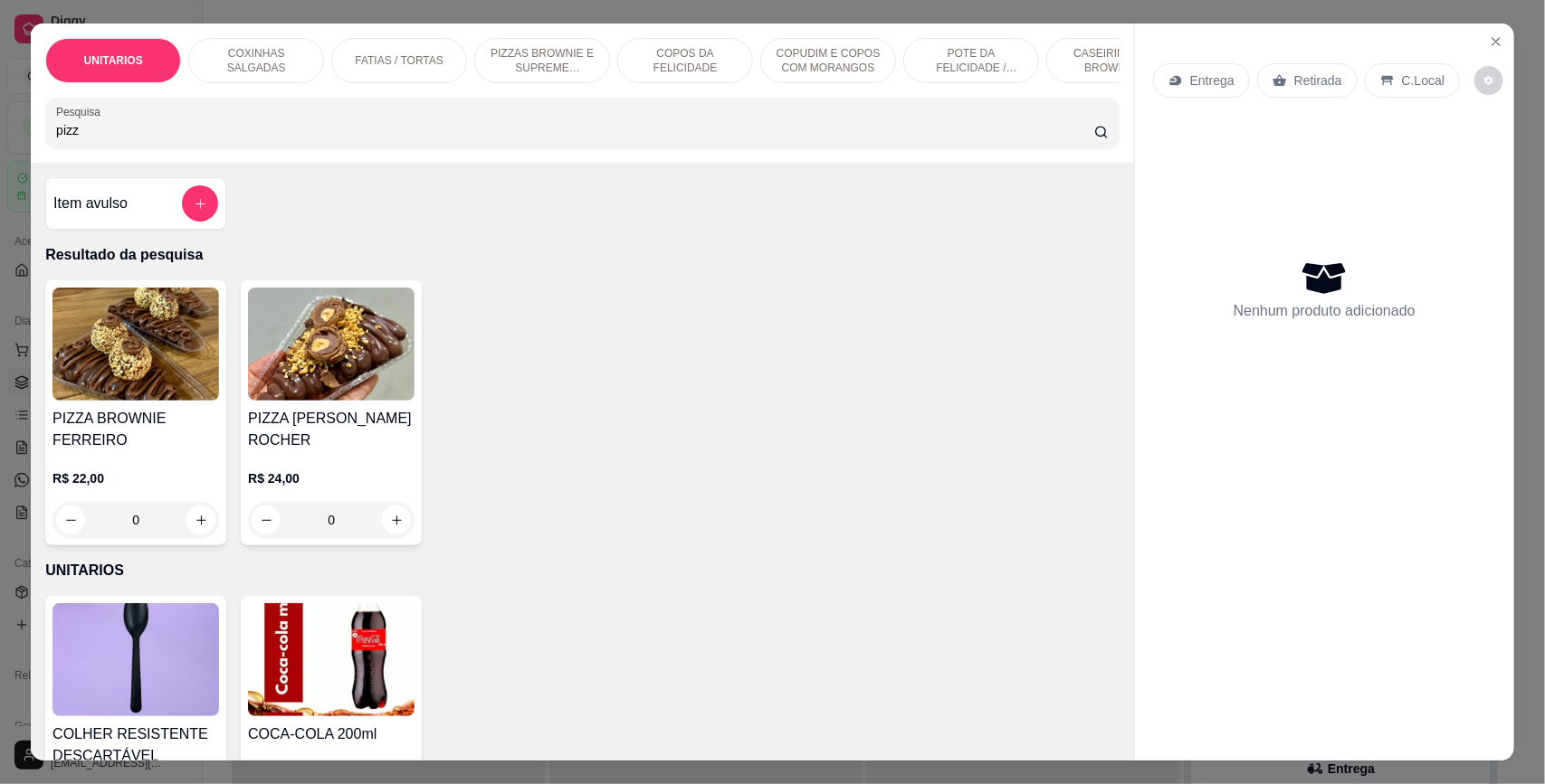
type input "pizza"
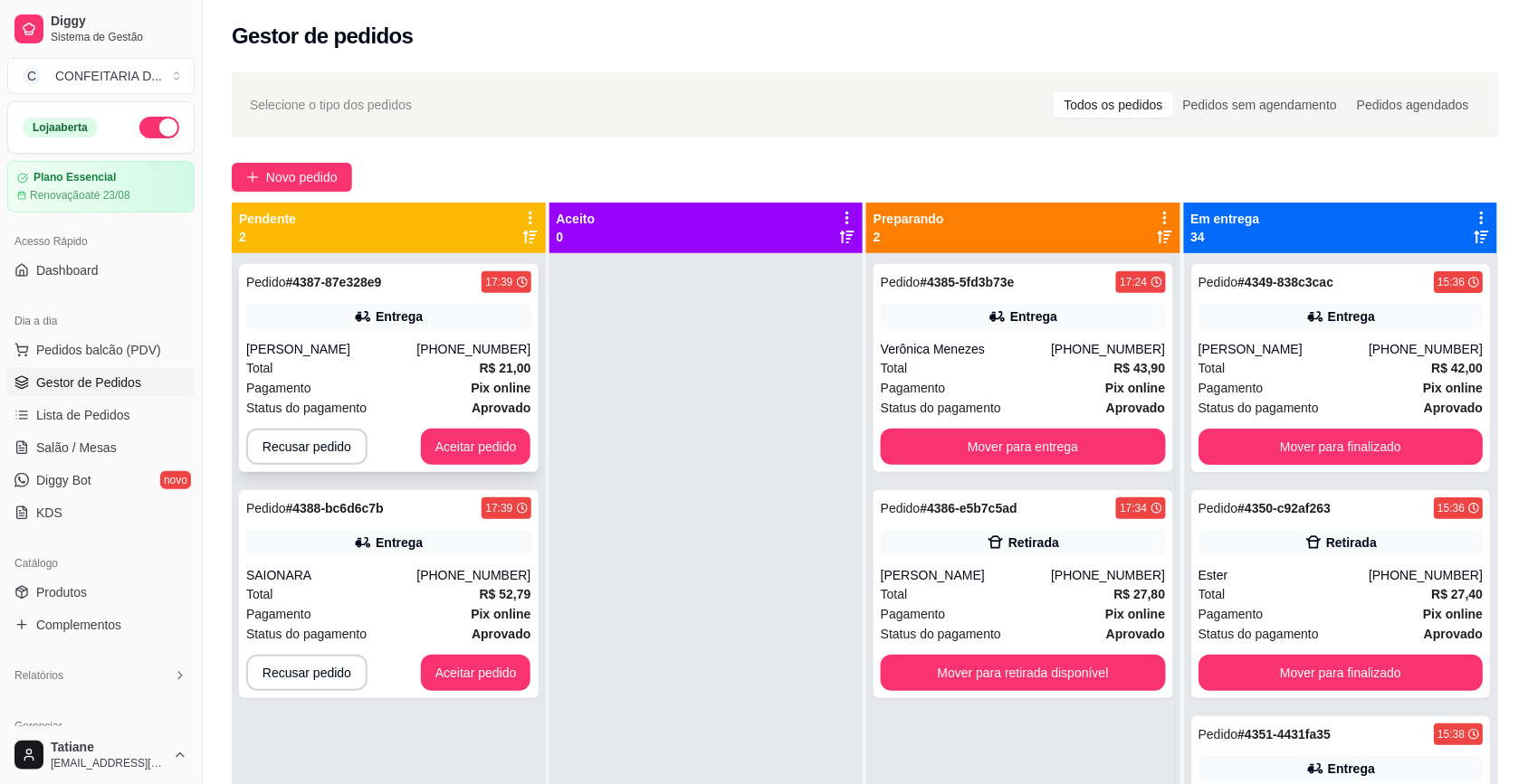
click at [471, 467] on div "Pedido # 4387-87e328e9 17:39 Entrega Bruna batista (31) 99489-1943 Total R$ 21,…" at bounding box center [389, 367] width 299 height 208
click at [466, 452] on button "Aceitar pedido" at bounding box center [475, 447] width 110 height 36
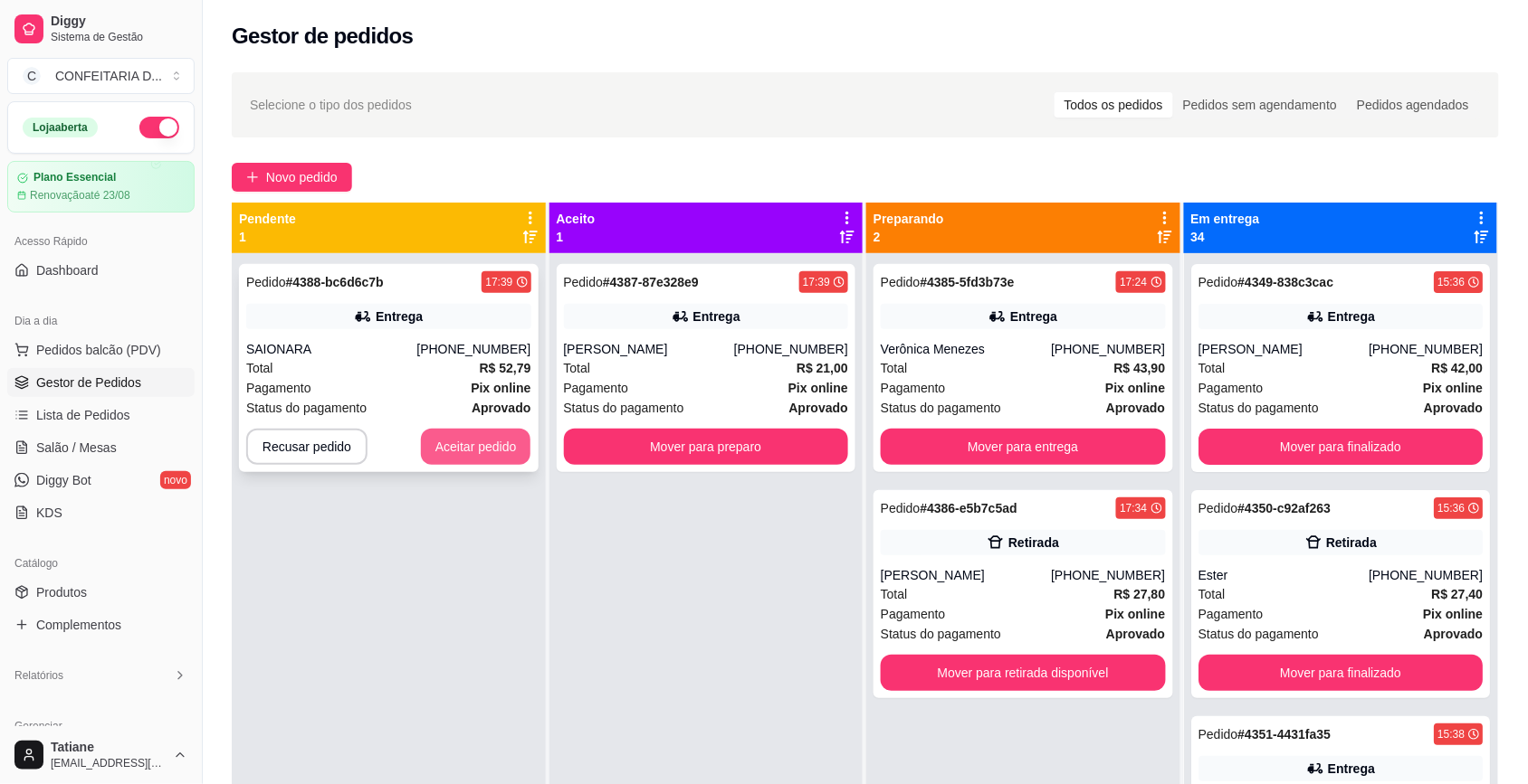
click at [463, 452] on button "Aceitar pedido" at bounding box center [475, 447] width 110 height 36
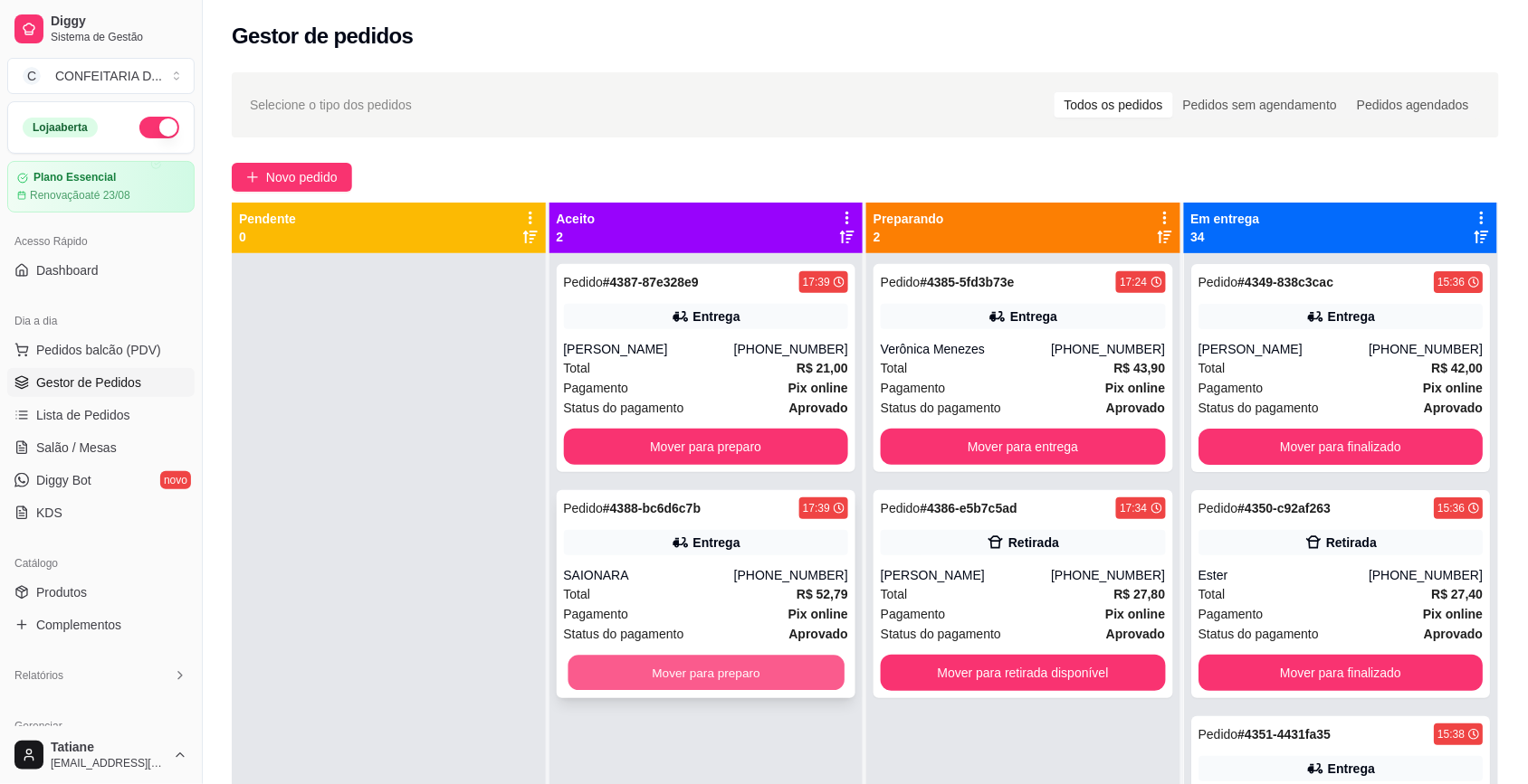
click at [709, 677] on button "Mover para preparo" at bounding box center [705, 673] width 276 height 35
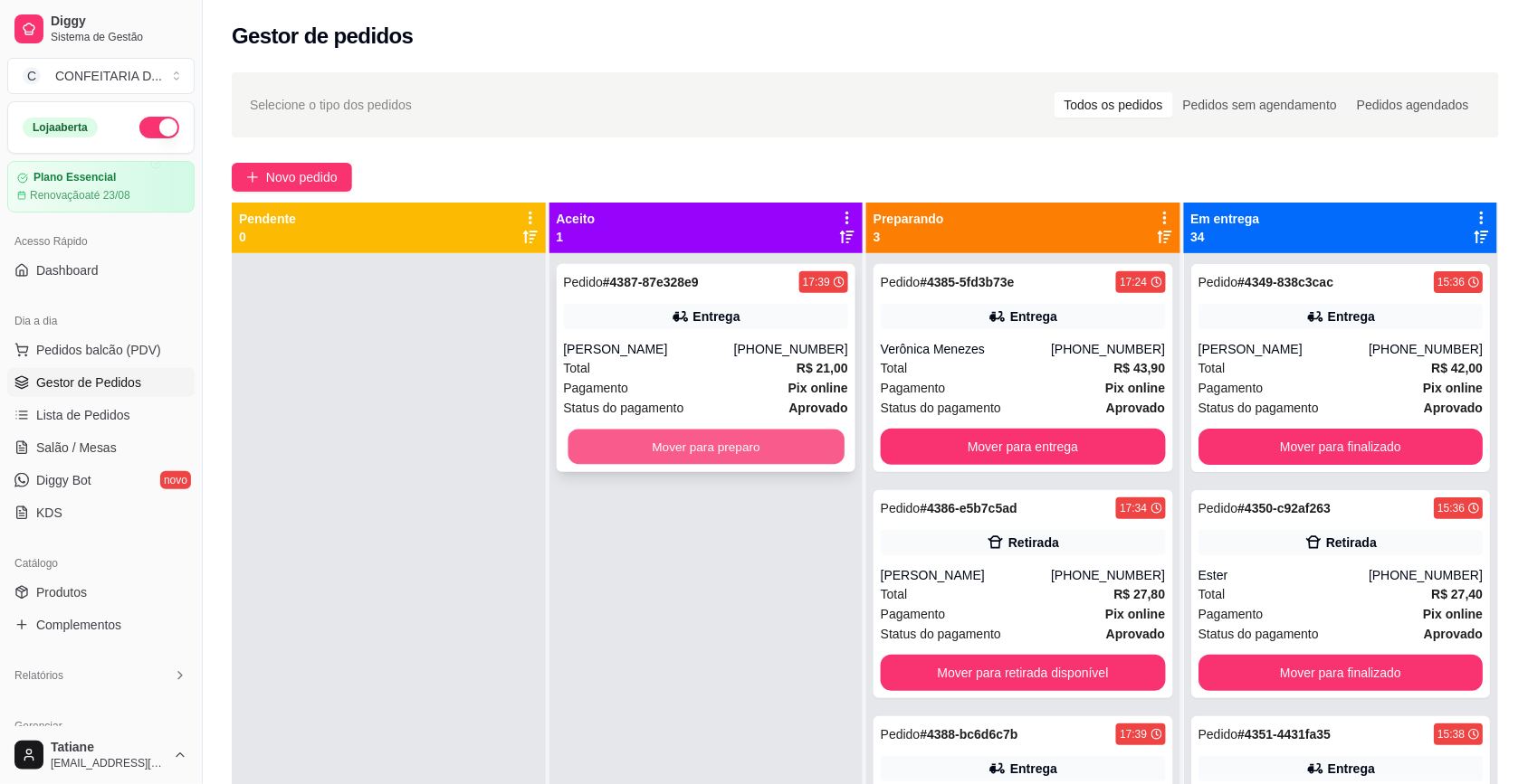
click at [716, 449] on button "Mover para preparo" at bounding box center [705, 447] width 276 height 35
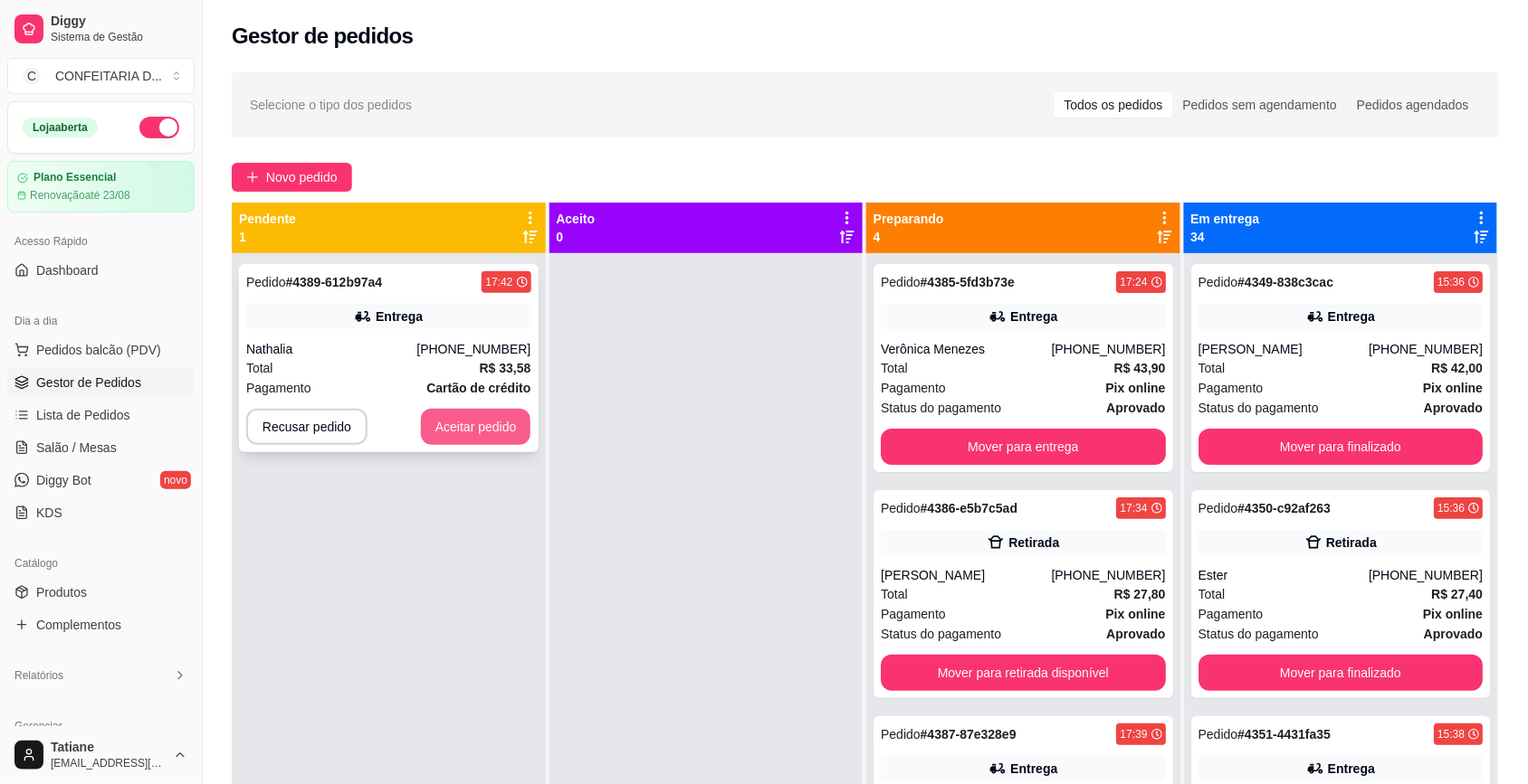
click at [455, 423] on button "Aceitar pedido" at bounding box center [475, 427] width 110 height 36
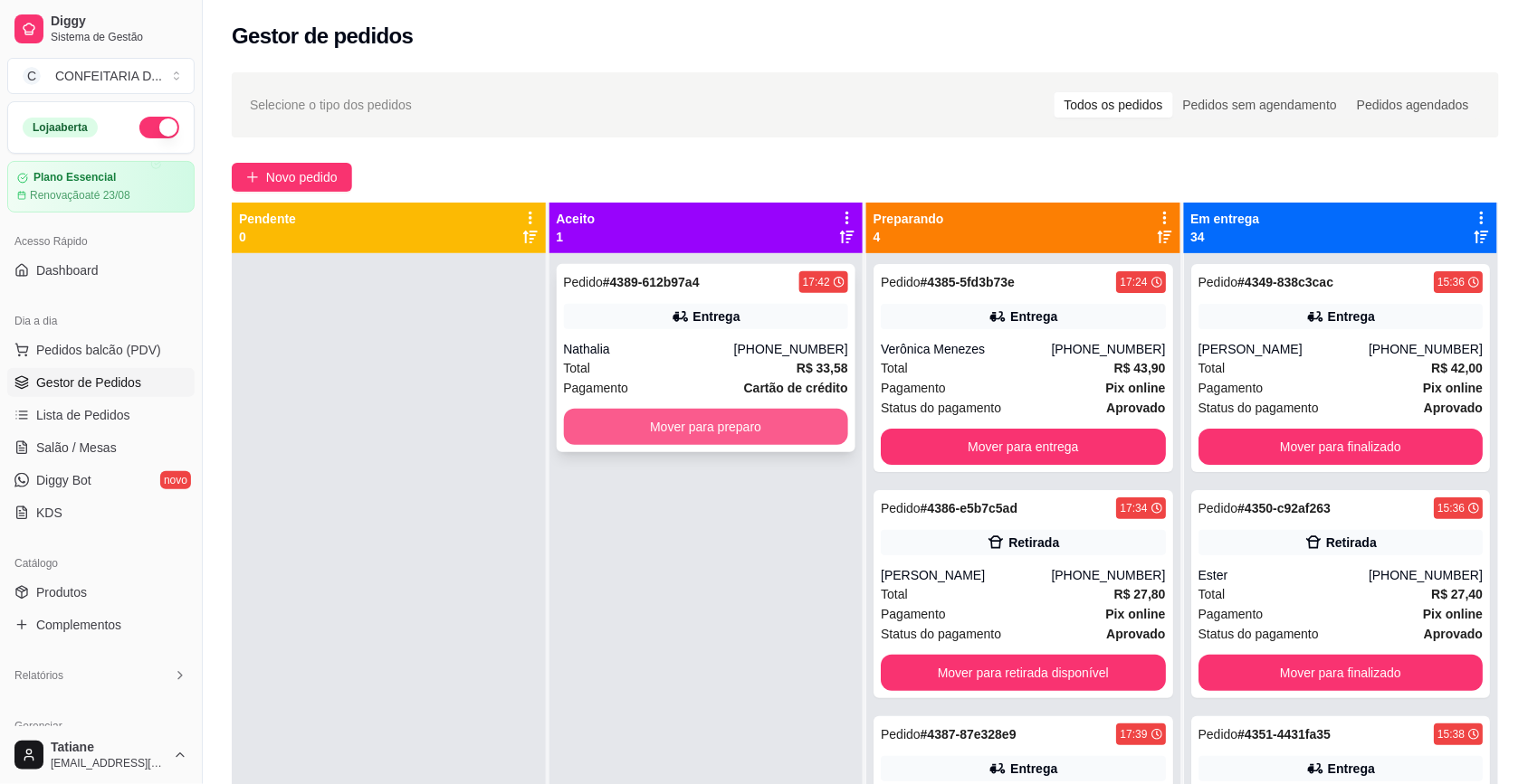
click at [632, 423] on button "Mover para preparo" at bounding box center [706, 427] width 285 height 36
click at [706, 414] on button "Mover para preparo" at bounding box center [705, 427] width 276 height 35
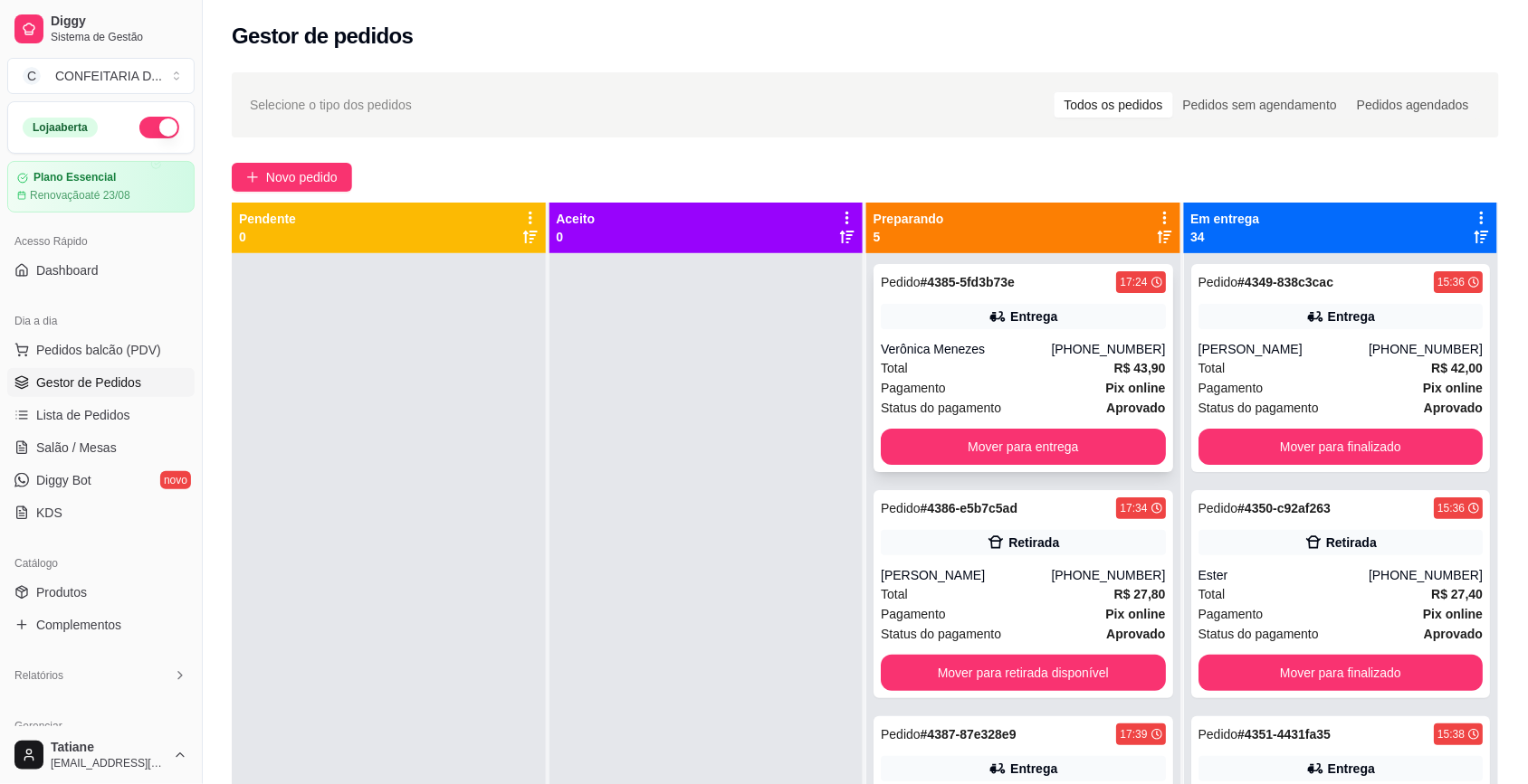
click at [993, 359] on div "Total R$ 43,90" at bounding box center [1023, 368] width 285 height 20
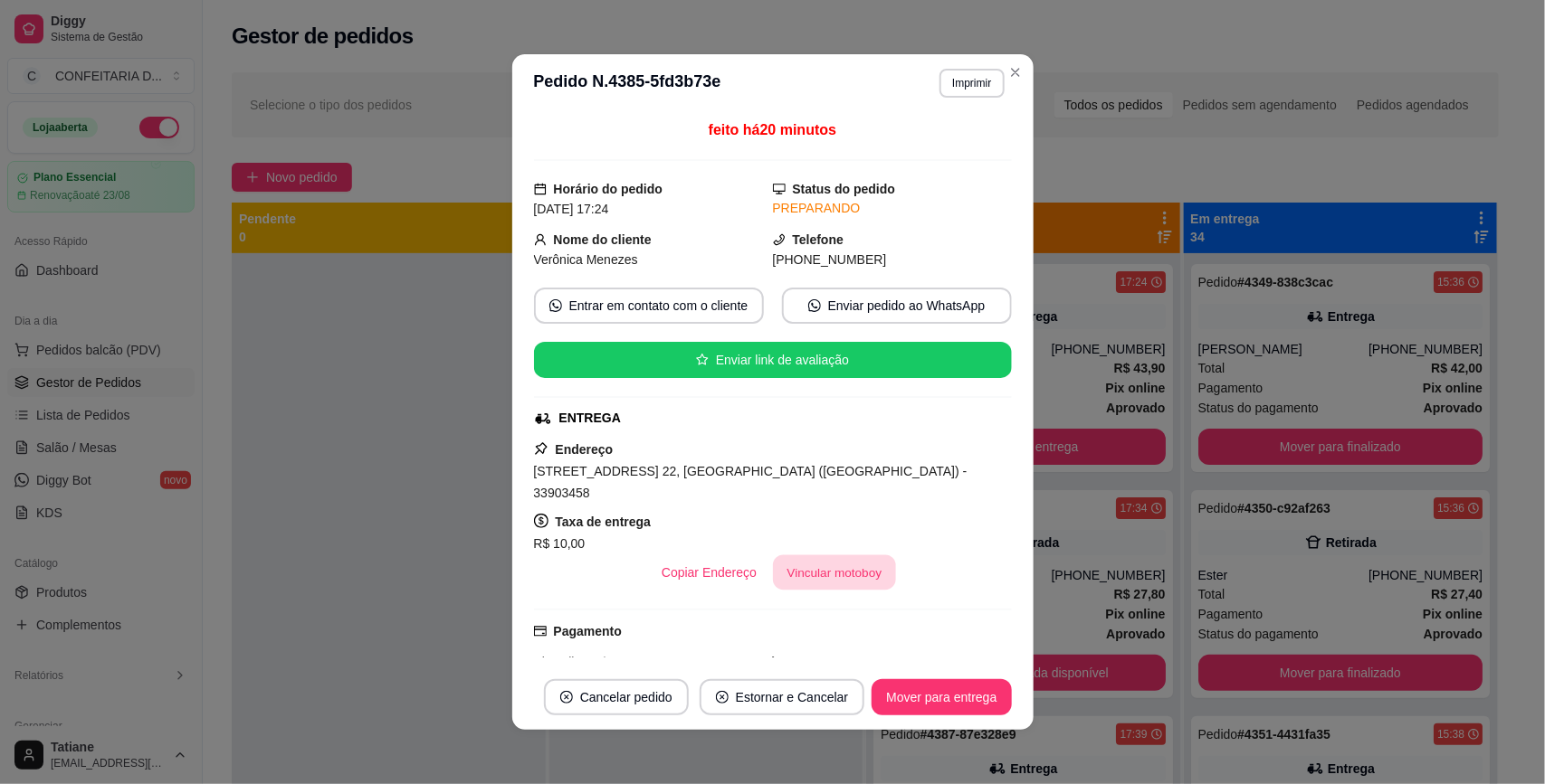
click at [844, 556] on button "Vincular motoboy" at bounding box center [833, 573] width 123 height 35
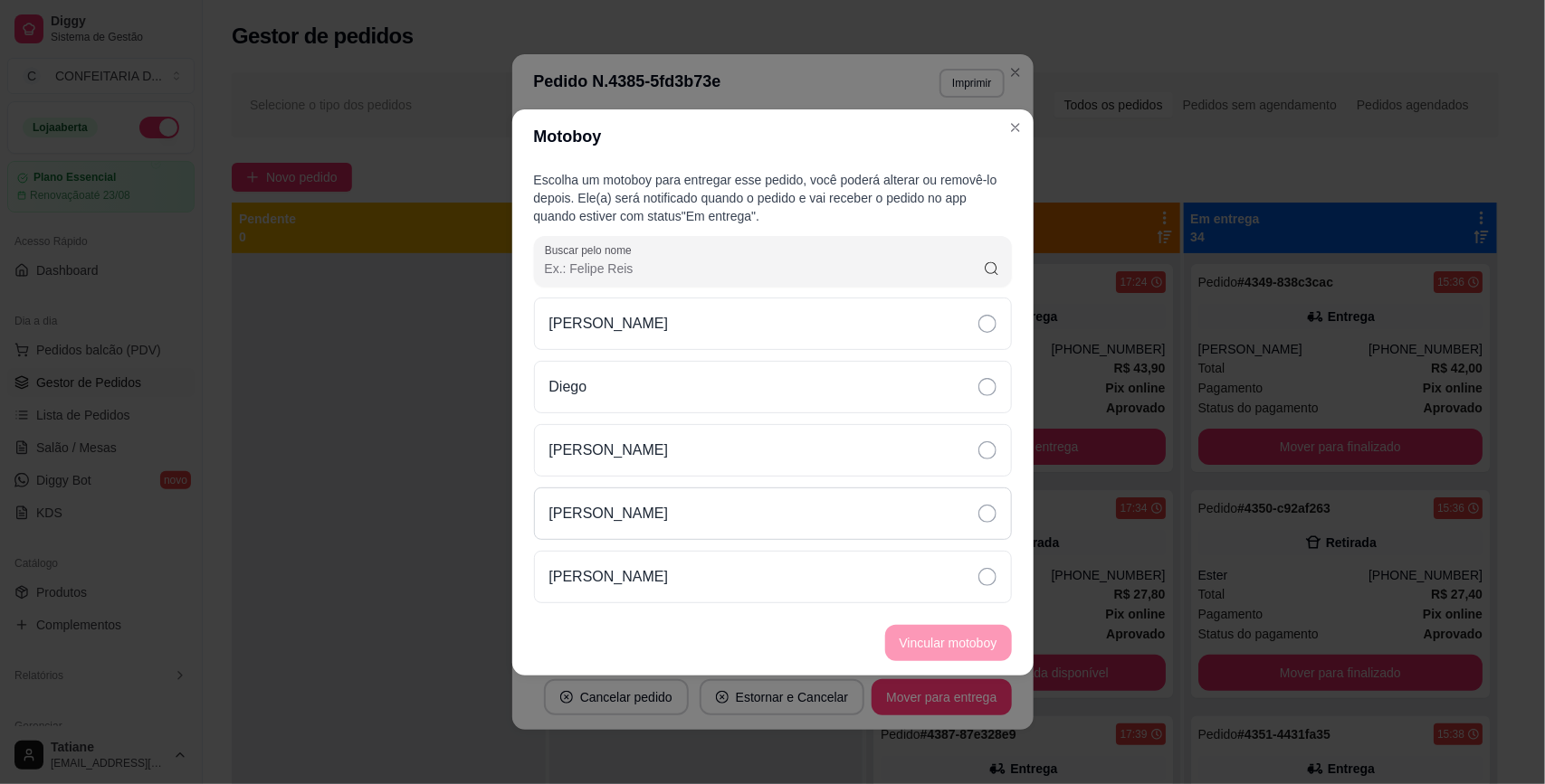
drag, startPoint x: 599, startPoint y: 450, endPoint x: 747, endPoint y: 514, distance: 161.2
click at [599, 452] on p "[PERSON_NAME]" at bounding box center [609, 450] width 119 height 22
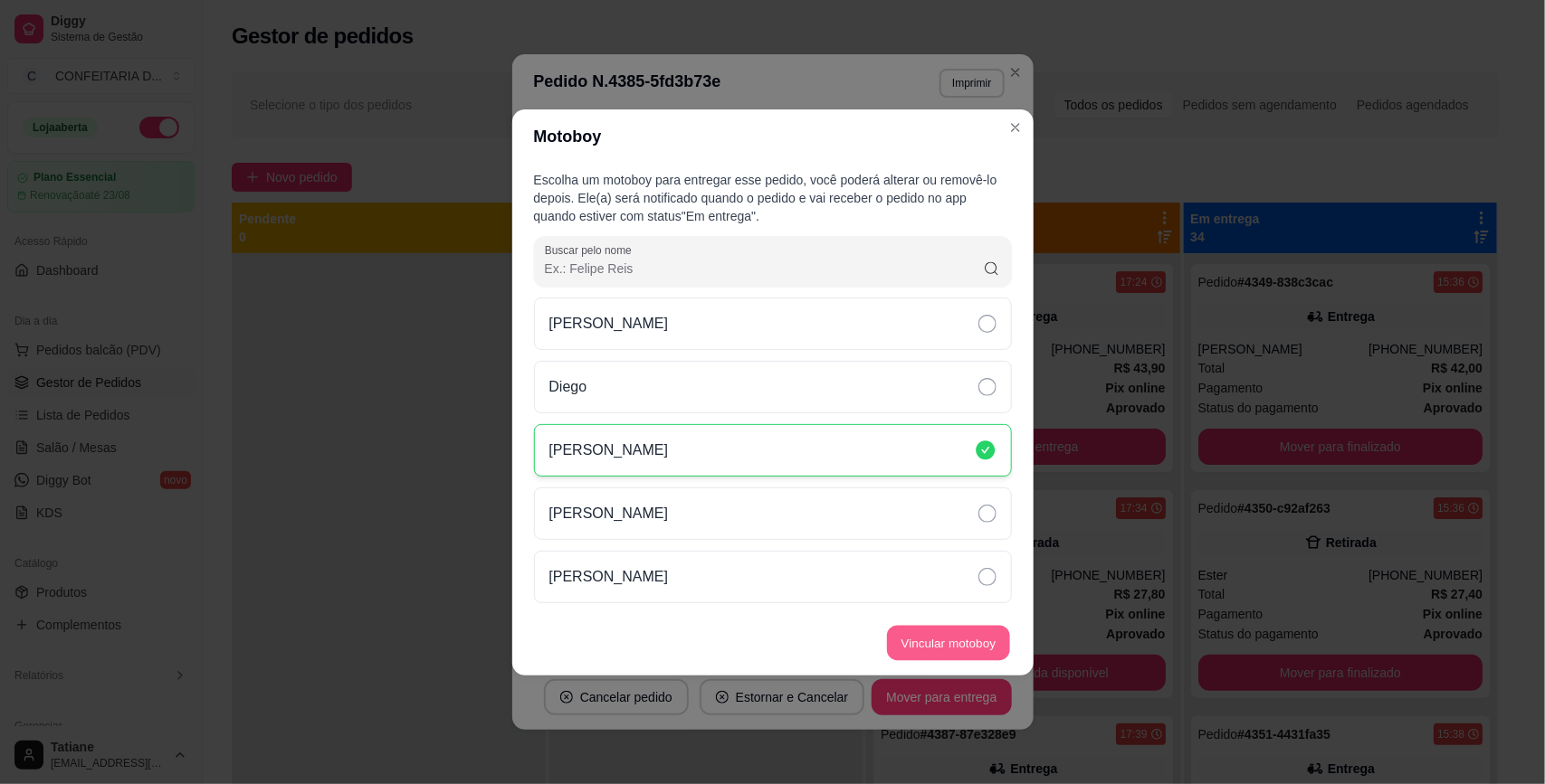
click at [905, 642] on button "Vincular motoboy" at bounding box center [948, 642] width 123 height 35
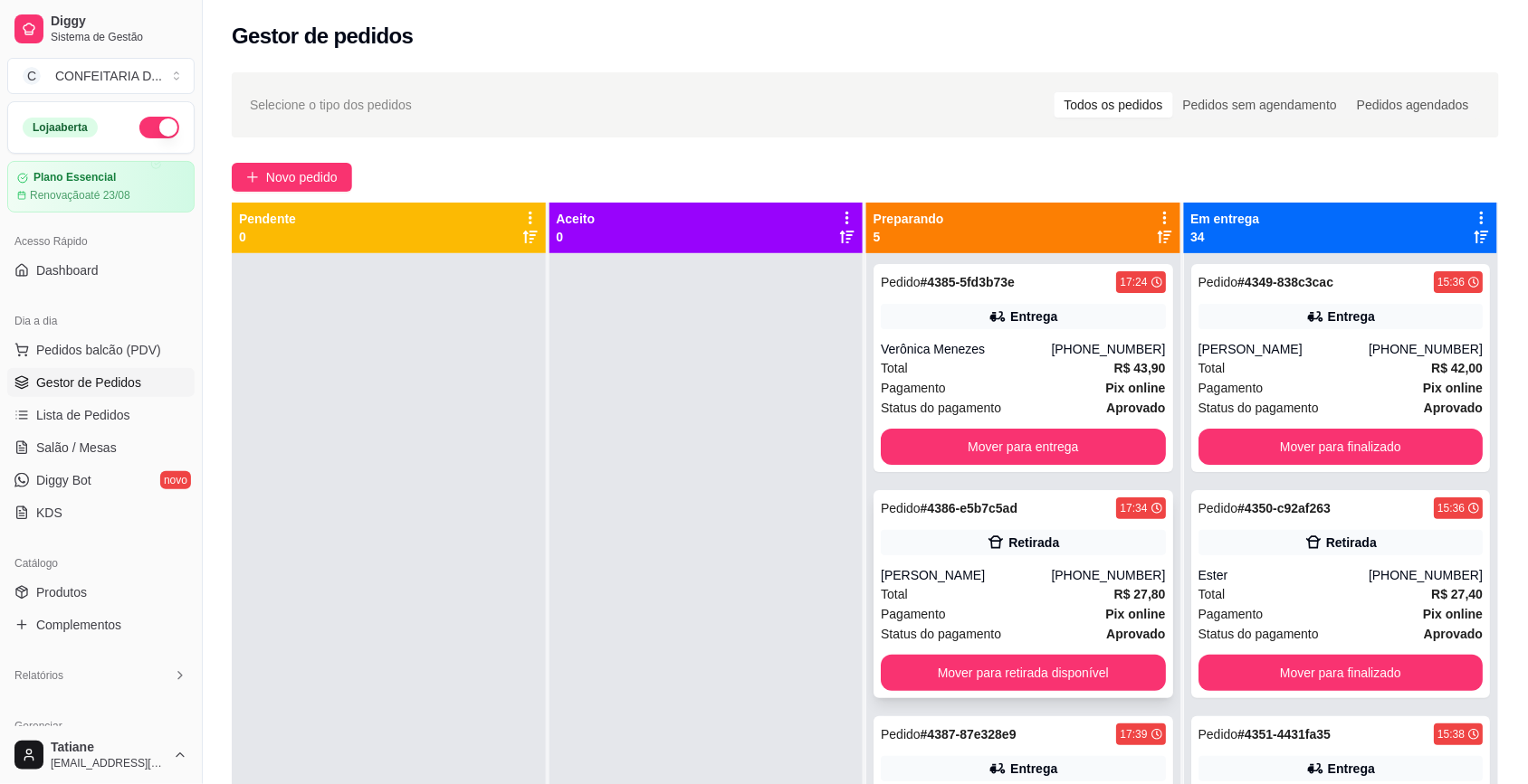
click at [960, 548] on div "Retirada" at bounding box center [1023, 543] width 285 height 25
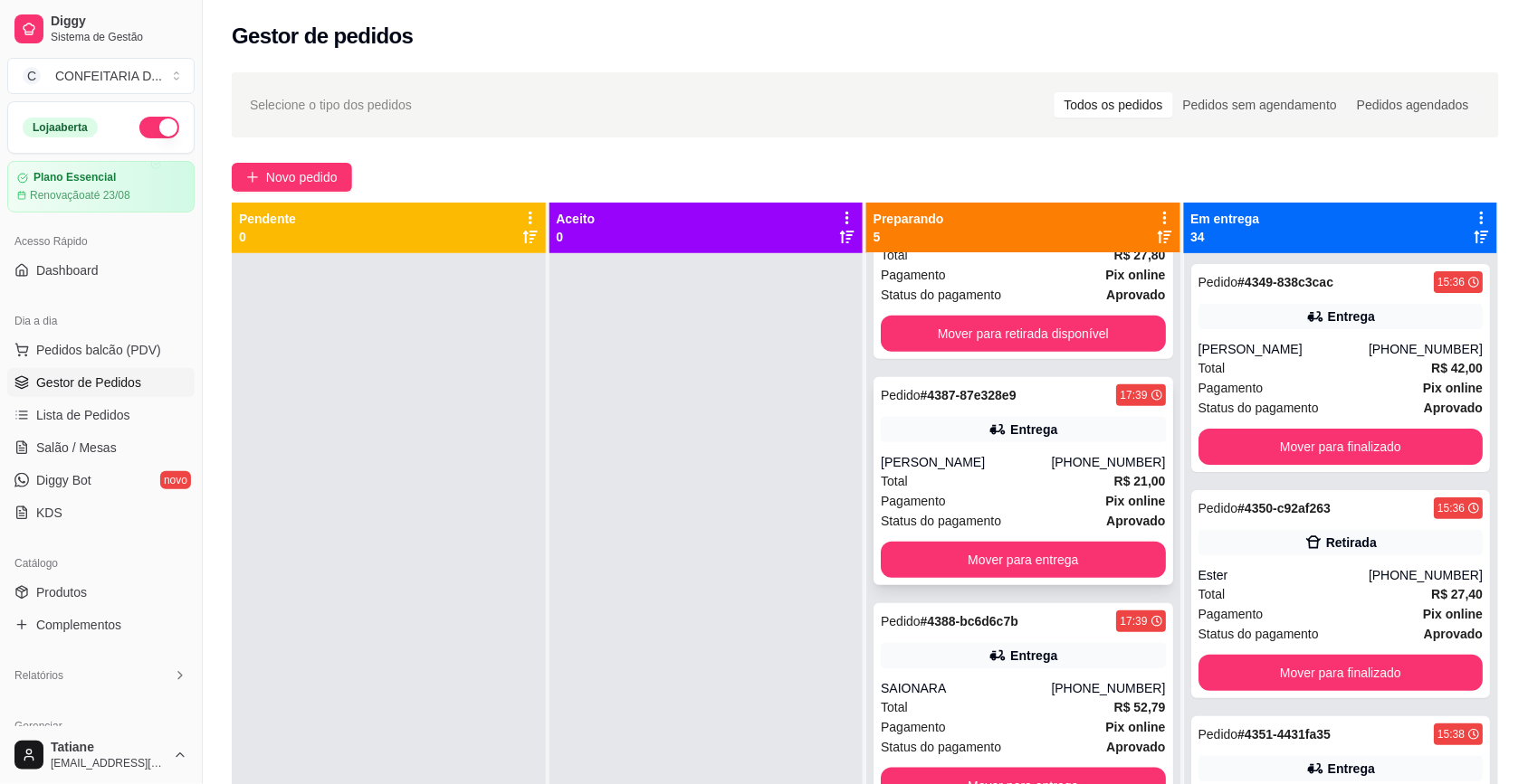
click at [970, 496] on div "Pagamento Pix online" at bounding box center [1023, 501] width 285 height 20
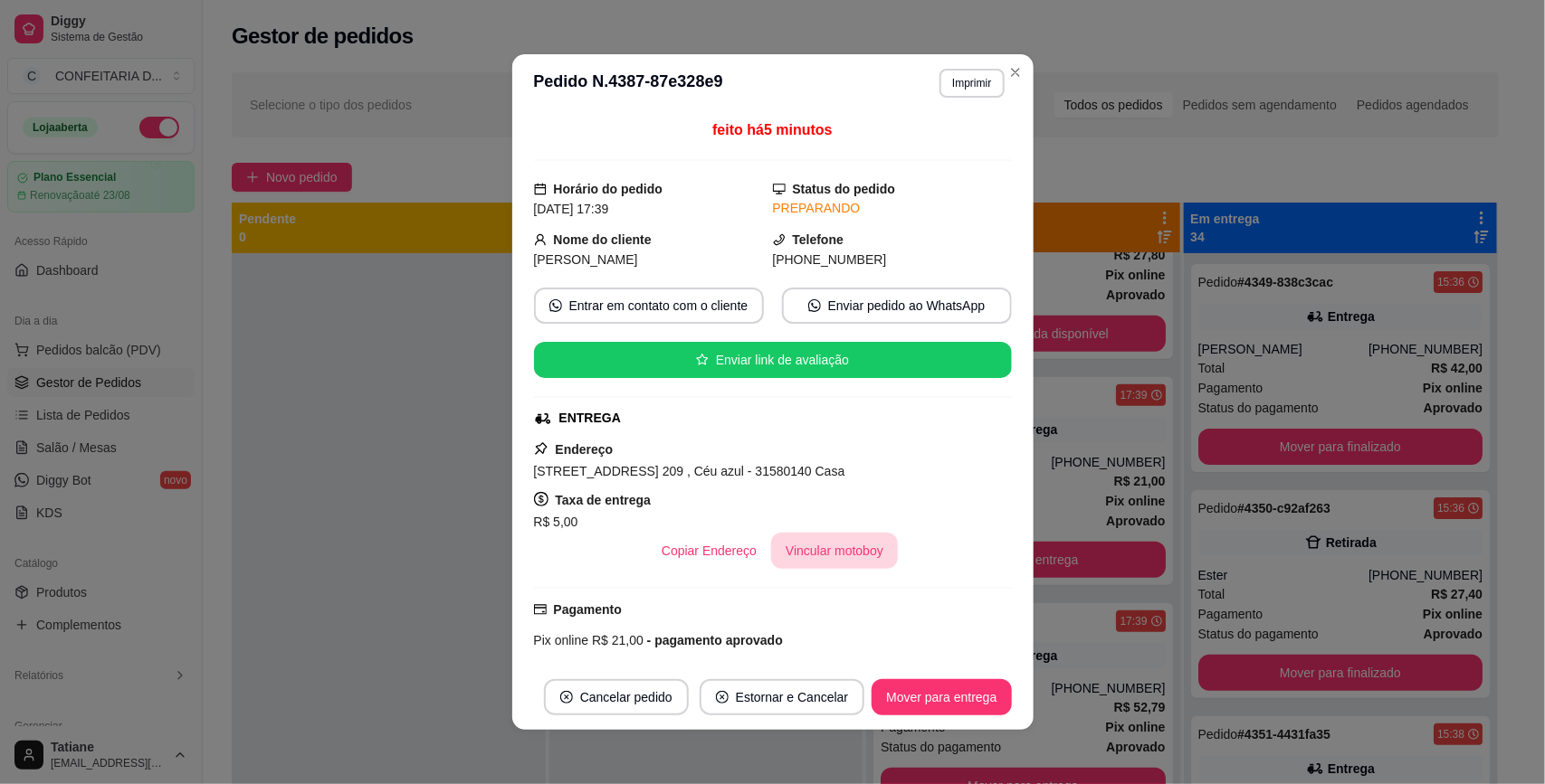
click at [824, 546] on button "Vincular motoboy" at bounding box center [833, 551] width 126 height 36
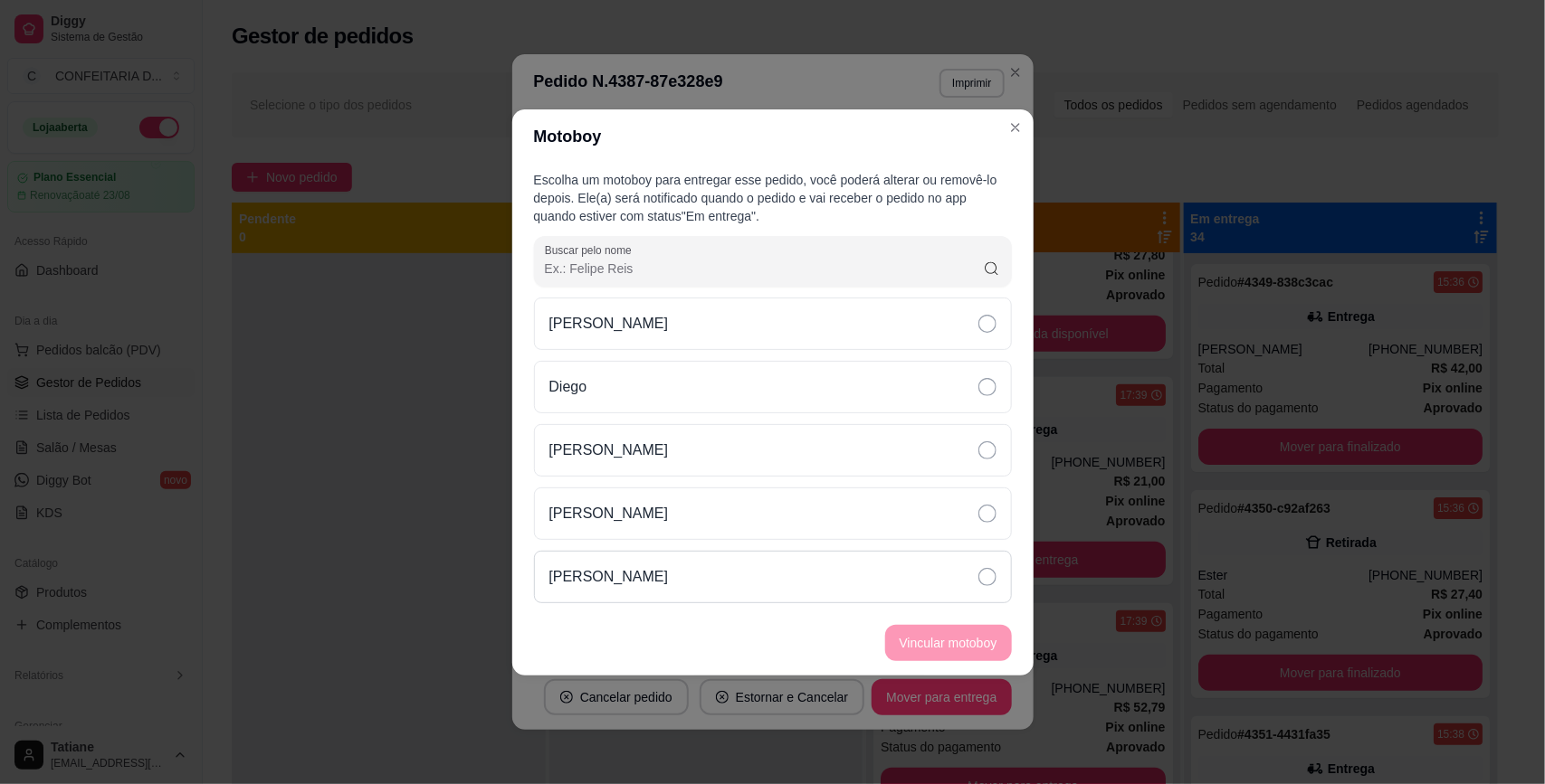
click at [649, 564] on div "[PERSON_NAME]" at bounding box center [772, 578] width 478 height 53
click at [920, 636] on button "Vincular motoboy" at bounding box center [948, 643] width 126 height 36
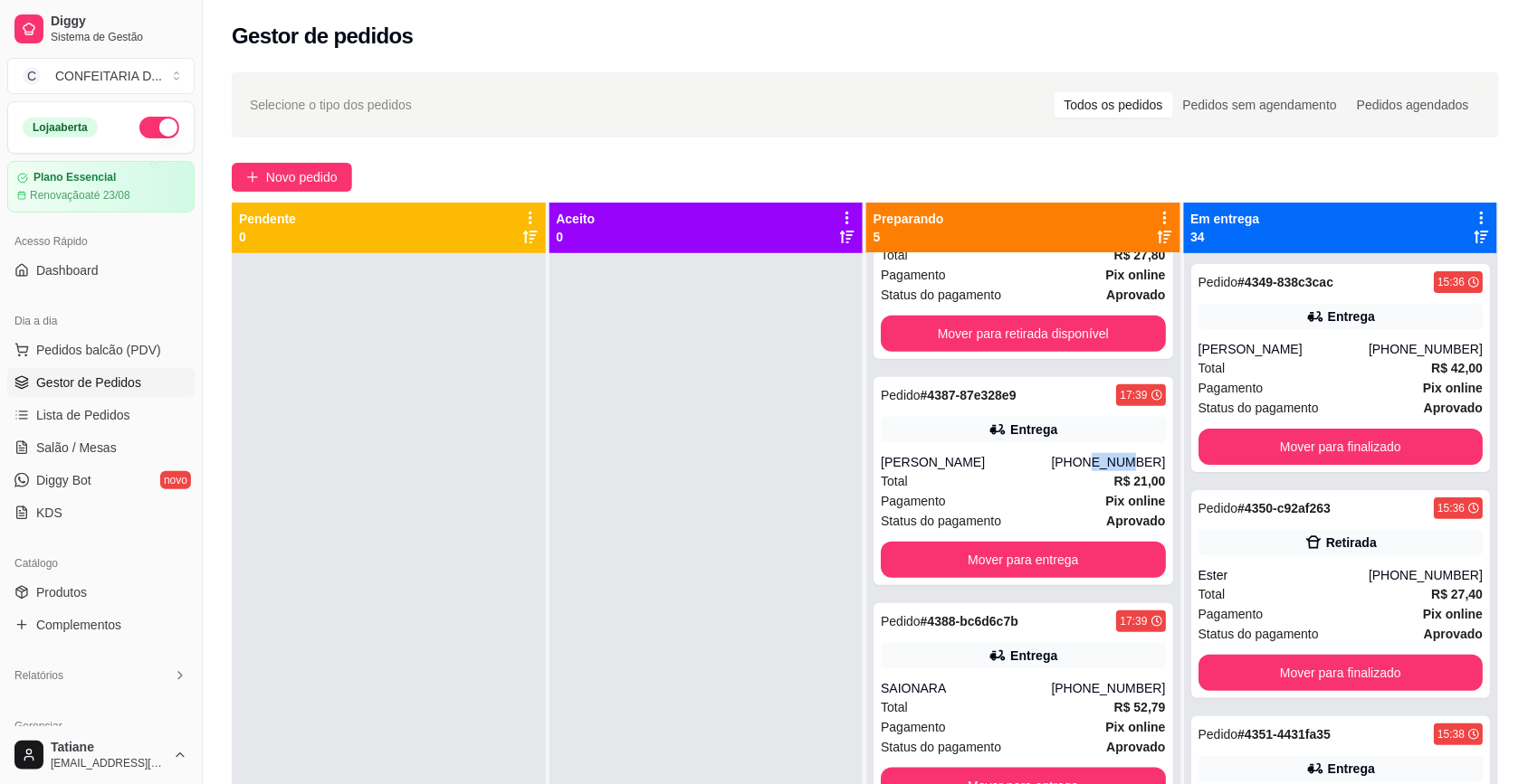
click at [1083, 470] on div "[PHONE_NUMBER]" at bounding box center [1108, 462] width 114 height 18
click at [1056, 667] on div "Entrega" at bounding box center [1023, 656] width 285 height 25
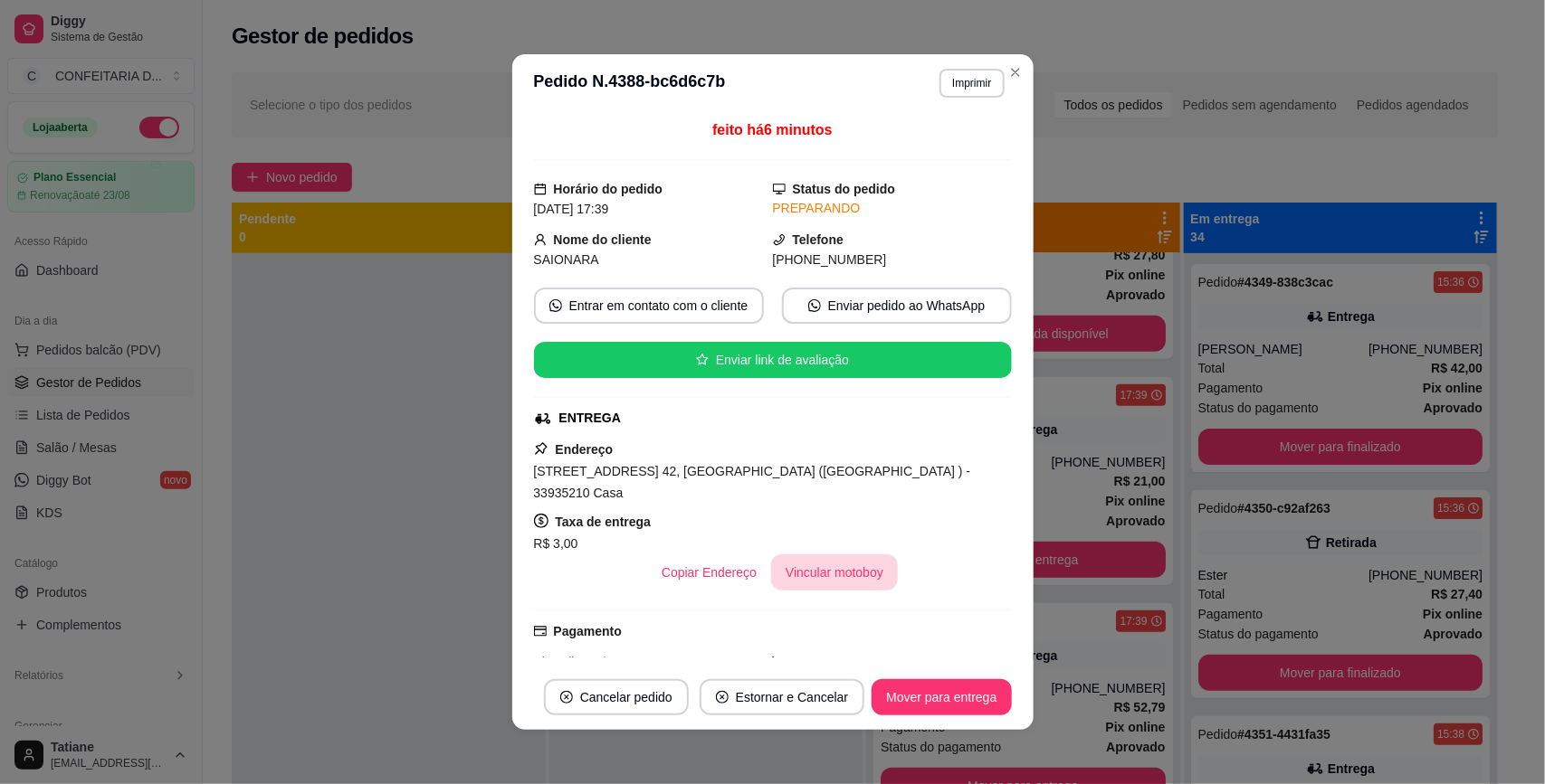
click at [805, 558] on button "Vincular motoboy" at bounding box center [833, 573] width 126 height 36
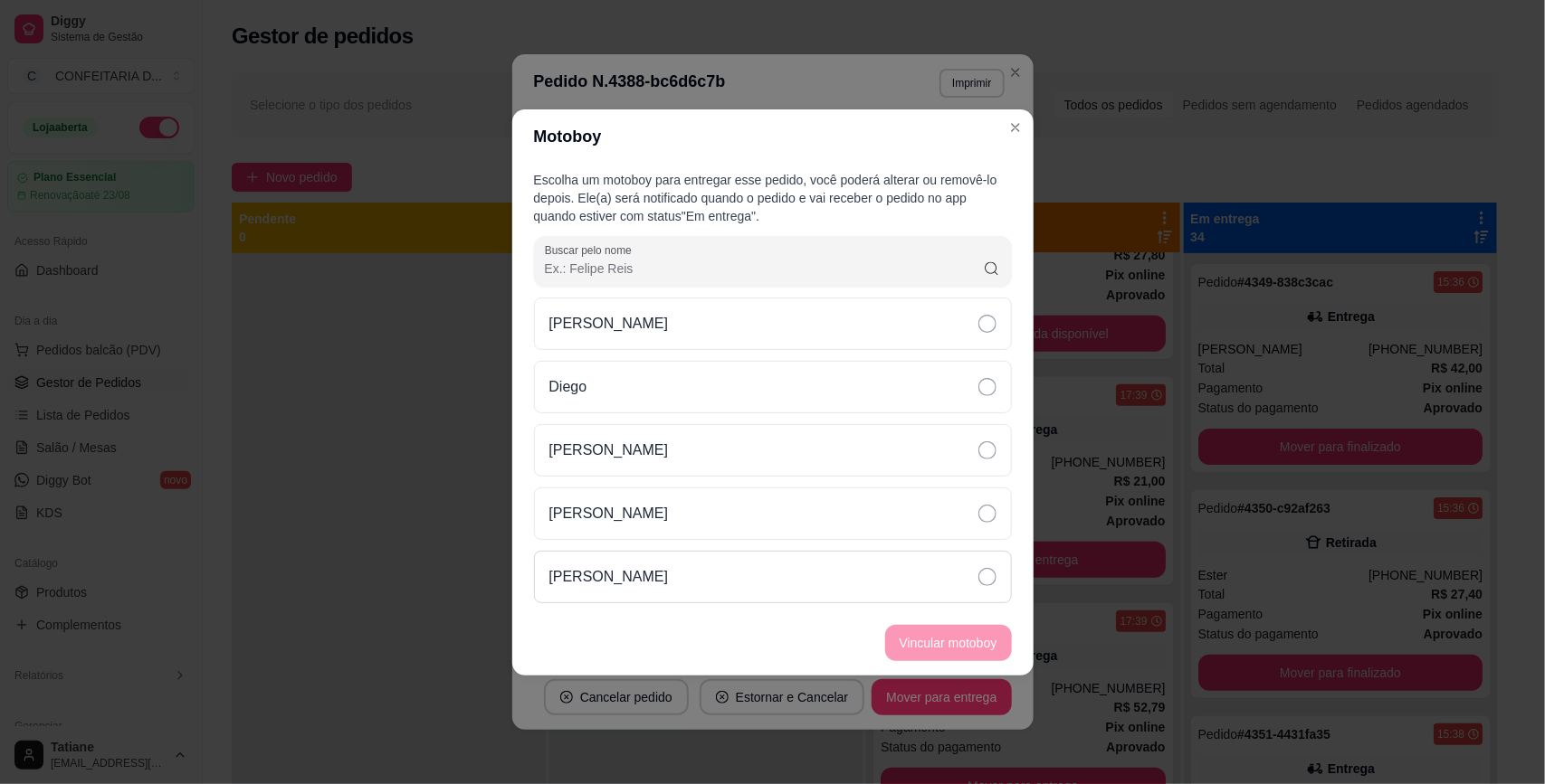
click at [643, 576] on p "[PERSON_NAME]" at bounding box center [609, 578] width 119 height 22
click at [936, 649] on button "Vincular motoboy" at bounding box center [948, 643] width 126 height 36
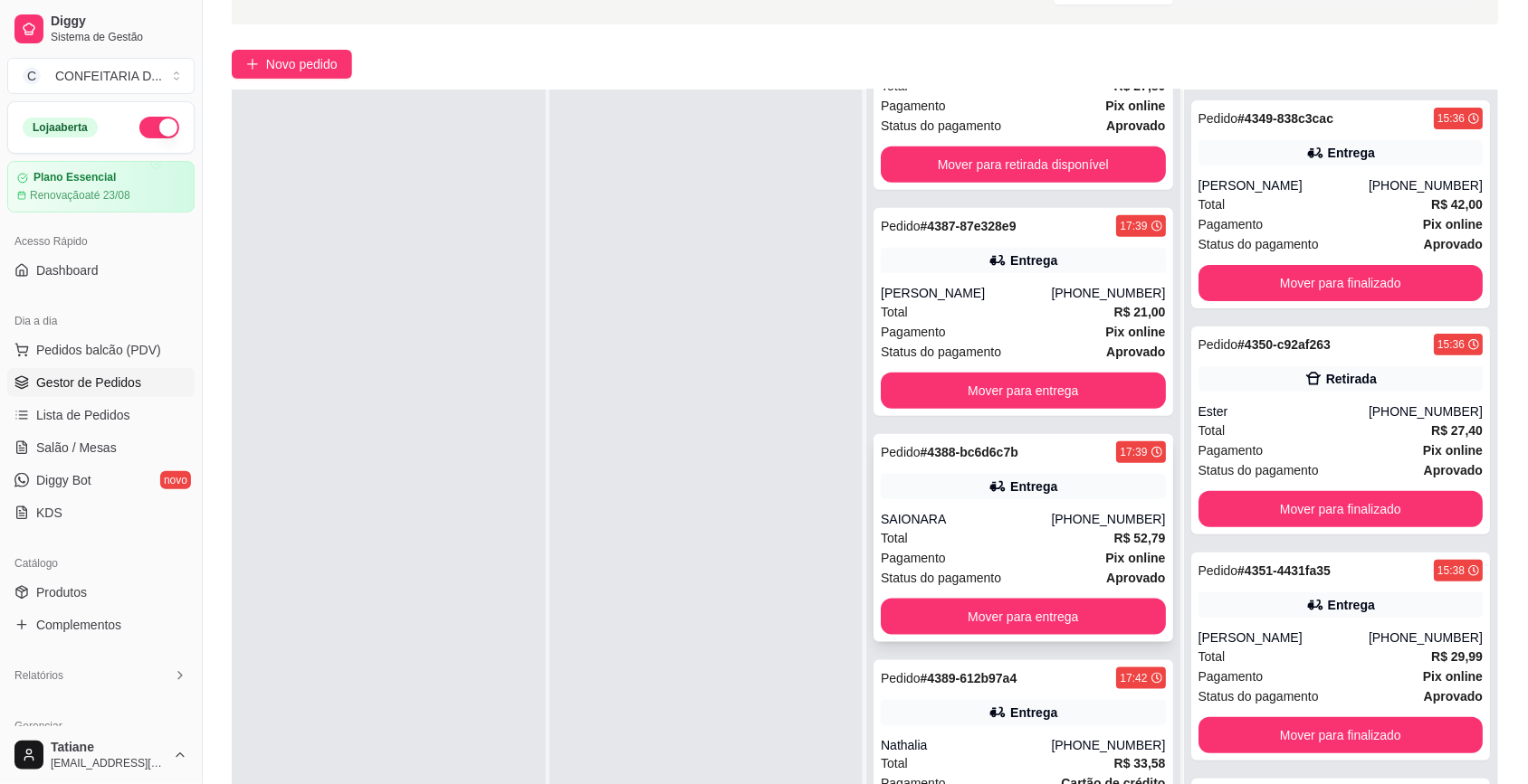
scroll to position [276, 0]
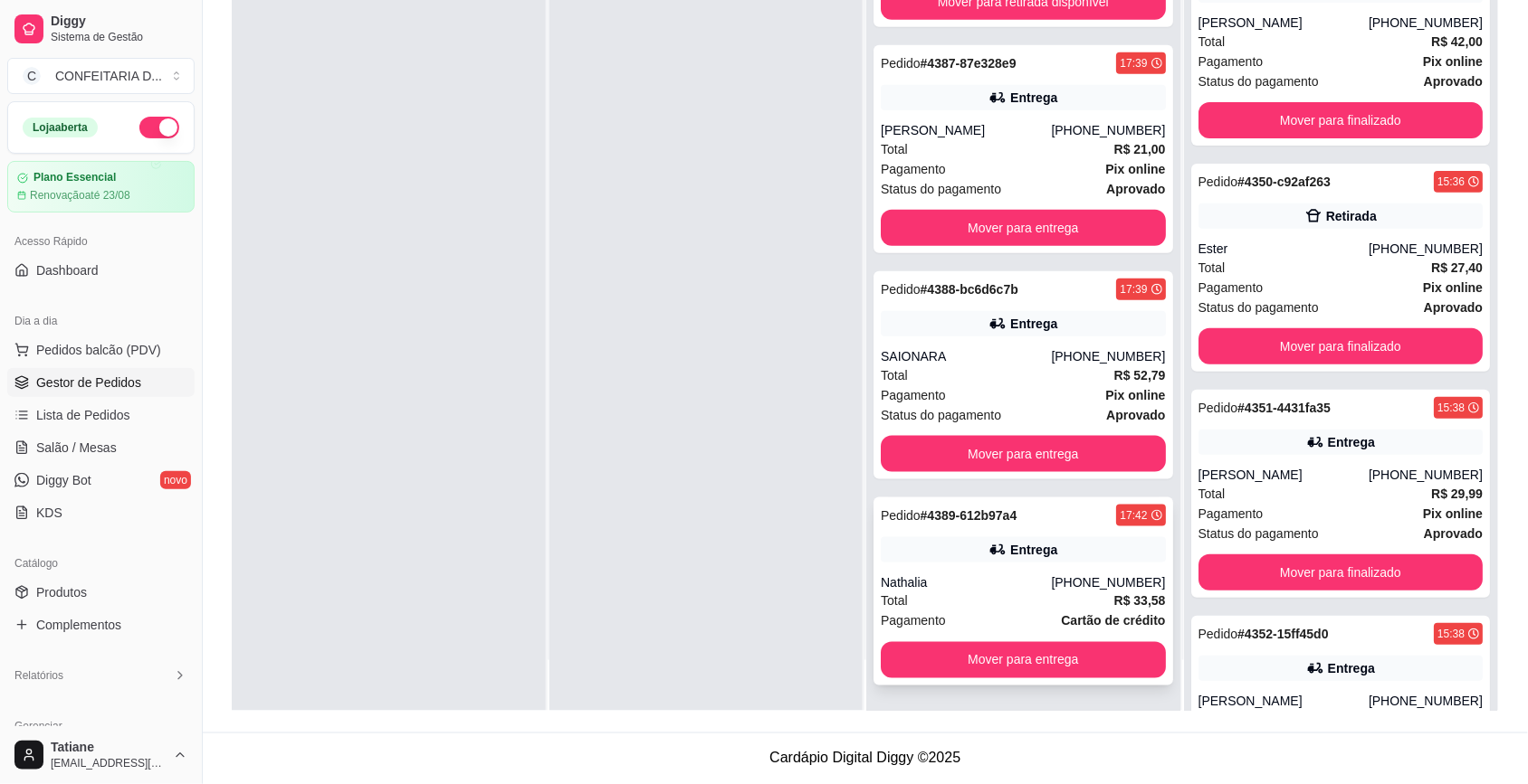
click at [990, 546] on icon at bounding box center [997, 550] width 13 height 11
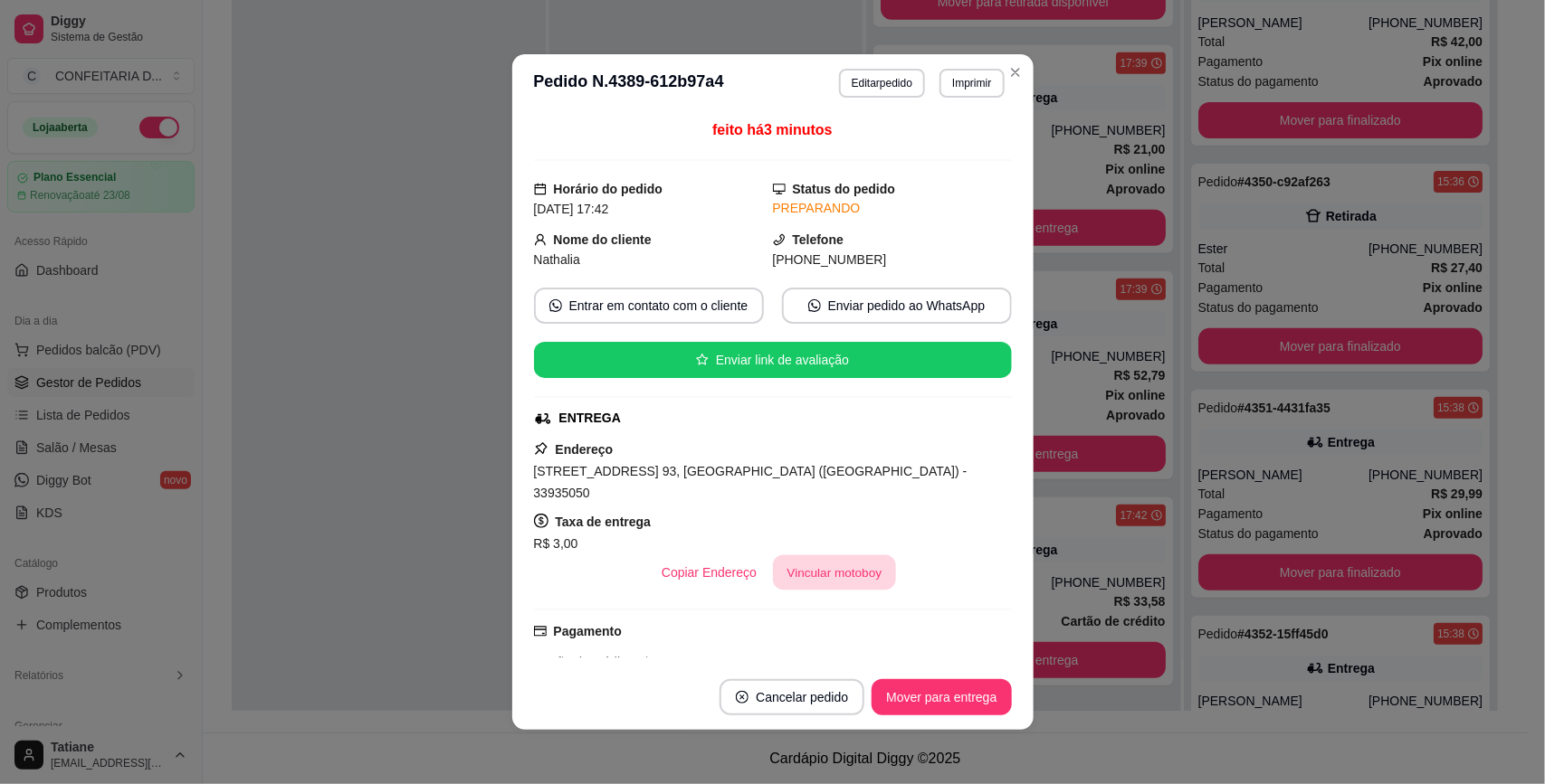
click at [826, 556] on button "Vincular motoboy" at bounding box center [833, 573] width 123 height 35
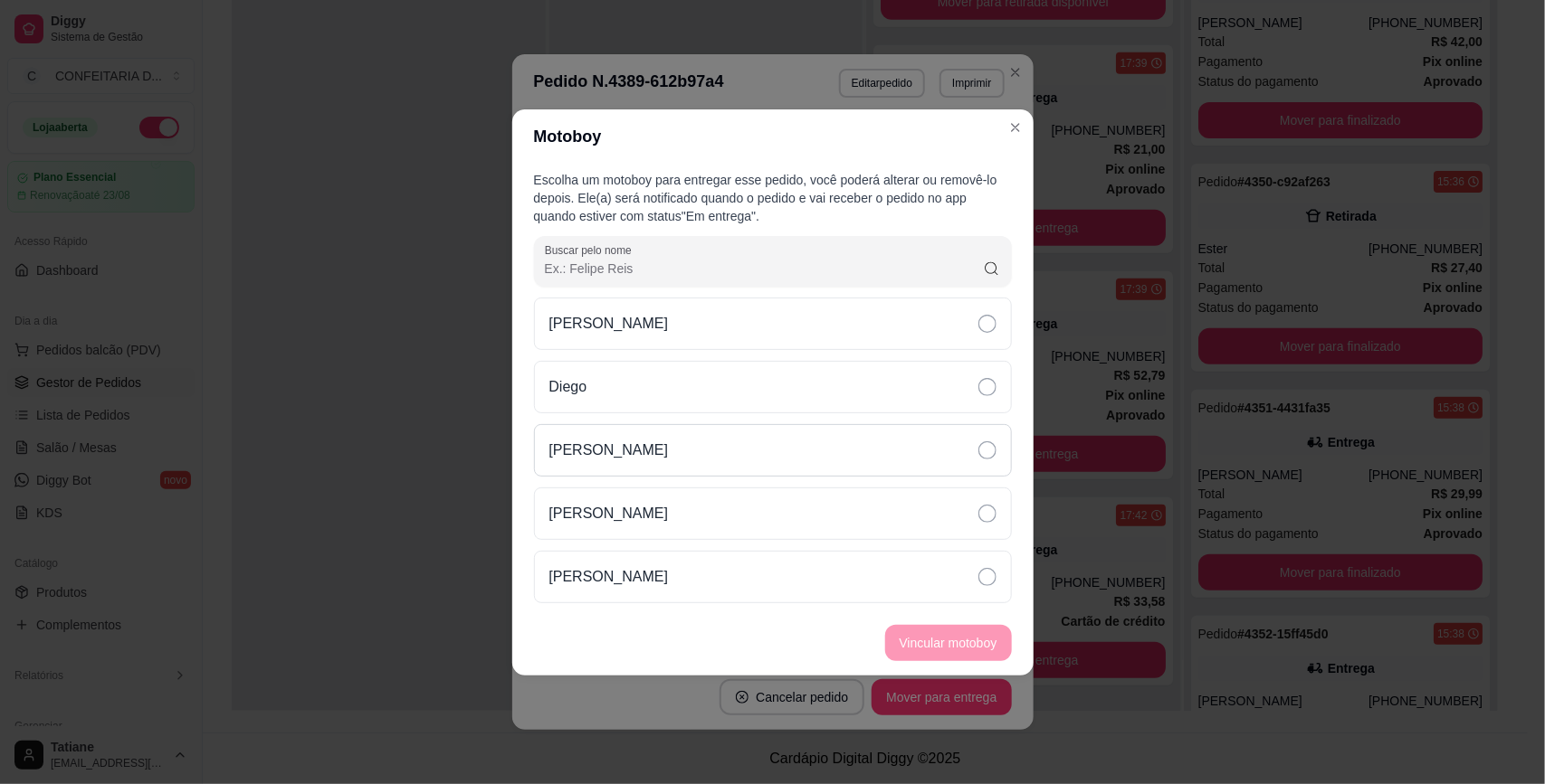
click at [645, 454] on div "[PERSON_NAME]" at bounding box center [772, 450] width 478 height 53
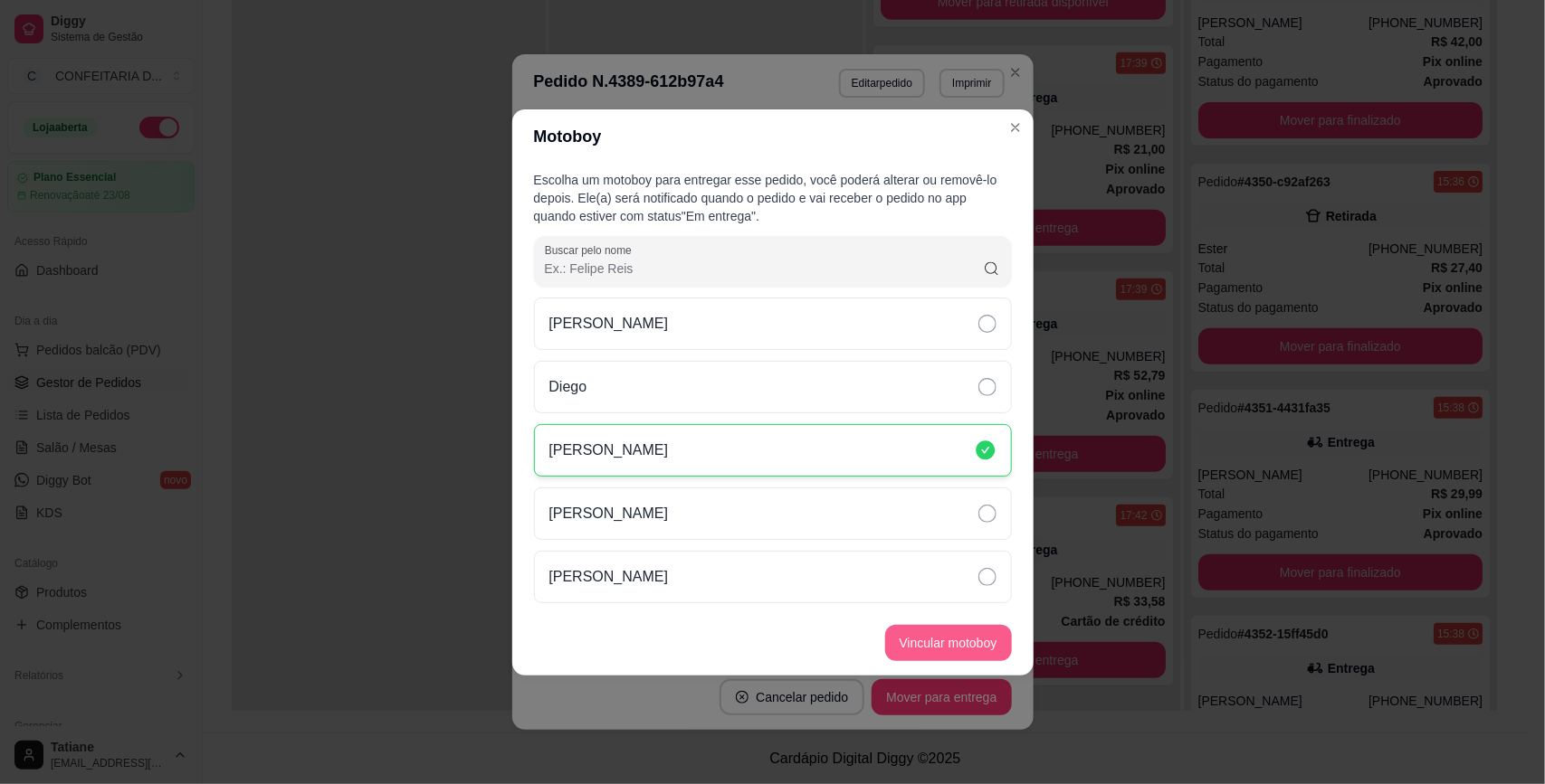
click at [946, 627] on button "Vincular motoboy" at bounding box center [948, 643] width 126 height 36
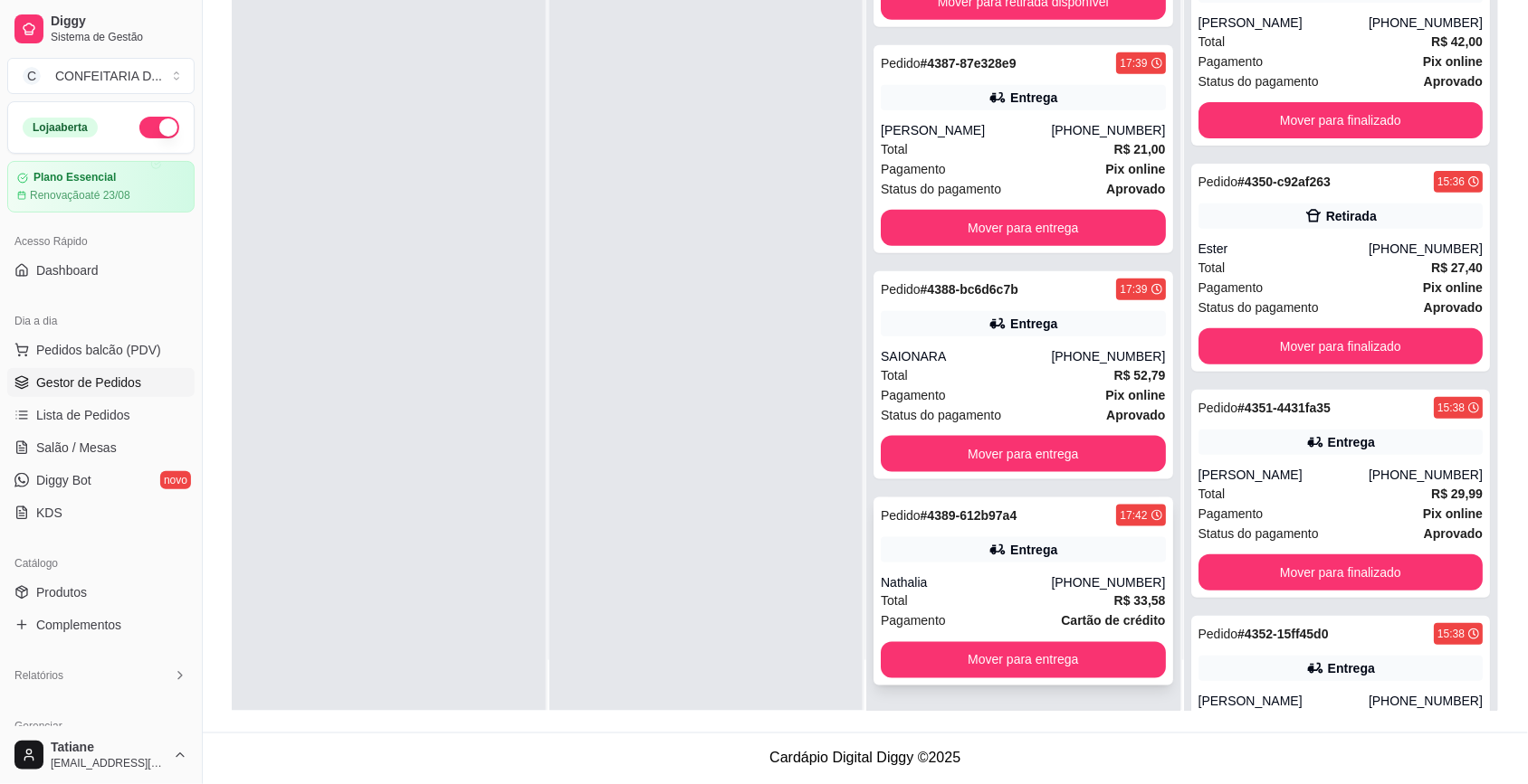
click at [1028, 573] on div "Nathalia" at bounding box center [966, 582] width 170 height 18
click at [1029, 341] on div "Pedido # 4388-bc6d6c7b 17:39 Entrega SAIONARA (31) 99165-8895 Total R$ 52,79 Pa…" at bounding box center [1023, 375] width 299 height 208
click at [1006, 146] on div "Total R$ 21,00" at bounding box center [1023, 149] width 285 height 20
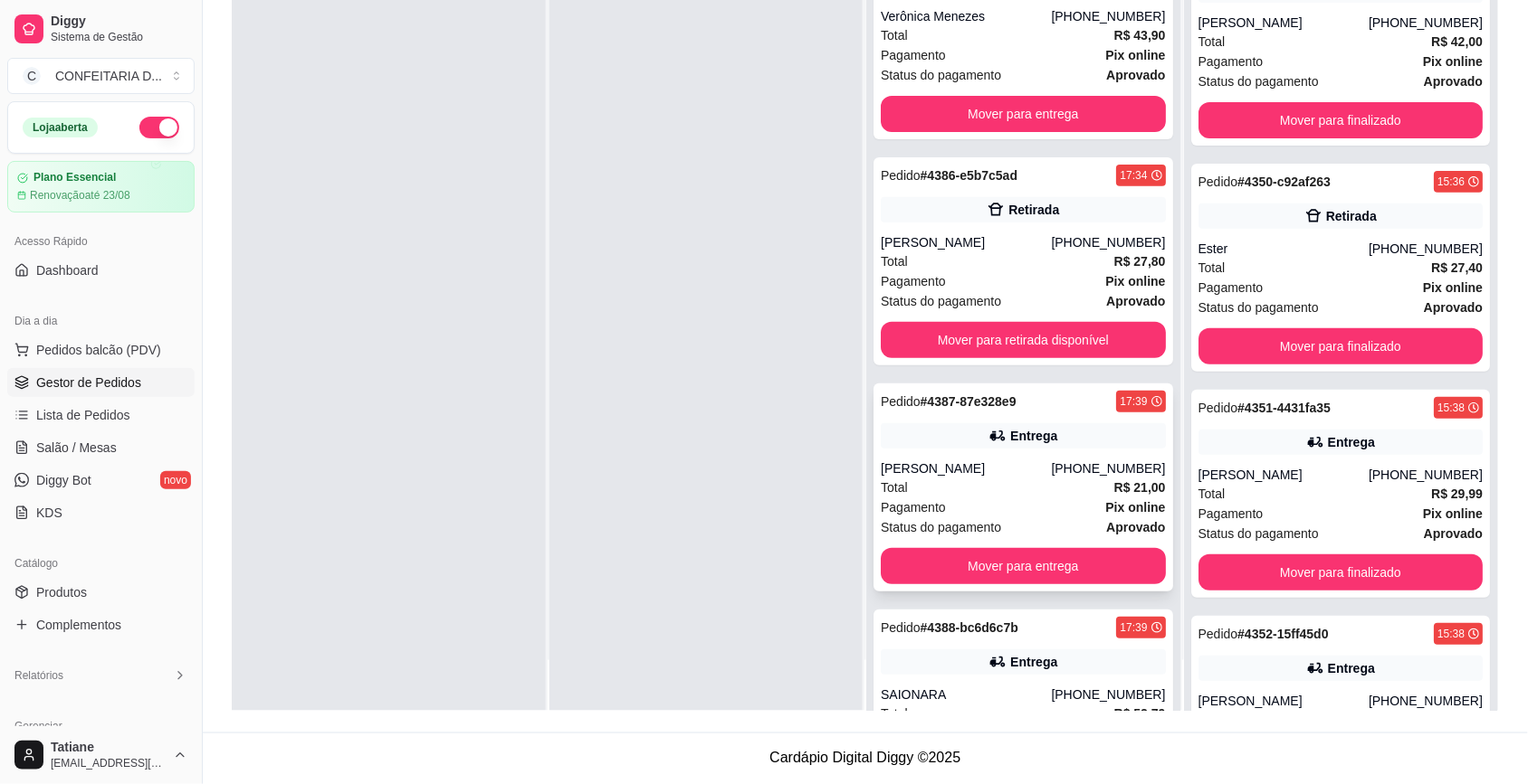
scroll to position [0, 0]
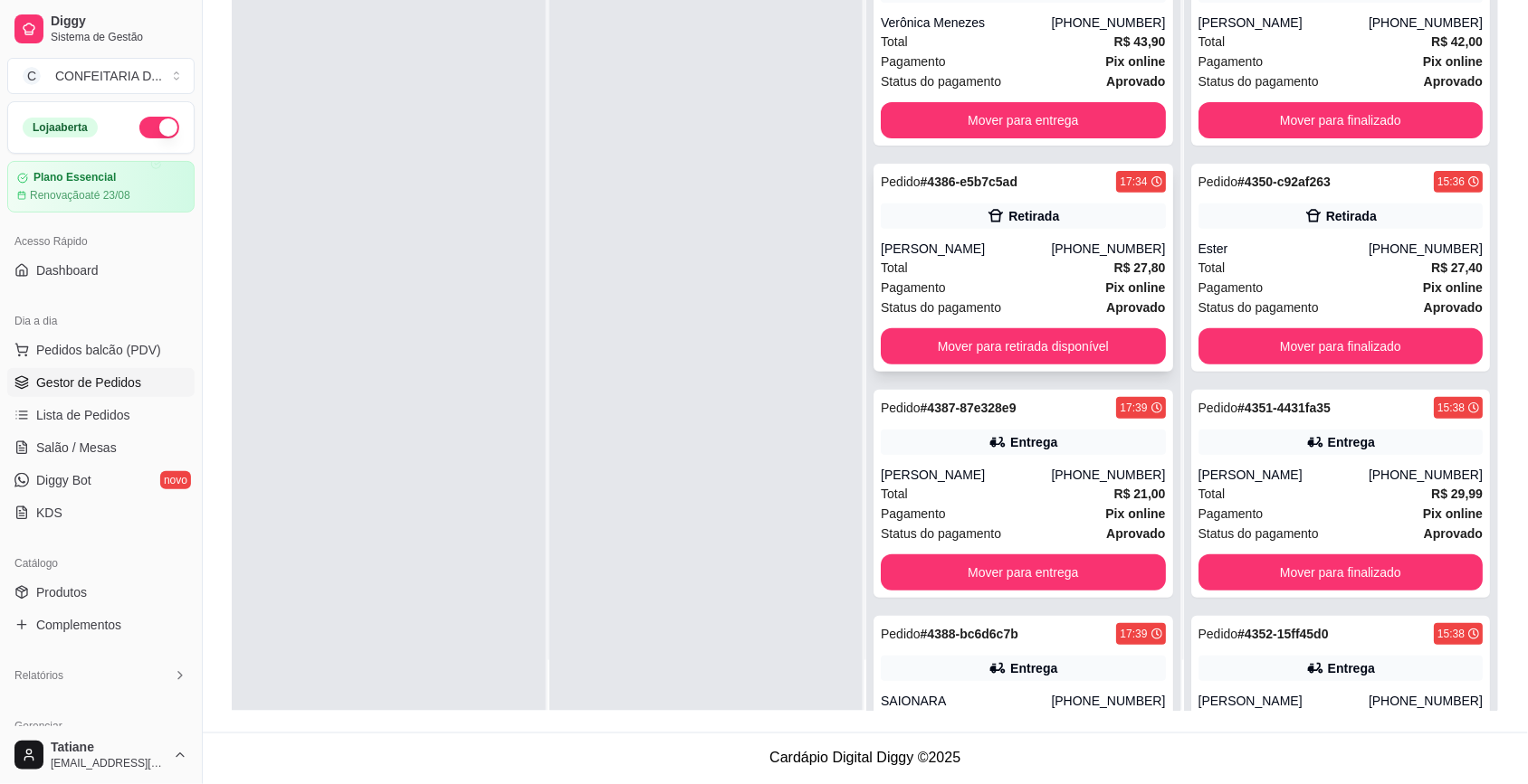
click at [979, 259] on div "Total R$ 27,80" at bounding box center [1023, 267] width 285 height 20
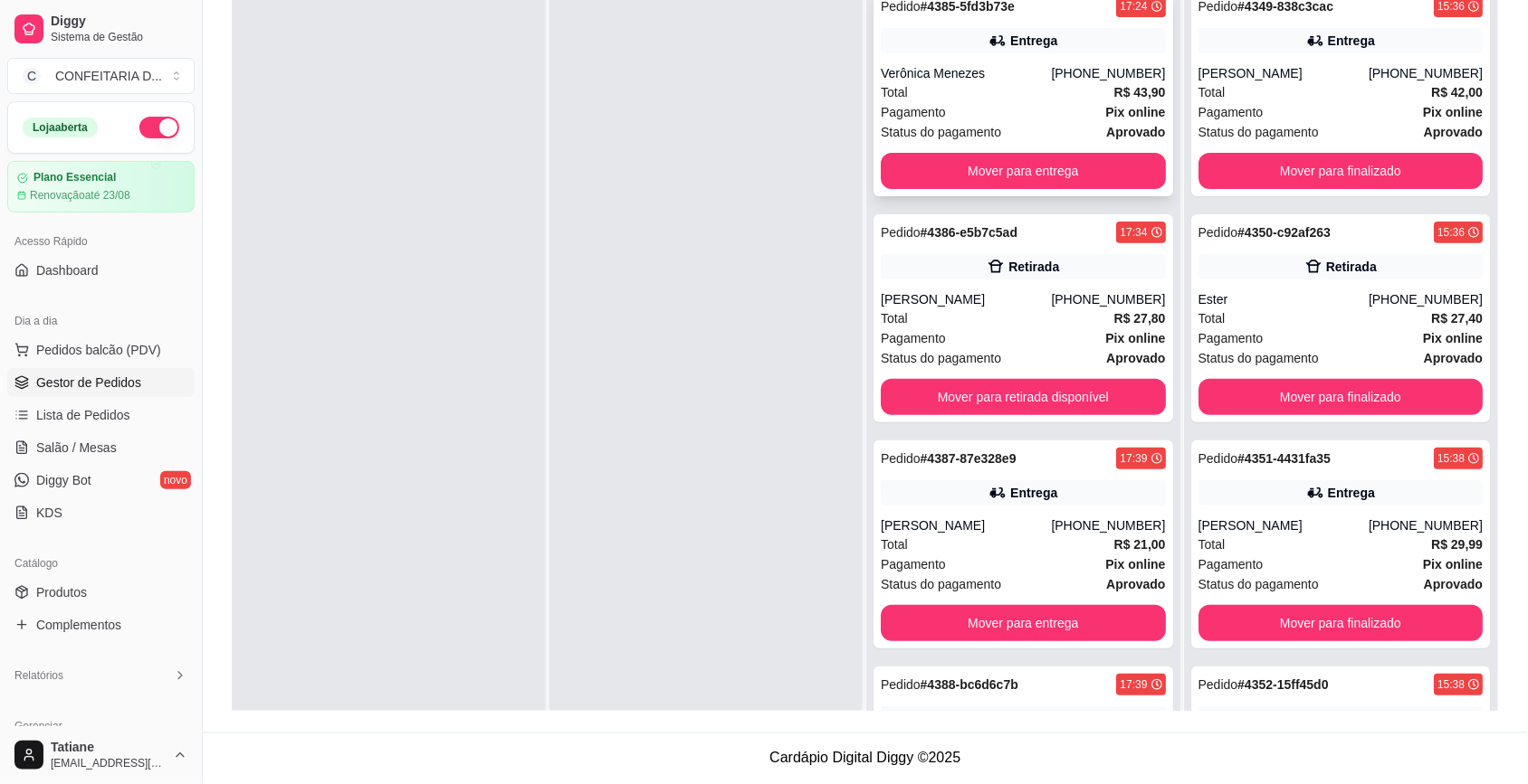
scroll to position [163, 0]
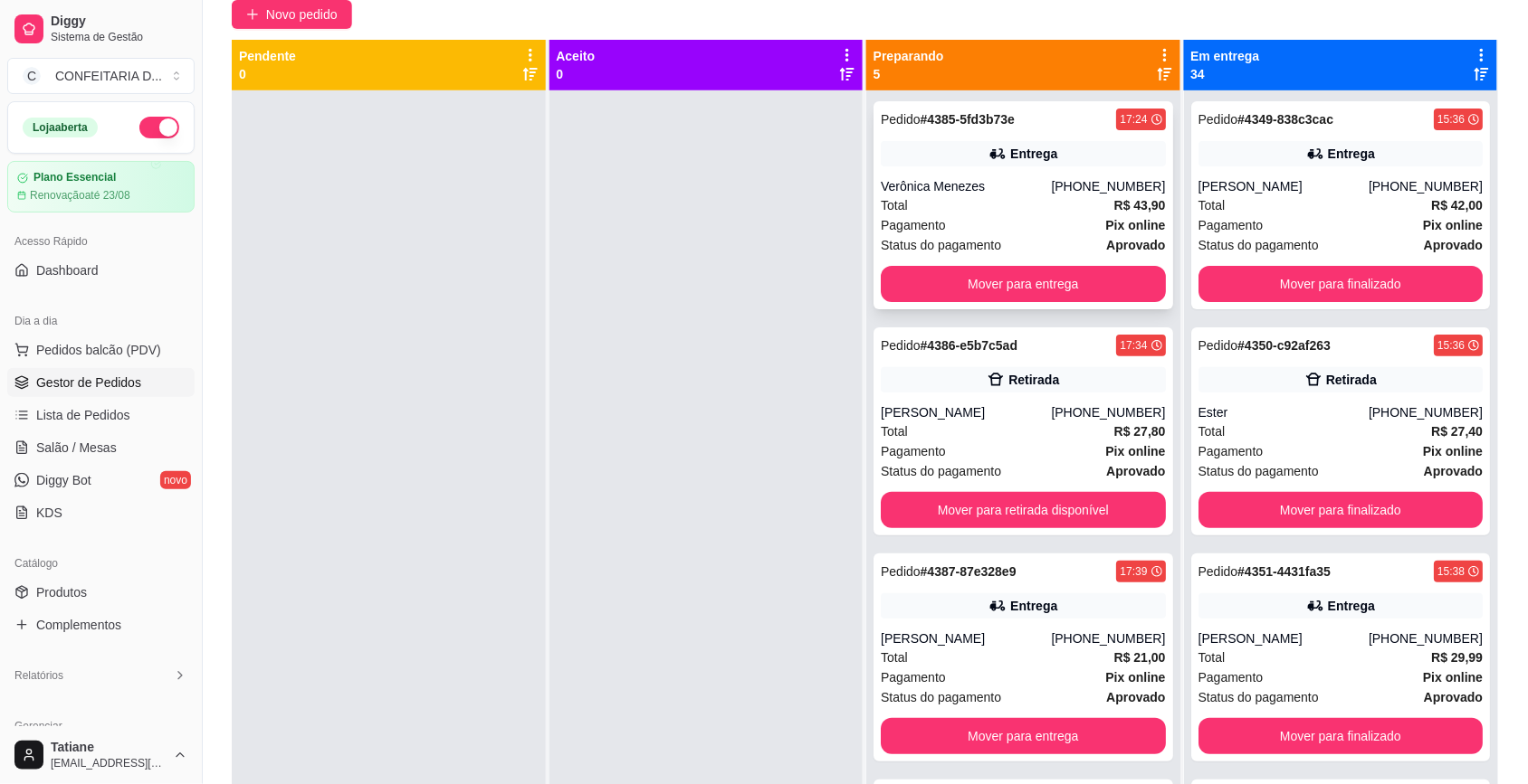
click at [974, 168] on div "Pedido # 4385-5fd3b73e 17:24 Entrega Verônica Menezes (31) 98735-8178 Total R$ …" at bounding box center [1023, 205] width 299 height 208
click at [956, 417] on div "[PERSON_NAME]" at bounding box center [966, 413] width 170 height 18
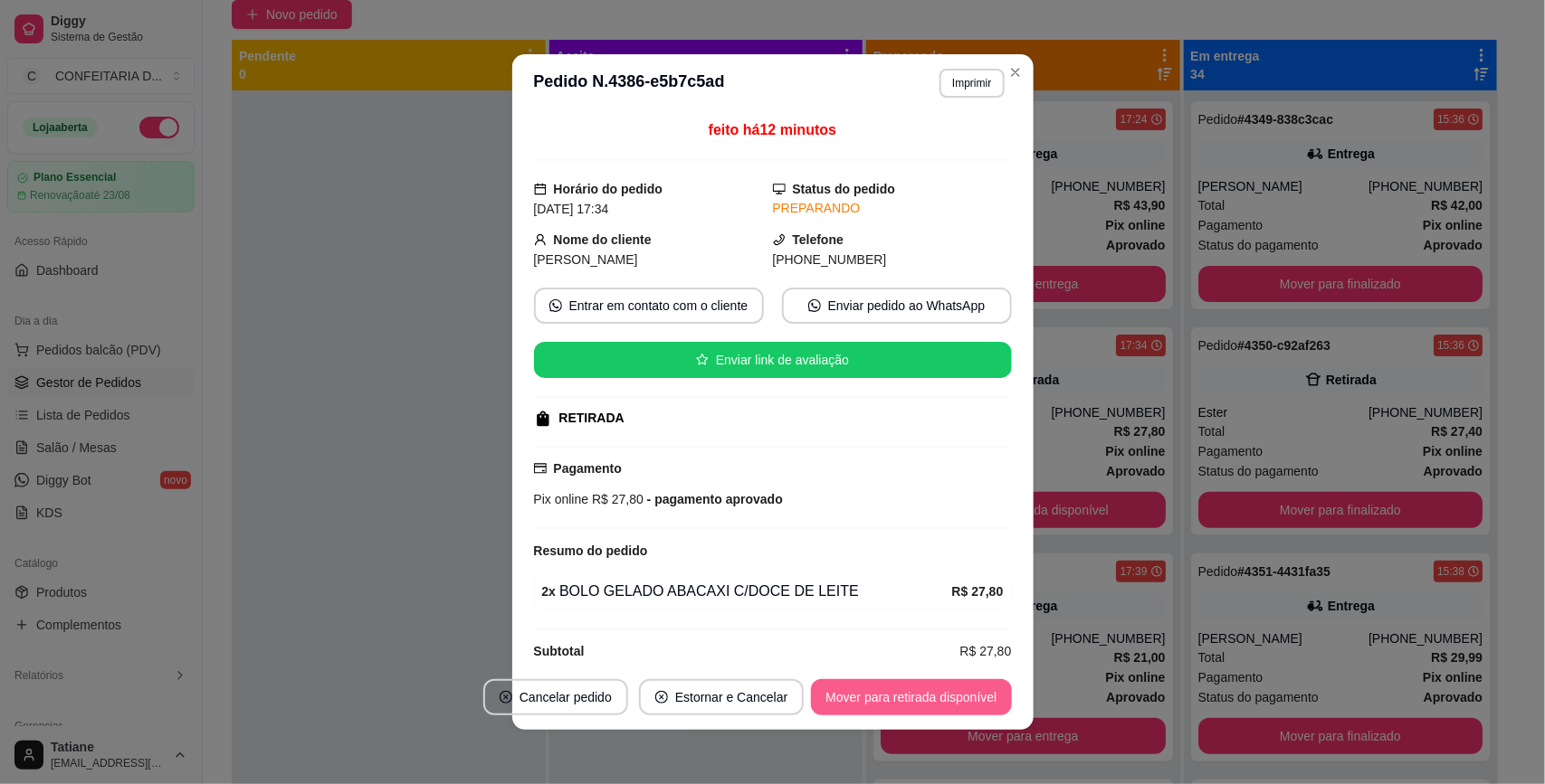
click at [906, 710] on button "Mover para retirada disponível" at bounding box center [911, 698] width 200 height 36
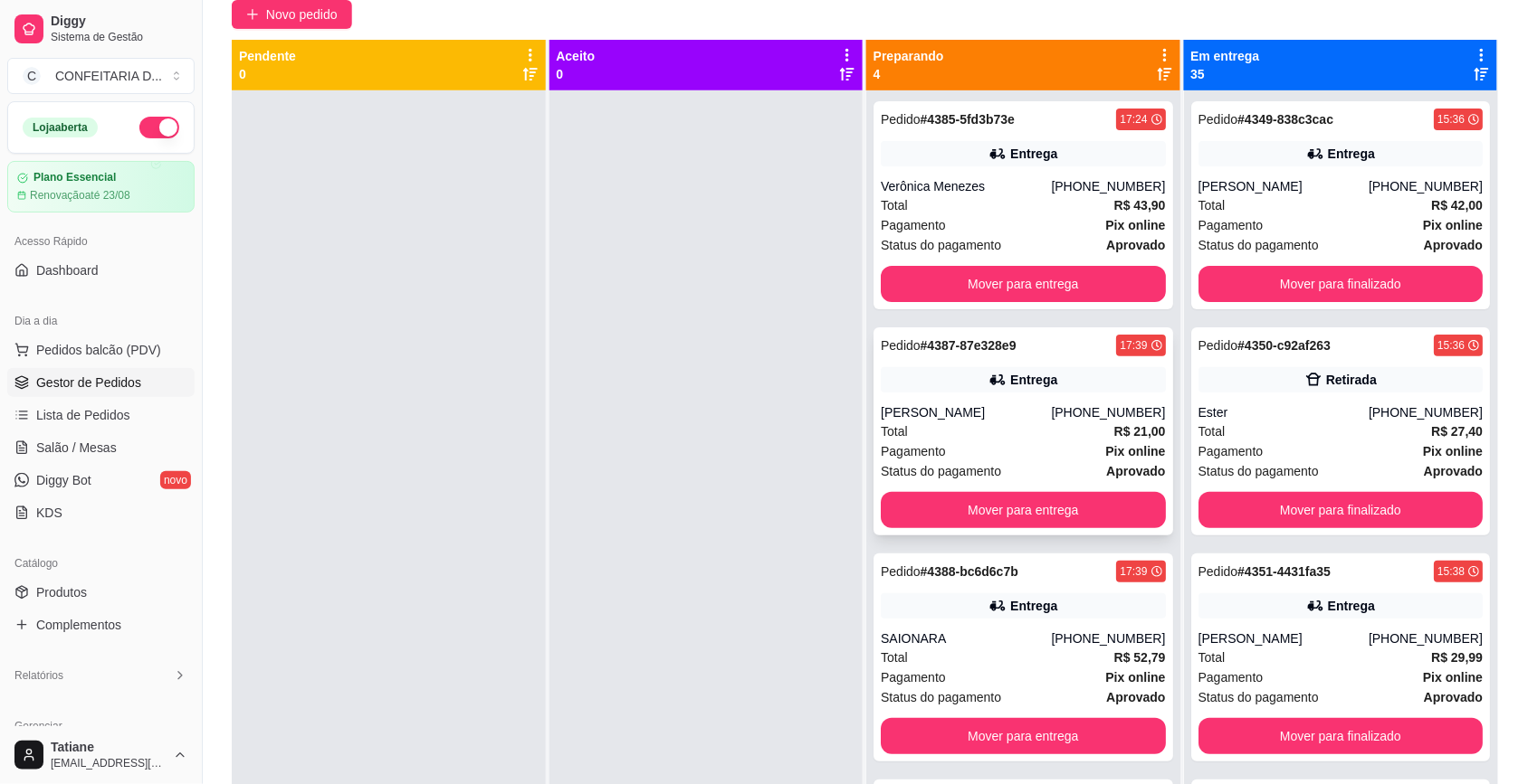
click at [918, 381] on div "Entrega" at bounding box center [1023, 380] width 285 height 25
click at [973, 417] on div "[PERSON_NAME]" at bounding box center [966, 413] width 170 height 18
click at [980, 509] on button "Mover para entrega" at bounding box center [1023, 510] width 276 height 35
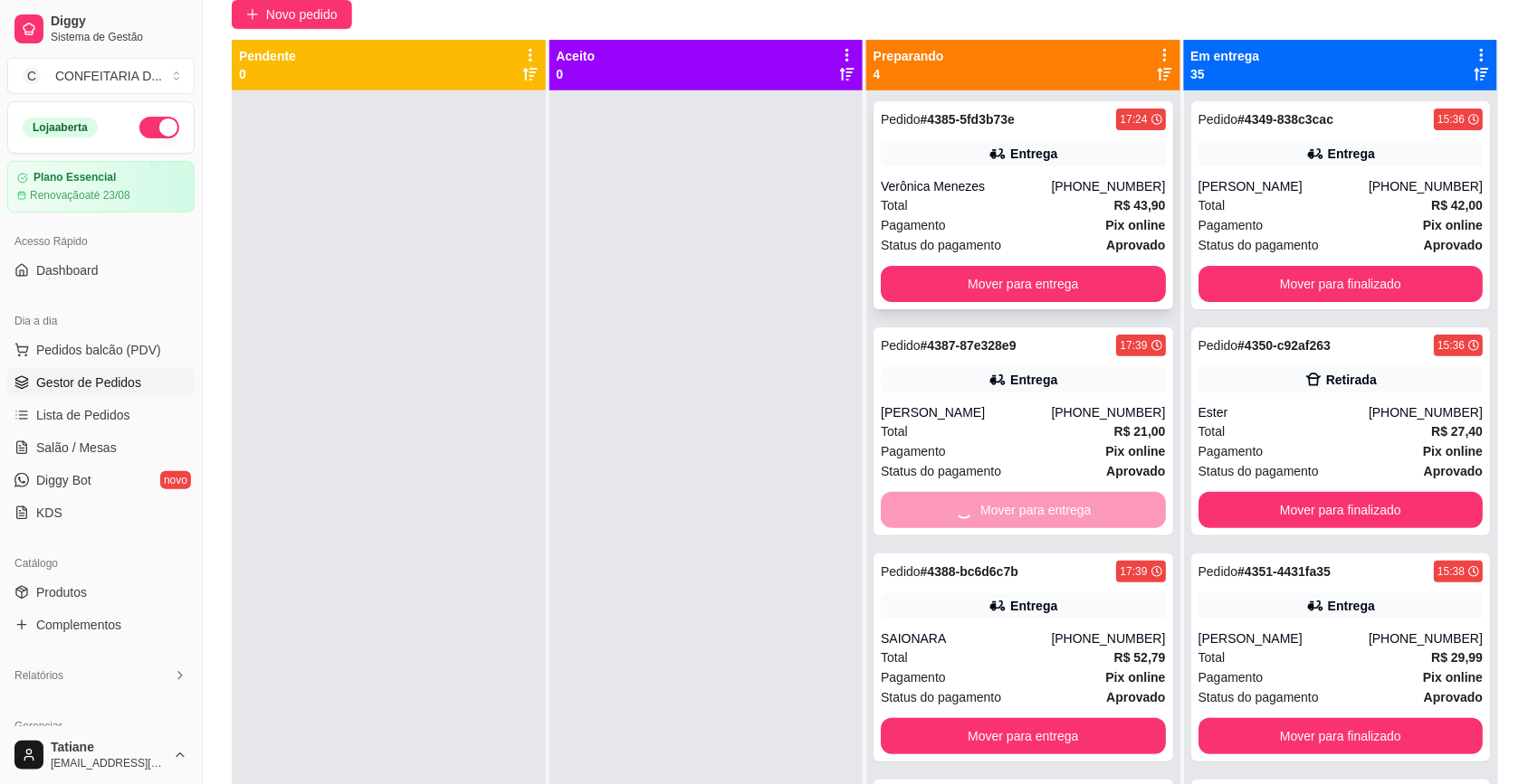
click at [975, 196] on div "Total R$ 43,90" at bounding box center [1023, 206] width 285 height 20
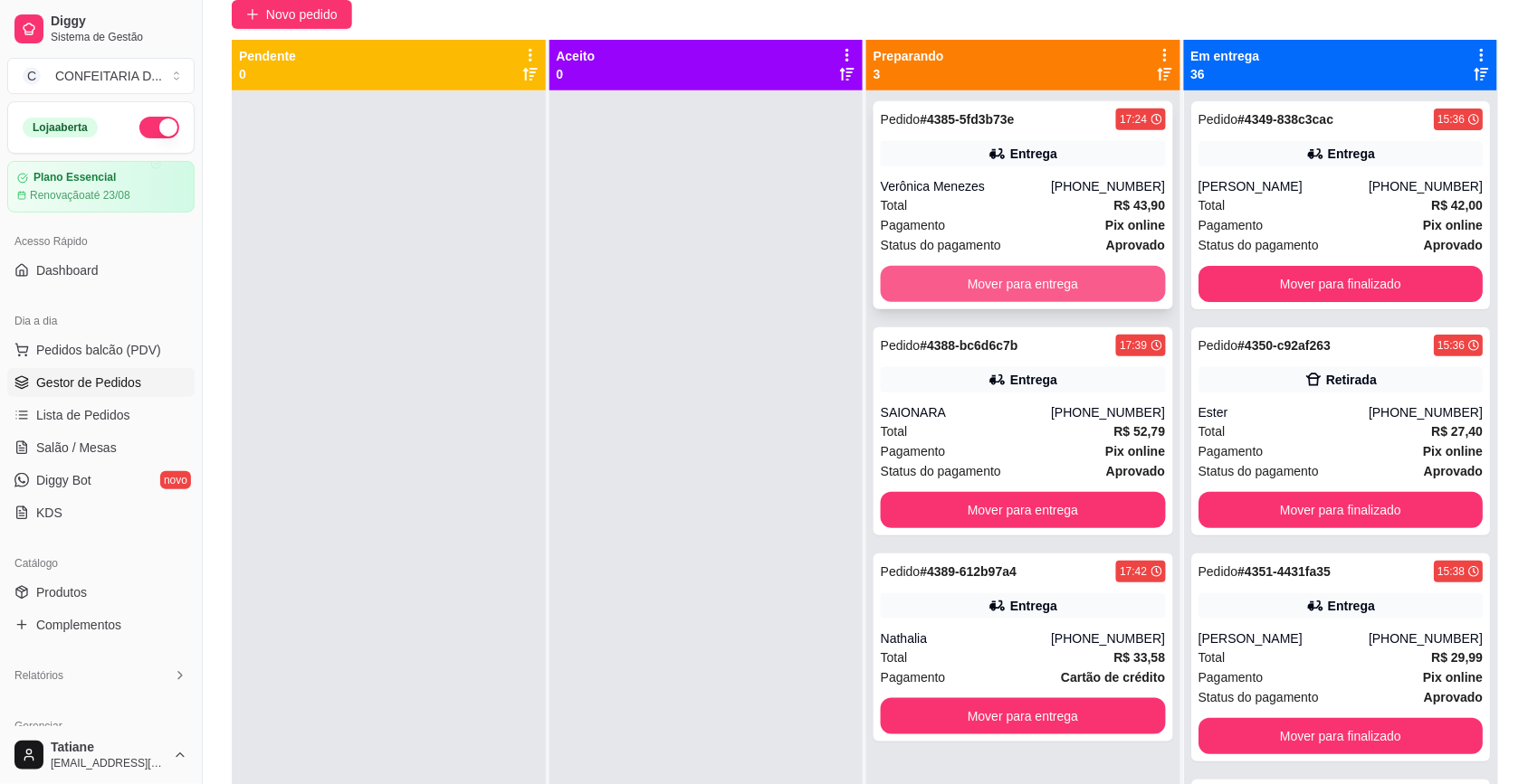
click at [977, 273] on button "Mover para entrega" at bounding box center [1023, 284] width 285 height 36
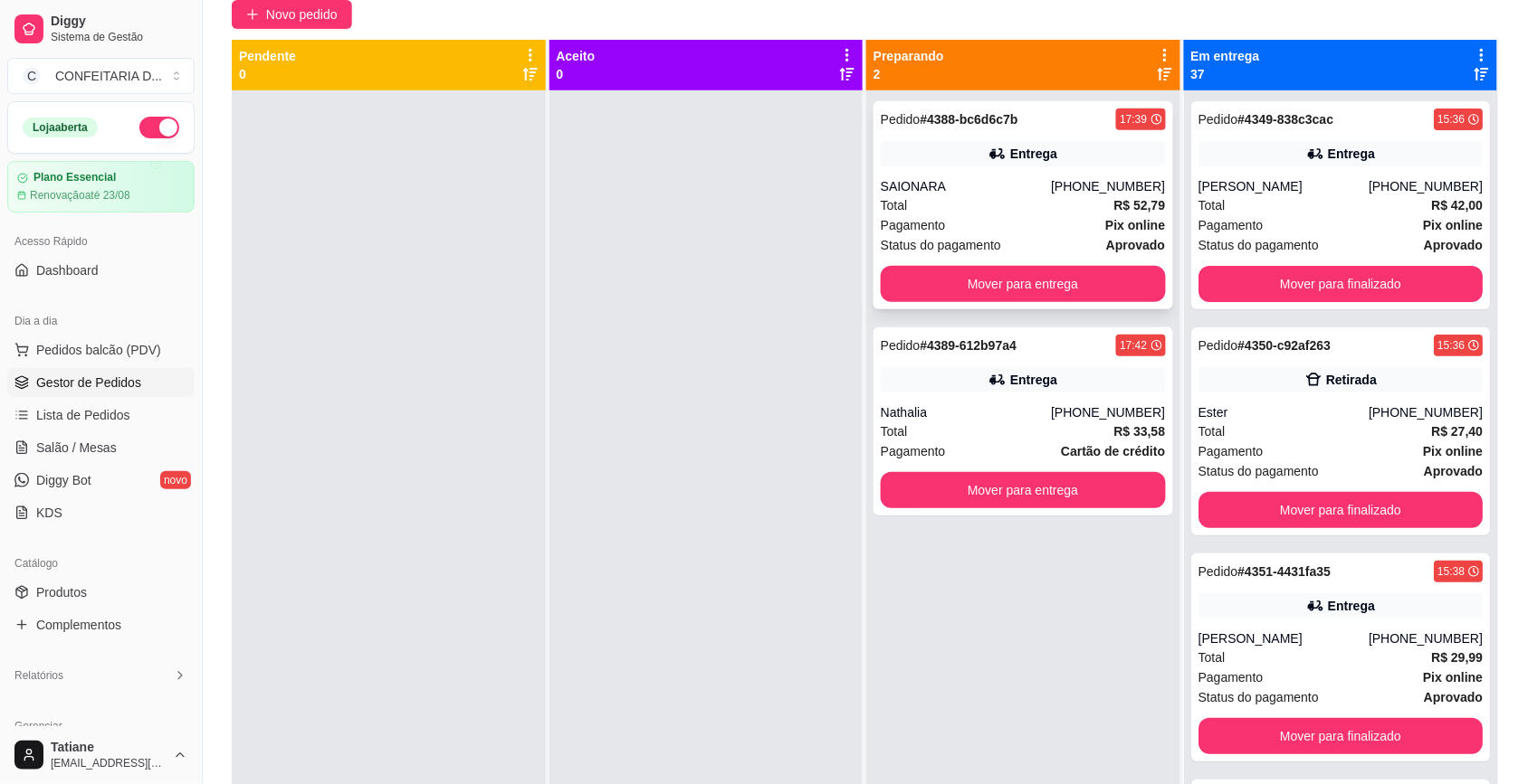
click at [976, 206] on div "Total R$ 52,79" at bounding box center [1023, 206] width 285 height 20
click at [996, 273] on button "Mover para entrega" at bounding box center [1023, 284] width 276 height 35
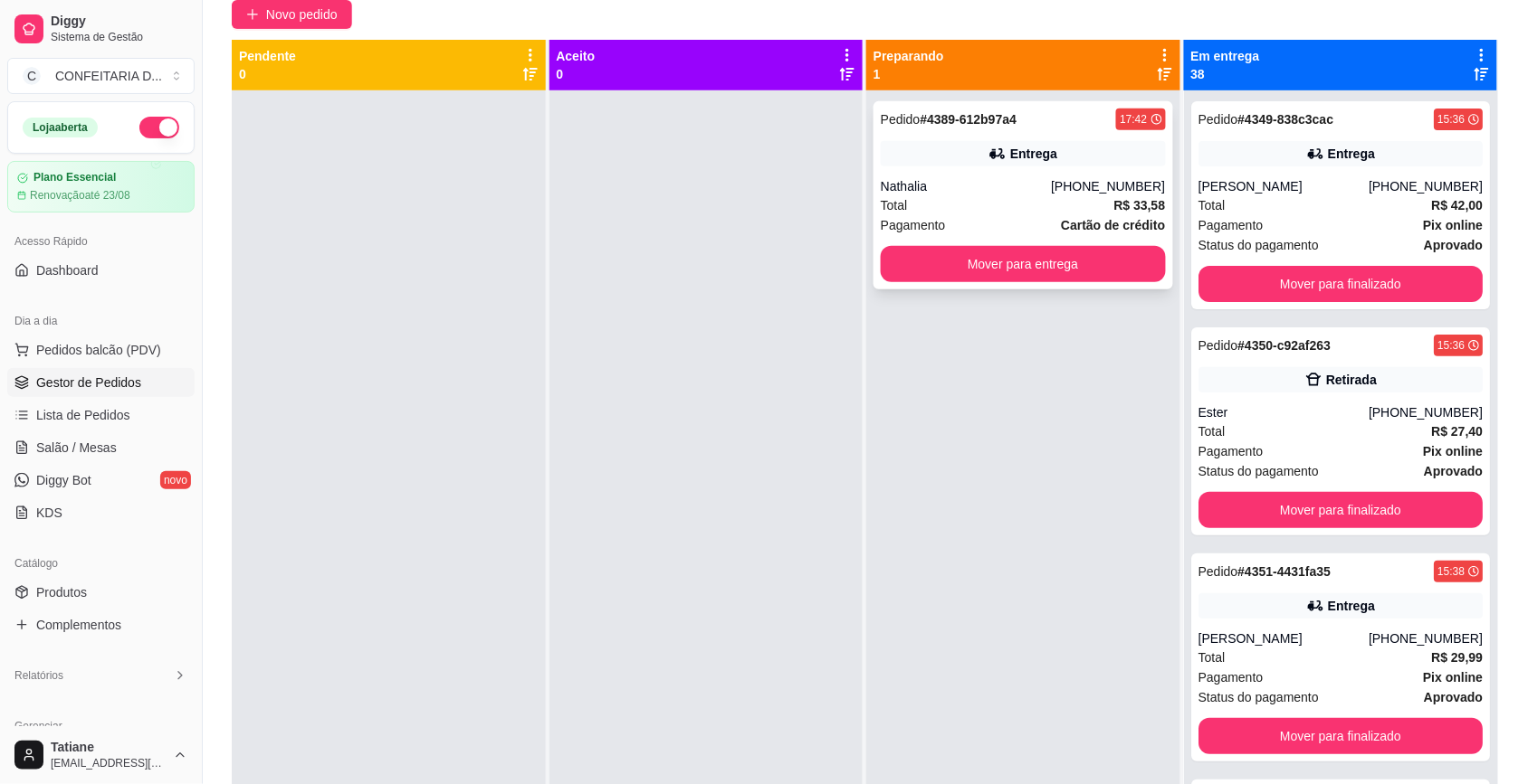
click at [989, 201] on div "Total R$ 33,58" at bounding box center [1023, 206] width 285 height 20
click at [998, 277] on button "Mover para entrega" at bounding box center [1023, 264] width 285 height 36
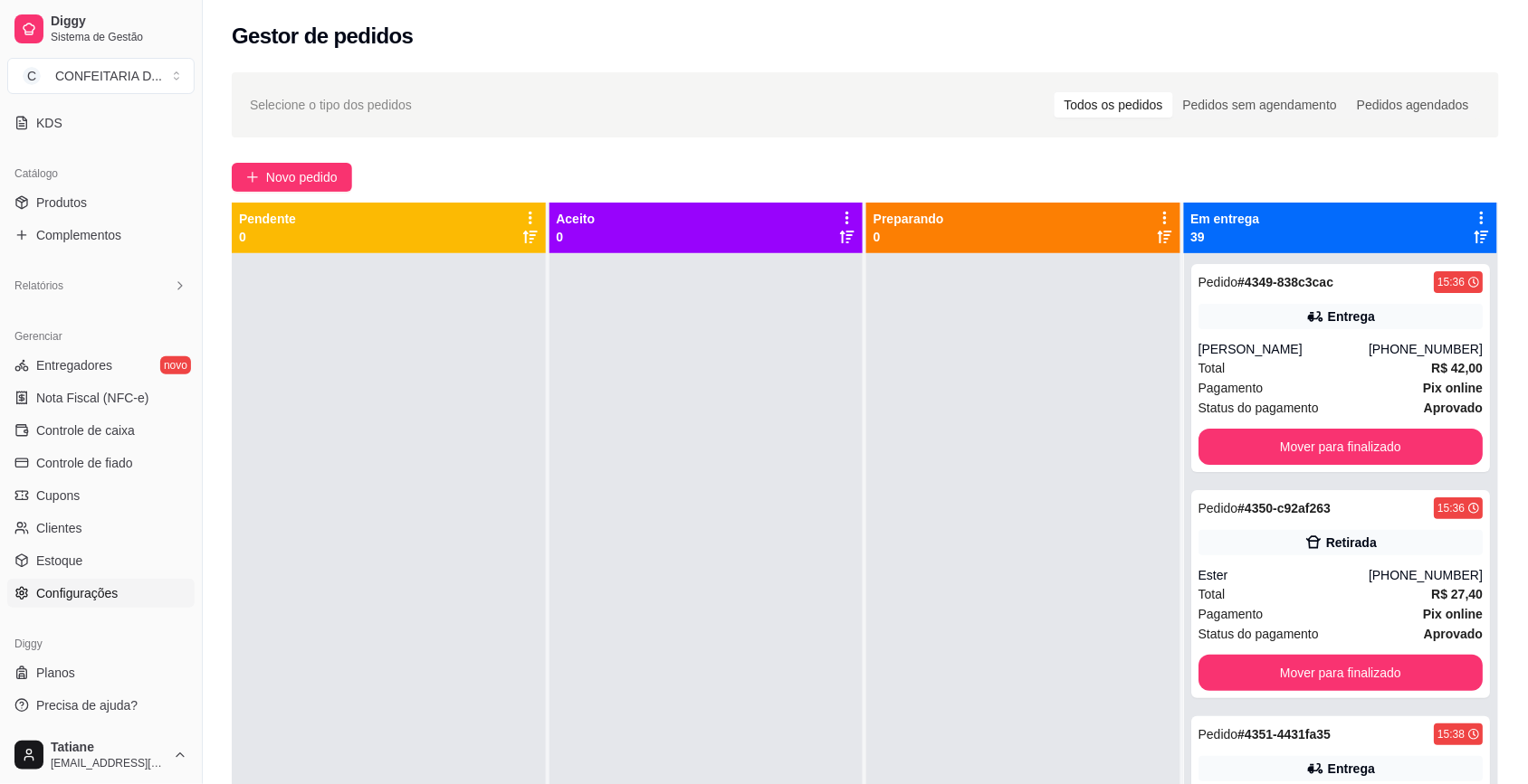
scroll to position [113, 0]
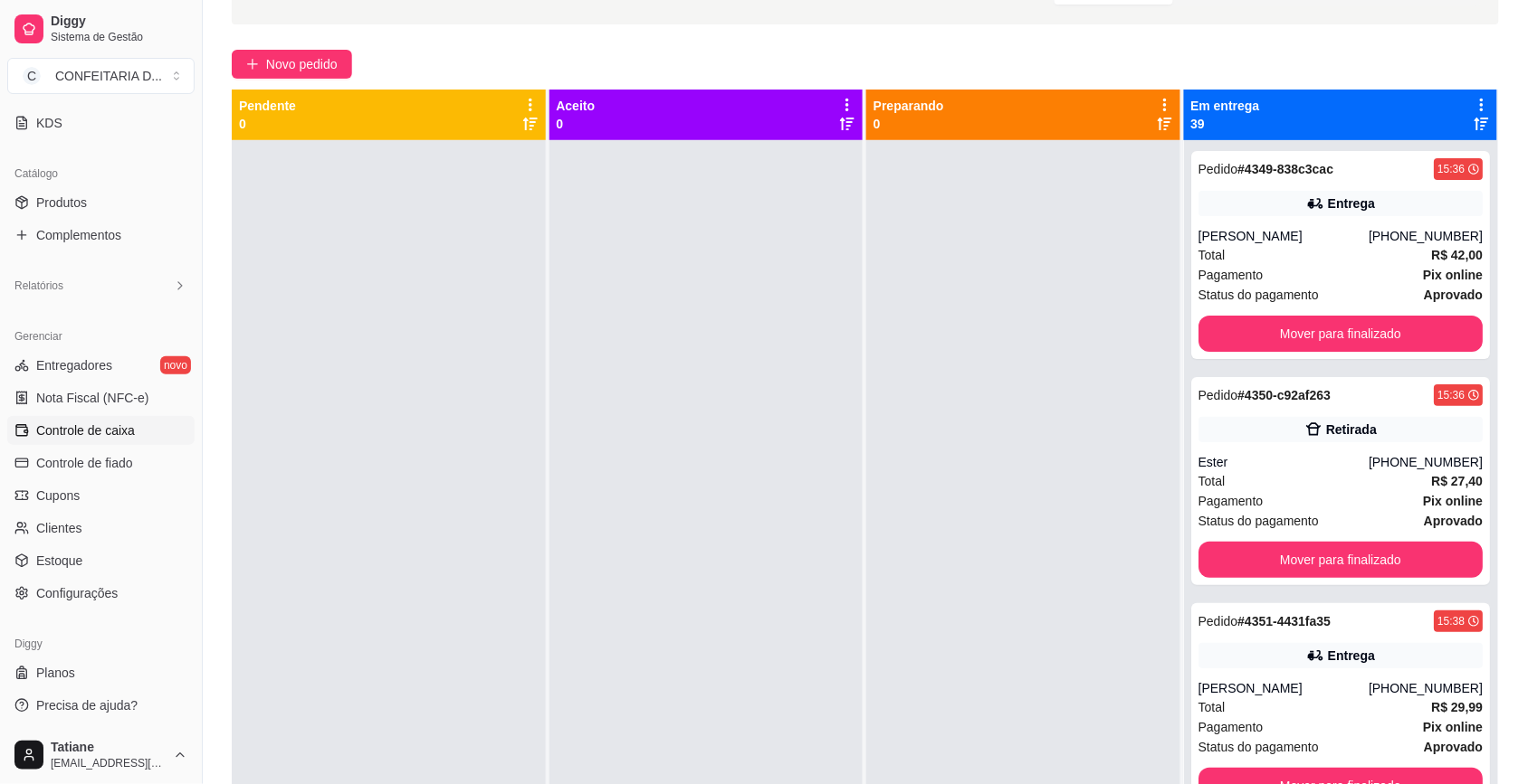
click at [133, 427] on link "Controle de caixa" at bounding box center [101, 430] width 187 height 29
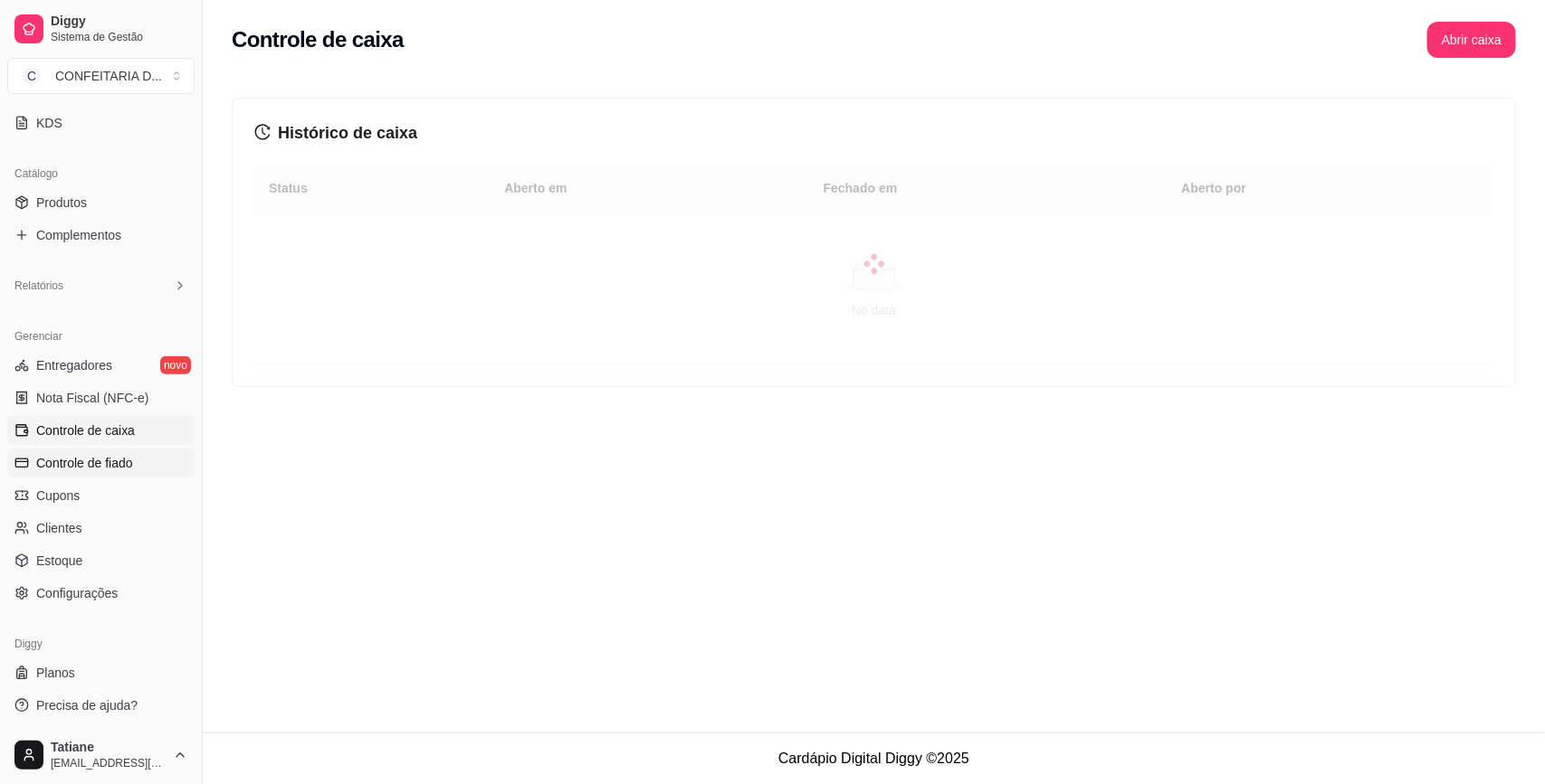
click at [124, 462] on span "Controle de fiado" at bounding box center [85, 463] width 96 height 18
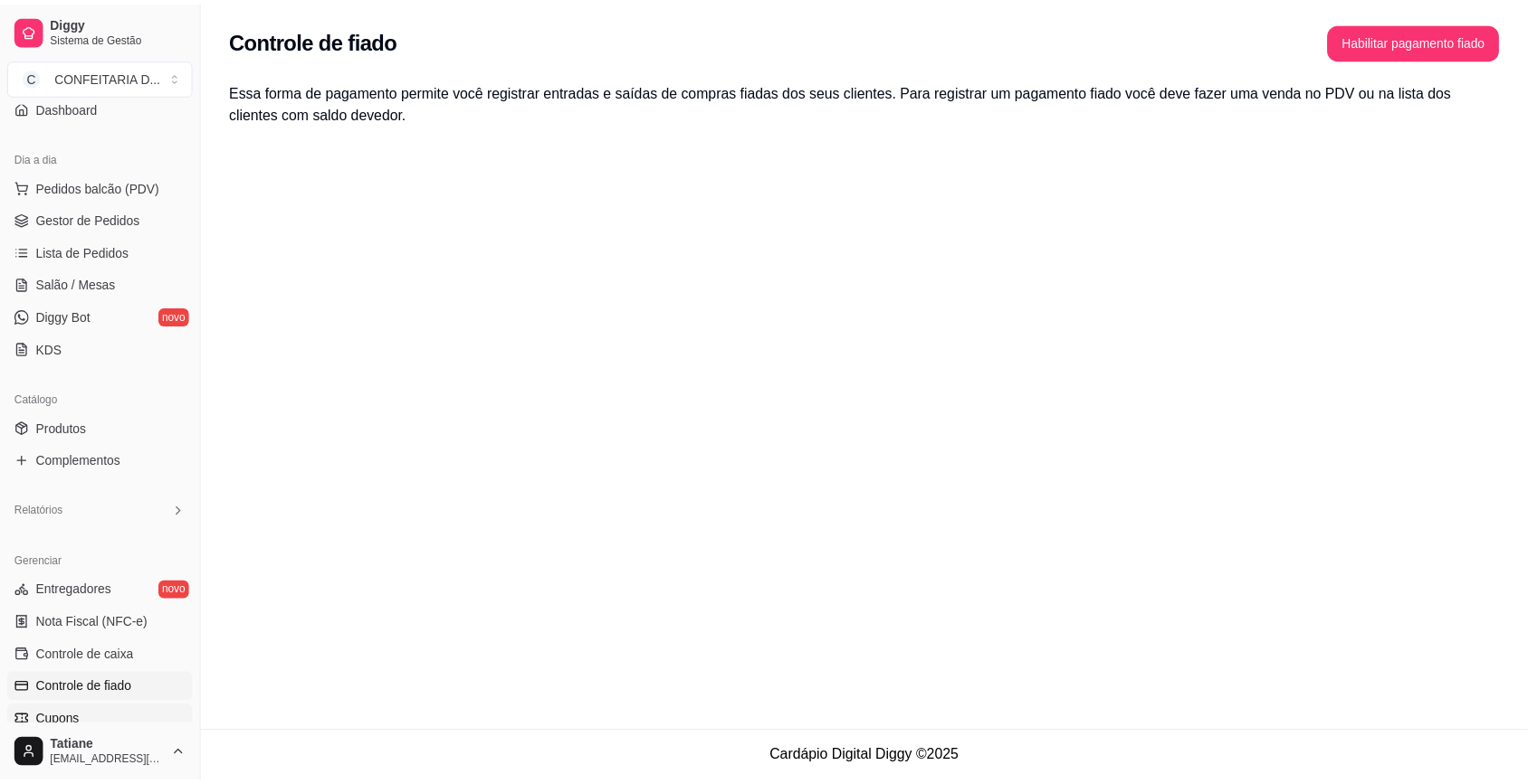
scroll to position [51, 0]
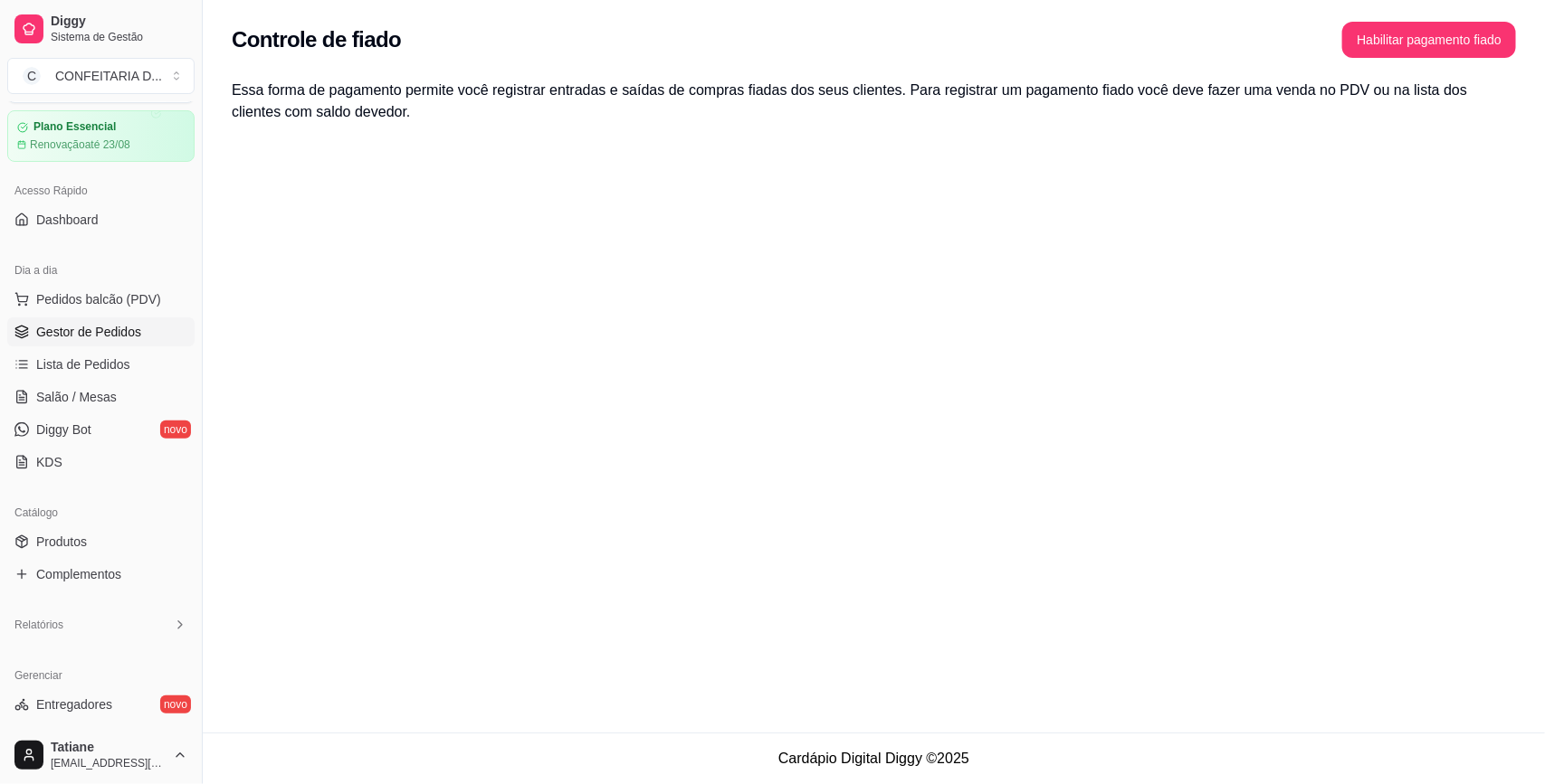
click at [127, 327] on span "Gestor de Pedidos" at bounding box center [88, 332] width 105 height 18
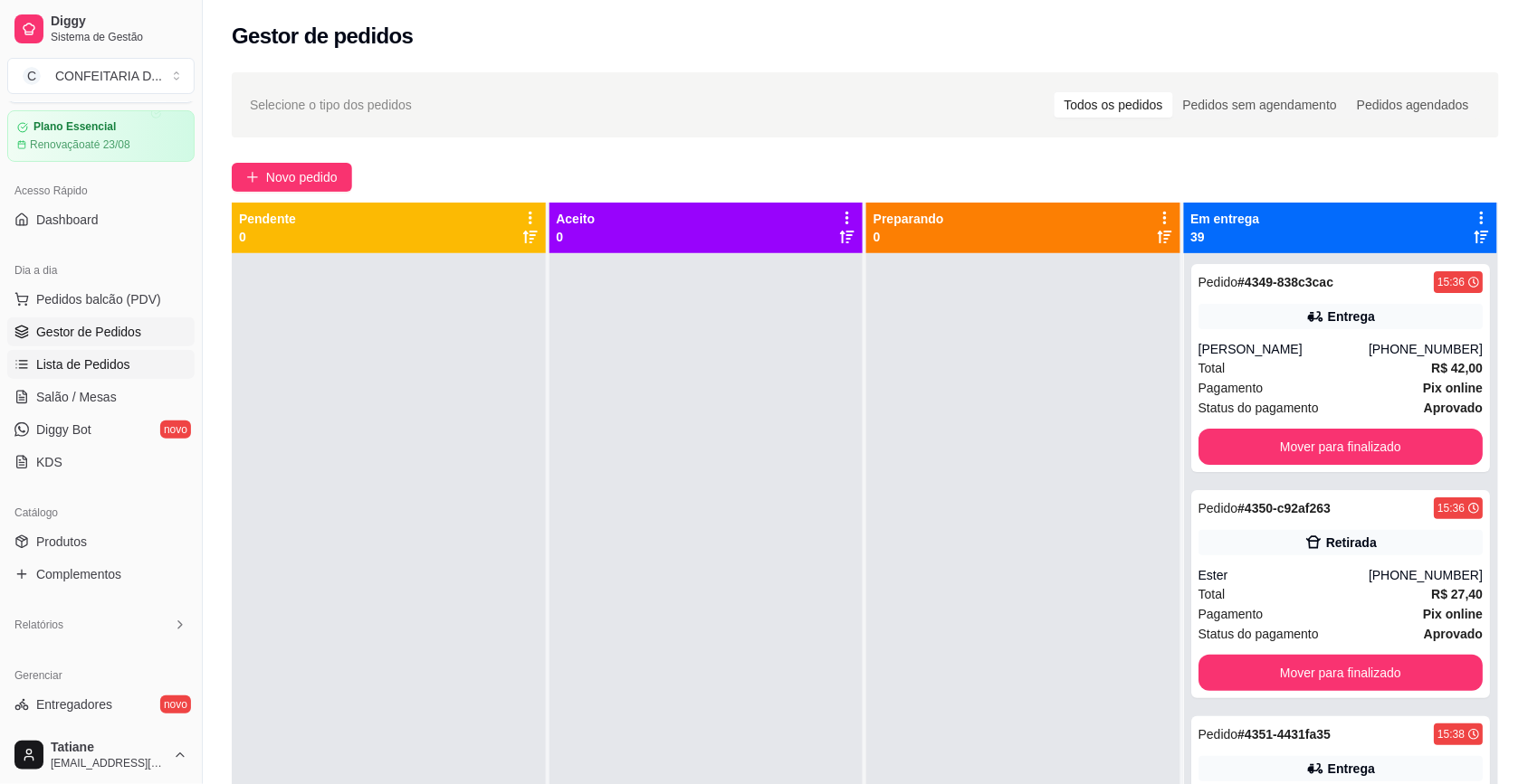
click at [128, 374] on link "Lista de Pedidos" at bounding box center [101, 365] width 187 height 29
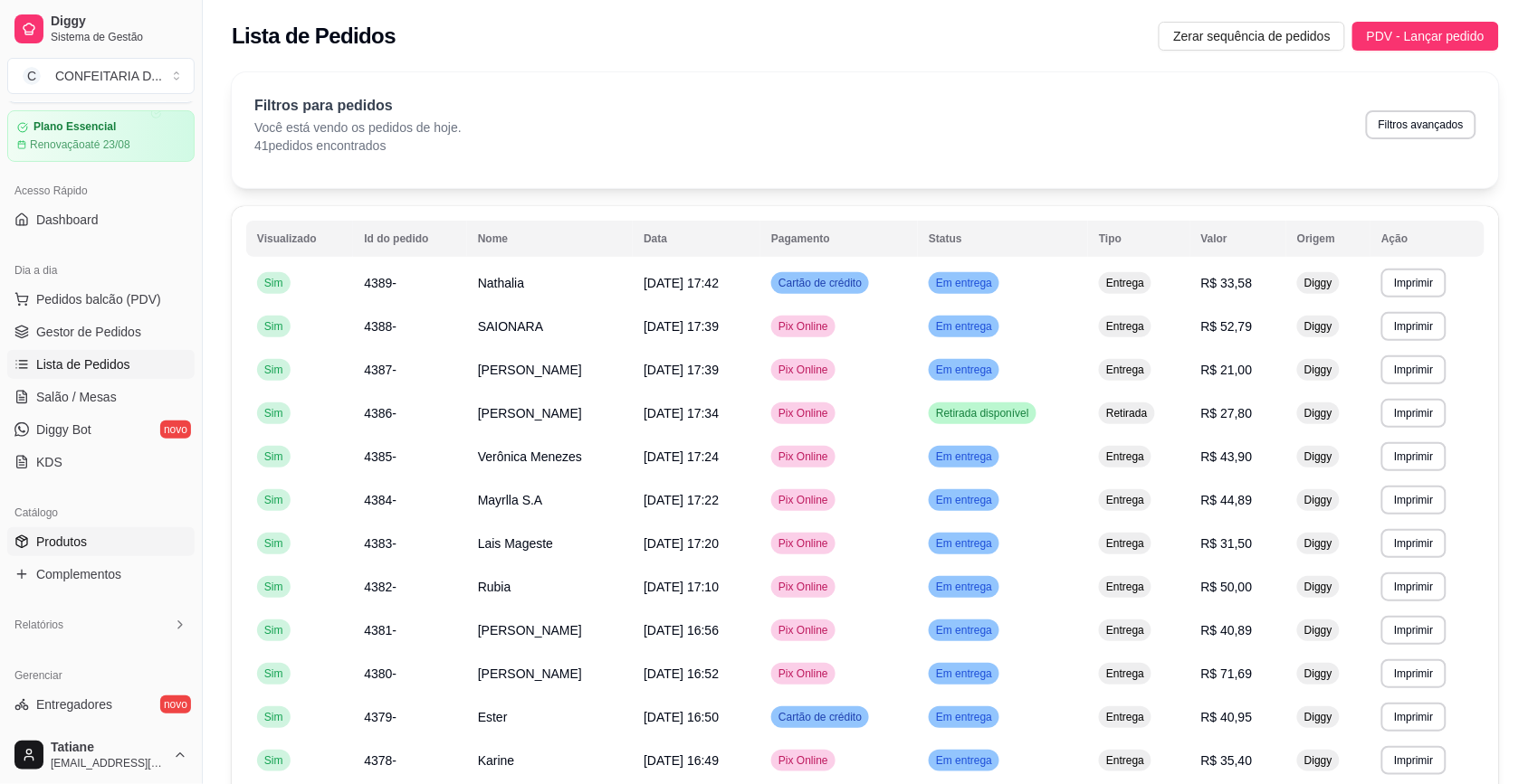
click at [102, 539] on link "Produtos" at bounding box center [101, 542] width 187 height 29
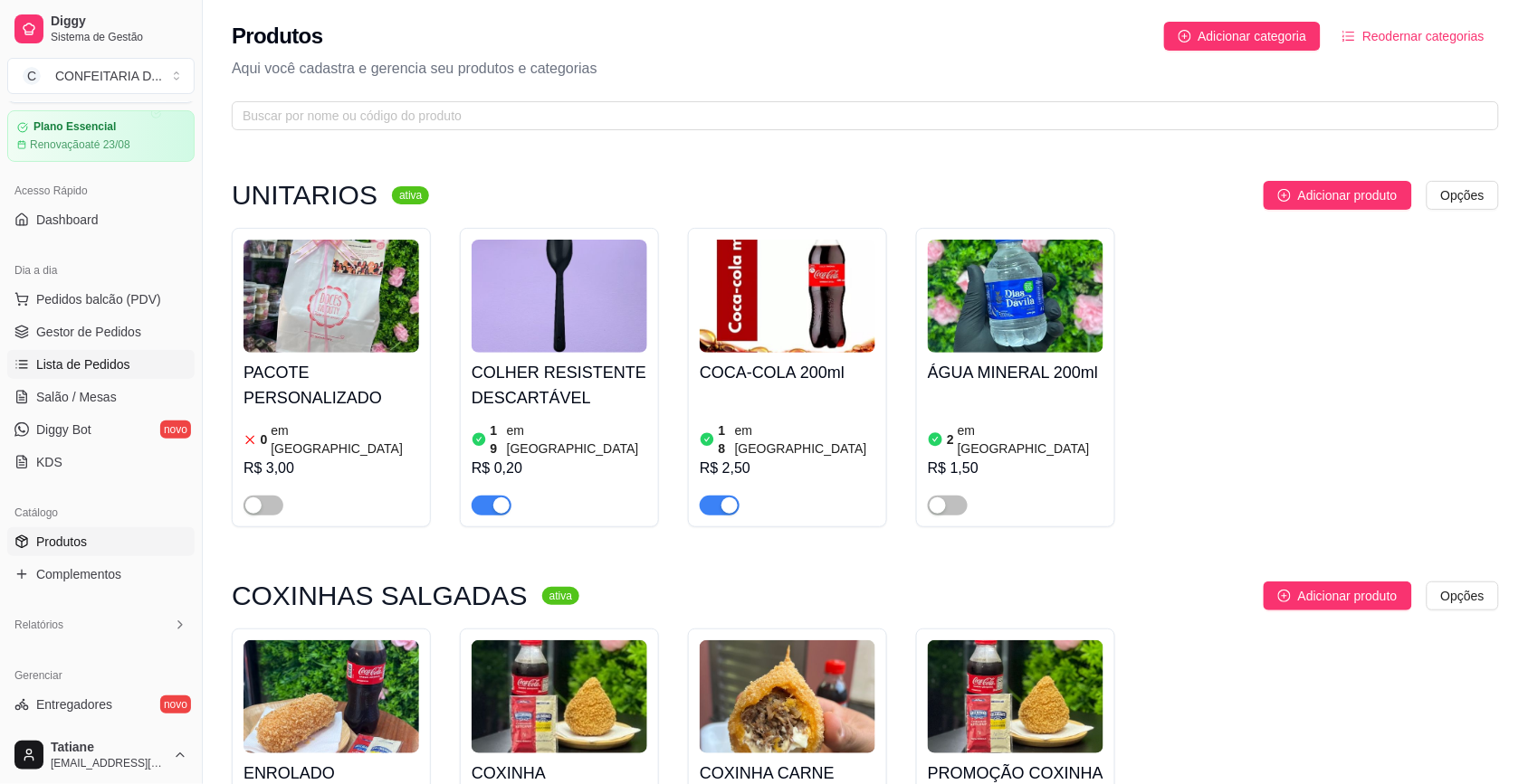
click at [125, 365] on span "Lista de Pedidos" at bounding box center [83, 365] width 94 height 18
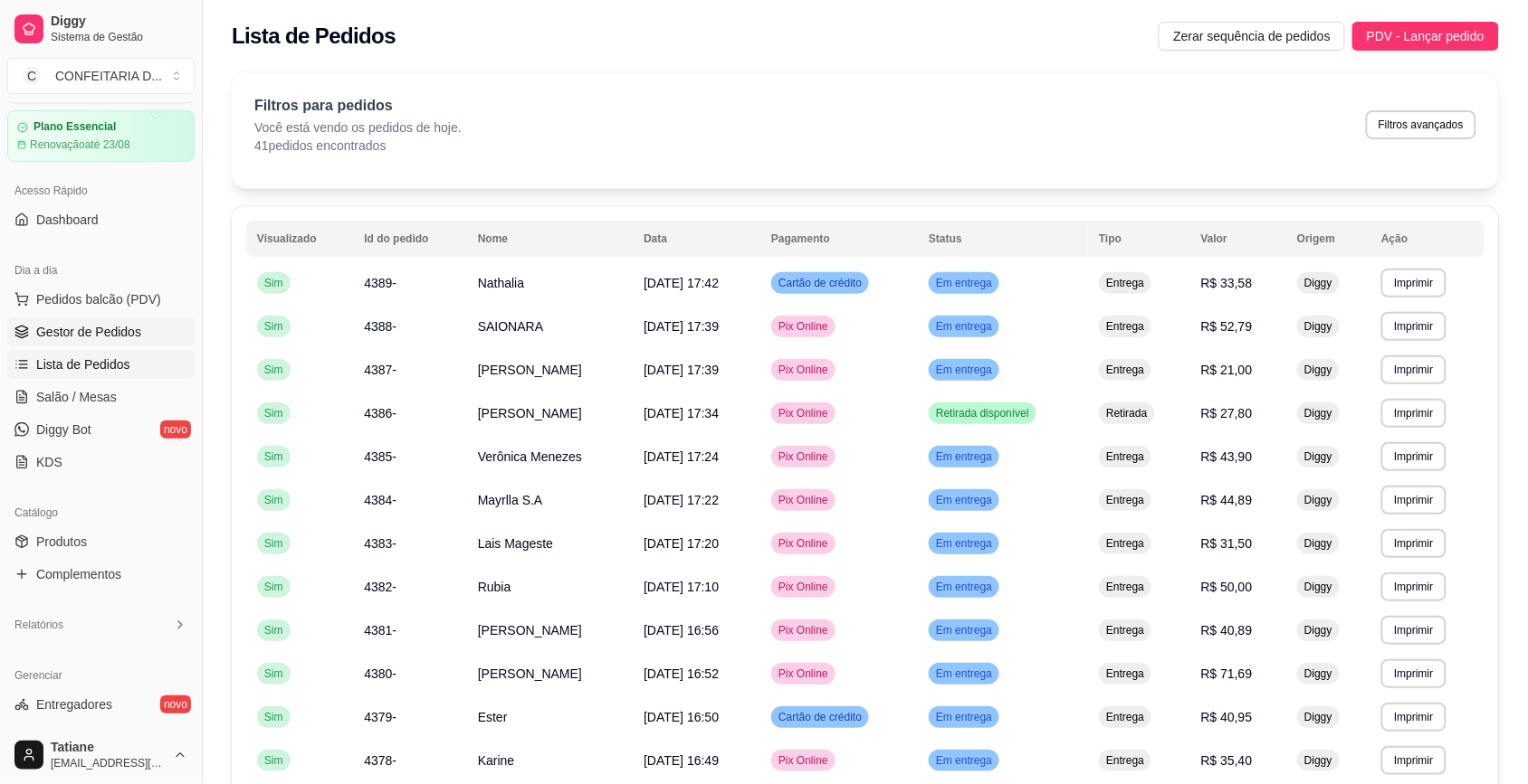
click at [136, 328] on span "Gestor de Pedidos" at bounding box center [88, 332] width 105 height 18
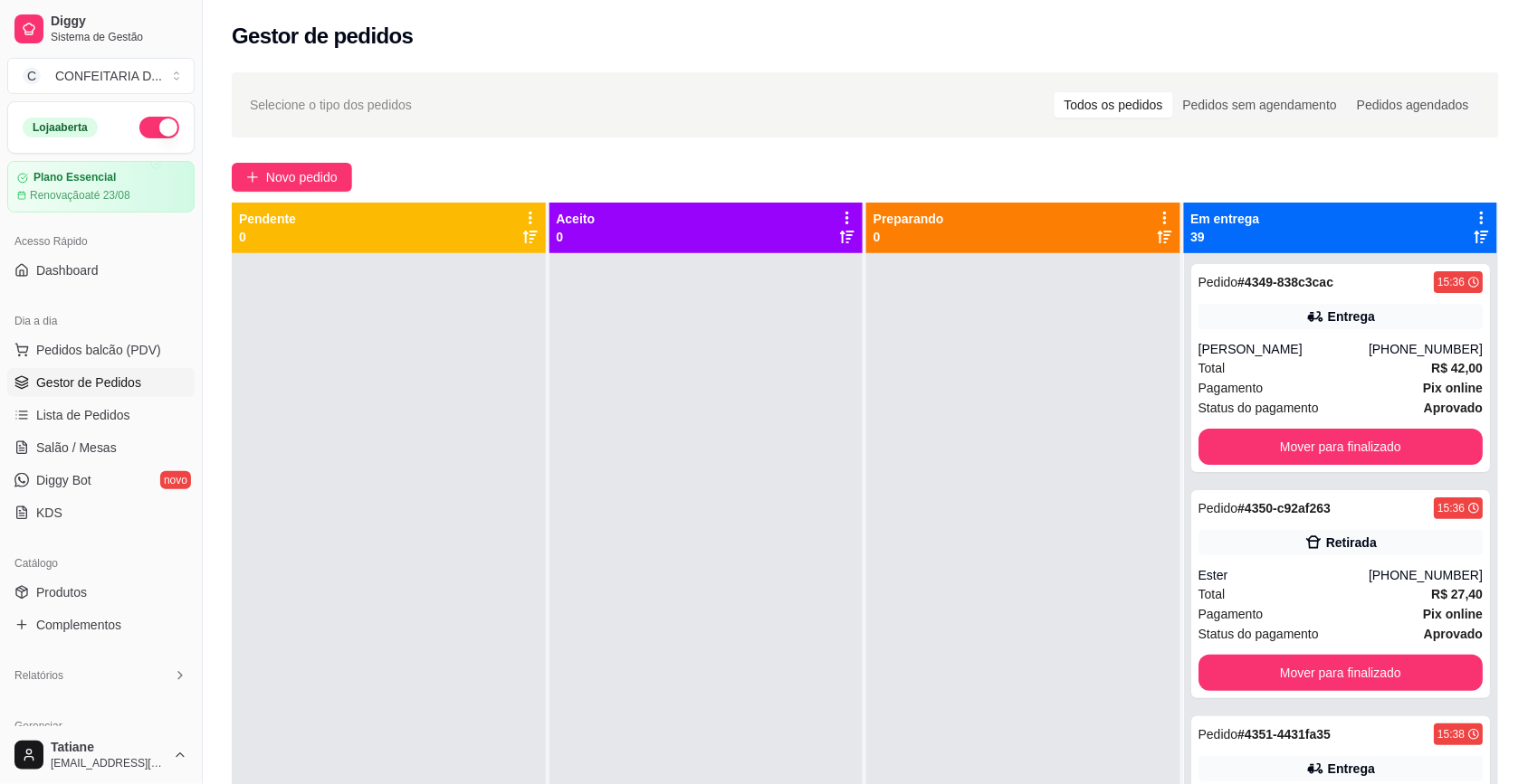
click at [92, 387] on span "Gestor de Pedidos" at bounding box center [88, 383] width 105 height 18
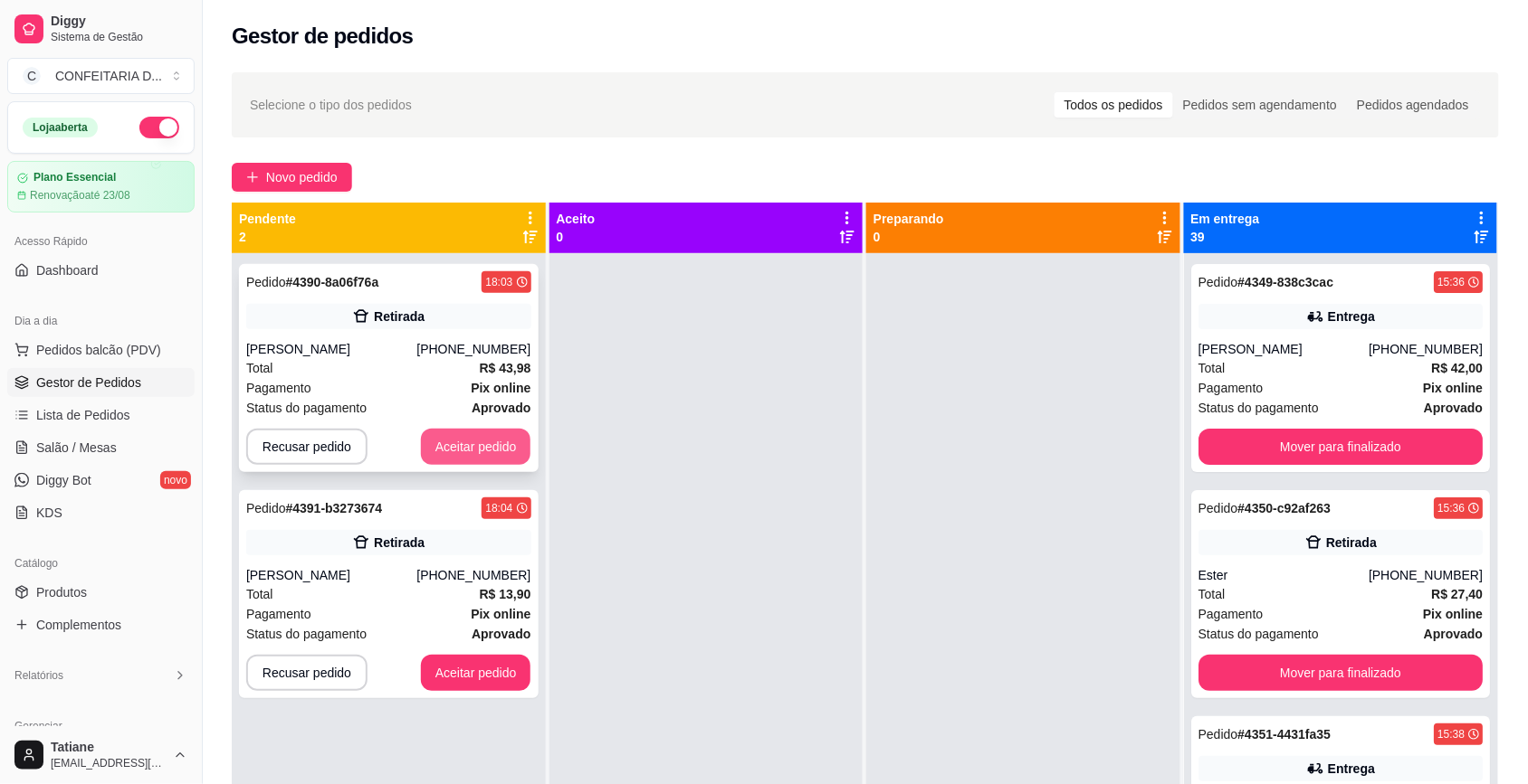
click at [477, 438] on button "Aceitar pedido" at bounding box center [475, 447] width 110 height 36
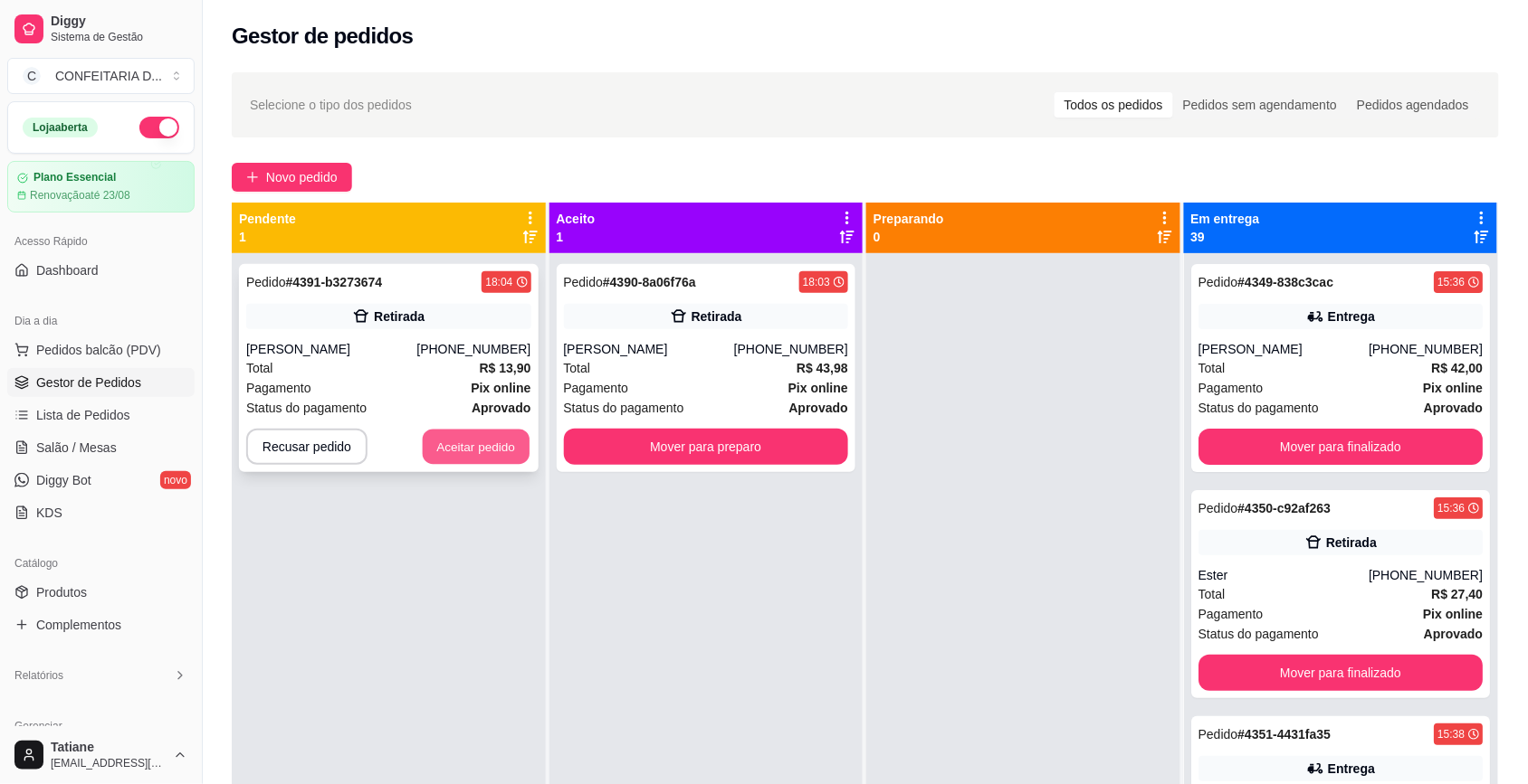
click at [493, 437] on button "Aceitar pedido" at bounding box center [475, 447] width 106 height 35
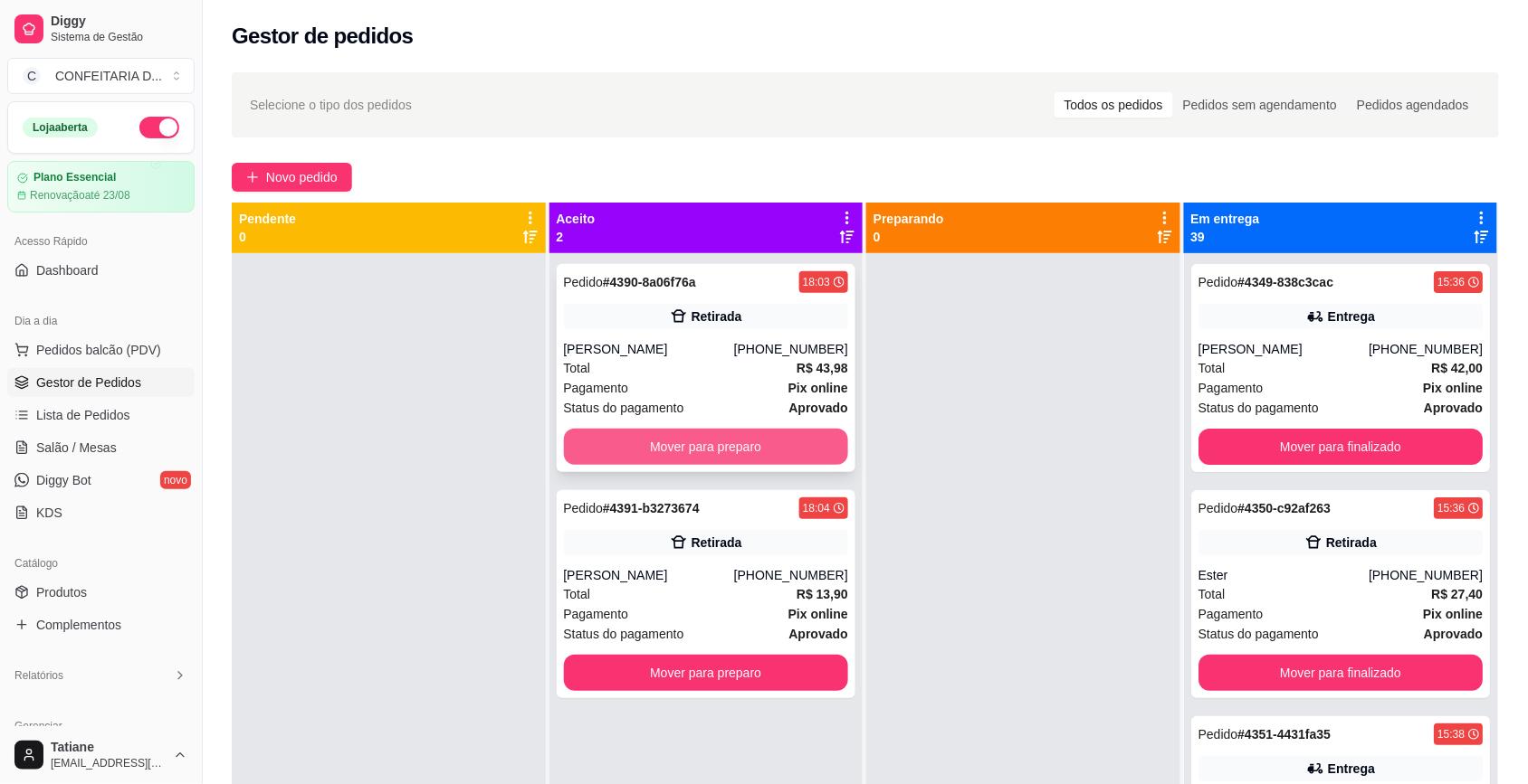
click at [661, 439] on button "Mover para preparo" at bounding box center [706, 447] width 285 height 36
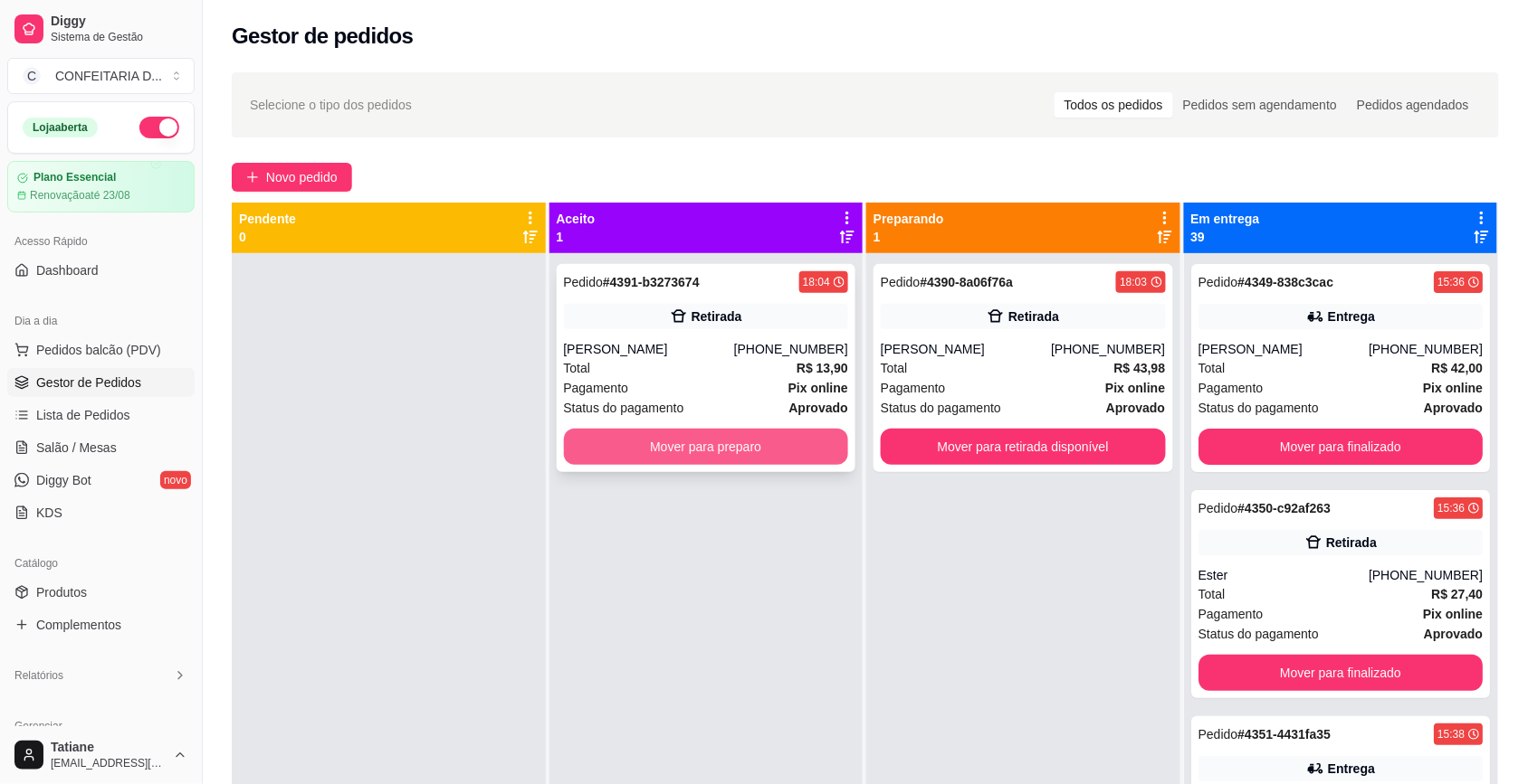
click at [663, 439] on button "Mover para preparo" at bounding box center [706, 447] width 285 height 36
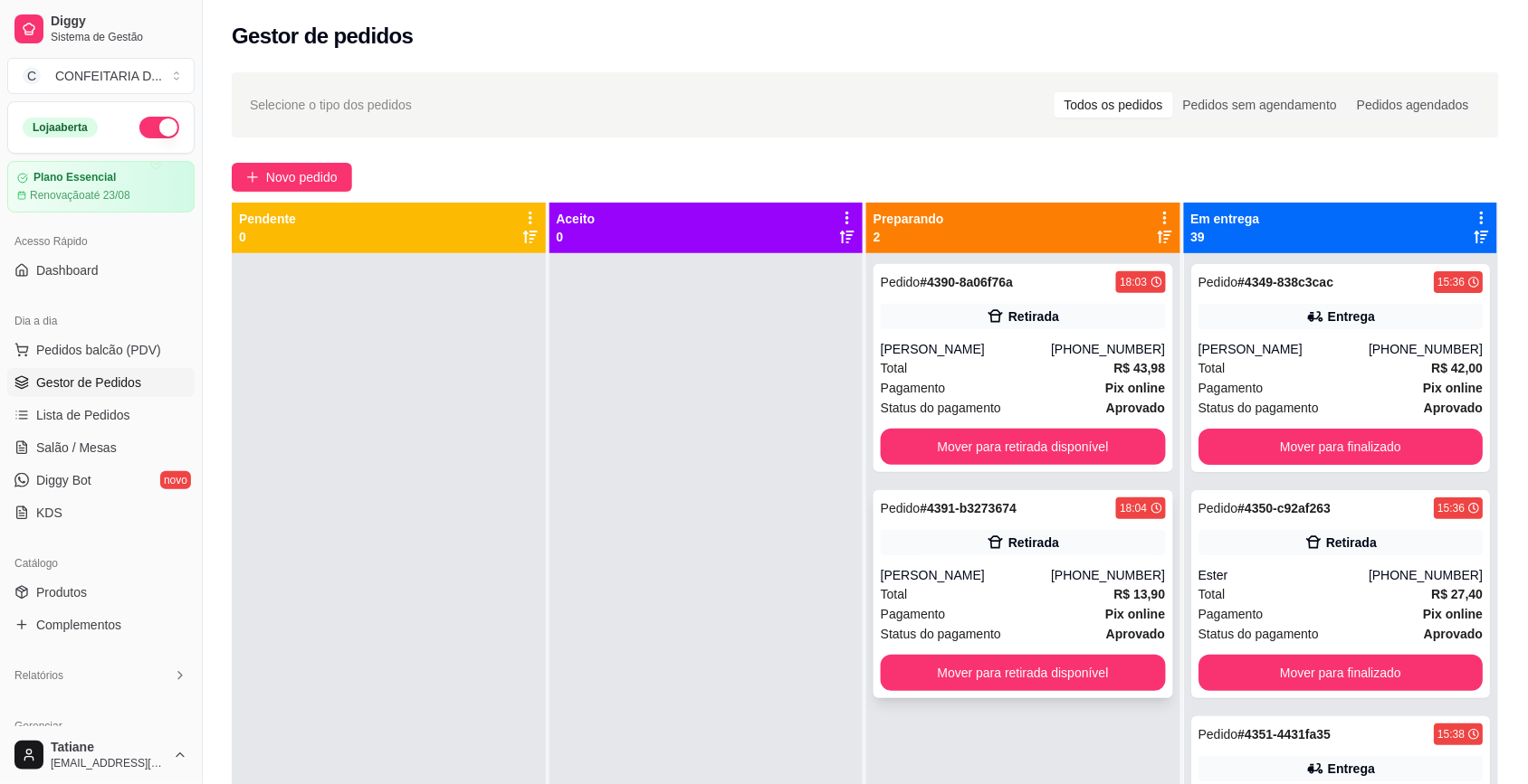
click at [1011, 581] on div "[PERSON_NAME]" at bounding box center [966, 576] width 170 height 18
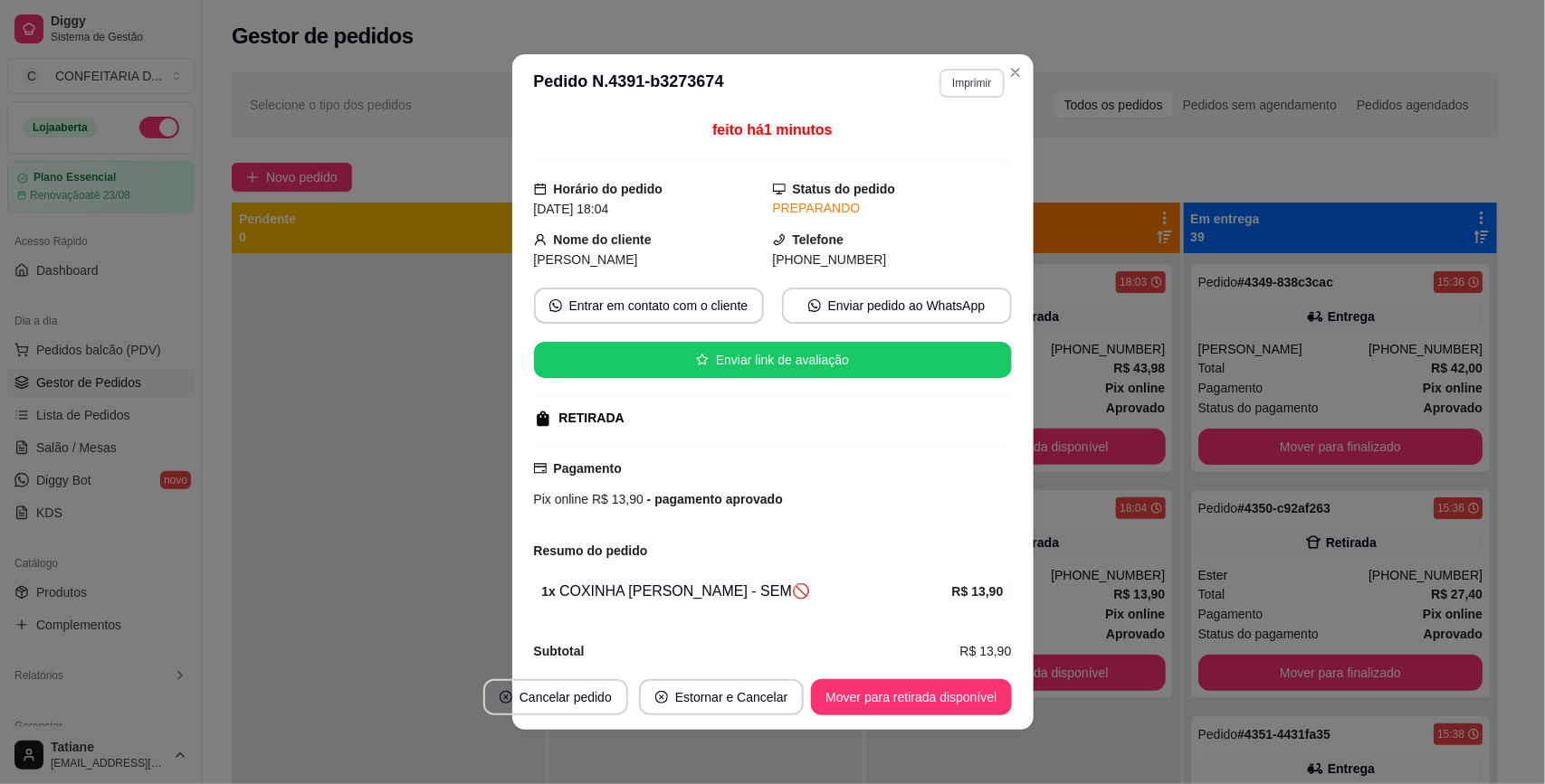
click at [965, 84] on button "Imprimir" at bounding box center [971, 84] width 65 height 29
click at [964, 137] on button "IMPRESSORA" at bounding box center [932, 147] width 131 height 29
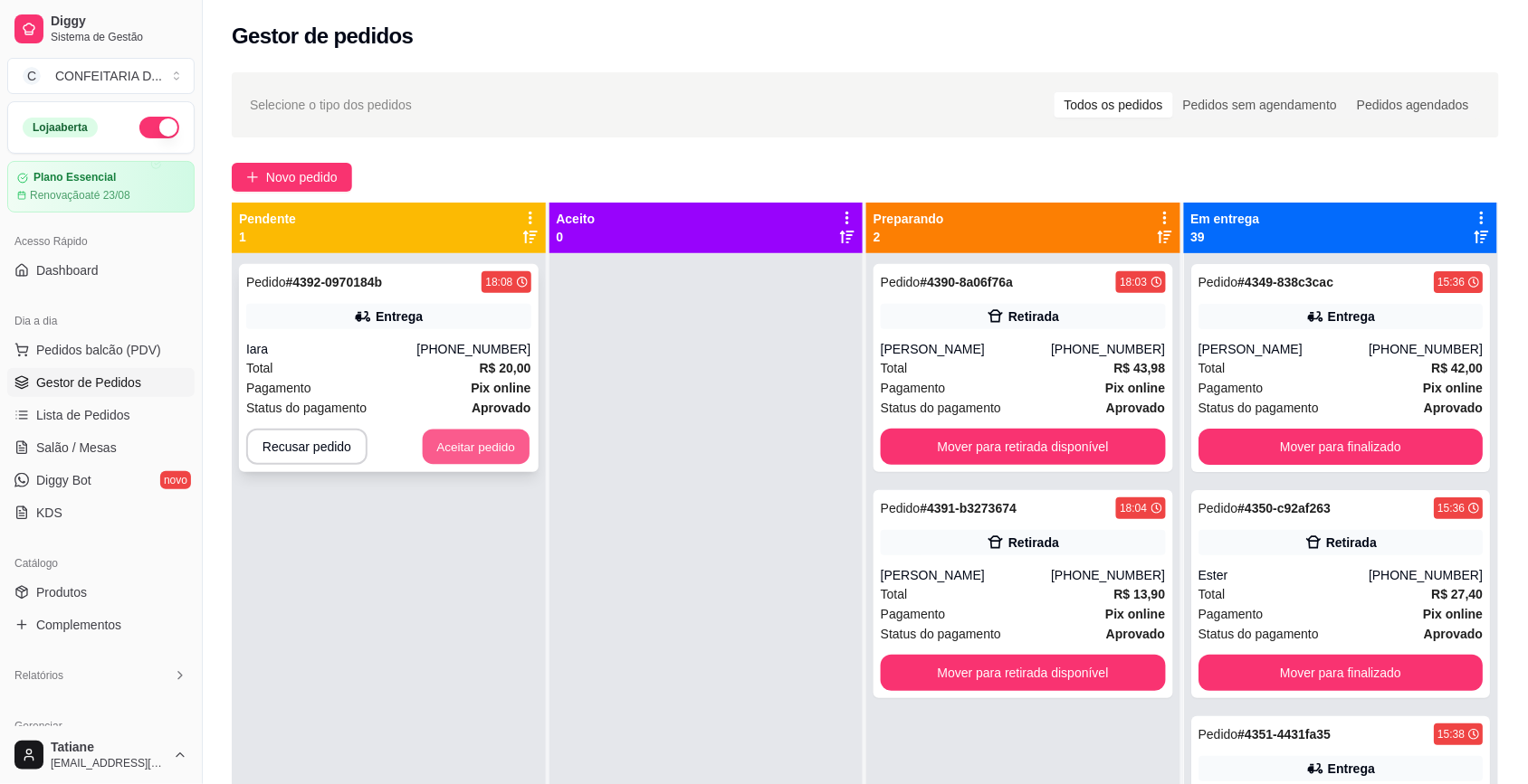
click at [469, 444] on button "Aceitar pedido" at bounding box center [475, 447] width 106 height 35
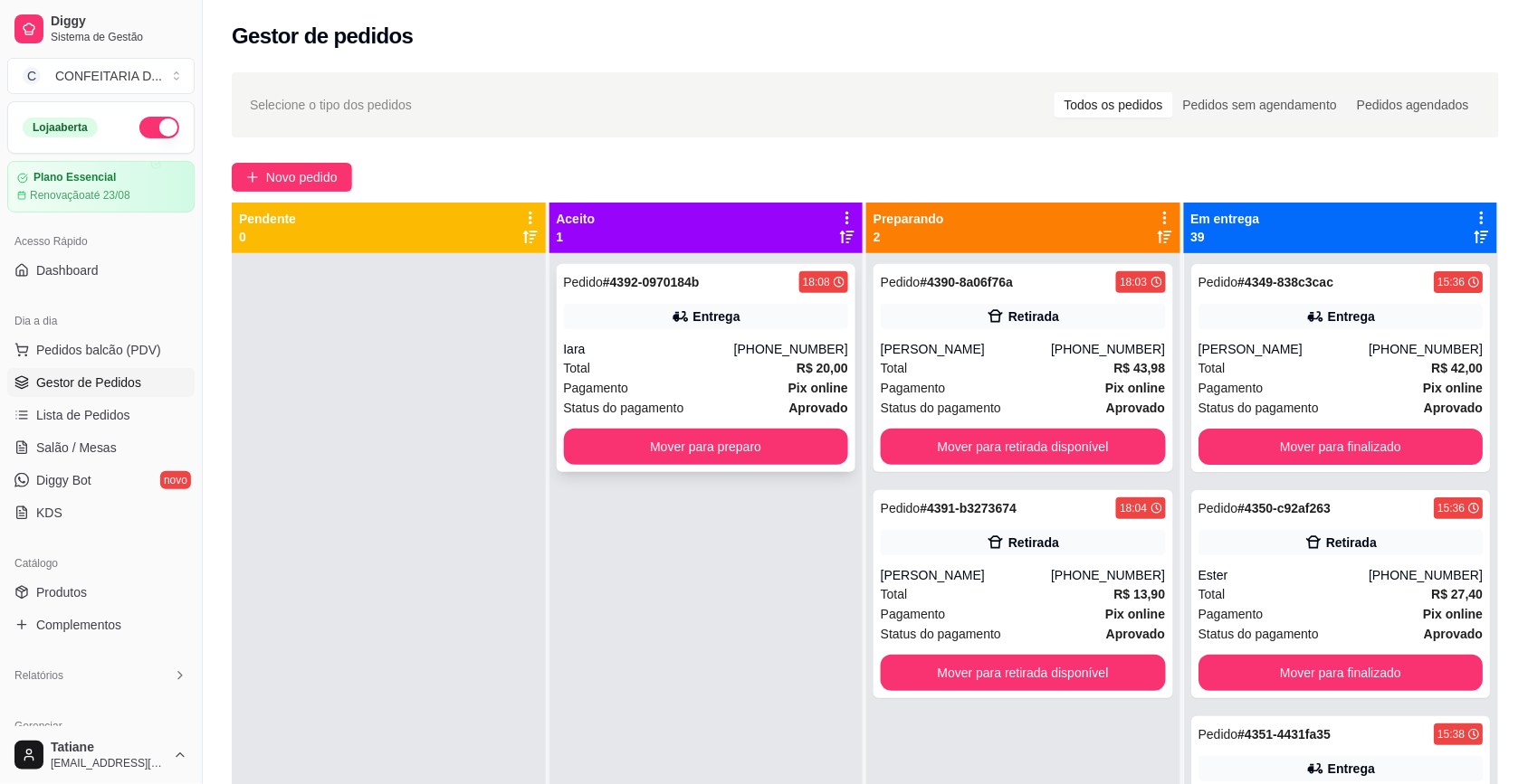
click at [666, 330] on div "Pedido # 4392-0970184b 18:08 Entrega Iara (31) 97366-1795 Total R$ 20,00 Pagame…" at bounding box center [706, 367] width 299 height 208
click at [724, 362] on div "Total R$ 20,00" at bounding box center [706, 368] width 285 height 20
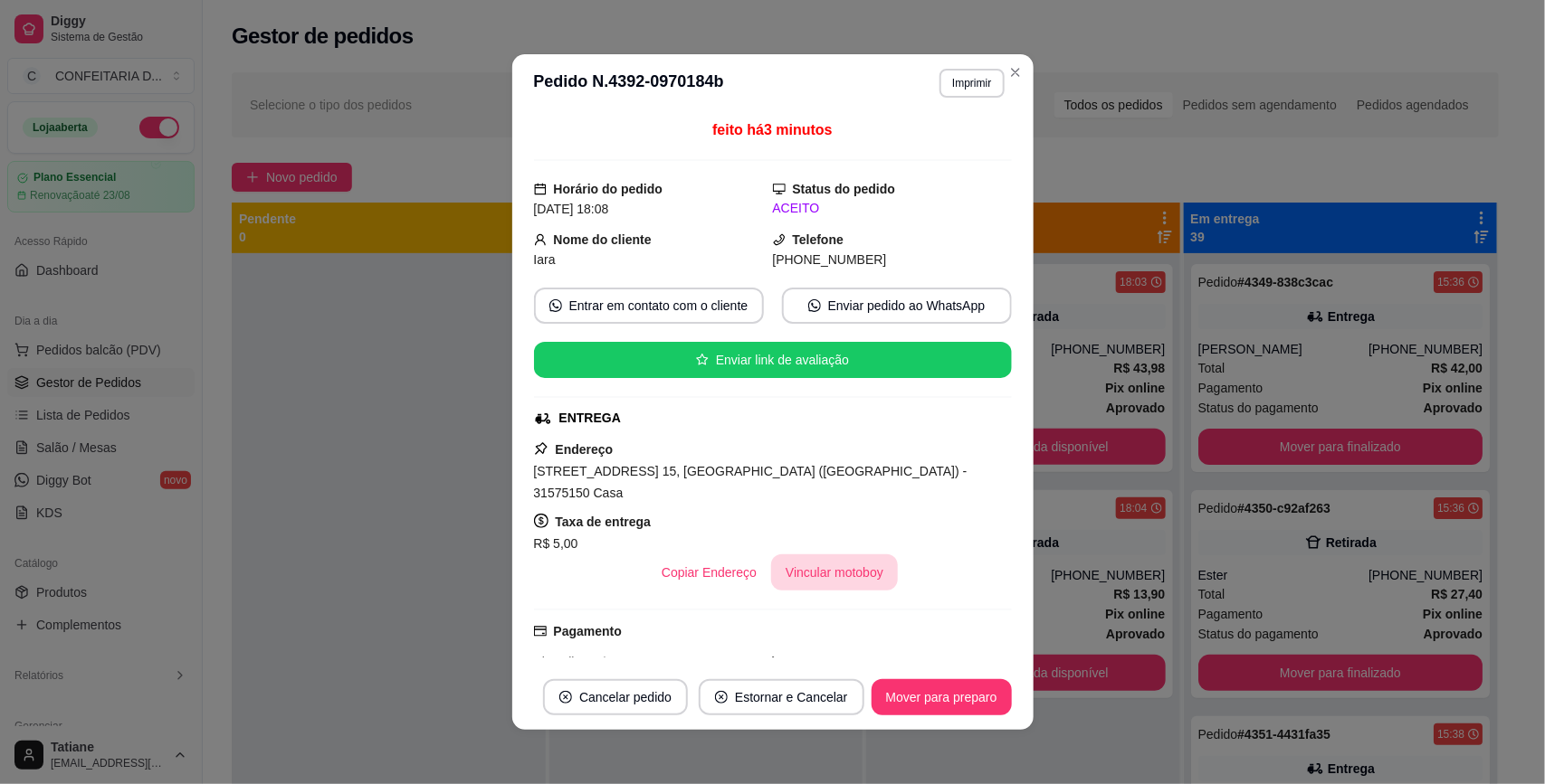
click at [803, 555] on button "Vincular motoboy" at bounding box center [833, 573] width 126 height 36
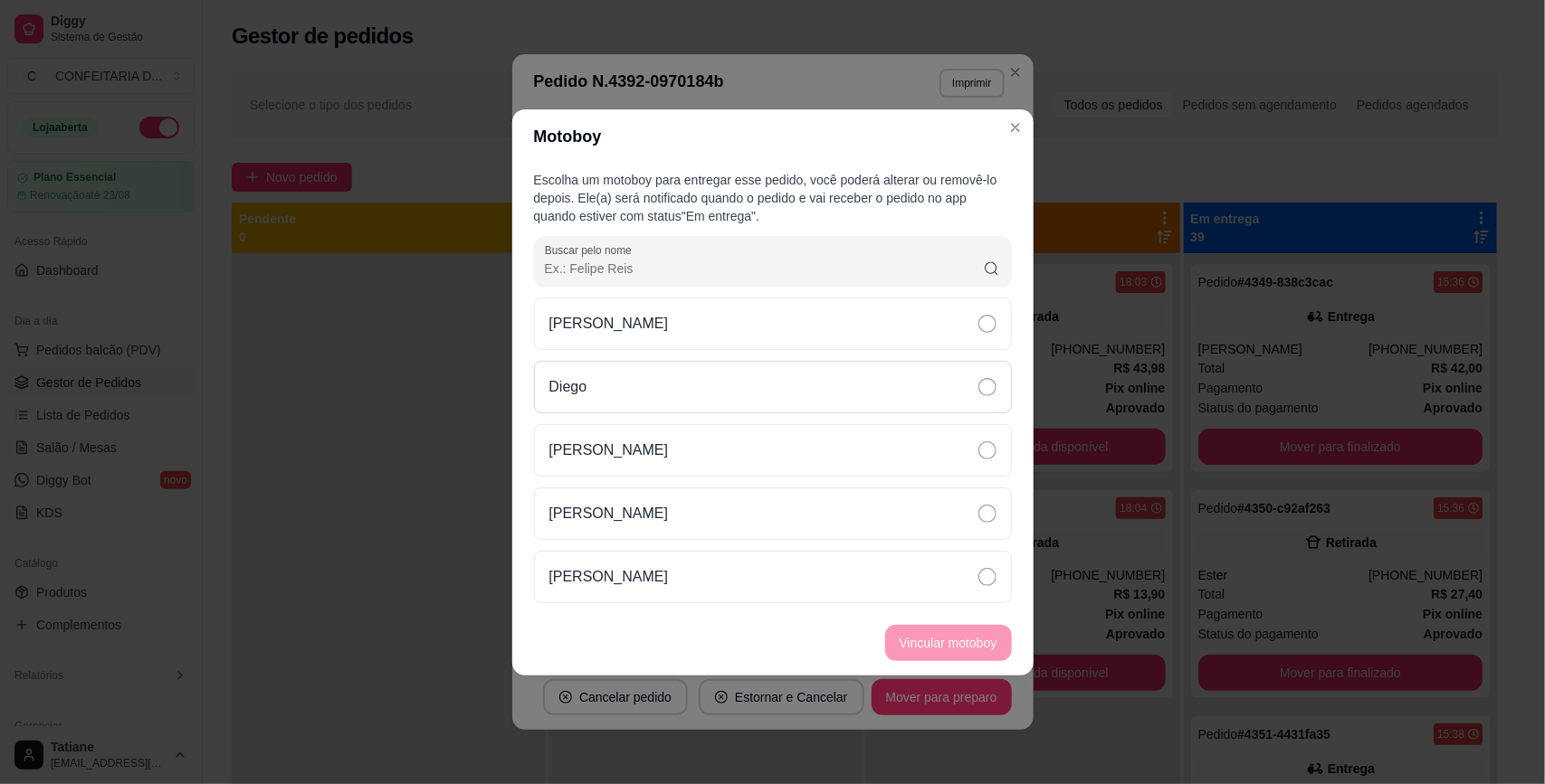
drag, startPoint x: 581, startPoint y: 395, endPoint x: 598, endPoint y: 395, distance: 17.0
click at [584, 395] on p "Diego" at bounding box center [569, 387] width 38 height 22
click at [925, 658] on button "Vincular motoboy" at bounding box center [948, 643] width 126 height 36
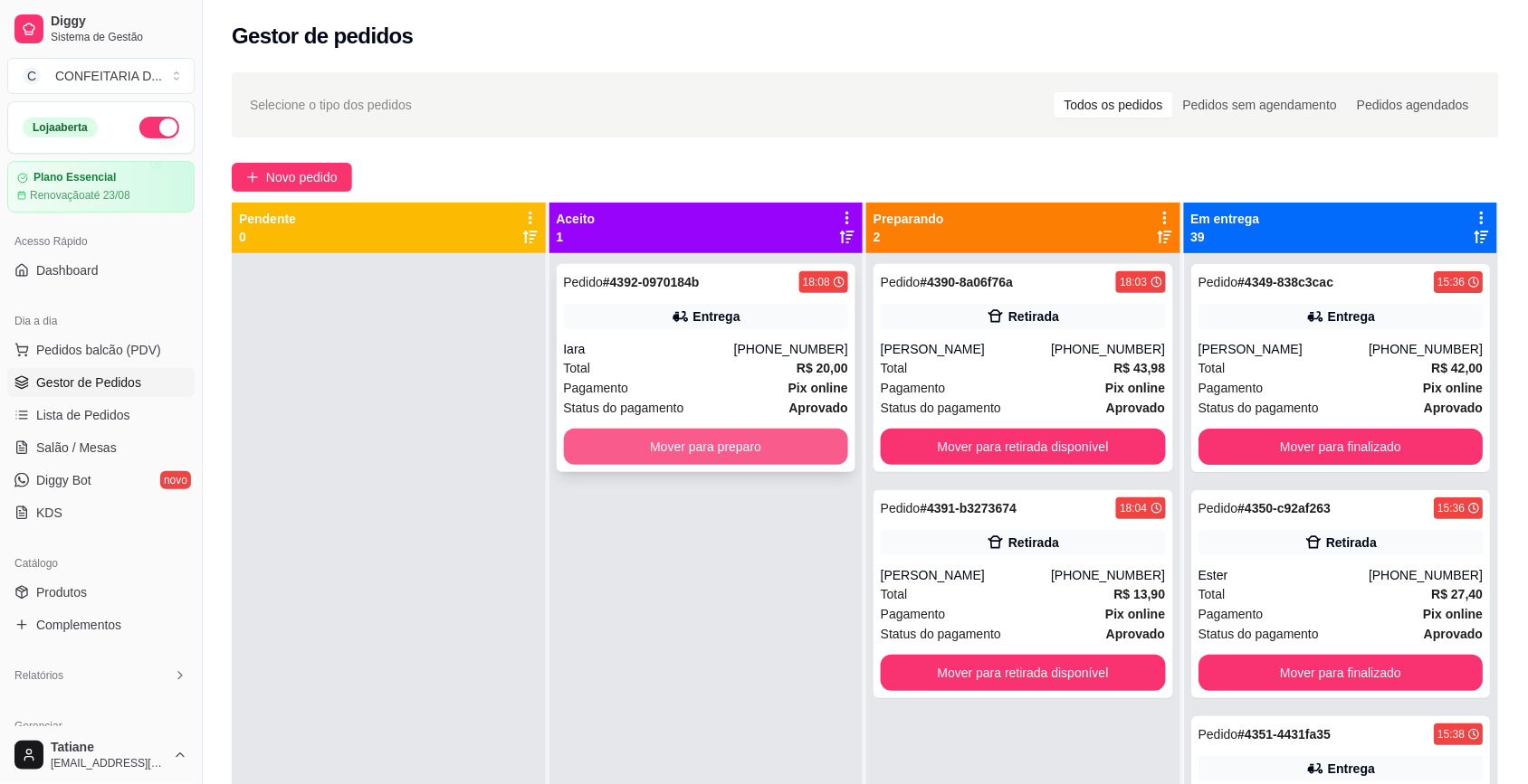
click at [643, 434] on button "Mover para preparo" at bounding box center [706, 447] width 285 height 36
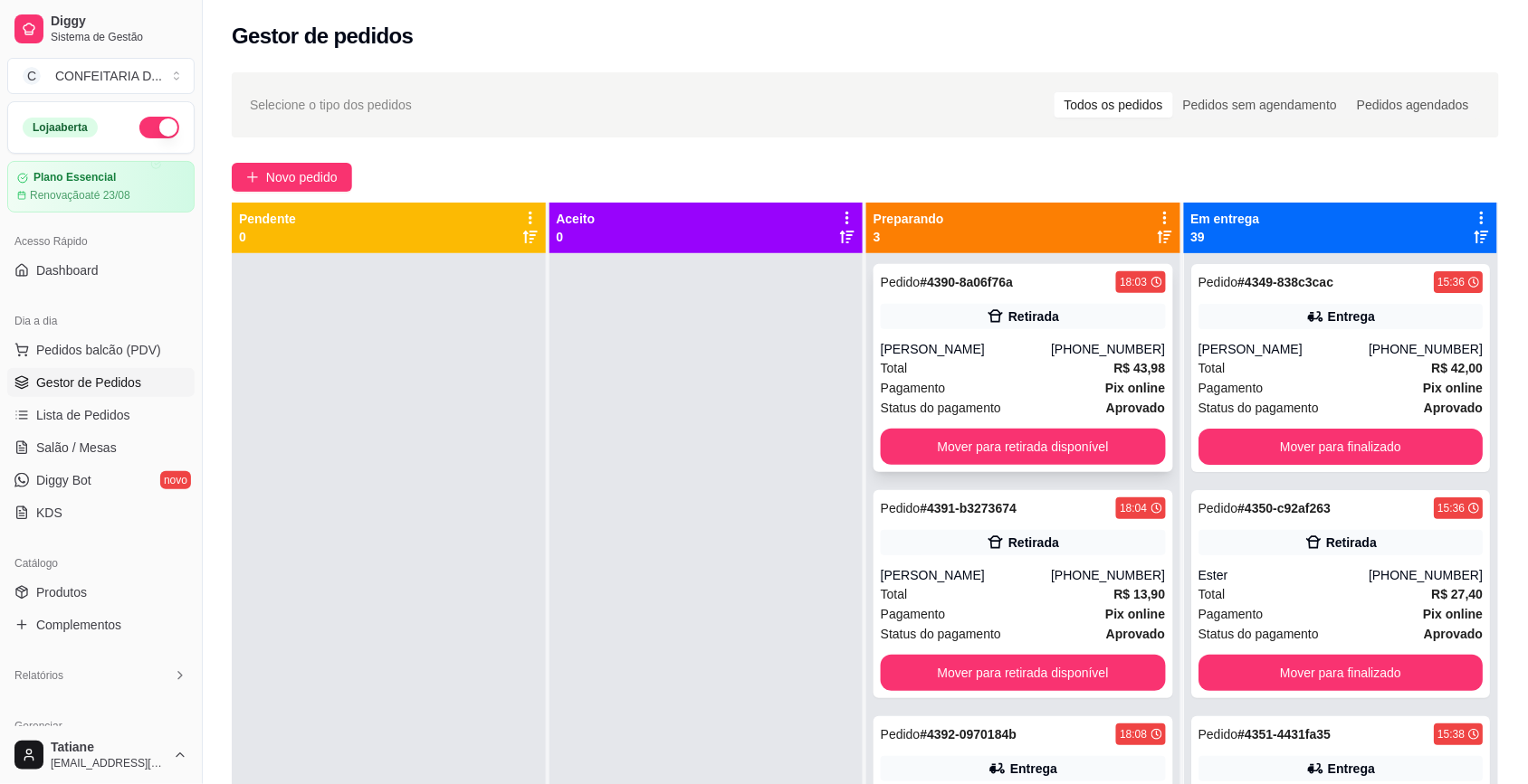
click at [971, 357] on div "[PERSON_NAME]" at bounding box center [966, 349] width 170 height 18
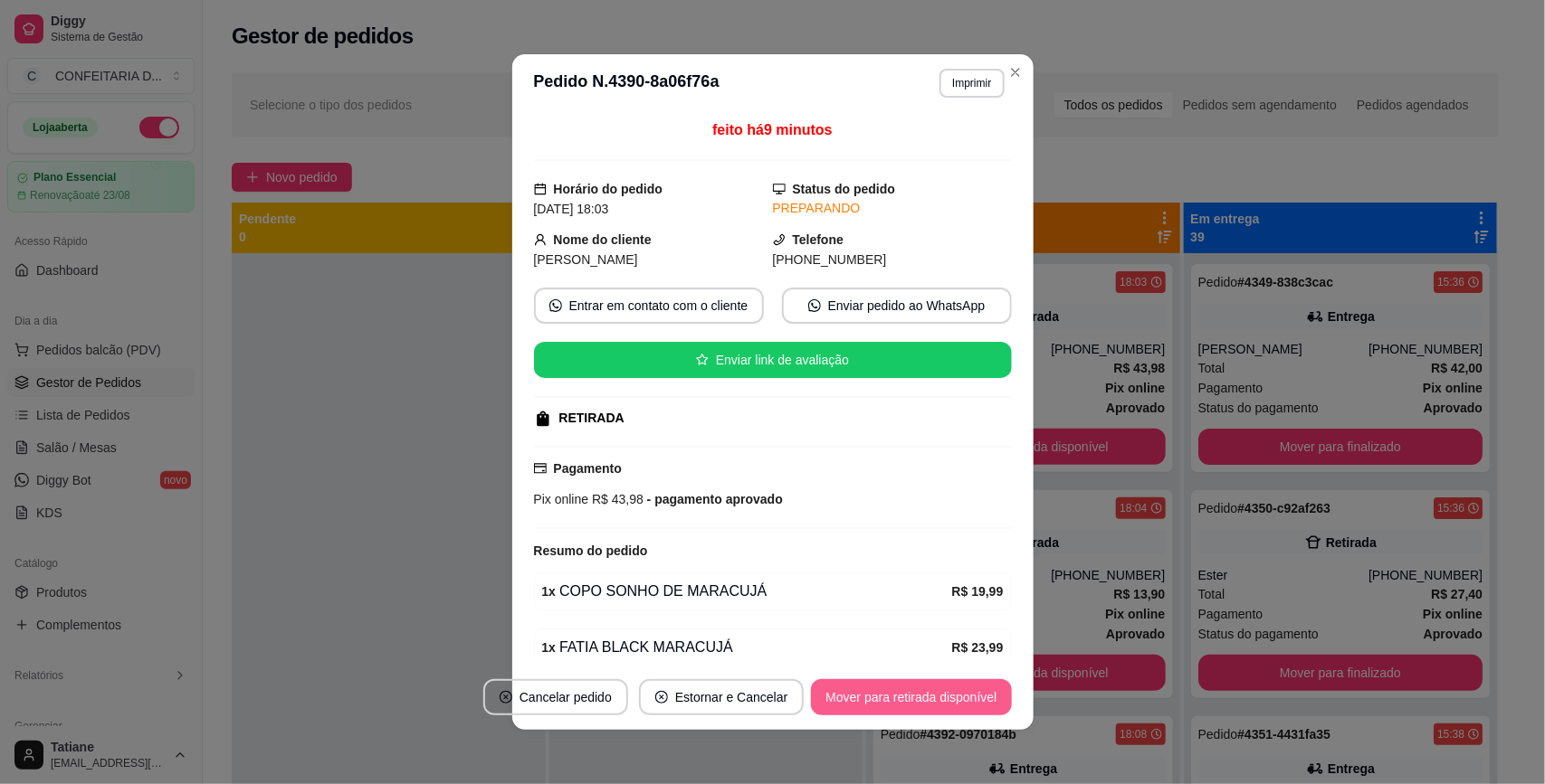
click at [946, 710] on button "Mover para retirada disponível" at bounding box center [911, 698] width 200 height 36
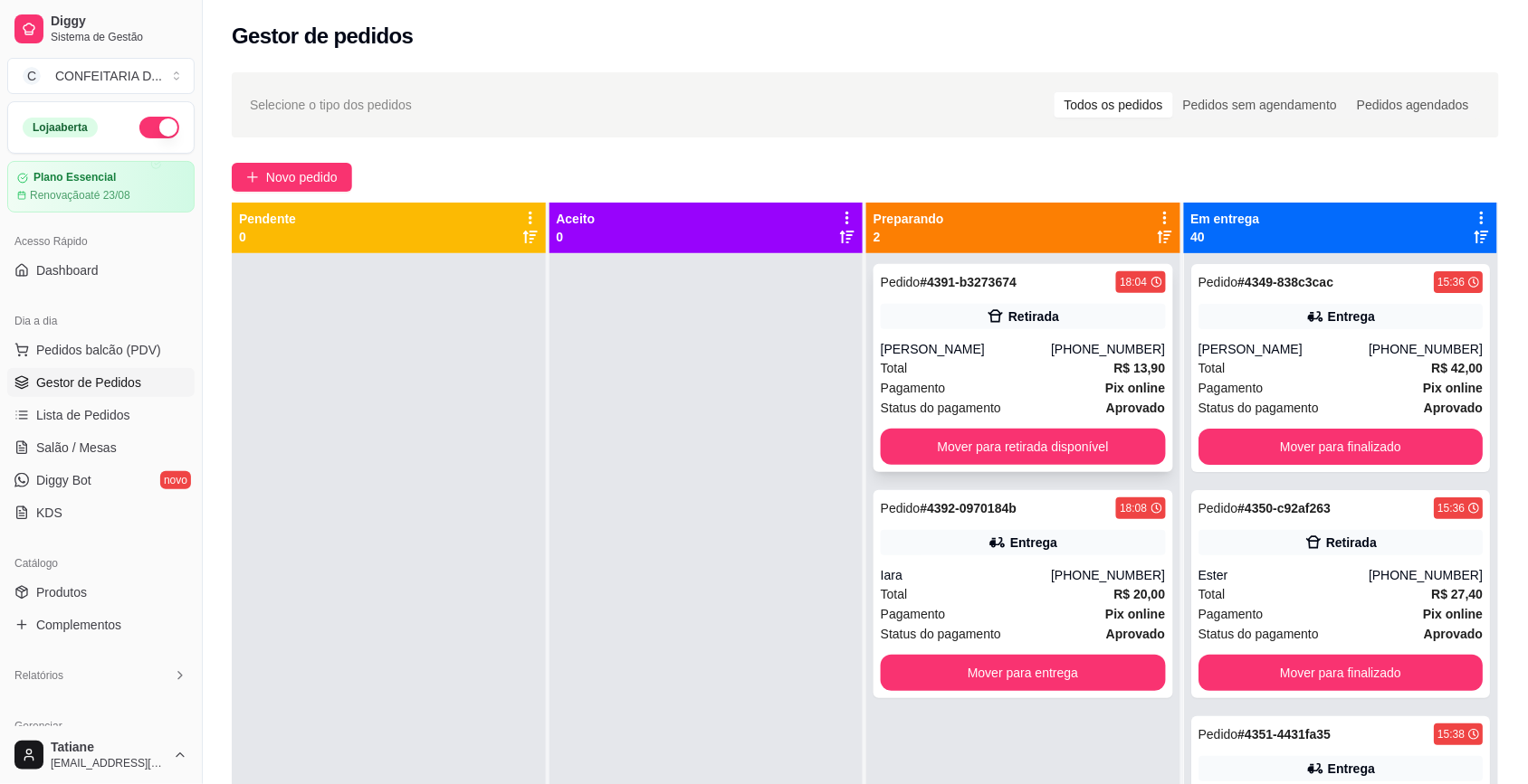
click at [1065, 360] on div "Total R$ 13,90" at bounding box center [1023, 368] width 285 height 20
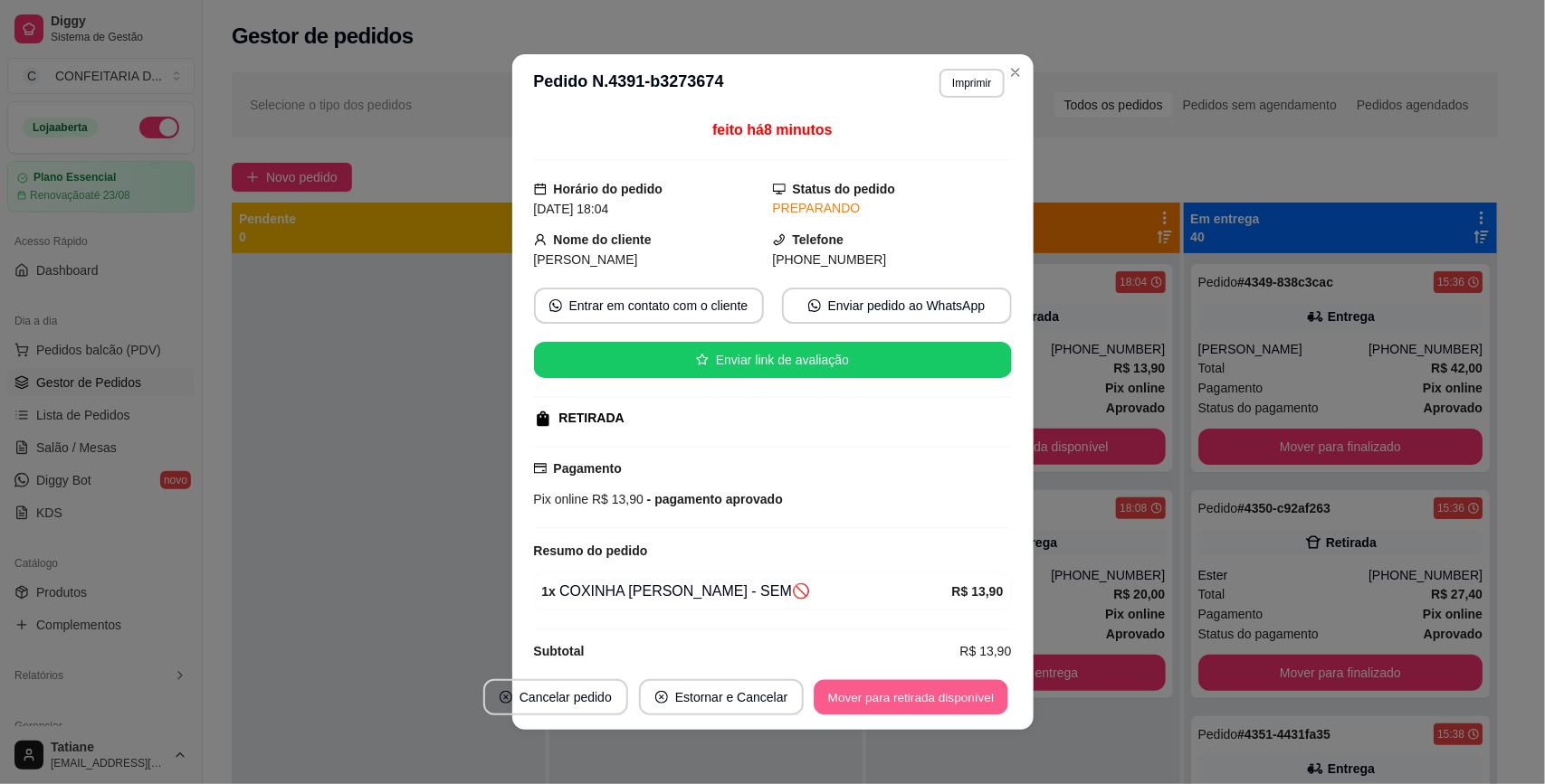
click at [867, 694] on button "Mover para retirada disponível" at bounding box center [911, 698] width 194 height 35
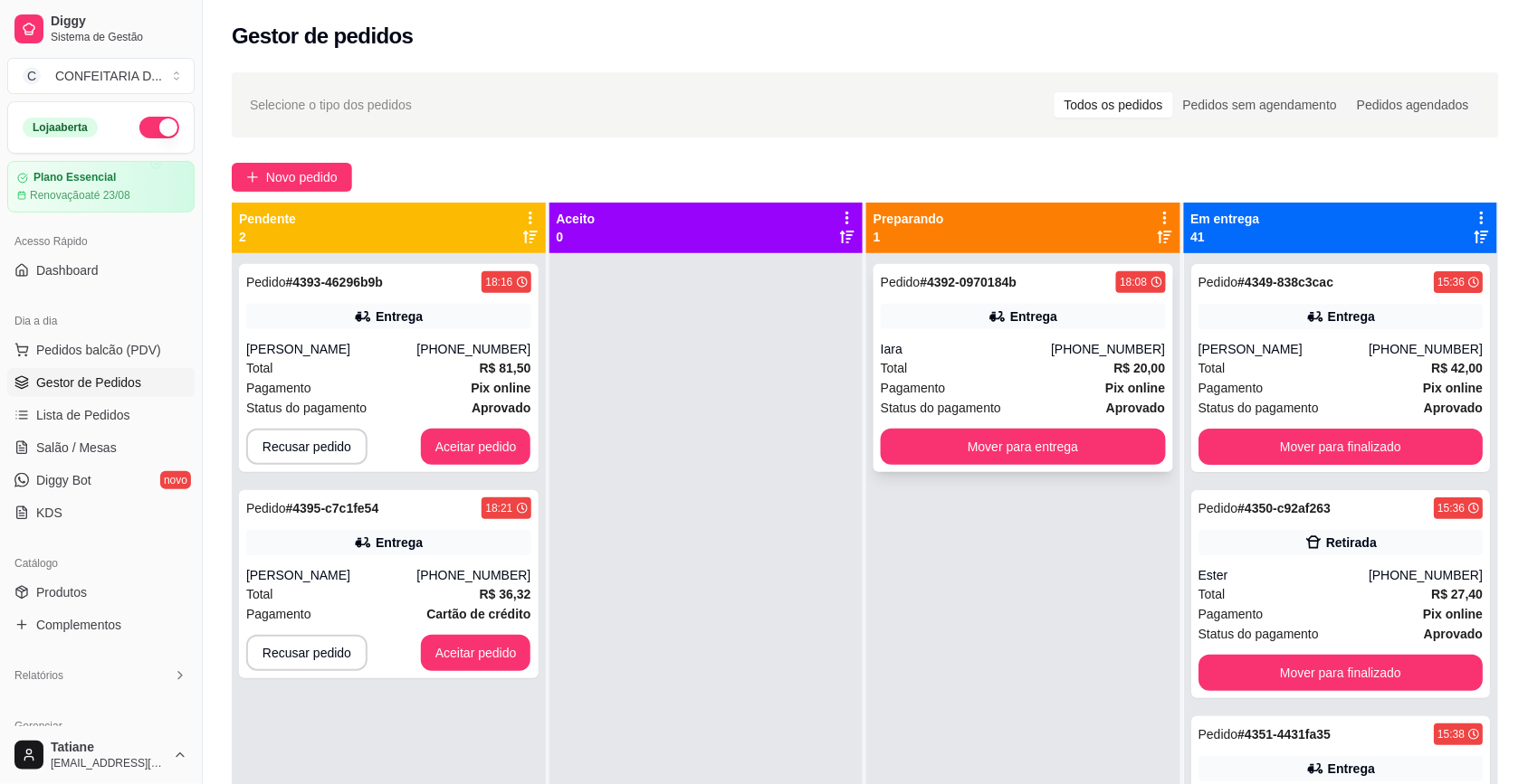
click at [961, 309] on div "Entrega" at bounding box center [1023, 317] width 285 height 25
click at [475, 344] on div "[PHONE_NUMBER]" at bounding box center [472, 349] width 114 height 18
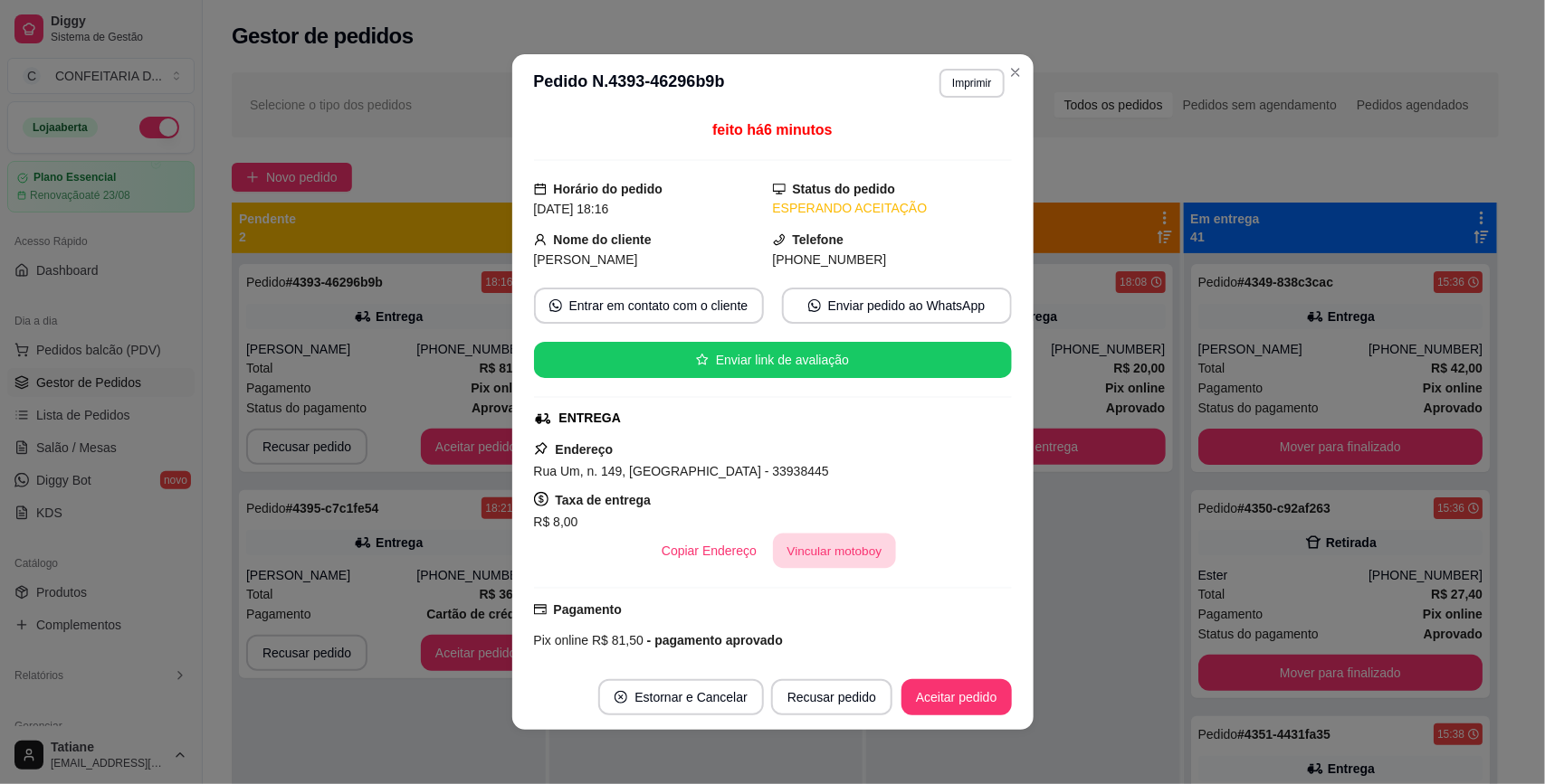
click at [793, 564] on button "Vincular motoboy" at bounding box center [833, 551] width 123 height 35
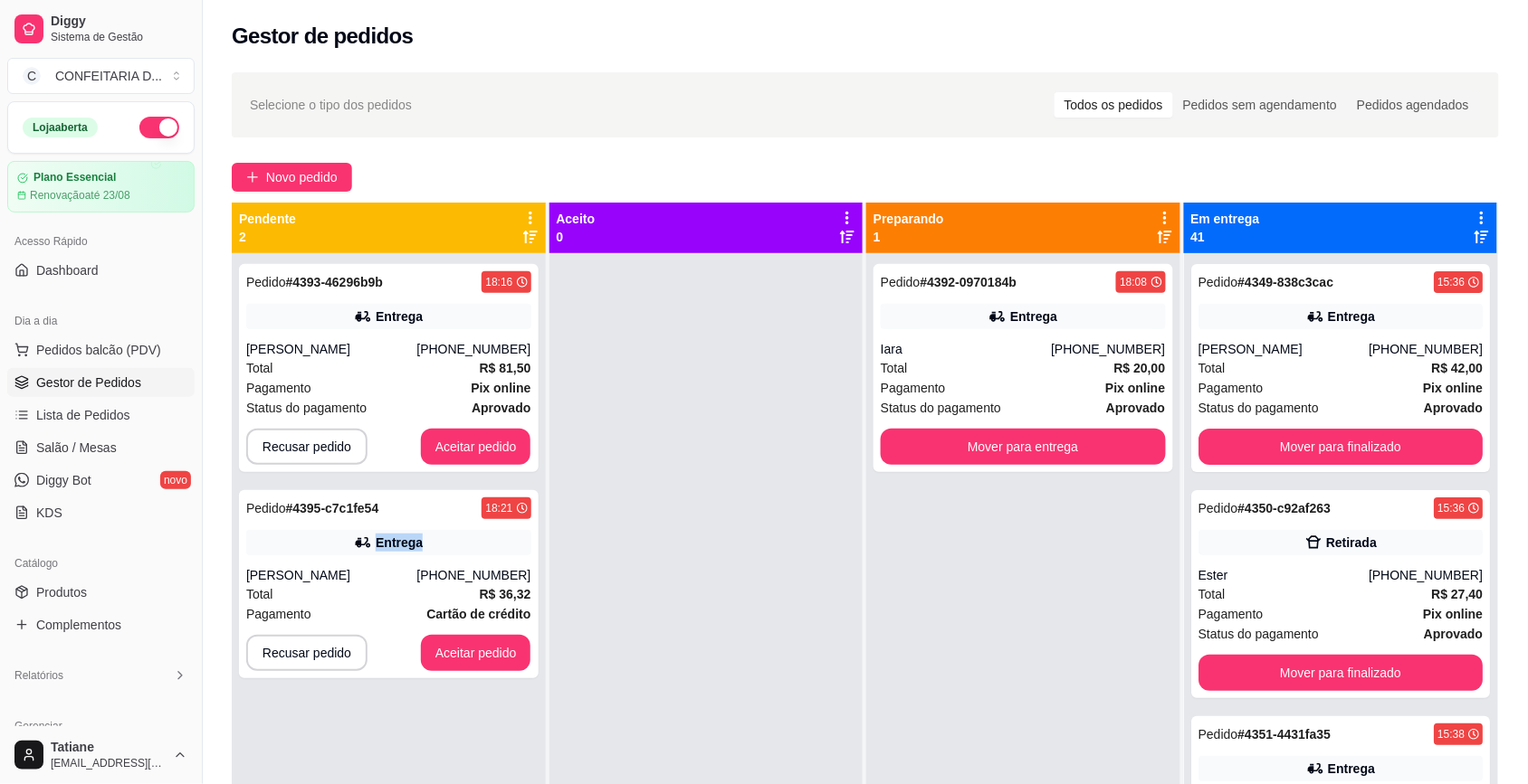
click at [400, 548] on div "Entrega" at bounding box center [400, 543] width 47 height 18
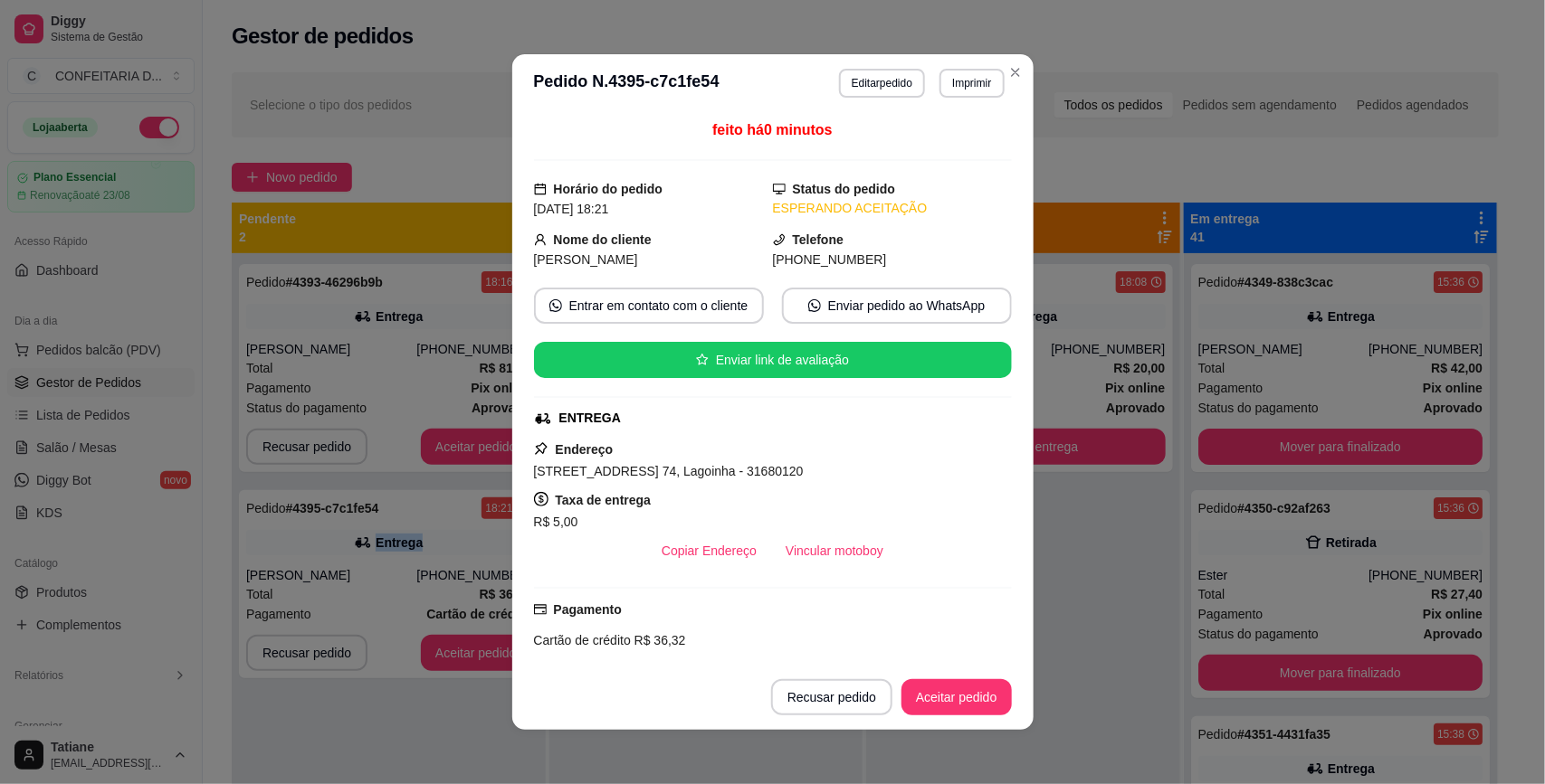
click at [783, 545] on button "Vincular motoboy" at bounding box center [833, 551] width 126 height 36
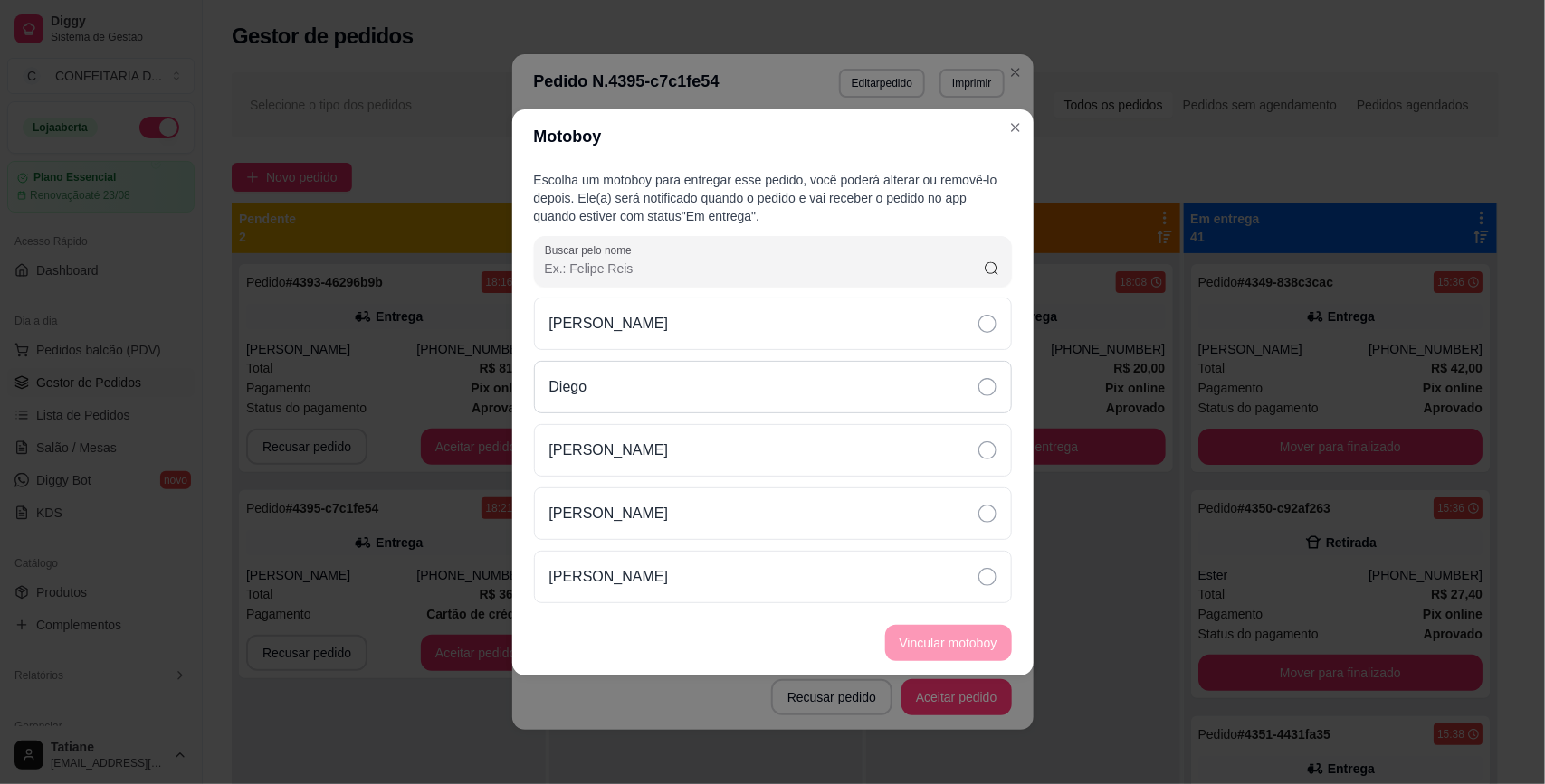
click at [626, 372] on div "Diego" at bounding box center [772, 387] width 478 height 53
click at [954, 635] on button "Vincular motoboy" at bounding box center [948, 642] width 123 height 35
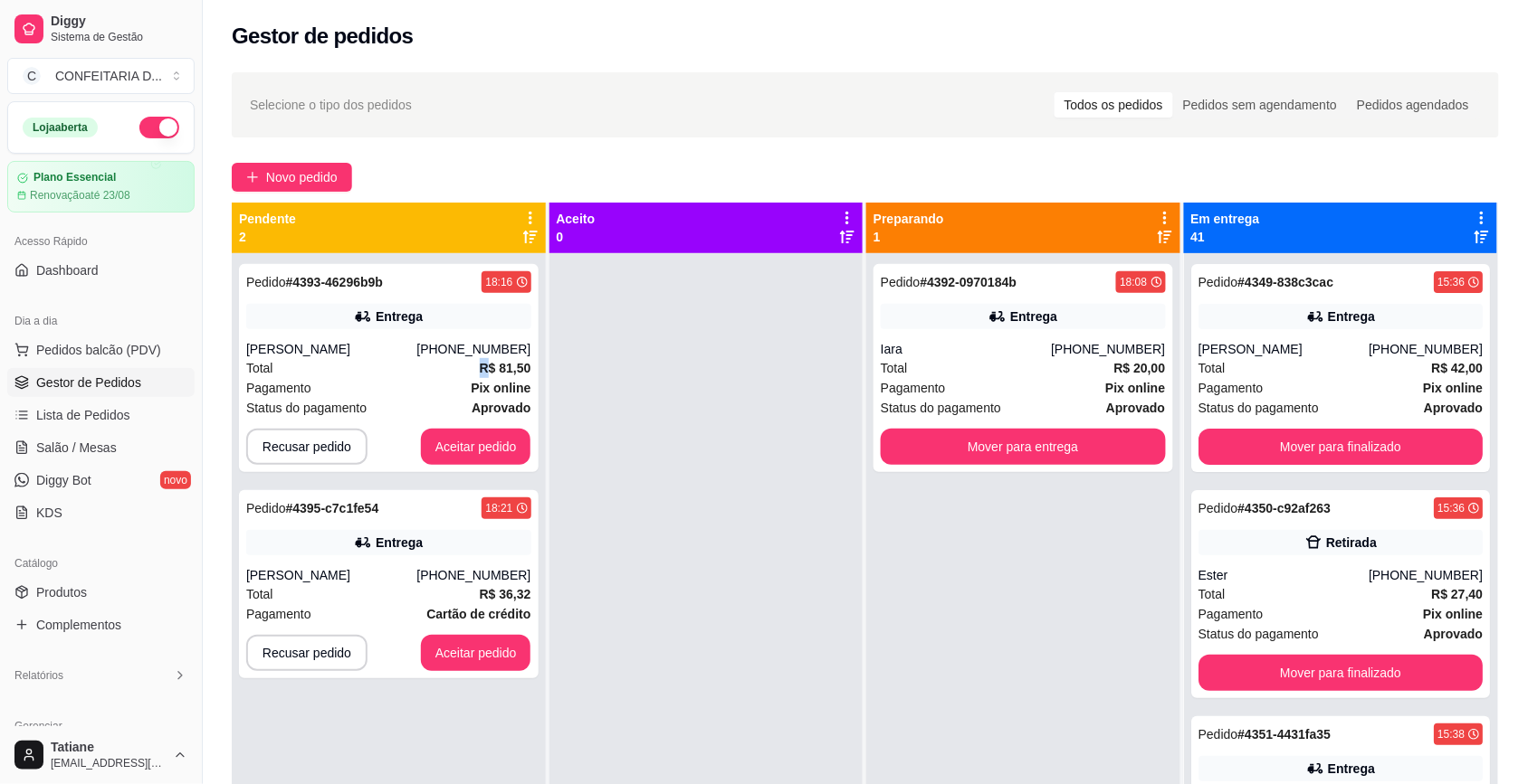
click at [426, 368] on div "Total R$ 81,50" at bounding box center [388, 368] width 285 height 20
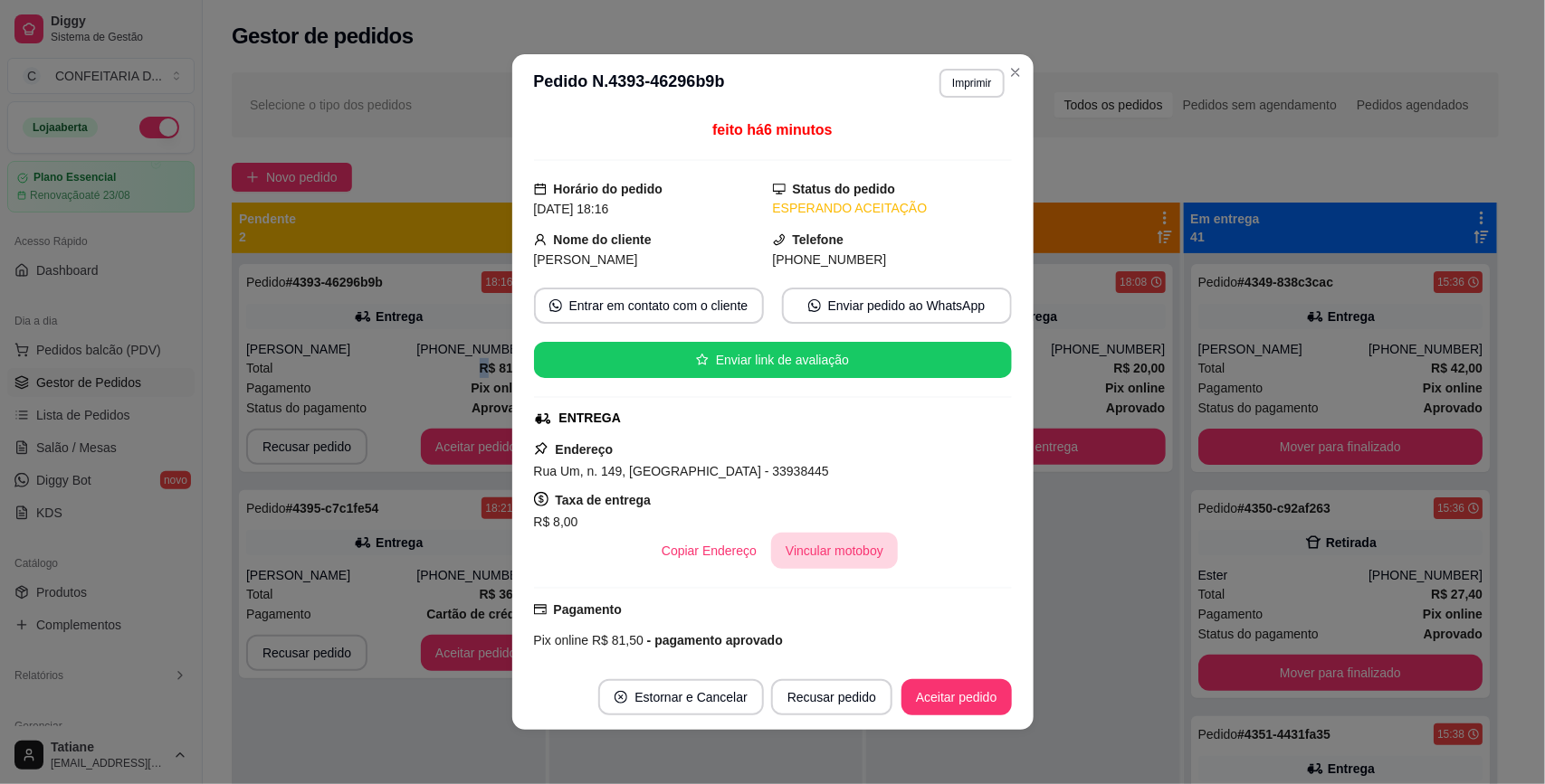
click at [826, 568] on button "Vincular motoboy" at bounding box center [833, 551] width 126 height 36
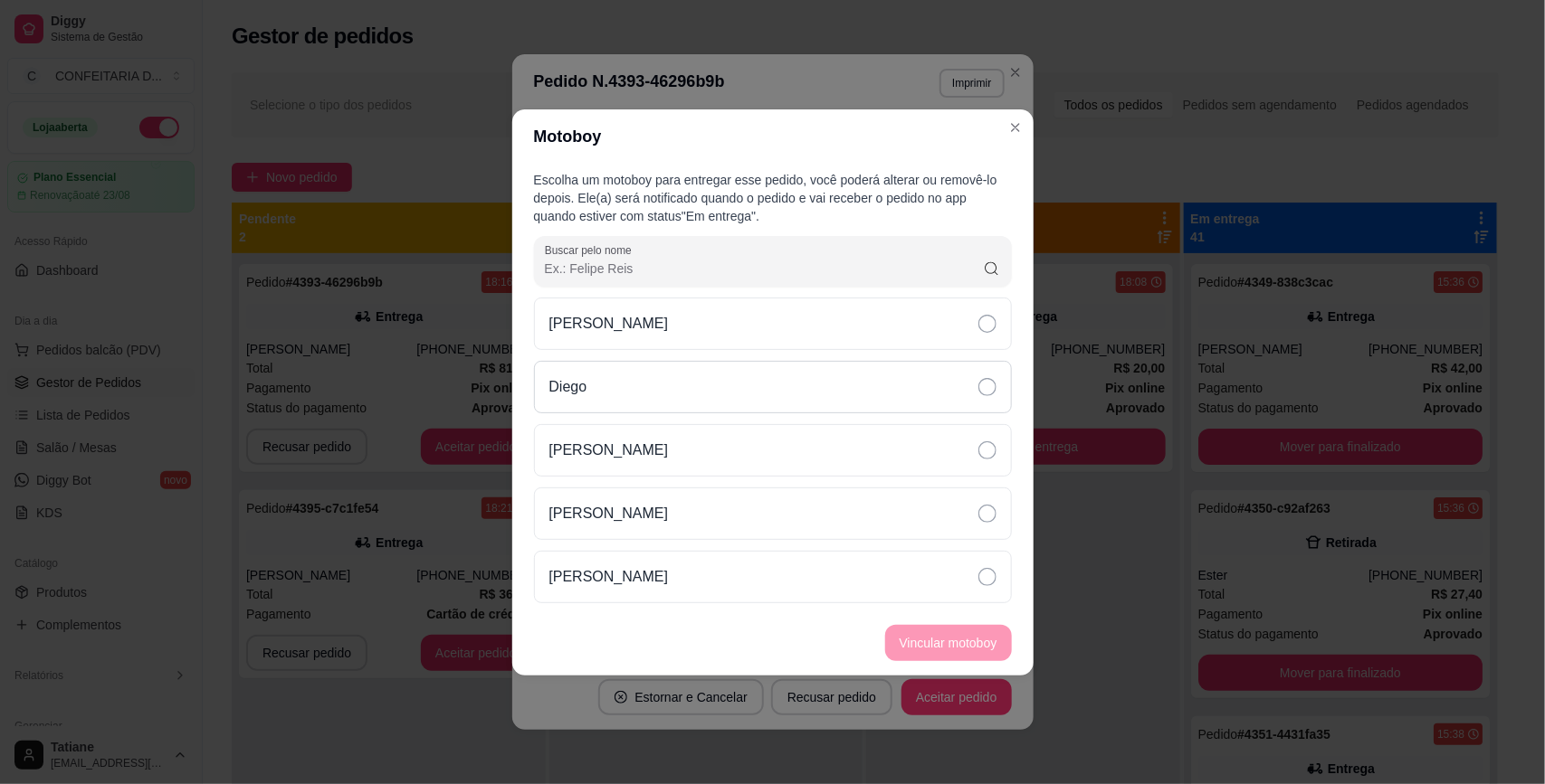
click at [611, 369] on div "Diego" at bounding box center [772, 387] width 478 height 53
click at [936, 626] on button "Vincular motoboy" at bounding box center [948, 643] width 126 height 36
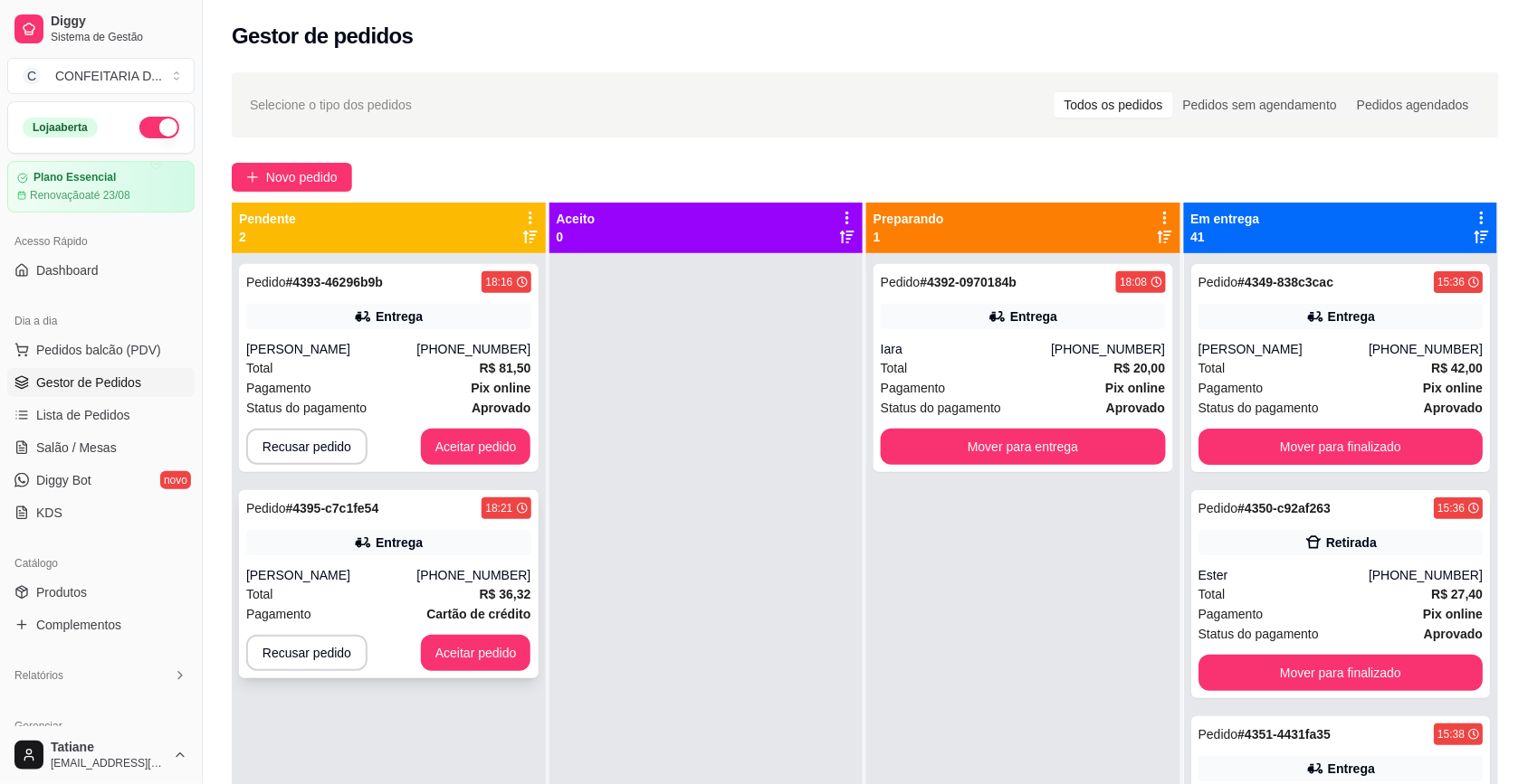
click at [394, 561] on div "Pedido # 4395-c7c1fe54 18:21 Entrega Ingrid lorrane (31) 98572-0953 Total R$ 36…" at bounding box center [389, 584] width 299 height 188
click at [461, 640] on button "Aceitar pedido" at bounding box center [475, 653] width 110 height 36
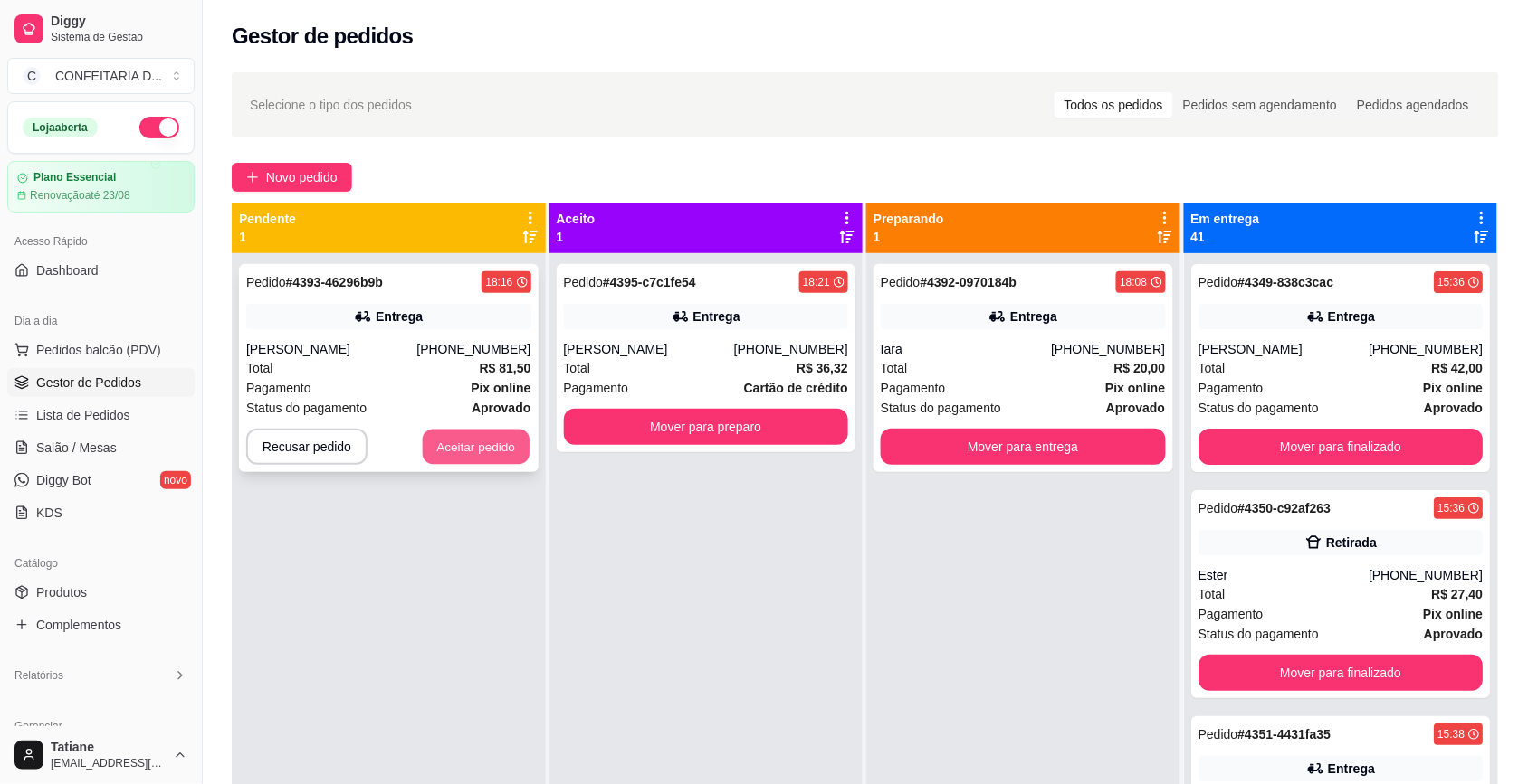
click at [461, 447] on button "Aceitar pedido" at bounding box center [475, 447] width 106 height 35
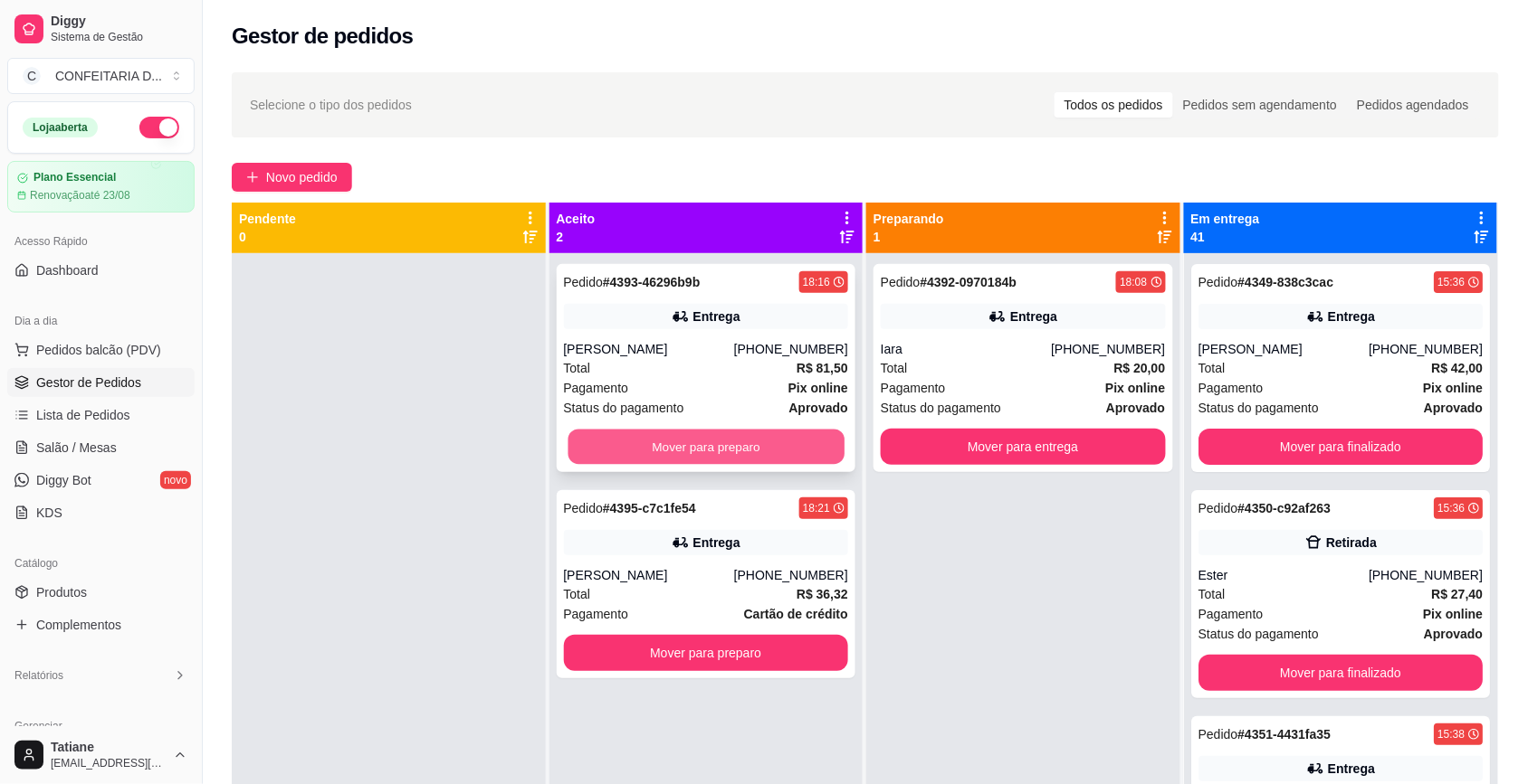
click at [674, 432] on button "Mover para preparo" at bounding box center [705, 447] width 276 height 35
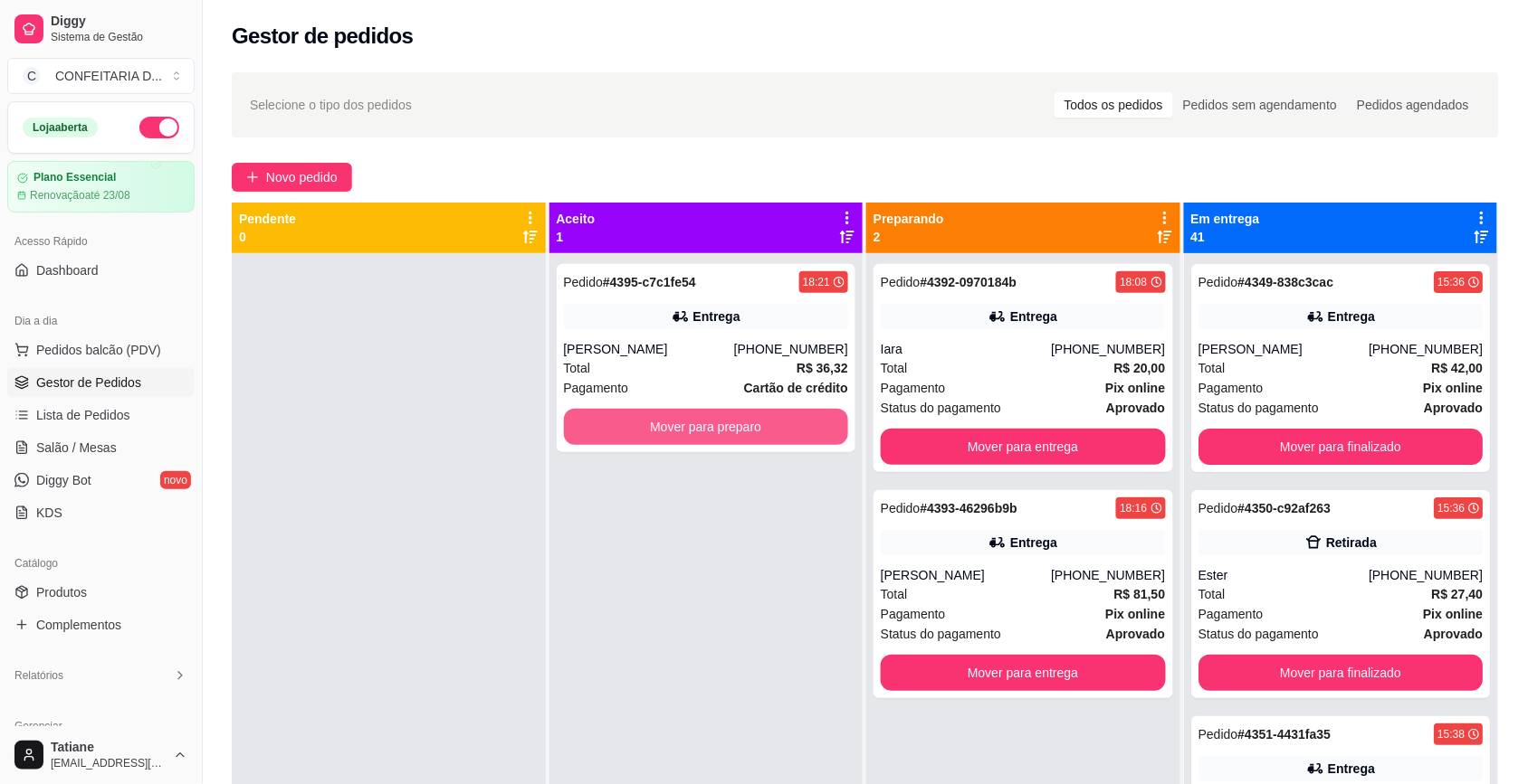
click at [674, 432] on button "Mover para preparo" at bounding box center [706, 427] width 285 height 36
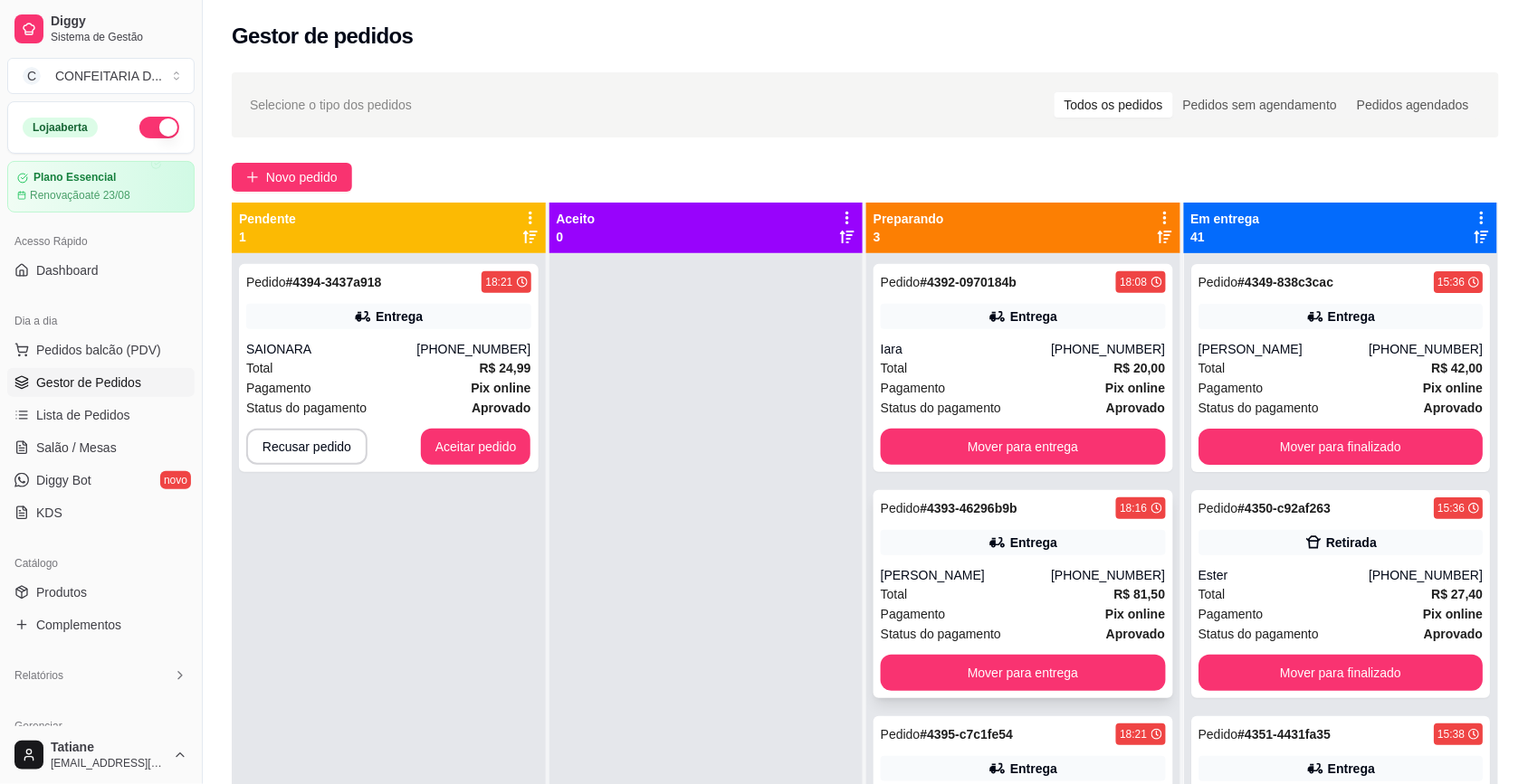
click at [941, 571] on div "[PERSON_NAME]" at bounding box center [966, 576] width 170 height 18
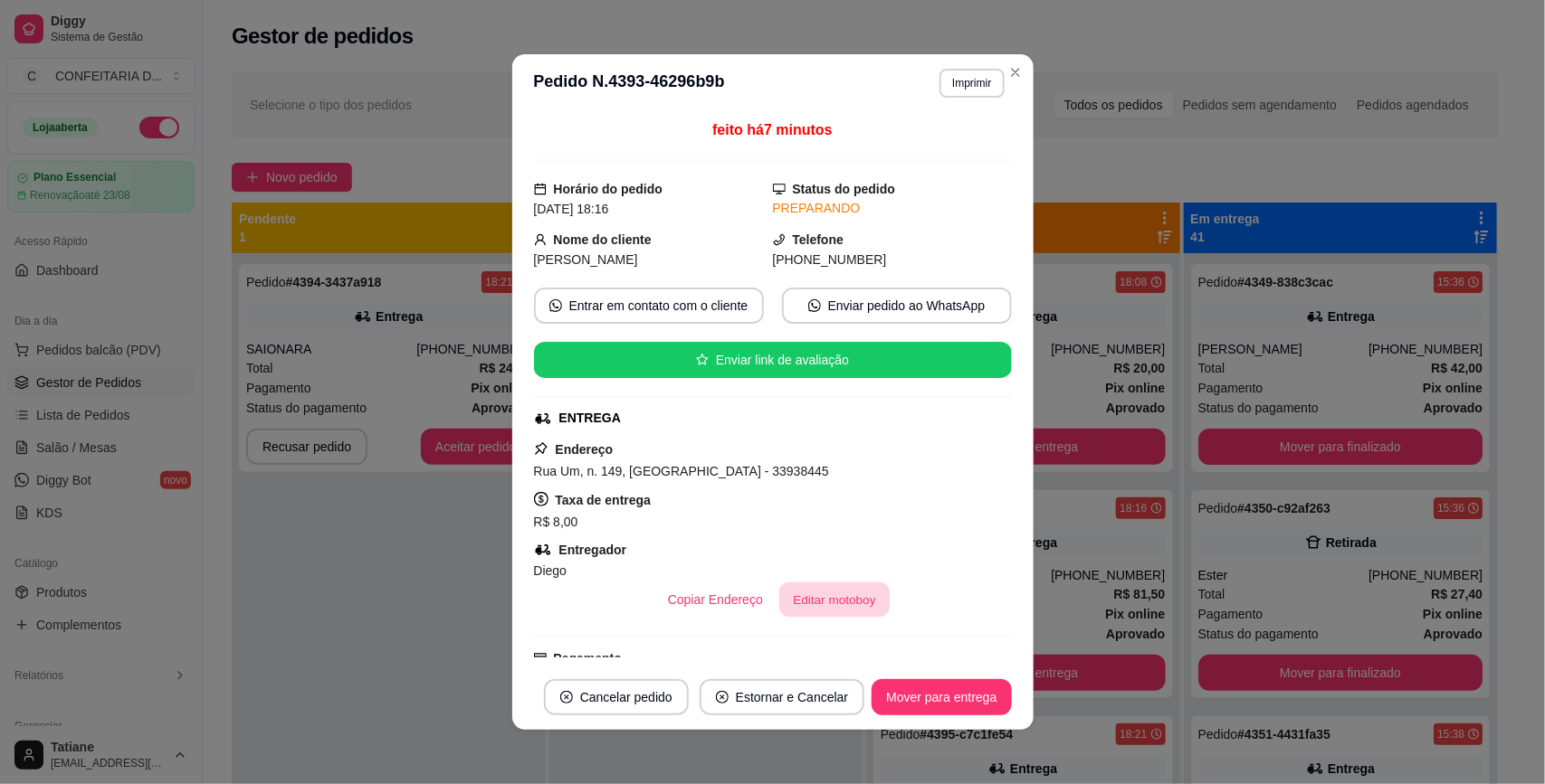
click at [779, 590] on button "Editar motoboy" at bounding box center [833, 599] width 110 height 35
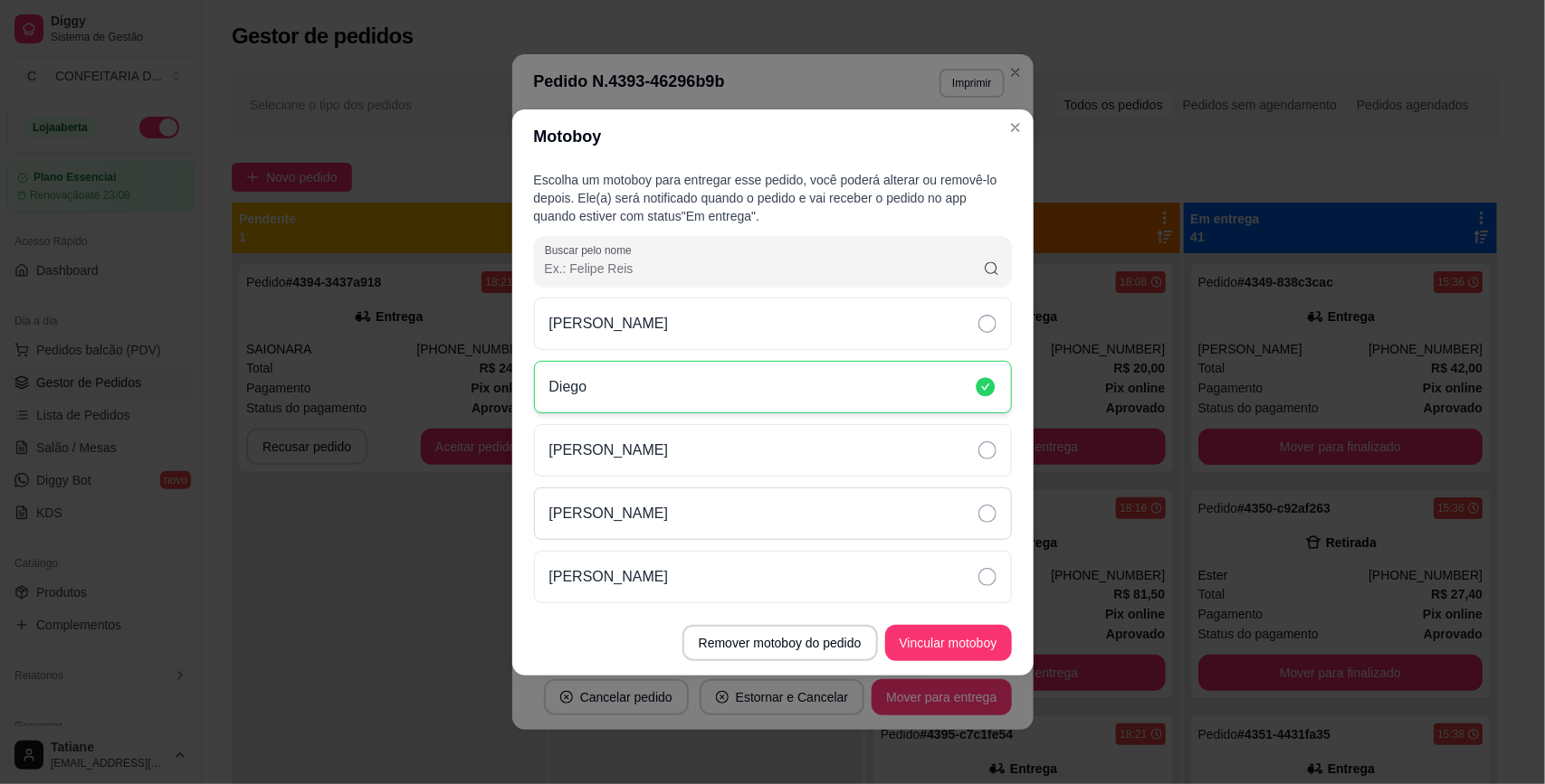
click at [620, 520] on p "[PERSON_NAME]" at bounding box center [609, 514] width 119 height 22
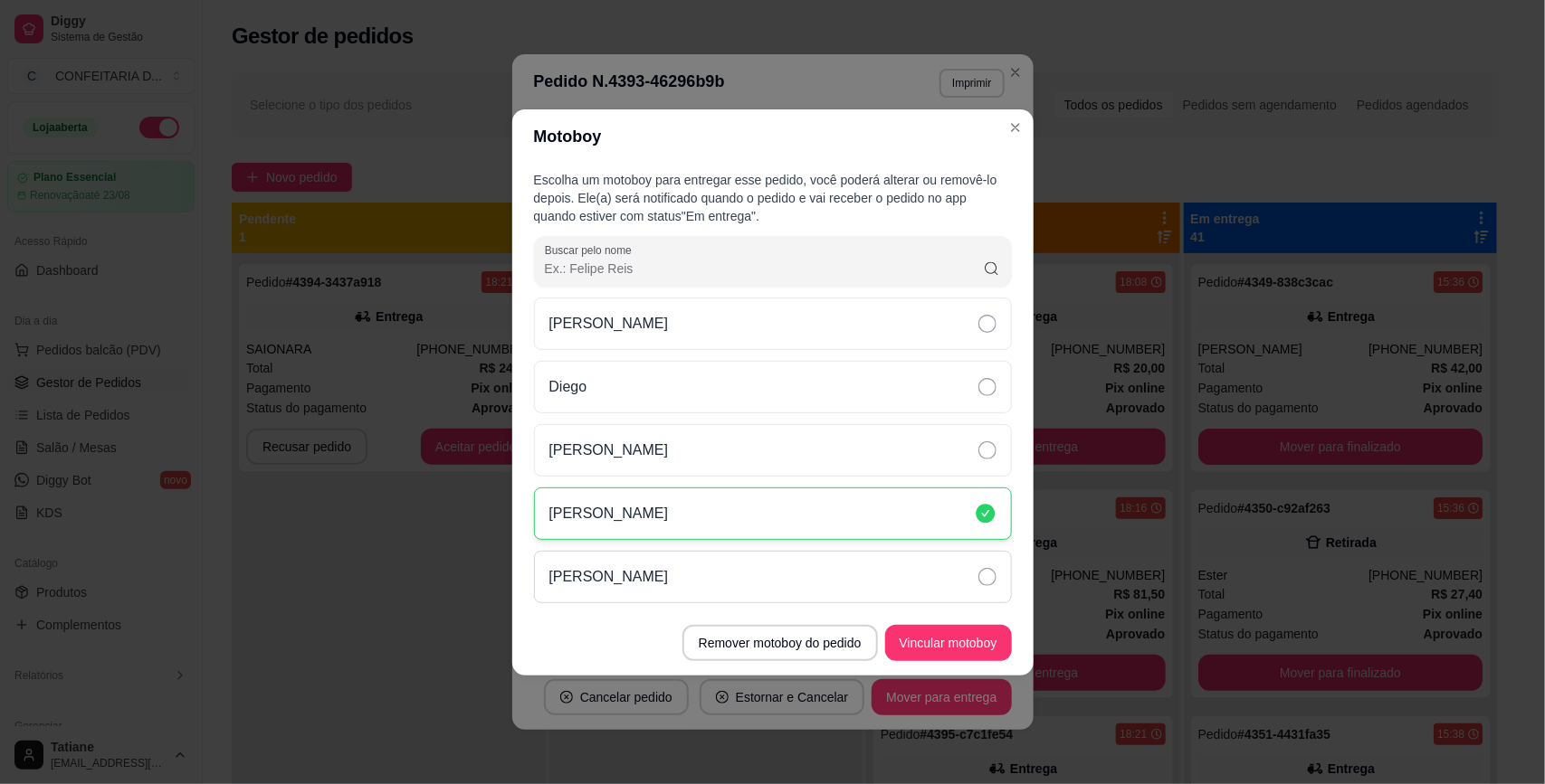
click at [645, 578] on p "[PERSON_NAME]" at bounding box center [609, 578] width 119 height 22
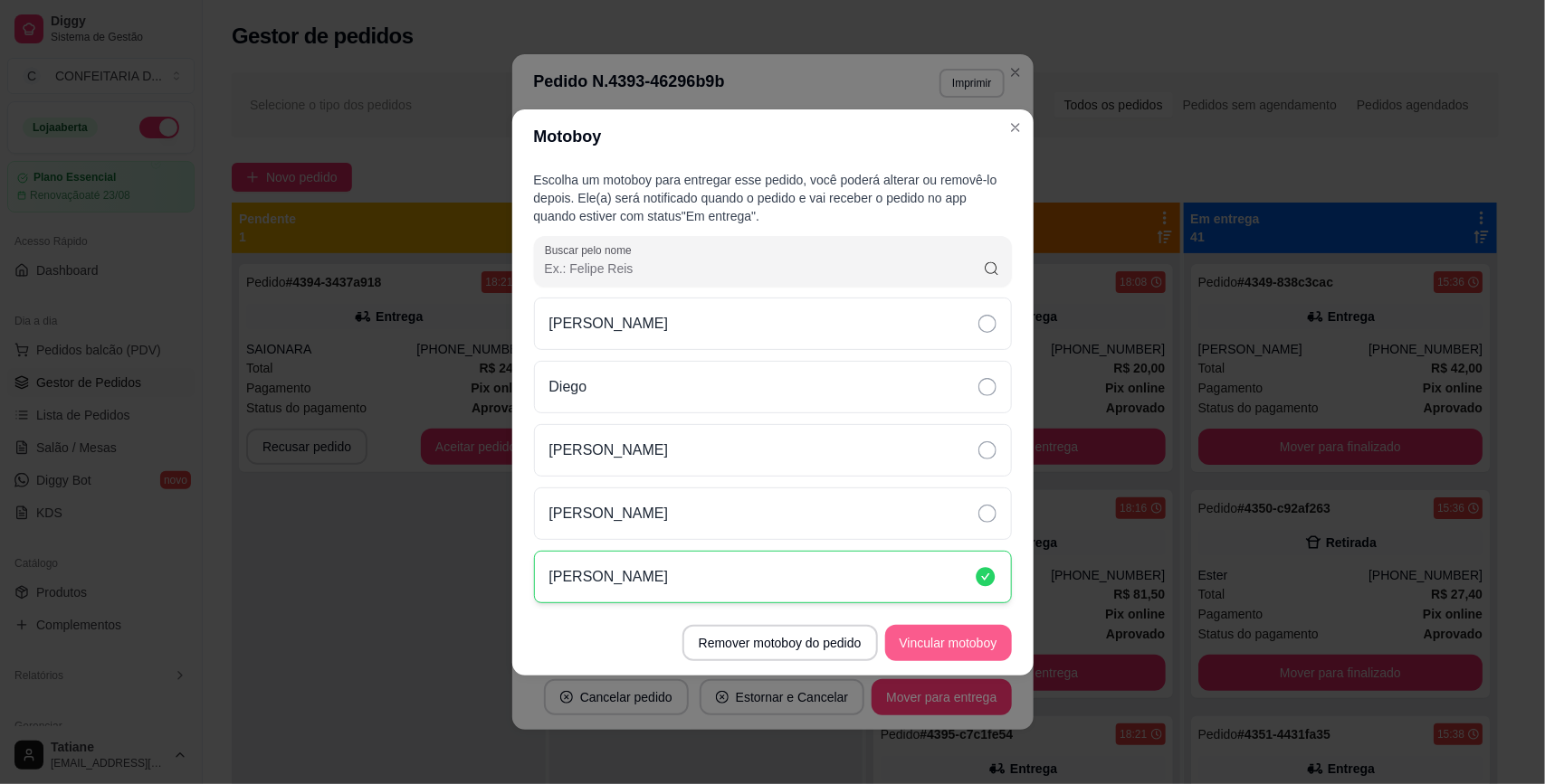
click at [929, 643] on button "Vincular motoboy" at bounding box center [948, 643] width 126 height 36
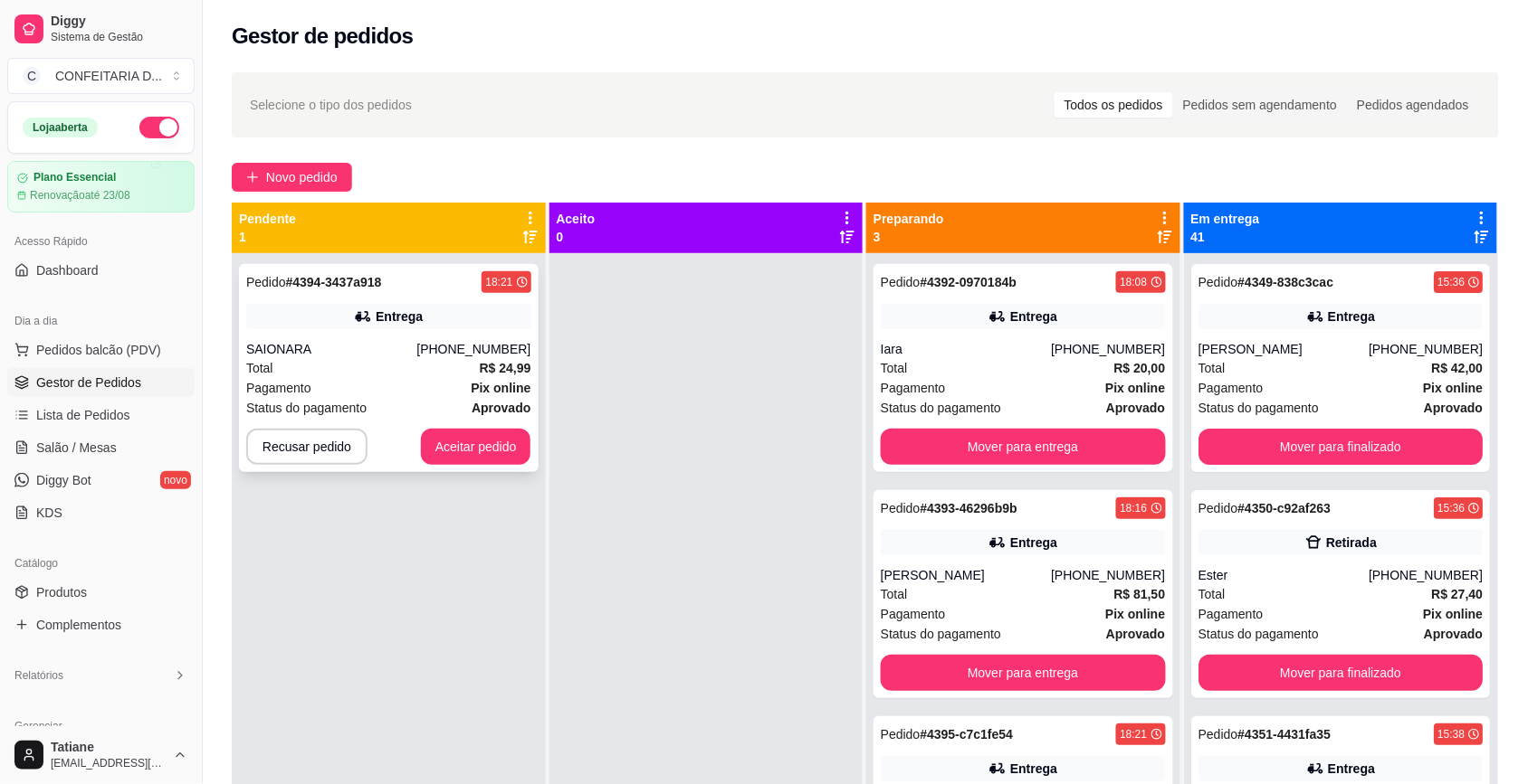
click at [408, 367] on div "Total R$ 24,99" at bounding box center [388, 368] width 285 height 20
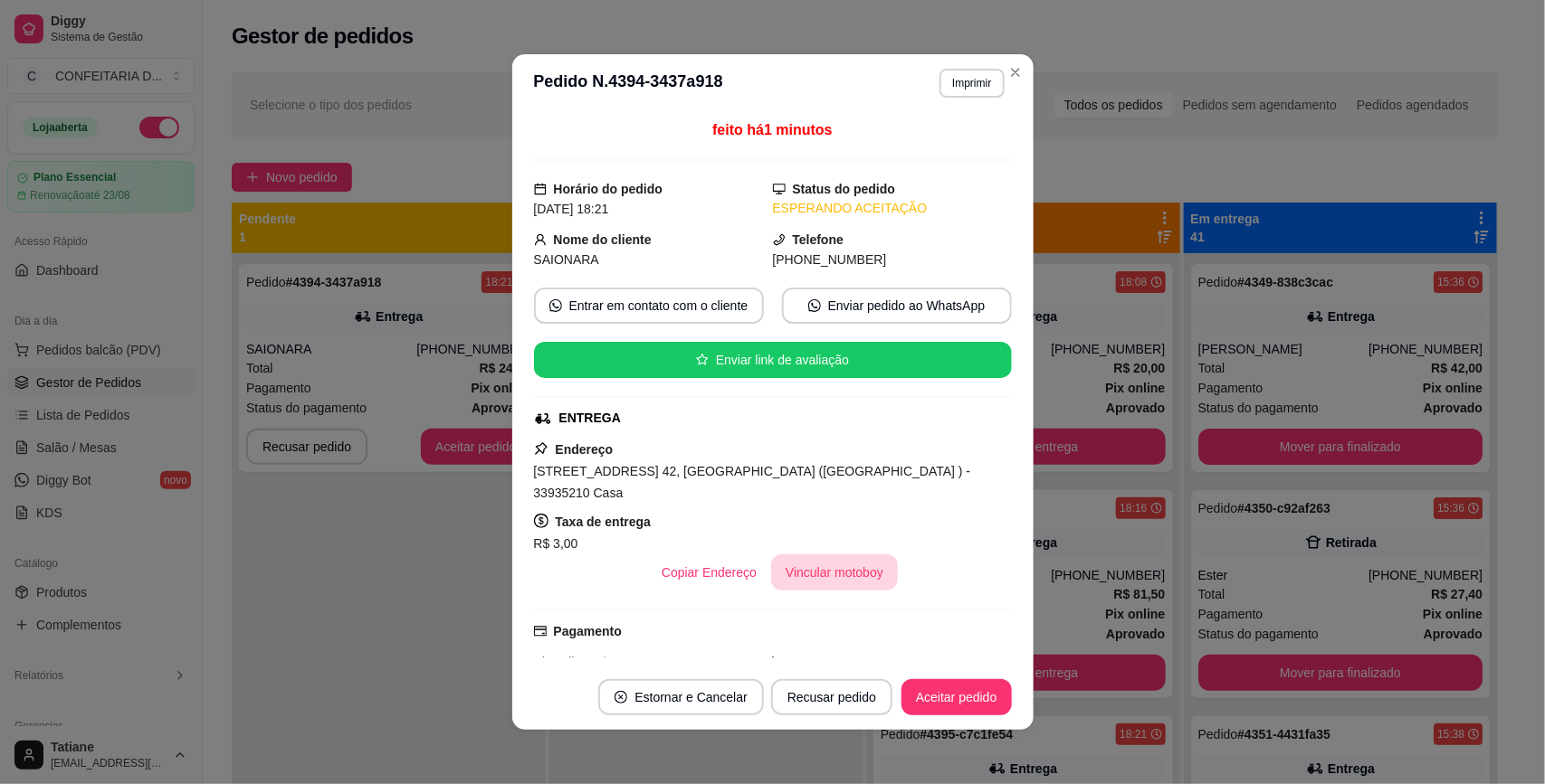
click at [821, 558] on button "Vincular motoboy" at bounding box center [833, 573] width 126 height 36
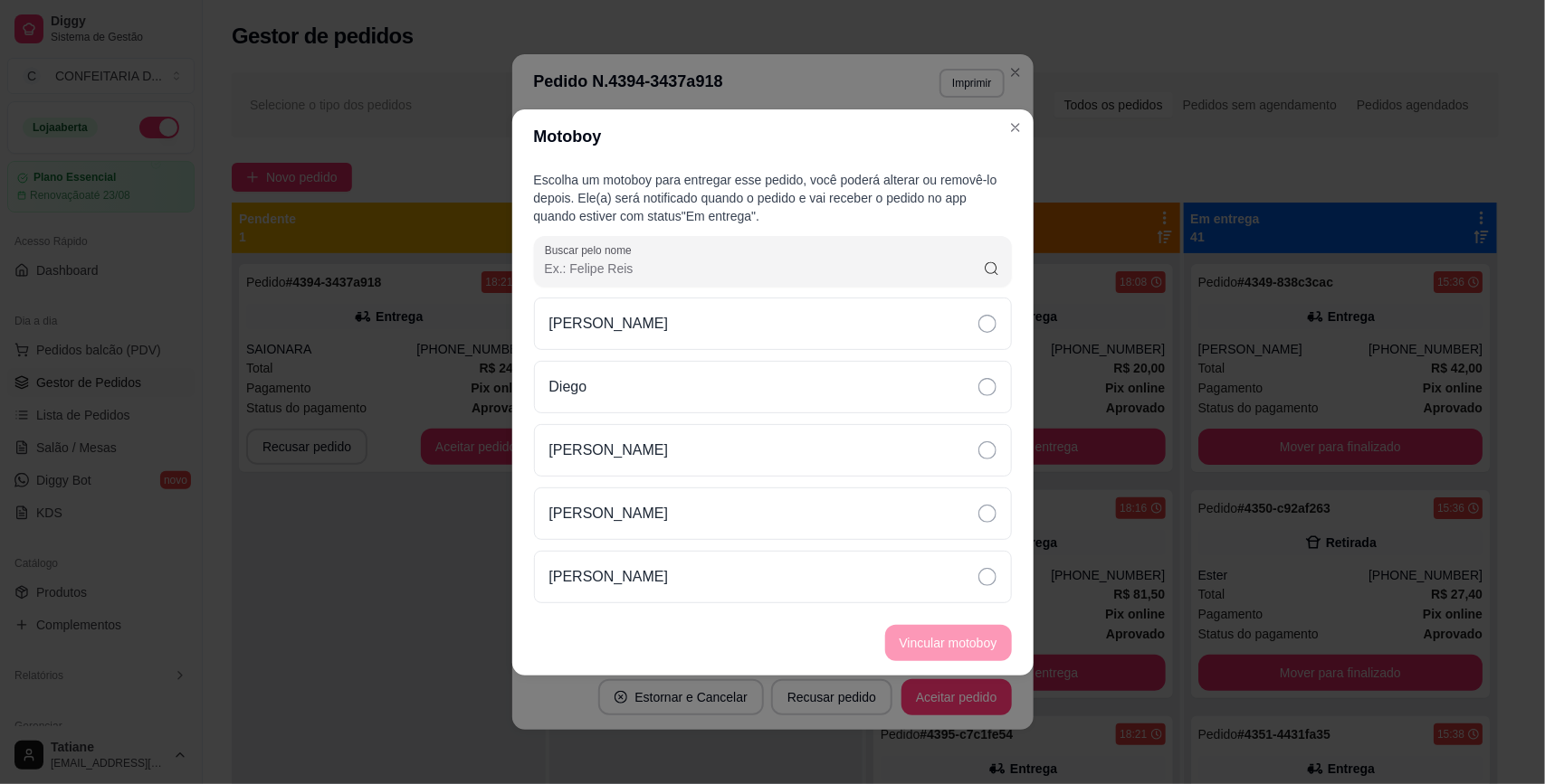
drag, startPoint x: 649, startPoint y: 567, endPoint x: 909, endPoint y: 651, distance: 273.2
click at [651, 567] on p "[PERSON_NAME]" at bounding box center [609, 578] width 119 height 22
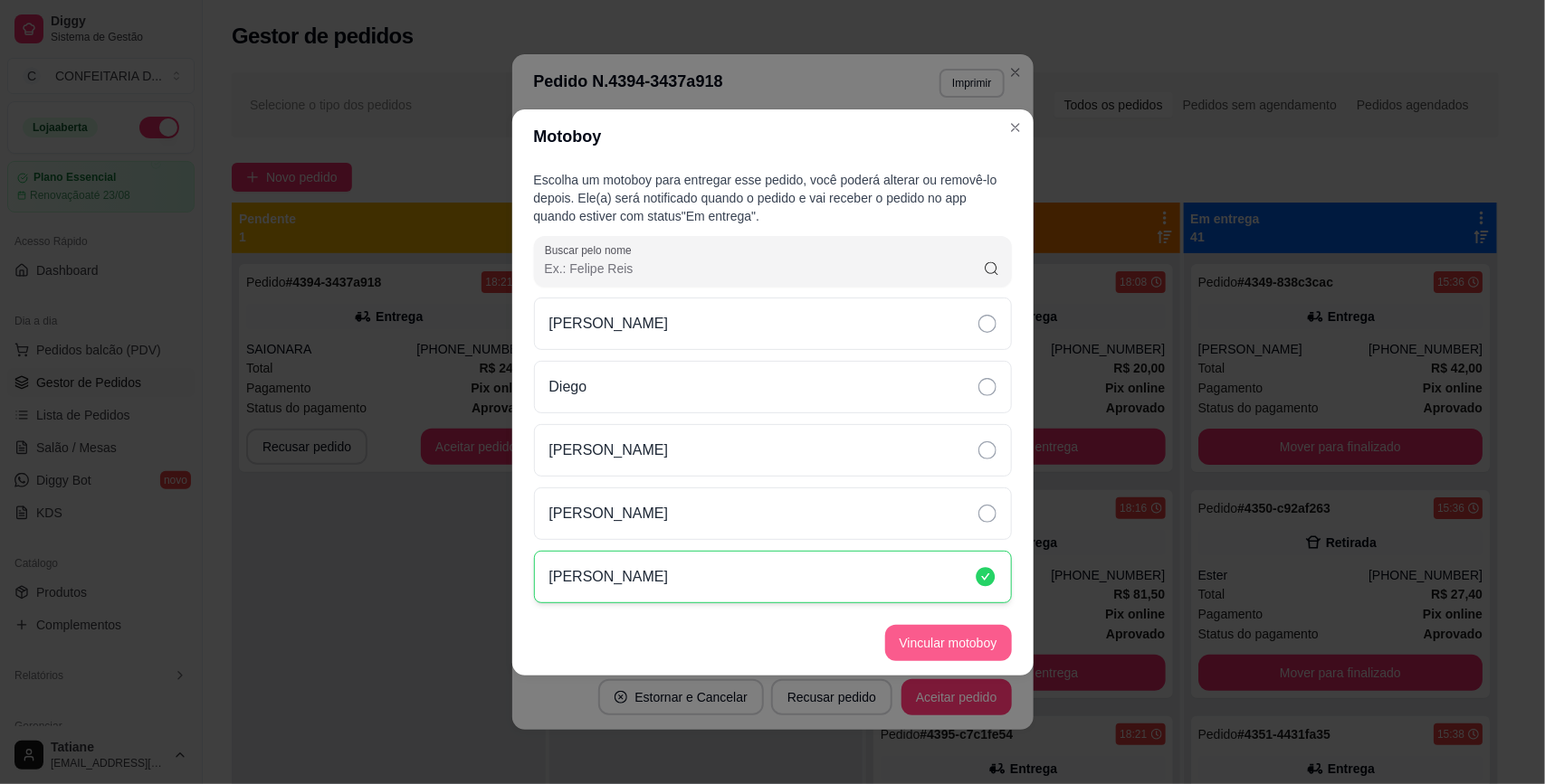
click at [953, 648] on button "Vincular motoboy" at bounding box center [948, 643] width 126 height 36
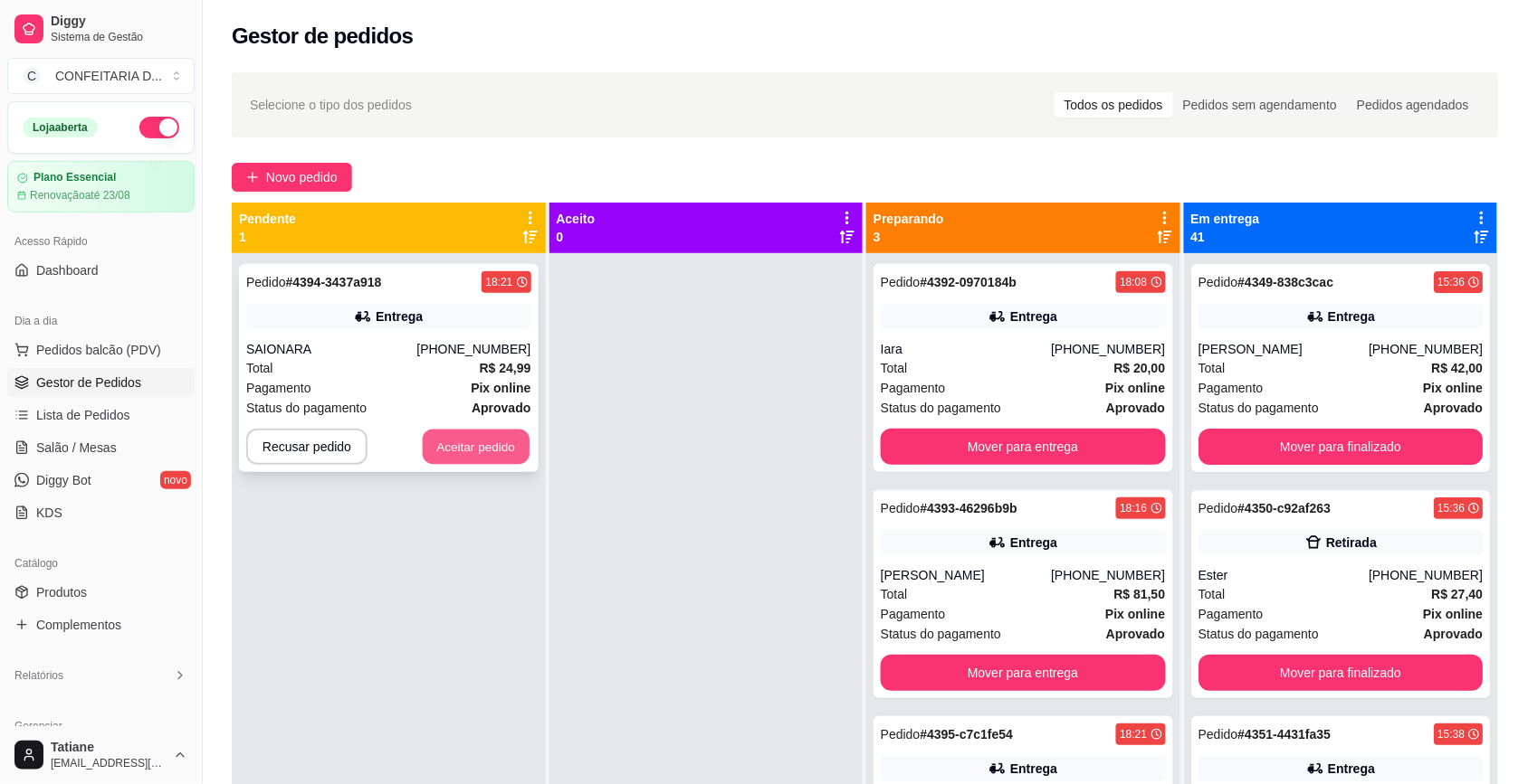
click at [437, 440] on button "Aceitar pedido" at bounding box center [475, 447] width 106 height 35
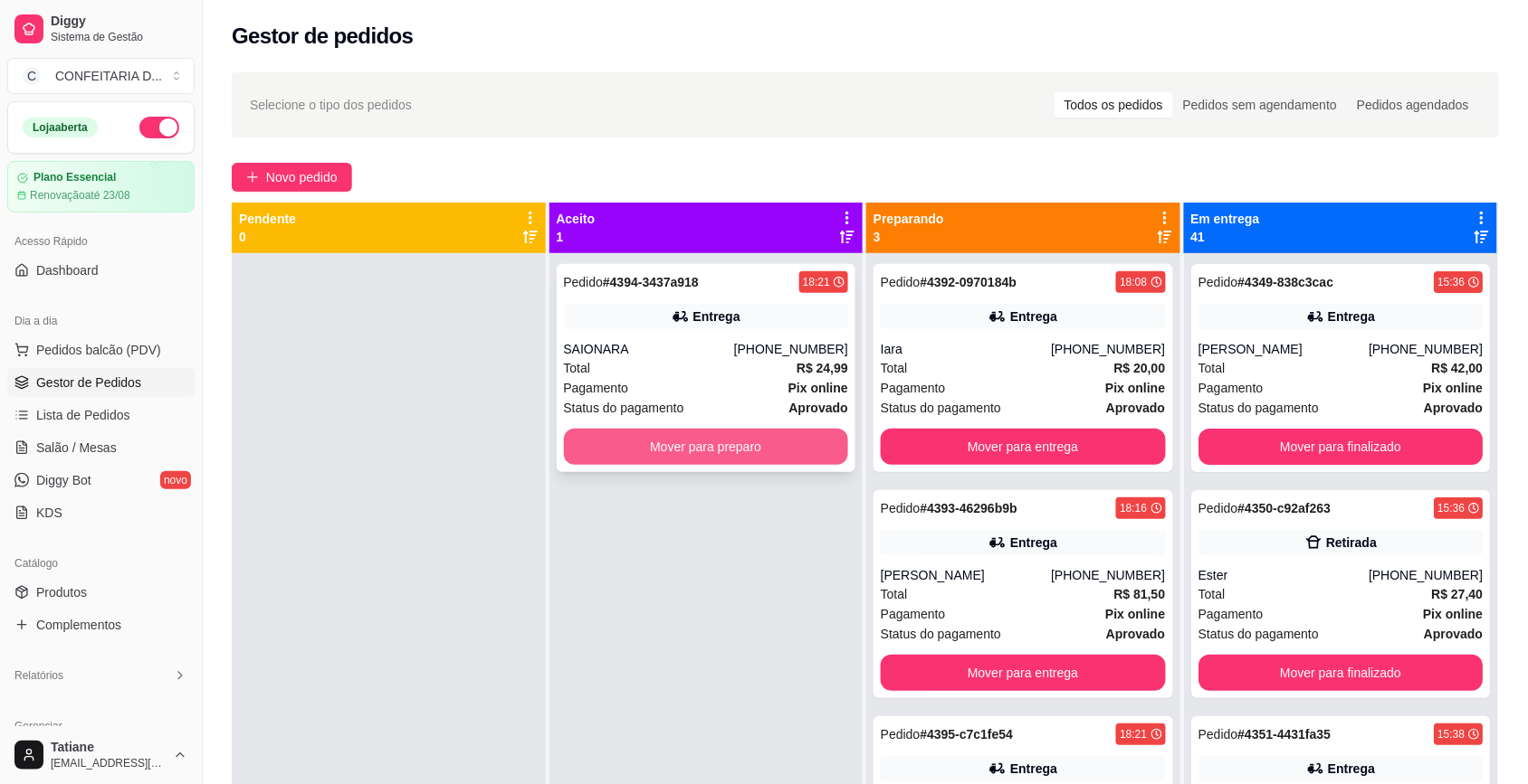
click at [682, 447] on button "Mover para preparo" at bounding box center [706, 447] width 285 height 36
click at [635, 429] on button "Mover para preparo" at bounding box center [705, 447] width 276 height 35
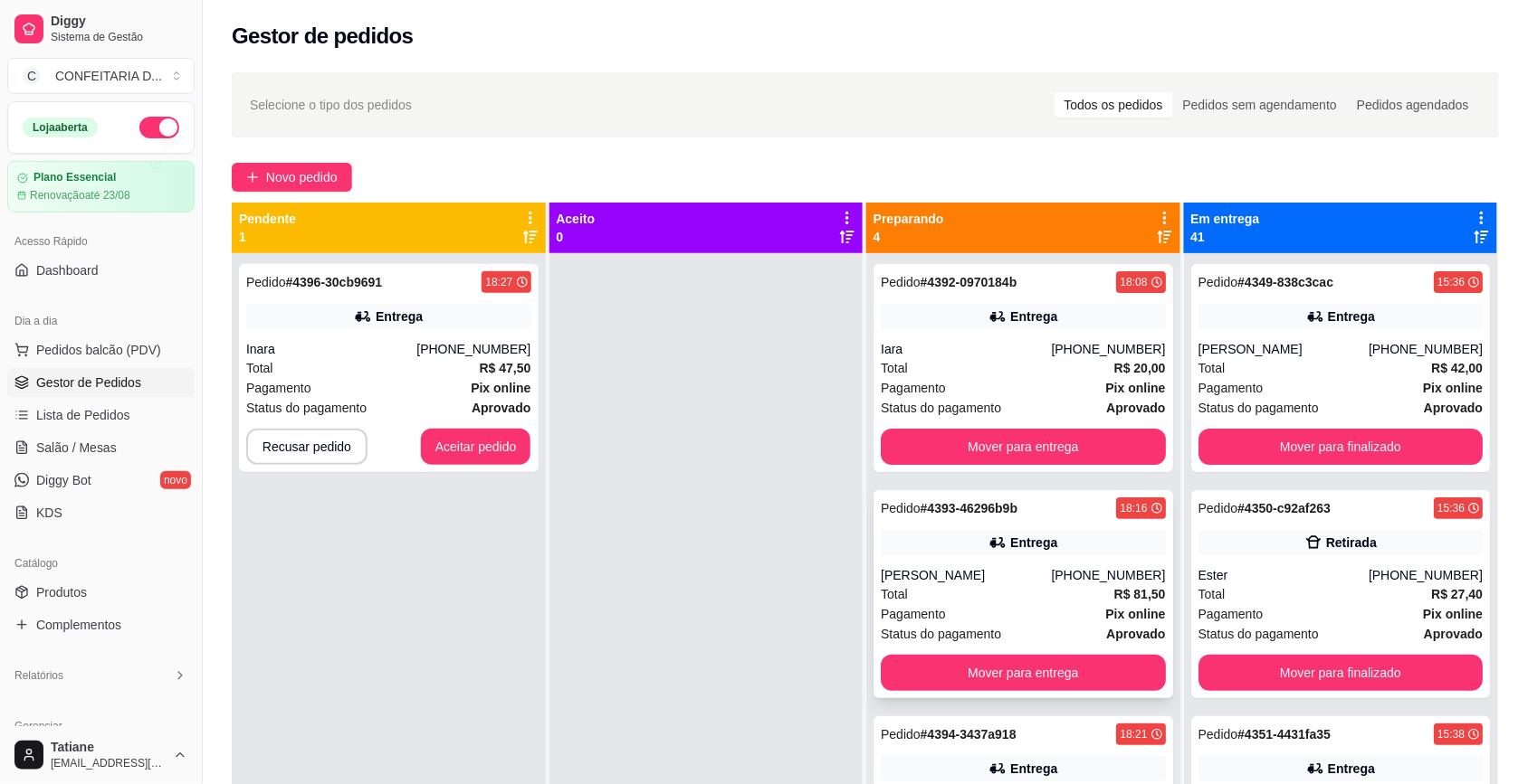
click at [969, 566] on div "Pedido # 4393-46296b9b 18:16 Entrega Yhula leão (31) 98737-7559 Total R$ 81,50 …" at bounding box center [1023, 594] width 299 height 208
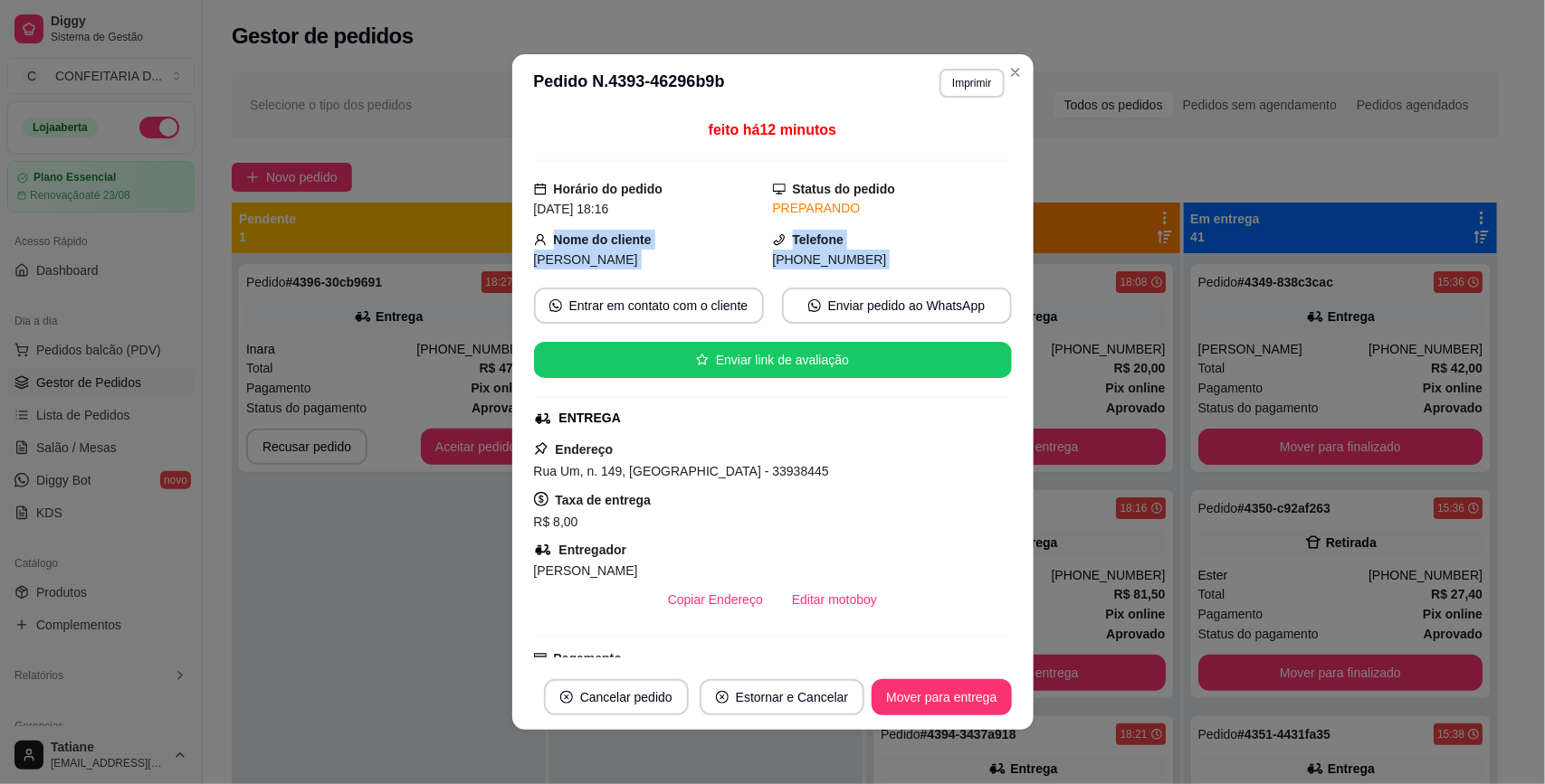
drag, startPoint x: 522, startPoint y: 236, endPoint x: 873, endPoint y: 278, distance: 353.5
click at [873, 278] on div "feito há 12 minutos Horário do pedido 22/08/2025 18:16 Status do pedido PREPARA…" at bounding box center [772, 388] width 521 height 553
copy div "Nome do cliente Yhula leão Telefone (31) 9 8737-7559 Entrar em contato com o cl…"
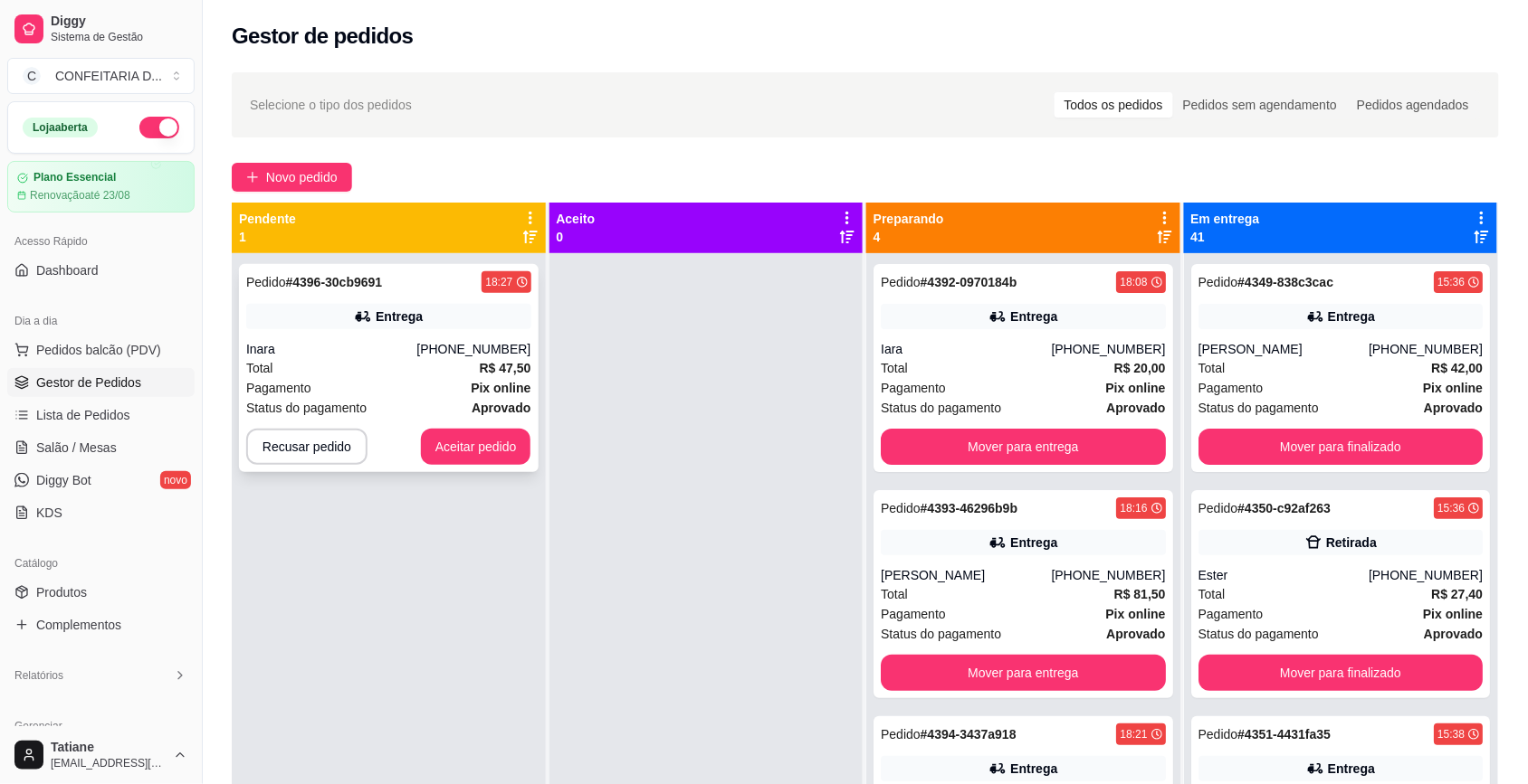
click at [440, 337] on div "Pedido # 4396-30cb9691 18:27 Entrega Inara (31) 99936-5083 Total R$ 47,50 Pagam…" at bounding box center [389, 367] width 299 height 208
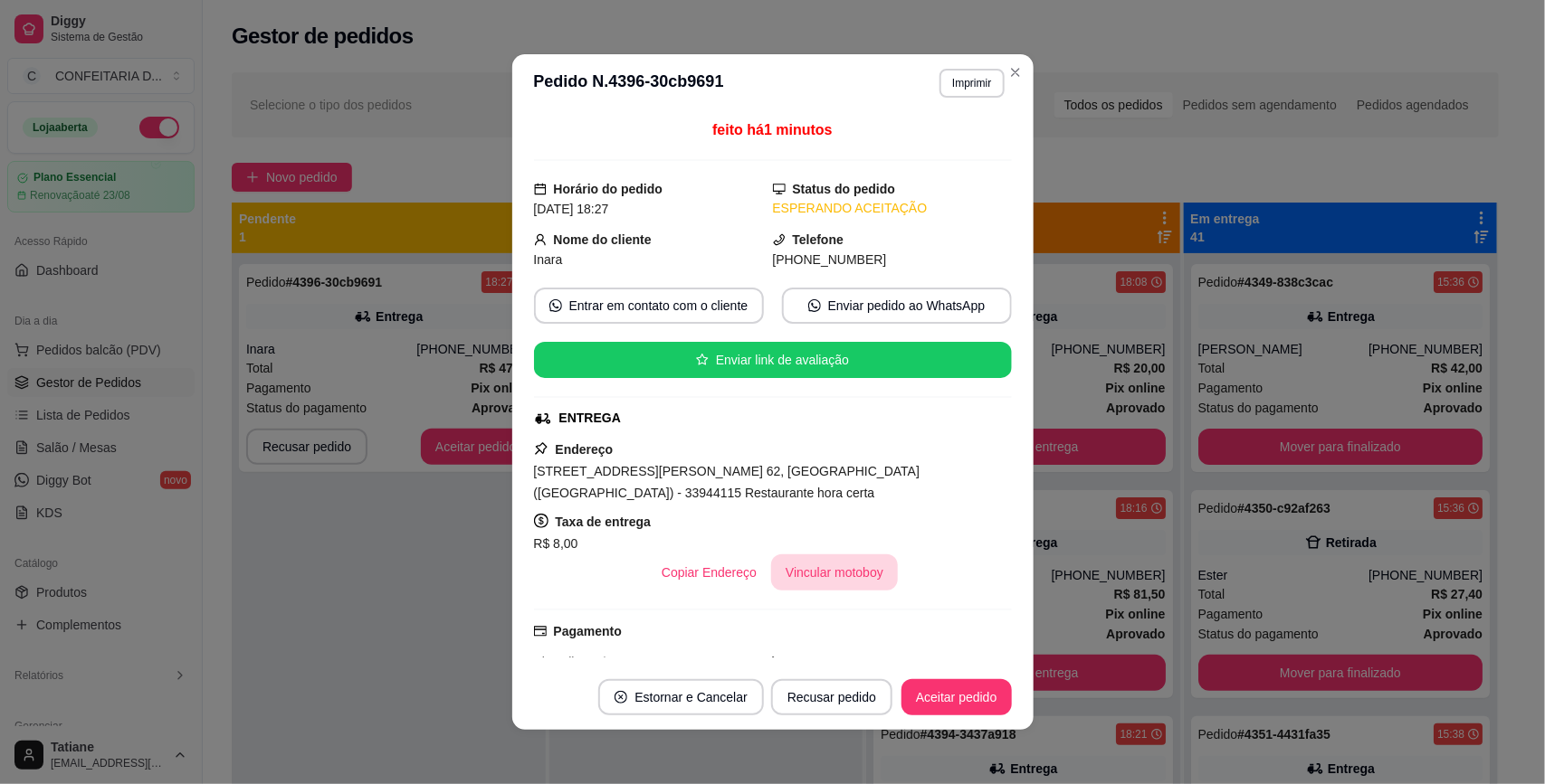
click at [823, 572] on button "Vincular motoboy" at bounding box center [833, 573] width 126 height 36
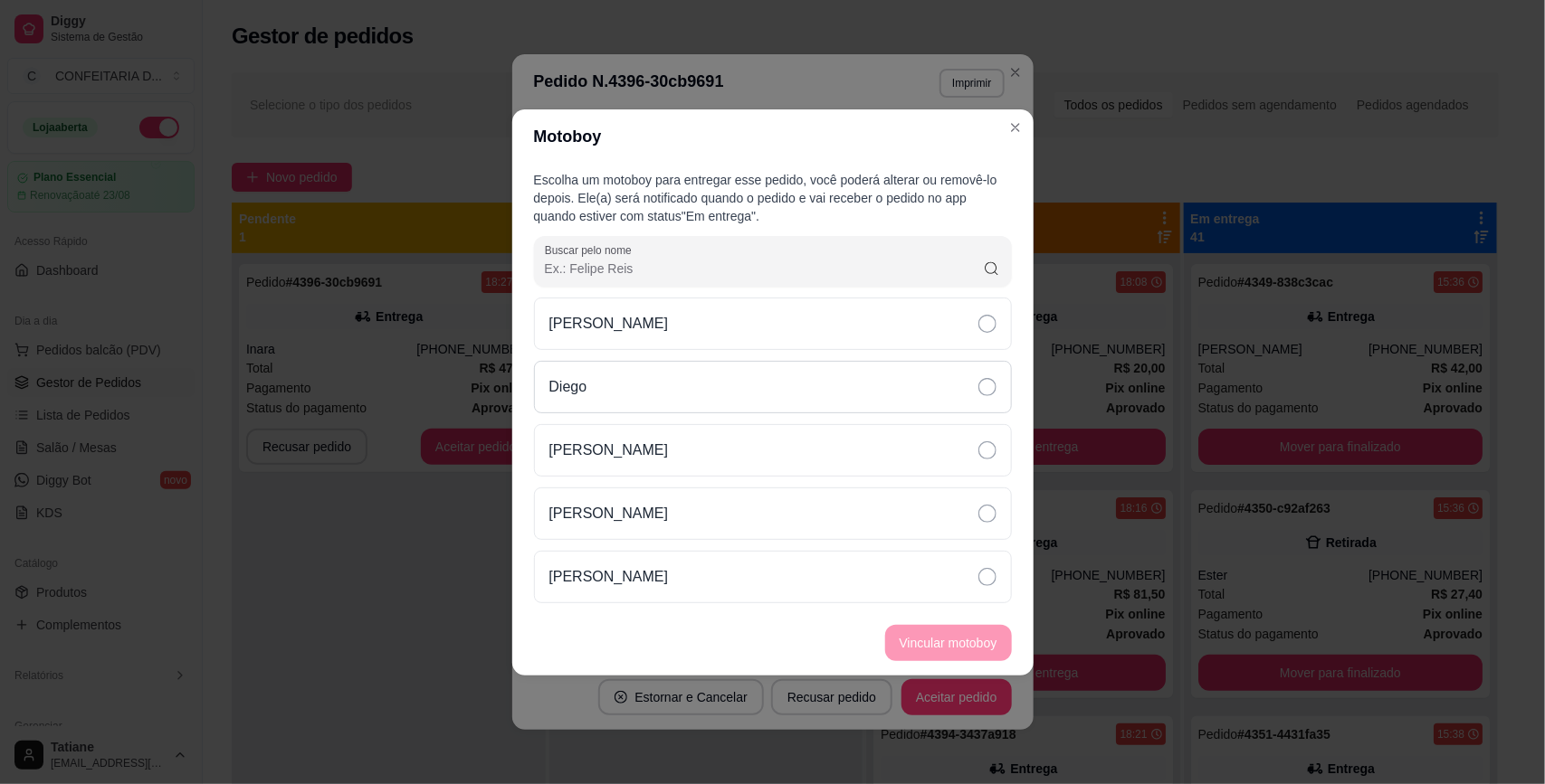
click at [616, 391] on div "Diego" at bounding box center [772, 387] width 478 height 53
click at [920, 640] on button "Vincular motoboy" at bounding box center [948, 643] width 126 height 36
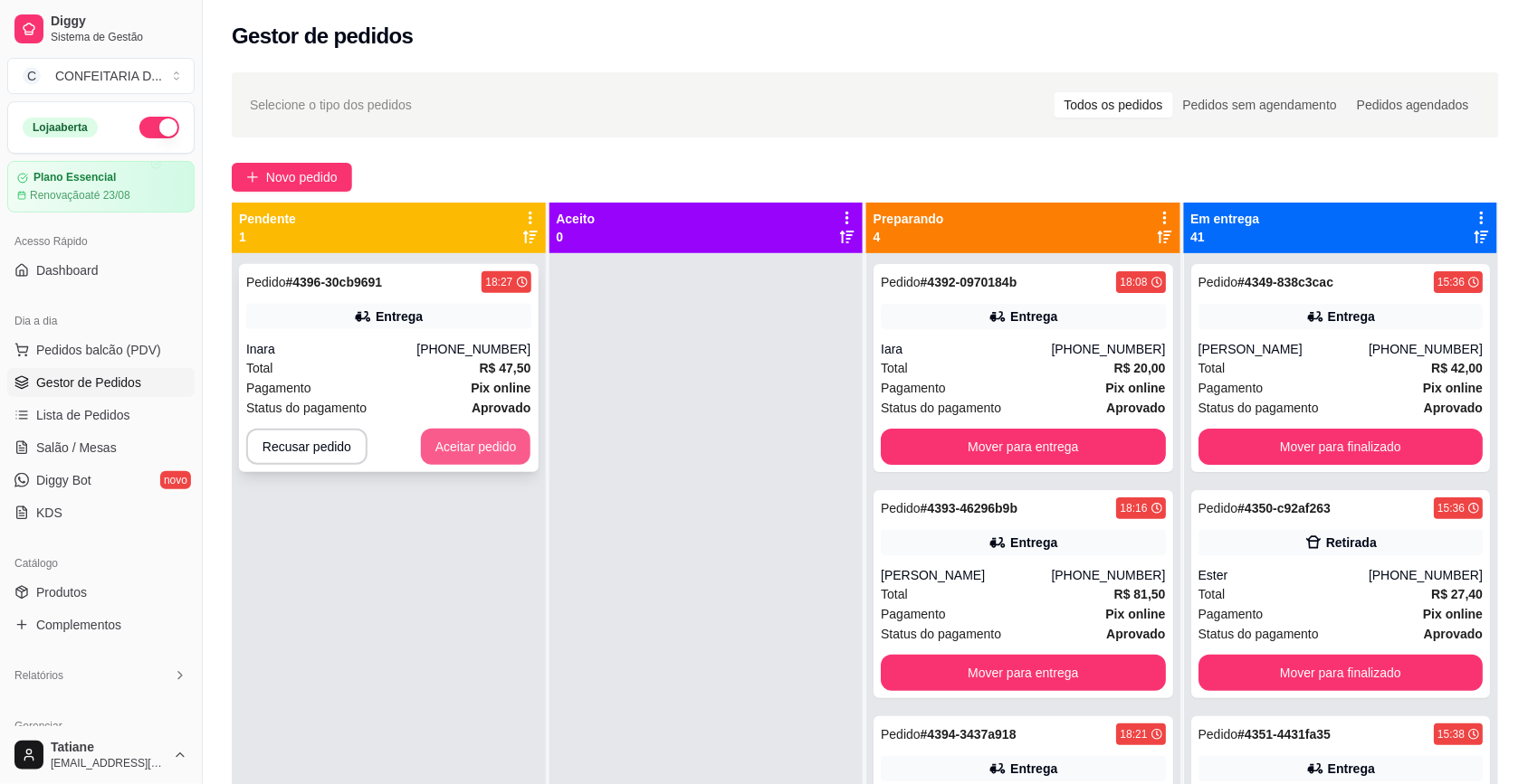
click at [462, 443] on button "Aceitar pedido" at bounding box center [475, 447] width 110 height 36
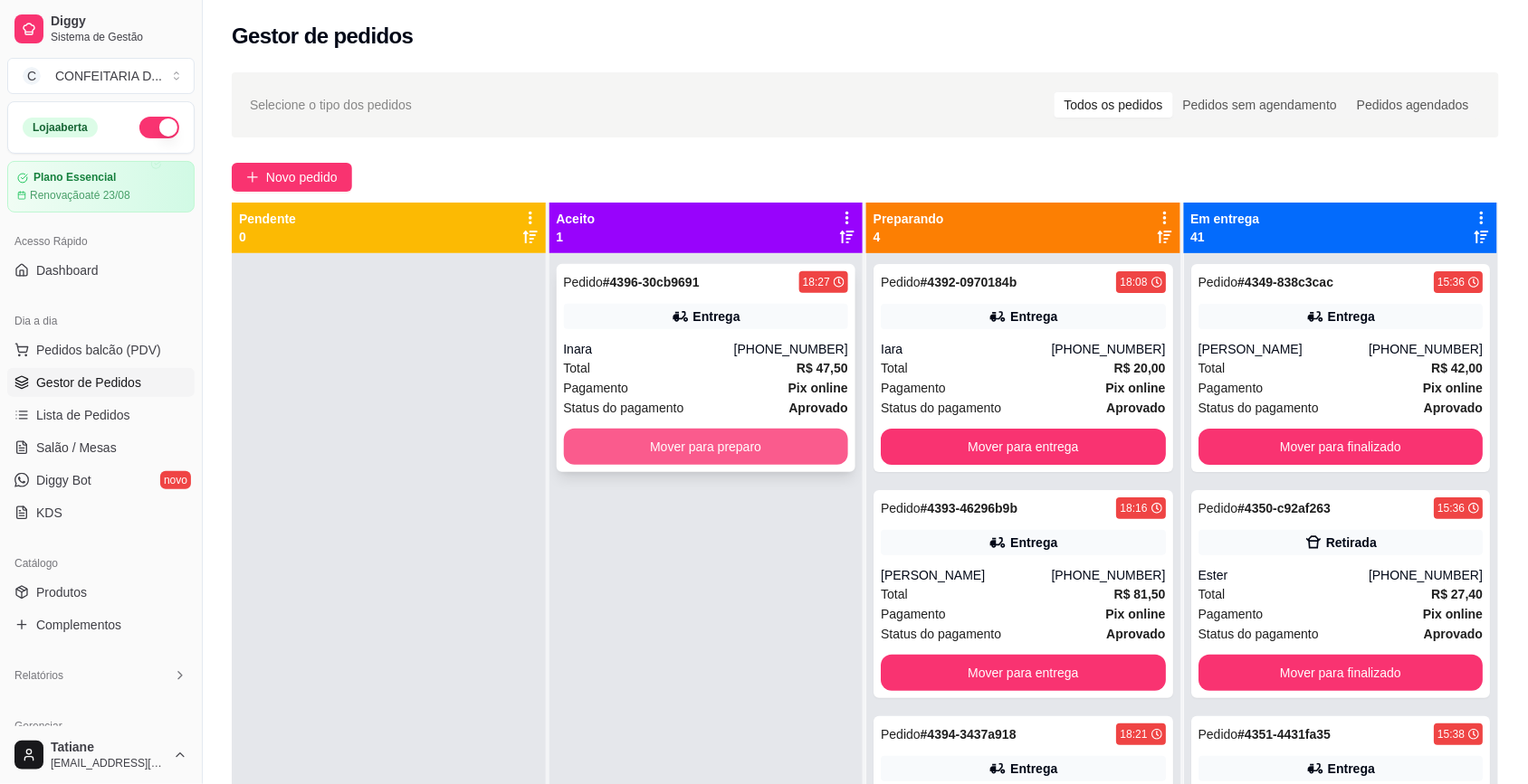
click at [781, 447] on button "Mover para preparo" at bounding box center [706, 447] width 285 height 36
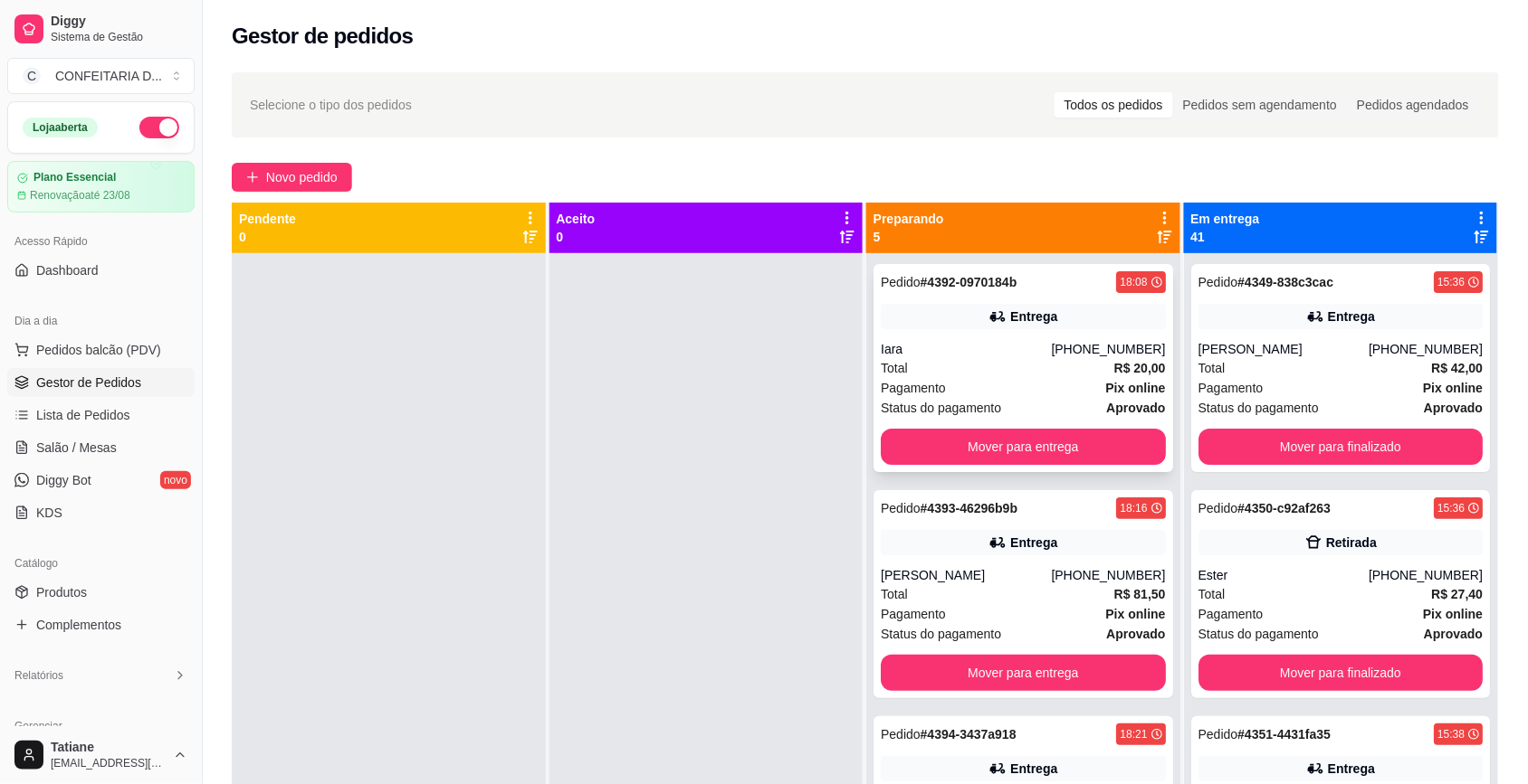
click at [970, 354] on div "Iara" at bounding box center [966, 349] width 170 height 18
click at [973, 445] on button "Mover para entrega" at bounding box center [1023, 447] width 285 height 36
click at [991, 575] on div "SAIONARA" at bounding box center [966, 576] width 170 height 18
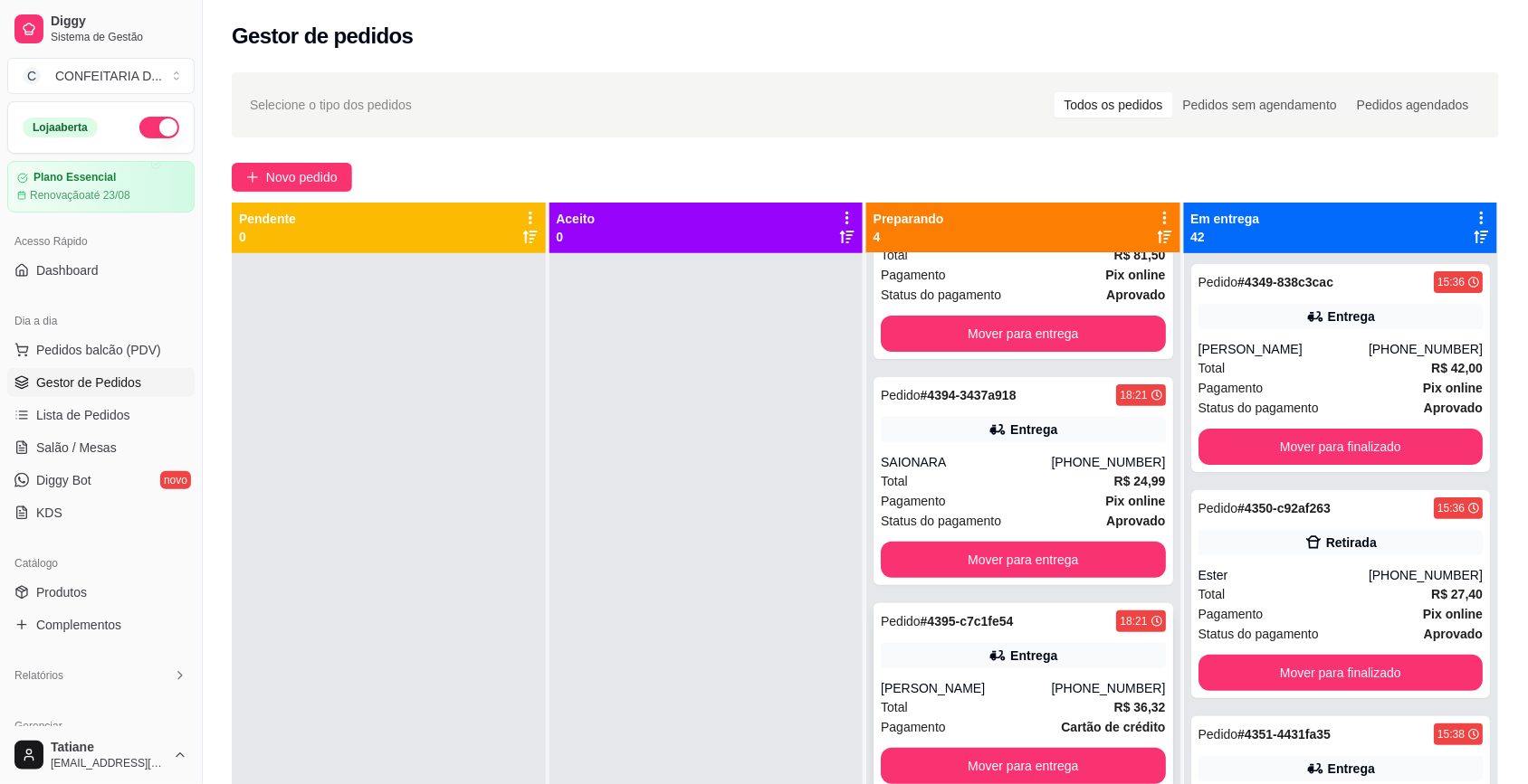
scroll to position [119, 0]
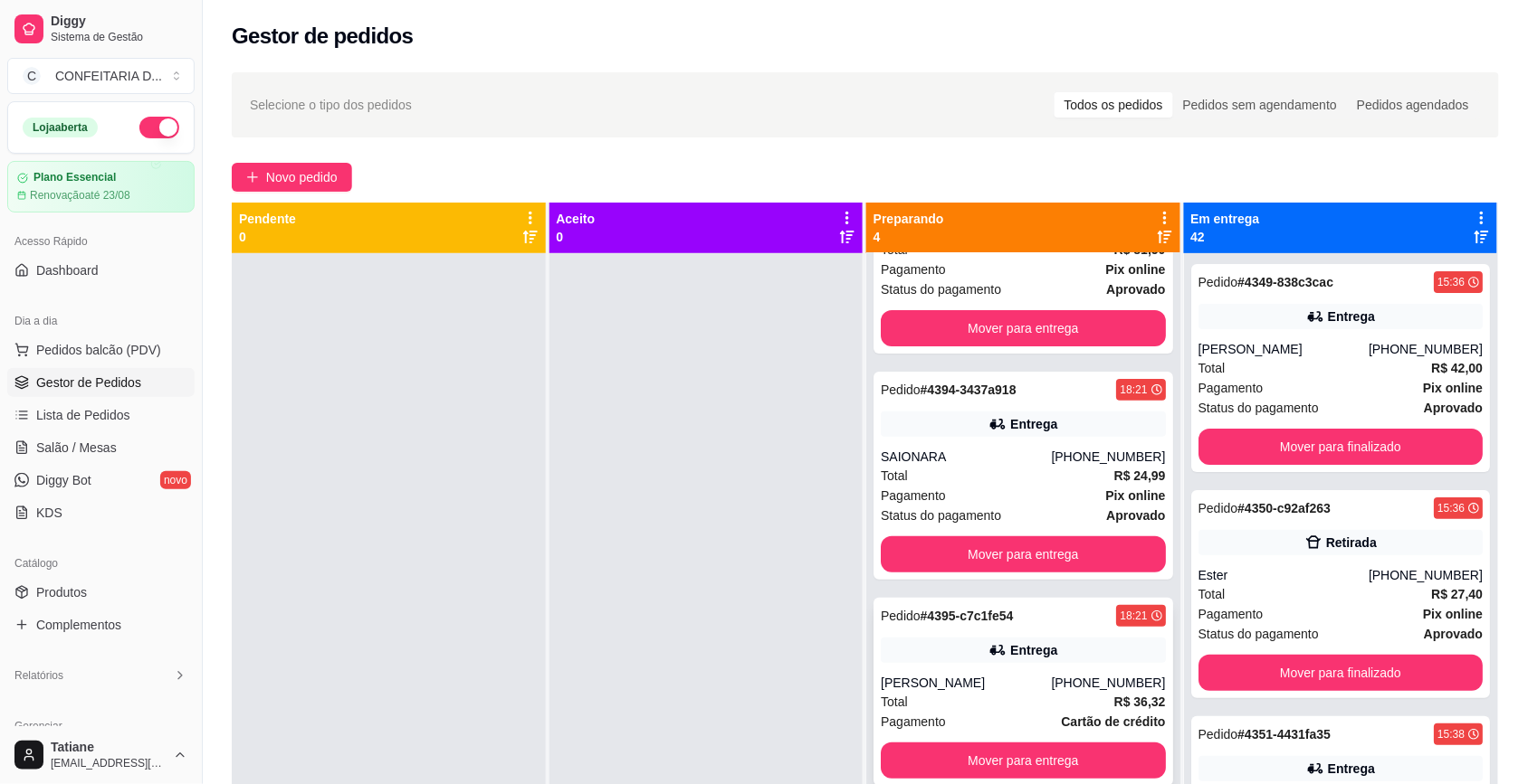
click at [961, 640] on div "Entrega" at bounding box center [1023, 650] width 285 height 25
click at [976, 762] on button "Mover para entrega" at bounding box center [1023, 760] width 285 height 36
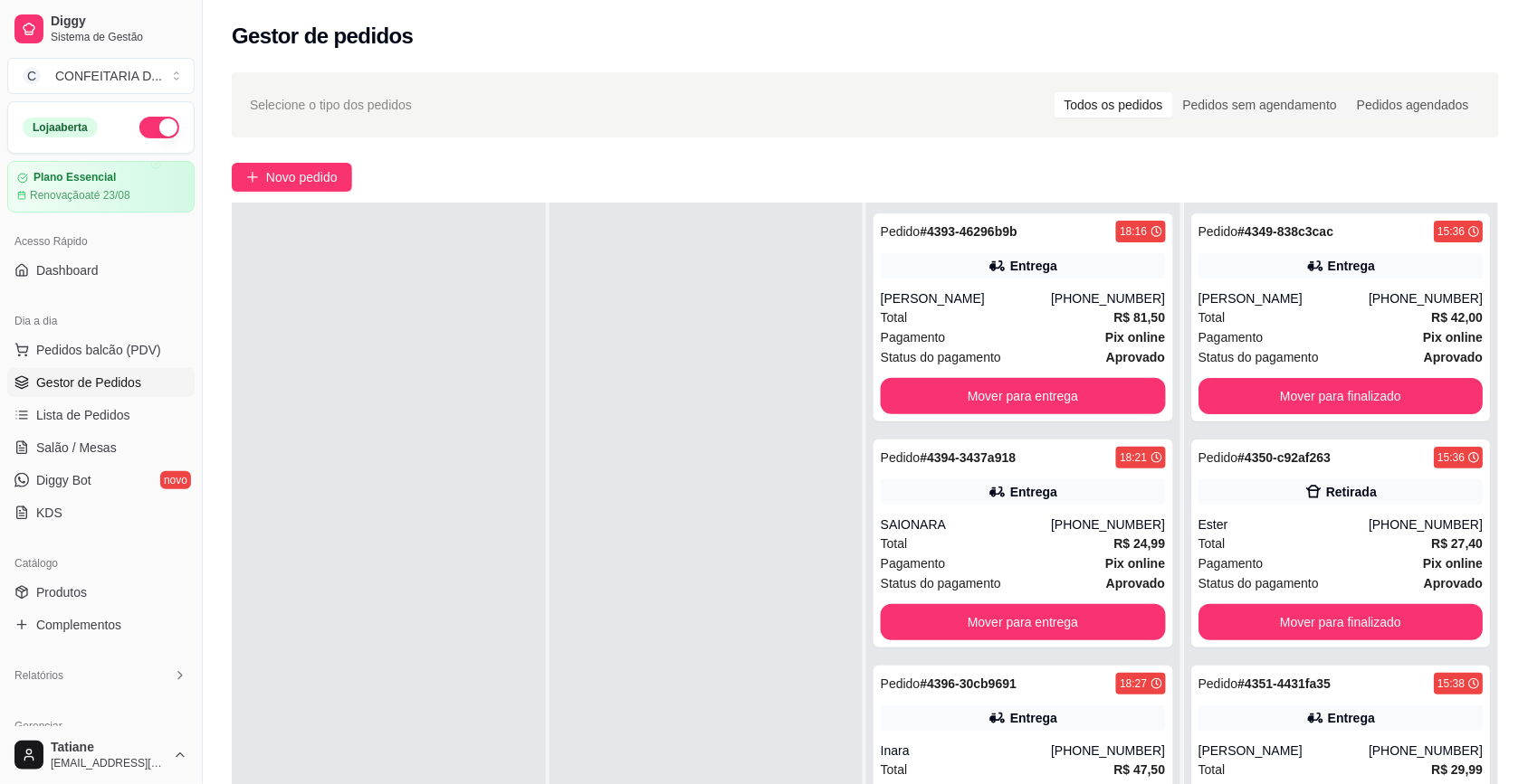
scroll to position [276, 0]
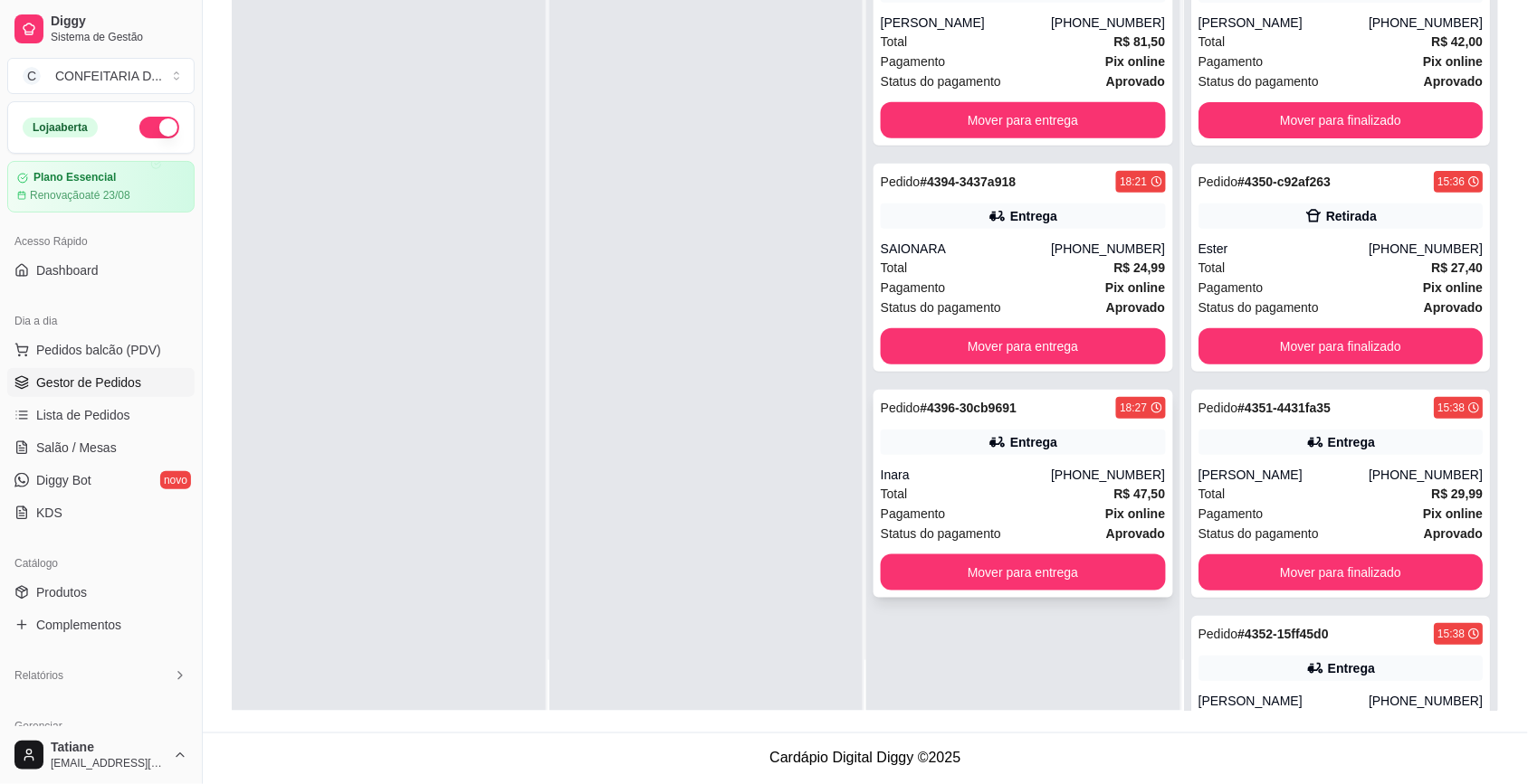
click at [1038, 470] on div "Inara" at bounding box center [966, 475] width 170 height 18
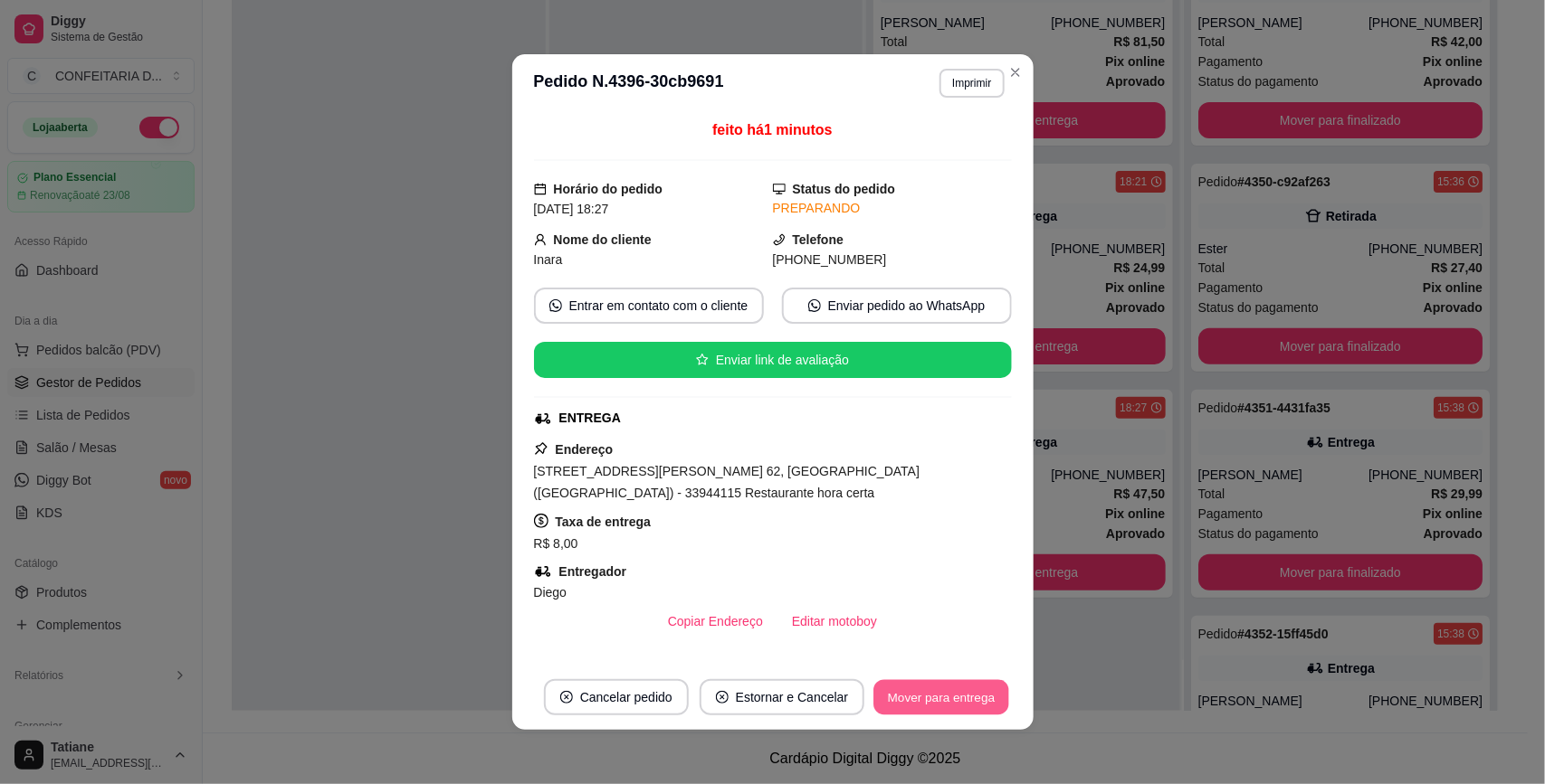
click at [953, 689] on button "Mover para entrega" at bounding box center [942, 698] width 136 height 35
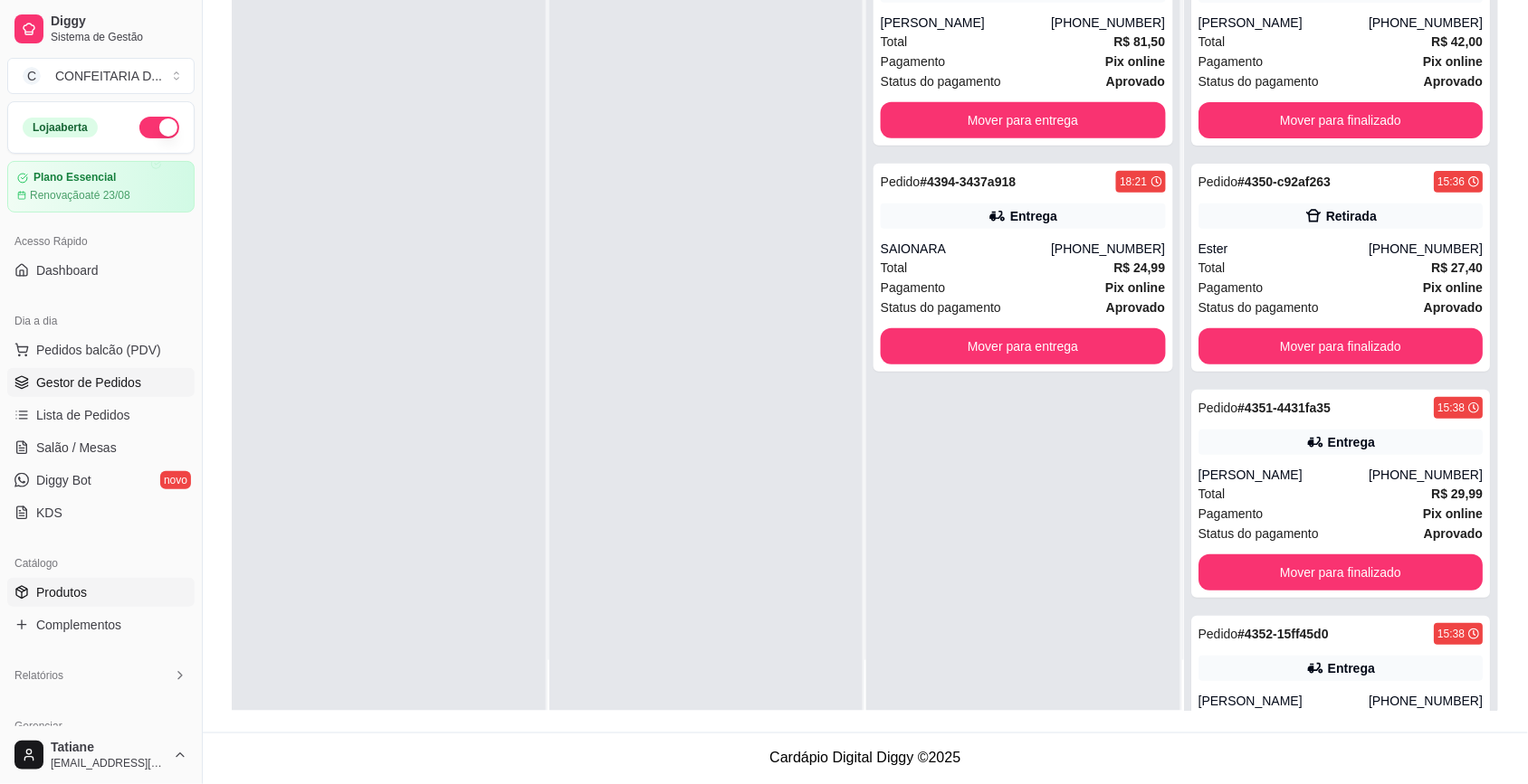
click at [74, 592] on span "Produtos" at bounding box center [62, 592] width 51 height 18
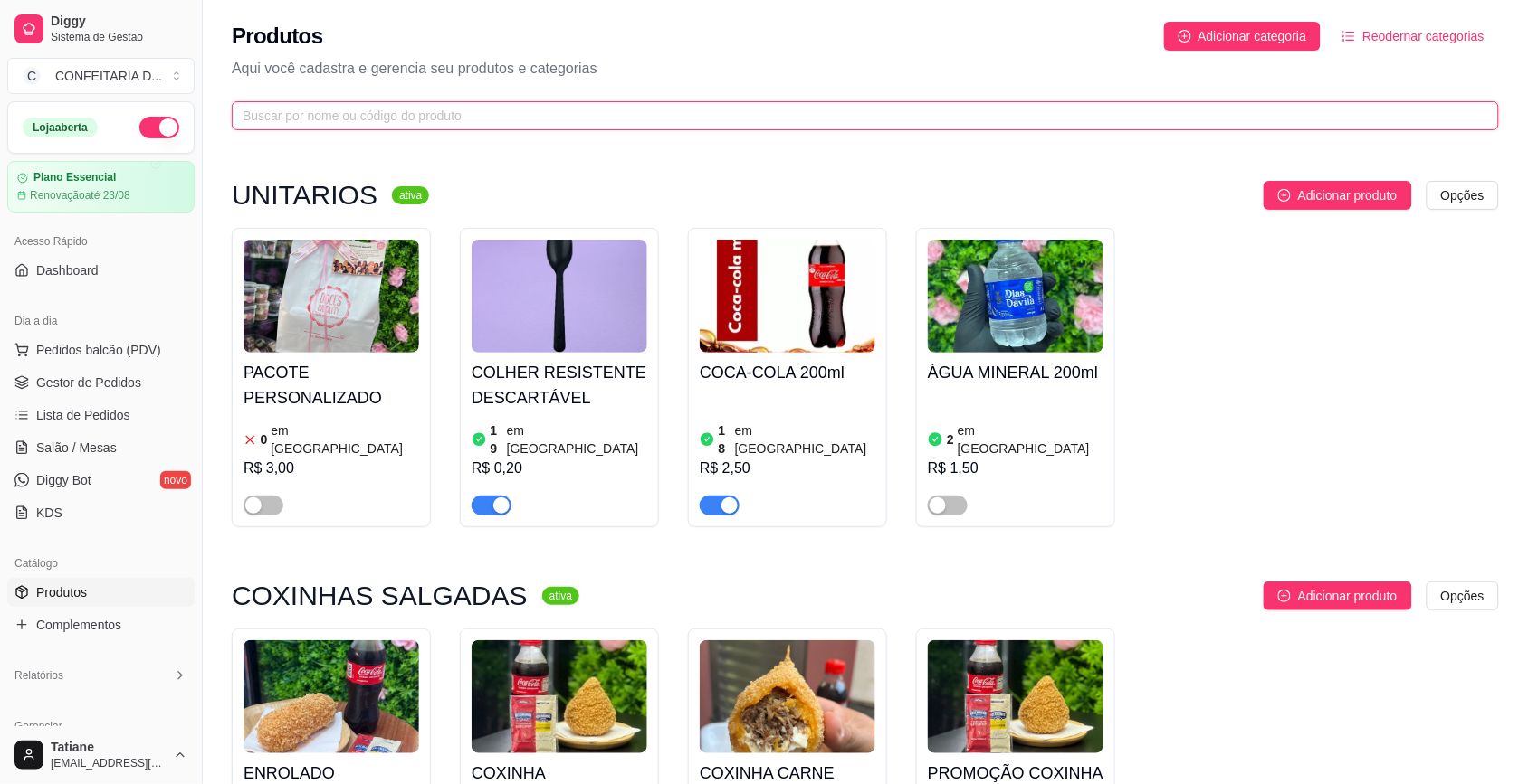
click at [345, 120] on input "text" at bounding box center [858, 116] width 1230 height 20
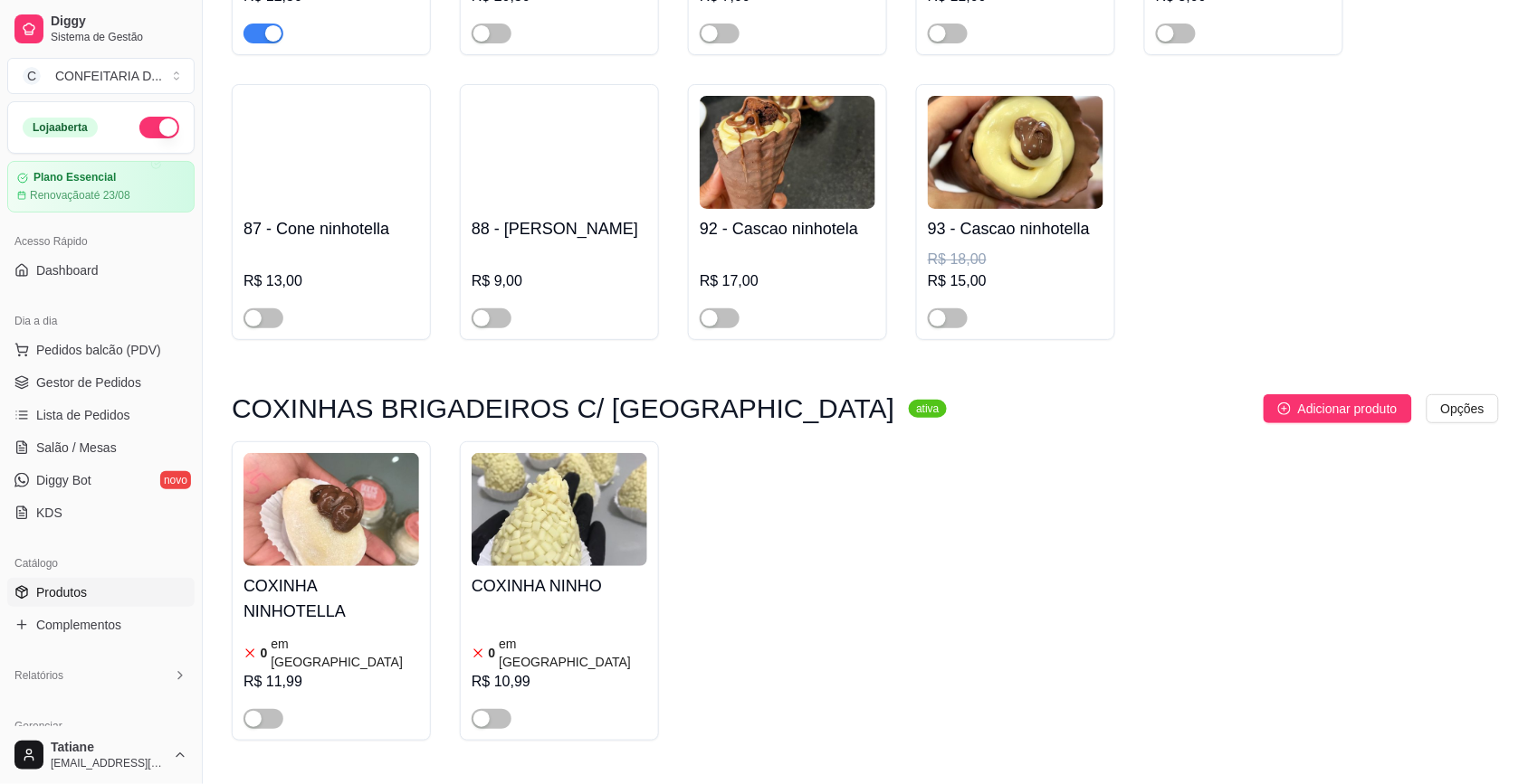
scroll to position [2374, 0]
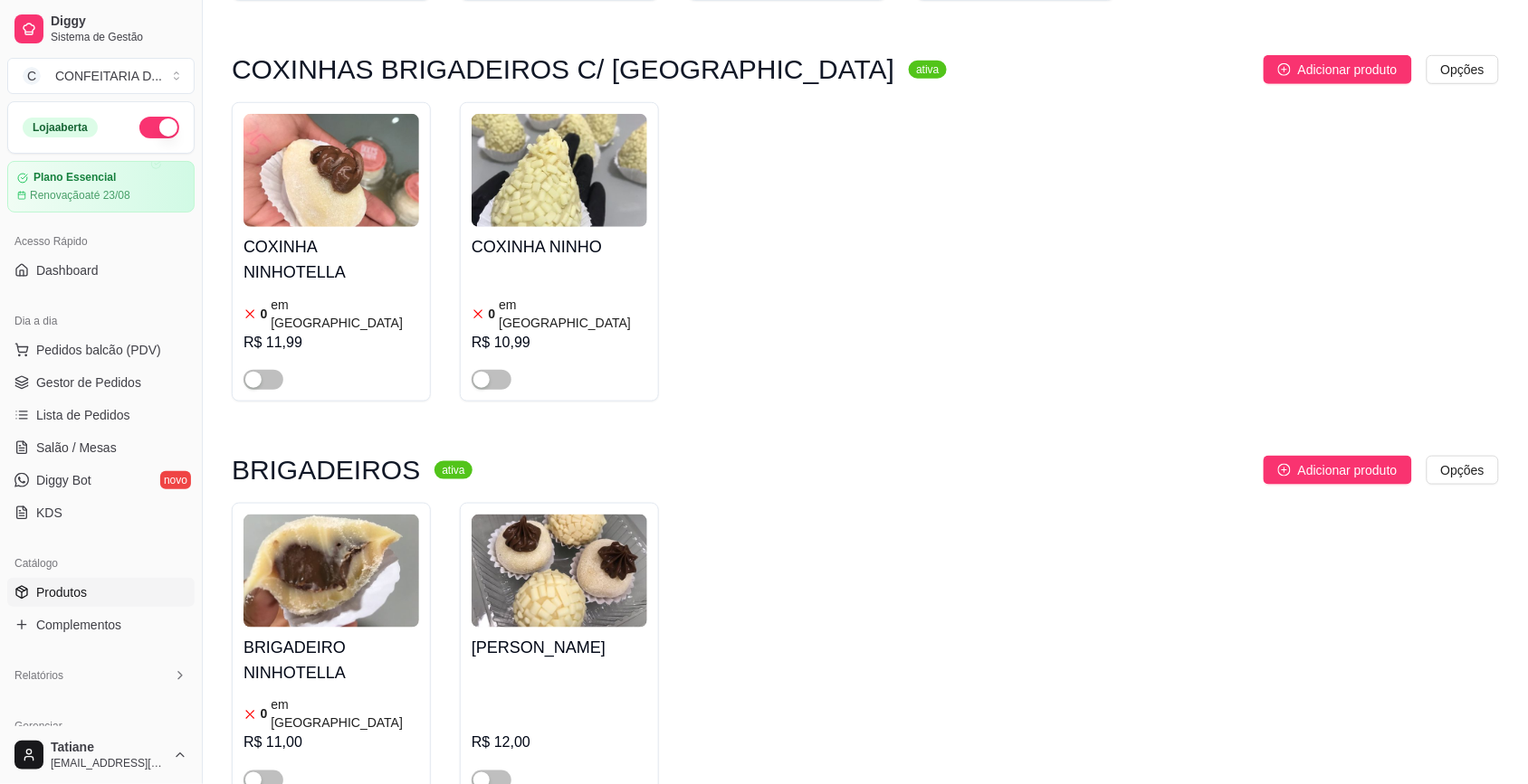
type input "ninho"
click at [362, 515] on img at bounding box center [331, 571] width 176 height 113
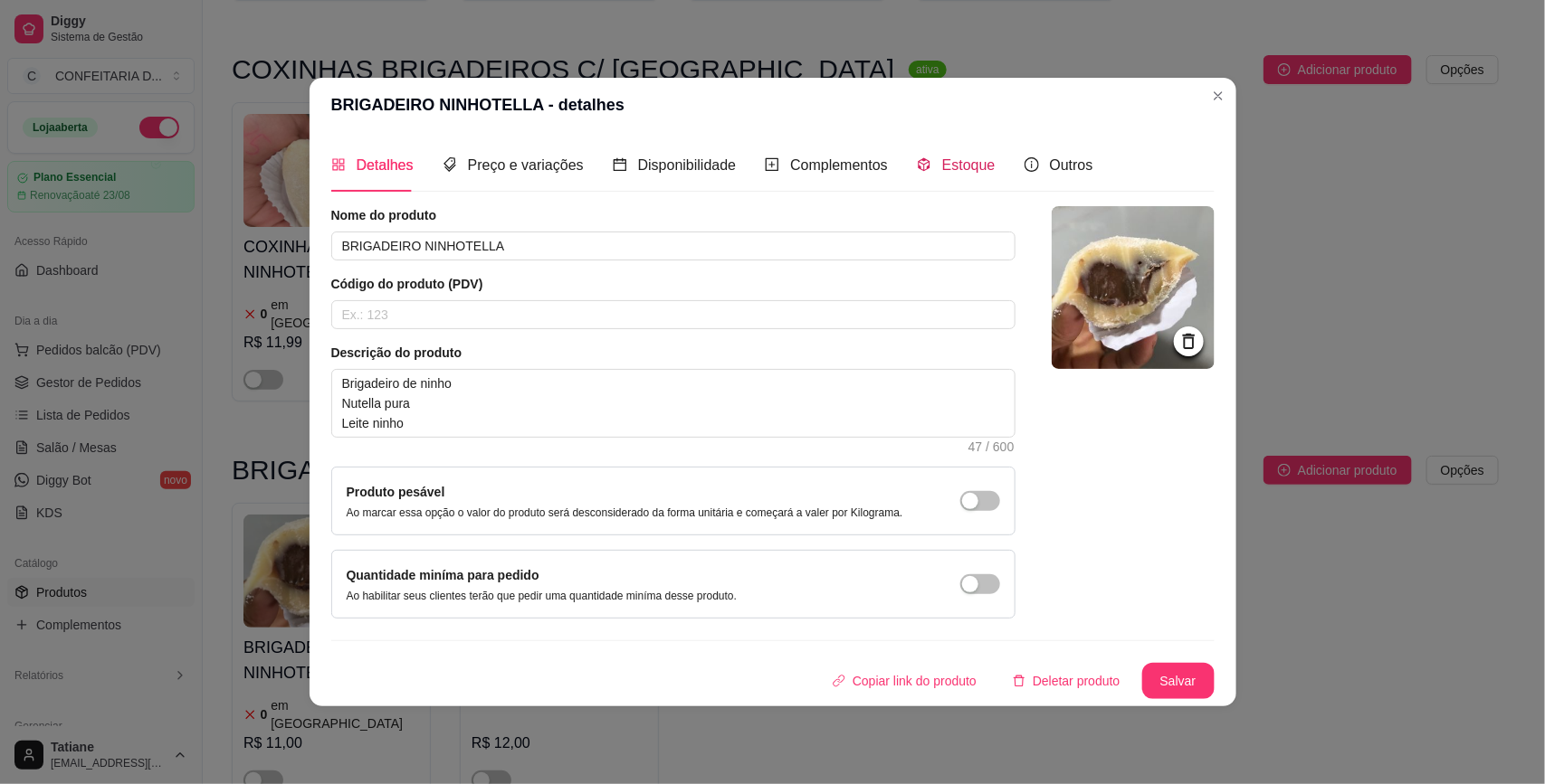
click at [934, 154] on div "Estoque" at bounding box center [955, 165] width 79 height 23
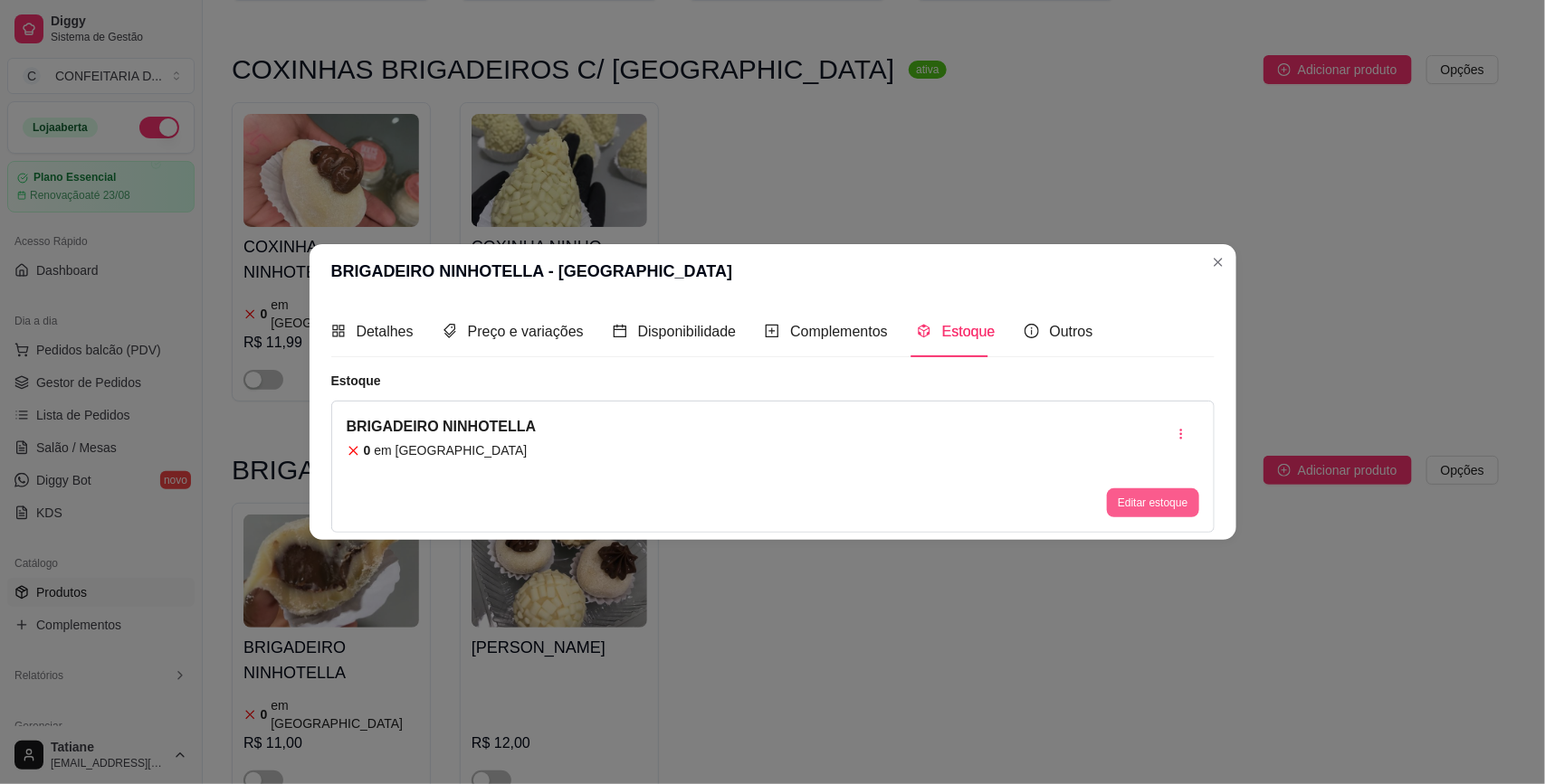
click at [1137, 504] on button "Editar estoque" at bounding box center [1152, 503] width 91 height 29
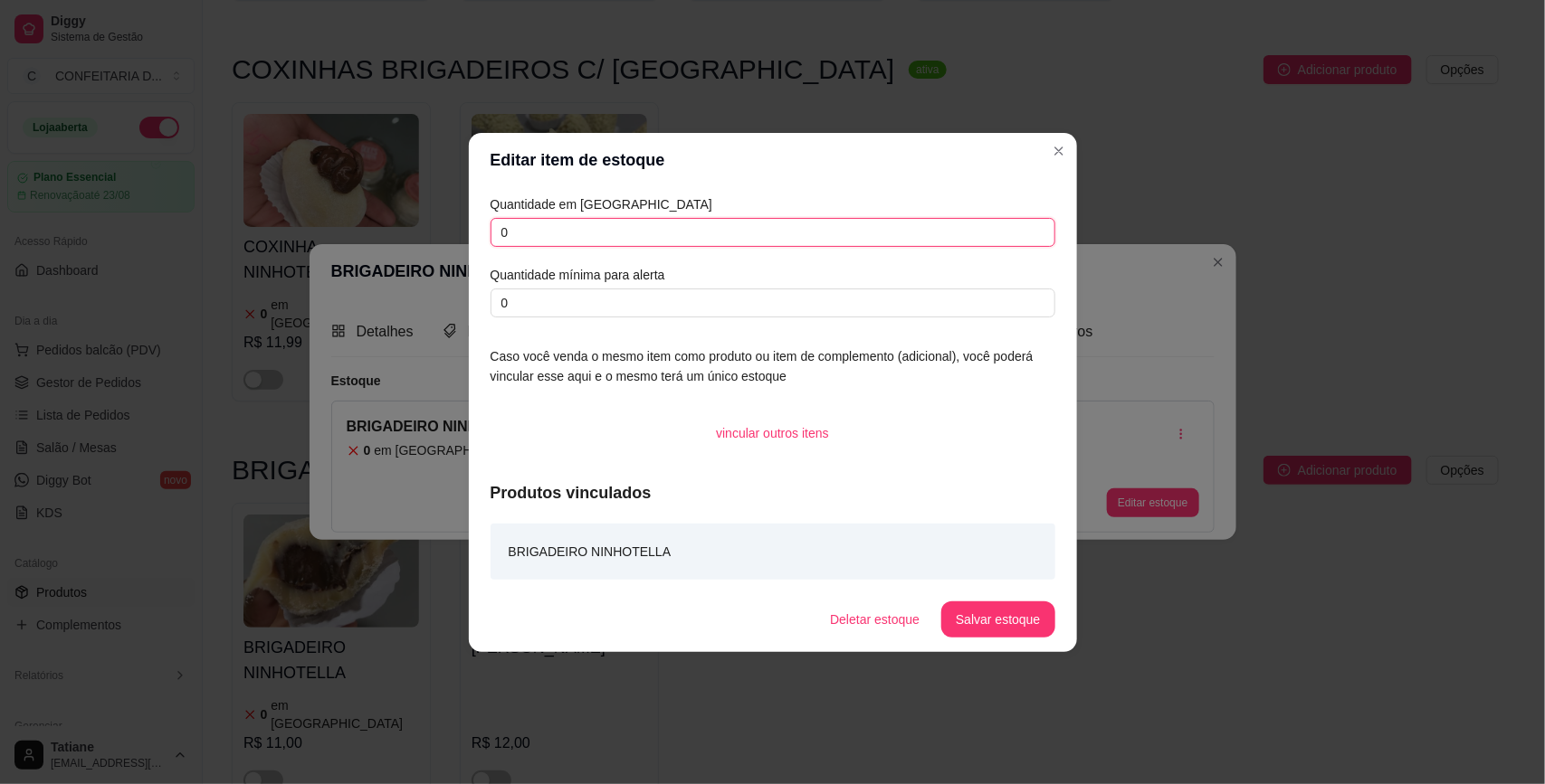
click at [526, 231] on input "0" at bounding box center [772, 233] width 565 height 29
type input "9"
click at [994, 629] on button "Salvar estoque" at bounding box center [997, 619] width 113 height 36
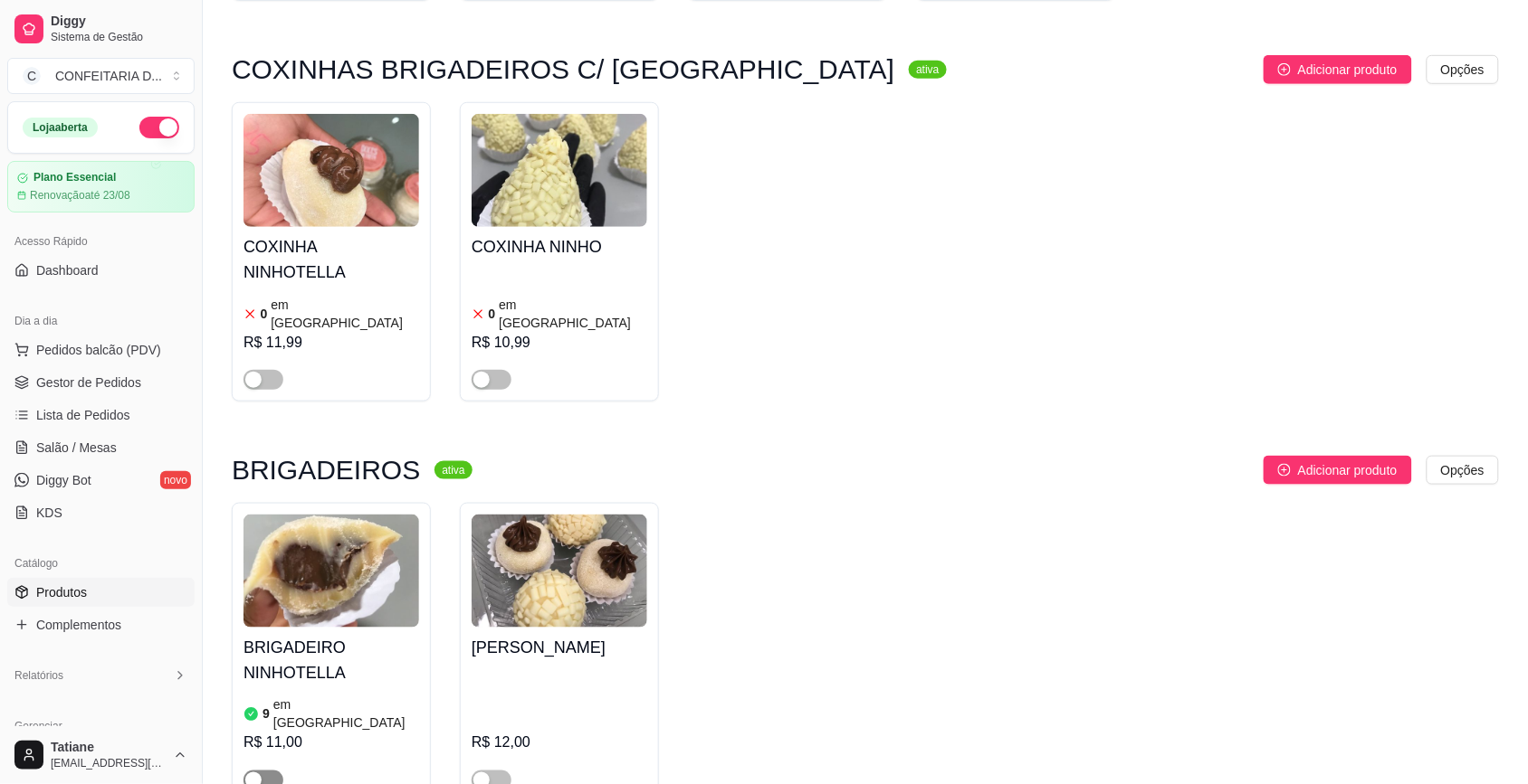
click at [255, 772] on div "button" at bounding box center [253, 780] width 16 height 16
click at [69, 387] on span "Gestor de Pedidos" at bounding box center [88, 383] width 105 height 18
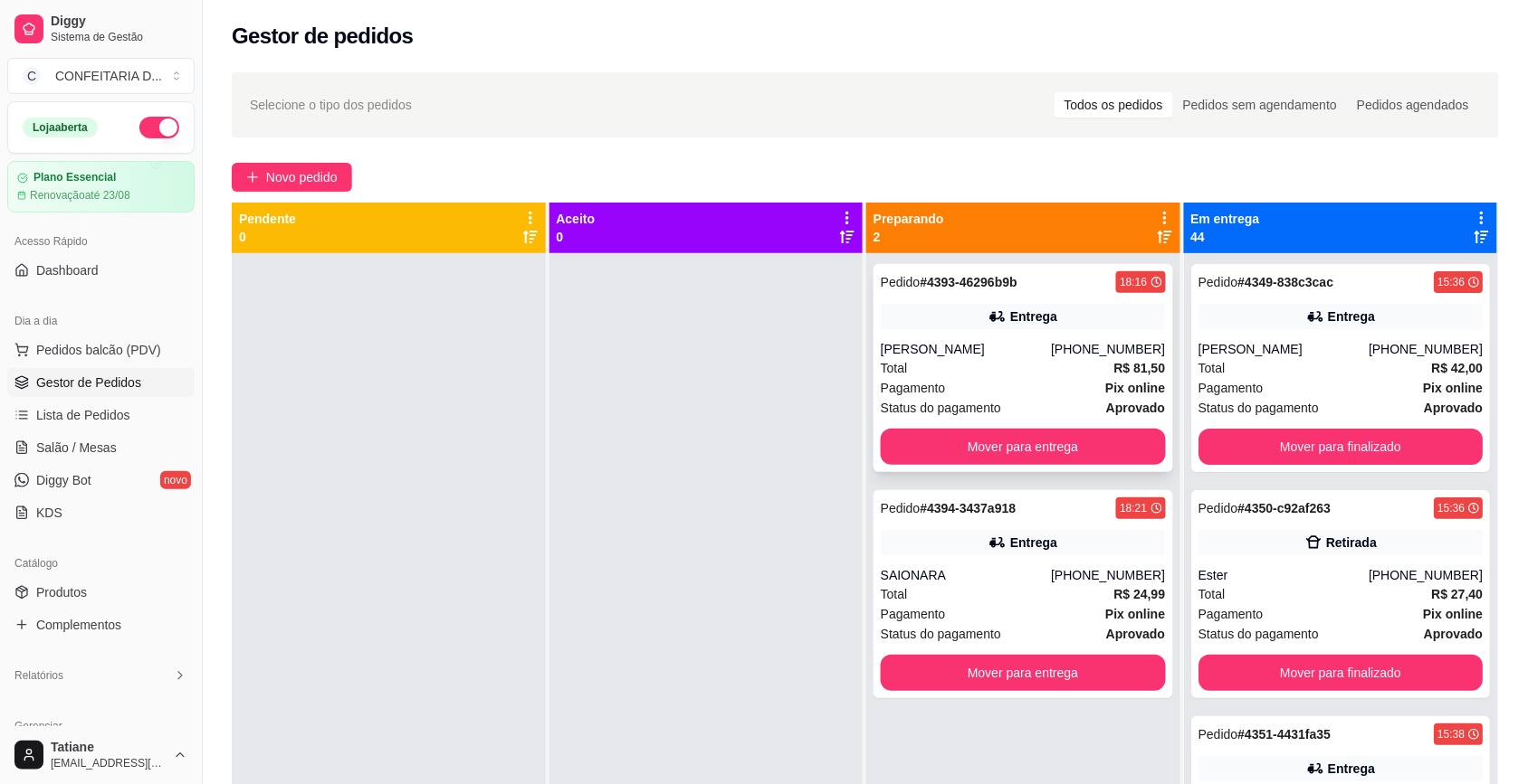
click at [992, 467] on div "Pedido # 4393-46296b9b 18:16 Entrega Yhula leão (31) 98737-7559 Total R$ 81,50 …" at bounding box center [1023, 367] width 299 height 208
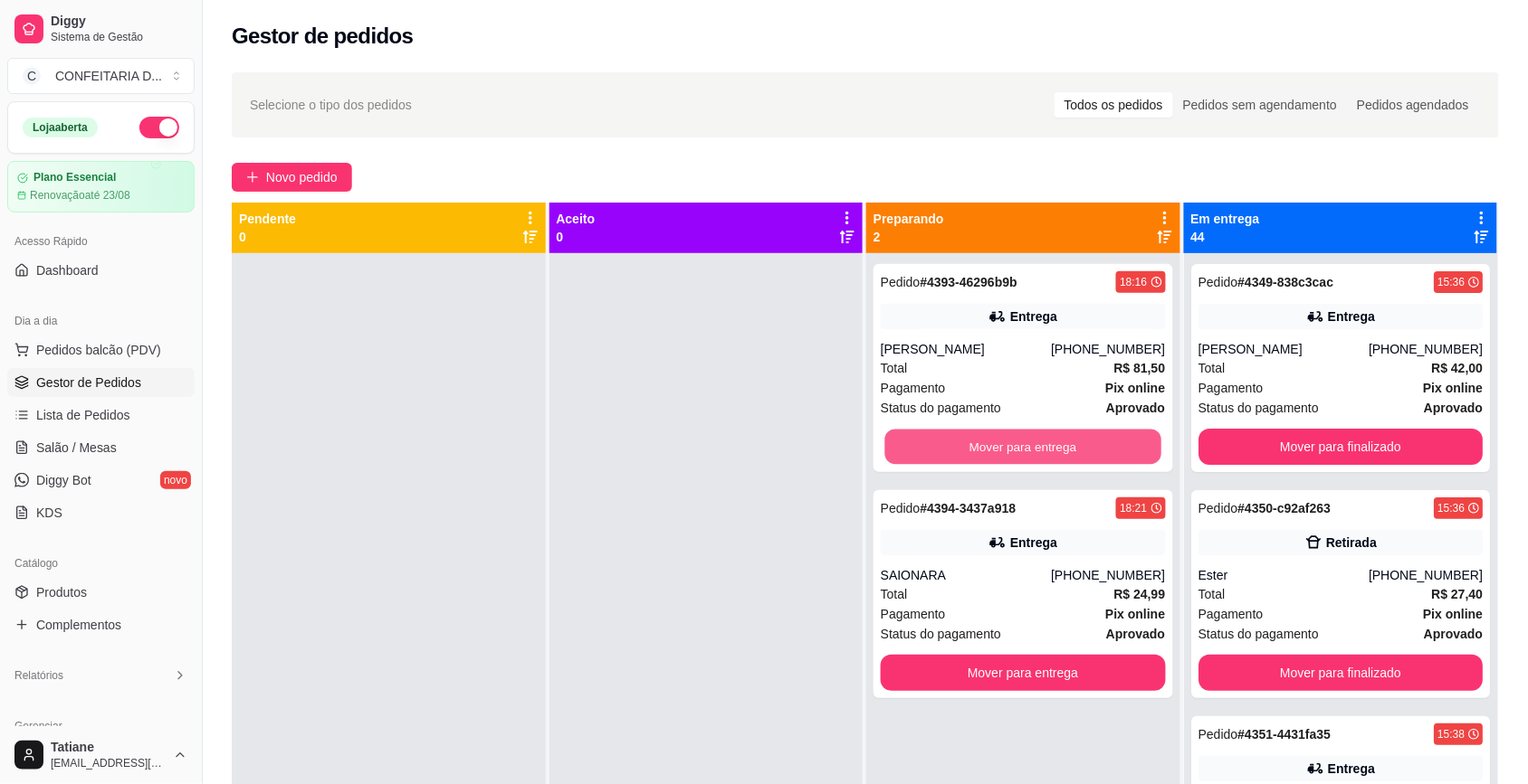
click at [1061, 439] on button "Mover para entrega" at bounding box center [1023, 447] width 276 height 35
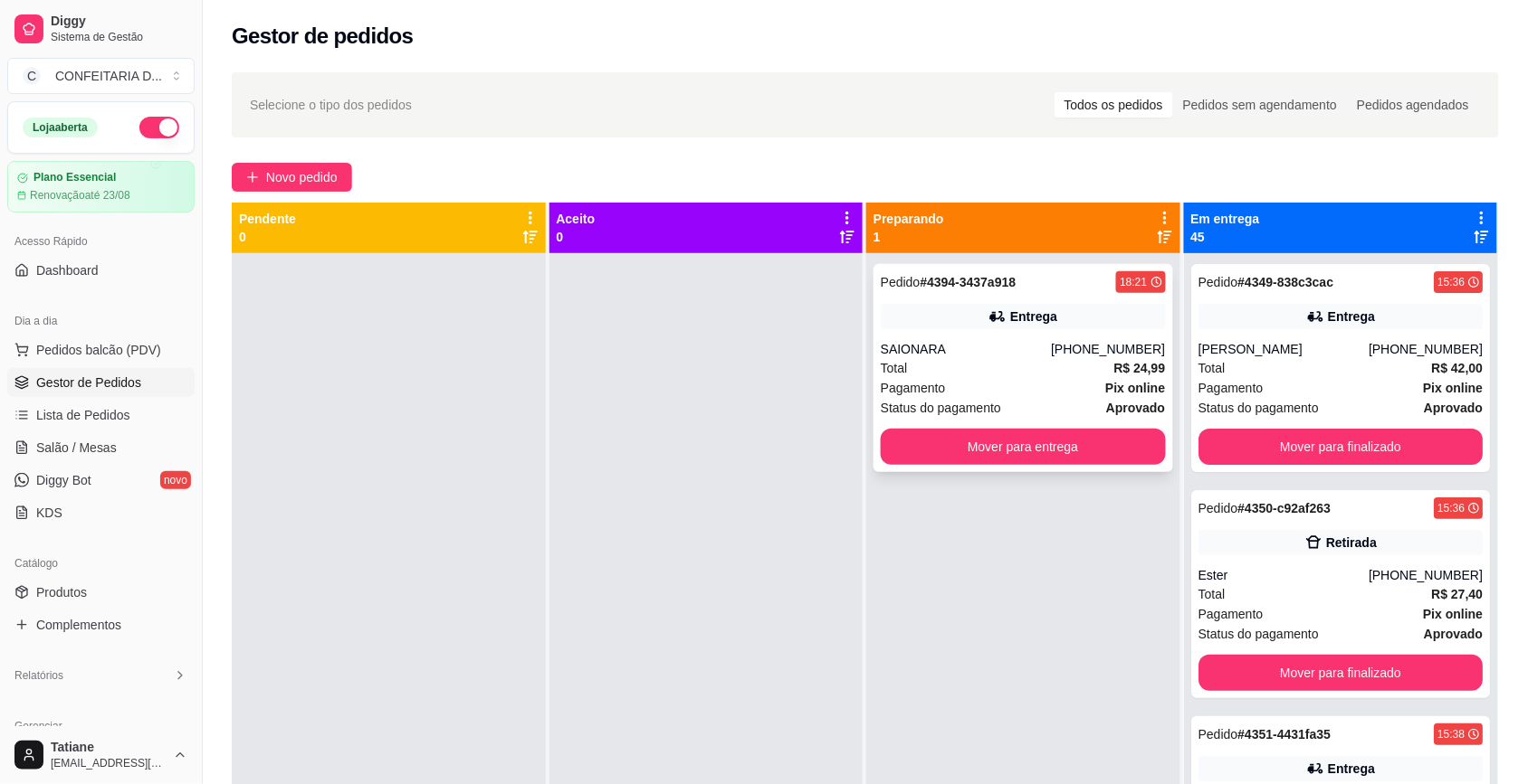
click at [1020, 344] on div "SAIONARA" at bounding box center [966, 349] width 170 height 18
click at [1057, 453] on button "Mover para entrega" at bounding box center [1023, 447] width 285 height 36
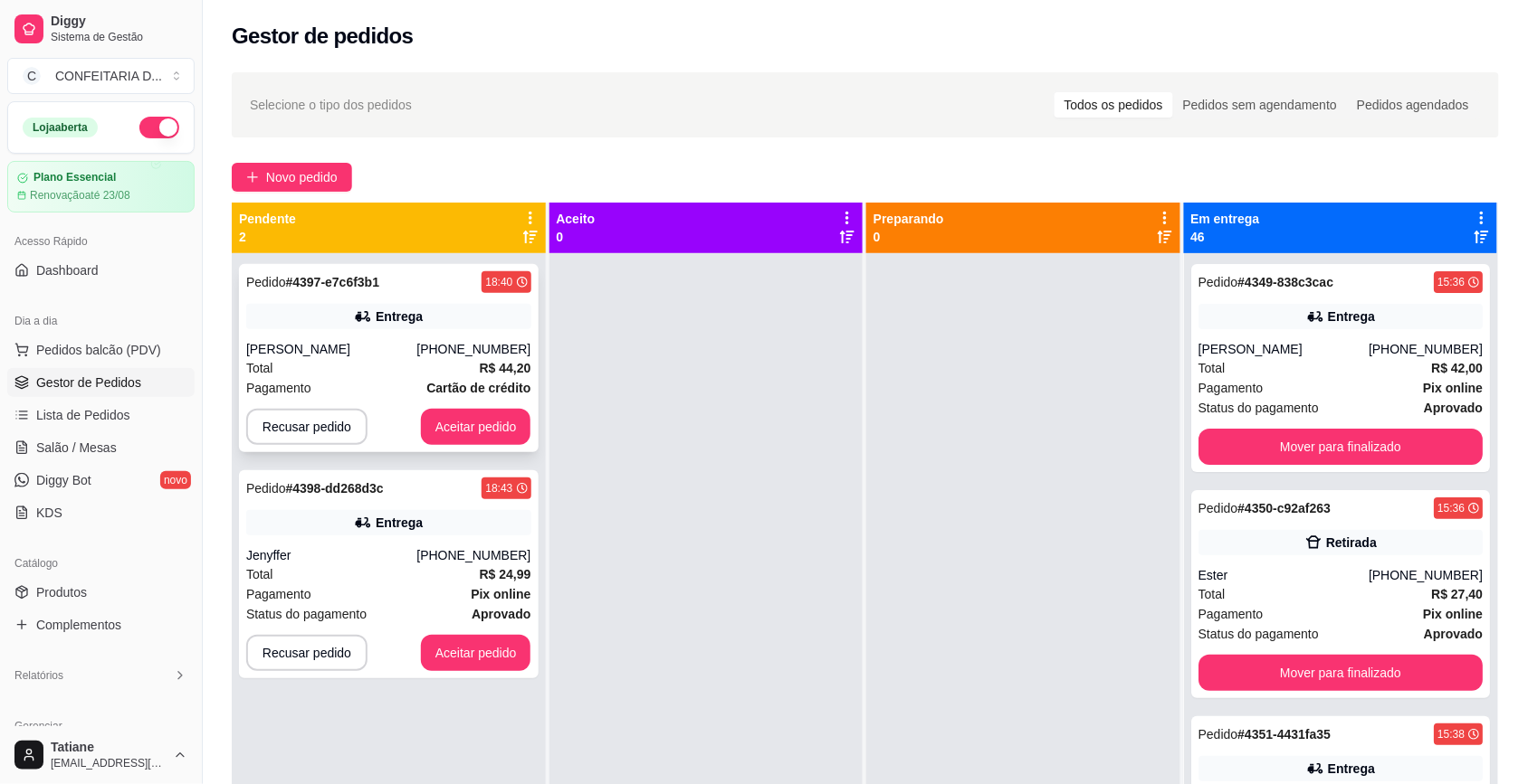
click at [394, 336] on div "Pedido # 4397-e7c6f3b1 18:40 Entrega Emily (31) 97107-6038 Total R$ 44,20 Pagam…" at bounding box center [389, 357] width 299 height 188
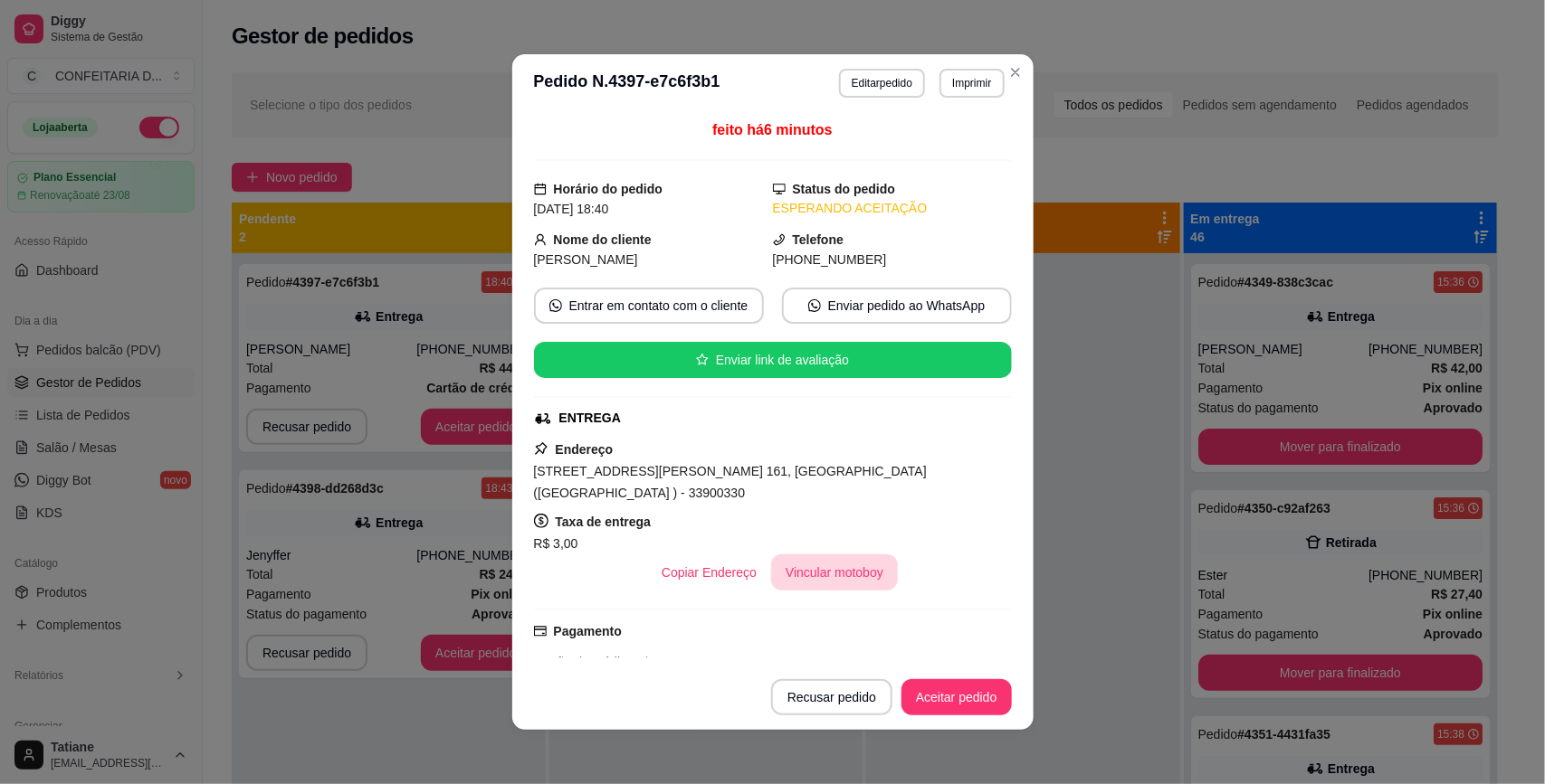
click at [799, 555] on button "Vincular motoboy" at bounding box center [833, 573] width 126 height 36
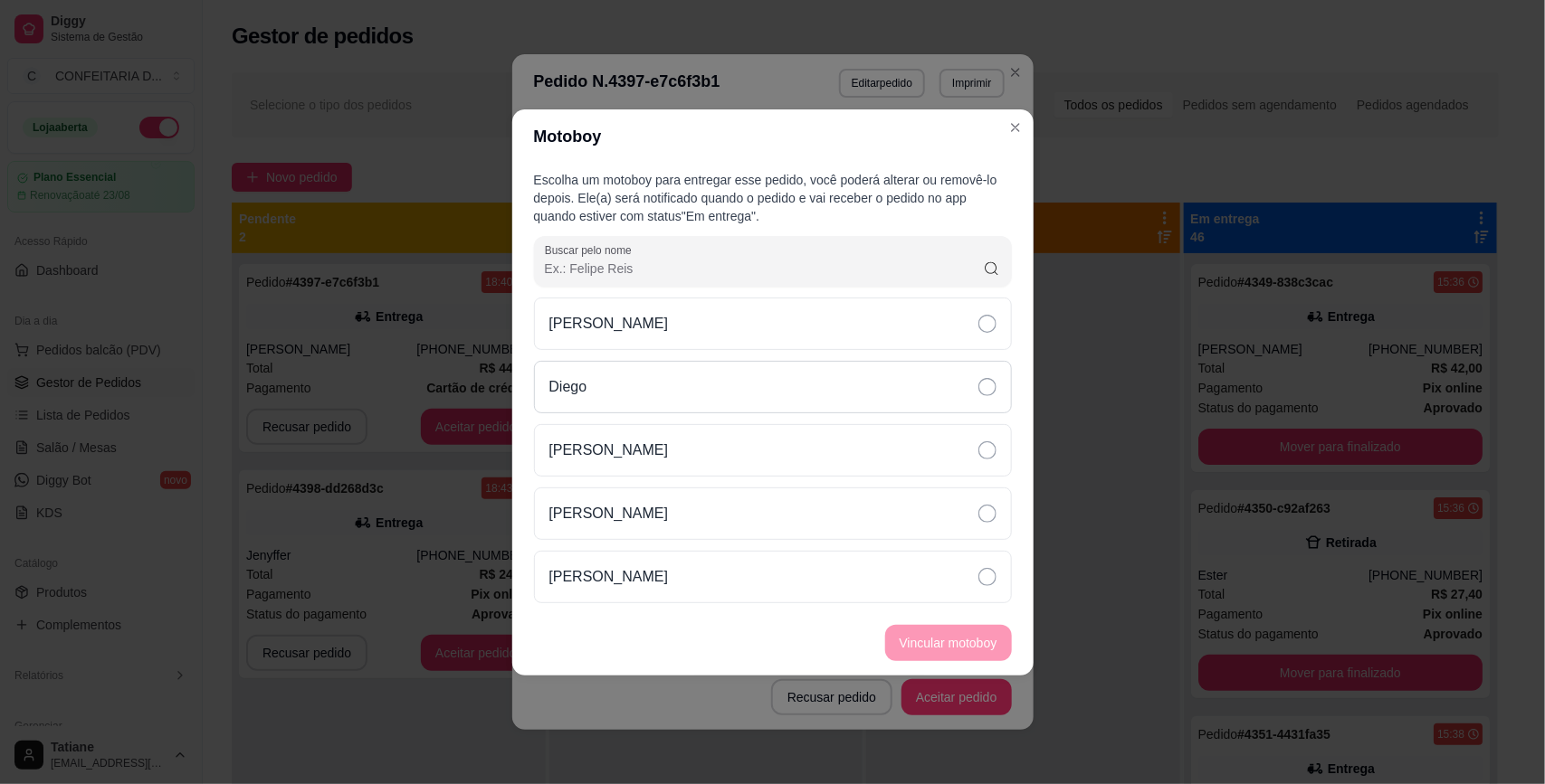
click at [590, 398] on div "Diego" at bounding box center [772, 387] width 478 height 53
click at [636, 417] on div "Victor Drumond Diego Mateus rosa Lucas Felippe Leonardo Vieira" at bounding box center [772, 450] width 478 height 306
click at [643, 453] on div "[PERSON_NAME]" at bounding box center [772, 450] width 478 height 53
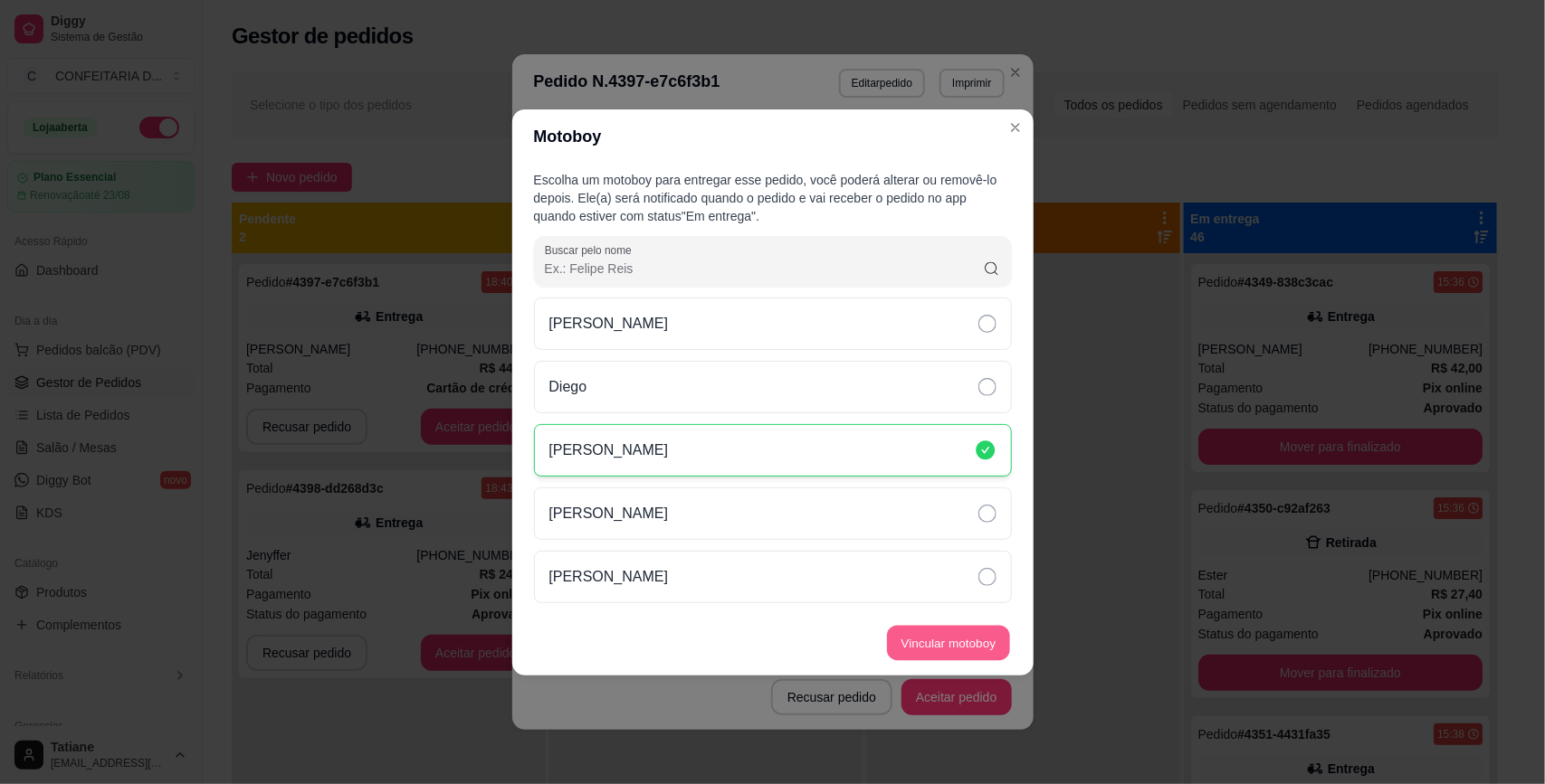
click at [930, 636] on button "Vincular motoboy" at bounding box center [948, 642] width 123 height 35
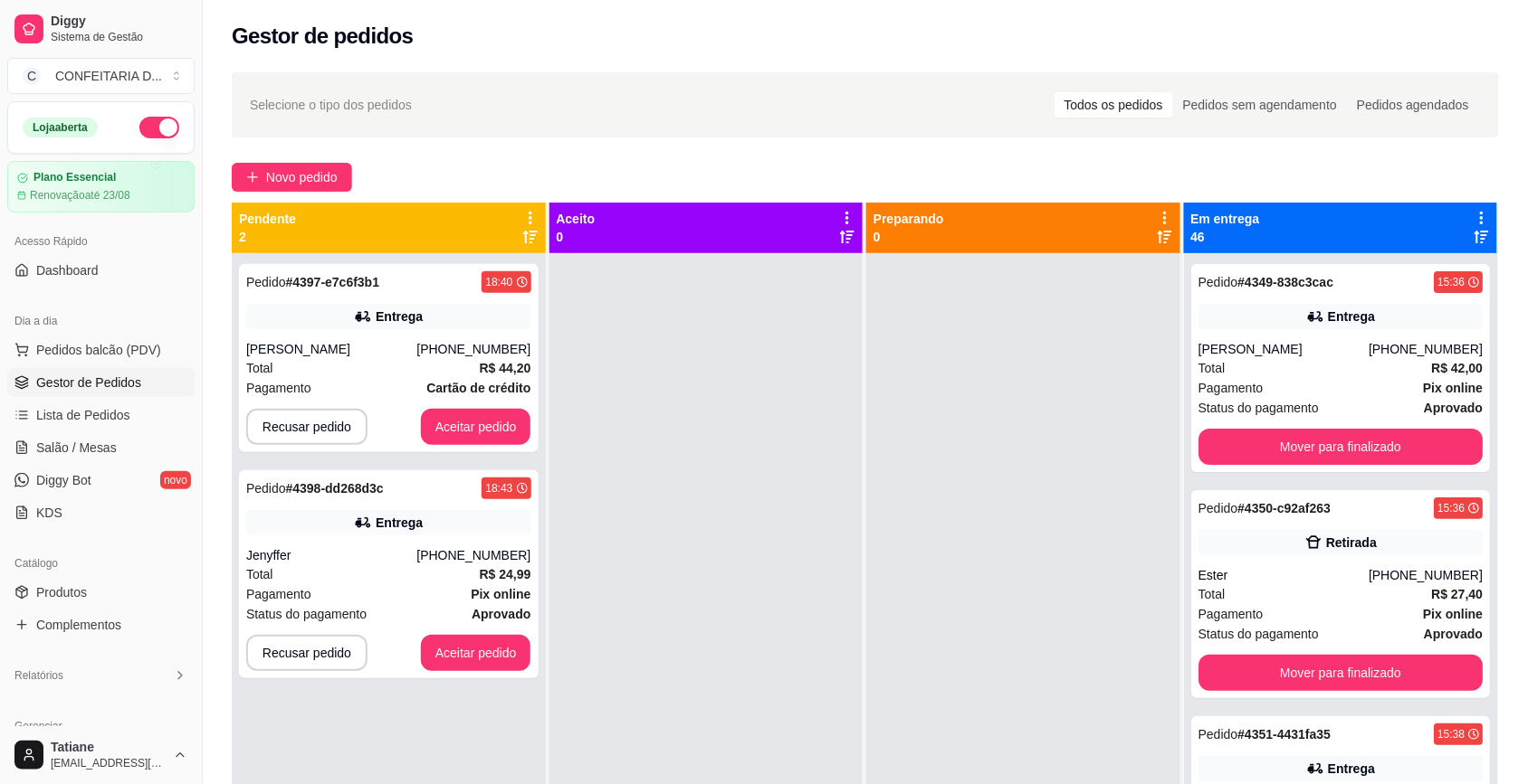
click at [356, 549] on div "Jenyffer" at bounding box center [330, 556] width 170 height 18
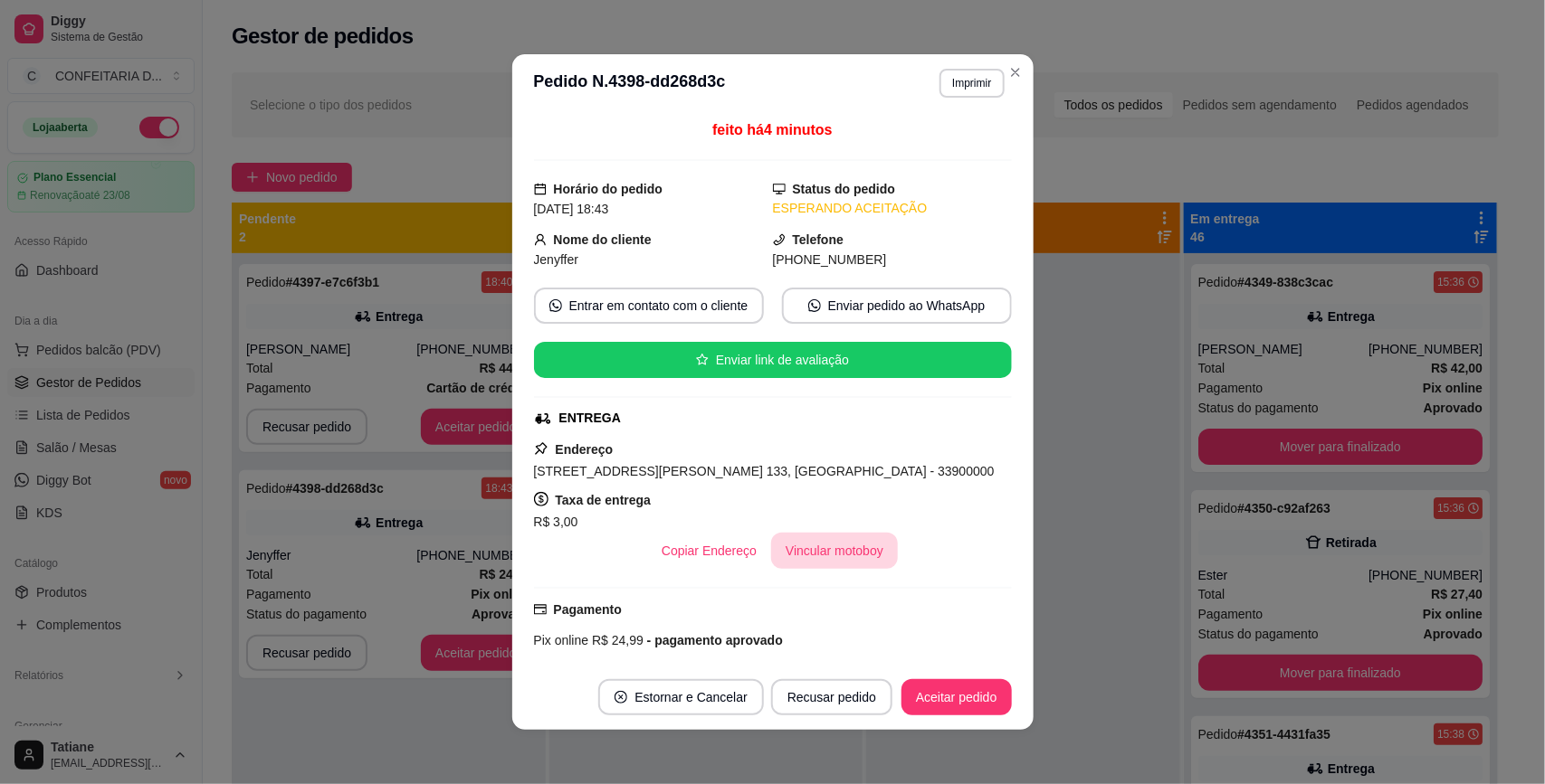
click at [816, 549] on button "Vincular motoboy" at bounding box center [833, 551] width 126 height 36
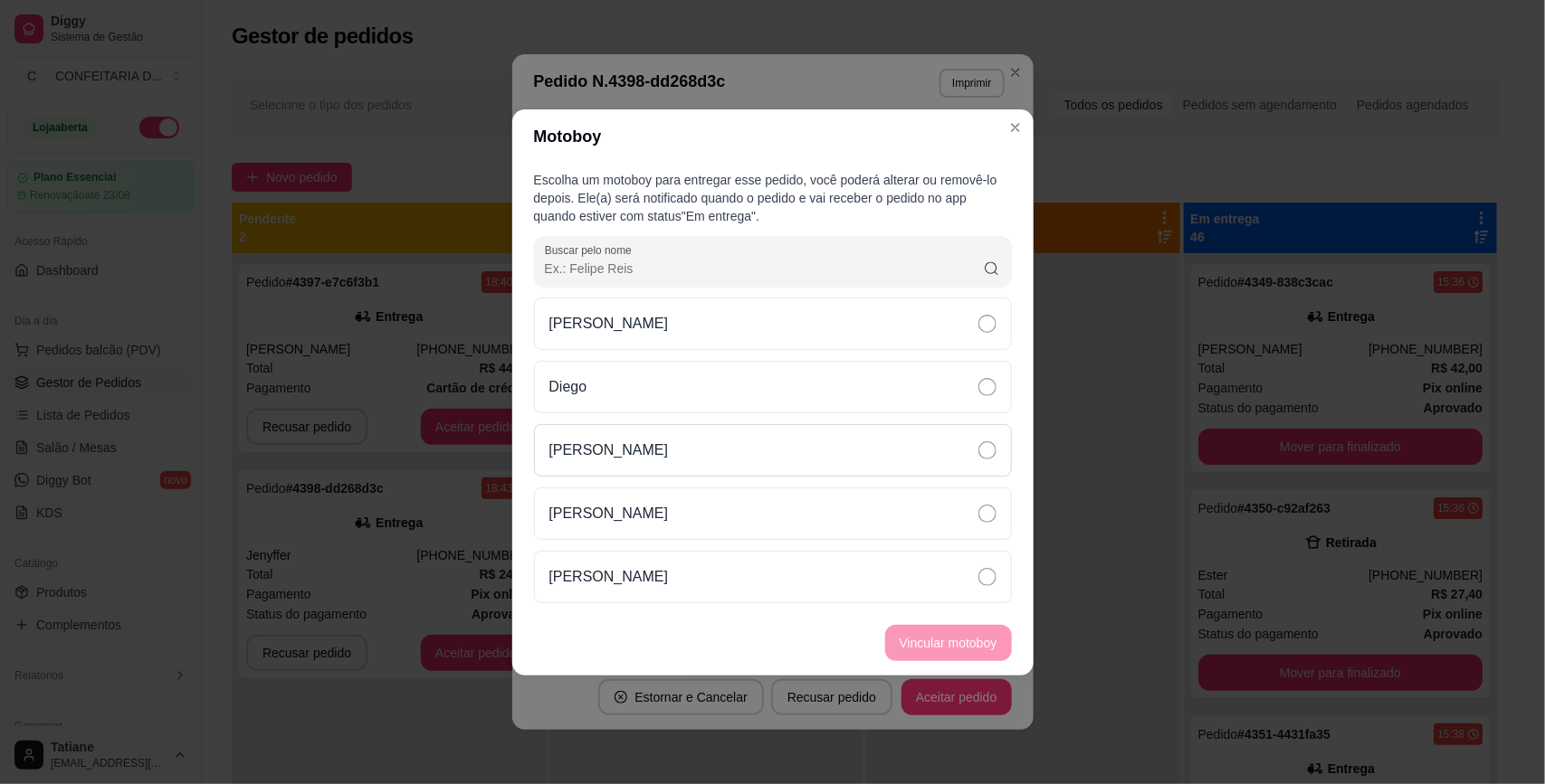
drag, startPoint x: 608, startPoint y: 441, endPoint x: 665, endPoint y: 475, distance: 66.4
click at [609, 441] on p "[PERSON_NAME]" at bounding box center [609, 450] width 119 height 22
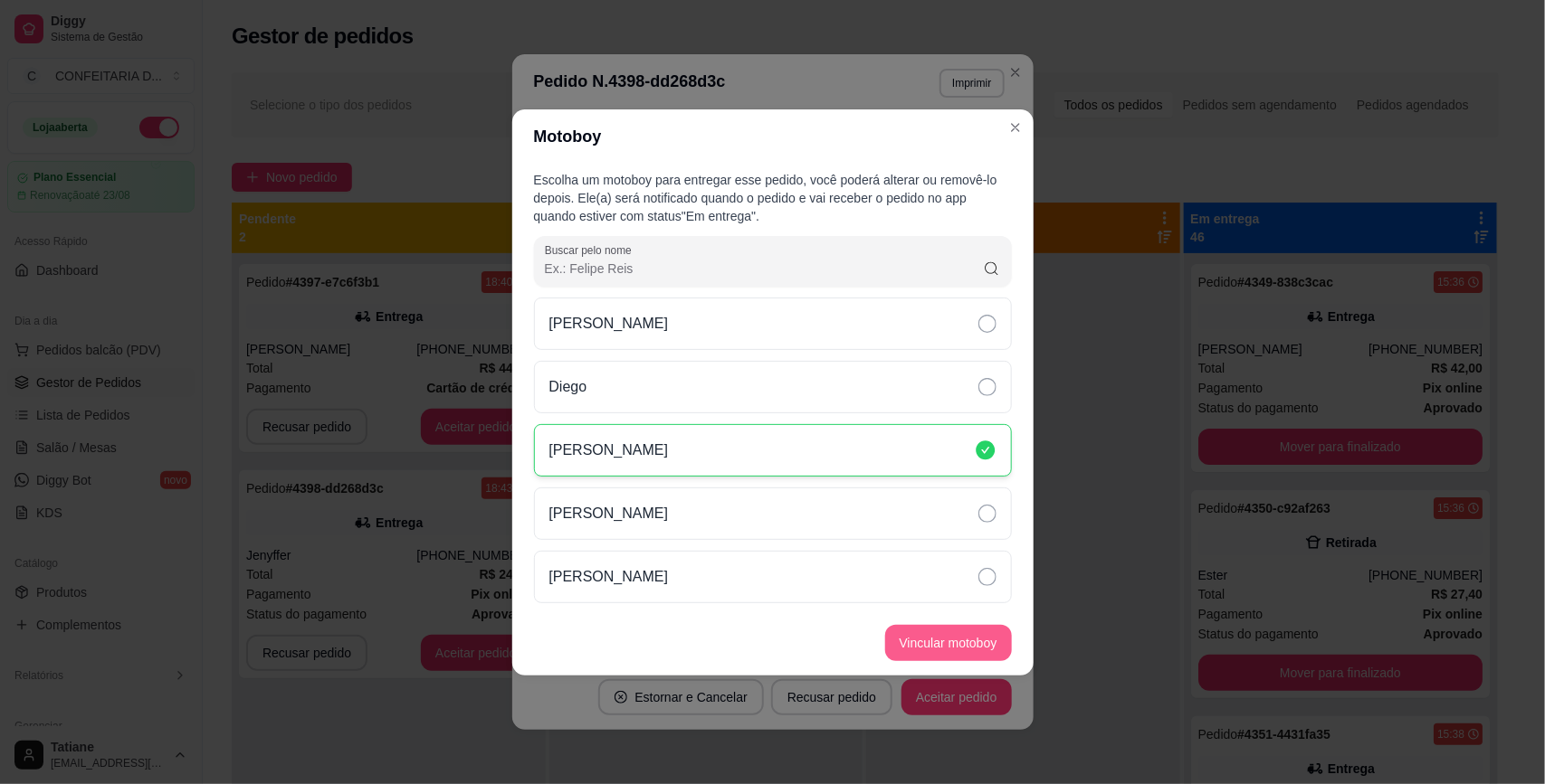
click at [950, 639] on button "Vincular motoboy" at bounding box center [948, 643] width 126 height 36
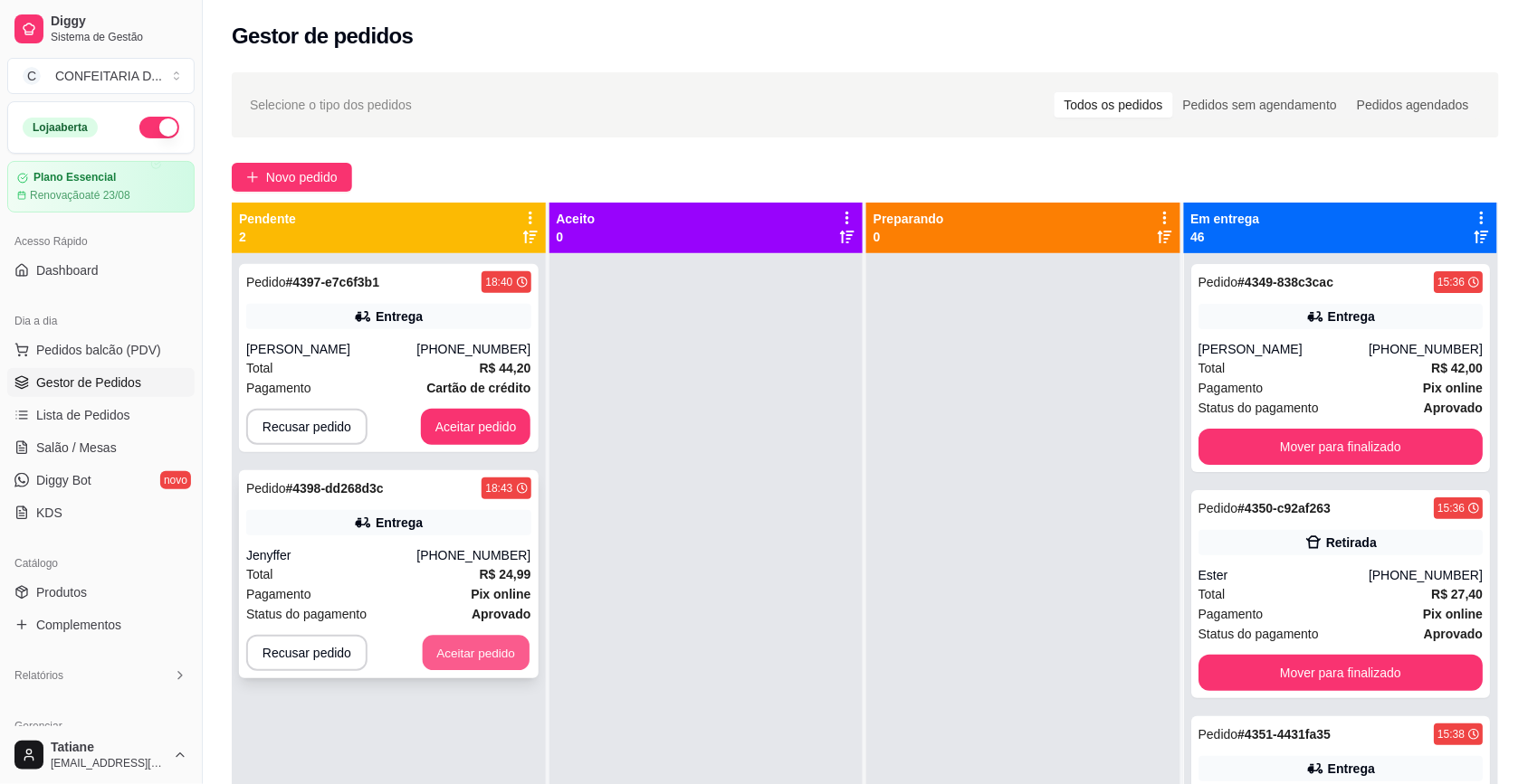
click at [475, 638] on button "Aceitar pedido" at bounding box center [475, 653] width 106 height 35
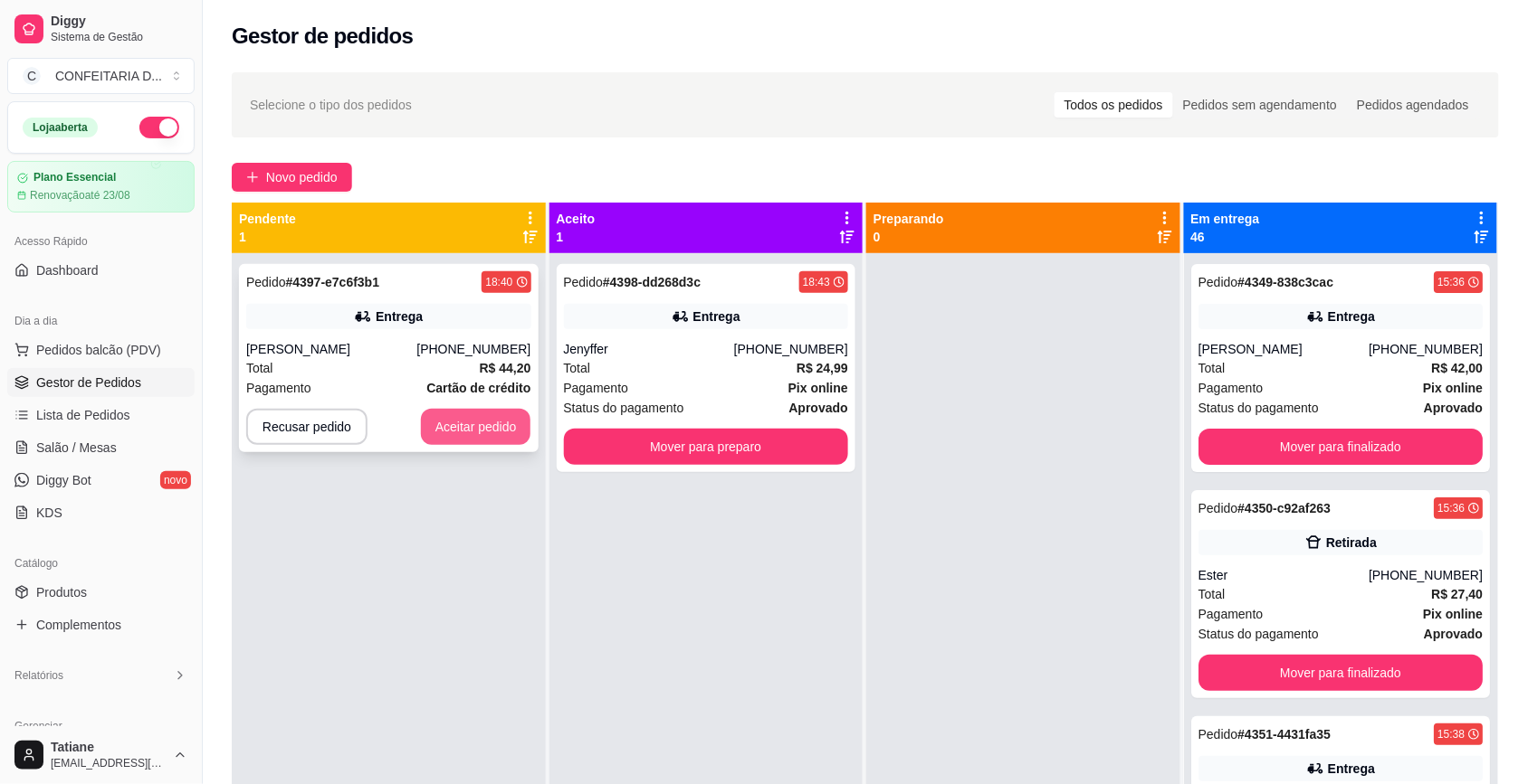
click at [463, 432] on button "Aceitar pedido" at bounding box center [475, 427] width 110 height 36
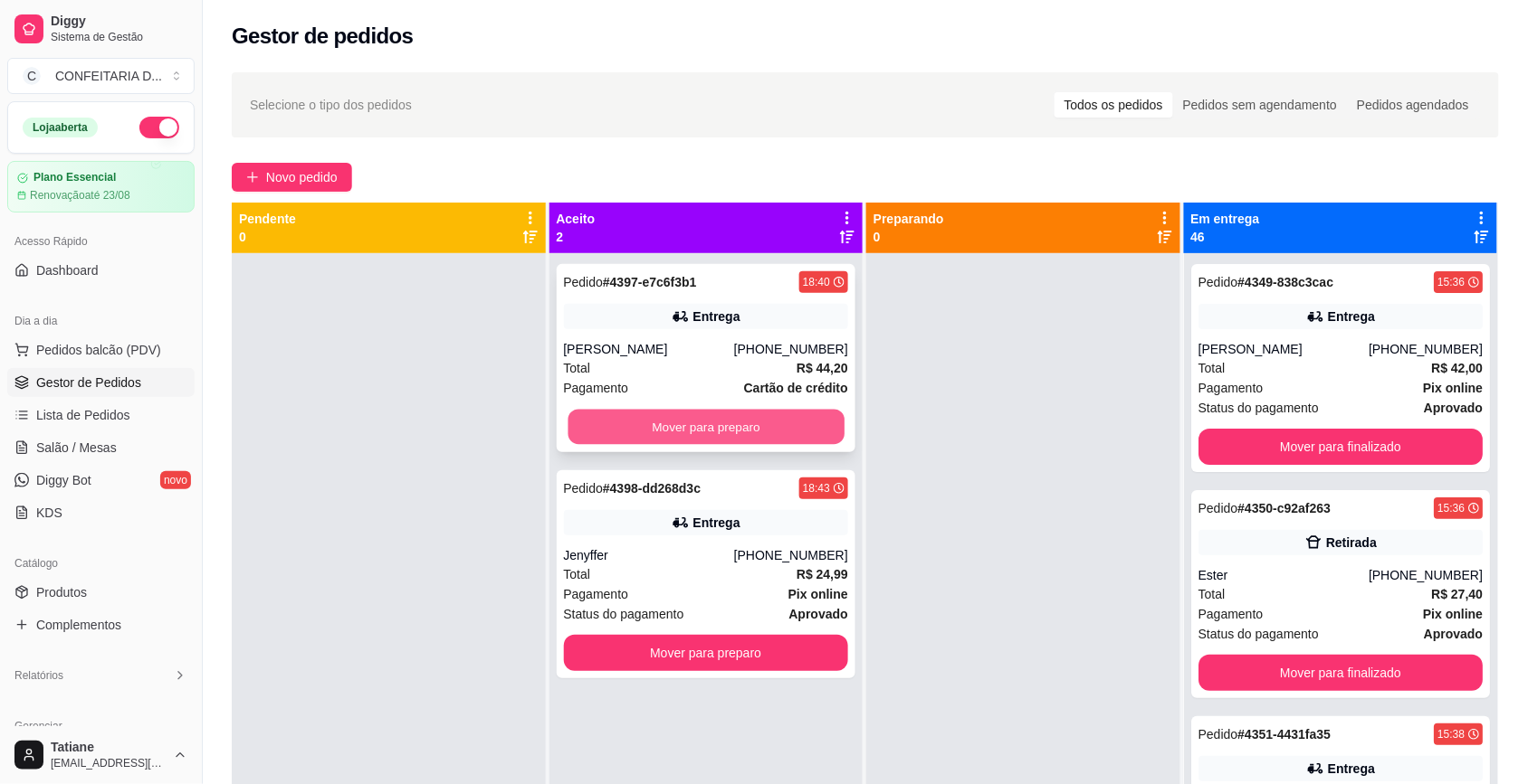
click at [672, 431] on button "Mover para preparo" at bounding box center [705, 427] width 276 height 35
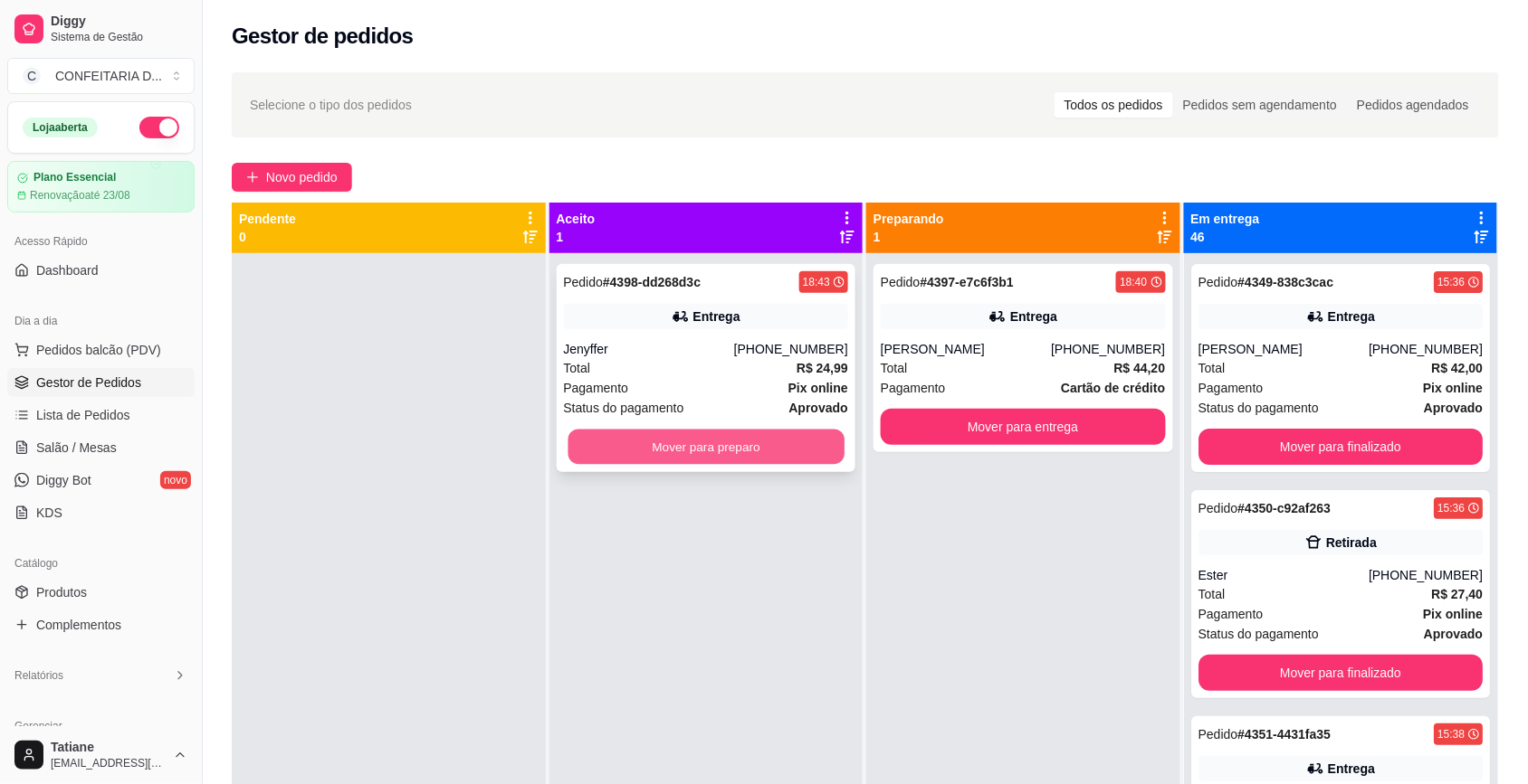
click at [671, 430] on button "Mover para preparo" at bounding box center [705, 447] width 276 height 35
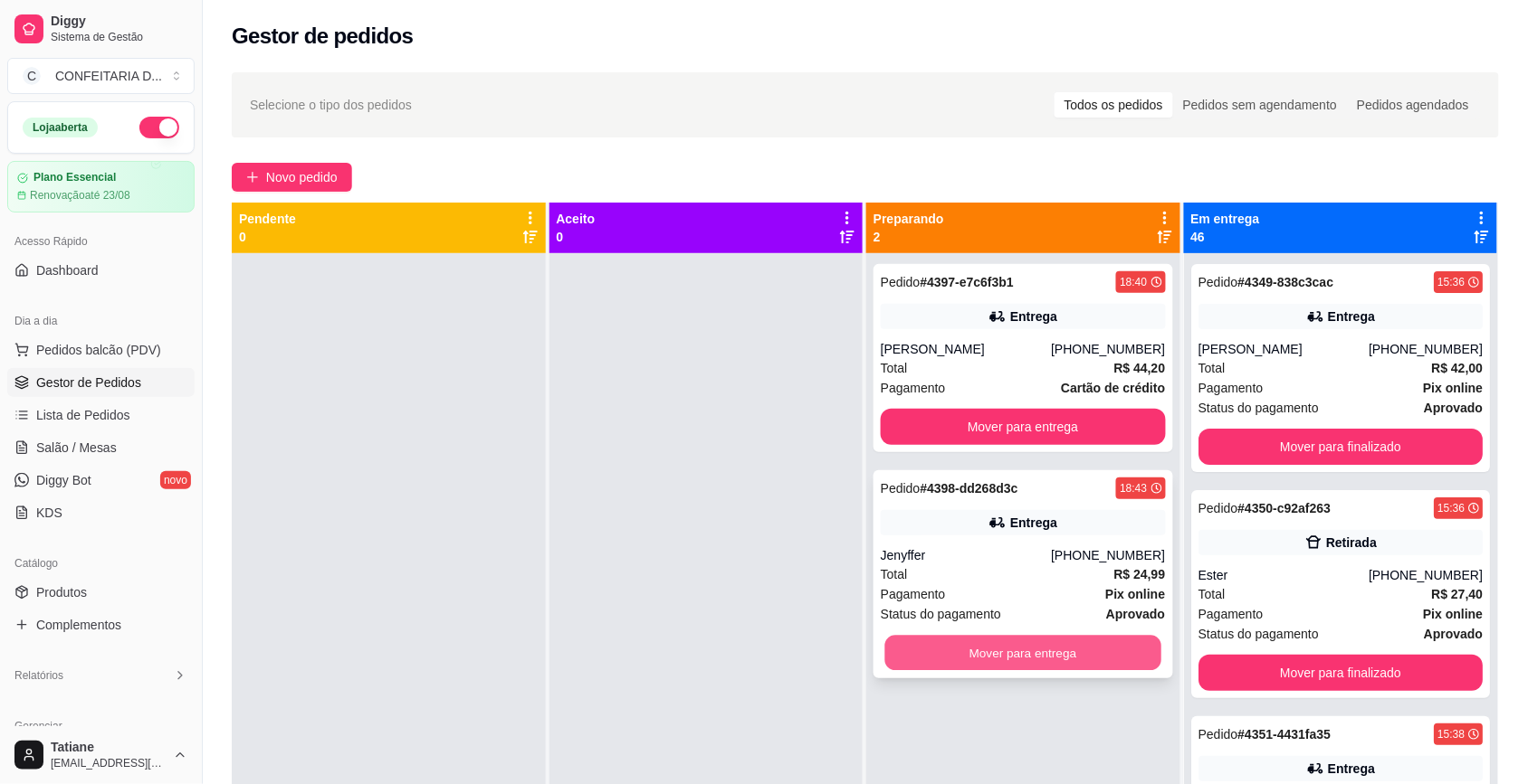
click at [1001, 654] on button "Mover para entrega" at bounding box center [1023, 653] width 276 height 35
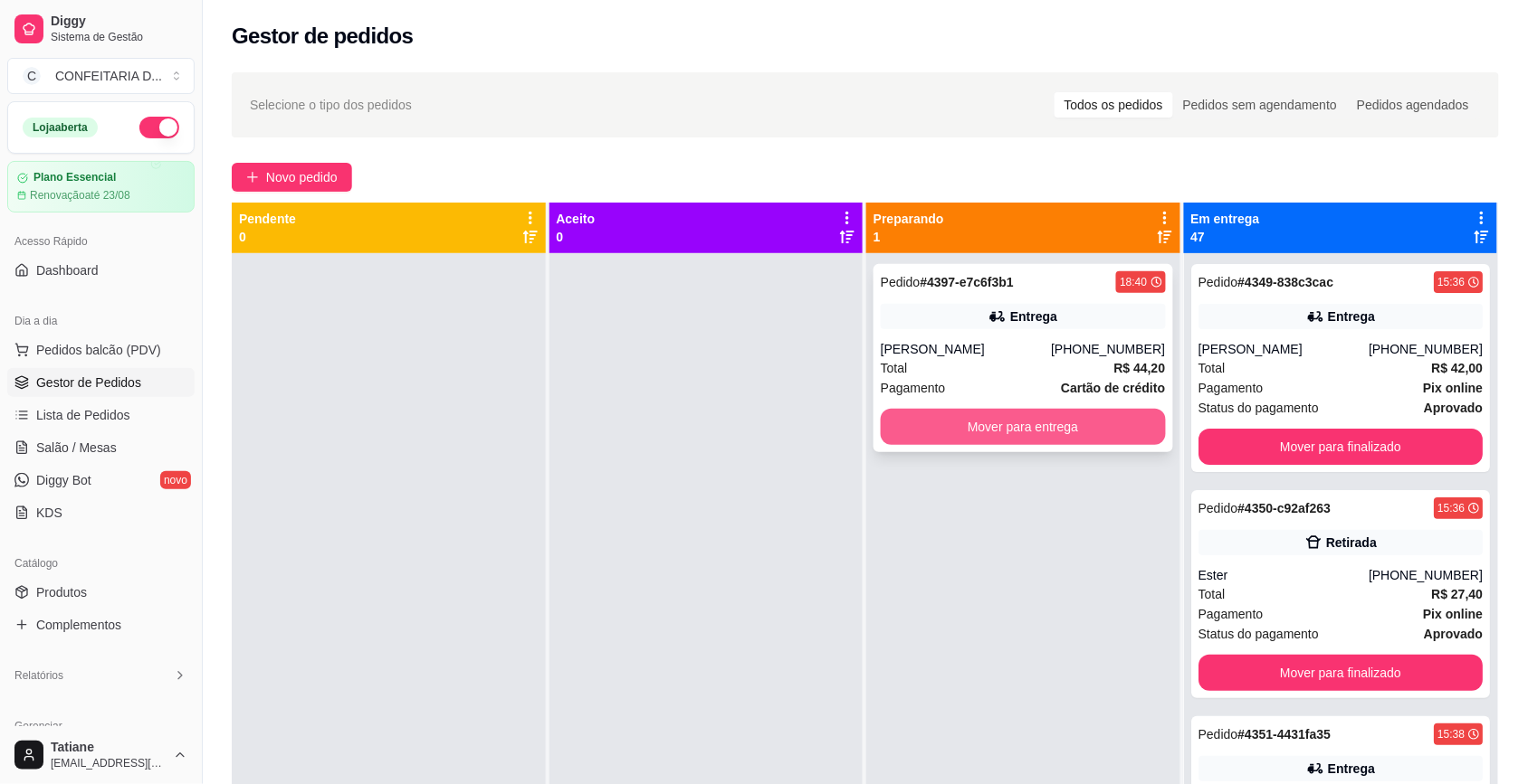
click at [964, 431] on button "Mover para entrega" at bounding box center [1023, 427] width 285 height 36
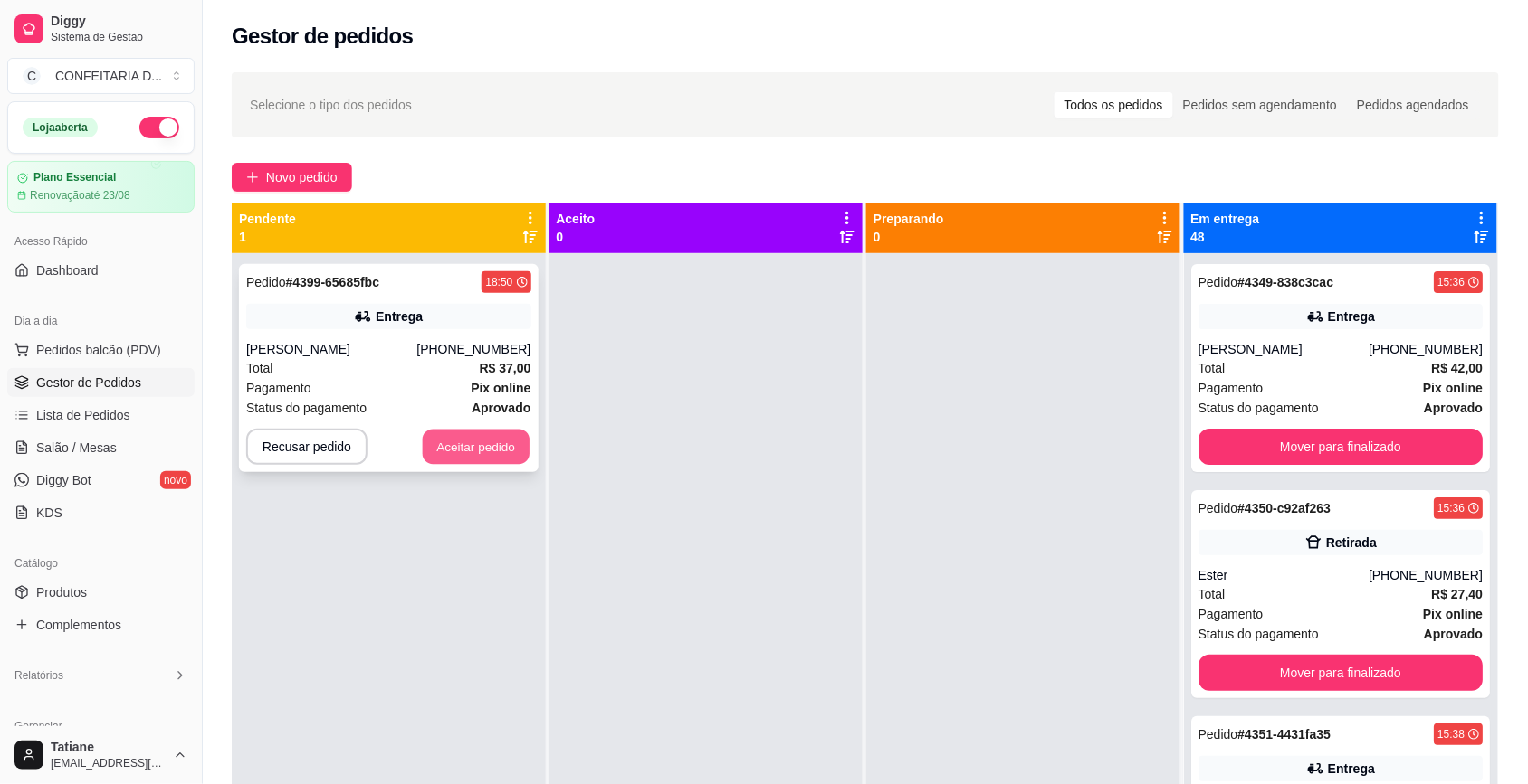
click at [481, 446] on button "Aceitar pedido" at bounding box center [475, 447] width 106 height 35
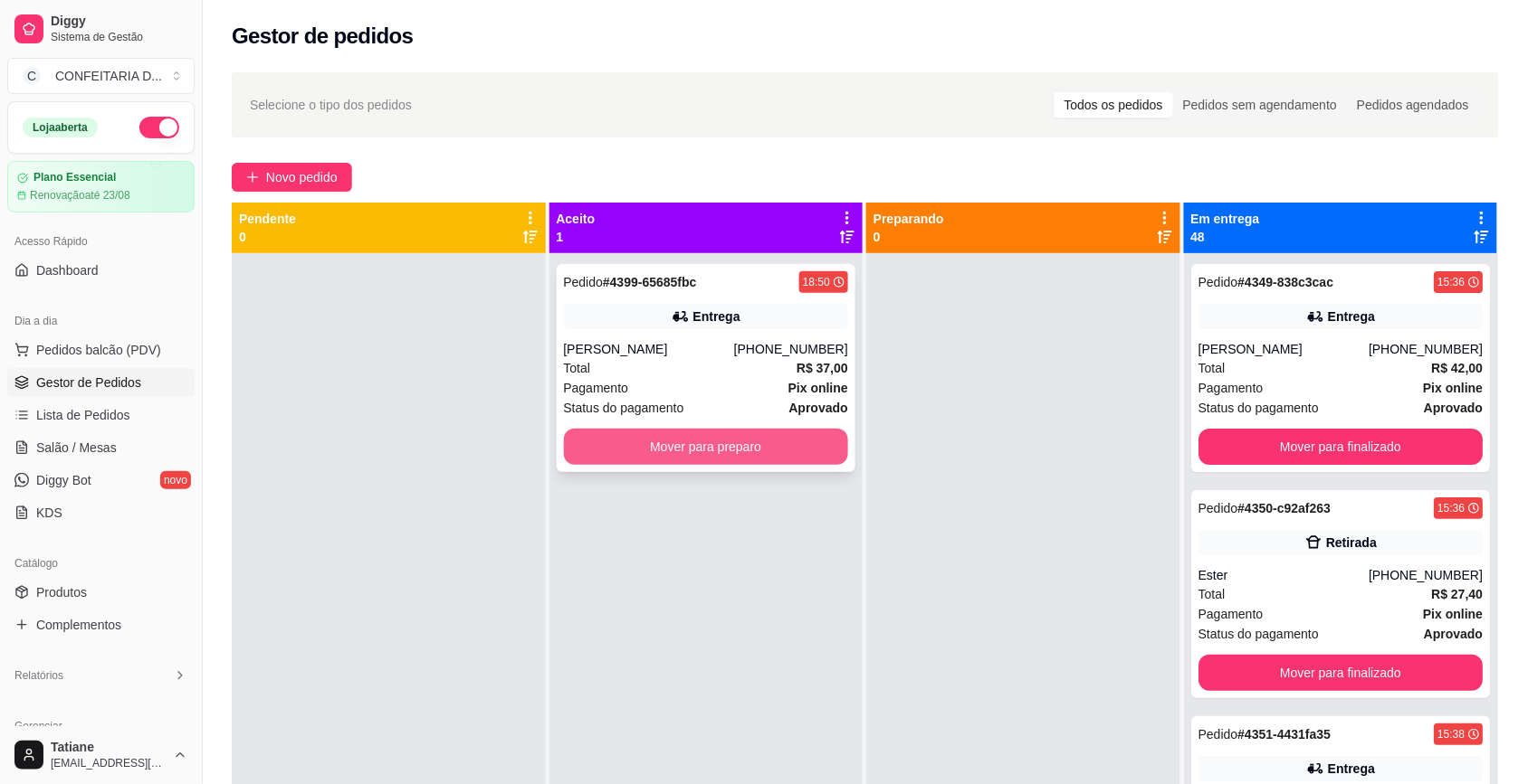
click at [650, 438] on button "Mover para preparo" at bounding box center [706, 447] width 285 height 36
click at [700, 455] on button "Mover para preparo" at bounding box center [706, 447] width 285 height 36
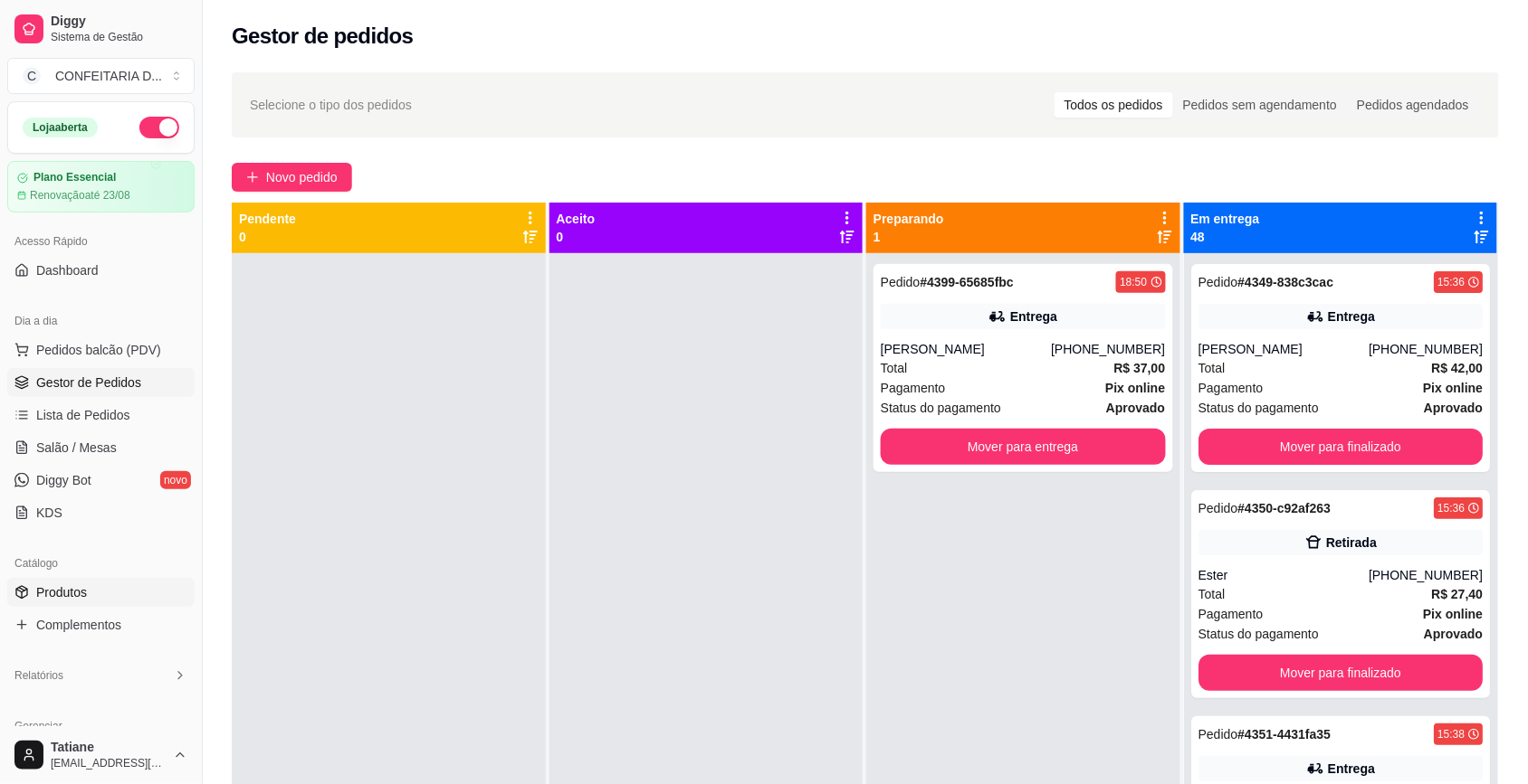
click at [57, 588] on span "Produtos" at bounding box center [62, 592] width 51 height 18
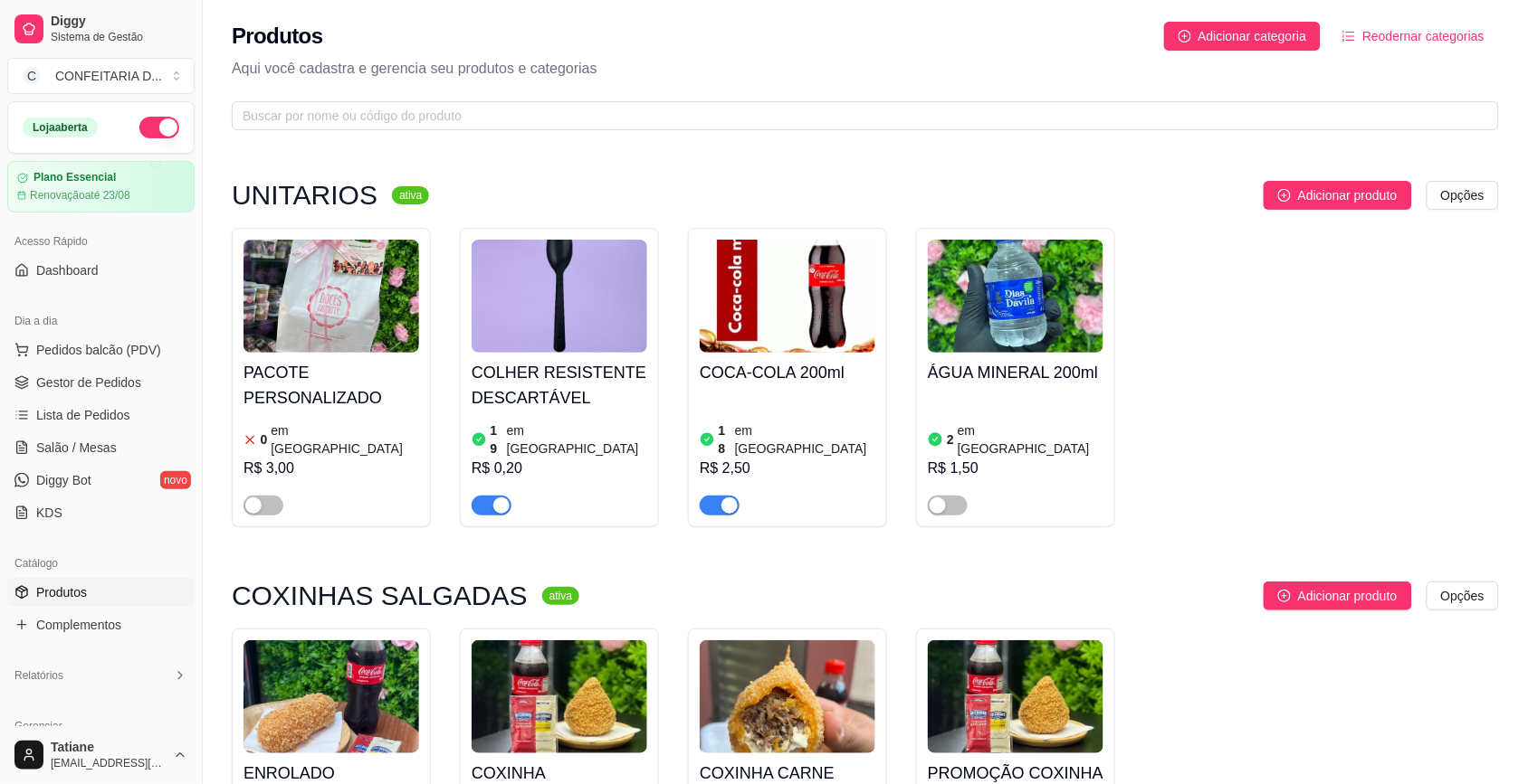
scroll to position [566, 0]
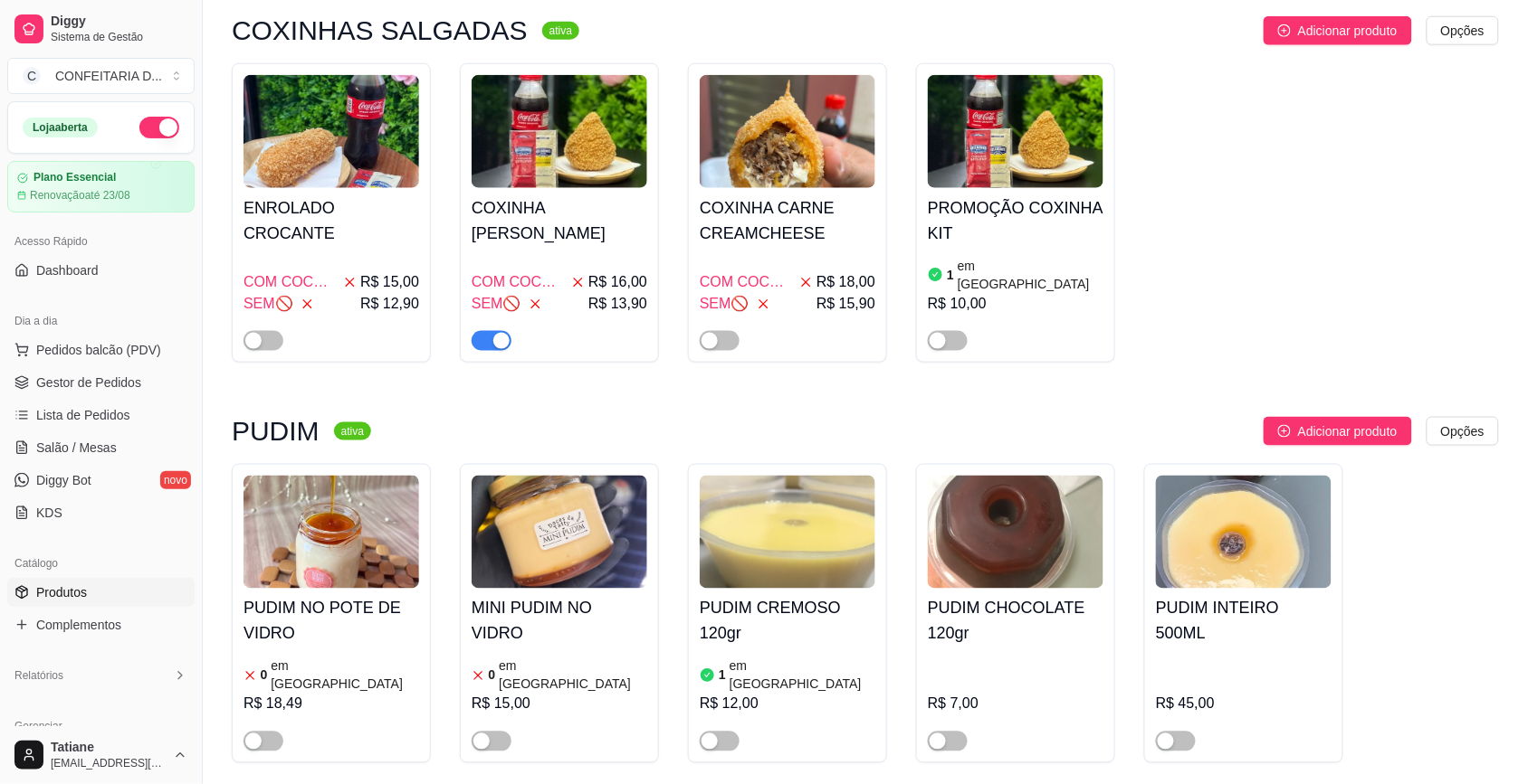
click at [566, 168] on img at bounding box center [559, 132] width 176 height 113
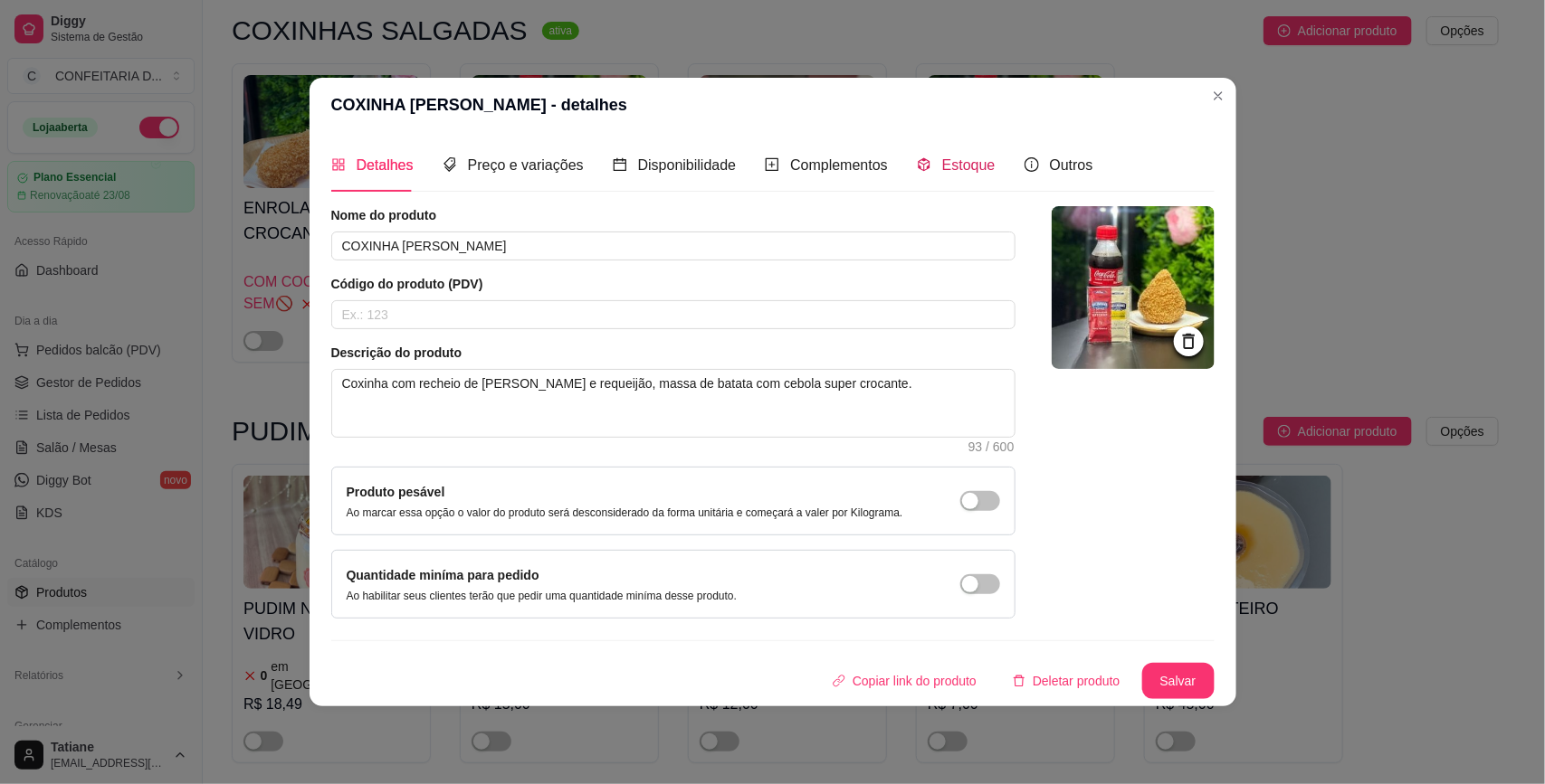
click at [944, 160] on span "Estoque" at bounding box center [968, 165] width 54 height 15
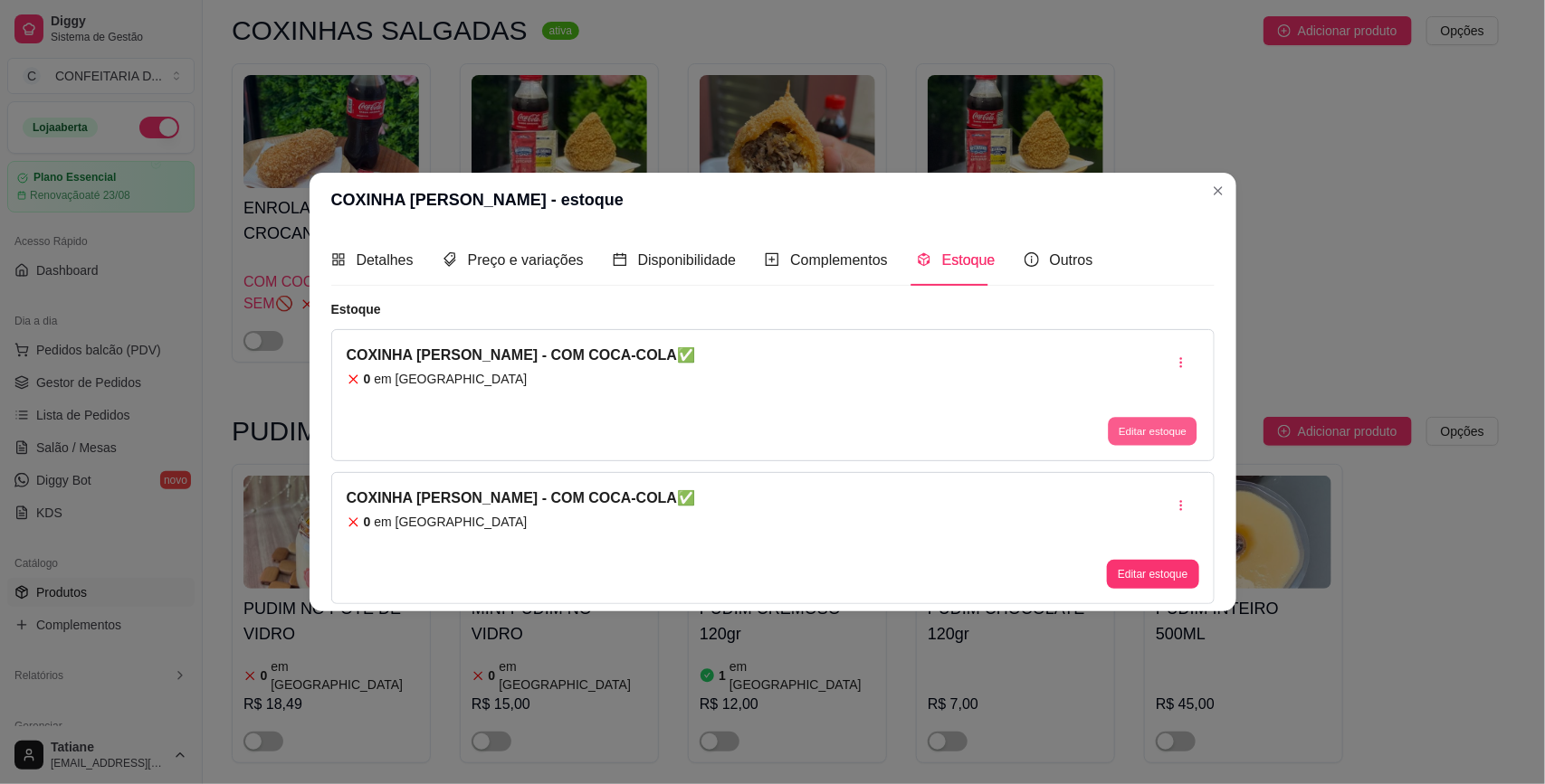
click at [1117, 430] on button "Editar estoque" at bounding box center [1152, 431] width 88 height 28
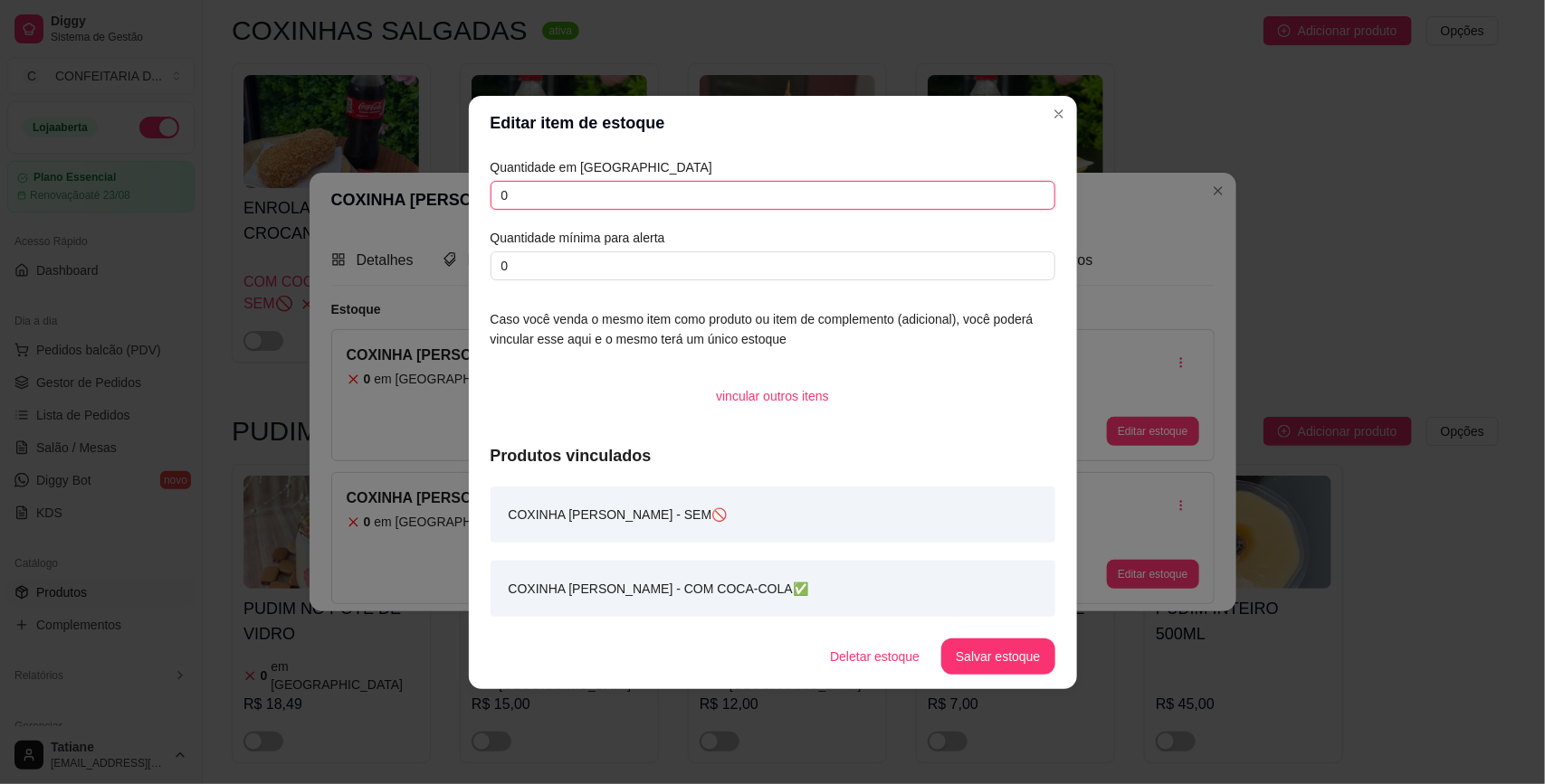
click at [537, 193] on input "0" at bounding box center [772, 196] width 565 height 29
type input "2"
click at [980, 644] on button "Salvar estoque" at bounding box center [997, 657] width 113 height 36
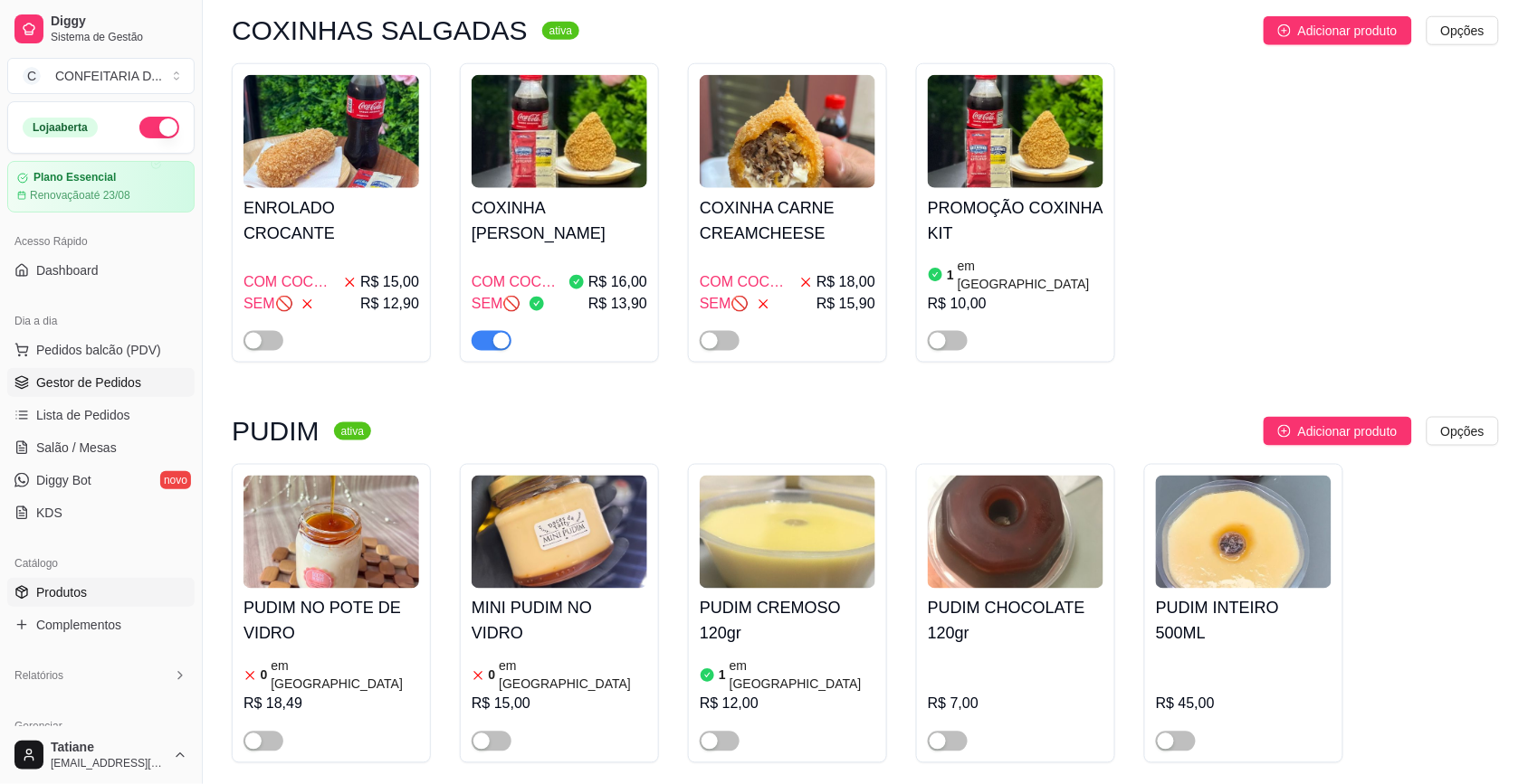
click at [122, 382] on span "Gestor de Pedidos" at bounding box center [88, 383] width 105 height 18
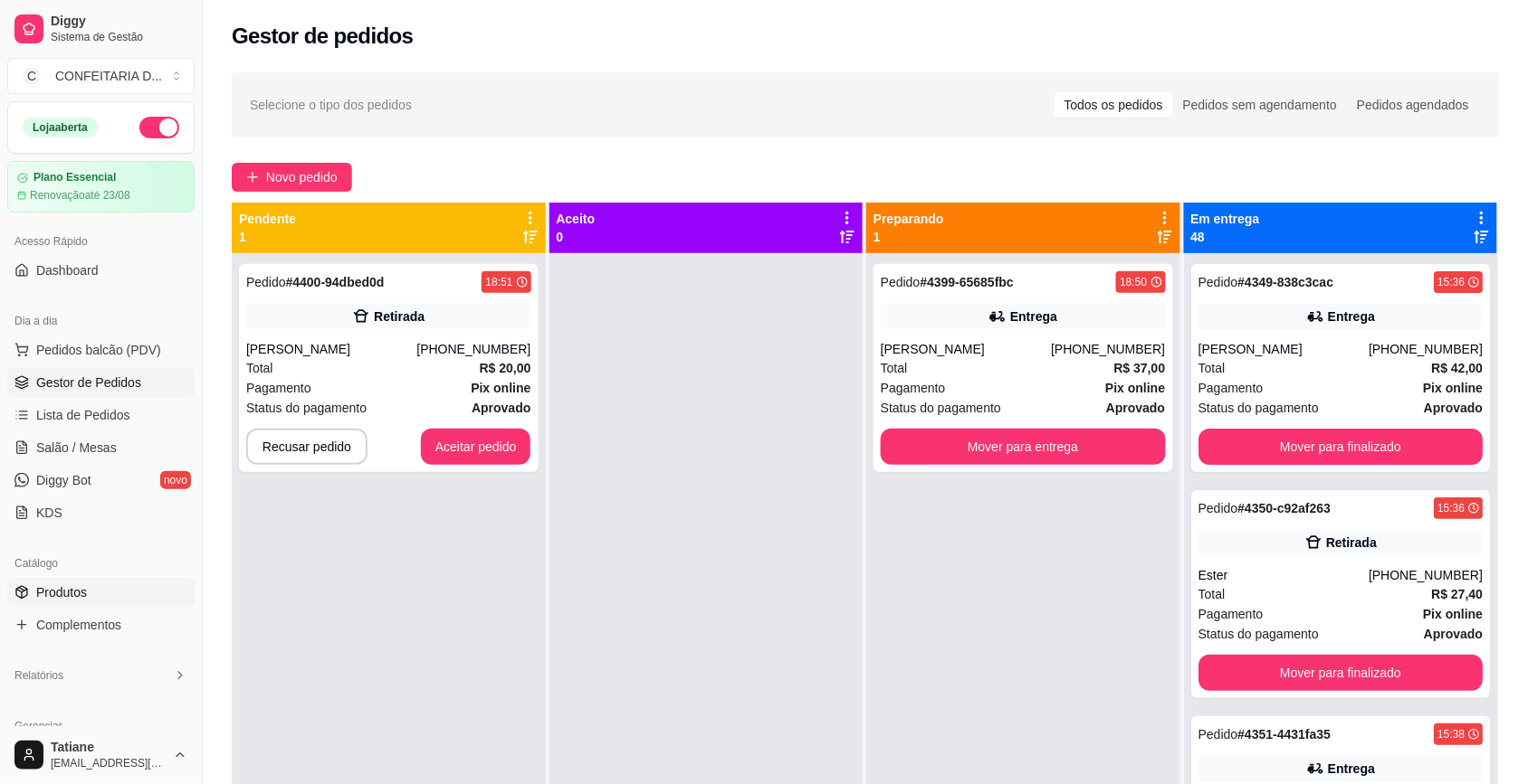
click at [38, 597] on span "Produtos" at bounding box center [62, 592] width 51 height 18
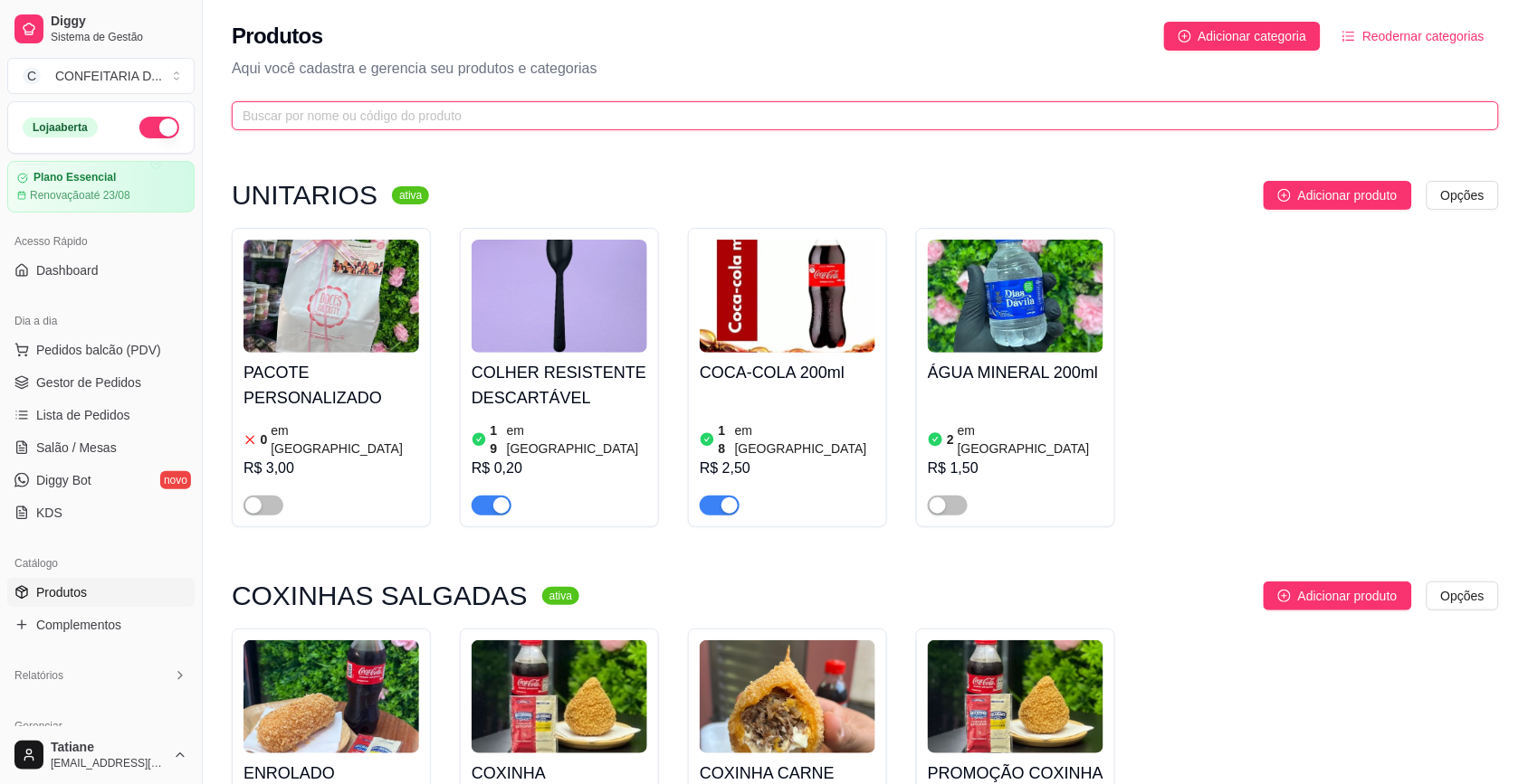
click at [289, 119] on input "text" at bounding box center [858, 116] width 1230 height 20
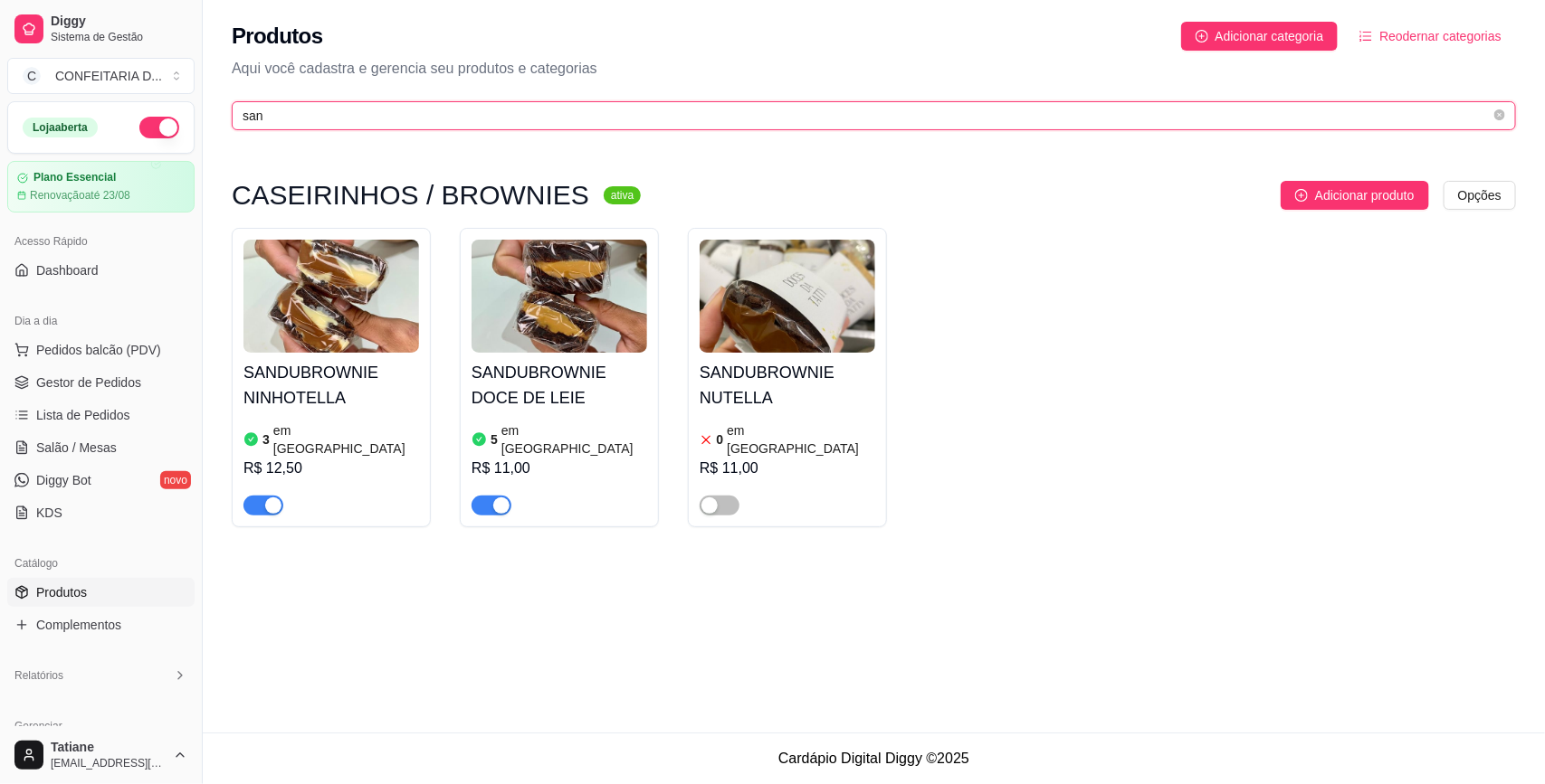
type input "san"
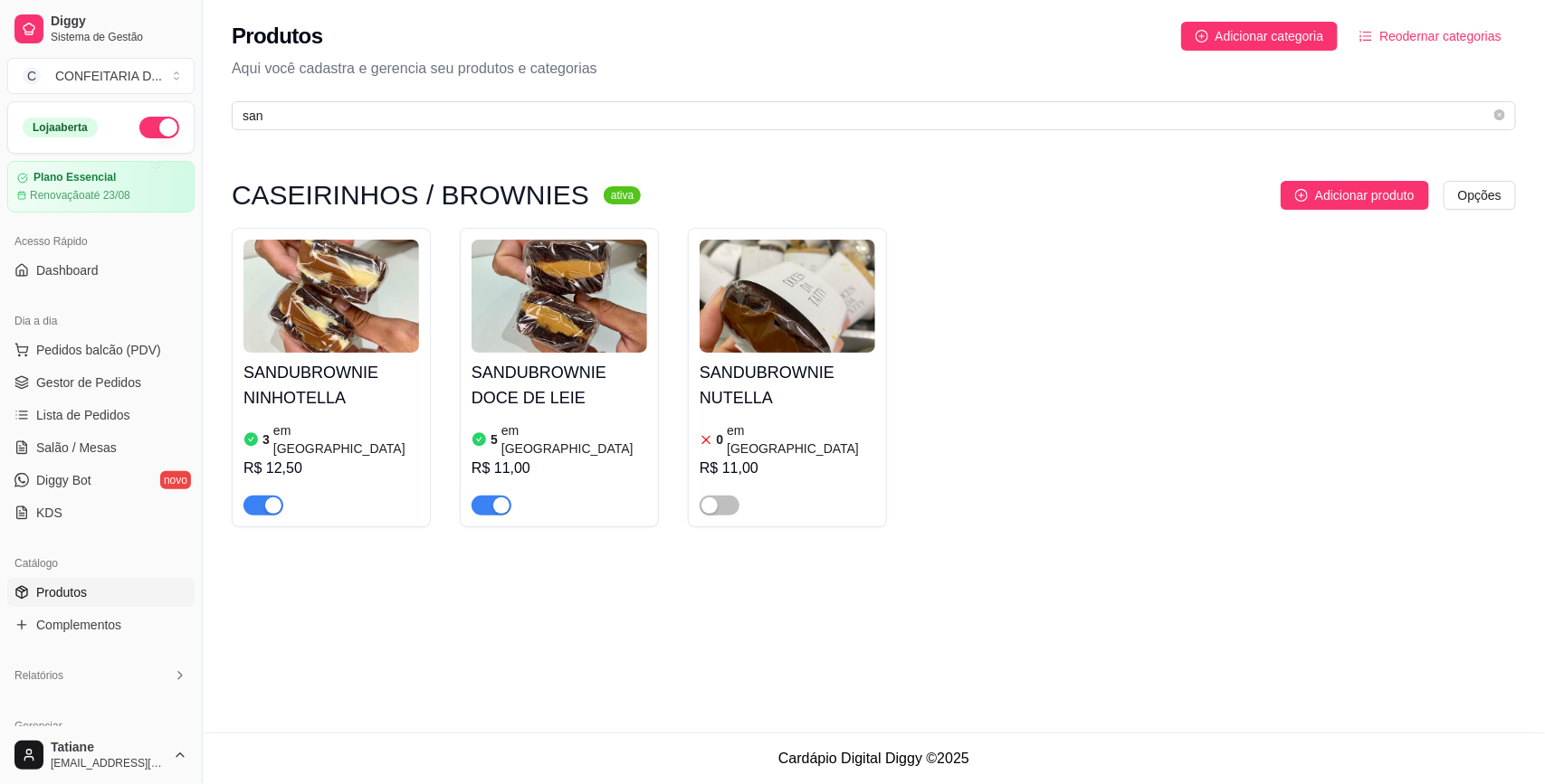
click at [367, 301] on img at bounding box center [331, 297] width 176 height 113
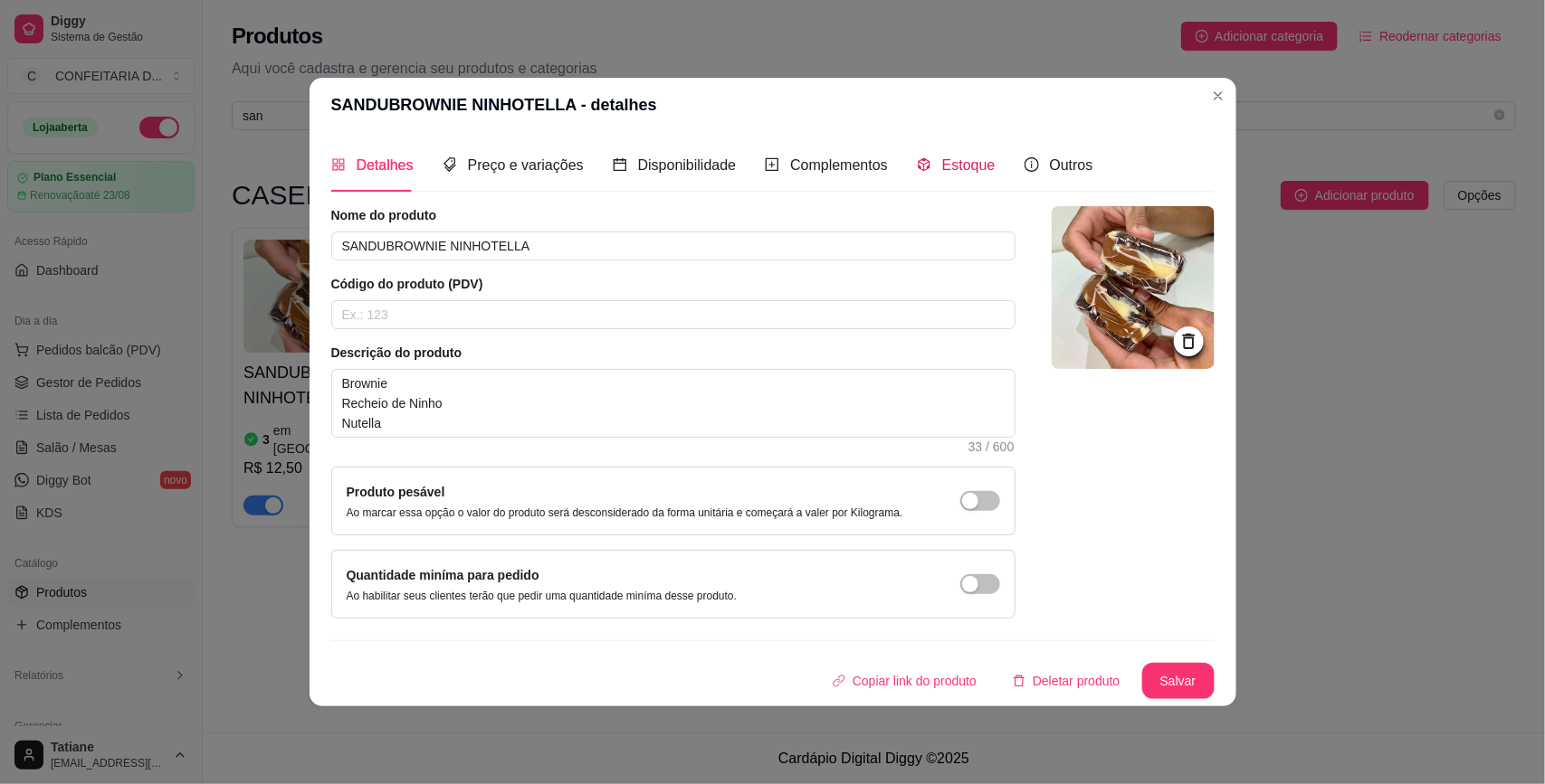
click at [974, 170] on span "Estoque" at bounding box center [968, 165] width 54 height 15
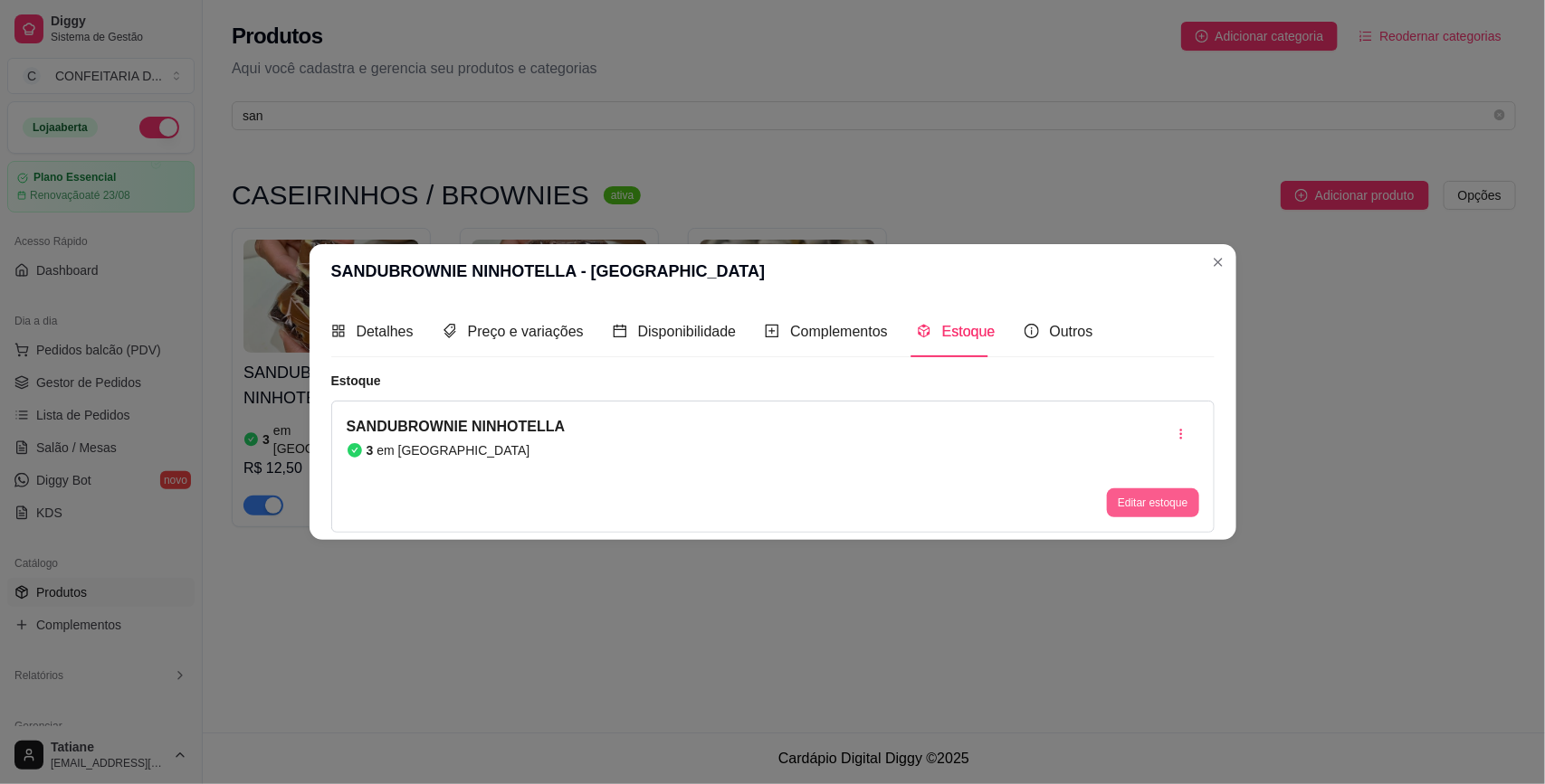
click at [1145, 526] on div "SANDUBROWNIE NINHOTELLA 3 em estoque Editar estoque" at bounding box center [772, 467] width 884 height 132
click at [1145, 520] on div "SANDUBROWNIE NINHOTELLA 3 em estoque Editar estoque" at bounding box center [772, 467] width 884 height 132
click at [1115, 498] on button "Editar estoque" at bounding box center [1152, 503] width 88 height 28
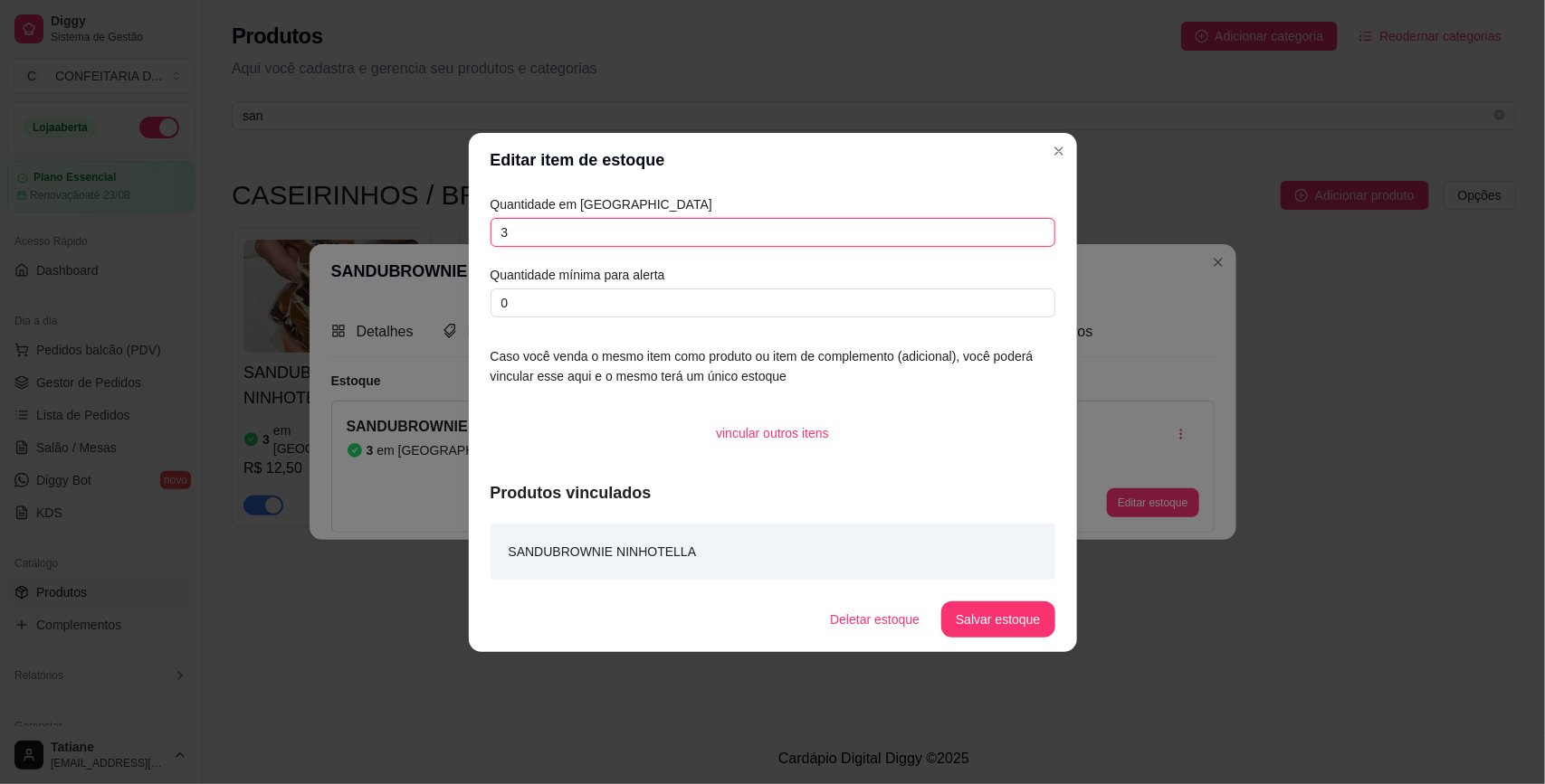
click at [592, 236] on input "3" at bounding box center [772, 233] width 565 height 29
type input "2"
click at [979, 629] on button "Salvar estoque" at bounding box center [997, 619] width 113 height 36
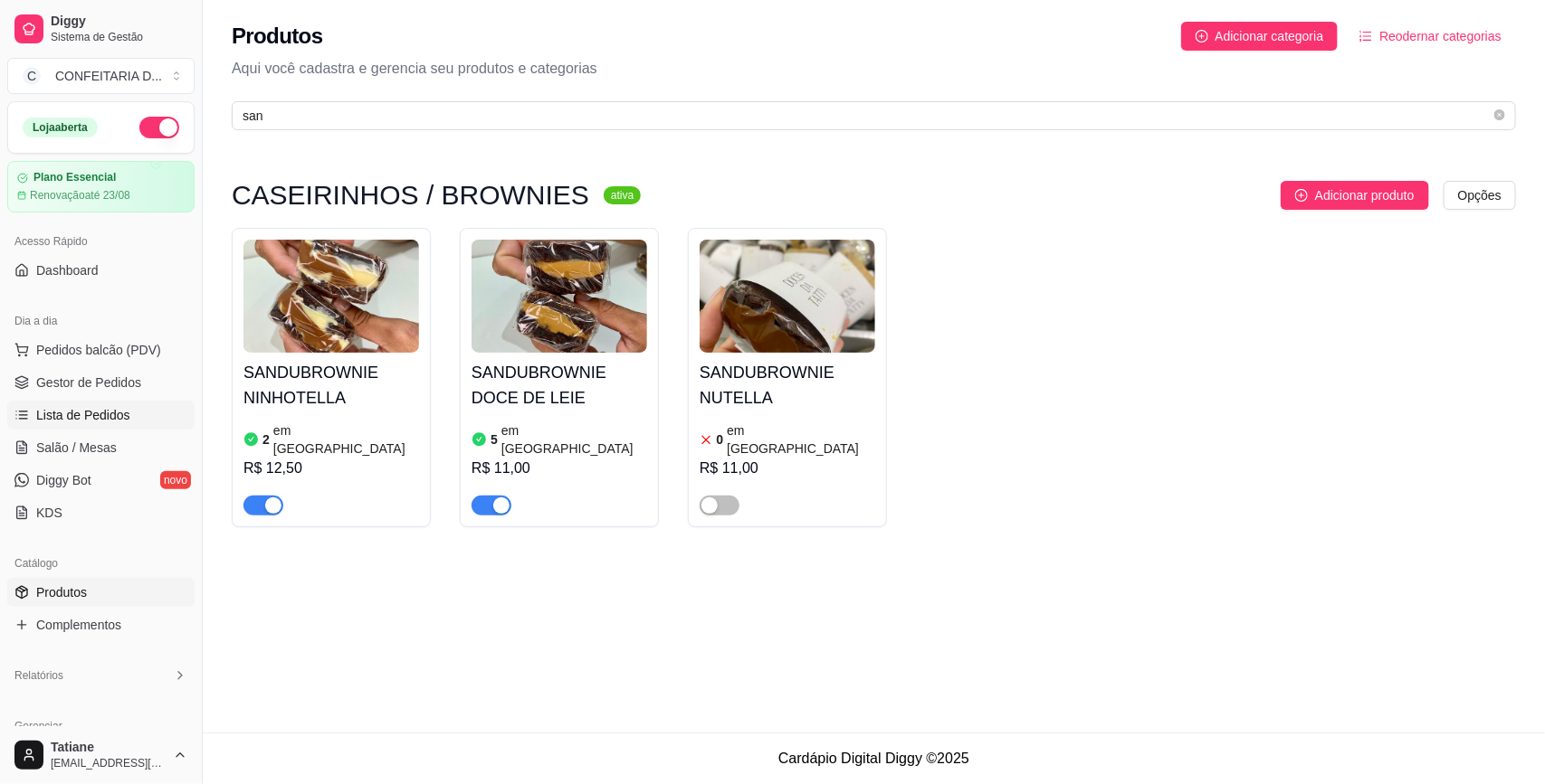
click at [93, 401] on link "Lista de Pedidos" at bounding box center [101, 416] width 187 height 29
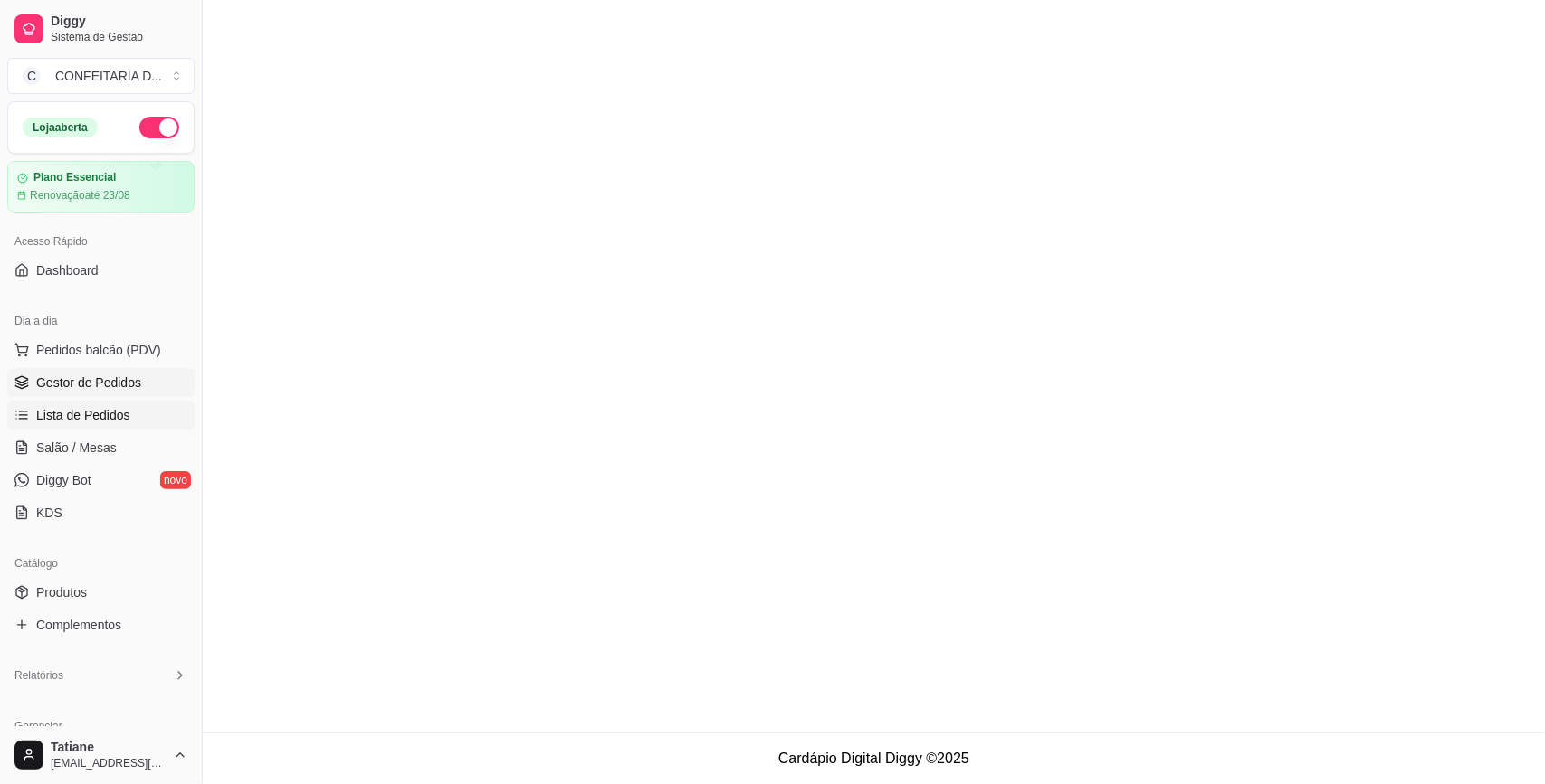
click at [83, 383] on span "Gestor de Pedidos" at bounding box center [88, 383] width 105 height 18
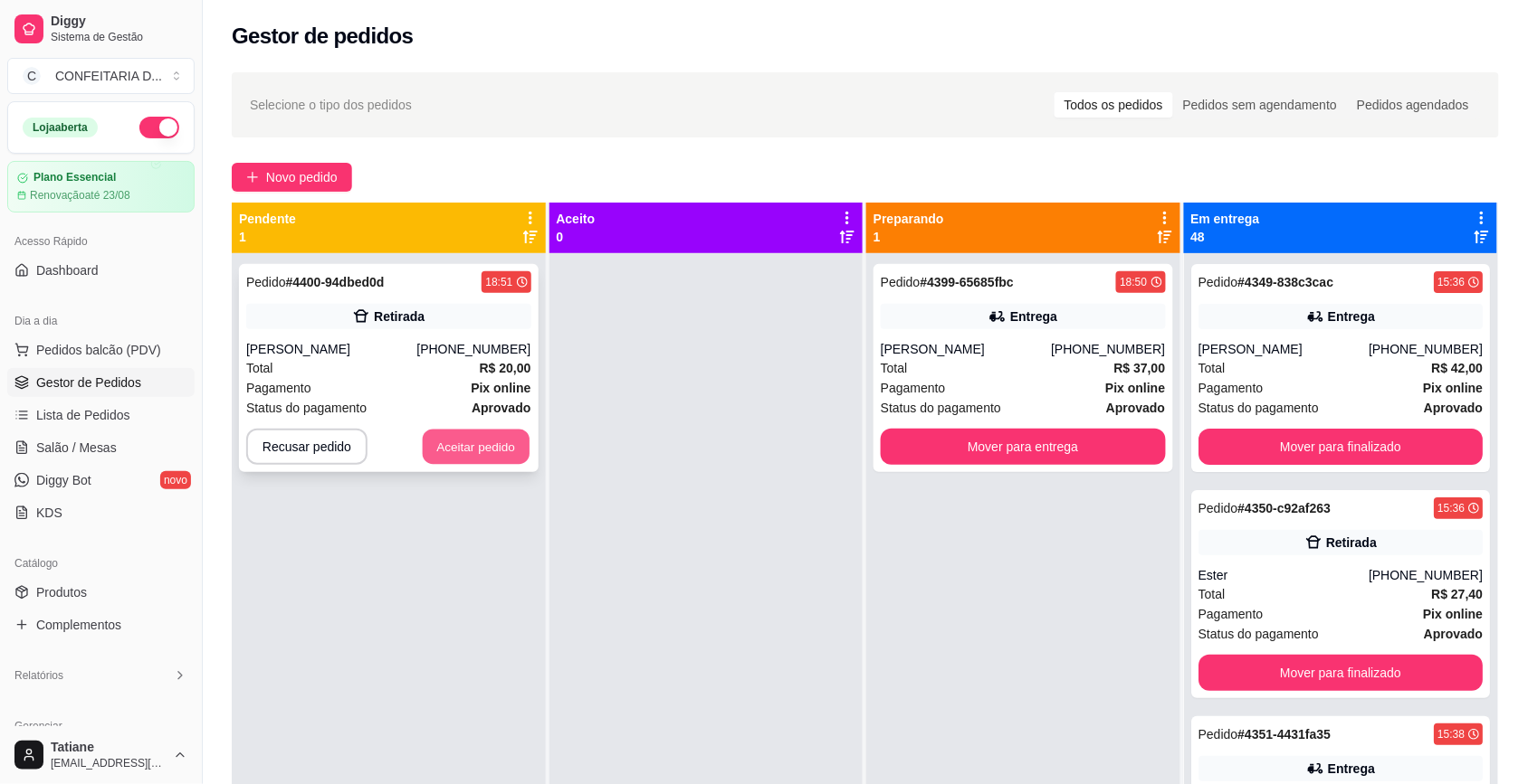
click at [471, 450] on button "Aceitar pedido" at bounding box center [475, 447] width 106 height 35
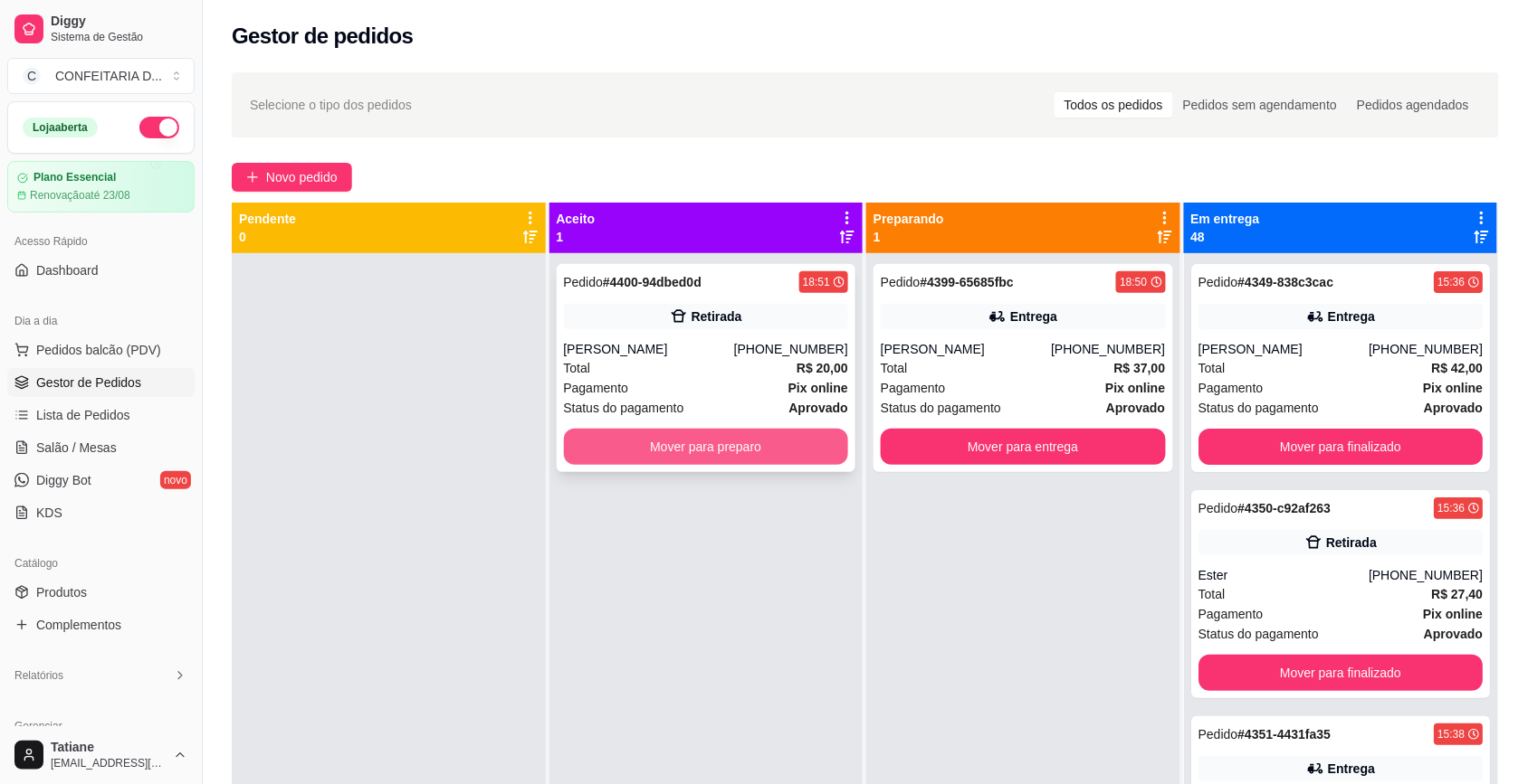
click at [683, 449] on button "Mover para preparo" at bounding box center [706, 447] width 285 height 36
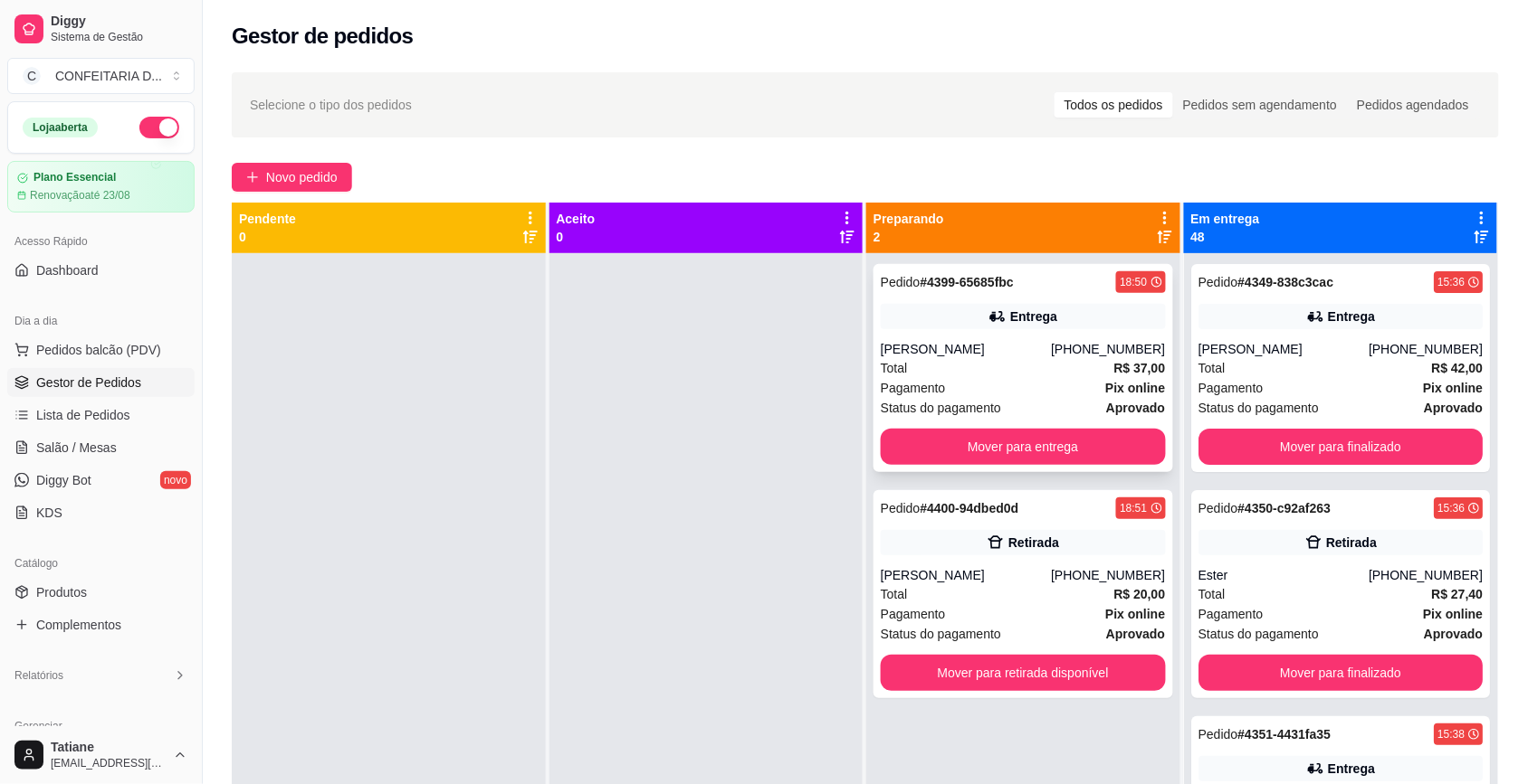
click at [923, 342] on div "[PERSON_NAME]" at bounding box center [966, 349] width 170 height 18
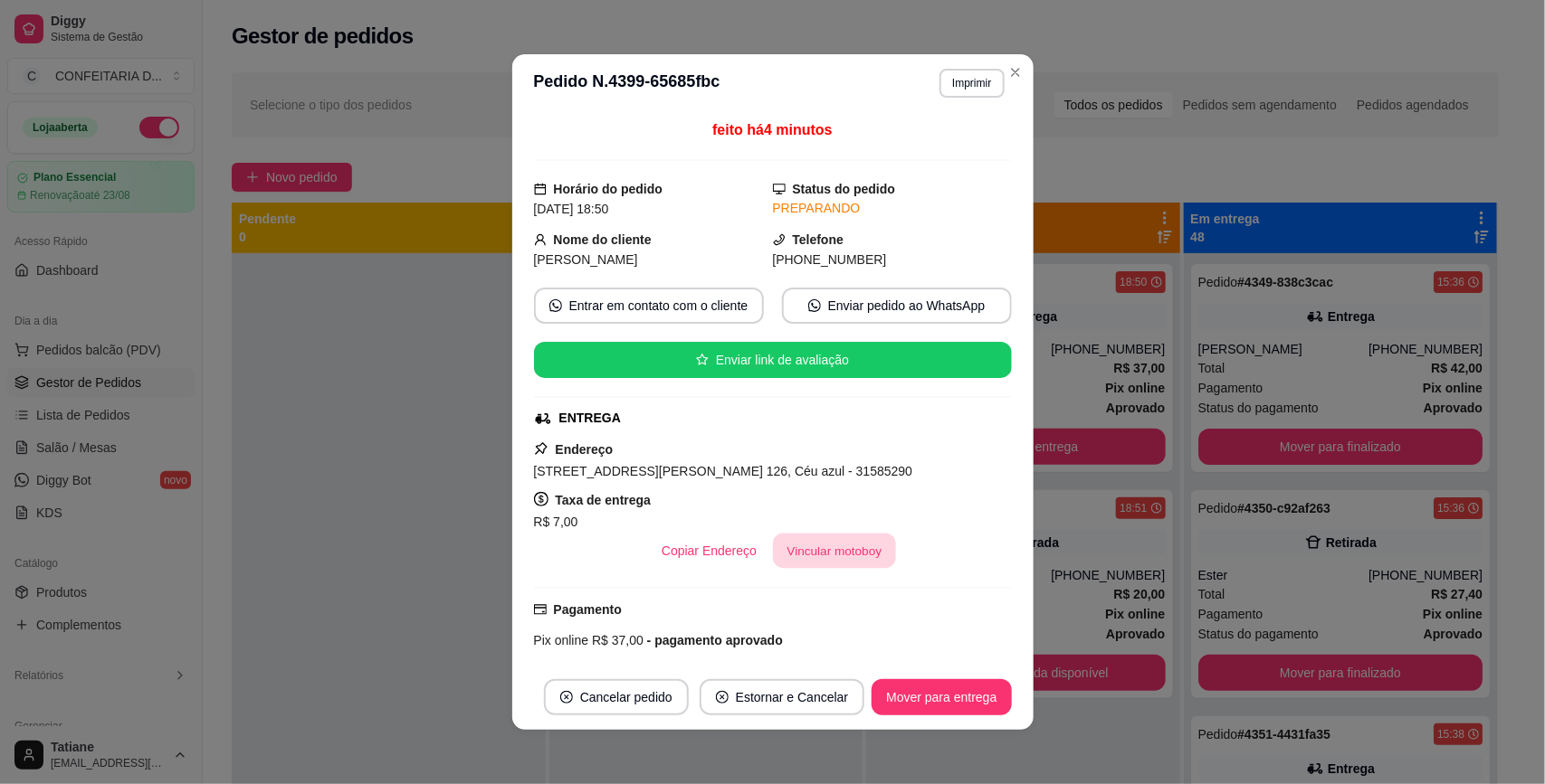
click at [803, 568] on button "Vincular motoboy" at bounding box center [833, 551] width 123 height 35
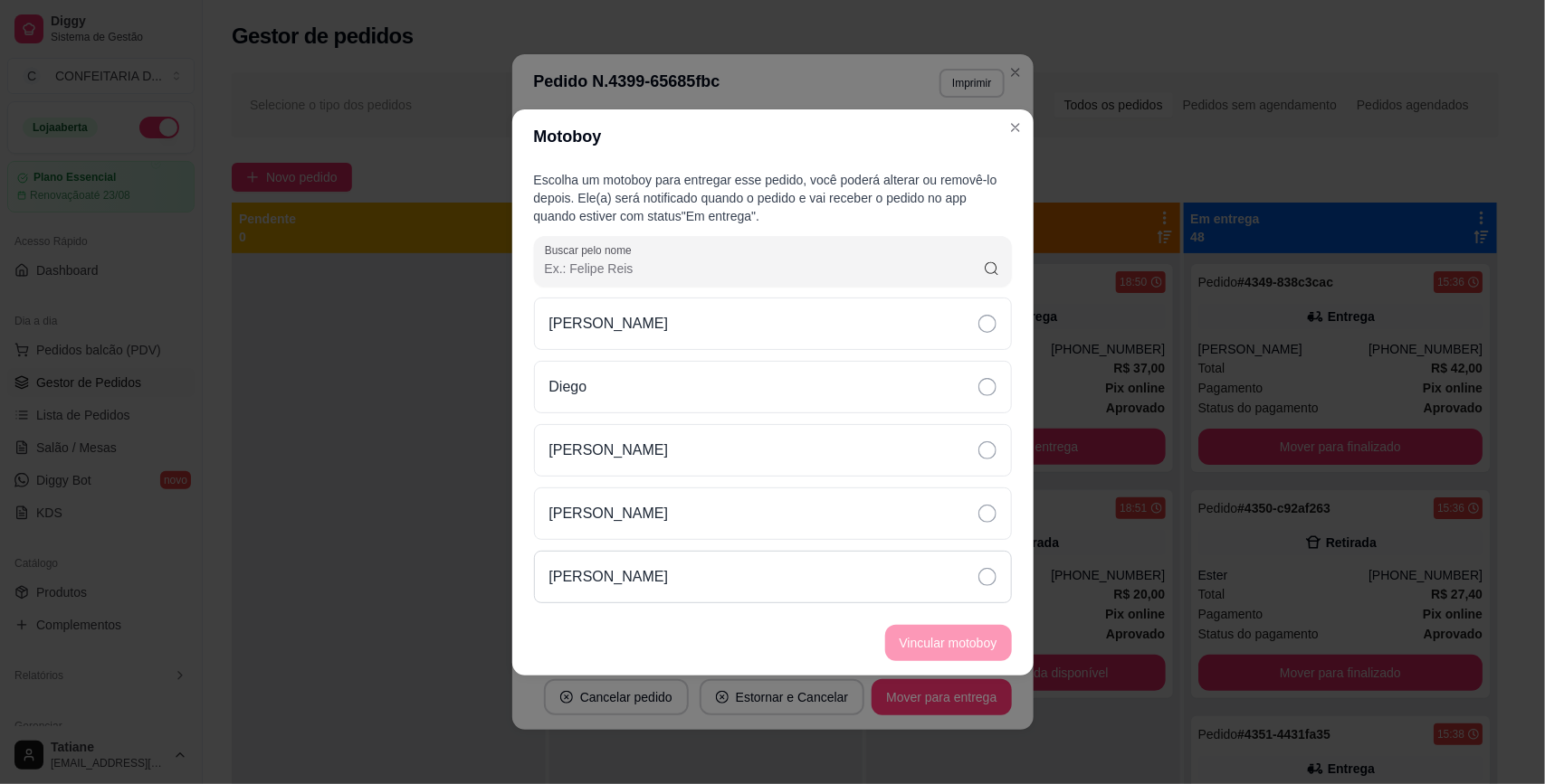
drag, startPoint x: 645, startPoint y: 557, endPoint x: 729, endPoint y: 578, distance: 86.6
click at [647, 557] on div "[PERSON_NAME]" at bounding box center [772, 578] width 478 height 53
click at [918, 651] on button "Vincular motoboy" at bounding box center [948, 643] width 126 height 36
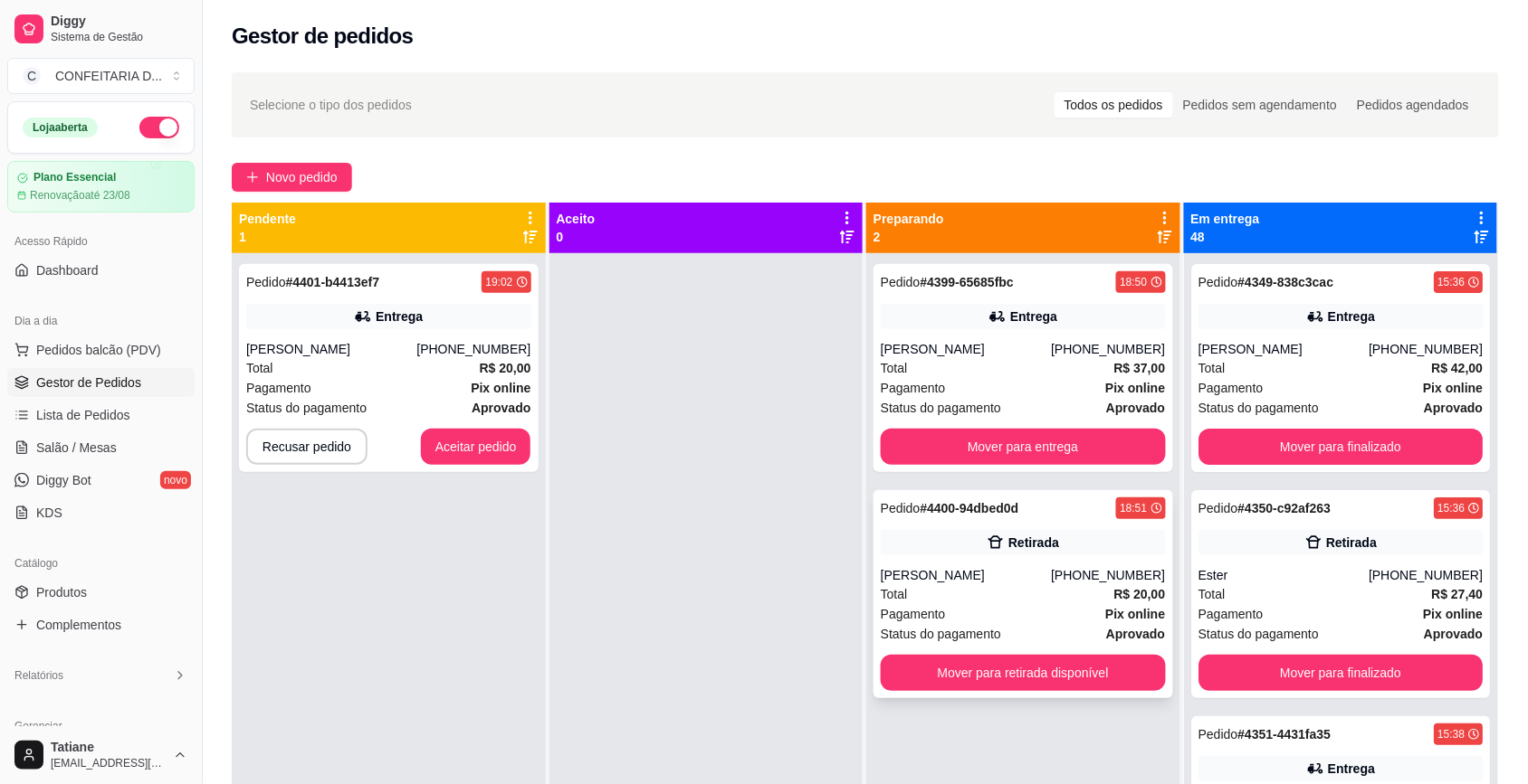
click at [960, 548] on div "Retirada" at bounding box center [1023, 543] width 285 height 25
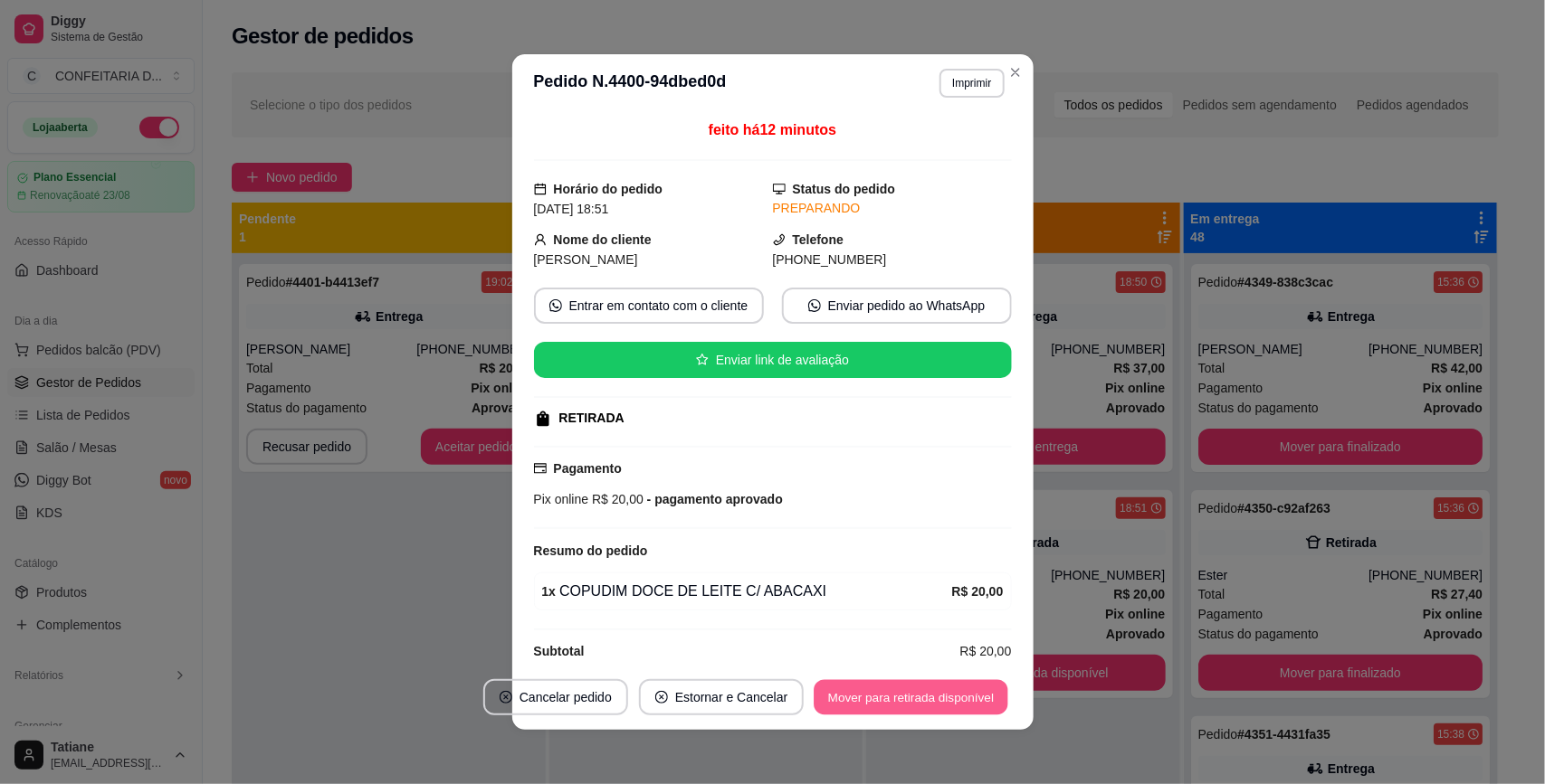
click at [982, 694] on button "Mover para retirada disponível" at bounding box center [911, 698] width 194 height 35
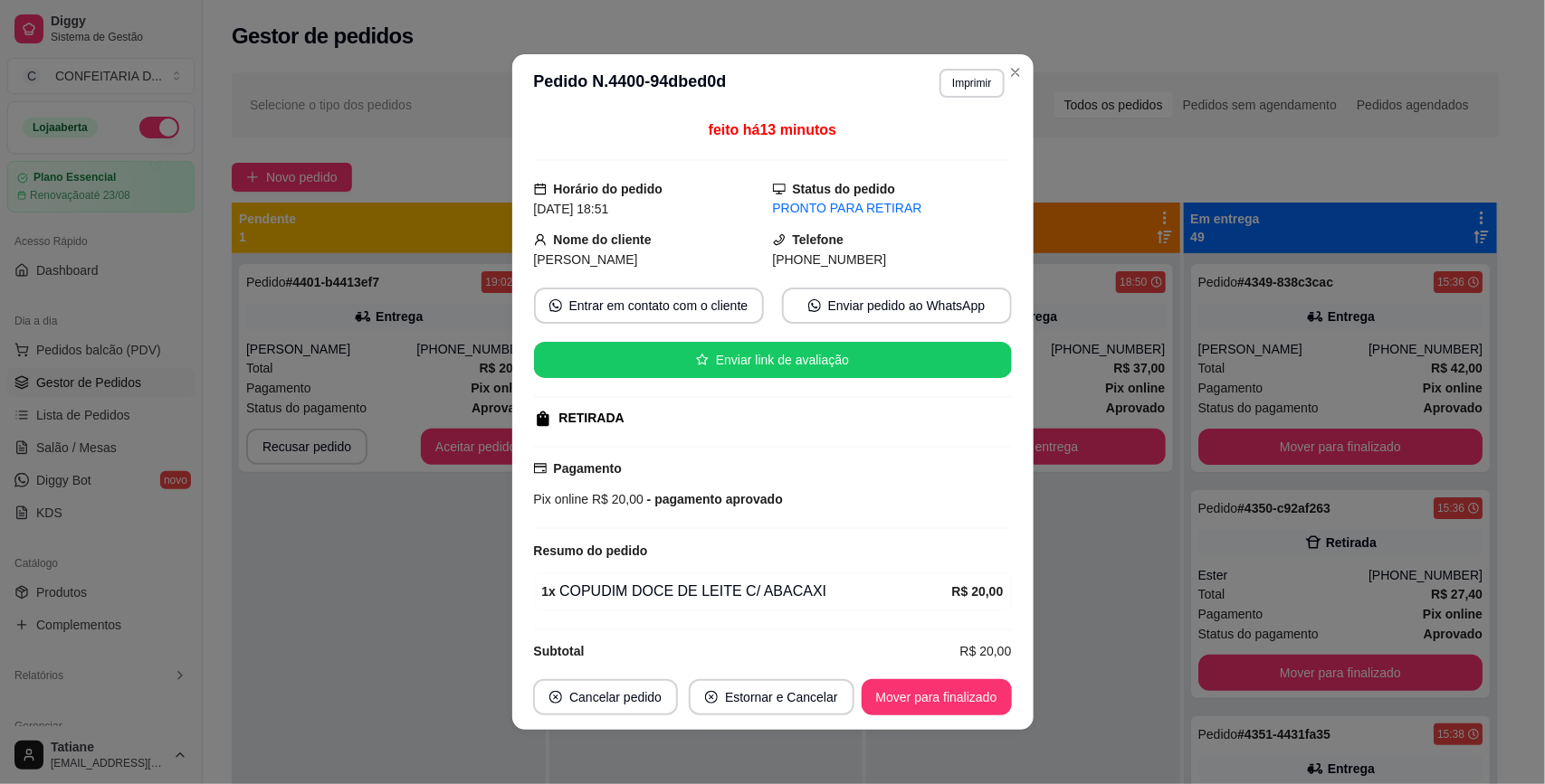
drag, startPoint x: 516, startPoint y: 238, endPoint x: 914, endPoint y: 257, distance: 398.5
click at [914, 257] on div "feito há 13 minutos Horário do pedido [DATE] 18:51 Status do pedido PRONTO PARA…" at bounding box center [772, 388] width 521 height 553
copy div "Nome do cliente [PERSON_NAME] Telefone [PHONE_NUMBER]"
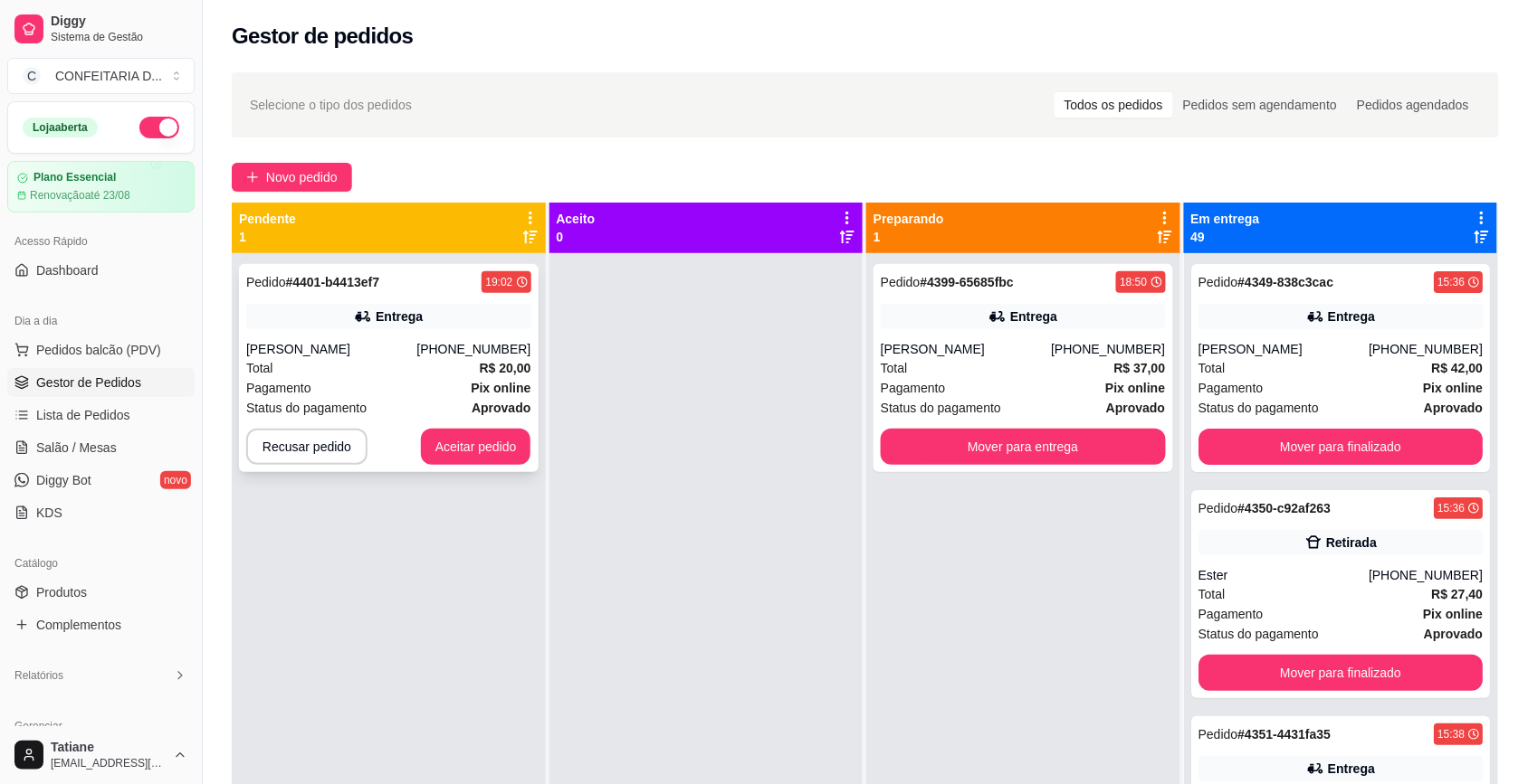
click at [405, 358] on div "[PERSON_NAME]" at bounding box center [330, 349] width 170 height 18
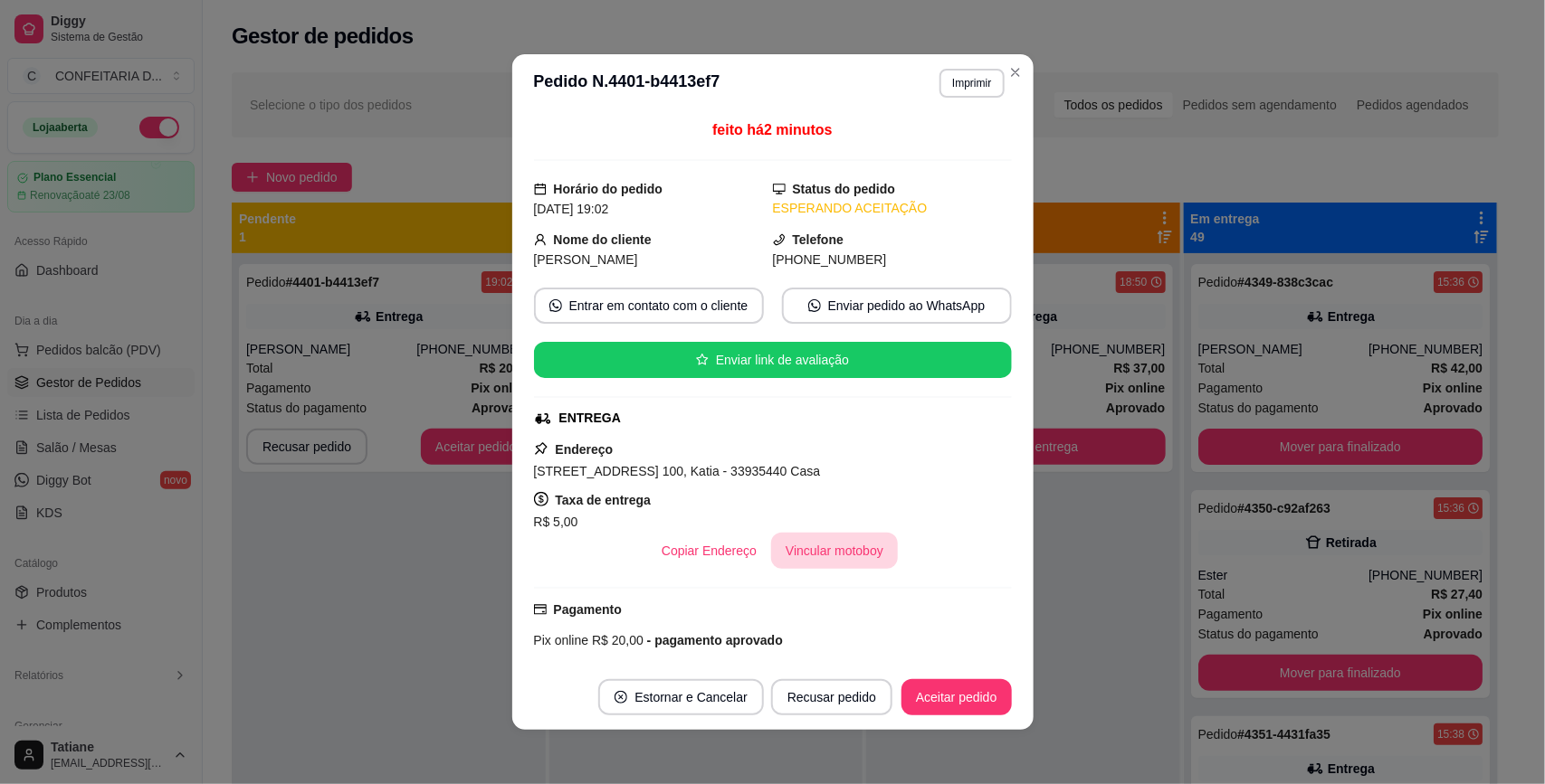
click at [807, 563] on button "Vincular motoboy" at bounding box center [833, 551] width 126 height 36
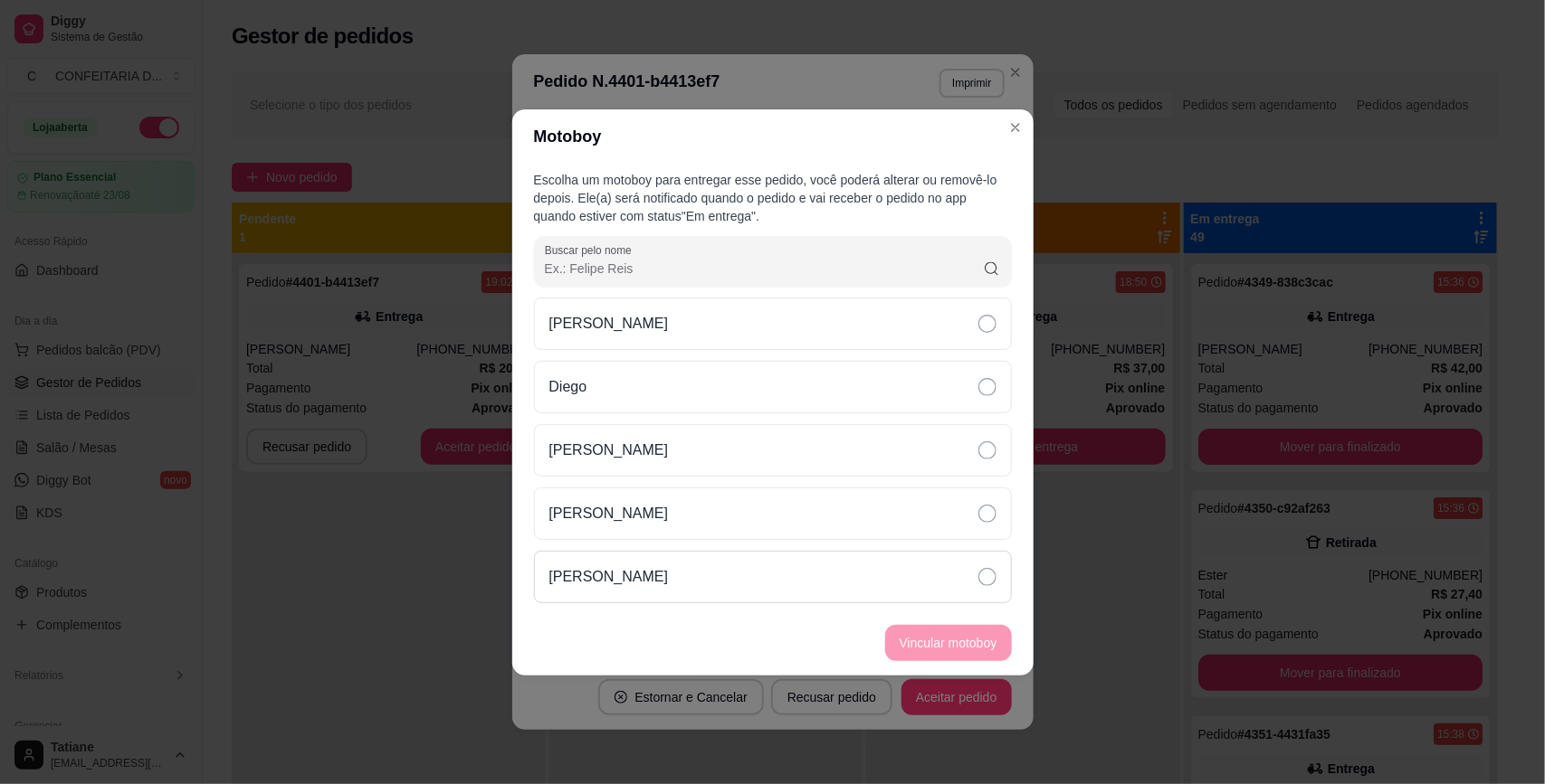
click at [597, 561] on div "[PERSON_NAME]" at bounding box center [772, 578] width 478 height 53
click at [907, 635] on button "Vincular motoboy" at bounding box center [948, 643] width 126 height 36
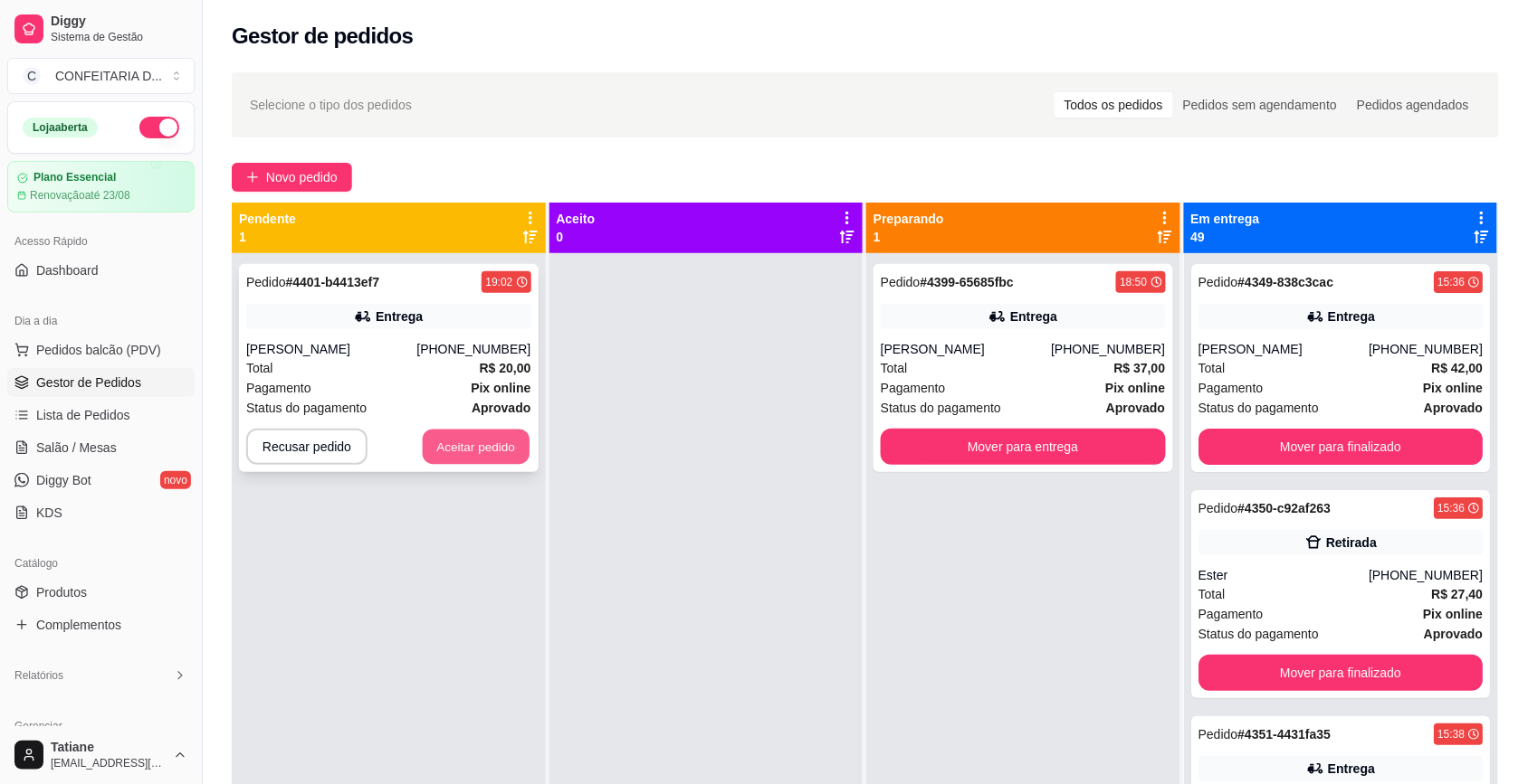
click at [445, 452] on button "Aceitar pedido" at bounding box center [475, 447] width 106 height 35
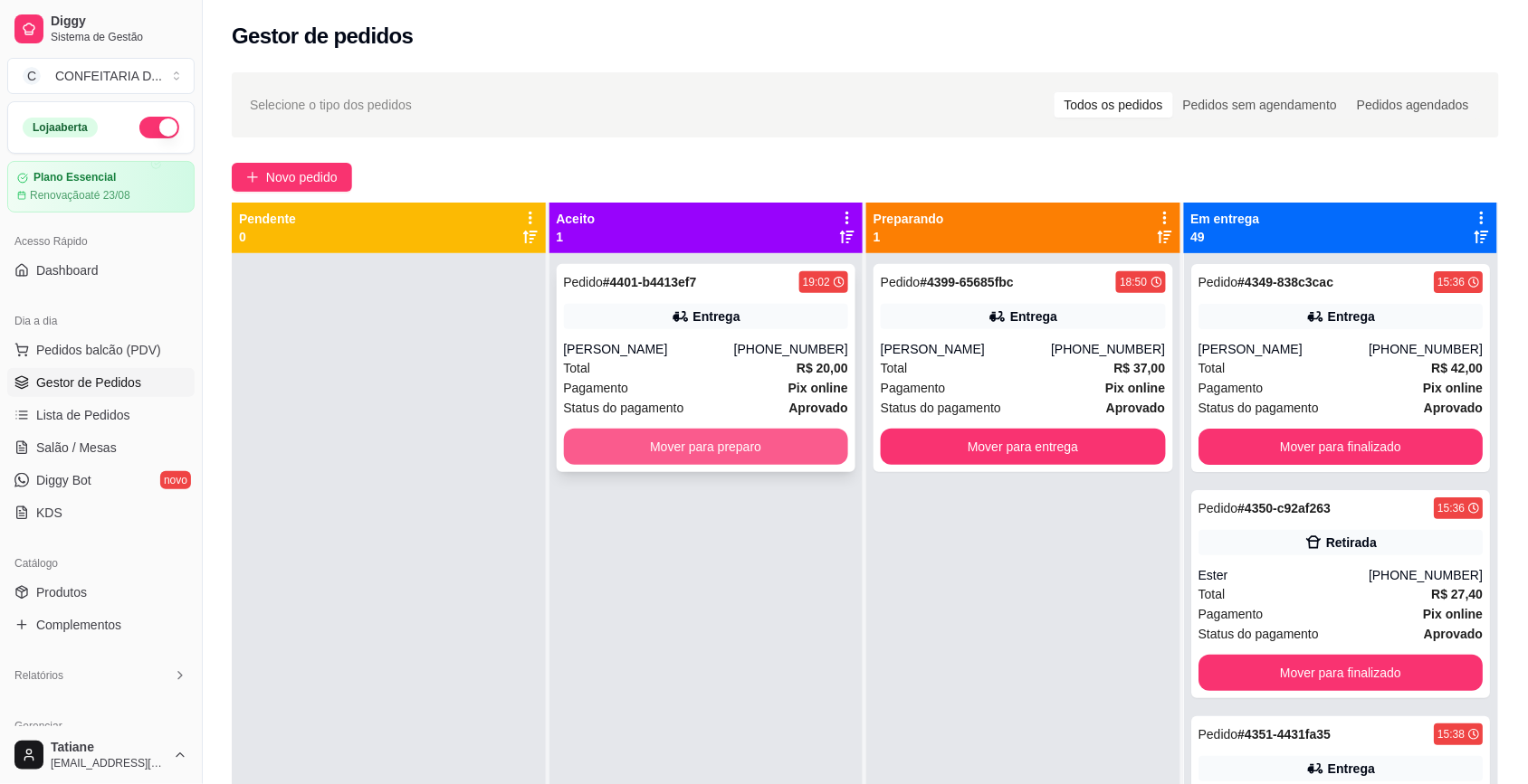
click at [702, 446] on button "Mover para preparo" at bounding box center [706, 447] width 285 height 36
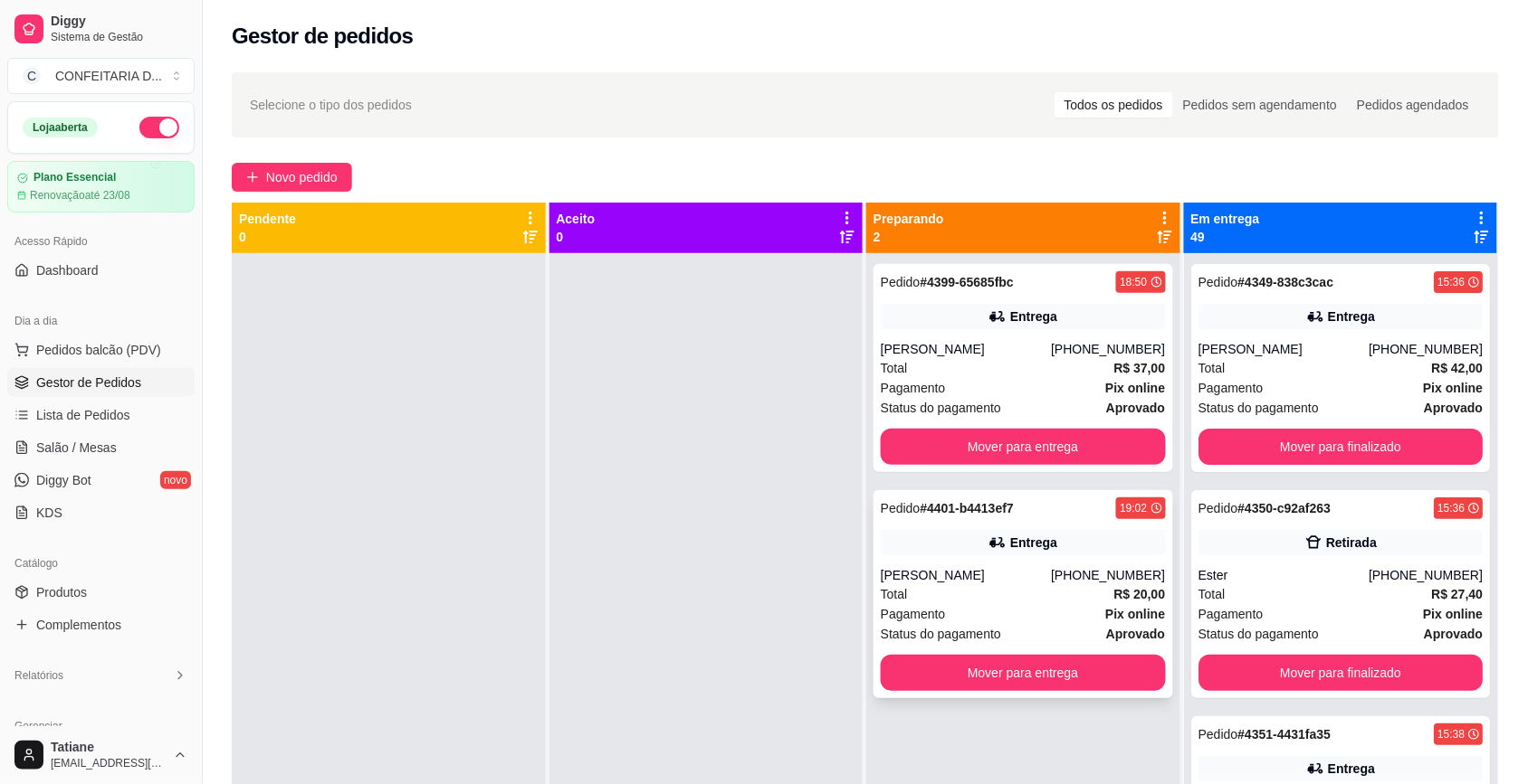
click at [938, 579] on div "[PERSON_NAME]" at bounding box center [966, 576] width 170 height 18
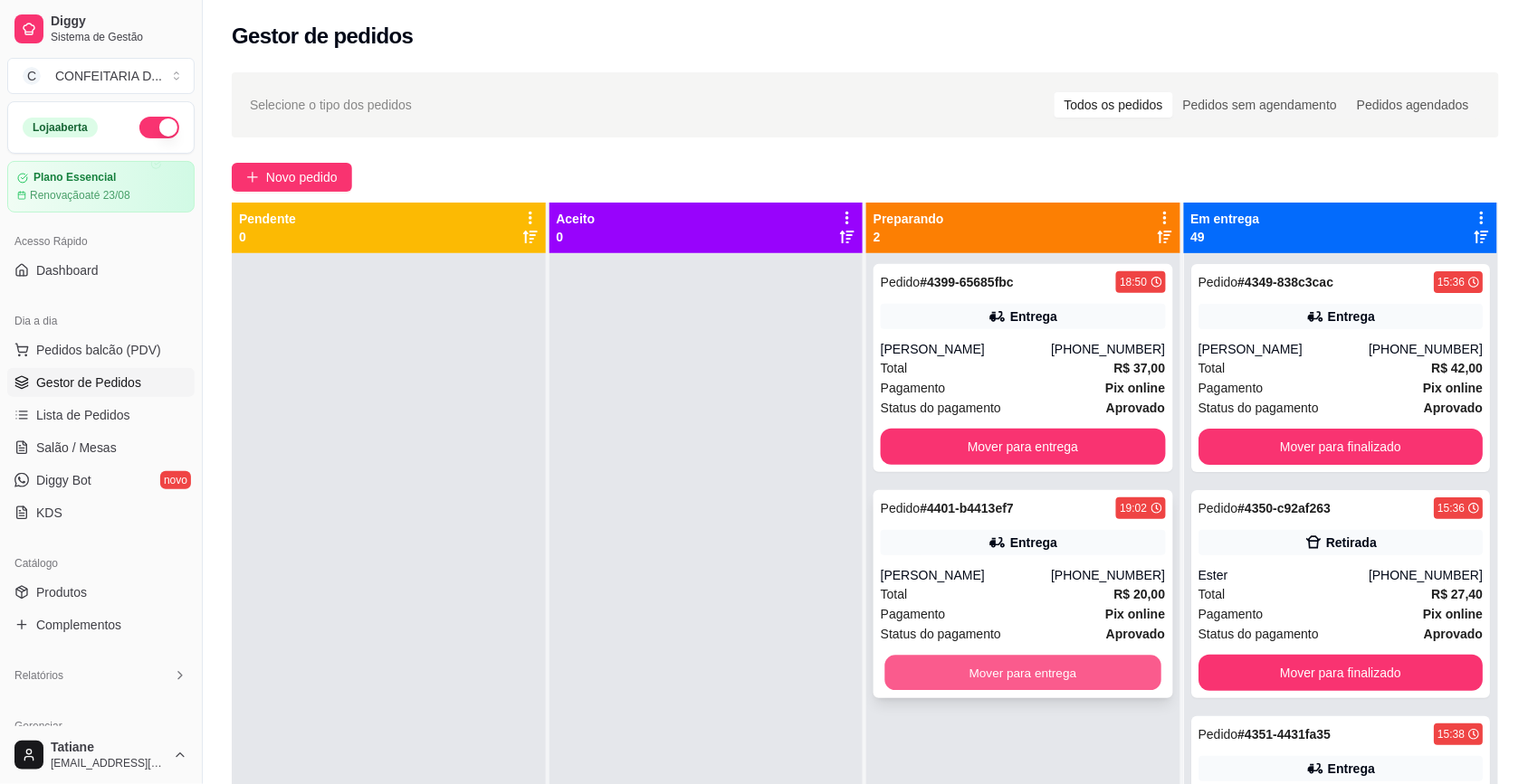
click at [1061, 677] on button "Mover para entrega" at bounding box center [1023, 673] width 276 height 35
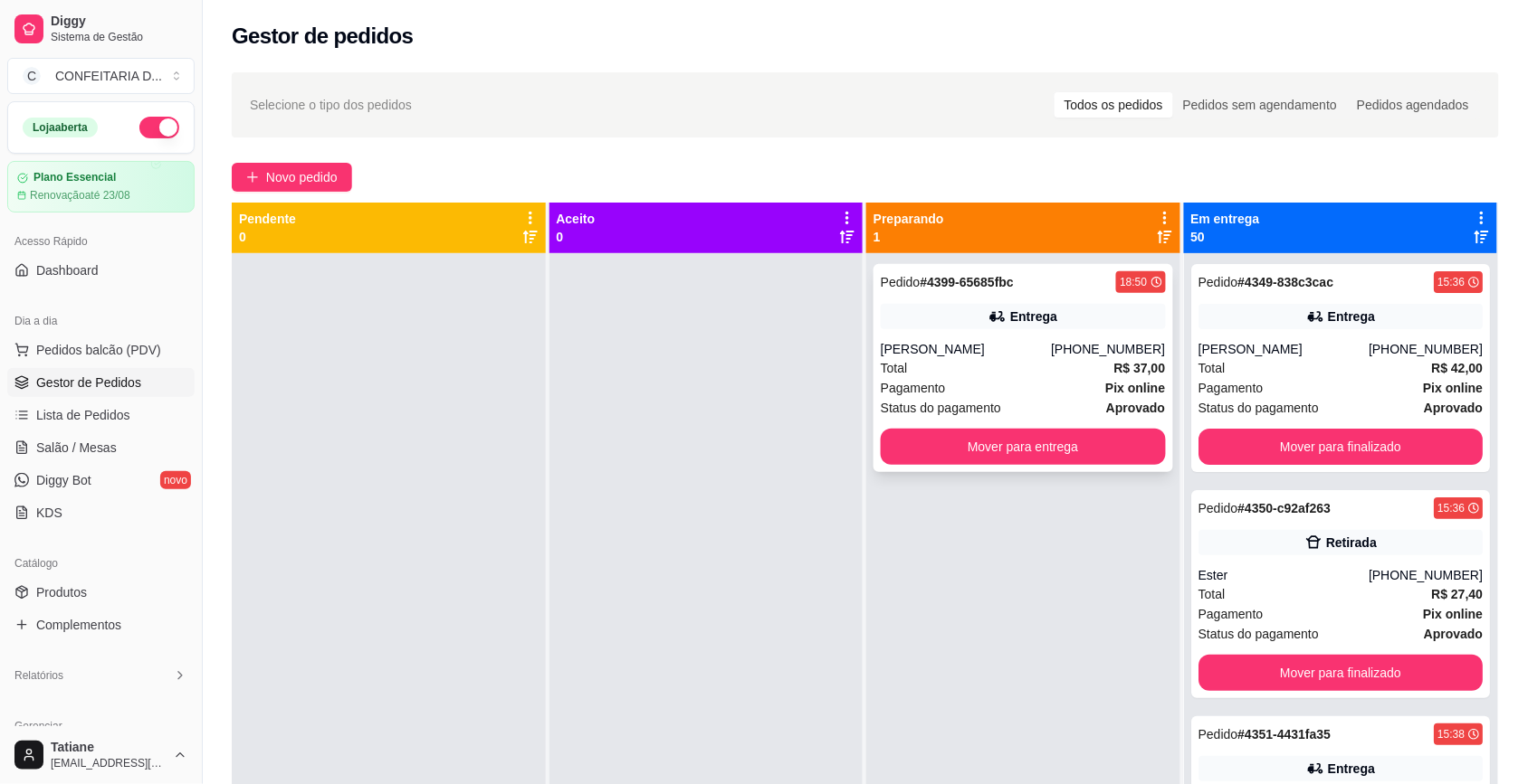
click at [987, 362] on div "Total R$ 37,00" at bounding box center [1023, 368] width 285 height 20
click at [1047, 448] on button "Mover para entrega" at bounding box center [1023, 447] width 285 height 36
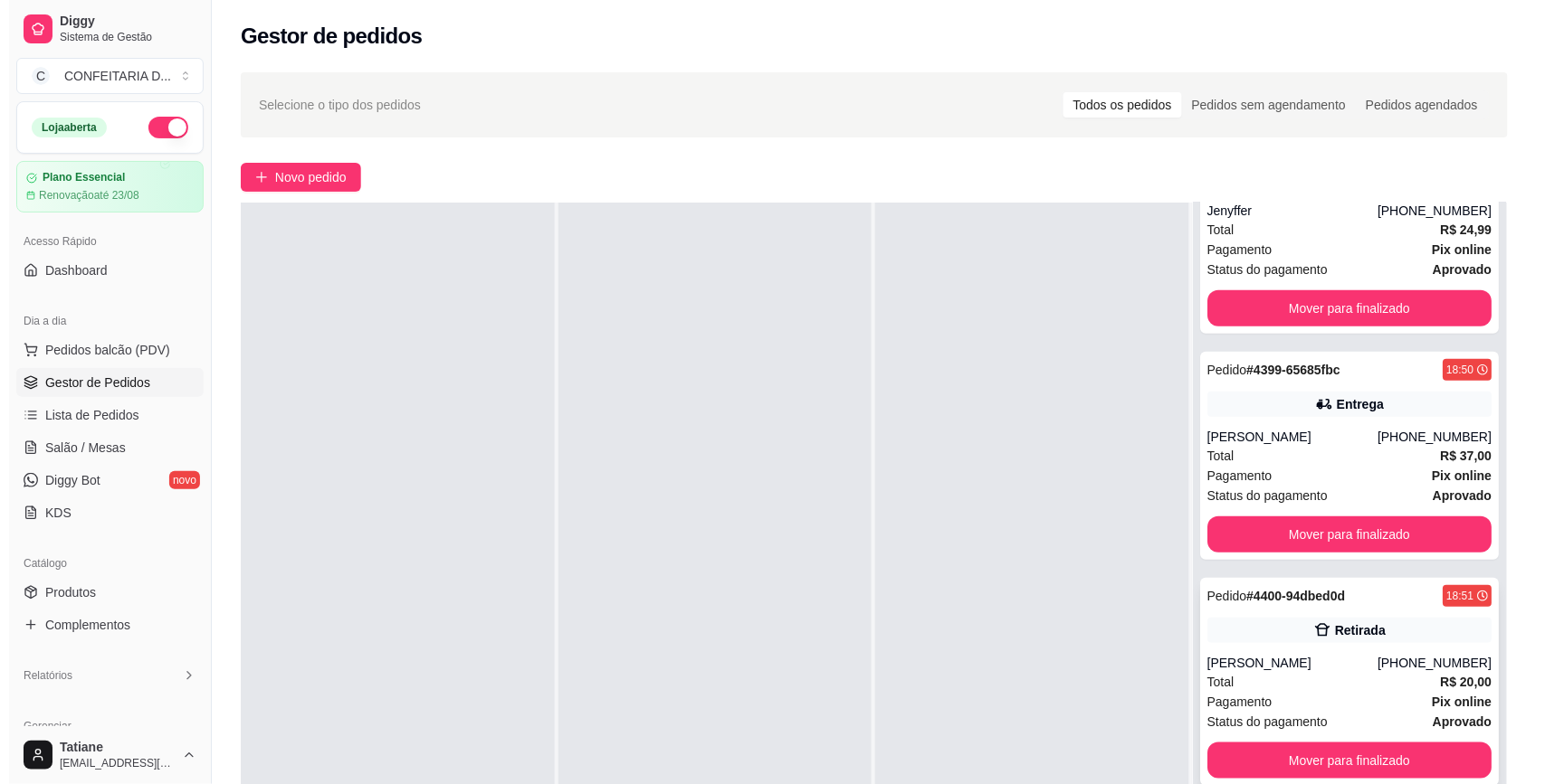
scroll to position [10564, 0]
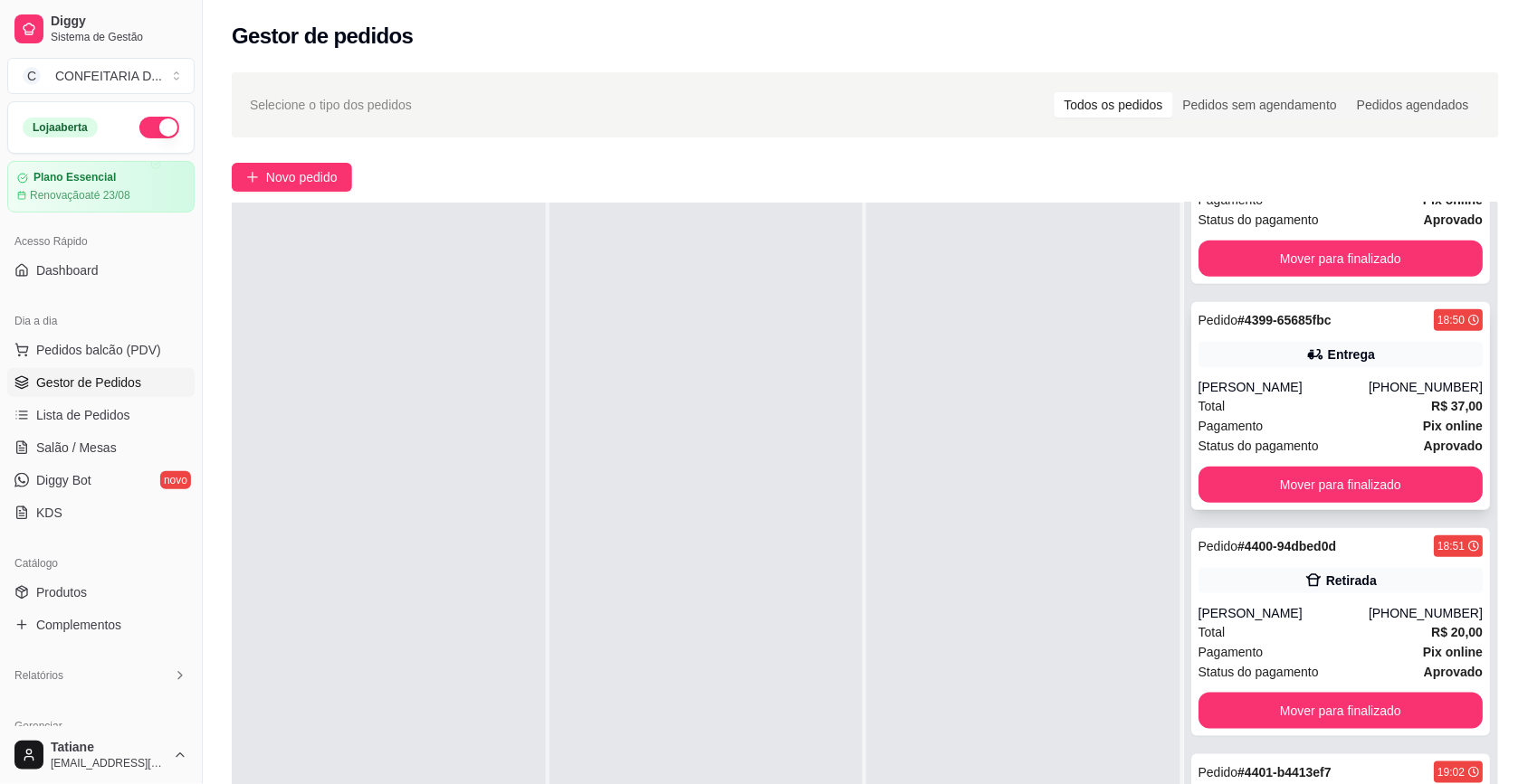
click at [1242, 349] on div "Entrega" at bounding box center [1341, 355] width 285 height 25
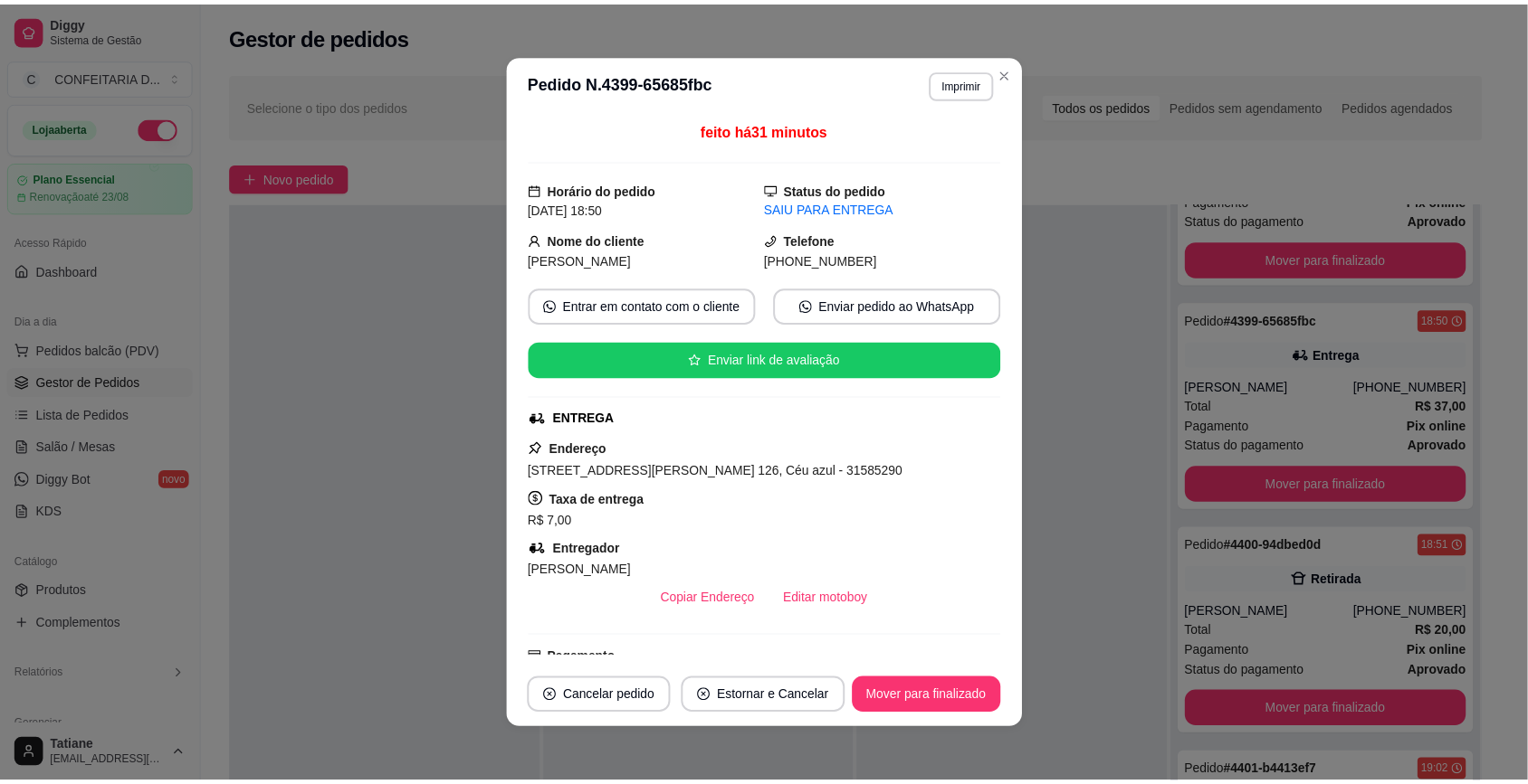
scroll to position [220, 0]
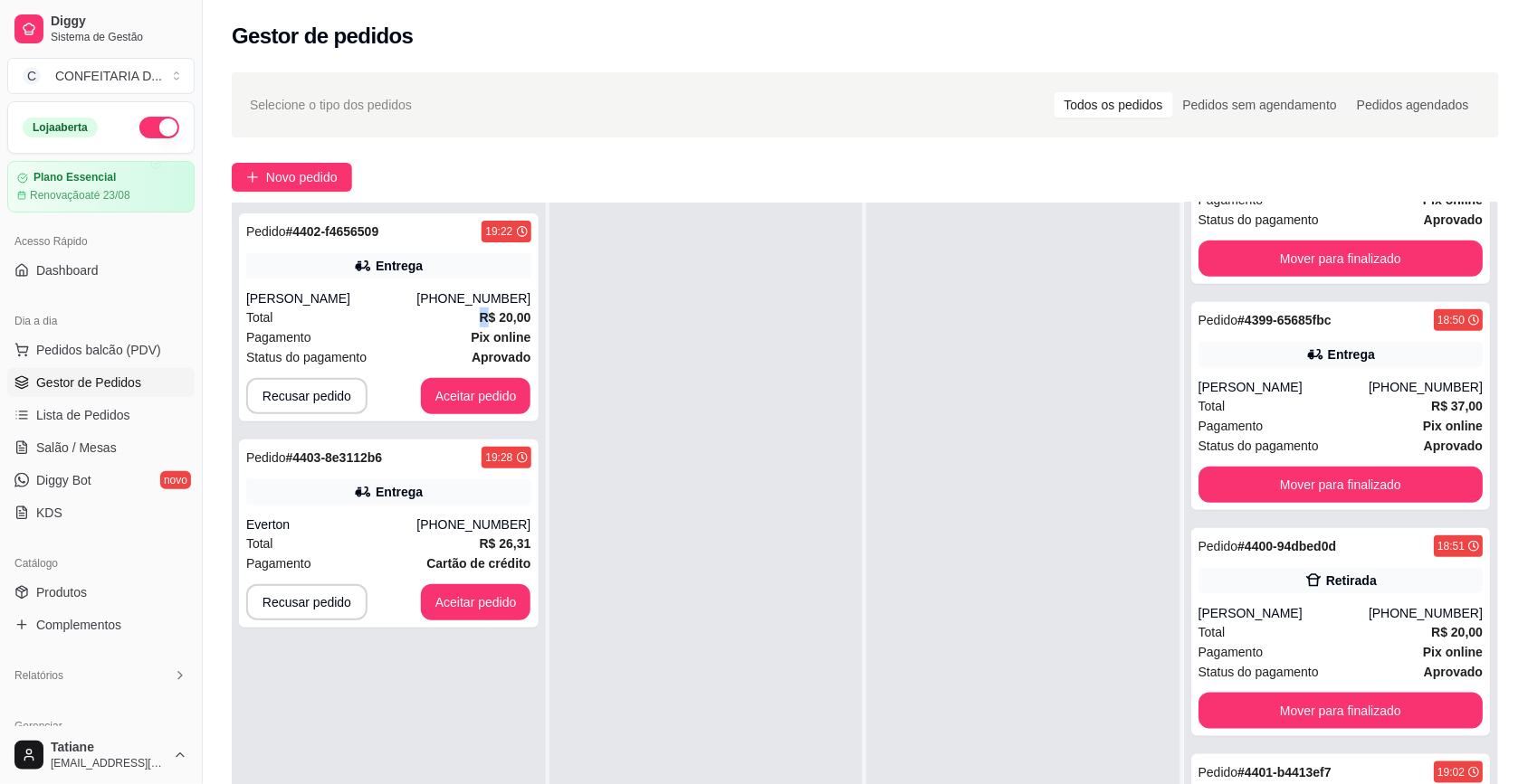
click at [412, 319] on div "Total R$ 20,00" at bounding box center [388, 317] width 285 height 20
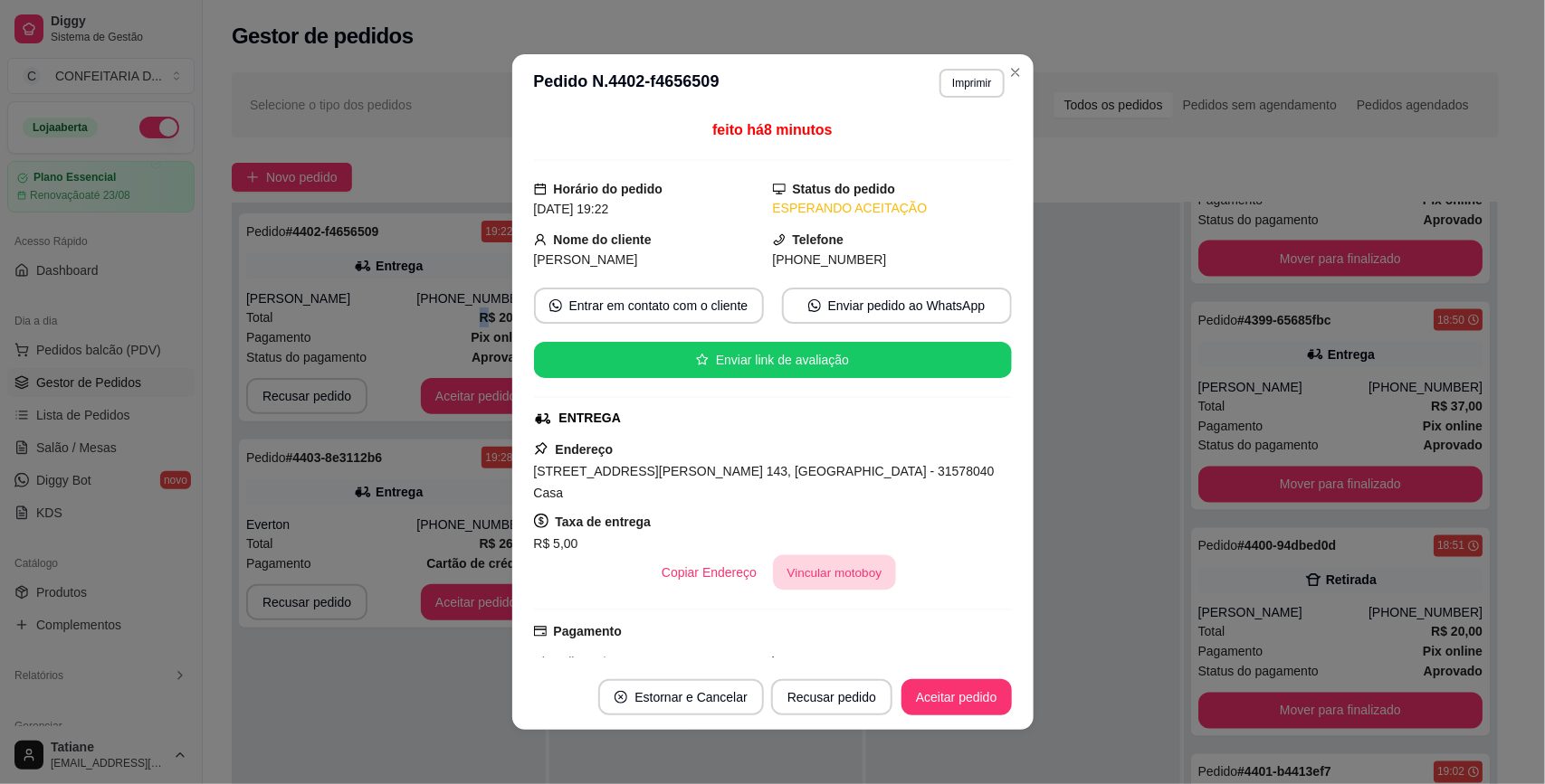
click at [823, 556] on button "Vincular motoboy" at bounding box center [833, 573] width 123 height 35
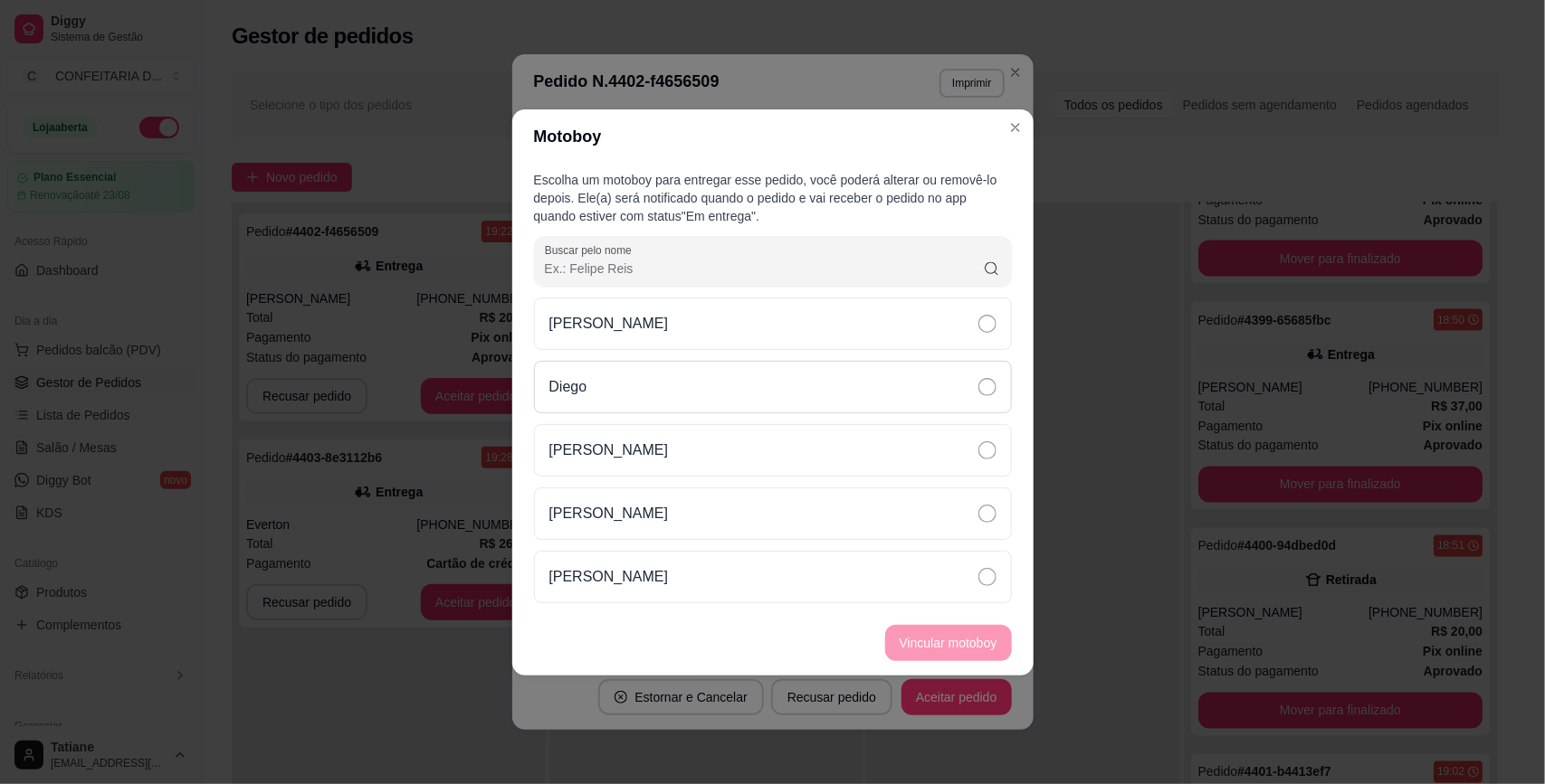
click at [602, 387] on div "Diego" at bounding box center [772, 387] width 478 height 53
click at [974, 634] on button "Vincular motoboy" at bounding box center [948, 642] width 123 height 35
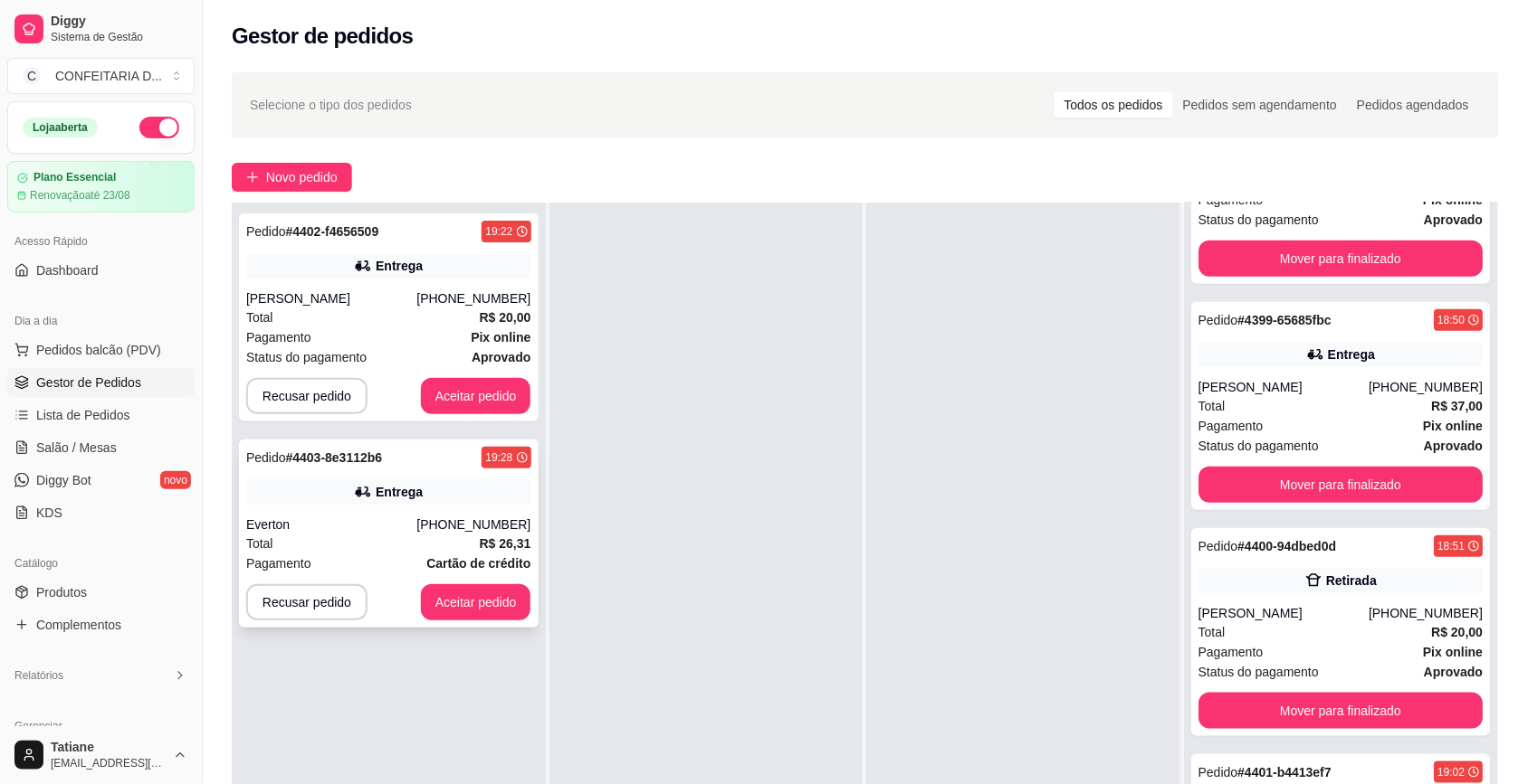
click at [458, 487] on div "Entrega" at bounding box center [388, 492] width 285 height 25
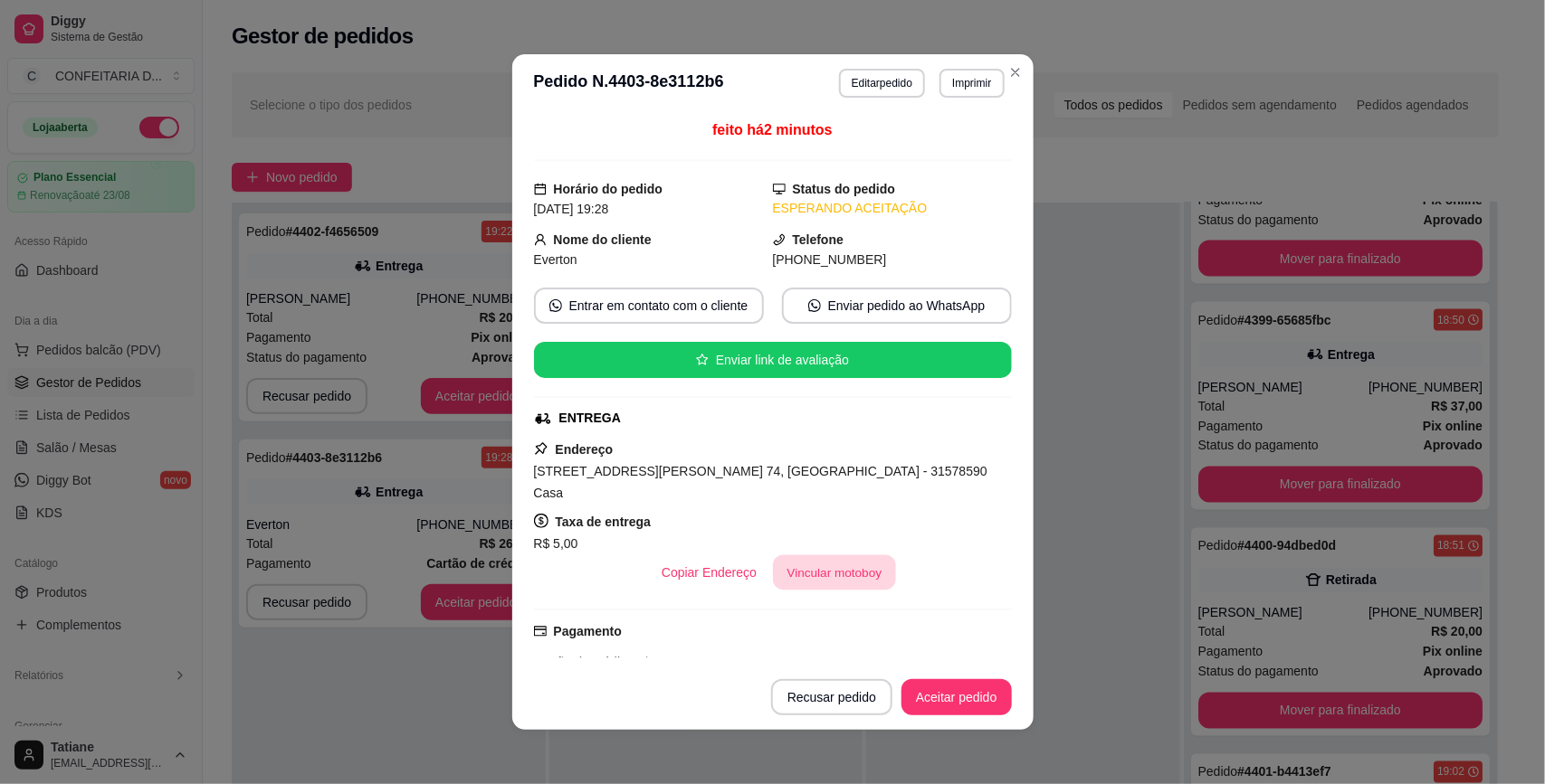
click at [808, 561] on button "Vincular motoboy" at bounding box center [833, 573] width 123 height 35
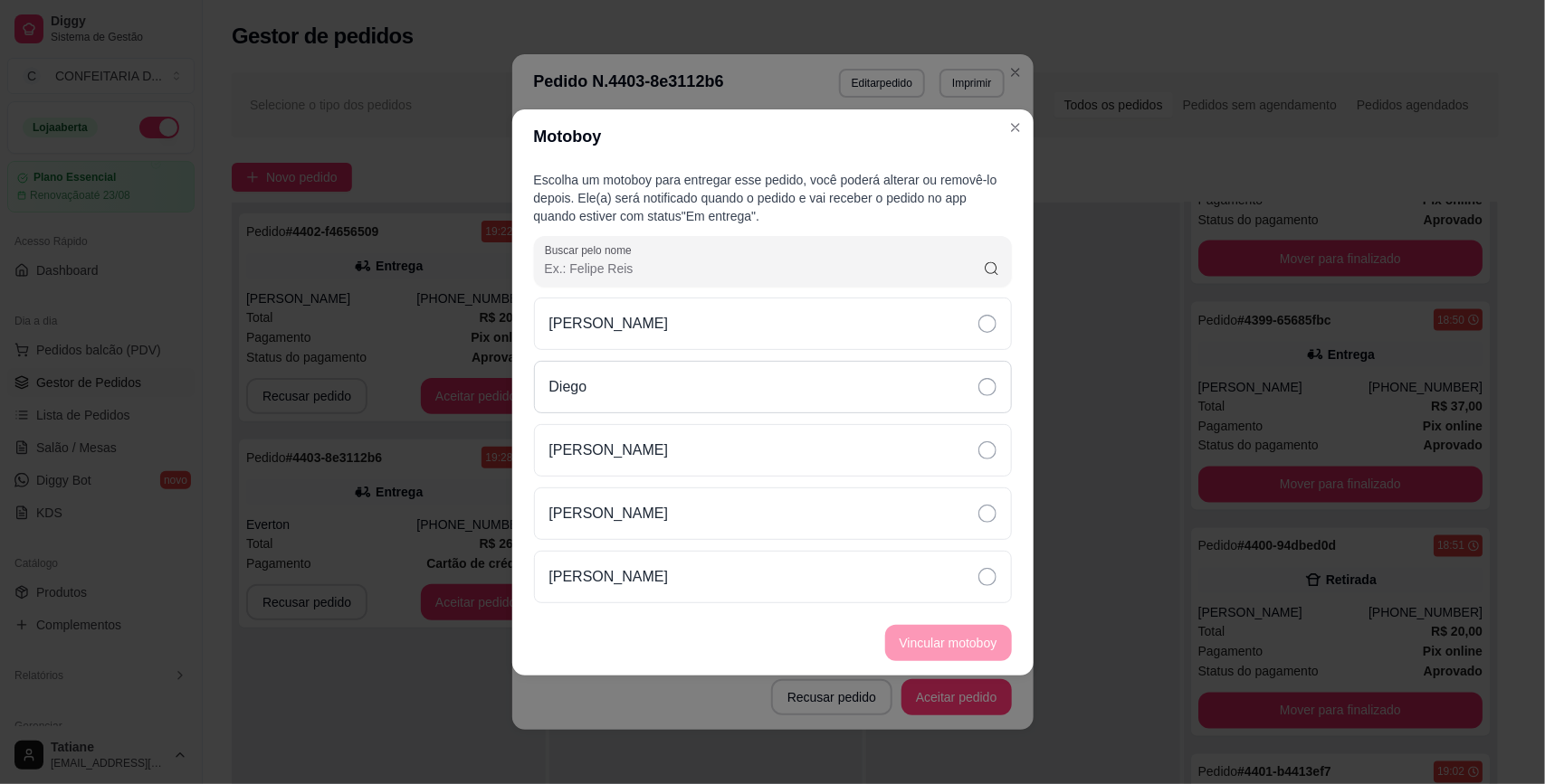
click at [617, 387] on div "Diego" at bounding box center [772, 387] width 478 height 53
click at [995, 633] on button "Vincular motoboy" at bounding box center [948, 642] width 123 height 35
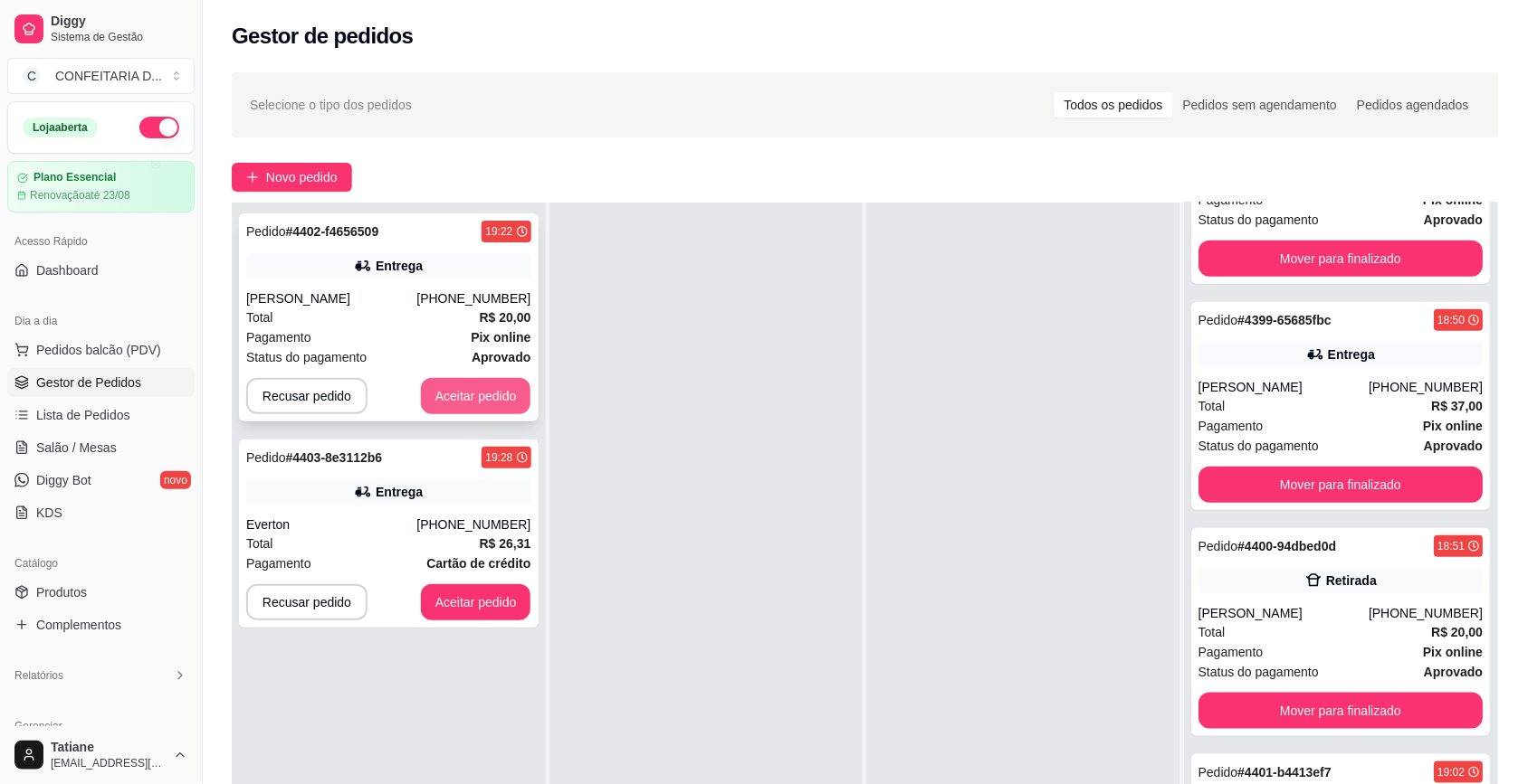
click at [440, 385] on button "Aceitar pedido" at bounding box center [475, 397] width 110 height 36
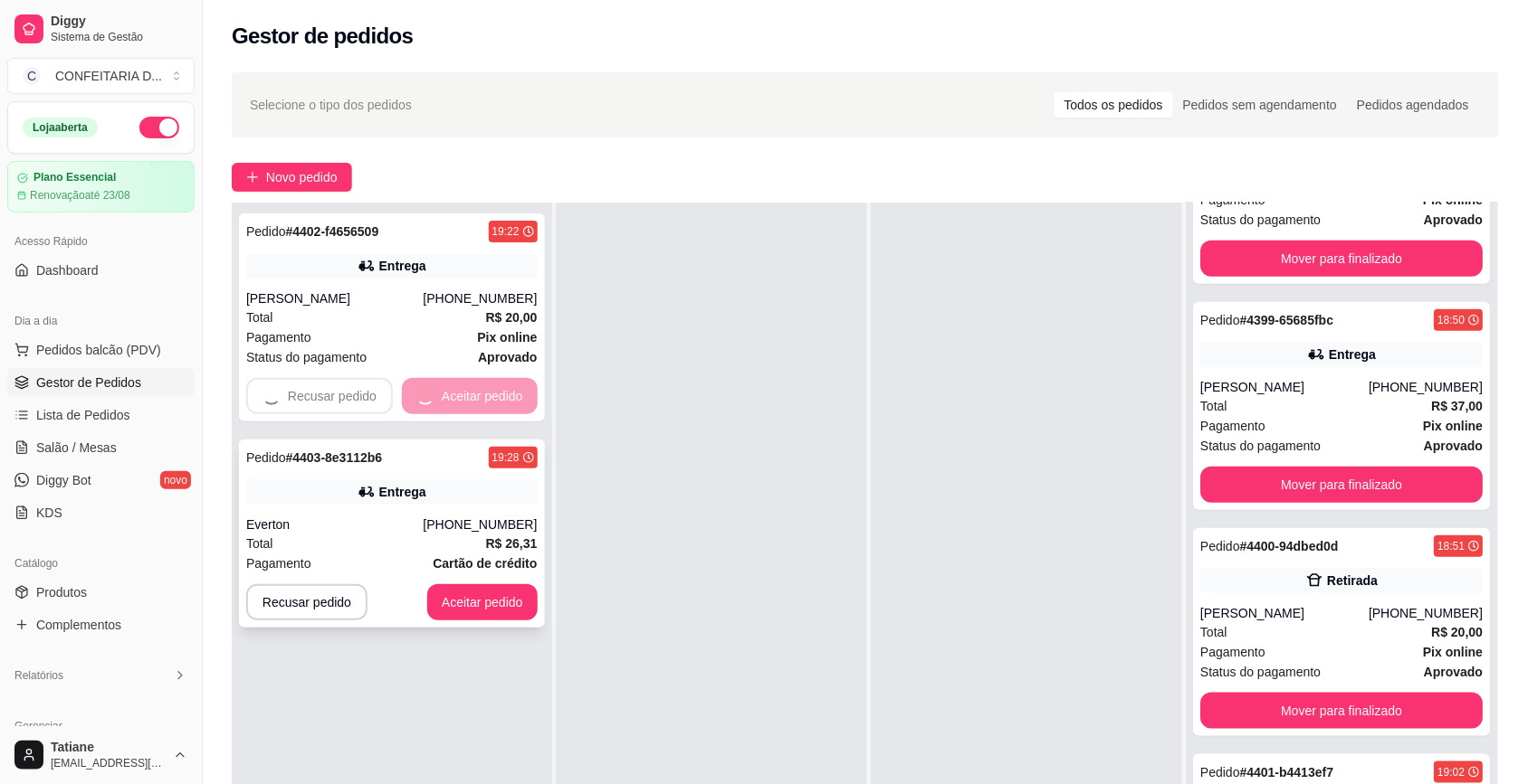
scroll to position [0, 0]
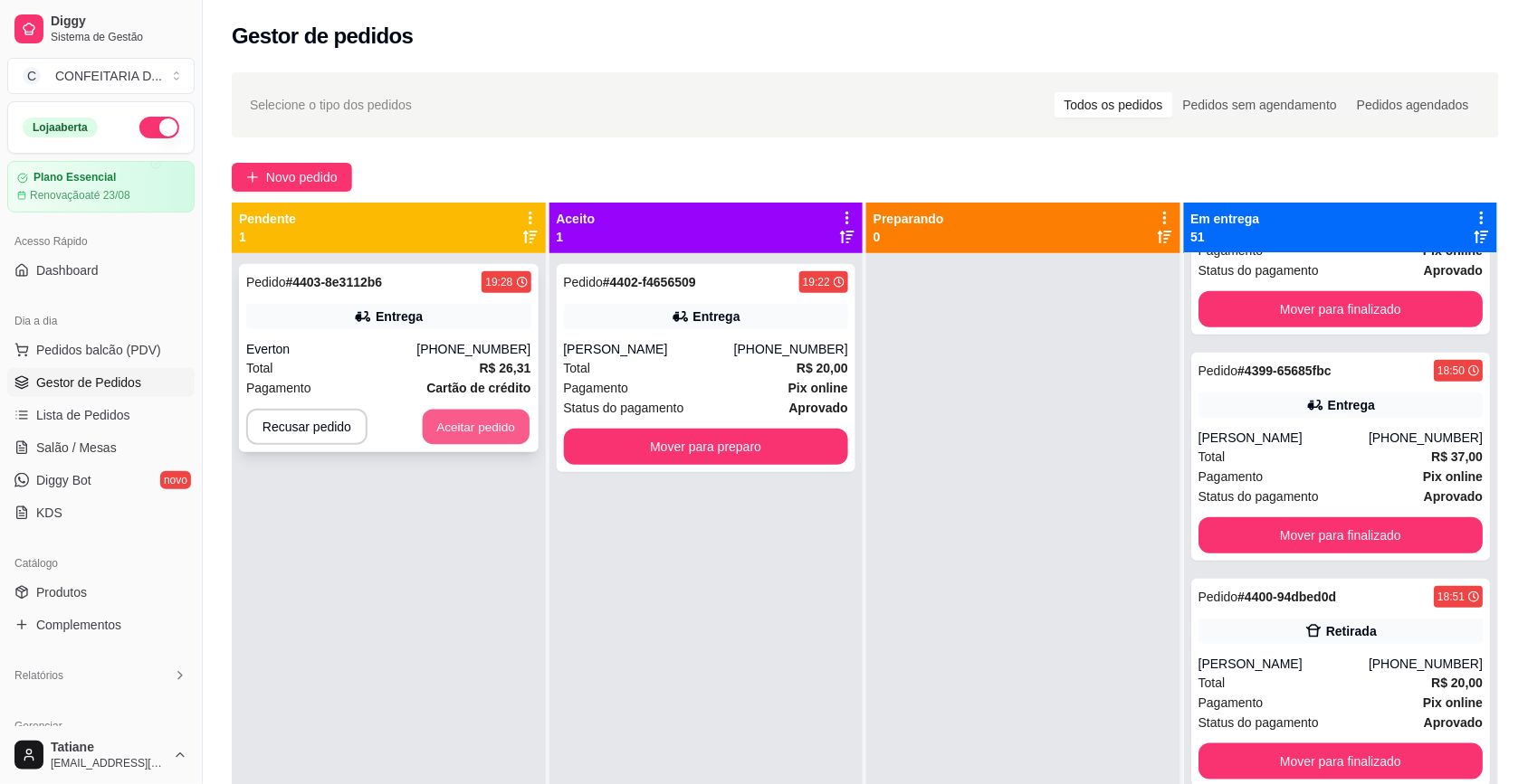
click at [460, 413] on button "Aceitar pedido" at bounding box center [475, 427] width 106 height 35
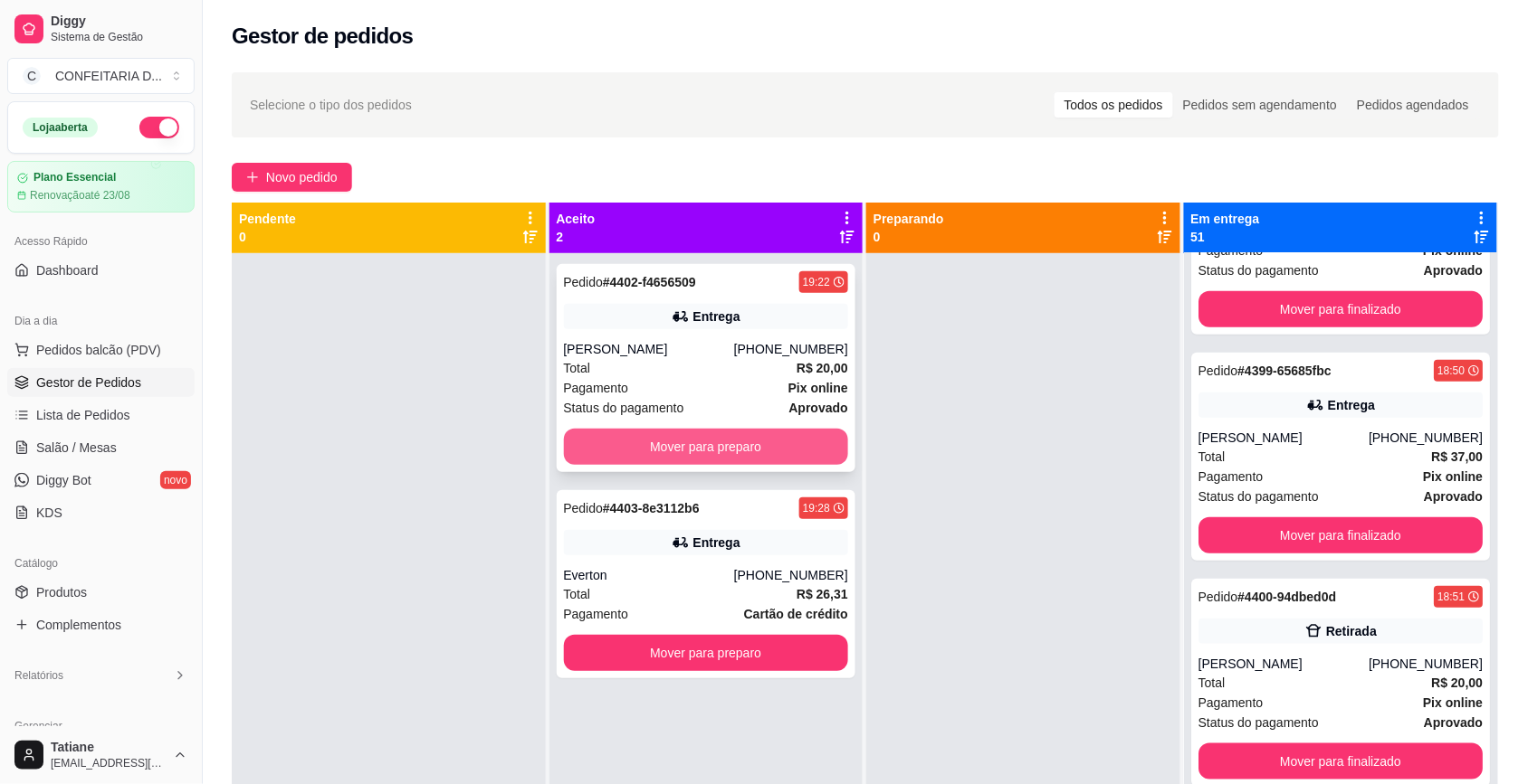
click at [706, 450] on button "Mover para preparo" at bounding box center [706, 447] width 285 height 36
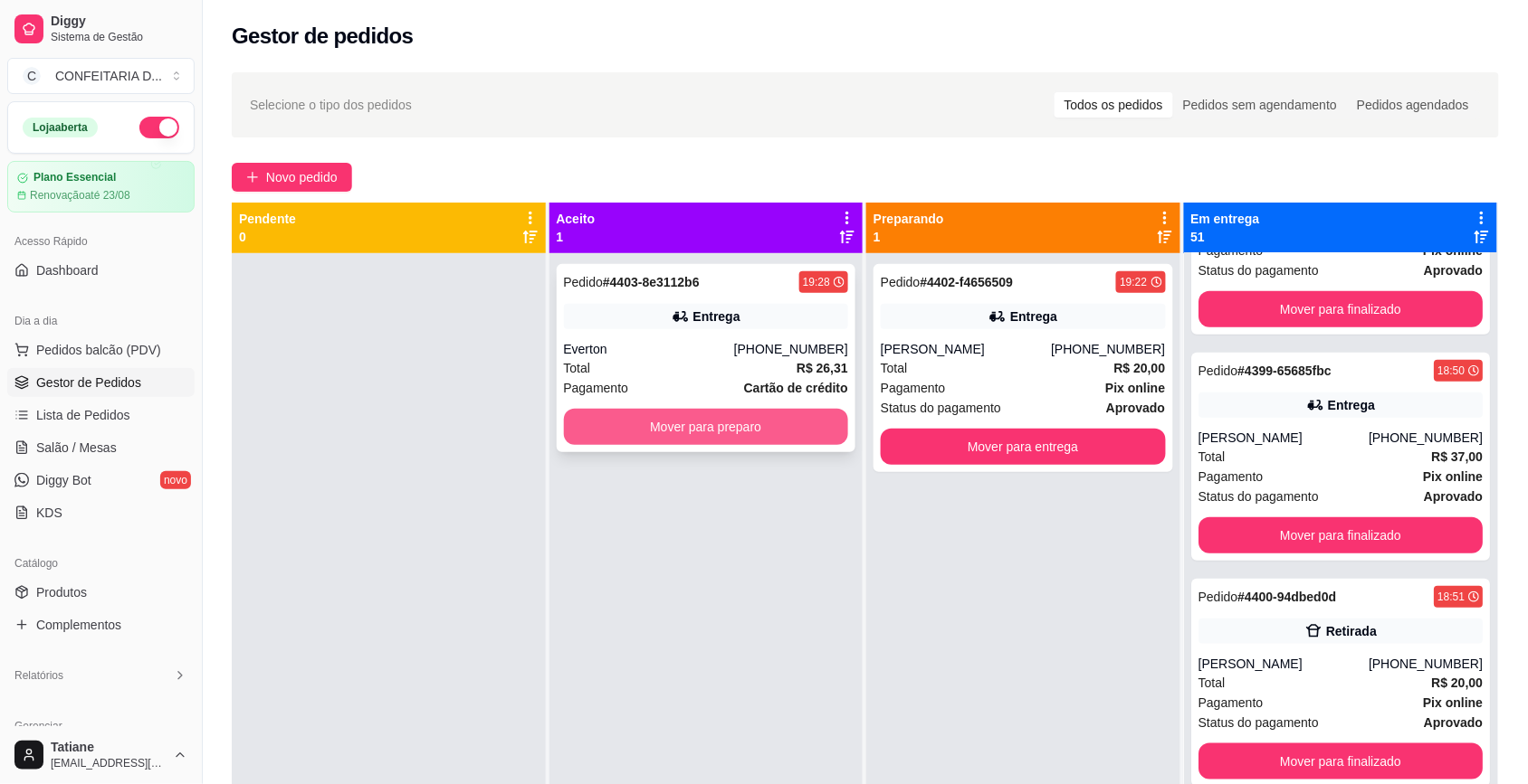
click at [709, 425] on button "Mover para preparo" at bounding box center [706, 427] width 285 height 36
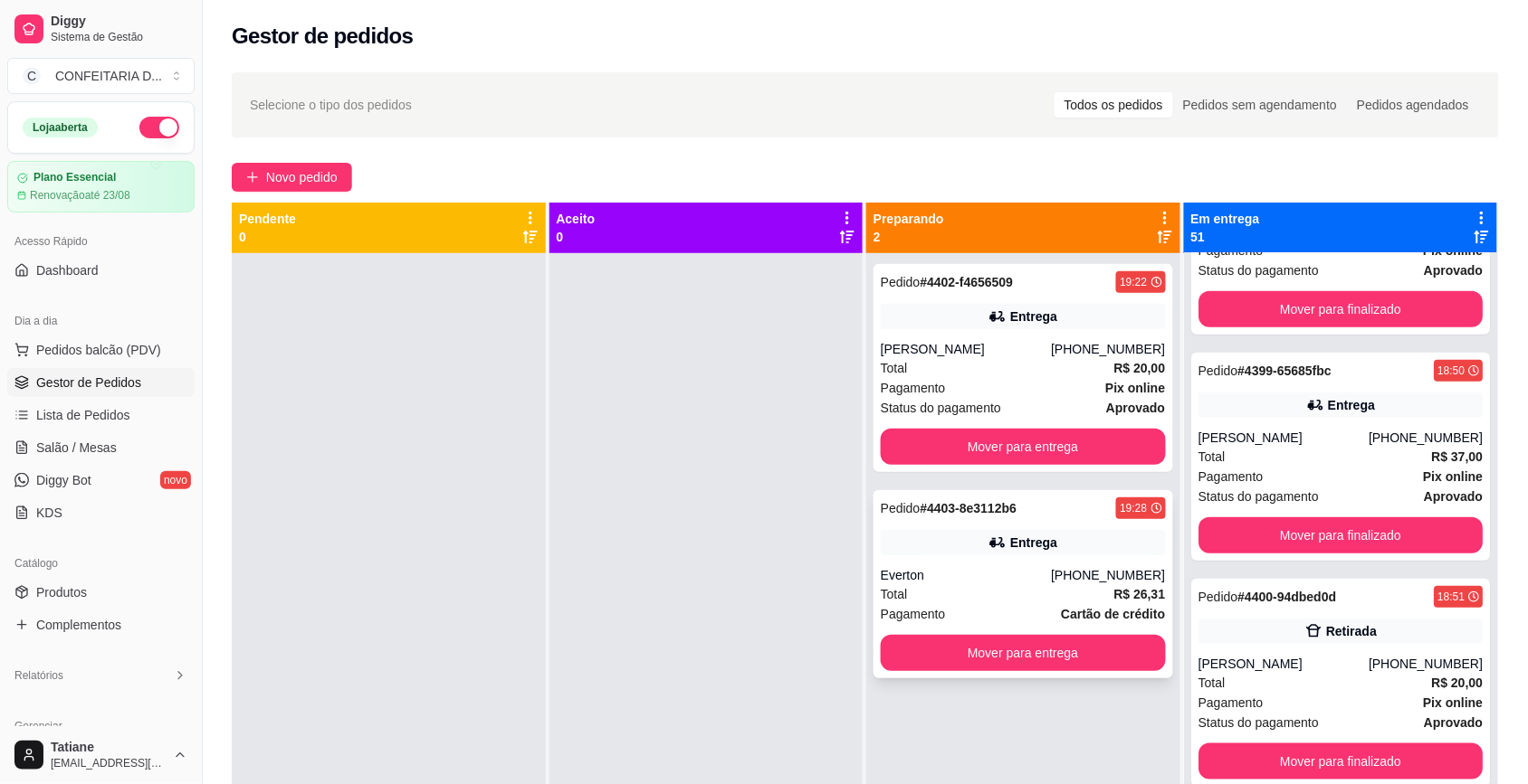
click at [591, 529] on div "Pendente 0 Aceito 0 Preparando 2 Pedido # 4402-f4656509 19:22 Entrega [PERSON_N…" at bounding box center [865, 595] width 1267 height 784
drag, startPoint x: 1086, startPoint y: 678, endPoint x: 1077, endPoint y: 671, distance: 11.4
click at [1077, 671] on div "Pedido # 4403-8e3112b6 19:28 Entrega Everton [PHONE_NUMBER] Total R$ 26,31 Paga…" at bounding box center [1023, 584] width 299 height 188
click at [1063, 648] on button "Mover para entrega" at bounding box center [1023, 653] width 285 height 36
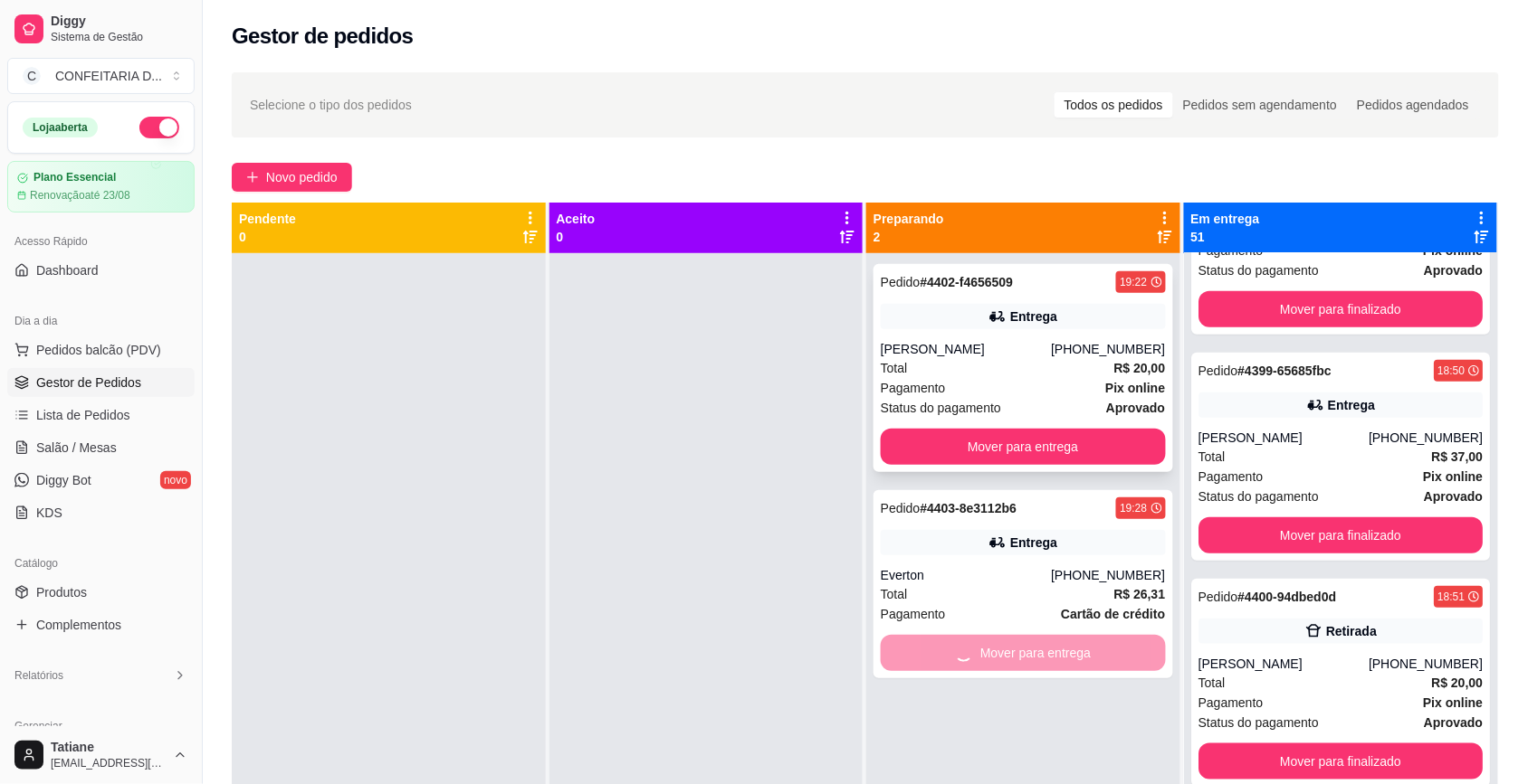
click at [1002, 349] on div "[PERSON_NAME]" at bounding box center [966, 349] width 170 height 18
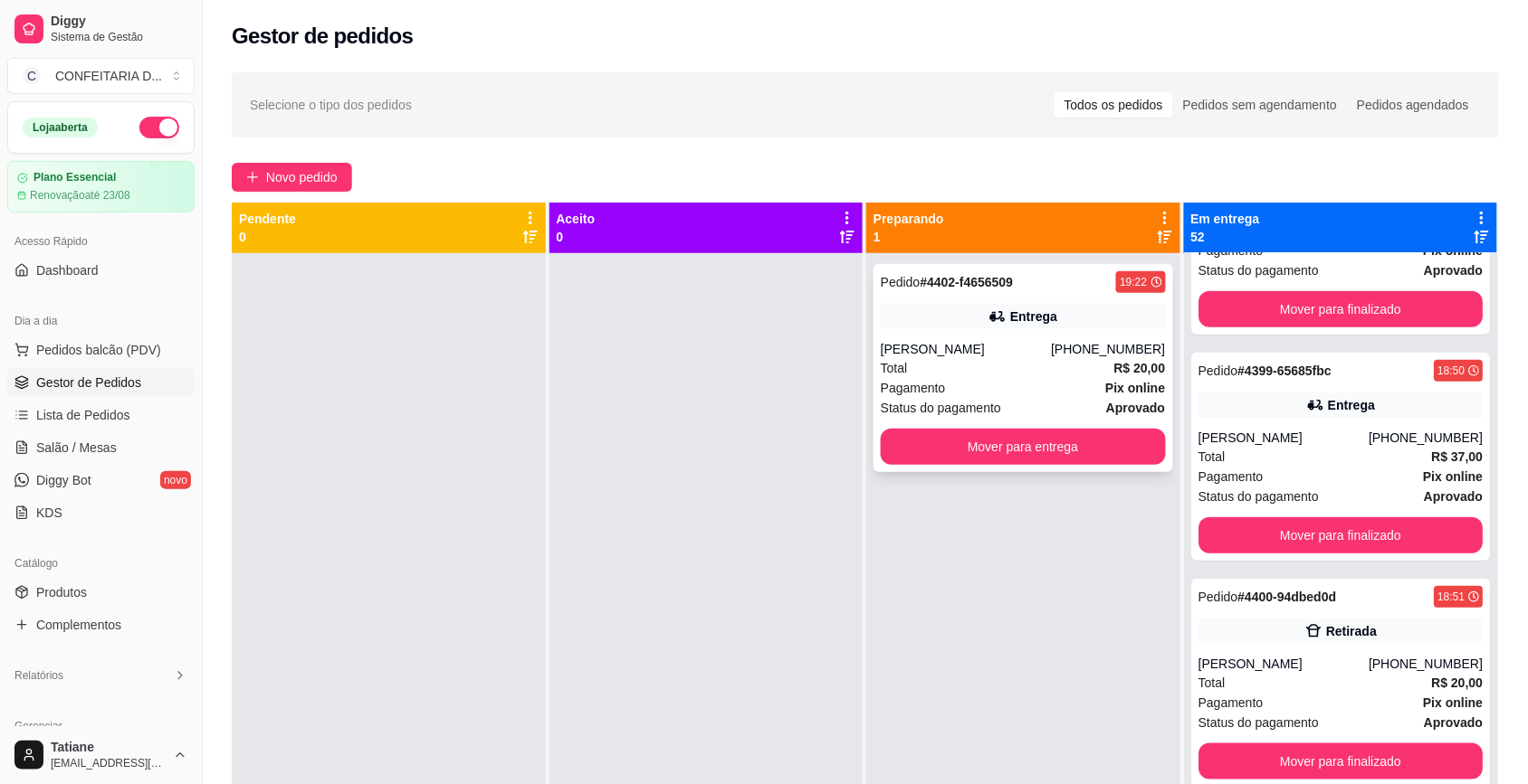
click at [1019, 466] on div "Pedido # 4402-f4656509 19:22 Entrega [PERSON_NAME] [PHONE_NUMBER] Total R$ 20,0…" at bounding box center [1023, 367] width 299 height 208
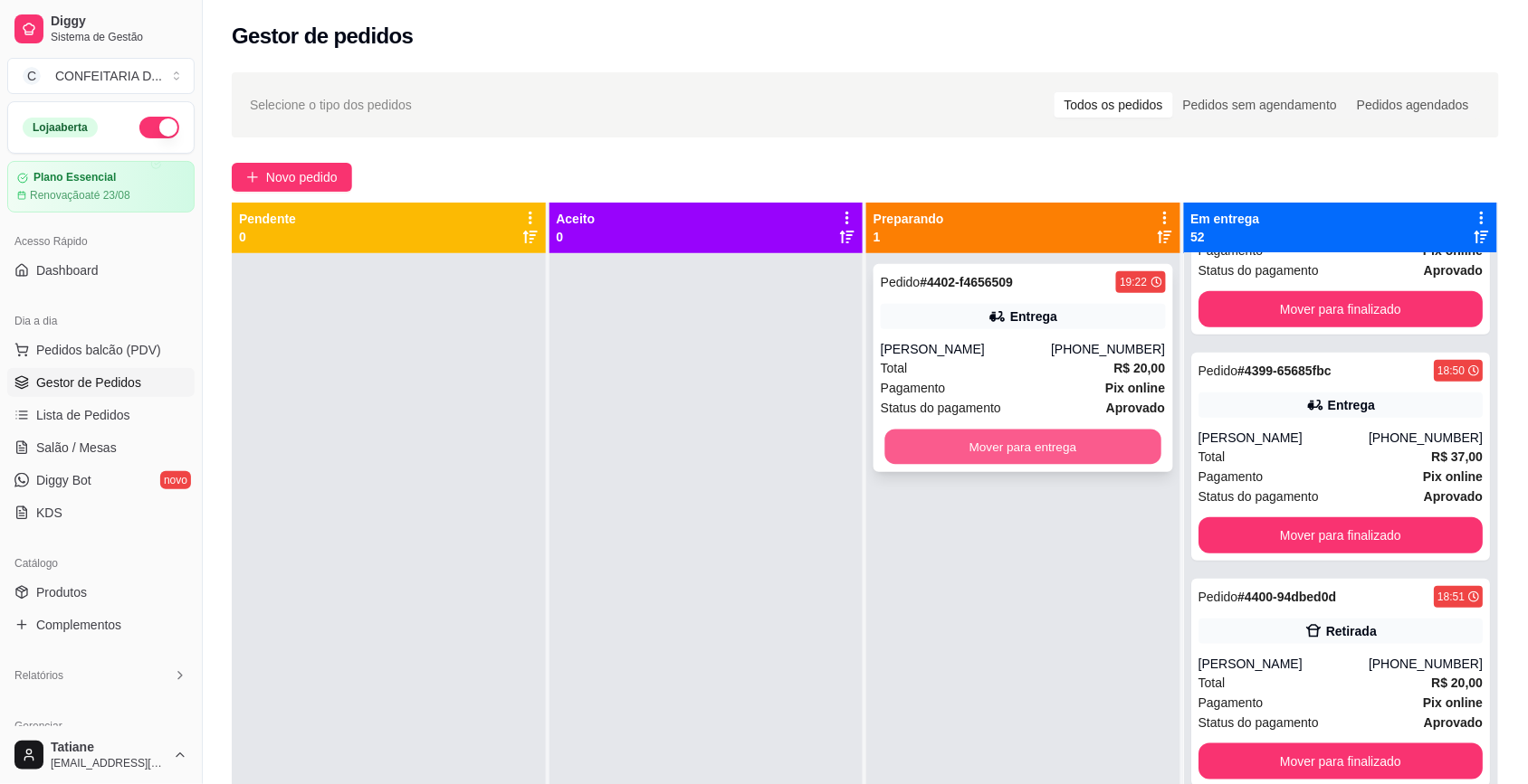
click at [1056, 445] on button "Mover para entrega" at bounding box center [1023, 447] width 276 height 35
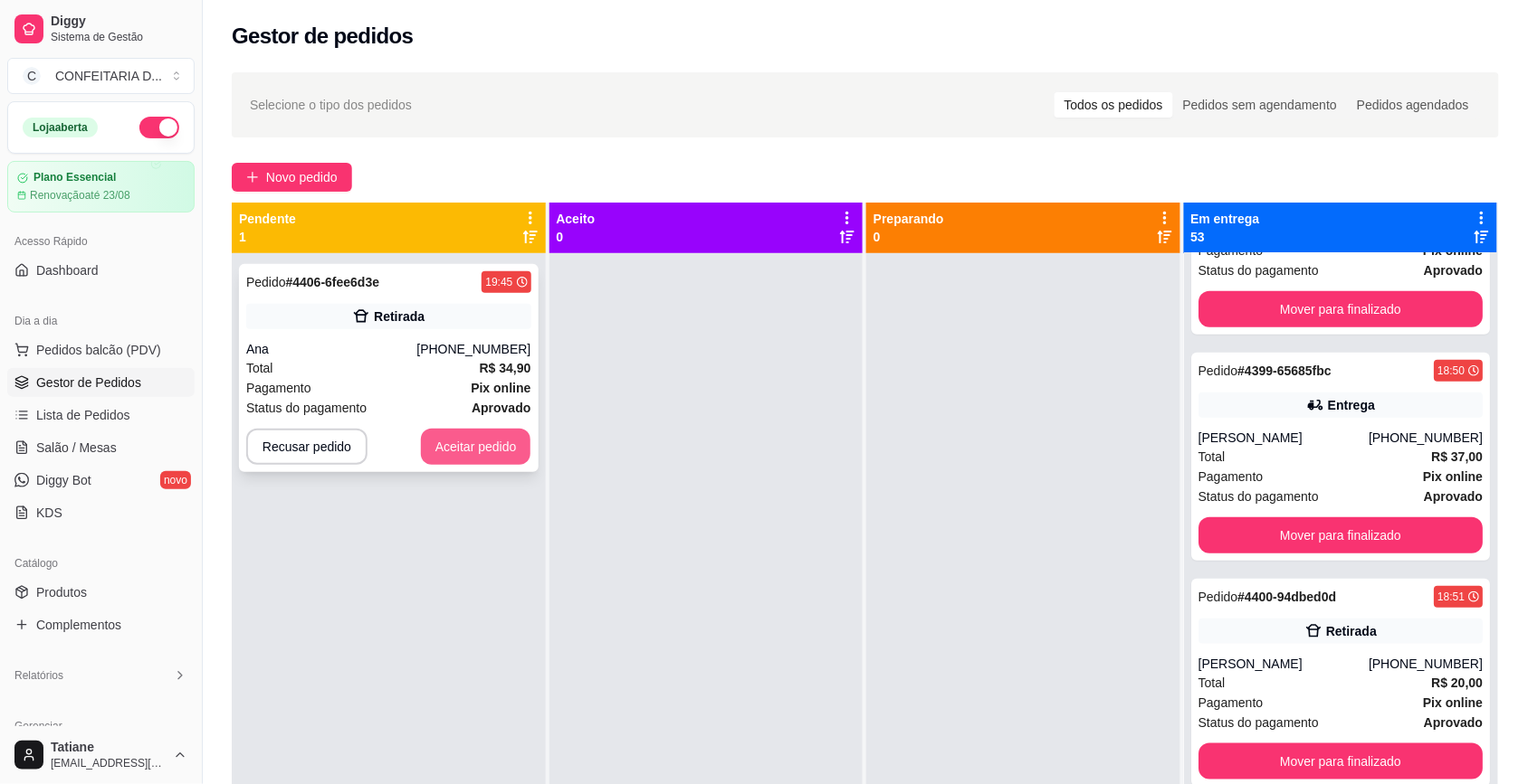
click at [485, 452] on button "Aceitar pedido" at bounding box center [475, 447] width 110 height 36
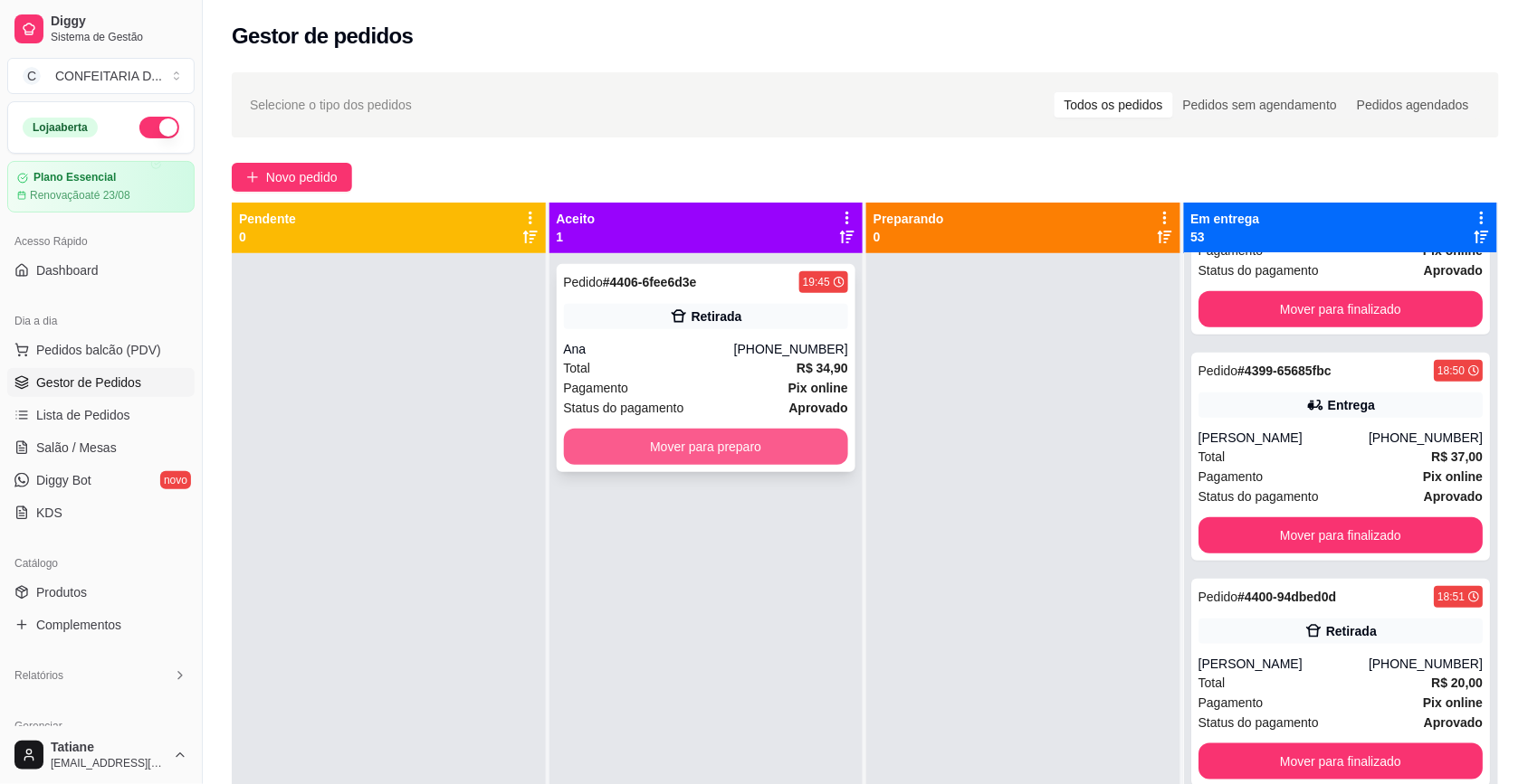
click at [772, 450] on button "Mover para preparo" at bounding box center [706, 447] width 285 height 36
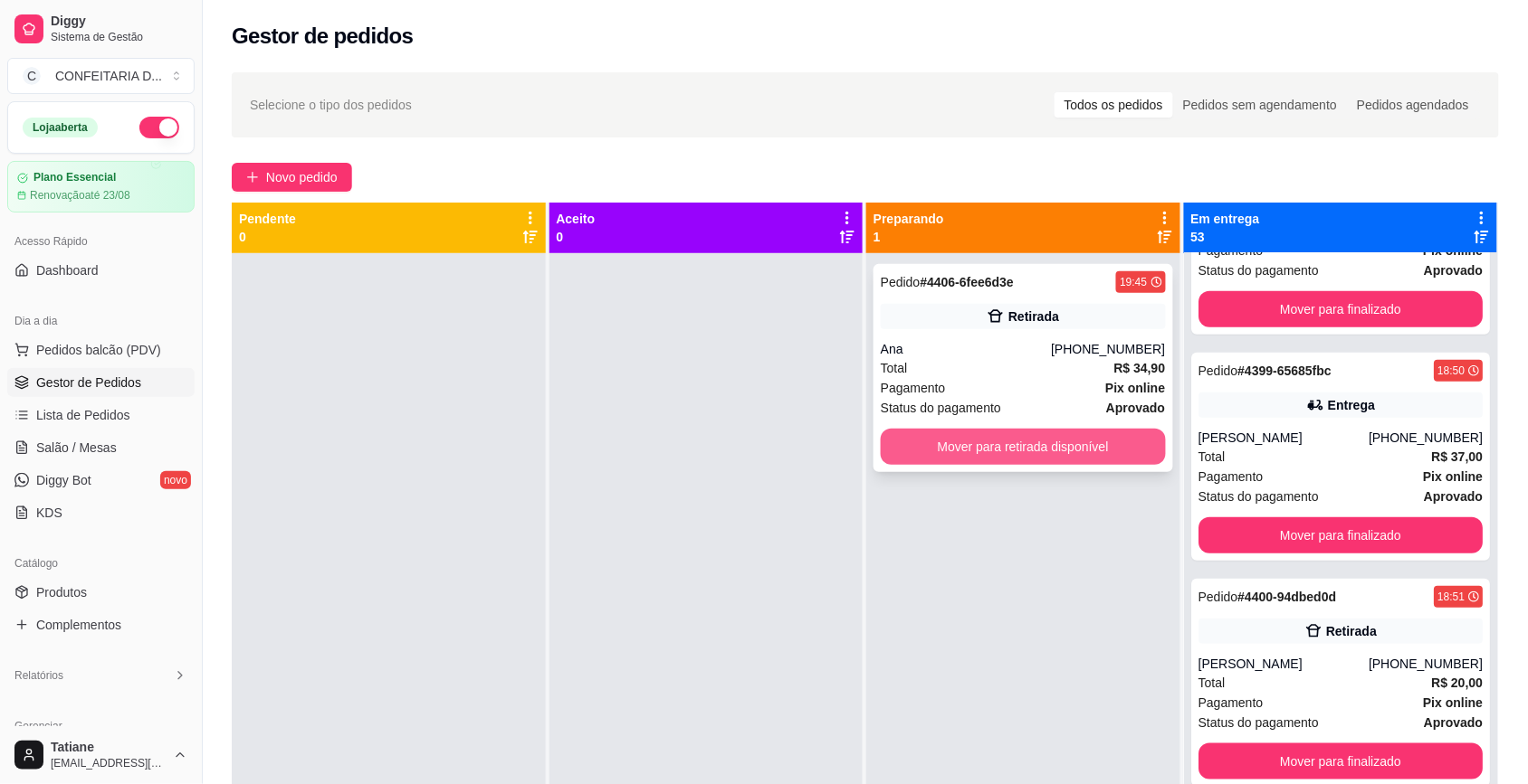
click at [927, 461] on button "Mover para retirada disponível" at bounding box center [1023, 447] width 285 height 36
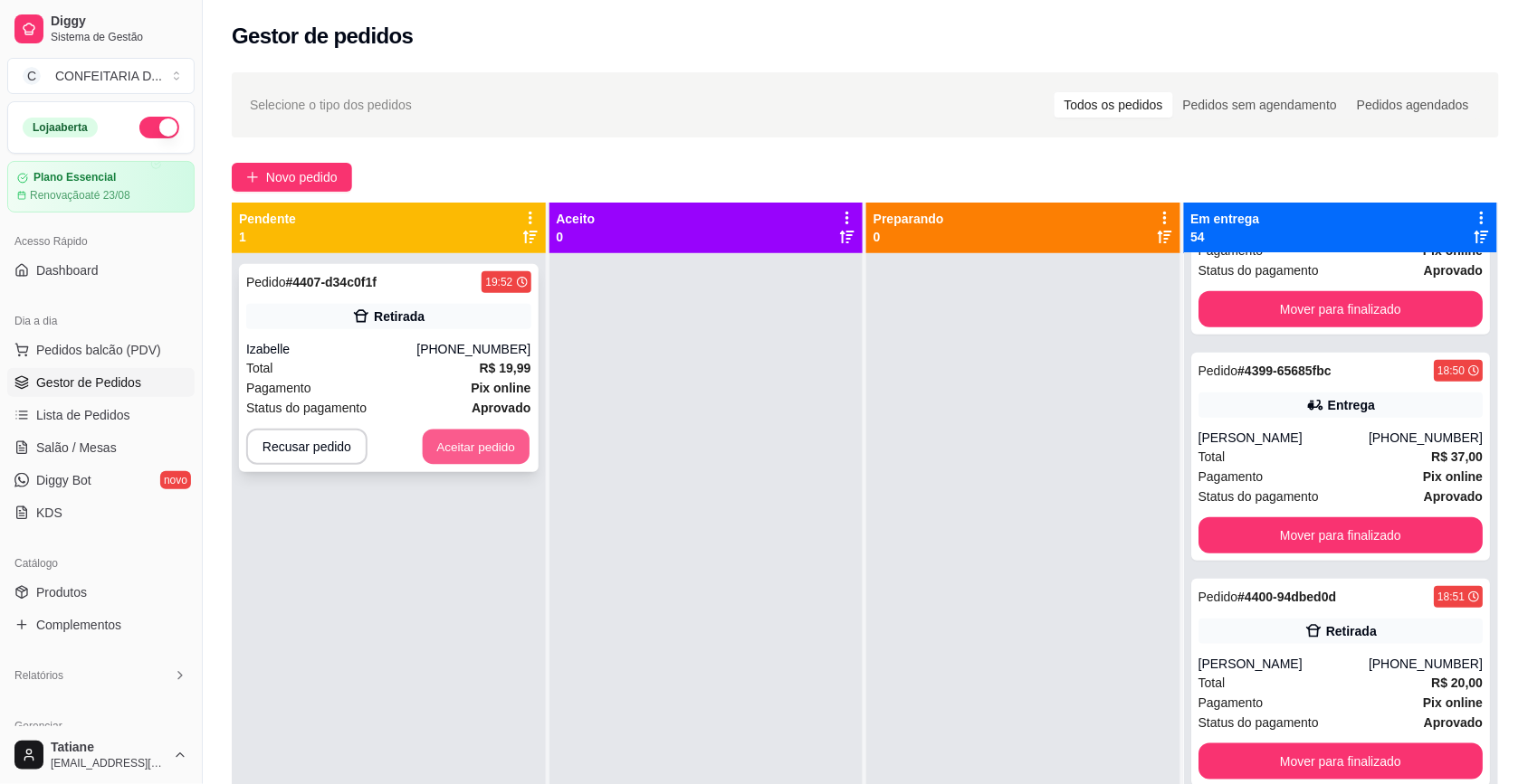
click at [484, 449] on button "Aceitar pedido" at bounding box center [475, 447] width 106 height 35
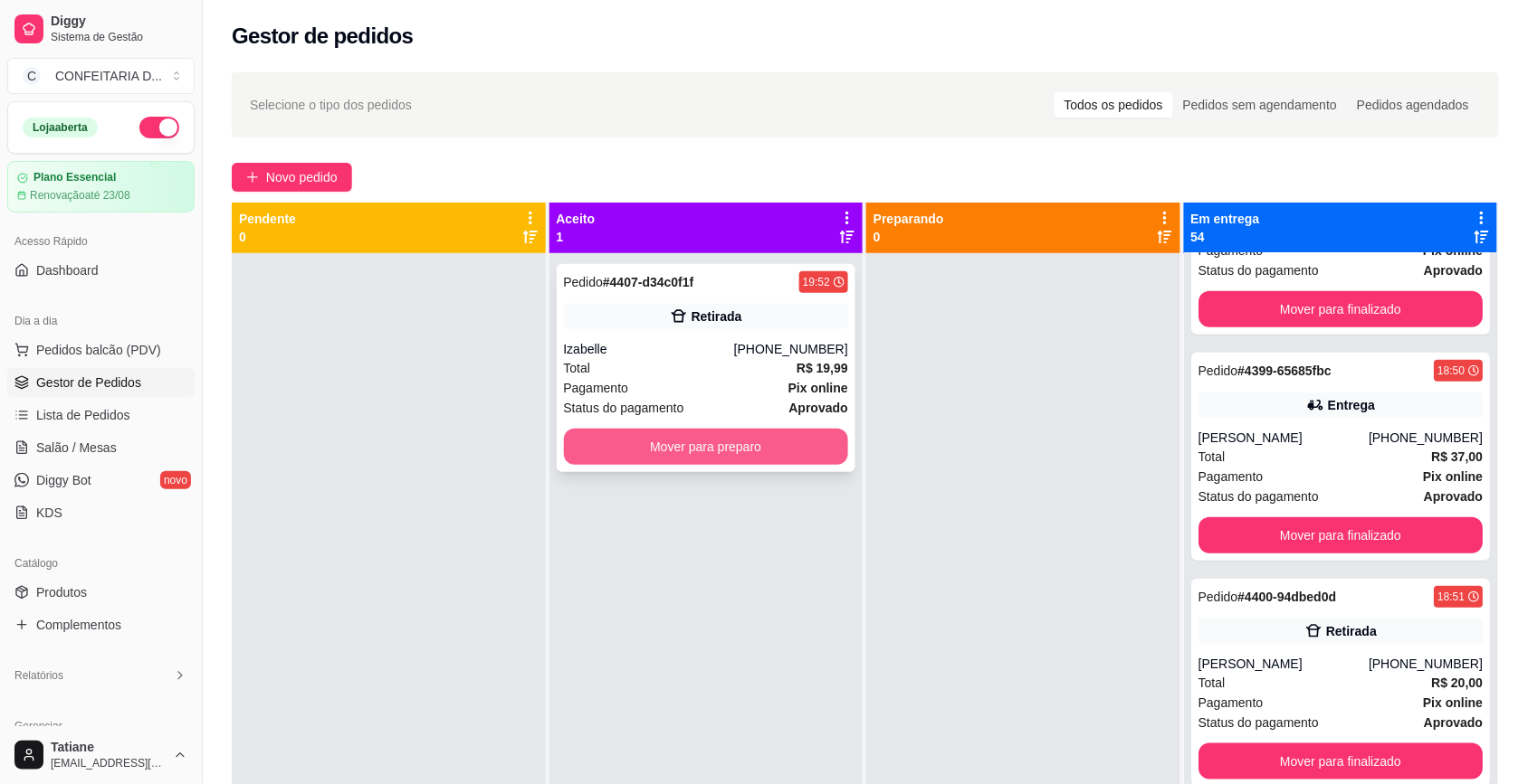
click at [640, 453] on button "Mover para preparo" at bounding box center [706, 447] width 285 height 36
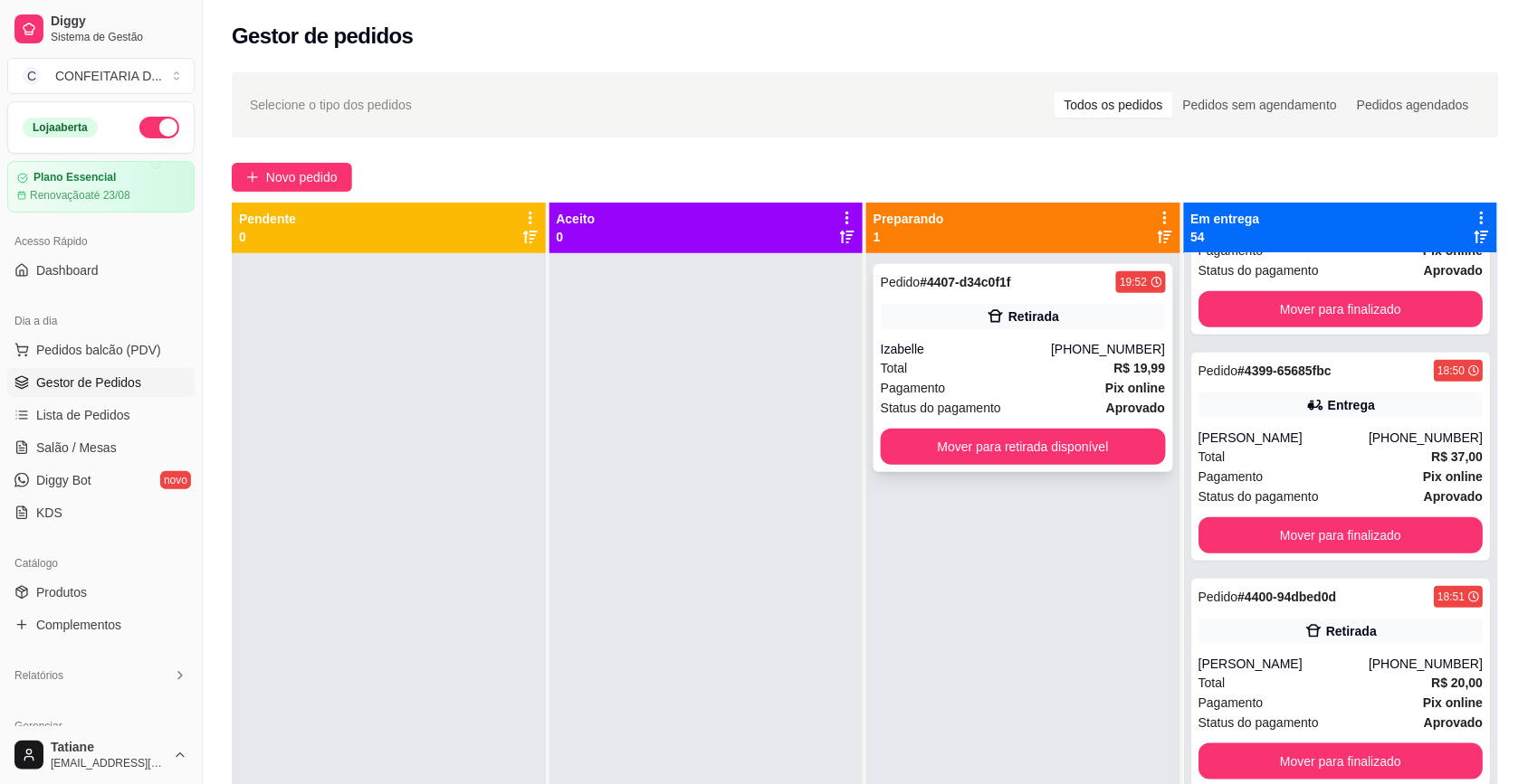
click at [1001, 335] on div "Pedido # 4407-d34c0f1f 19:52 Retirada Izabelle [PHONE_NUMBER] Total R$ 19,99 Pa…" at bounding box center [1023, 367] width 299 height 208
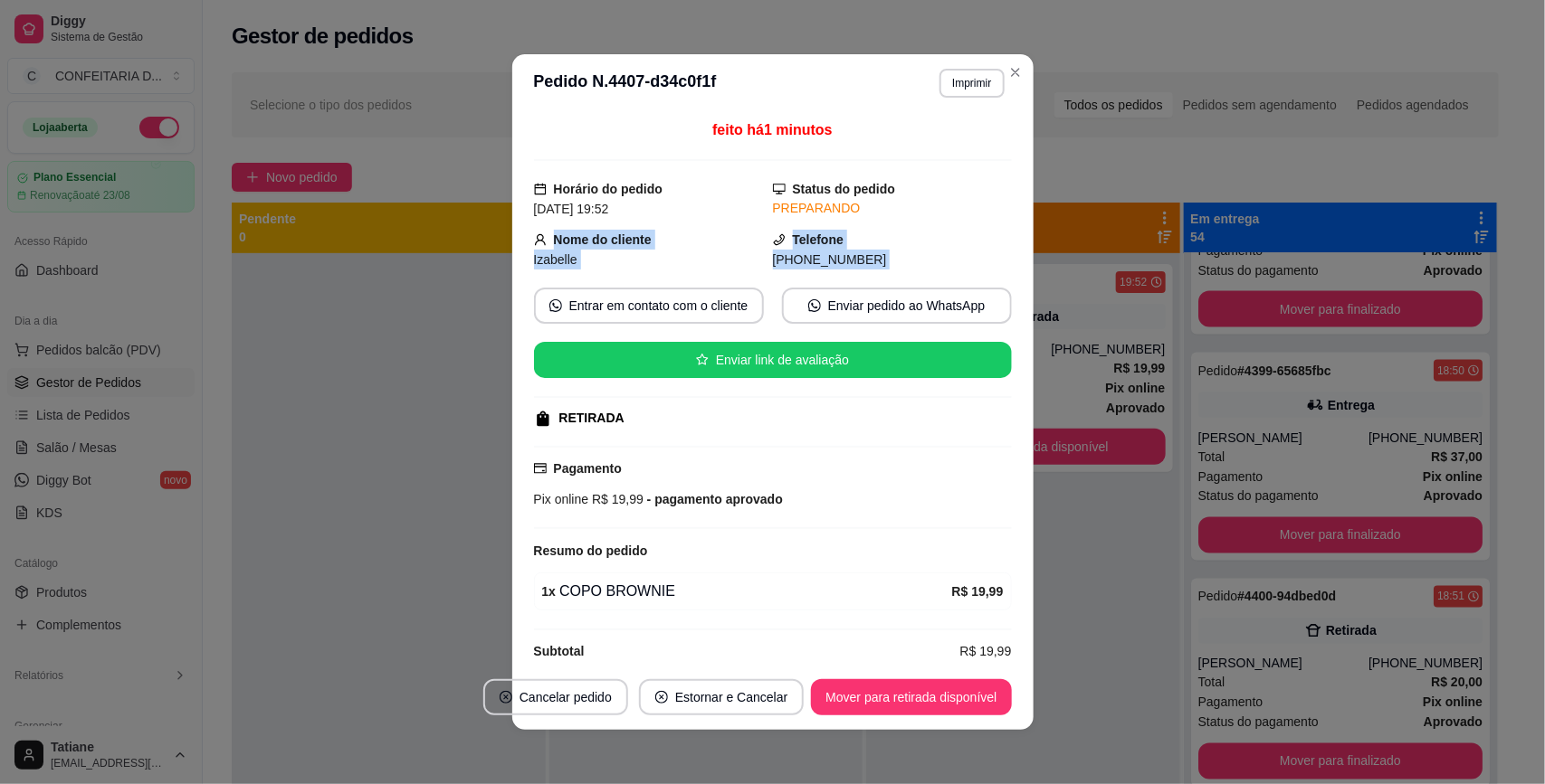
drag, startPoint x: 530, startPoint y: 238, endPoint x: 883, endPoint y: 273, distance: 354.7
click at [883, 273] on div "feito há 1 minutos Horário do pedido [DATE] 19:52 Status do pedido PREPARANDO N…" at bounding box center [772, 388] width 478 height 538
copy div "Nome do cliente [PERSON_NAME] Telefone [PHONE_NUMBER] Entrar em contato com o c…"
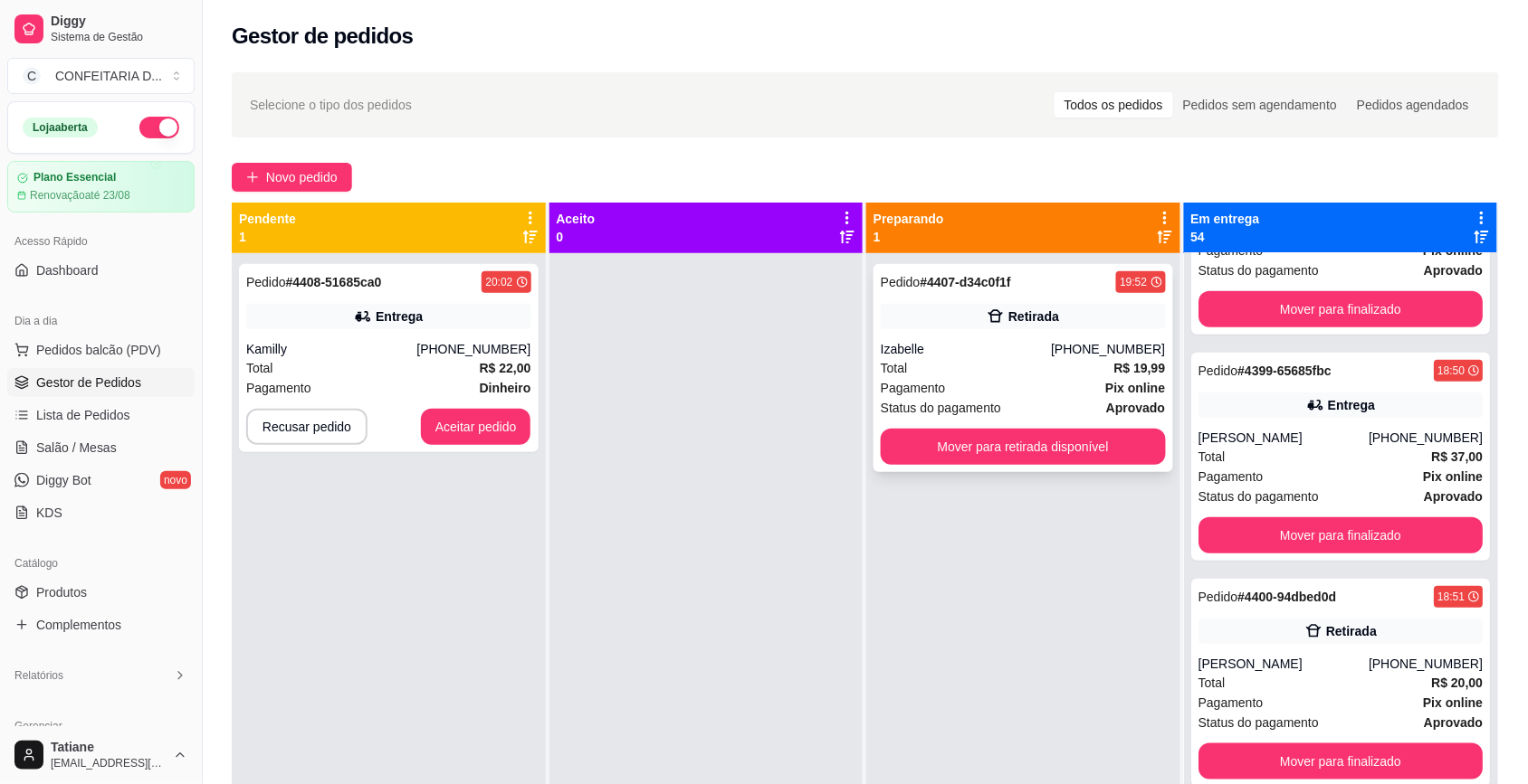
click at [973, 438] on button "Mover para retirada disponível" at bounding box center [1023, 447] width 285 height 36
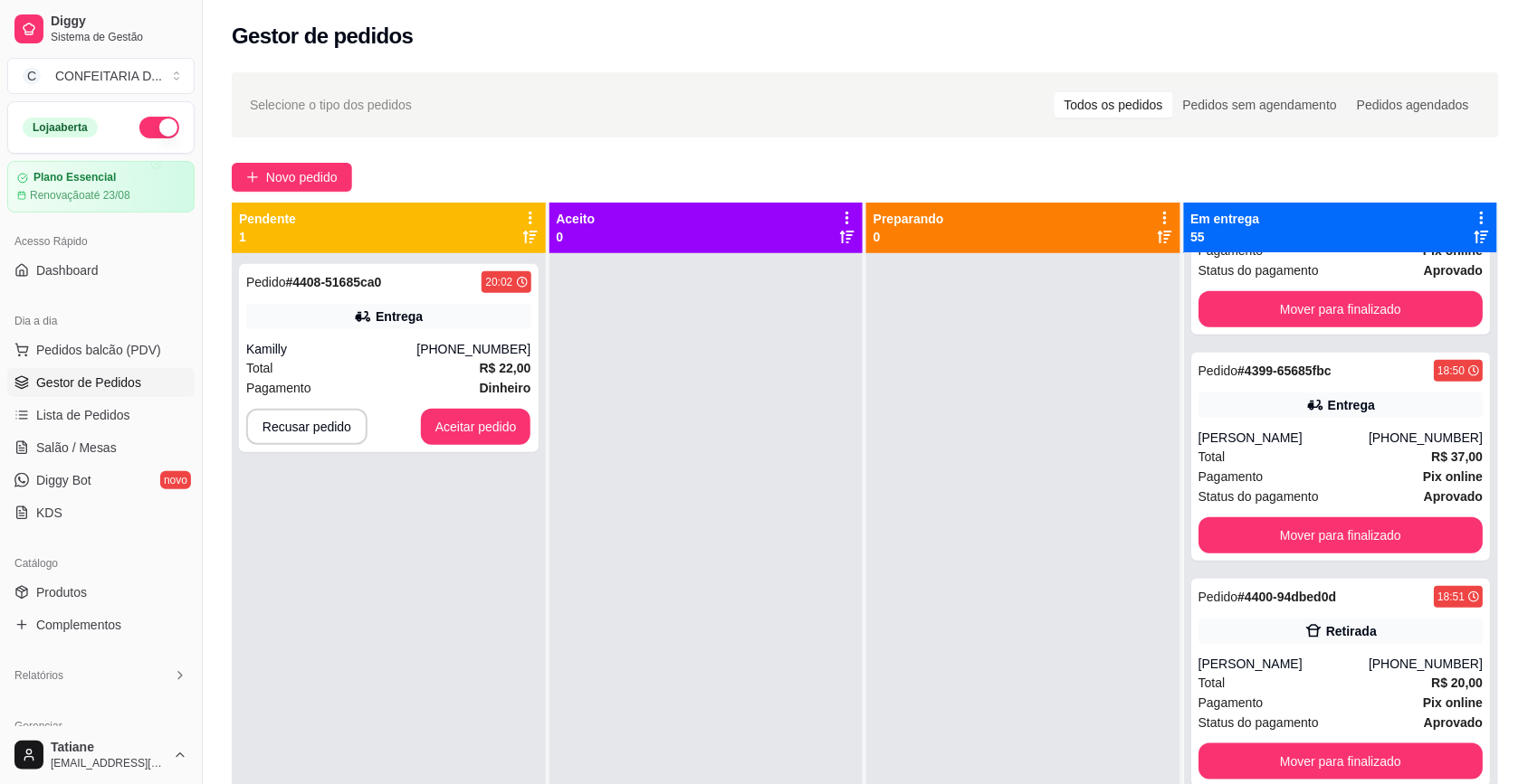
click at [1473, 214] on icon at bounding box center [1482, 218] width 16 height 16
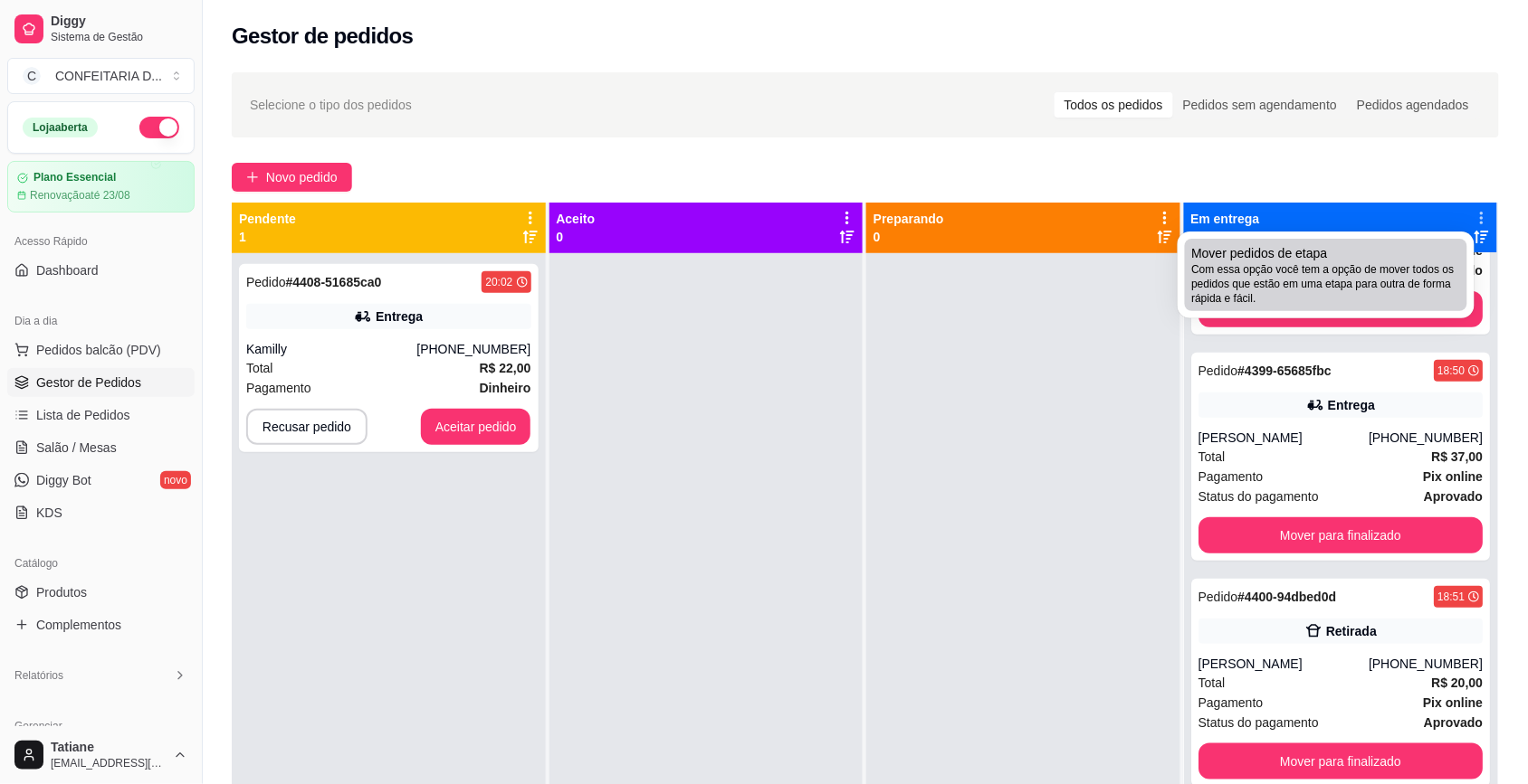
click at [1363, 266] on span "Com essa opção você tem a opção de mover todos os pedidos que estão em uma etap…" at bounding box center [1326, 284] width 268 height 44
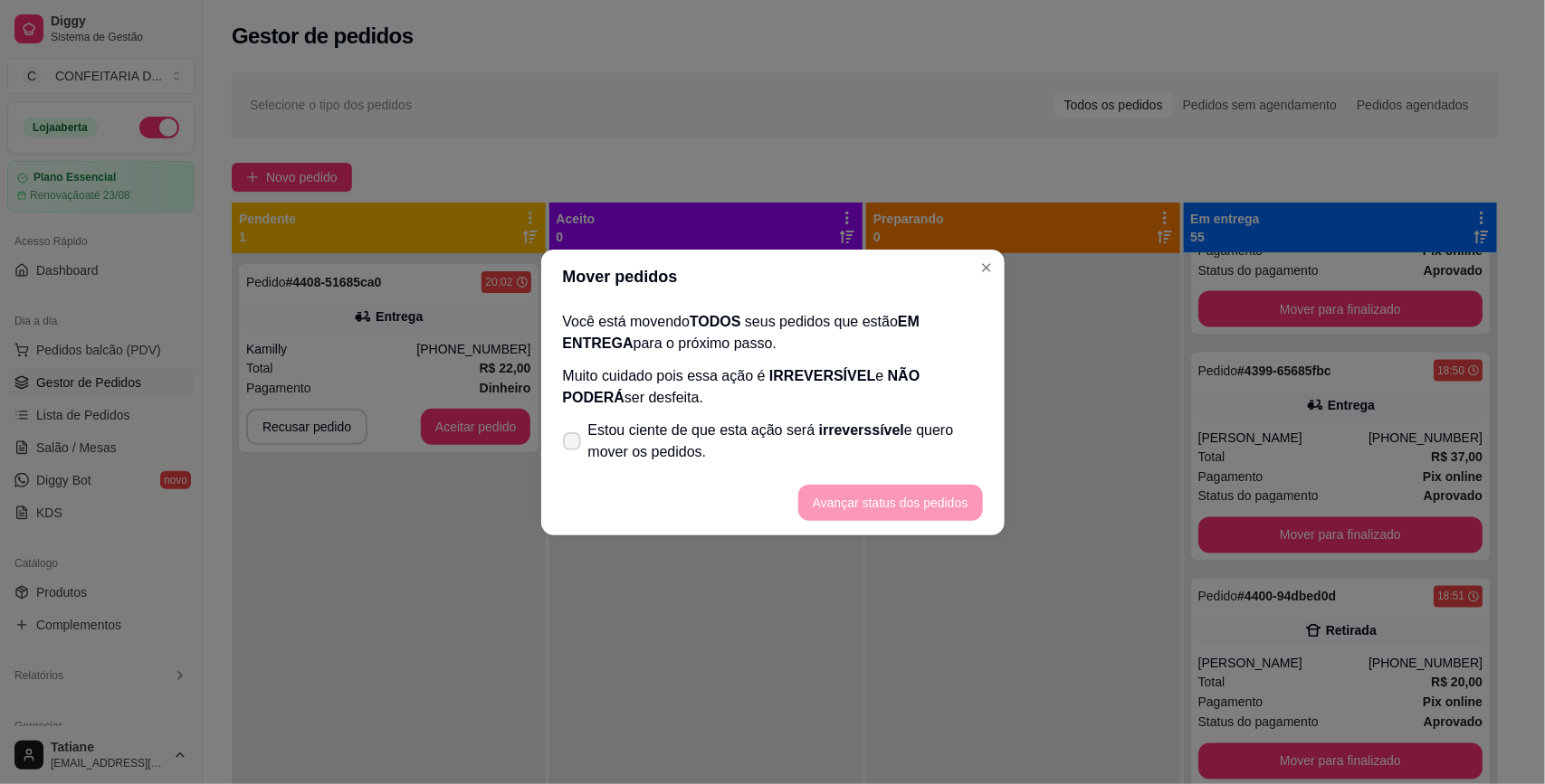
click at [783, 462] on span "Estou ciente de que esta ação será irreverssível e quero mover os pedidos." at bounding box center [785, 441] width 395 height 44
click at [573, 456] on input "Estou ciente de que esta ação será irreverssível e quero mover os pedidos." at bounding box center [568, 449] width 12 height 12
checkbox input "true"
click at [874, 495] on button "Avançar status dos pedidos" at bounding box center [890, 503] width 185 height 36
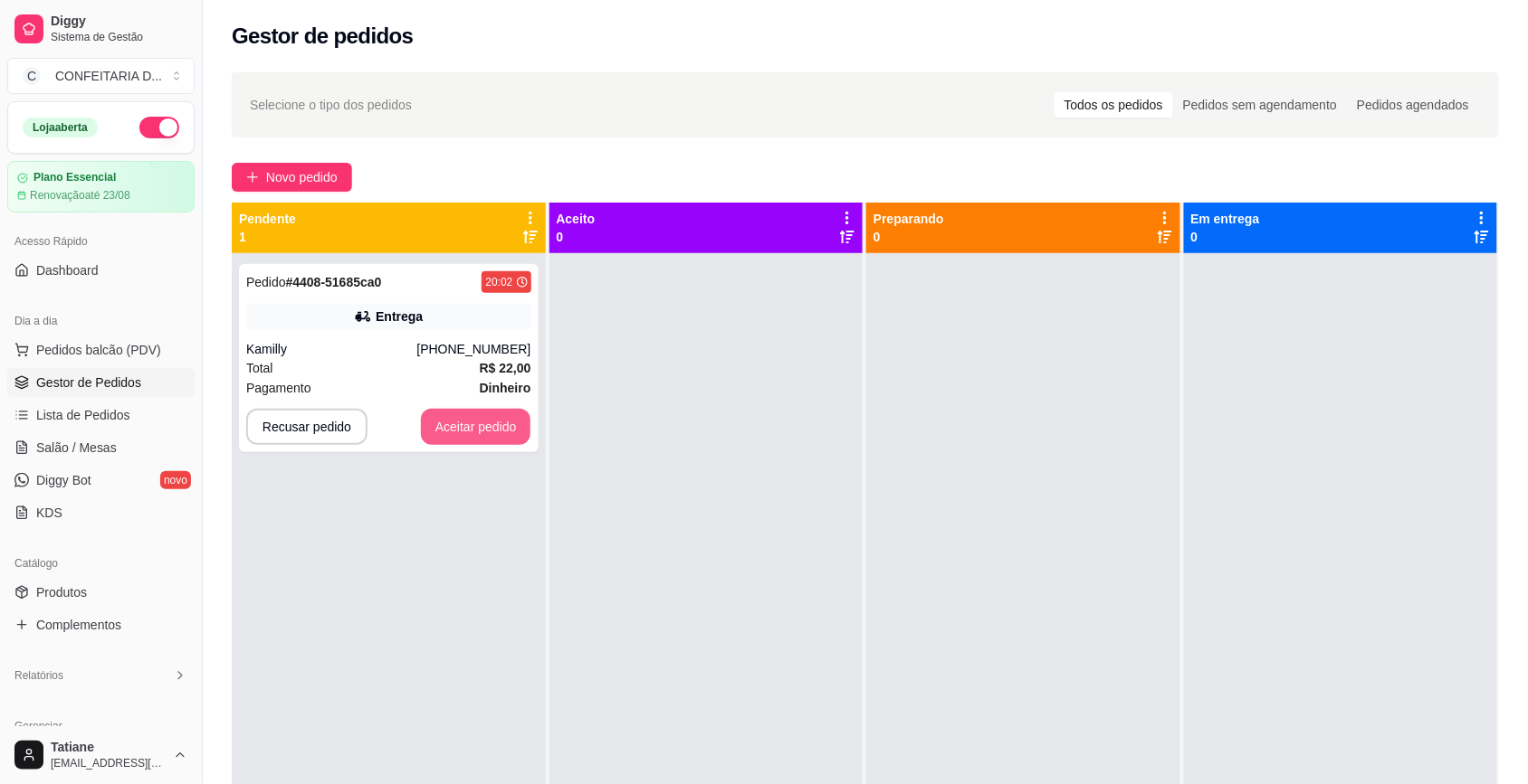
click at [455, 423] on button "Aceitar pedido" at bounding box center [475, 427] width 110 height 36
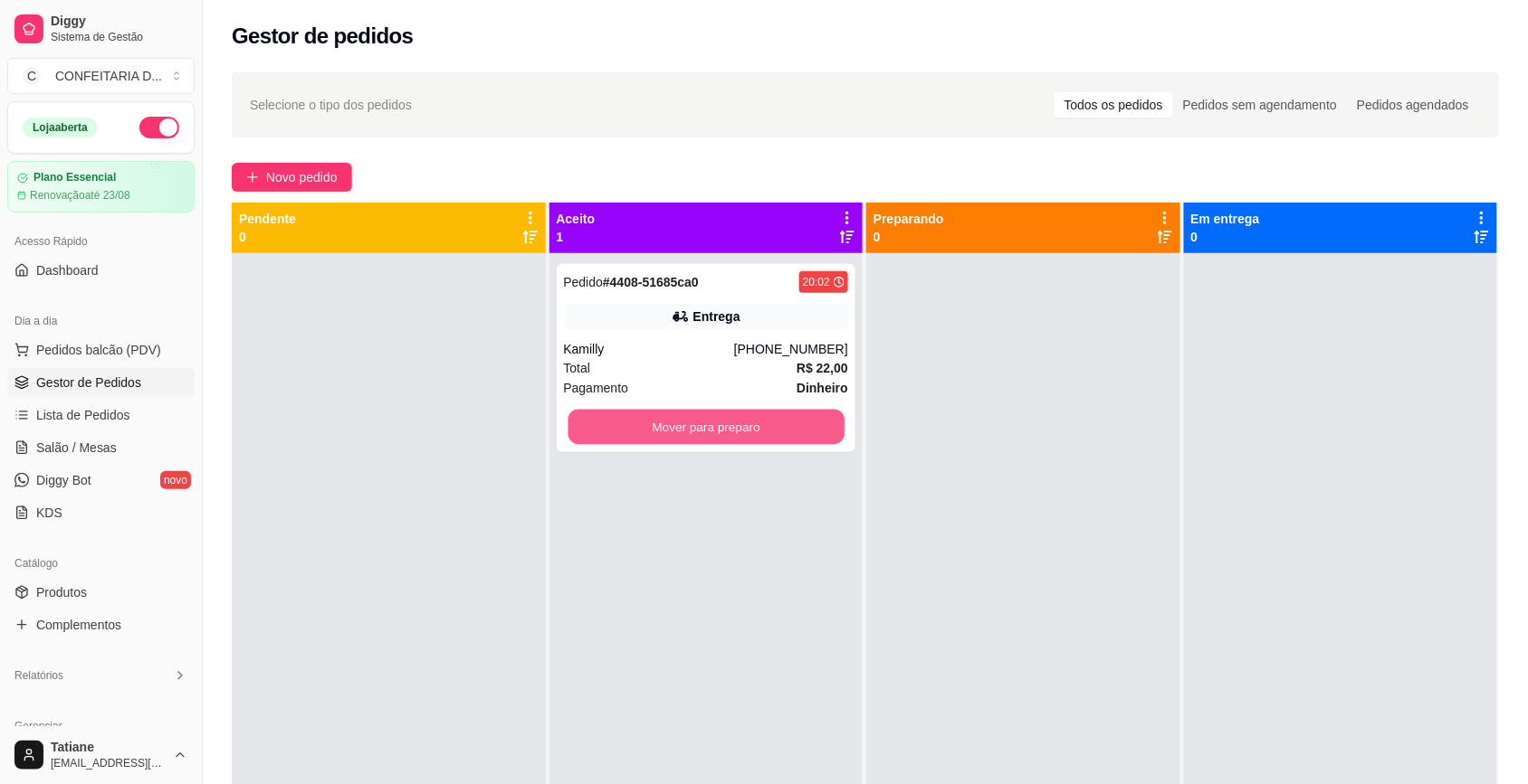
click at [654, 423] on button "Mover para preparo" at bounding box center [705, 427] width 276 height 35
click at [689, 417] on button "Mover para preparo" at bounding box center [706, 427] width 285 height 36
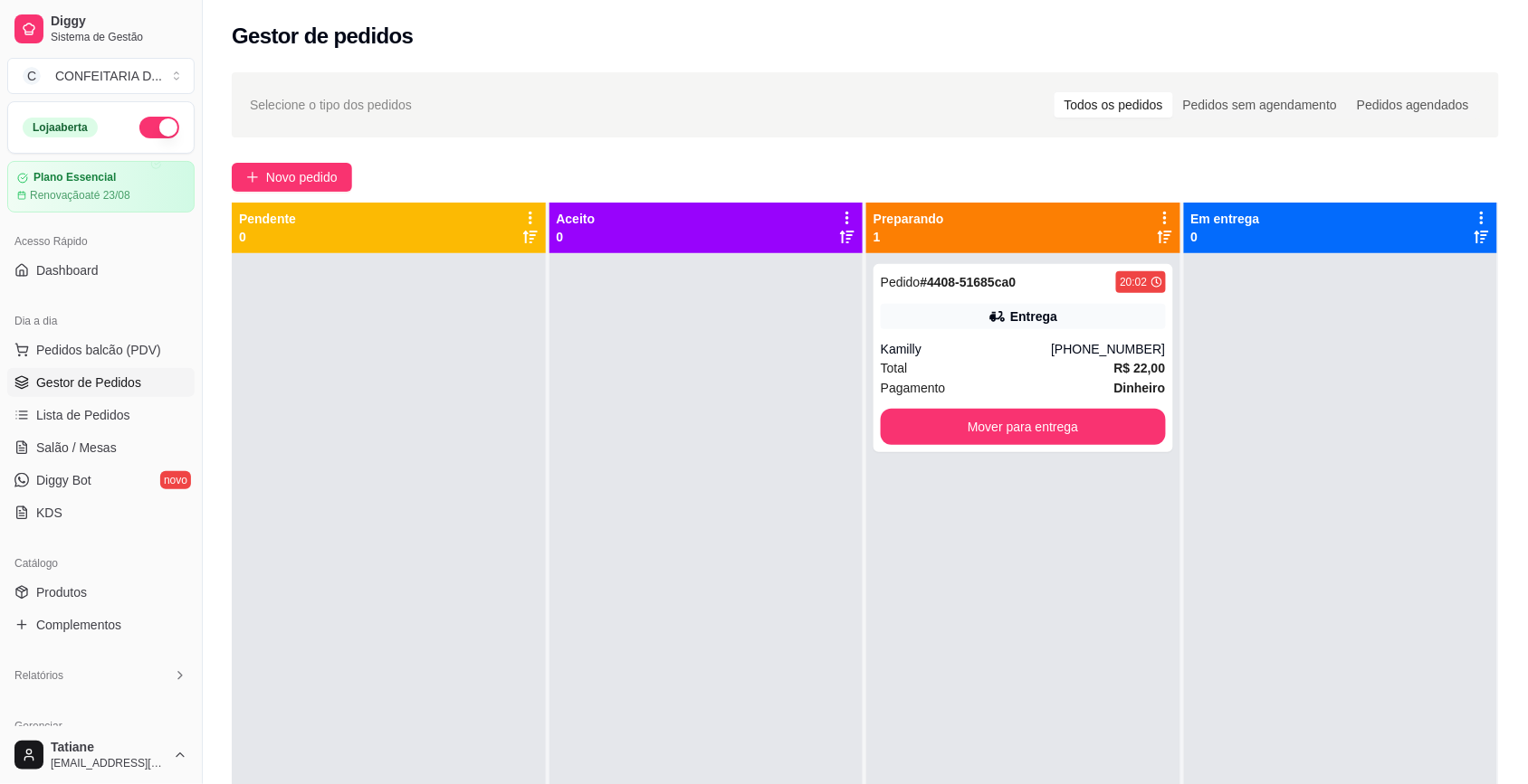
scroll to position [226, 0]
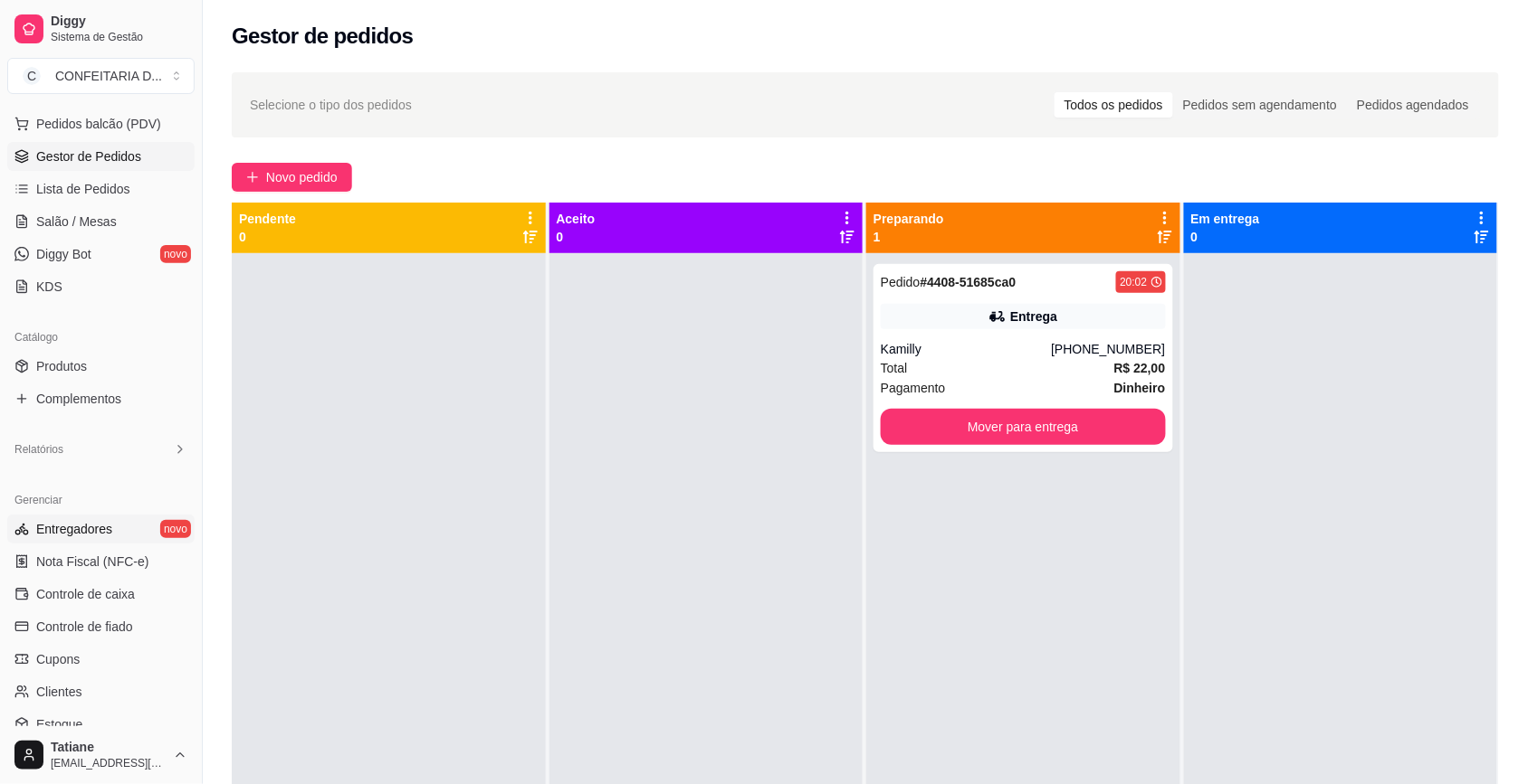
click at [86, 525] on span "Entregadores" at bounding box center [75, 529] width 76 height 18
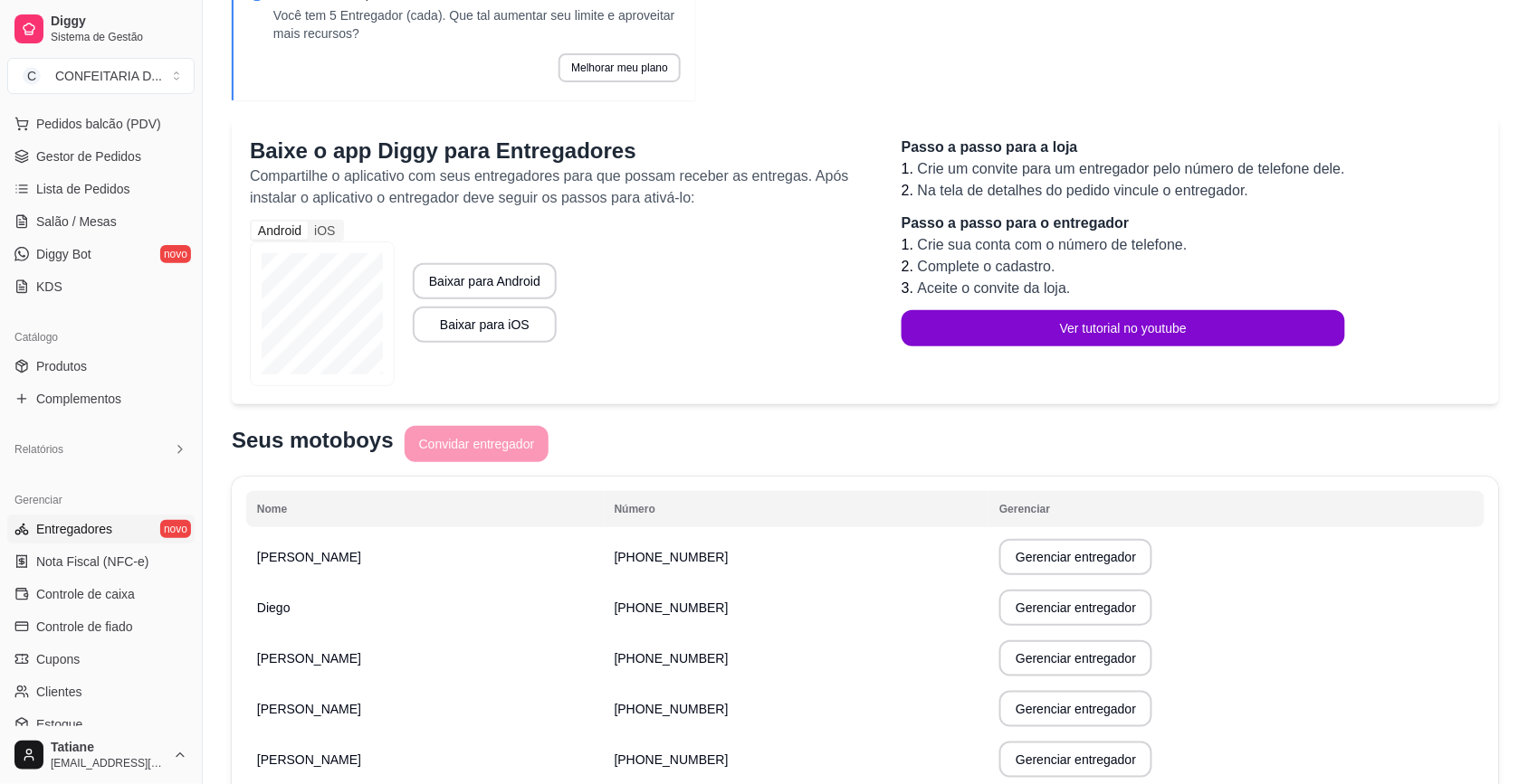
scroll to position [202, 0]
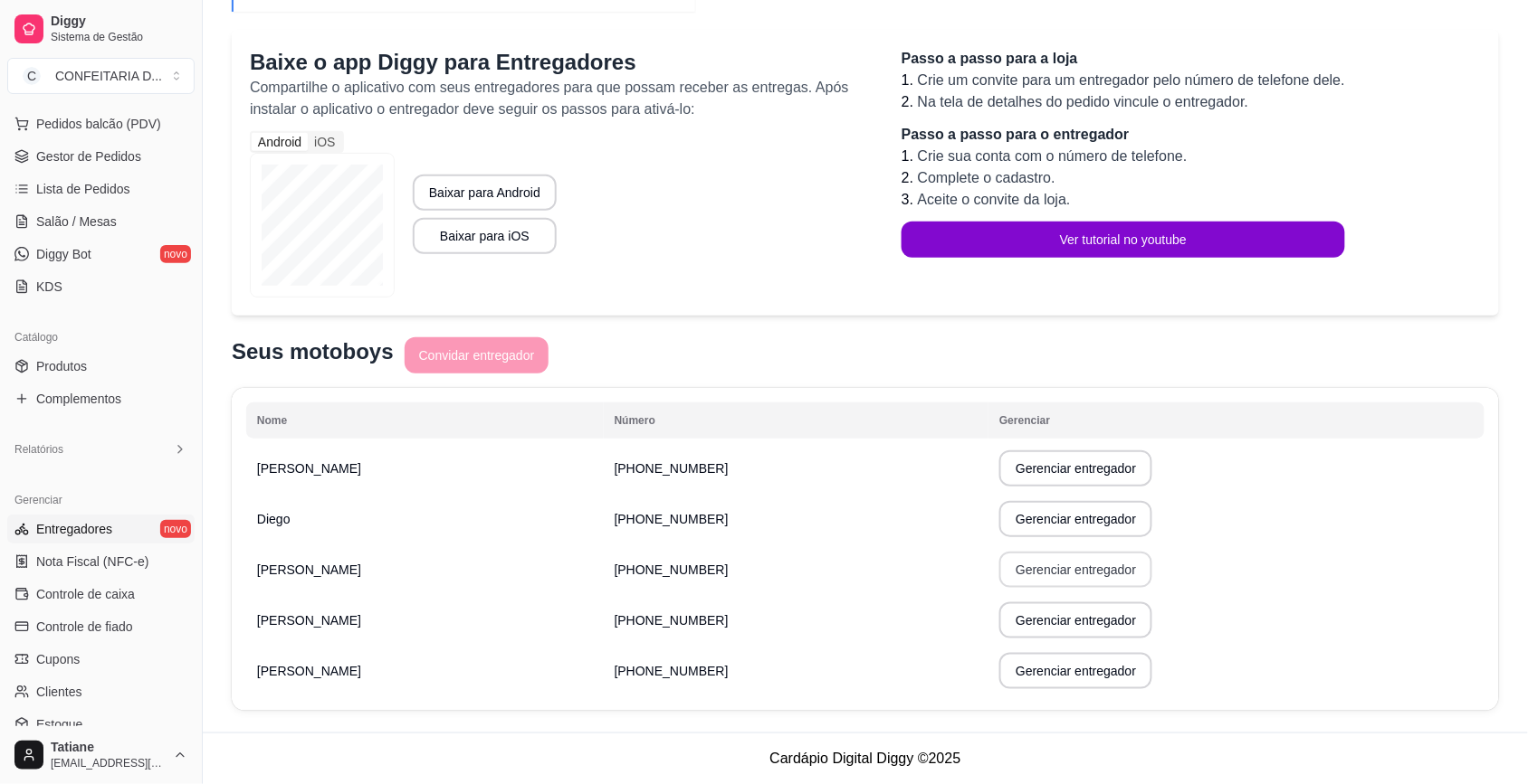
click at [999, 568] on button "Gerenciar entregador" at bounding box center [1076, 570] width 153 height 36
select select "30"
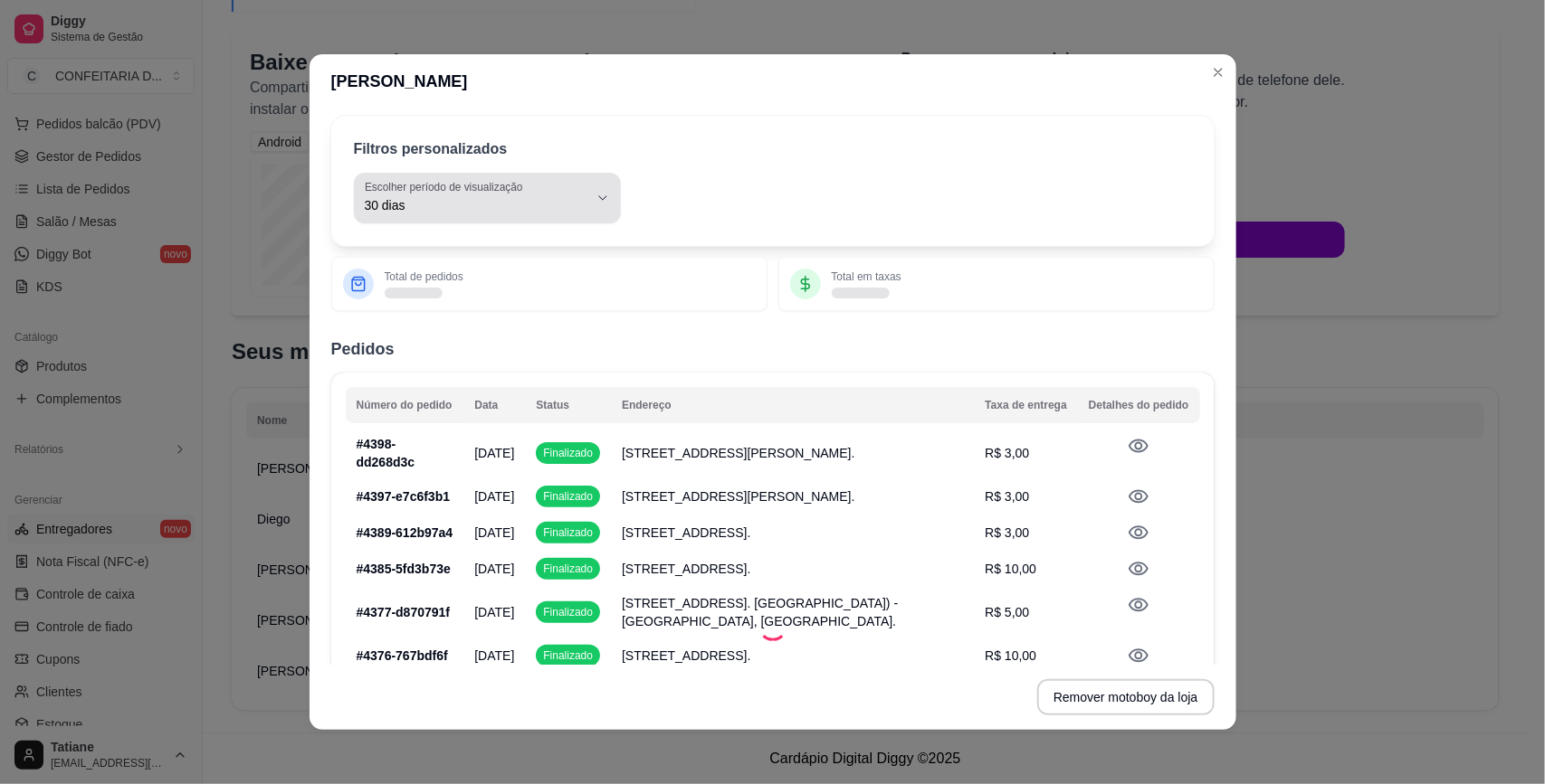
click at [500, 208] on span "30 dias" at bounding box center [477, 206] width 224 height 18
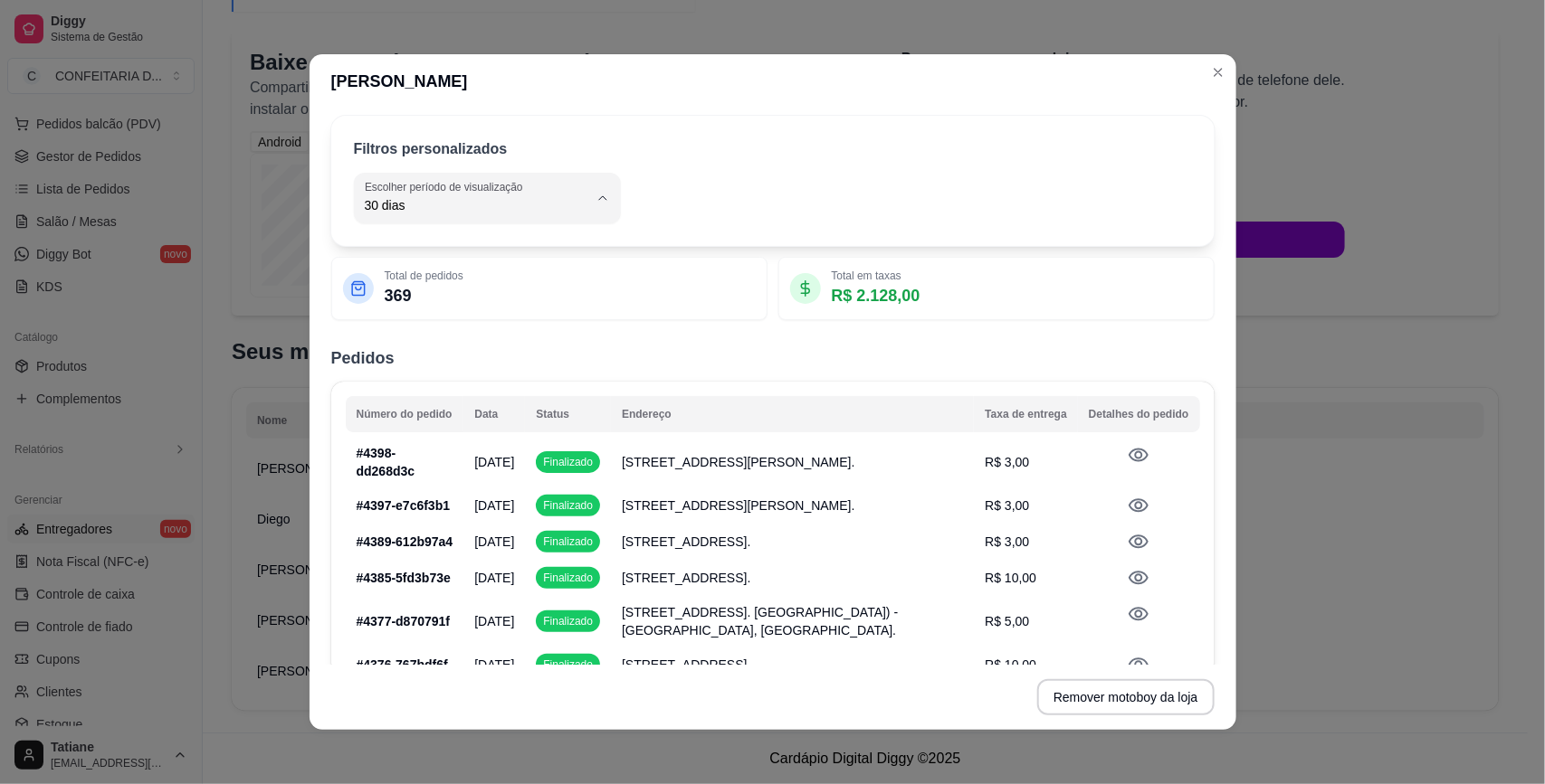
click at [399, 250] on span "Hoje" at bounding box center [468, 248] width 206 height 17
type input "0"
select select "0"
drag, startPoint x: 823, startPoint y: 290, endPoint x: 939, endPoint y: 285, distance: 116.1
click at [938, 285] on div "Total em taxas R$ 71,00" at bounding box center [995, 288] width 412 height 40
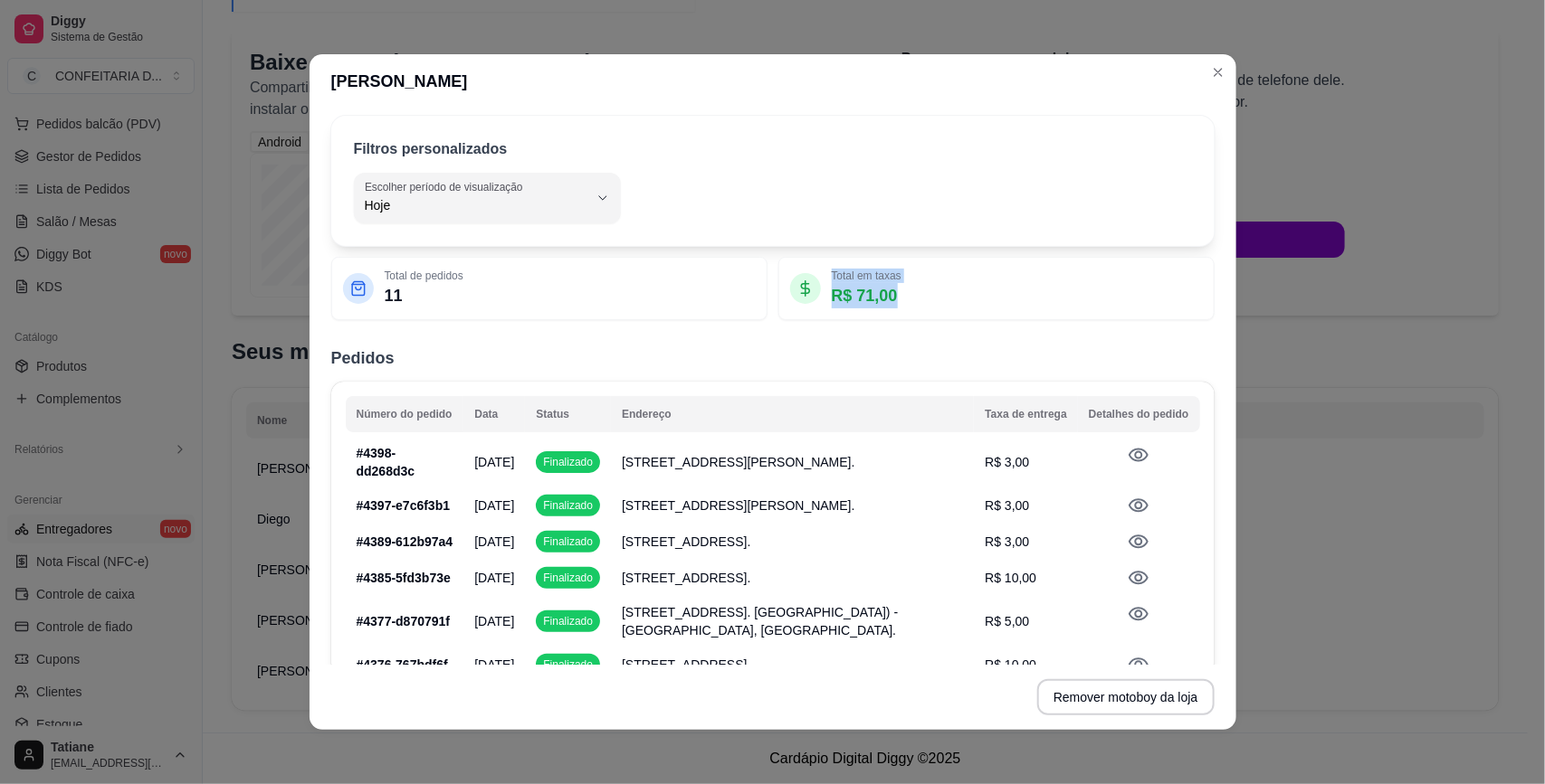
click at [945, 283] on div "Total em taxas R$ 71,00" at bounding box center [995, 288] width 412 height 40
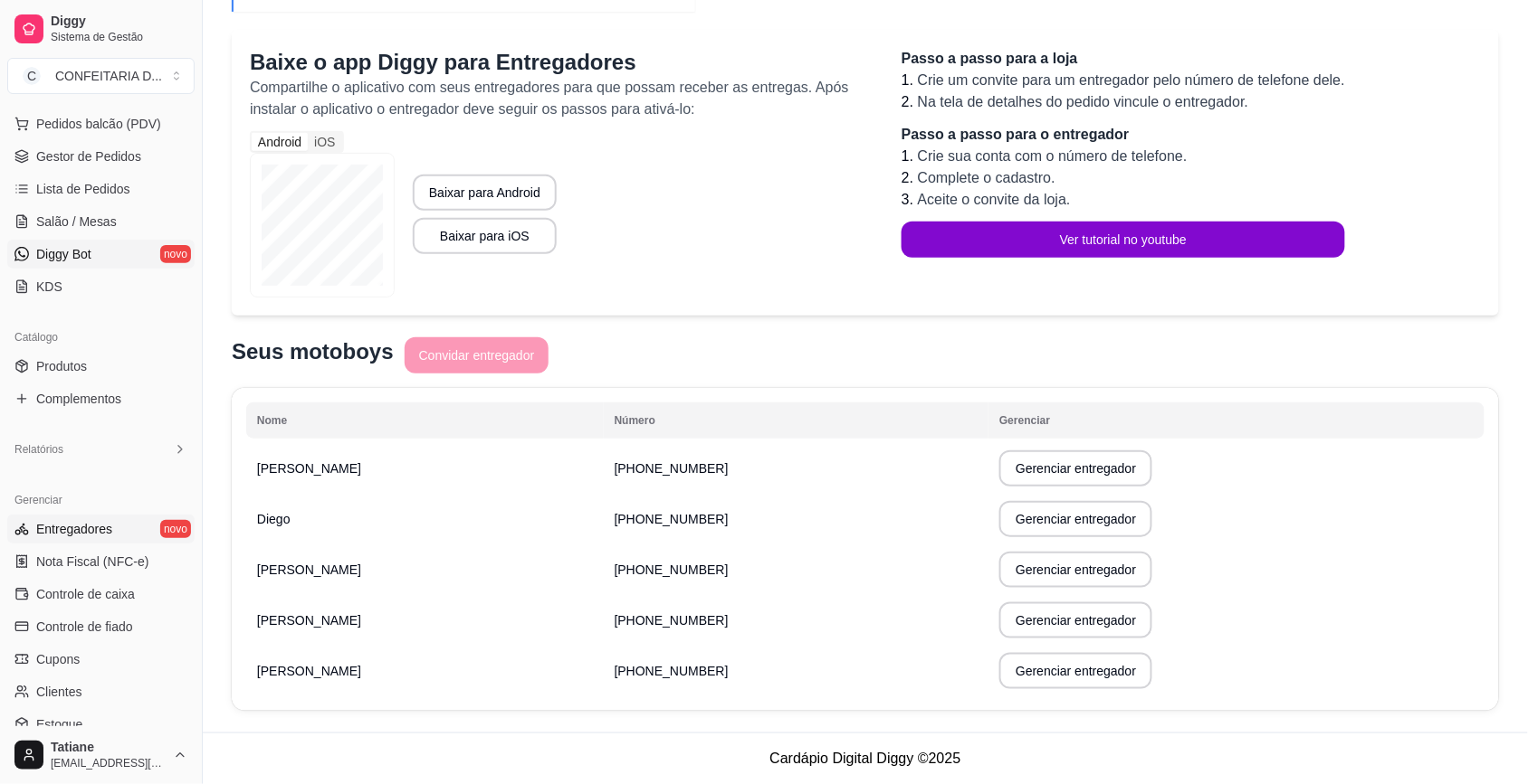
scroll to position [0, 0]
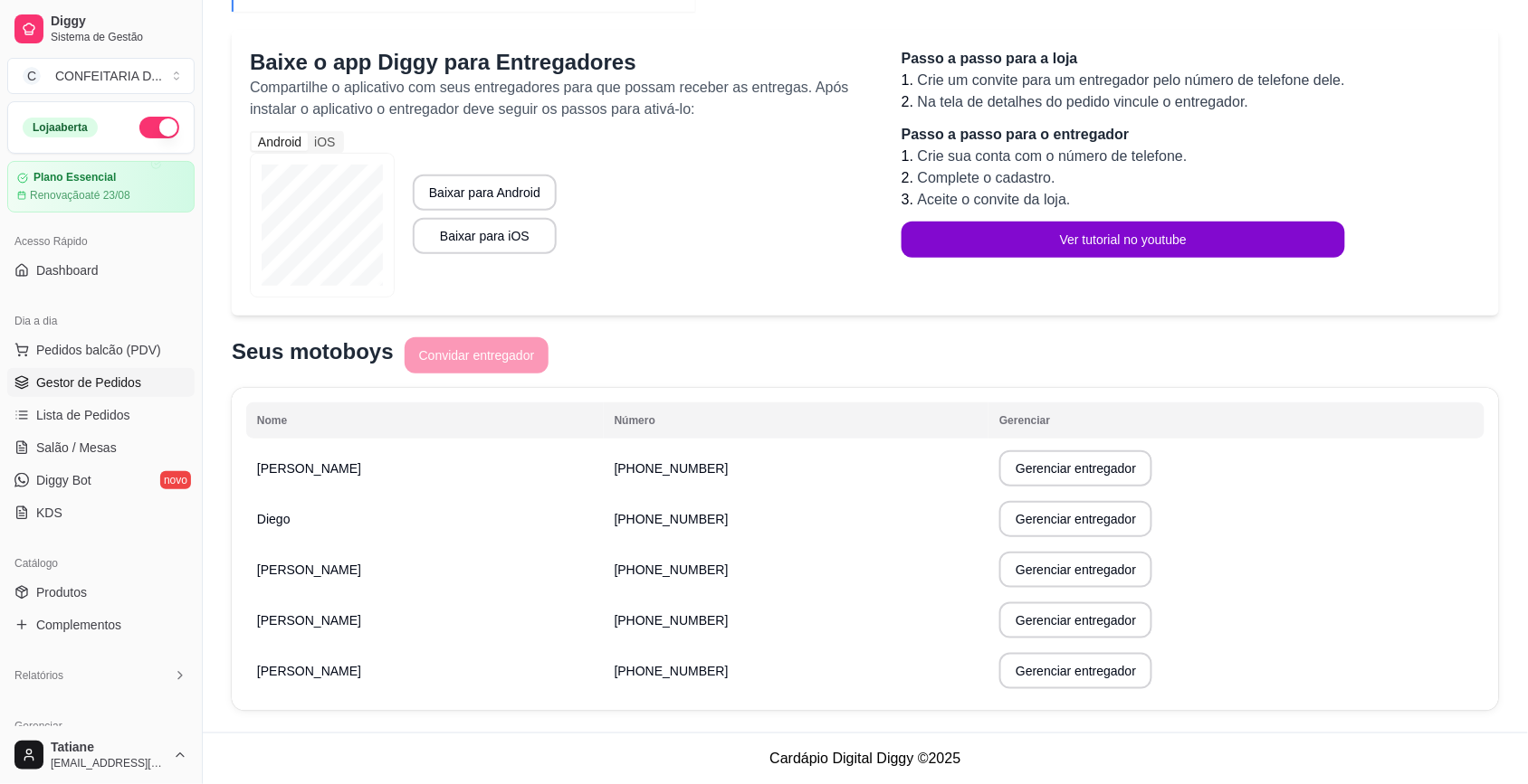
click at [83, 385] on span "Gestor de Pedidos" at bounding box center [88, 383] width 105 height 18
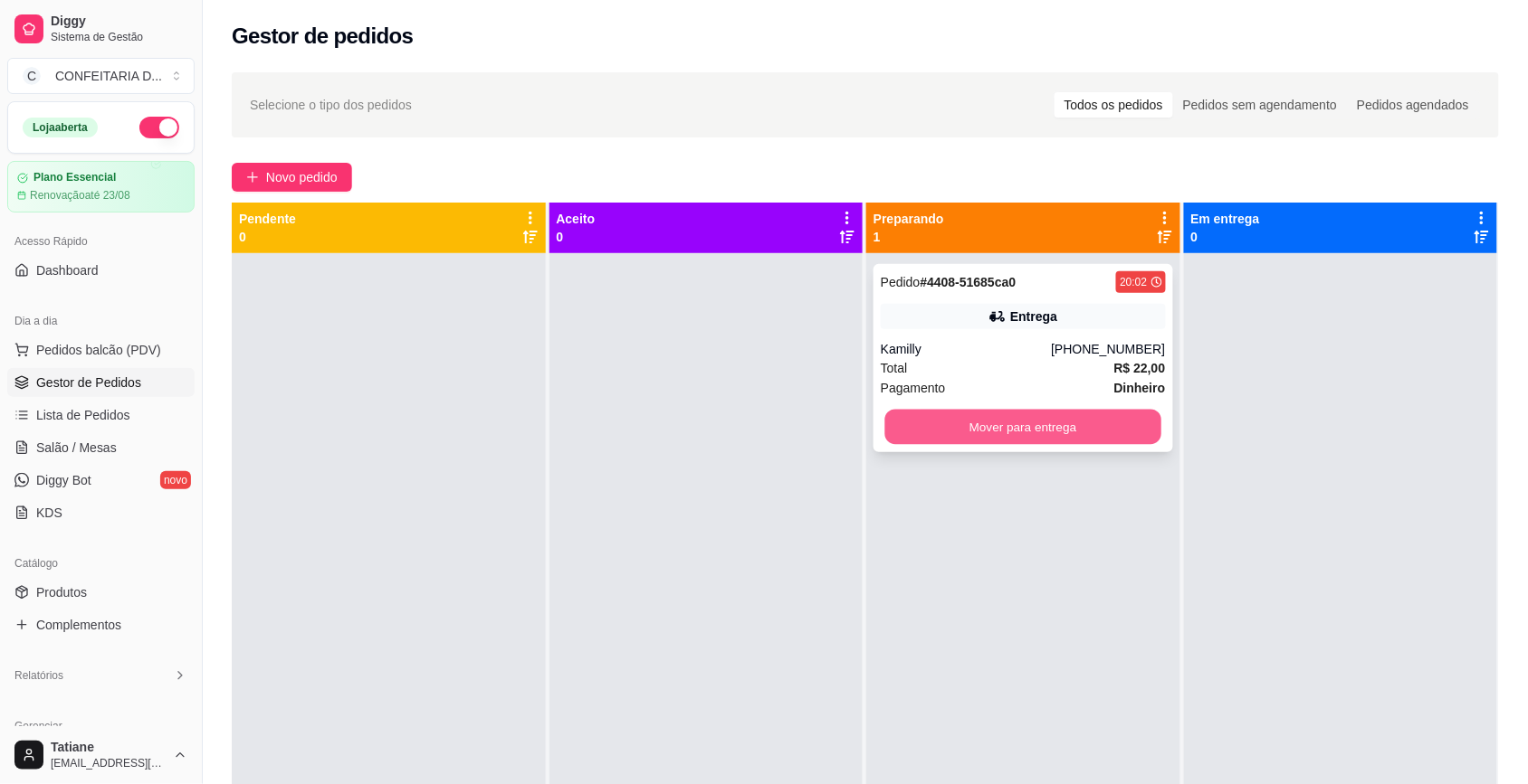
click at [916, 420] on button "Mover para entrega" at bounding box center [1023, 427] width 276 height 35
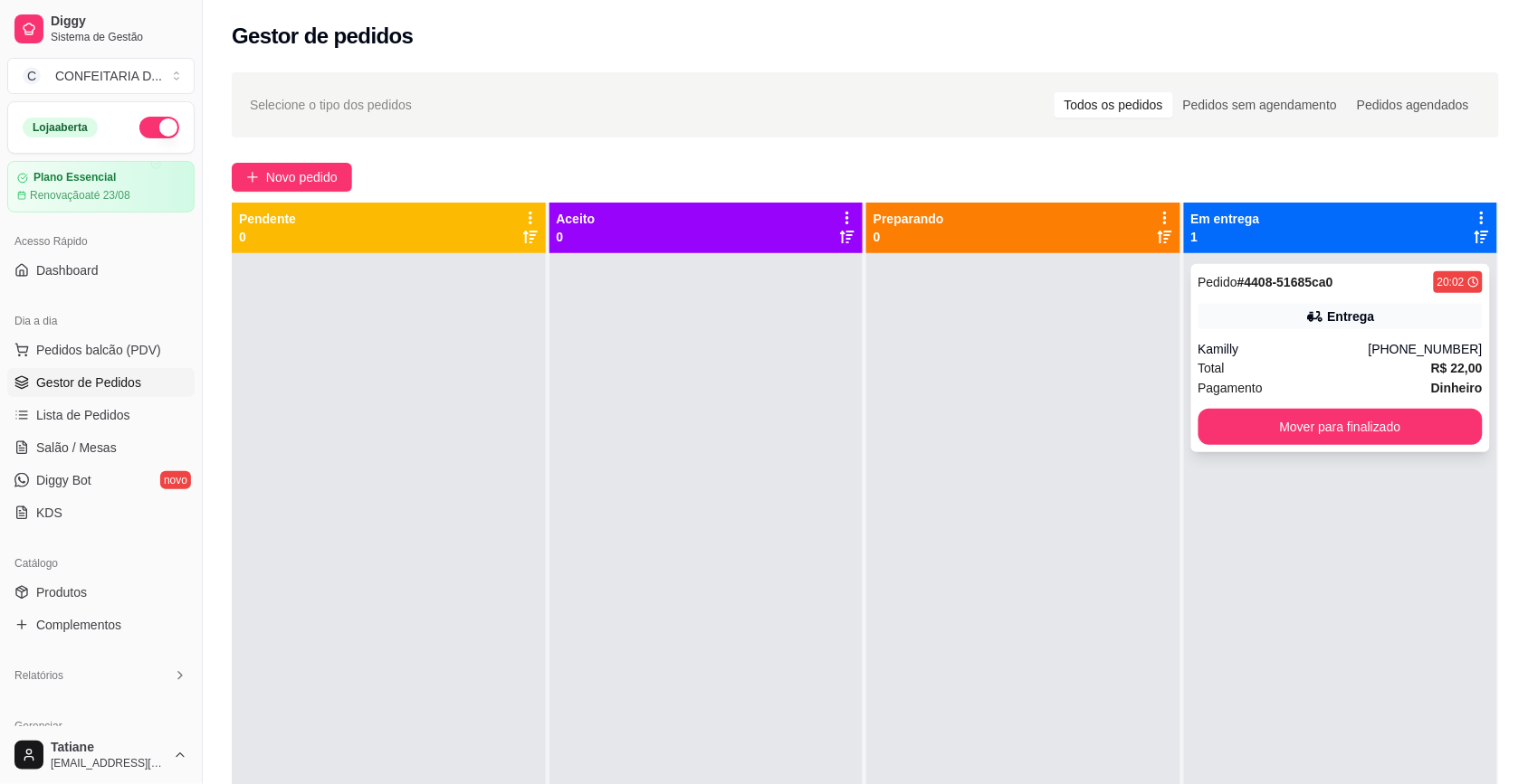
click at [1256, 347] on div "Kamilly" at bounding box center [1283, 349] width 170 height 18
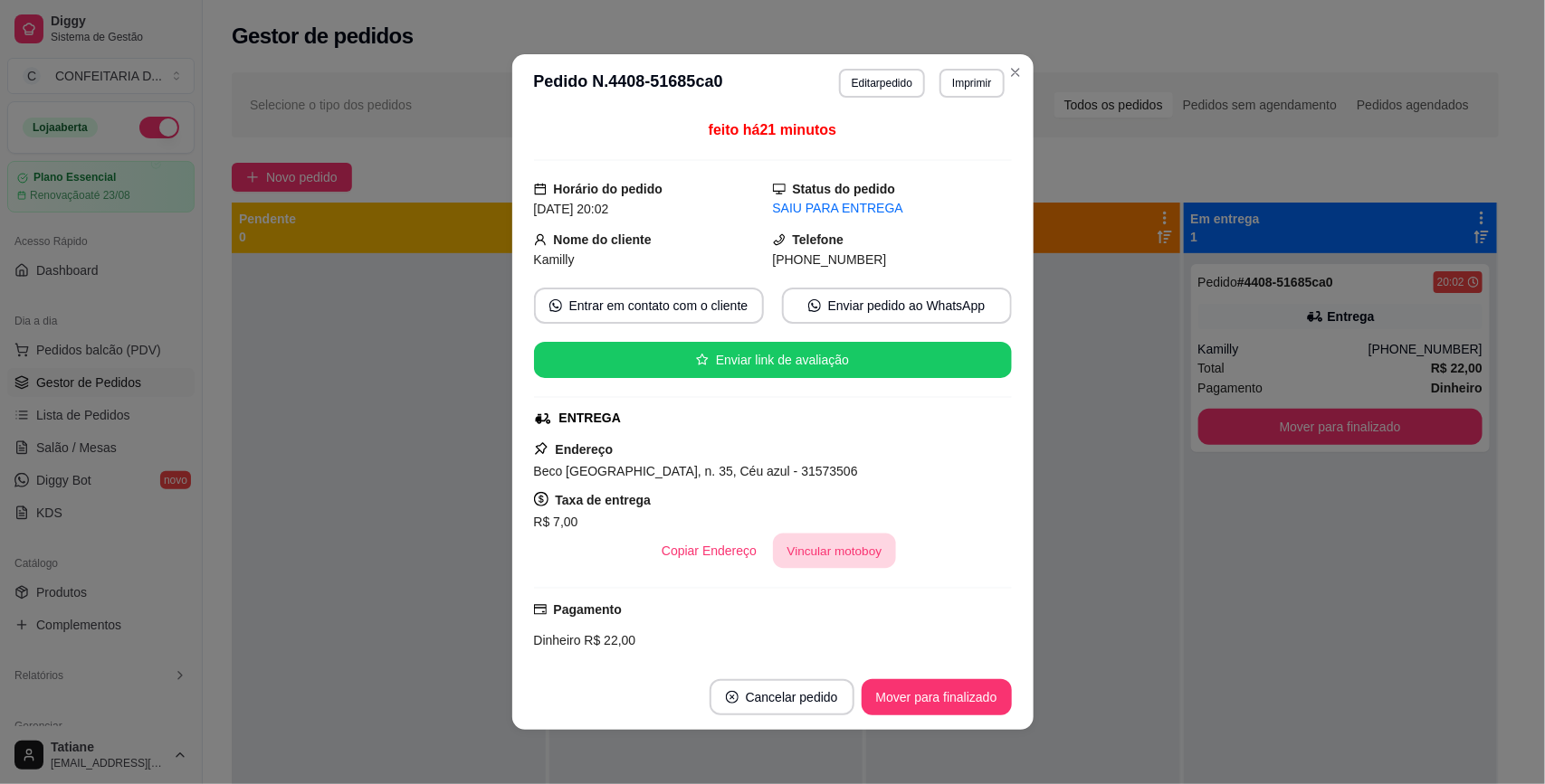
click at [853, 550] on button "Vincular motoboy" at bounding box center [833, 551] width 123 height 35
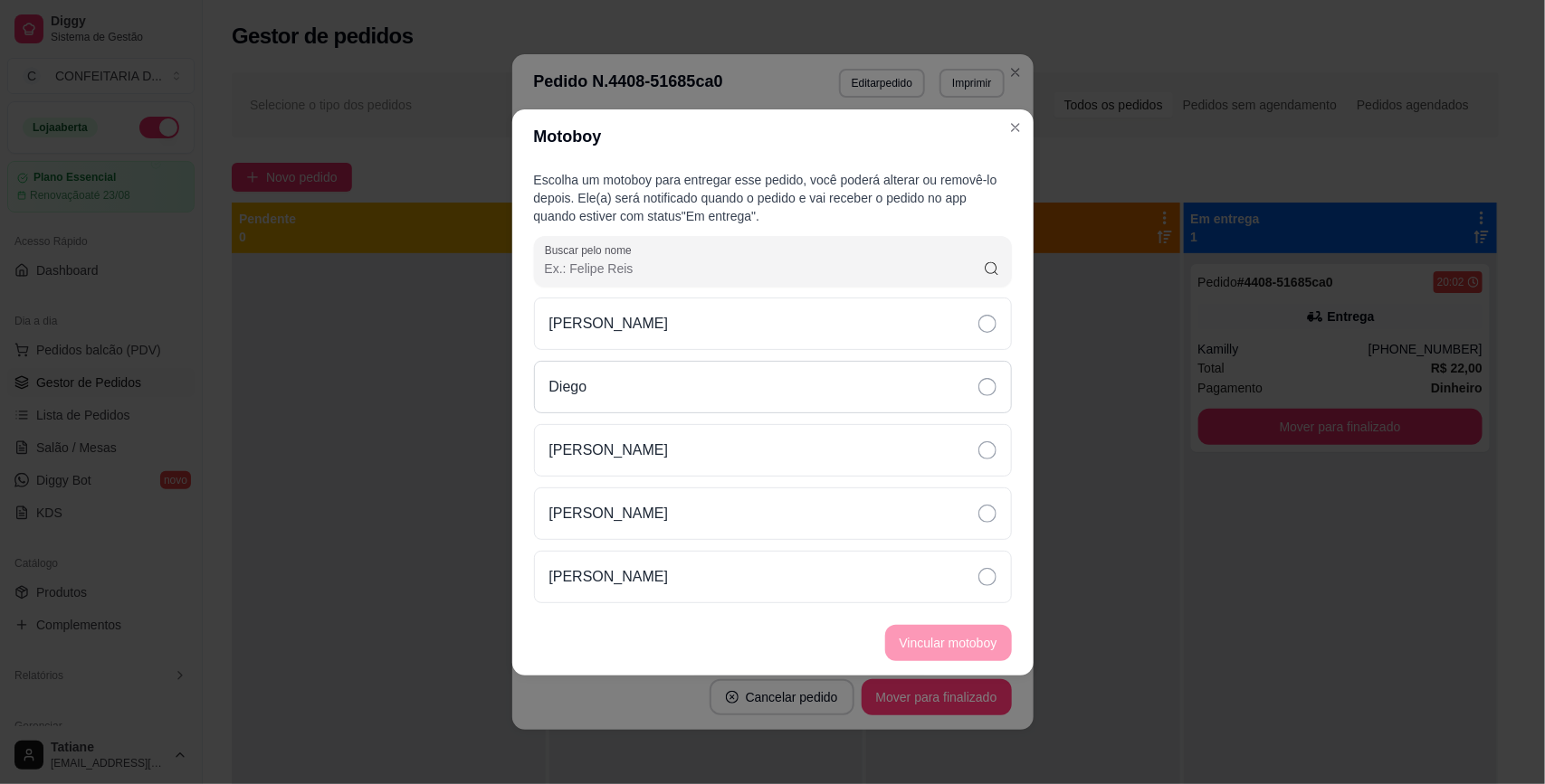
drag, startPoint x: 624, startPoint y: 391, endPoint x: 675, endPoint y: 395, distance: 51.2
click at [624, 390] on div "Diego" at bounding box center [772, 387] width 478 height 53
click at [966, 617] on footer "Vincular motoboy" at bounding box center [772, 643] width 521 height 65
click at [968, 628] on button "Vincular motoboy" at bounding box center [948, 642] width 123 height 35
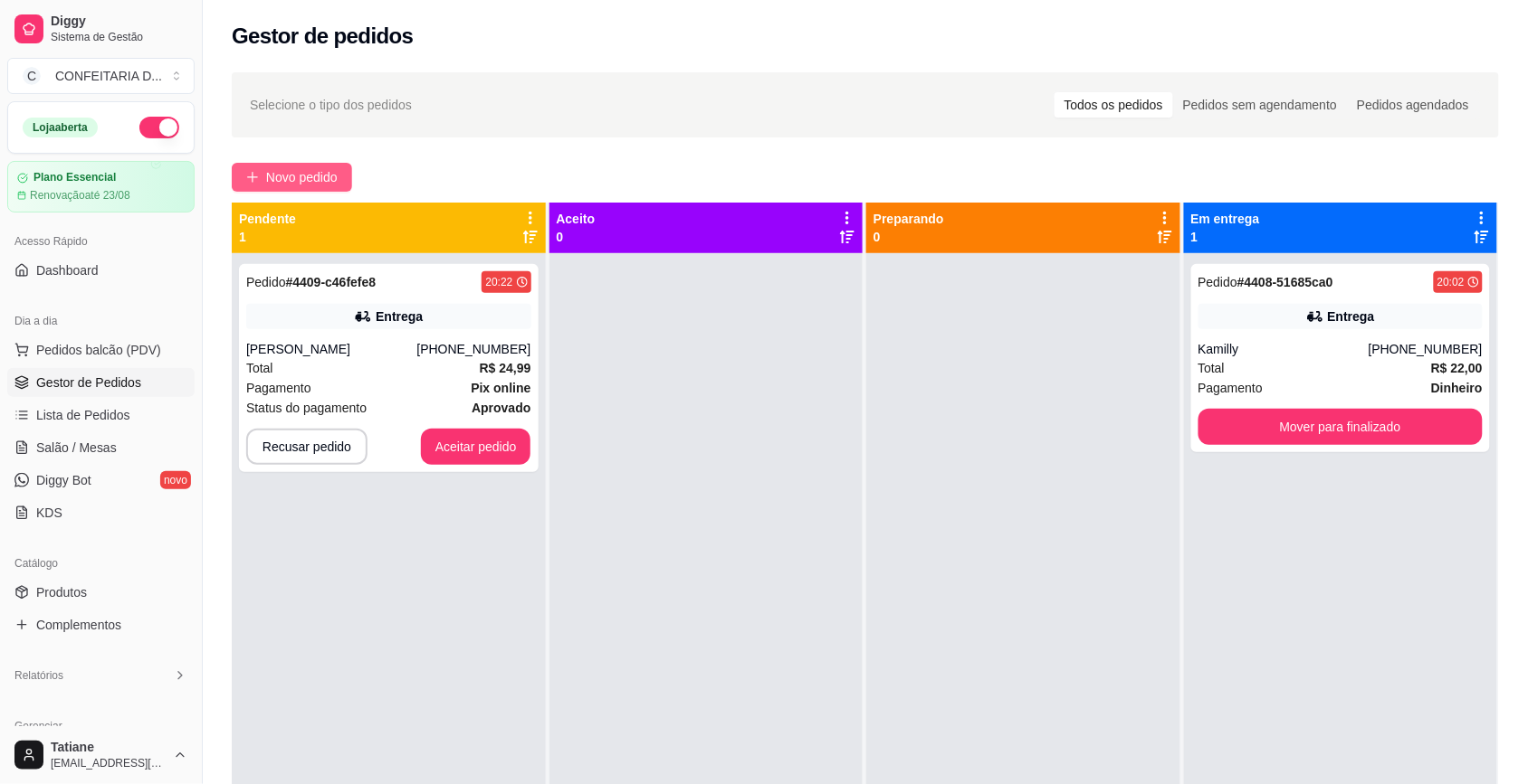
click at [299, 174] on span "Novo pedido" at bounding box center [301, 177] width 72 height 20
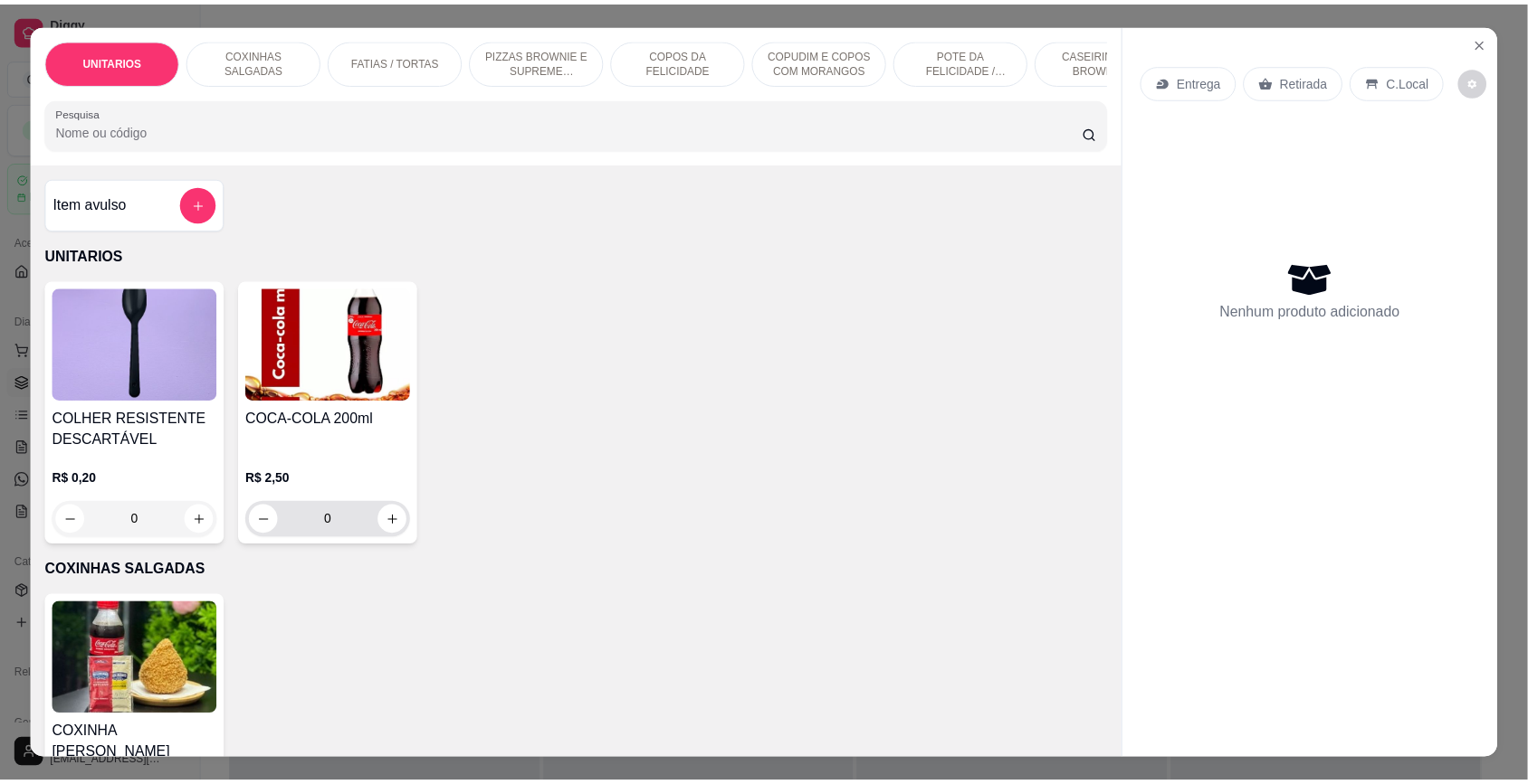
scroll to position [226, 0]
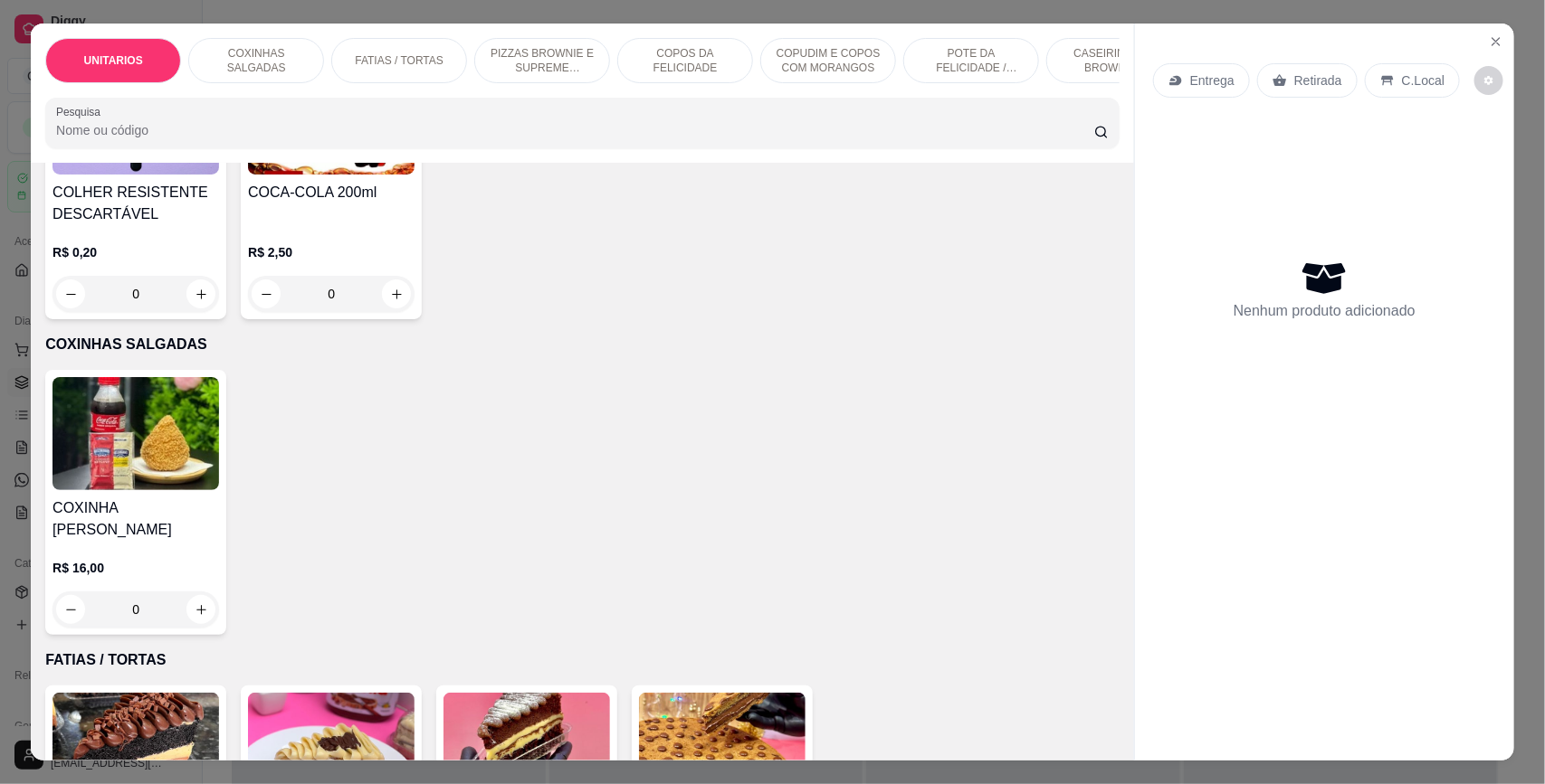
click at [187, 627] on div "0" at bounding box center [136, 609] width 167 height 36
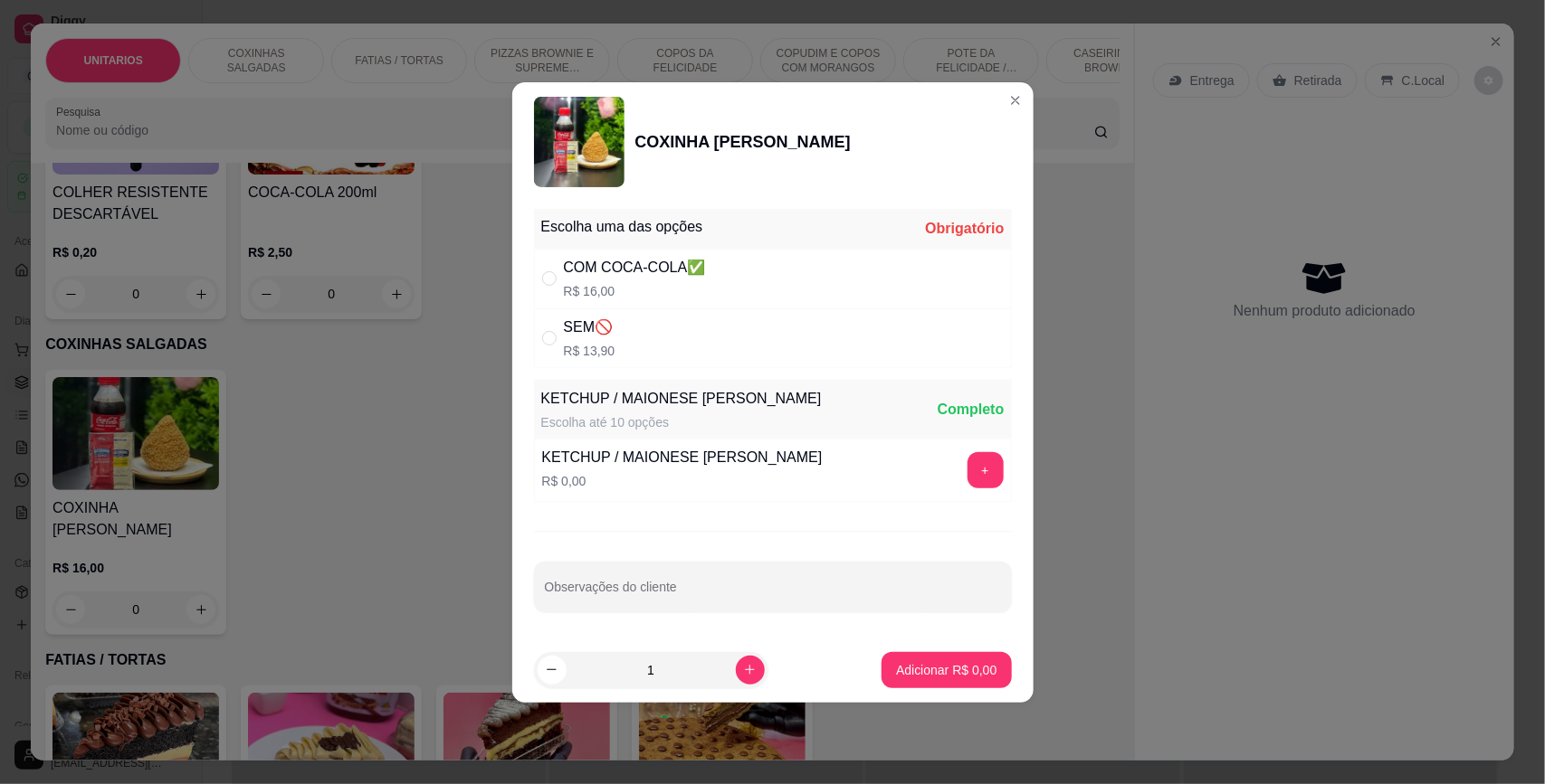
drag, startPoint x: 579, startPoint y: 335, endPoint x: 588, endPoint y: 337, distance: 9.2
click at [581, 336] on div "SEM🚫" at bounding box center [590, 327] width 52 height 22
radio input "true"
click at [986, 463] on div "+" at bounding box center [985, 470] width 51 height 36
click at [979, 468] on button "+" at bounding box center [985, 470] width 36 height 36
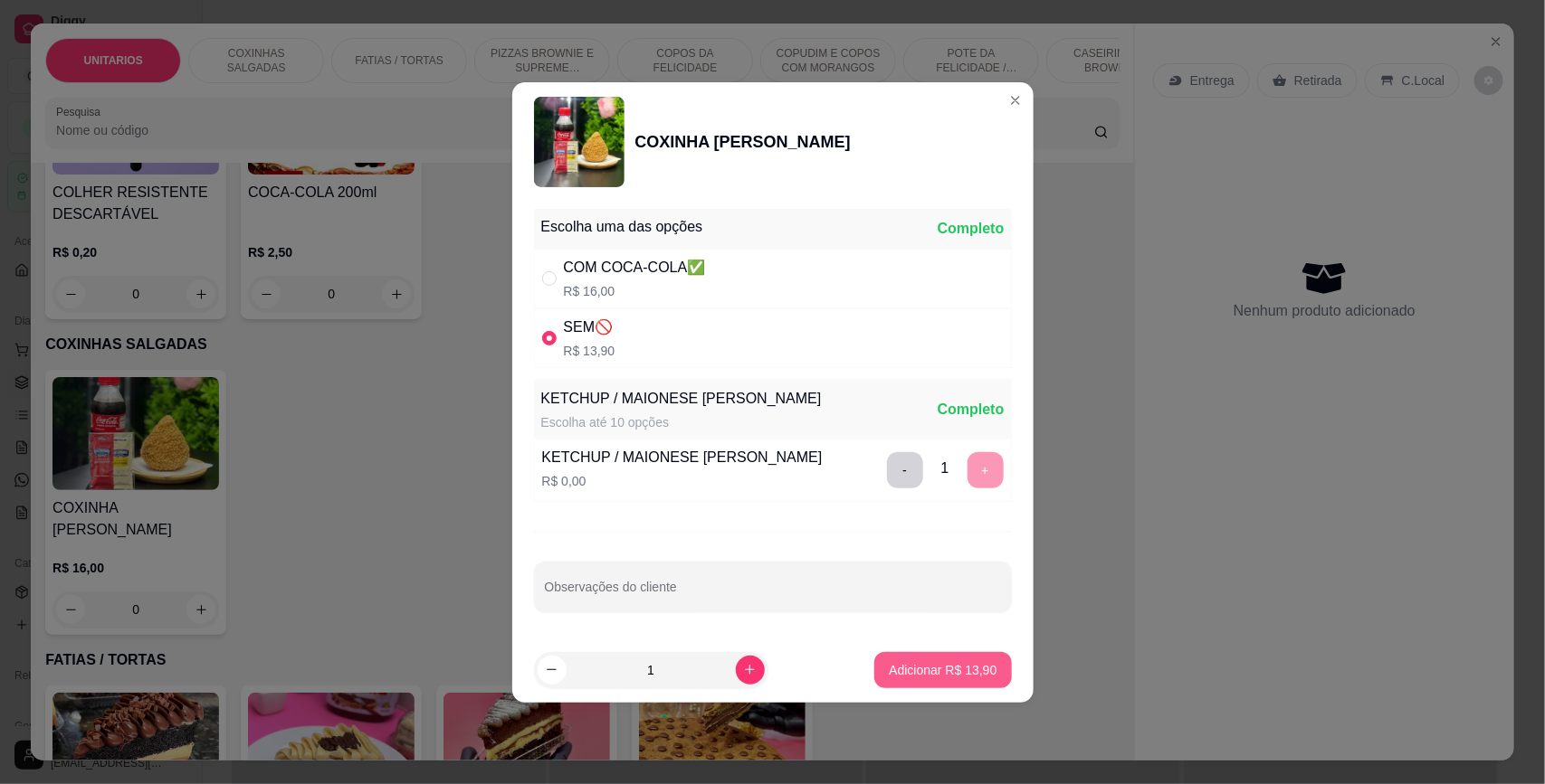
click at [914, 671] on p "Adicionar R$ 13,90" at bounding box center [943, 670] width 107 height 18
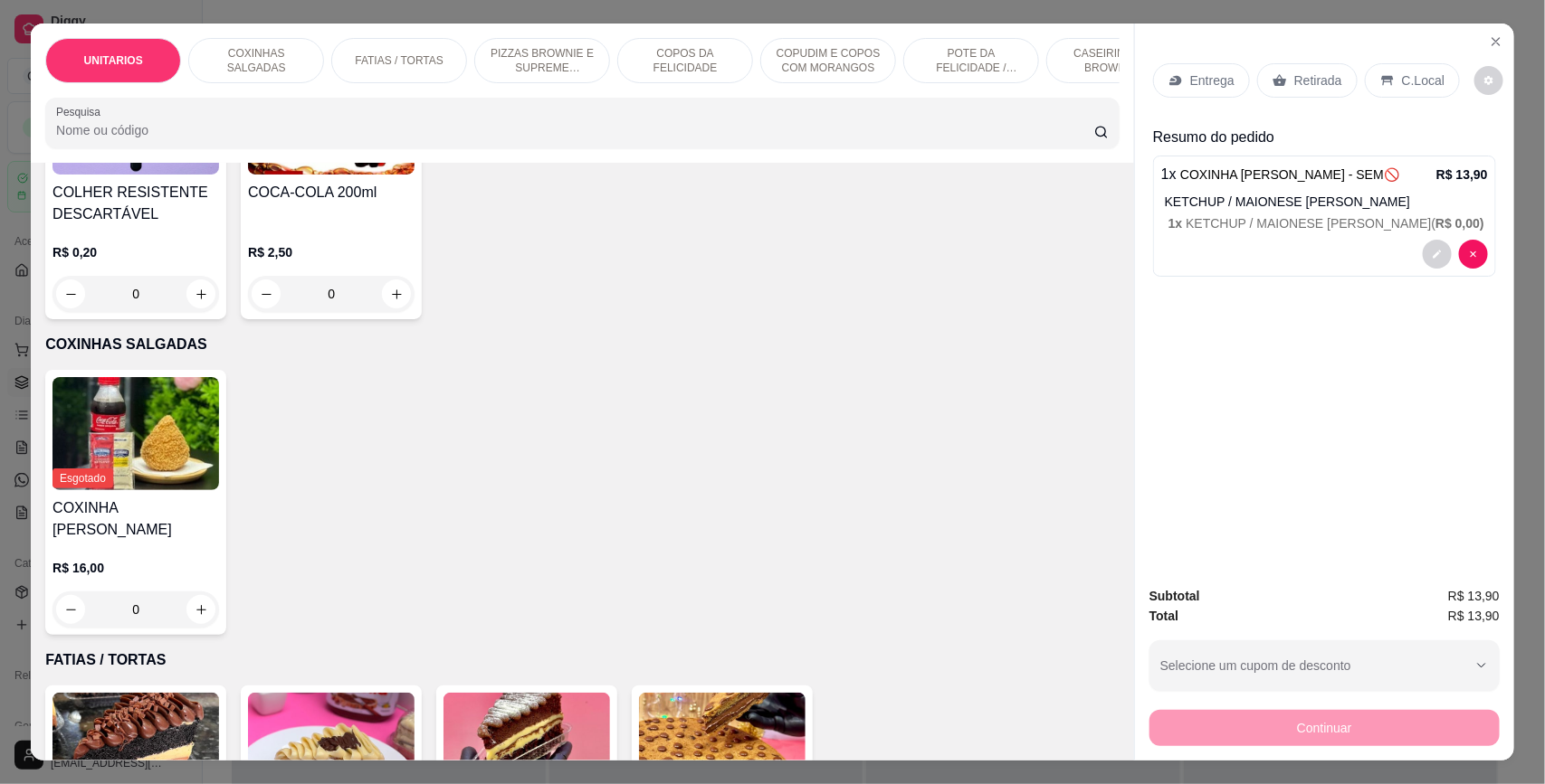
click at [1315, 86] on p "Retirada" at bounding box center [1318, 81] width 48 height 18
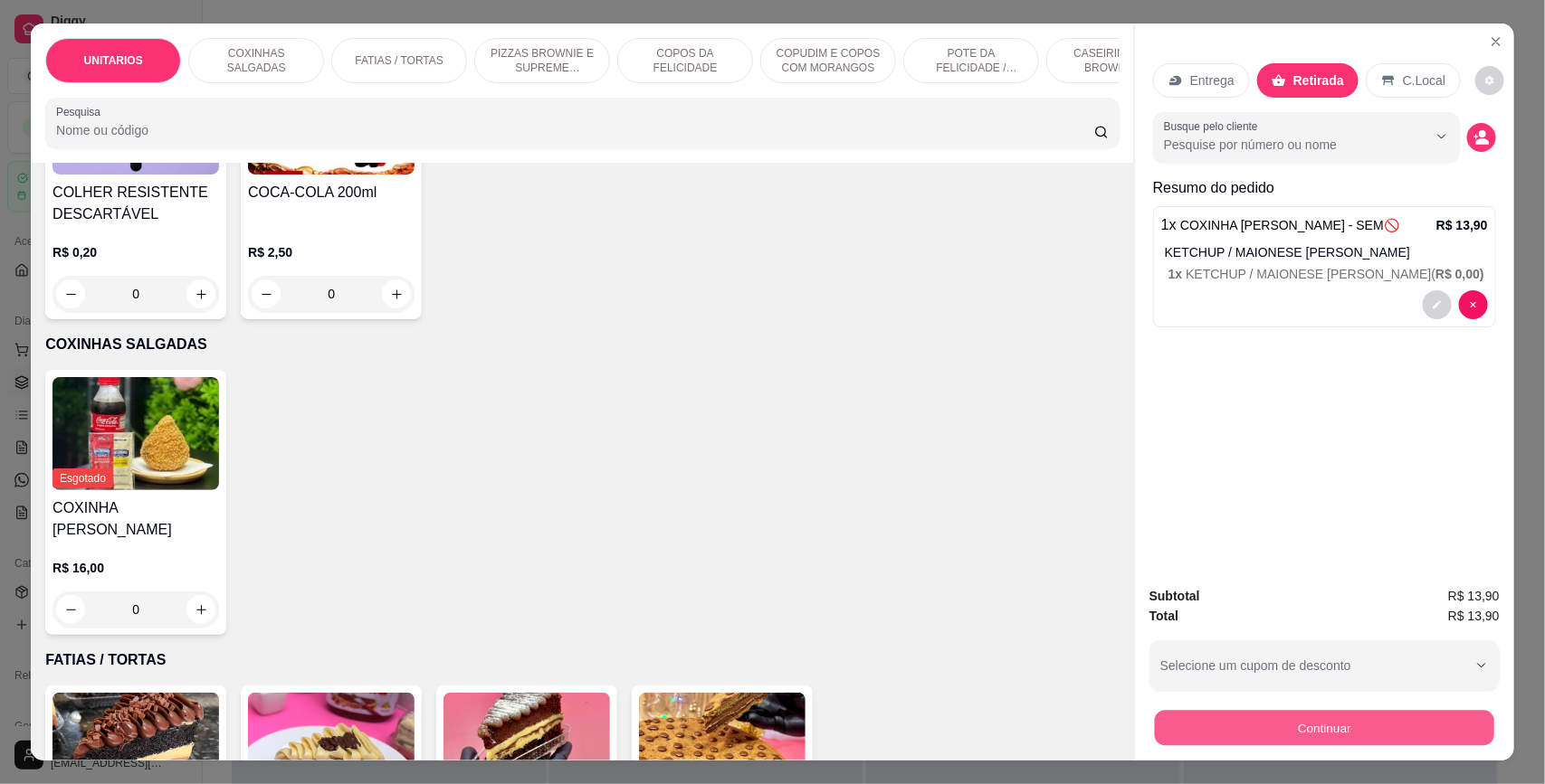
click at [1232, 734] on button "Continuar" at bounding box center [1324, 729] width 339 height 35
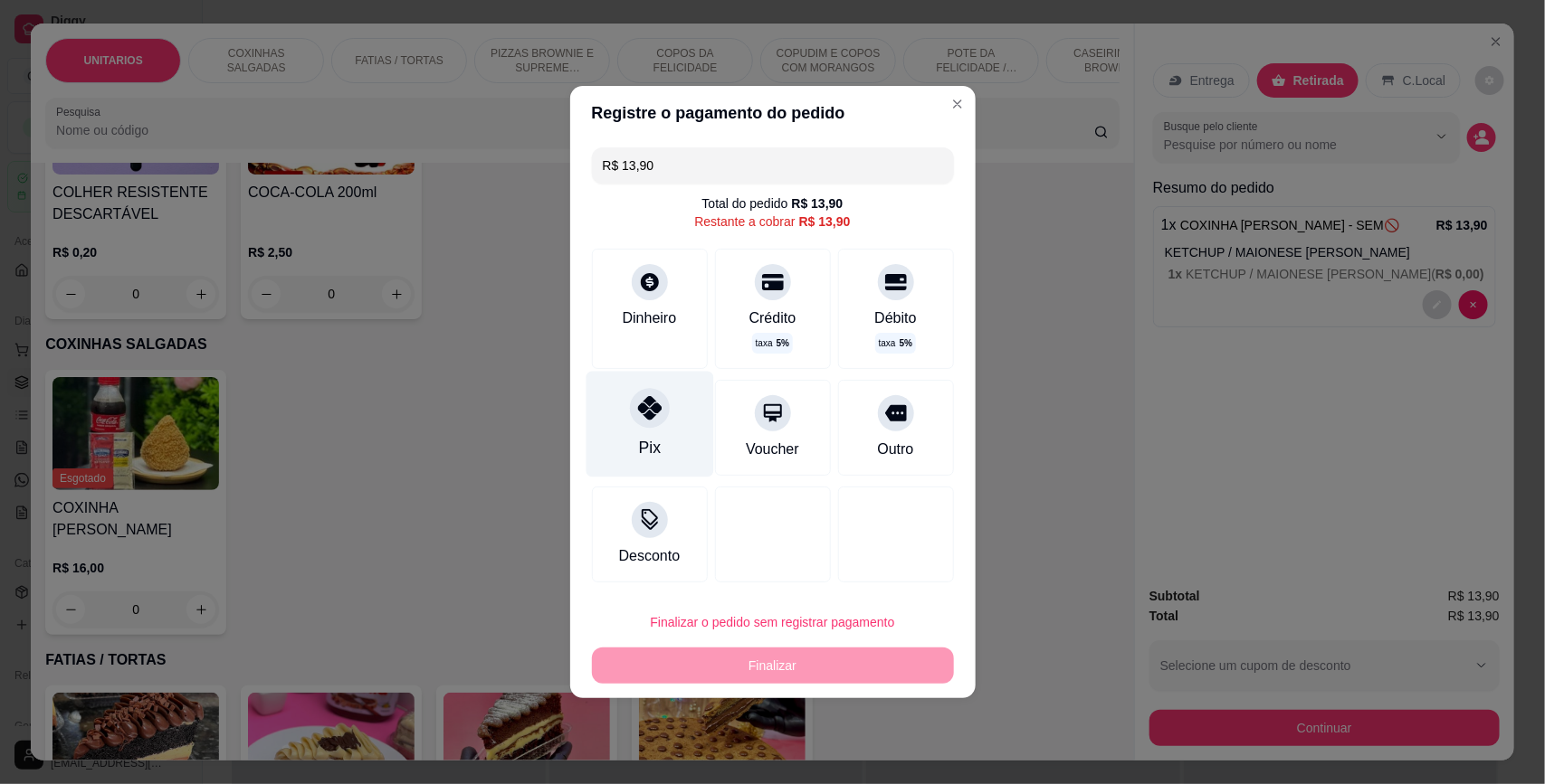
click at [631, 407] on div at bounding box center [650, 408] width 40 height 40
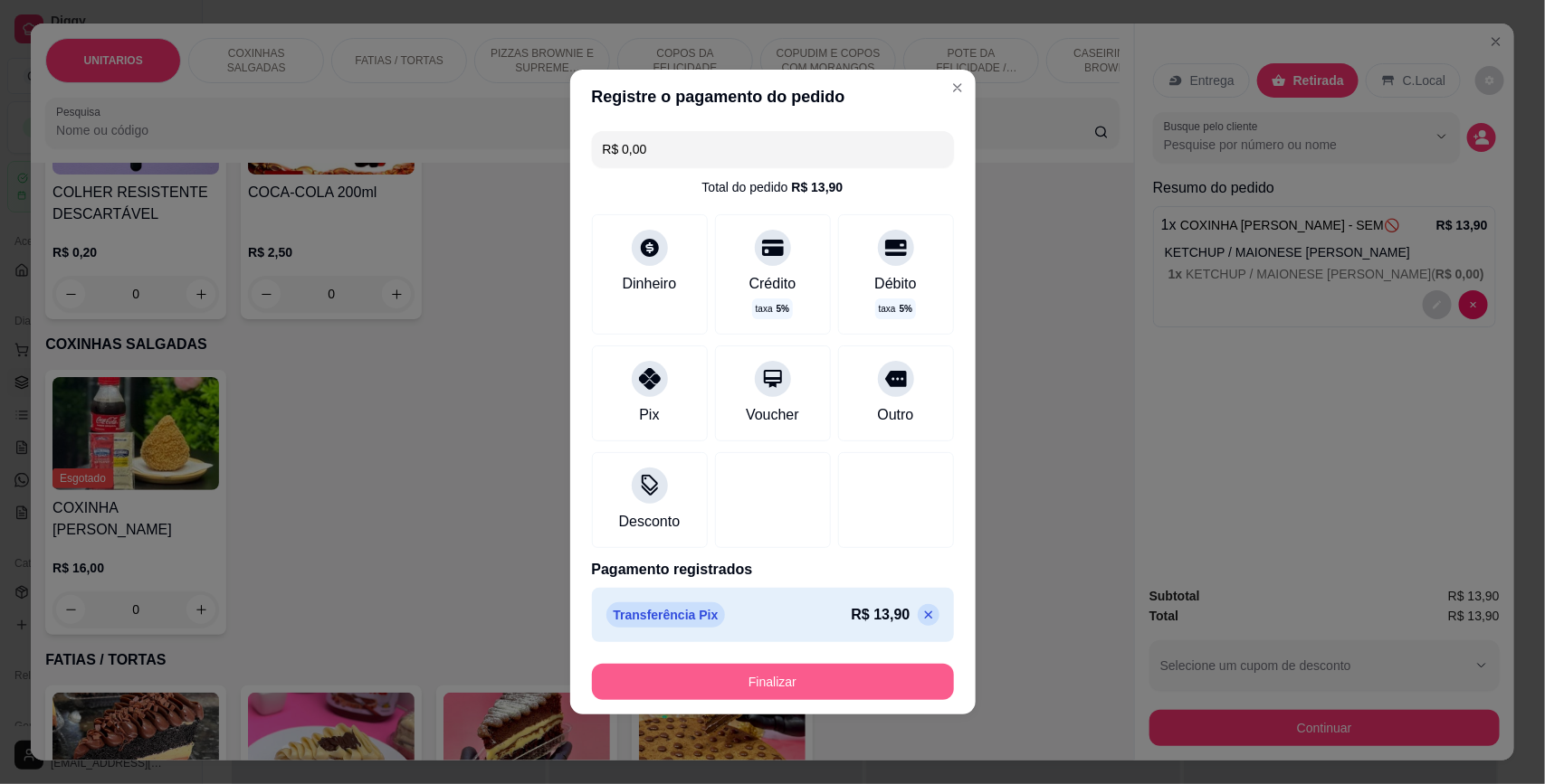
click at [767, 686] on button "Finalizar" at bounding box center [772, 682] width 362 height 36
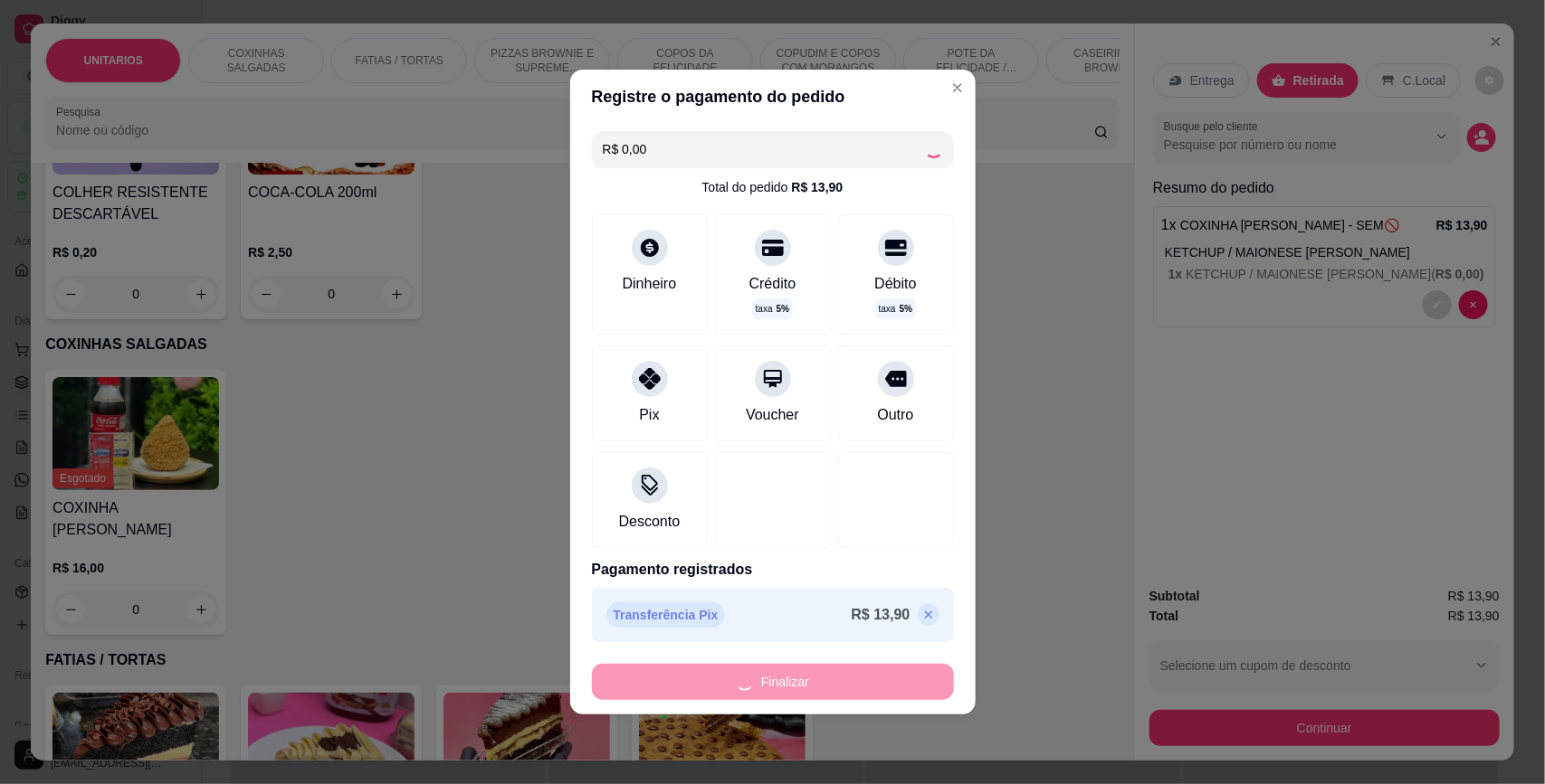
type input "-R$ 13,90"
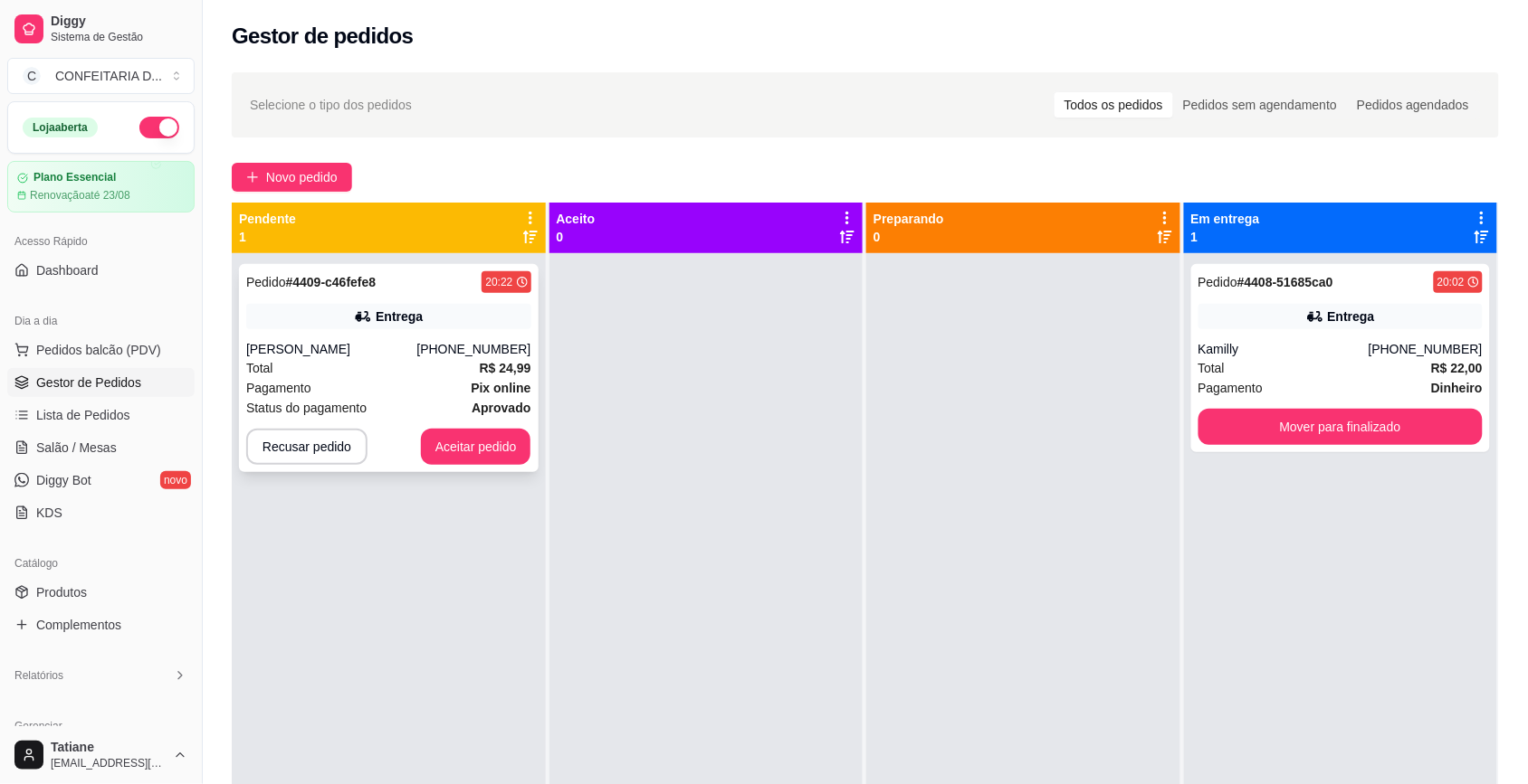
click at [441, 603] on div "Pedido # 4409-c46fefe8 20:22 Entrega [PERSON_NAME] [PHONE_NUMBER] Total R$ 24,9…" at bounding box center [389, 645] width 314 height 784
click at [55, 588] on span "Produtos" at bounding box center [62, 592] width 51 height 18
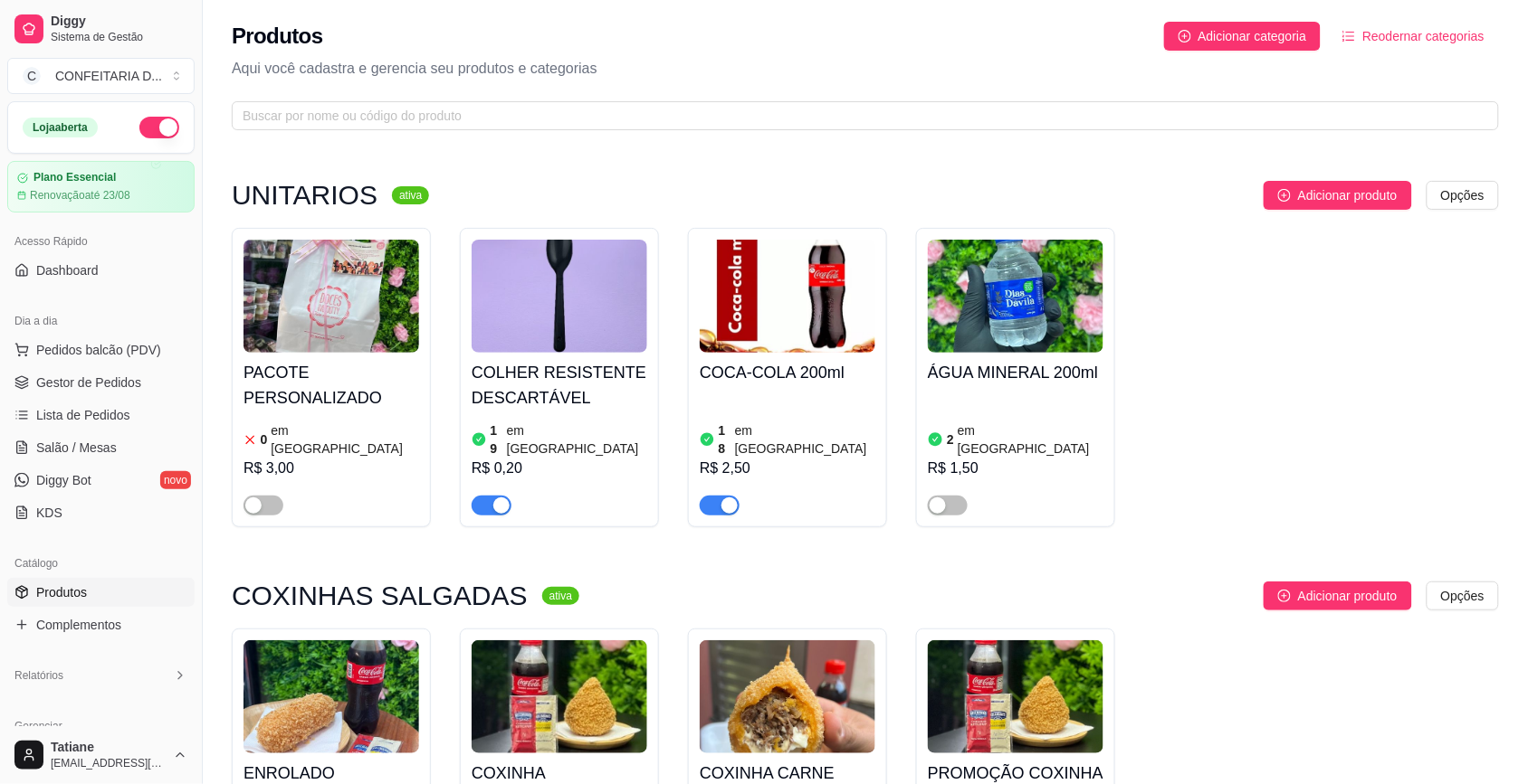
scroll to position [226, 0]
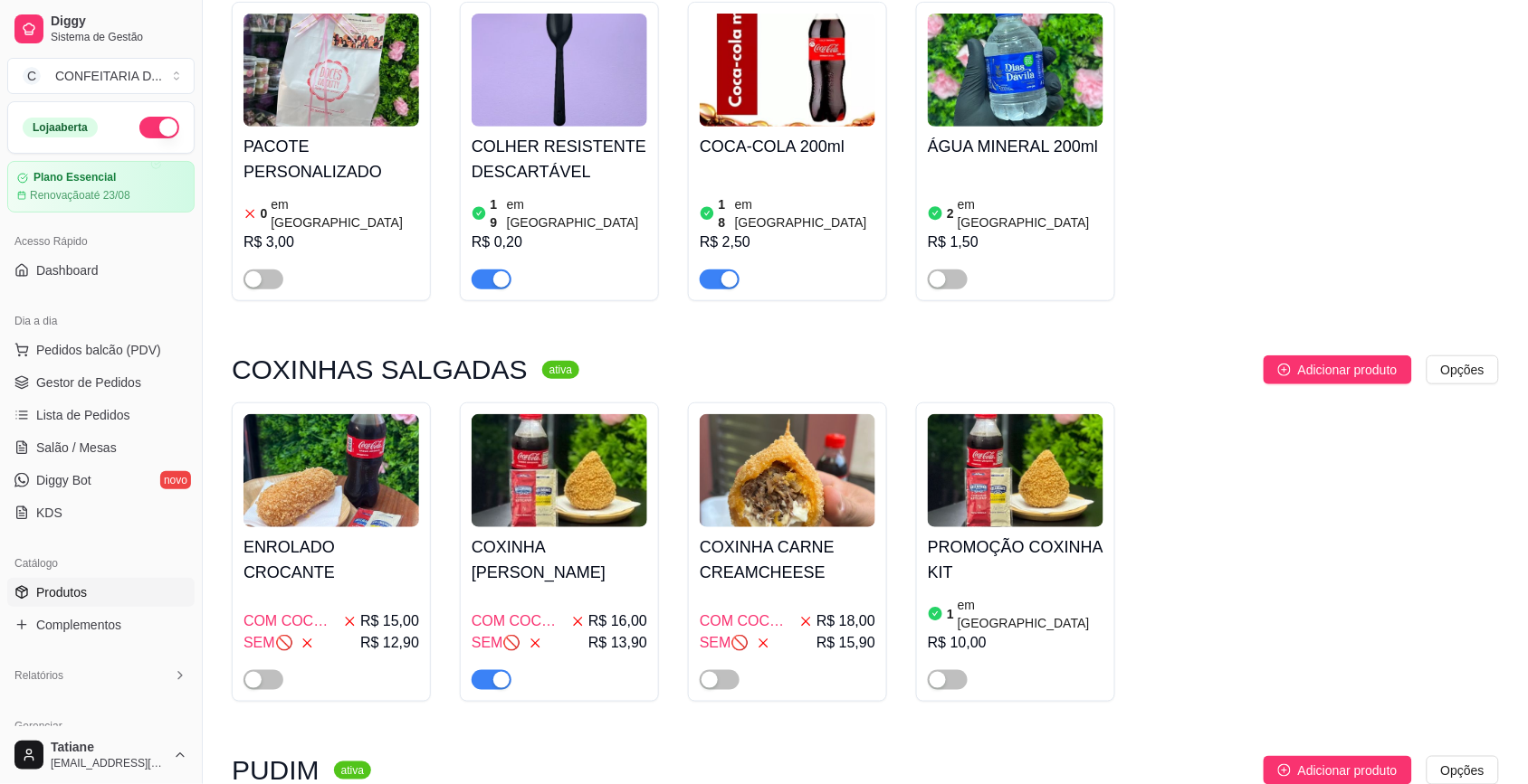
click at [489, 670] on span "button" at bounding box center [491, 680] width 40 height 20
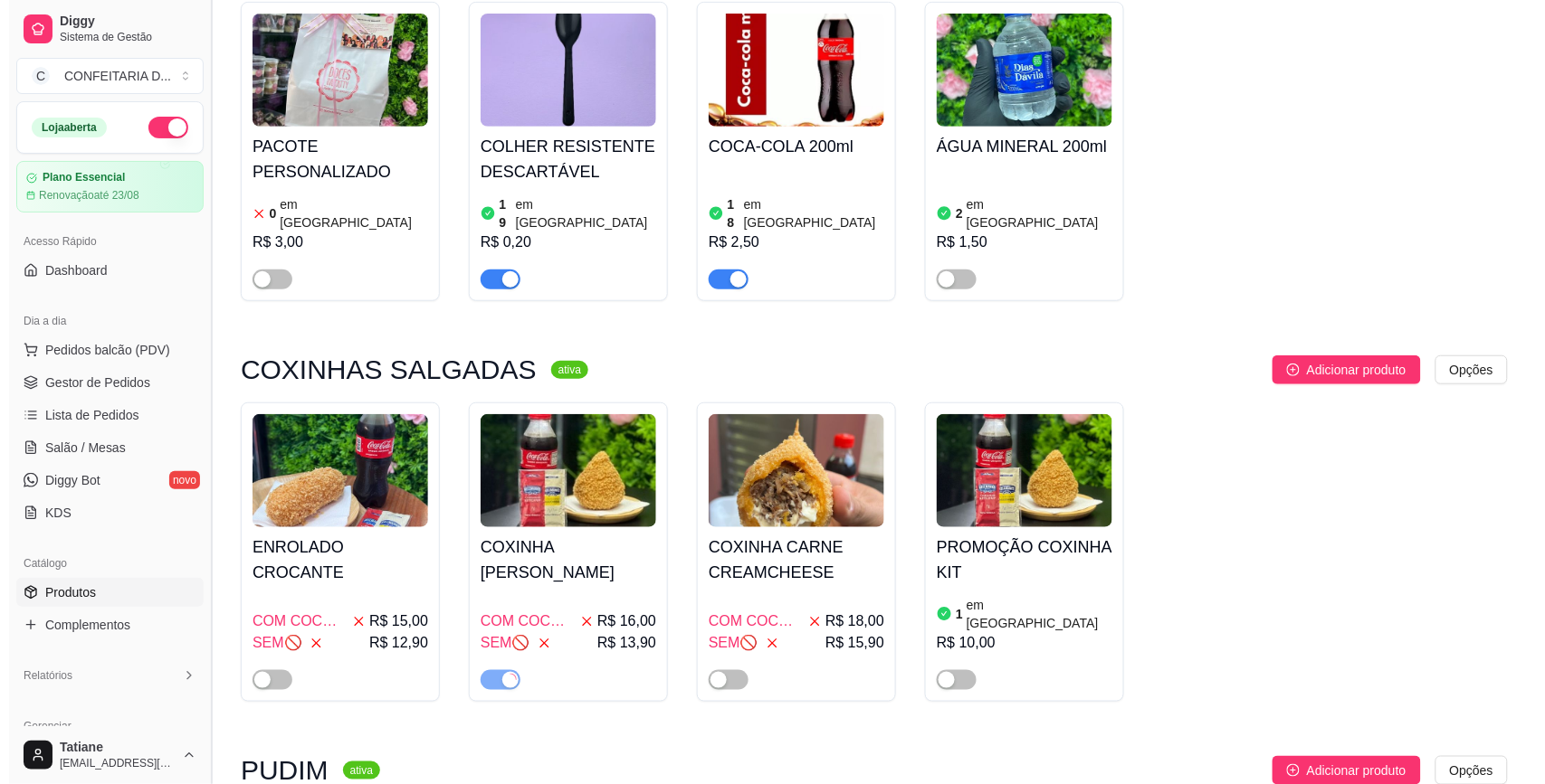
scroll to position [0, 0]
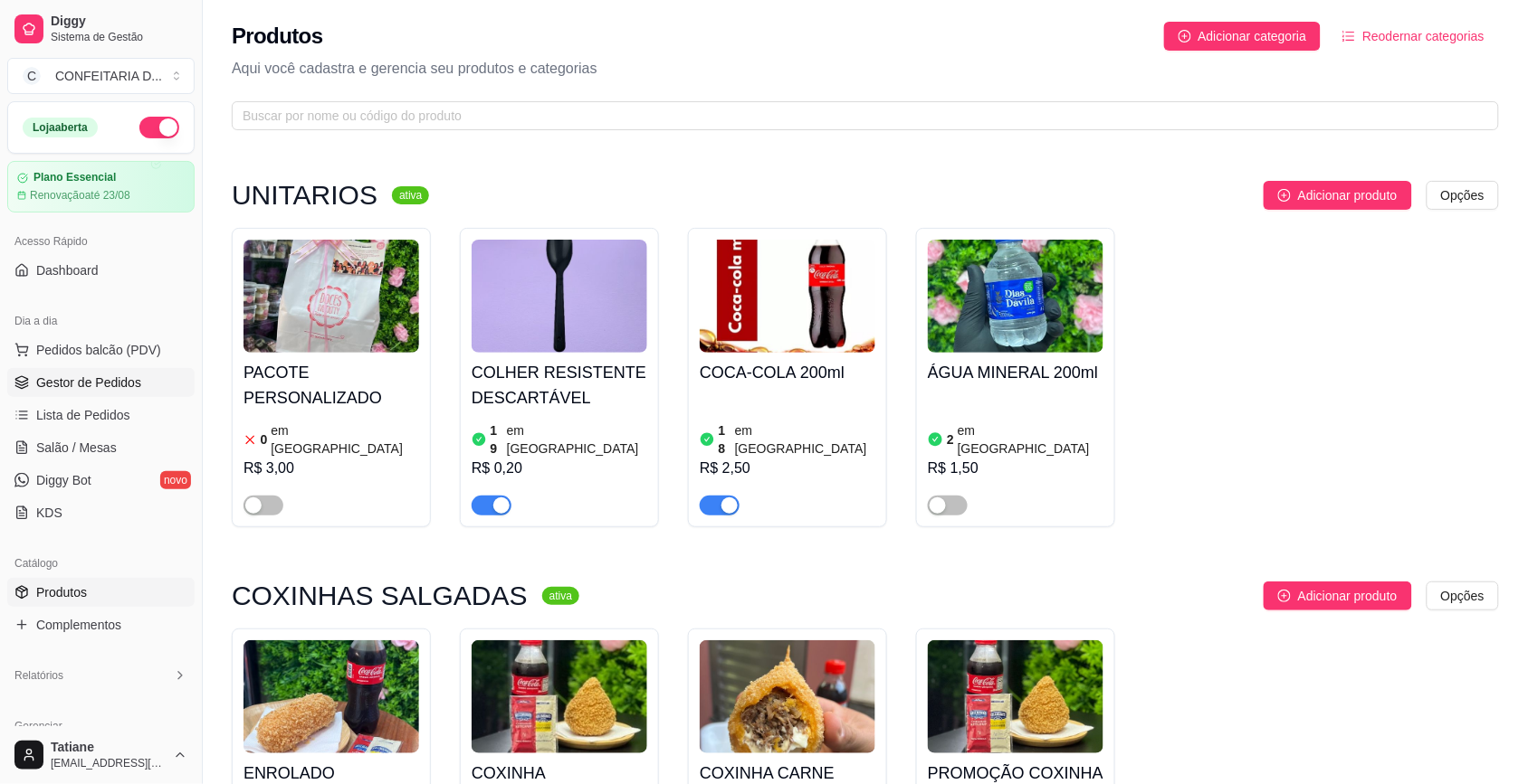
click at [82, 372] on link "Gestor de Pedidos" at bounding box center [101, 383] width 187 height 29
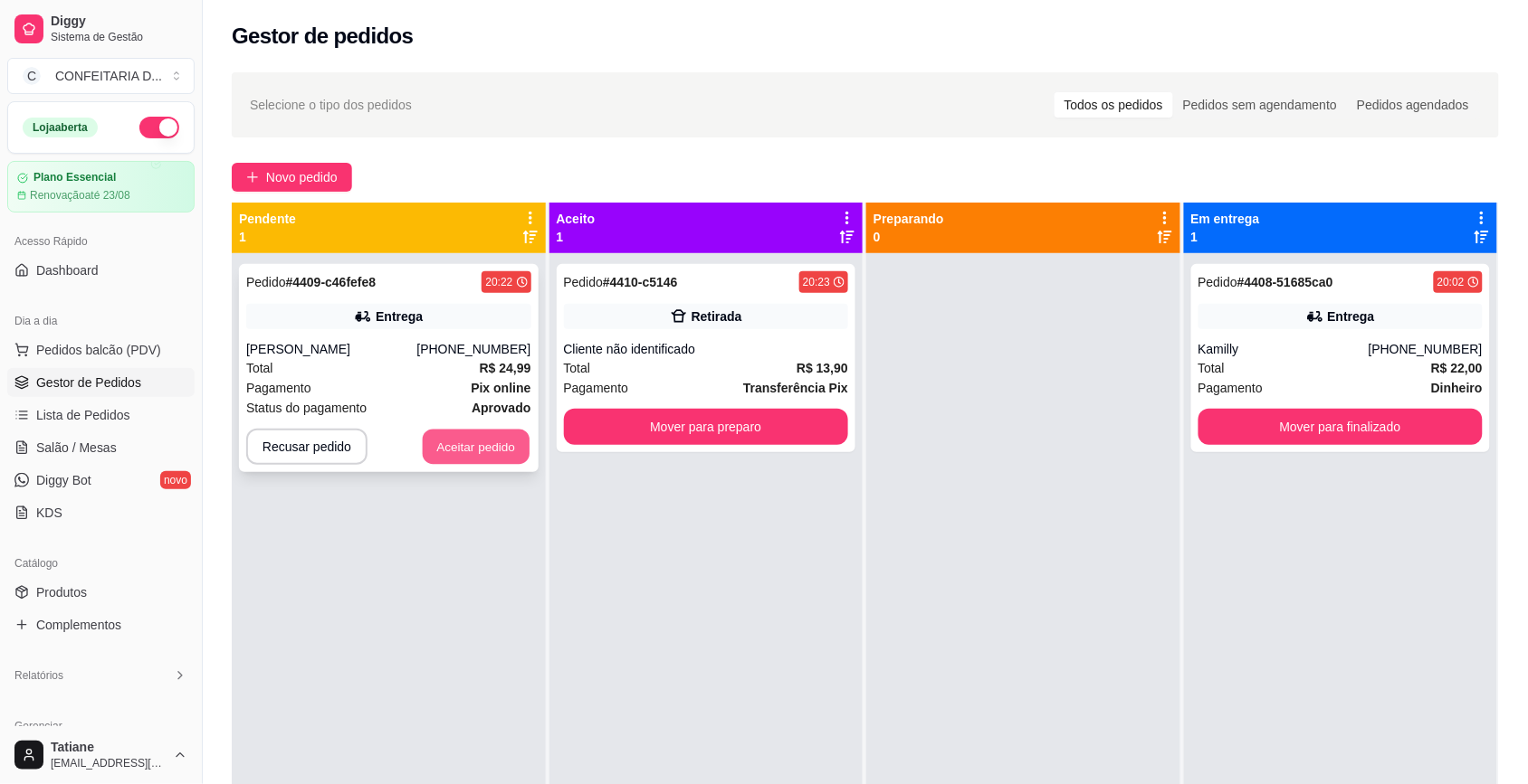
click at [471, 437] on button "Aceitar pedido" at bounding box center [475, 447] width 106 height 35
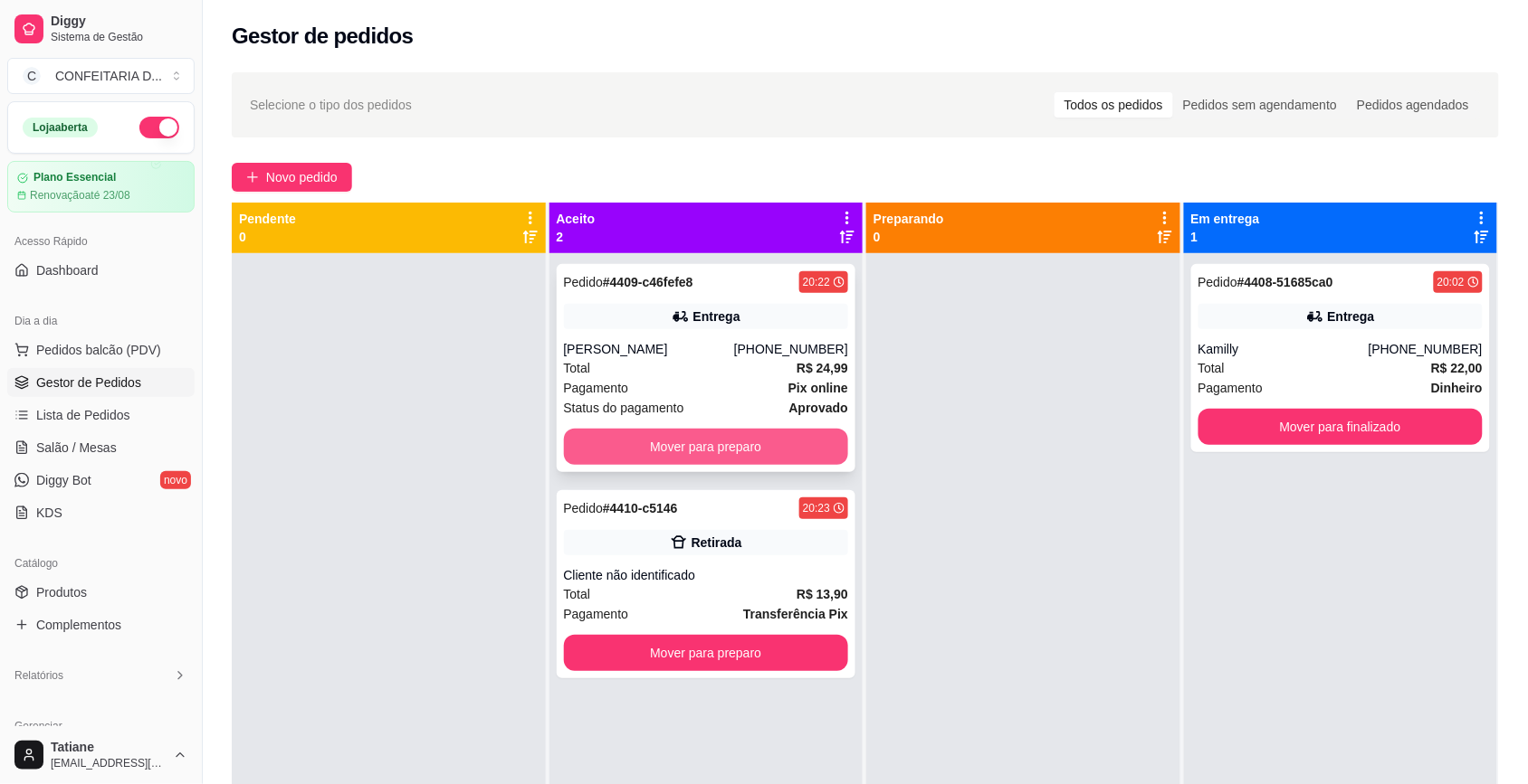
click at [688, 437] on button "Mover para preparo" at bounding box center [706, 447] width 285 height 36
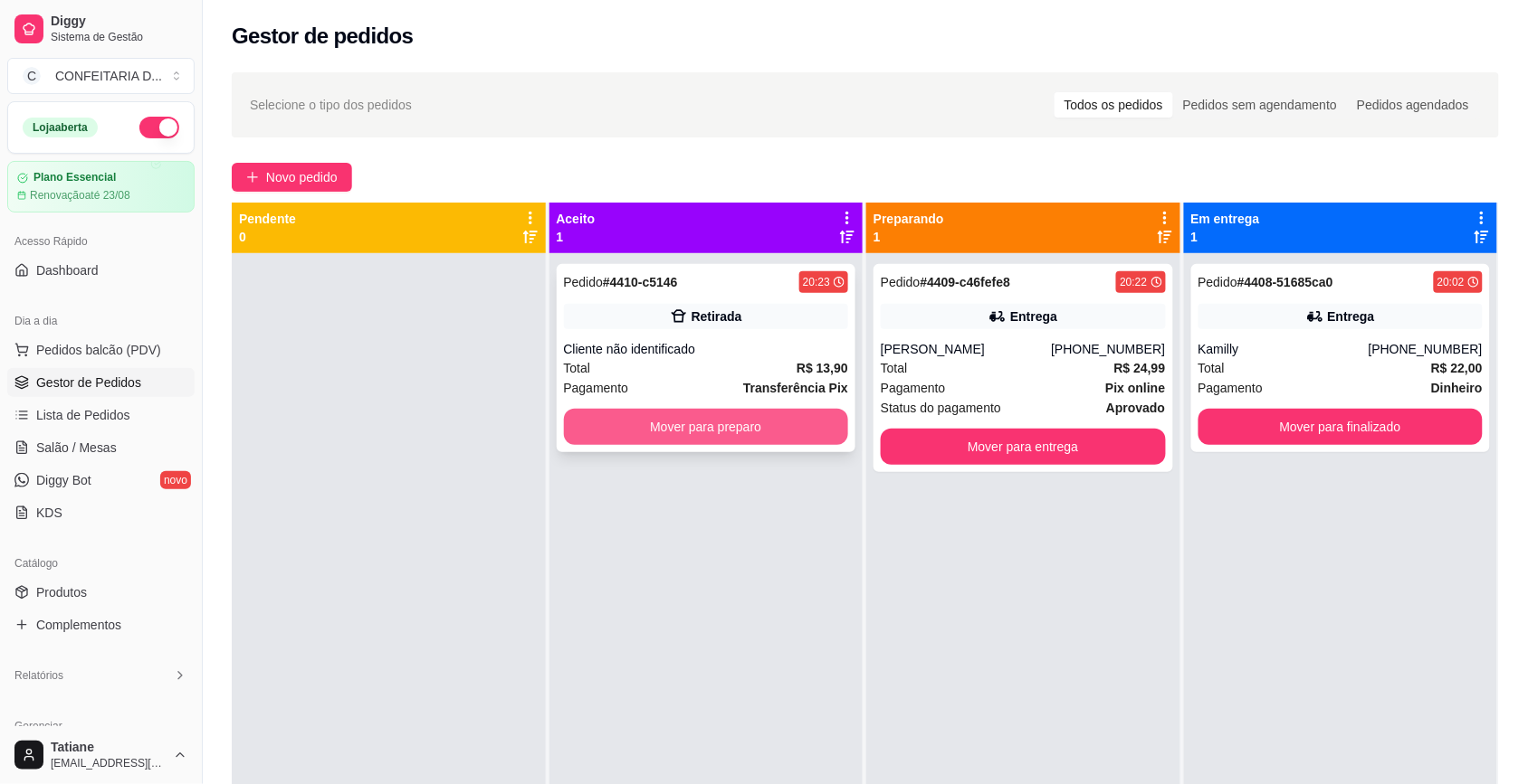
click at [685, 436] on button "Mover para preparo" at bounding box center [706, 427] width 285 height 36
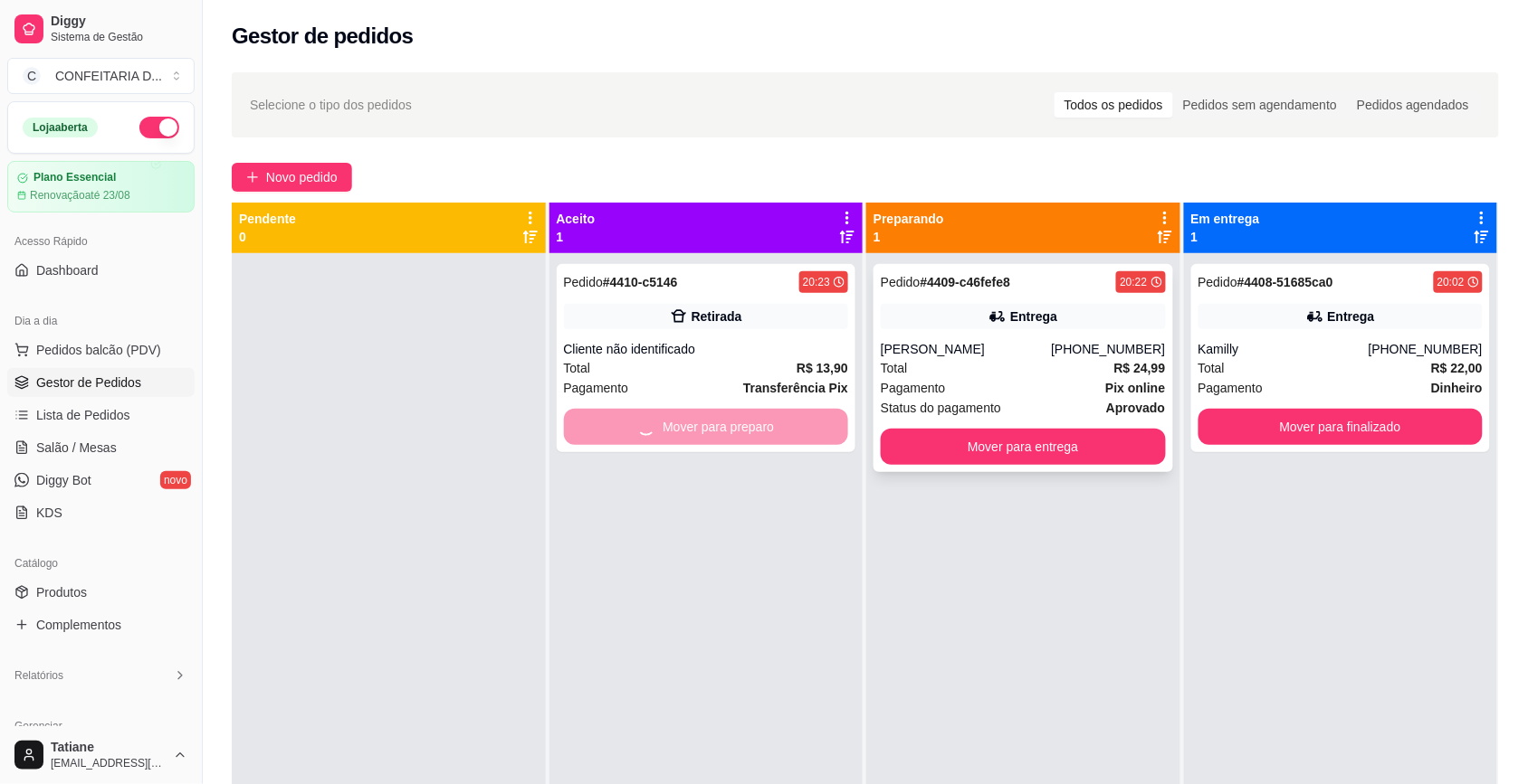
click at [927, 362] on div "Total R$ 24,99" at bounding box center [1023, 368] width 285 height 20
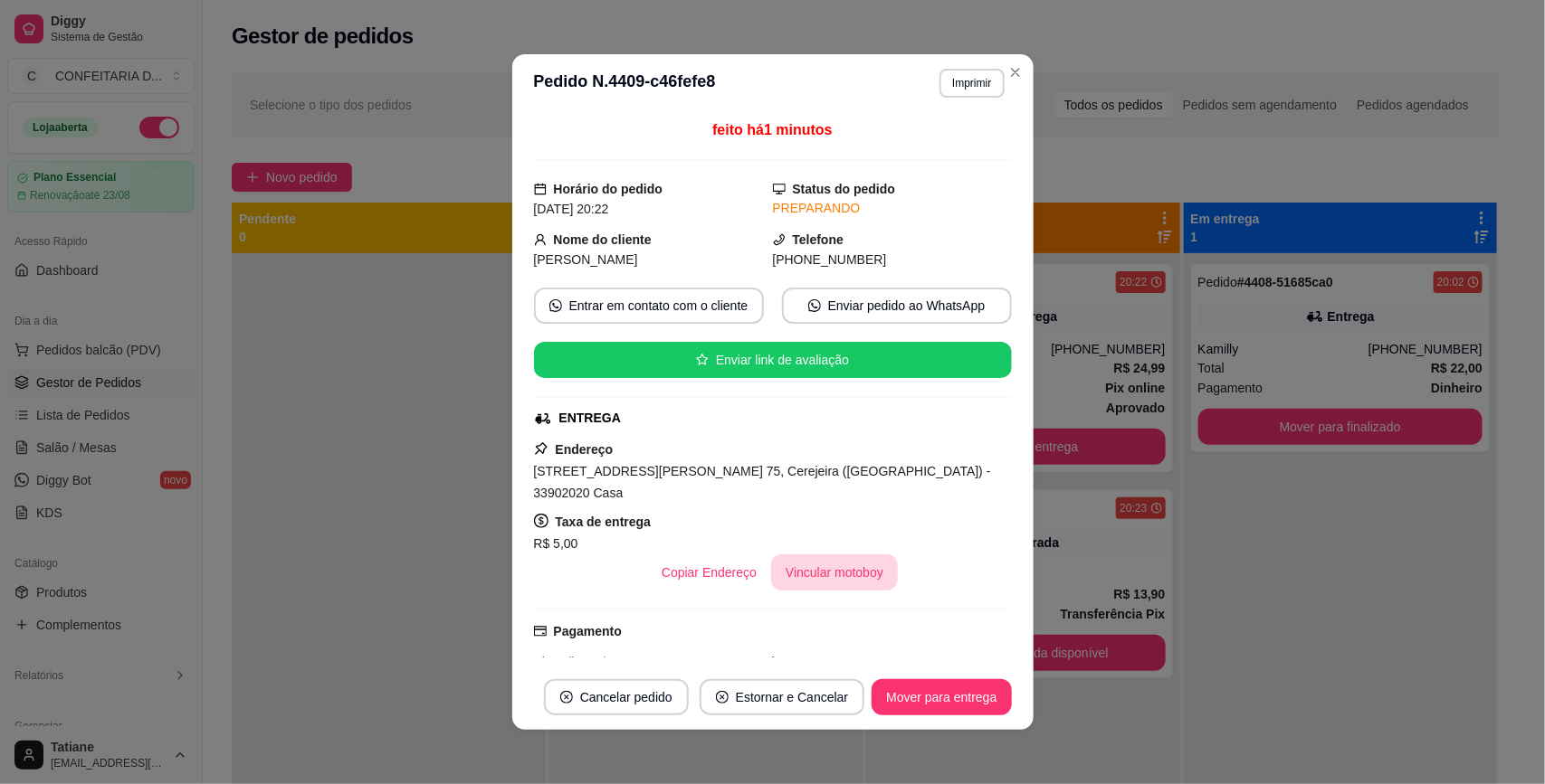
click at [817, 558] on button "Vincular motoboy" at bounding box center [833, 573] width 126 height 36
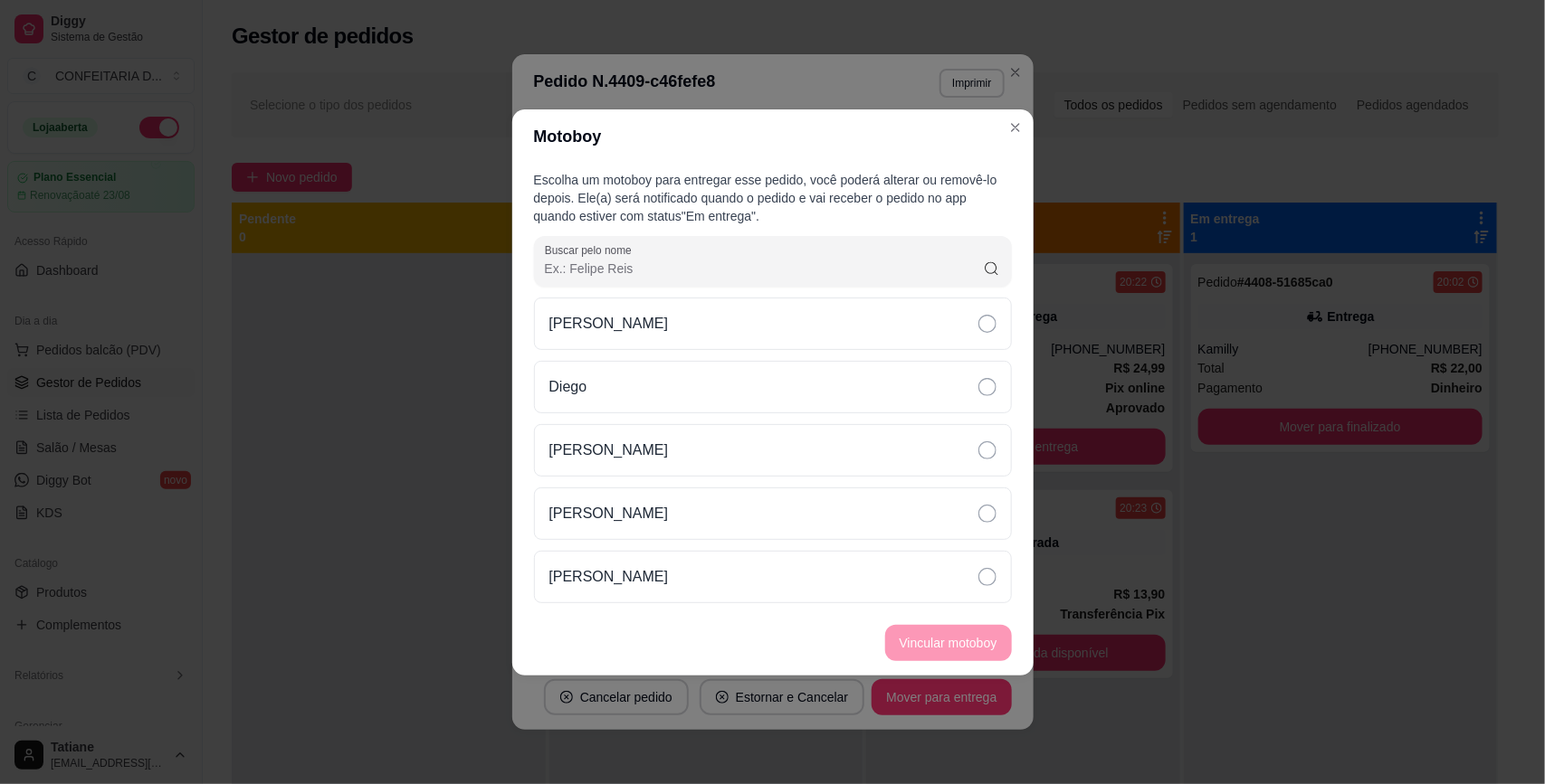
drag, startPoint x: 617, startPoint y: 387, endPoint x: 834, endPoint y: 486, distance: 238.5
click at [618, 387] on div "Diego" at bounding box center [772, 387] width 478 height 53
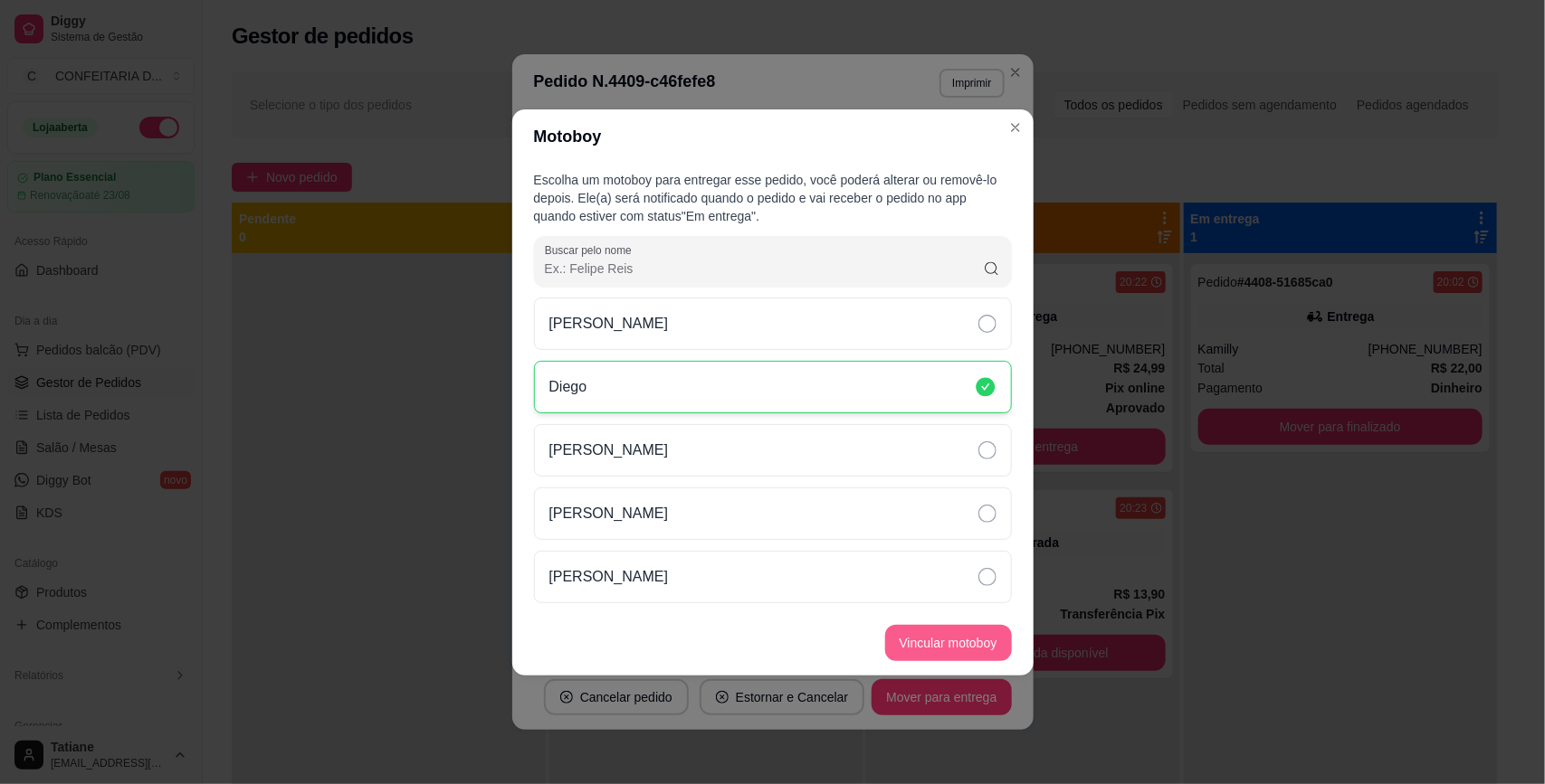
click at [1005, 652] on button "Vincular motoboy" at bounding box center [948, 643] width 126 height 36
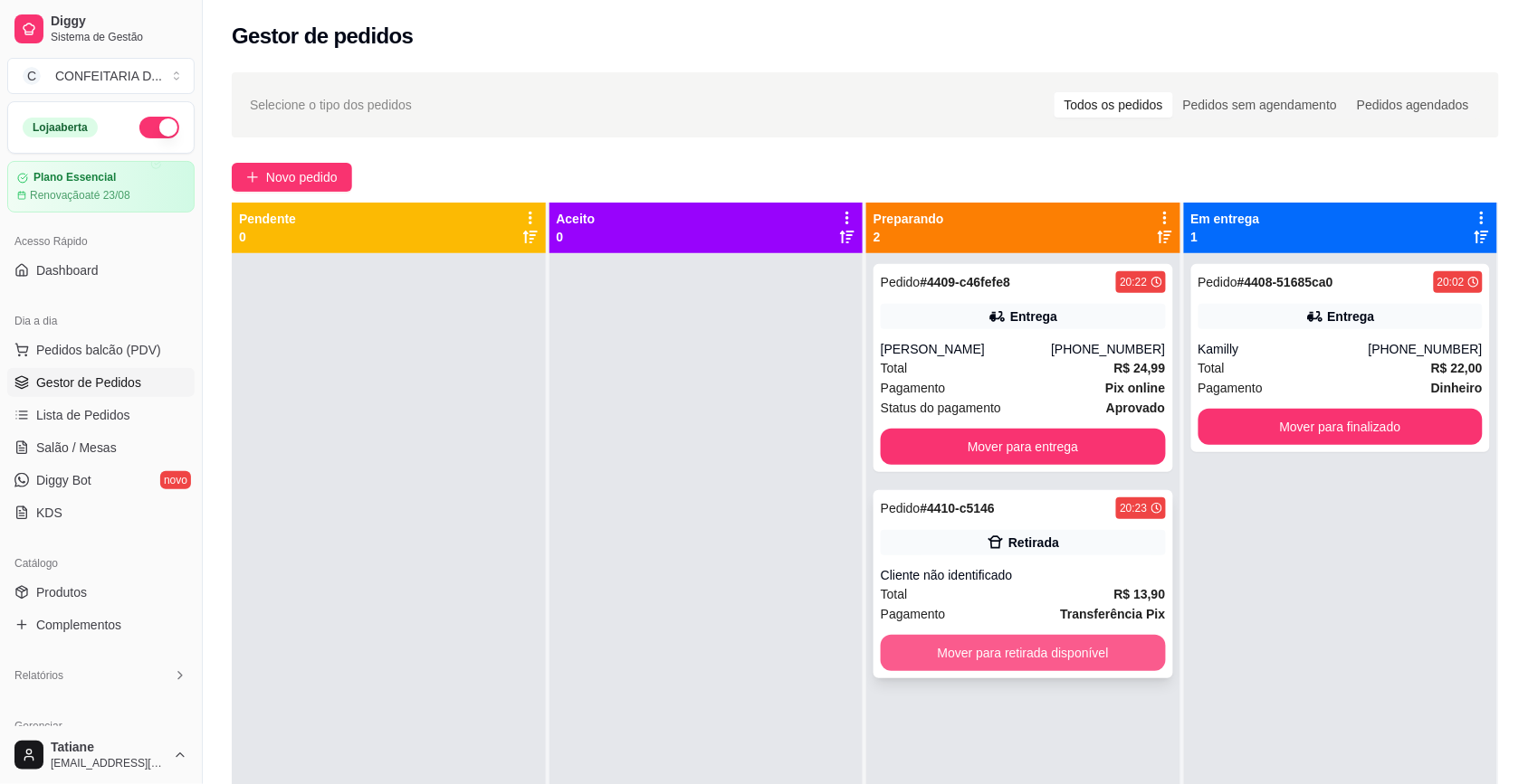
click at [987, 658] on button "Mover para retirada disponível" at bounding box center [1023, 653] width 285 height 36
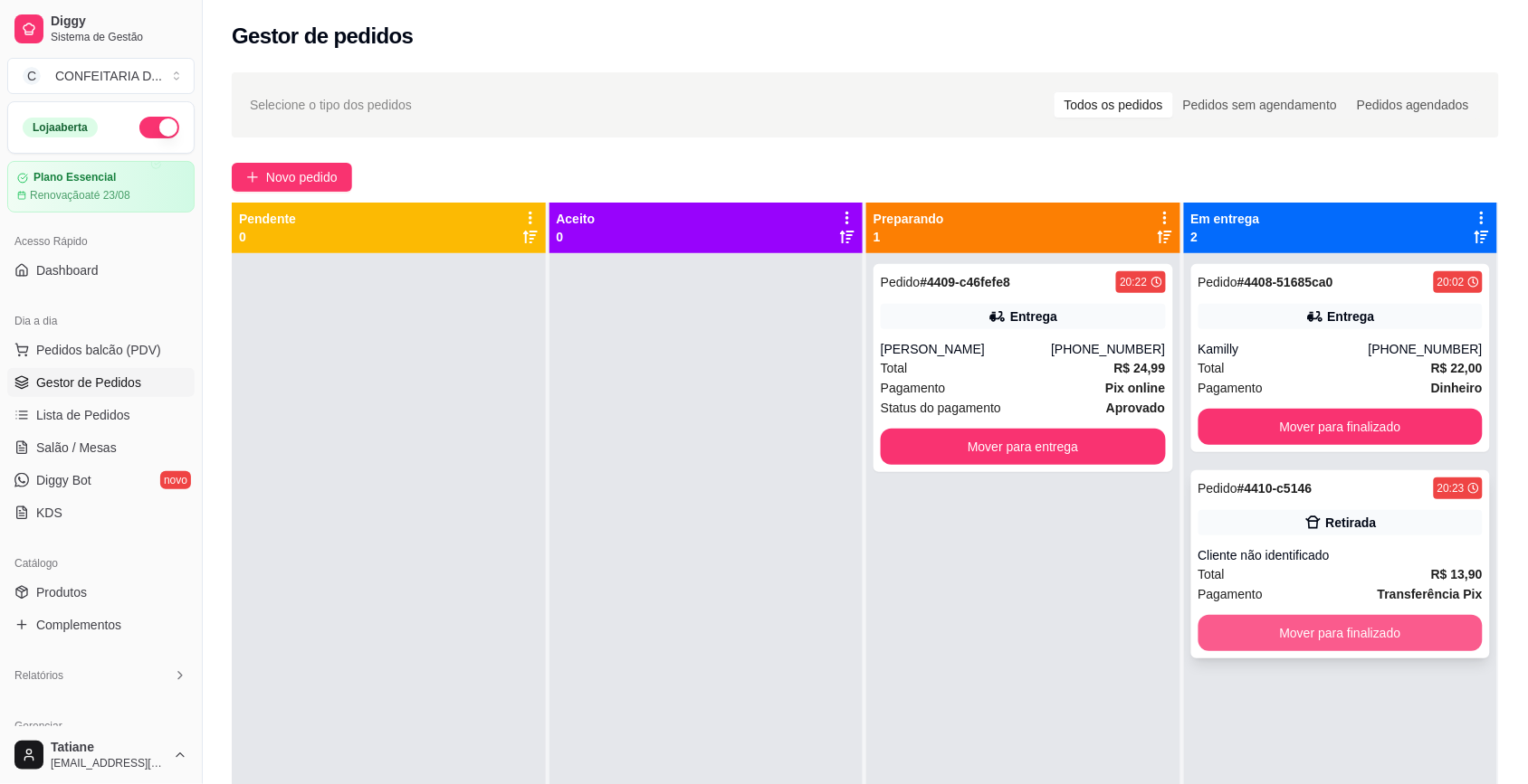
click at [1246, 643] on button "Mover para finalizado" at bounding box center [1341, 633] width 285 height 36
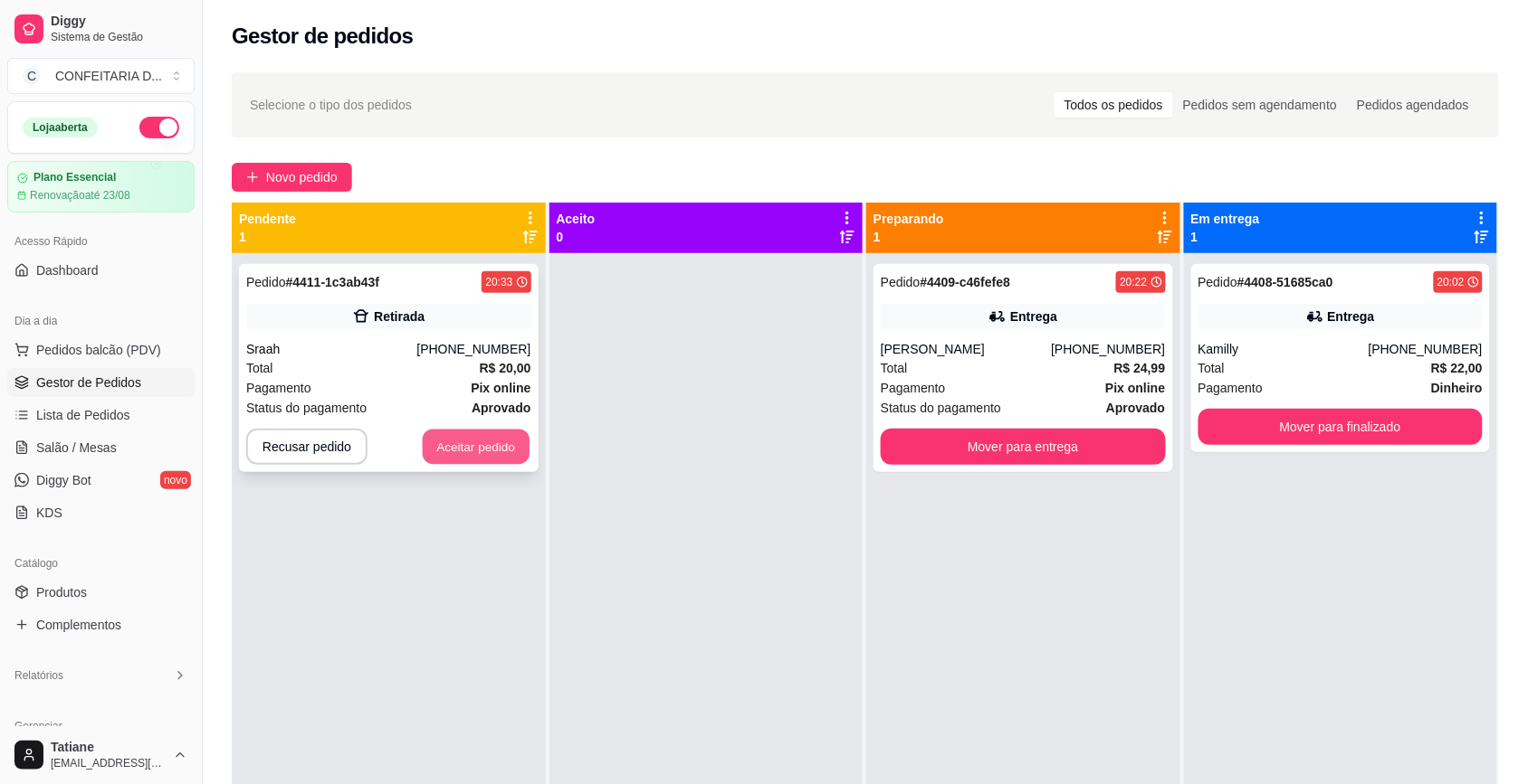
click at [458, 446] on button "Aceitar pedido" at bounding box center [475, 447] width 106 height 35
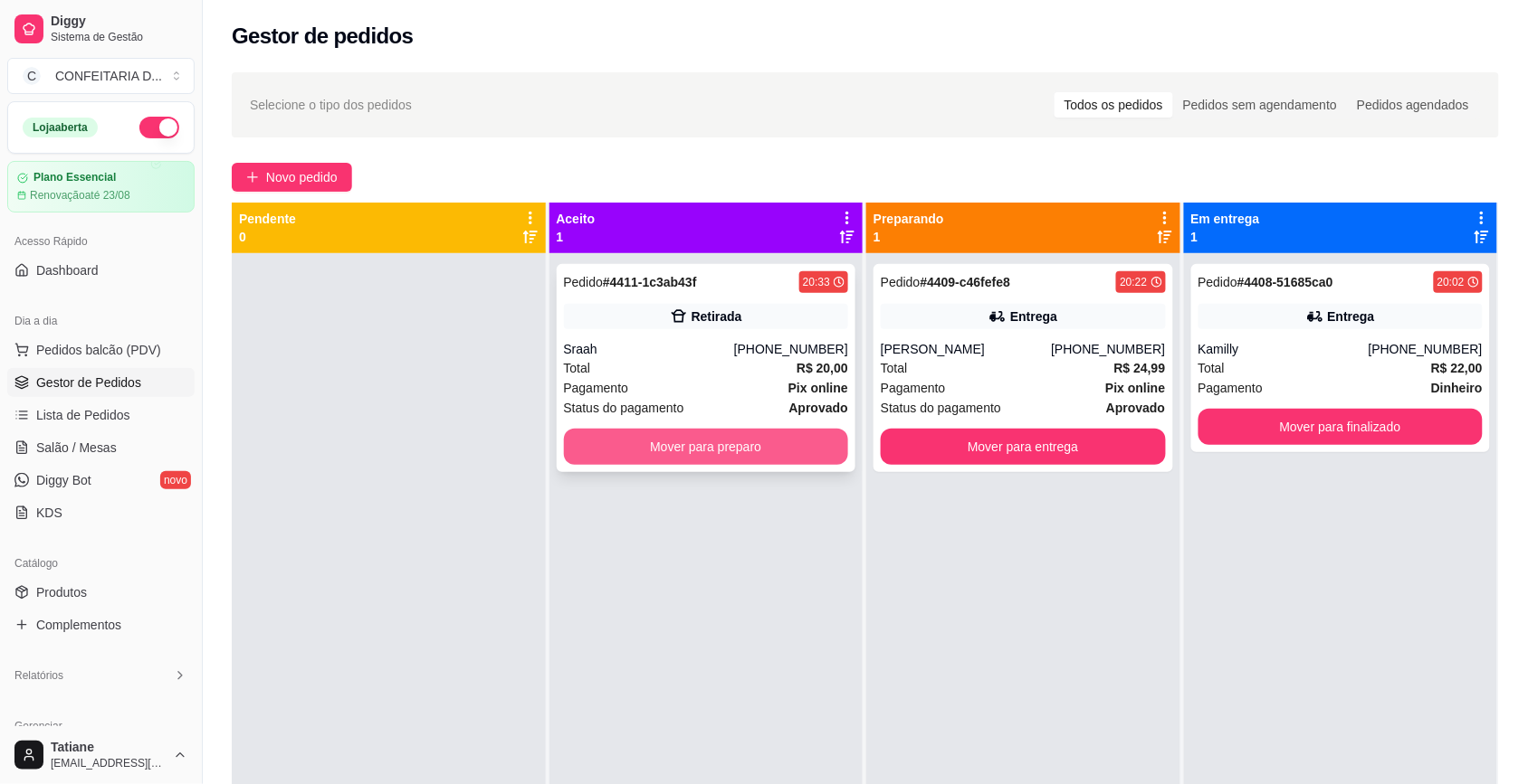
click at [653, 446] on button "Mover para preparo" at bounding box center [706, 447] width 285 height 36
click at [805, 436] on button "Mover para preparo" at bounding box center [706, 447] width 285 height 36
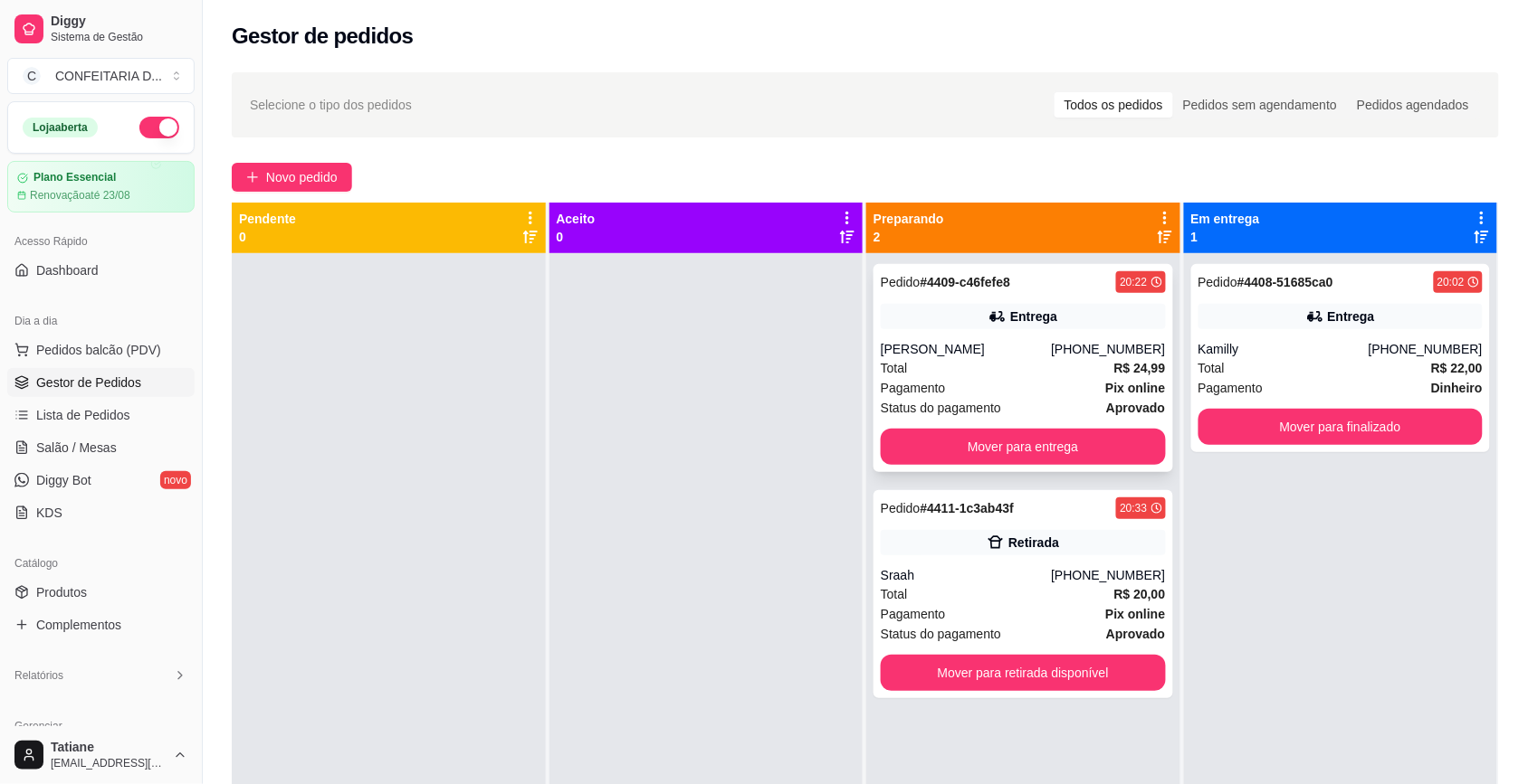
click at [970, 332] on div "Pedido # 4409-c46fefe8 20:22 Entrega [PERSON_NAME] [PHONE_NUMBER] Total R$ 24,9…" at bounding box center [1023, 367] width 299 height 208
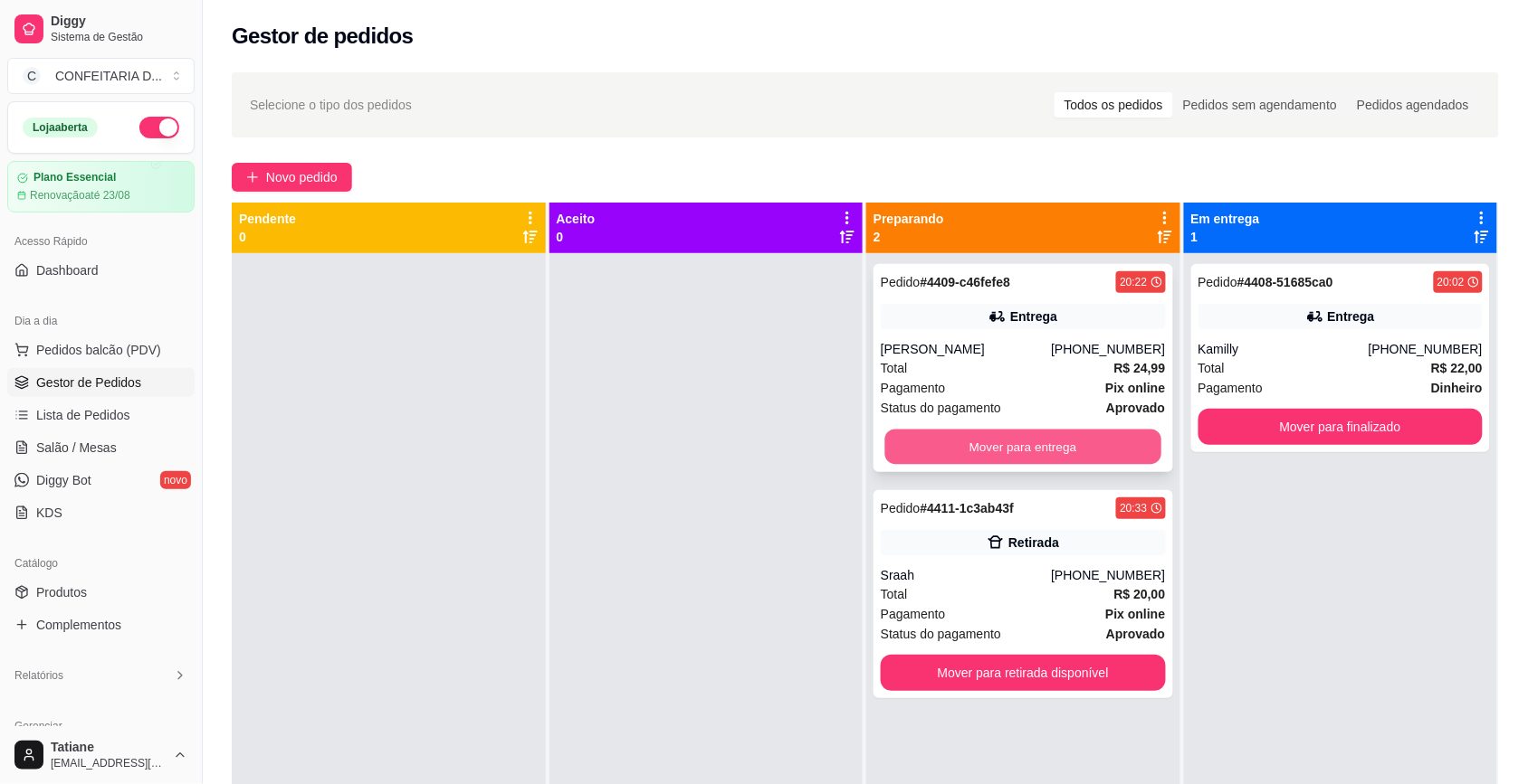
click at [1037, 438] on button "Mover para entrega" at bounding box center [1023, 447] width 276 height 35
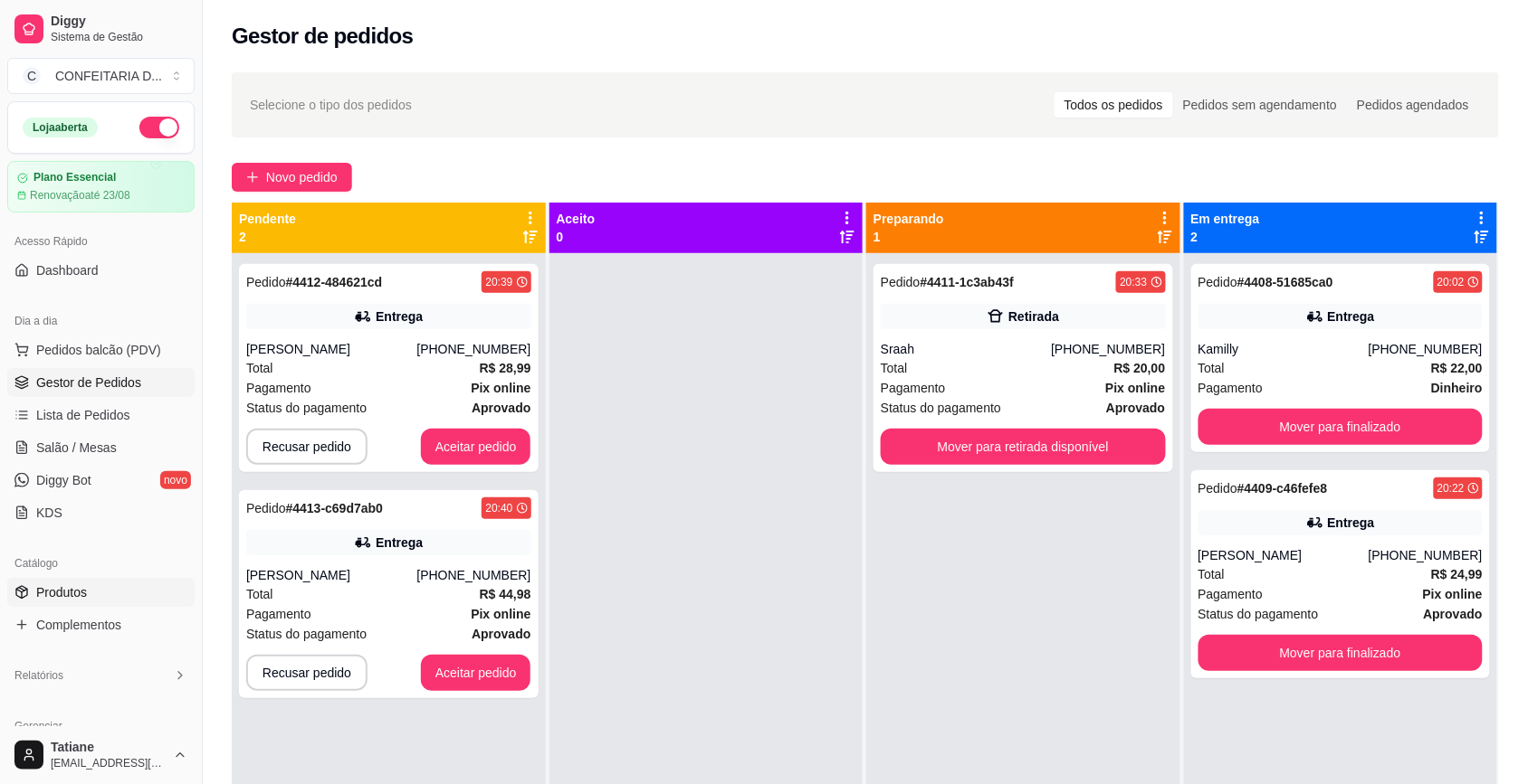
click at [65, 589] on span "Produtos" at bounding box center [62, 592] width 51 height 18
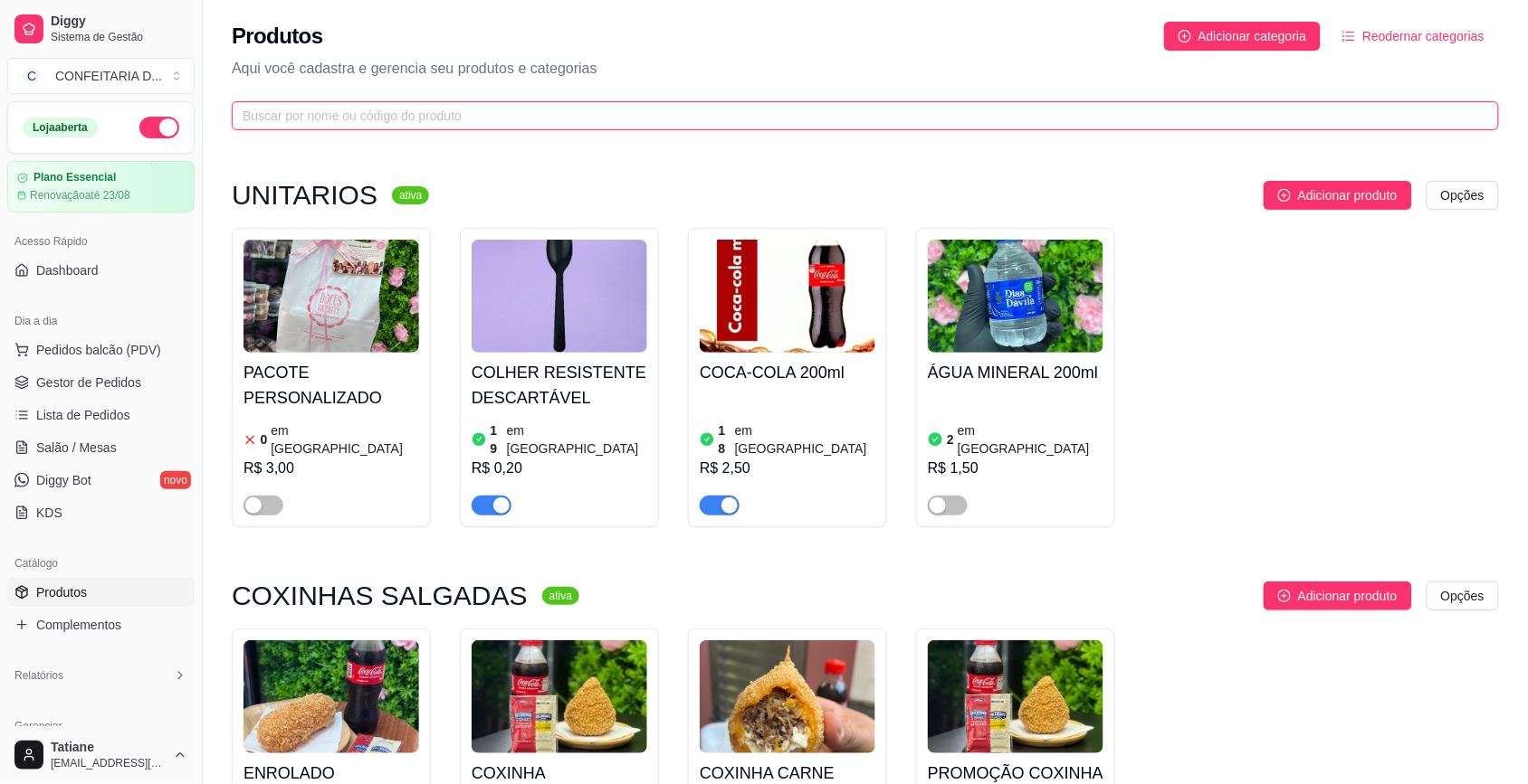
click at [306, 113] on input "text" at bounding box center [858, 116] width 1230 height 20
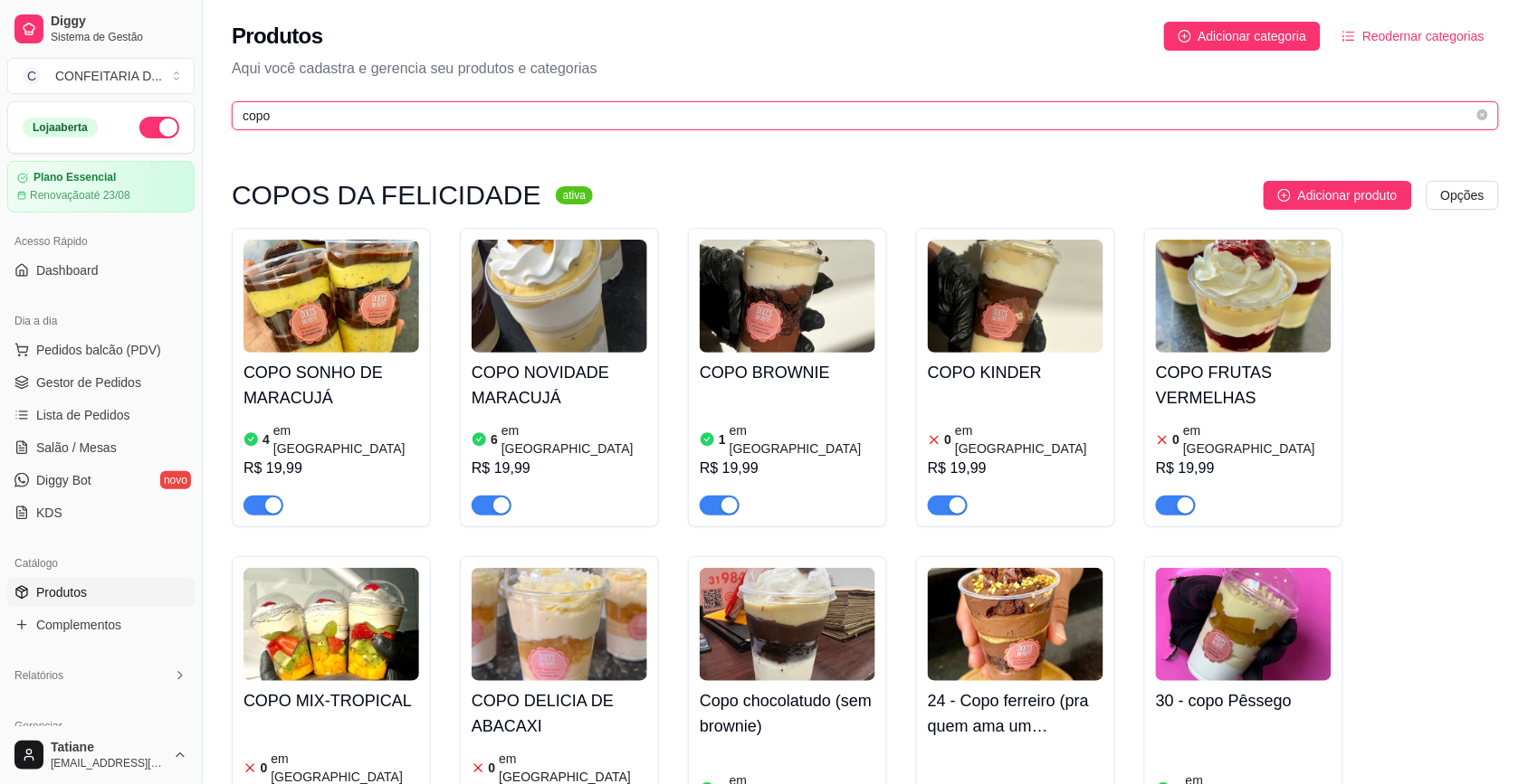
type input "copo"
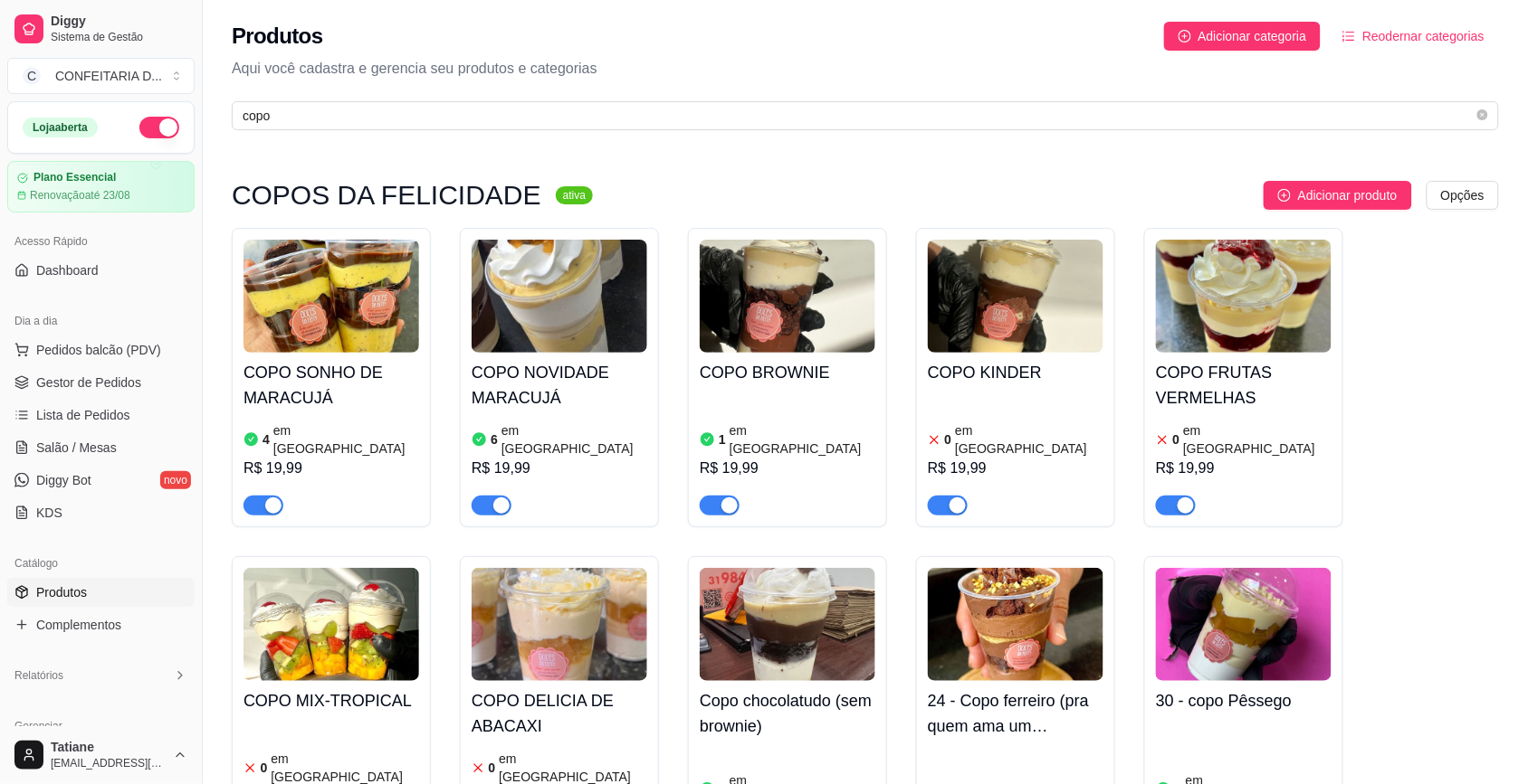
click at [713, 496] on span "button" at bounding box center [720, 506] width 40 height 20
click at [956, 498] on div "button" at bounding box center [957, 506] width 16 height 16
click at [59, 381] on span "Gestor de Pedidos" at bounding box center [88, 383] width 105 height 18
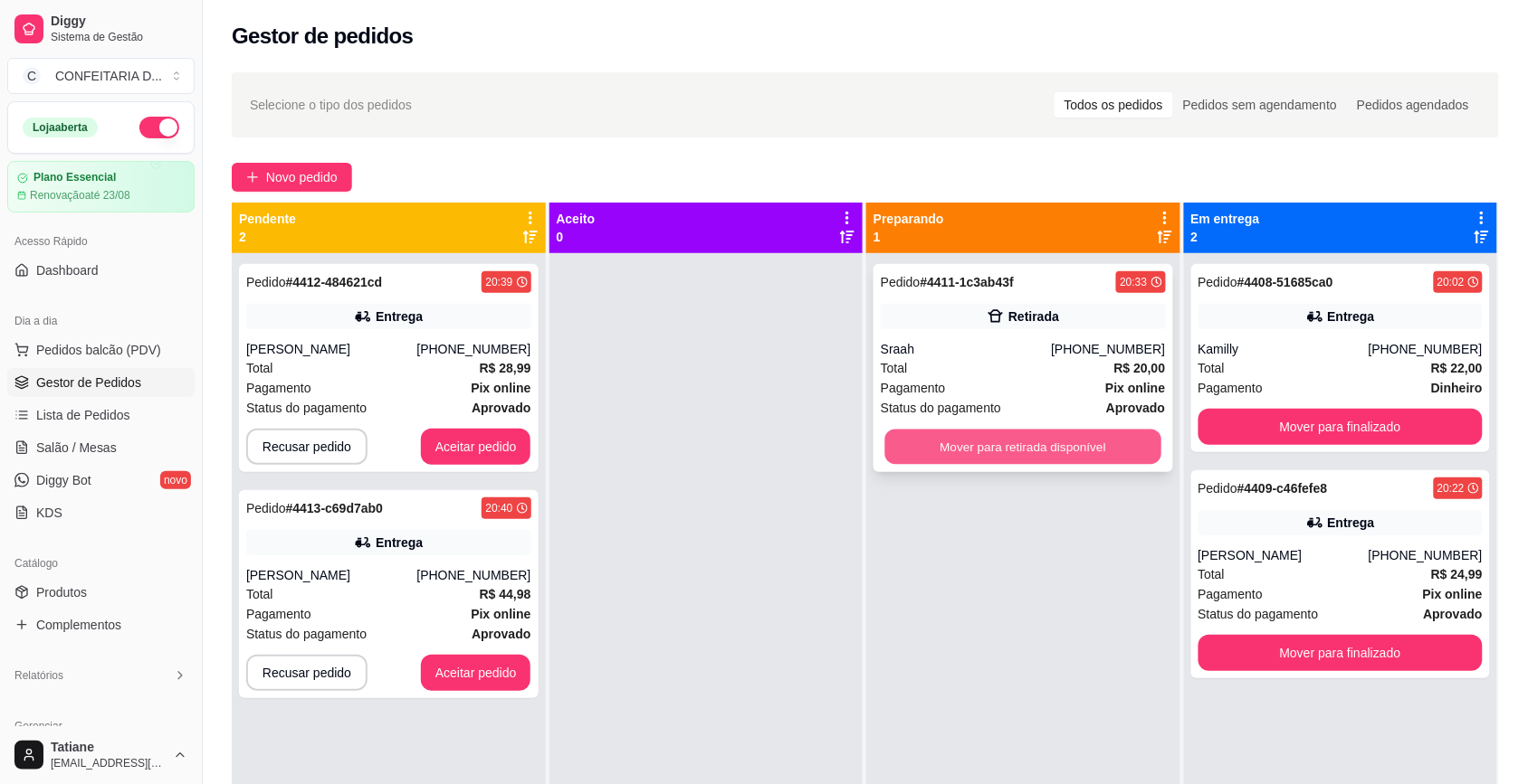
click at [973, 447] on button "Mover para retirada disponível" at bounding box center [1023, 447] width 276 height 35
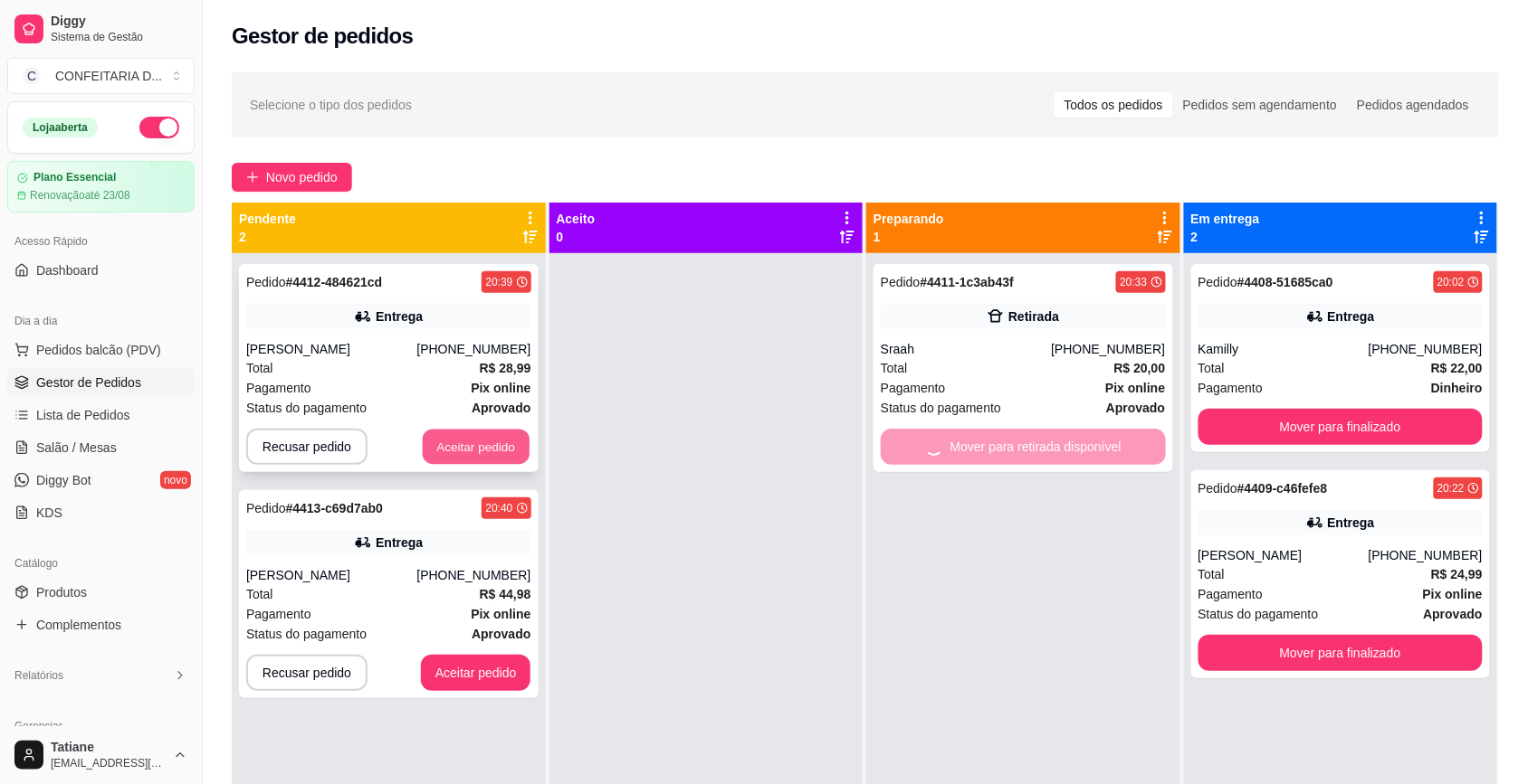
click at [467, 441] on button "Aceitar pedido" at bounding box center [475, 447] width 106 height 35
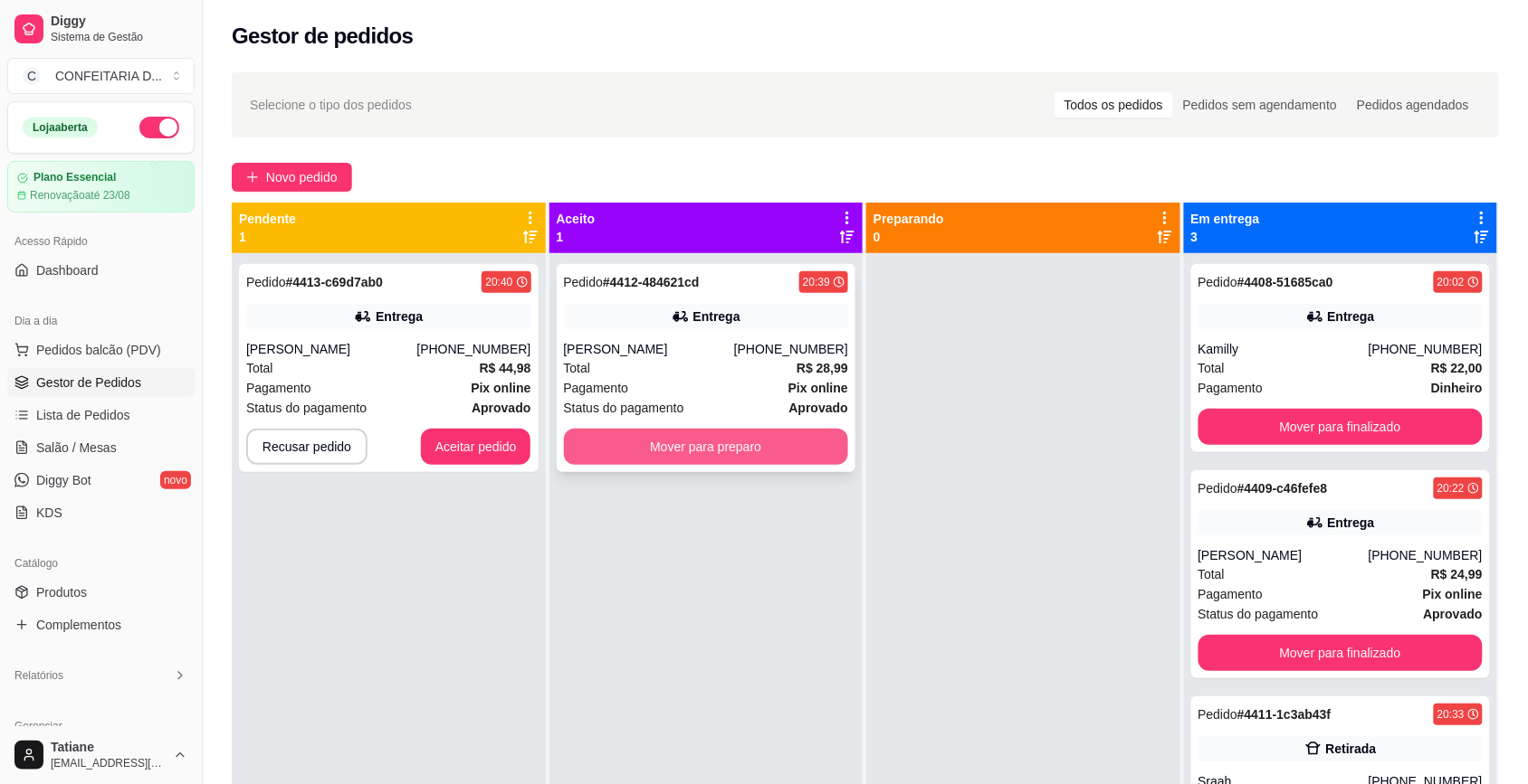
click at [586, 450] on button "Mover para preparo" at bounding box center [706, 447] width 285 height 36
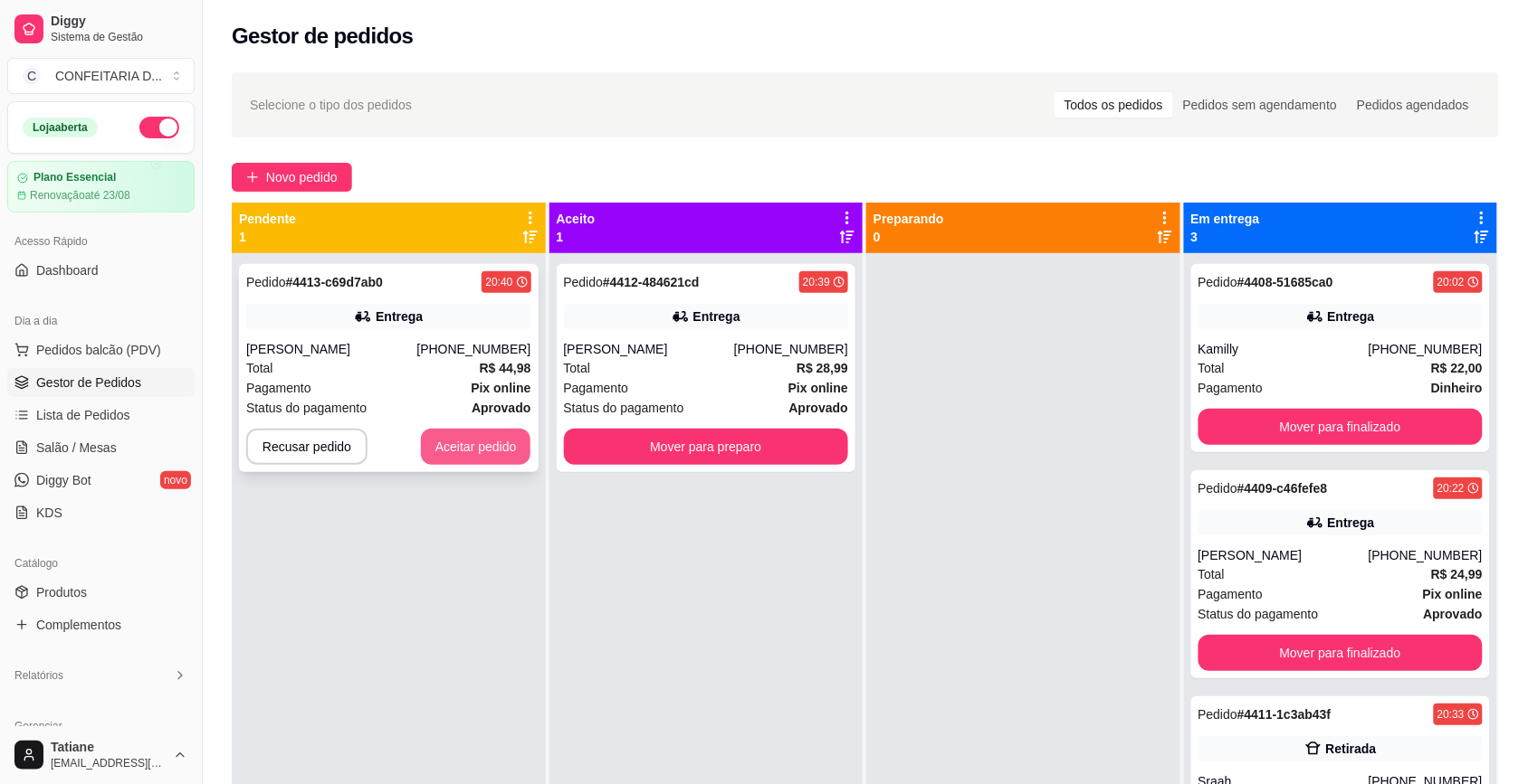
click at [453, 452] on button "Aceitar pedido" at bounding box center [475, 447] width 110 height 36
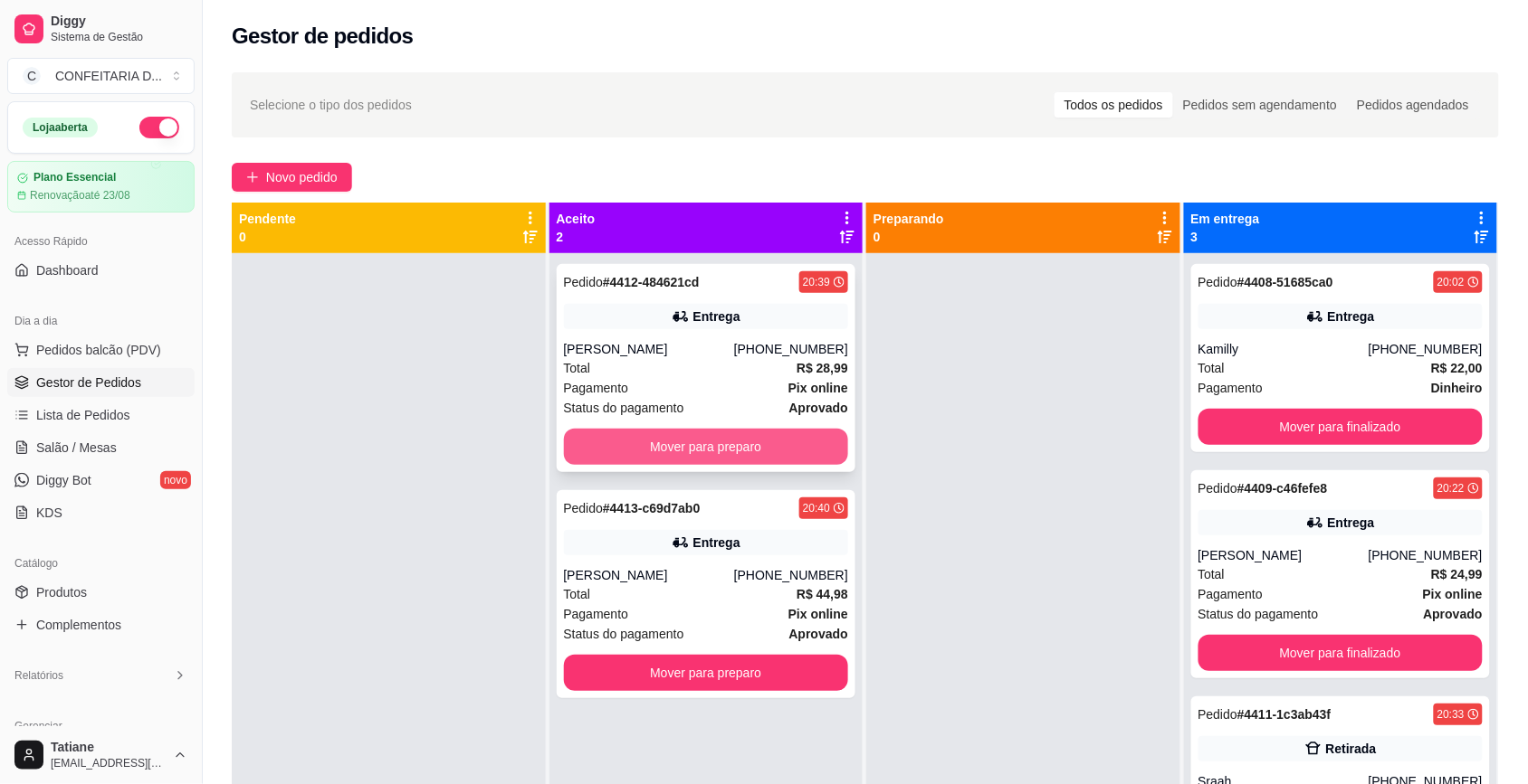
click at [652, 446] on button "Mover para preparo" at bounding box center [706, 447] width 285 height 36
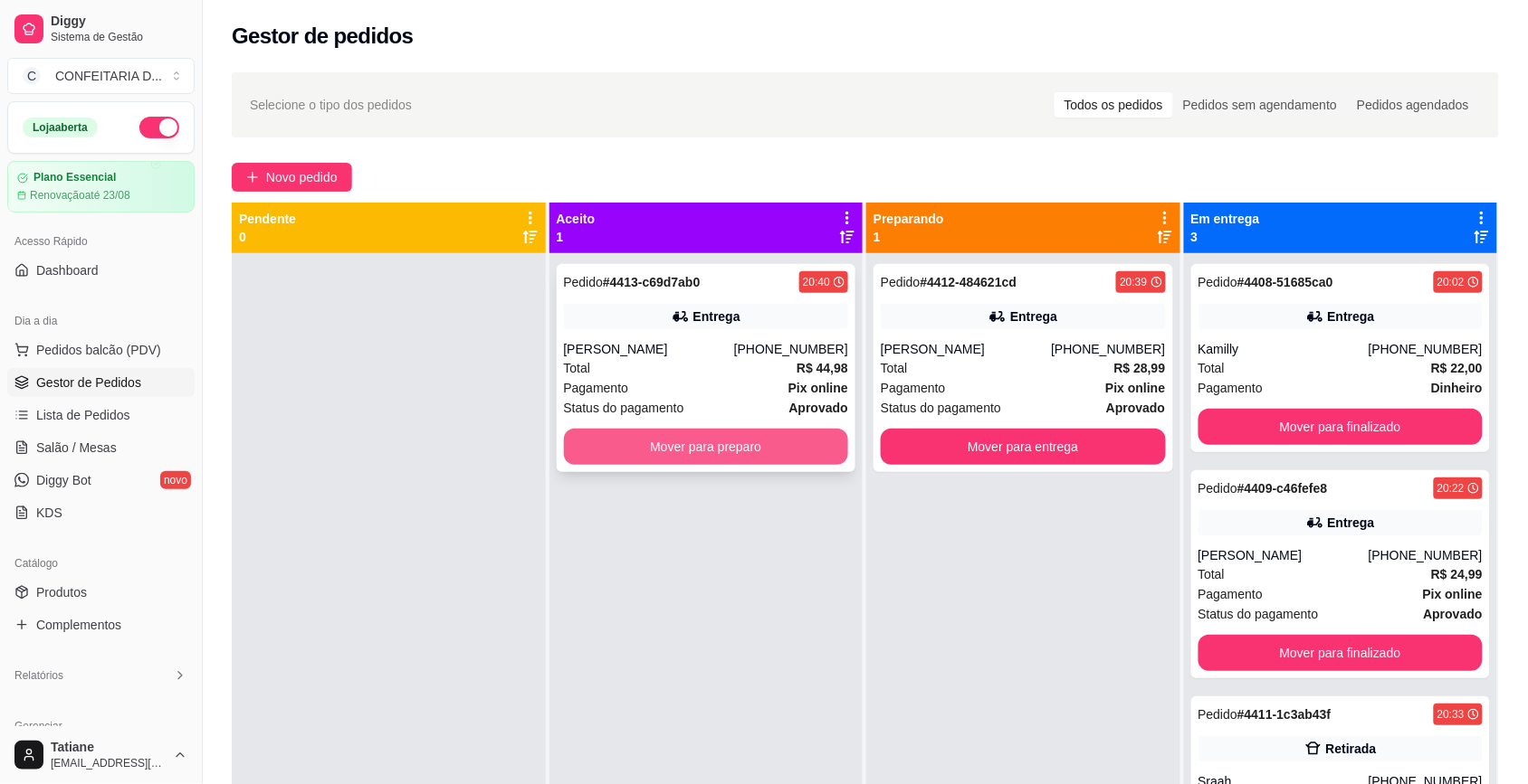
click at [665, 443] on button "Mover para preparo" at bounding box center [706, 447] width 285 height 36
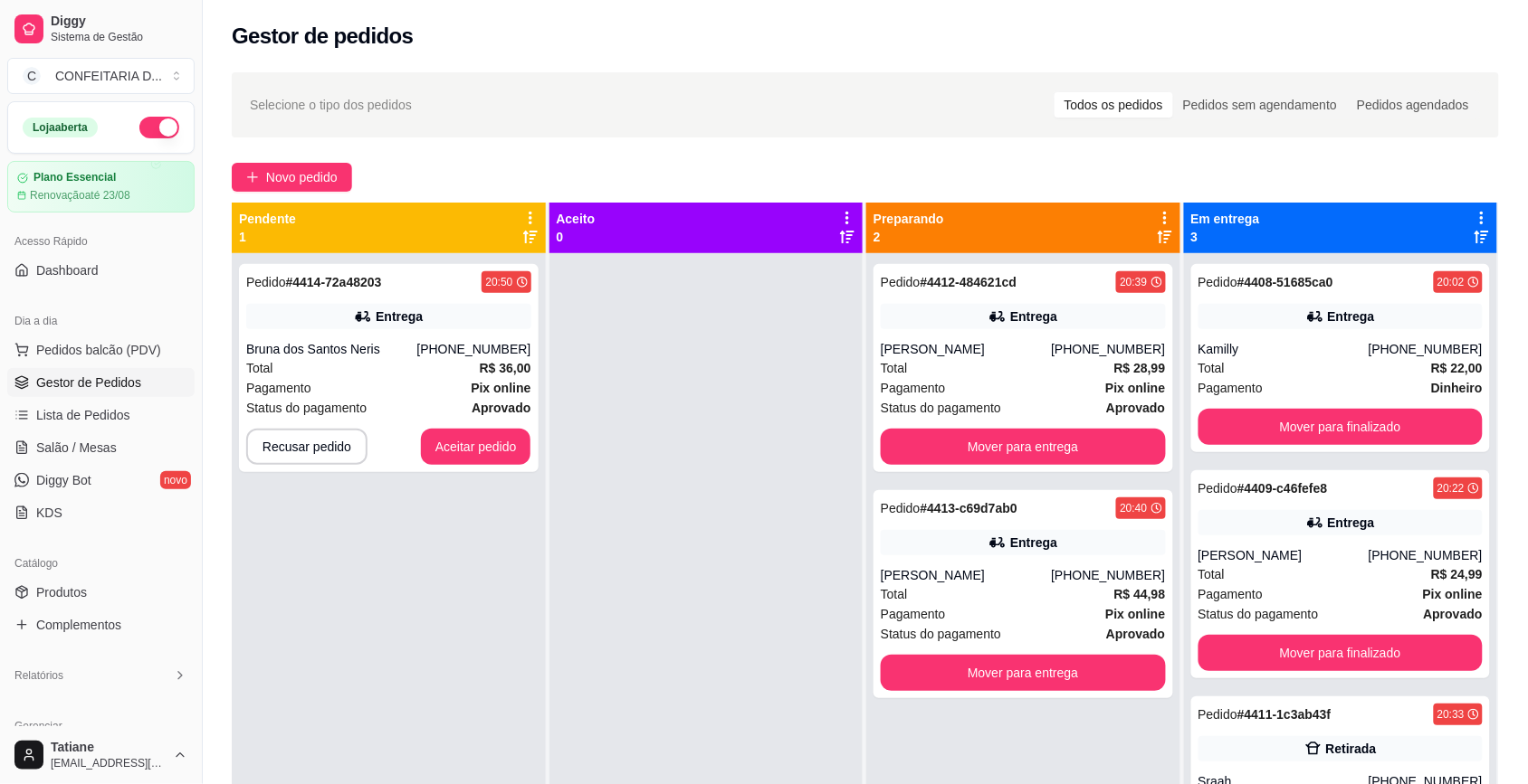
click at [147, 129] on button "button" at bounding box center [159, 127] width 40 height 22
click at [466, 436] on button "Aceitar pedido" at bounding box center [475, 447] width 106 height 35
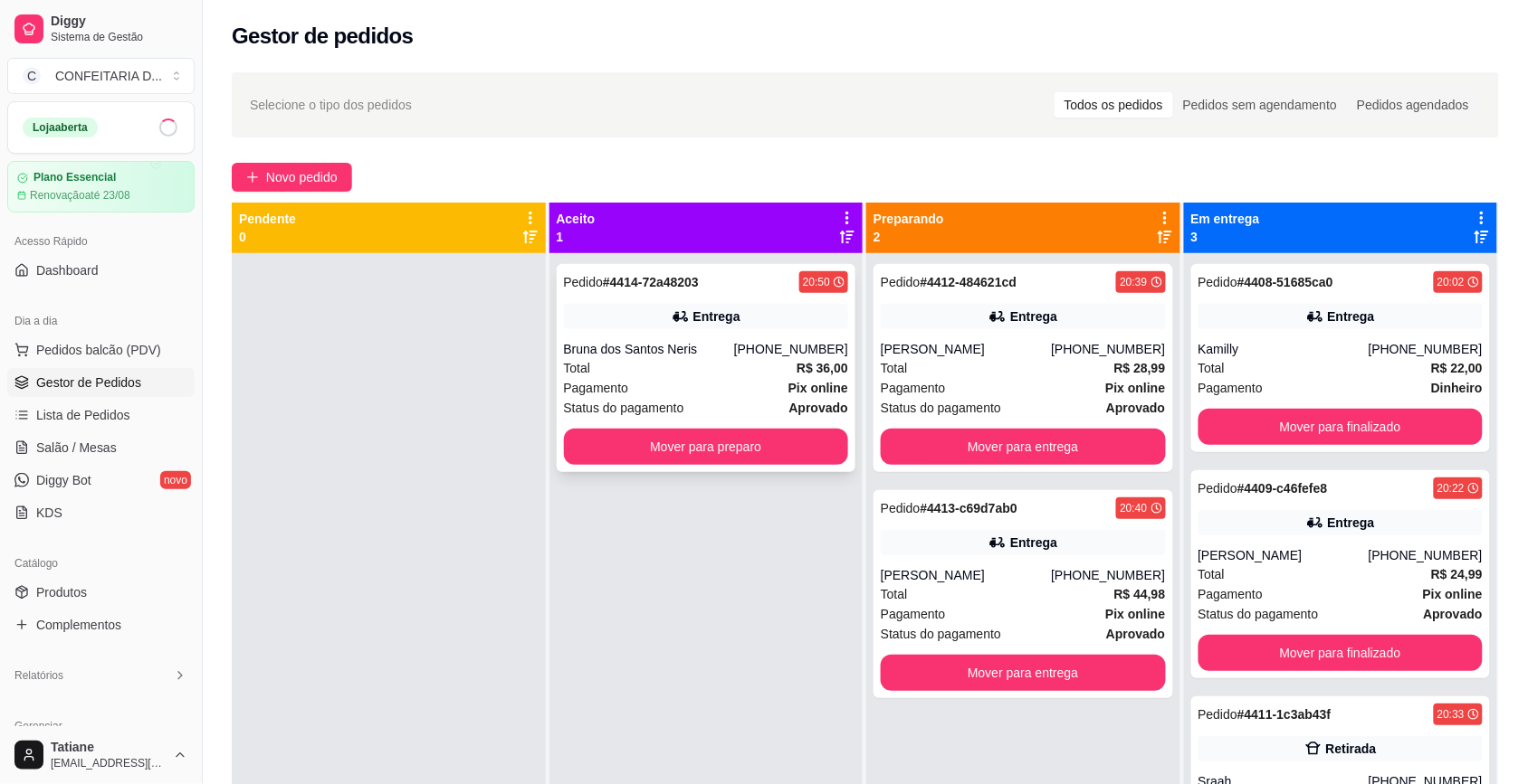
click at [649, 368] on div "Total R$ 36,00" at bounding box center [706, 368] width 285 height 20
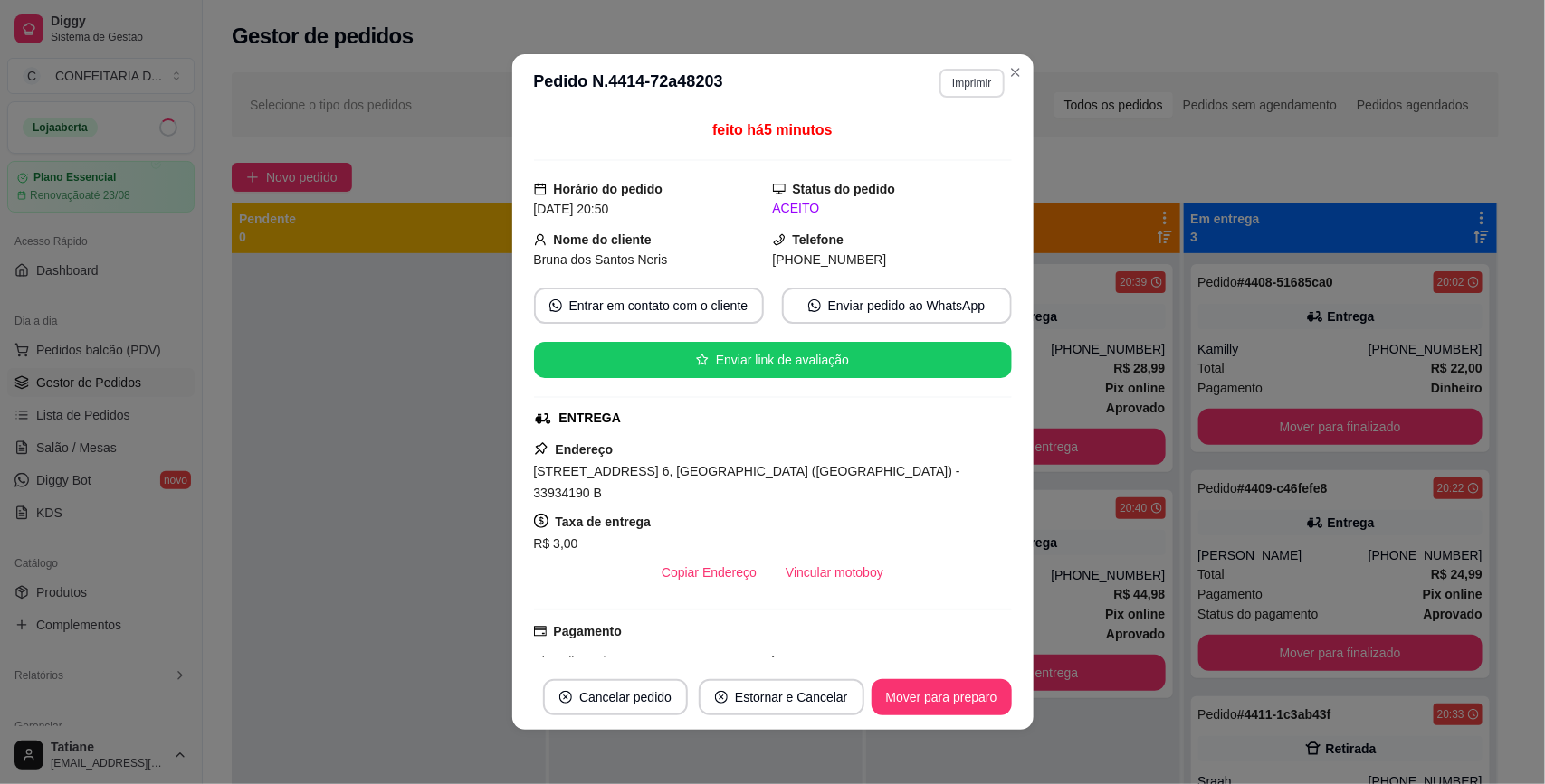
click at [946, 71] on button "Imprimir" at bounding box center [971, 84] width 65 height 29
click at [952, 141] on button "IMPRESSORA" at bounding box center [931, 146] width 126 height 28
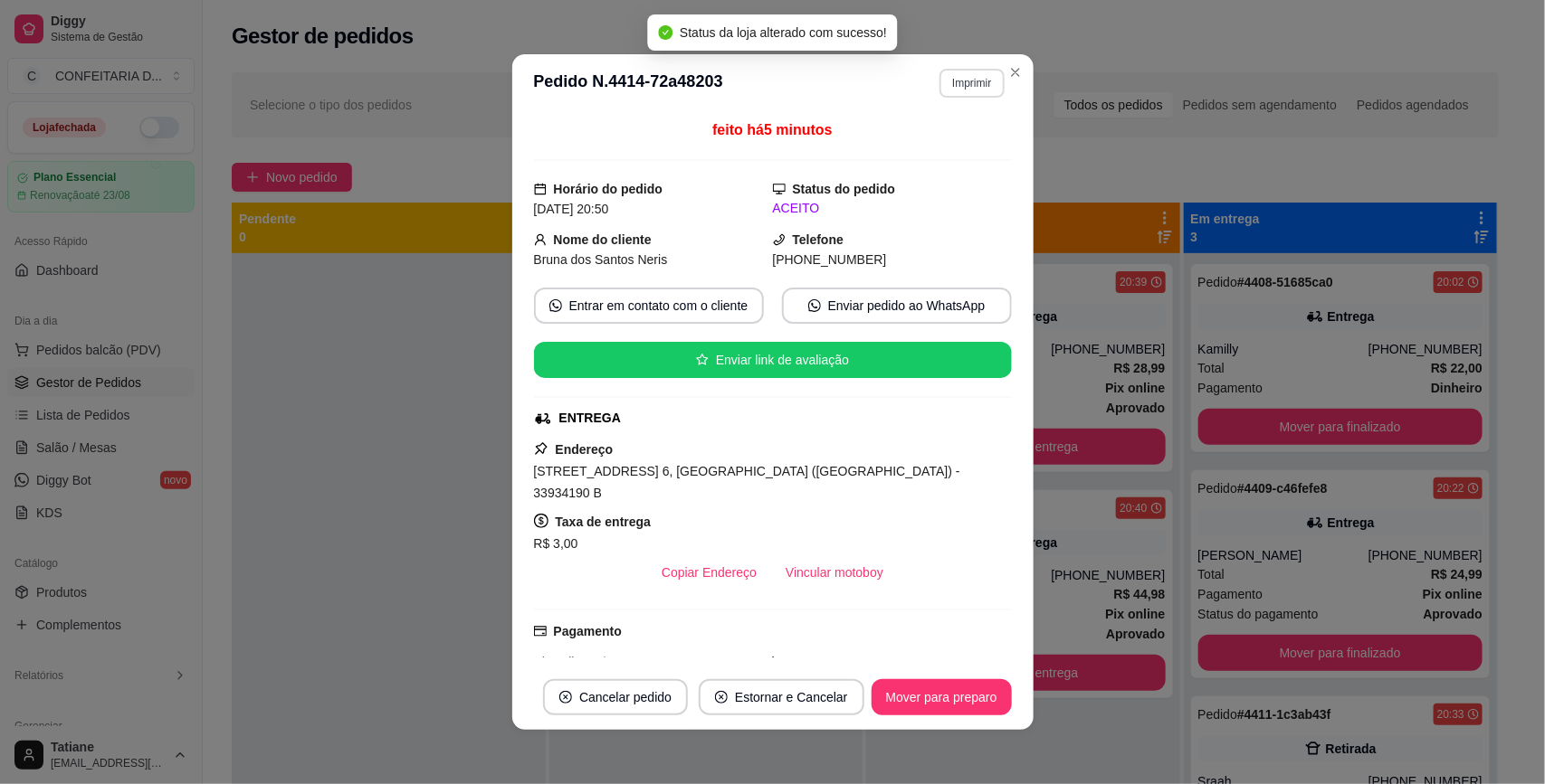
click at [964, 87] on button "Imprimir" at bounding box center [971, 84] width 65 height 29
click at [953, 138] on button "IMPRESSORA" at bounding box center [932, 147] width 131 height 29
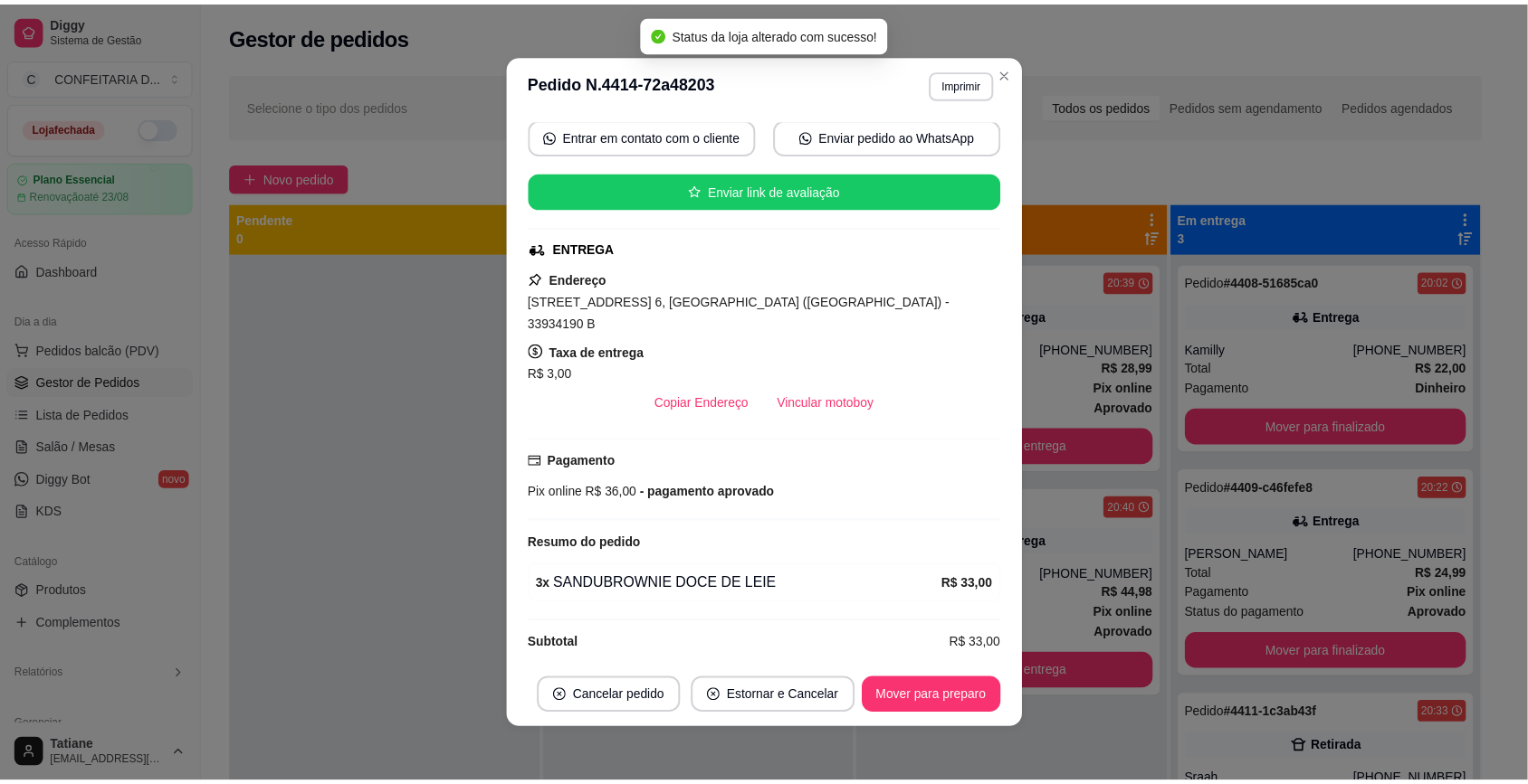
scroll to position [3, 0]
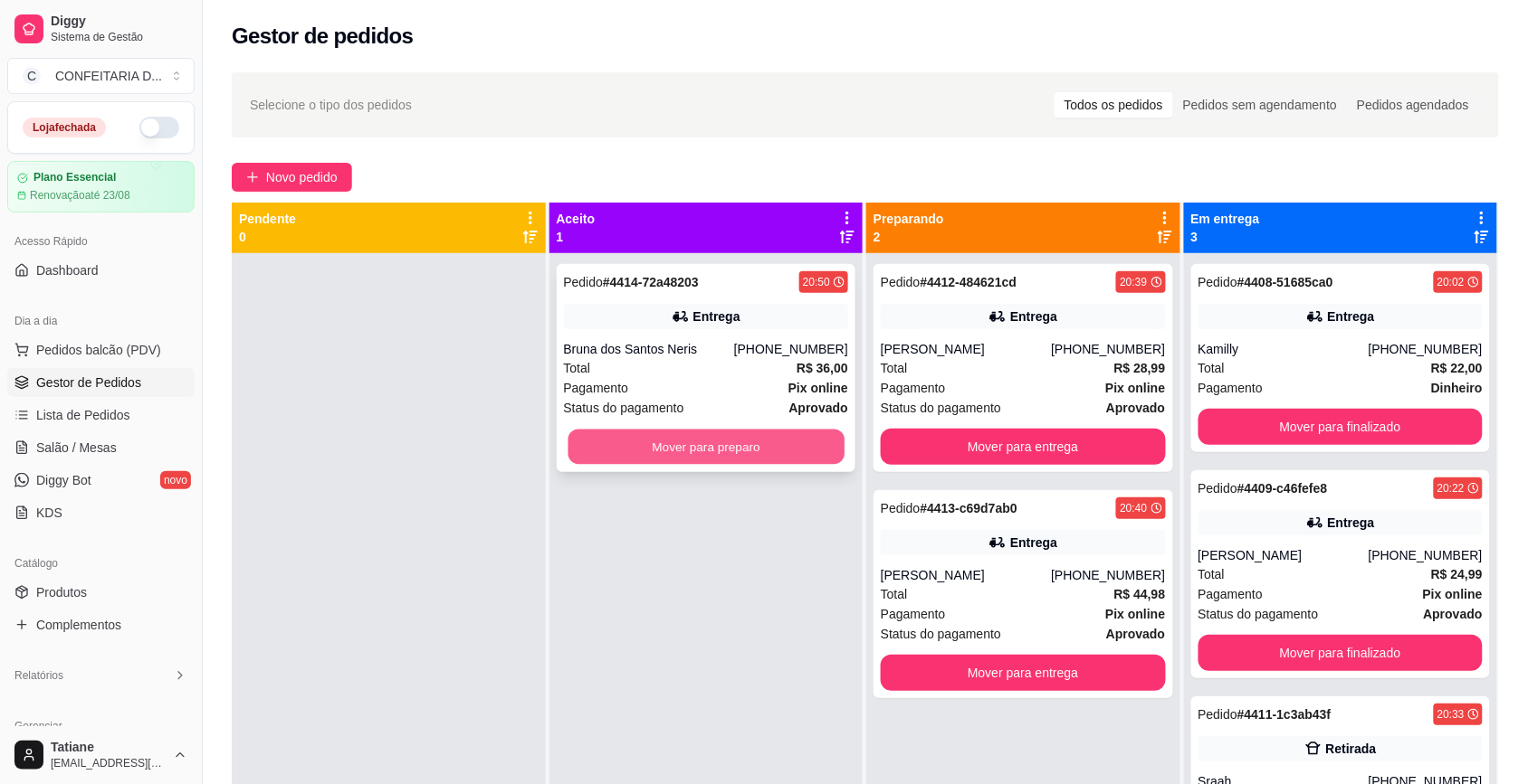
click at [775, 444] on button "Mover para preparo" at bounding box center [705, 447] width 276 height 35
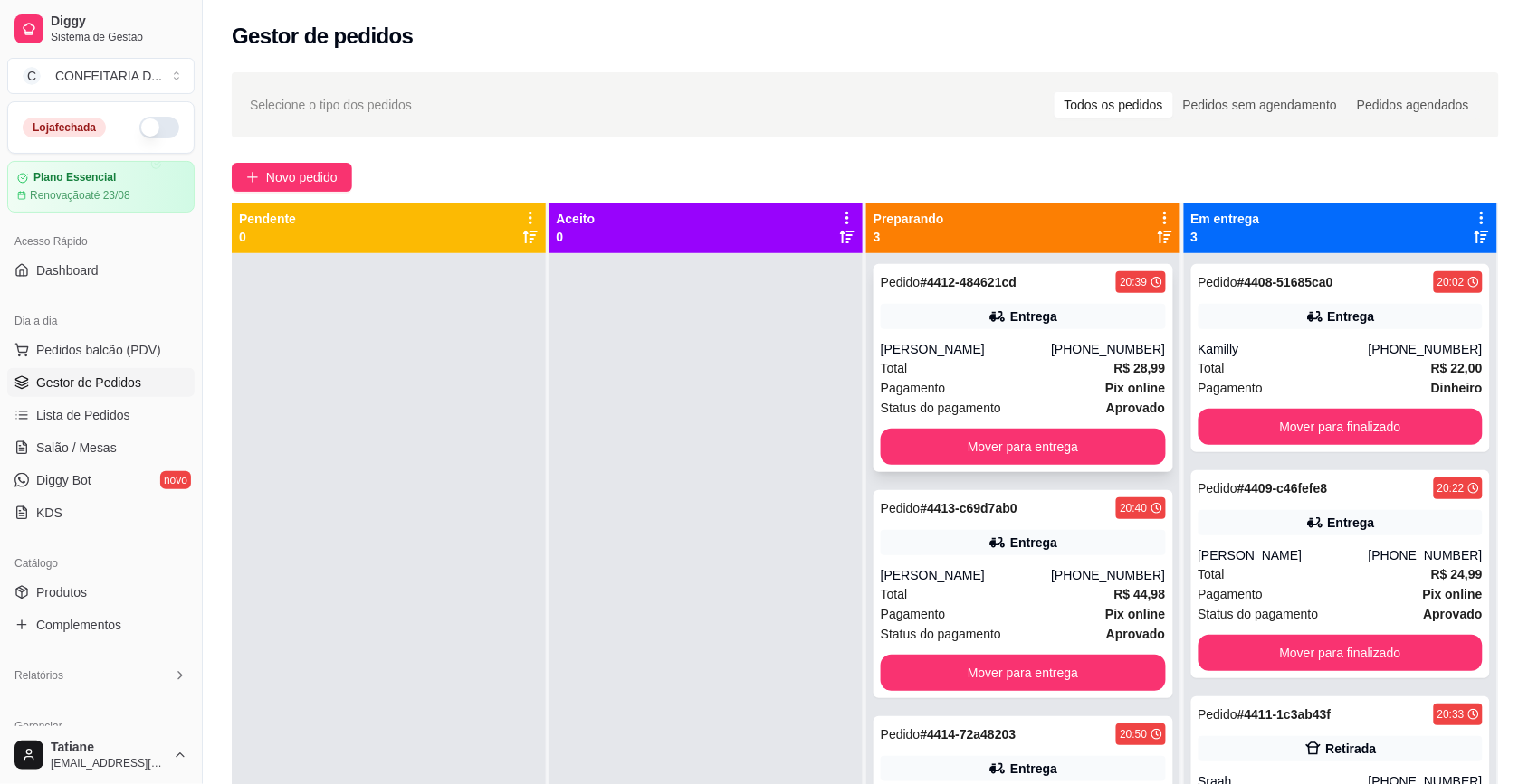
click at [920, 330] on div "Pedido # 4412-484621cd 20:39 Entrega [PERSON_NAME] [PHONE_NUMBER] Total R$ 28,9…" at bounding box center [1023, 367] width 299 height 208
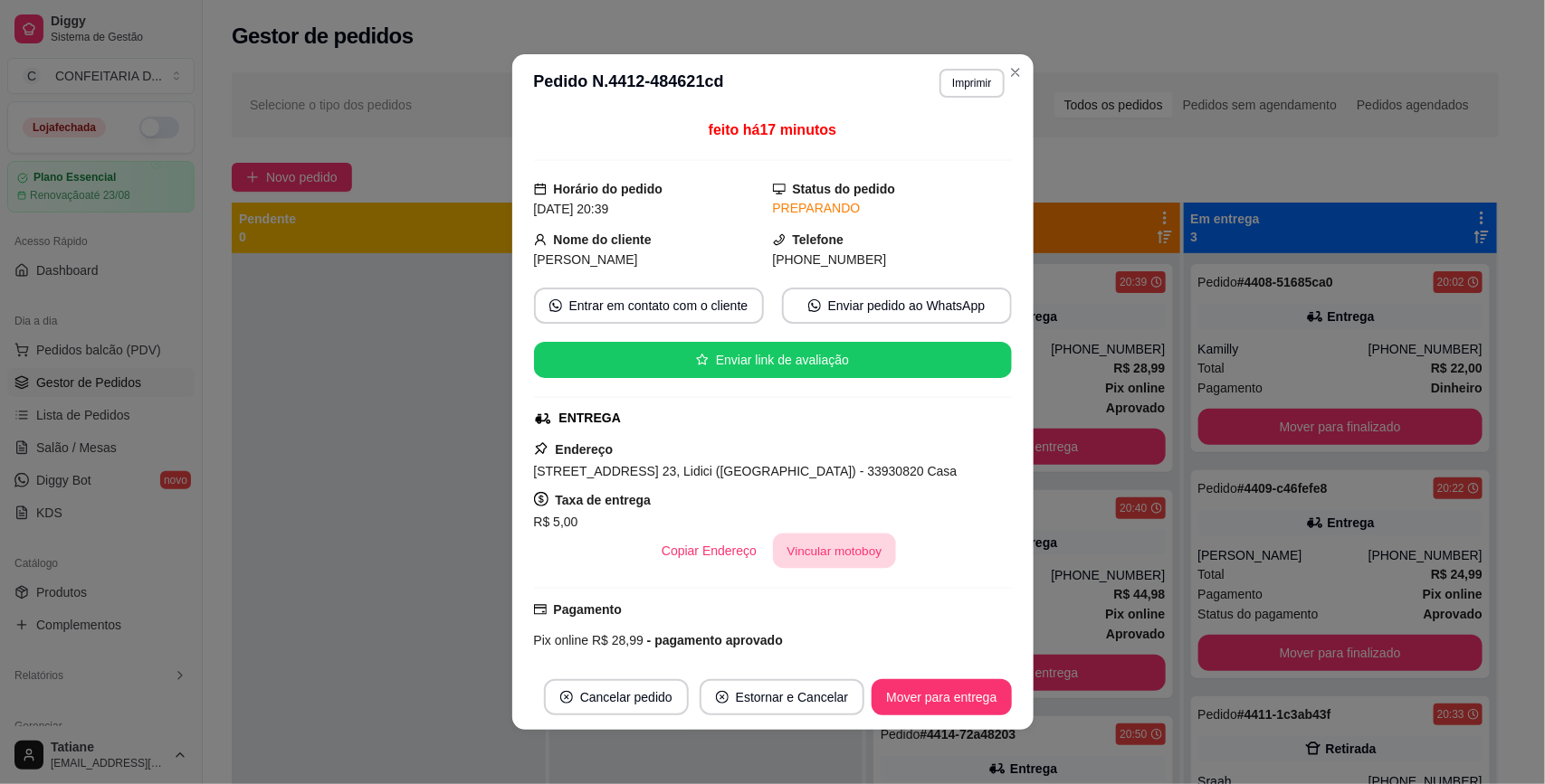
click at [815, 569] on button "Vincular motoboy" at bounding box center [833, 551] width 123 height 35
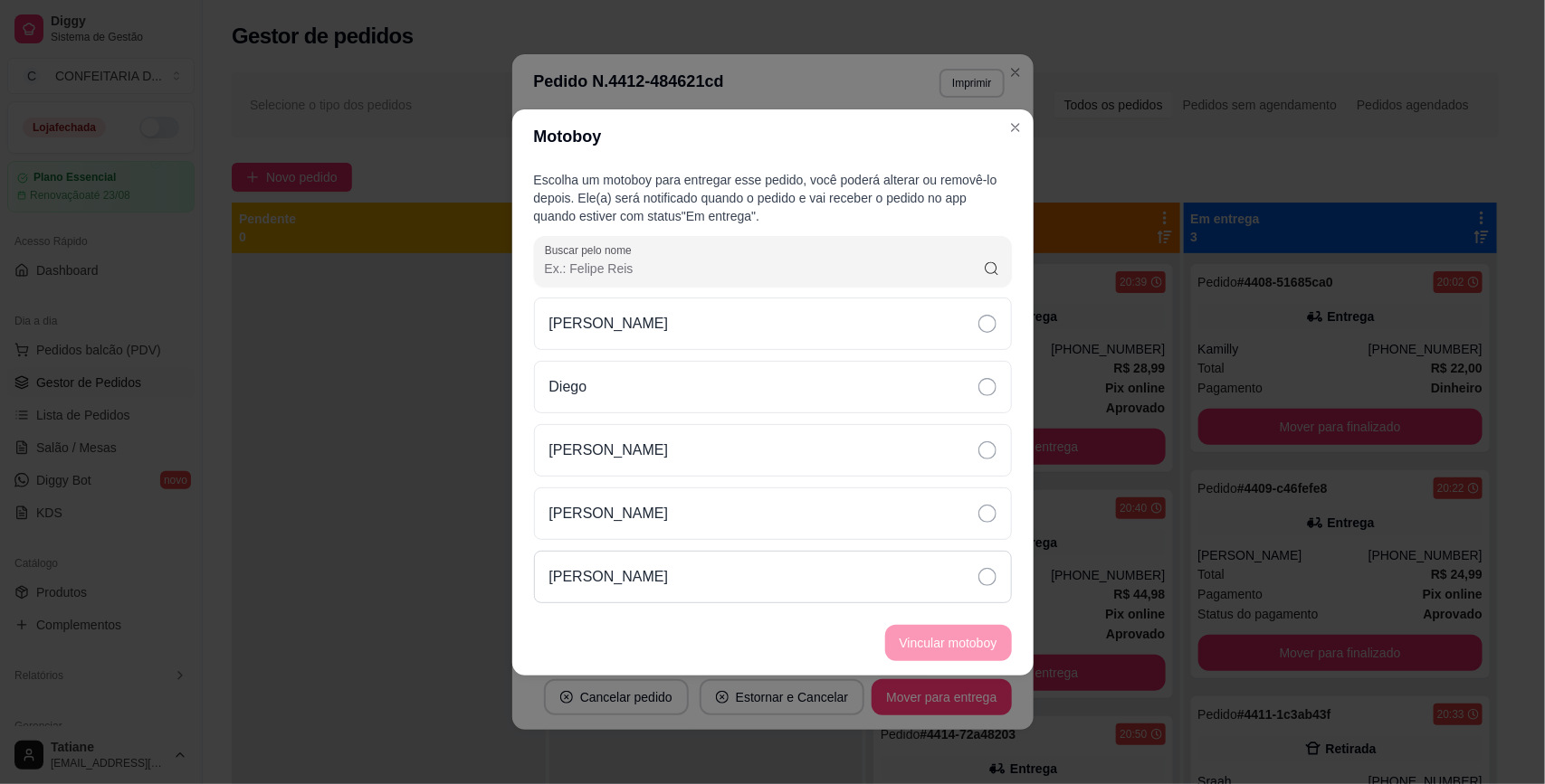
click at [633, 588] on p "[PERSON_NAME]" at bounding box center [609, 578] width 119 height 22
click at [955, 644] on button "Vincular motoboy" at bounding box center [948, 642] width 123 height 35
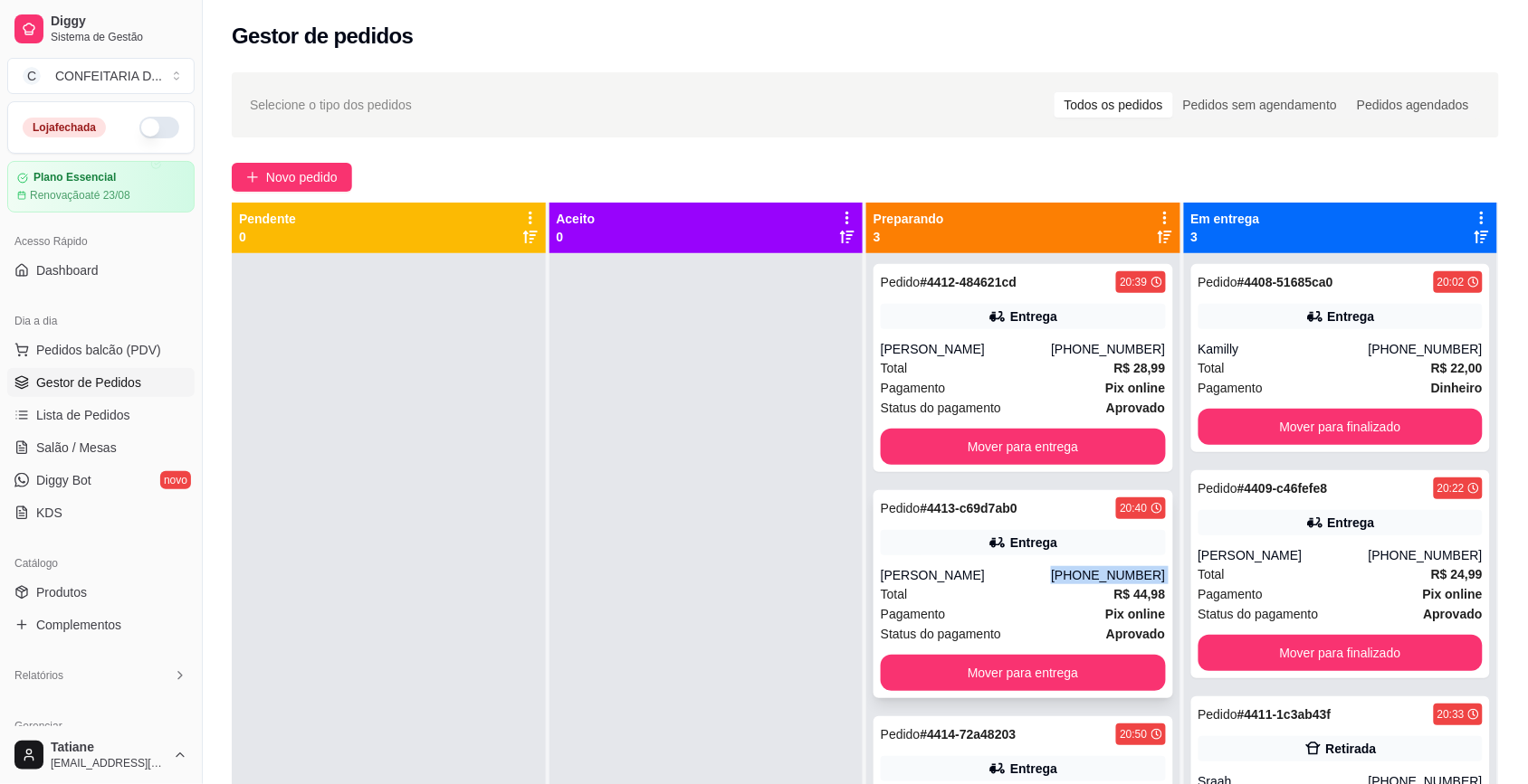
click at [1078, 561] on div "Pedido # 4413-c69d7ab0 20:40 Entrega [PERSON_NAME] [PHONE_NUMBER] Total R$ 44,9…" at bounding box center [1023, 594] width 299 height 208
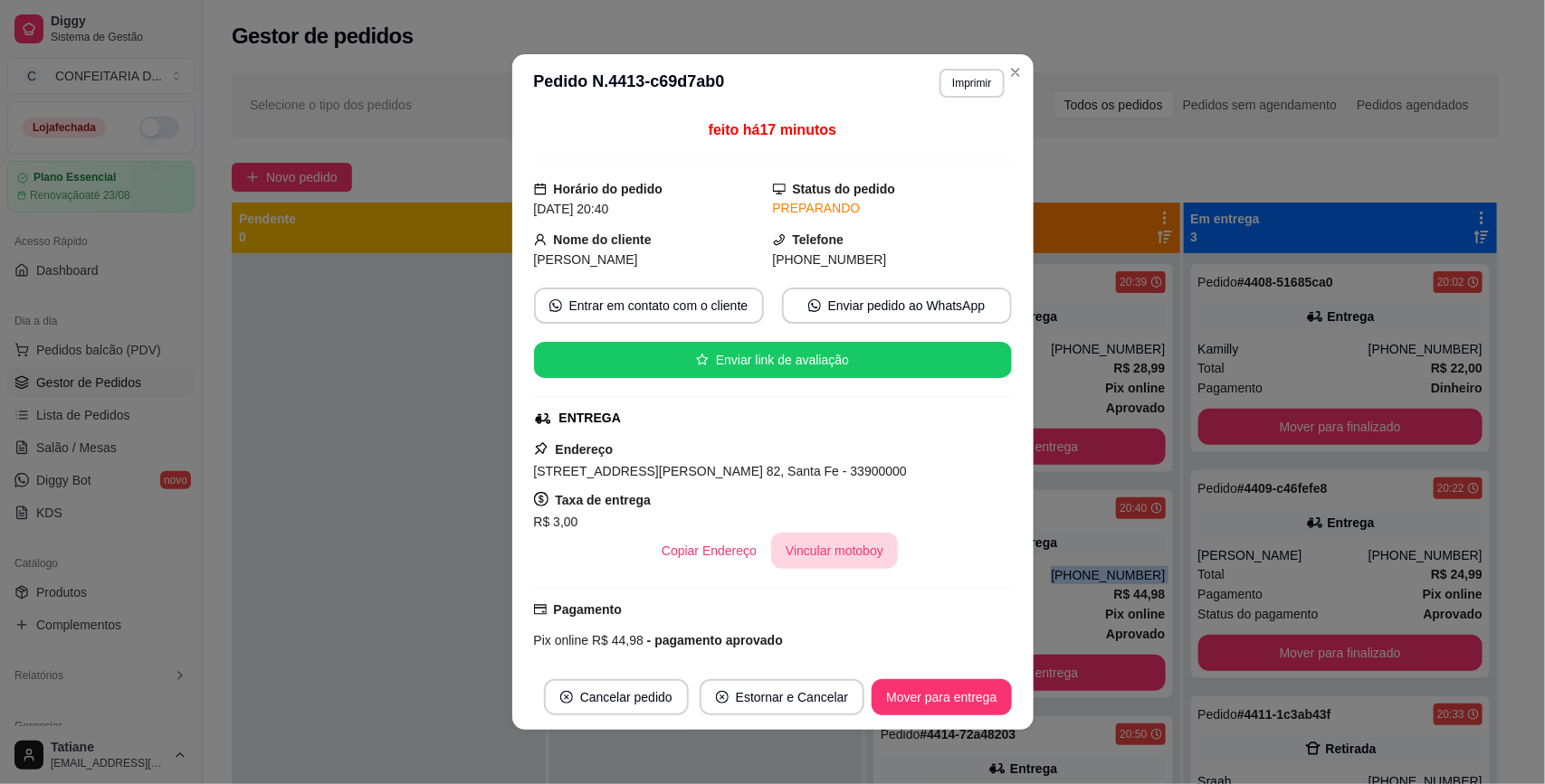
click at [802, 566] on button "Vincular motoboy" at bounding box center [833, 551] width 126 height 36
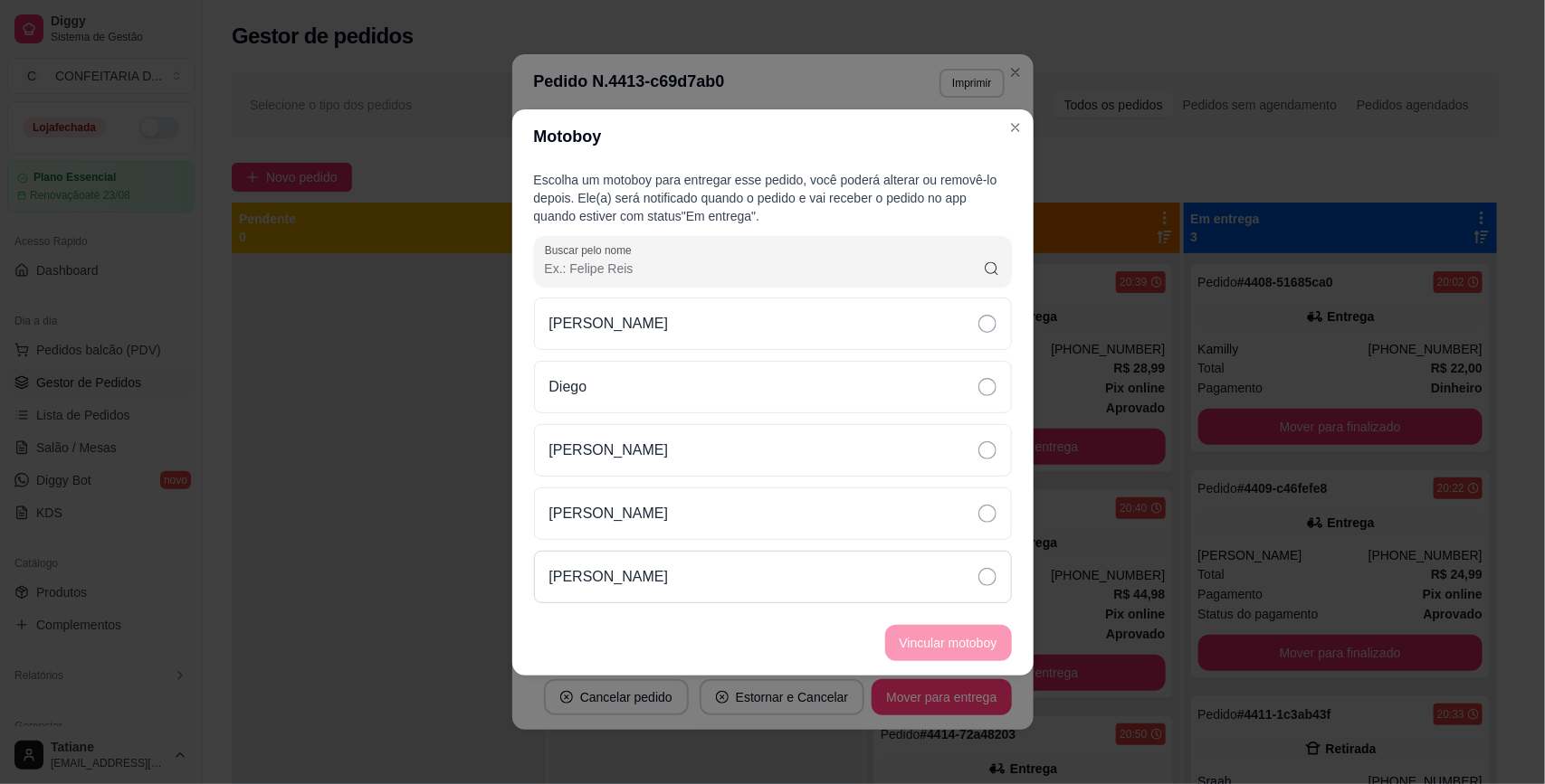
click at [682, 576] on div "[PERSON_NAME]" at bounding box center [772, 578] width 478 height 53
click at [898, 629] on button "Vincular motoboy" at bounding box center [948, 643] width 126 height 36
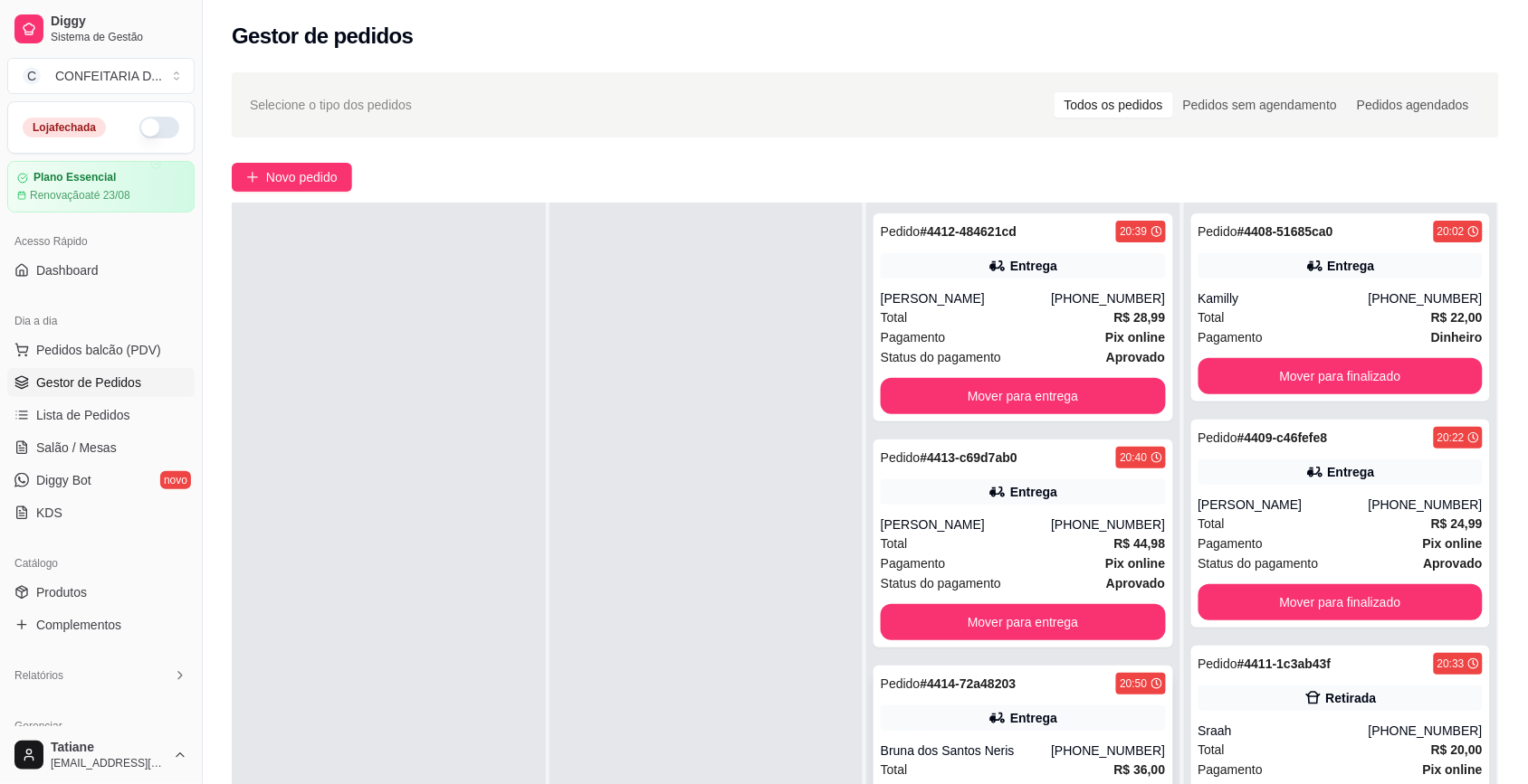
scroll to position [113, 0]
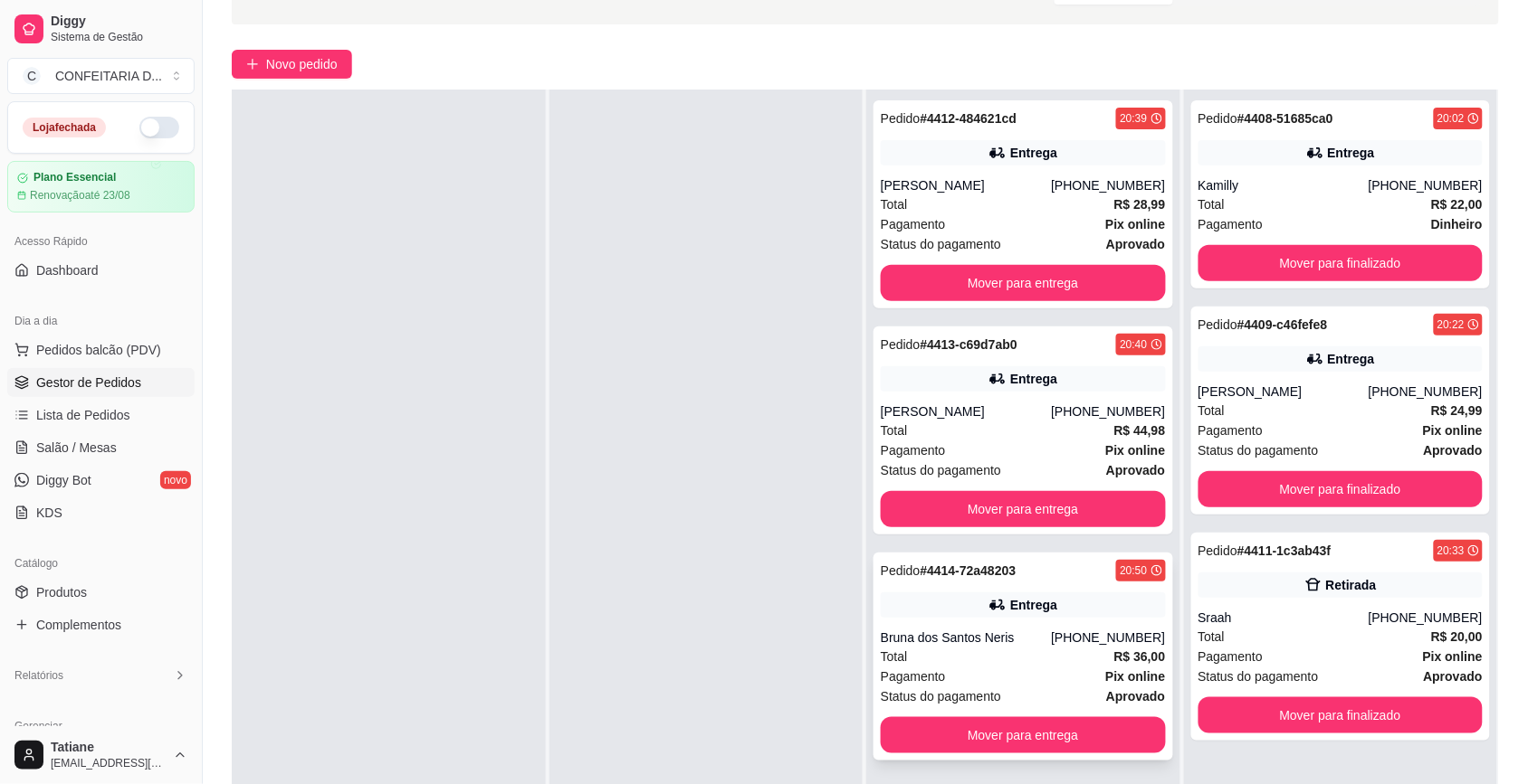
click at [996, 640] on div "Bruna dos Santos Neris" at bounding box center [966, 638] width 170 height 18
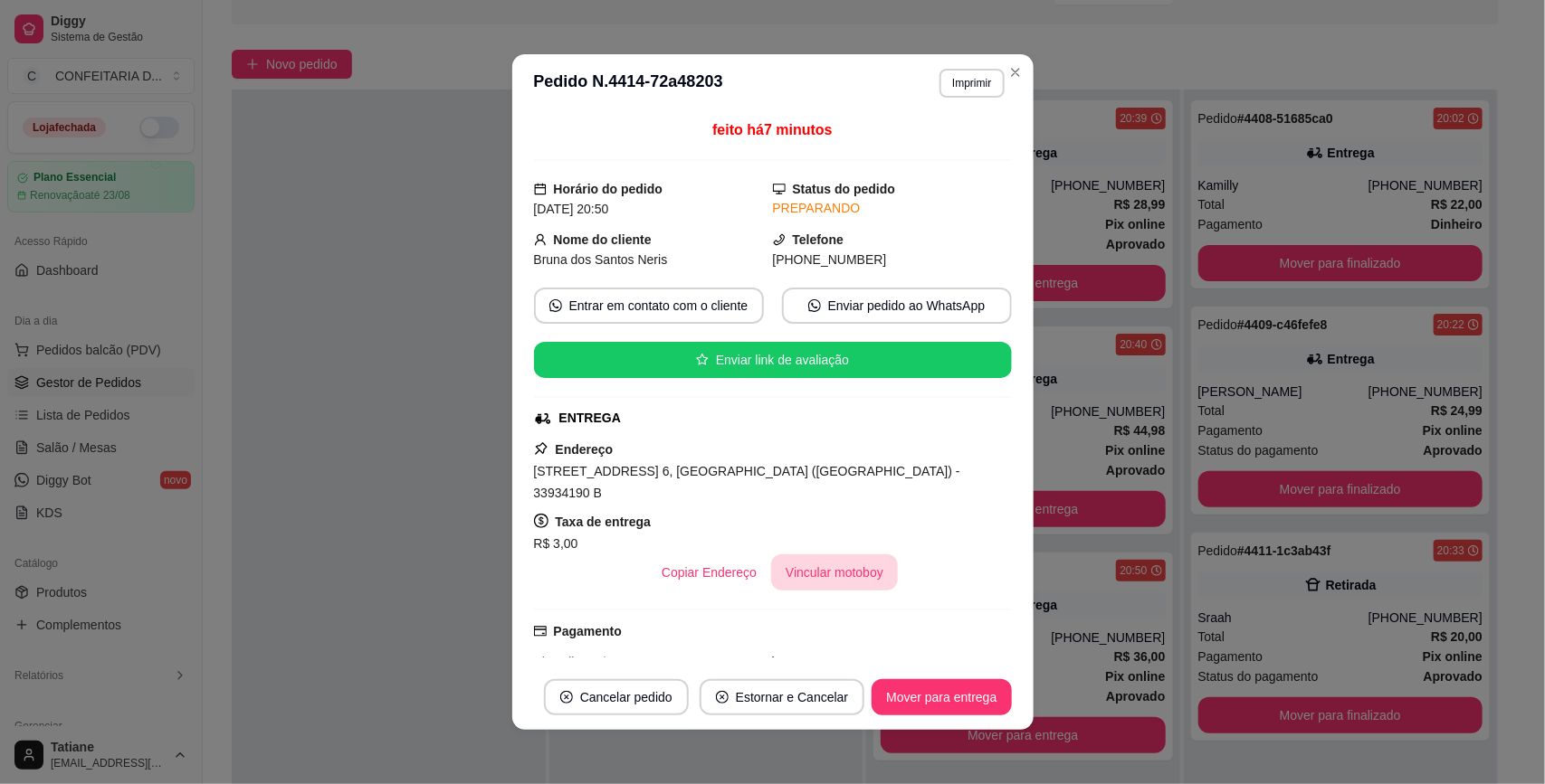
click at [805, 555] on button "Vincular motoboy" at bounding box center [833, 573] width 126 height 36
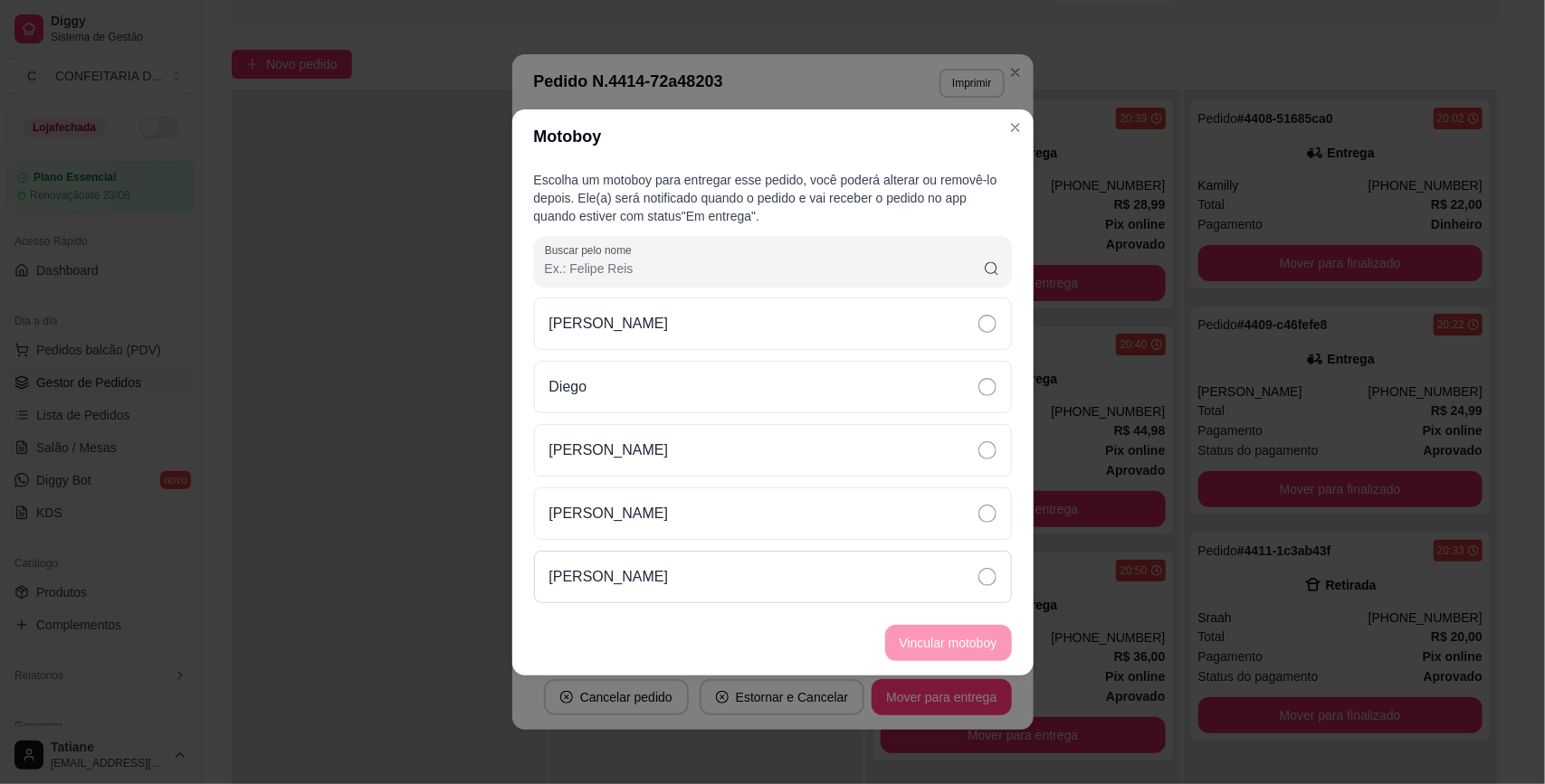
drag, startPoint x: 634, startPoint y: 579, endPoint x: 702, endPoint y: 588, distance: 68.6
click at [643, 585] on p "[PERSON_NAME]" at bounding box center [609, 578] width 119 height 22
click at [932, 633] on button "Vincular motoboy" at bounding box center [948, 643] width 126 height 36
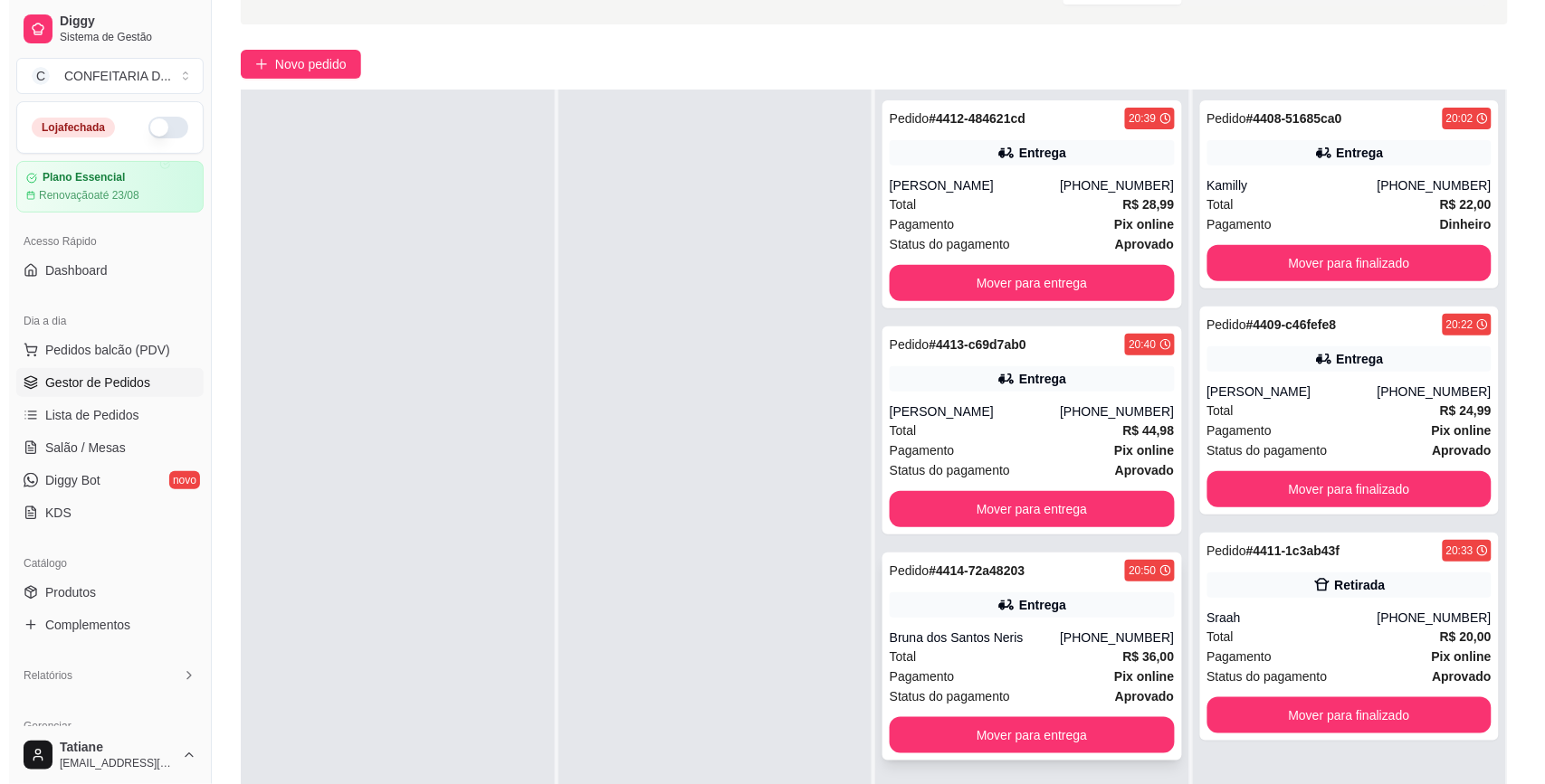
scroll to position [276, 0]
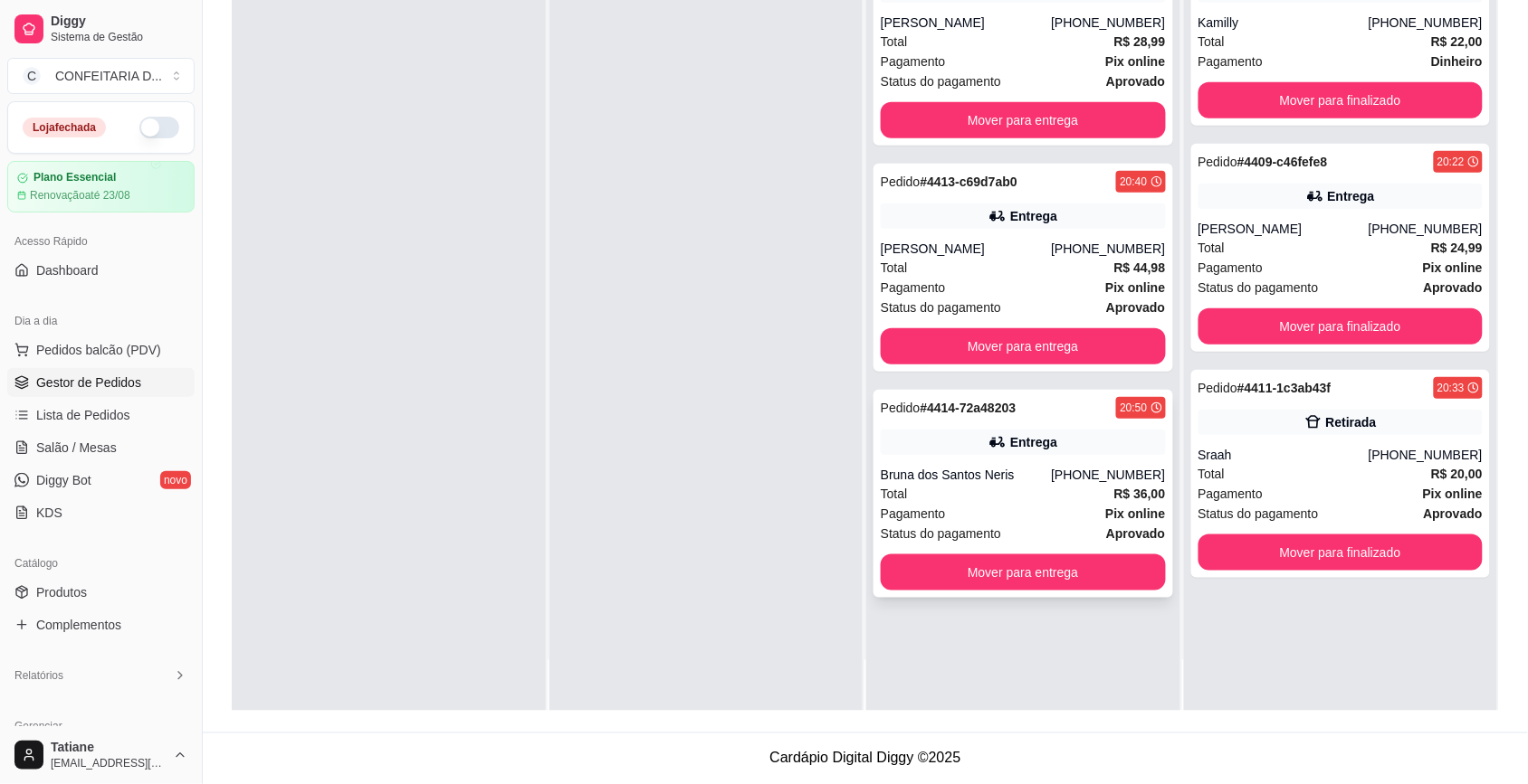
click at [983, 485] on div "Total R$ 36,00" at bounding box center [1023, 494] width 285 height 20
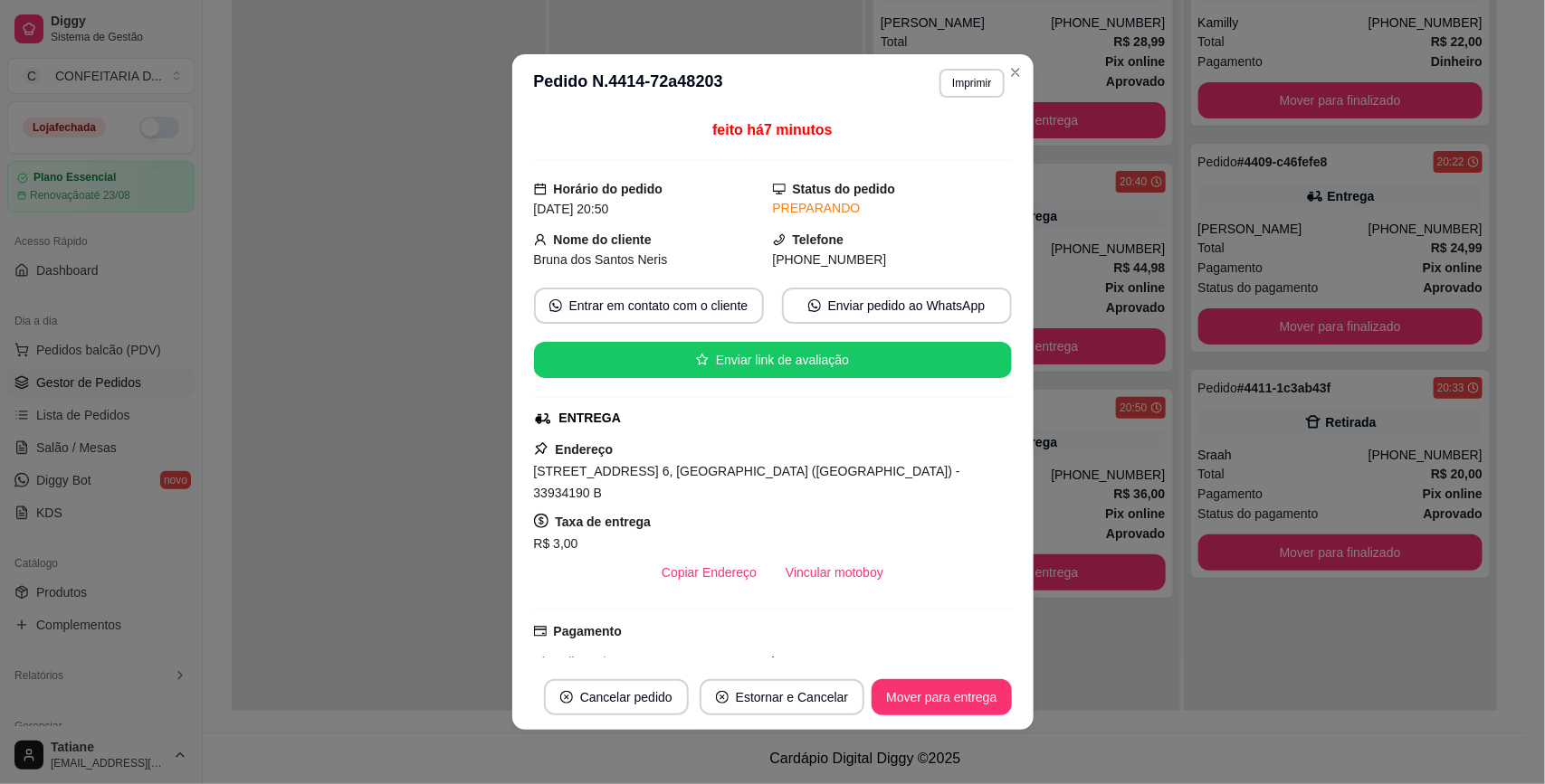
drag, startPoint x: 520, startPoint y: 237, endPoint x: 896, endPoint y: 253, distance: 376.3
click at [896, 253] on div "feito há 7 minutos Horário do pedido [DATE] 20:50 Status do pedido PREPARANDO N…" at bounding box center [772, 388] width 521 height 553
copy div "Nome do cliente Bruna dos Santos Neris Telefone [PHONE_NUMBER]"
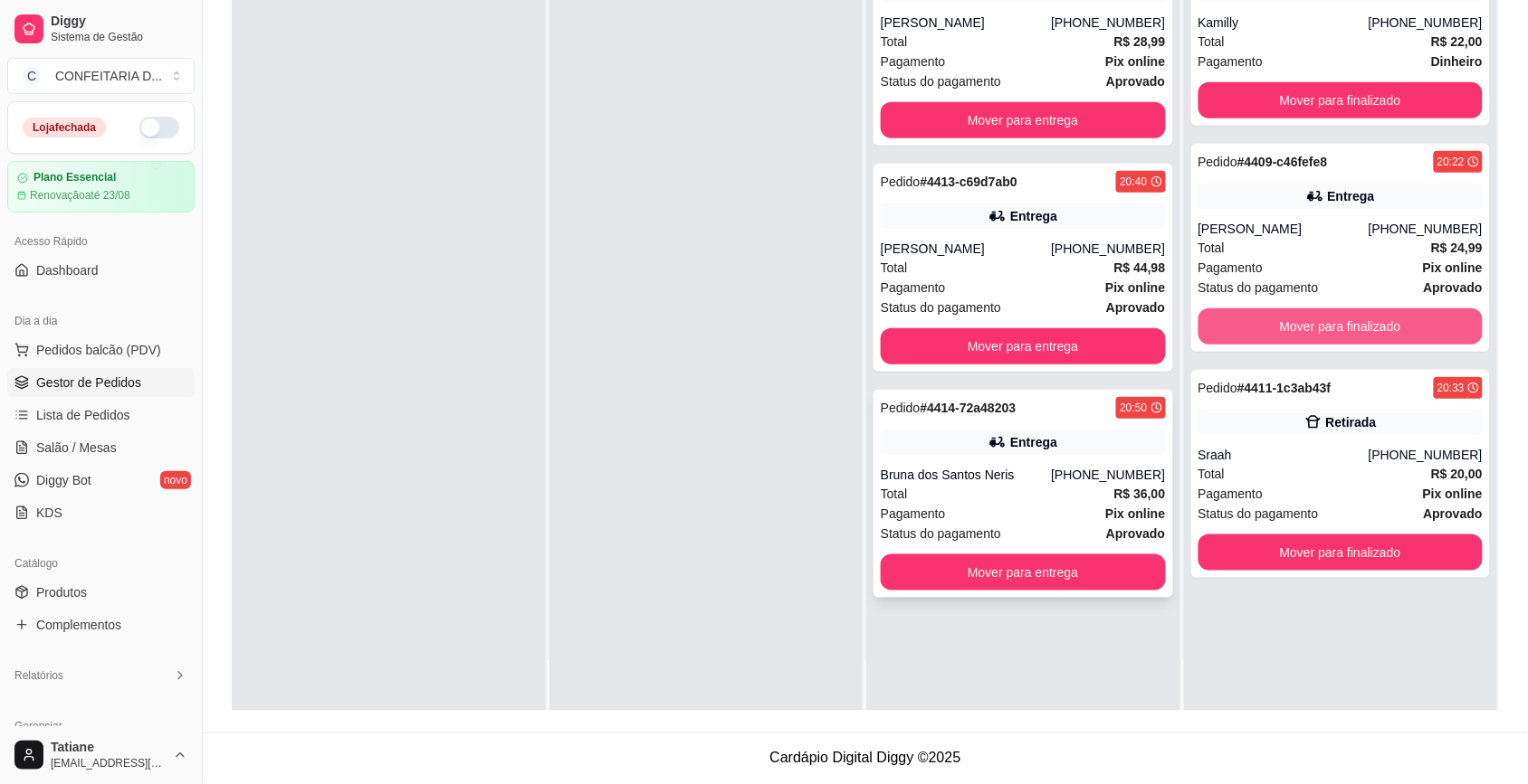
click at [1039, 524] on div "Pagamento Pix online" at bounding box center [1023, 514] width 285 height 20
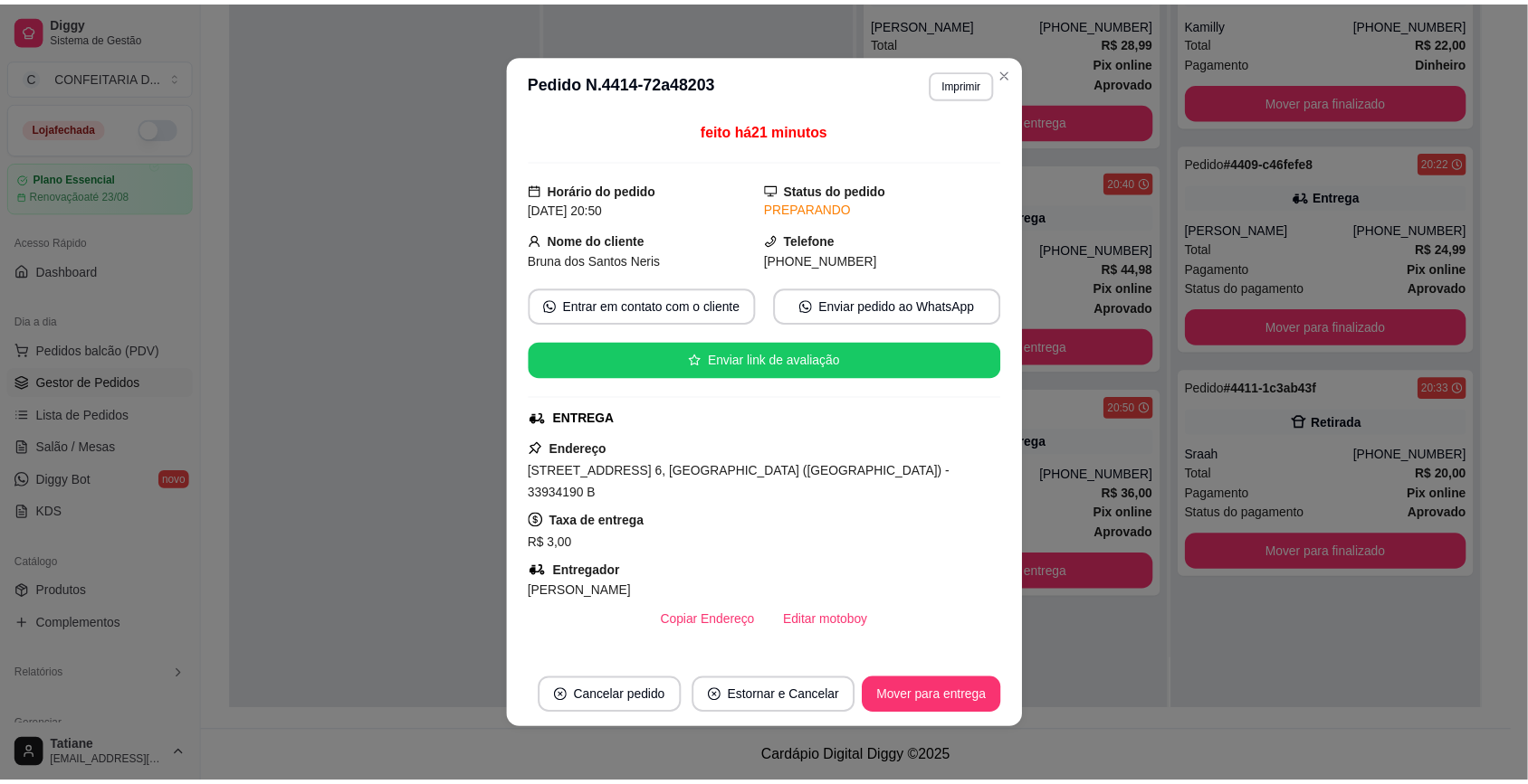
scroll to position [0, 0]
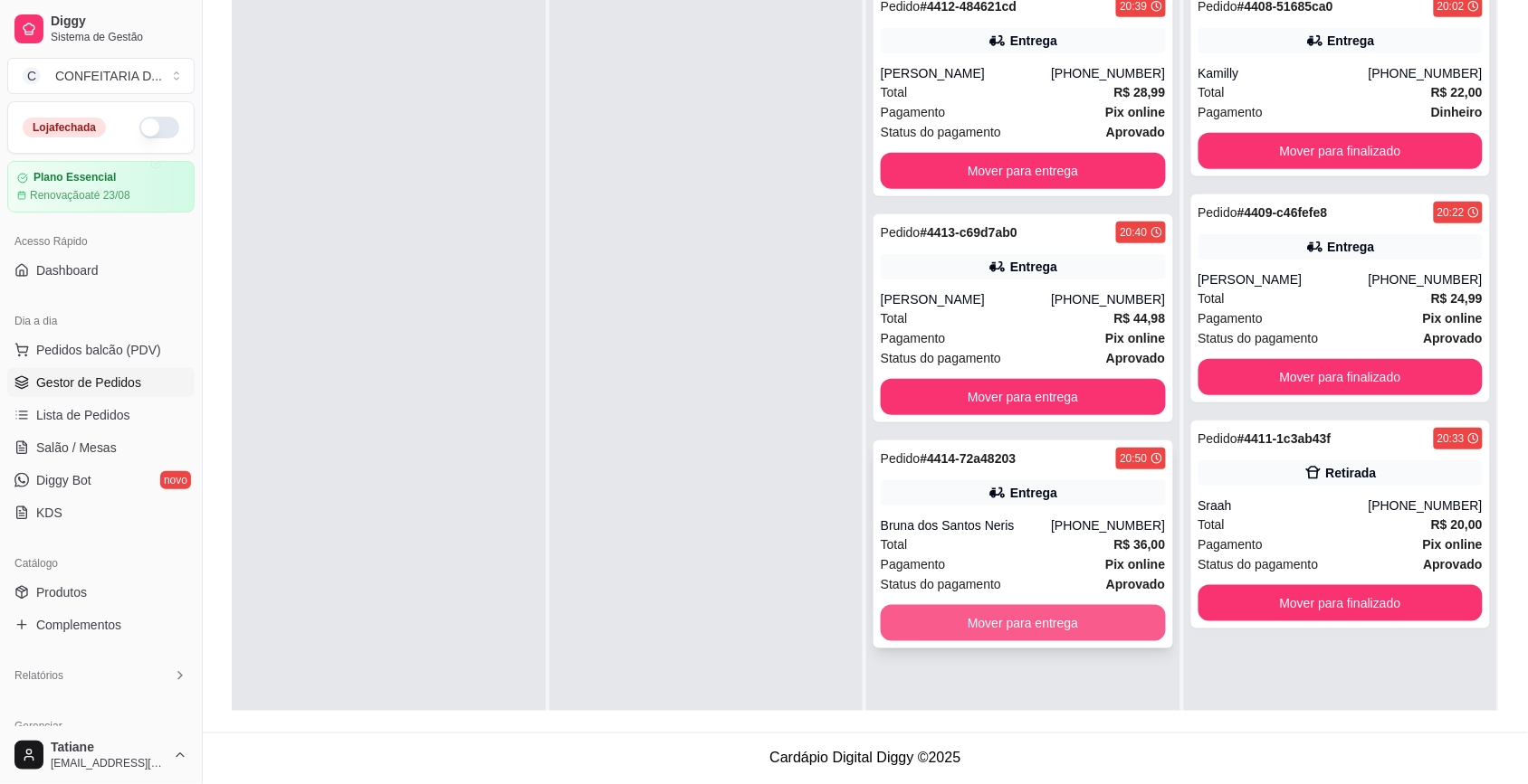
click at [1037, 628] on button "Mover para entrega" at bounding box center [1023, 623] width 285 height 36
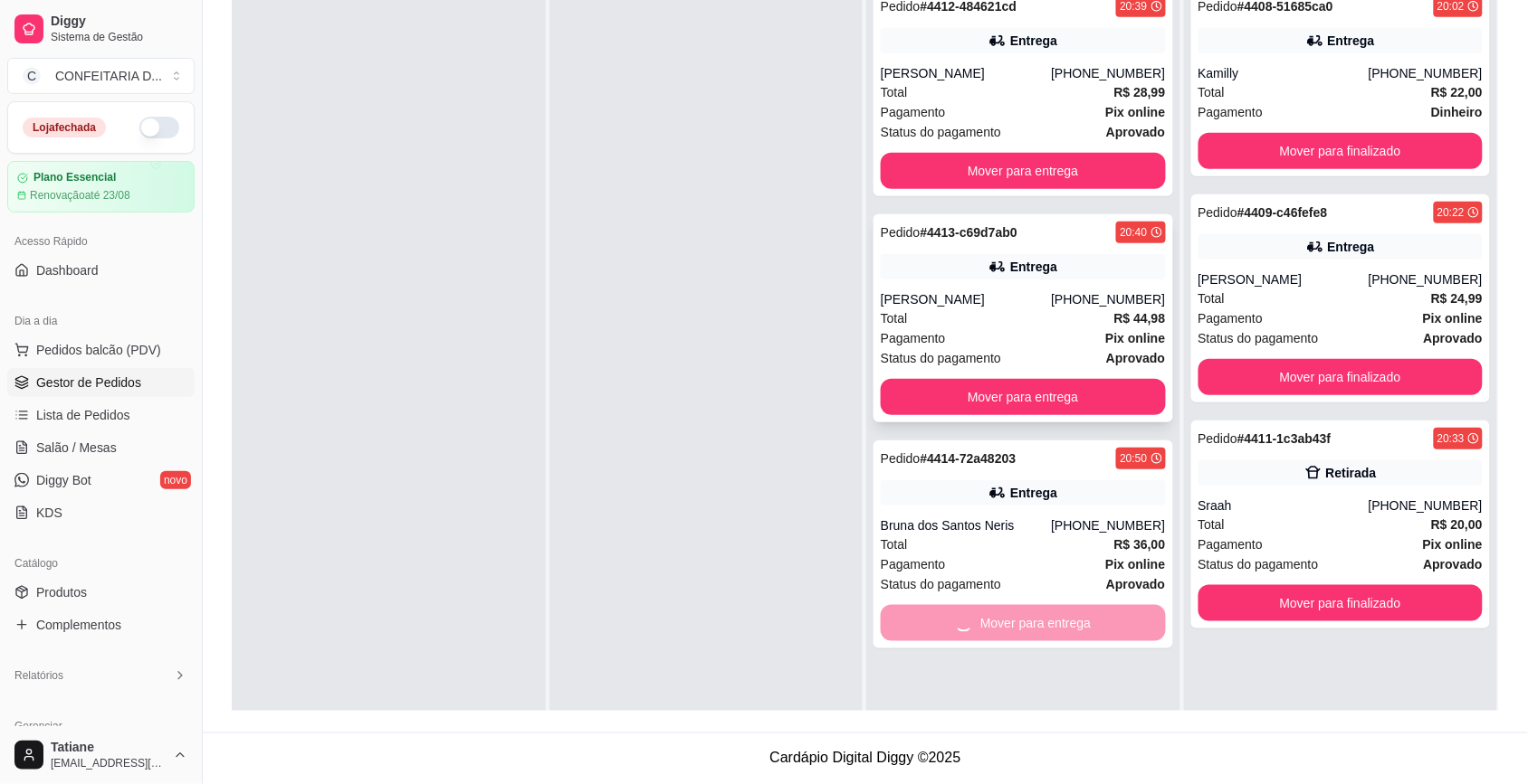
click at [1020, 398] on button "Mover para entrega" at bounding box center [1023, 397] width 285 height 36
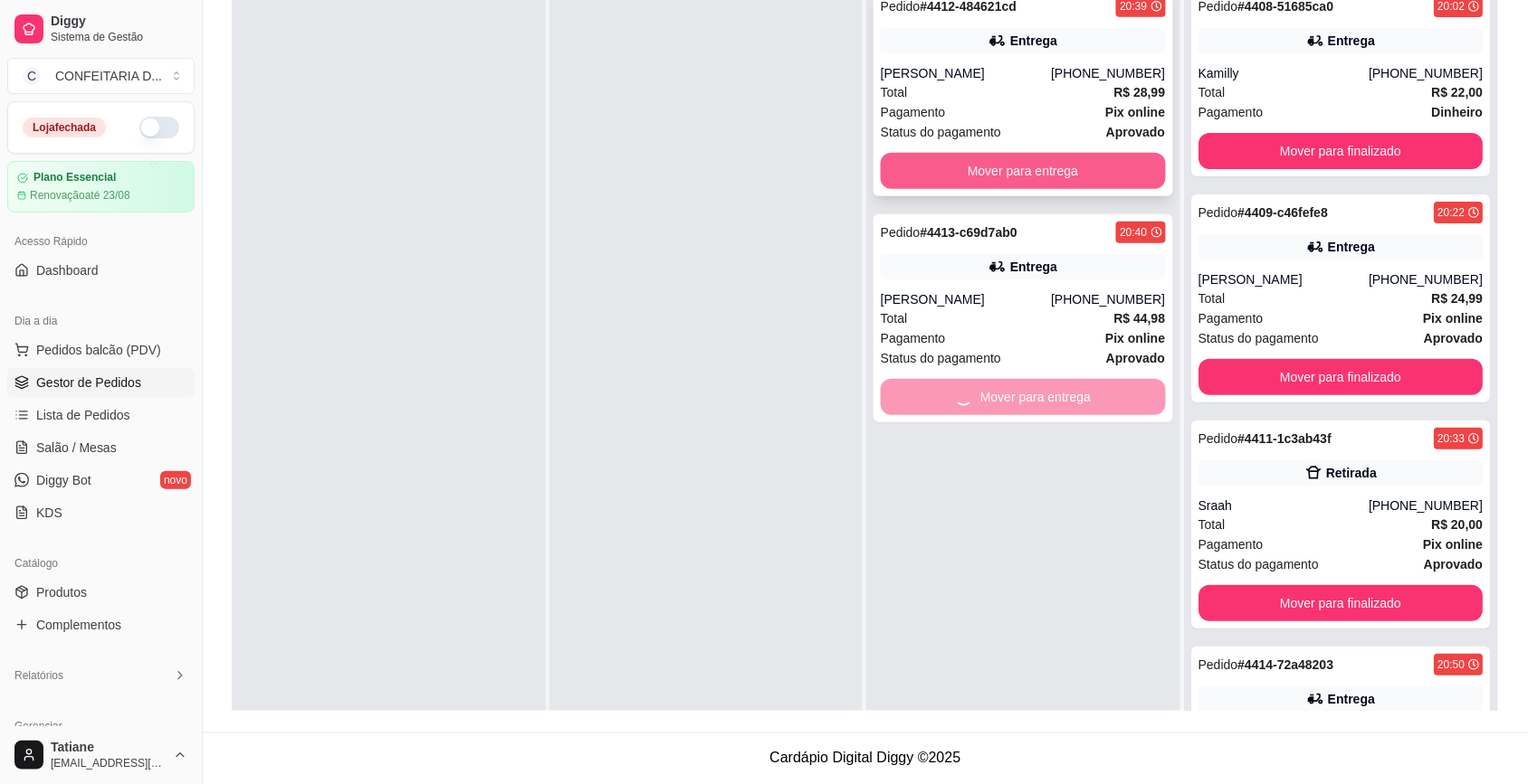
click at [997, 172] on button "Mover para entrega" at bounding box center [1023, 171] width 285 height 36
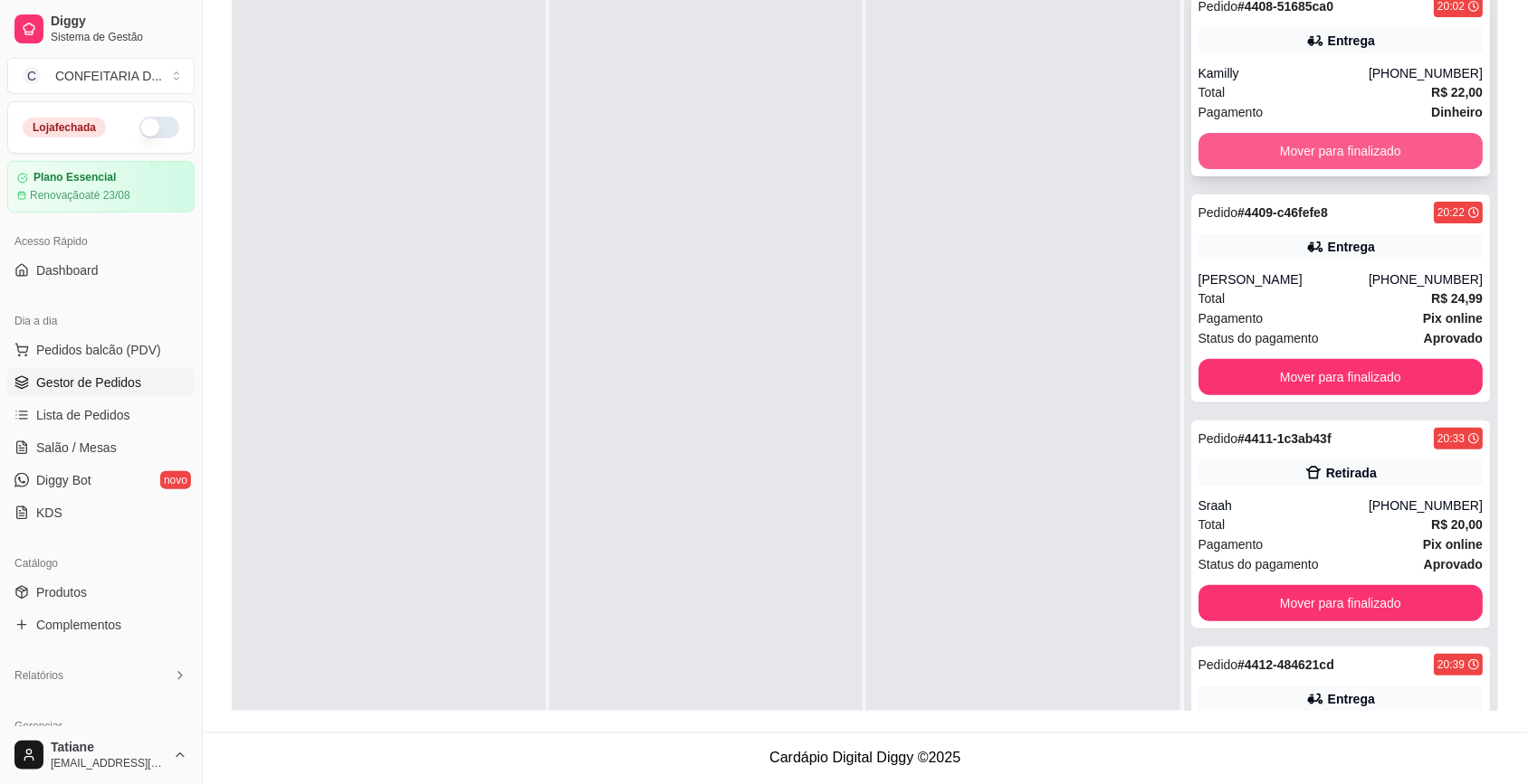
click at [1267, 150] on button "Mover para finalizado" at bounding box center [1341, 151] width 285 height 36
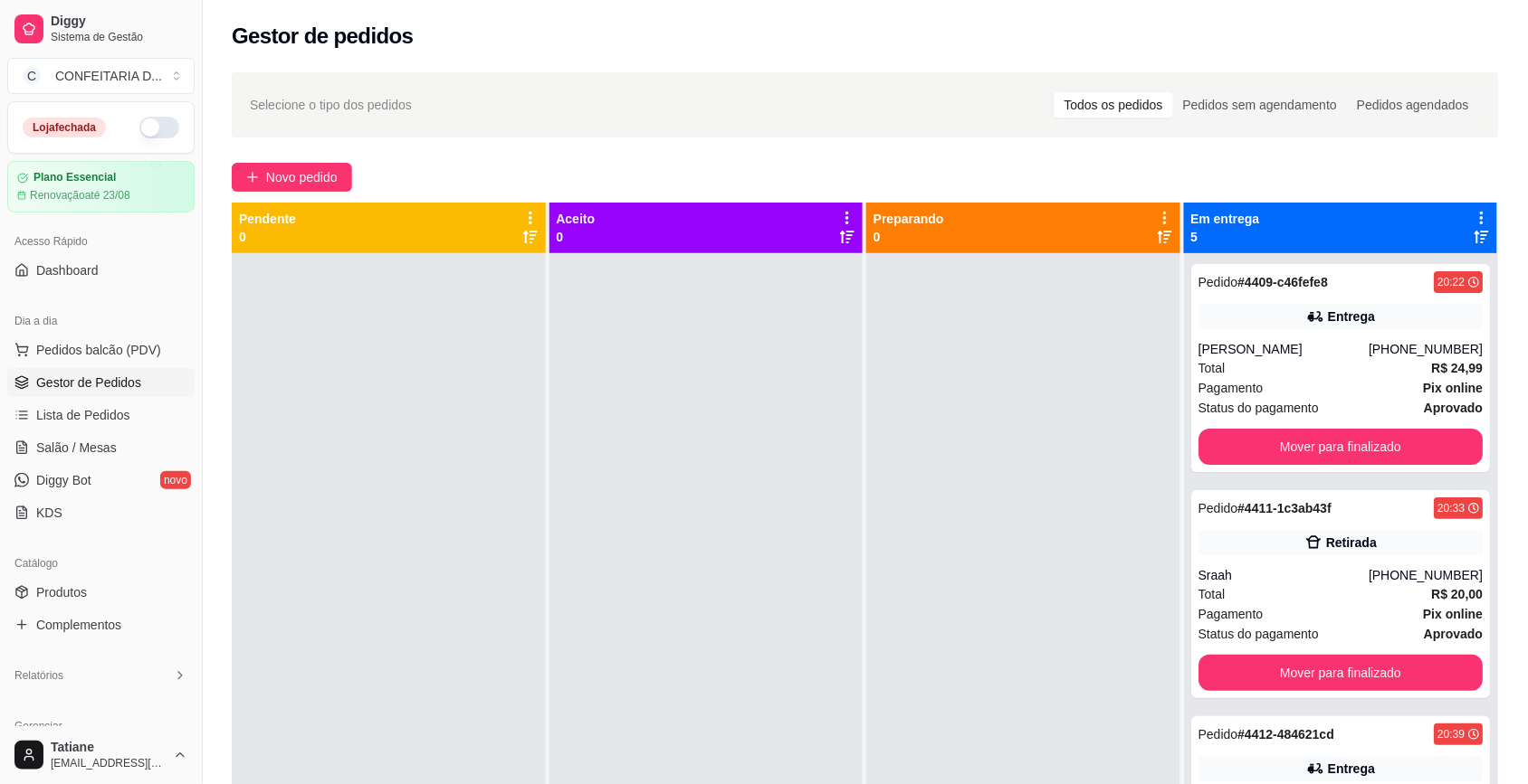
click at [1473, 215] on icon at bounding box center [1482, 218] width 16 height 16
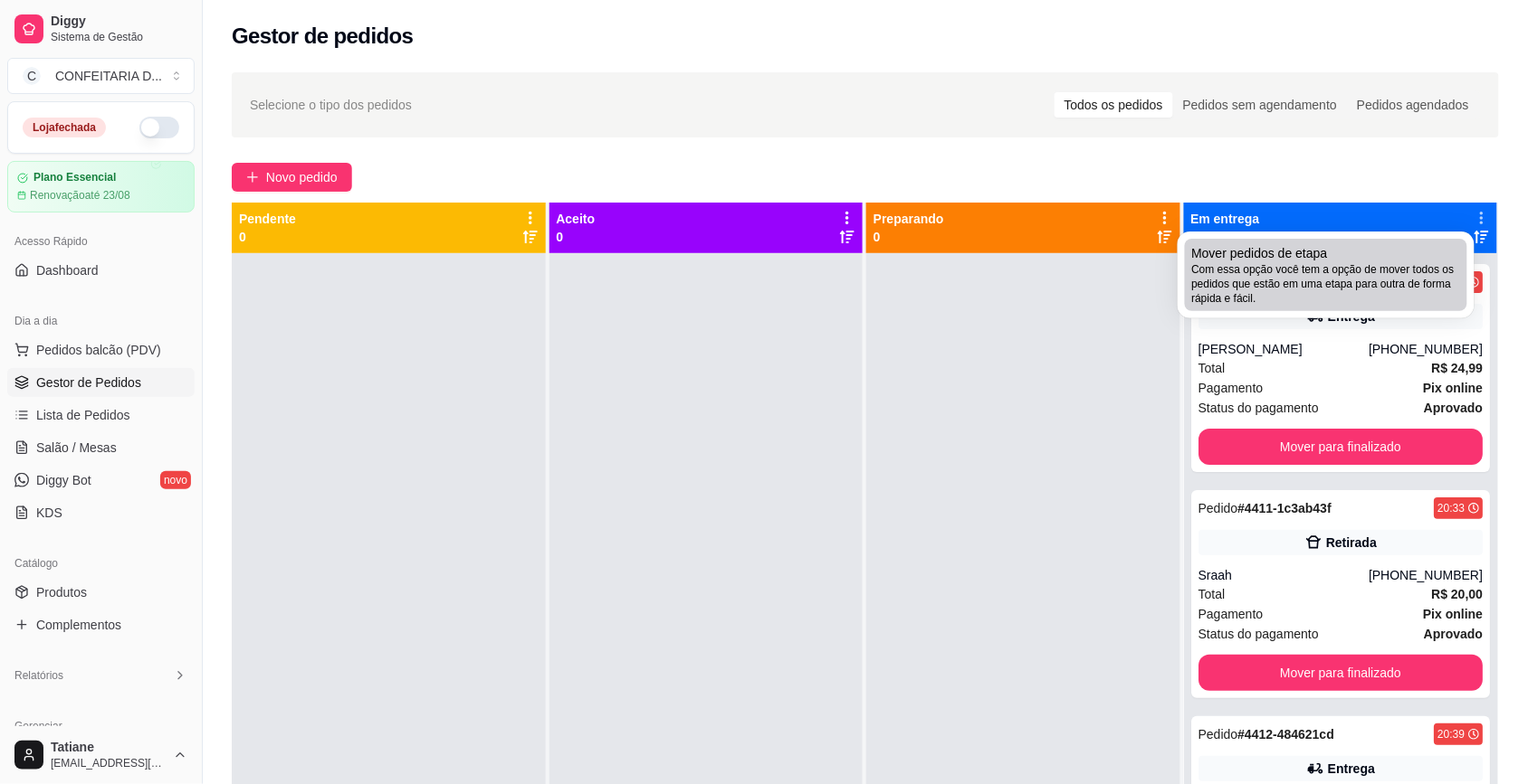
click at [1291, 276] on span "Com essa opção você tem a opção de mover todos os pedidos que estão em uma etap…" at bounding box center [1326, 284] width 268 height 44
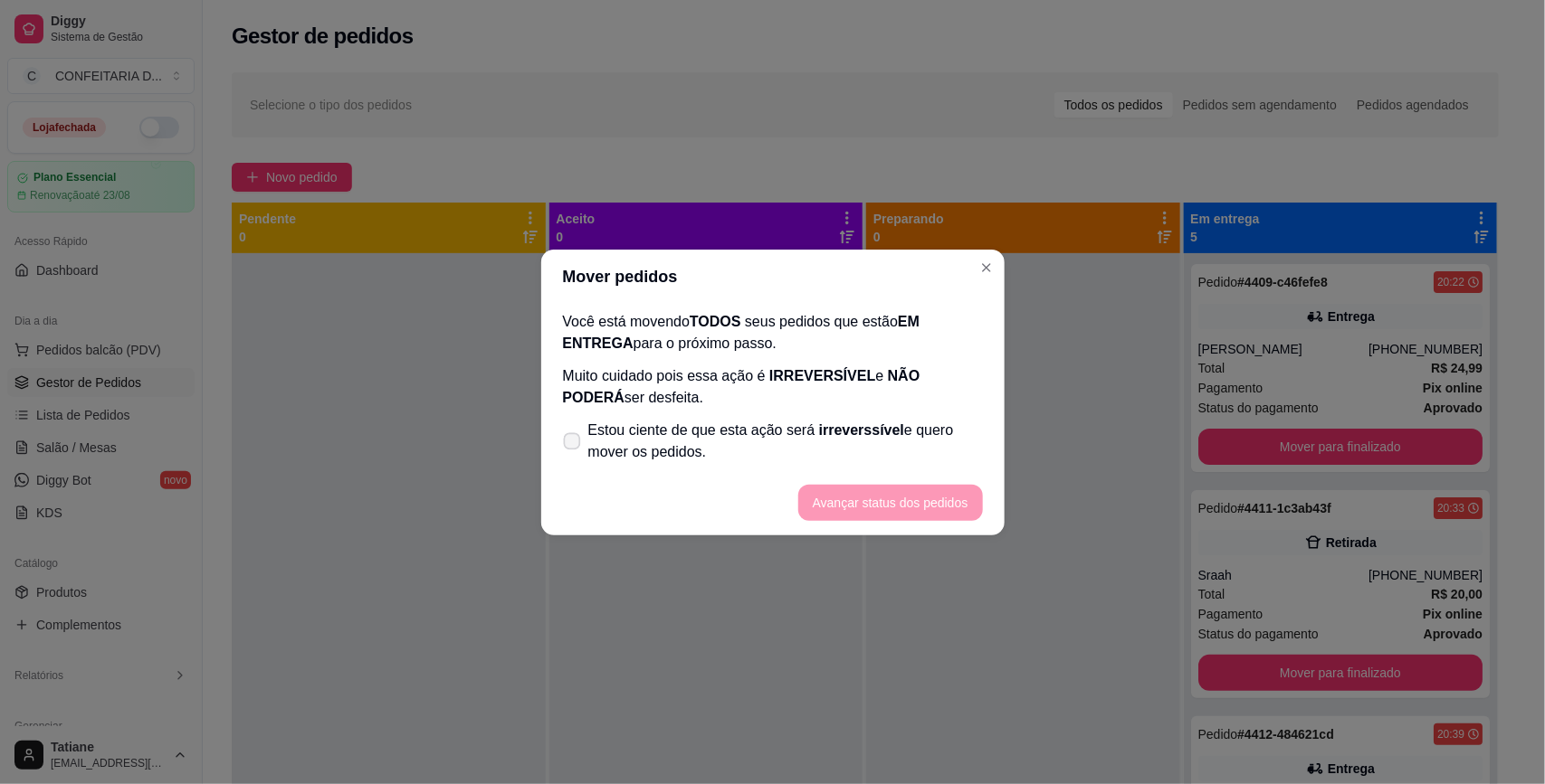
click at [844, 422] on span "irreverssível" at bounding box center [861, 429] width 85 height 15
click at [573, 444] on input "Estou ciente de que esta ação será irreverssível e quero mover os pedidos." at bounding box center [568, 449] width 12 height 12
checkbox input "true"
click at [865, 493] on button "Avançar status dos pedidos" at bounding box center [890, 503] width 185 height 36
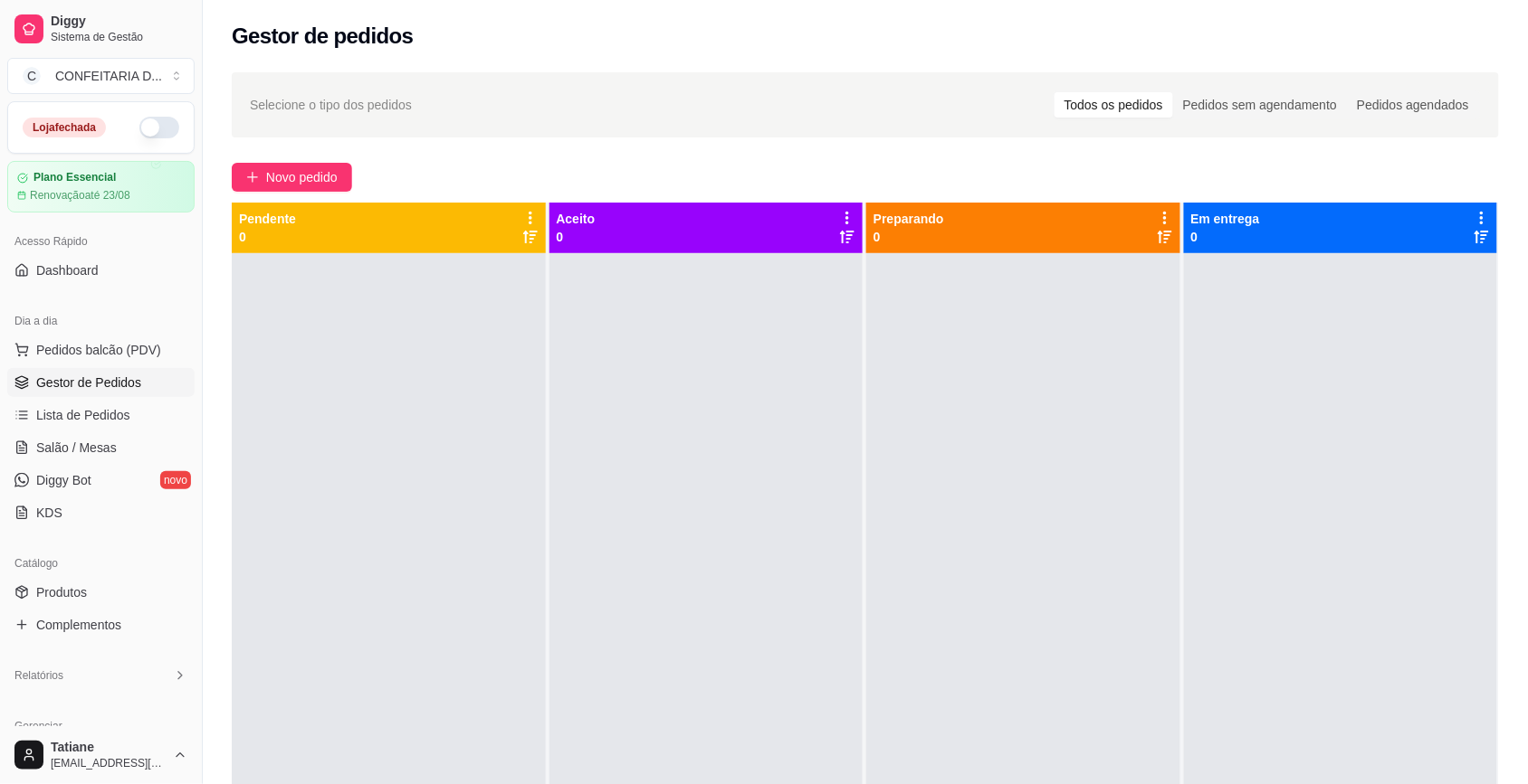
scroll to position [226, 0]
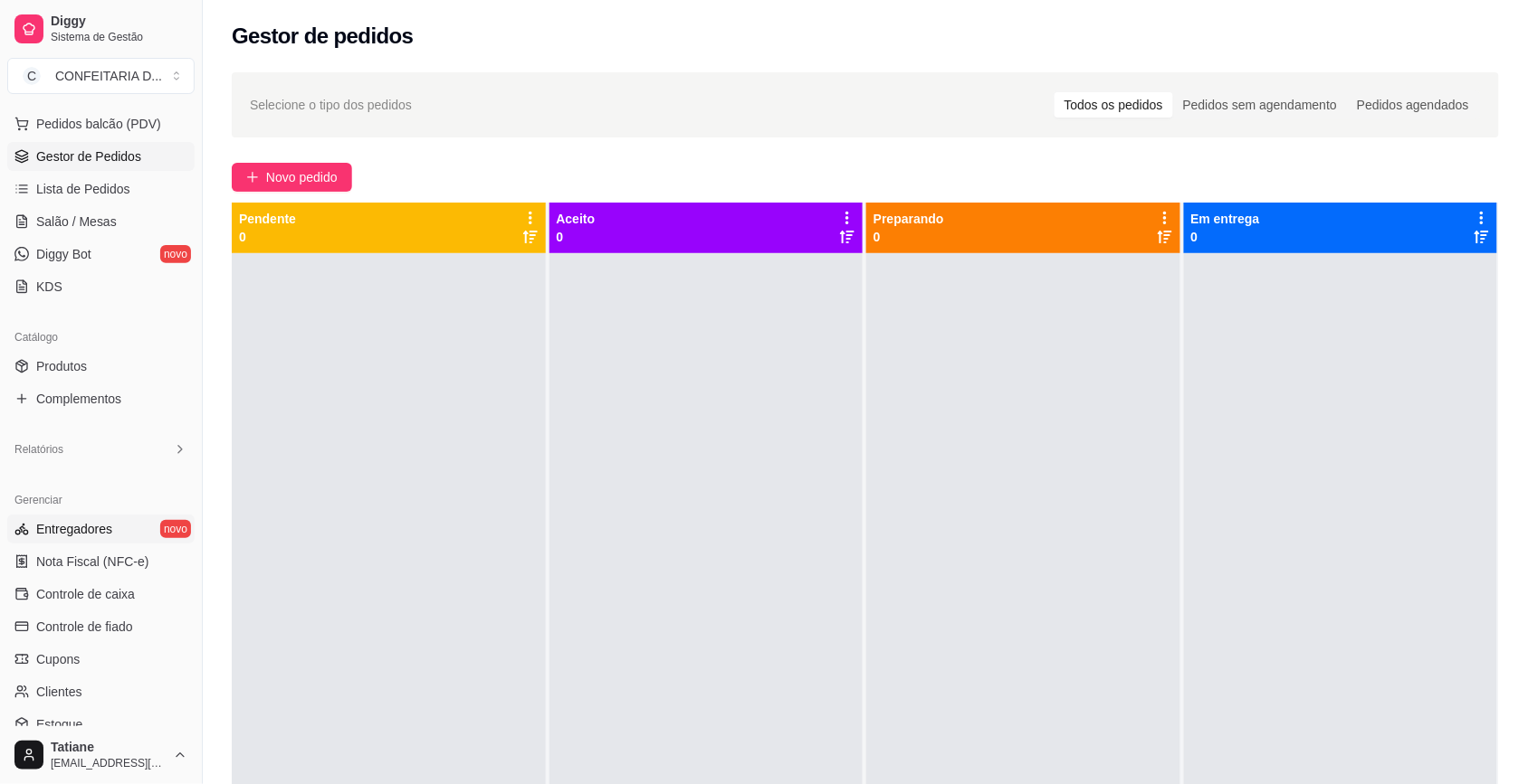
click at [99, 527] on span "Entregadores" at bounding box center [75, 529] width 76 height 18
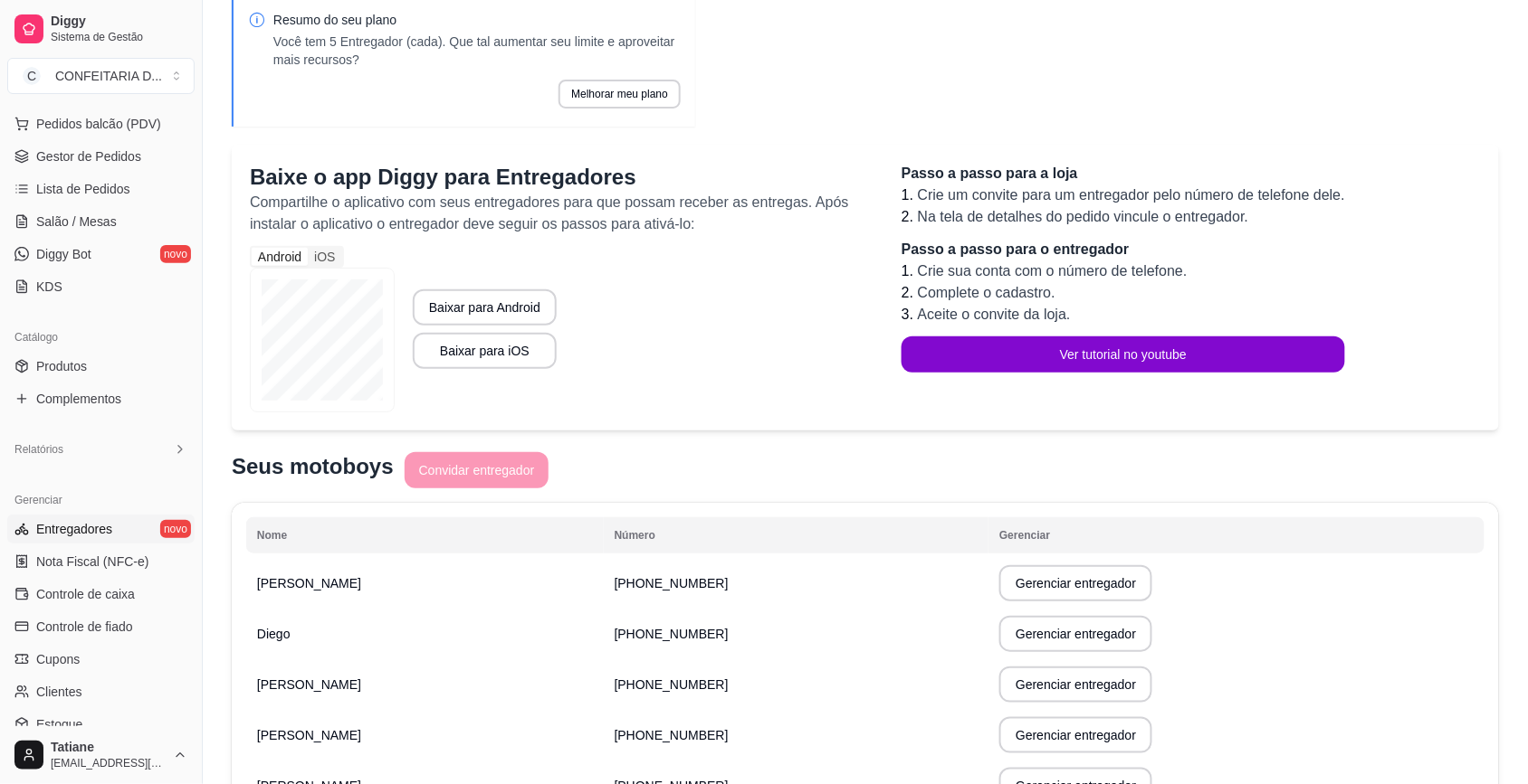
scroll to position [200, 0]
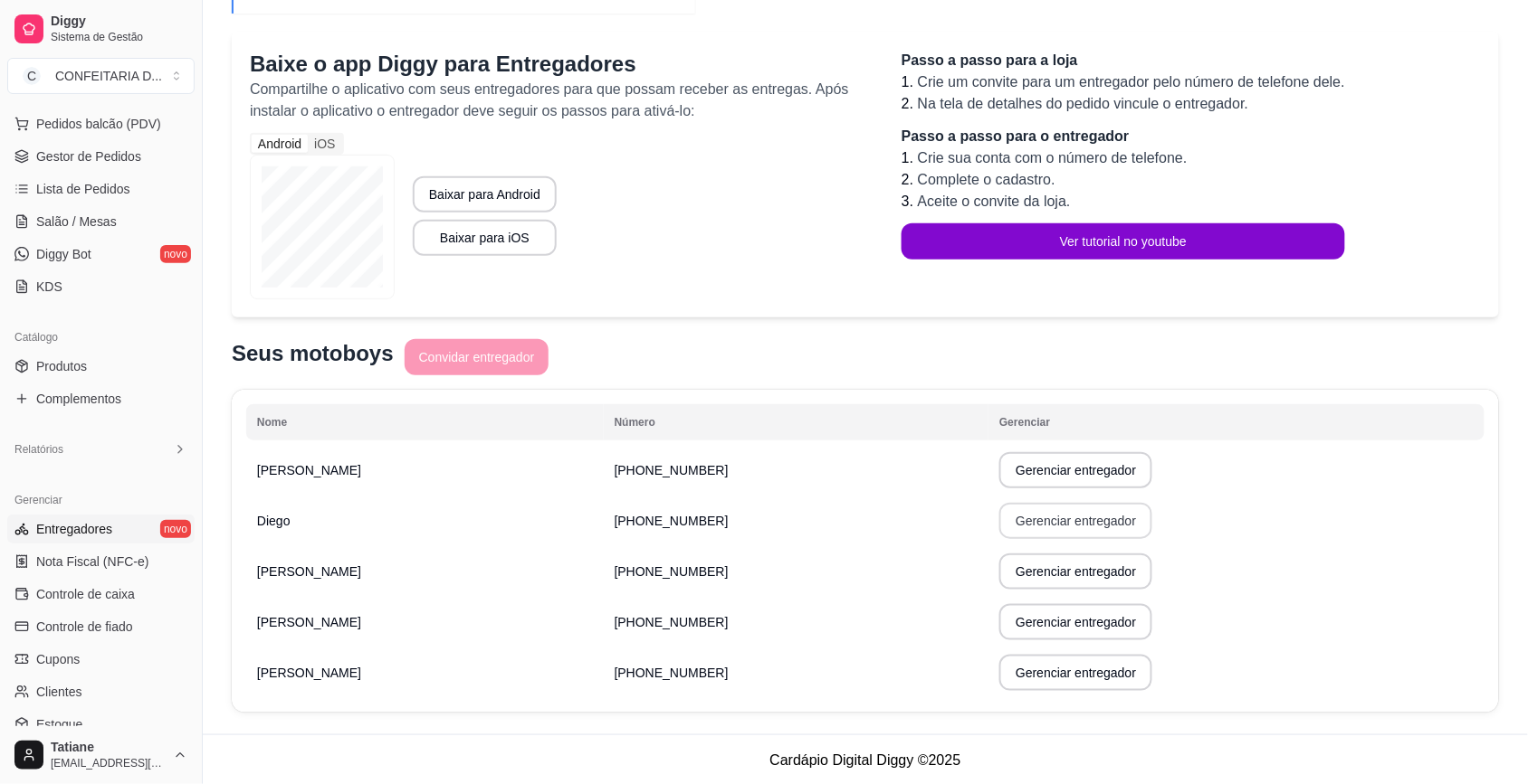
click at [999, 534] on button "Gerenciar entregador" at bounding box center [1076, 521] width 153 height 36
select select "30"
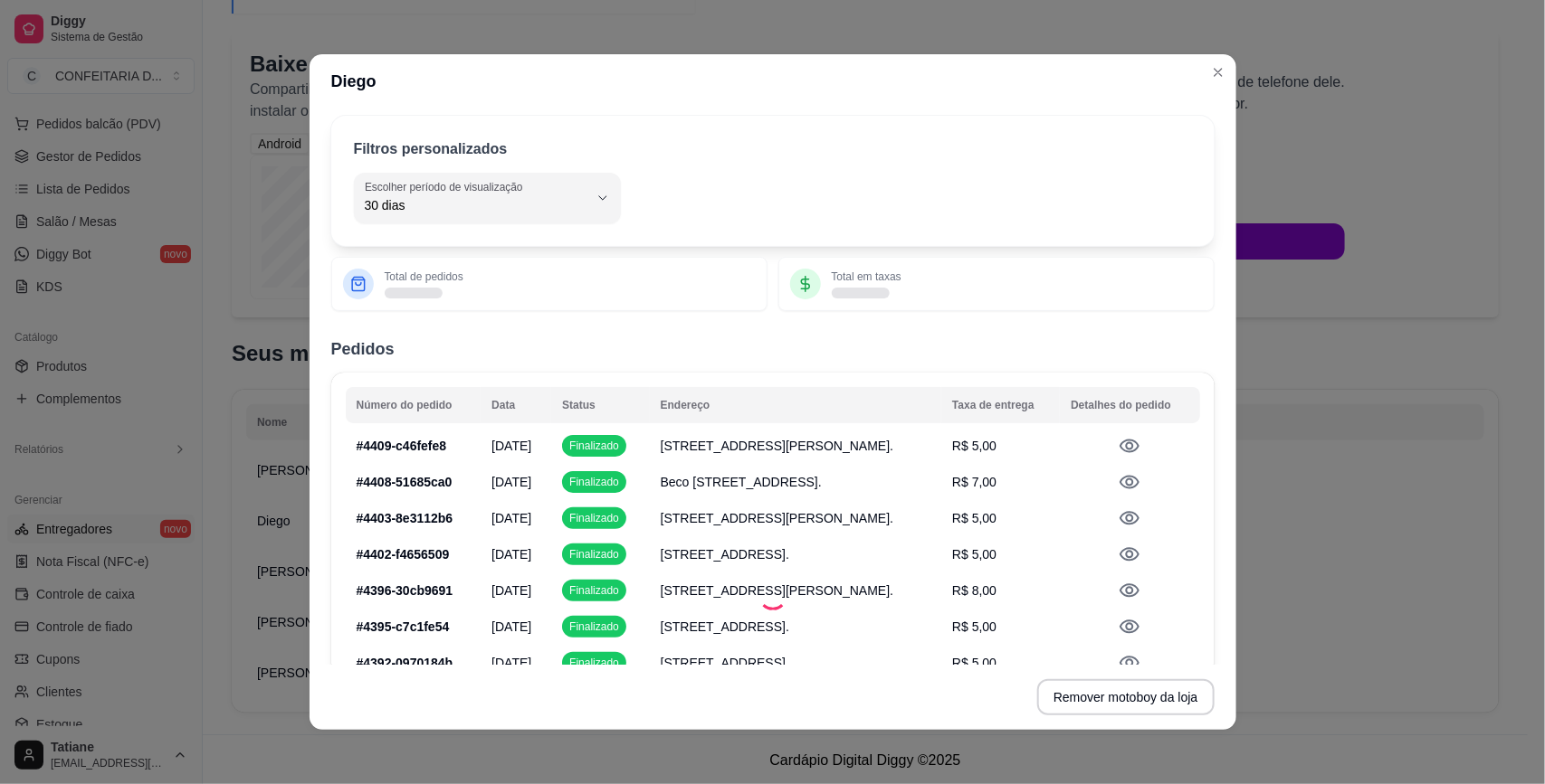
click at [458, 232] on div "Filtros personalizados 30 Escolher período de visualização Hoje Ontem 7 dias 15…" at bounding box center [772, 180] width 884 height 130
click at [446, 215] on div "30 dias" at bounding box center [477, 198] width 224 height 36
click at [405, 248] on span "Hoje" at bounding box center [468, 248] width 206 height 17
type input "0"
select select "0"
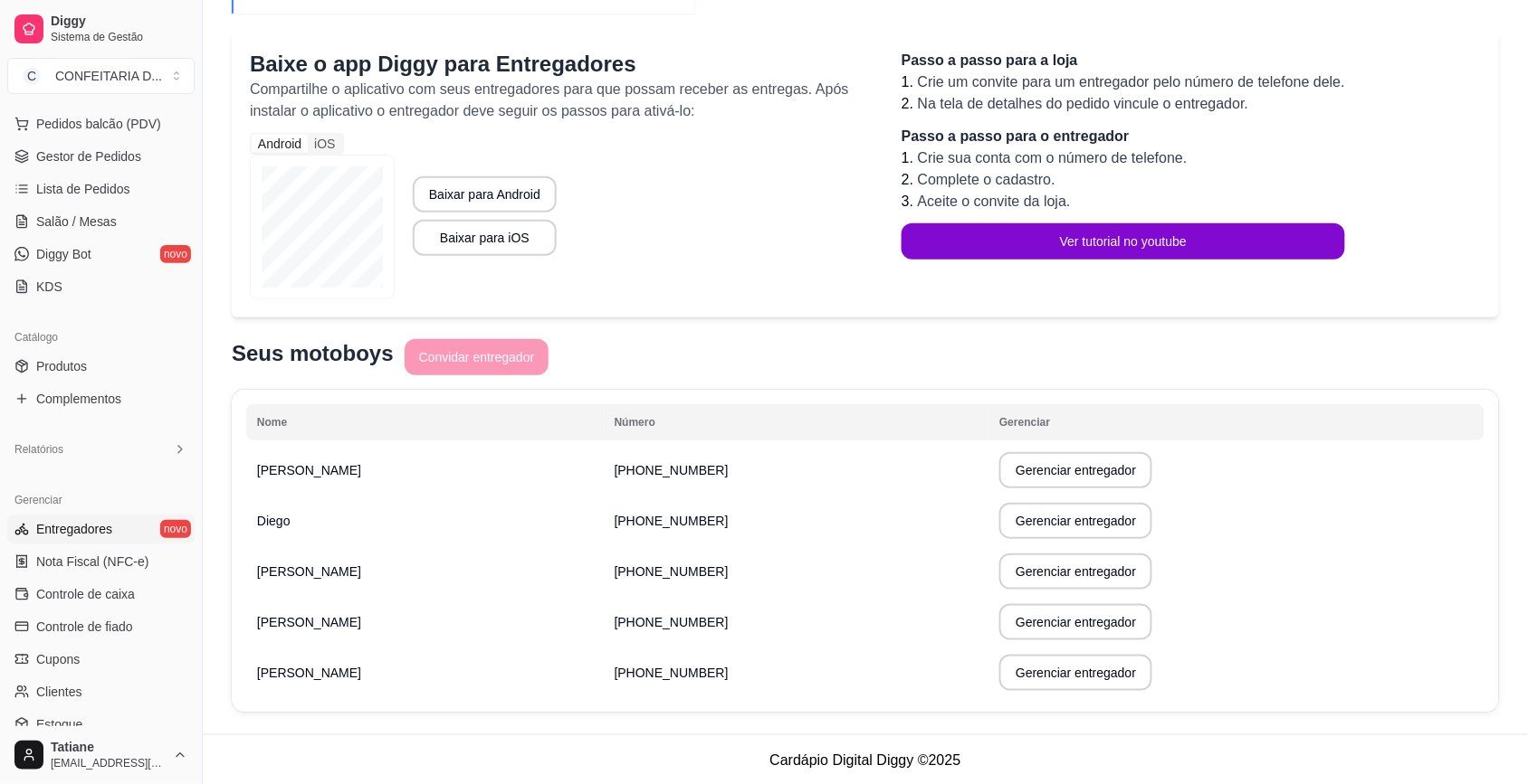
scroll to position [202, 0]
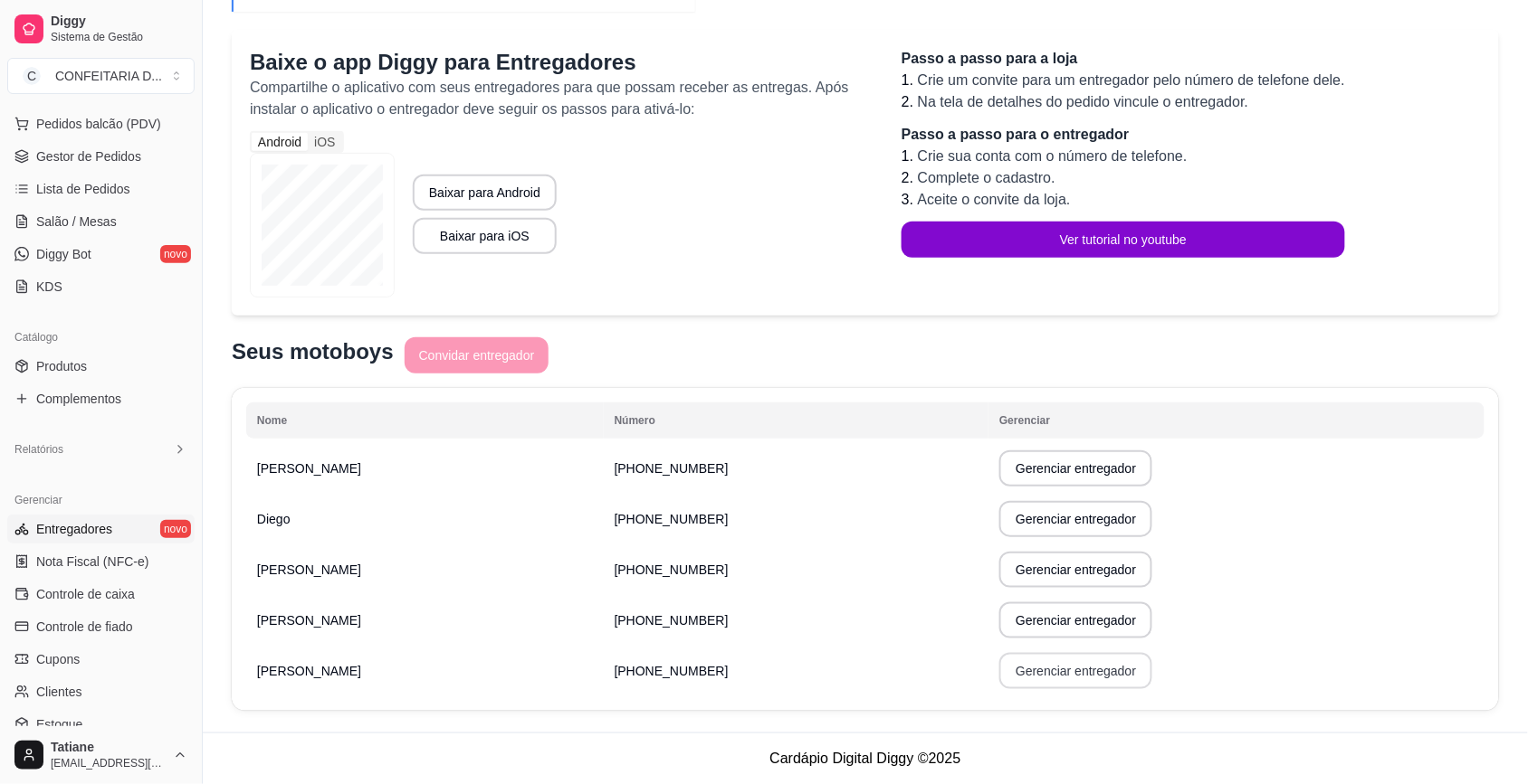
click at [1014, 678] on button "Gerenciar entregador" at bounding box center [1076, 671] width 153 height 36
select select "30"
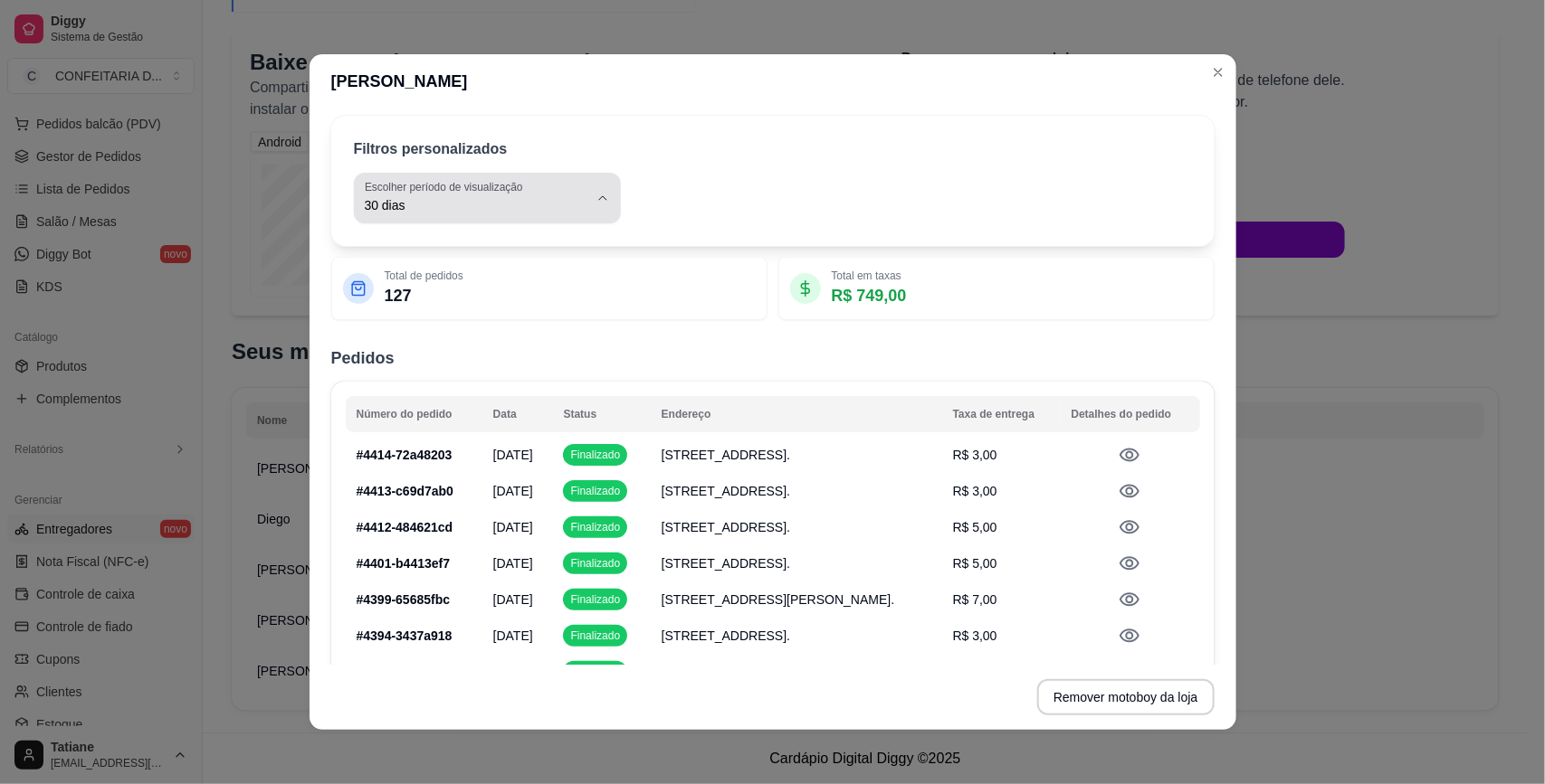
click at [599, 213] on button "Escolher período de visualização 30 dias" at bounding box center [487, 198] width 267 height 51
click at [406, 276] on span "Ontem" at bounding box center [468, 277] width 206 height 17
type input "1"
select select "1"
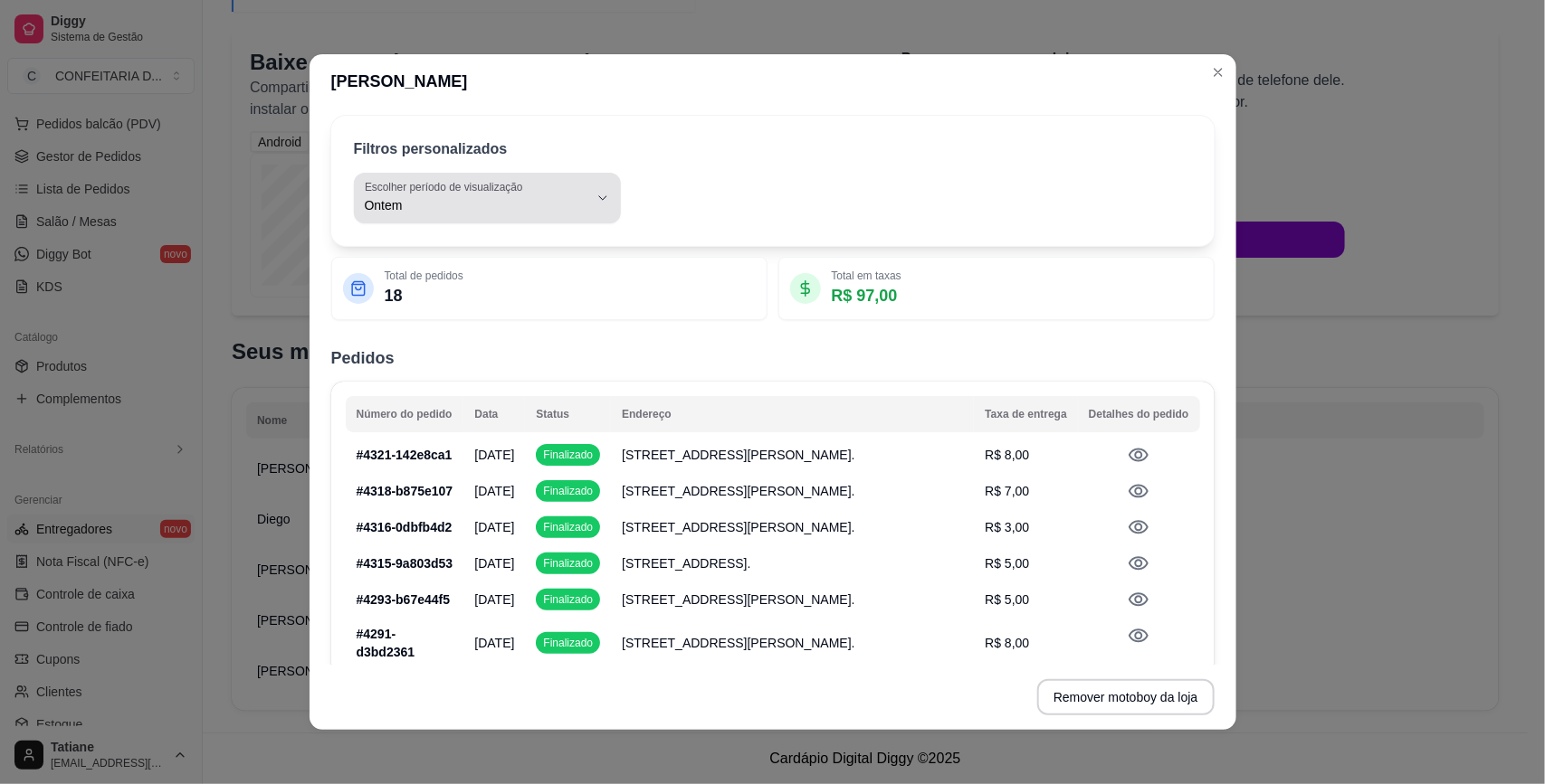
click at [408, 214] on span "Ontem" at bounding box center [477, 206] width 224 height 18
click at [399, 243] on span "Hoje" at bounding box center [468, 248] width 206 height 17
type input "0"
select select "0"
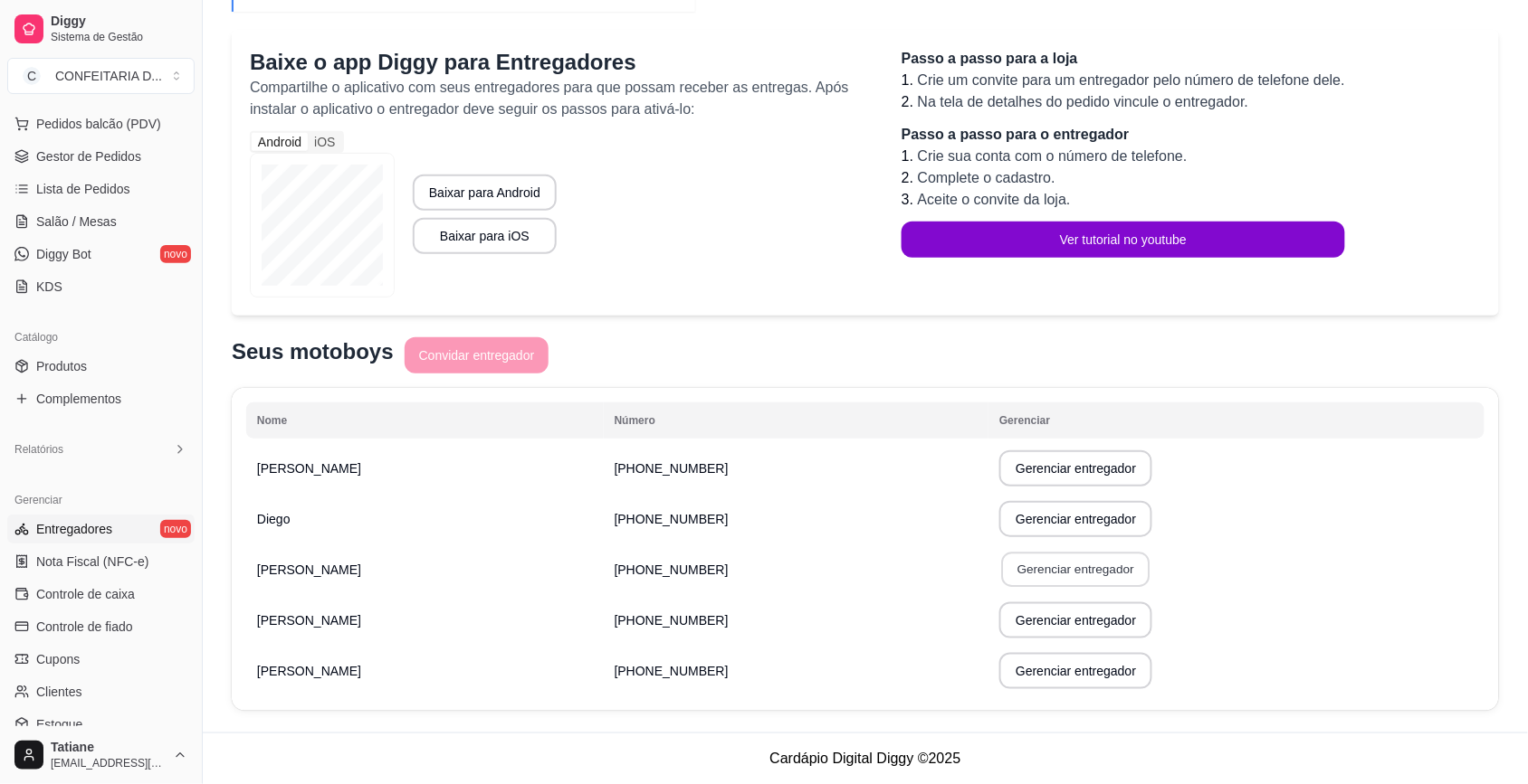
click at [1002, 562] on button "Gerenciar entregador" at bounding box center [1076, 570] width 148 height 35
select select "30"
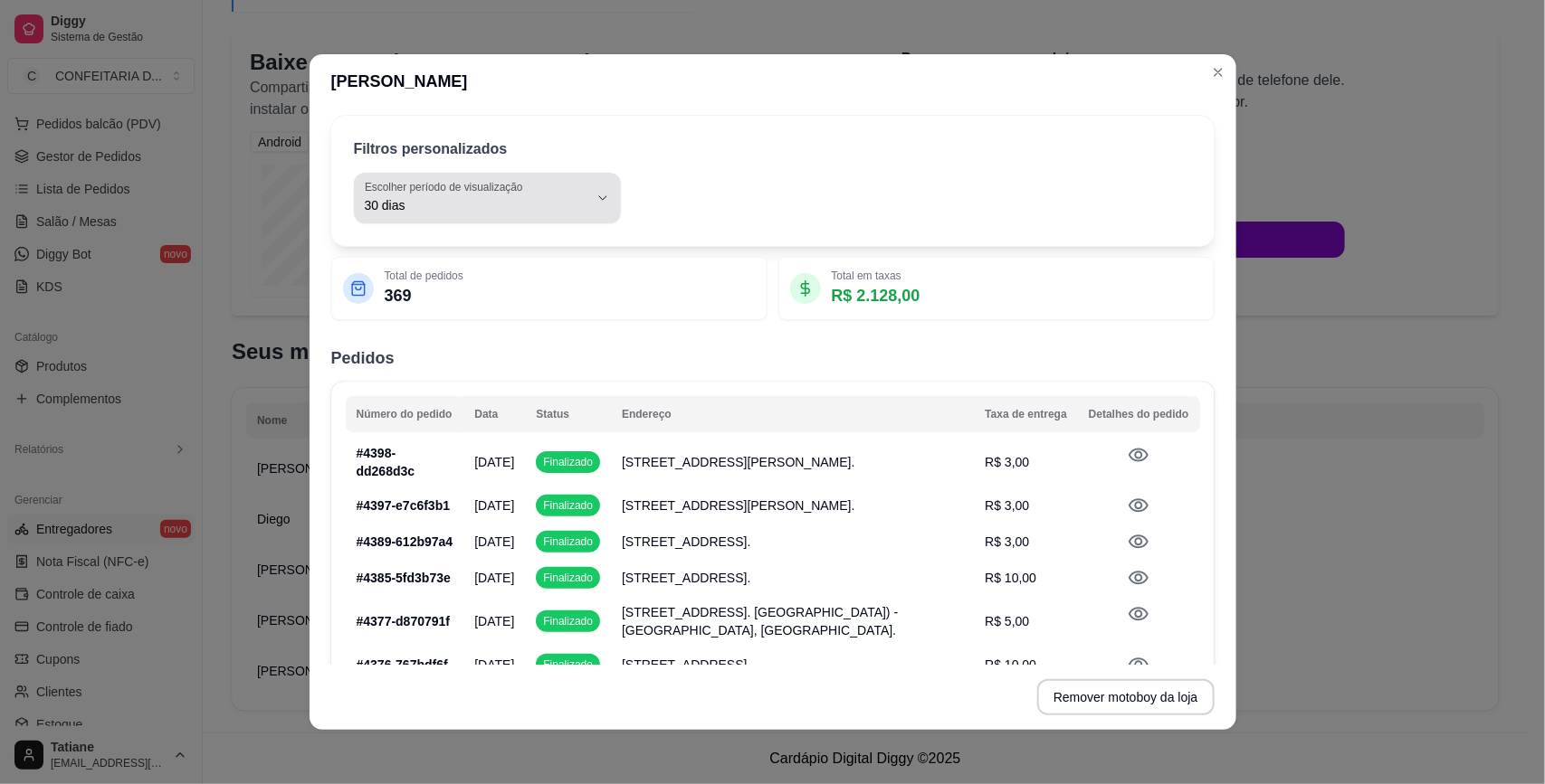
click at [459, 192] on label "Escolher período de visualização" at bounding box center [447, 186] width 164 height 15
click at [396, 255] on span "Hoje" at bounding box center [468, 248] width 206 height 17
type input "0"
select select "0"
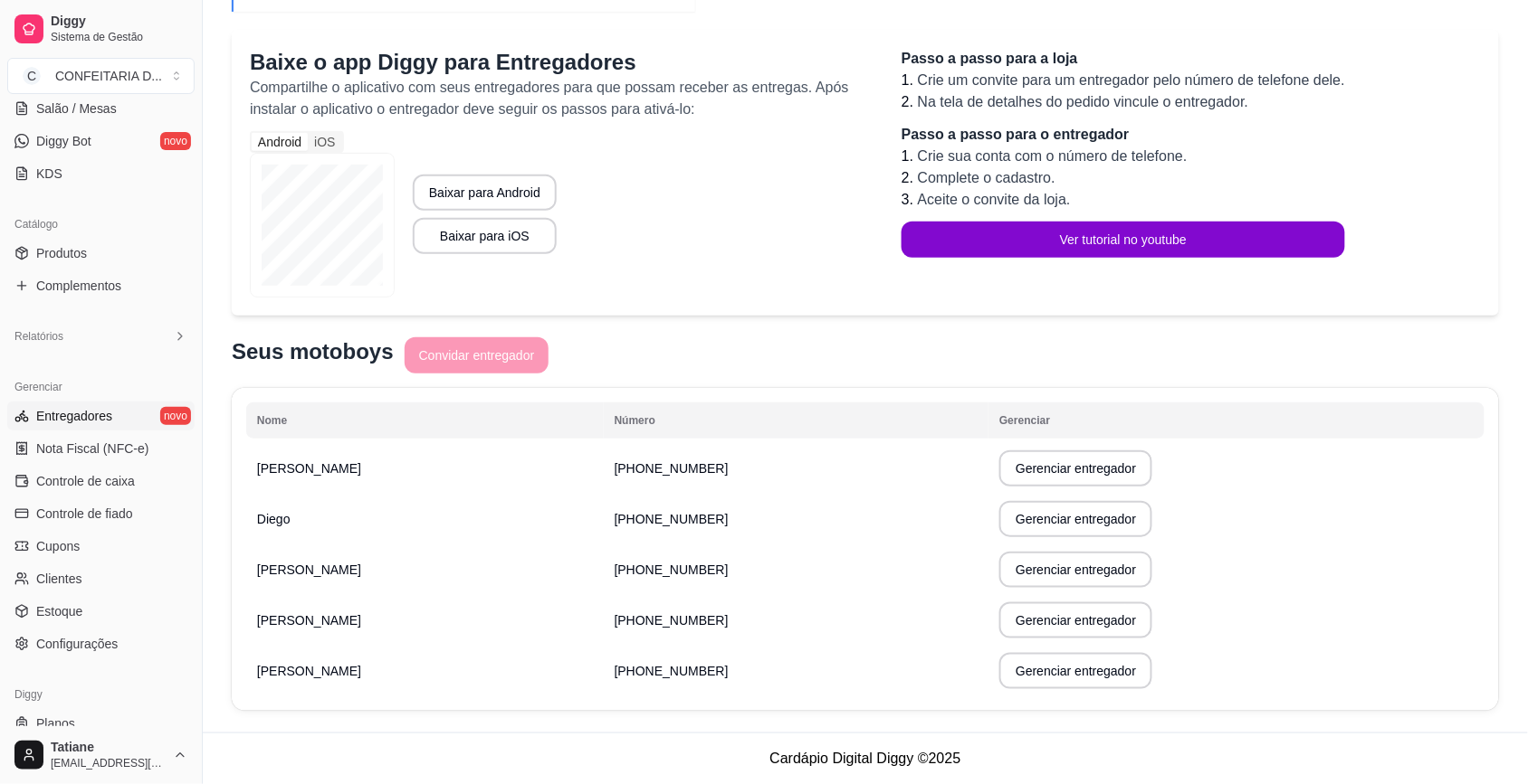
scroll to position [390, 0]
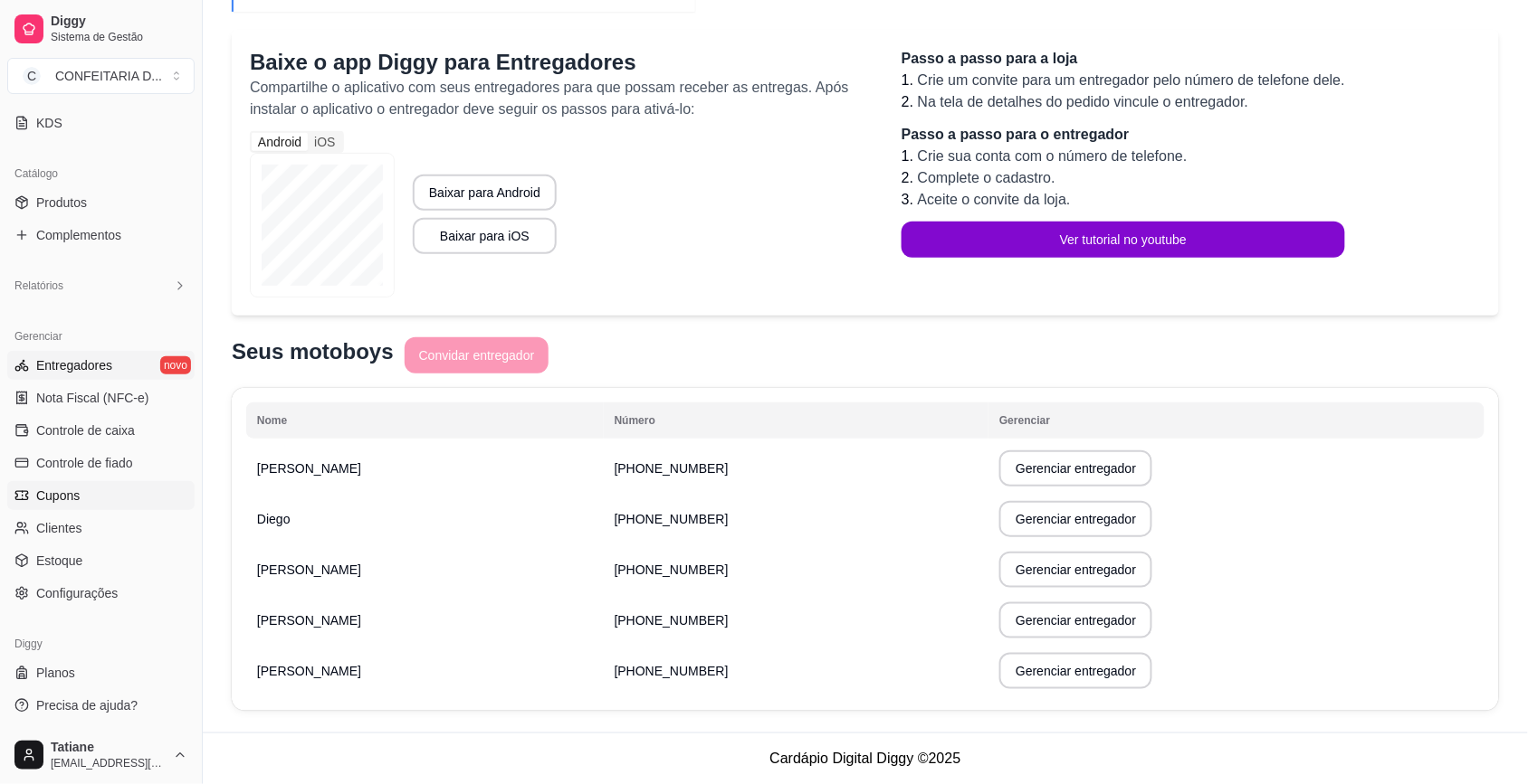
click at [113, 499] on link "Cupons" at bounding box center [101, 496] width 187 height 29
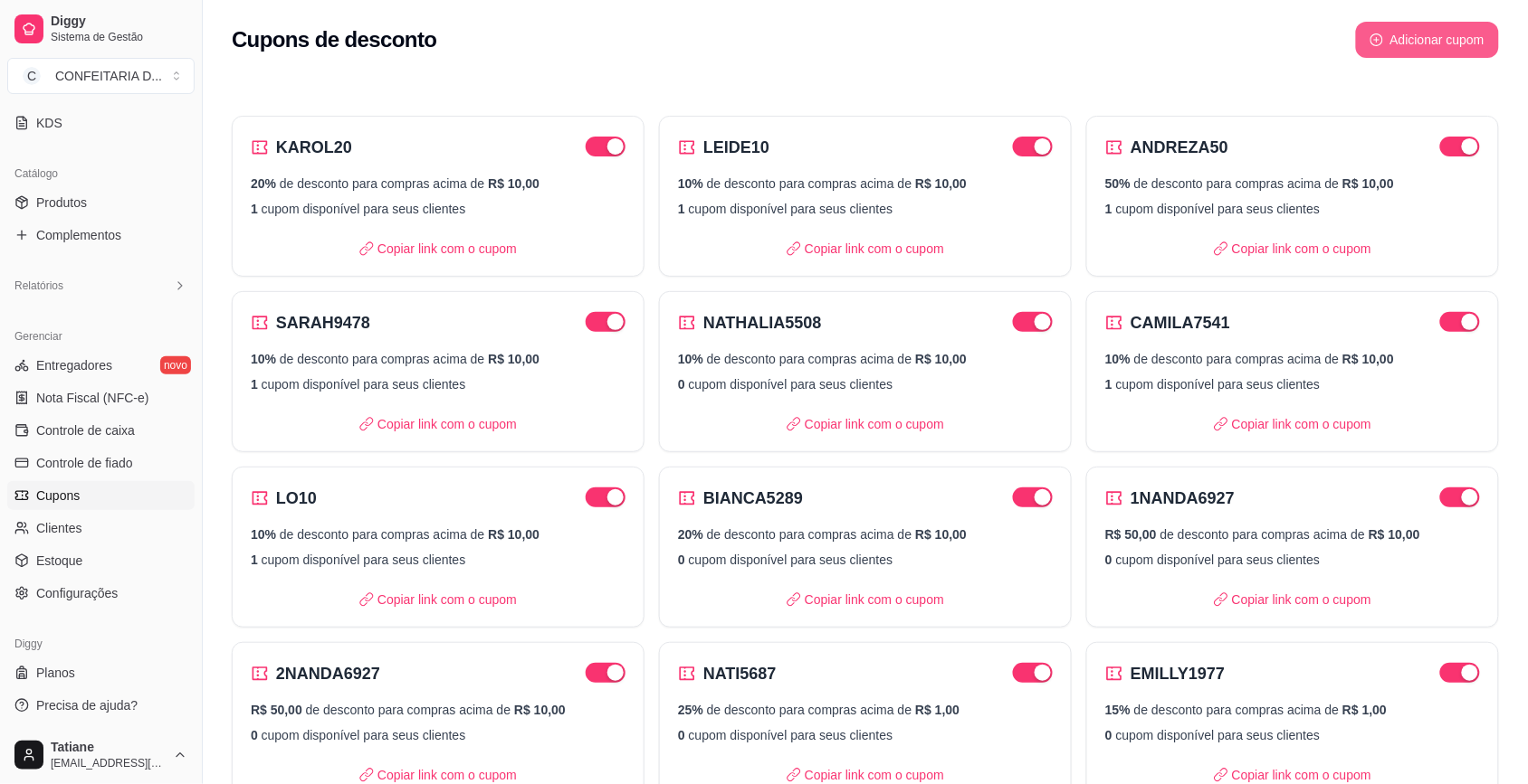
click at [1455, 37] on button "Adicionar cupom" at bounding box center [1427, 40] width 143 height 36
select select "FIXED_VALUE"
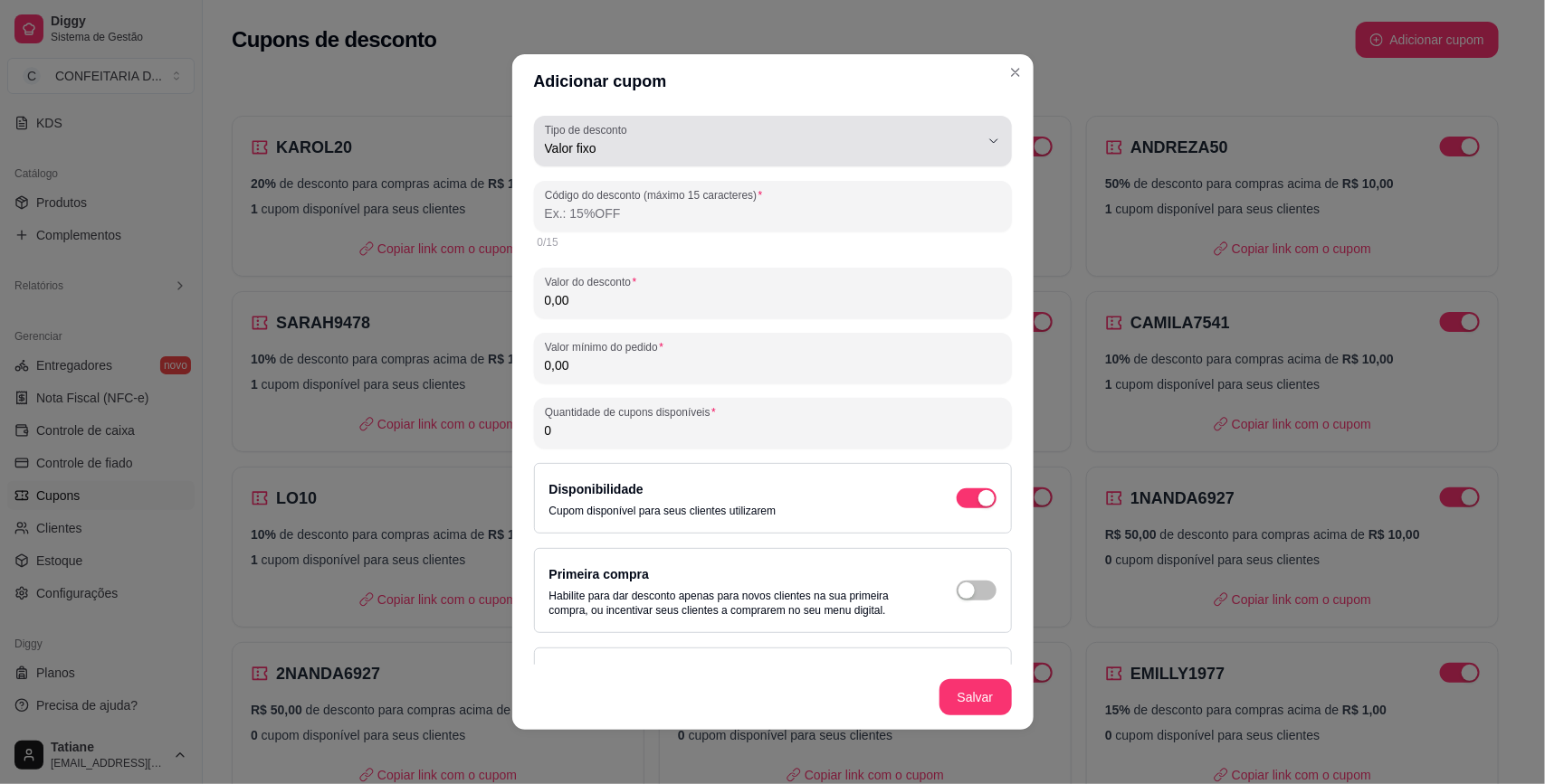
click at [665, 150] on span "Valor fixo" at bounding box center [762, 148] width 434 height 18
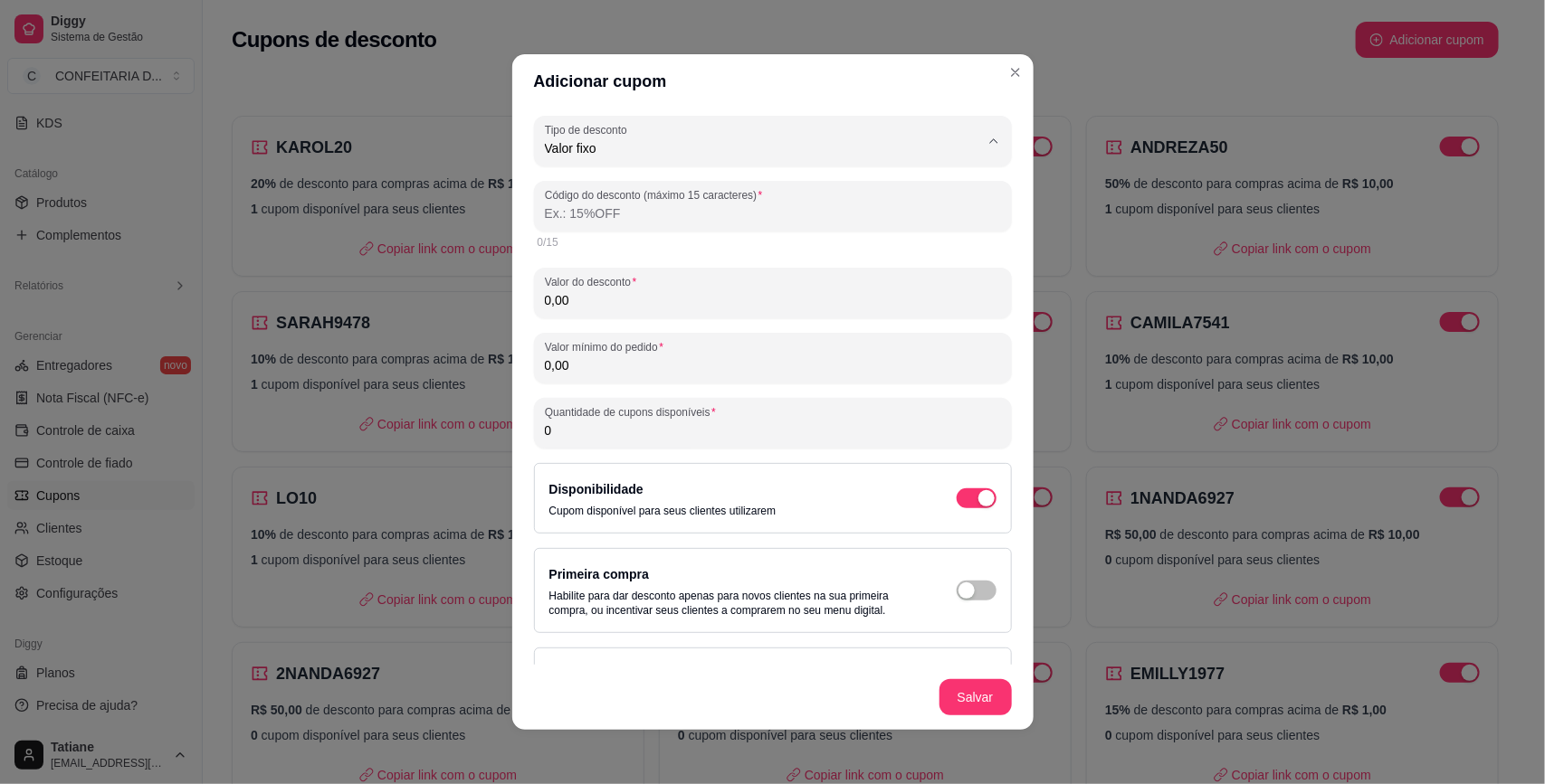
click at [671, 196] on span "Valor fixo" at bounding box center [747, 190] width 398 height 17
select select
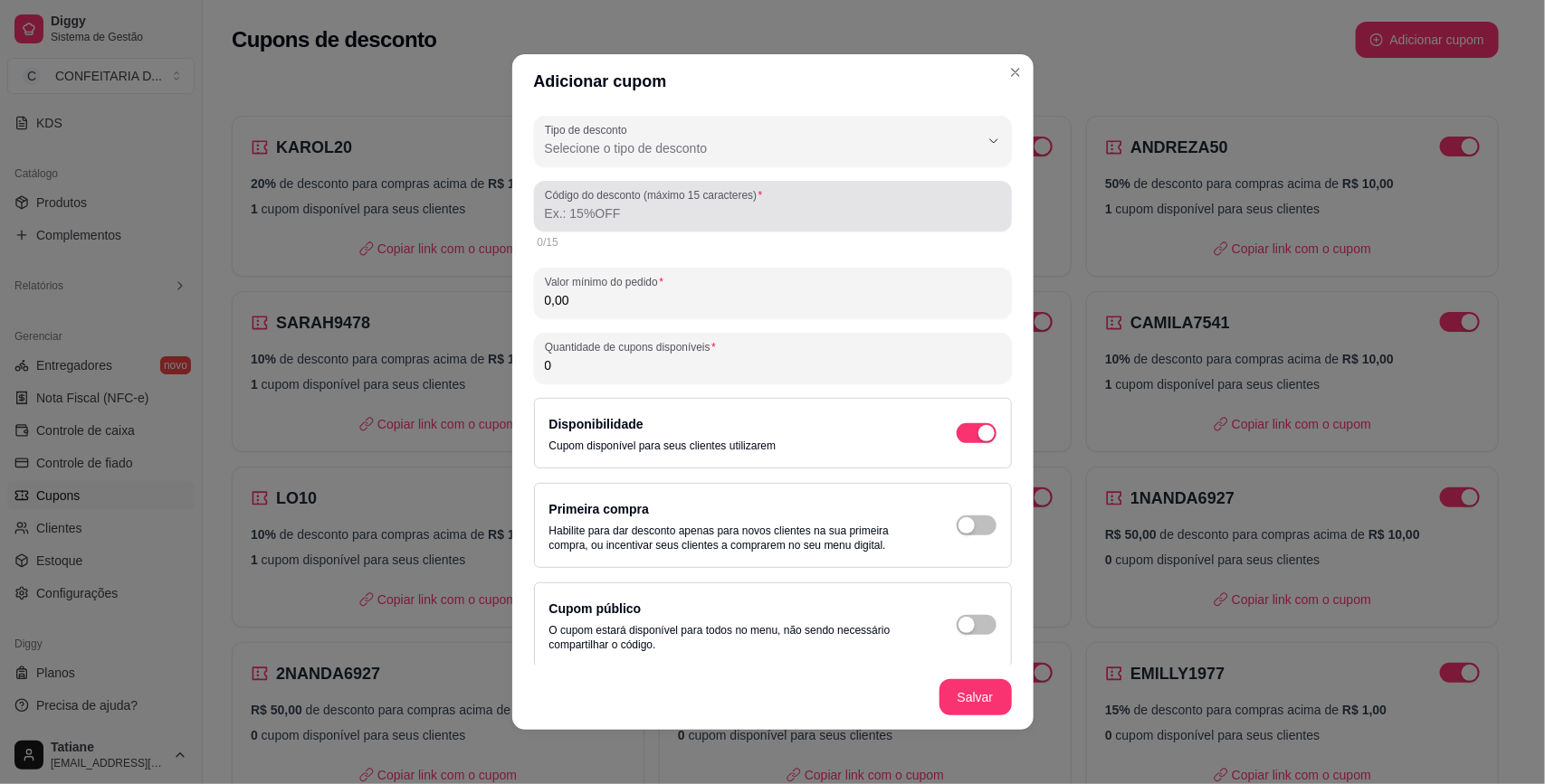
click at [693, 152] on span "Selecione o tipo de desconto" at bounding box center [762, 148] width 434 height 18
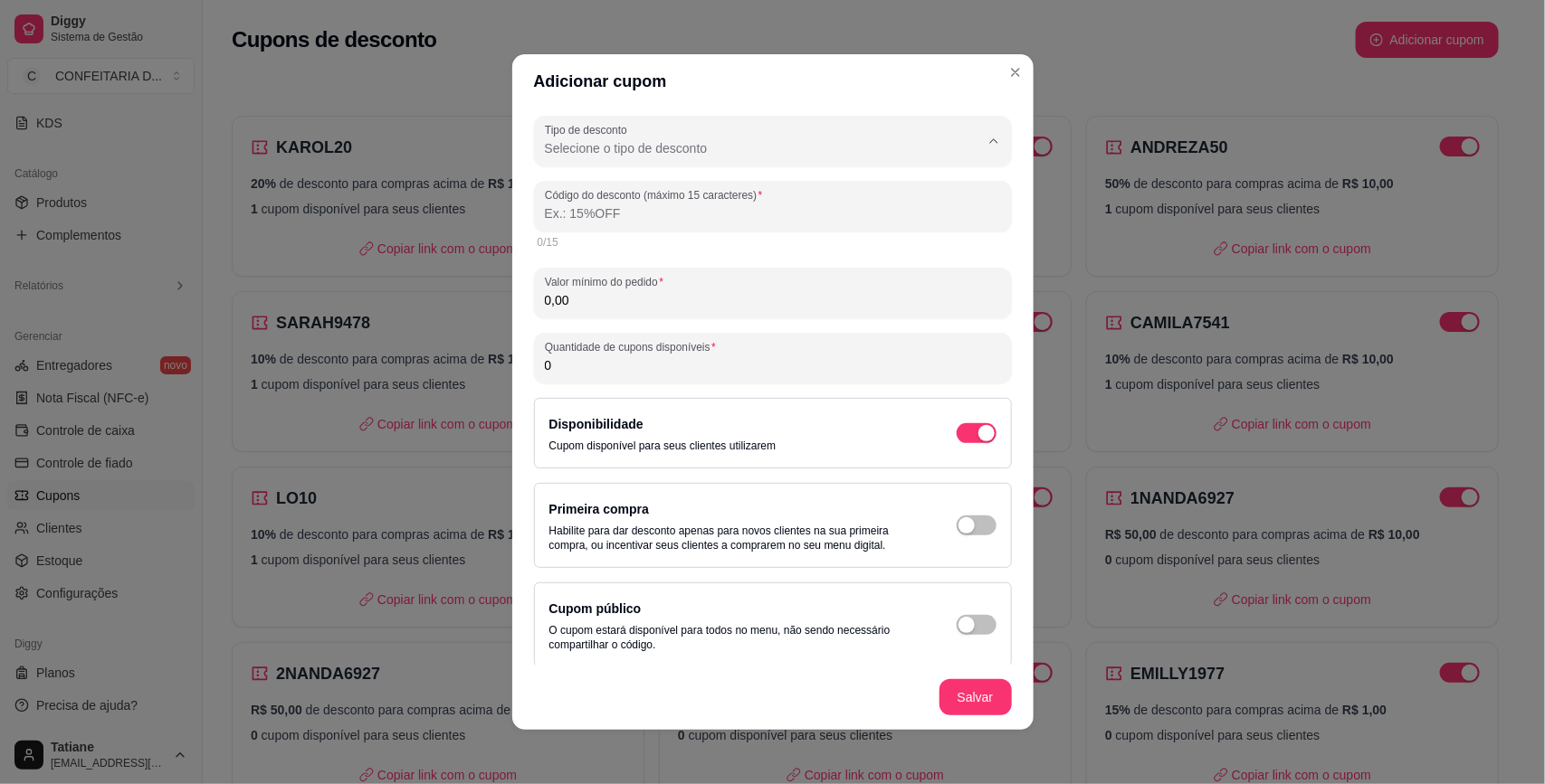
click at [608, 199] on span "Valor fixo" at bounding box center [747, 190] width 398 height 17
type input "FIXED_VALUE"
select select "FIXED_VALUE"
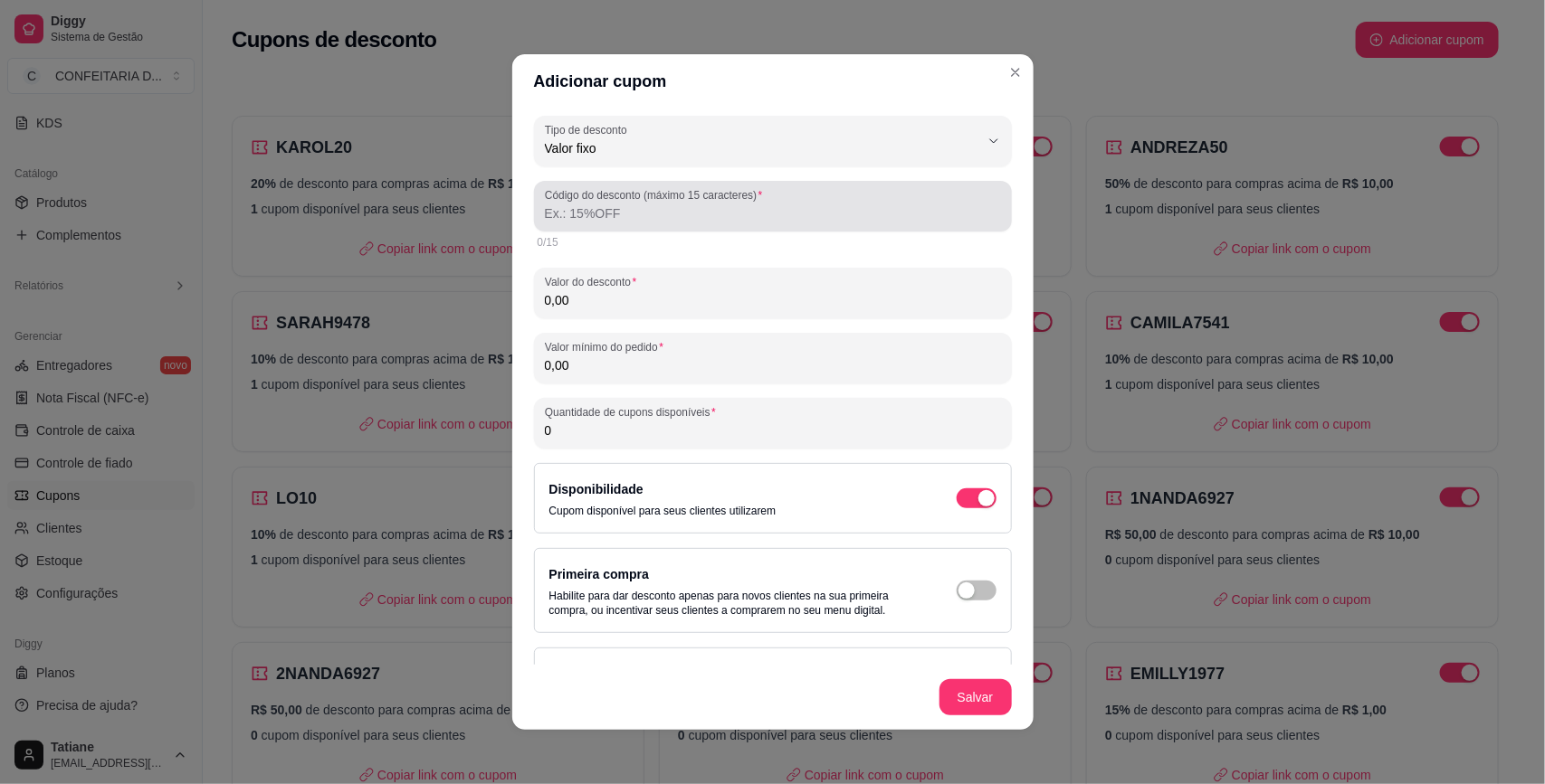
click at [661, 196] on label "Código do desconto (máximo 15 caracteres)" at bounding box center [657, 195] width 224 height 15
click at [661, 205] on input "Código do desconto (máximo 15 caracteres)" at bounding box center [772, 214] width 456 height 18
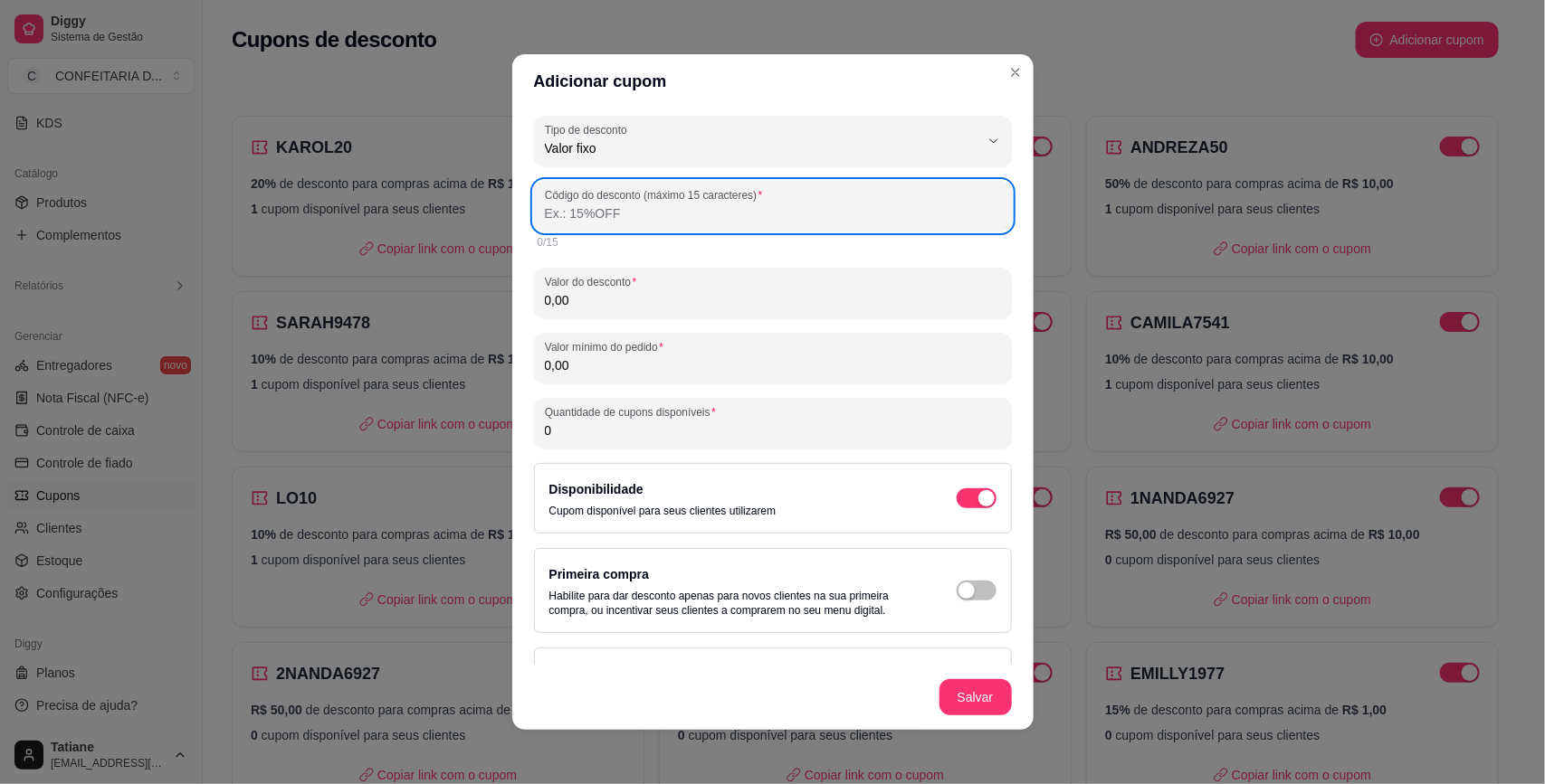
click at [658, 217] on input "Código do desconto (máximo 15 caracteres)" at bounding box center [772, 214] width 456 height 18
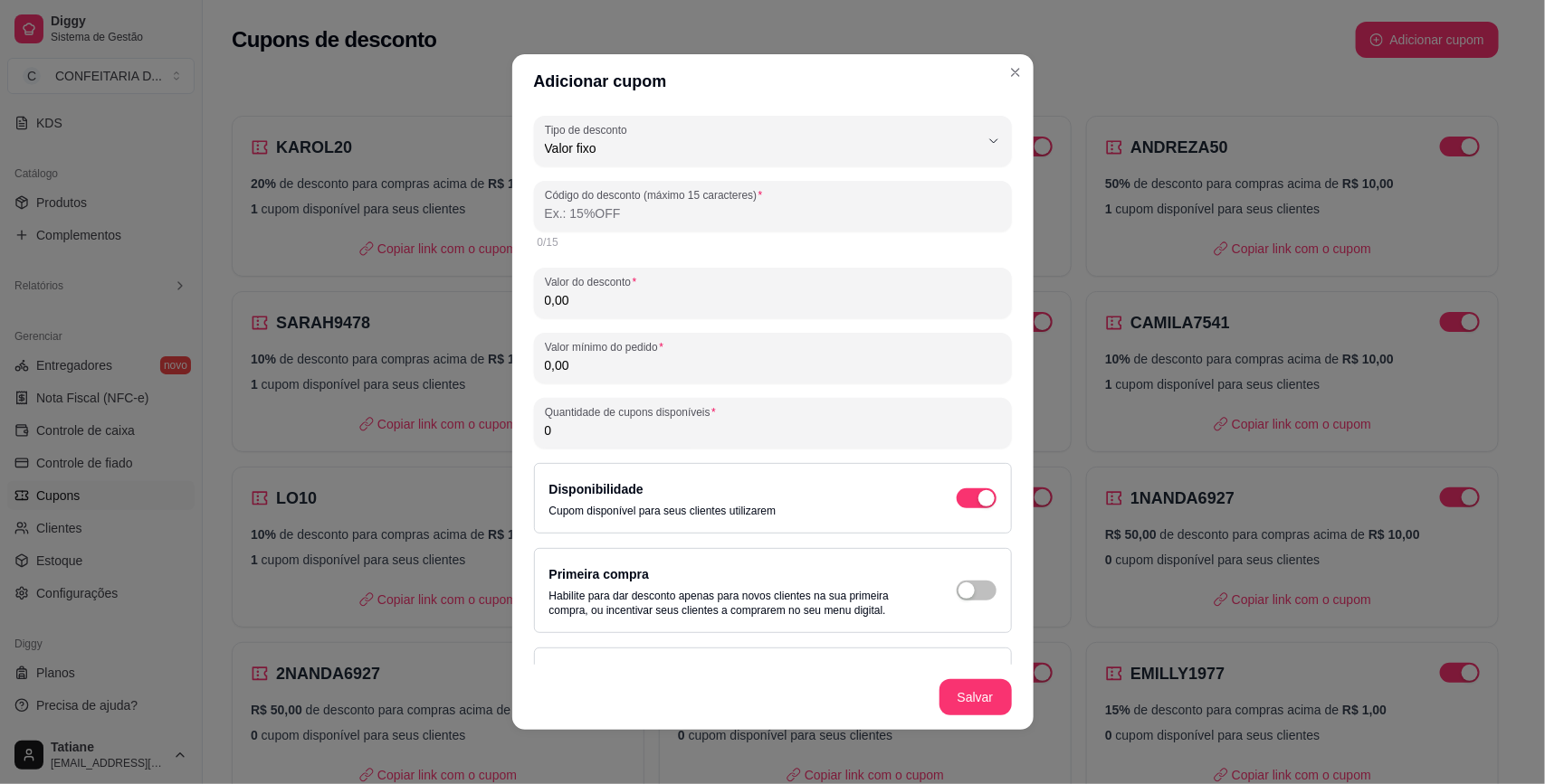
click at [658, 217] on input "Código do desconto (máximo 15 caracteres)" at bounding box center [772, 214] width 456 height 18
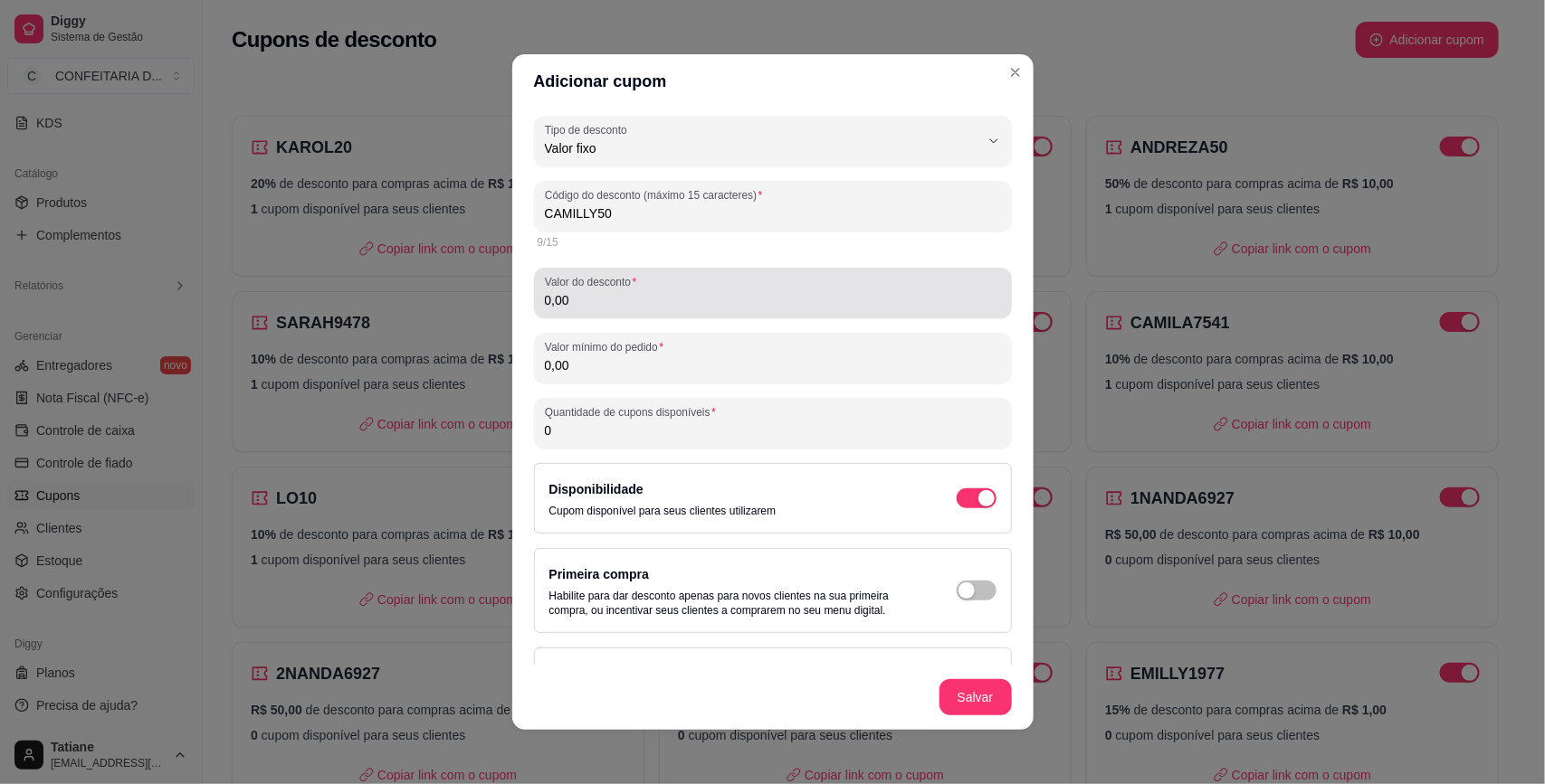
type input "CAMILLY50"
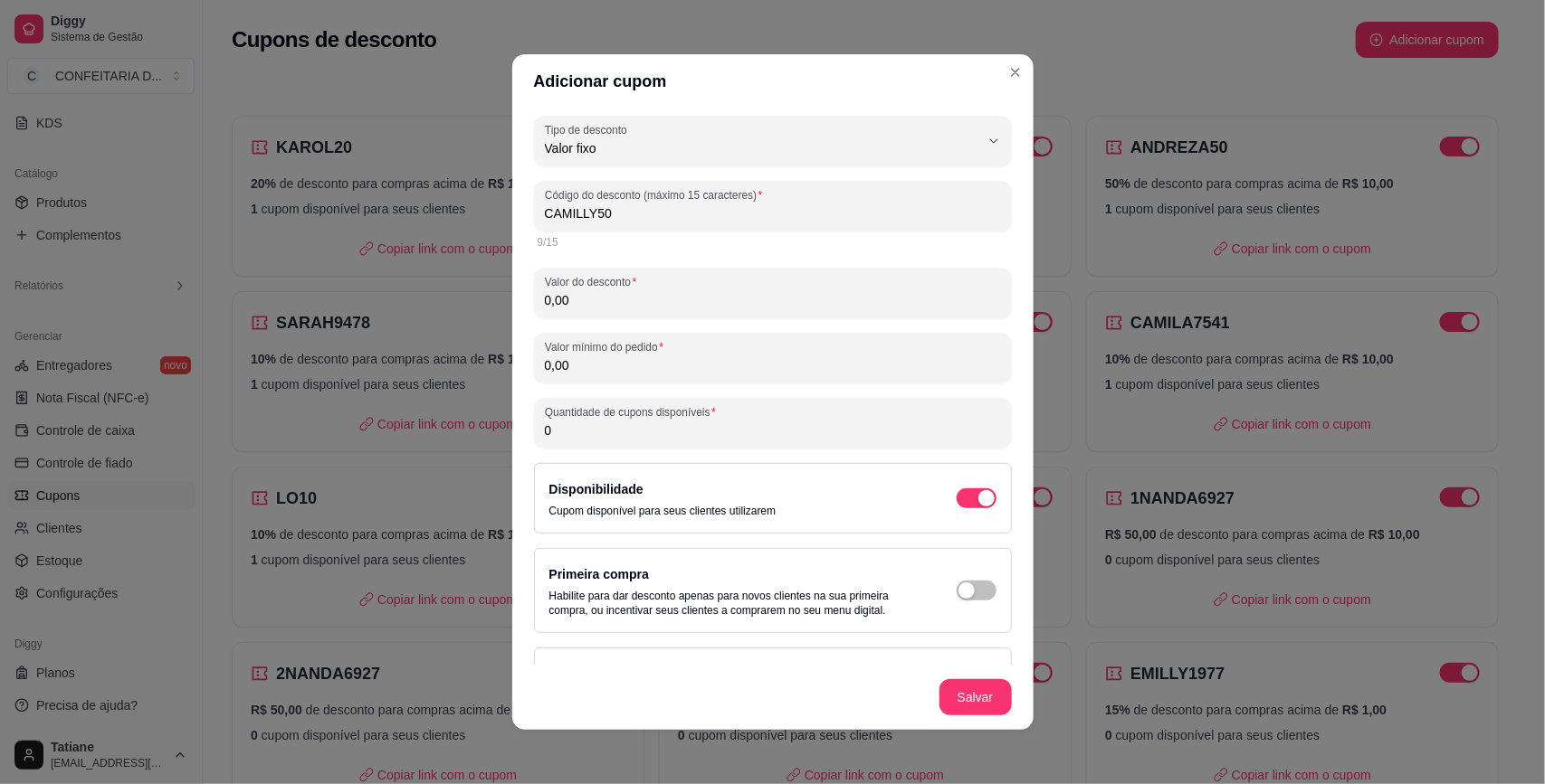
click at [633, 298] on input "0,00" at bounding box center [772, 300] width 456 height 18
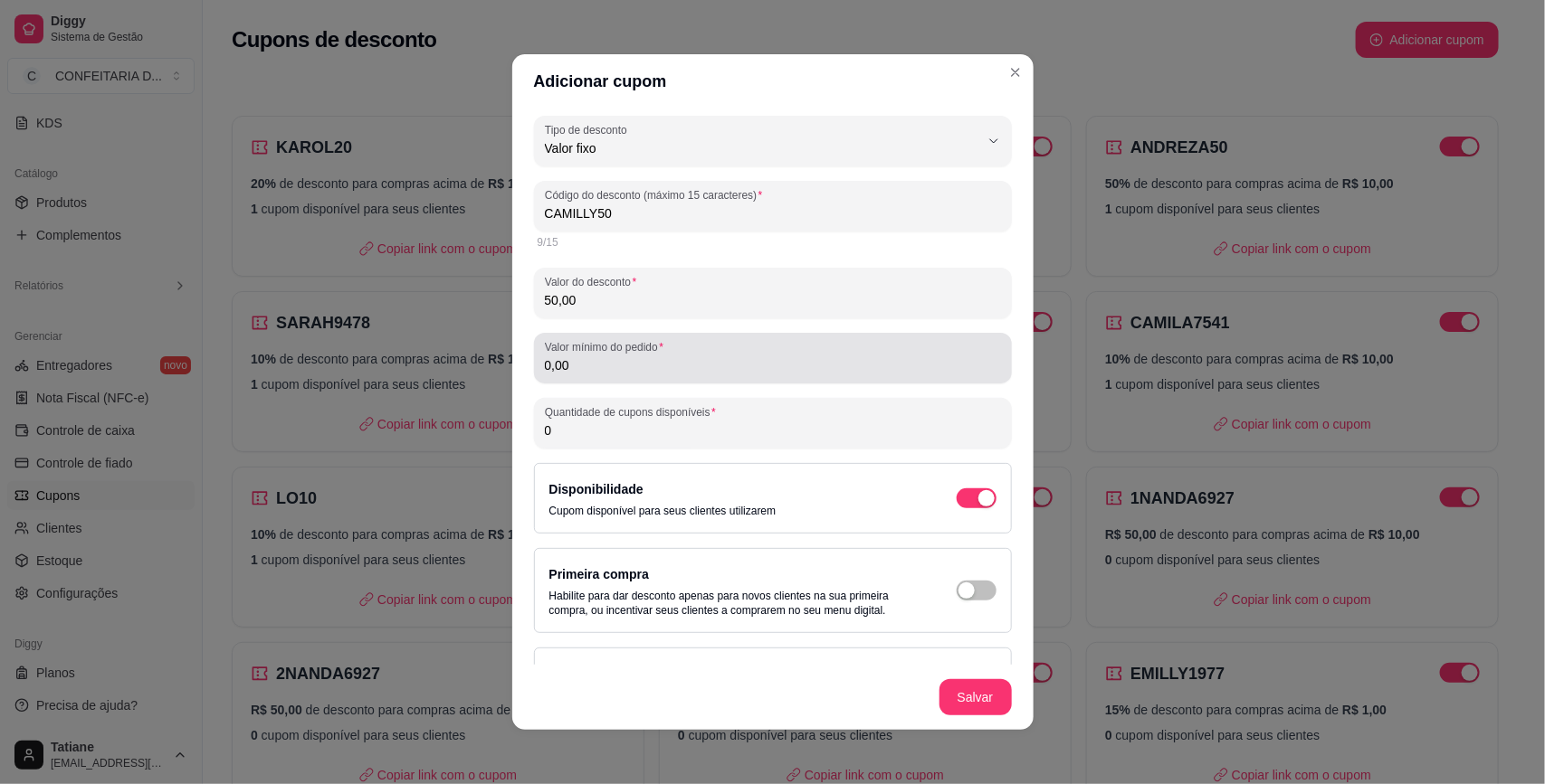
type input "50,00"
click at [638, 355] on div "0,00" at bounding box center [772, 358] width 456 height 36
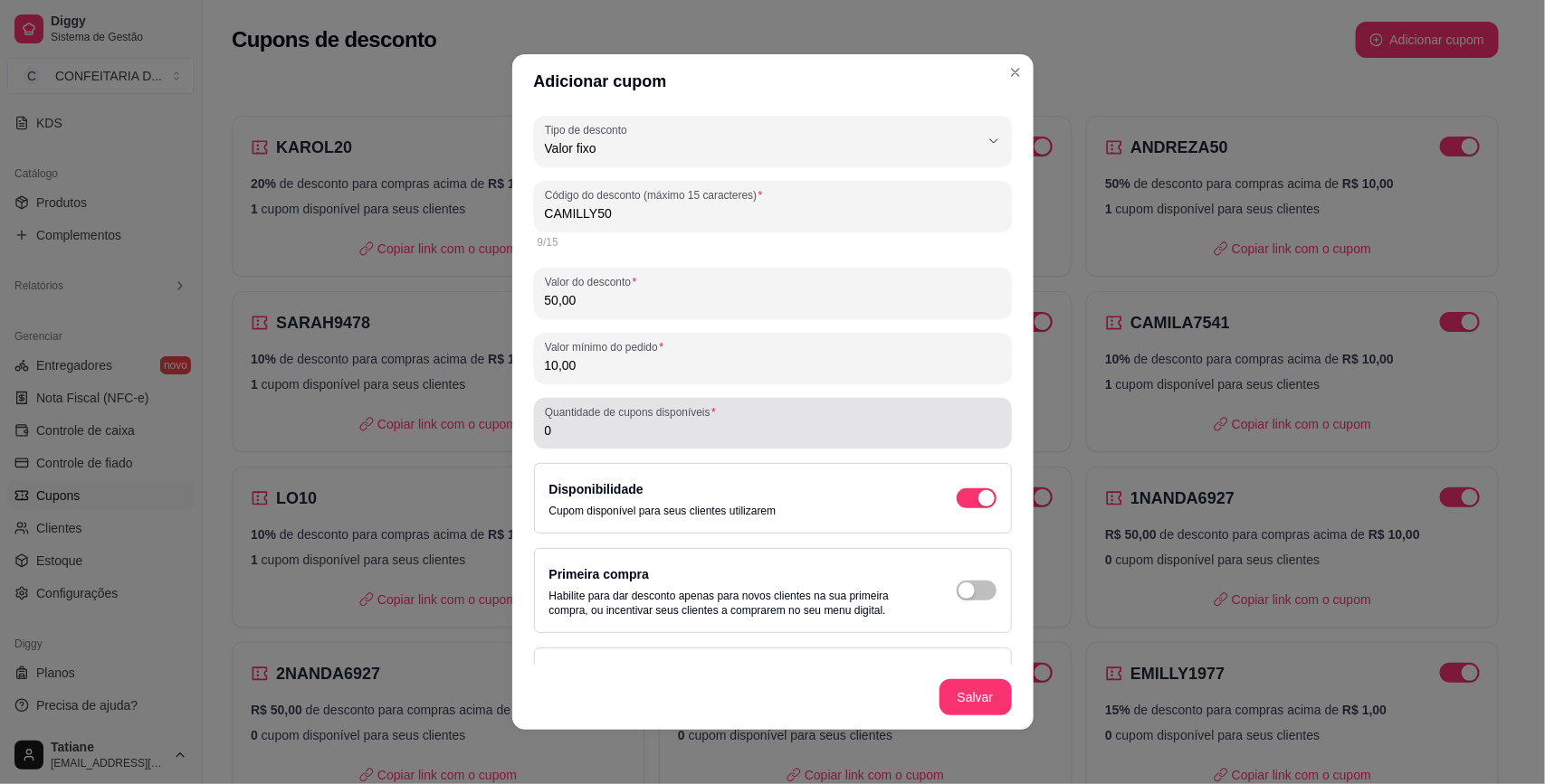
type input "10,00"
click at [659, 430] on input "0" at bounding box center [772, 430] width 456 height 18
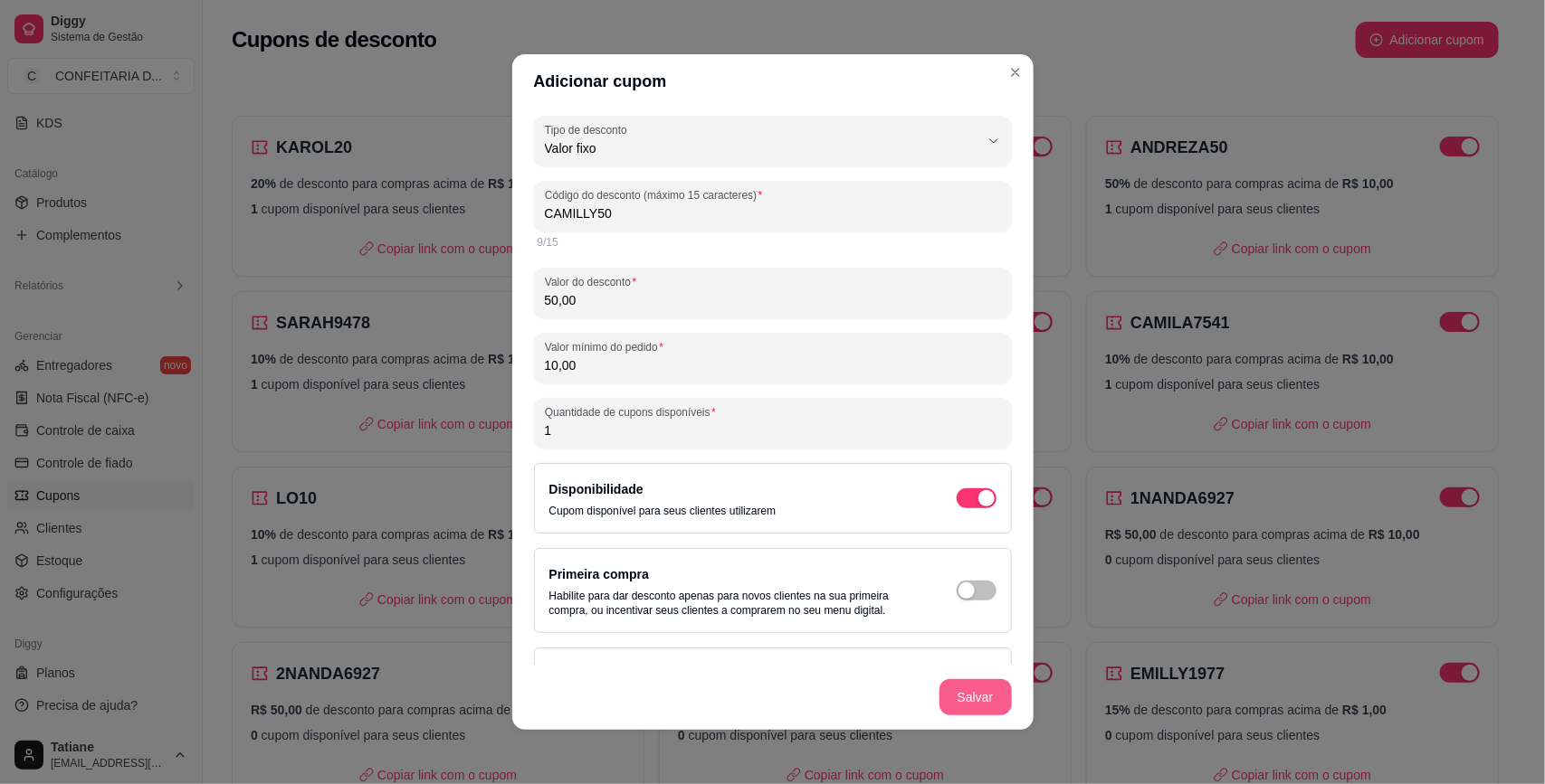
type input "1"
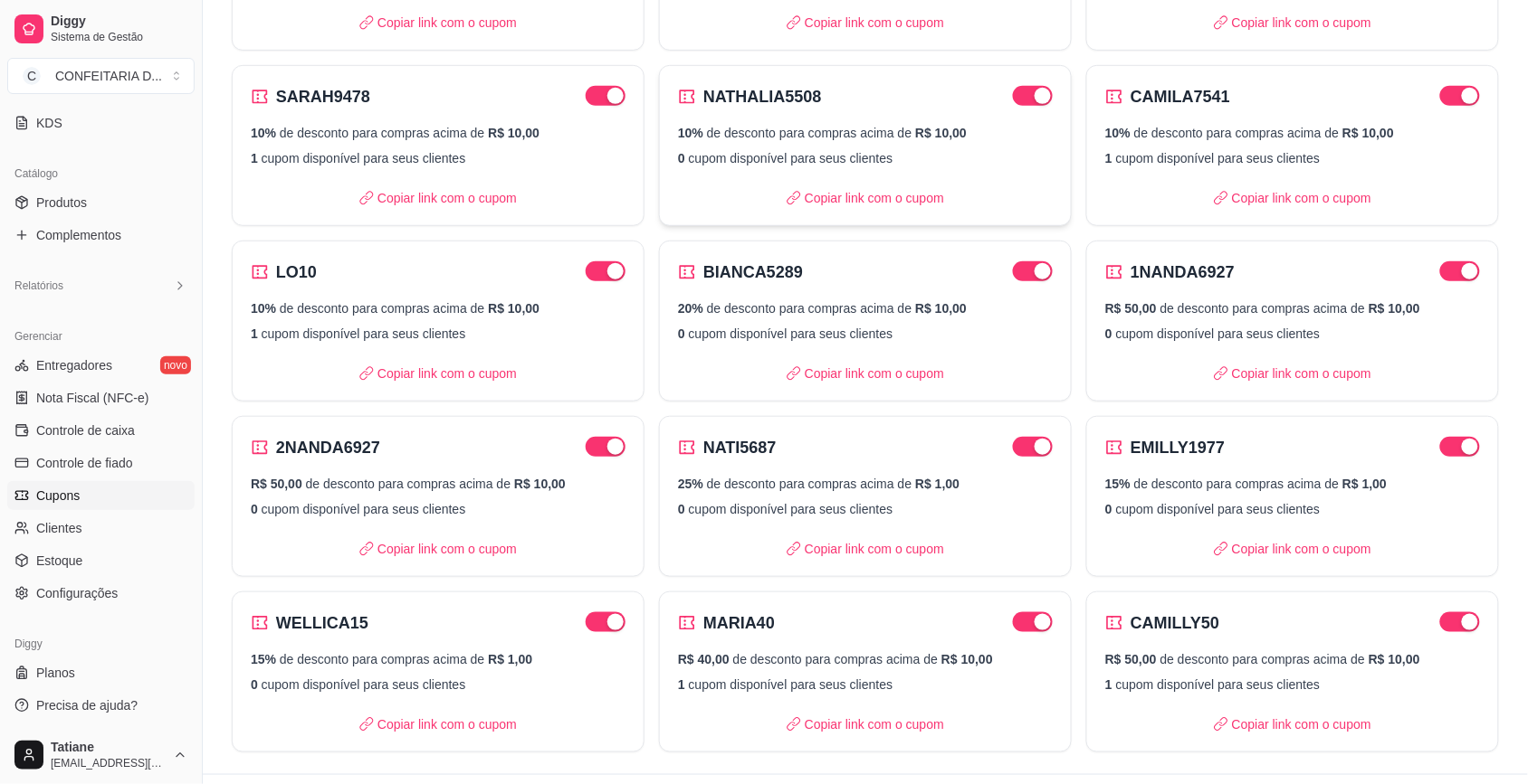
scroll to position [268, 0]
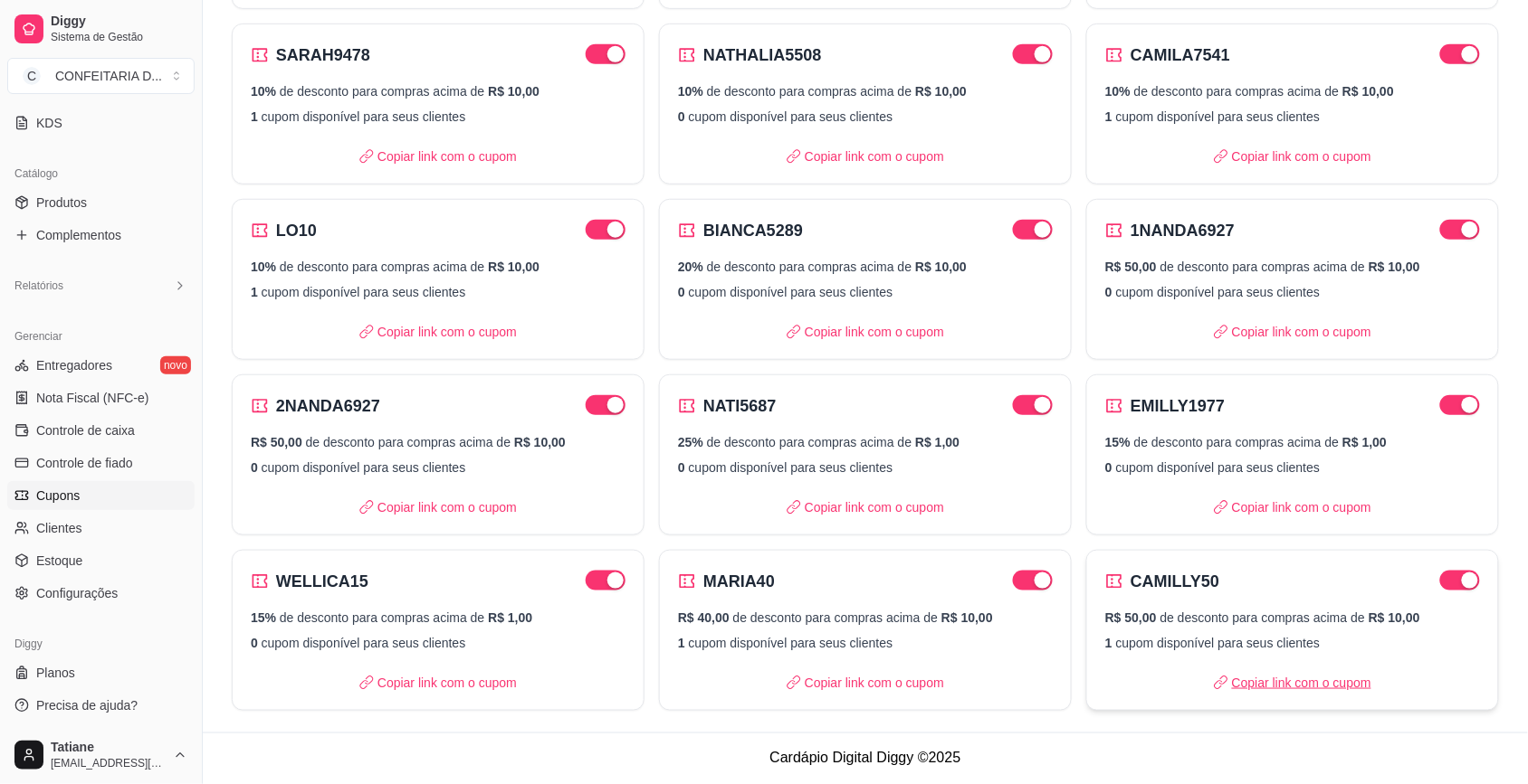
click at [1310, 688] on p "Copiar link com o cupom" at bounding box center [1292, 683] width 157 height 18
